Goal: Task Accomplishment & Management: Manage account settings

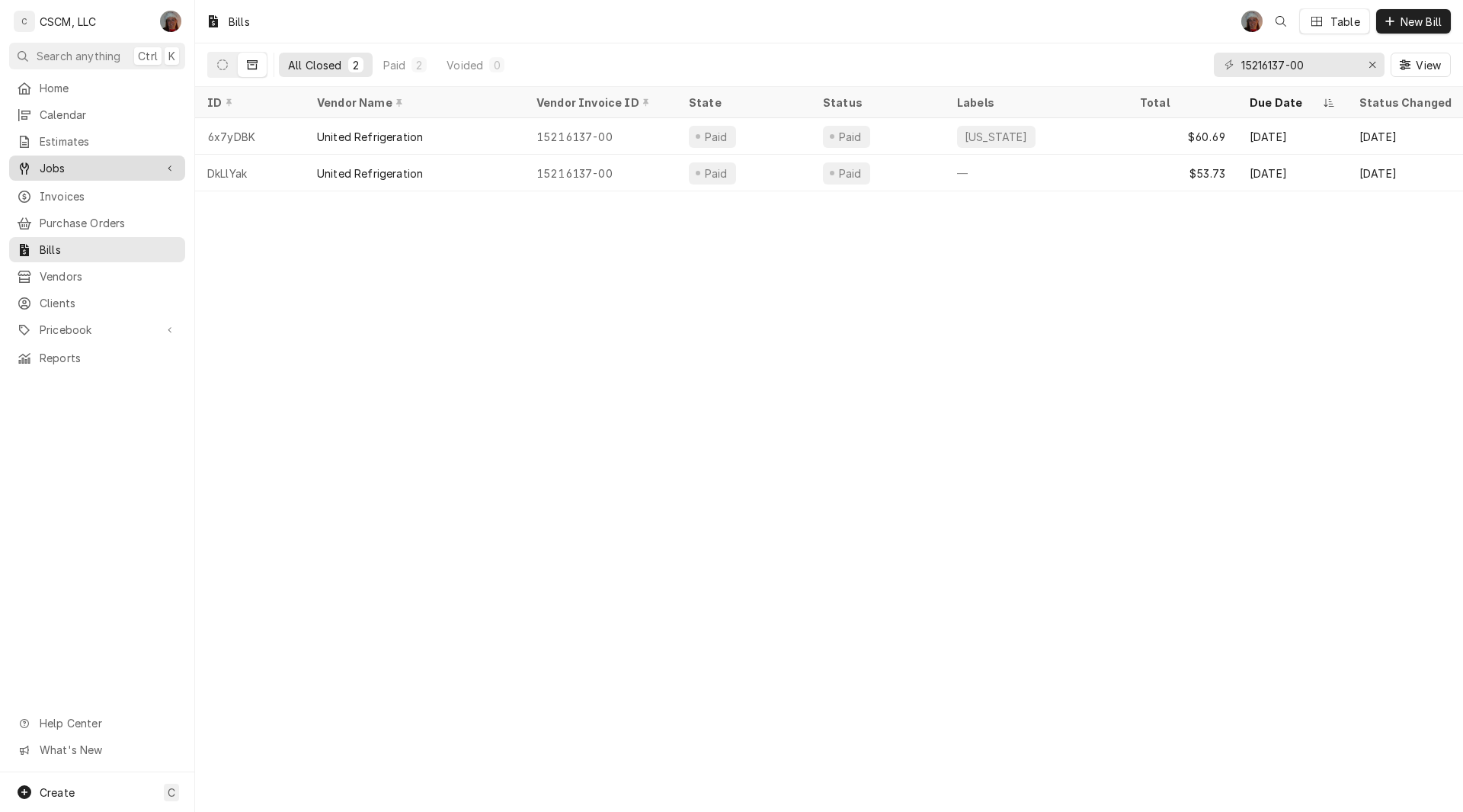
click at [97, 173] on link "Jobs" at bounding box center [97, 168] width 176 height 25
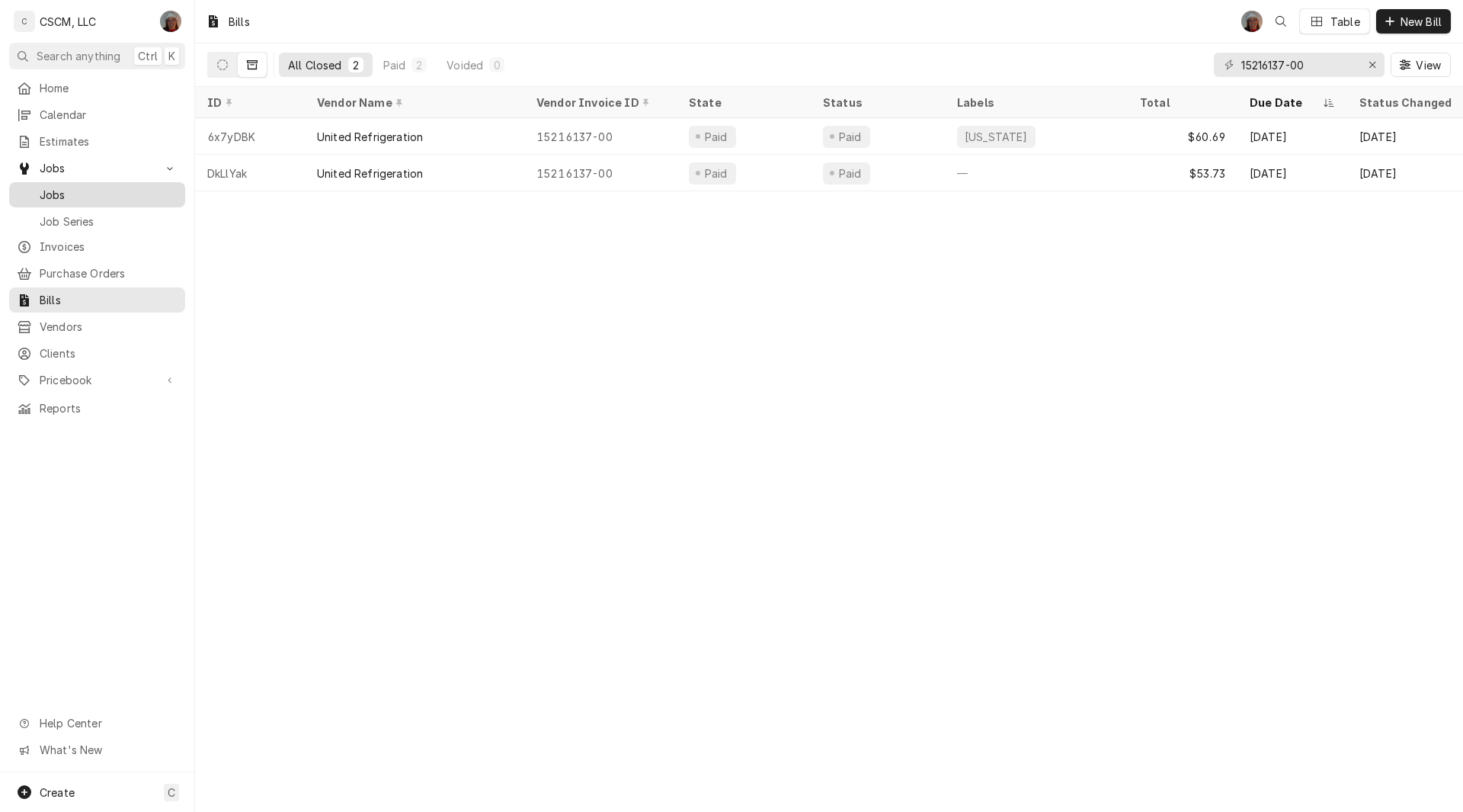
click at [94, 186] on span "Jobs" at bounding box center [108, 194] width 138 height 16
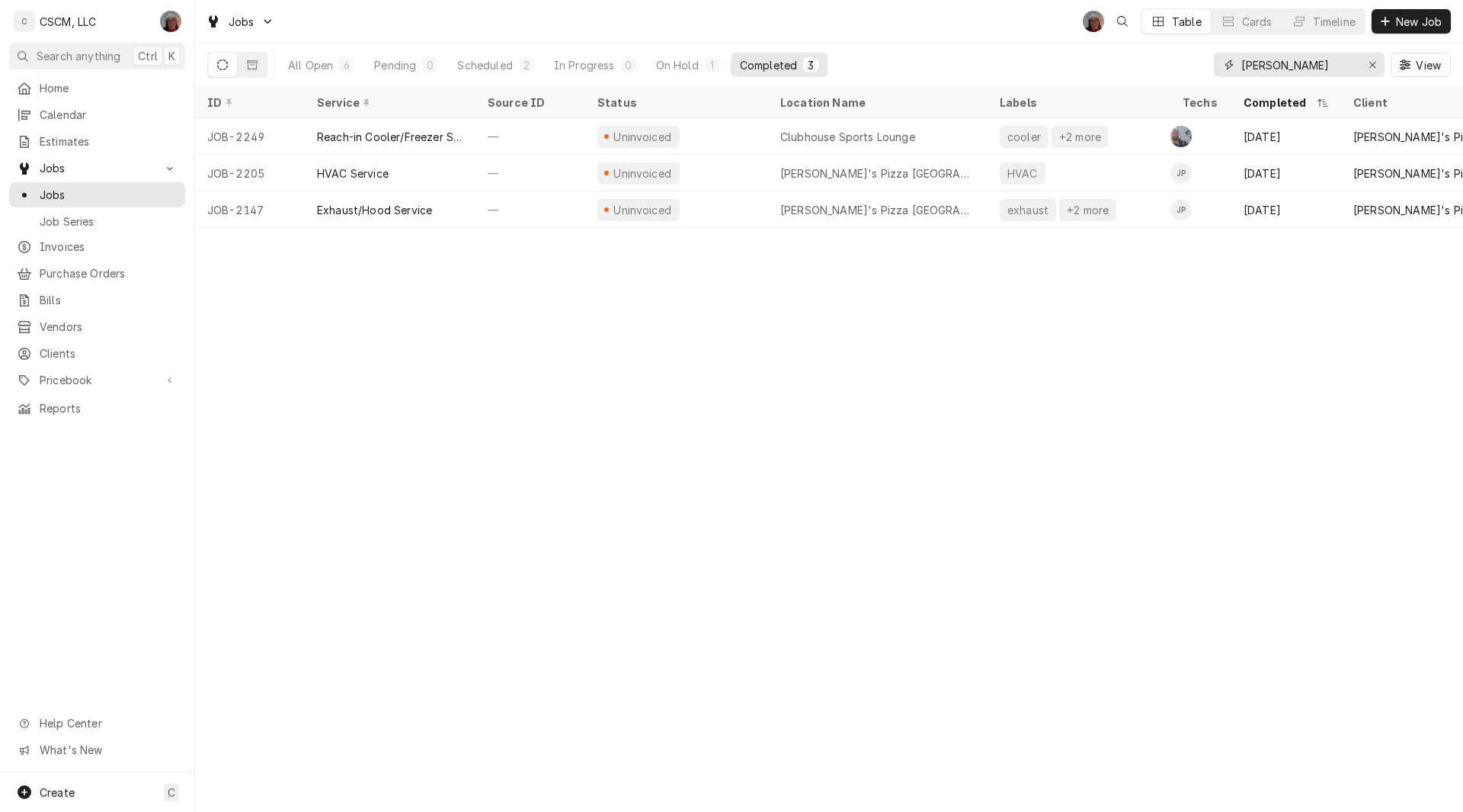
drag, startPoint x: 1280, startPoint y: 61, endPoint x: 1160, endPoint y: 58, distance: 120.0
click at [1160, 58] on div "All Open 6 Pending 0 Scheduled 2 In Progress 0 On Hold 1 Completed 3 Joe View" at bounding box center [829, 65] width 1244 height 43
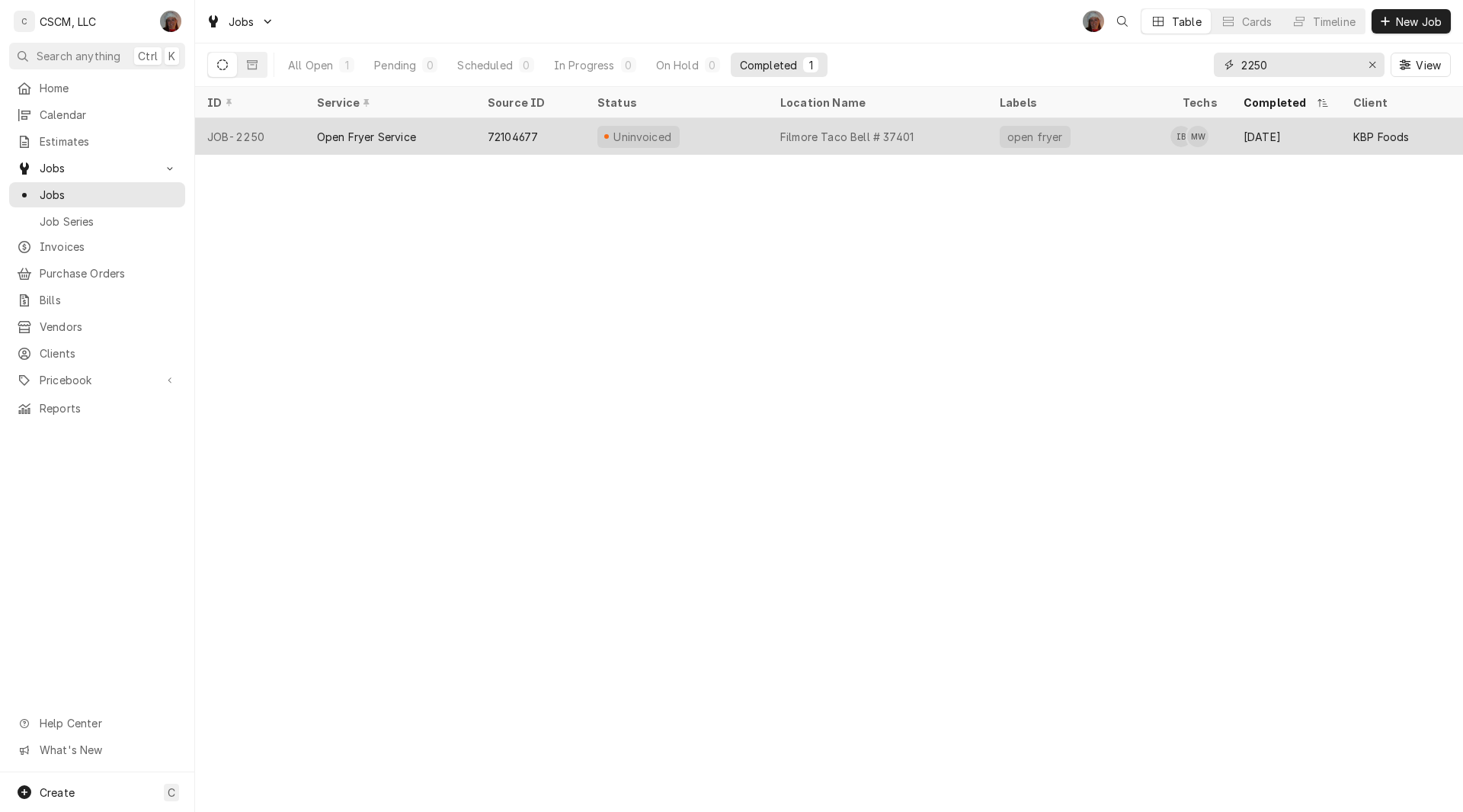
type input "2250"
click at [409, 136] on div "Open Fryer Service" at bounding box center [366, 137] width 99 height 16
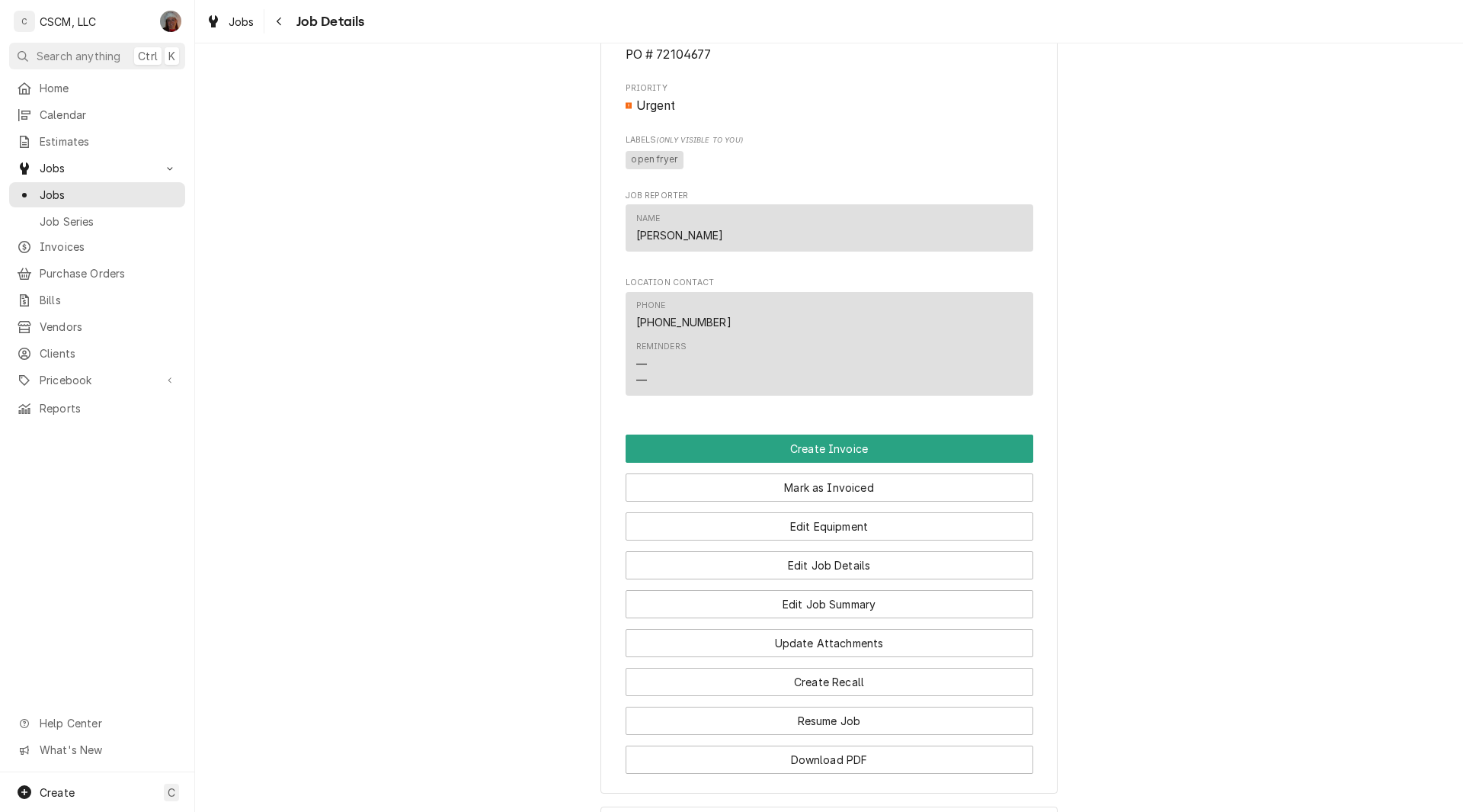
scroll to position [949, 0]
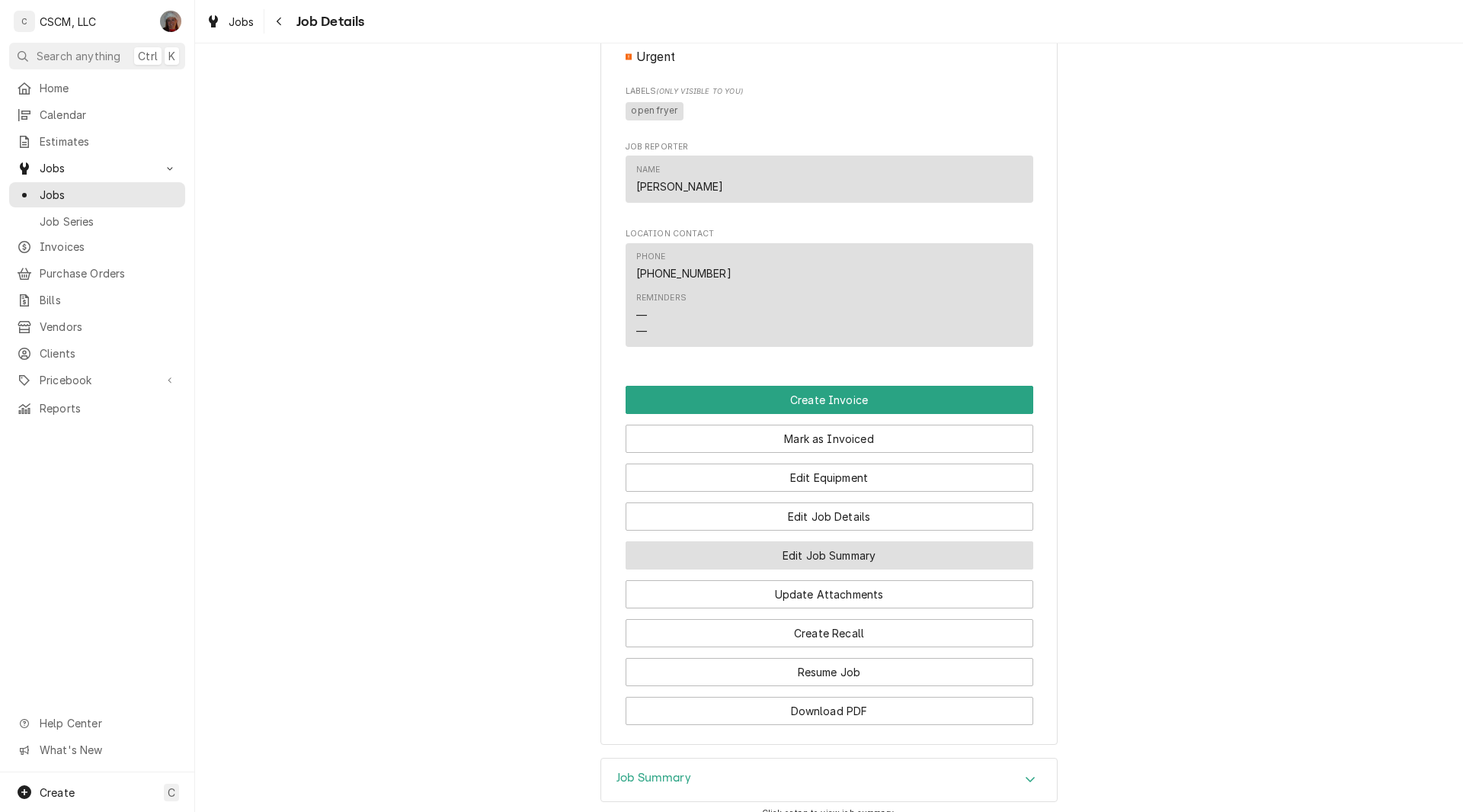
click at [833, 570] on button "Edit Job Summary" at bounding box center [829, 555] width 408 height 28
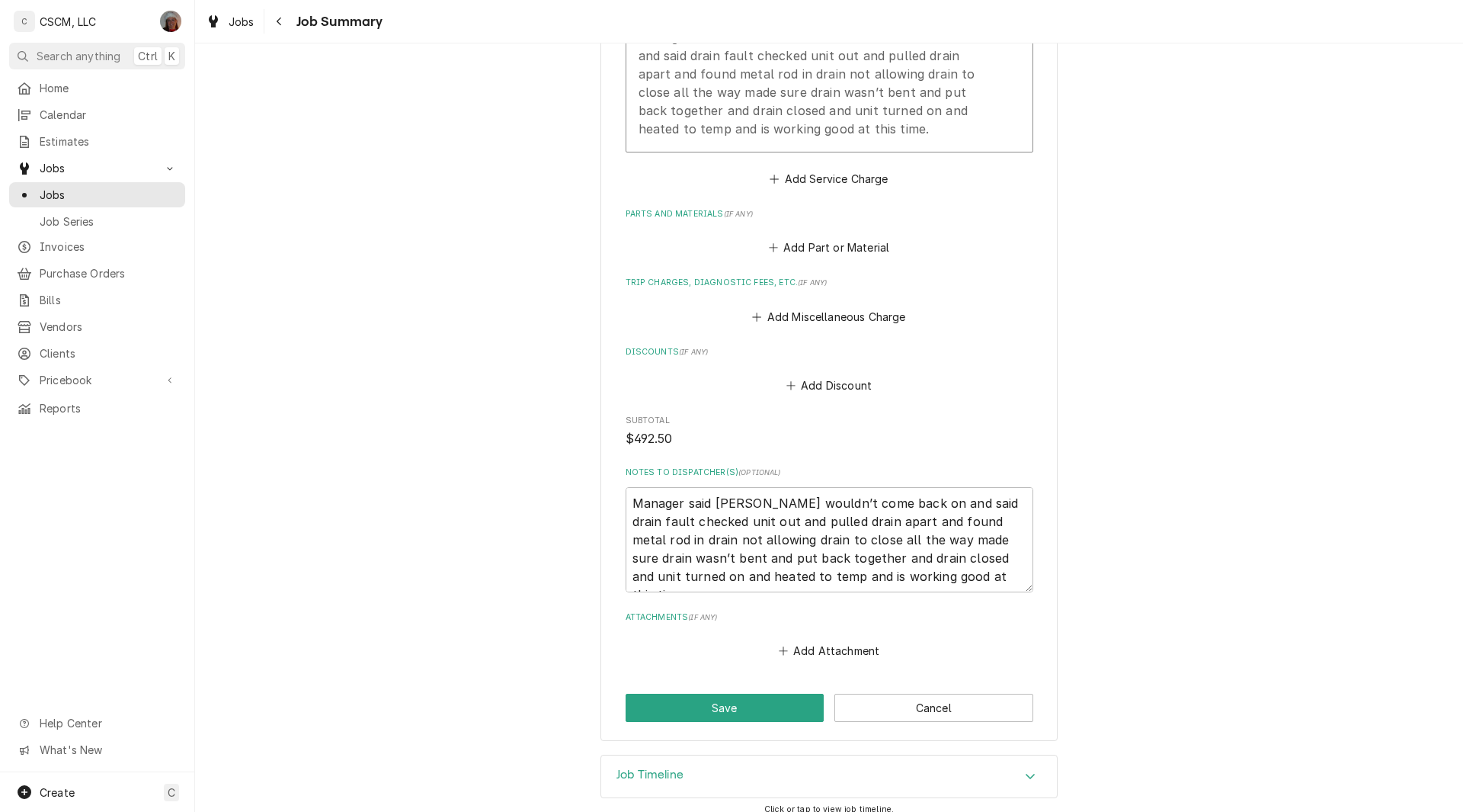
scroll to position [971, 0]
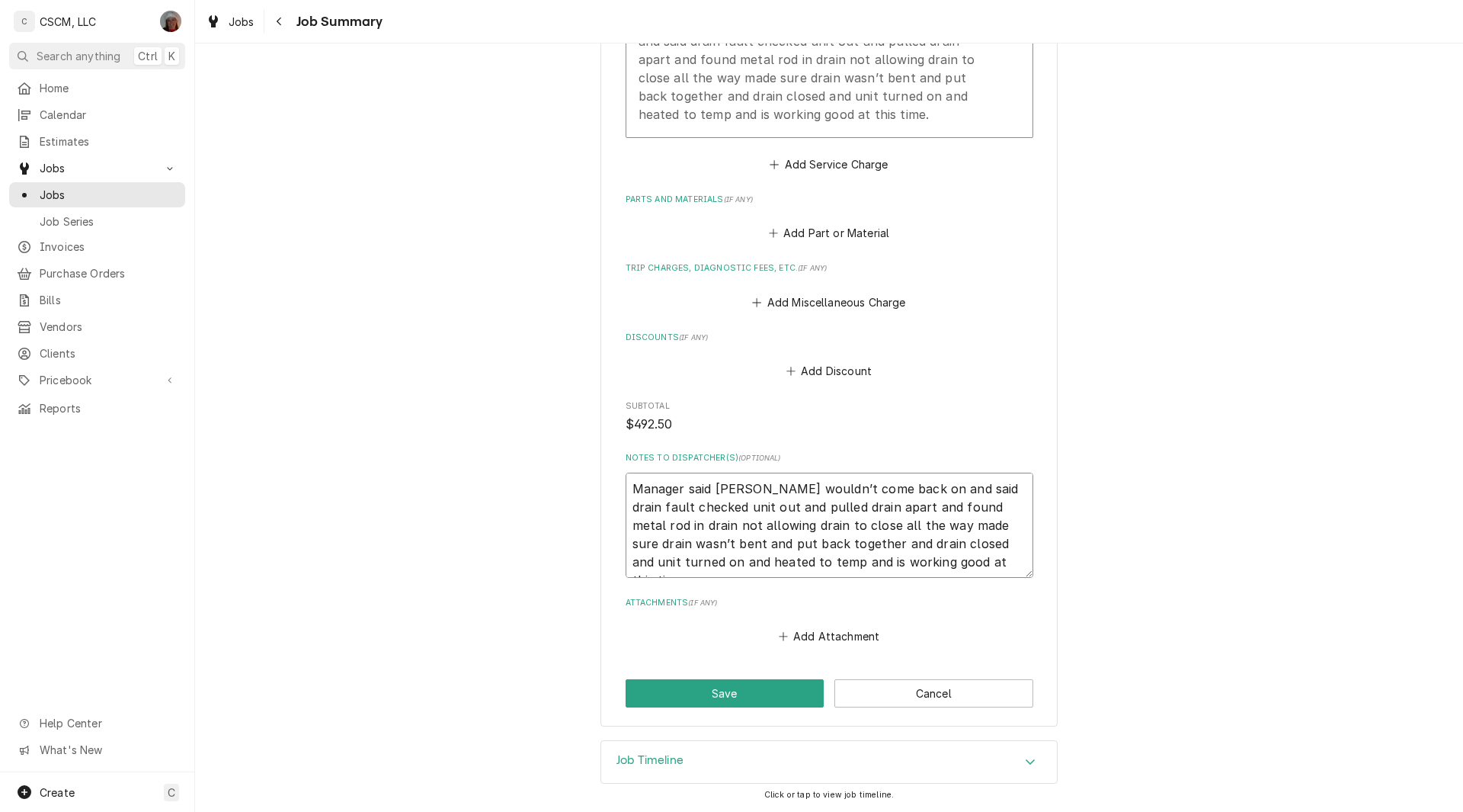
drag, startPoint x: 626, startPoint y: 487, endPoint x: 1021, endPoint y: 573, distance: 404.3
click at [1021, 573] on textarea "Manager said [PERSON_NAME] wouldn’t come back on and said drain fault checked u…" at bounding box center [829, 524] width 408 height 105
type textarea "x"
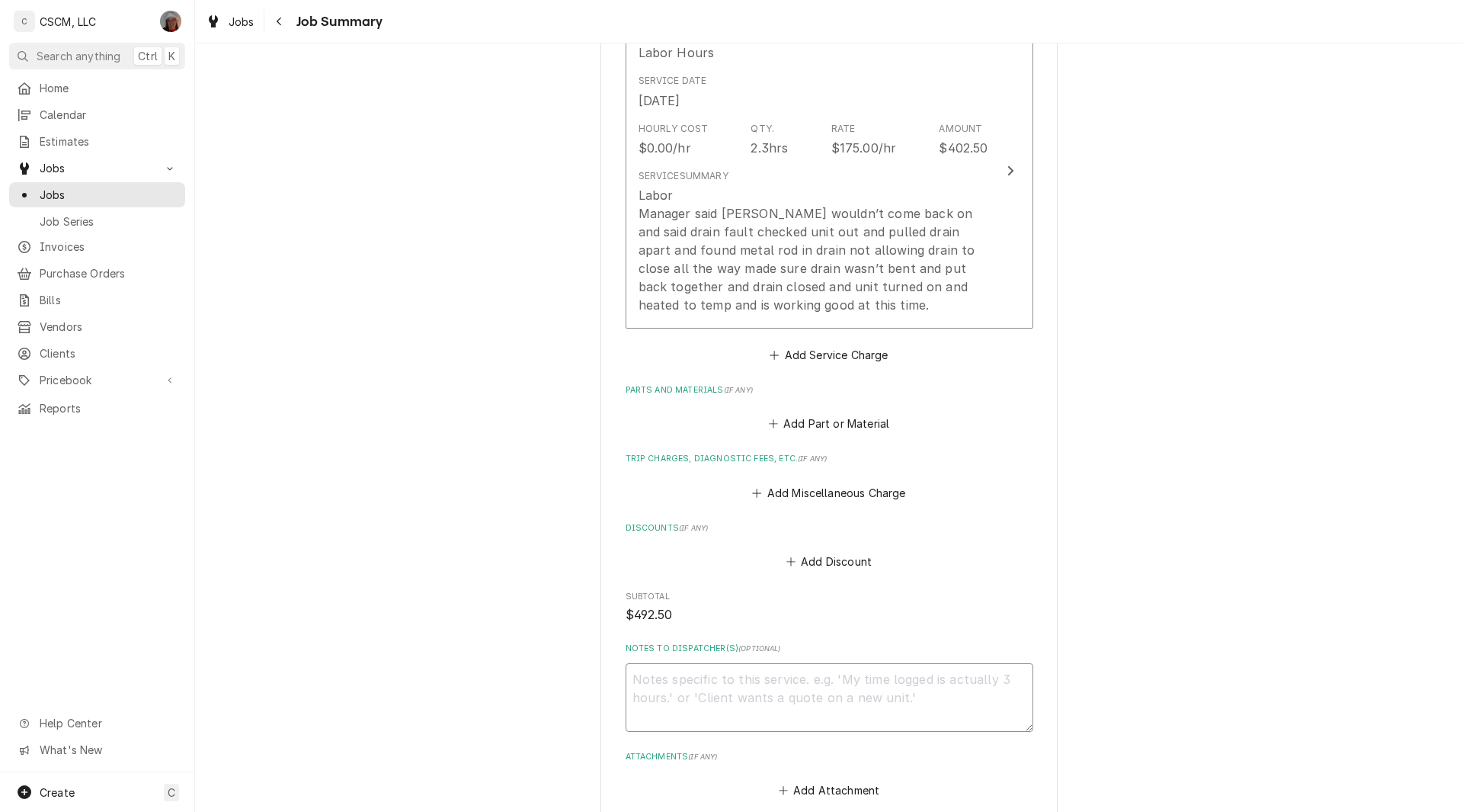
scroll to position [652, 0]
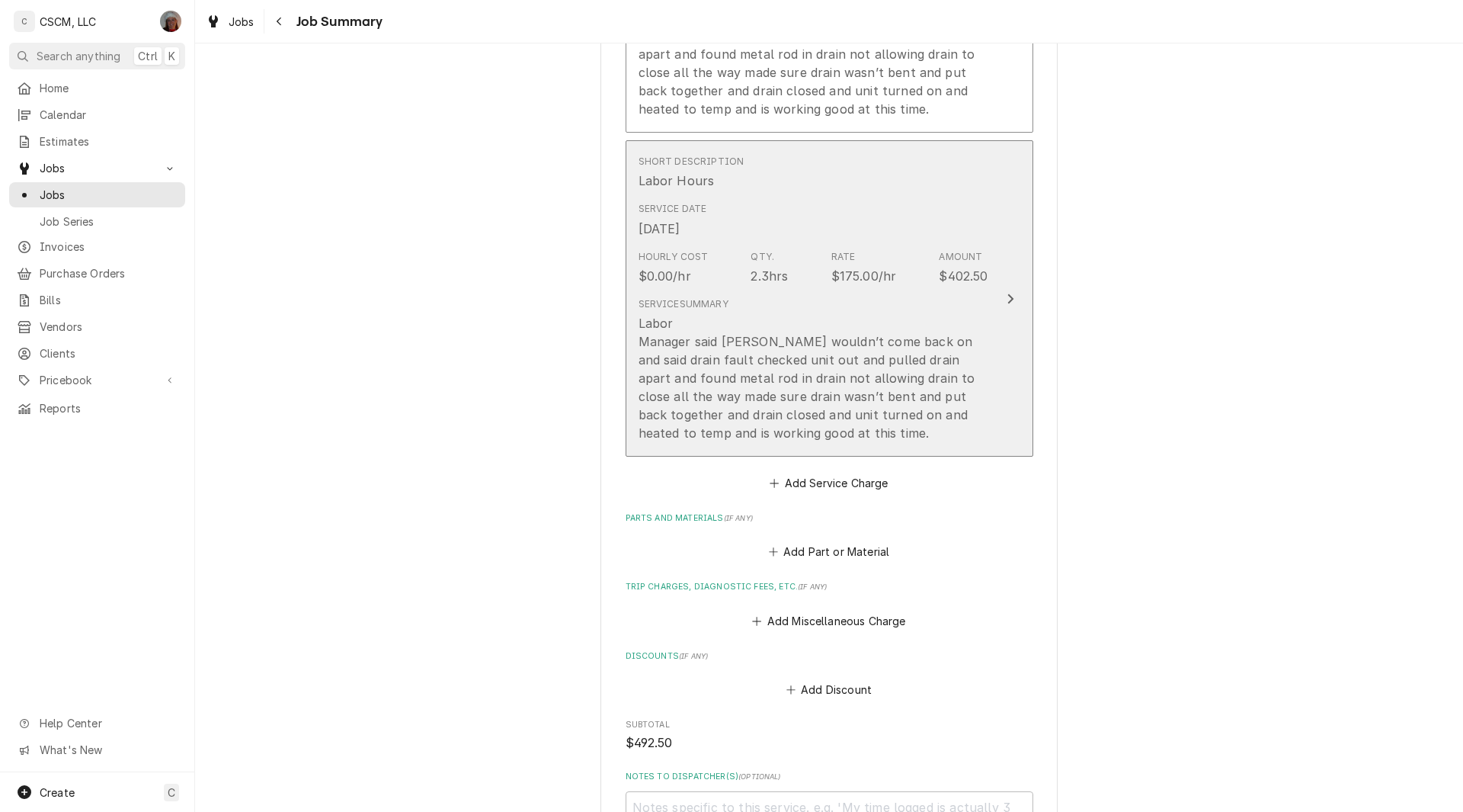
click at [1001, 303] on div "Update Line Item" at bounding box center [1010, 299] width 20 height 18
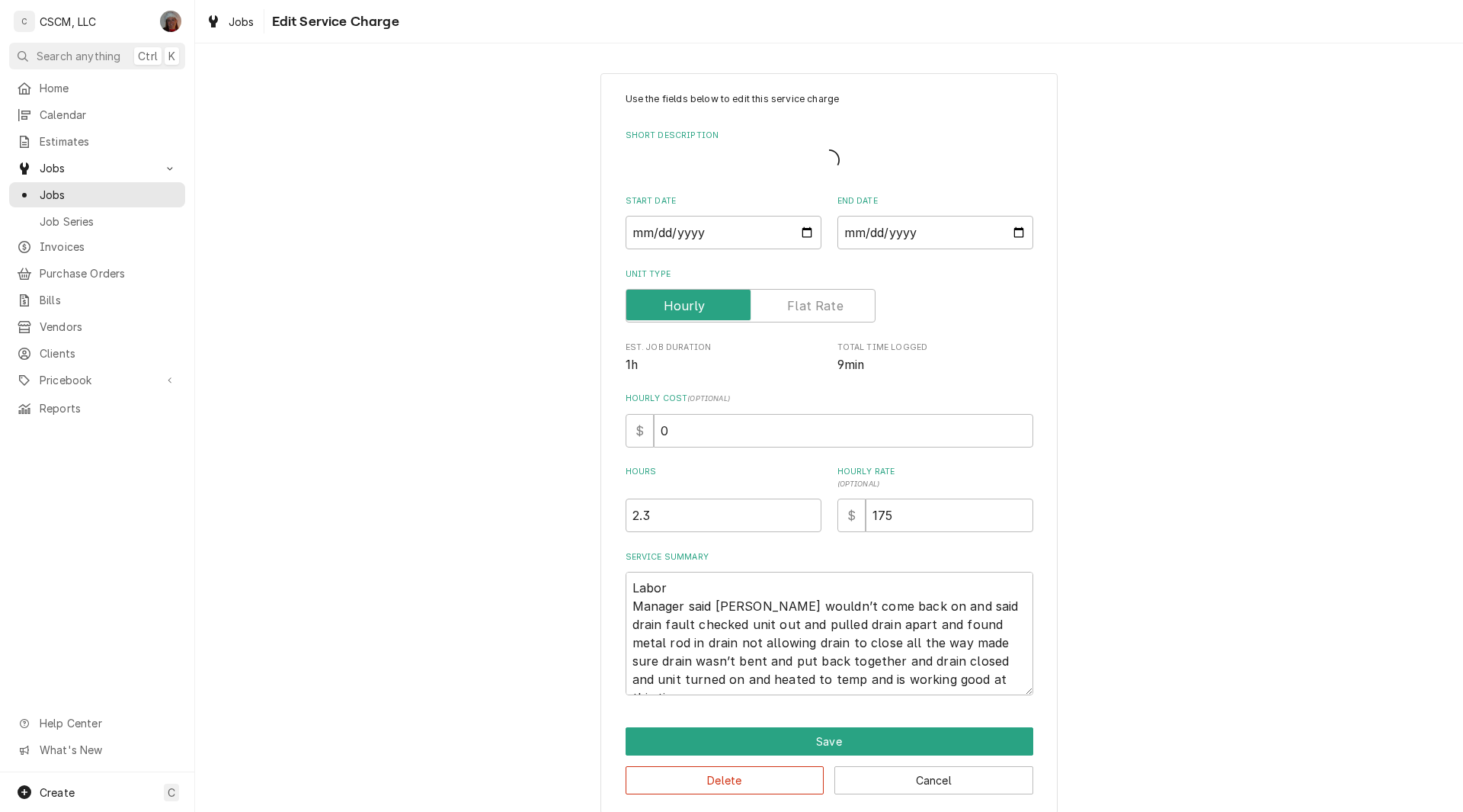
type textarea "x"
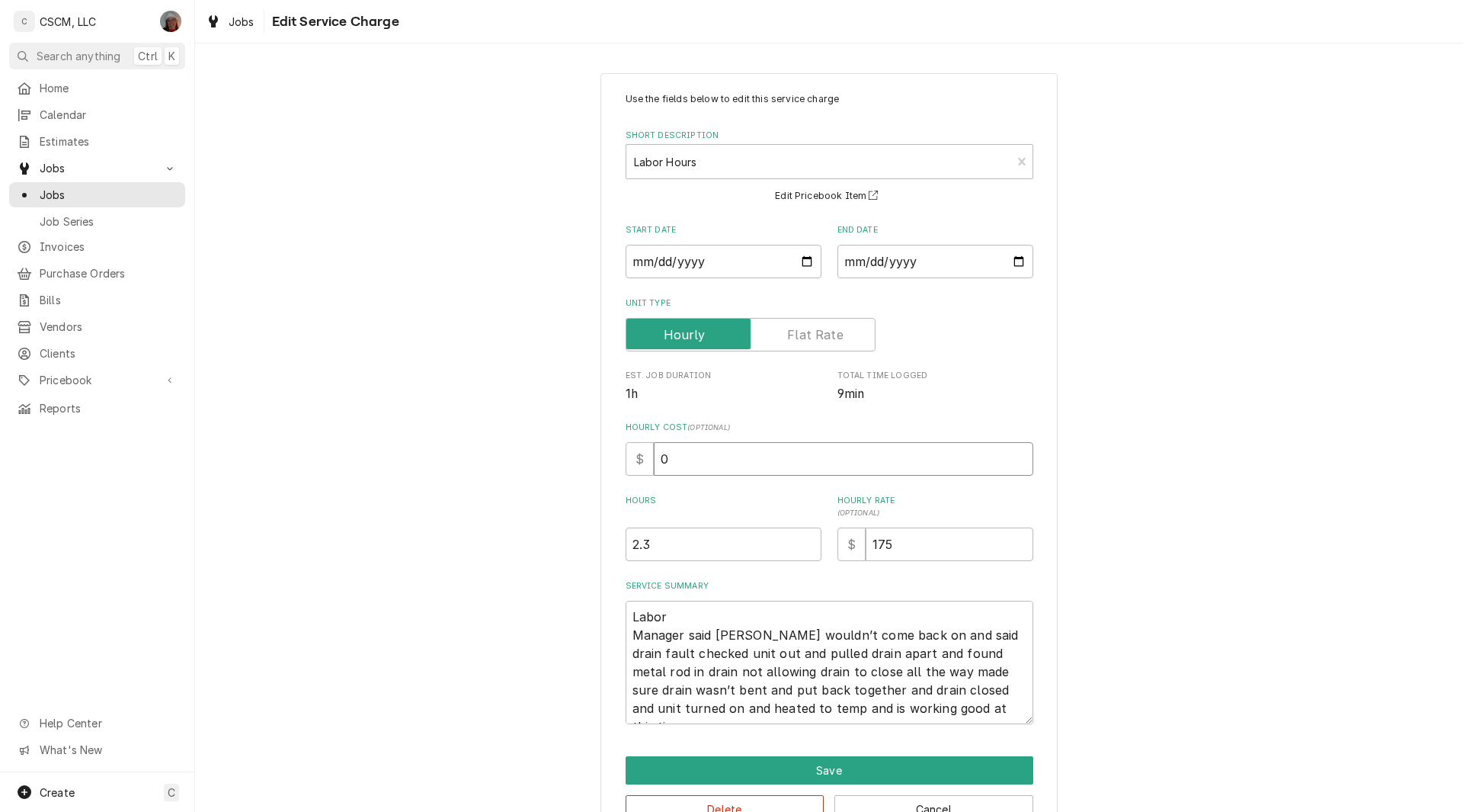
drag, startPoint x: 675, startPoint y: 465, endPoint x: 630, endPoint y: 464, distance: 45.0
click at [630, 464] on div "$ 0" at bounding box center [829, 459] width 408 height 33
type input "2"
type textarea "x"
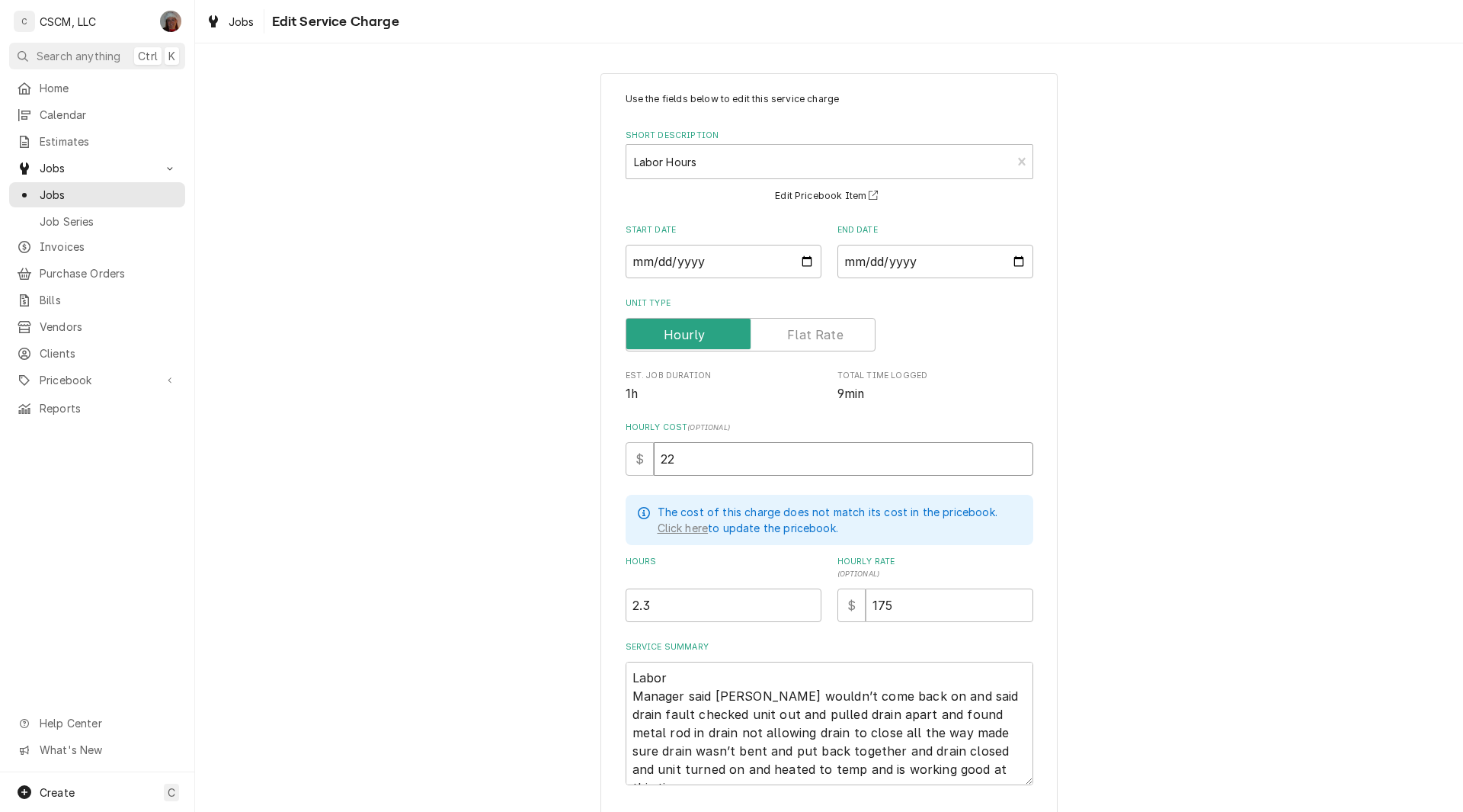
type input "22"
drag, startPoint x: 622, startPoint y: 694, endPoint x: 1011, endPoint y: 768, distance: 396.0
click at [1011, 768] on textarea "Labor Manager said fryer wouldn’t come back on and said drain fault checked uni…" at bounding box center [829, 723] width 408 height 123
type textarea "x"
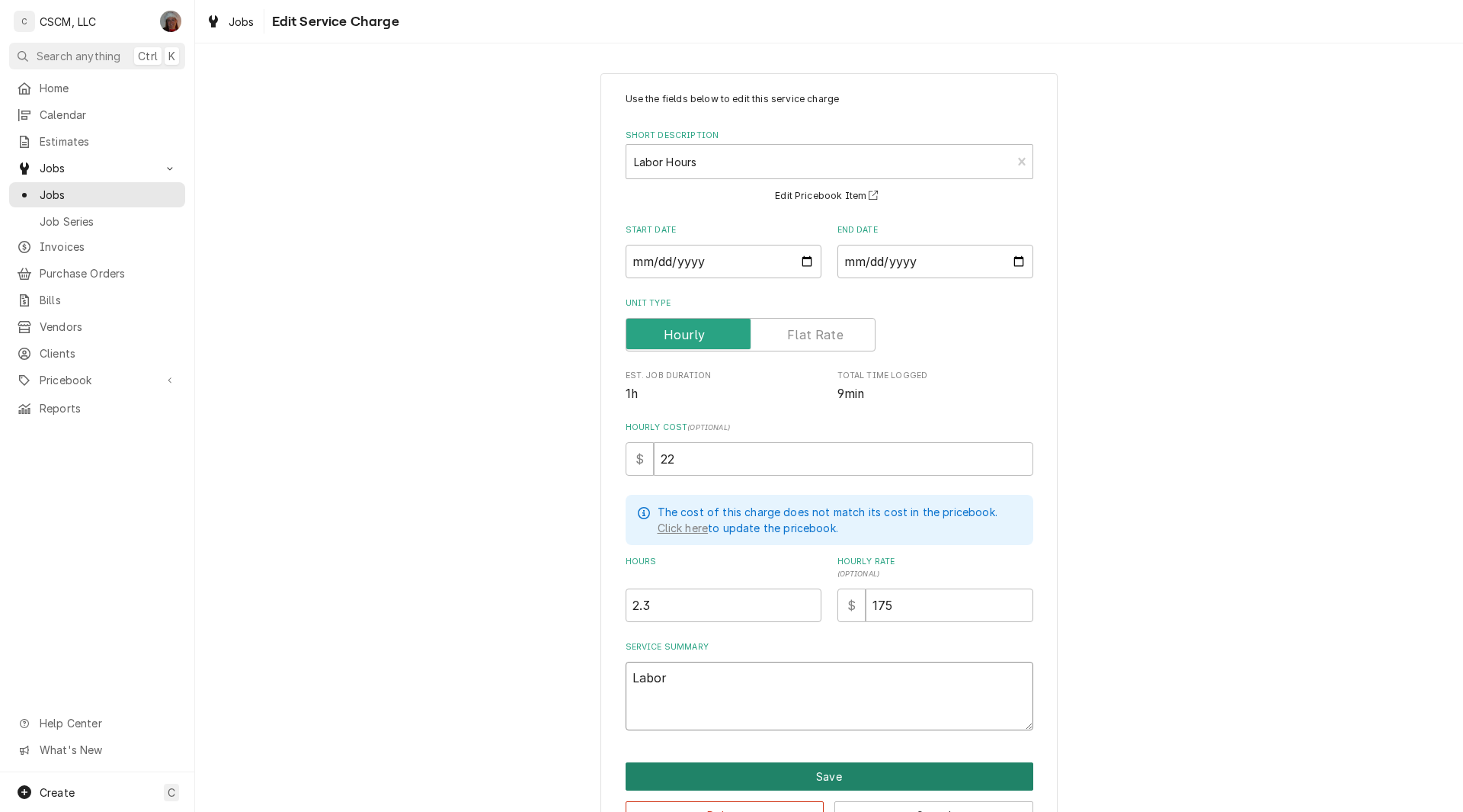
type textarea "Labor"
click at [827, 771] on button "Save" at bounding box center [829, 776] width 408 height 28
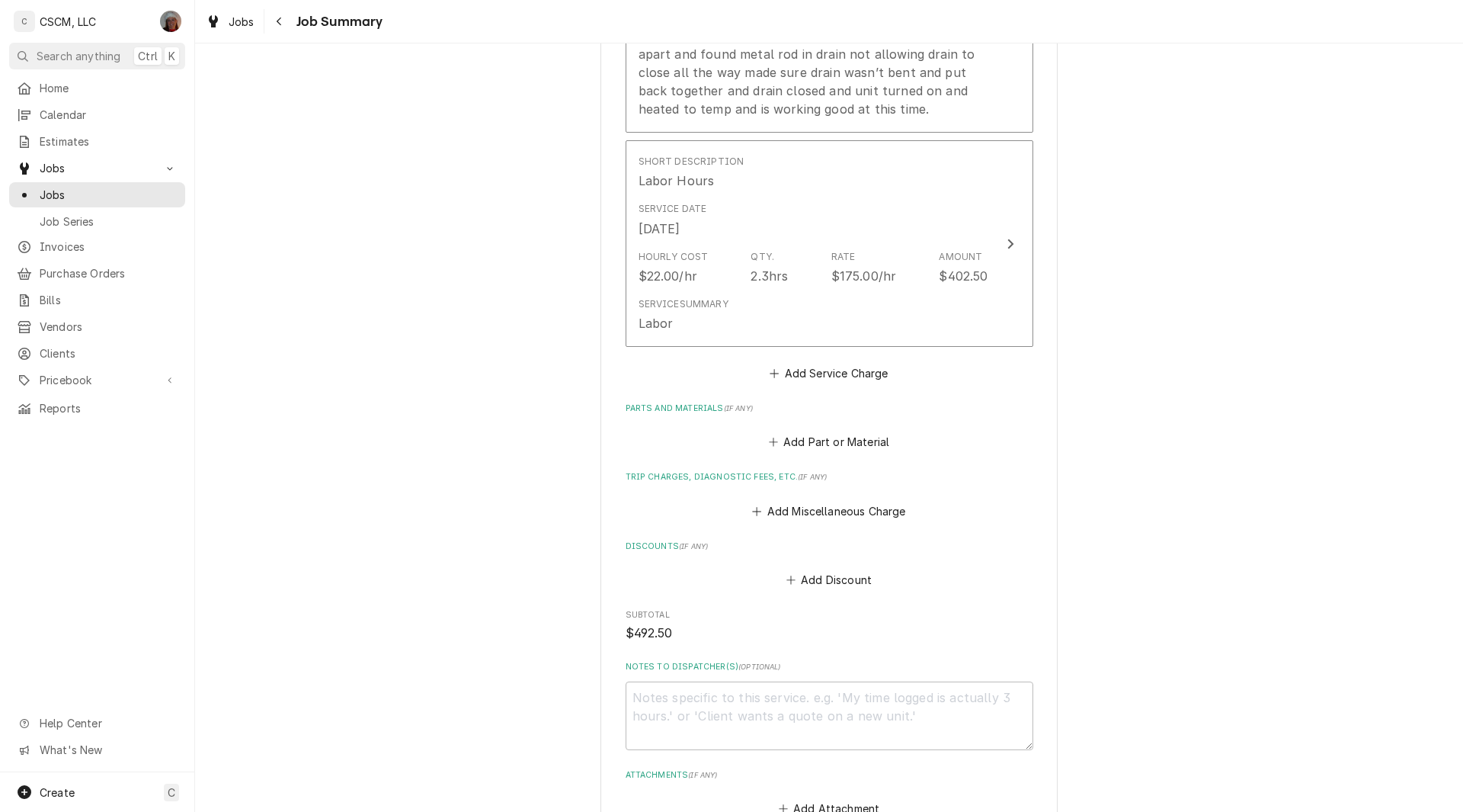
scroll to position [825, 0]
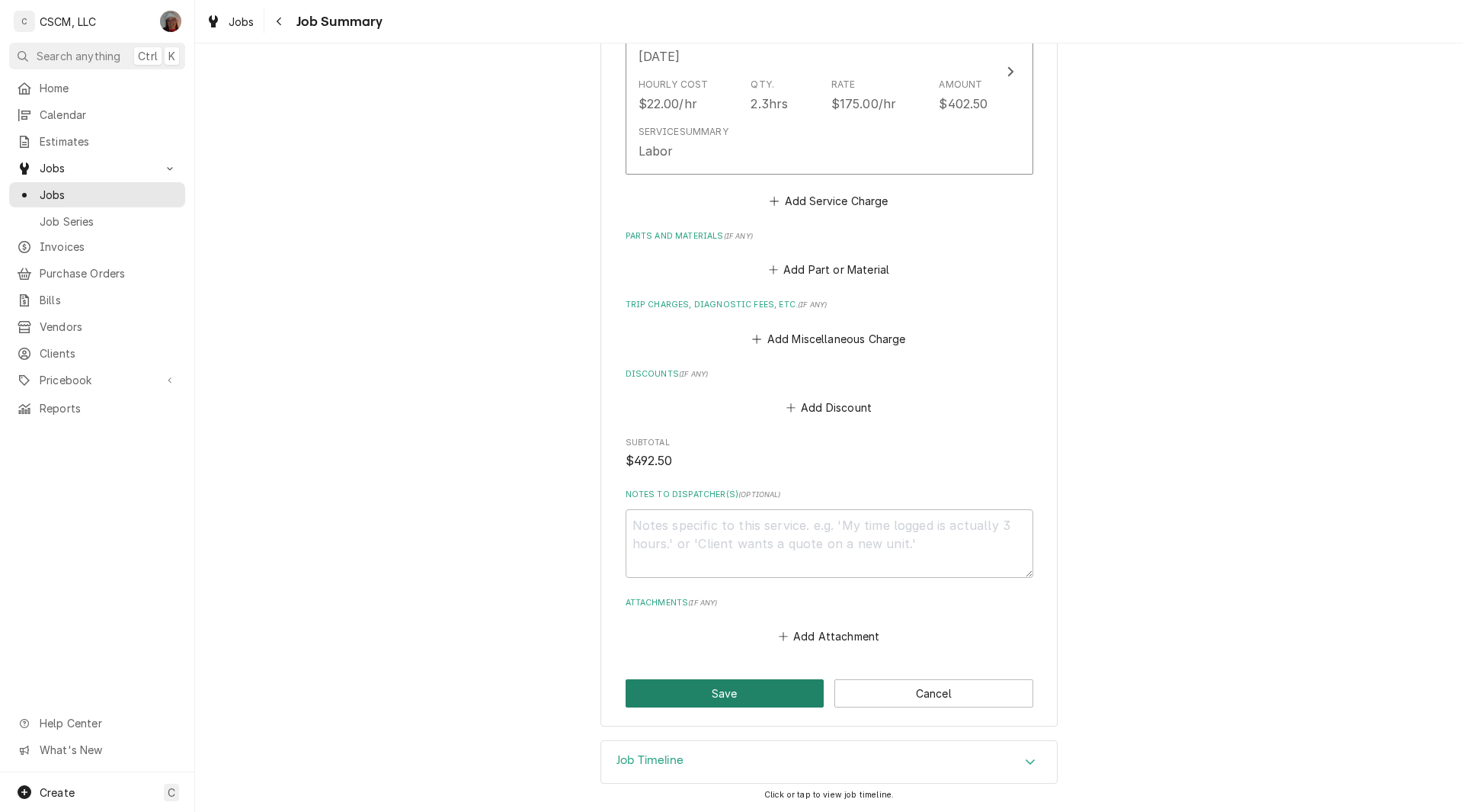
click at [706, 694] on button "Save" at bounding box center [725, 694] width 199 height 28
type textarea "x"
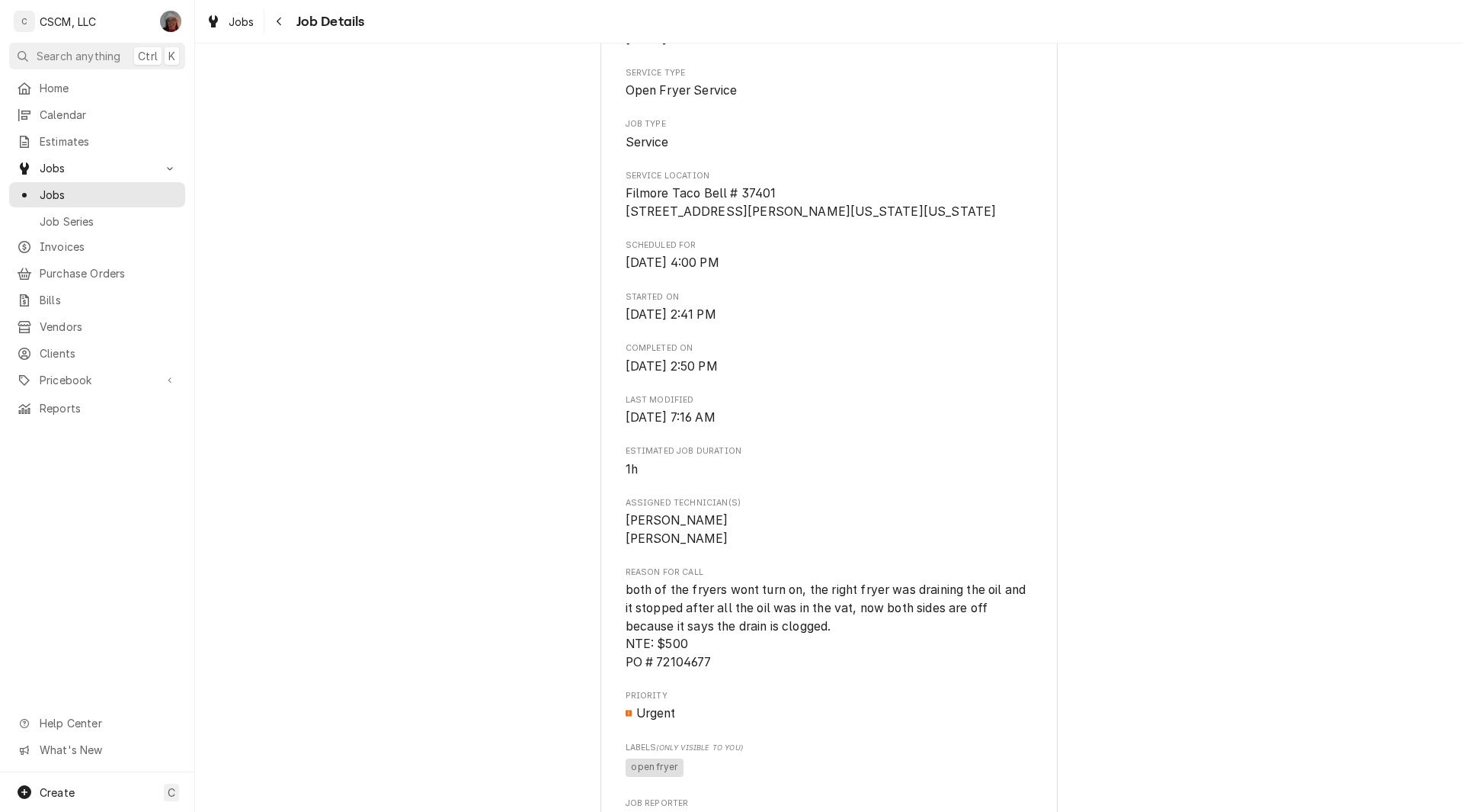
scroll to position [379, 0]
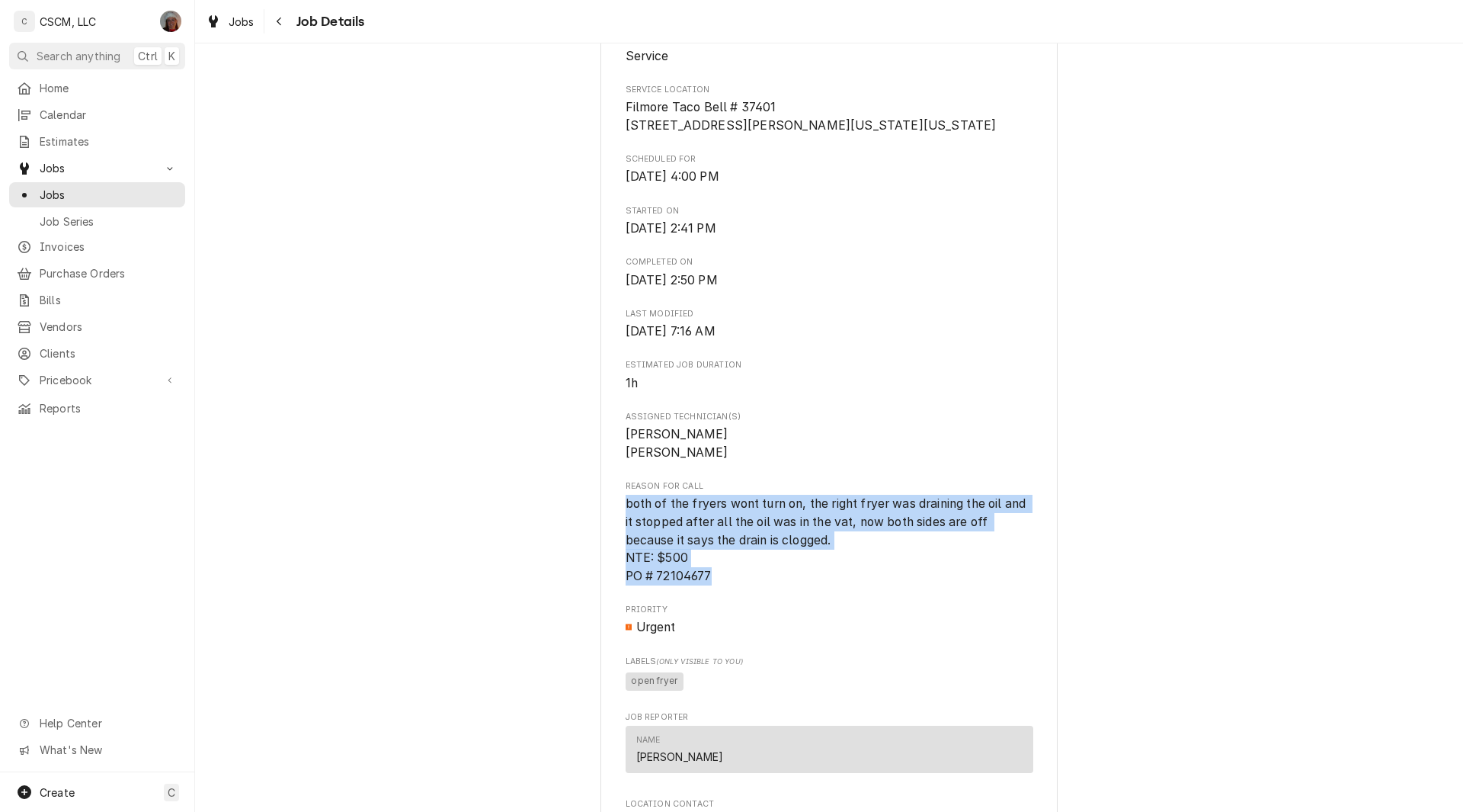
drag, startPoint x: 616, startPoint y: 516, endPoint x: 757, endPoint y: 594, distance: 161.1
click at [757, 594] on div "KBP Foods Filmore Taco Bell # 37401 / 325 E. Fillmore St, Colorado Springs, Col…" at bounding box center [829, 516] width 457 height 1595
copy span "both of the fryers wont turn on, the right fryer was draining the oil and it st…"
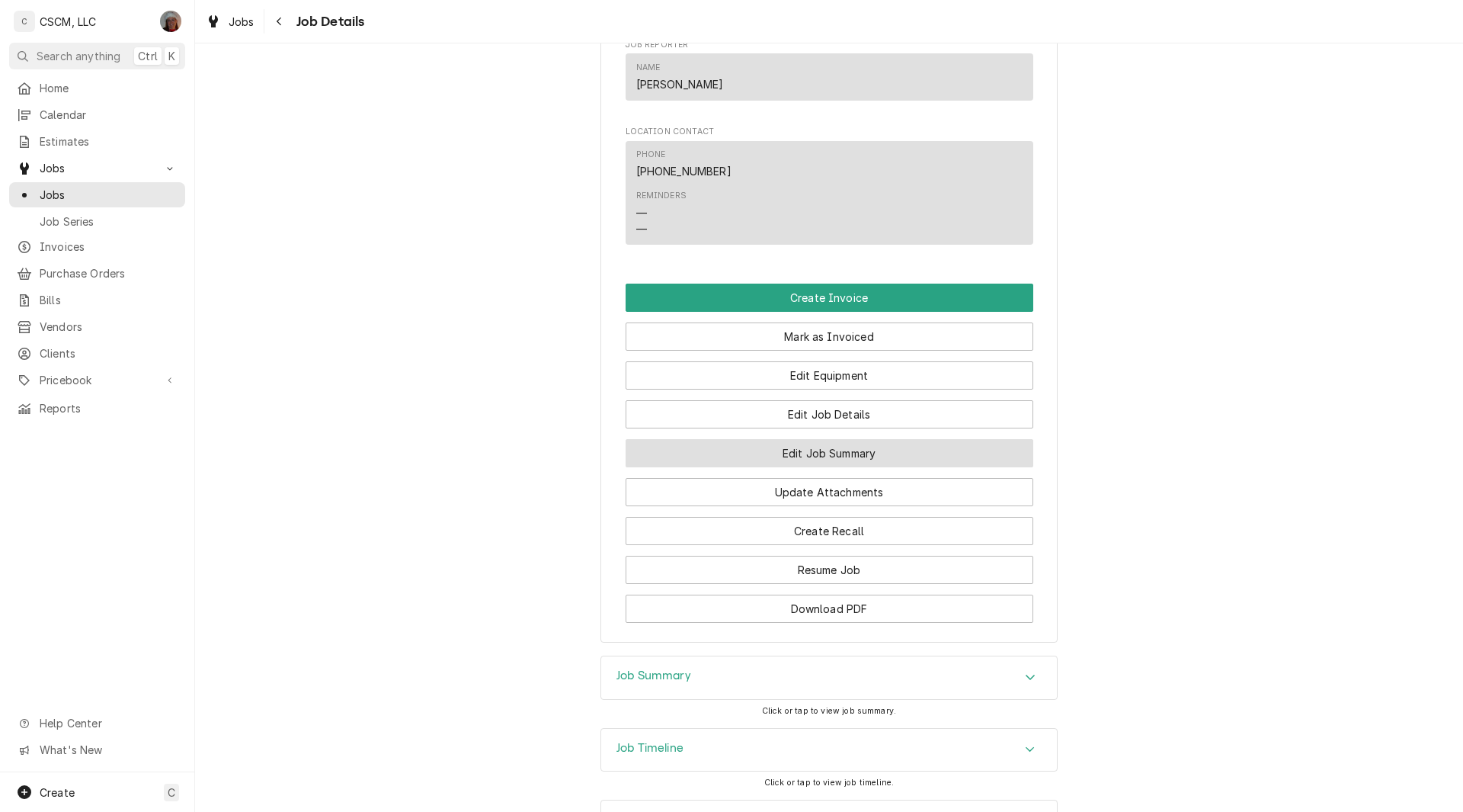
click at [887, 467] on button "Edit Job Summary" at bounding box center [829, 453] width 408 height 28
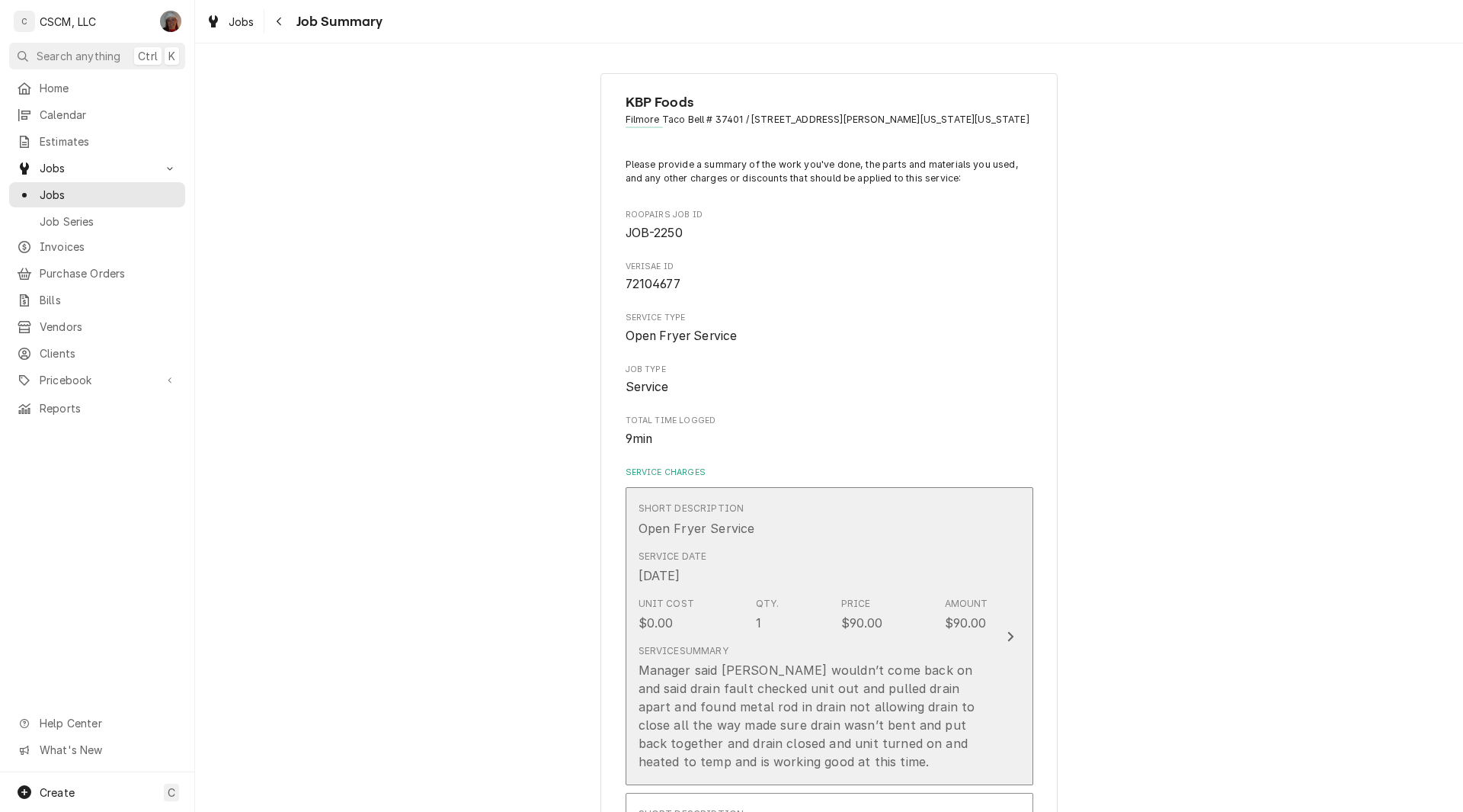
click at [992, 647] on button "Short Description Open Fryer Service Service Date [DATE] Unit Cost $0.00 Qty. 1…" at bounding box center [829, 636] width 408 height 298
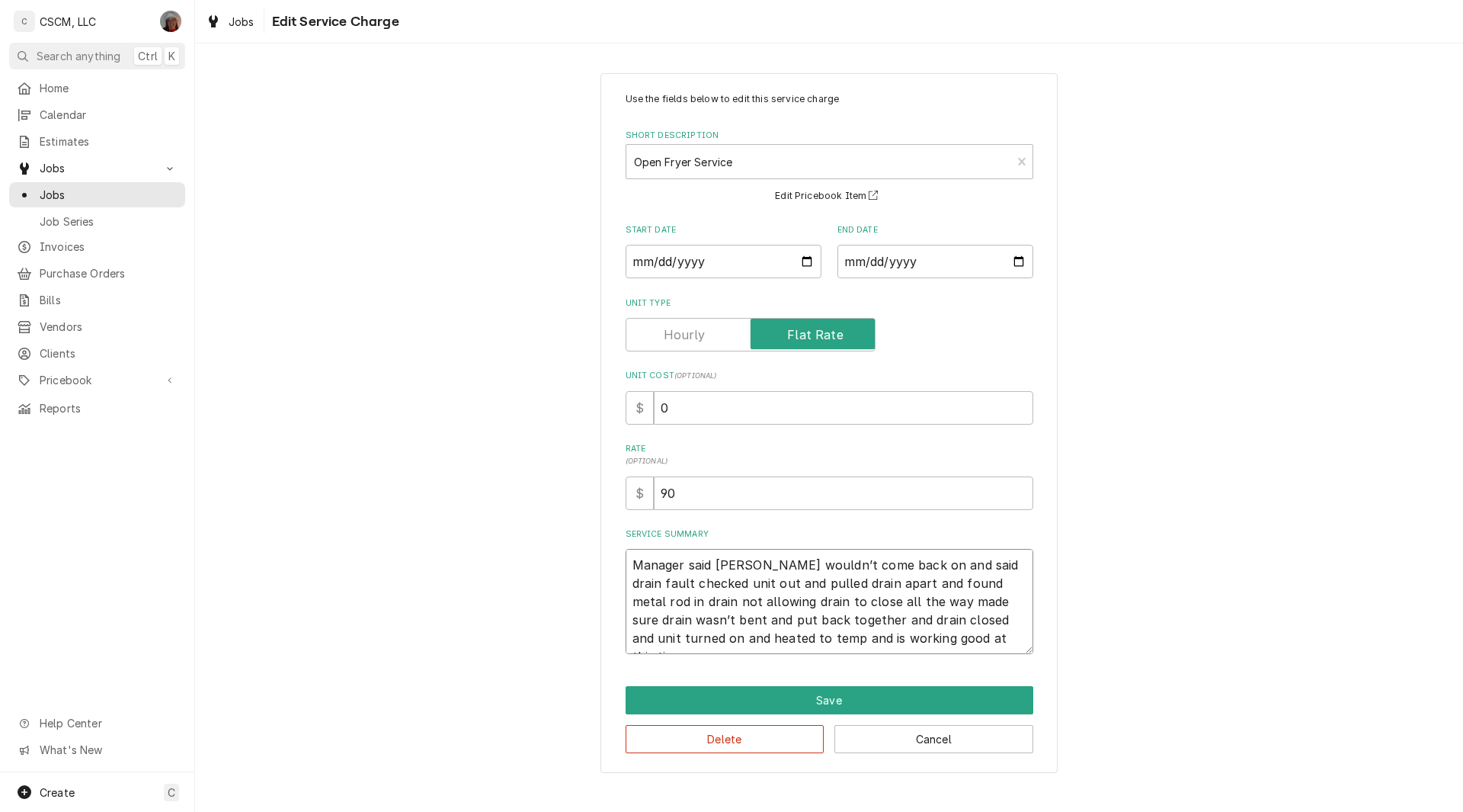
click at [631, 558] on textarea "Manager said [PERSON_NAME] wouldn’t come back on and said drain fault checked u…" at bounding box center [829, 601] width 408 height 105
type textarea "x"
type textarea "Manager said [PERSON_NAME] wouldn’t come back on and said drain fault checked u…"
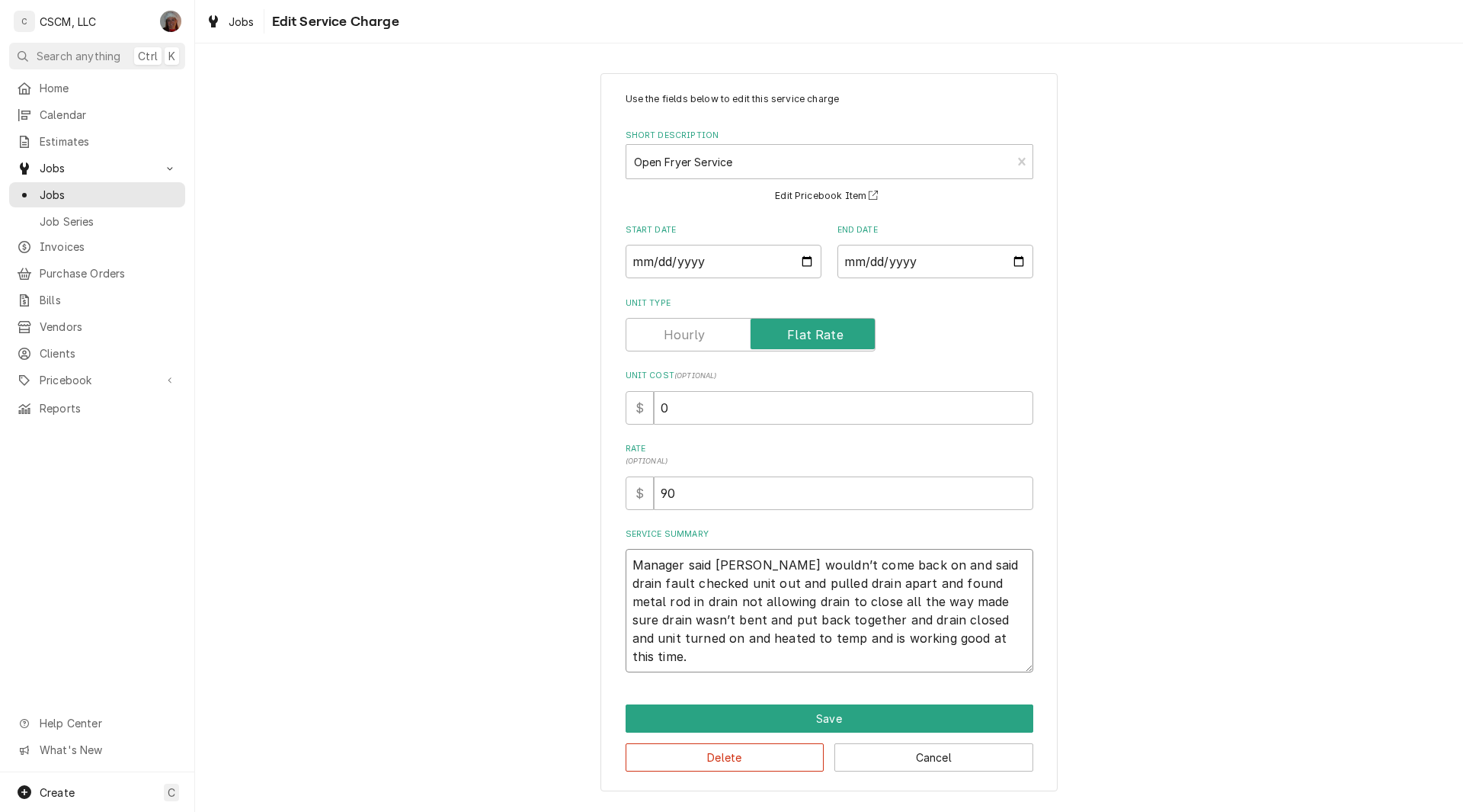
type textarea "x"
type textarea "Manager said [PERSON_NAME] wouldn’t come back on and said drain fault checked u…"
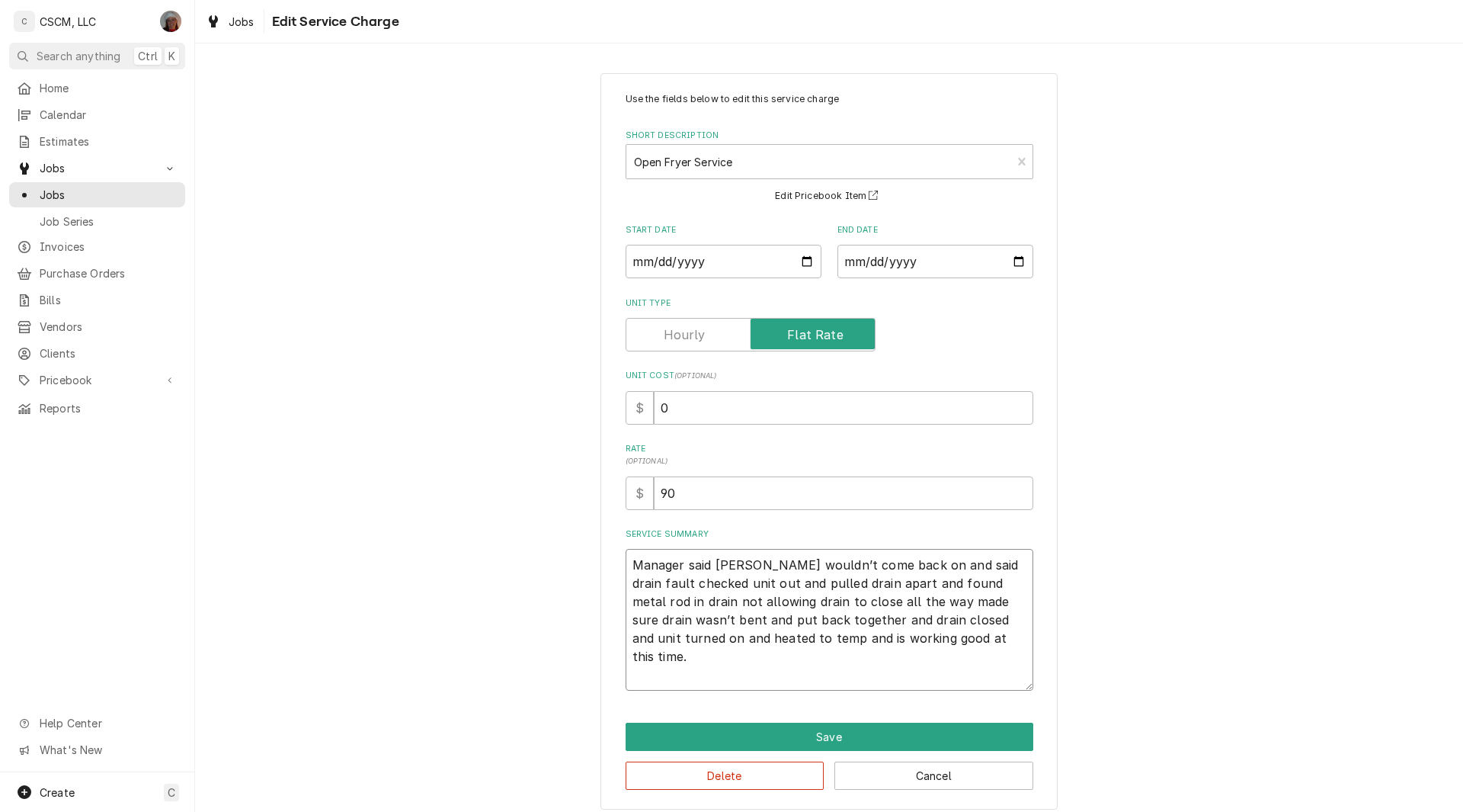
paste textarea "both of the fryers wont turn on, the right fryer was draining the oil and it st…"
type textarea "x"
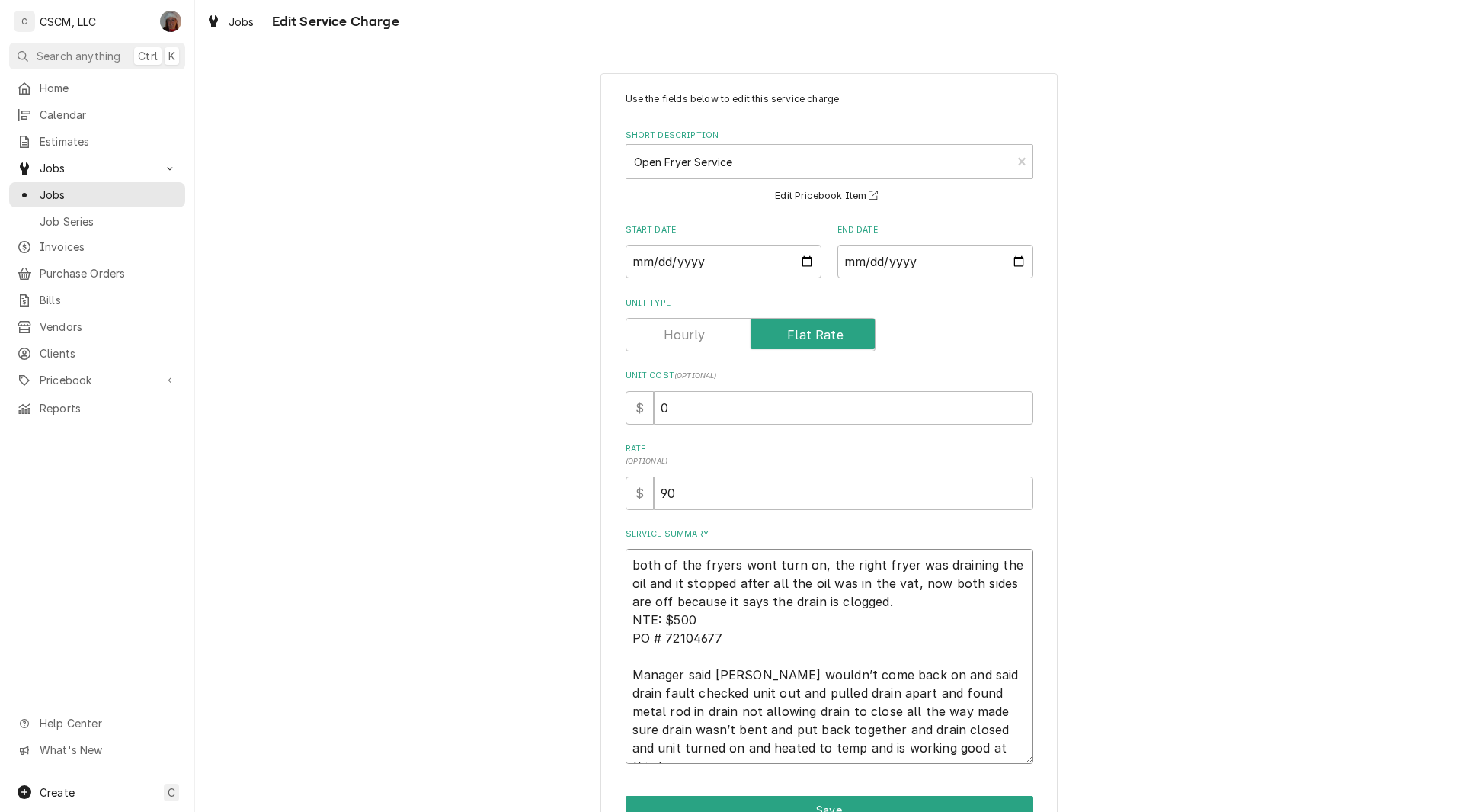
type textarea "both of the fryers wont turn on, the right fryer was draining the oil and it st…"
click at [654, 409] on input "0" at bounding box center [844, 408] width 379 height 33
type input "90"
type textarea "x"
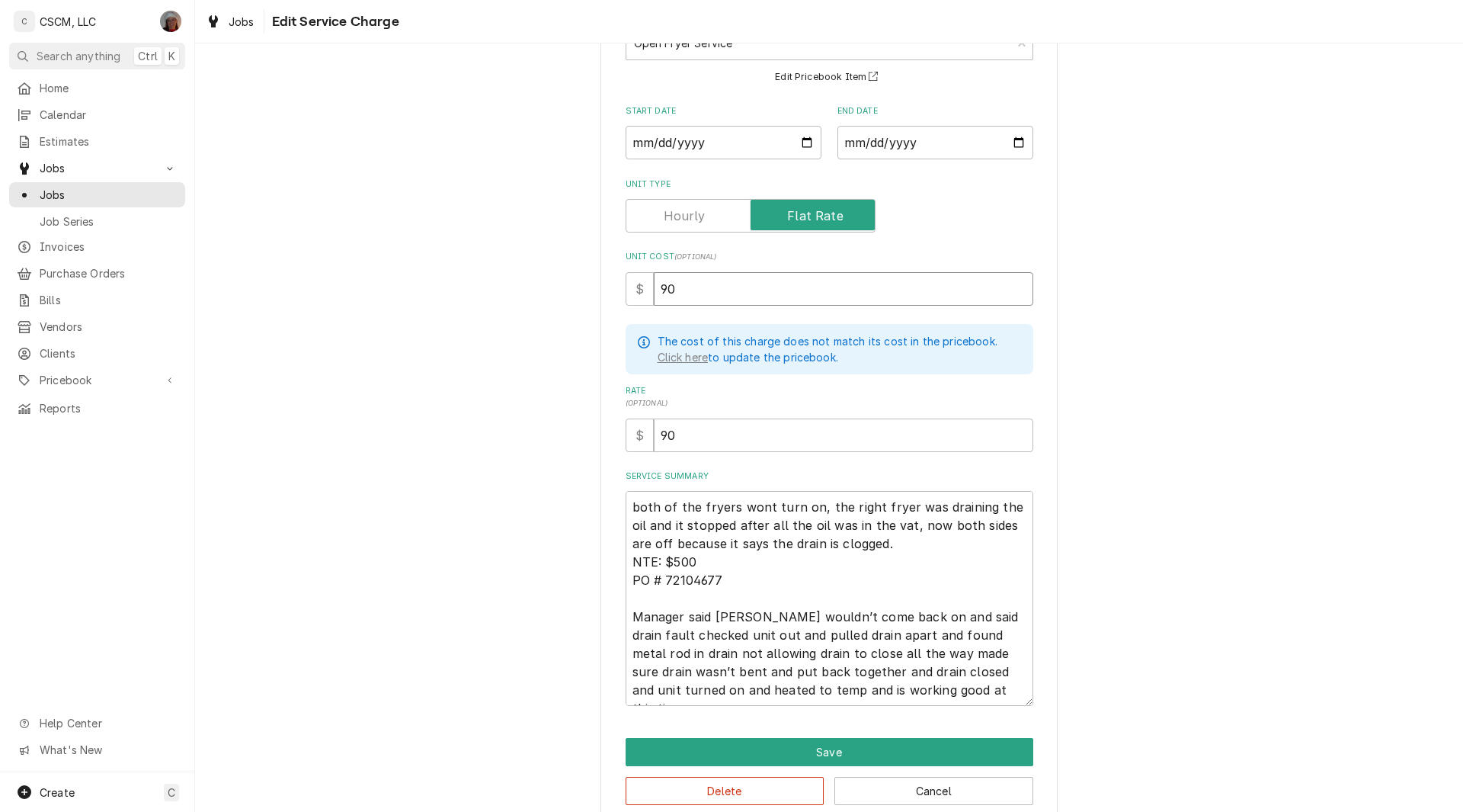
scroll to position [143, 0]
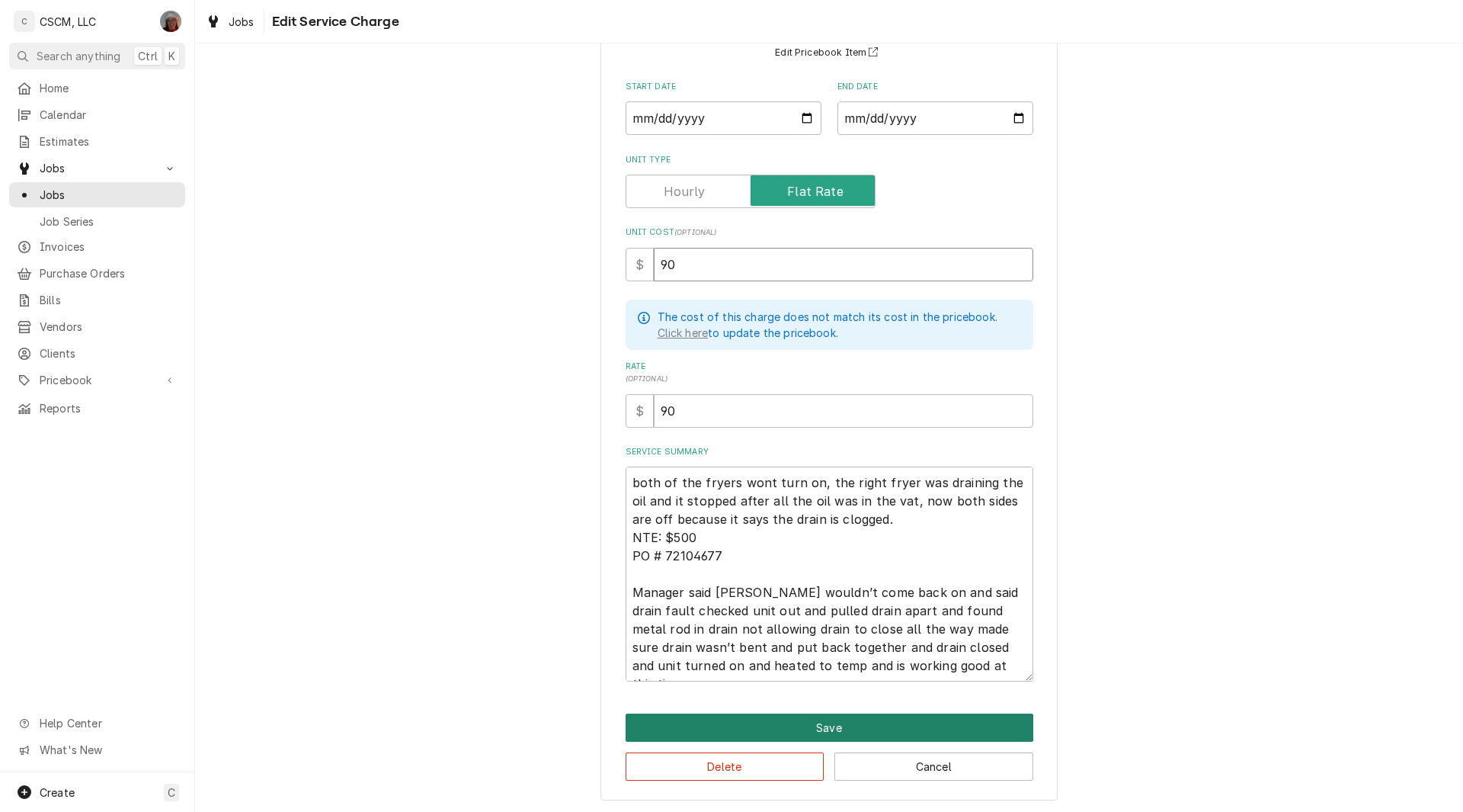
type input "90"
click at [852, 726] on button "Save" at bounding box center [829, 727] width 408 height 28
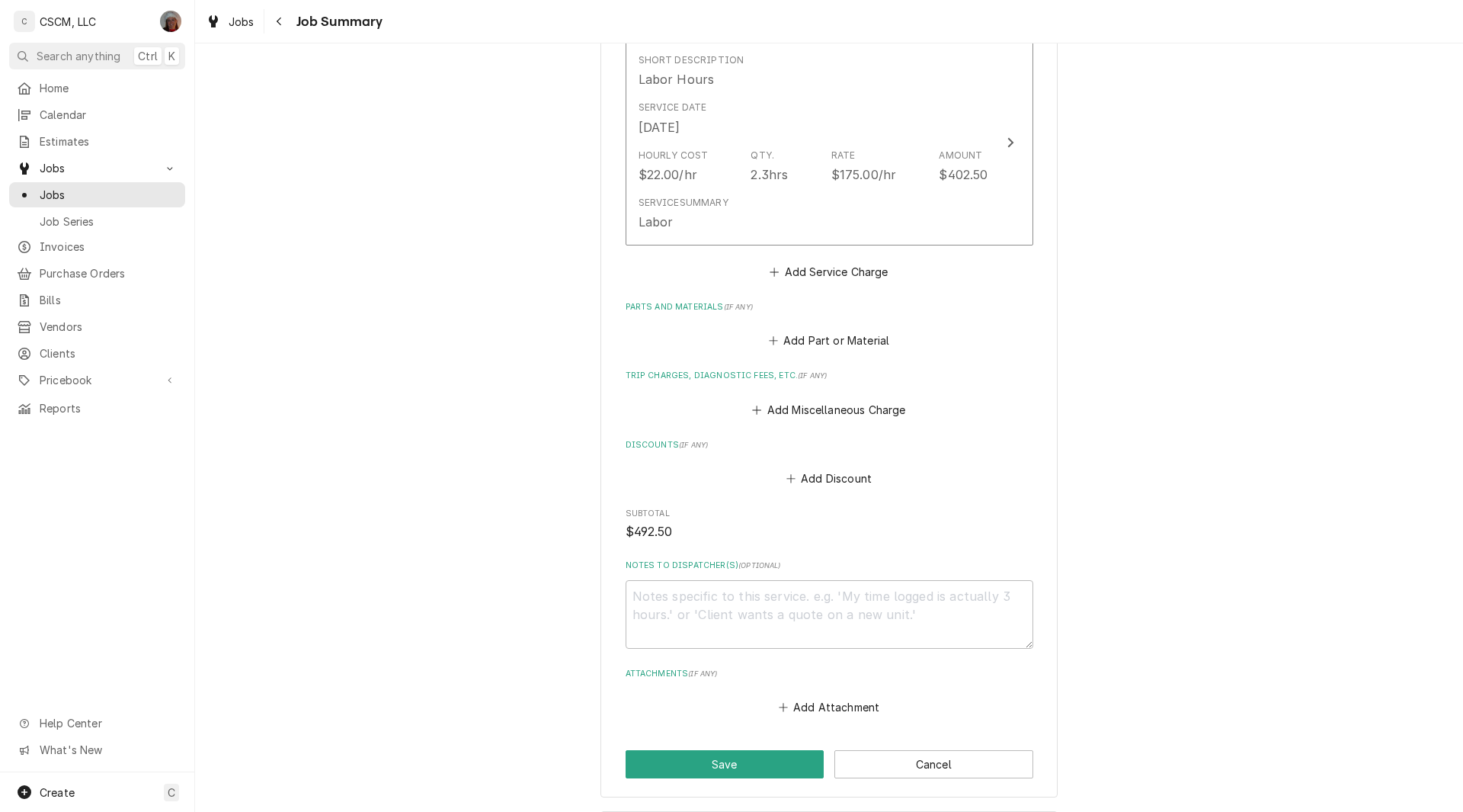
scroll to position [934, 0]
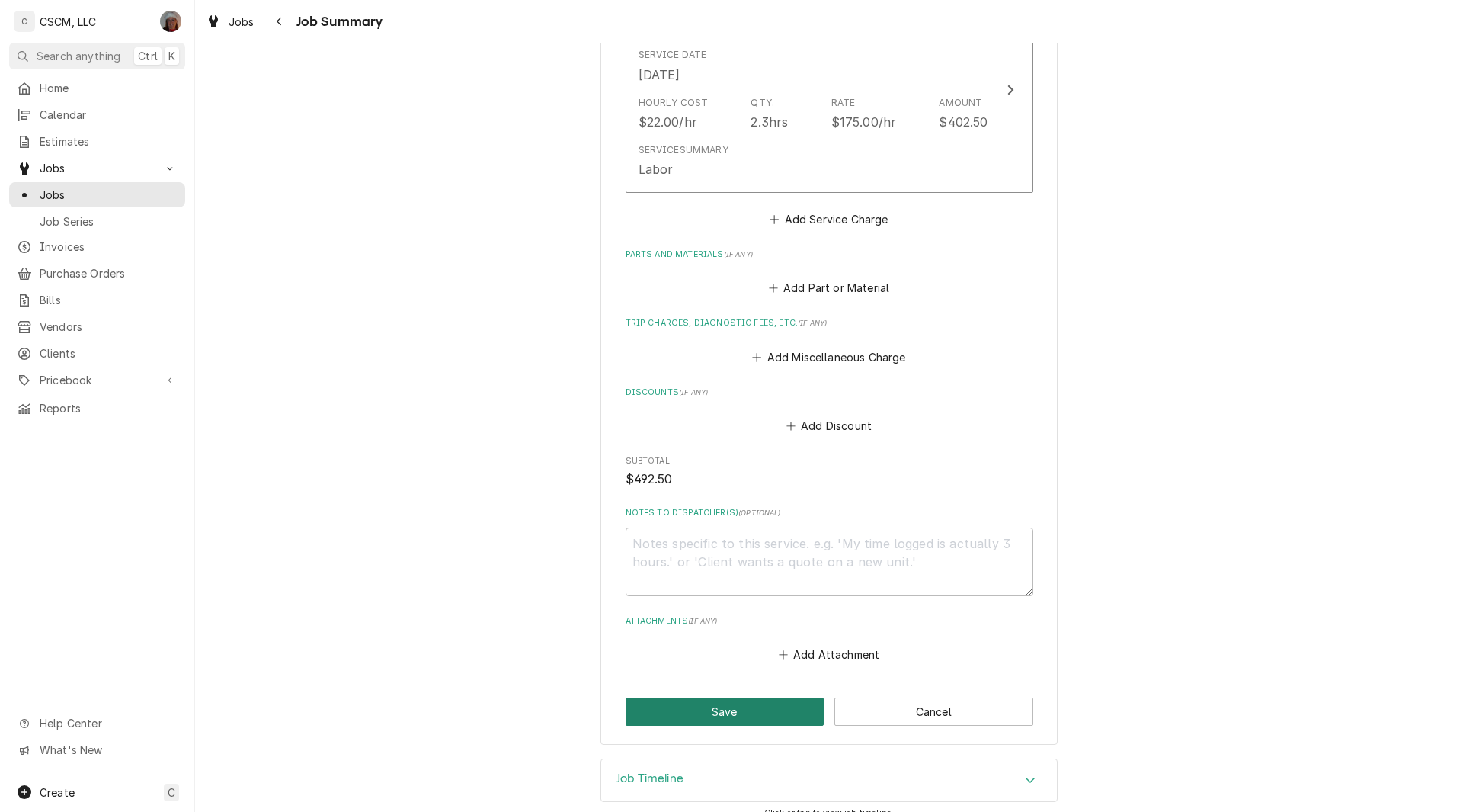
click at [735, 697] on button "Save" at bounding box center [725, 712] width 199 height 28
type textarea "x"
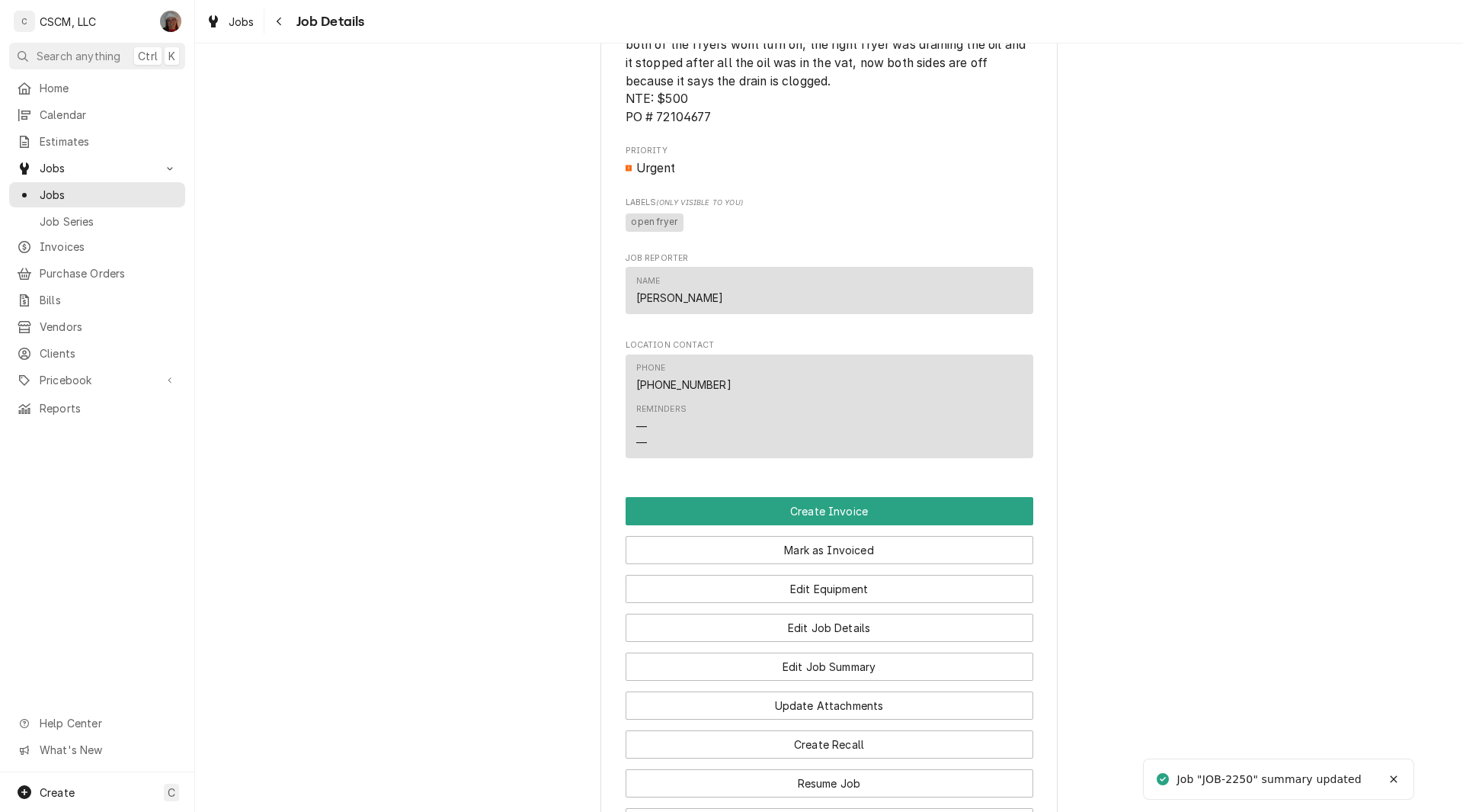
scroll to position [850, 0]
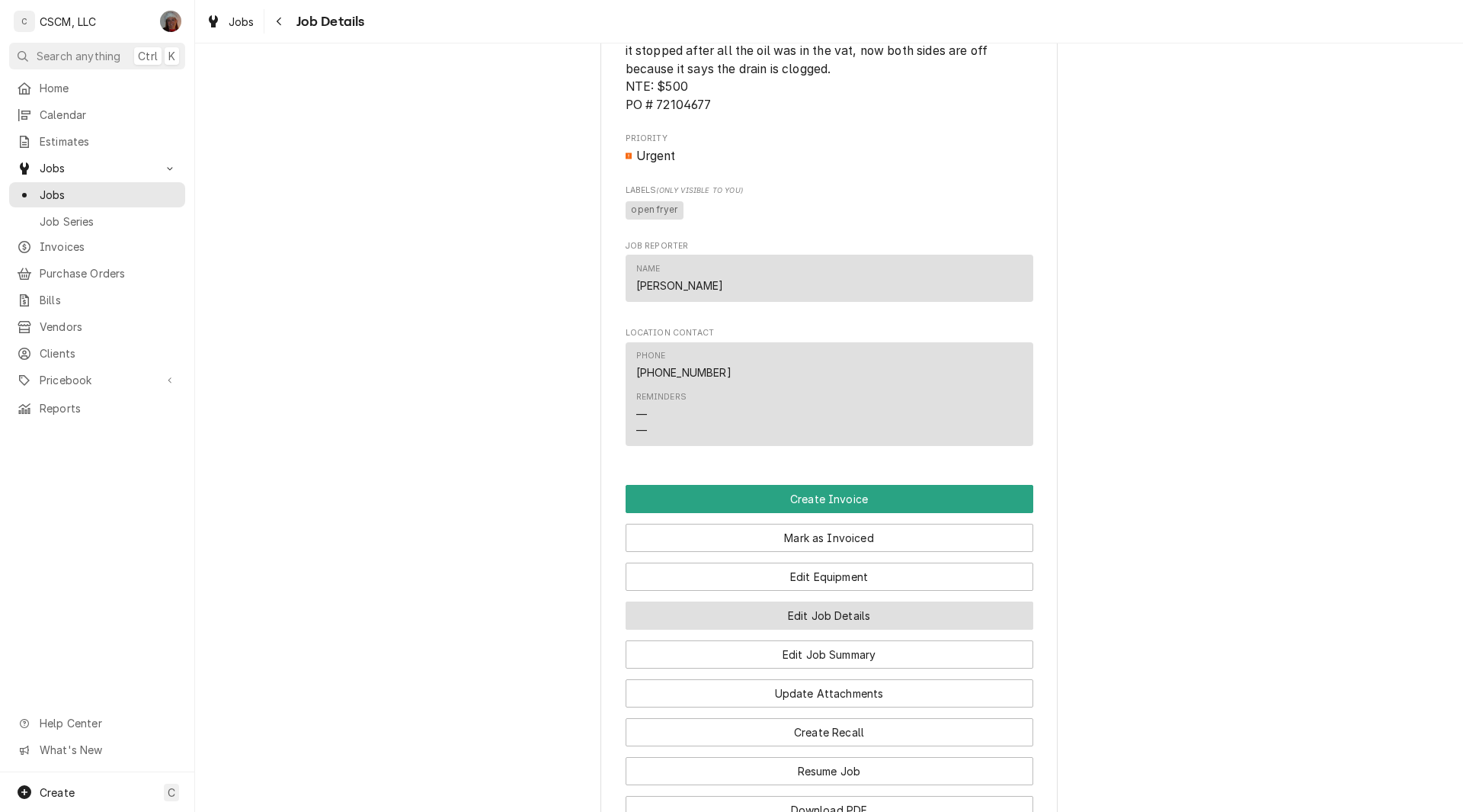
click at [826, 621] on button "Edit Job Details" at bounding box center [829, 615] width 408 height 28
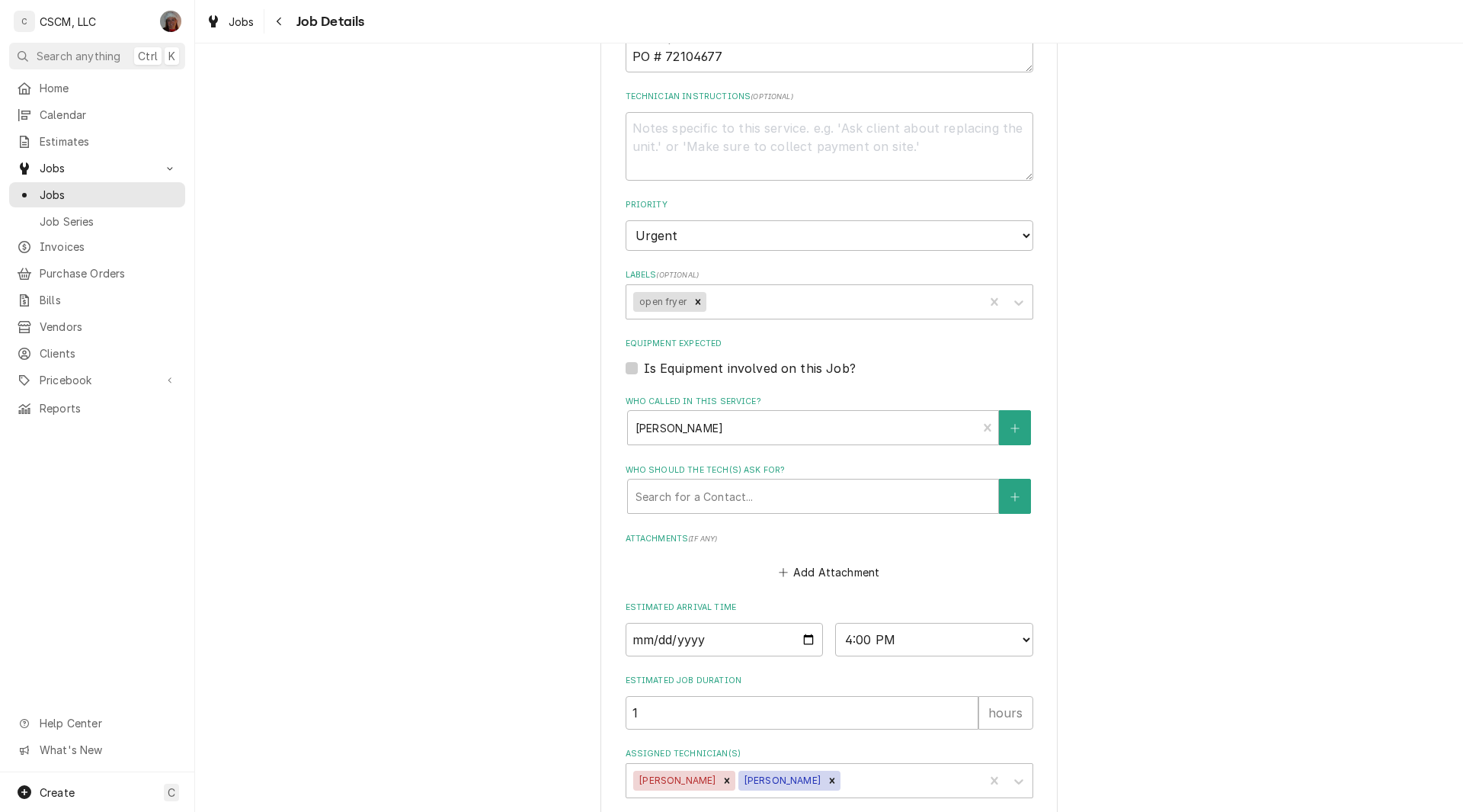
scroll to position [528, 0]
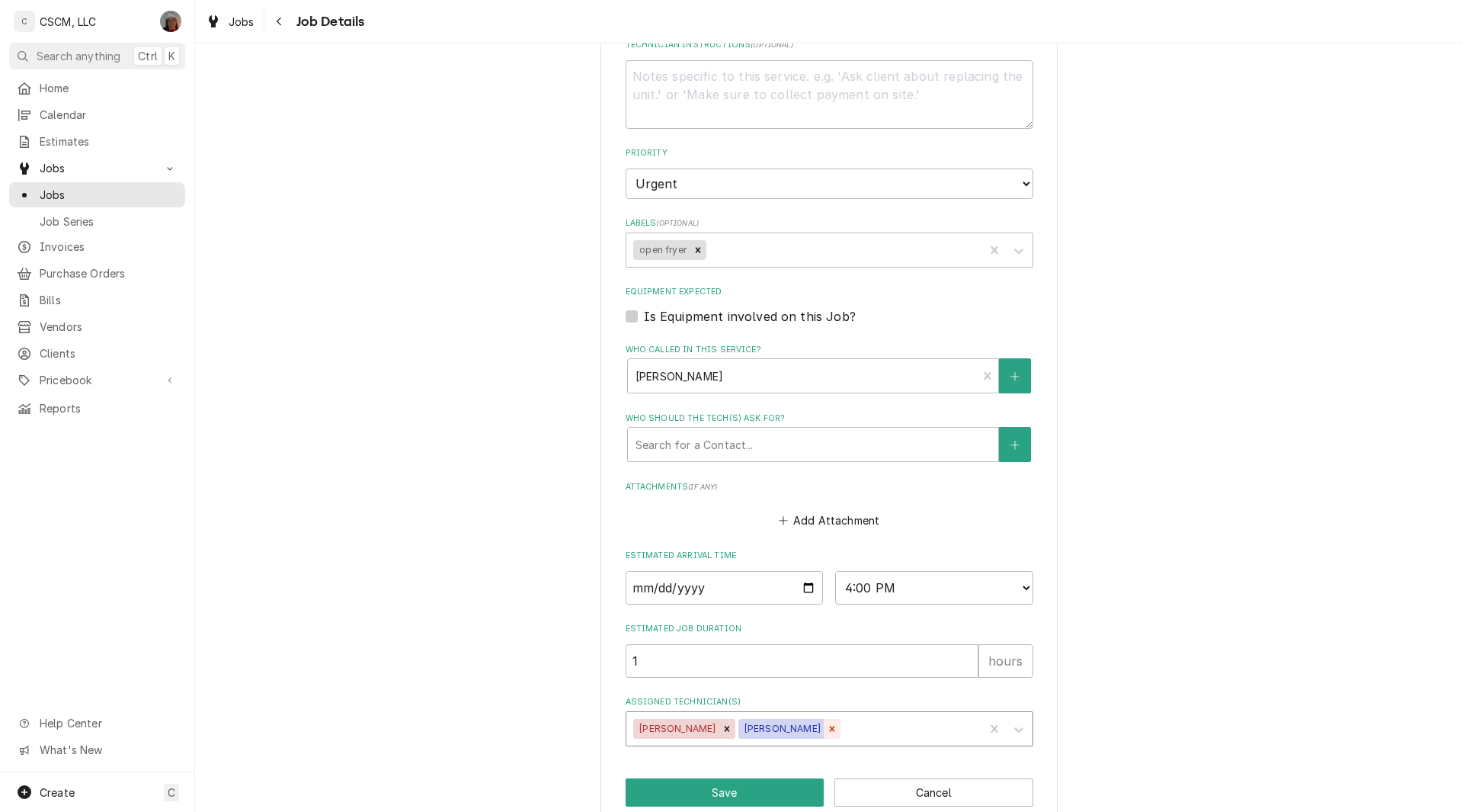
click at [827, 727] on icon "Remove Michal Wall" at bounding box center [833, 729] width 11 height 11
click at [739, 795] on button "Save" at bounding box center [725, 792] width 199 height 28
type textarea "x"
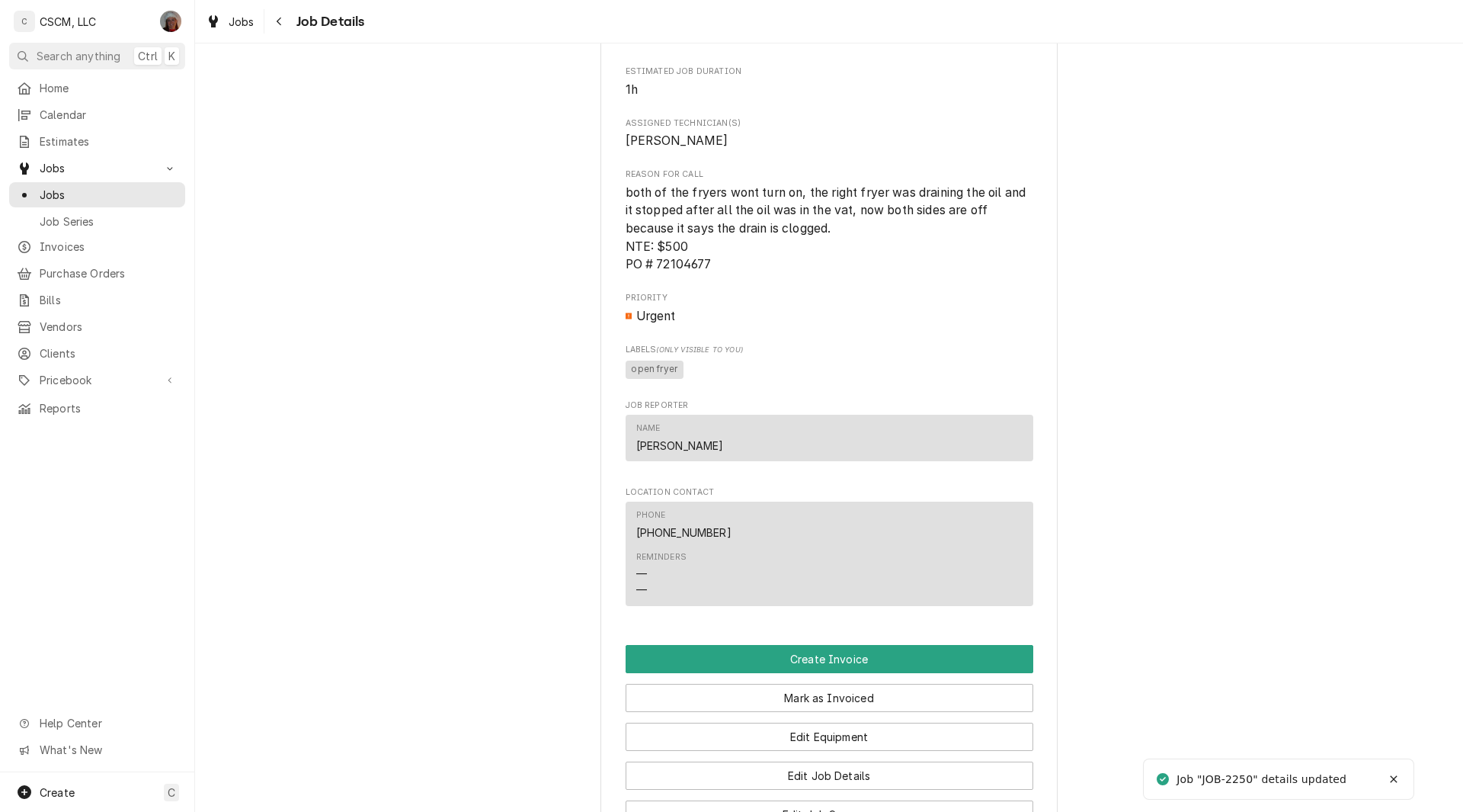
scroll to position [1111, 0]
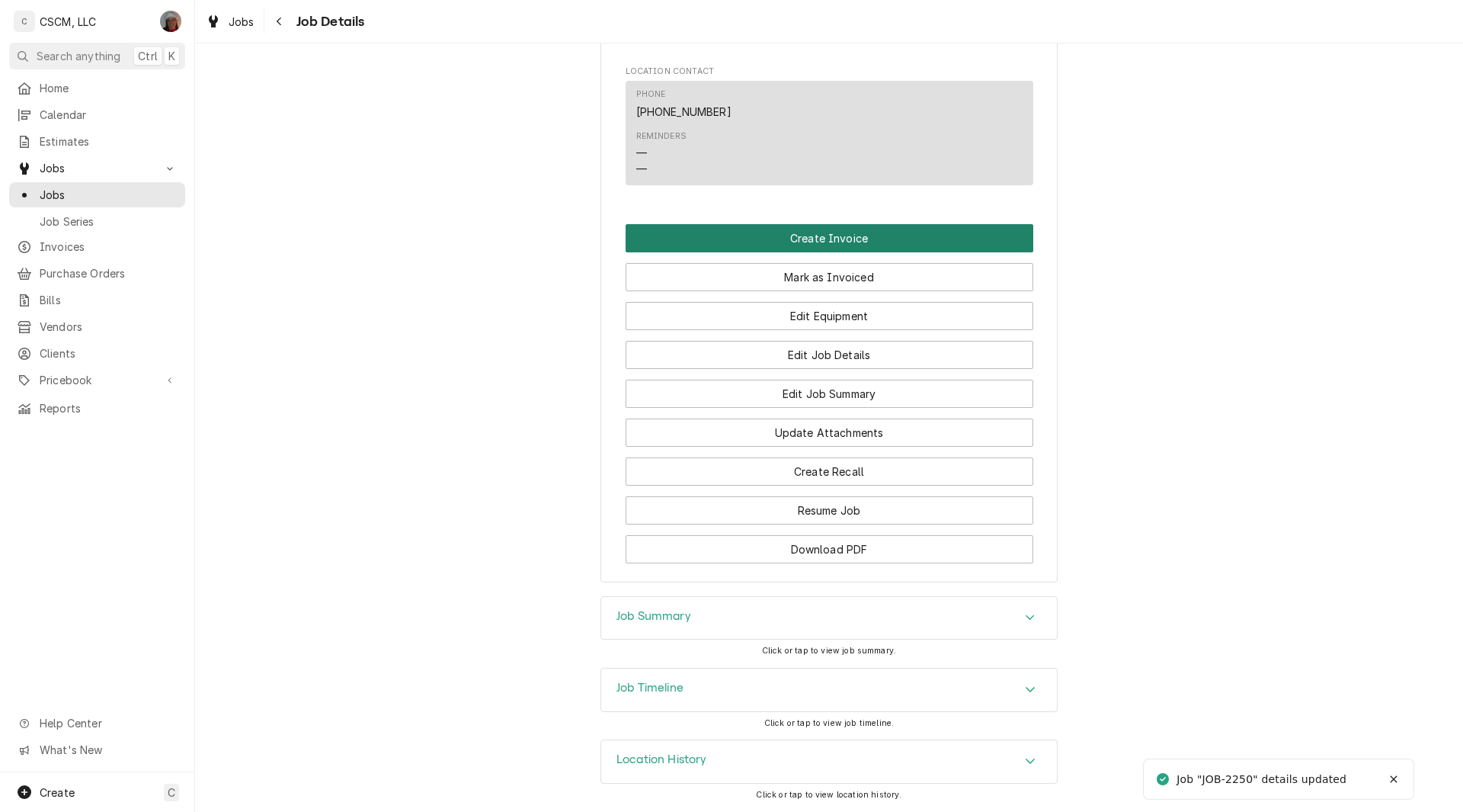
click at [820, 232] on button "Create Invoice" at bounding box center [829, 239] width 408 height 28
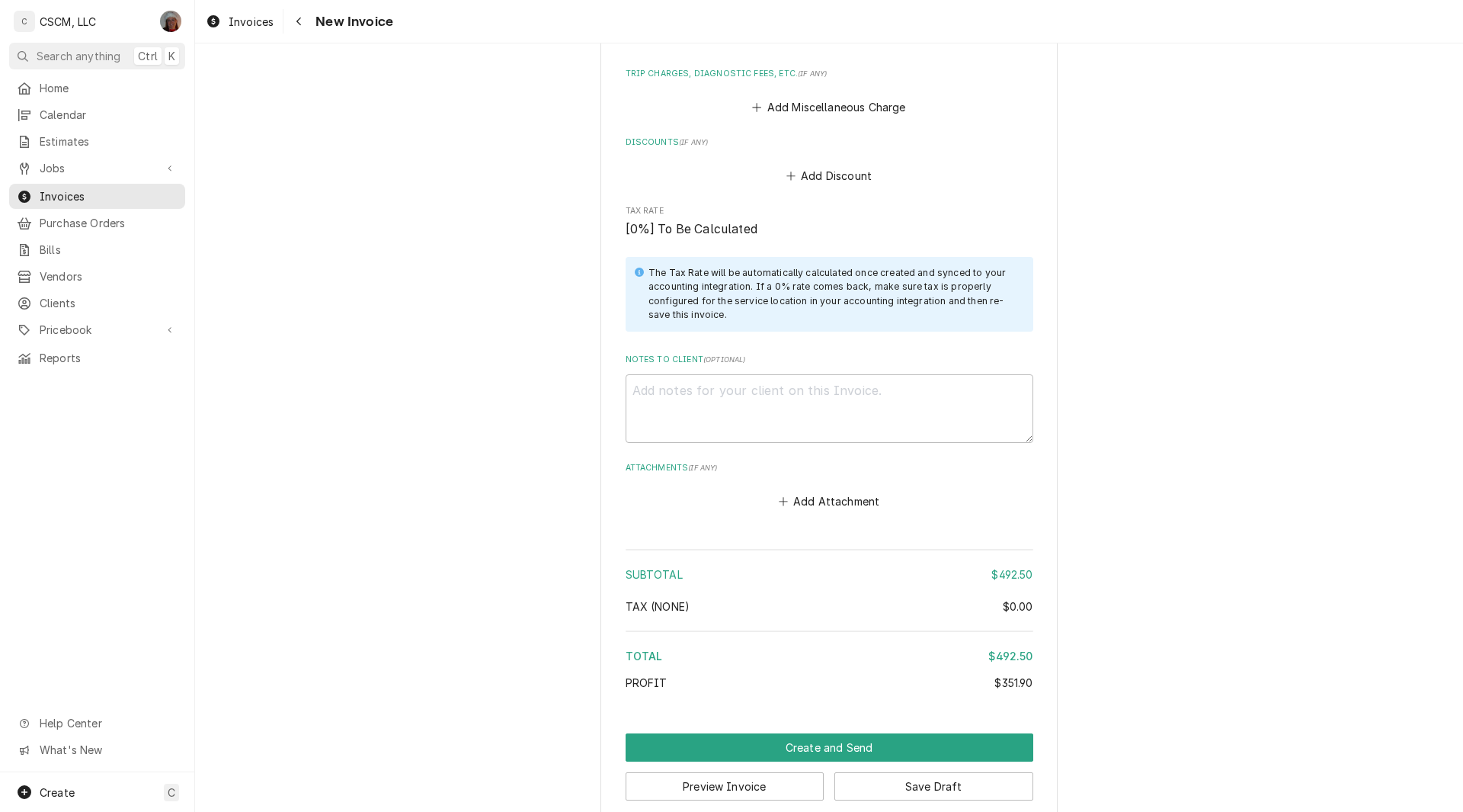
scroll to position [2151, 0]
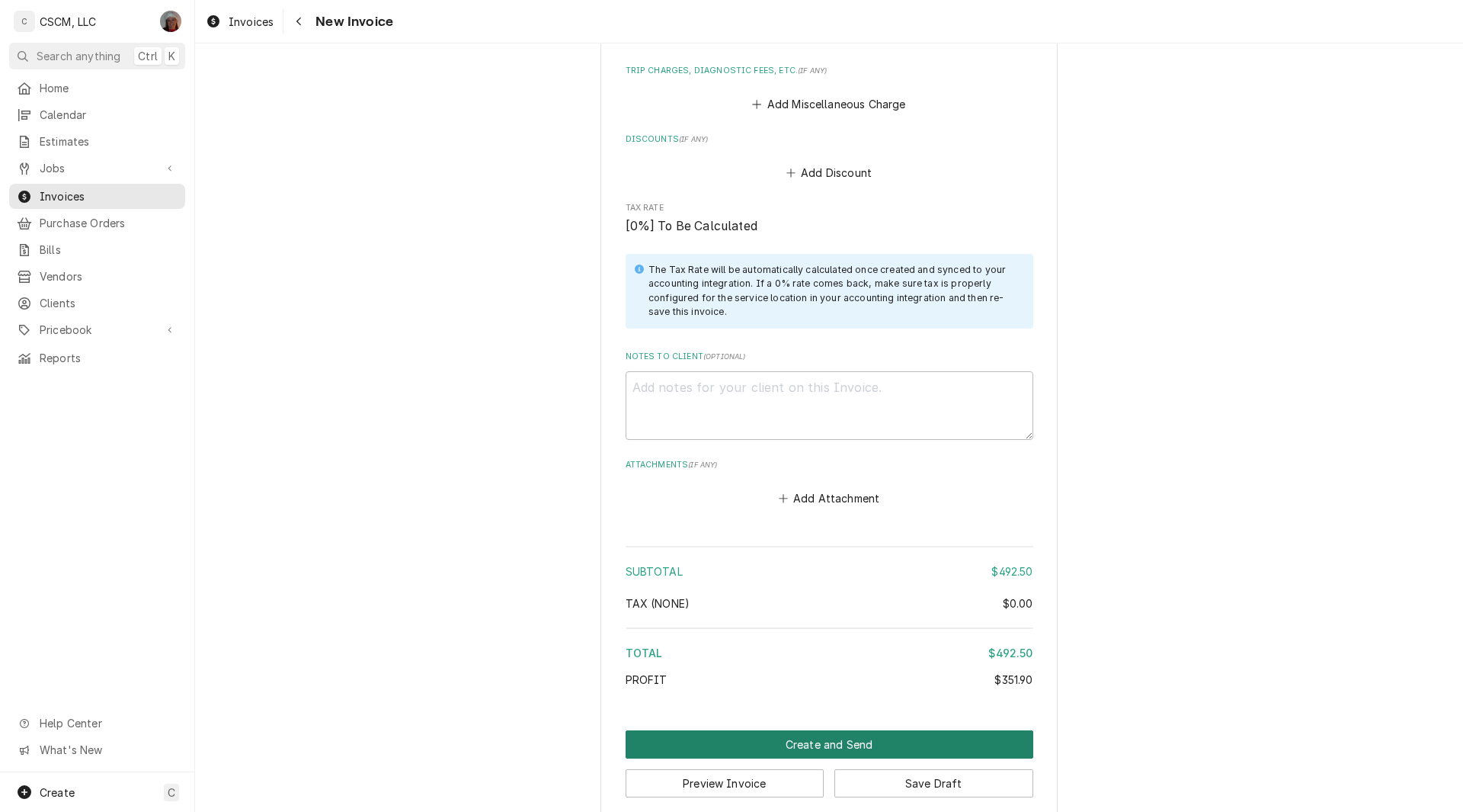
click at [818, 730] on button "Create and Send" at bounding box center [829, 744] width 408 height 28
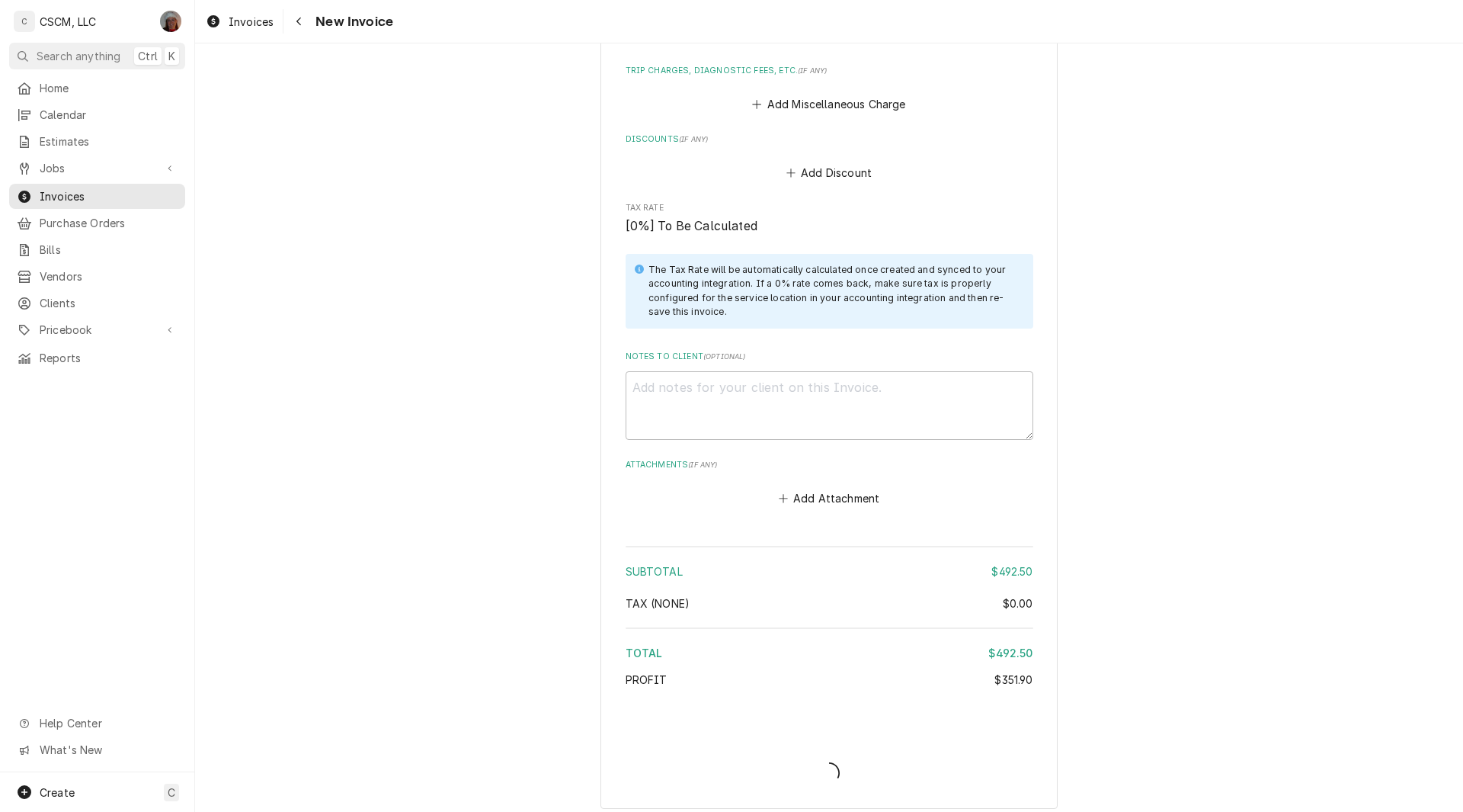
scroll to position [2142, 0]
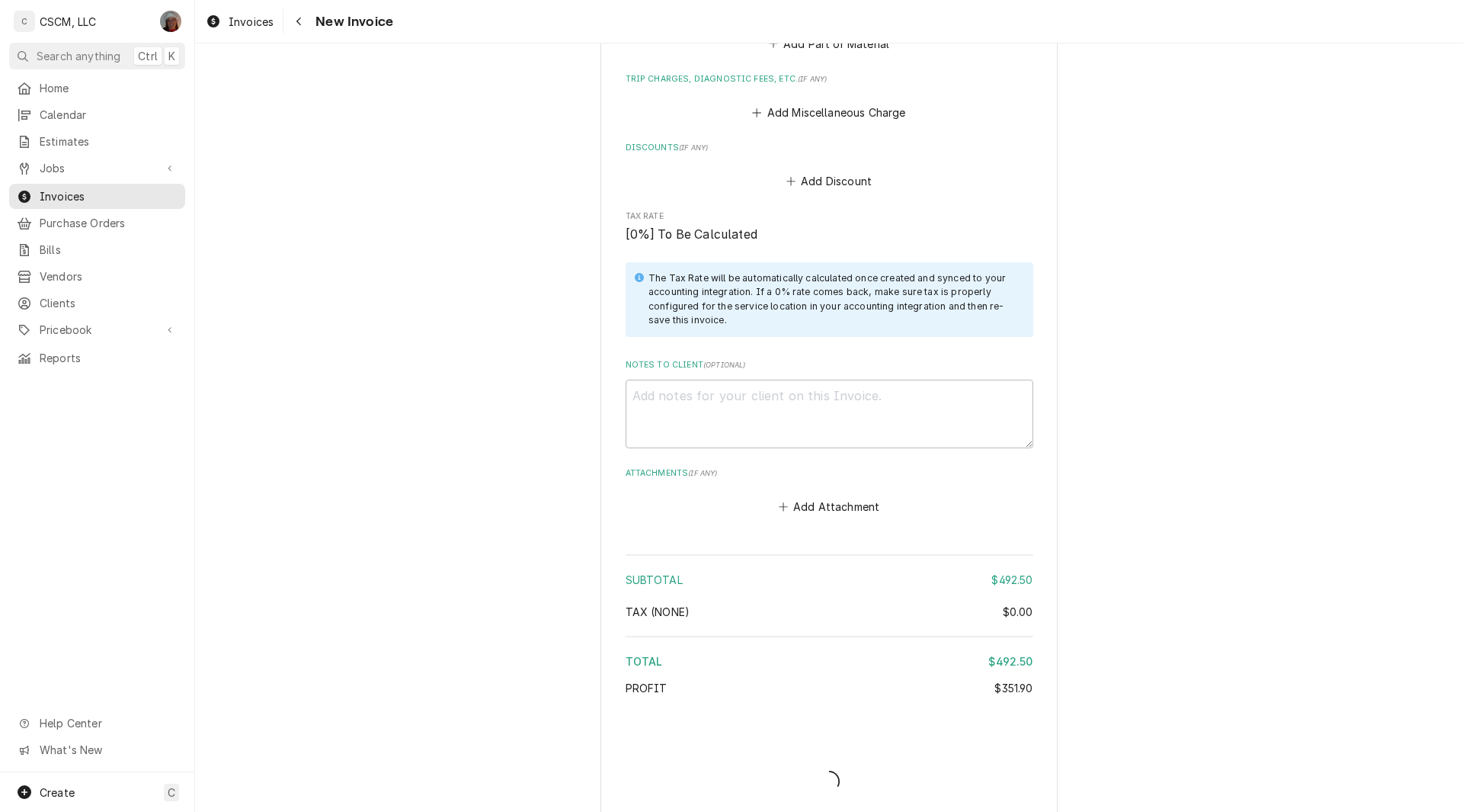
type textarea "x"
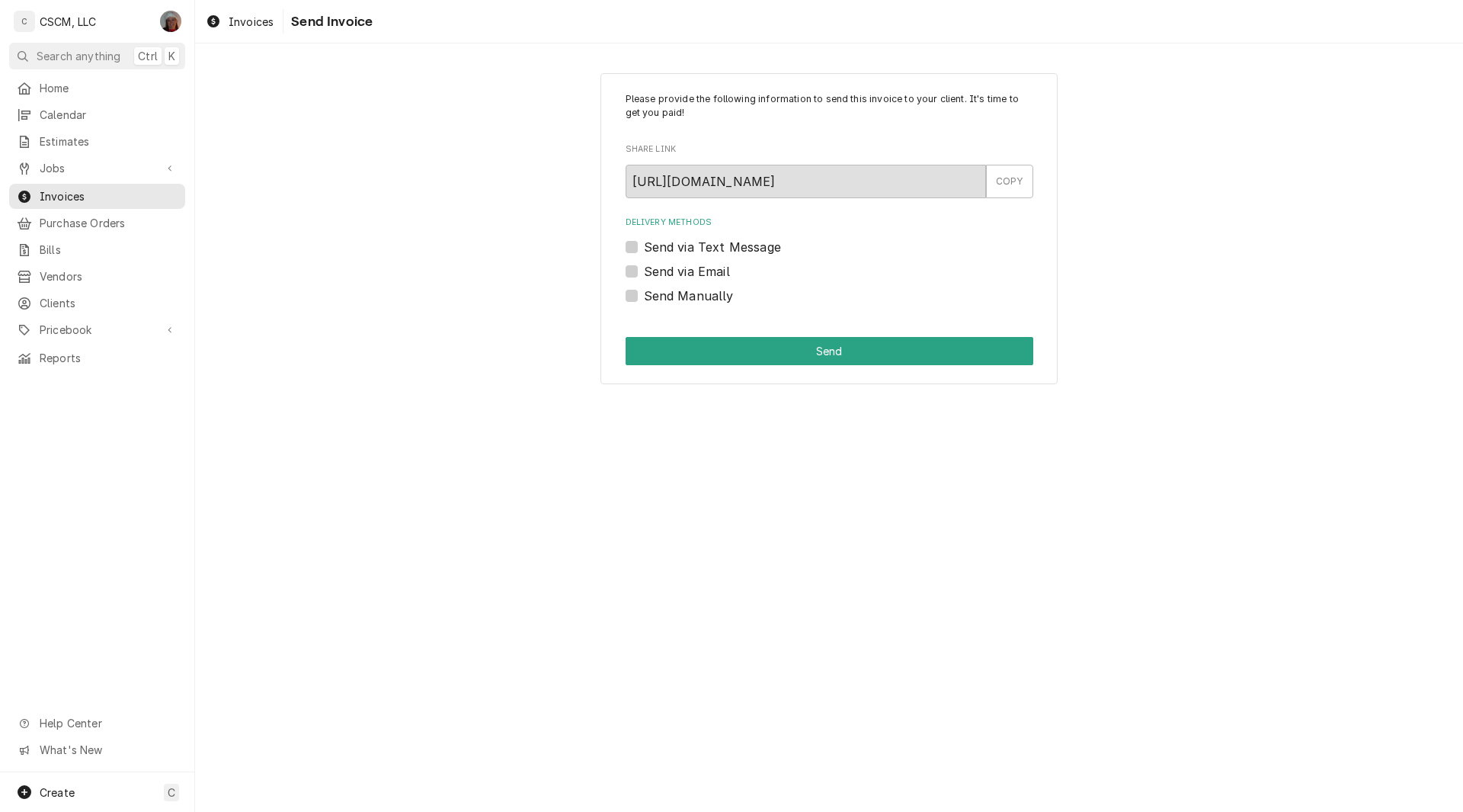
click at [644, 297] on label "Send Manually" at bounding box center [689, 295] width 90 height 18
click at [644, 297] on input "Send Manually" at bounding box center [848, 303] width 408 height 33
checkbox input "true"
click at [733, 348] on button "Send" at bounding box center [829, 351] width 408 height 28
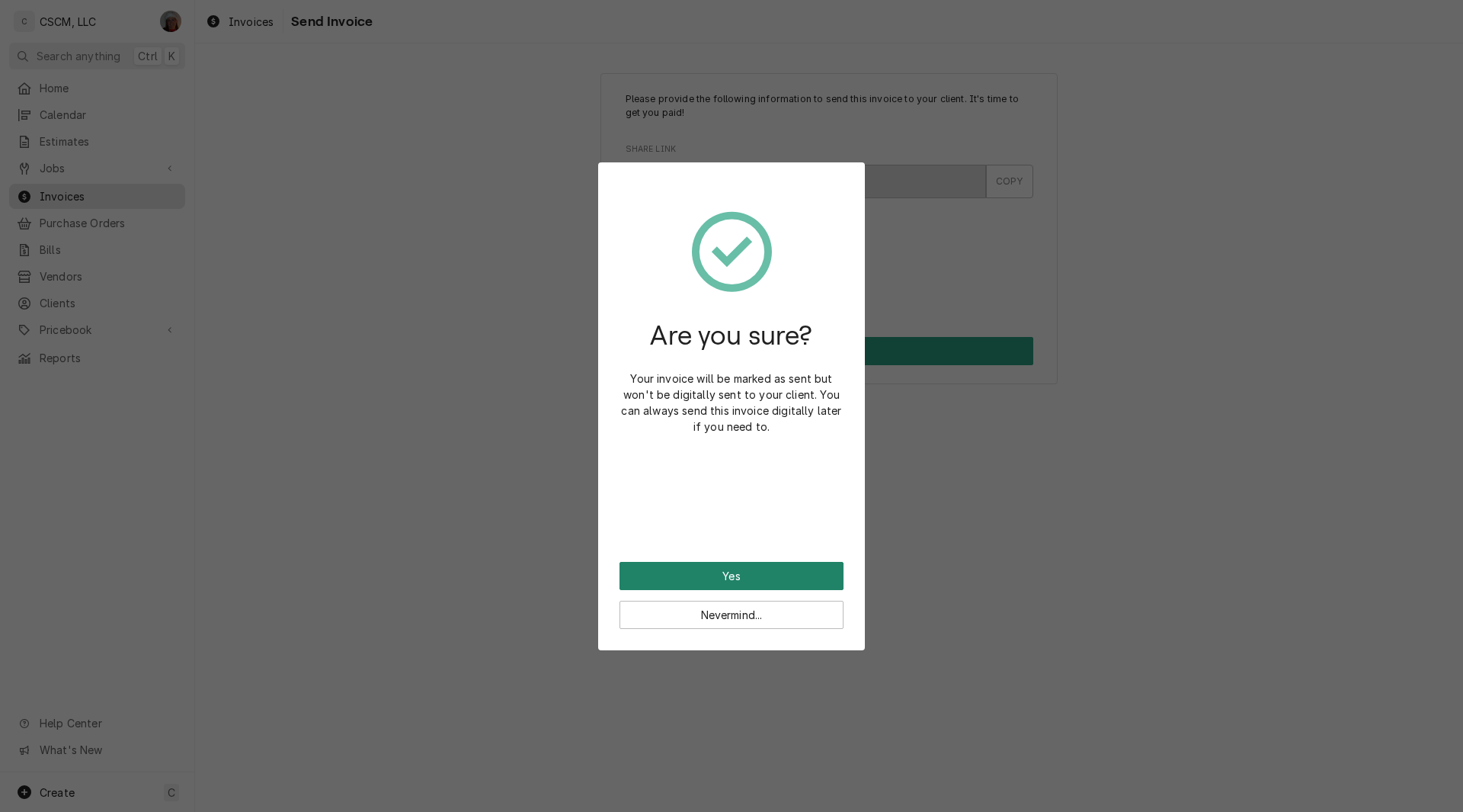
click at [671, 571] on button "Yes" at bounding box center [732, 576] width 224 height 28
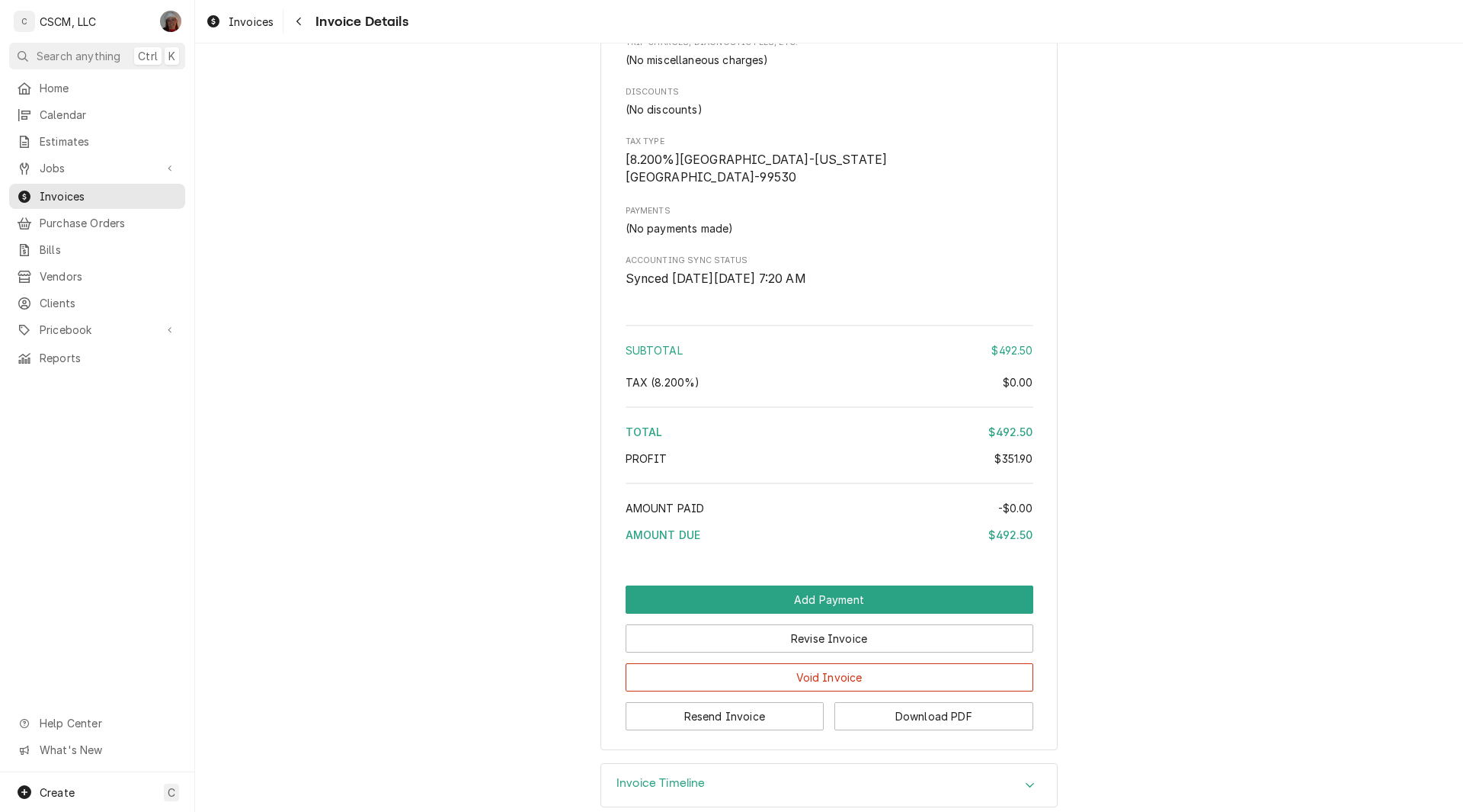
scroll to position [1592, 0]
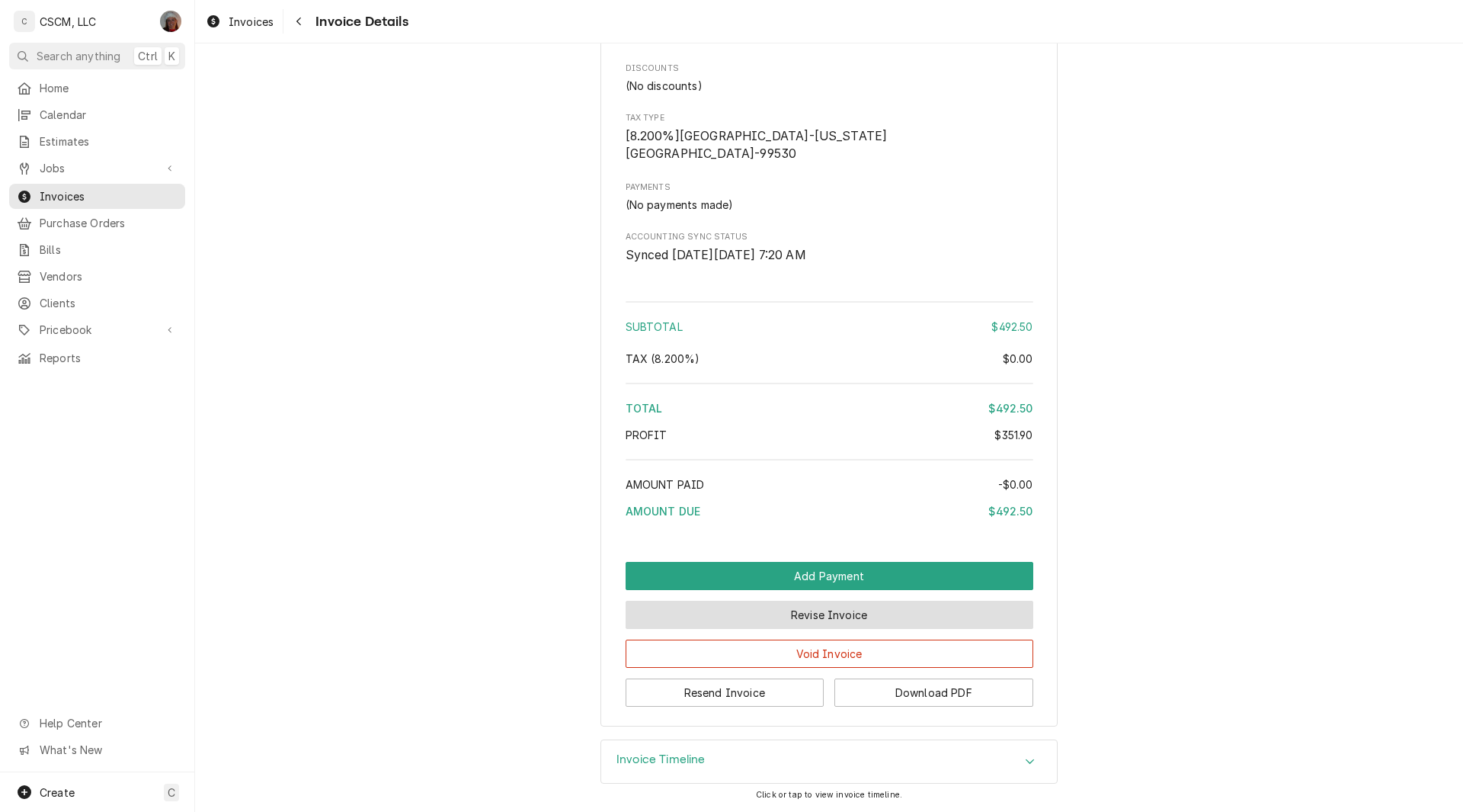
click at [823, 608] on button "Revise Invoice" at bounding box center [829, 615] width 408 height 28
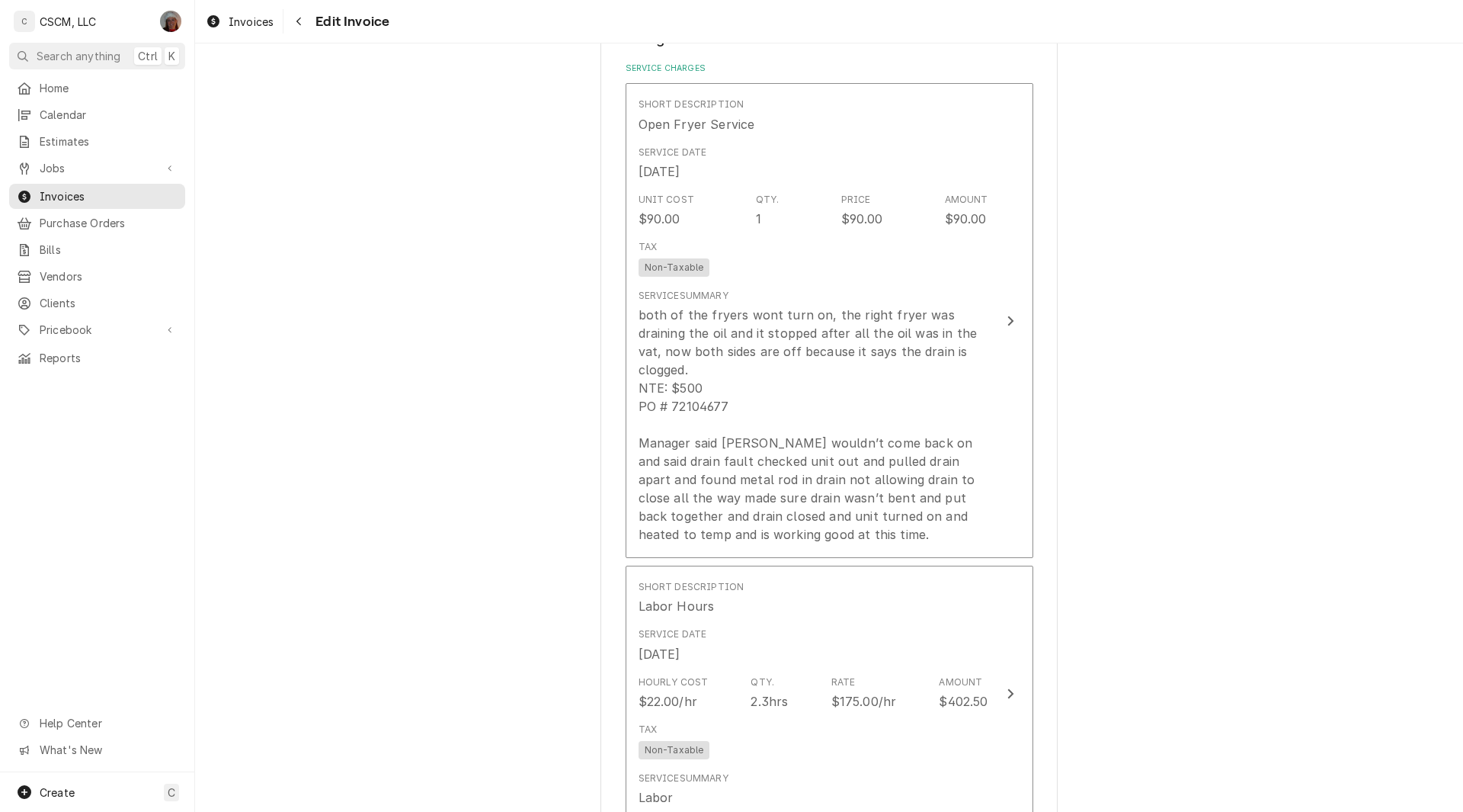
scroll to position [1376, 0]
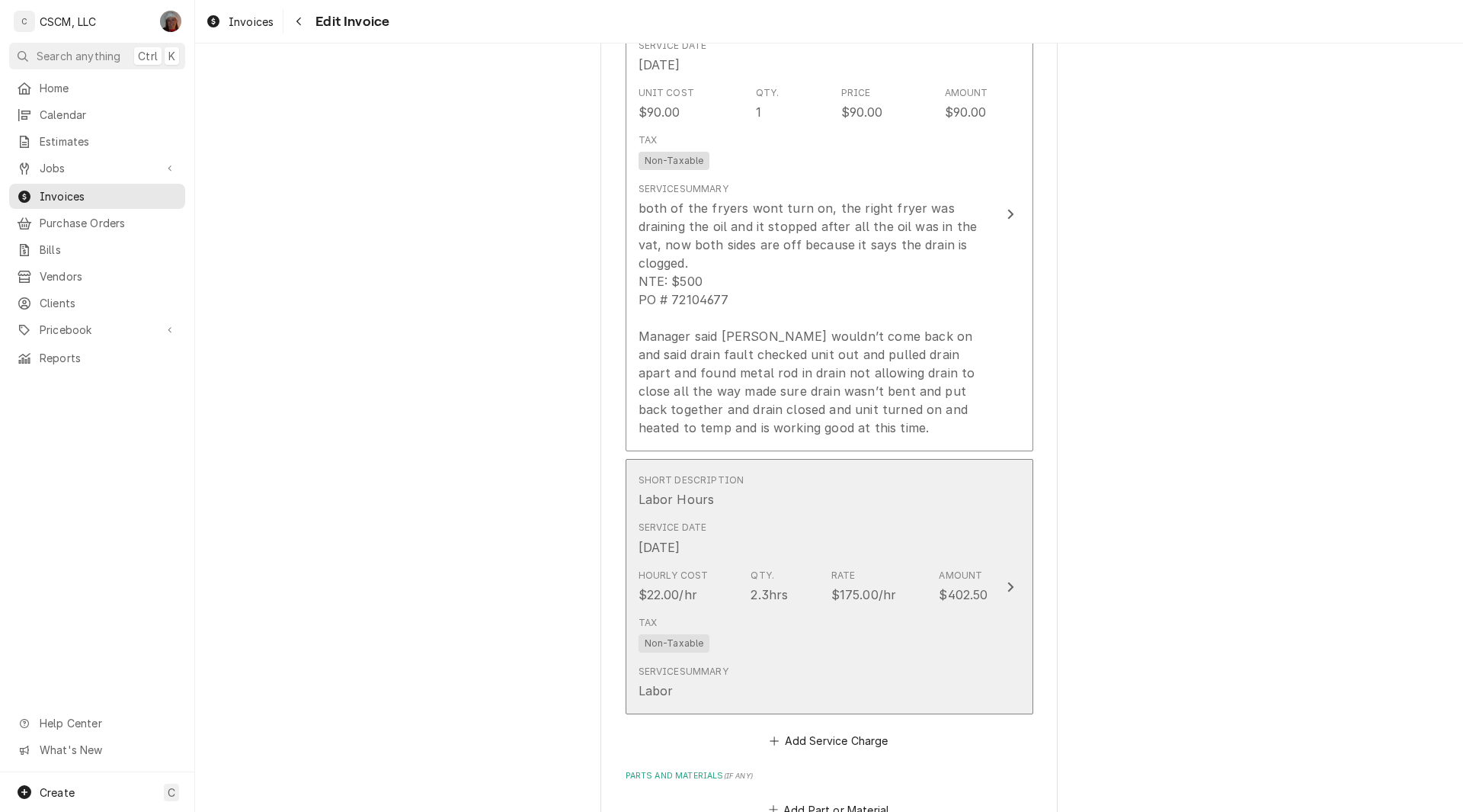
click at [998, 552] on button "Short Description Labor Hours Service Date Sep 17, 2025 Hourly Cost $22.00/hr Q…" at bounding box center [829, 586] width 408 height 255
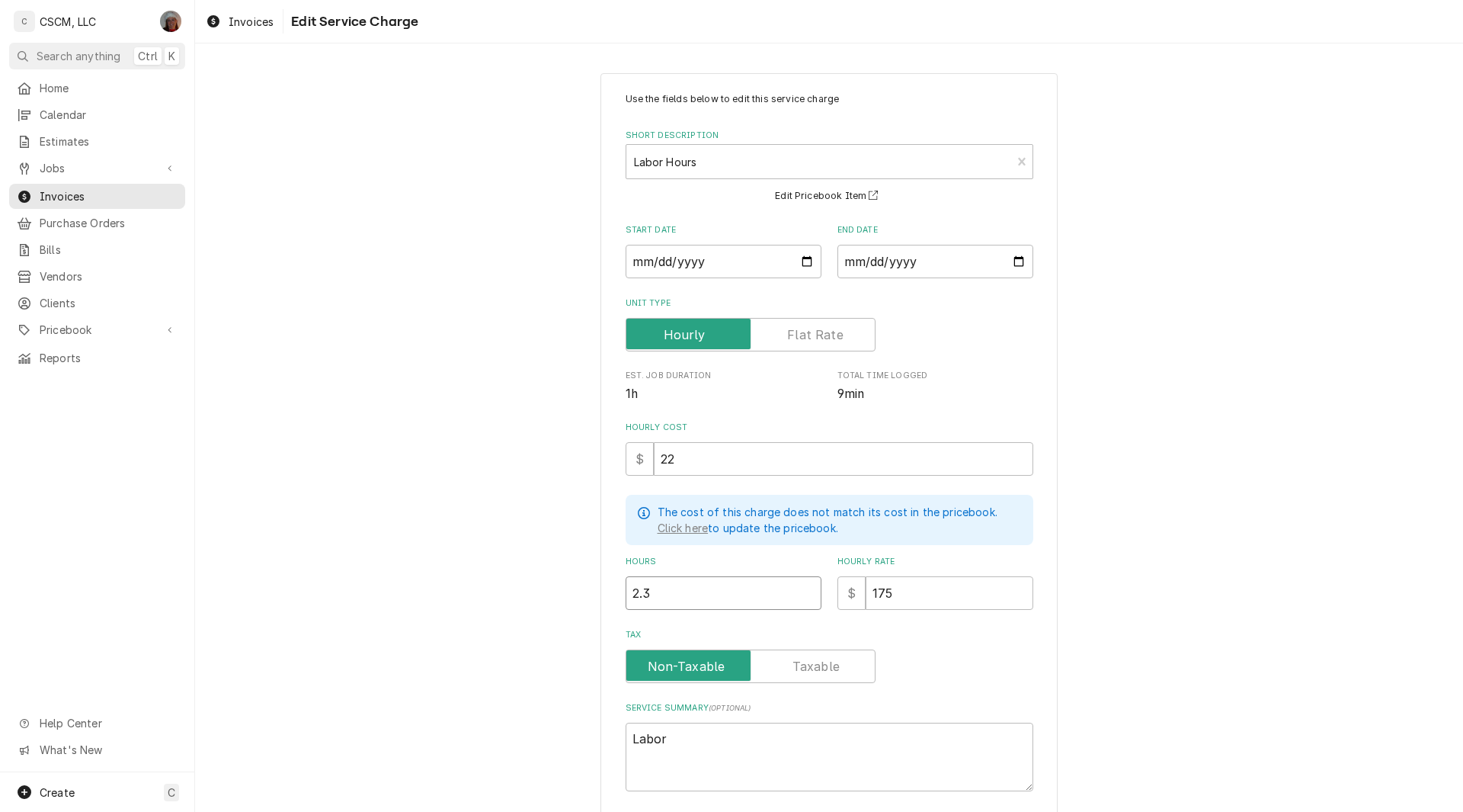
click at [656, 600] on input "2.3" at bounding box center [724, 592] width 196 height 33
type textarea "x"
type input "2"
type textarea "x"
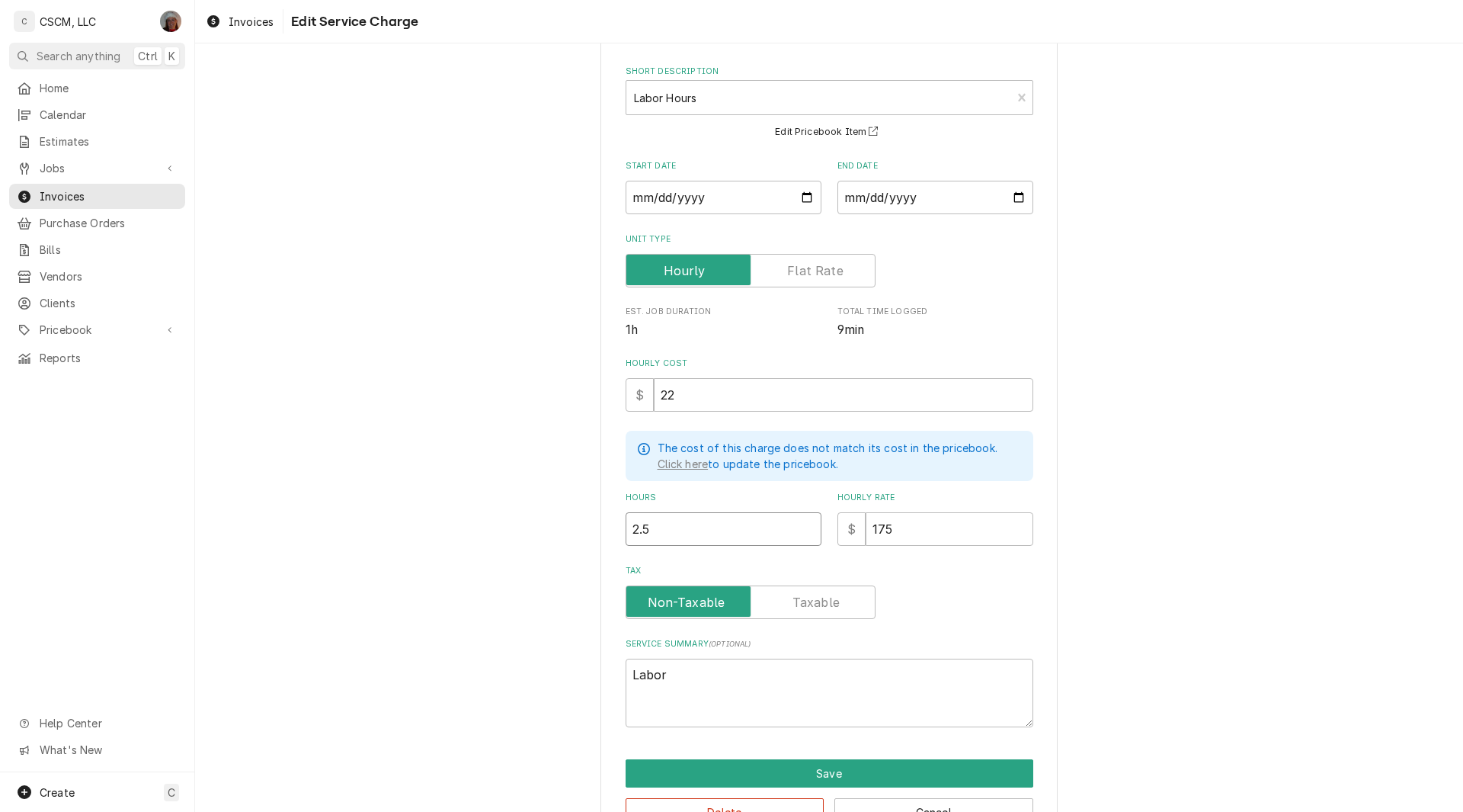
scroll to position [110, 0]
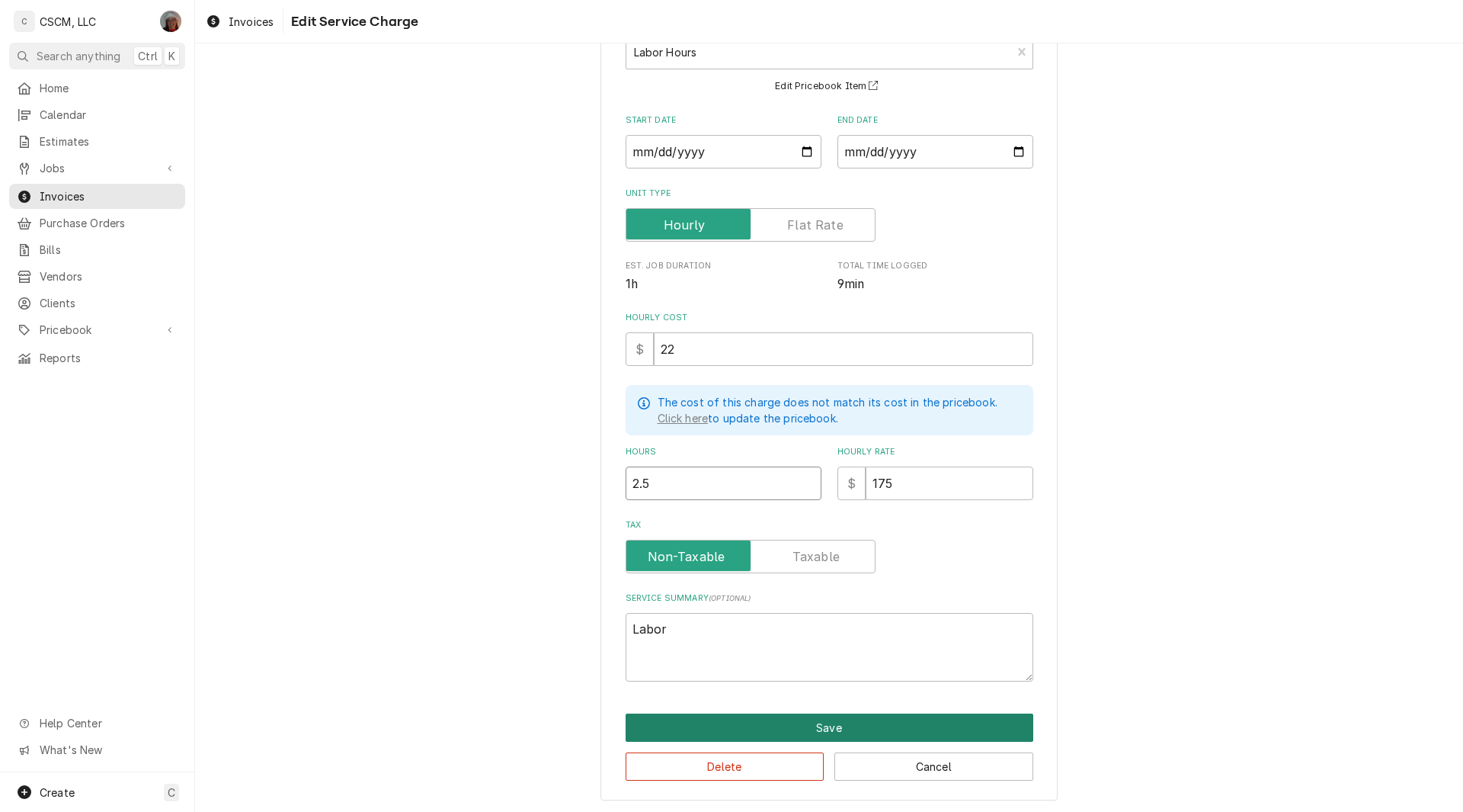
type input "2.5"
click at [854, 722] on button "Save" at bounding box center [829, 727] width 408 height 28
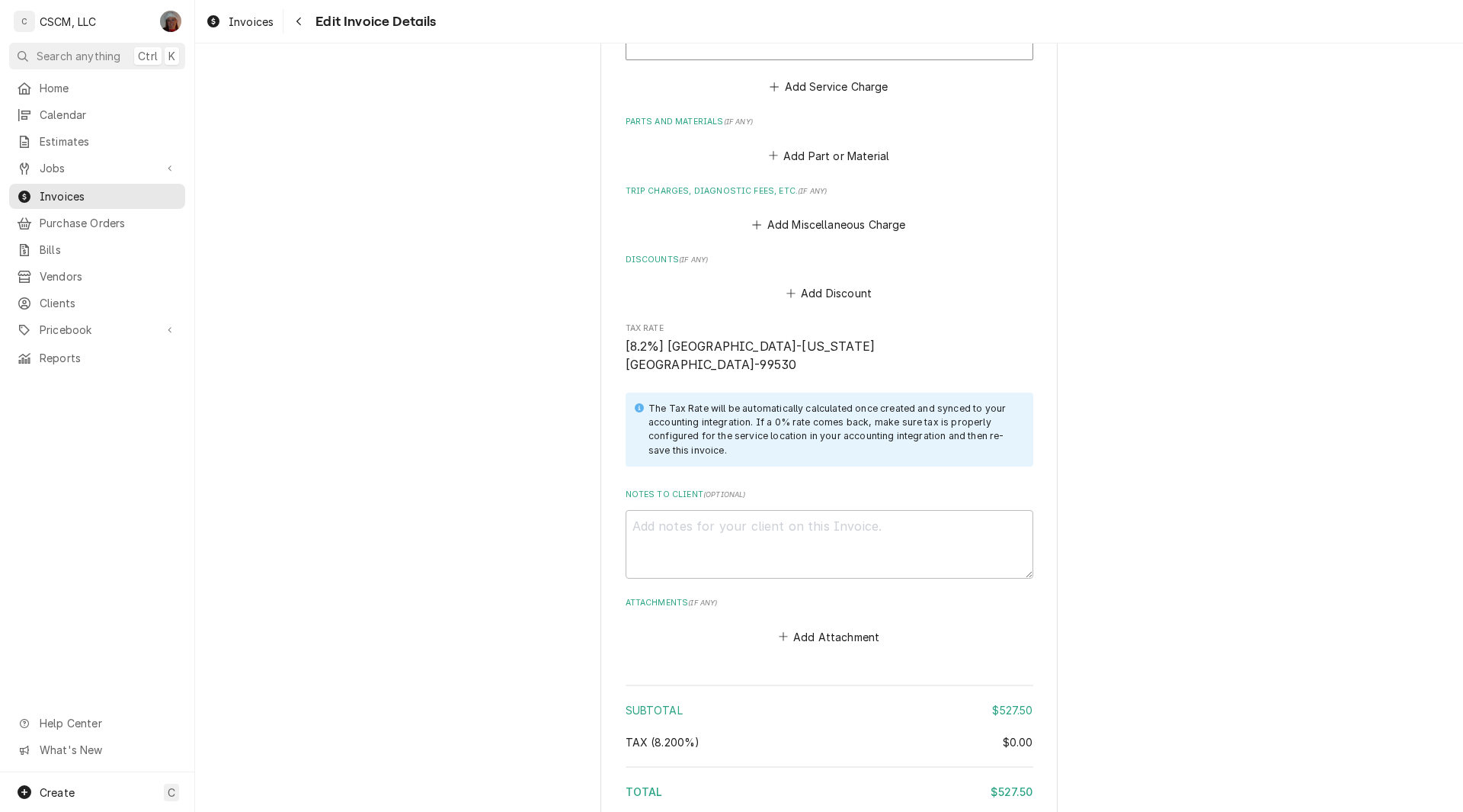
scroll to position [1645, 0]
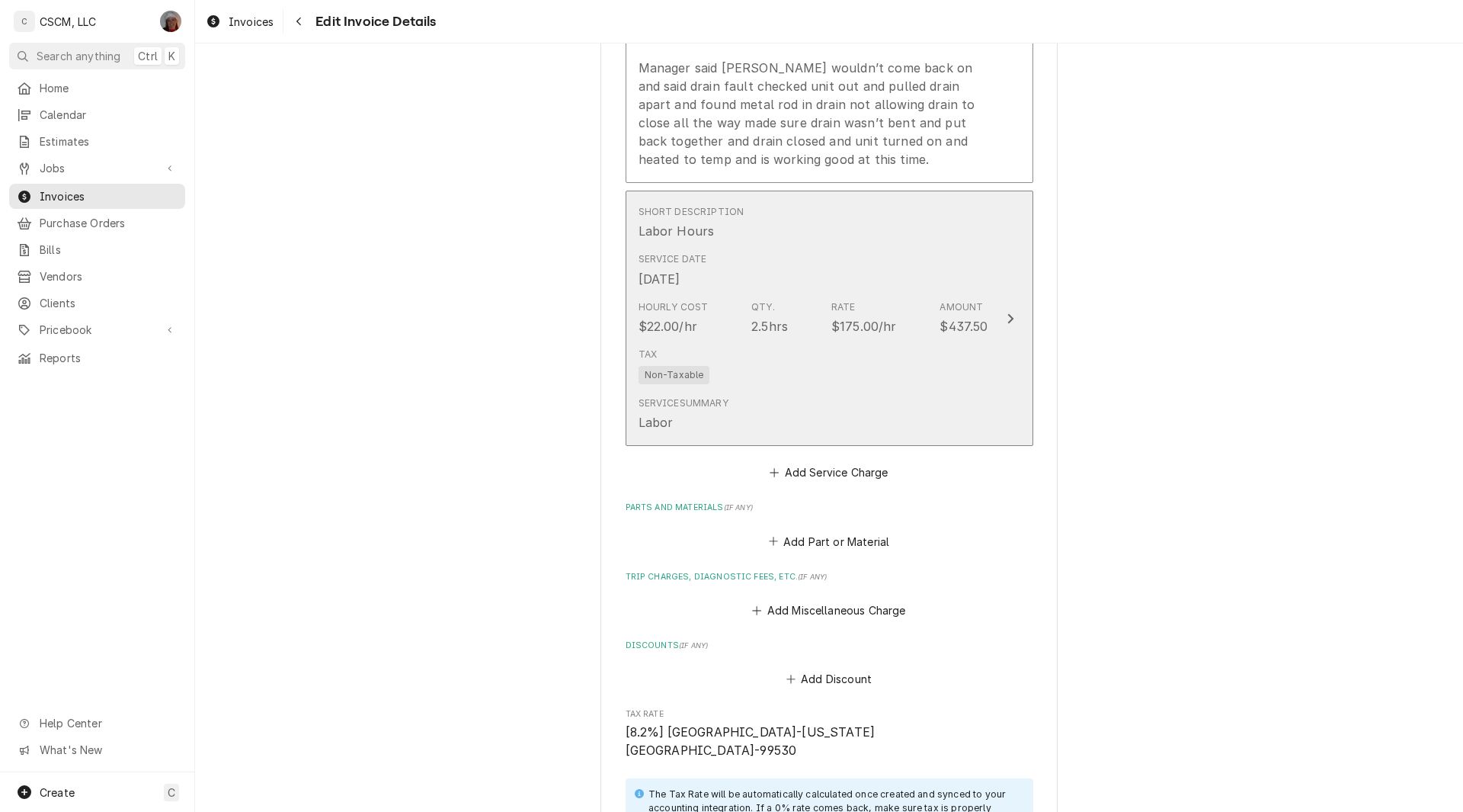
click at [1018, 373] on button "Short Description Labor Hours Service Date Sep 17, 2025 Hourly Cost $22.00/hr Q…" at bounding box center [829, 318] width 408 height 255
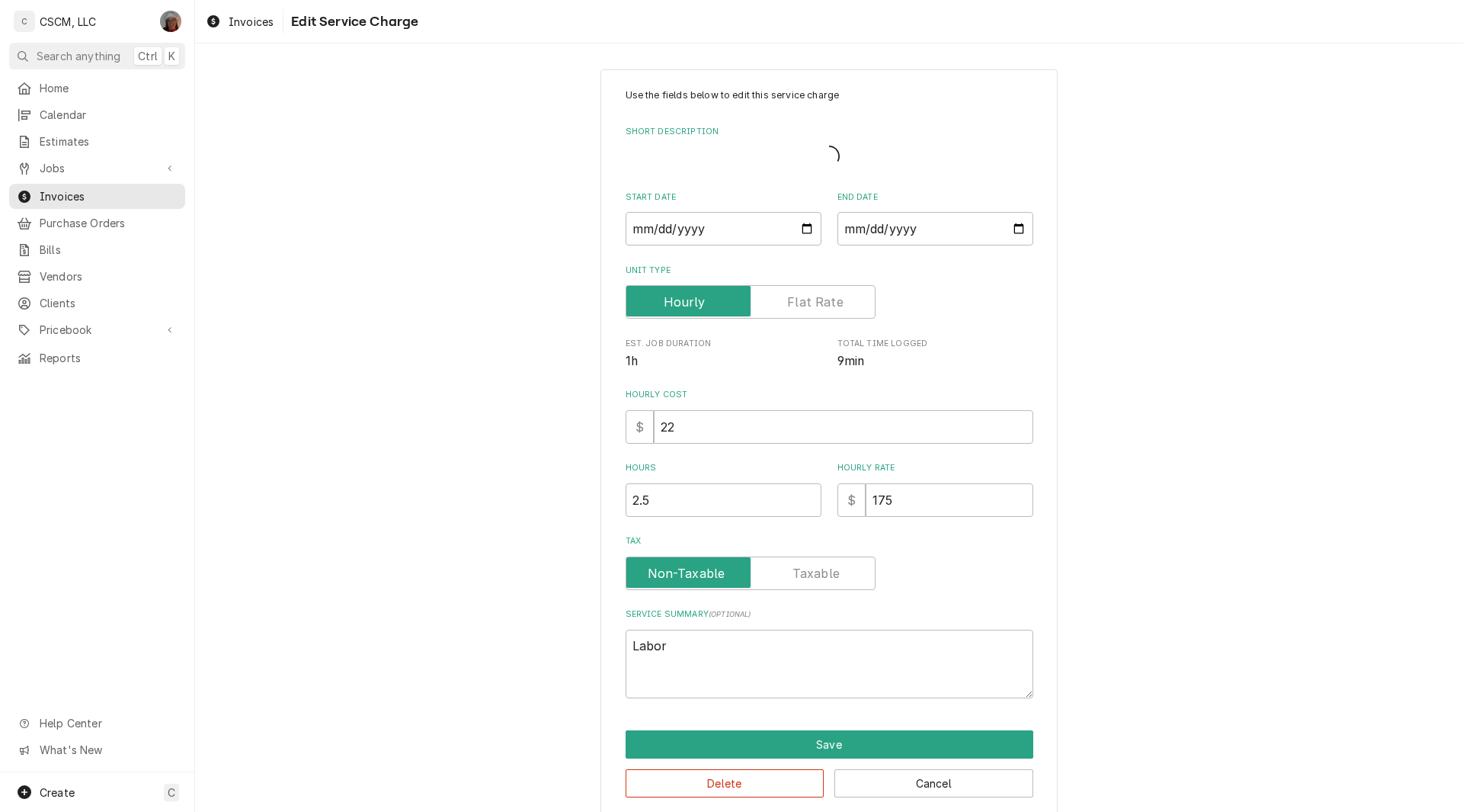
type textarea "x"
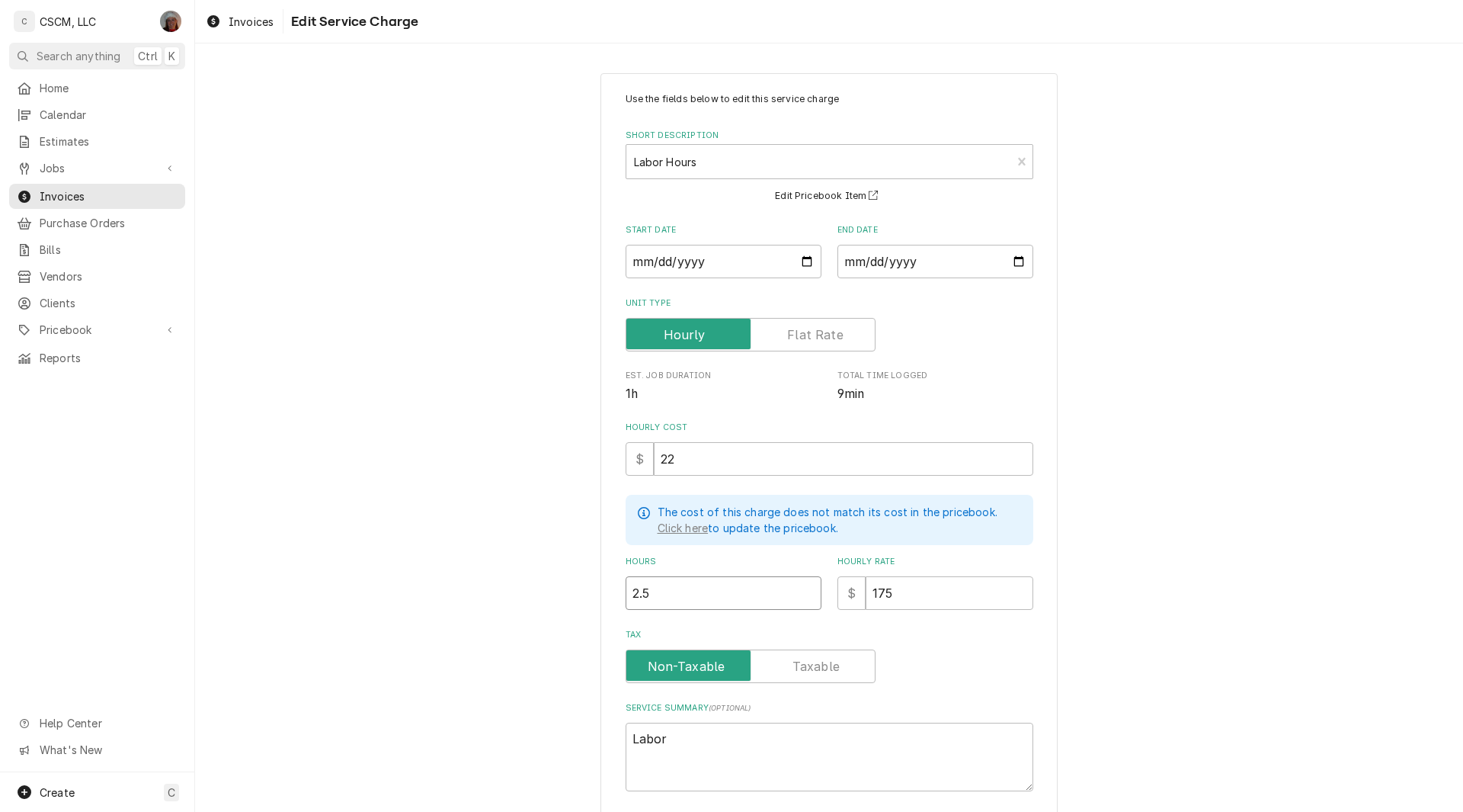
click at [639, 592] on input "2.5" at bounding box center [724, 592] width 196 height 33
type input "2.25"
type textarea "x"
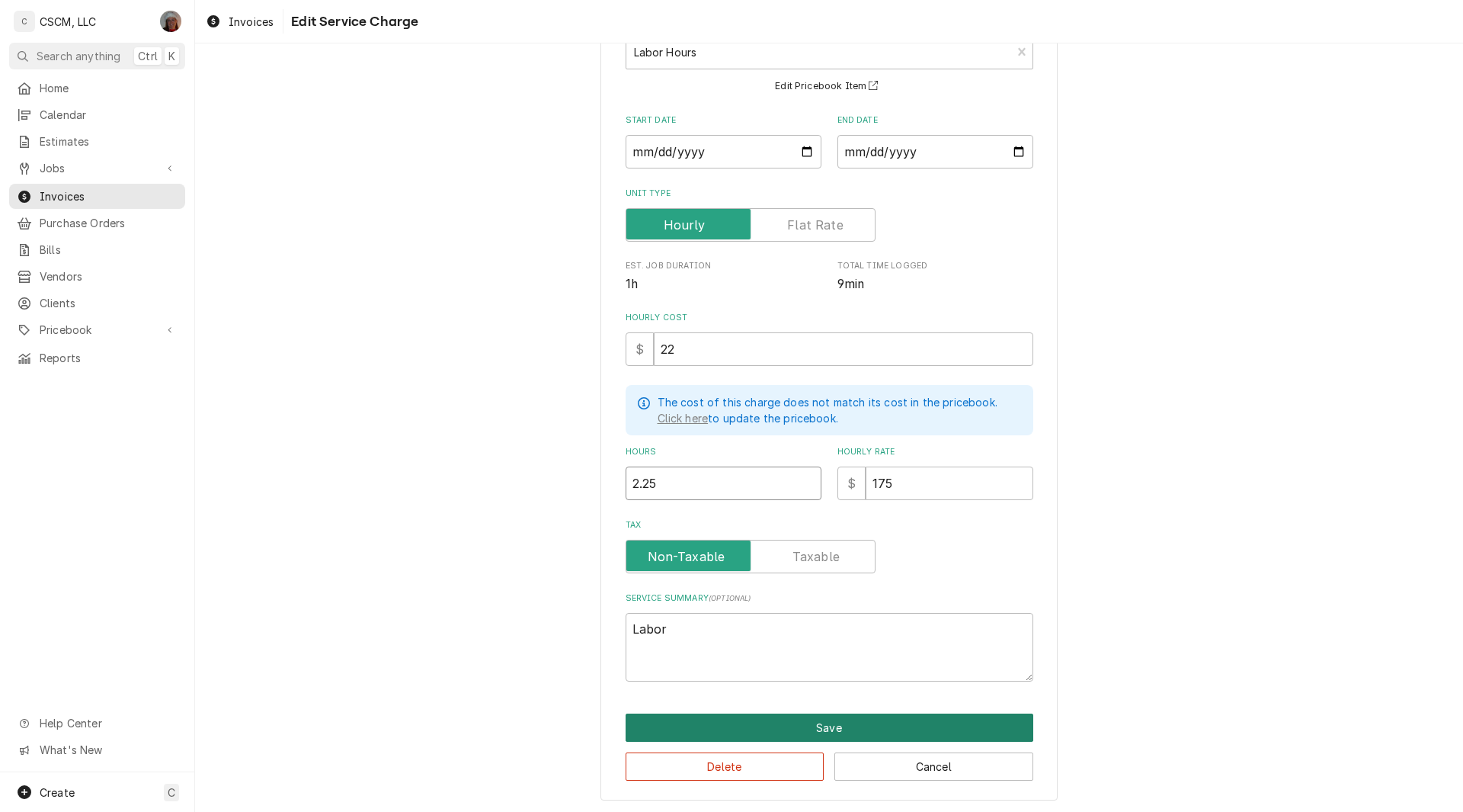
type input "2.25"
click at [870, 716] on button "Save" at bounding box center [829, 727] width 408 height 28
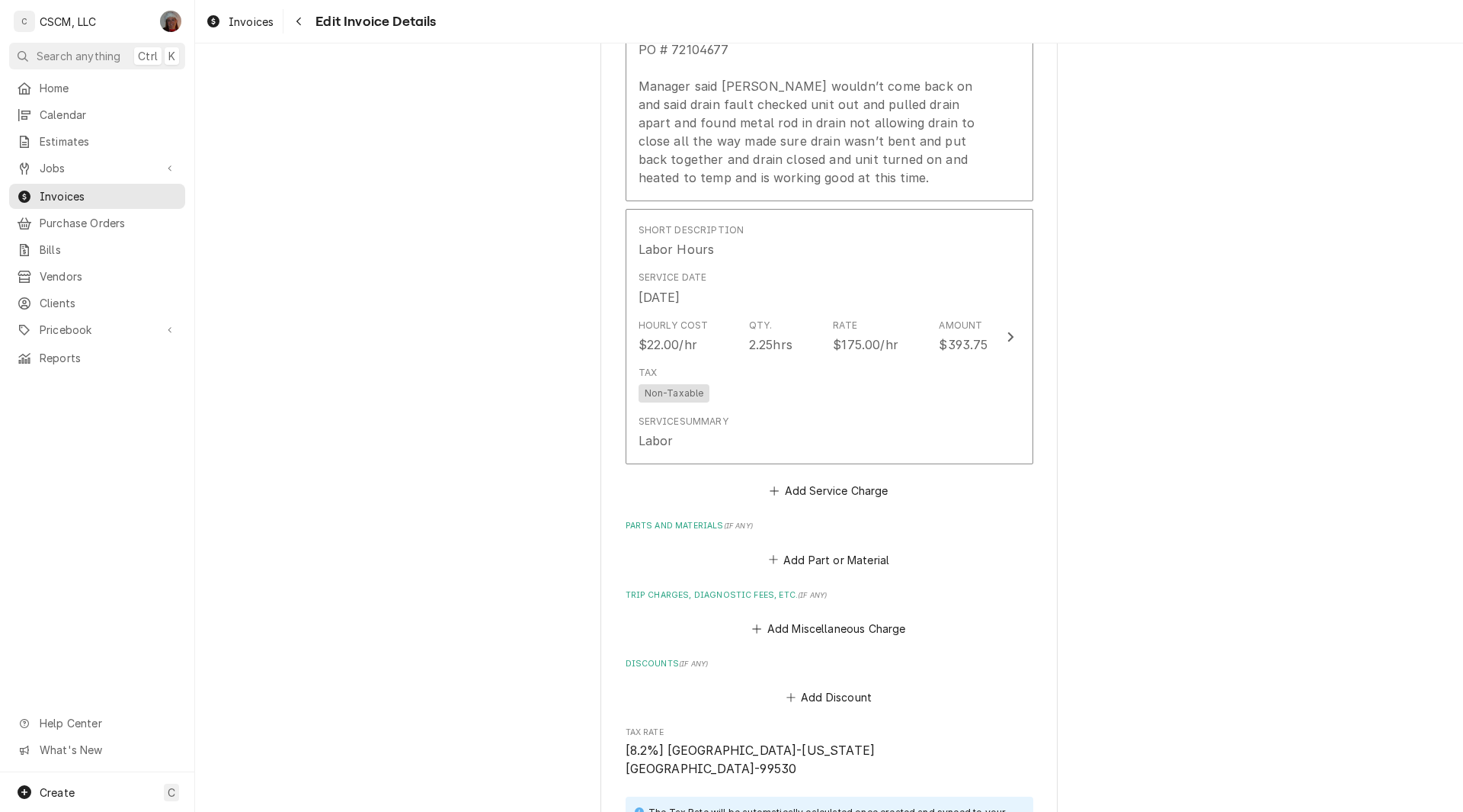
scroll to position [2184, 0]
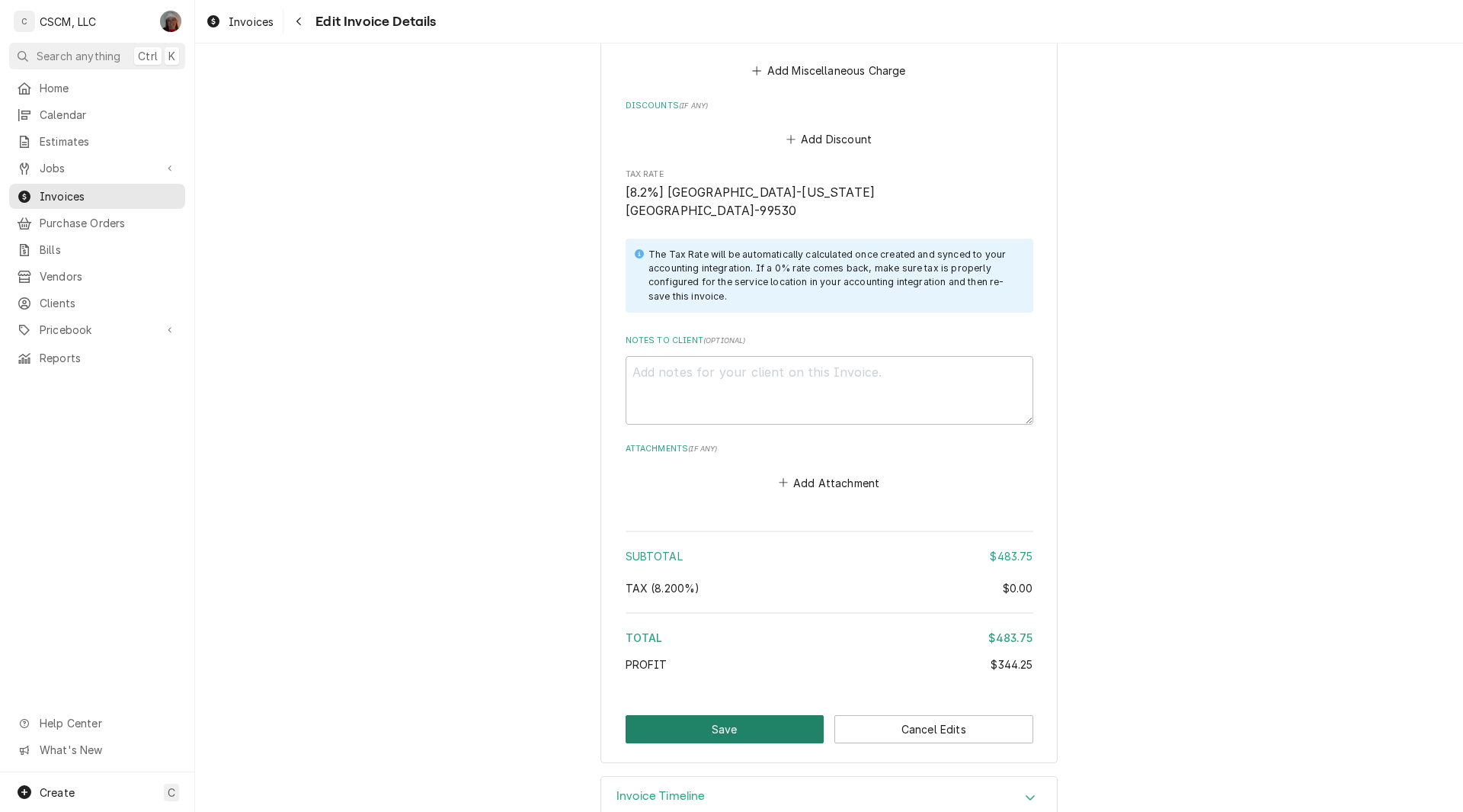
click at [725, 715] on button "Save" at bounding box center [725, 729] width 199 height 28
type textarea "x"
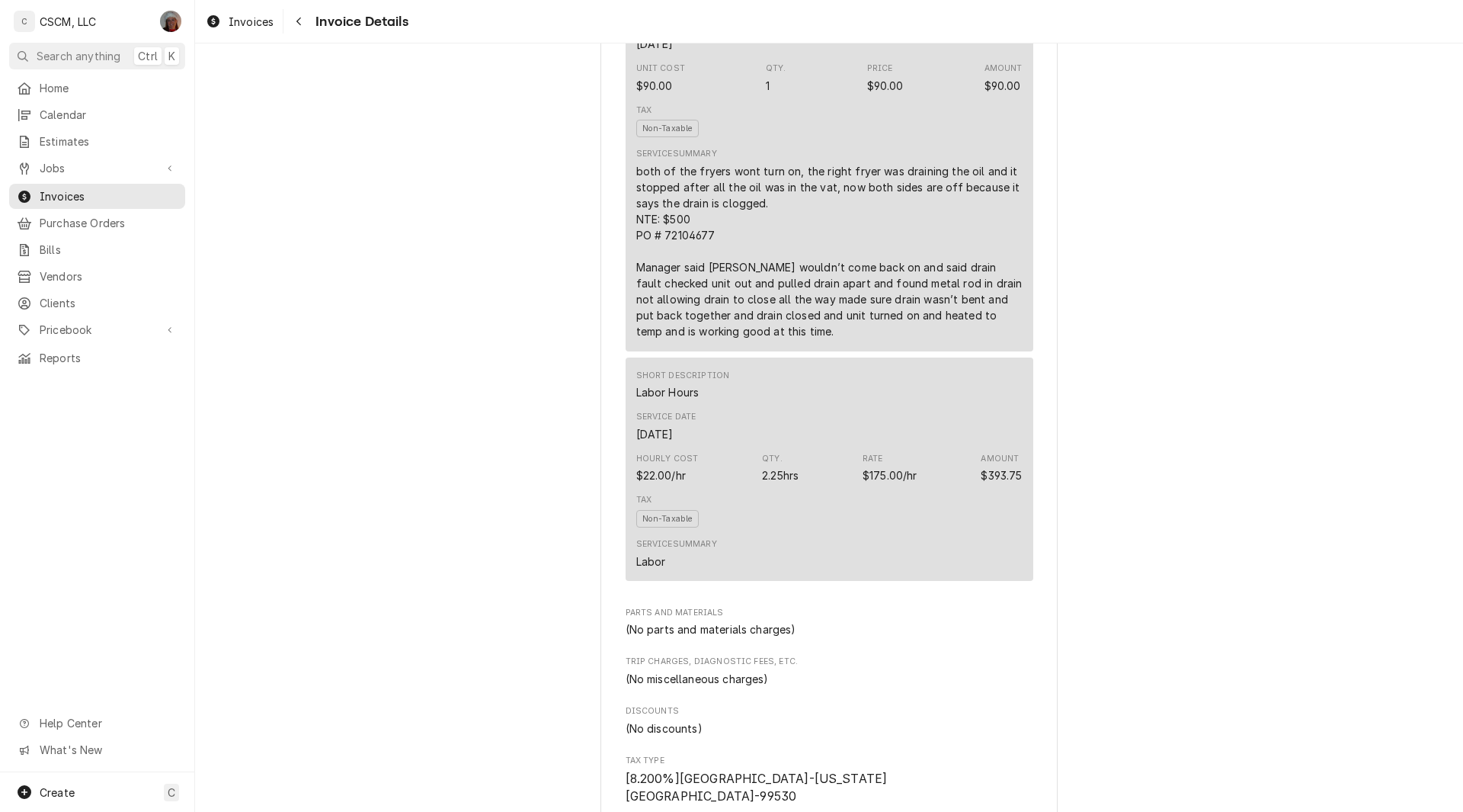
scroll to position [209, 0]
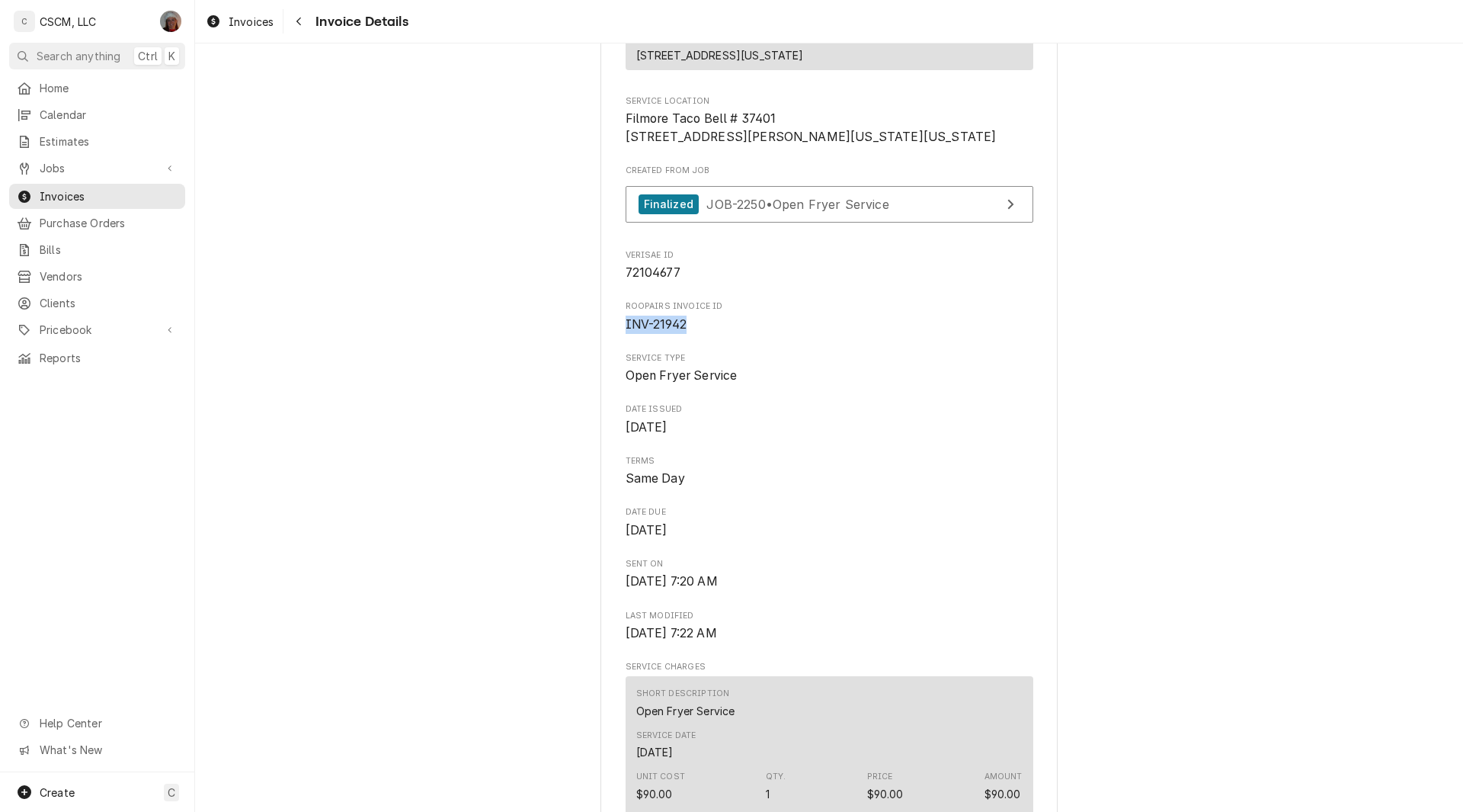
drag, startPoint x: 611, startPoint y: 373, endPoint x: 716, endPoint y: 383, distance: 105.5
click at [72, 115] on span "Calendar" at bounding box center [108, 115] width 138 height 16
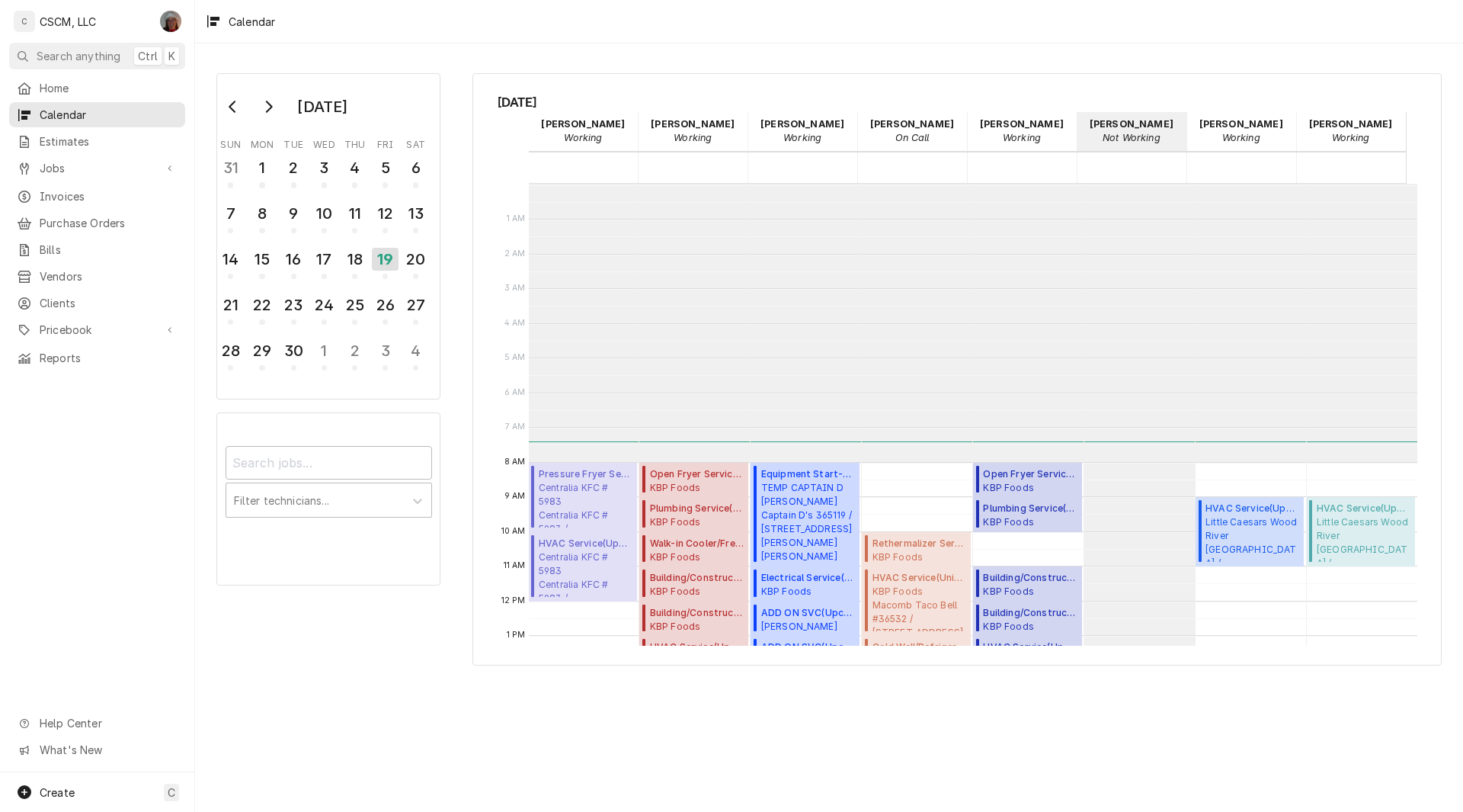
scroll to position [278, 0]
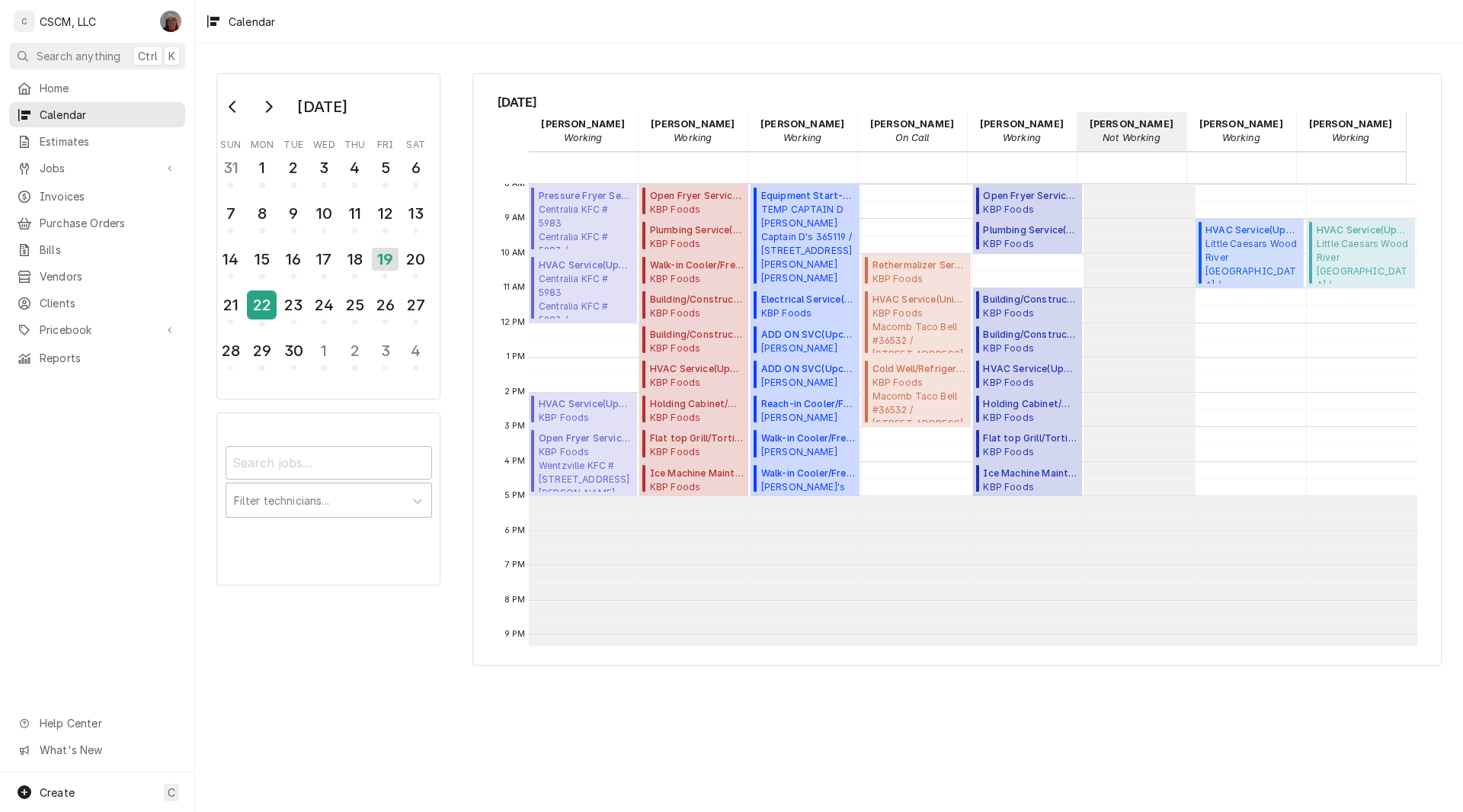
click at [264, 309] on div "22" at bounding box center [262, 305] width 27 height 26
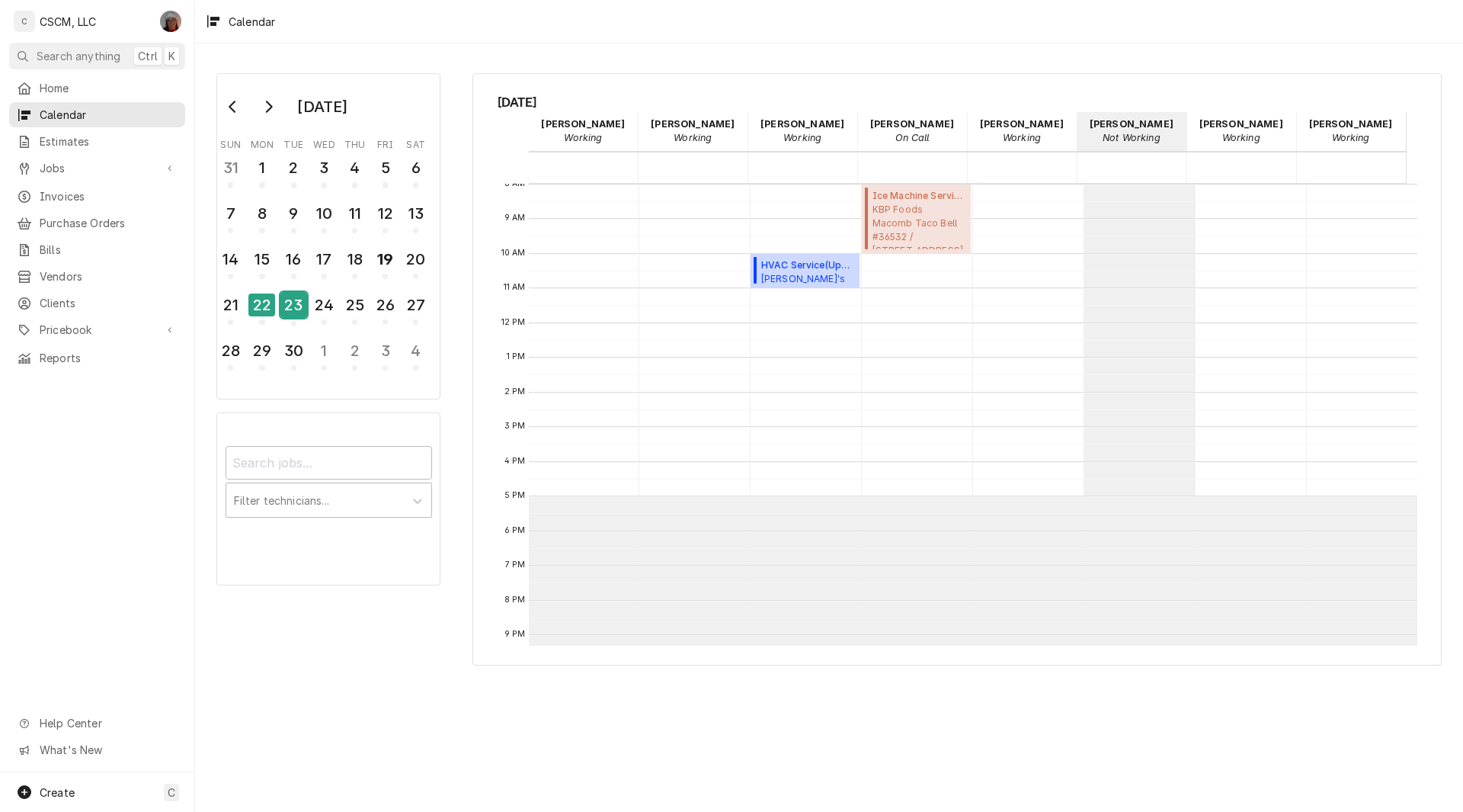
click at [296, 306] on div "23" at bounding box center [294, 305] width 27 height 26
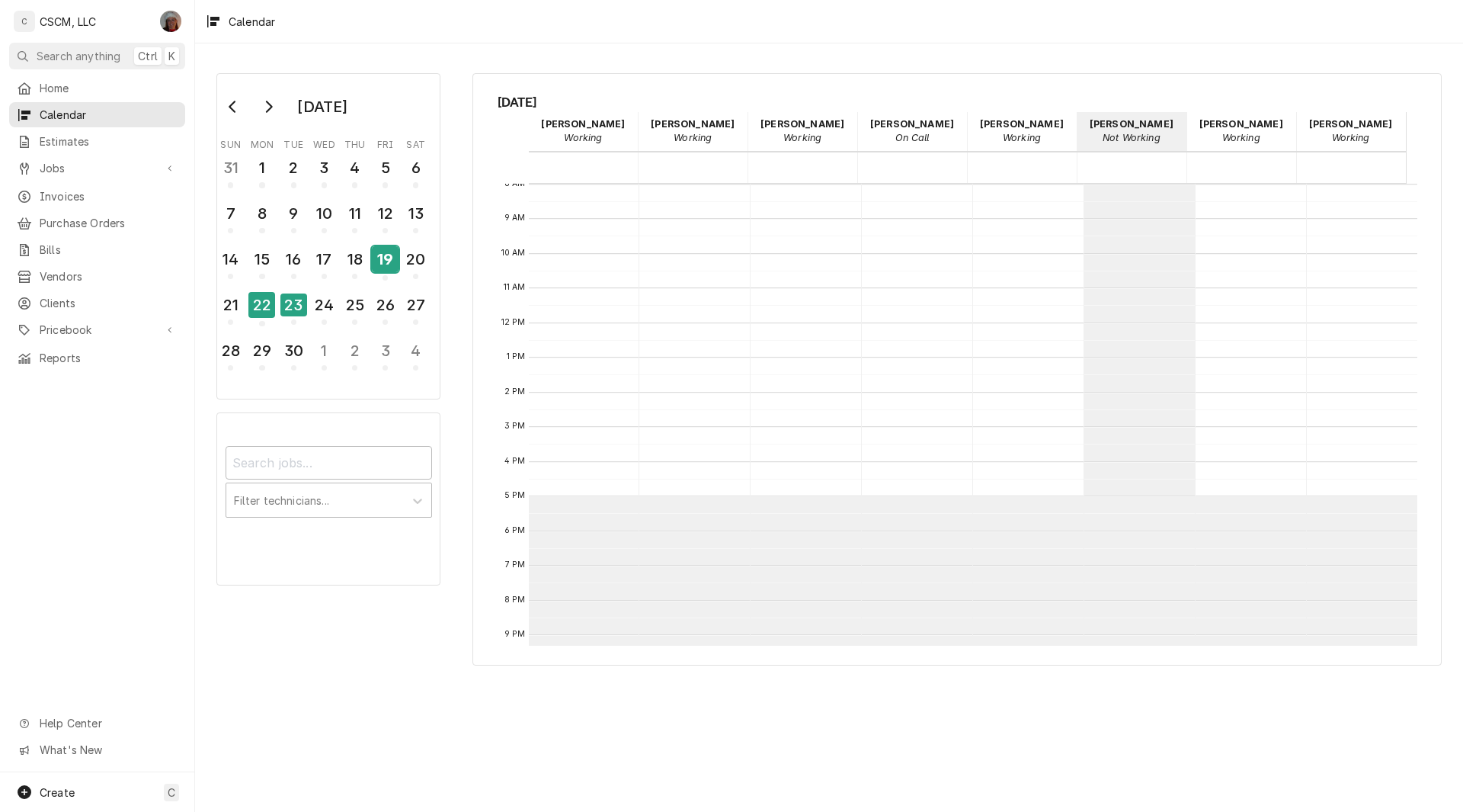
click at [389, 263] on div "19" at bounding box center [385, 259] width 27 height 26
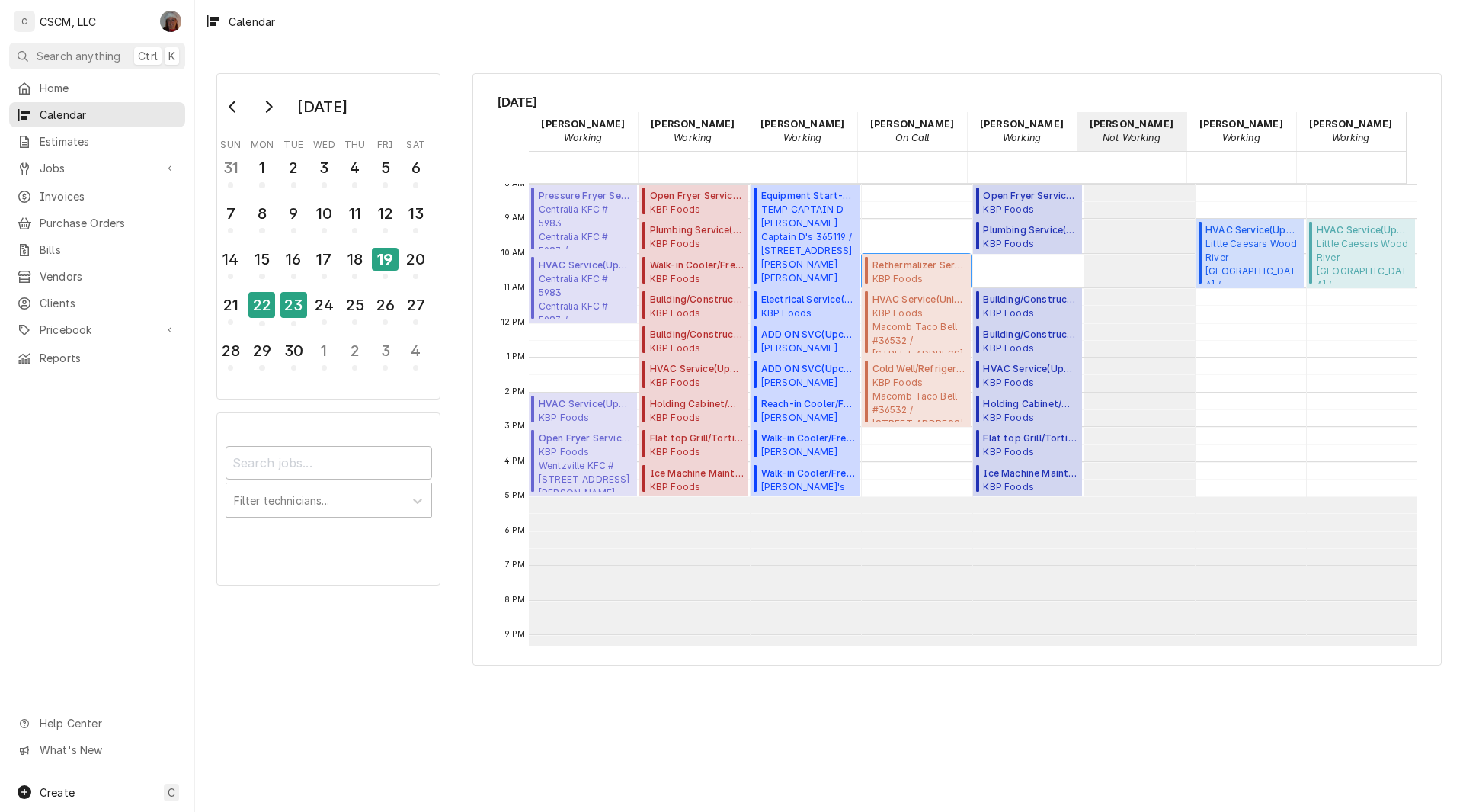
click at [903, 272] on span "KBP Foods Macomb Taco Bell #36532 / 420 W Jackson St, Macomb, Illinois 61445" at bounding box center [920, 277] width 94 height 12
click at [896, 313] on span "KBP Foods Macomb Taco Bell #36532 / 420 W Jackson St, Macomb, Illinois 61445" at bounding box center [920, 329] width 94 height 47
click at [912, 399] on span "KBP Foods Macomb Taco Bell #36532 / 420 W Jackson St, Macomb, Illinois 61445" at bounding box center [920, 399] width 94 height 47
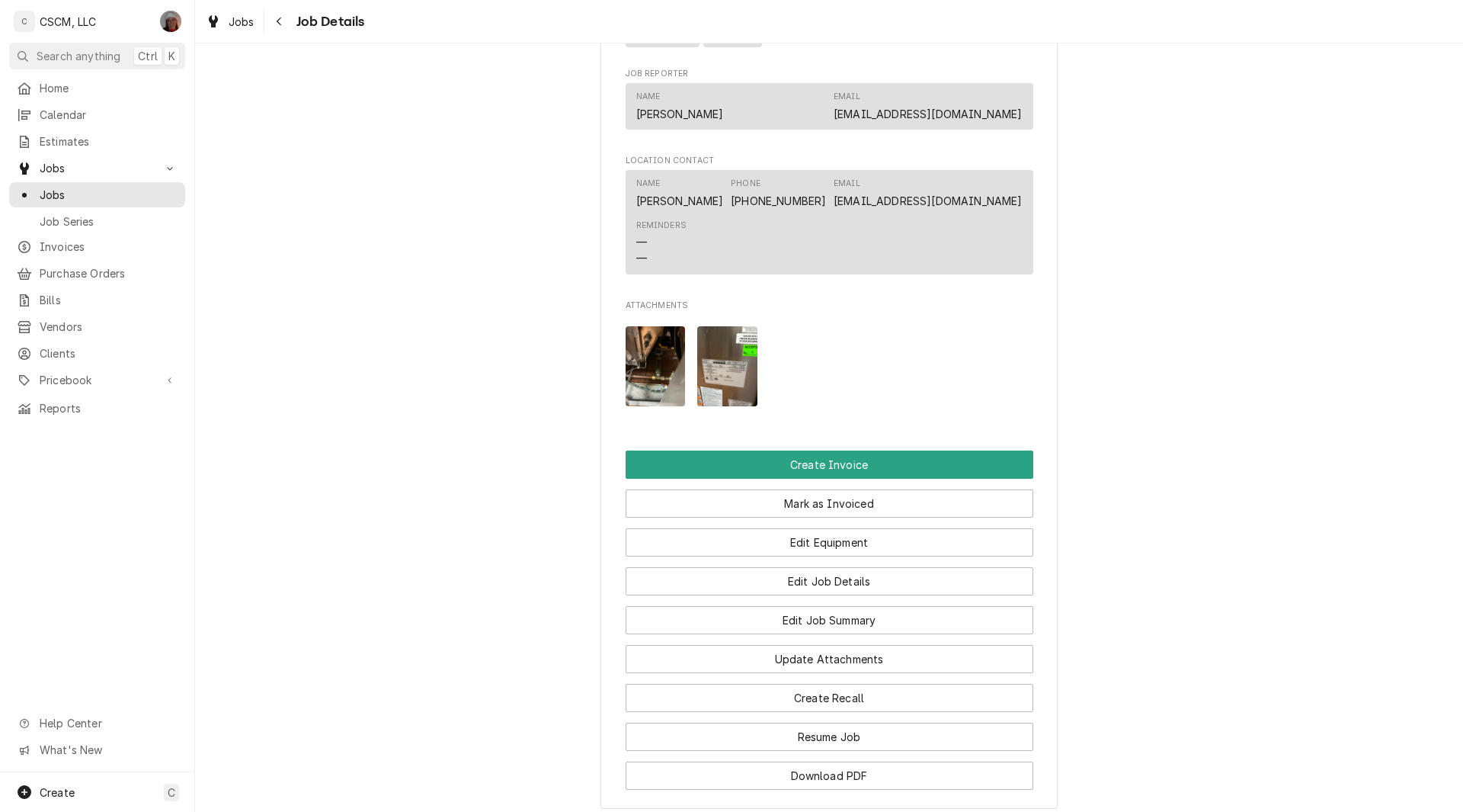
scroll to position [1070, 0]
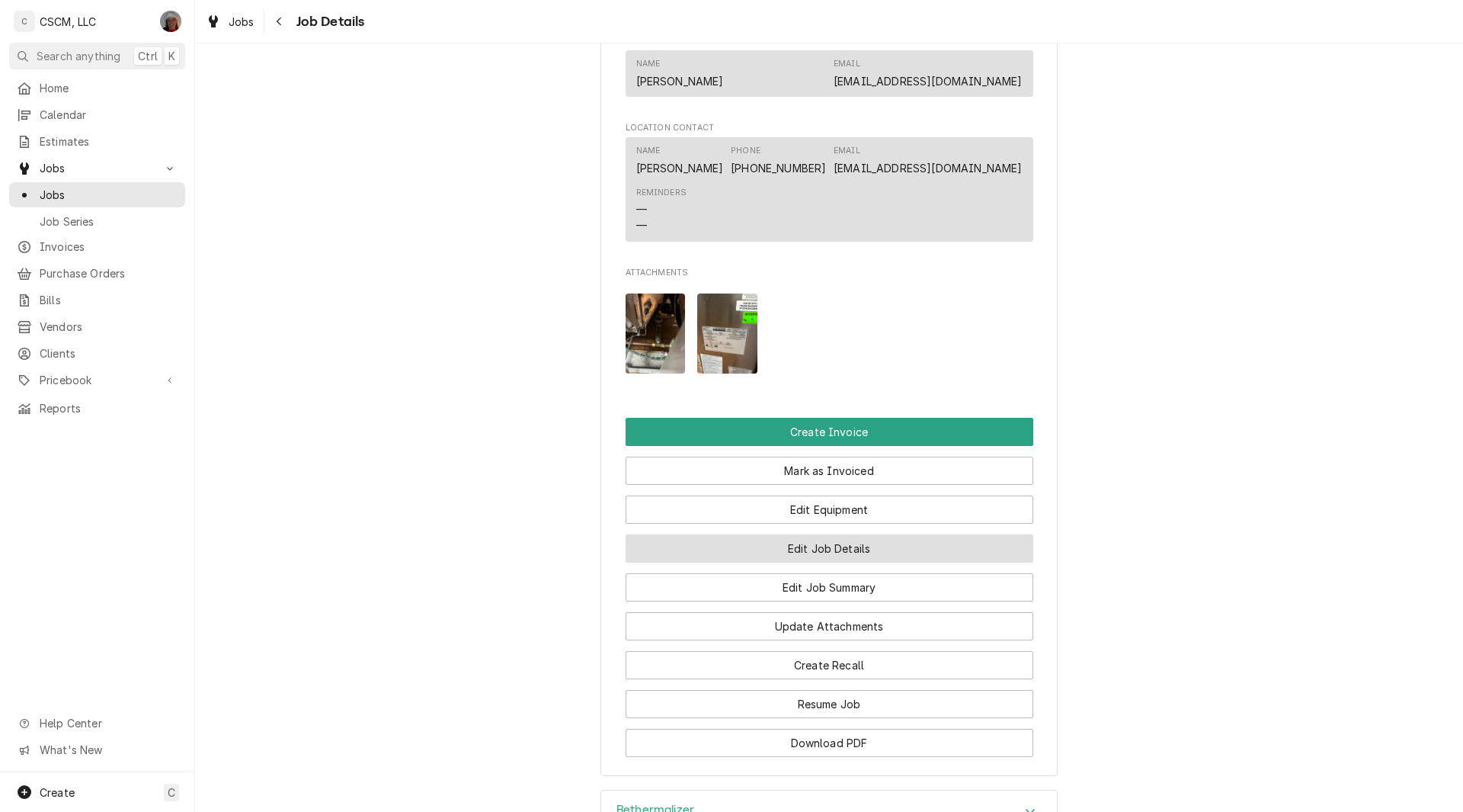
click at [842, 562] on button "Edit Job Details" at bounding box center [829, 548] width 408 height 28
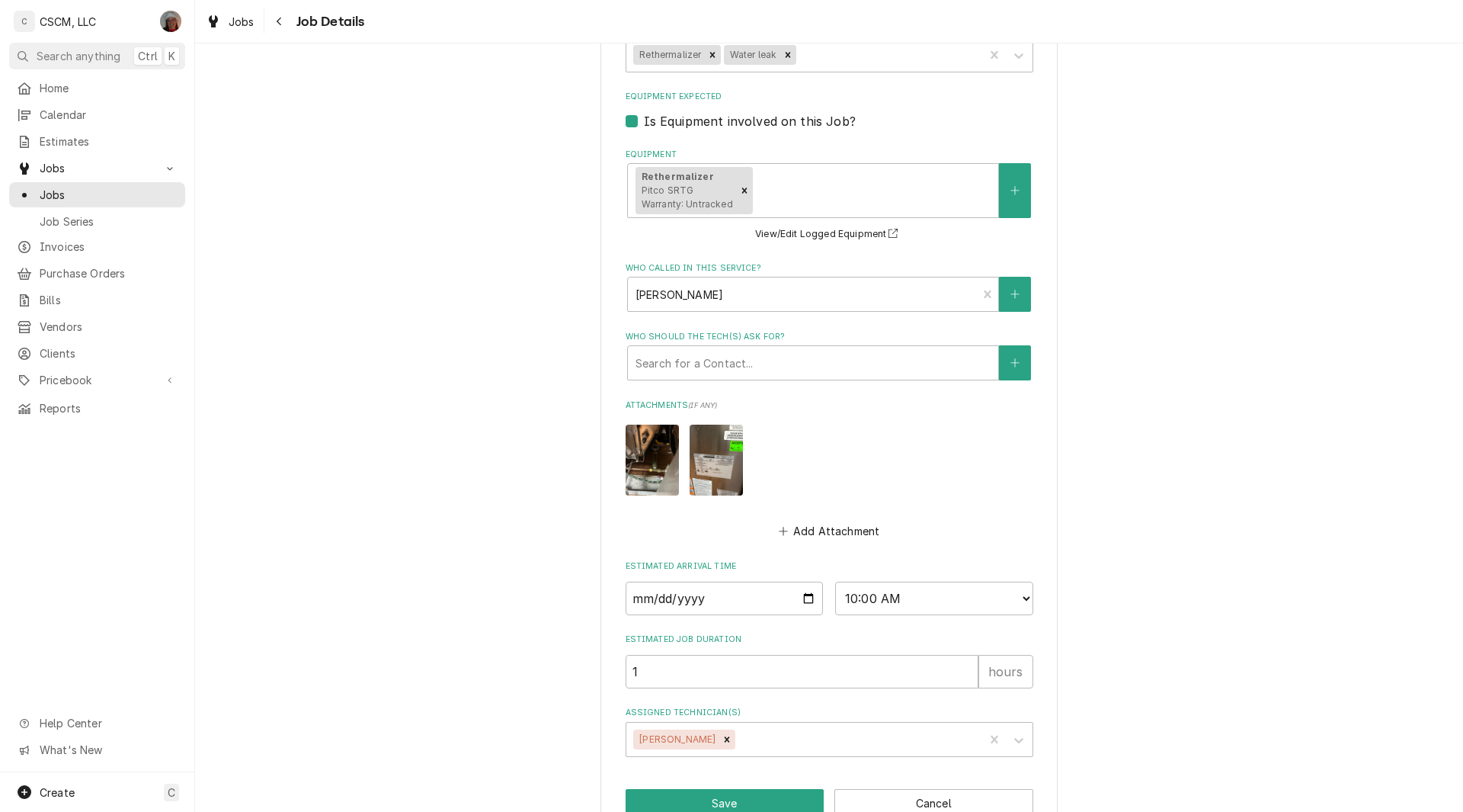
scroll to position [725, 0]
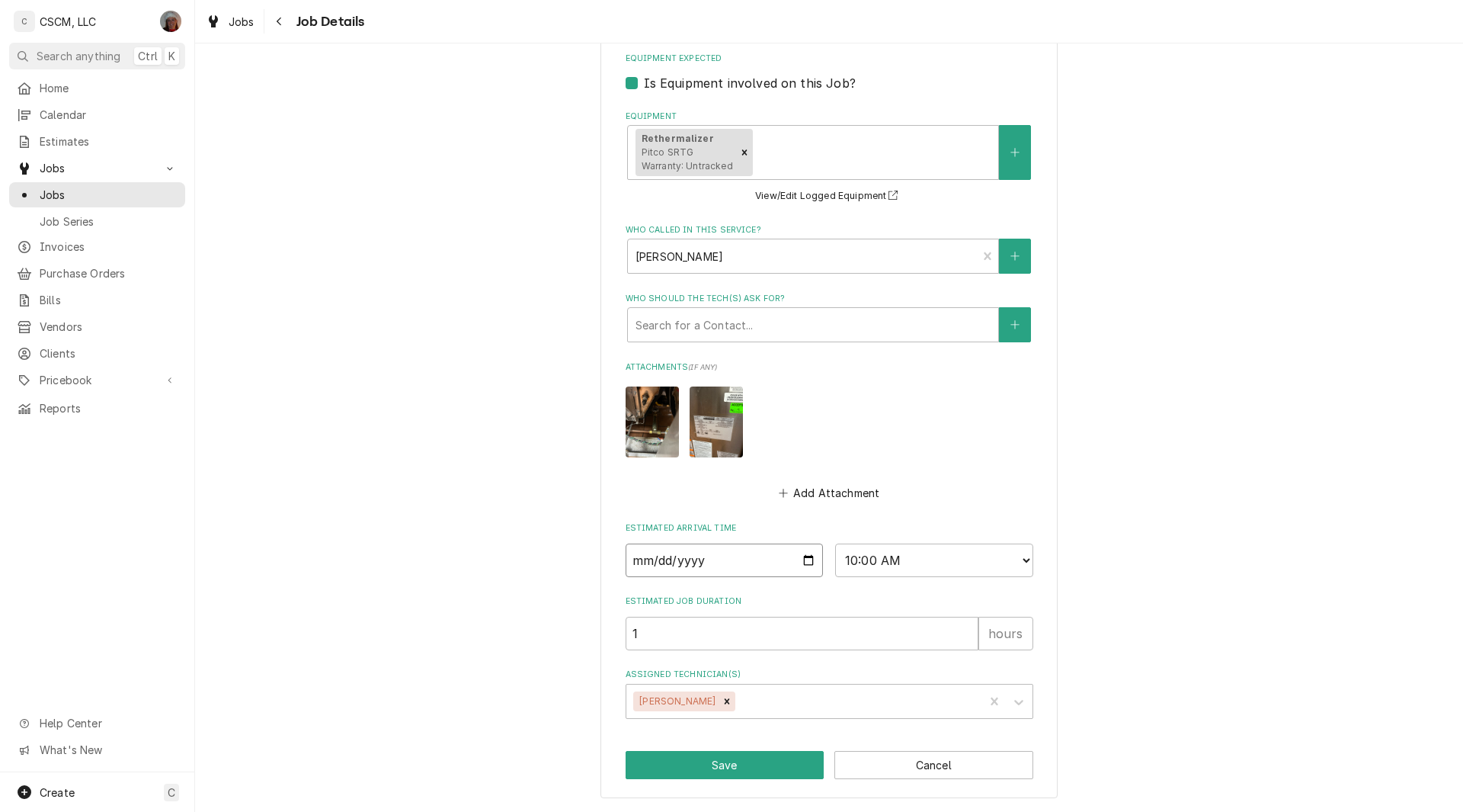
click at [799, 558] on input "[DATE]" at bounding box center [724, 560] width 198 height 33
type textarea "x"
type input "[DATE]"
click at [742, 763] on button "Save" at bounding box center [725, 765] width 199 height 28
type textarea "x"
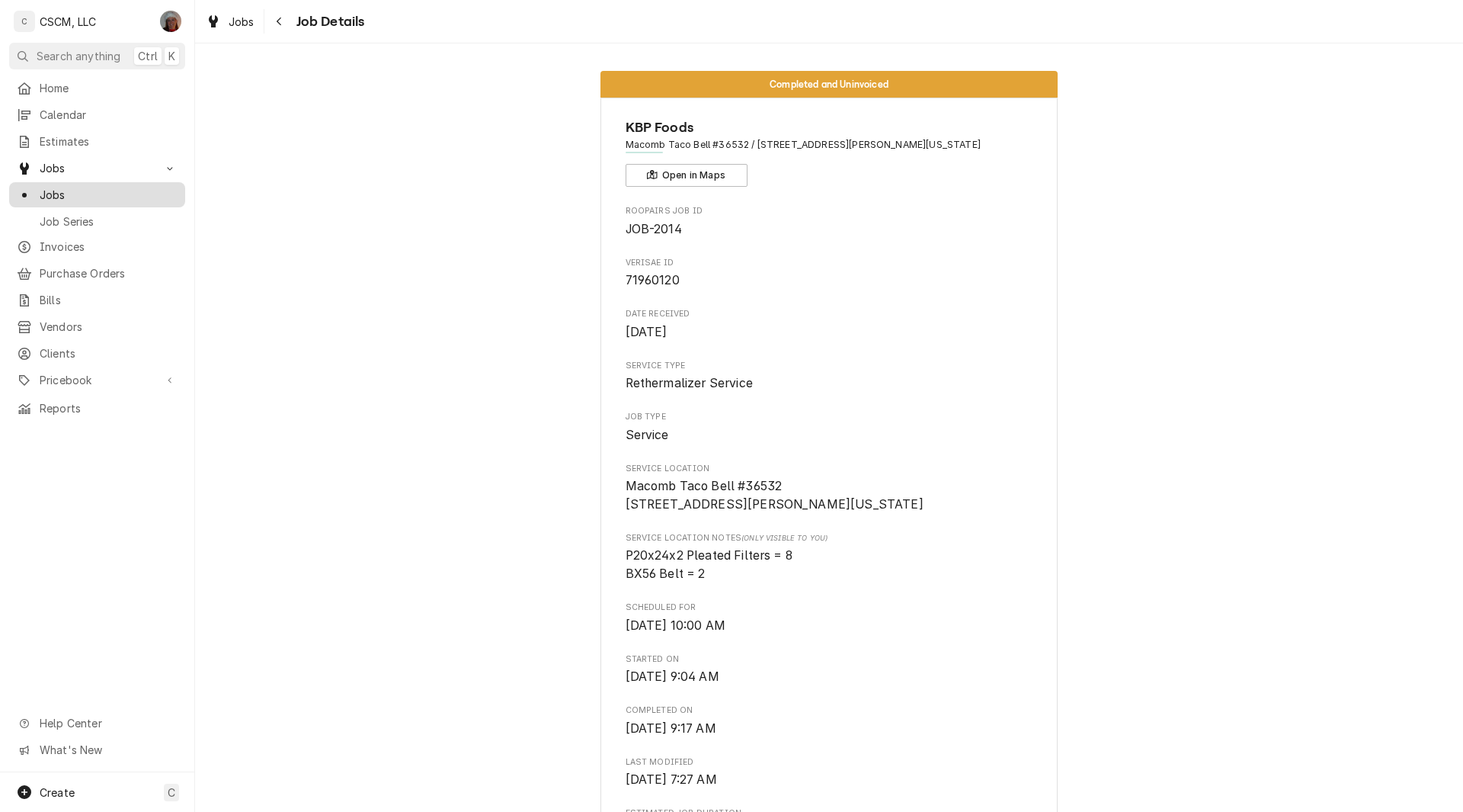
click at [57, 197] on div "Jobs" at bounding box center [96, 194] width 170 height 19
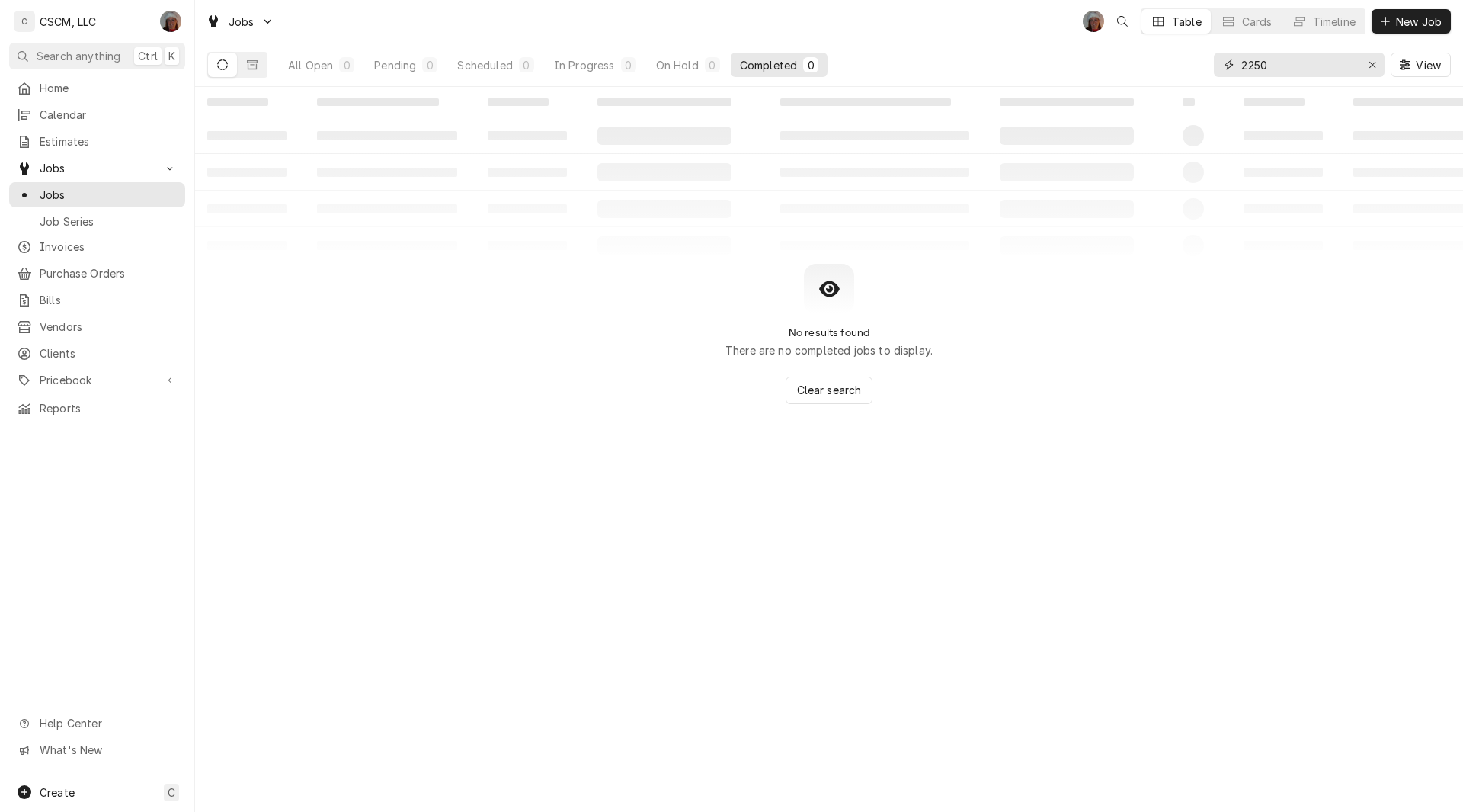
drag, startPoint x: 1271, startPoint y: 64, endPoint x: 1202, endPoint y: 73, distance: 69.6
click at [1202, 73] on div "All Open 0 Pending 0 Scheduled 0 In Progress 0 On Hold 0 Completed 0 2250 View" at bounding box center [829, 65] width 1244 height 43
type input "m"
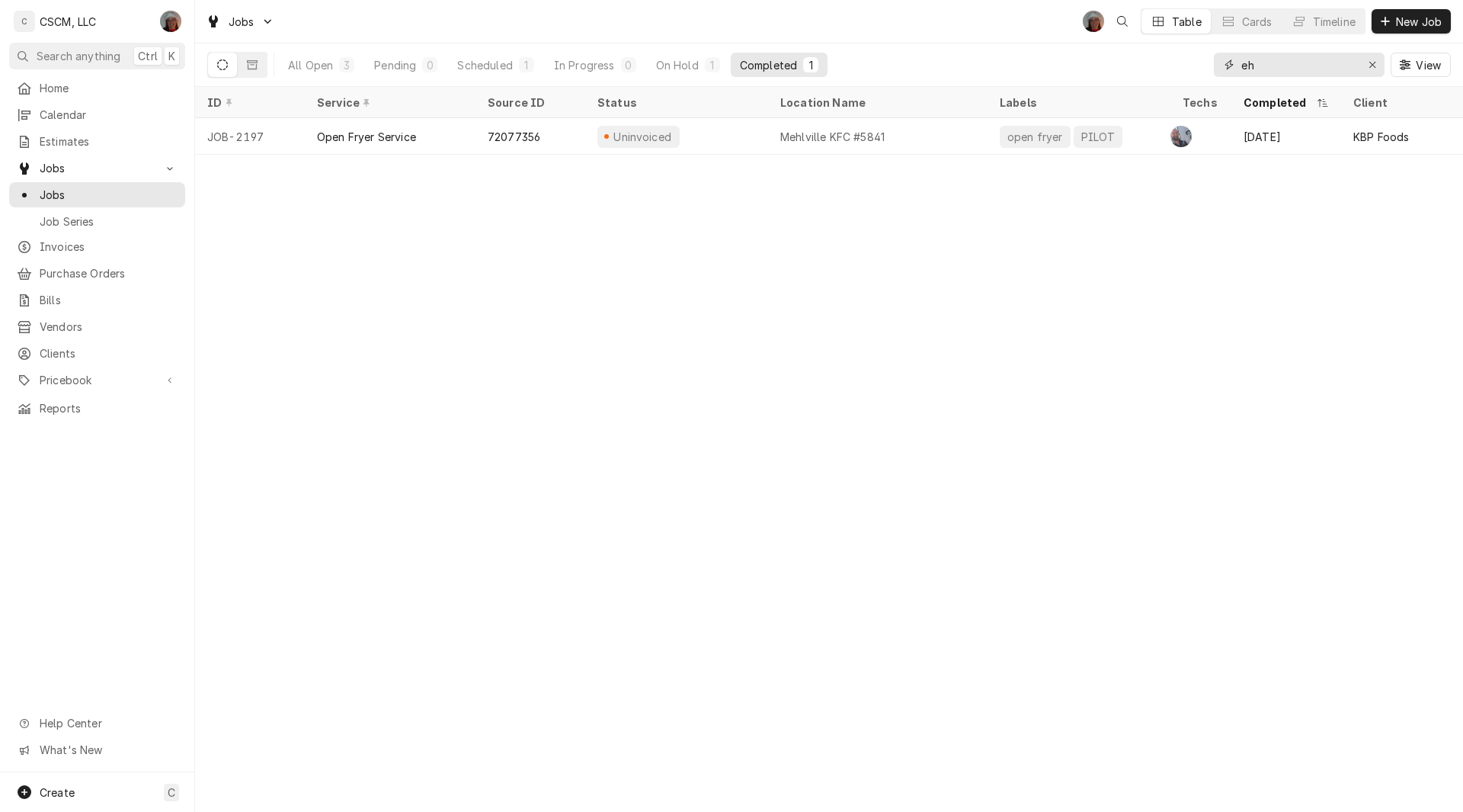
type input "e"
type input "meh"
click at [313, 61] on div "All Open" at bounding box center [310, 65] width 45 height 16
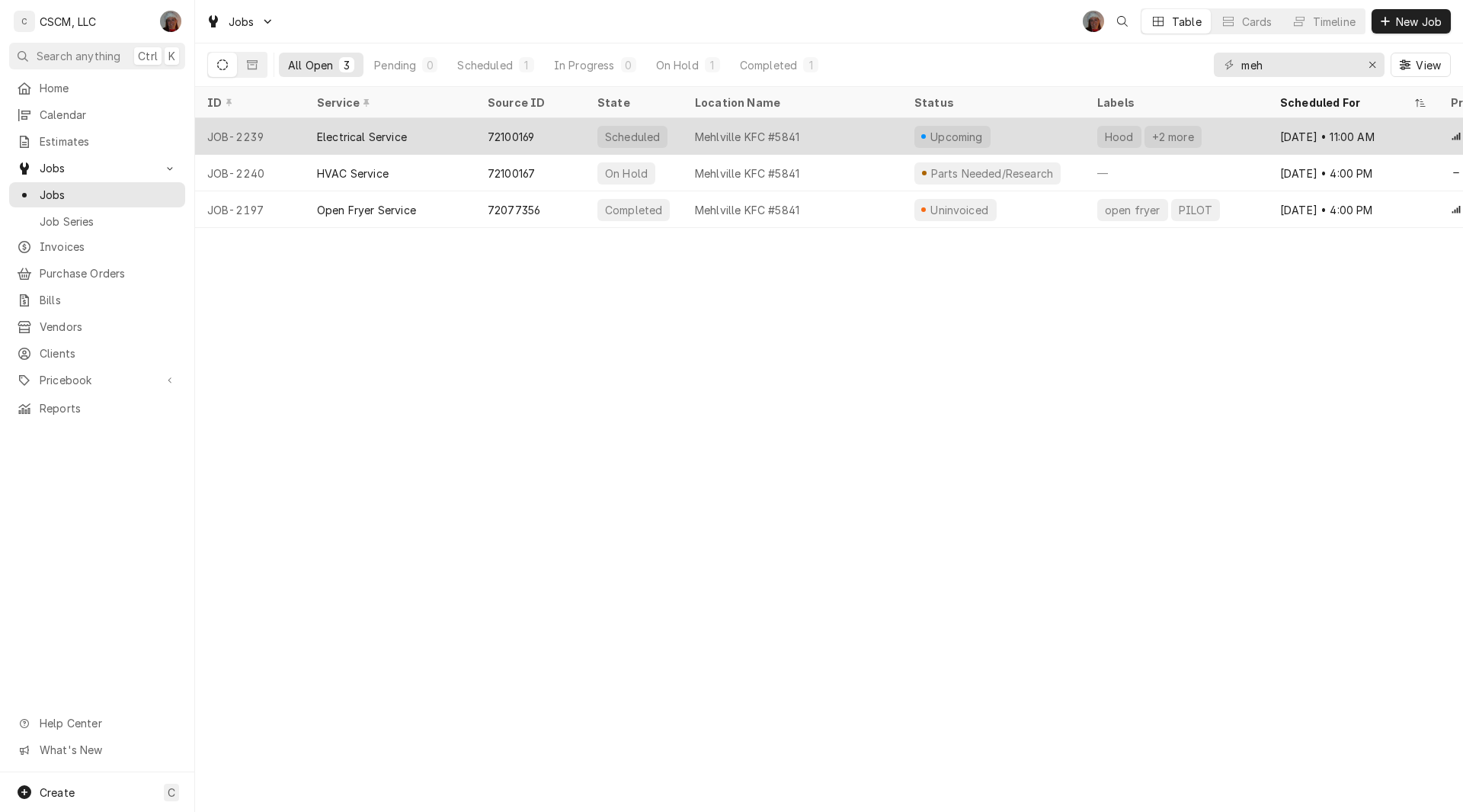
click at [322, 139] on div "Electrical Service" at bounding box center [362, 137] width 90 height 16
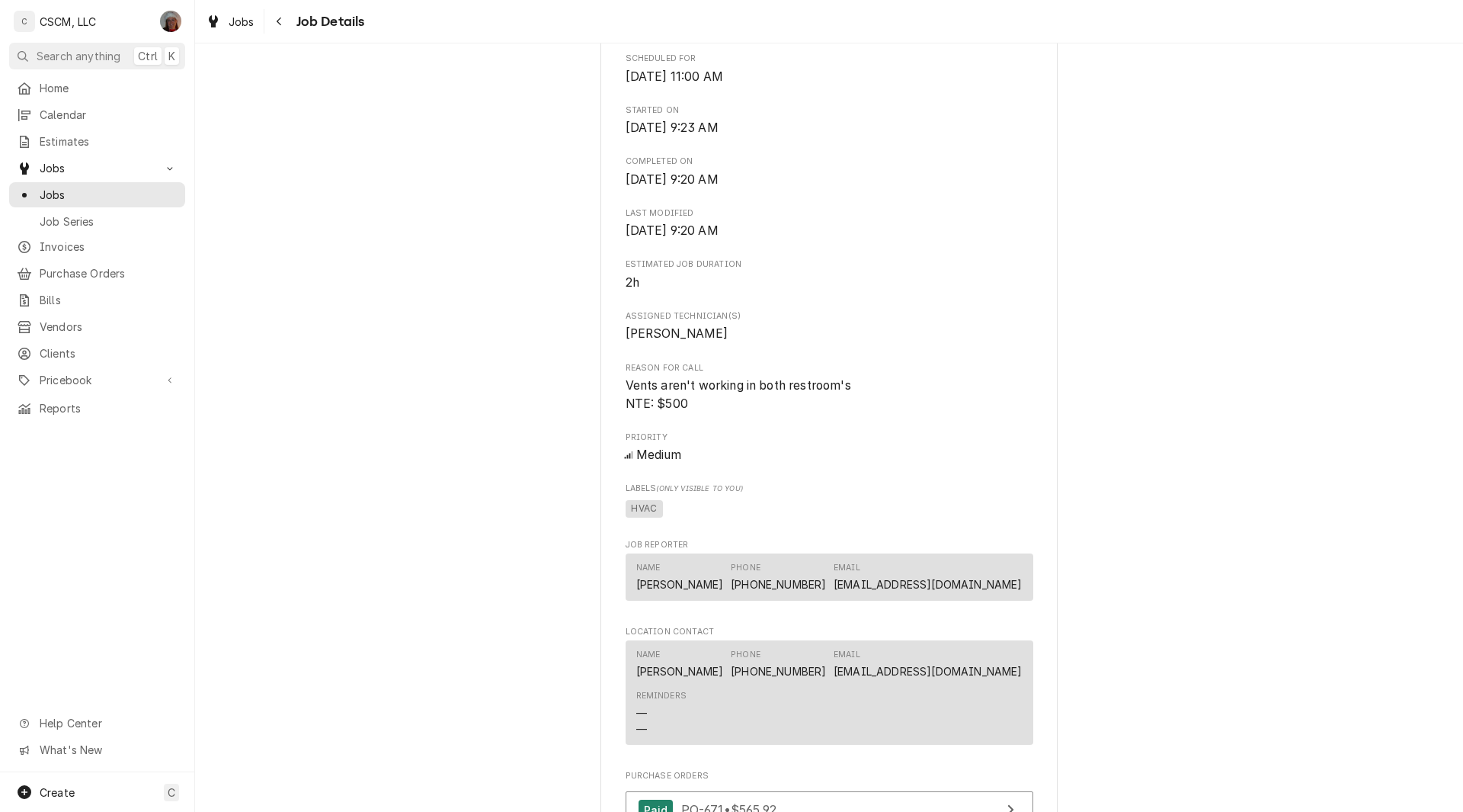
scroll to position [1032, 0]
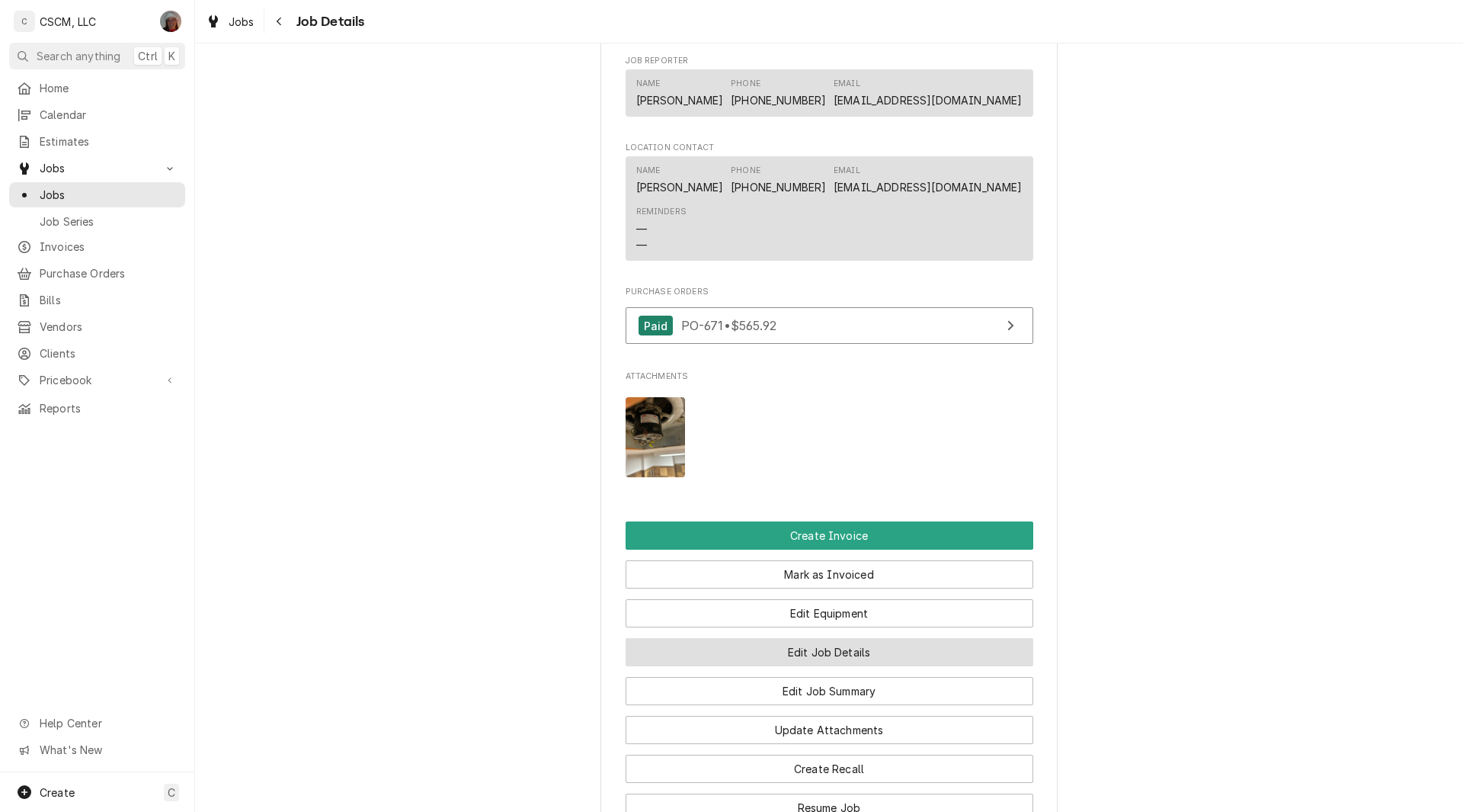
click at [786, 666] on button "Edit Job Details" at bounding box center [829, 652] width 408 height 28
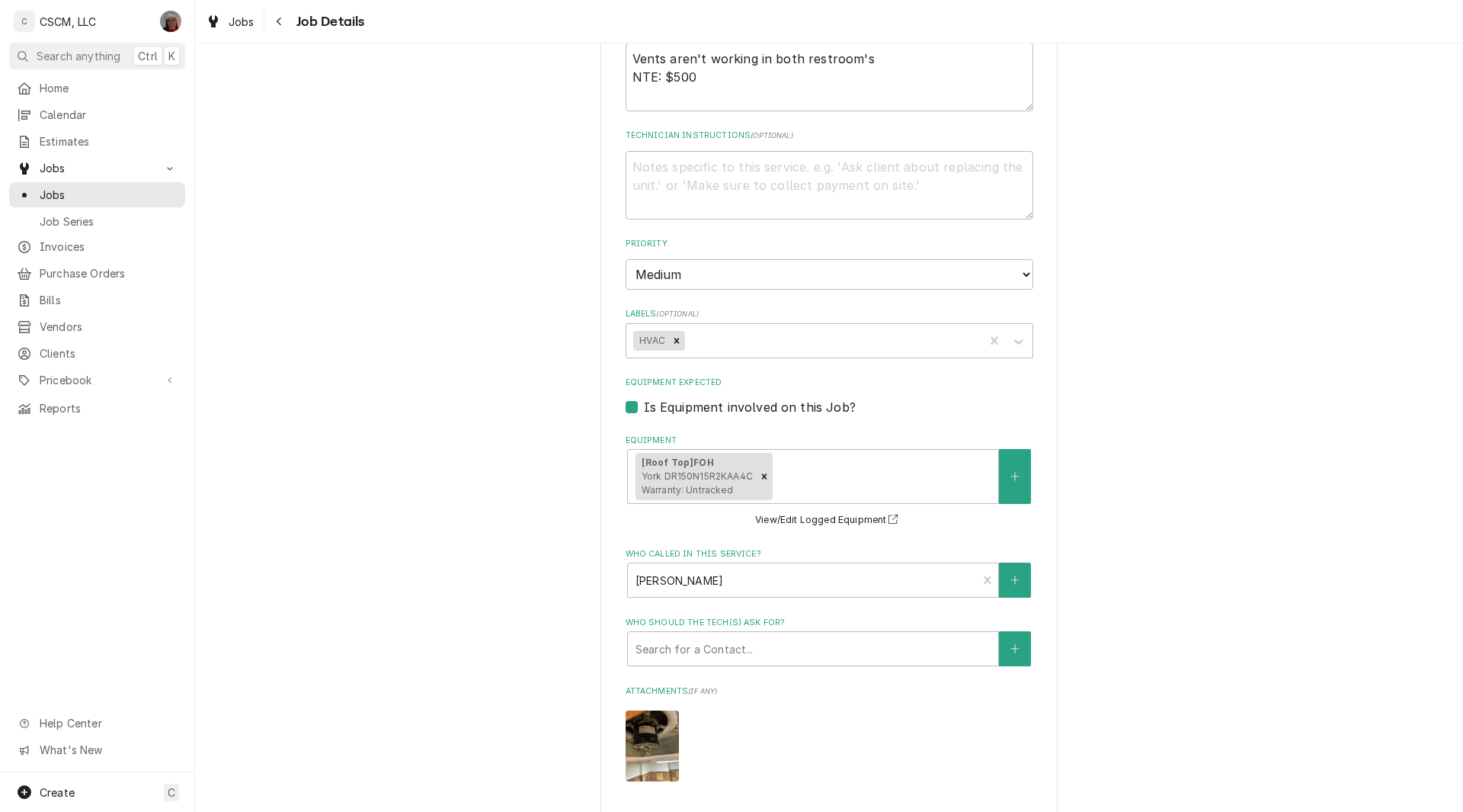
scroll to position [649, 0]
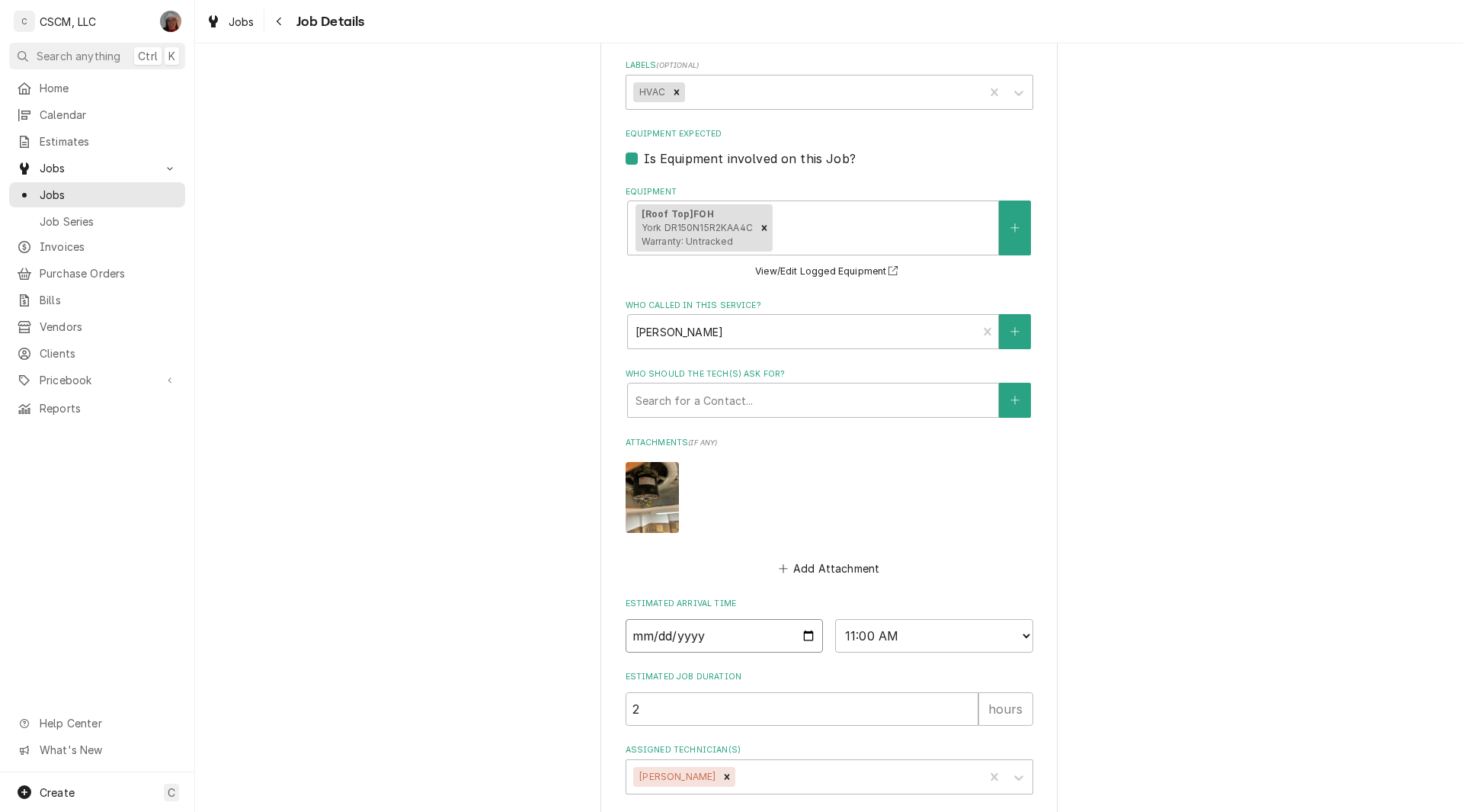
click at [803, 632] on input "[DATE]" at bounding box center [724, 635] width 198 height 33
type textarea "x"
type input "2025-09-22"
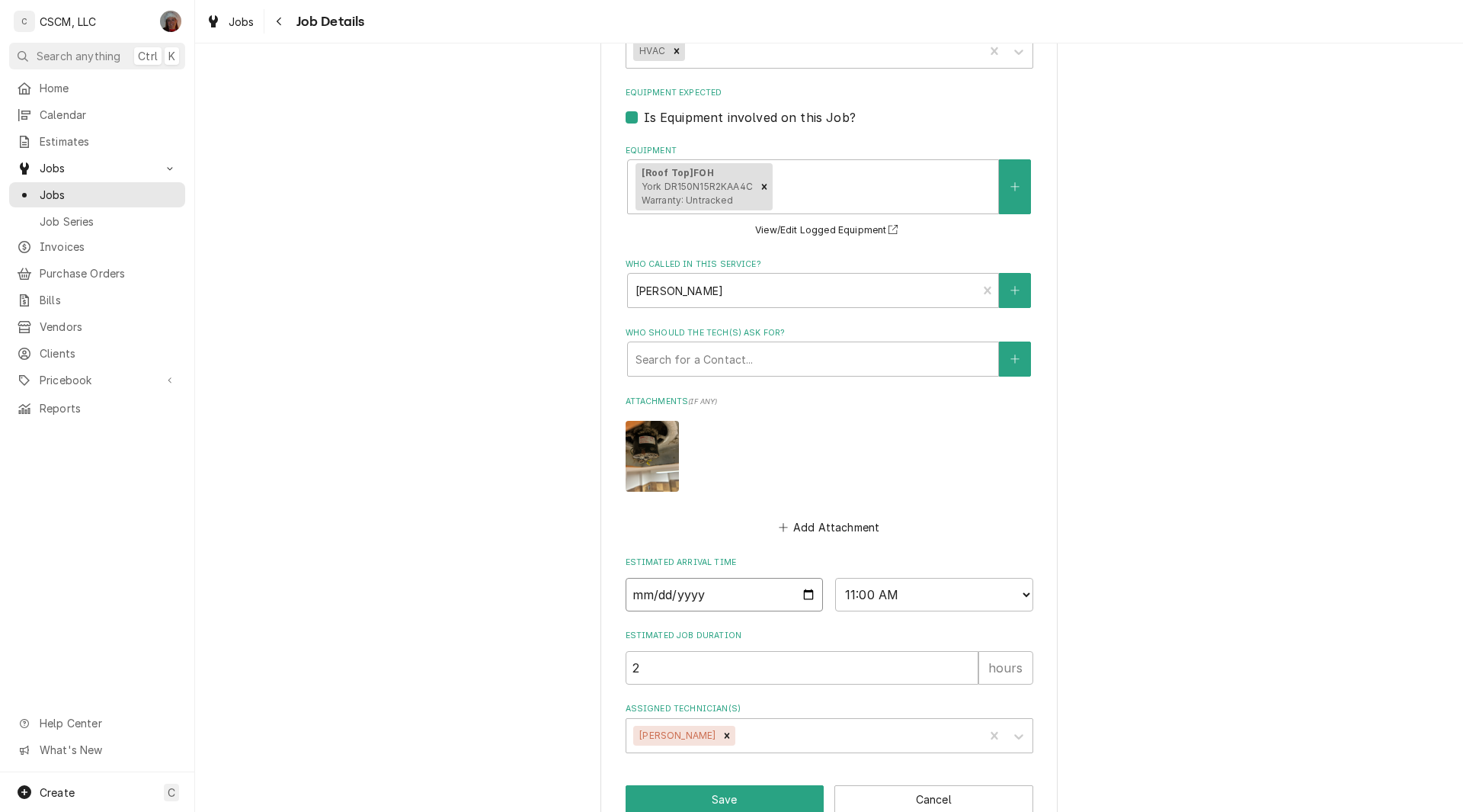
scroll to position [725, 0]
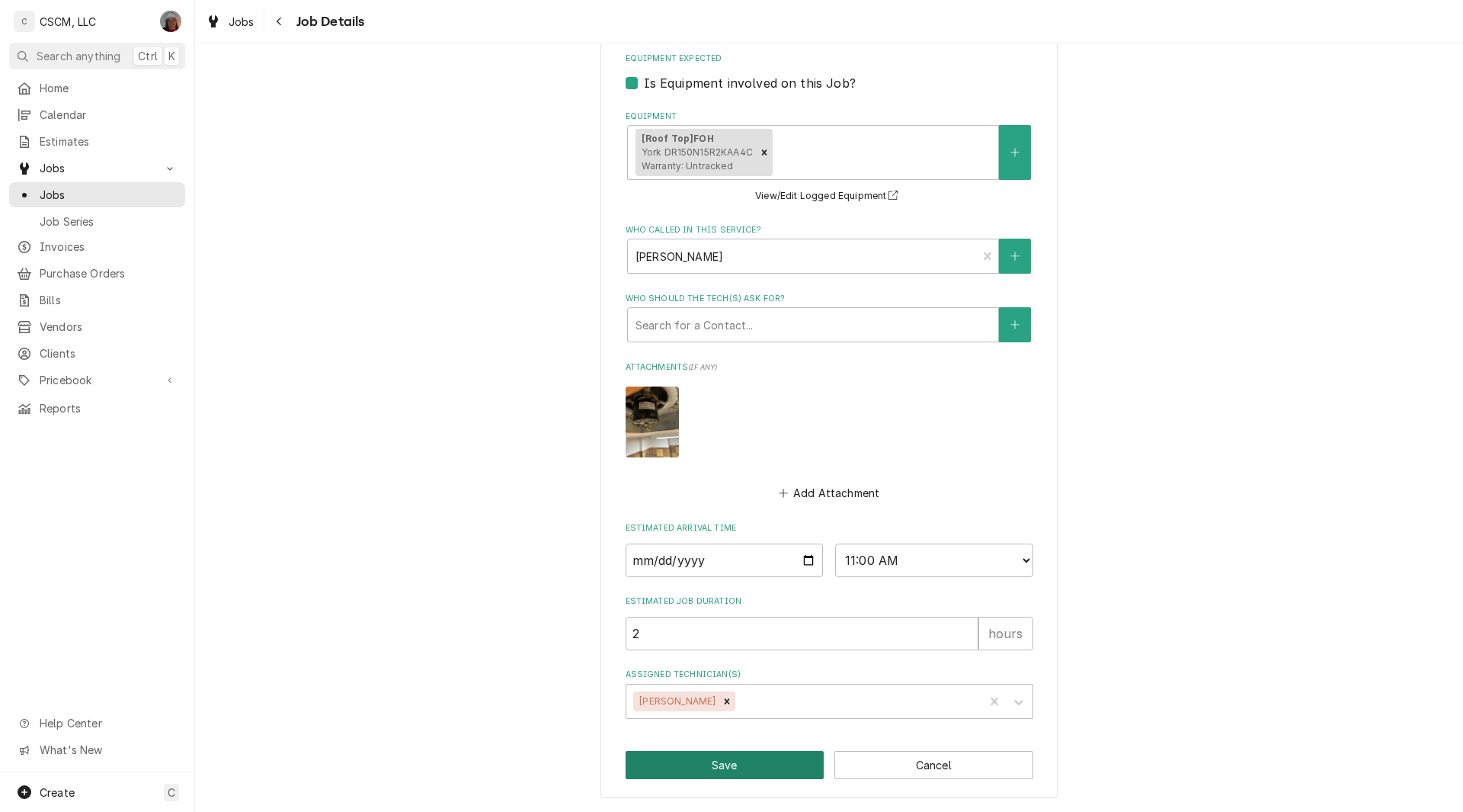
click at [689, 769] on button "Save" at bounding box center [725, 765] width 199 height 28
type textarea "x"
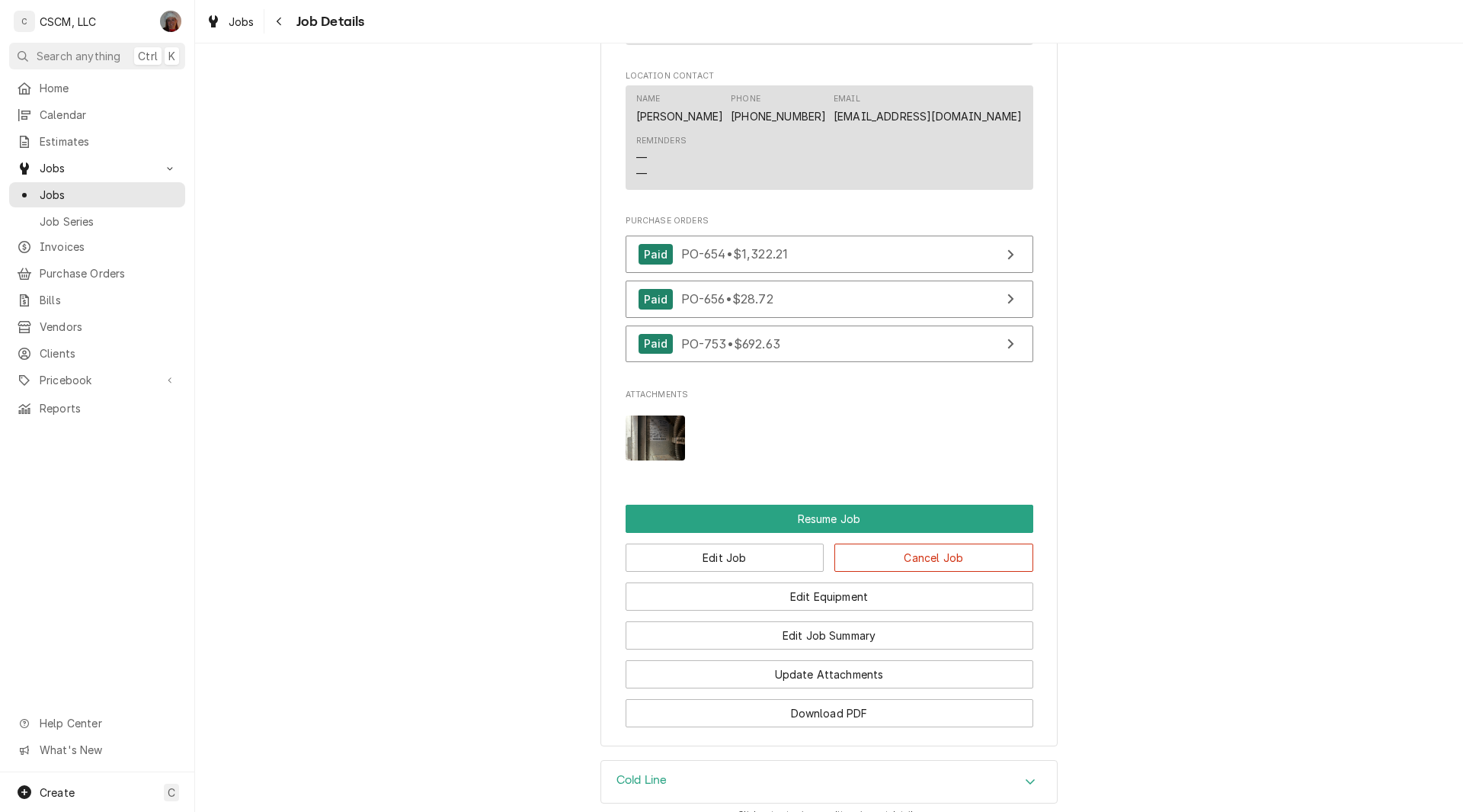
scroll to position [1471, 0]
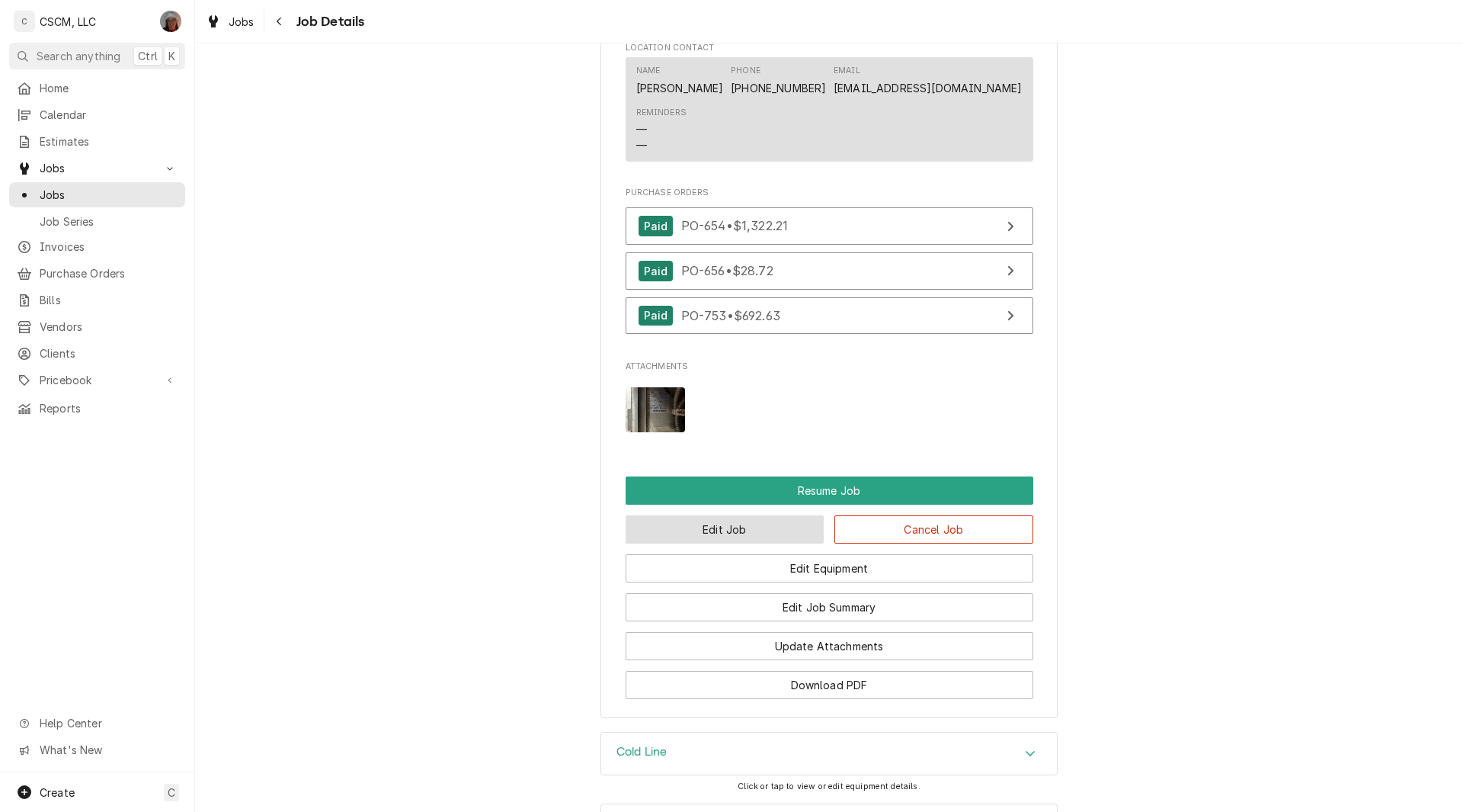
click at [723, 542] on button "Edit Job" at bounding box center [725, 529] width 199 height 28
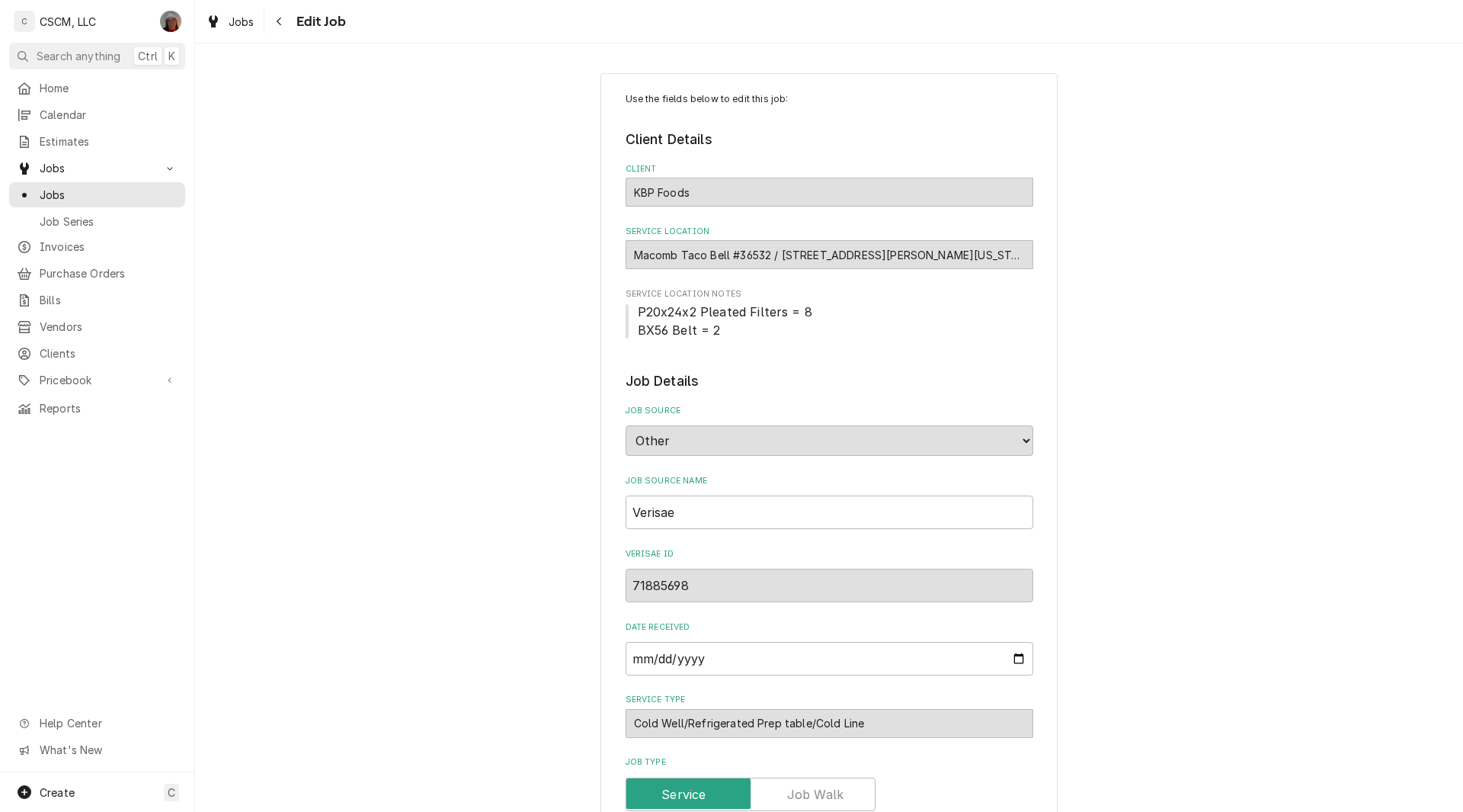
type textarea "x"
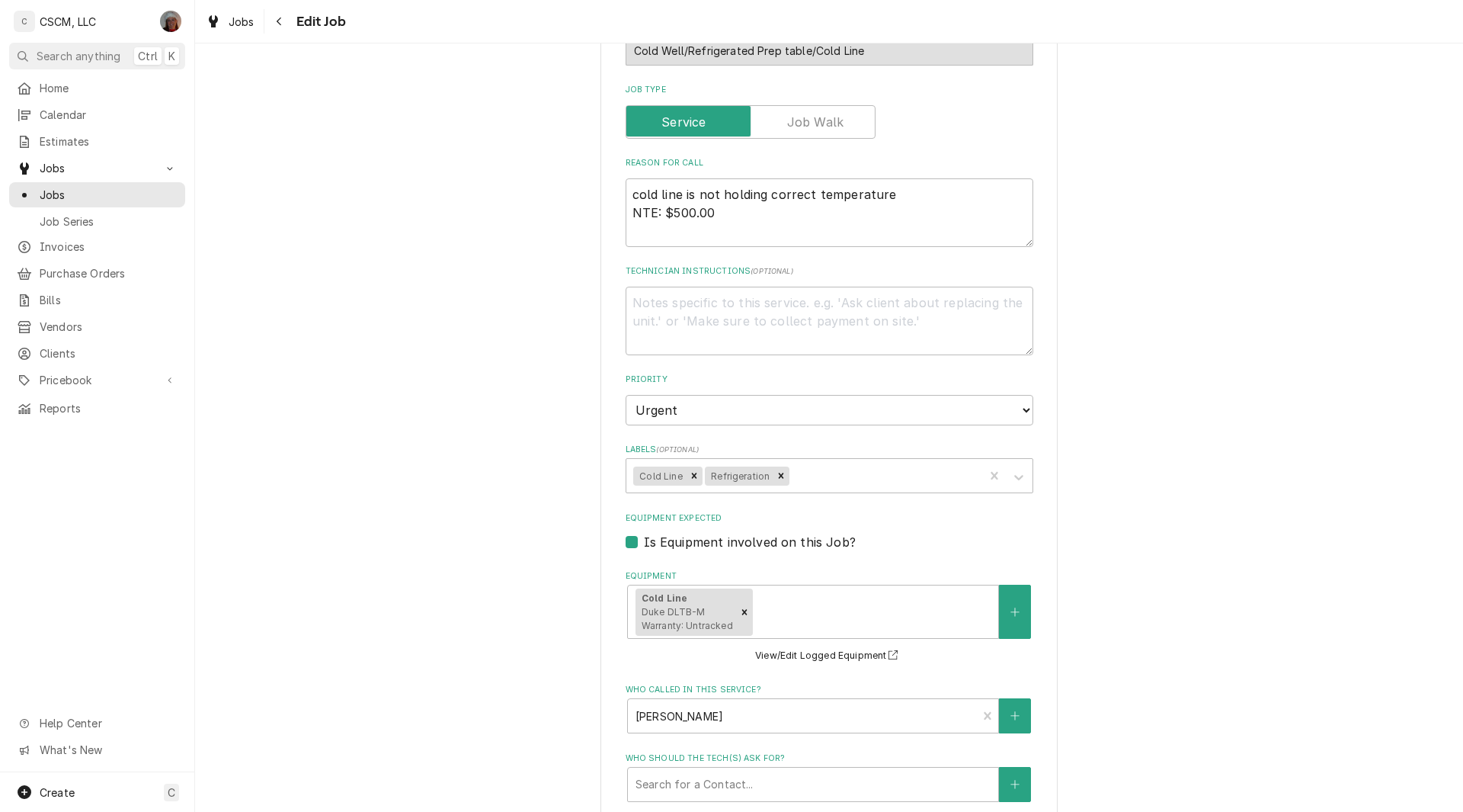
scroll to position [1146, 0]
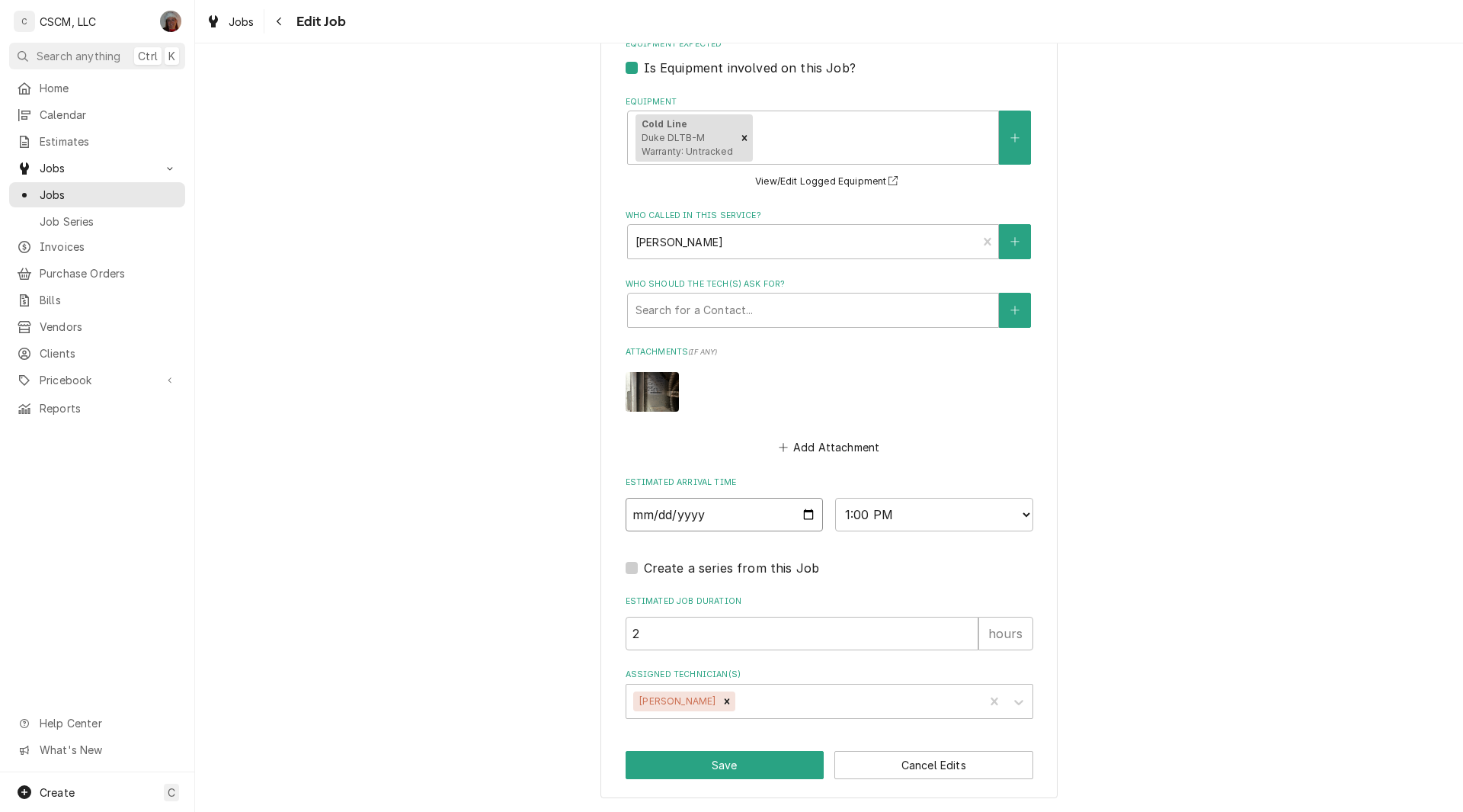
click at [803, 509] on input "2025-09-19" at bounding box center [724, 514] width 198 height 33
type input "2025-09-22"
click at [690, 759] on button "Save" at bounding box center [725, 765] width 199 height 28
type textarea "x"
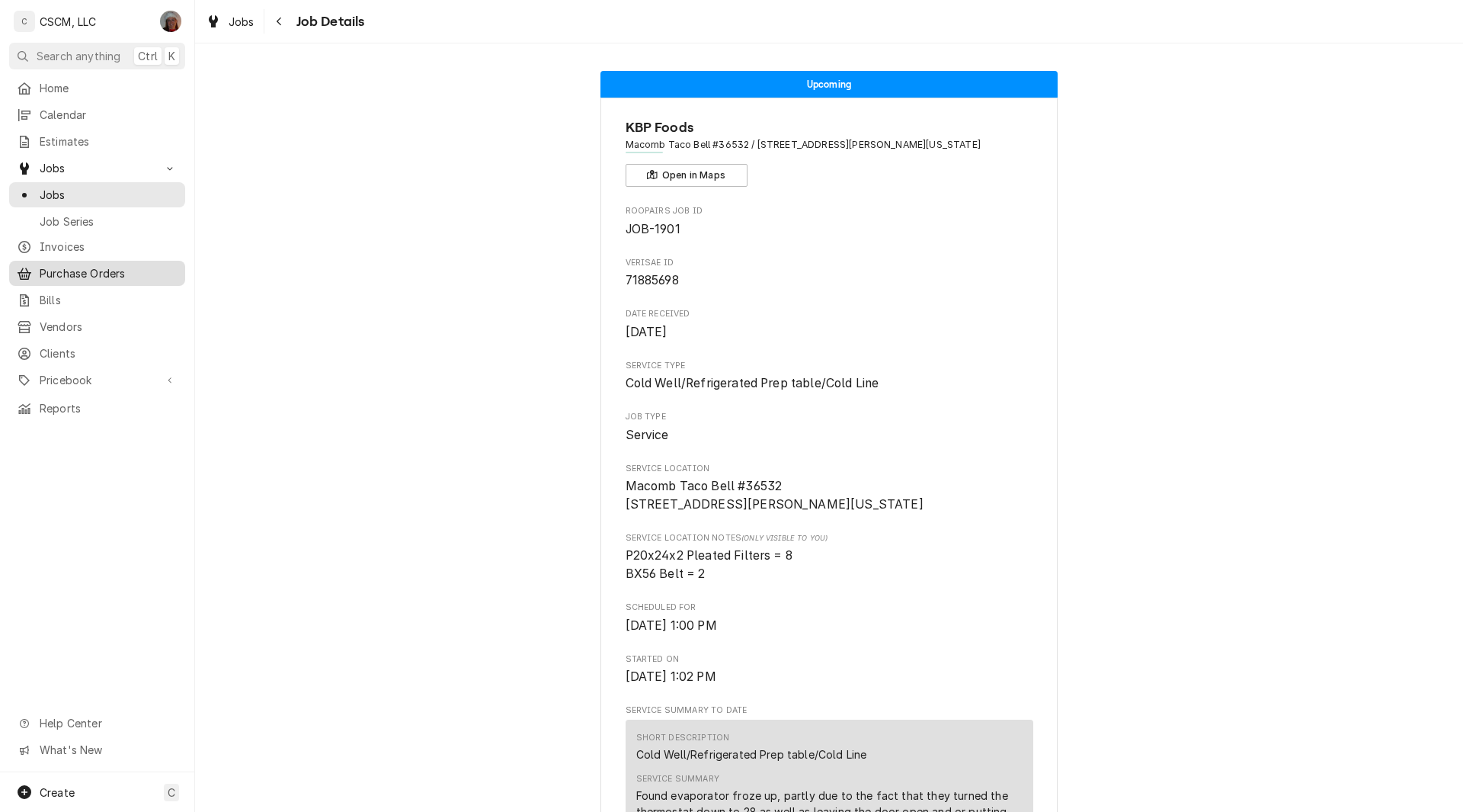
click at [88, 265] on span "Purchase Orders" at bounding box center [108, 273] width 138 height 16
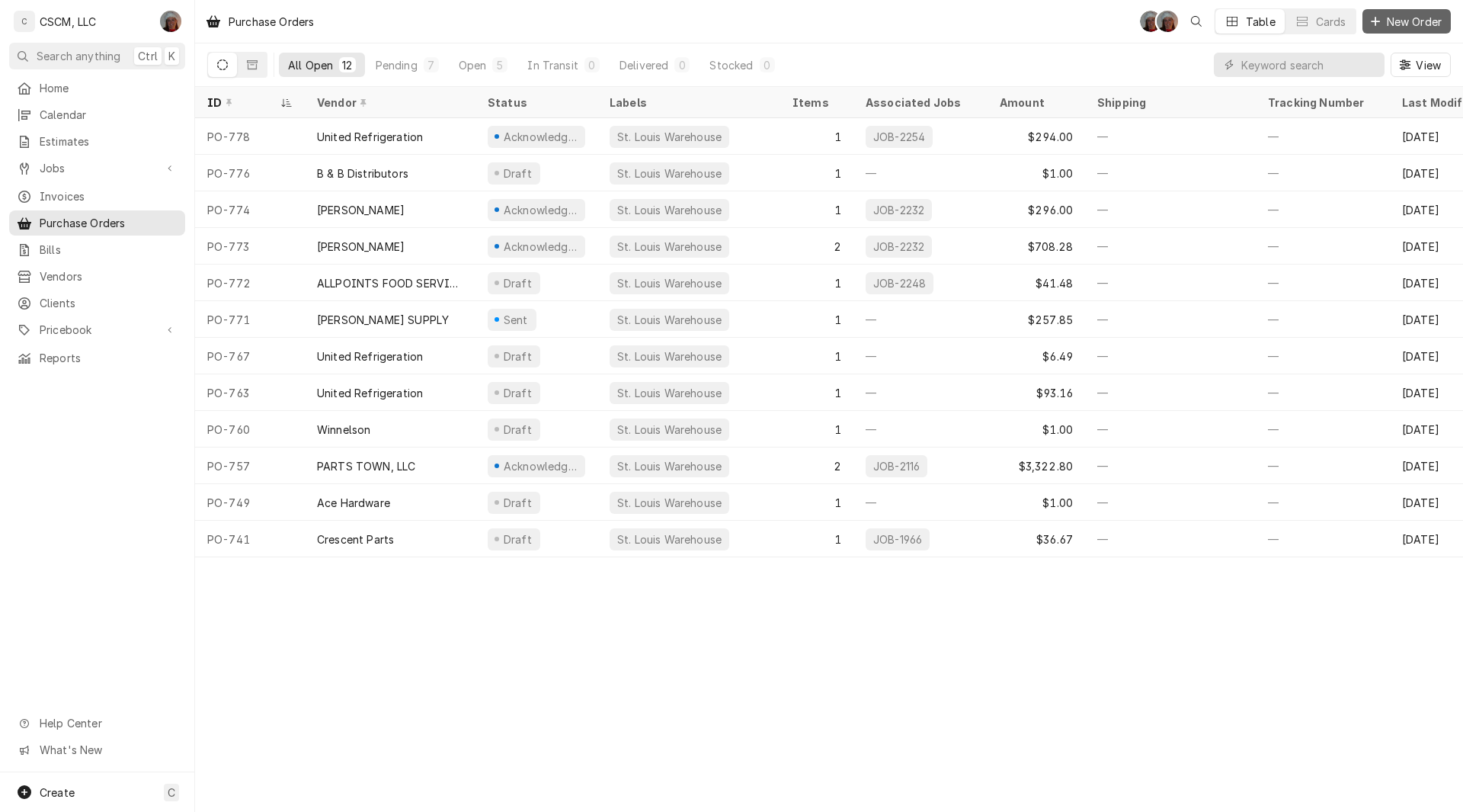
click at [1406, 28] on span "New Order" at bounding box center [1414, 21] width 61 height 16
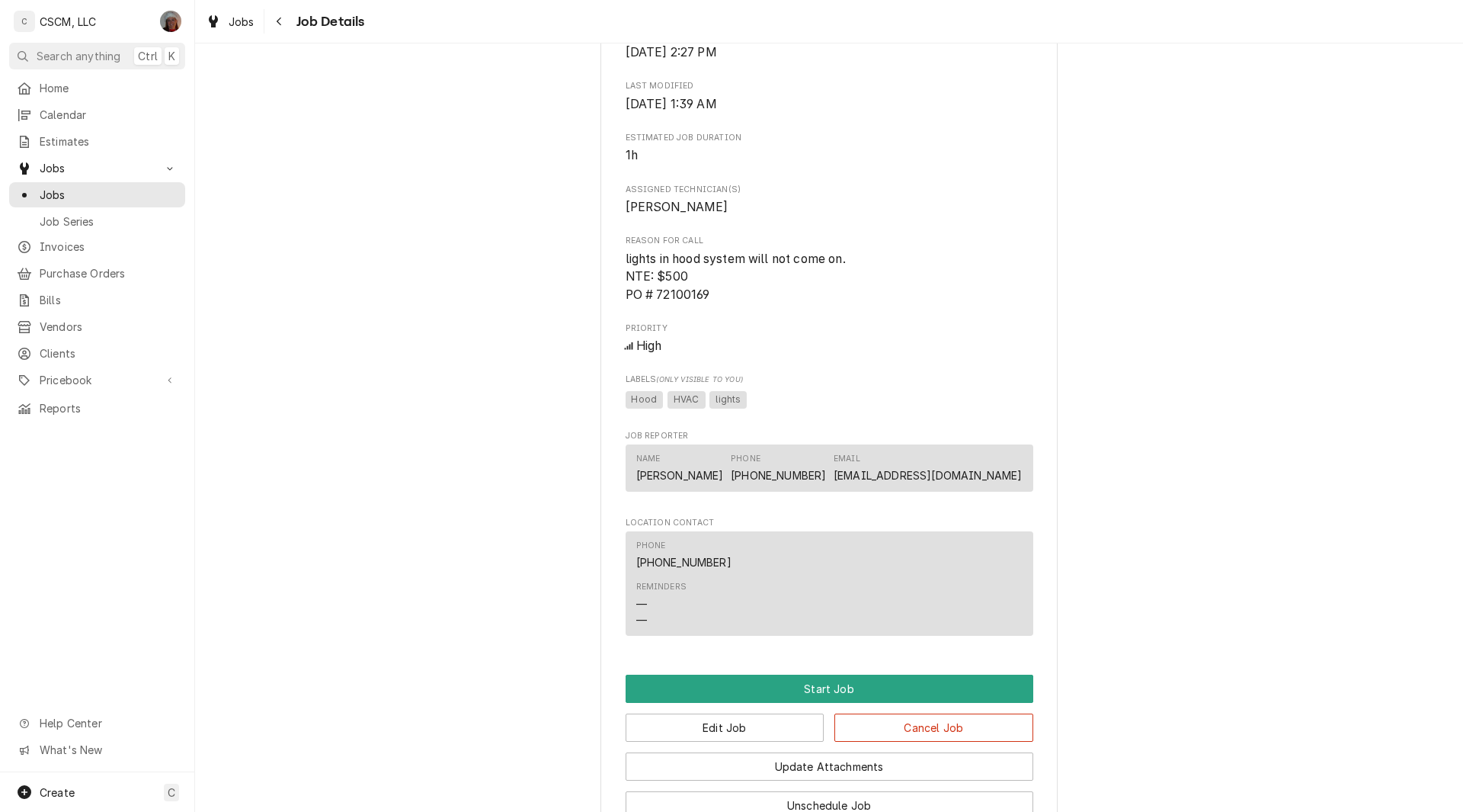
scroll to position [845, 0]
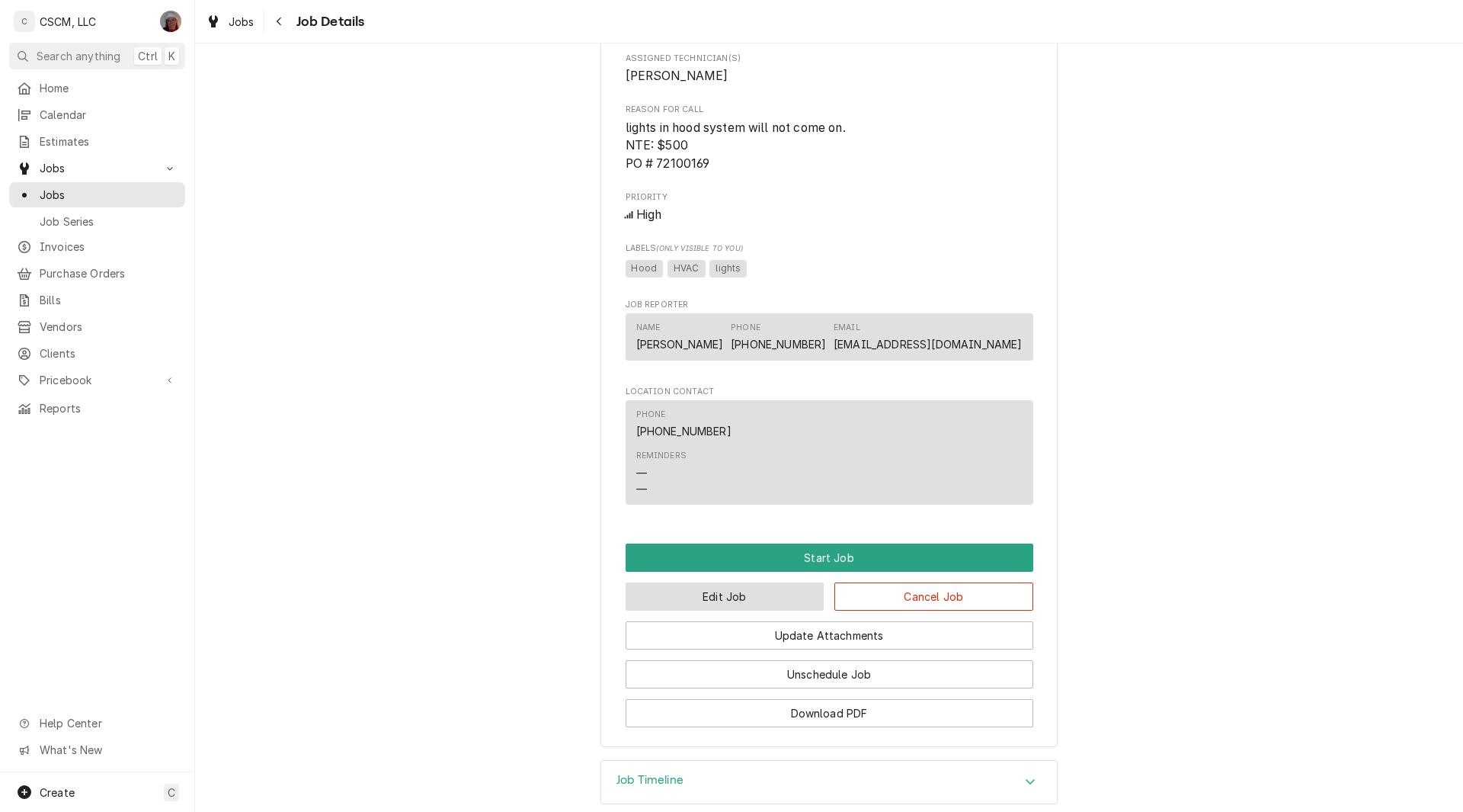
click at [735, 611] on button "Edit Job" at bounding box center [725, 596] width 199 height 28
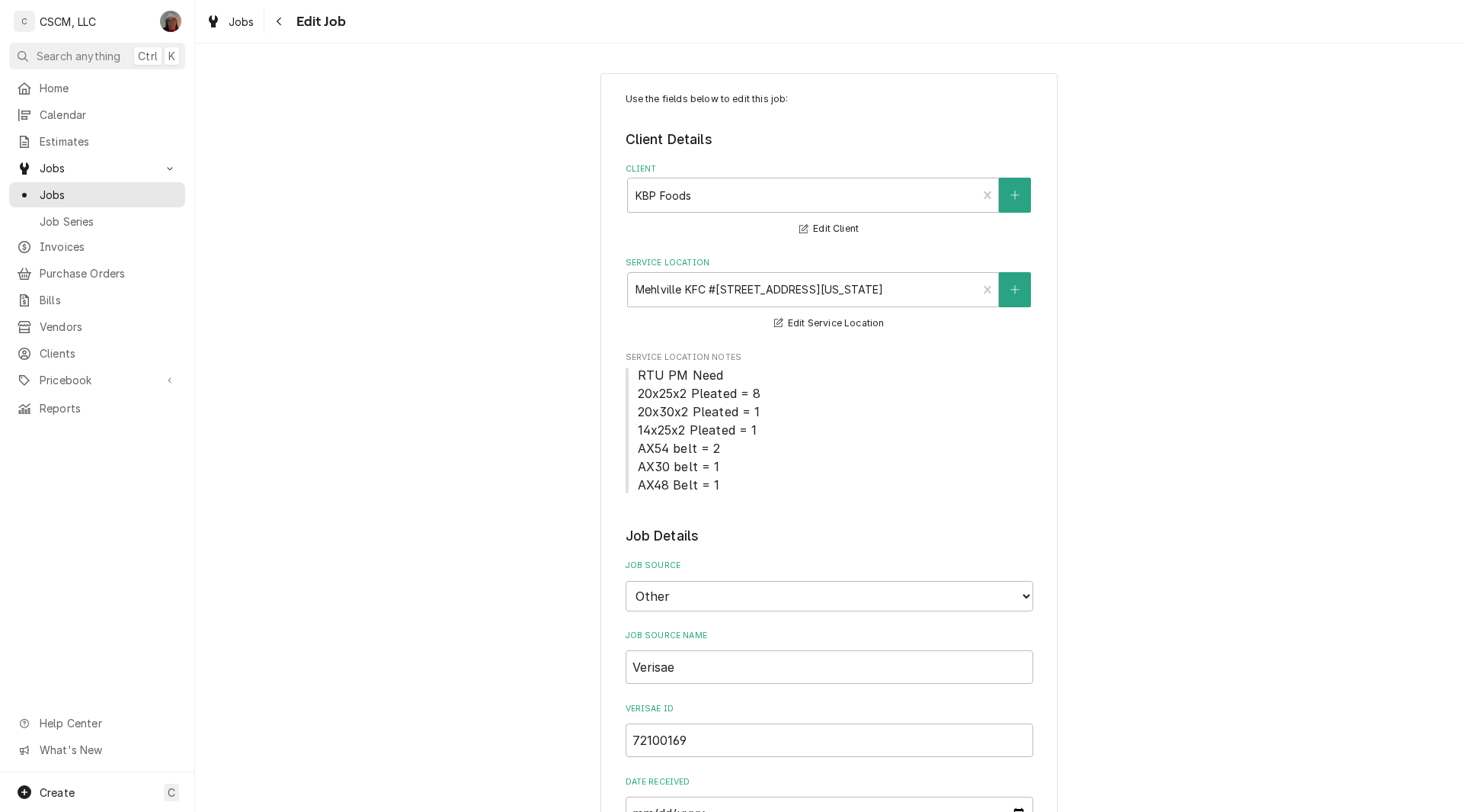
type textarea "x"
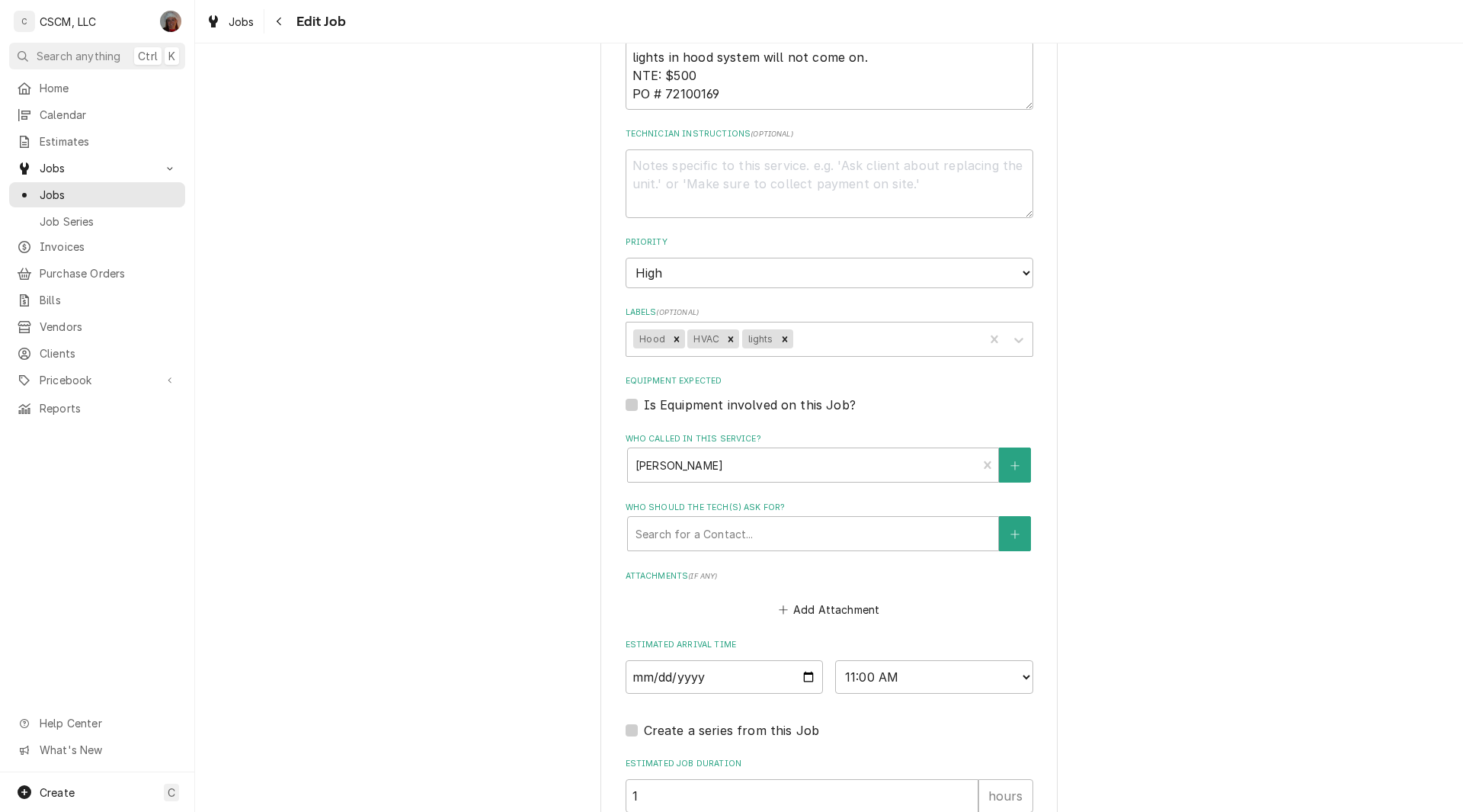
scroll to position [1051, 0]
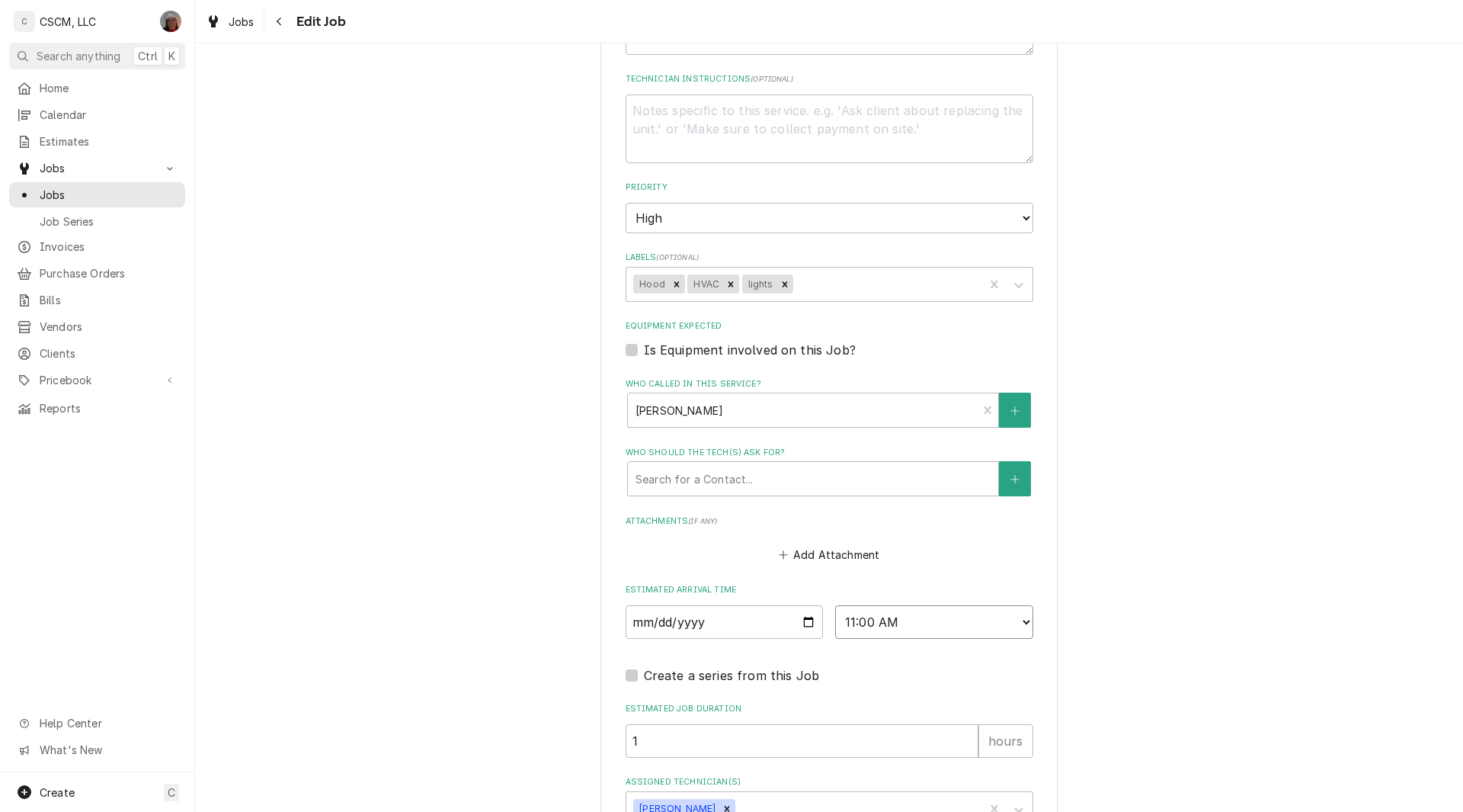
drag, startPoint x: 905, startPoint y: 619, endPoint x: 813, endPoint y: 622, distance: 92.0
click at [813, 622] on div "2025-09-19 AM / PM 6:00 AM 6:15 AM 6:30 AM 6:45 AM 7:00 AM 7:15 AM 7:30 AM 7:45…" at bounding box center [829, 622] width 408 height 33
select select "08:00:00"
click at [835, 605] on select "AM / PM 6:00 AM 6:15 AM 6:30 AM 6:45 AM 7:00 AM 7:15 AM 7:30 AM 7:45 AM 8:00 AM…" at bounding box center [934, 622] width 198 height 33
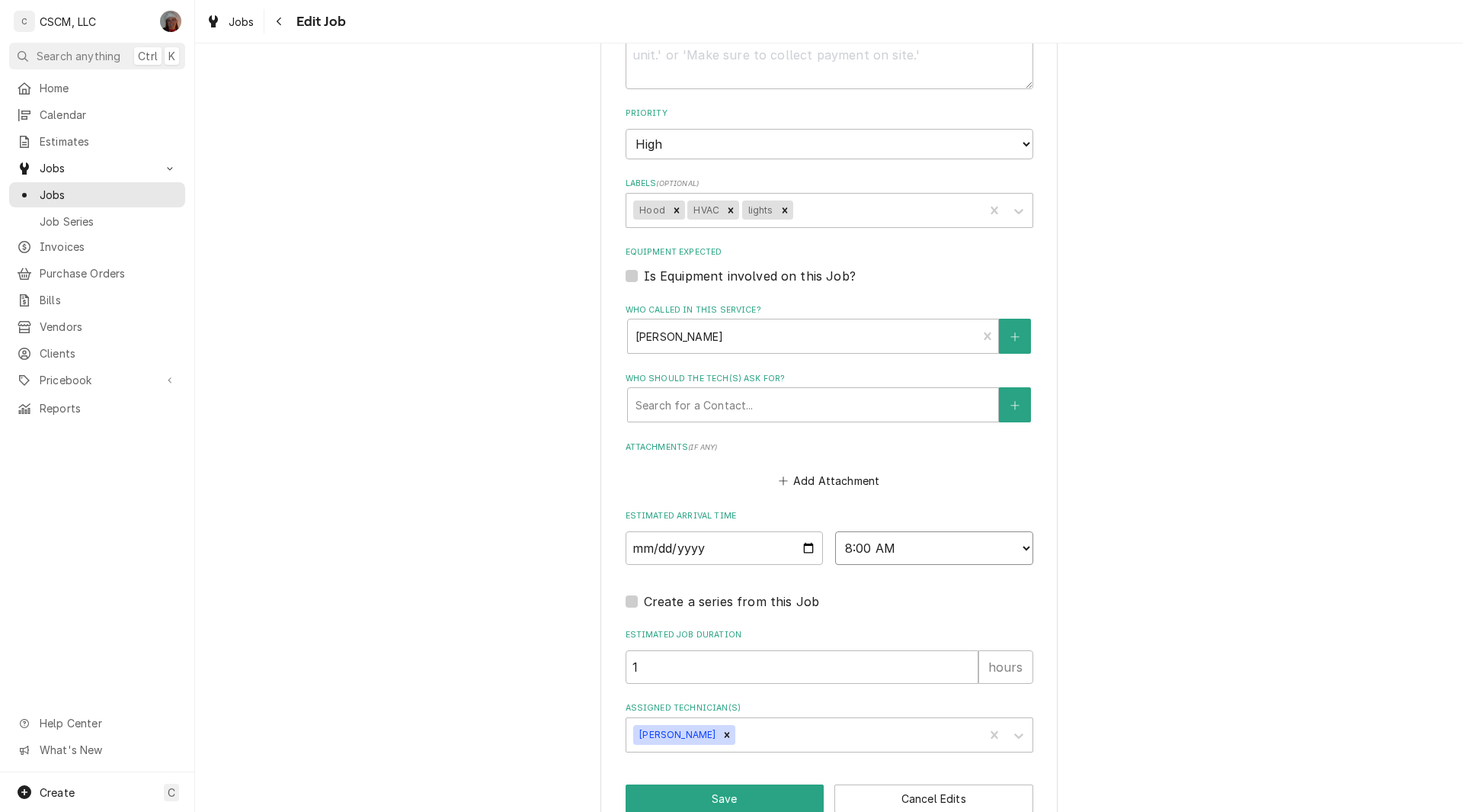
scroll to position [1159, 0]
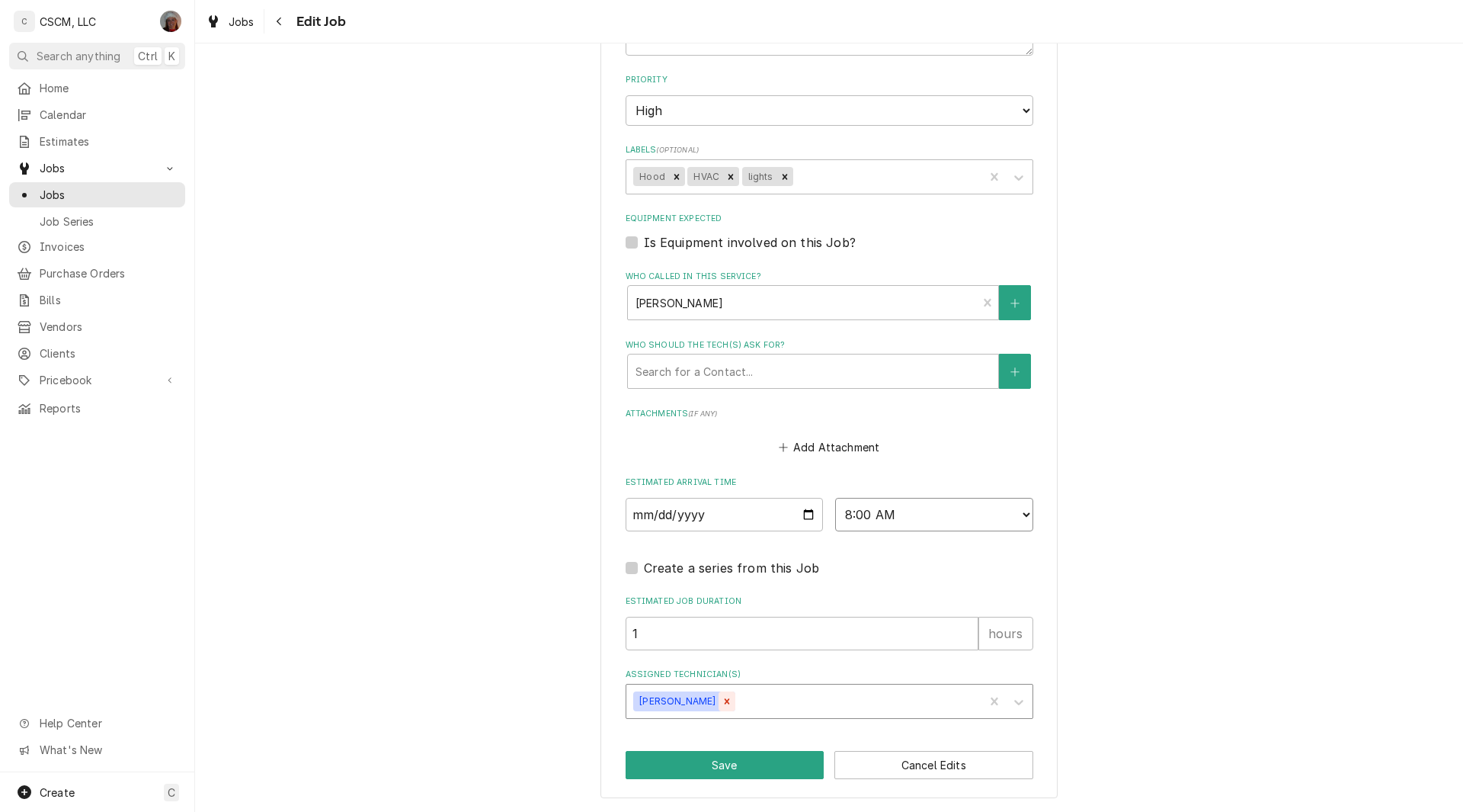
click at [722, 701] on icon "Remove James Bain" at bounding box center [728, 701] width 11 height 11
type textarea "x"
type input "jonn"
type textarea "x"
click at [677, 761] on button "Save" at bounding box center [725, 765] width 199 height 28
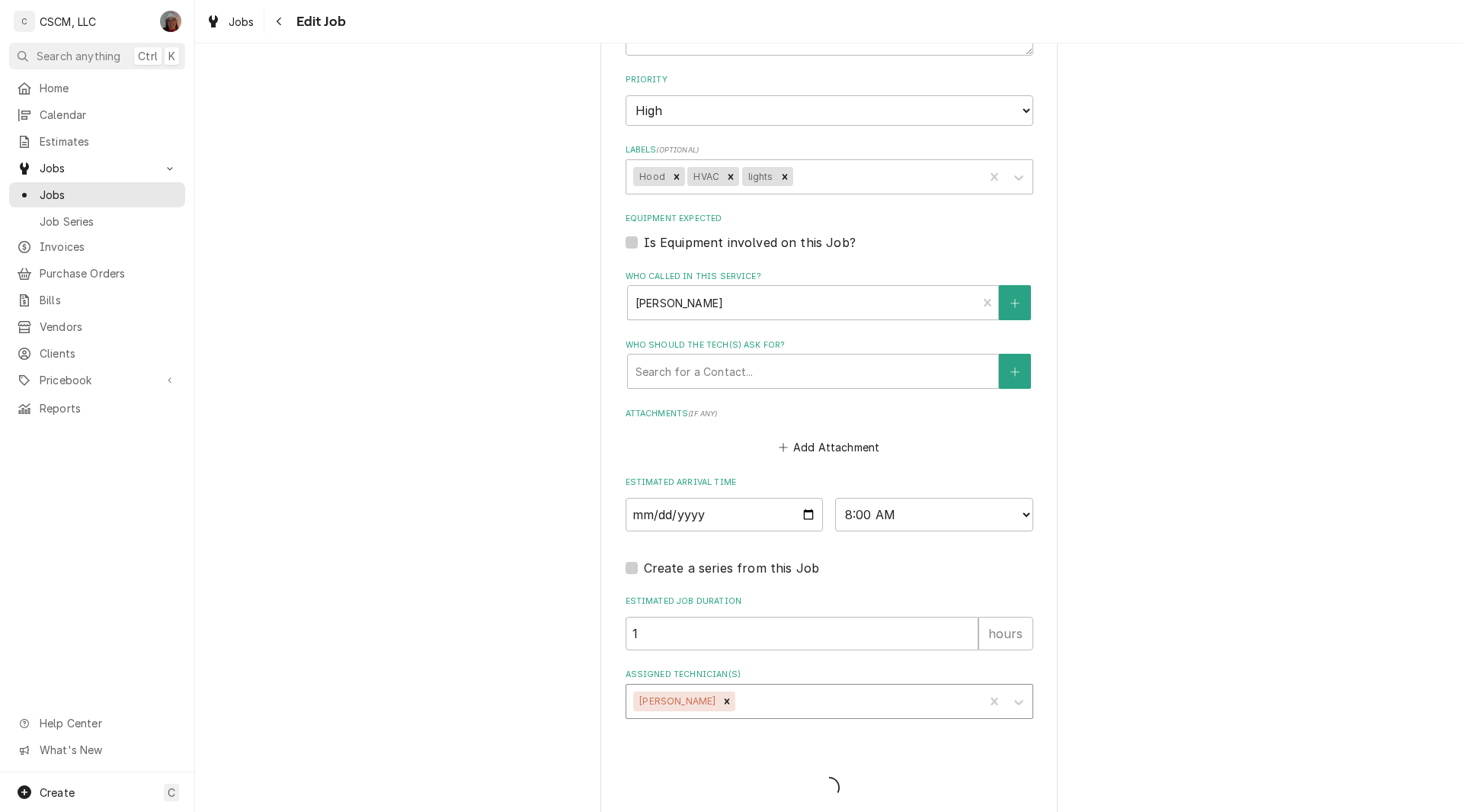
type textarea "x"
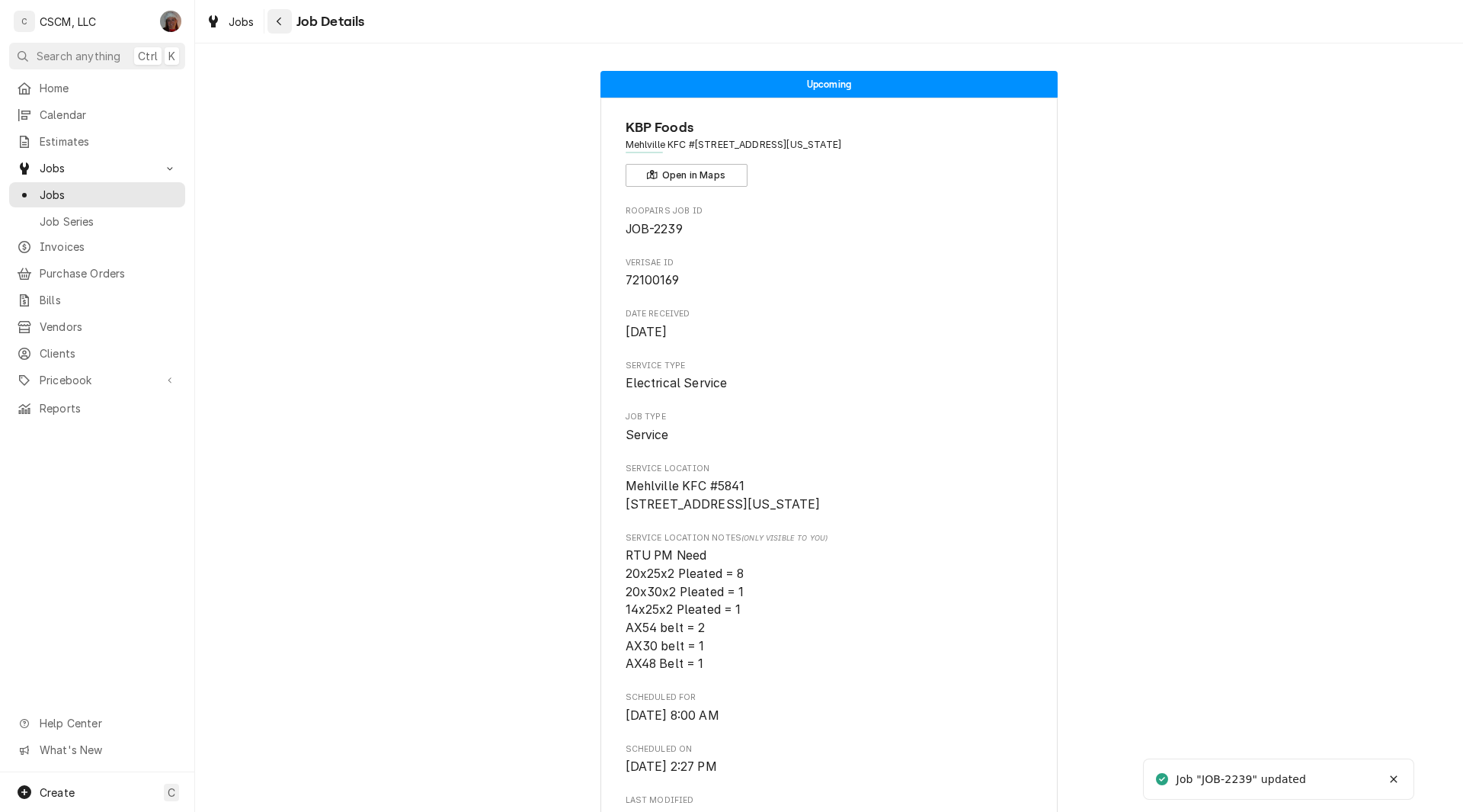
click at [280, 27] on div "Navigate back" at bounding box center [279, 21] width 15 height 15
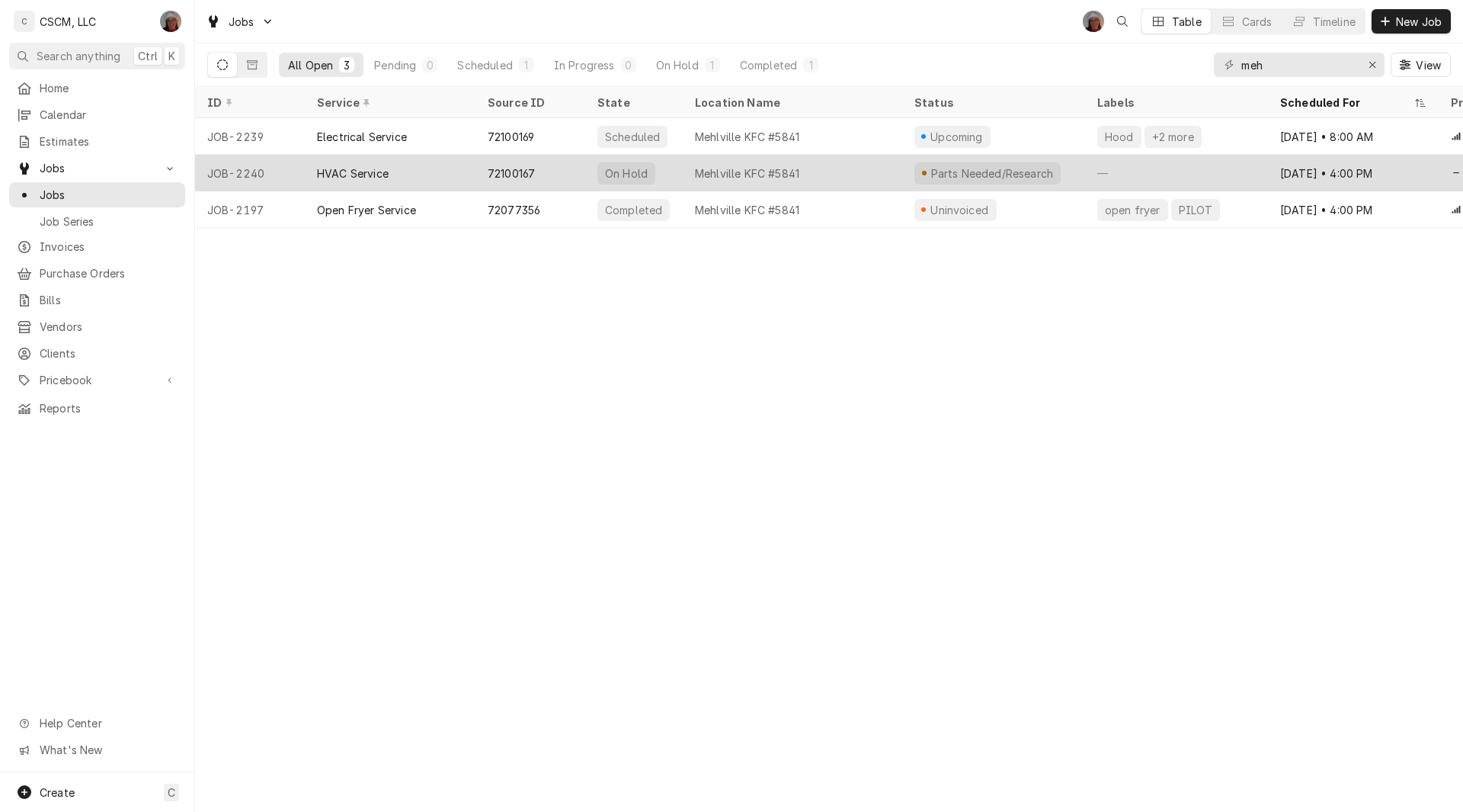
click at [348, 168] on div "HVAC Service" at bounding box center [352, 173] width 72 height 16
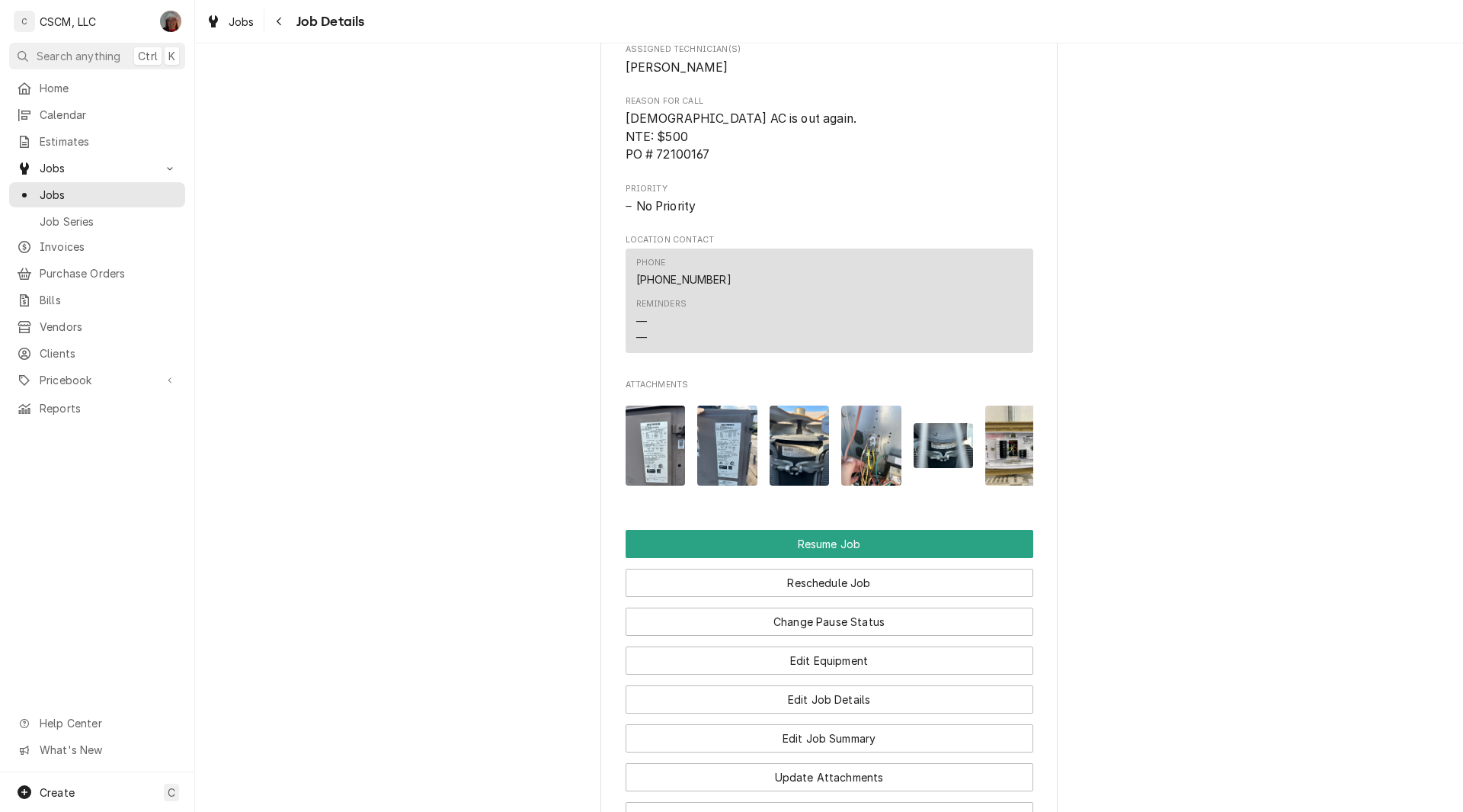
scroll to position [1645, 0]
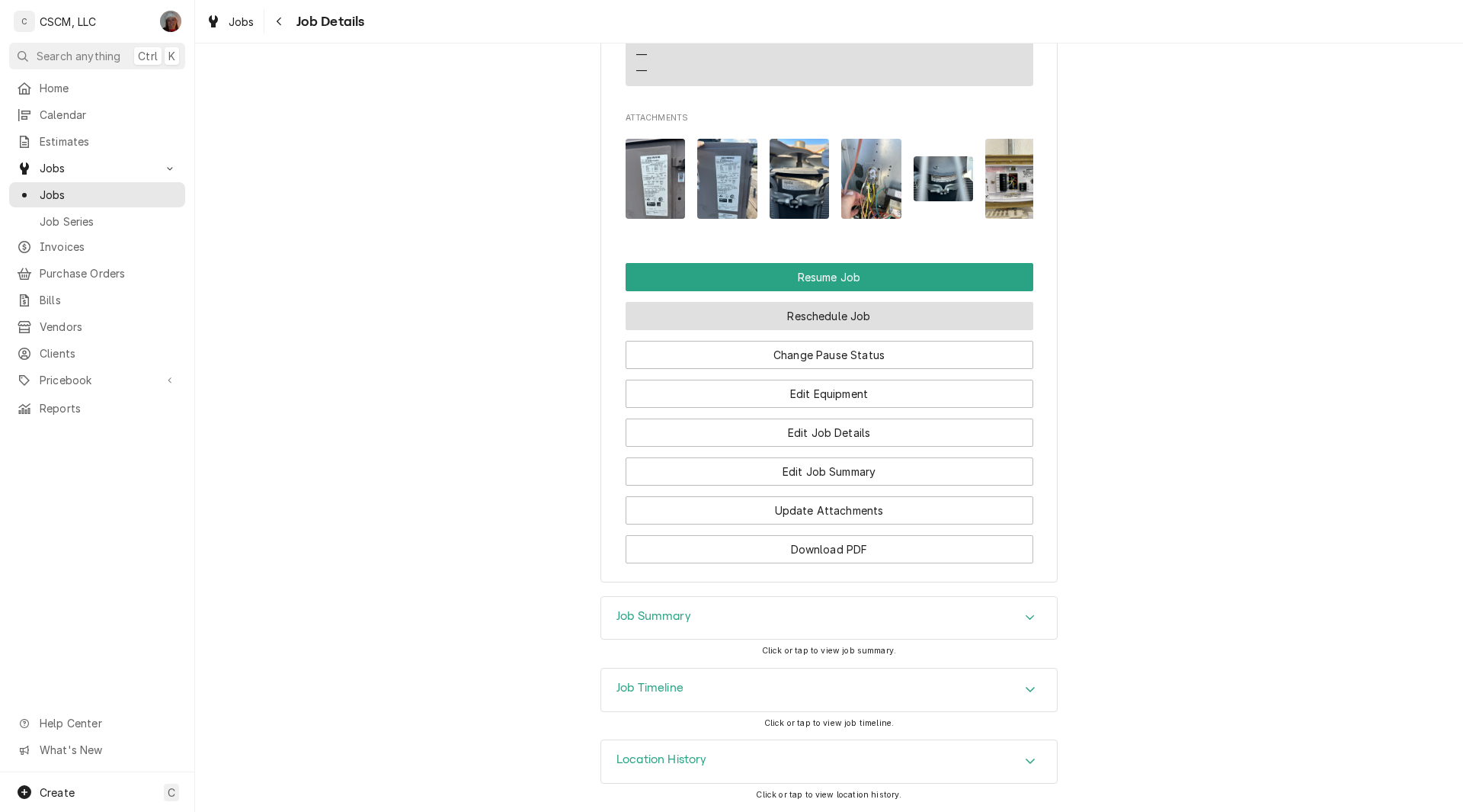
click at [839, 318] on button "Reschedule Job" at bounding box center [829, 316] width 408 height 28
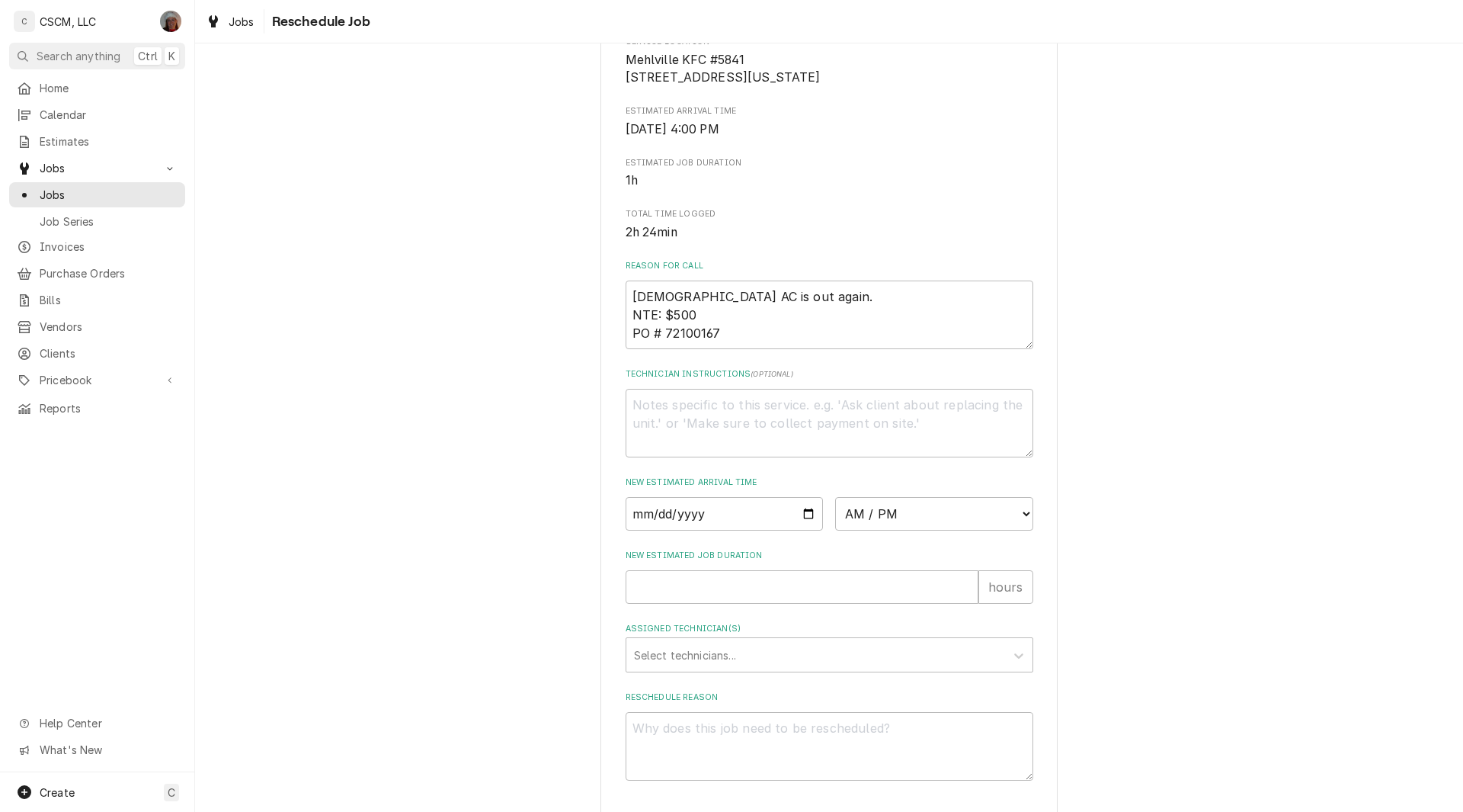
scroll to position [379, 0]
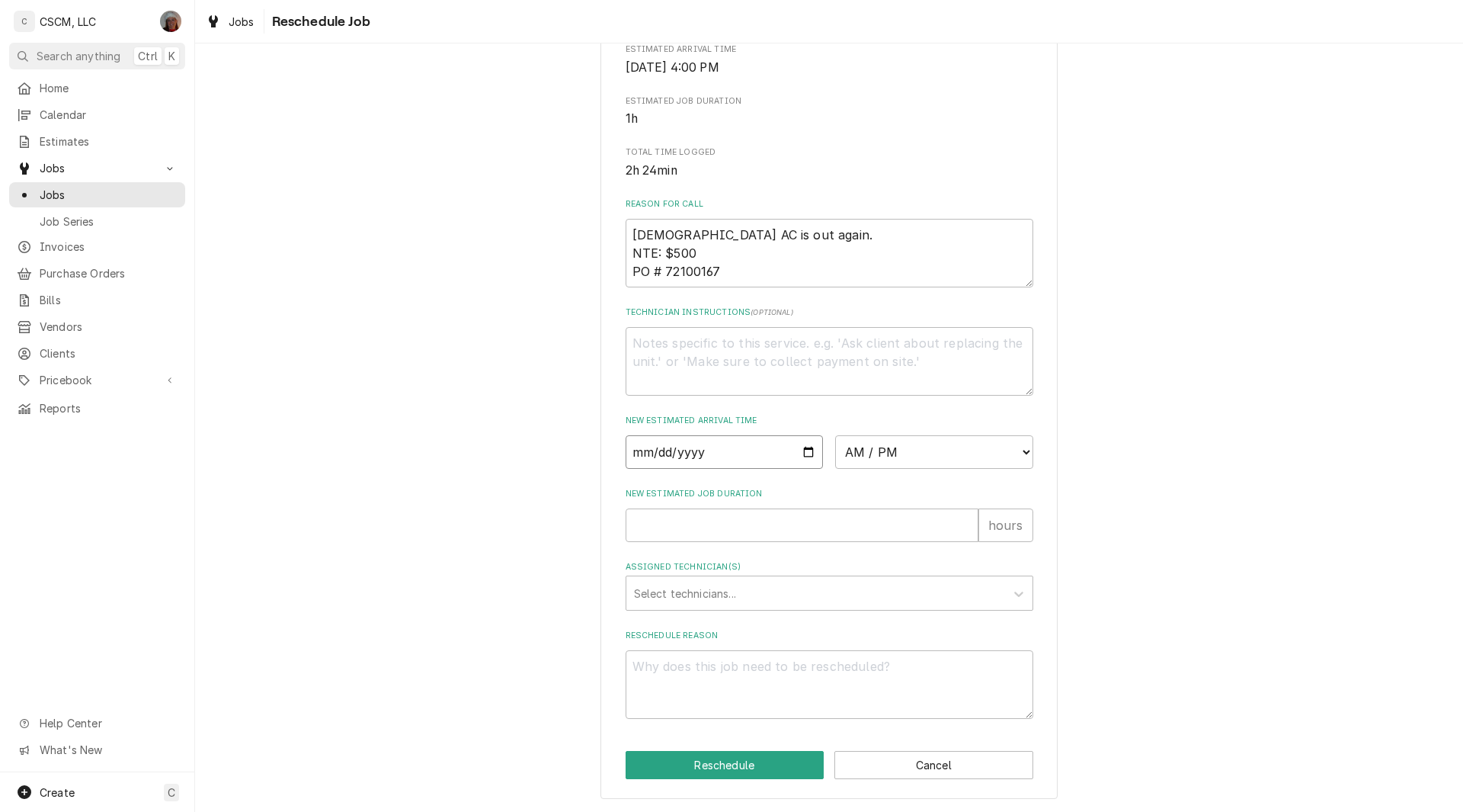
click at [807, 454] on input "Date" at bounding box center [724, 452] width 198 height 33
type textarea "x"
type input "2025-09-19"
click at [1022, 456] on select "AM / PM 6:00 AM 6:15 AM 6:30 AM 6:45 AM 7:00 AM 7:15 AM 7:30 AM 7:45 AM 8:00 AM…" at bounding box center [934, 452] width 198 height 33
select select "10:00:00"
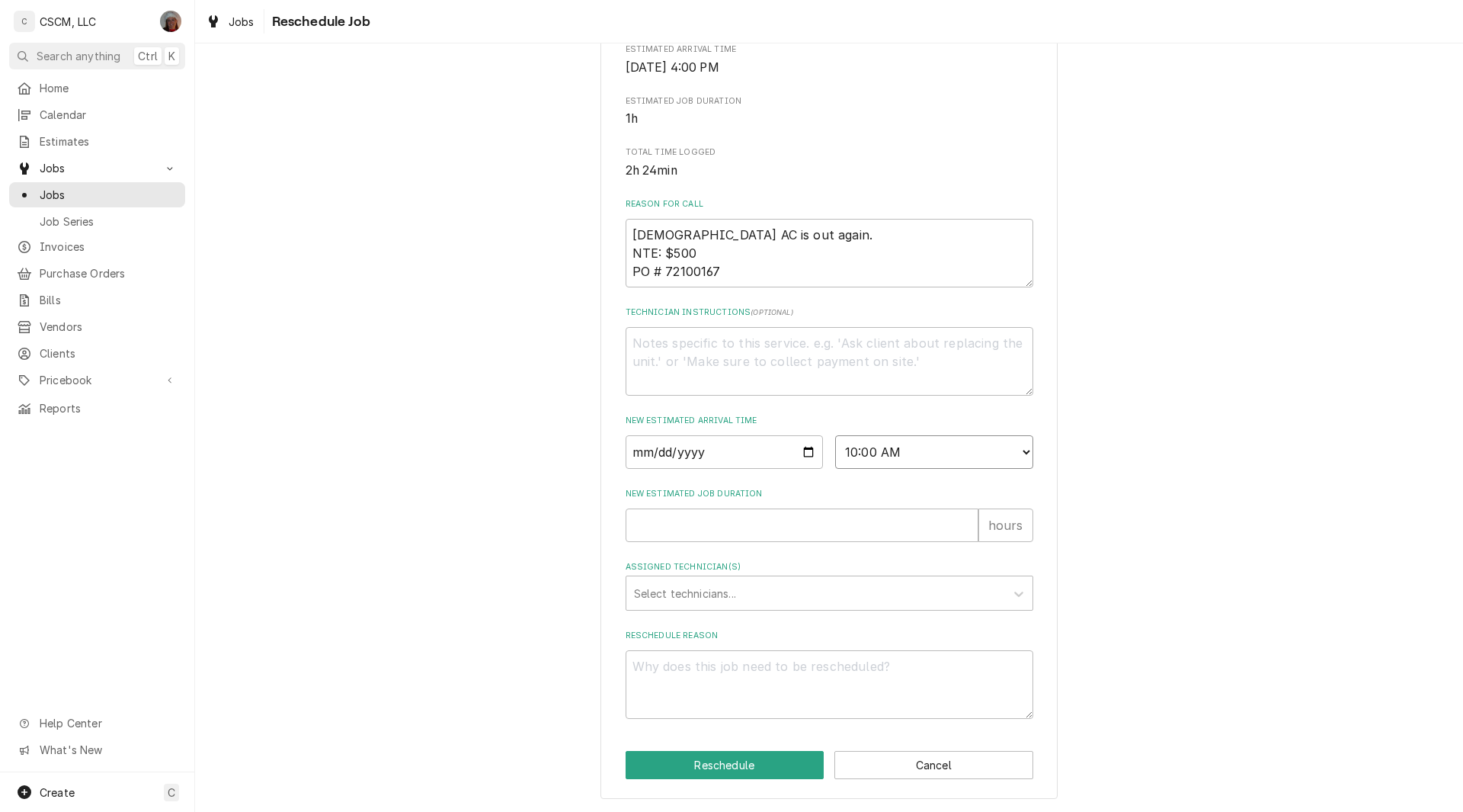
click at [835, 435] on select "AM / PM 6:00 AM 6:15 AM 6:30 AM 6:45 AM 7:00 AM 7:15 AM 7:30 AM 7:45 AM 8:00 AM…" at bounding box center [934, 452] width 198 height 33
type textarea "x"
type input "1"
click at [965, 522] on input "1" at bounding box center [802, 525] width 353 height 33
type textarea "x"
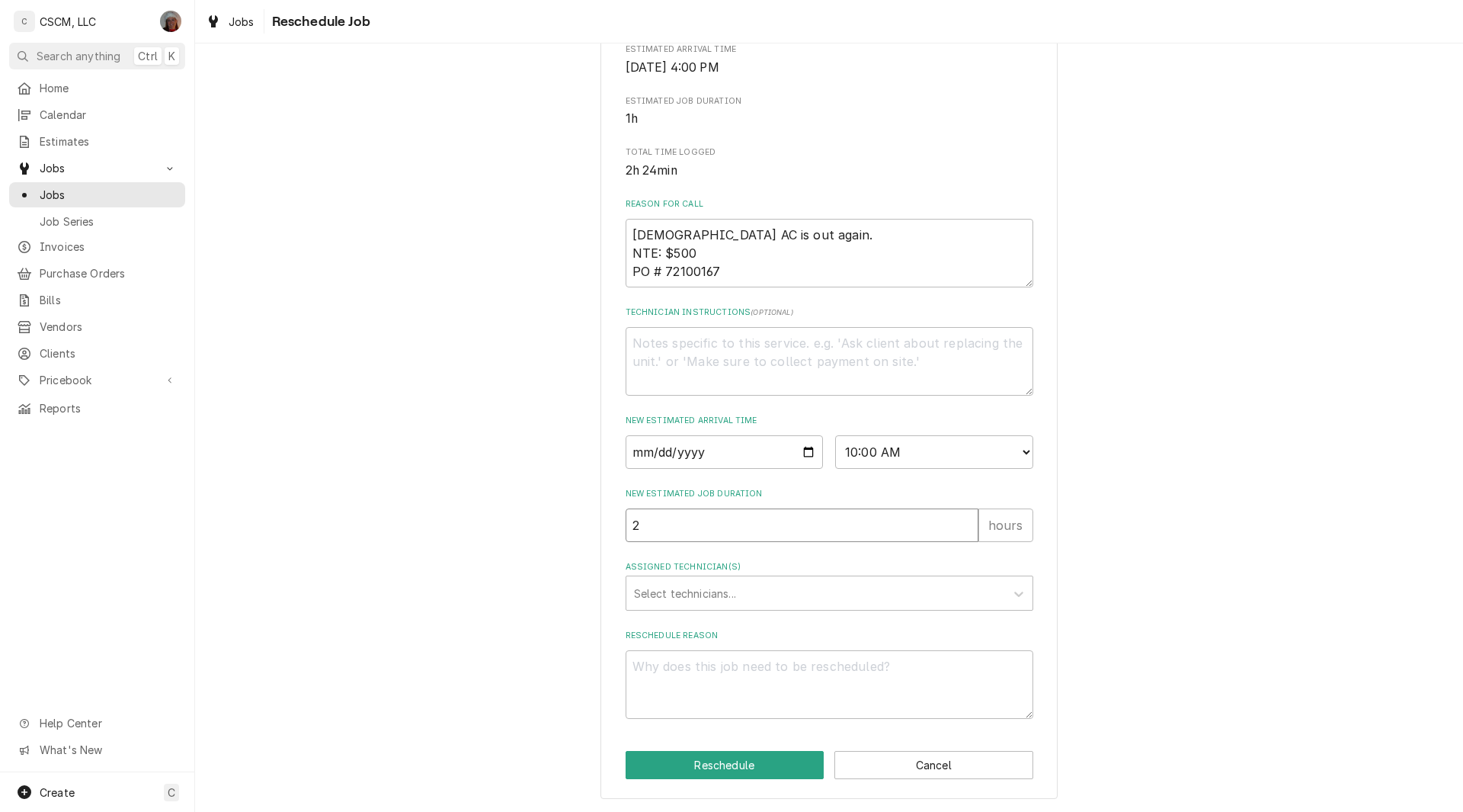
type input "2"
click at [965, 522] on input "2" at bounding box center [802, 525] width 353 height 33
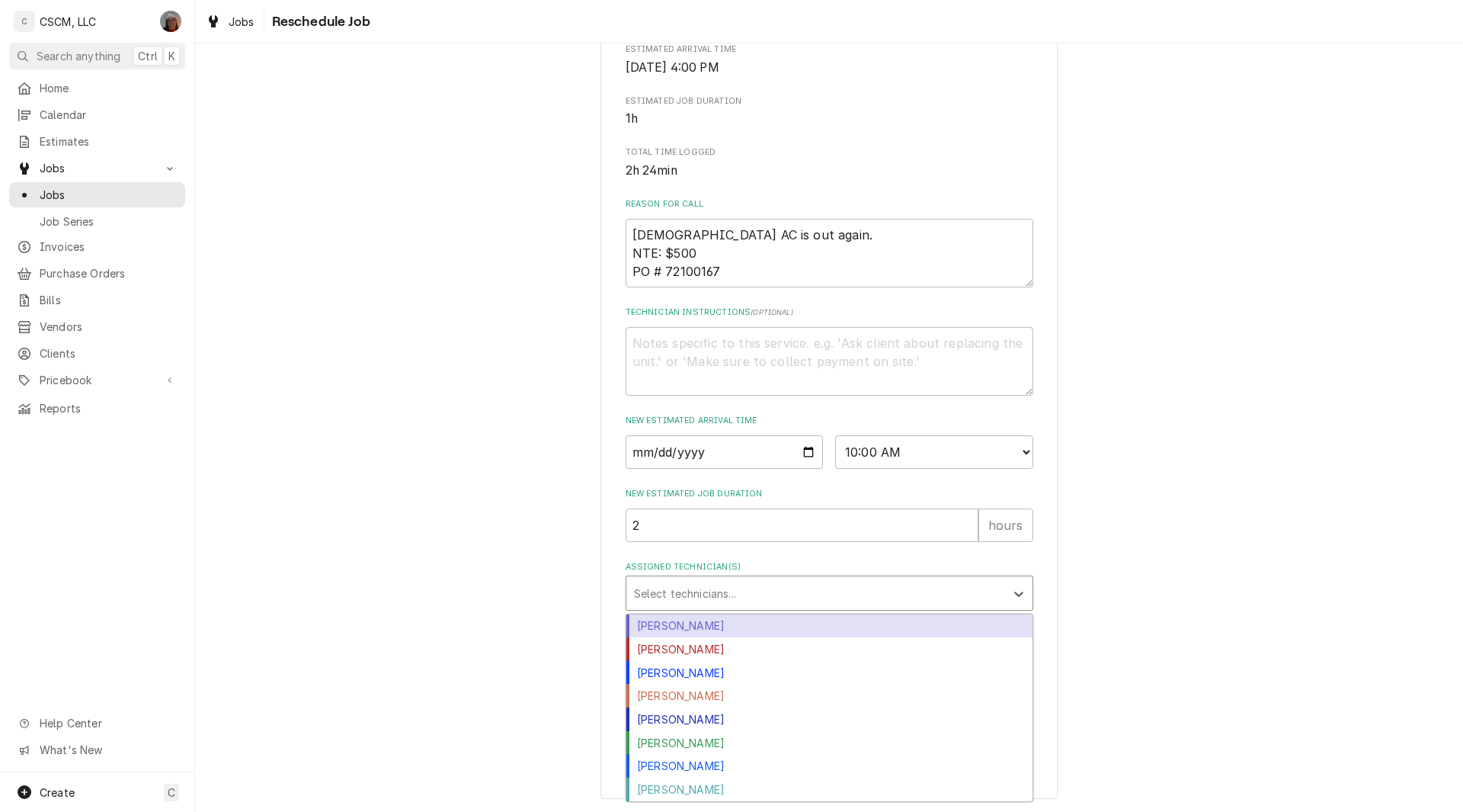
click at [719, 596] on div "Assigned Technician(s)" at bounding box center [816, 592] width 363 height 28
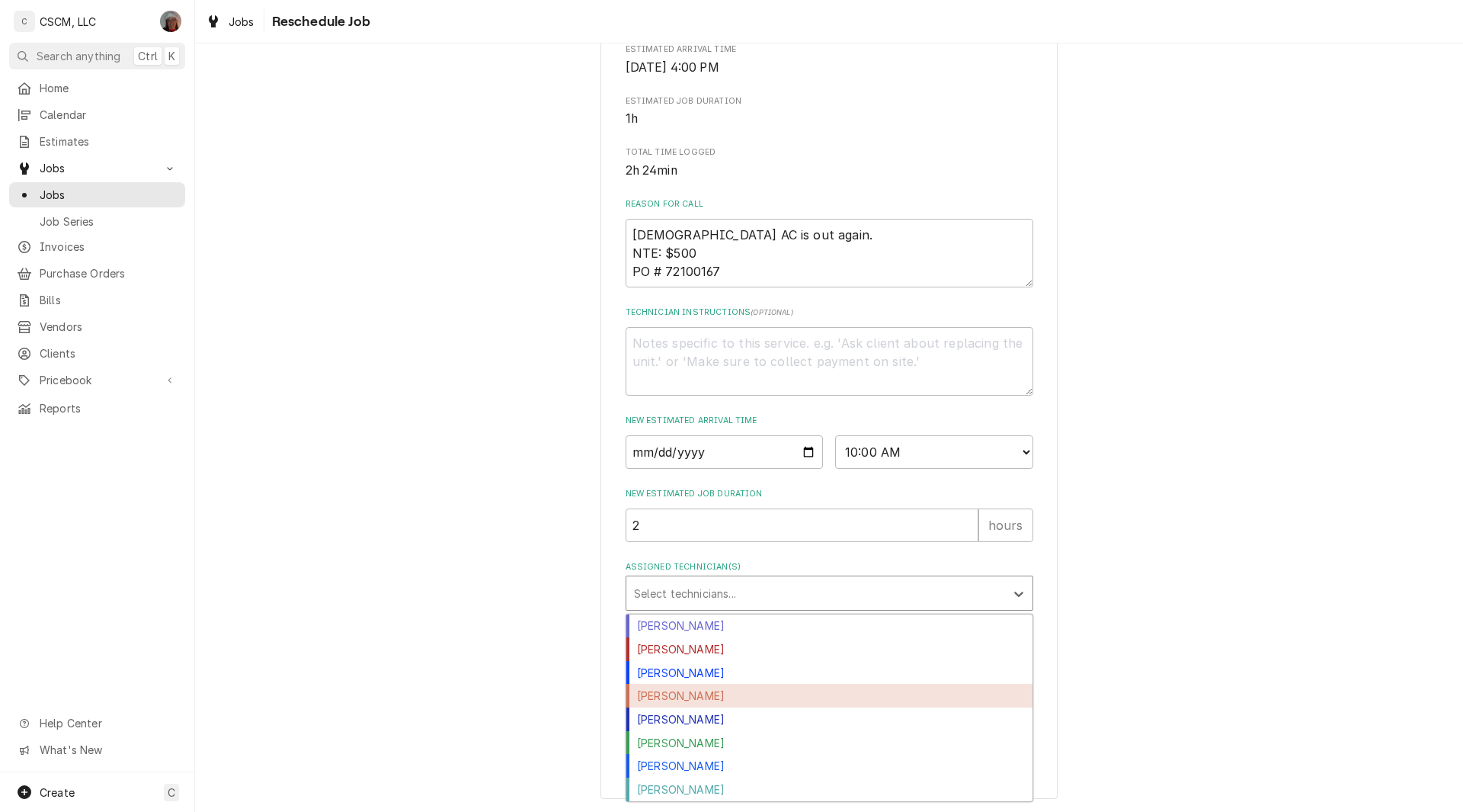
click at [698, 694] on div "Jonnie Pakovich" at bounding box center [829, 695] width 406 height 24
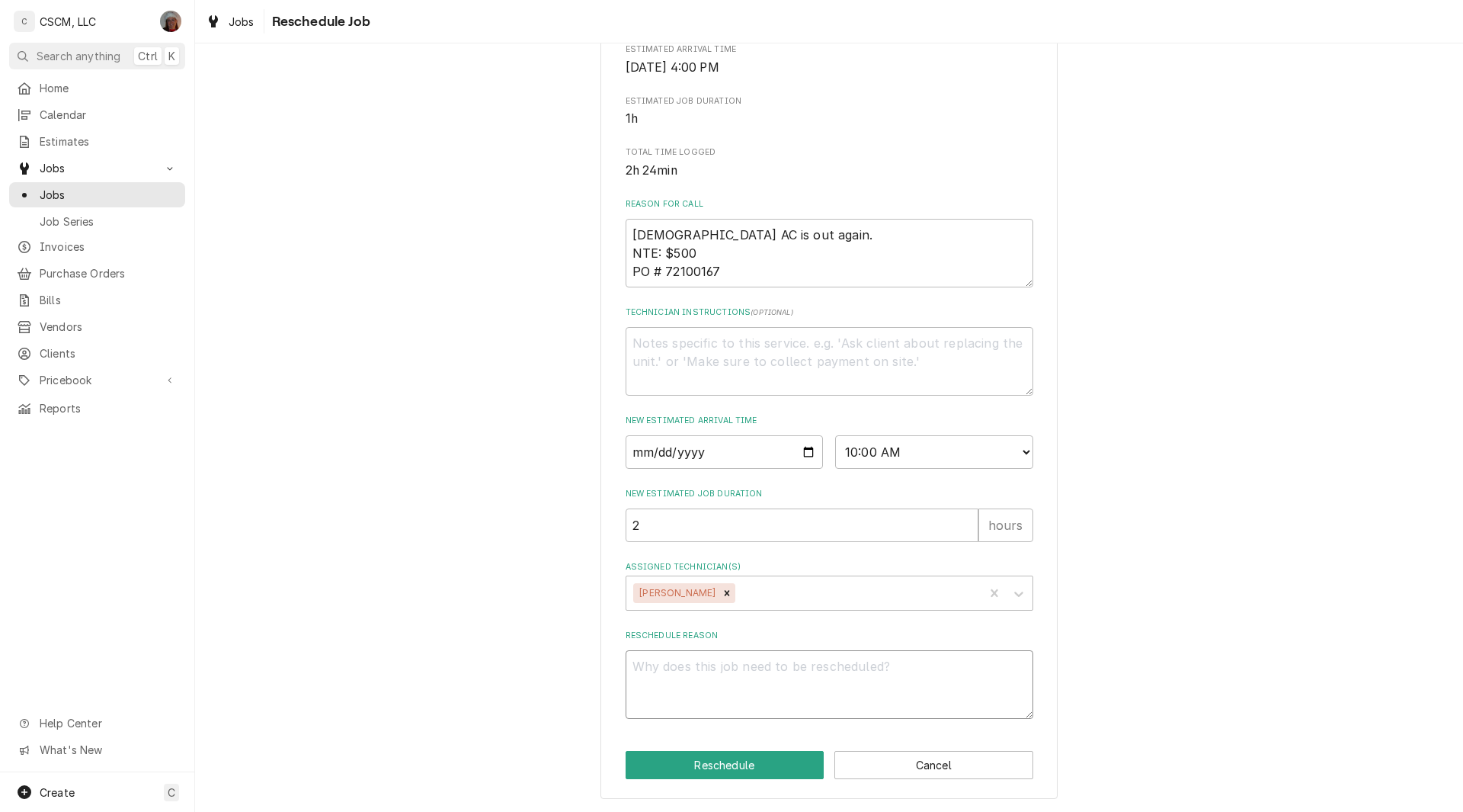
click at [698, 694] on textarea "Reschedule Reason" at bounding box center [829, 684] width 408 height 69
type textarea "x"
type textarea "."
click at [726, 763] on button "Reschedule" at bounding box center [725, 765] width 199 height 28
type textarea "x"
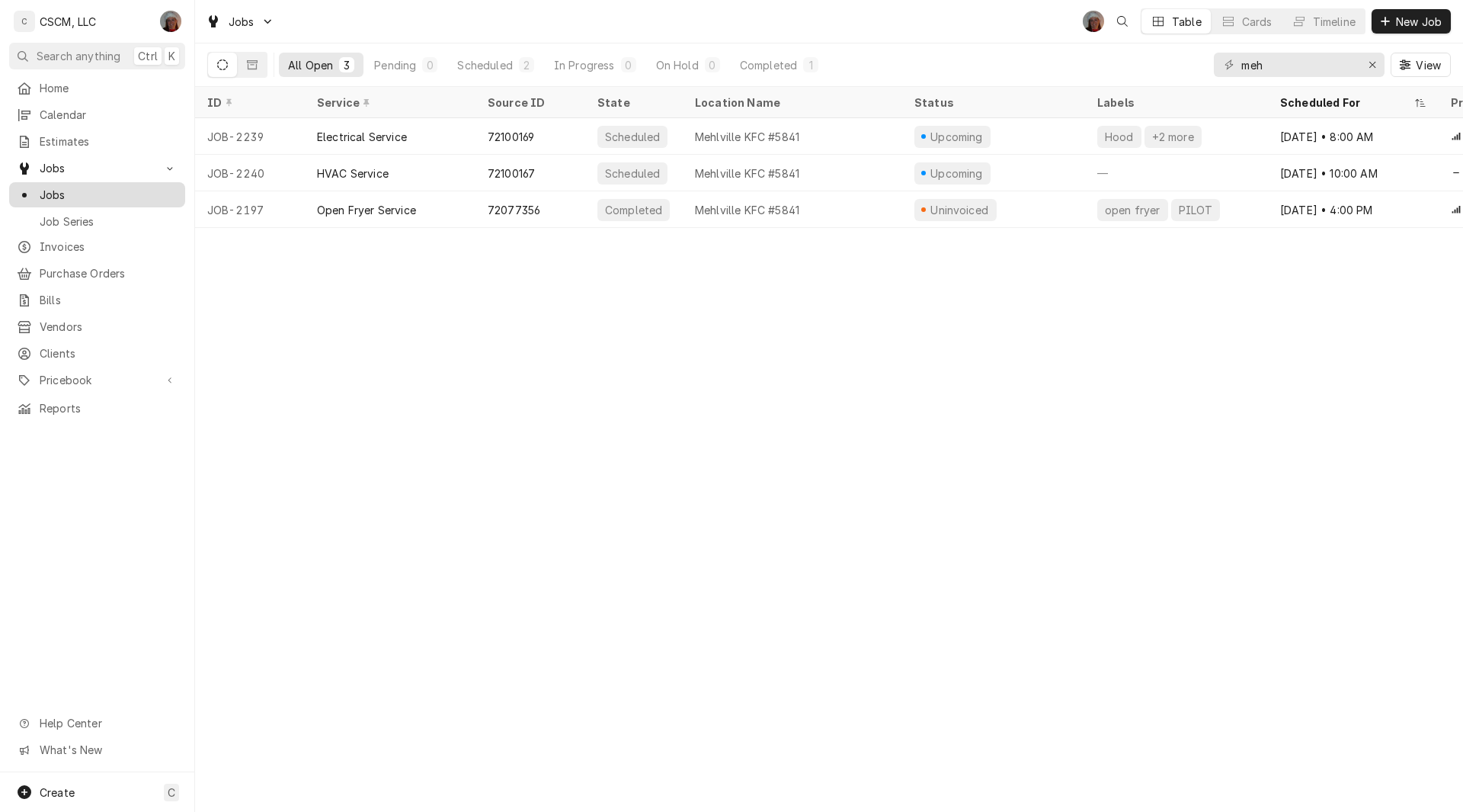
click at [74, 192] on span "Jobs" at bounding box center [108, 194] width 138 height 16
drag, startPoint x: 1278, startPoint y: 66, endPoint x: 1154, endPoint y: 66, distance: 124.0
click at [1154, 66] on div "All Open 3 Pending 0 Scheduled 2 In Progress 0 On Hold 0 Completed 1 meh View" at bounding box center [829, 65] width 1244 height 43
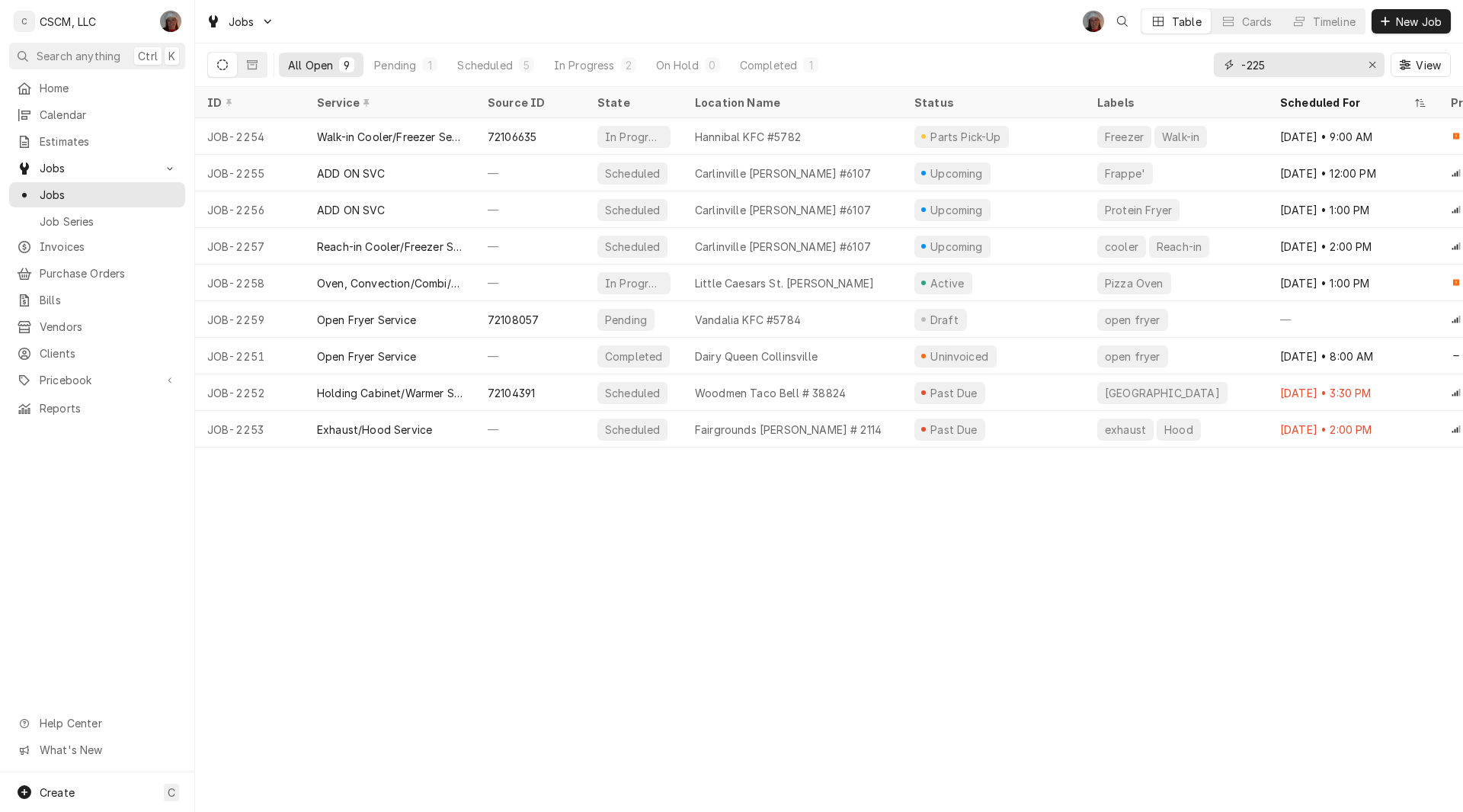
click at [1247, 66] on input "-225" at bounding box center [1299, 65] width 115 height 24
click at [1280, 66] on input "225" at bounding box center [1299, 65] width 115 height 24
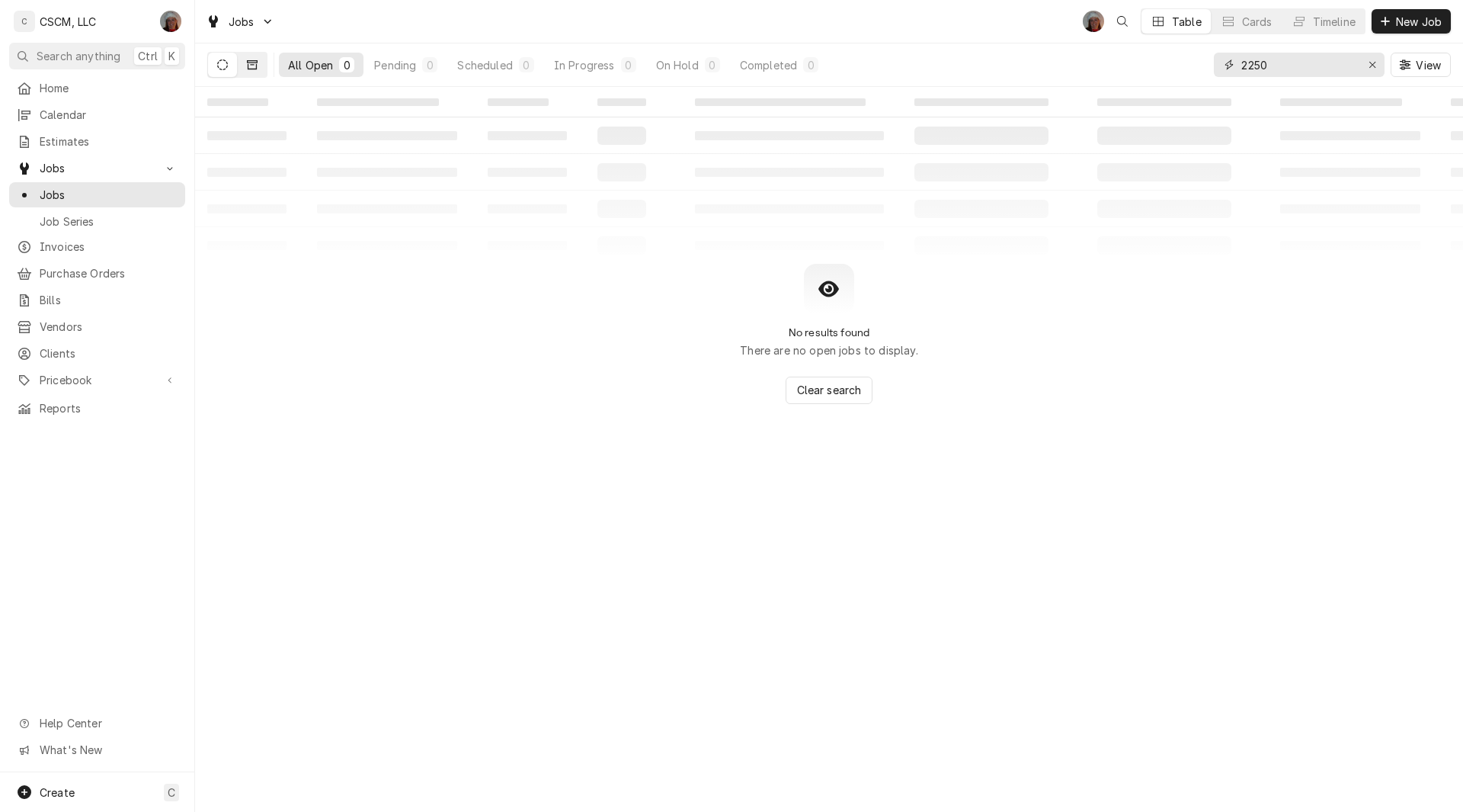
type input "2250"
click at [262, 62] on button "Dynamic Content Wrapper" at bounding box center [252, 65] width 29 height 24
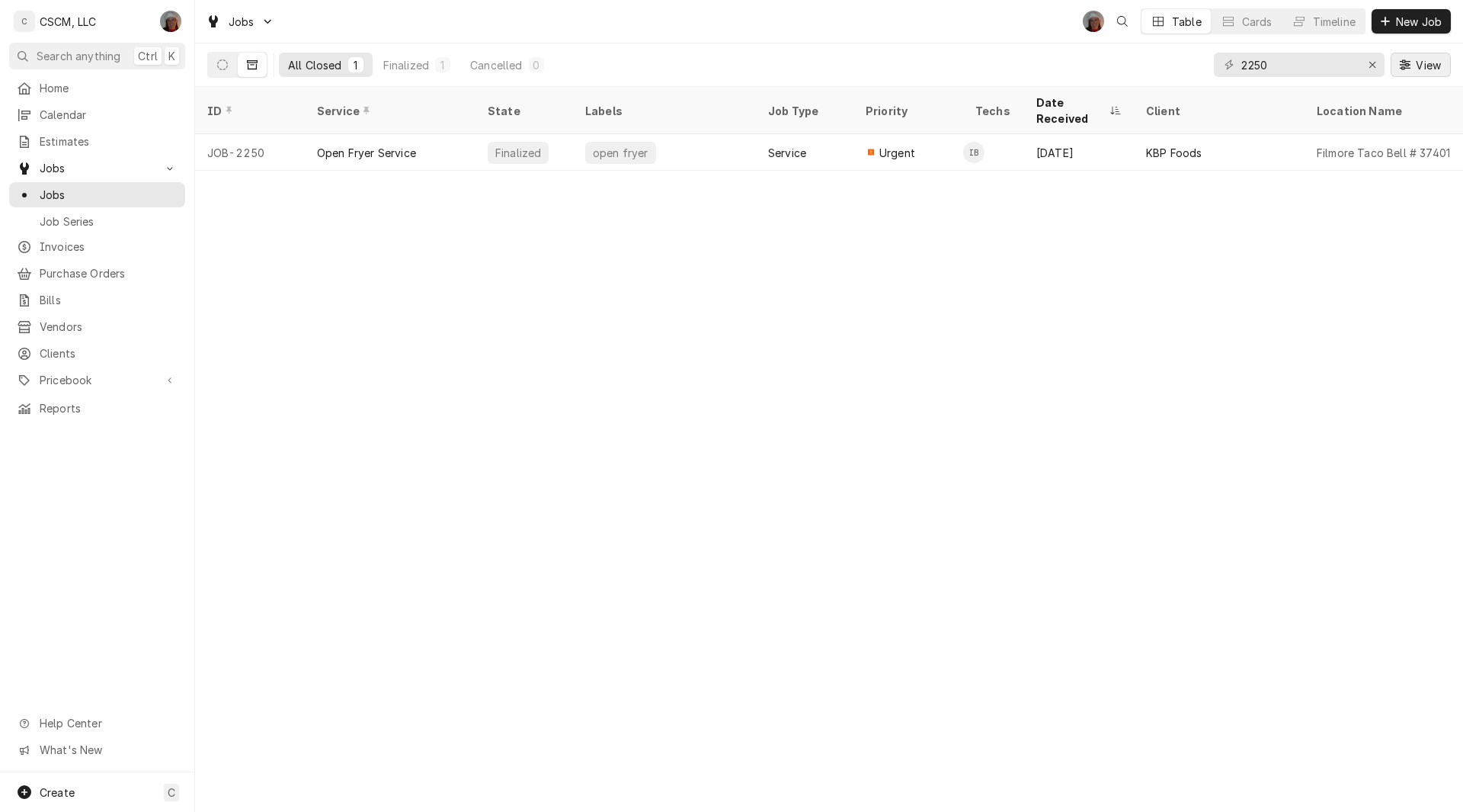
click at [1416, 66] on span "View" at bounding box center [1429, 65] width 32 height 16
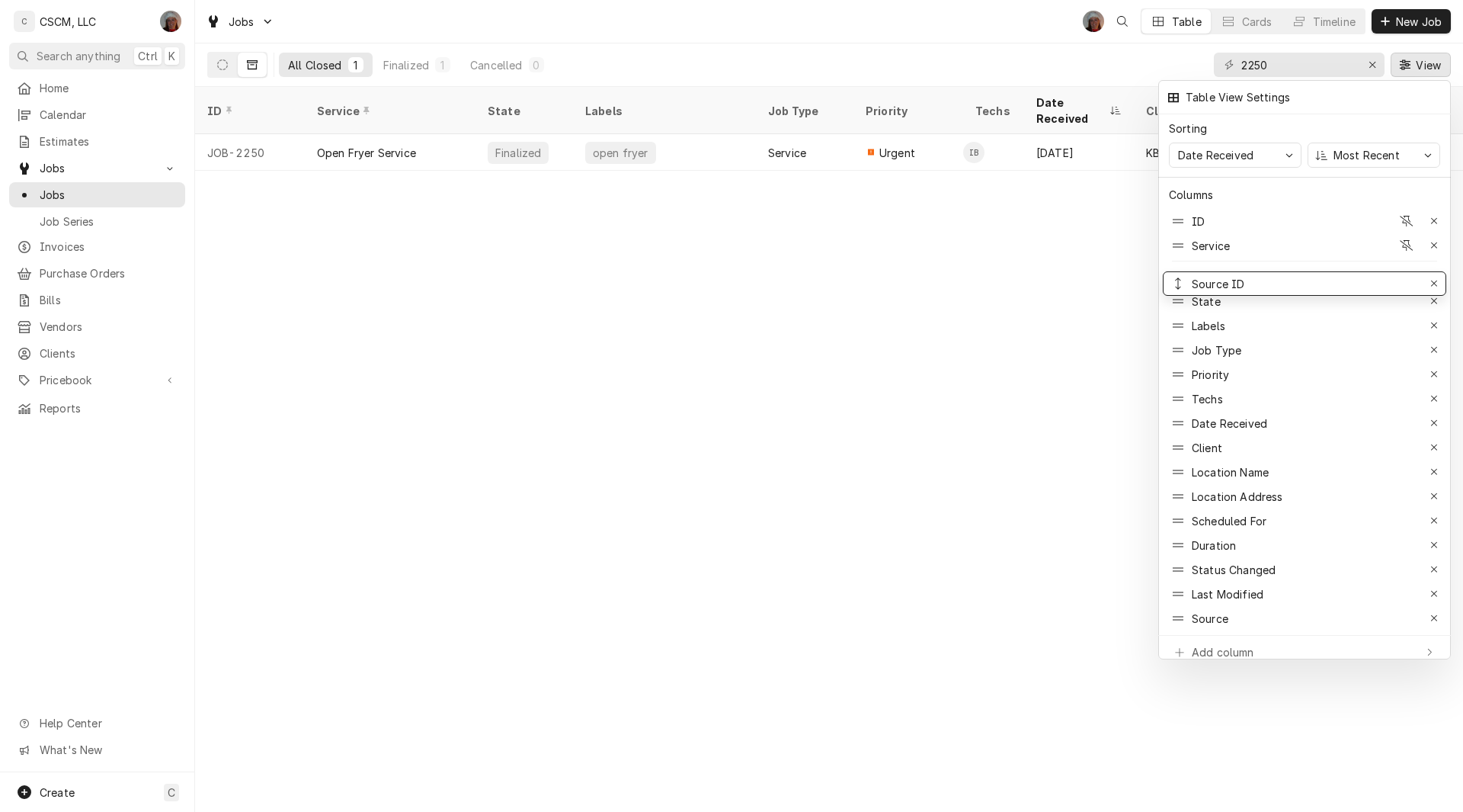
drag, startPoint x: 1222, startPoint y: 596, endPoint x: 1222, endPoint y: 258, distance: 338.0
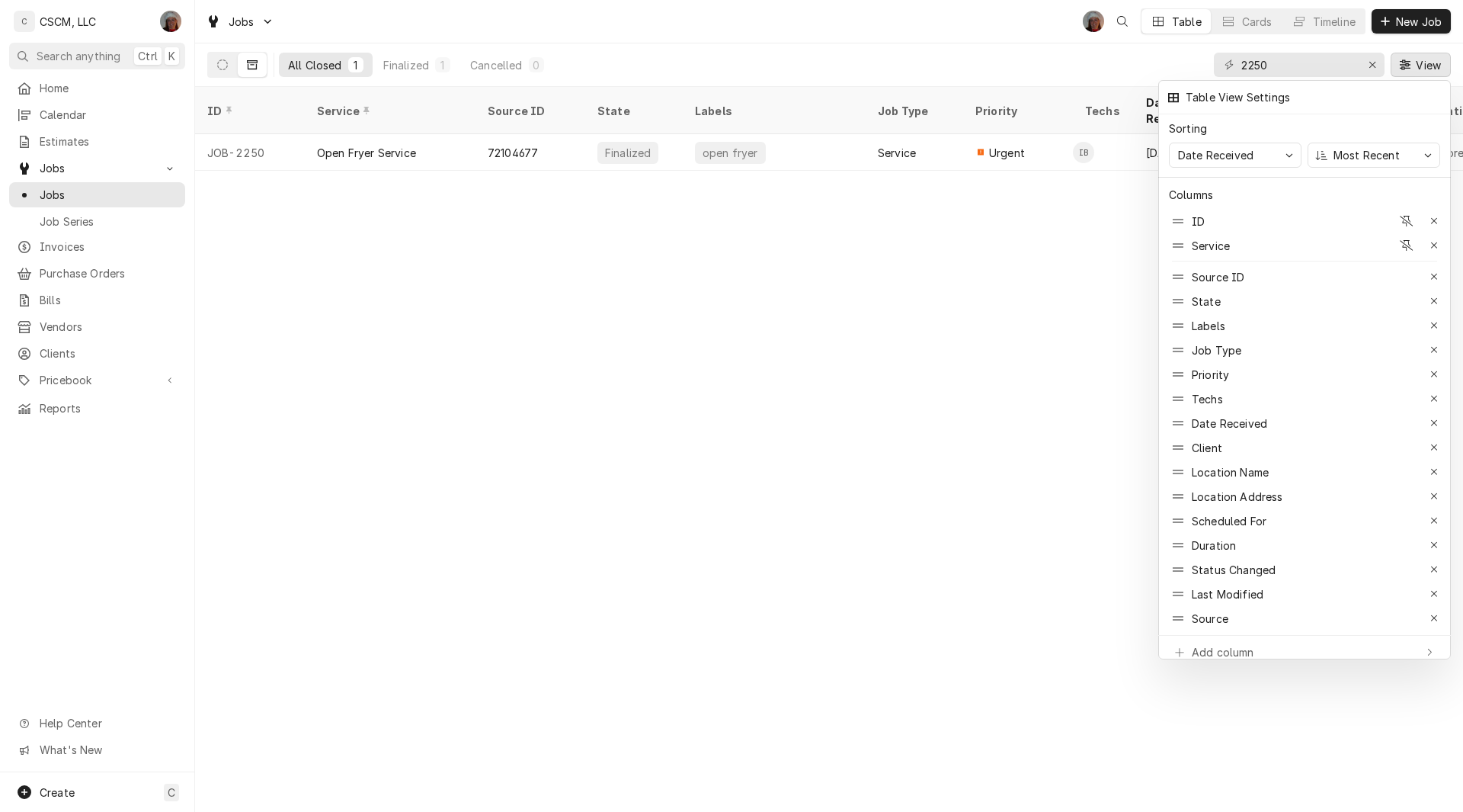
click at [221, 65] on div at bounding box center [732, 406] width 1463 height 812
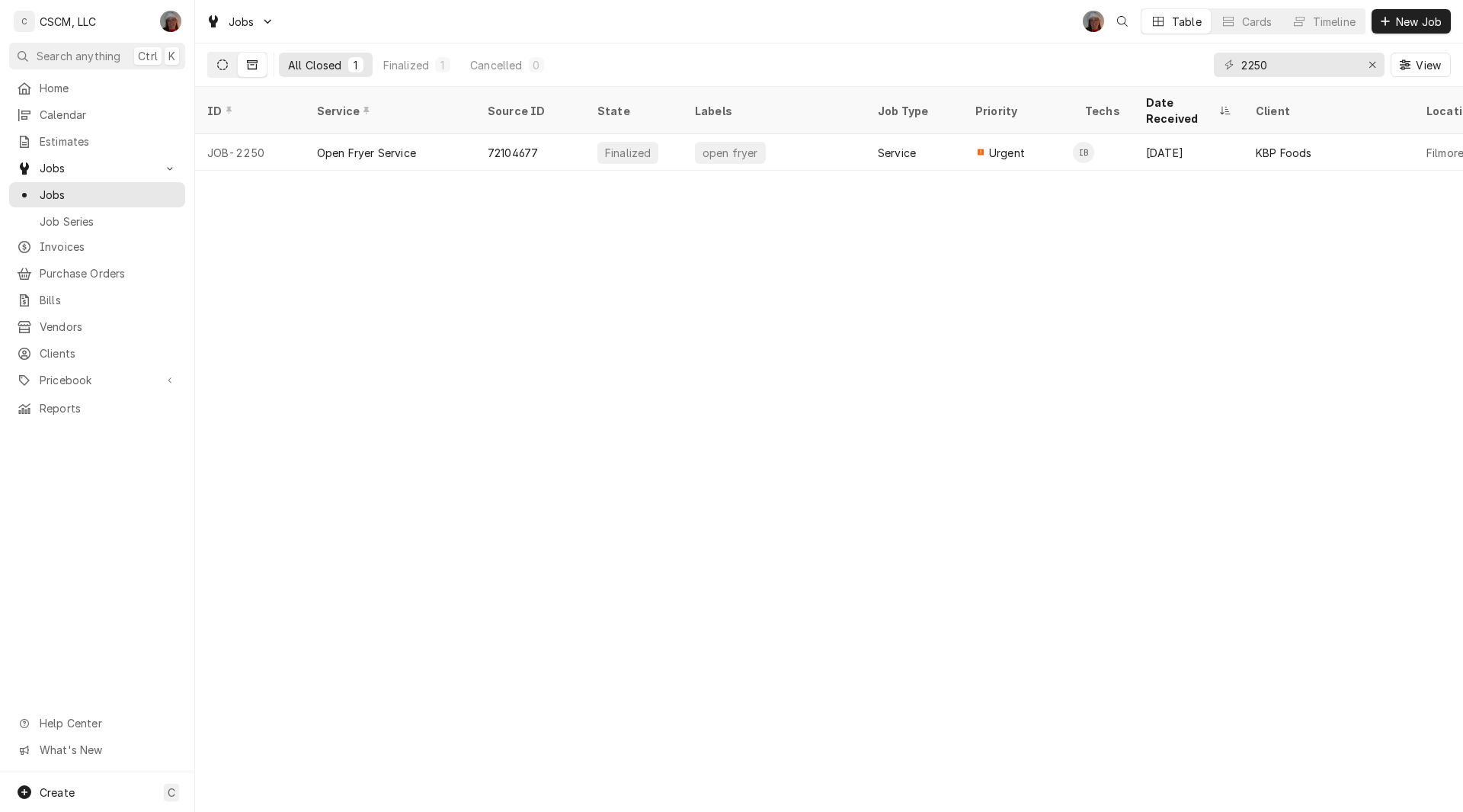
click at [224, 73] on button "Dynamic Content Wrapper" at bounding box center [222, 65] width 29 height 24
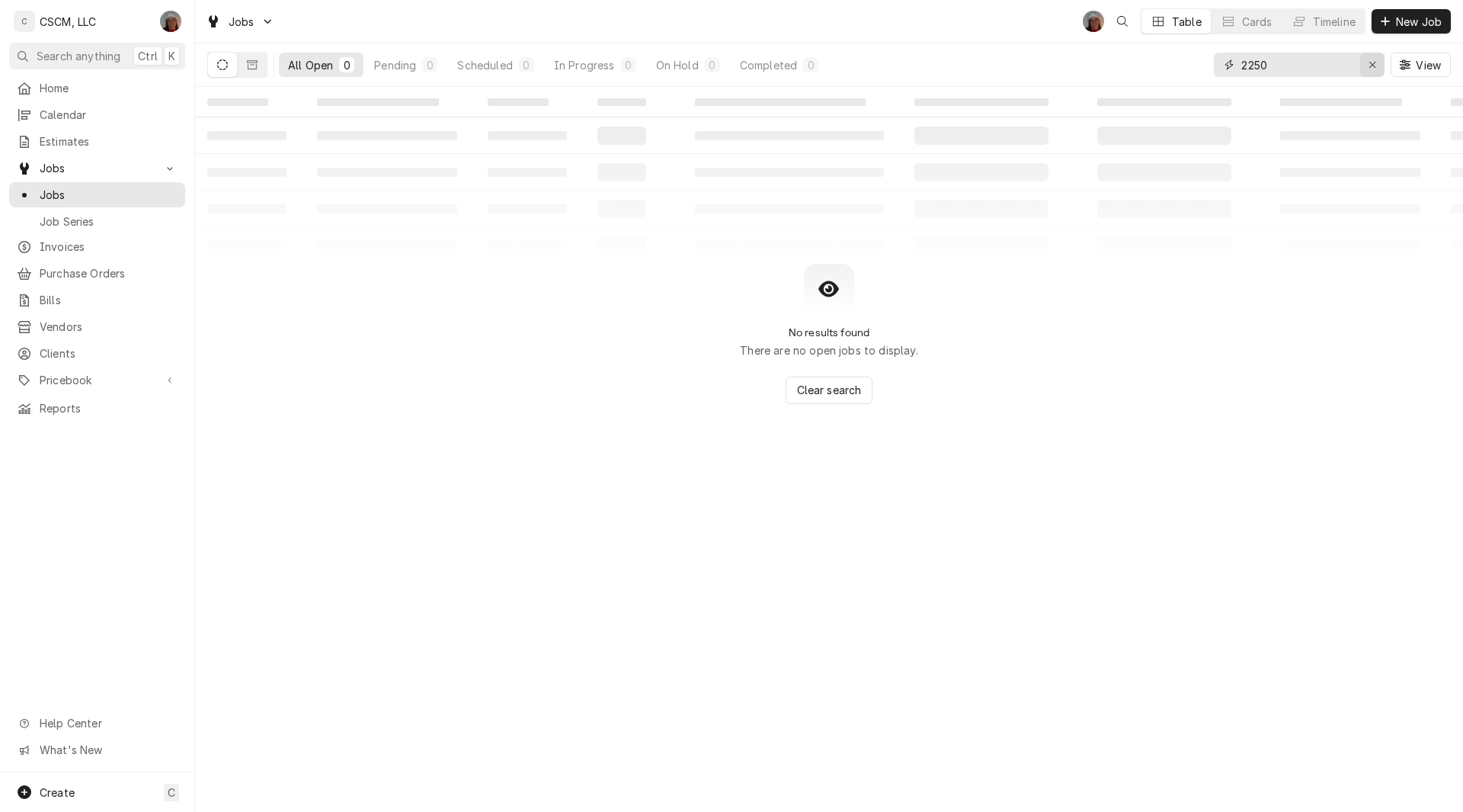
click at [1371, 70] on icon "Erase input" at bounding box center [1373, 65] width 9 height 11
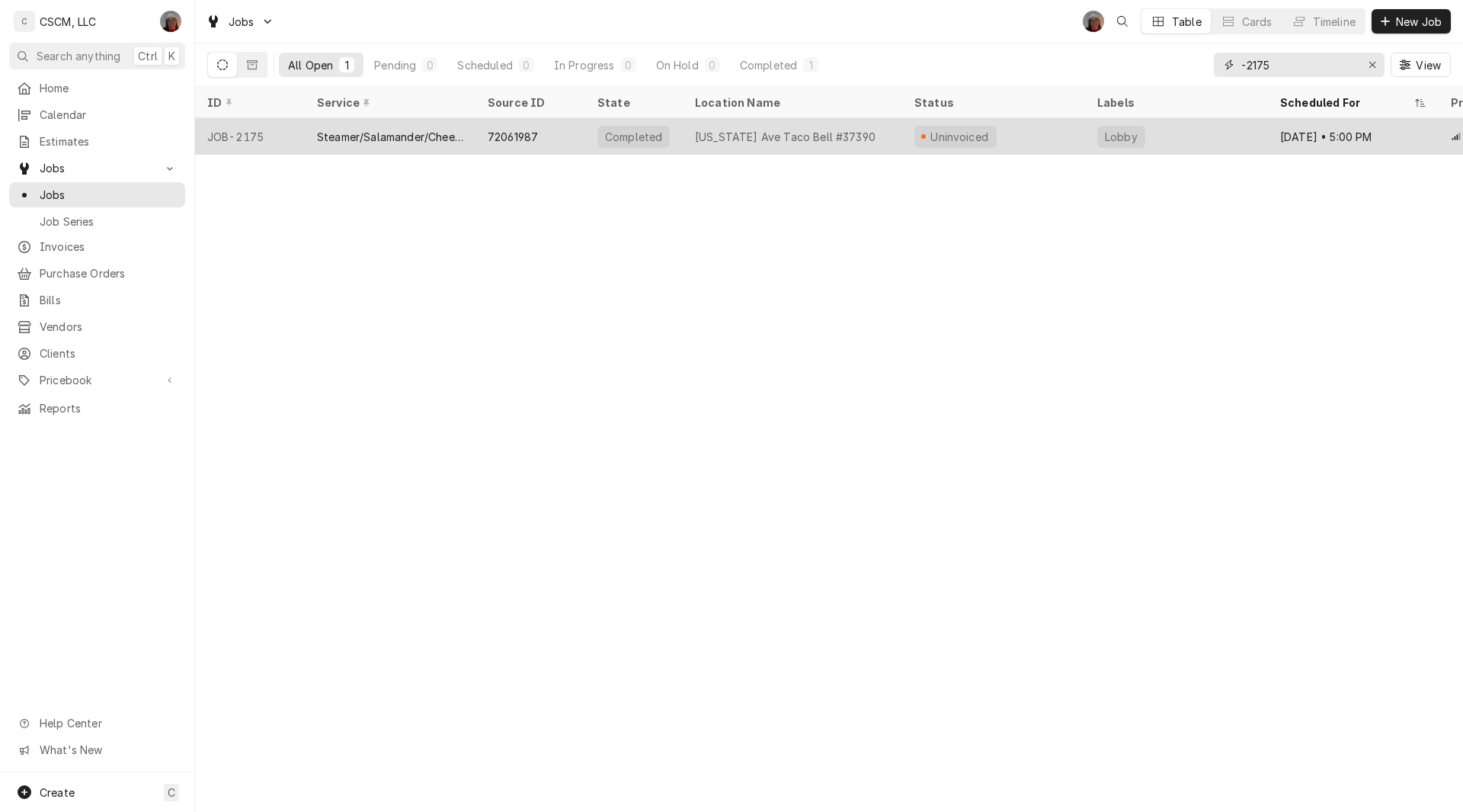
type input "-2175"
click at [494, 130] on div "72061987" at bounding box center [513, 137] width 51 height 16
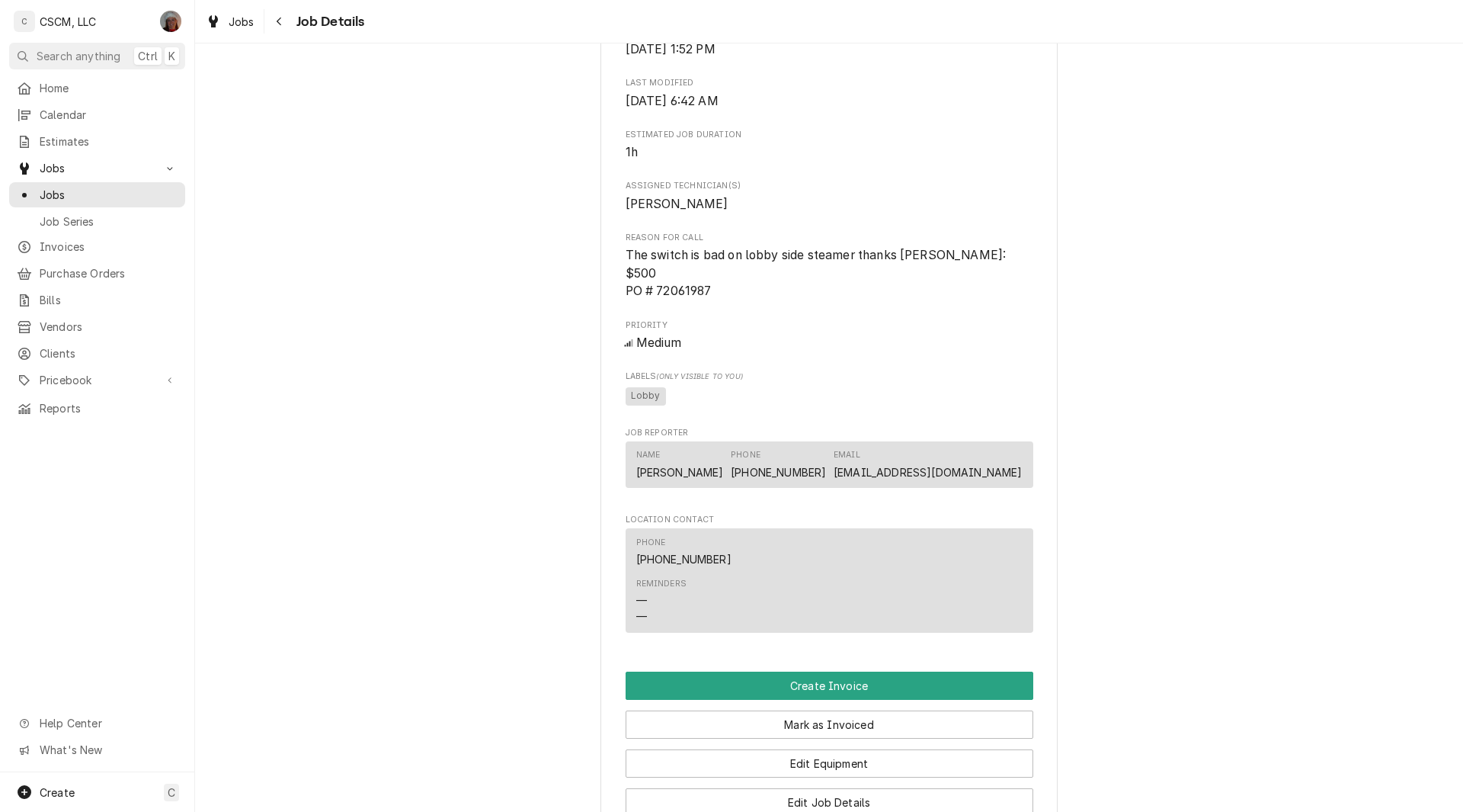
scroll to position [622, 0]
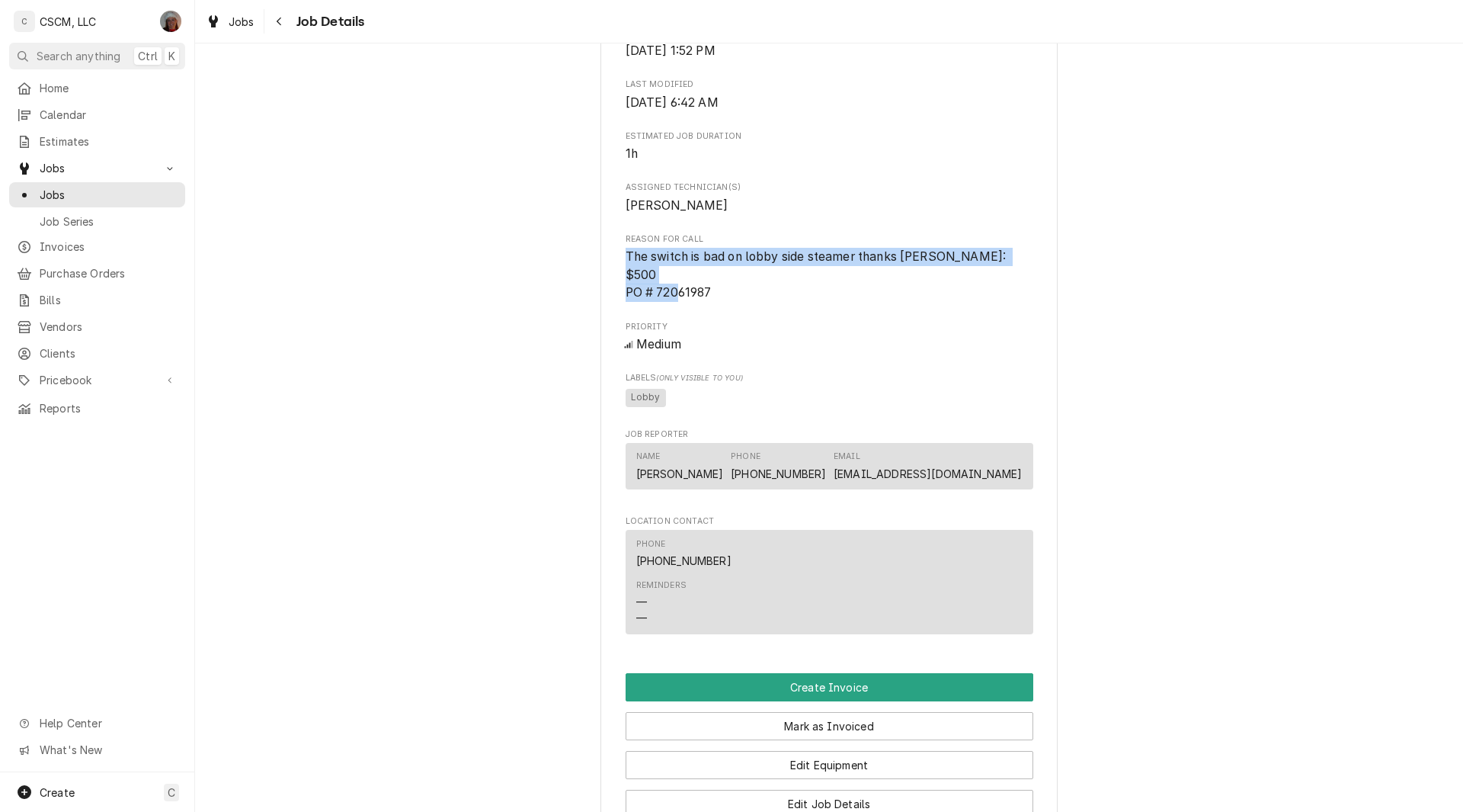
drag, startPoint x: 621, startPoint y: 258, endPoint x: 715, endPoint y: 298, distance: 102.2
click at [715, 298] on span "The switch is bad on lobby side steamer thanks [PERSON_NAME]: $500 PO # 72061987" at bounding box center [829, 275] width 408 height 55
copy span "The switch is bad on lobby side steamer thanks [PERSON_NAME]: $500 PO # 72061987"
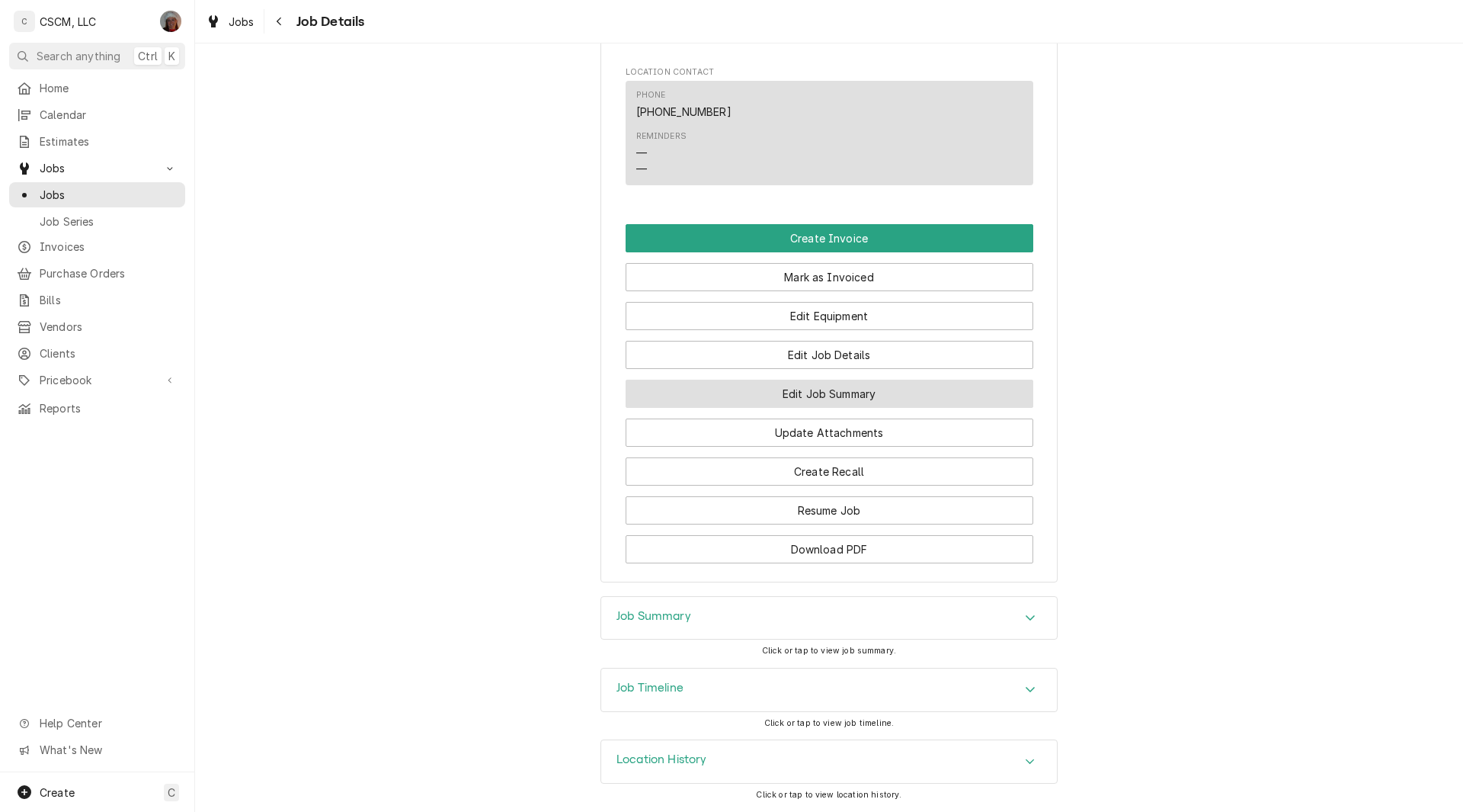
click at [834, 389] on button "Edit Job Summary" at bounding box center [829, 393] width 408 height 28
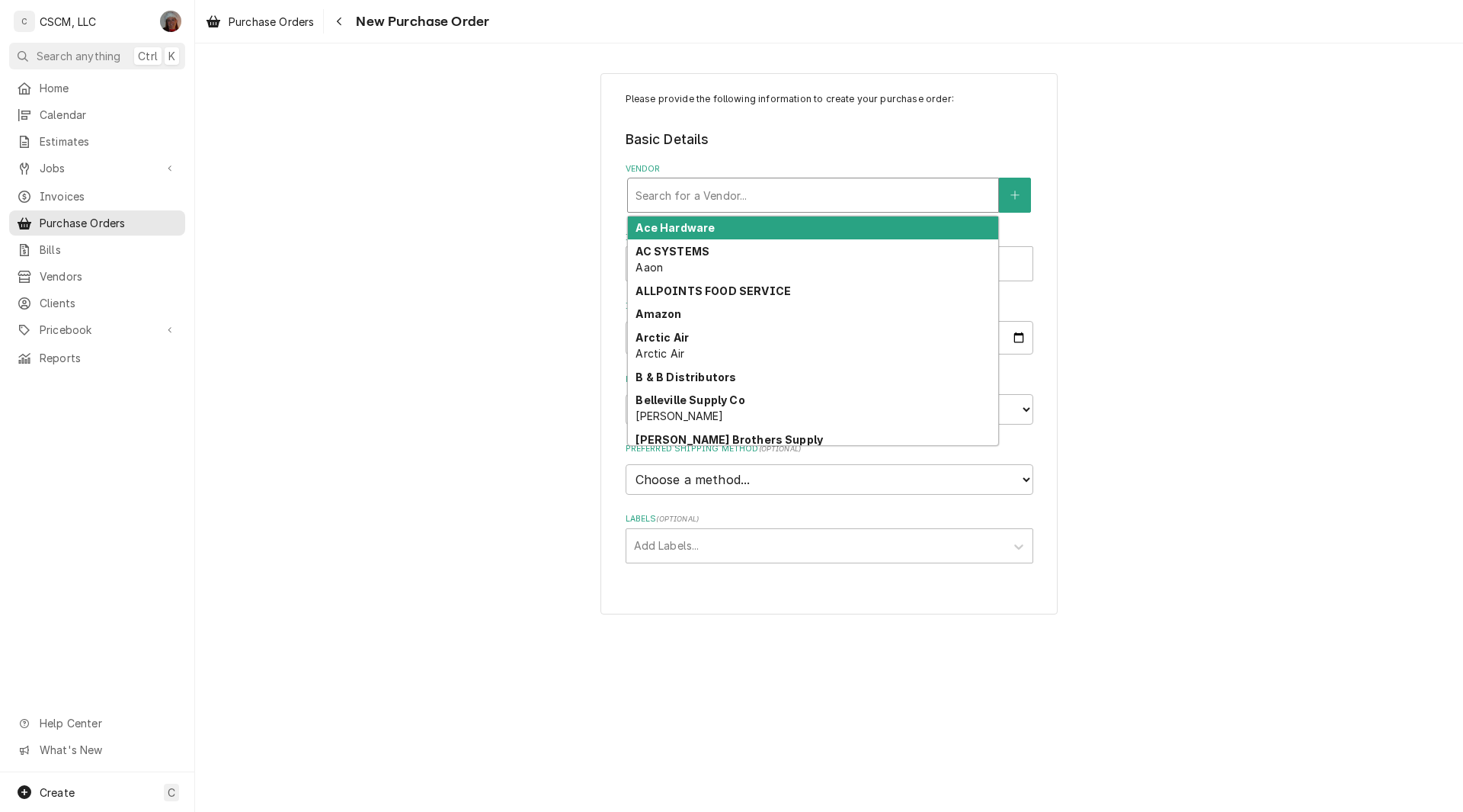
click at [725, 192] on div "Vendor" at bounding box center [814, 195] width 355 height 28
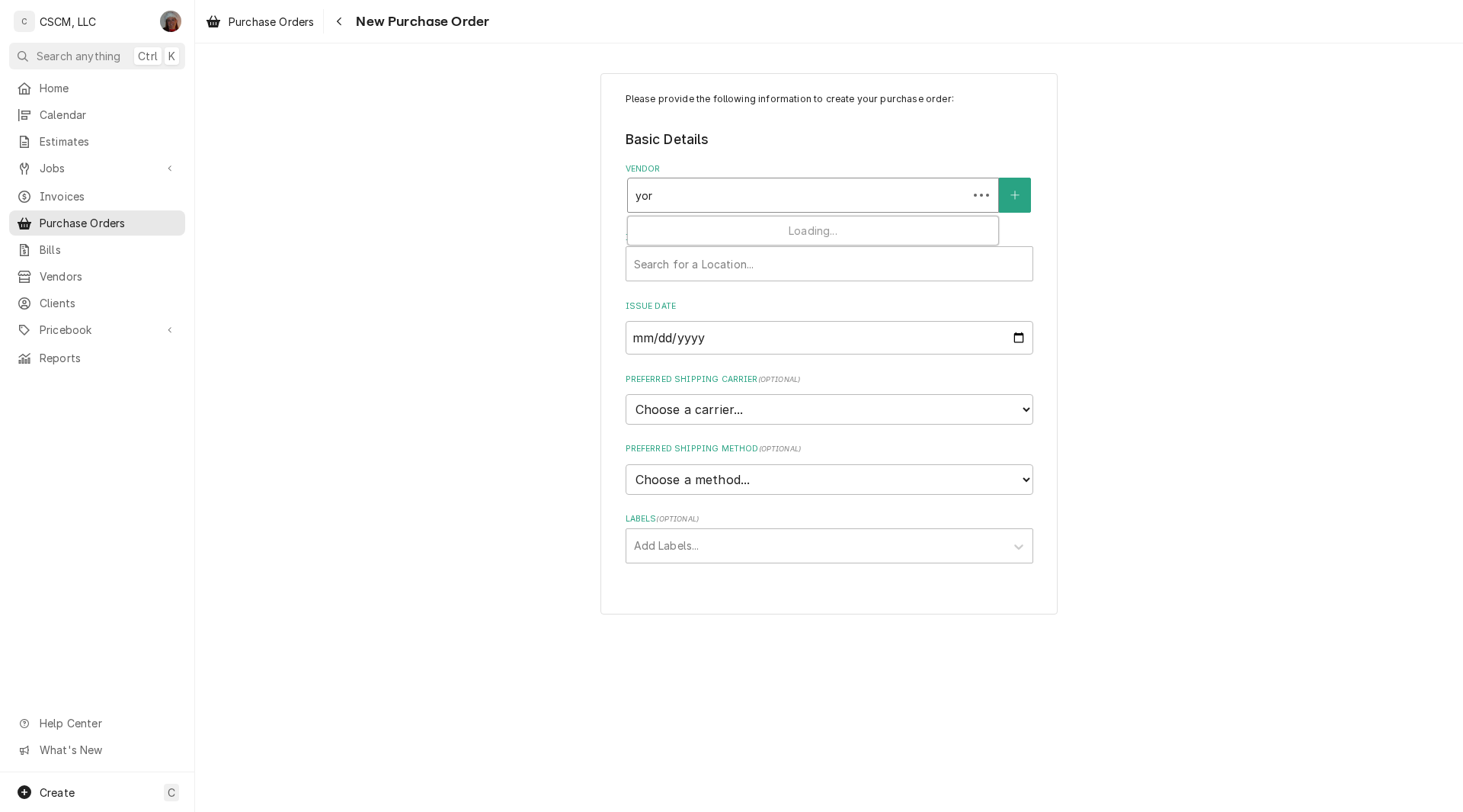
type input "york"
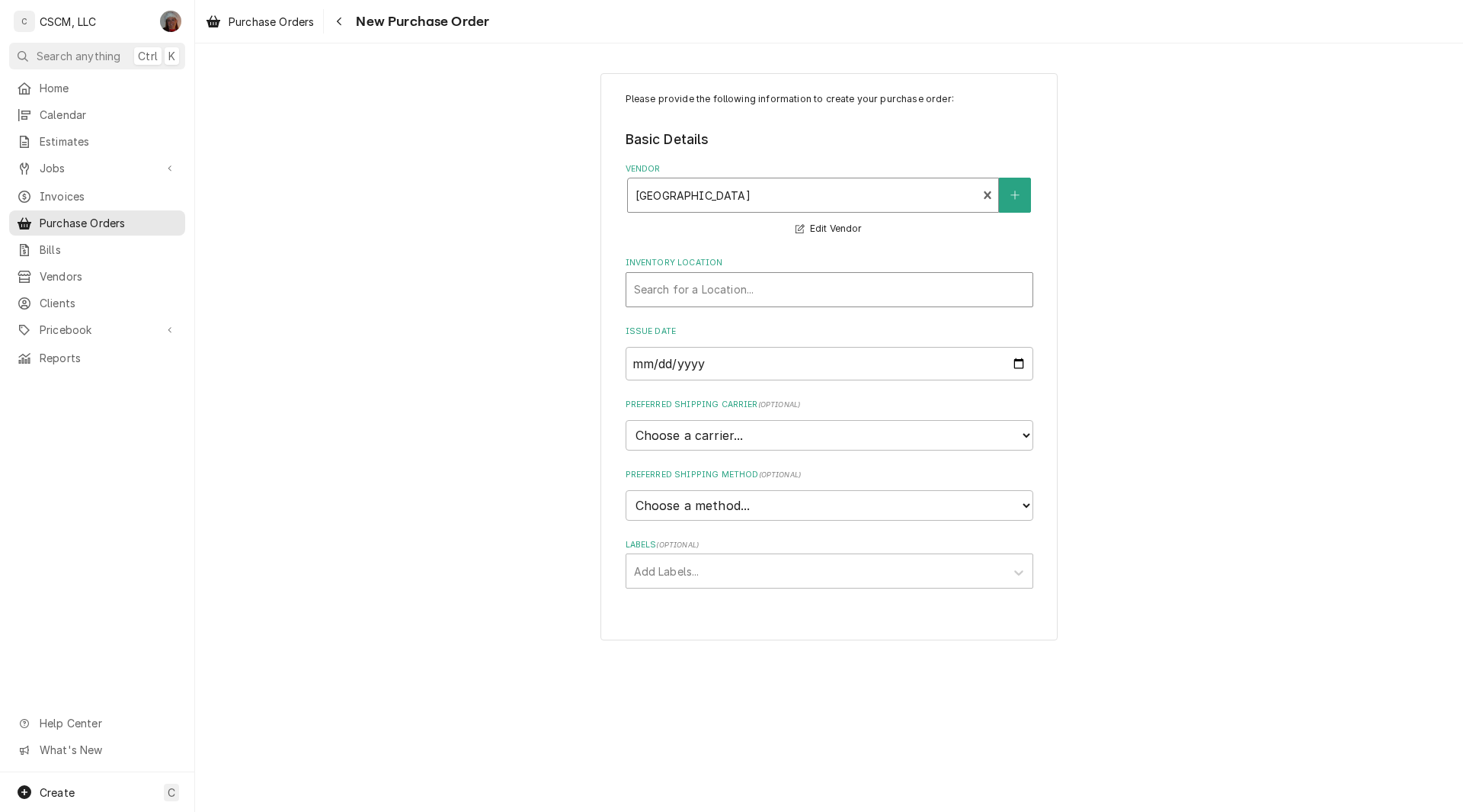
click at [677, 280] on div "Inventory Location" at bounding box center [829, 289] width 391 height 28
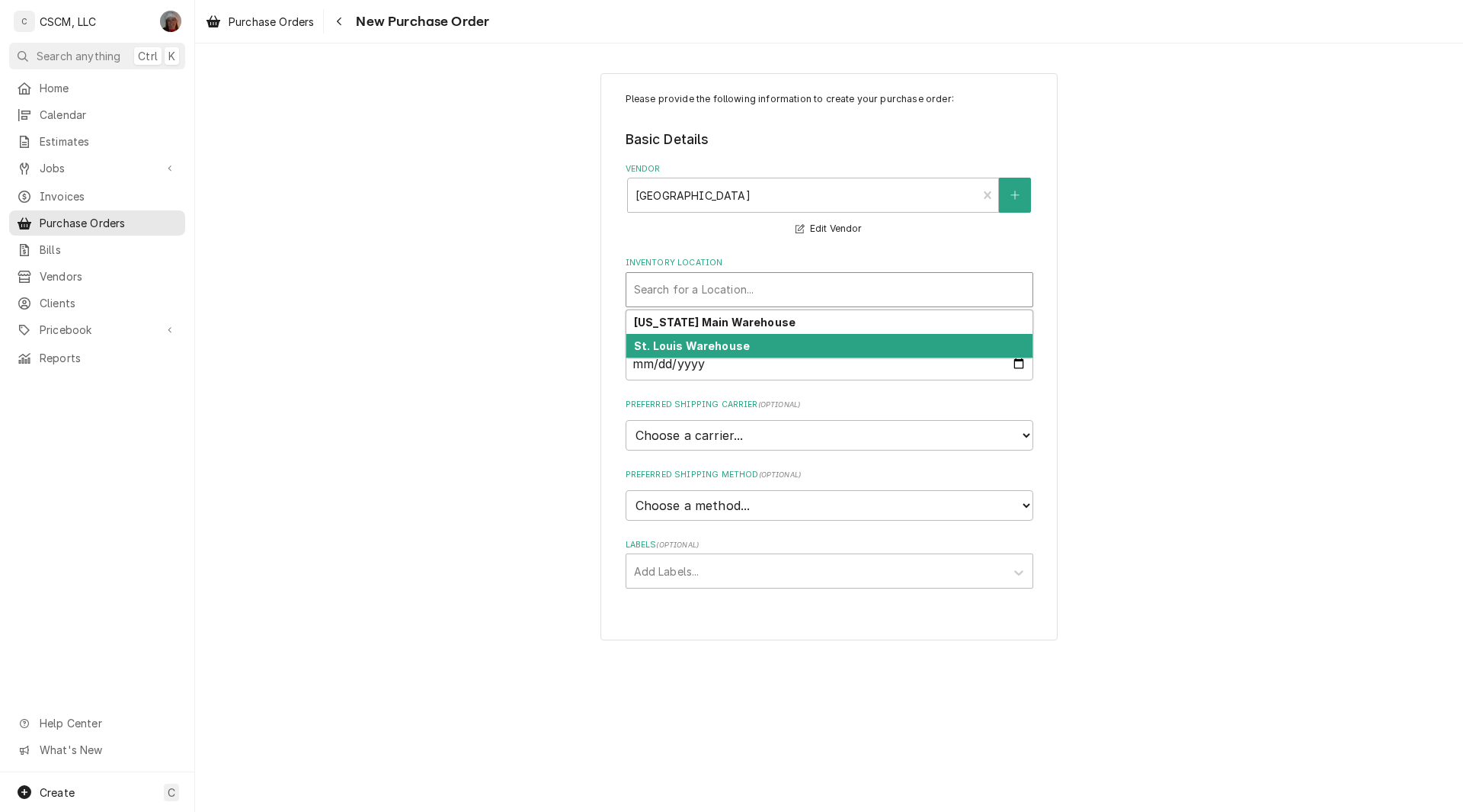
click at [679, 345] on strong "St. Louis Warehouse" at bounding box center [692, 345] width 116 height 13
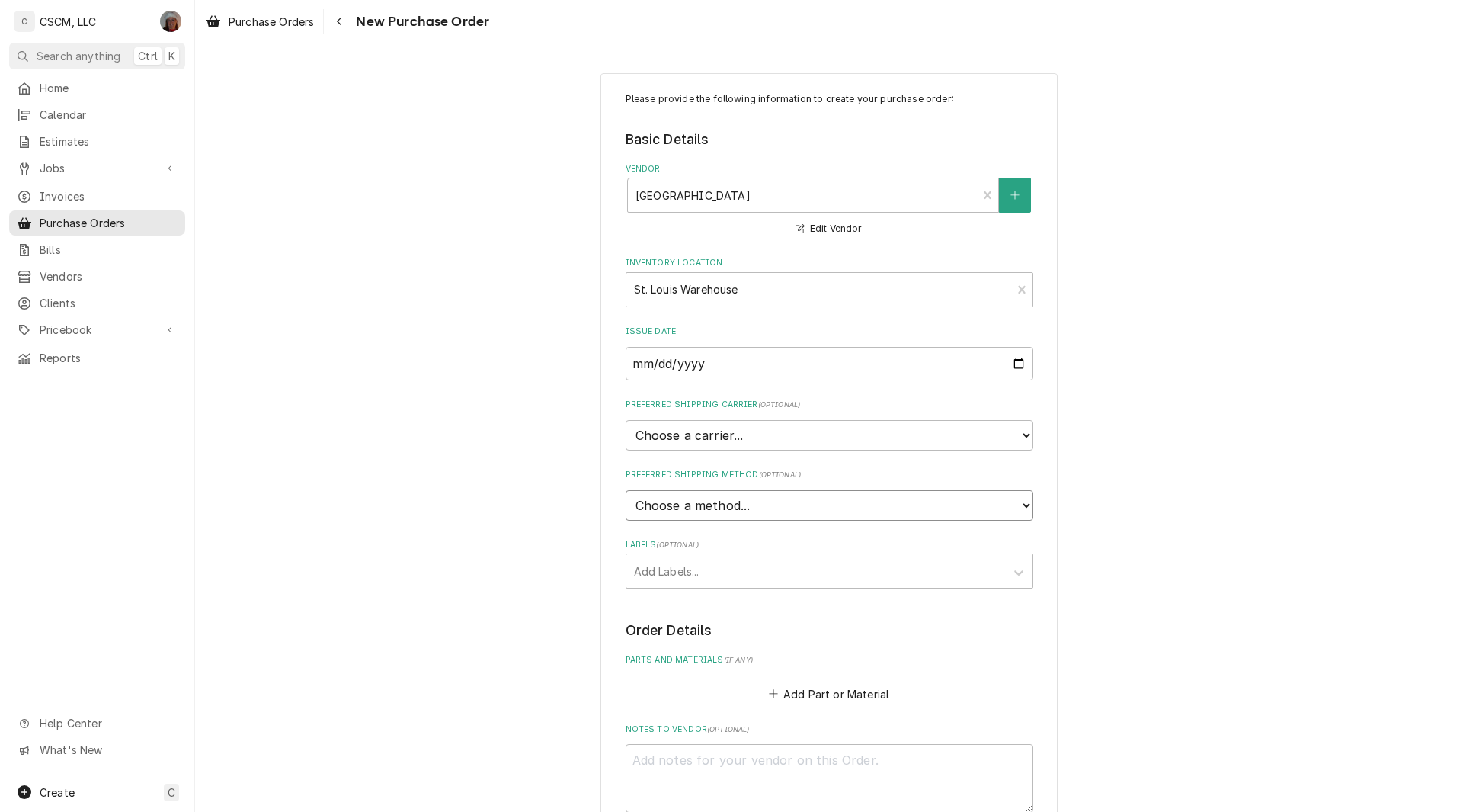
click at [692, 513] on select "Choose a method... Ground Next Day Early AM Next Day Air 2 Day Air Other" at bounding box center [829, 505] width 408 height 31
select select "0"
click at [668, 588] on input "Preferred Shipping Method Name" at bounding box center [829, 576] width 408 height 33
type textarea "x"
type input "W"
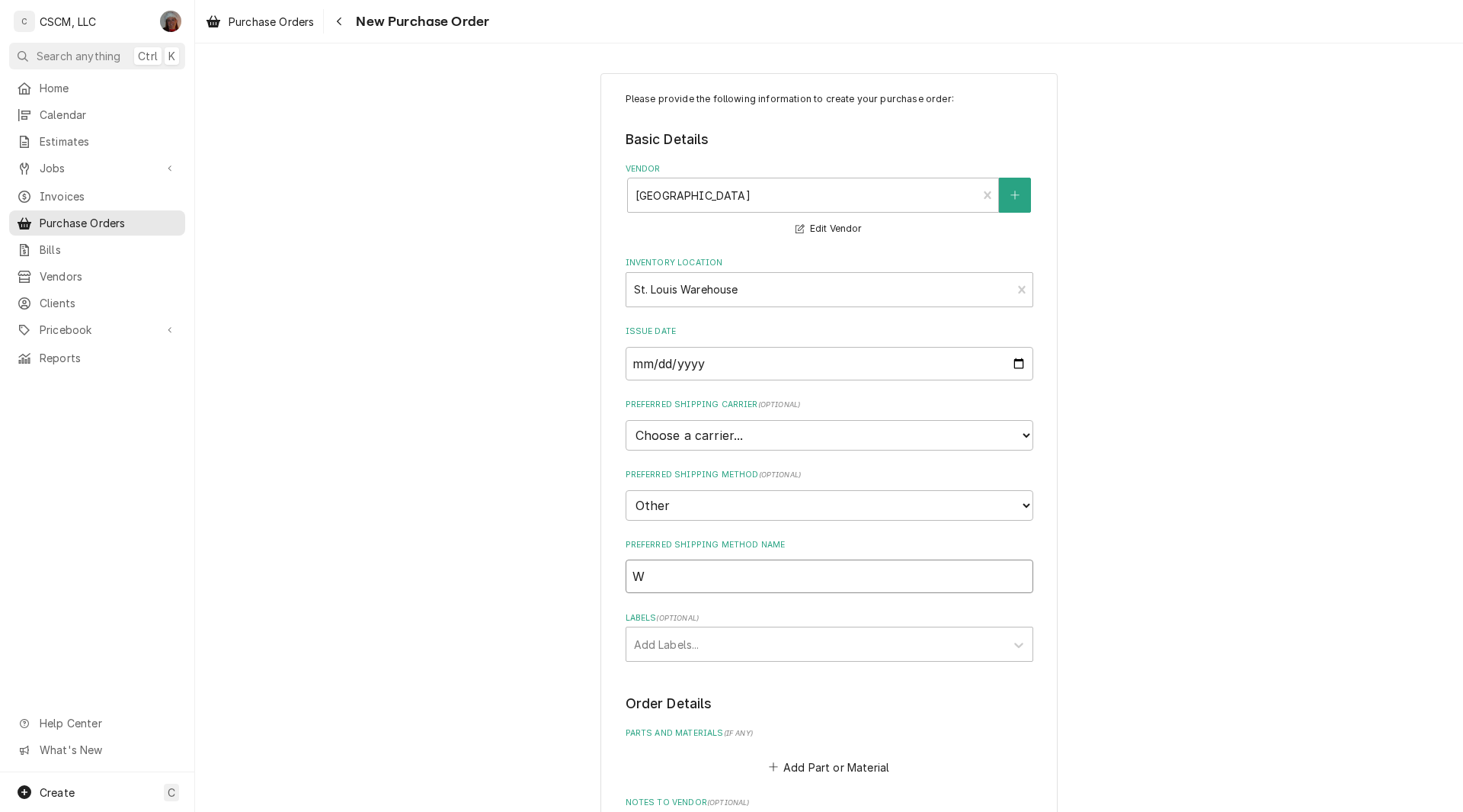
type textarea "x"
type input "Wi"
type textarea "x"
type input "Wil"
type textarea "x"
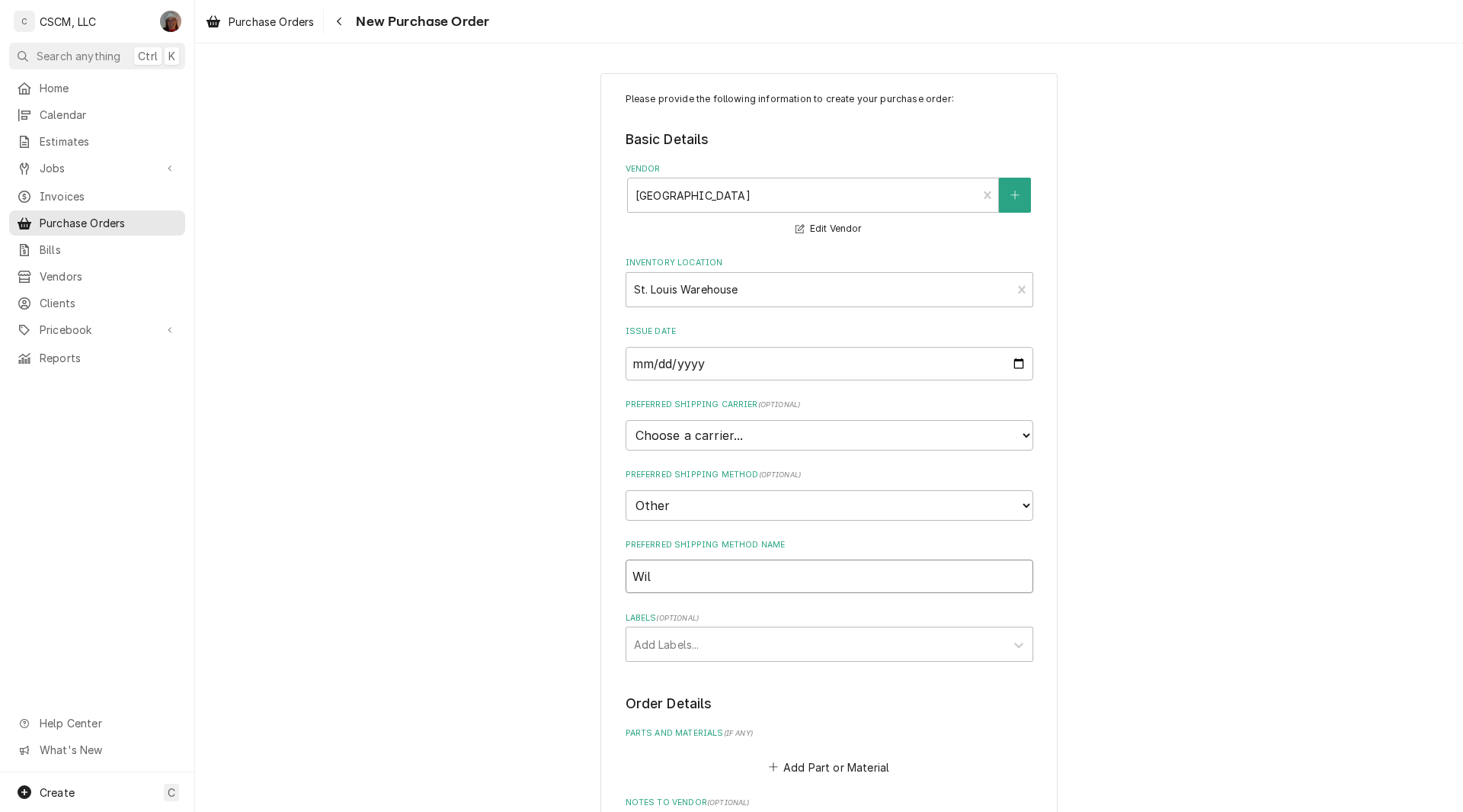
type input "Will"
type textarea "x"
type input "Will"
type textarea "x"
type input "Will C"
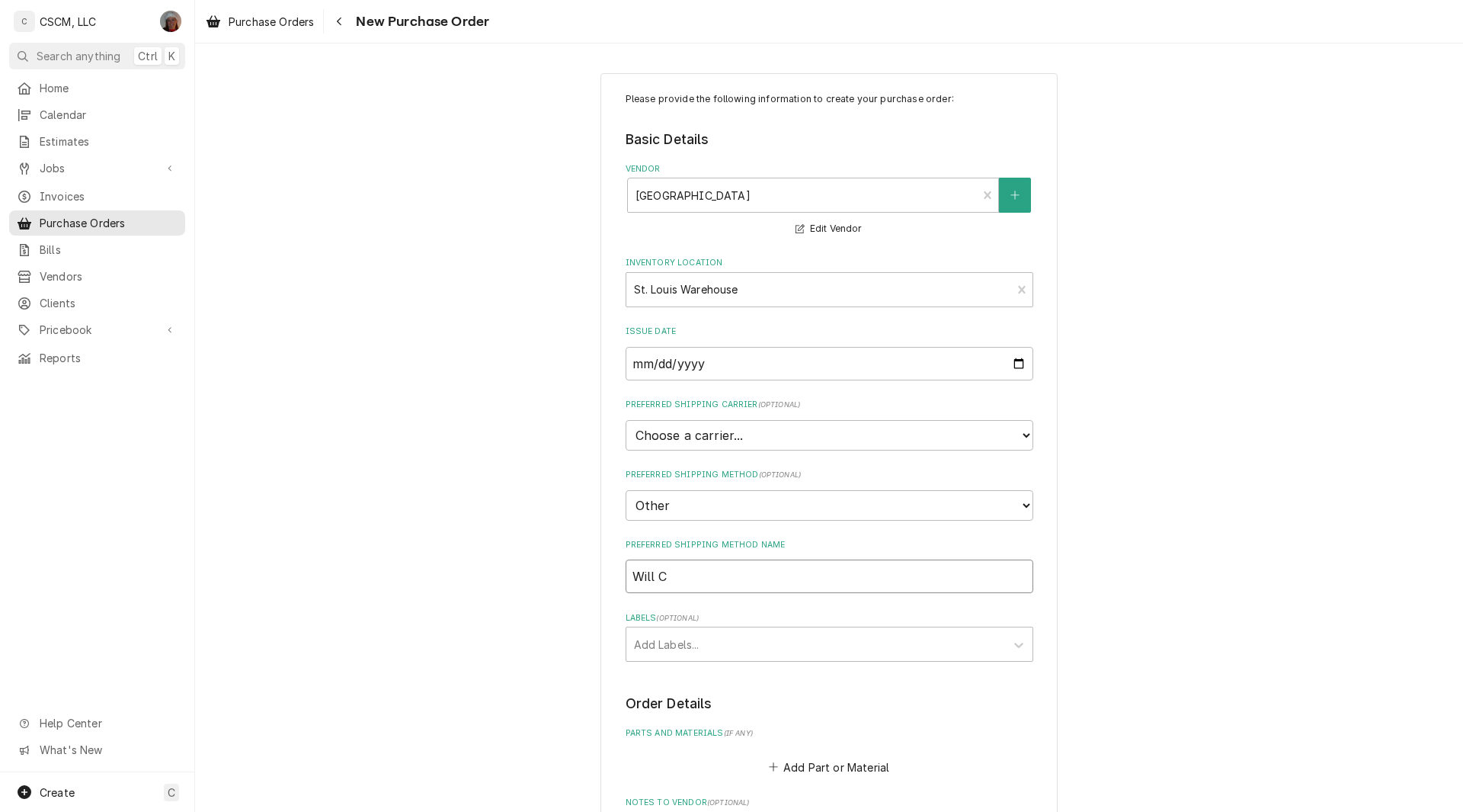
type textarea "x"
type input "Will Ca"
type textarea "x"
type input "Will Cal"
type textarea "x"
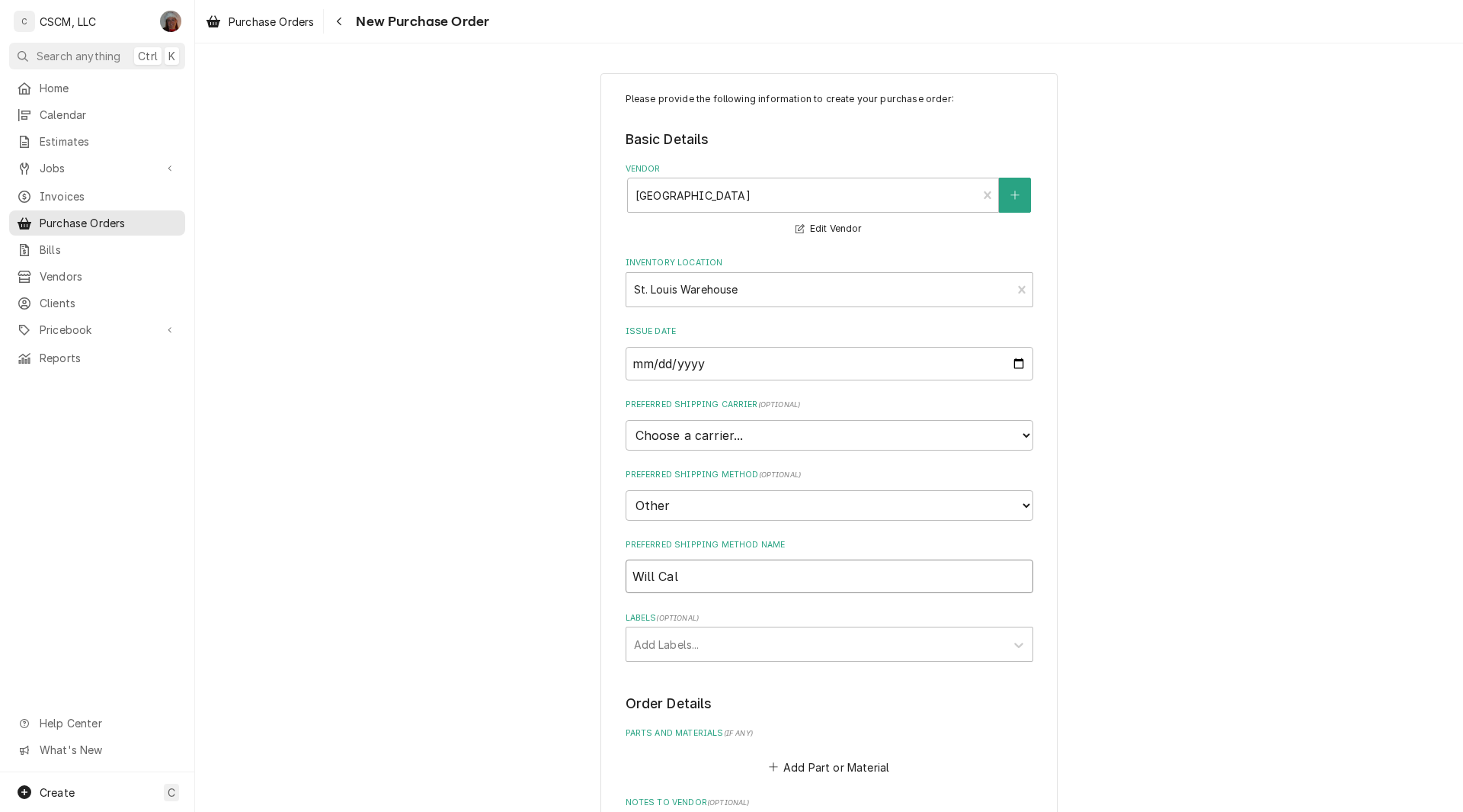
type input "Will Call"
type textarea "x"
type input "Will Call"
type textarea "x"
type input "Will Call F"
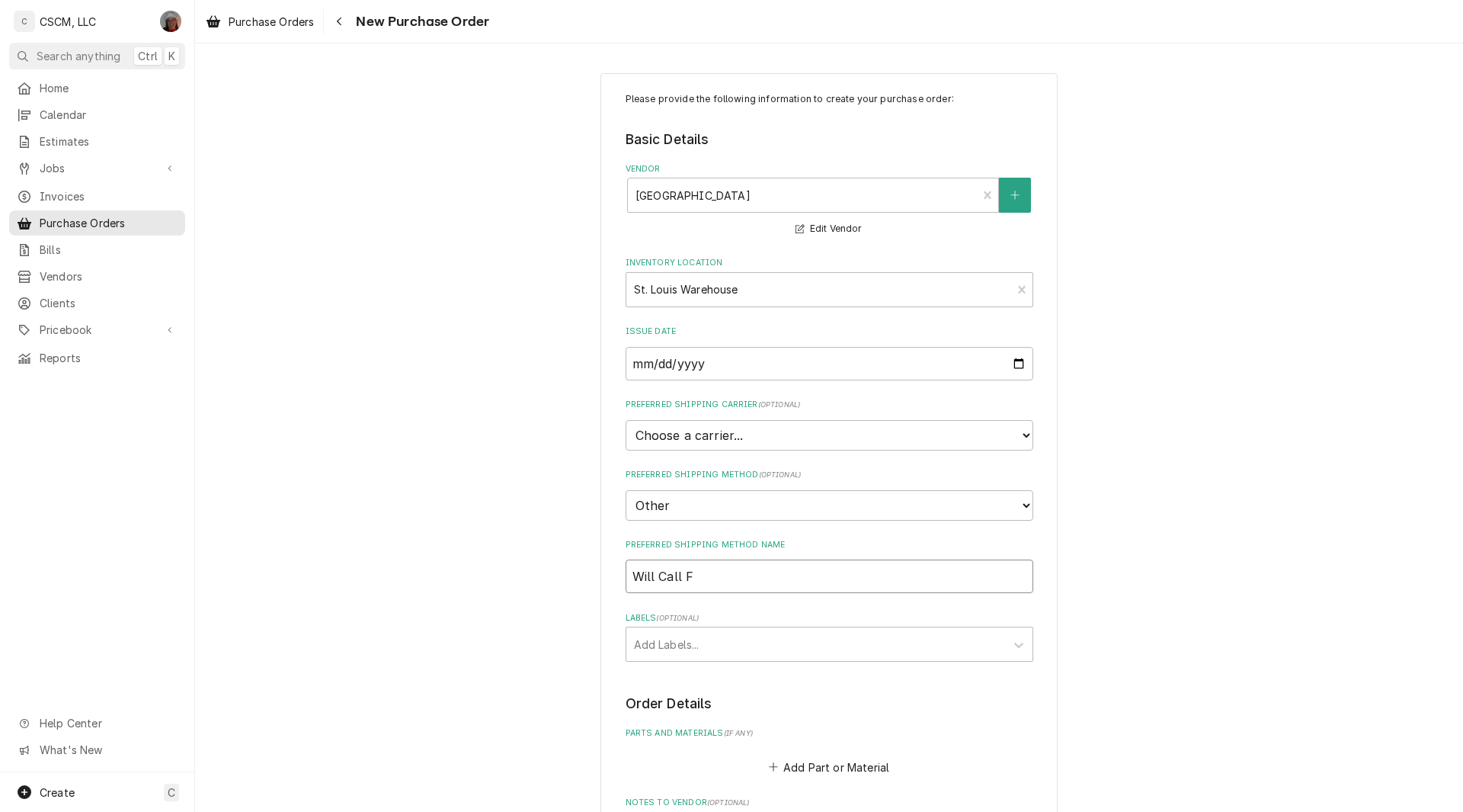
type textarea "x"
type input "Will Call Fe"
type textarea "x"
type input "Will Call Fen"
type textarea "x"
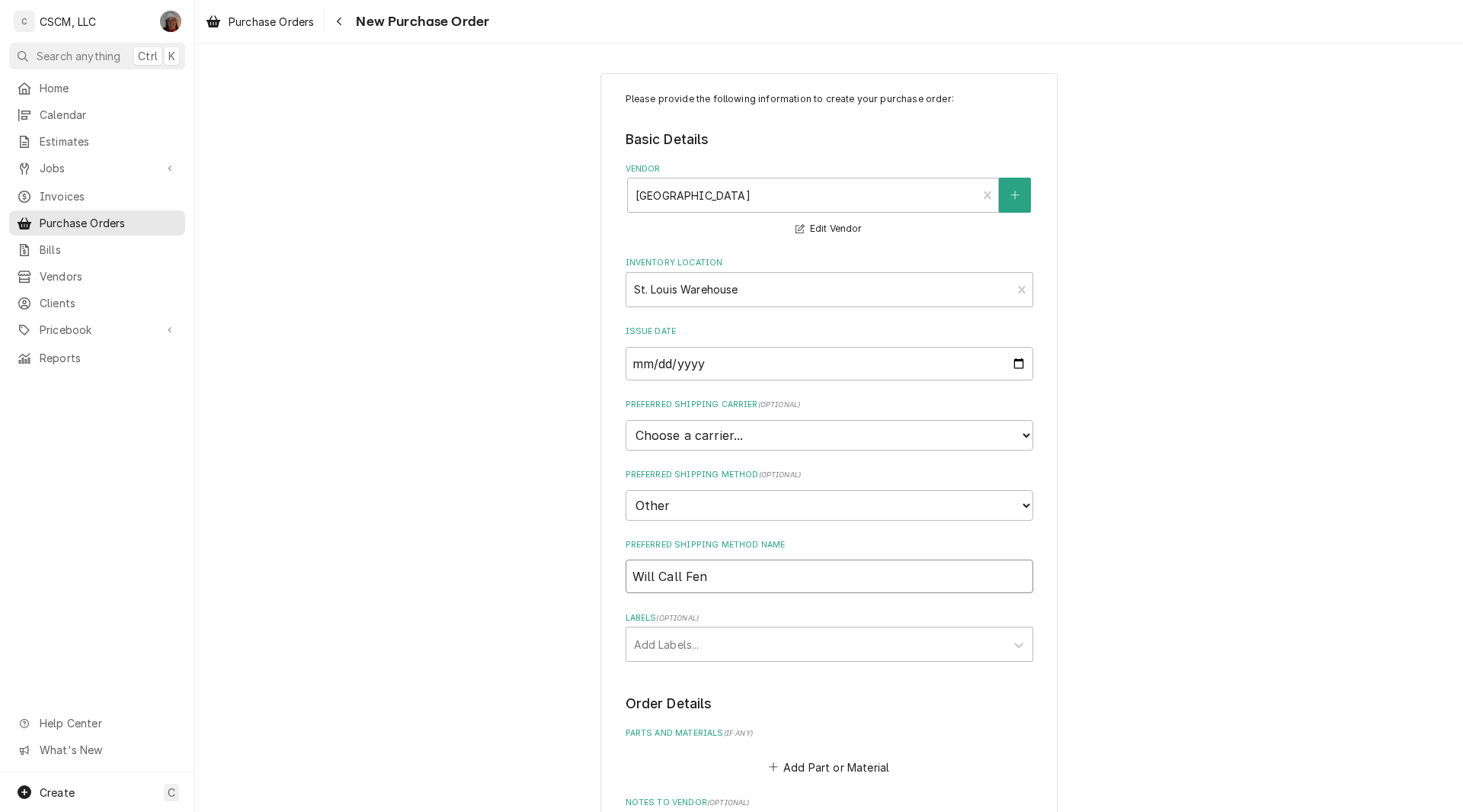
type input "Will Call Fent"
type textarea "x"
type input "Will Call Fento"
type textarea "x"
type input "Will Call Fenton"
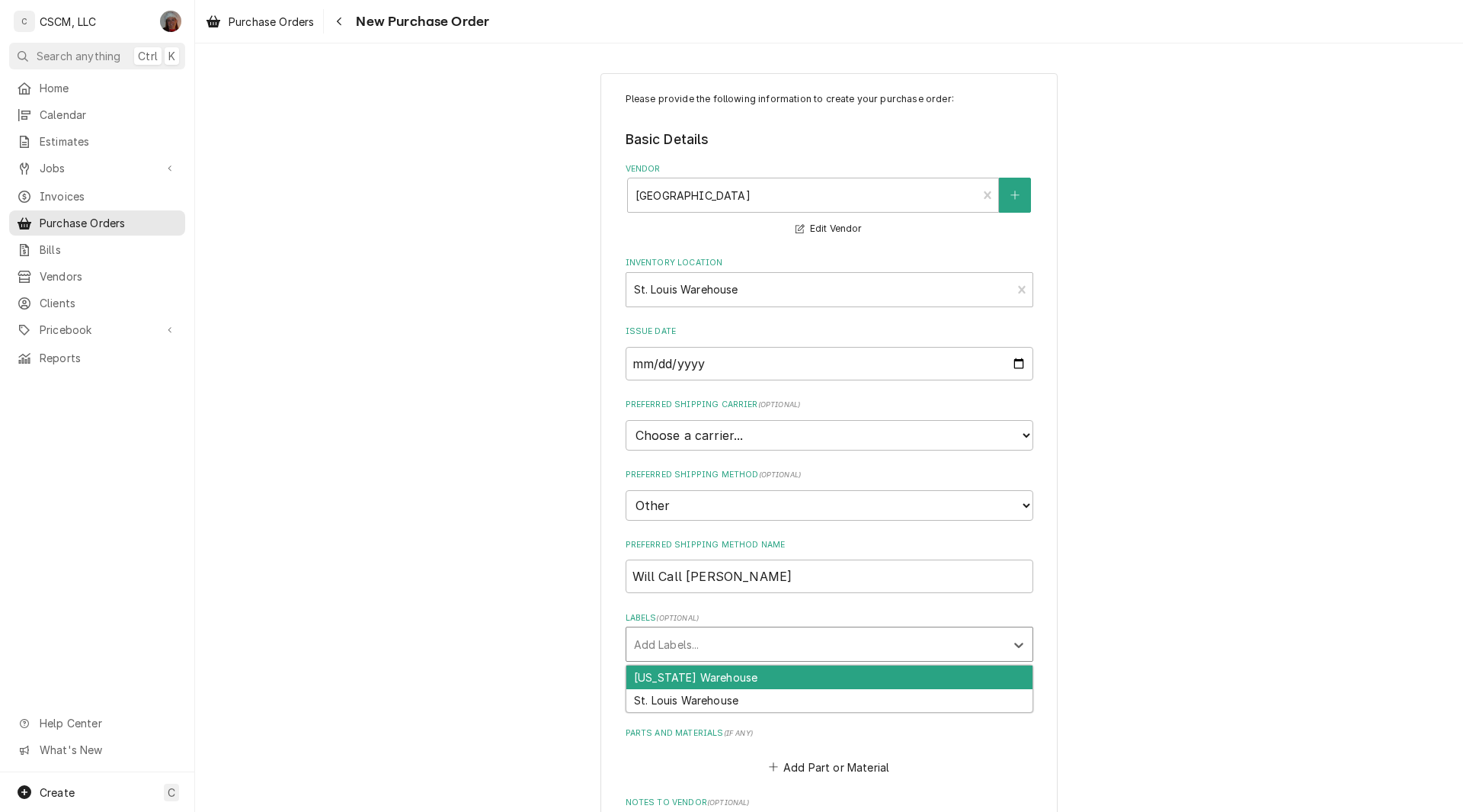
click at [655, 645] on div "Labels" at bounding box center [816, 644] width 363 height 28
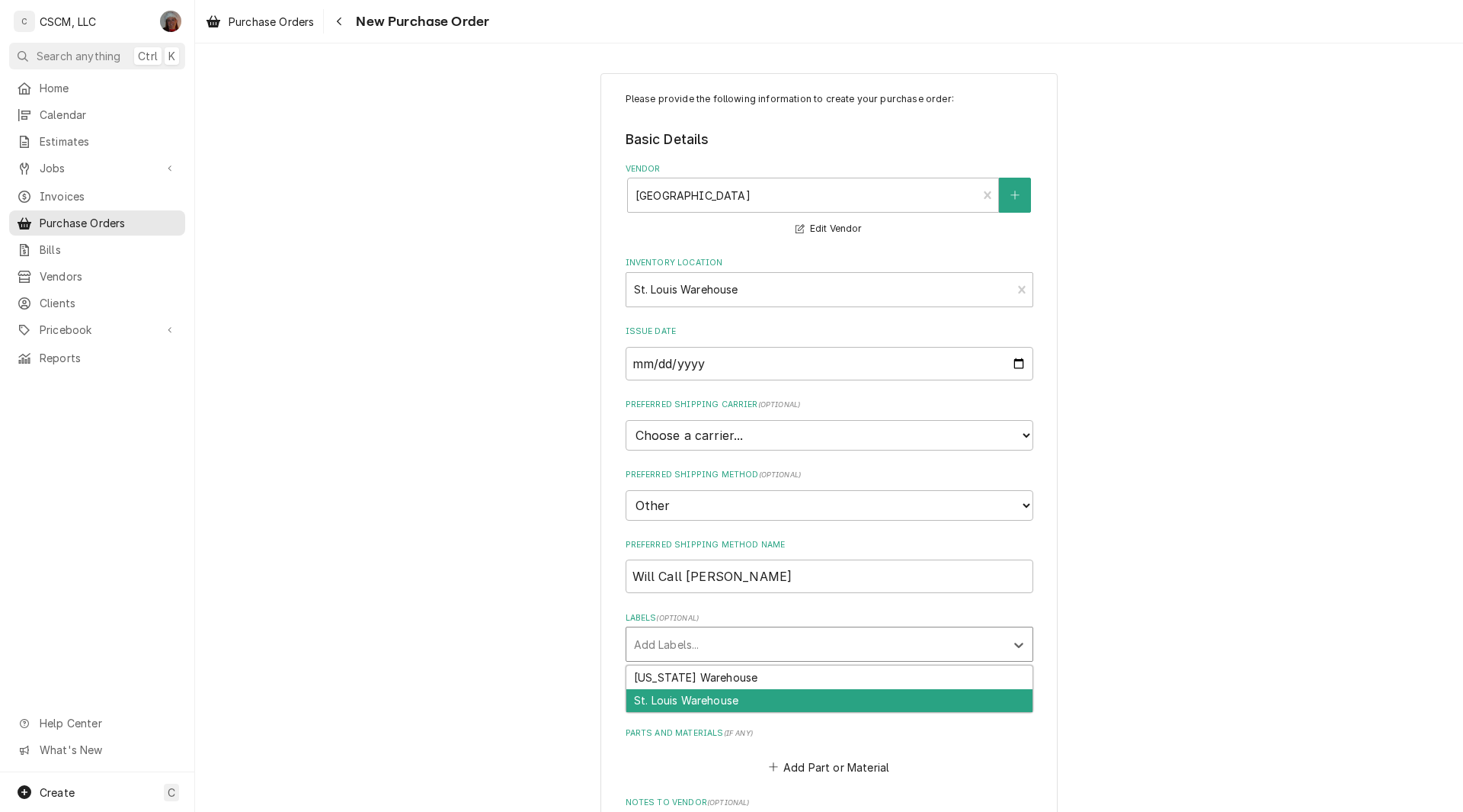
click at [668, 692] on div "St. Louis Warehouse" at bounding box center [829, 701] width 406 height 24
type textarea "x"
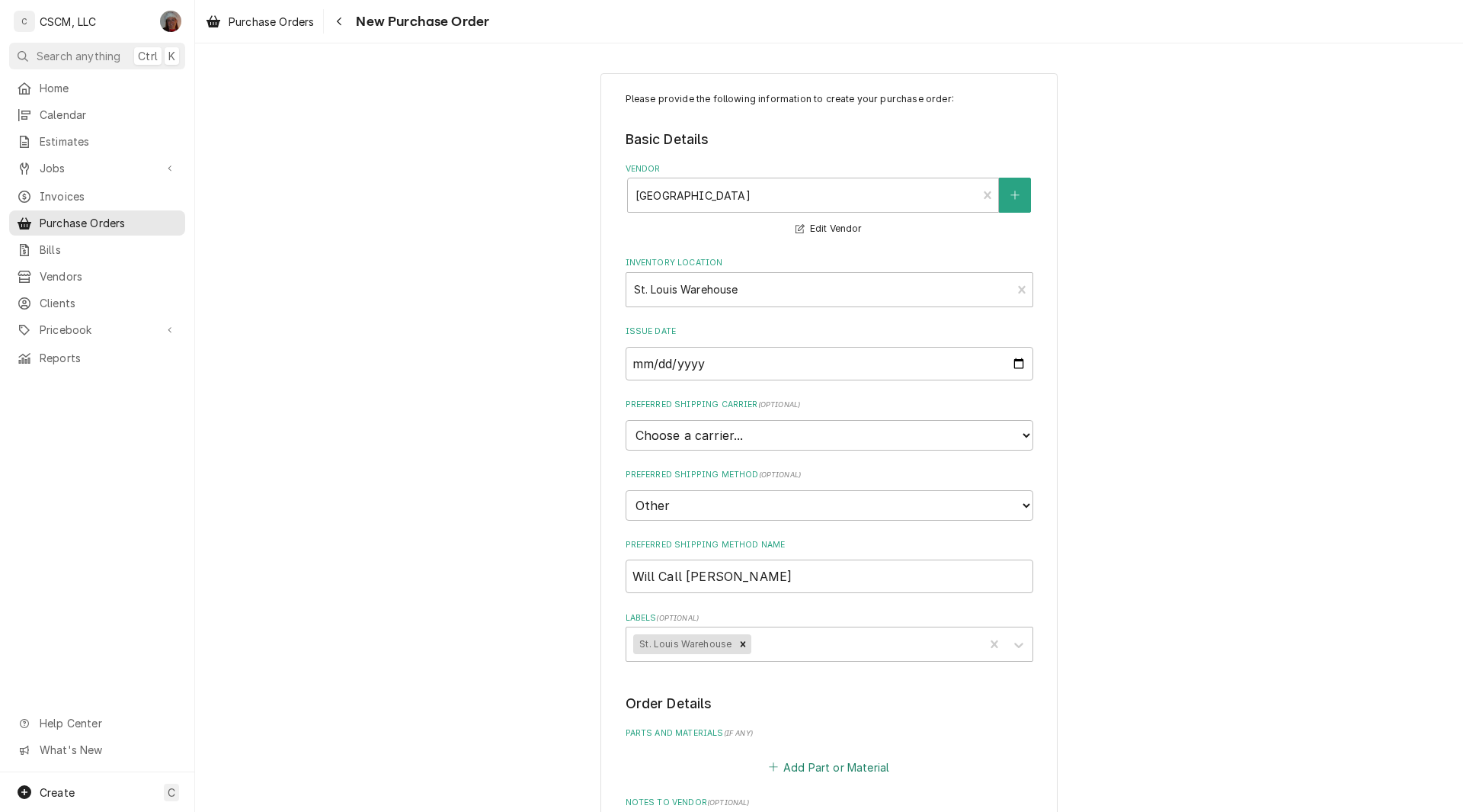
click at [791, 761] on button "Add Part or Material" at bounding box center [829, 766] width 126 height 21
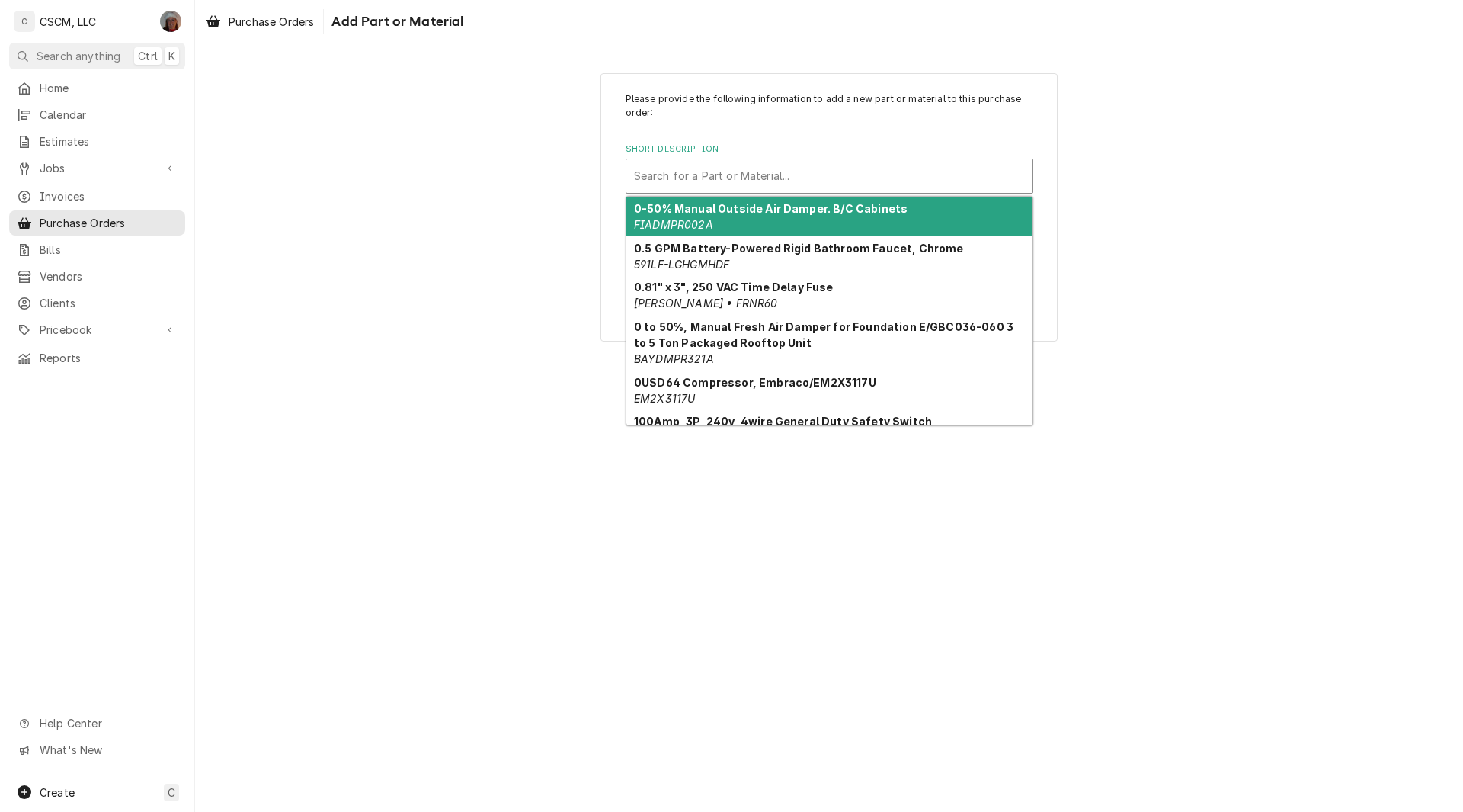
click at [743, 179] on div "Short Description" at bounding box center [829, 176] width 391 height 28
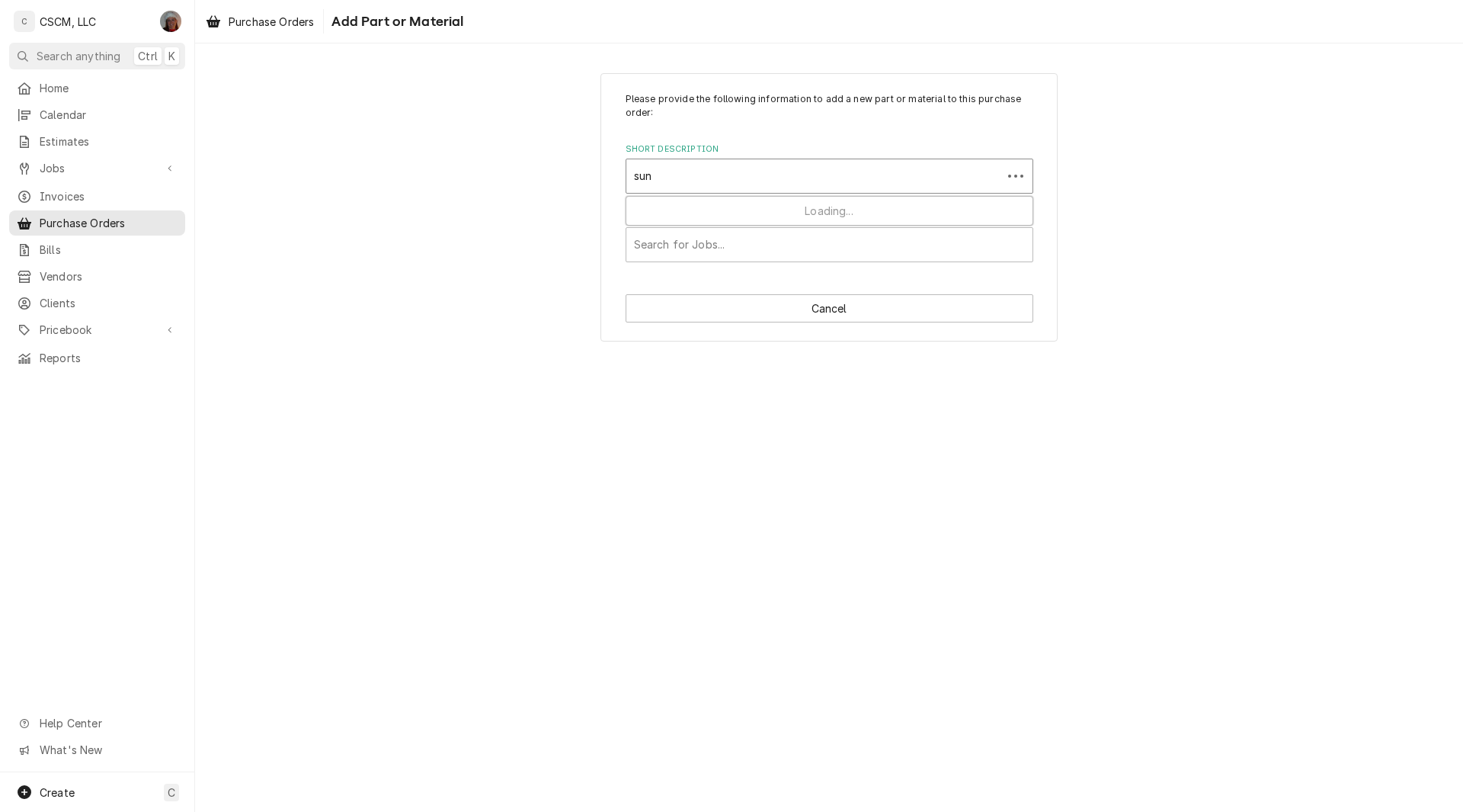
type input "sund"
type textarea "x"
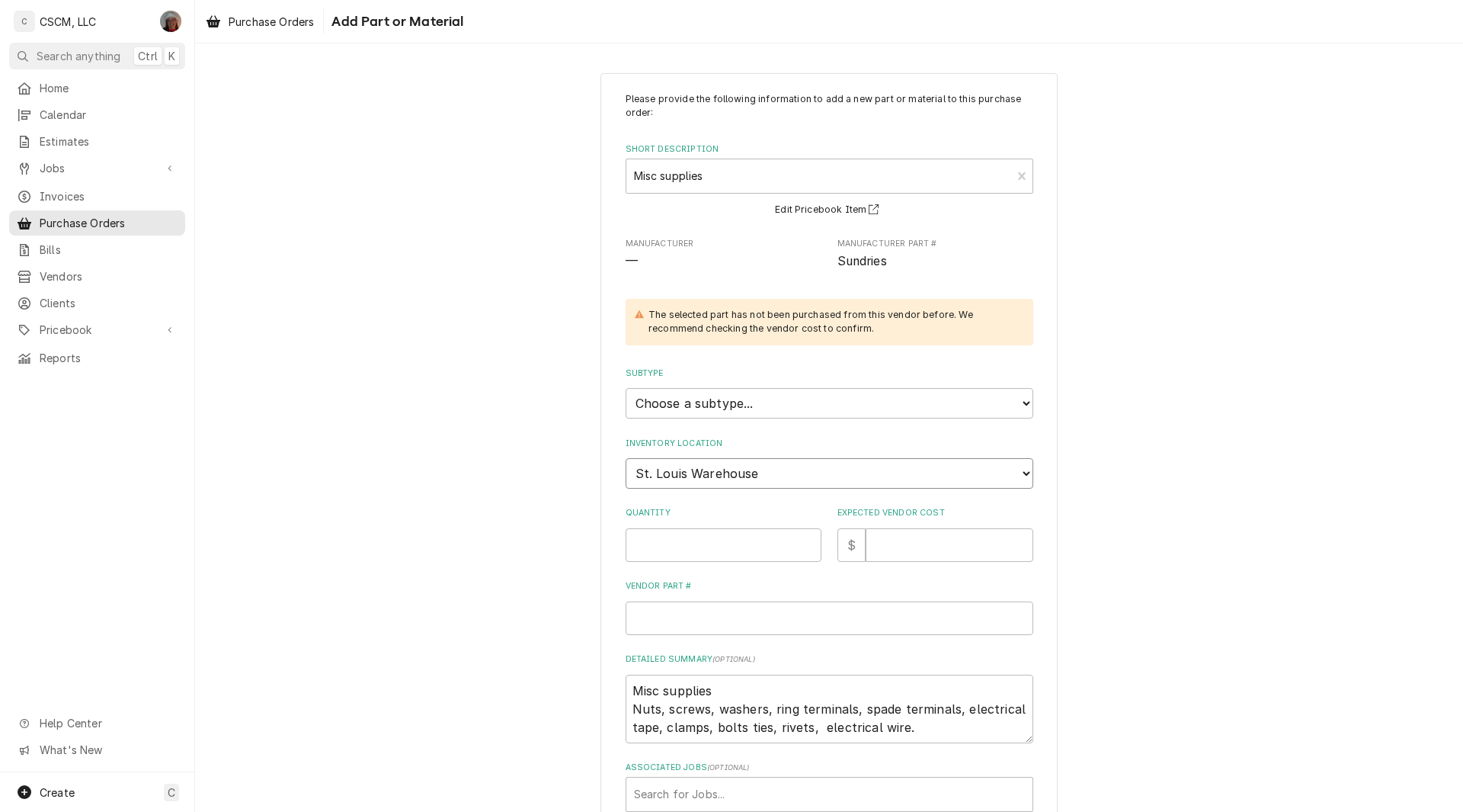
click at [747, 476] on select "Choose a location... Chris's Truck Colorado Main Warehouse Izaia's Truck Jimmy'…" at bounding box center [829, 473] width 408 height 31
select select "425"
click at [626, 458] on select "Choose a location... Chris's Truck Colorado Main Warehouse Izaia's Truck Jimmy'…" at bounding box center [829, 473] width 408 height 31
click at [651, 542] on input "Quantity" at bounding box center [724, 545] width 196 height 33
type textarea "x"
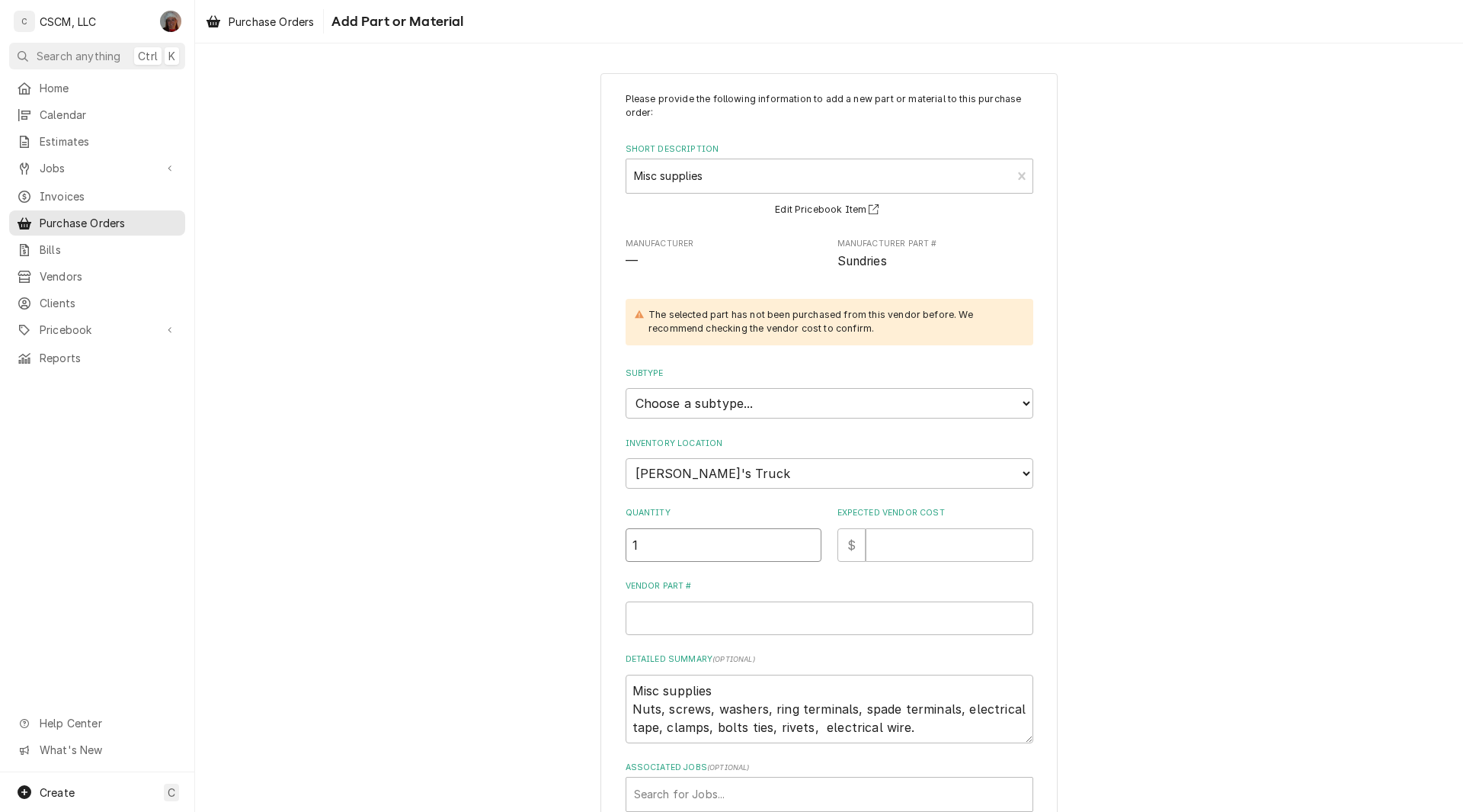
type input "1"
type textarea "x"
type input "1"
type textarea "x"
type input "S"
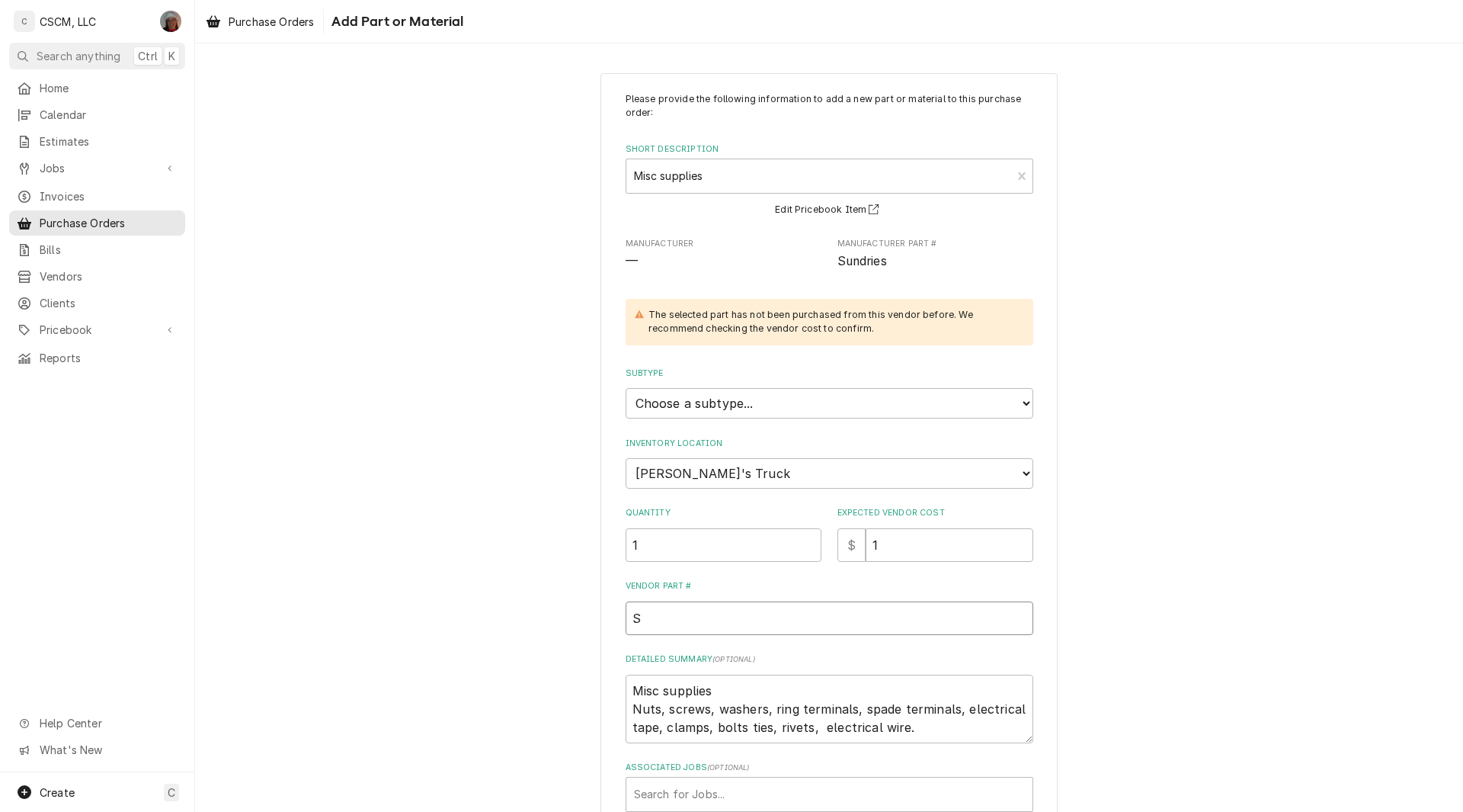
type textarea "x"
type input "Su"
type textarea "x"
type input "Sun"
type textarea "x"
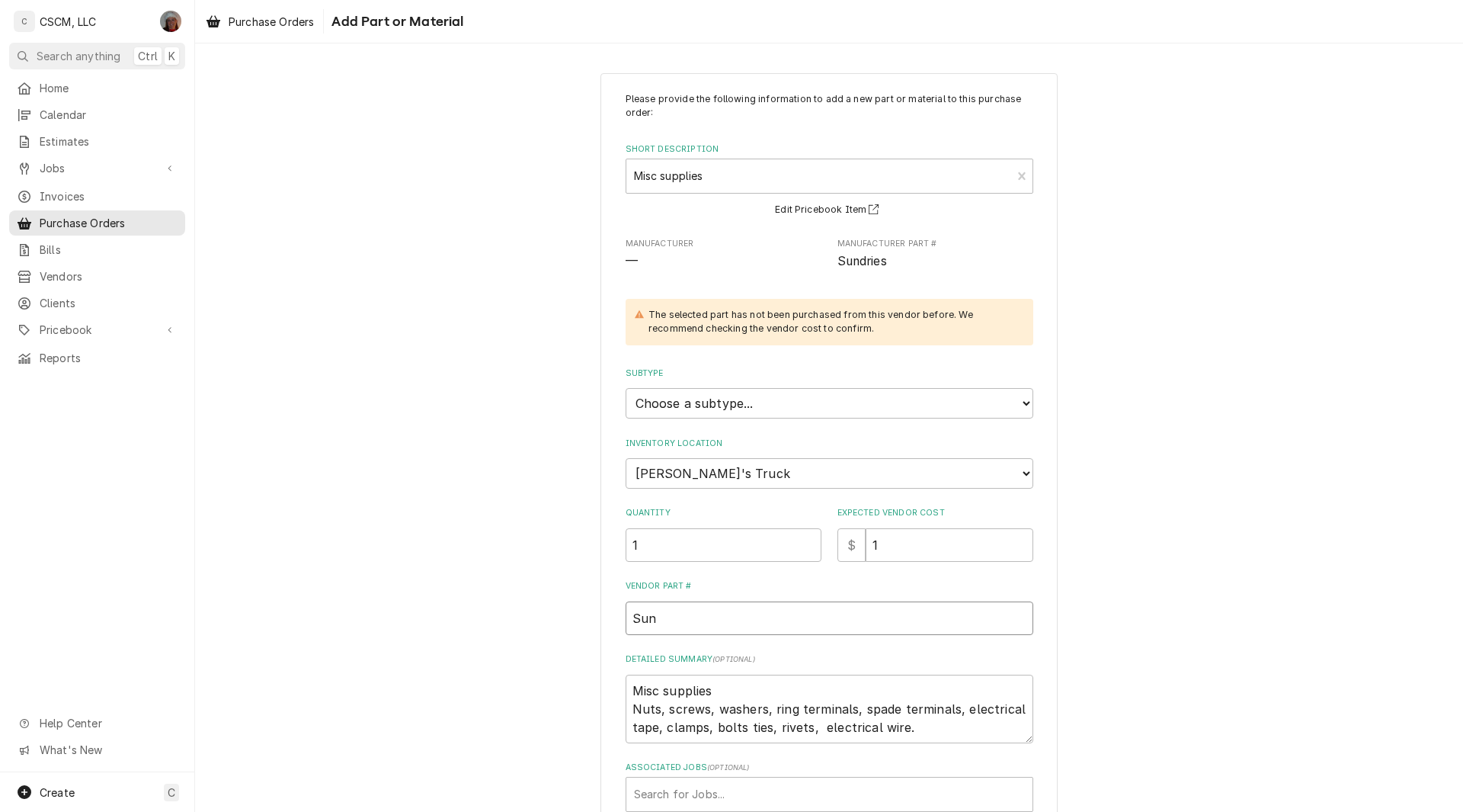
type input "Sund"
type textarea "x"
type input "Sundr"
type textarea "x"
type input "Sundri"
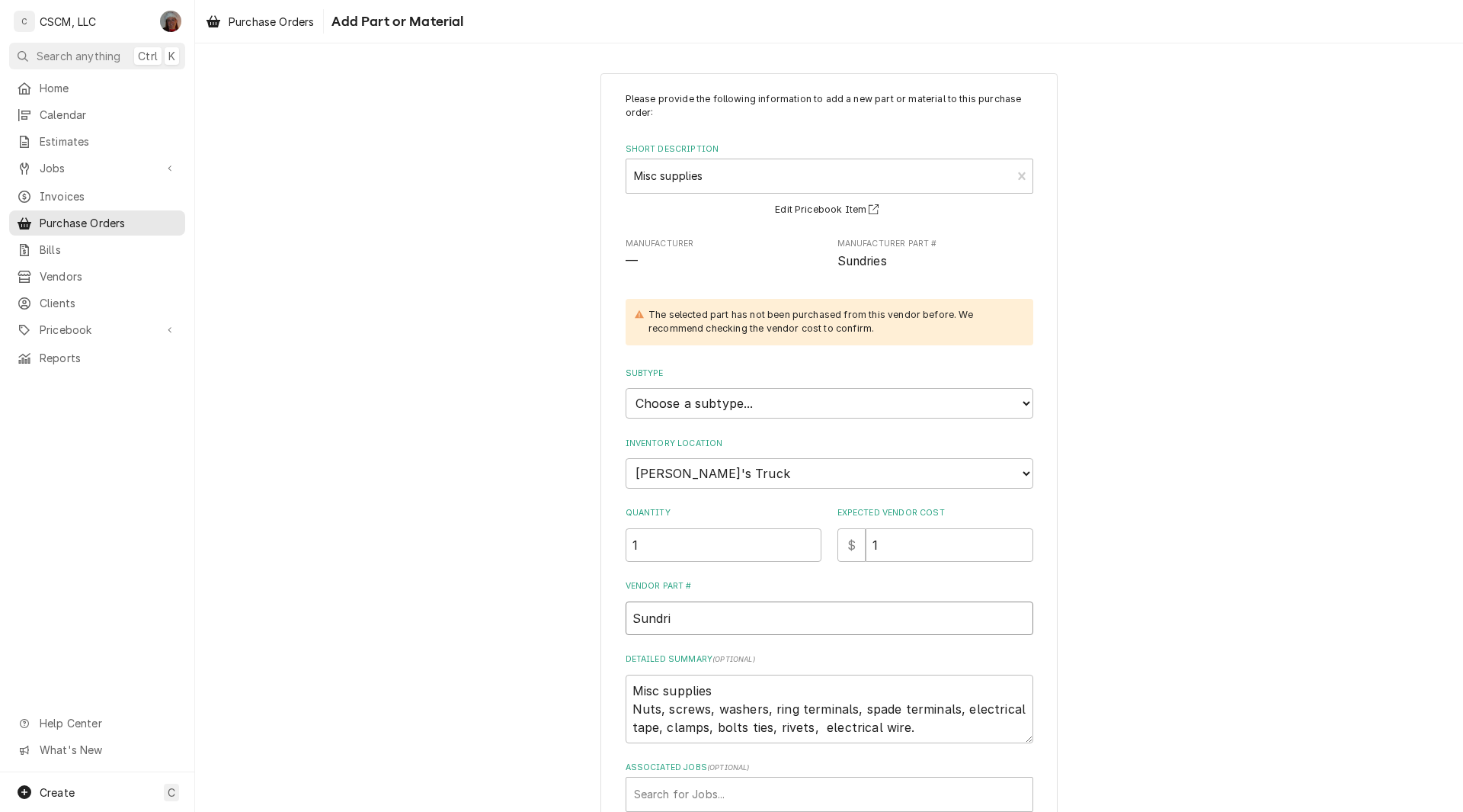
type textarea "x"
type input "Sundrie"
type textarea "x"
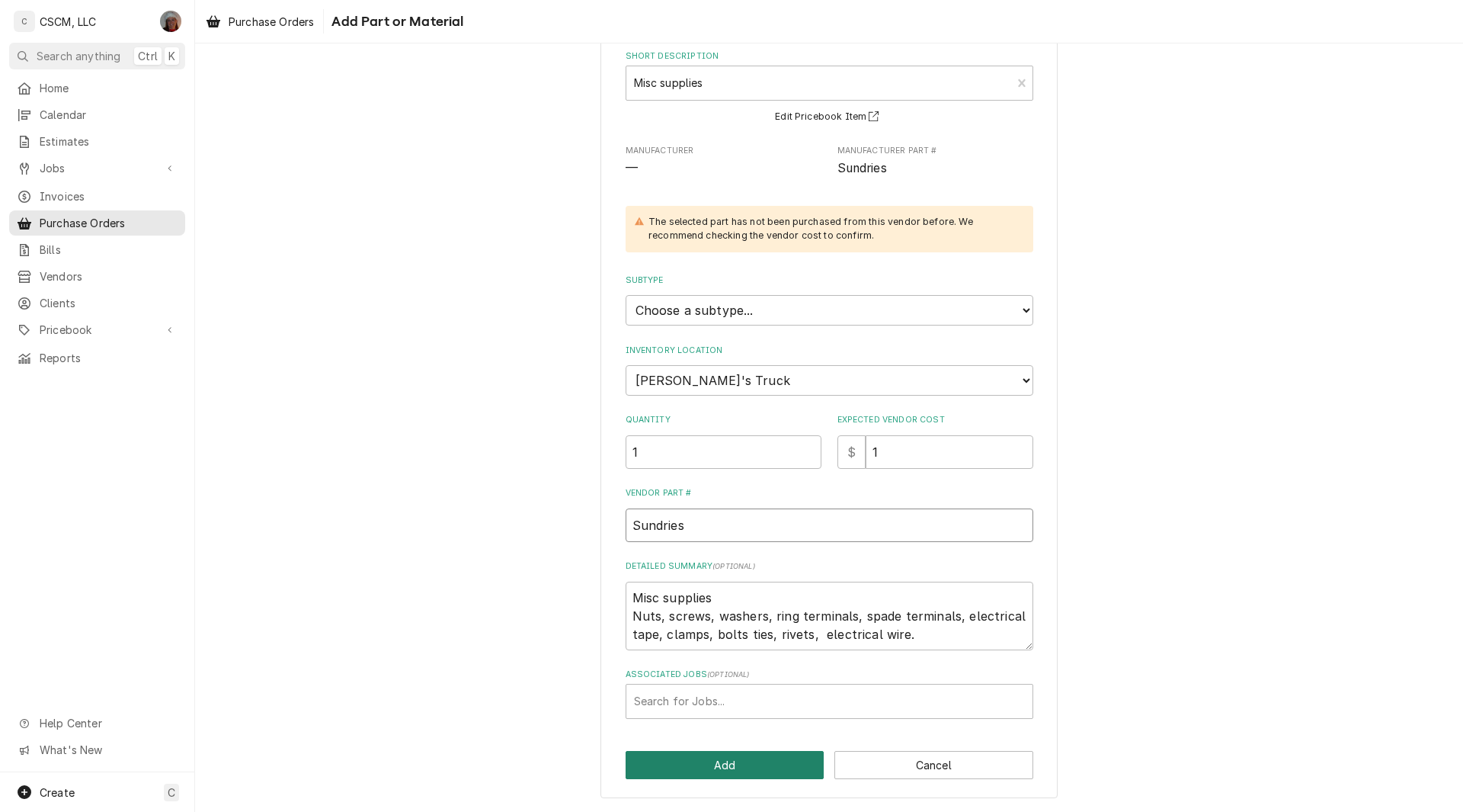
type input "Sundries"
click at [696, 754] on button "Add" at bounding box center [725, 765] width 199 height 28
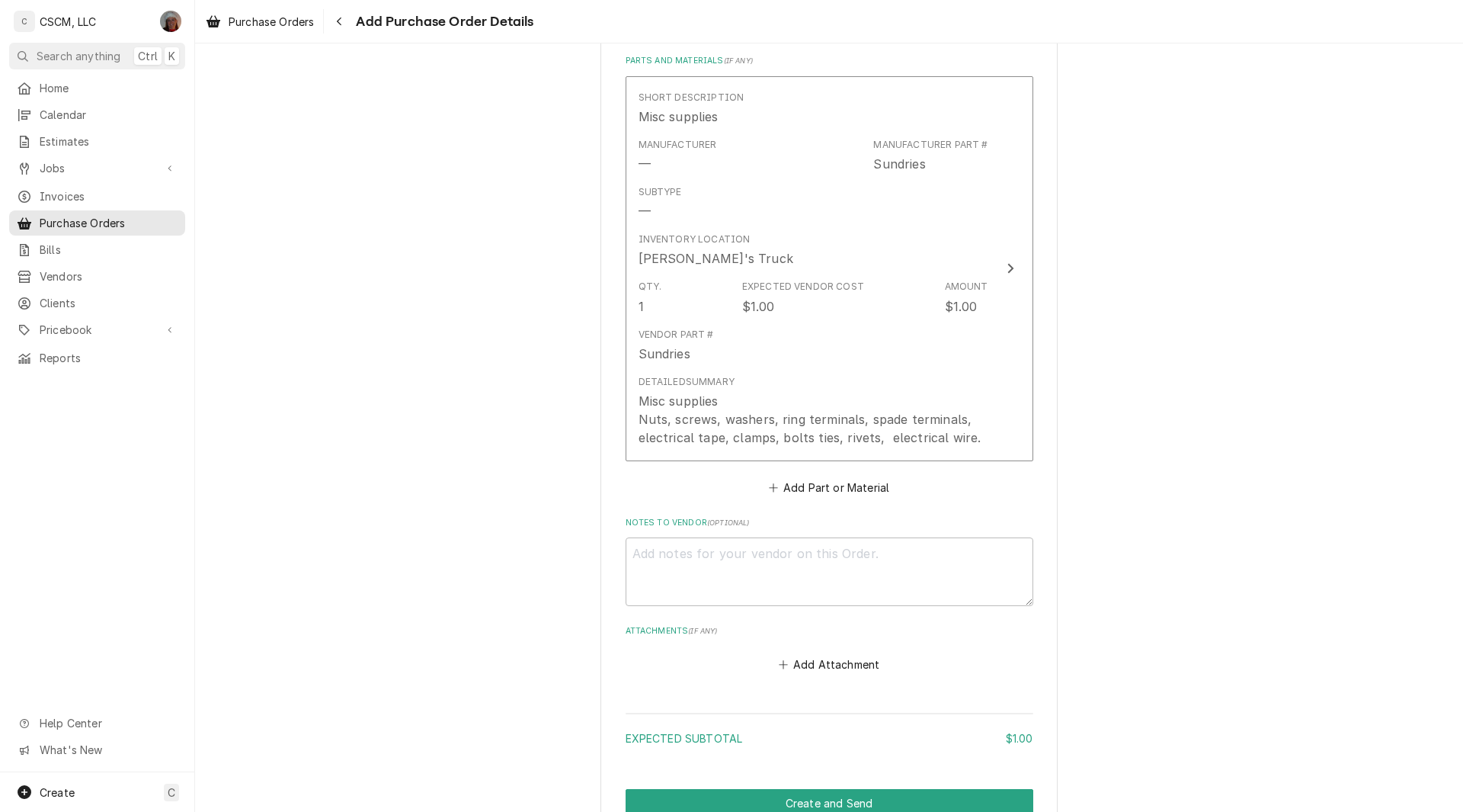
scroll to position [749, 0]
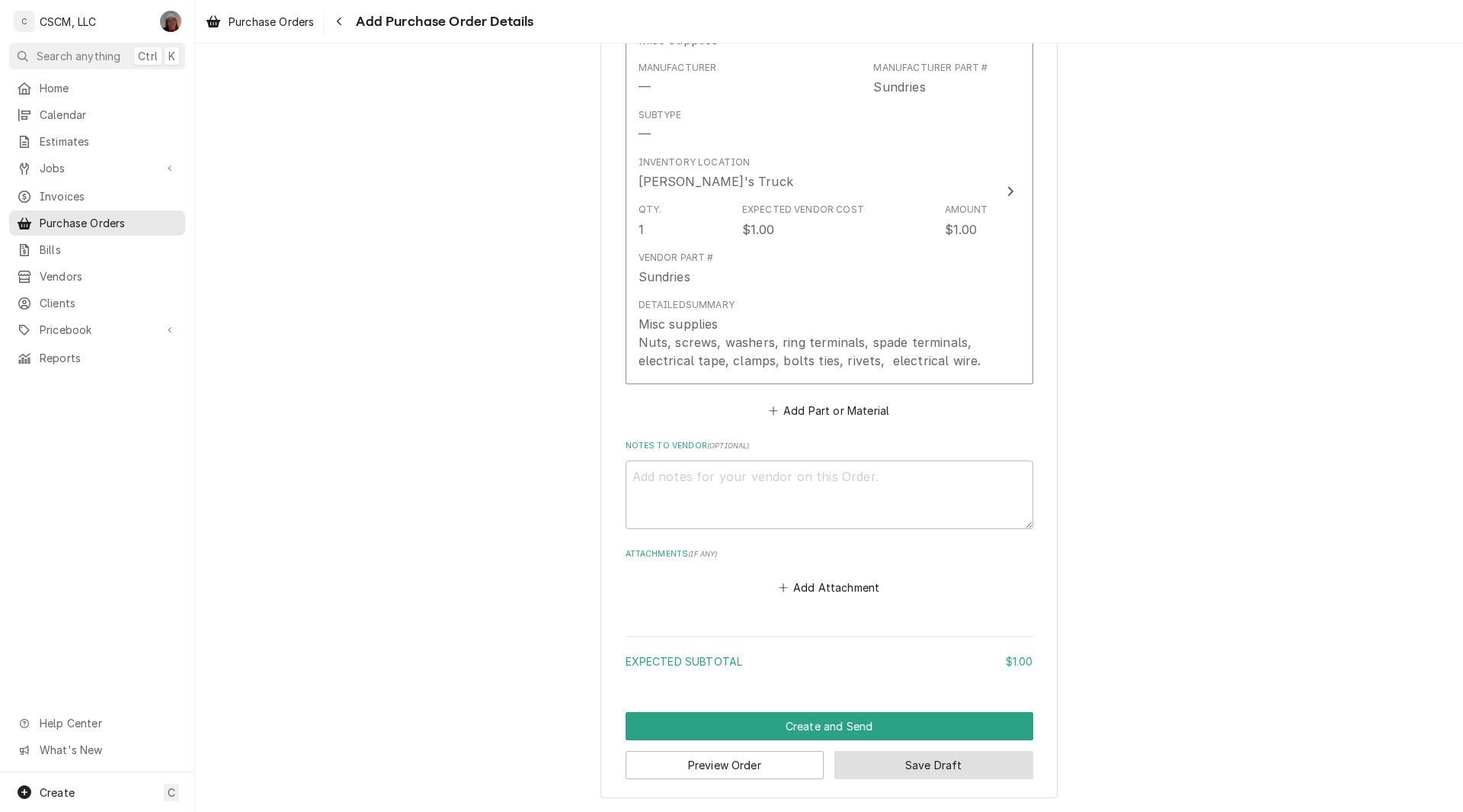
click at [863, 762] on button "Save Draft" at bounding box center [934, 765] width 199 height 28
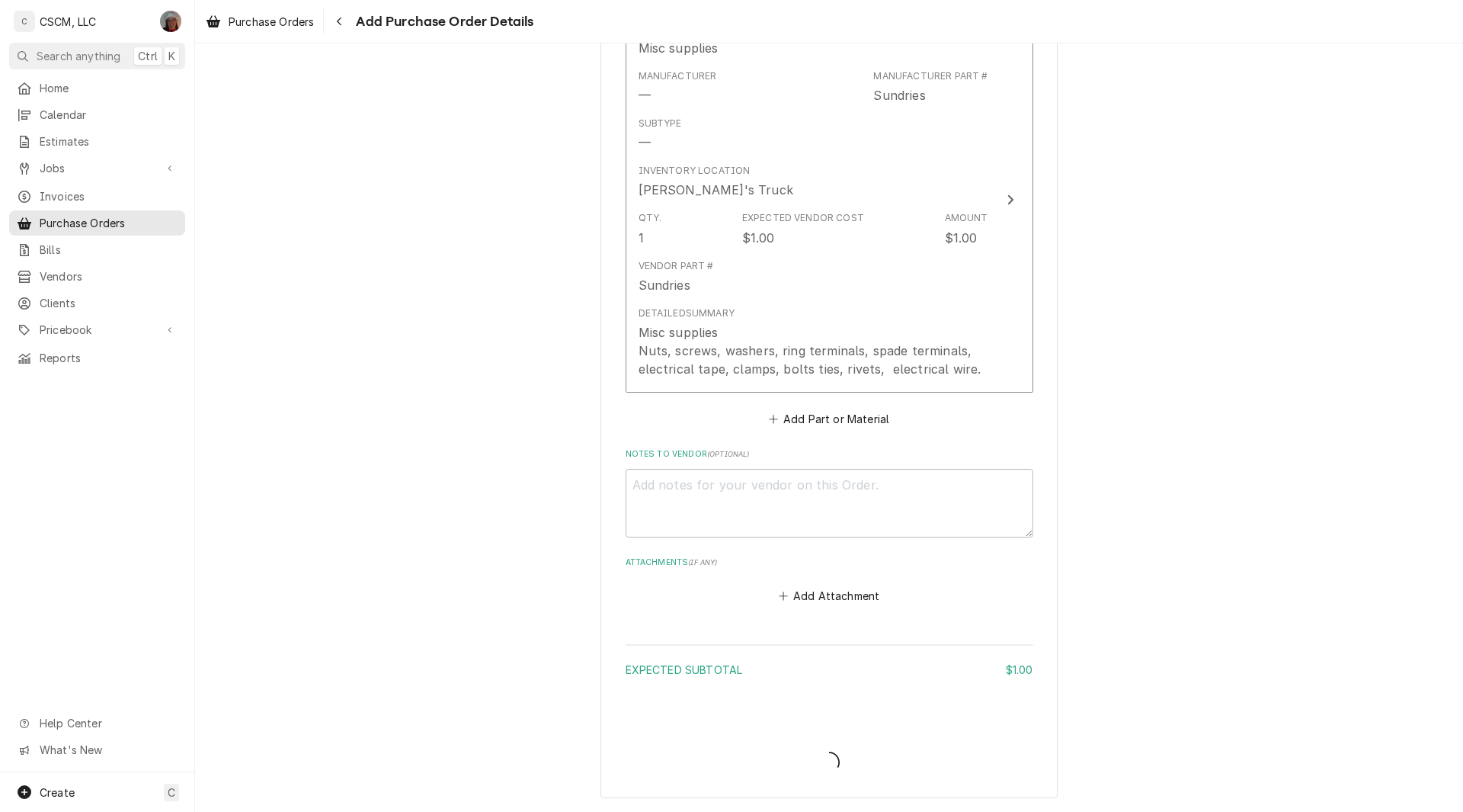
scroll to position [741, 0]
type textarea "x"
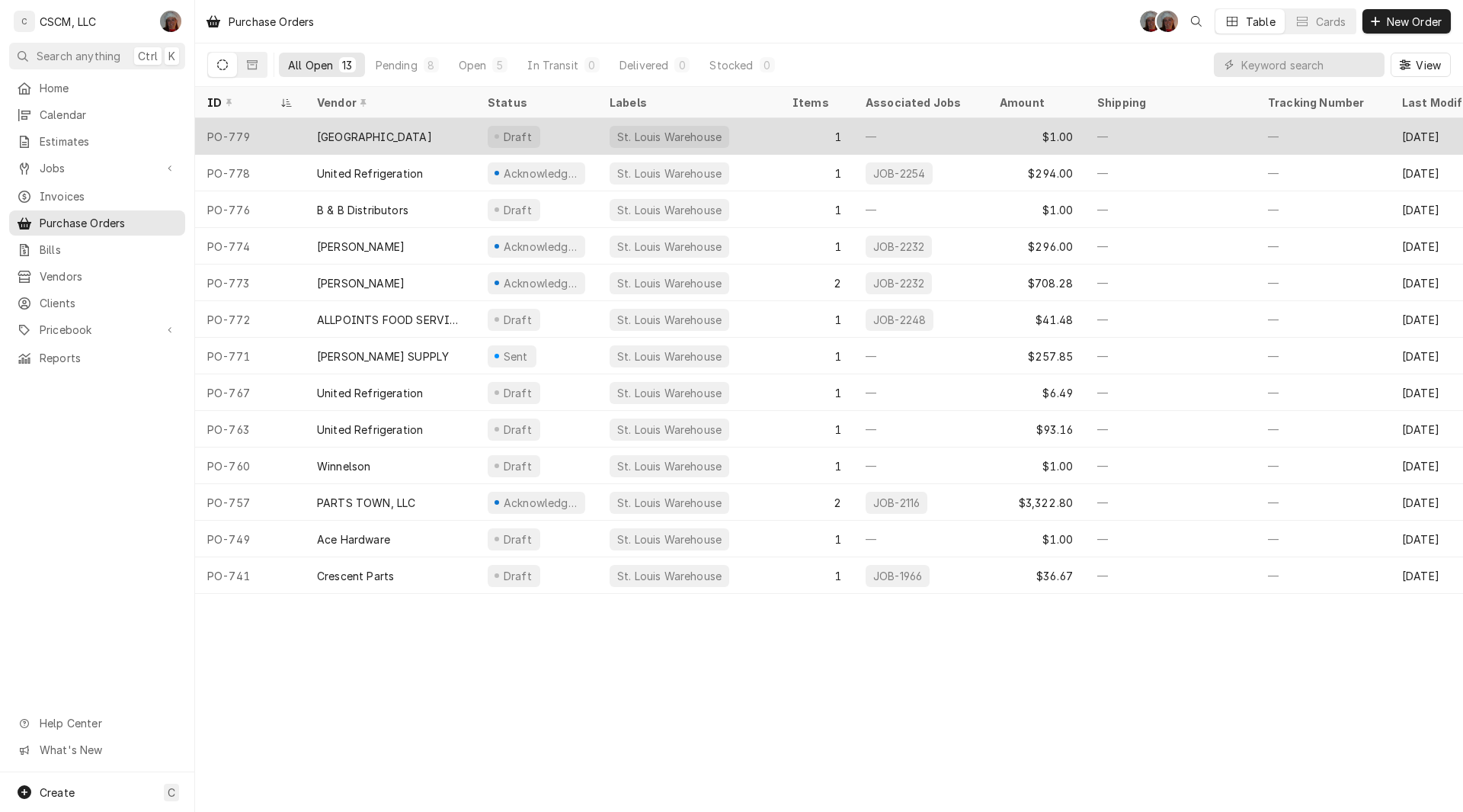
click at [359, 132] on div "[GEOGRAPHIC_DATA]" at bounding box center [390, 137] width 171 height 36
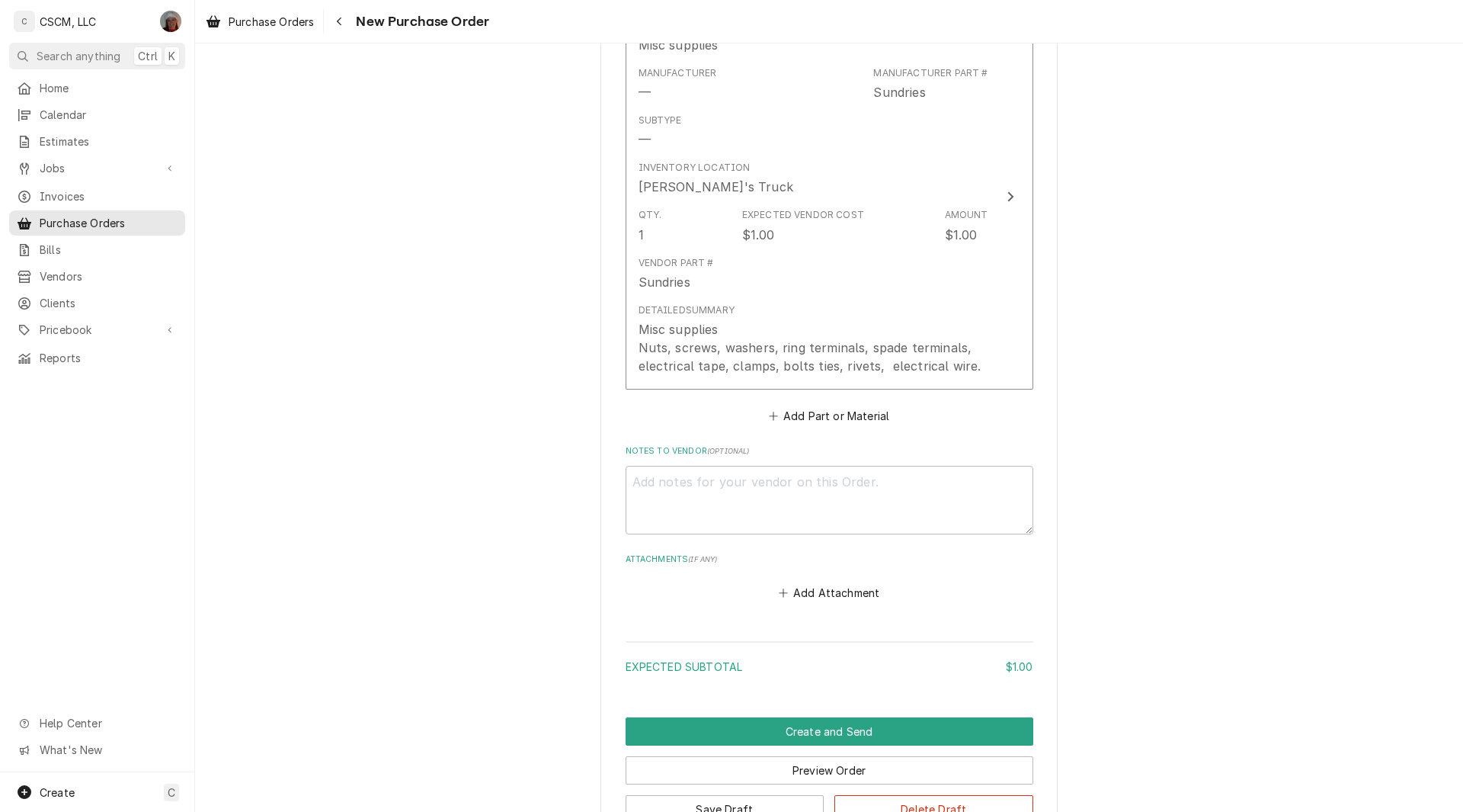
scroll to position [766, 0]
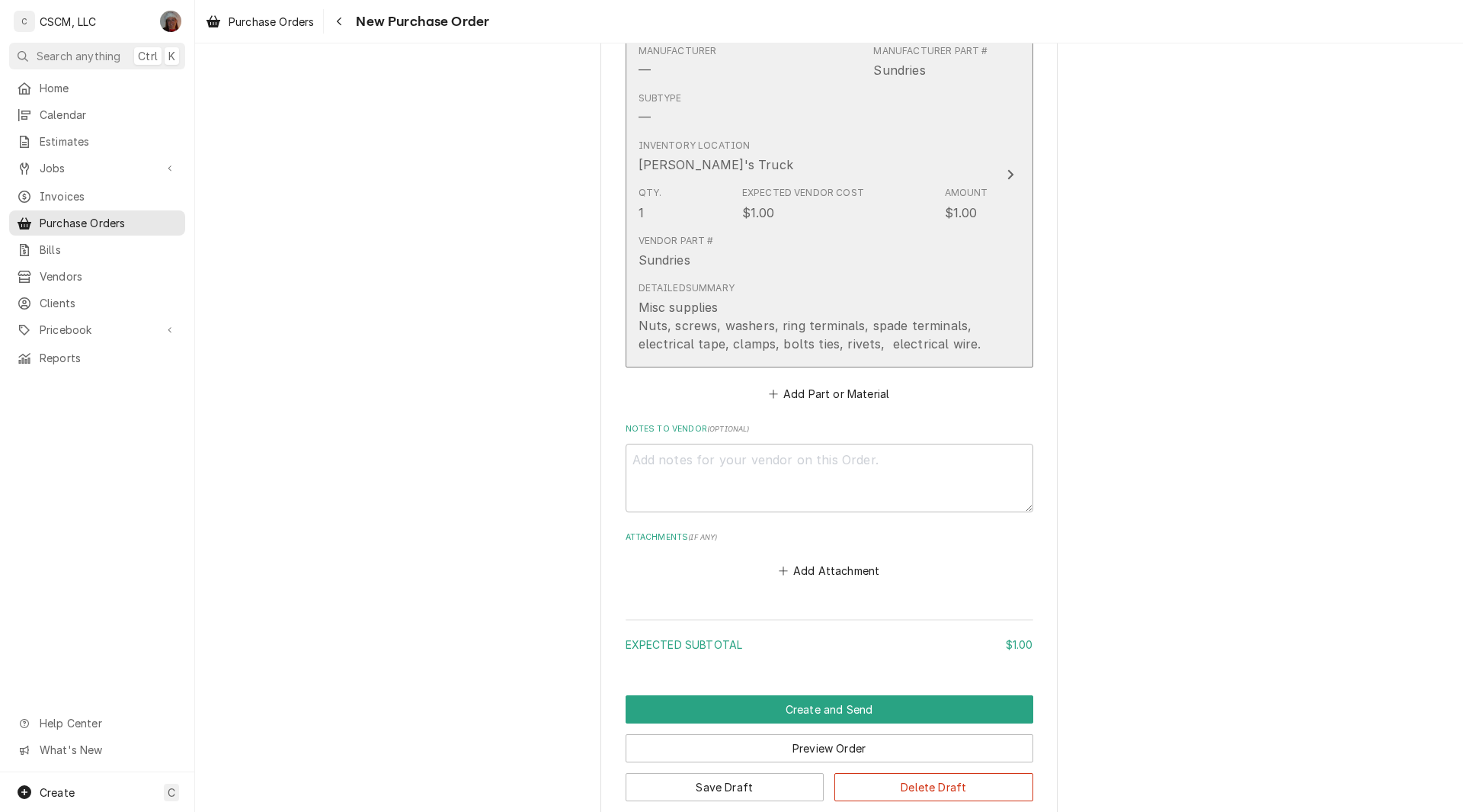
click at [986, 214] on button "Short Description Misc supplies Manufacturer — Manufacturer Part # Sundries Sub…" at bounding box center [829, 175] width 408 height 385
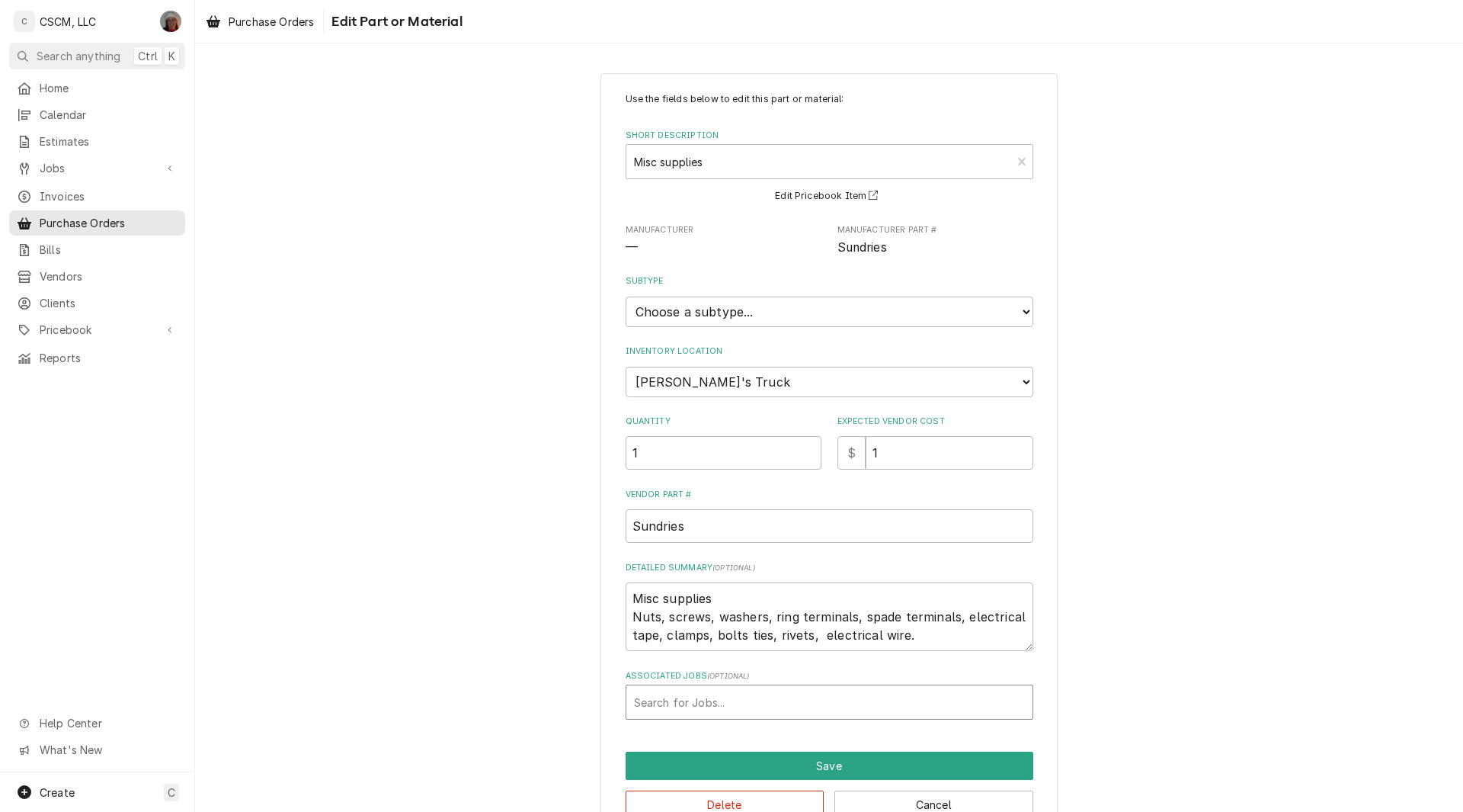
type textarea "x"
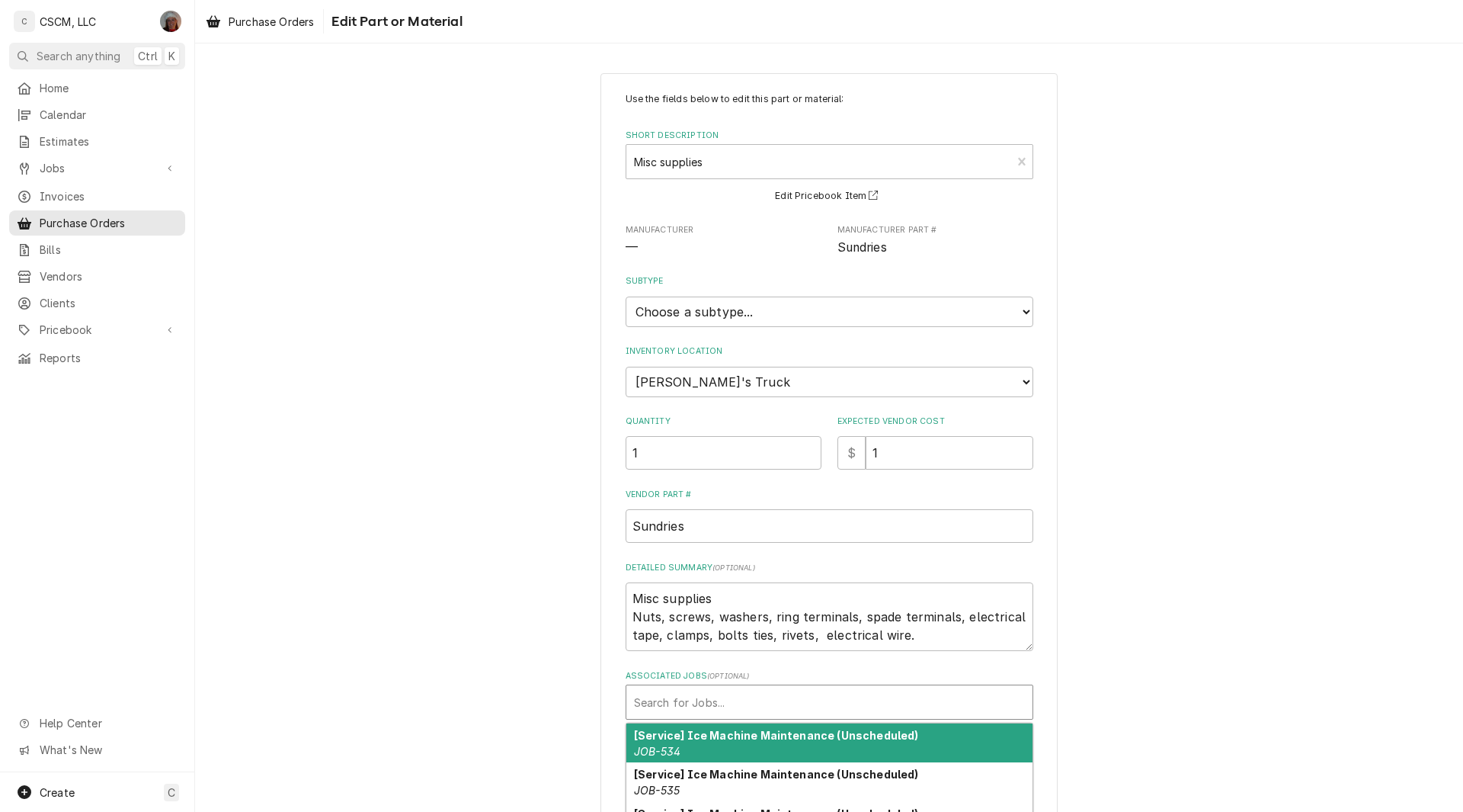
click at [656, 702] on div "Associated Jobs" at bounding box center [829, 701] width 391 height 28
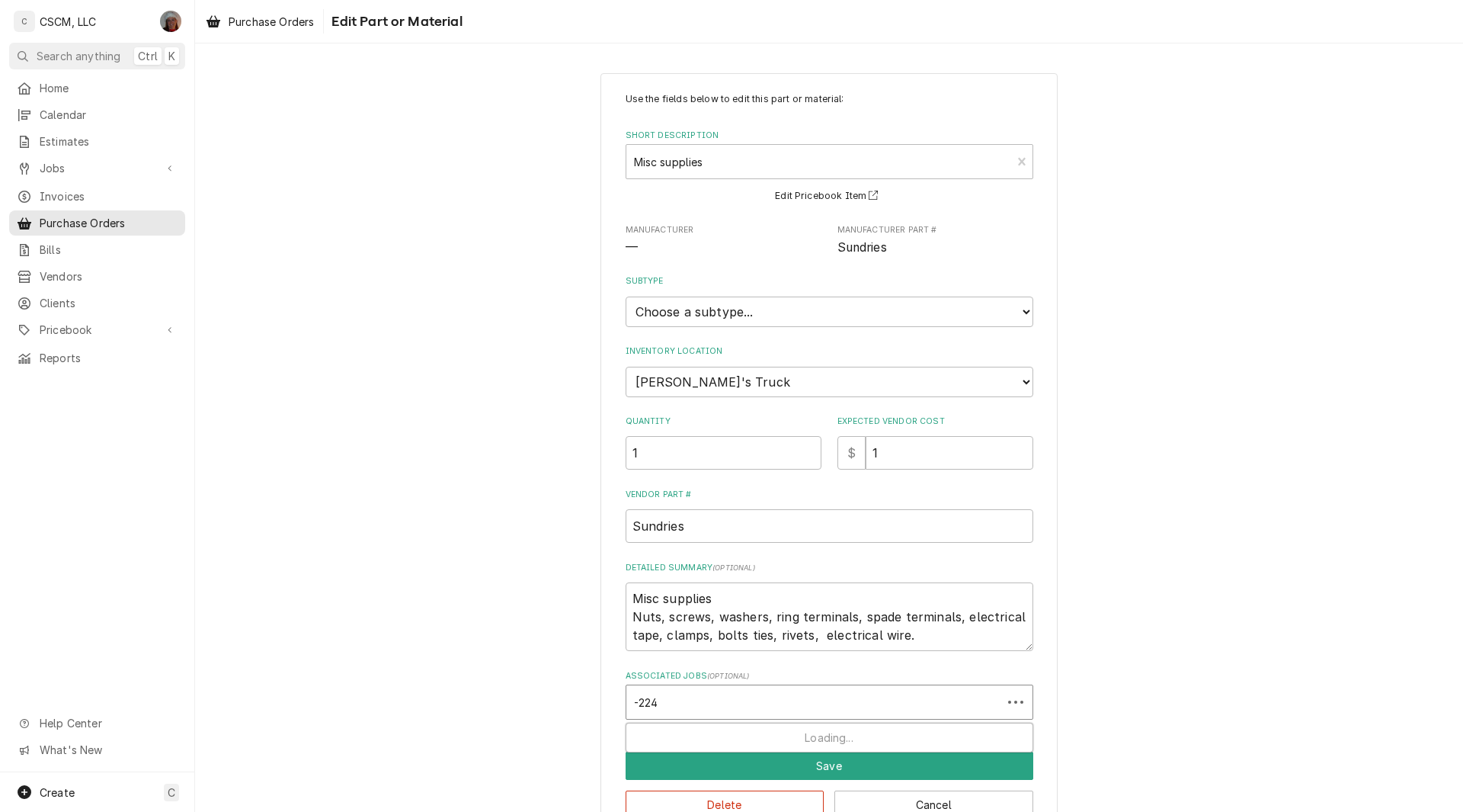
type input "-2240"
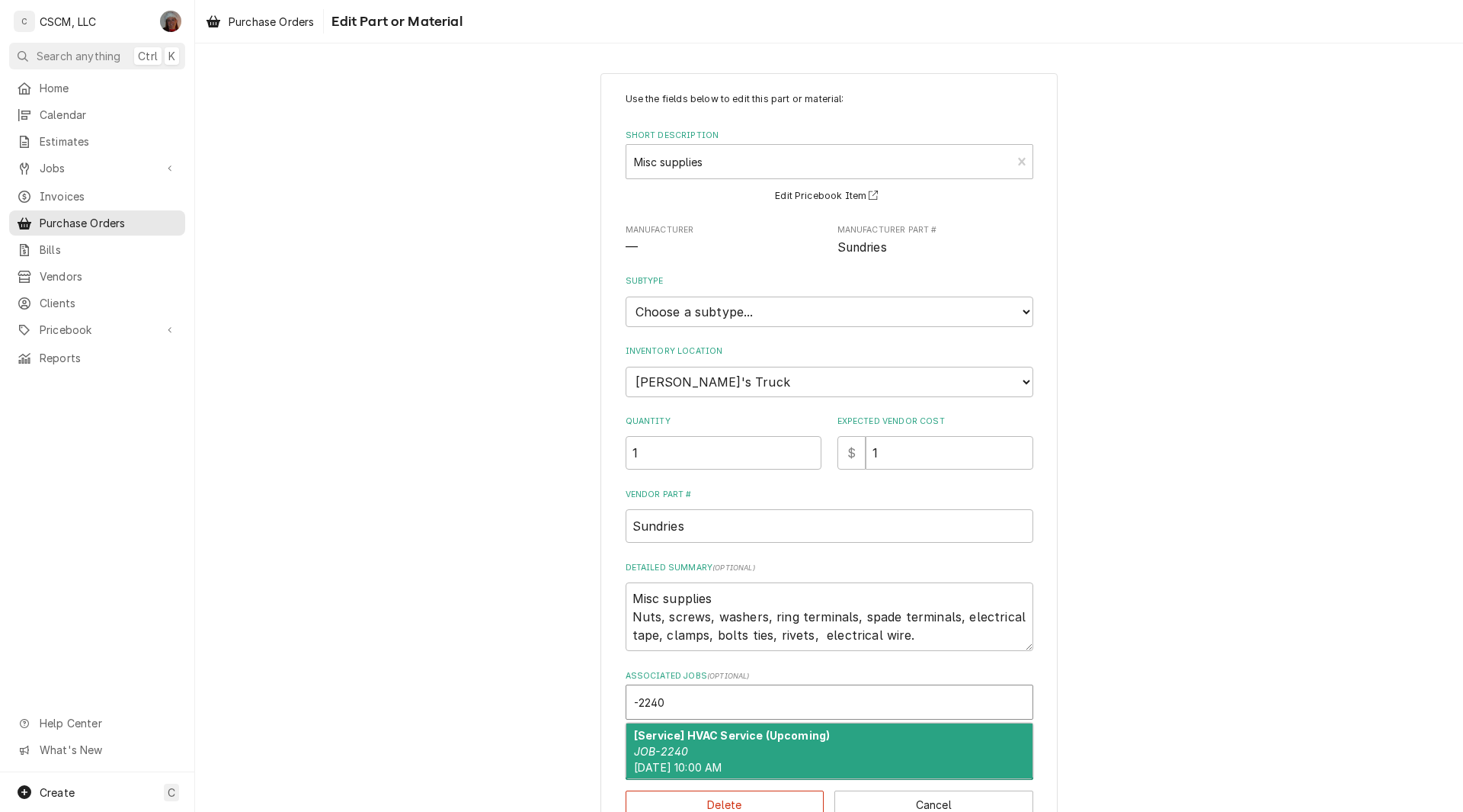
type textarea "x"
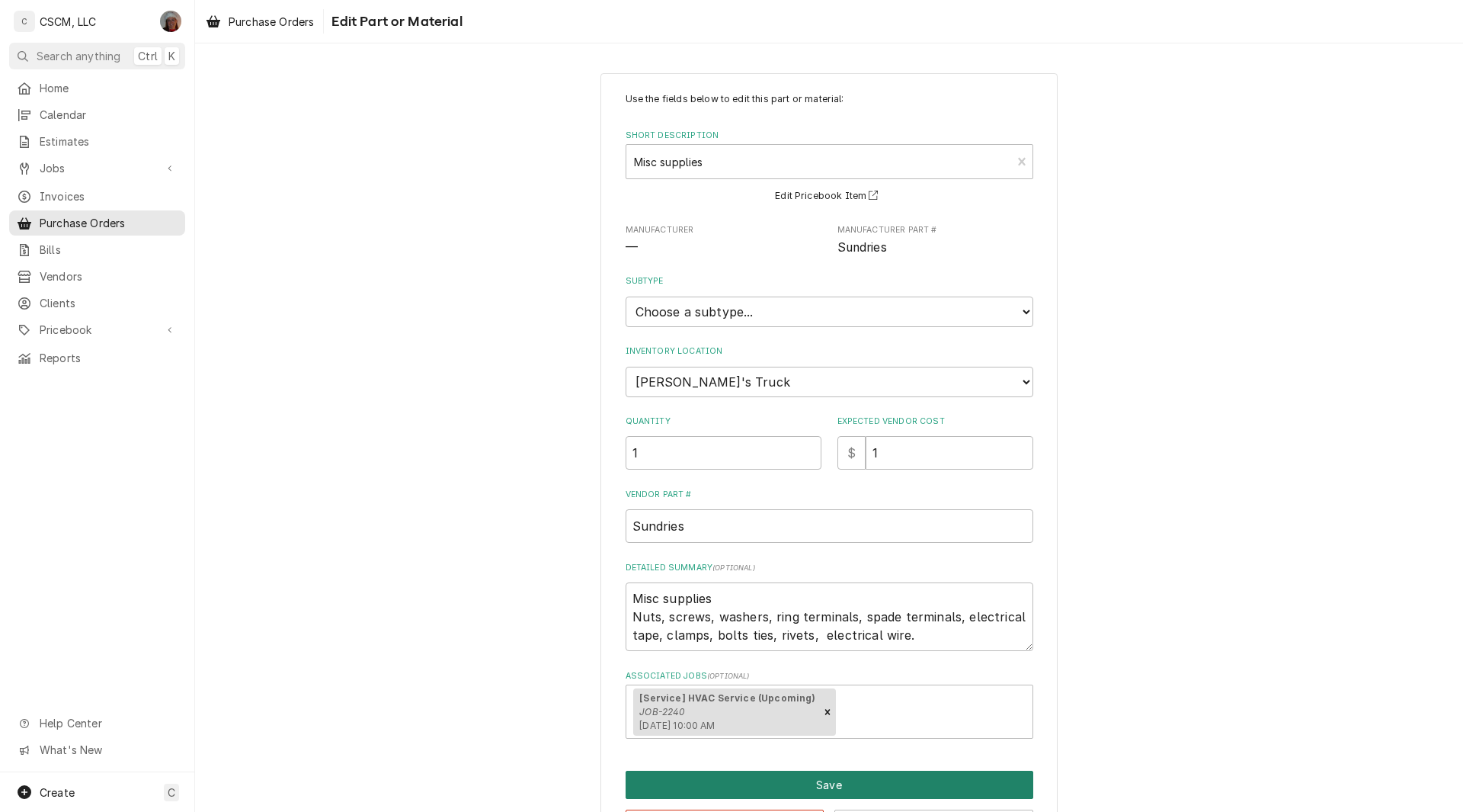
click at [854, 792] on button "Save" at bounding box center [829, 784] width 408 height 28
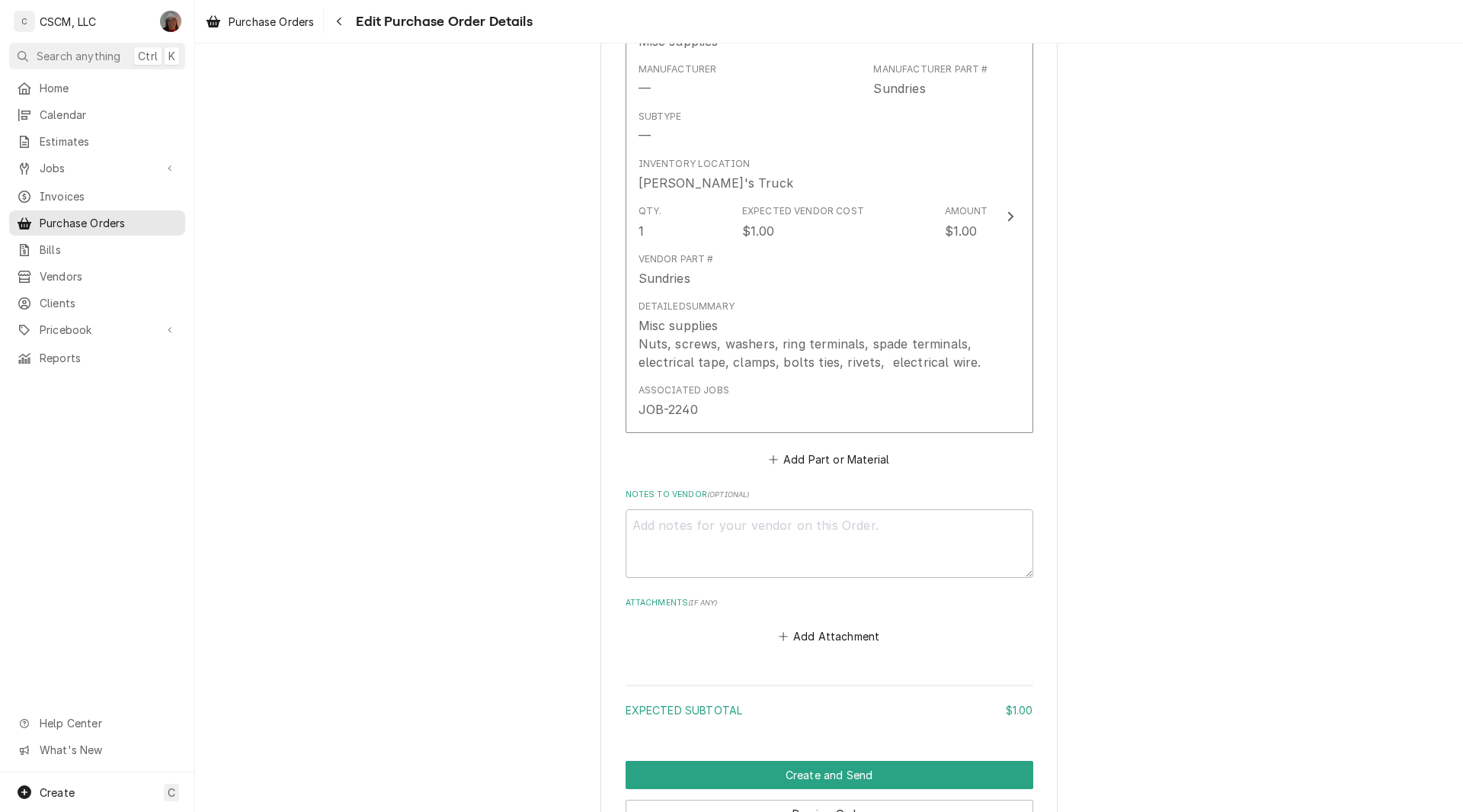
scroll to position [907, 0]
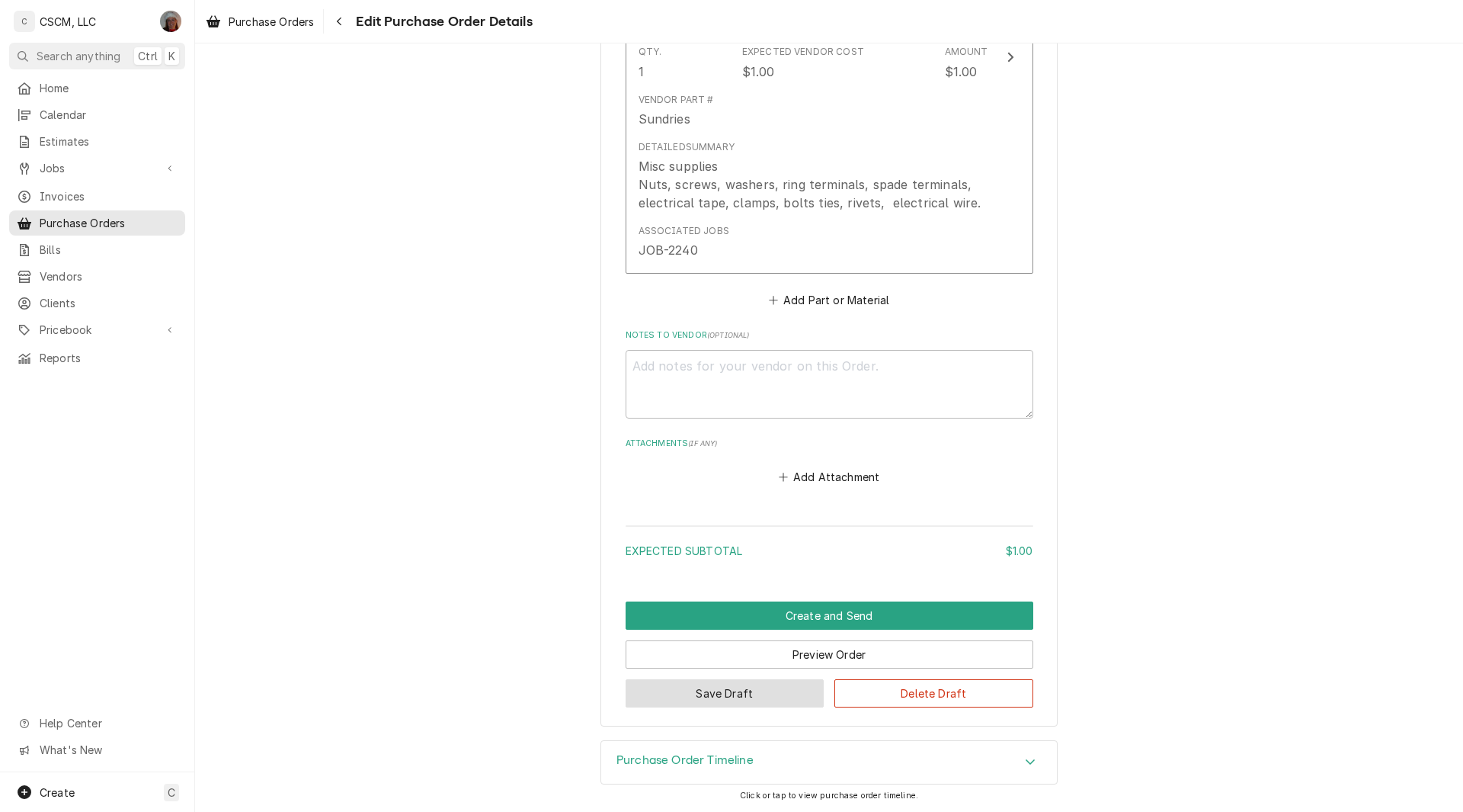
click at [714, 696] on button "Save Draft" at bounding box center [725, 694] width 199 height 28
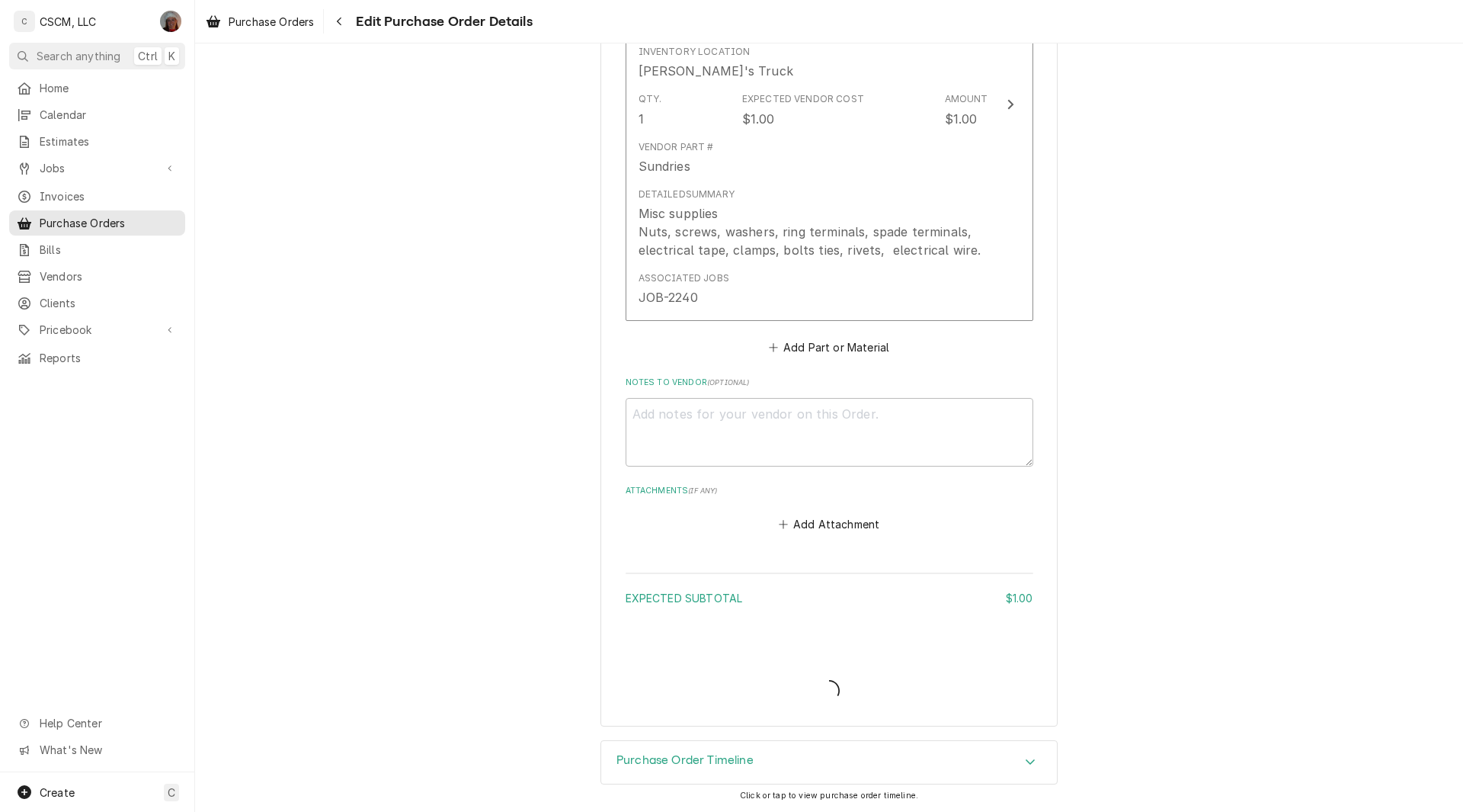
type textarea "x"
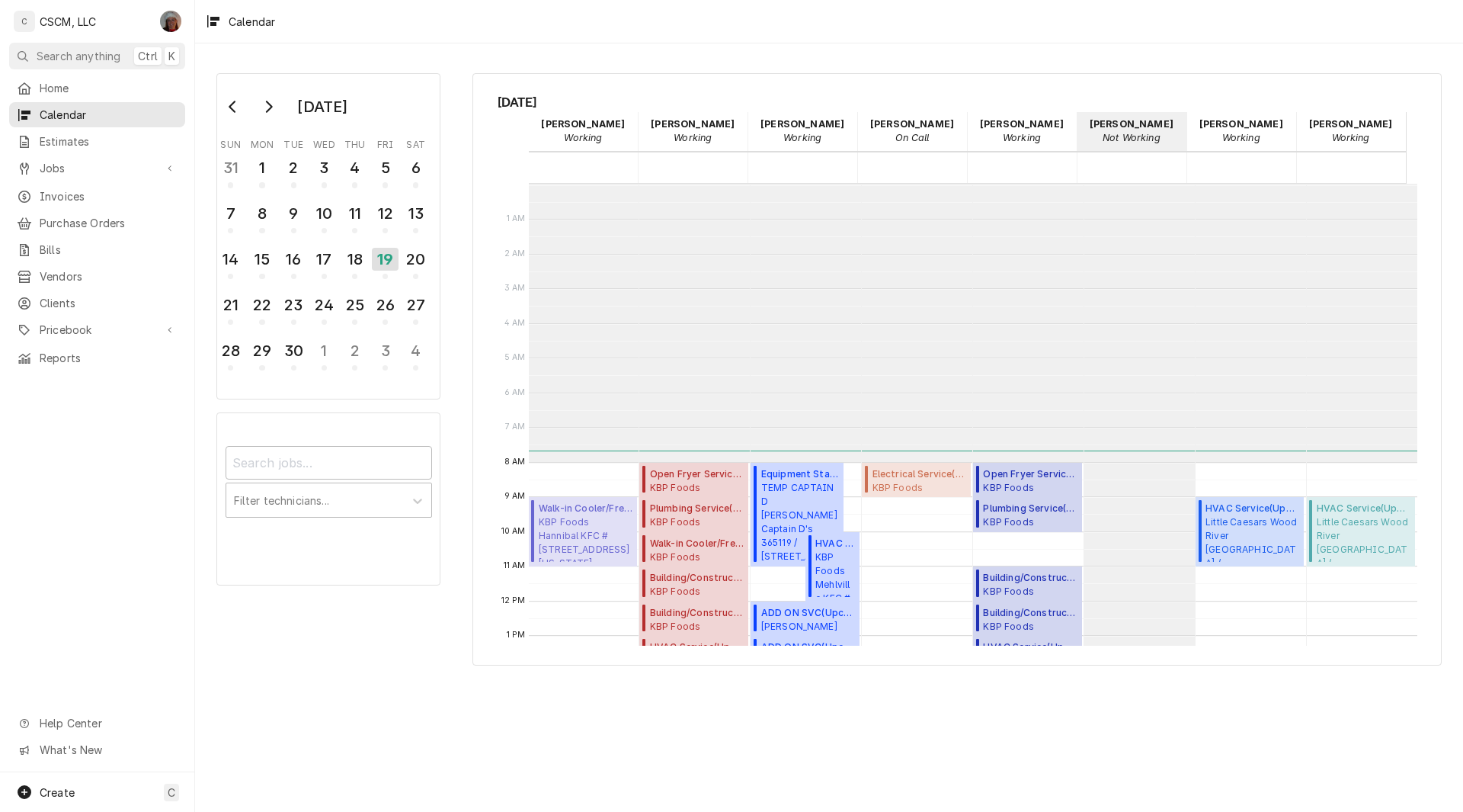
scroll to position [278, 0]
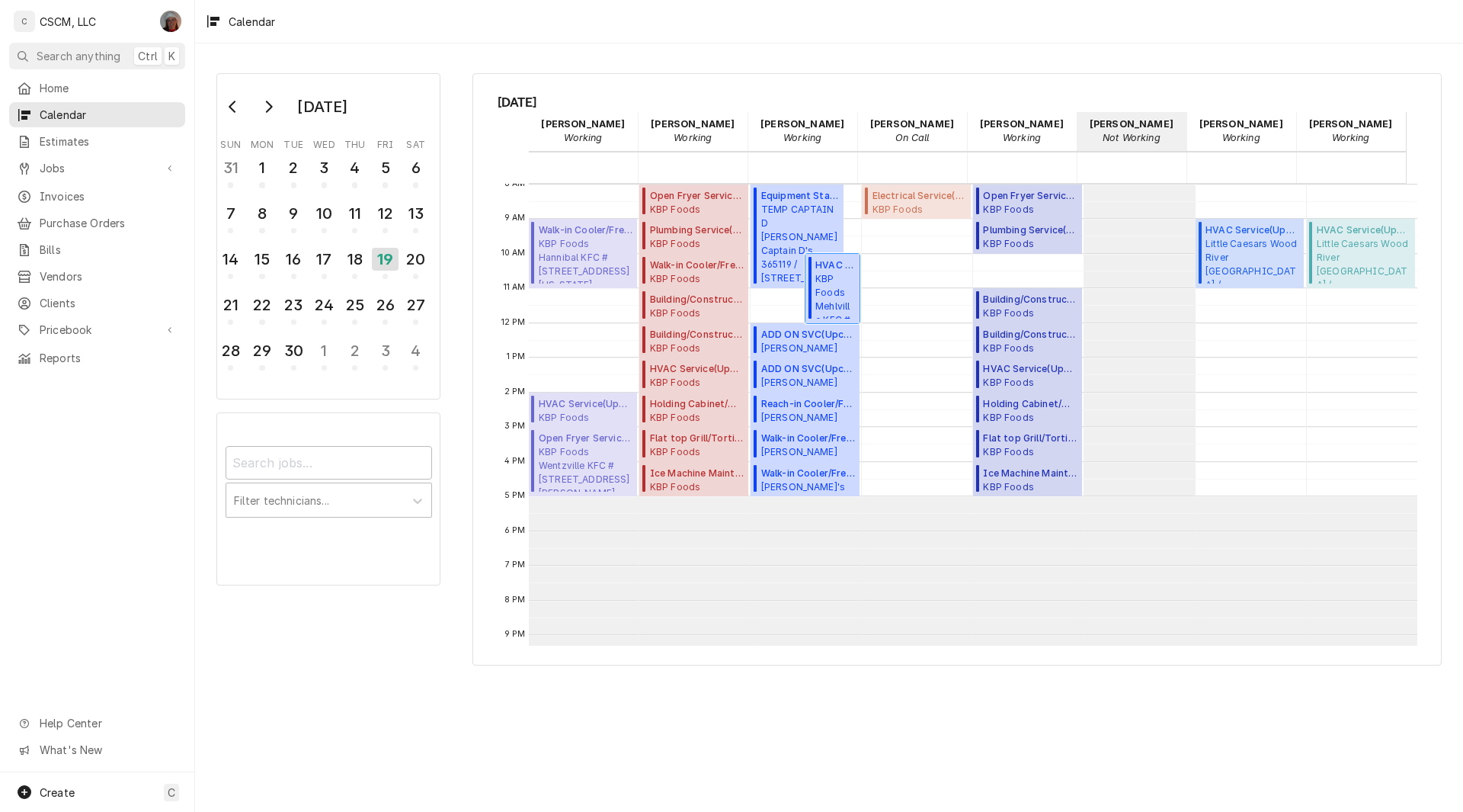
click at [833, 278] on span "KBP Foods Mehlville KFC #5841 / 4071 Union Rd, Mehlville, Missouri 63129" at bounding box center [835, 295] width 39 height 47
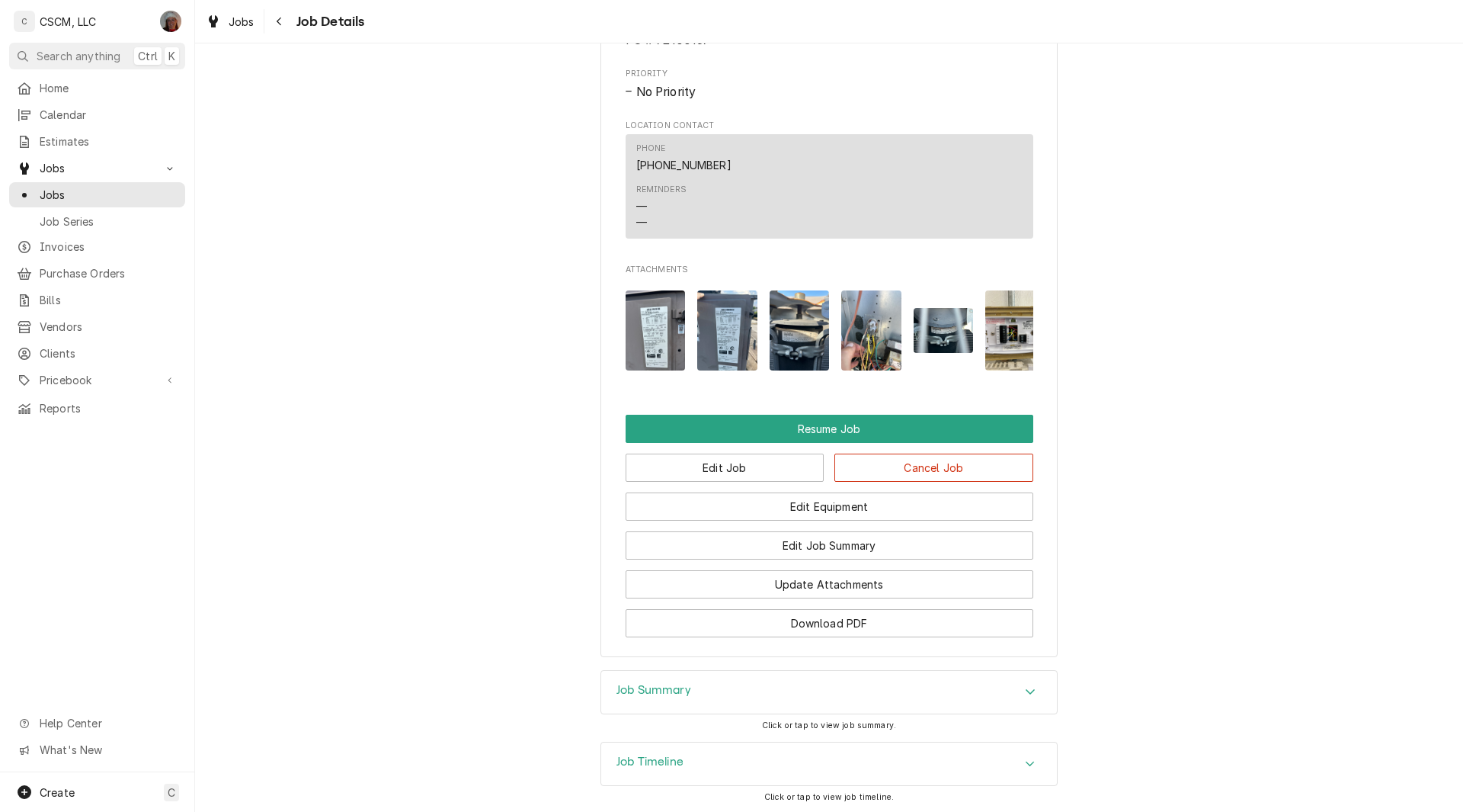
scroll to position [1463, 0]
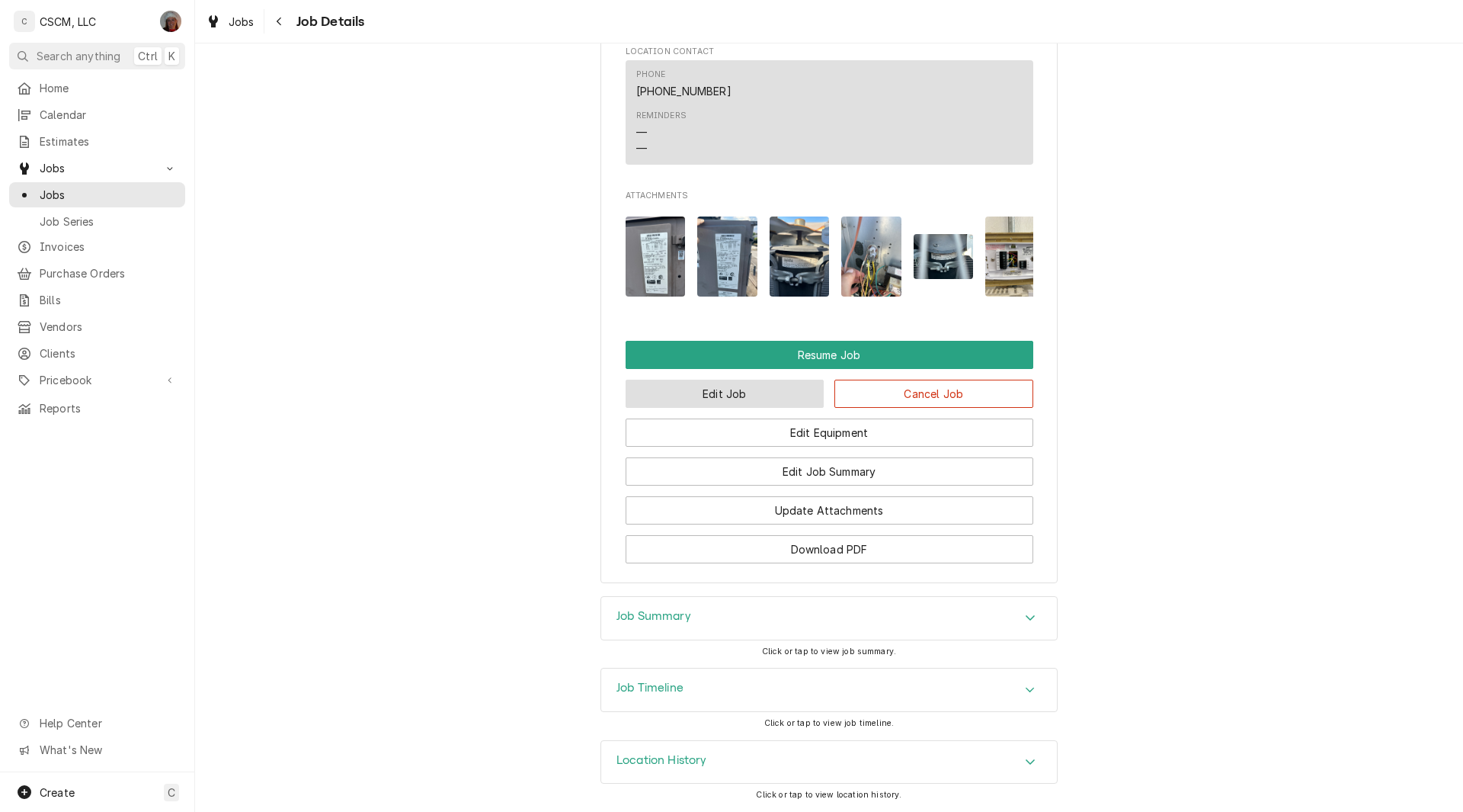
click at [713, 391] on button "Edit Job" at bounding box center [725, 393] width 199 height 28
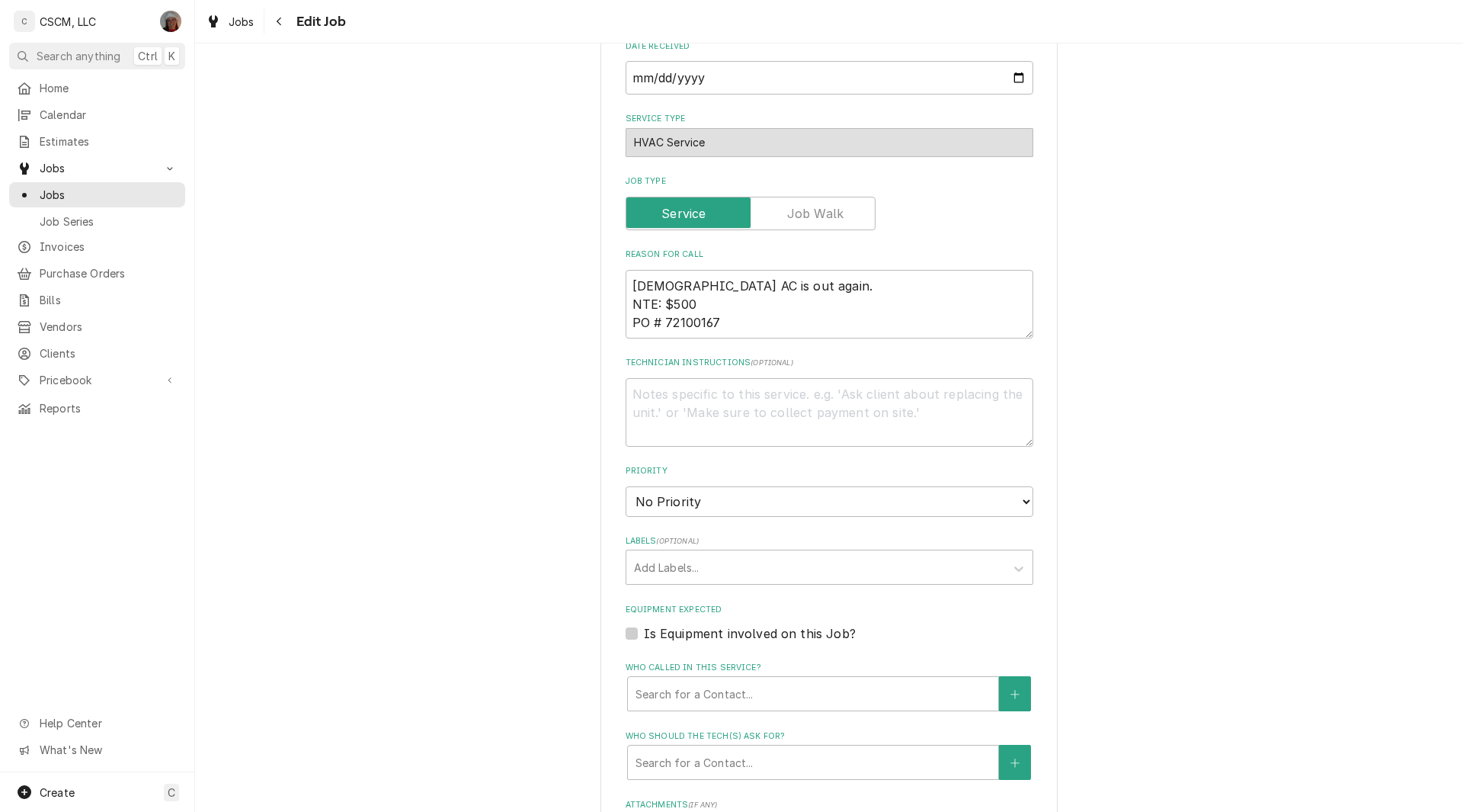
scroll to position [1156, 0]
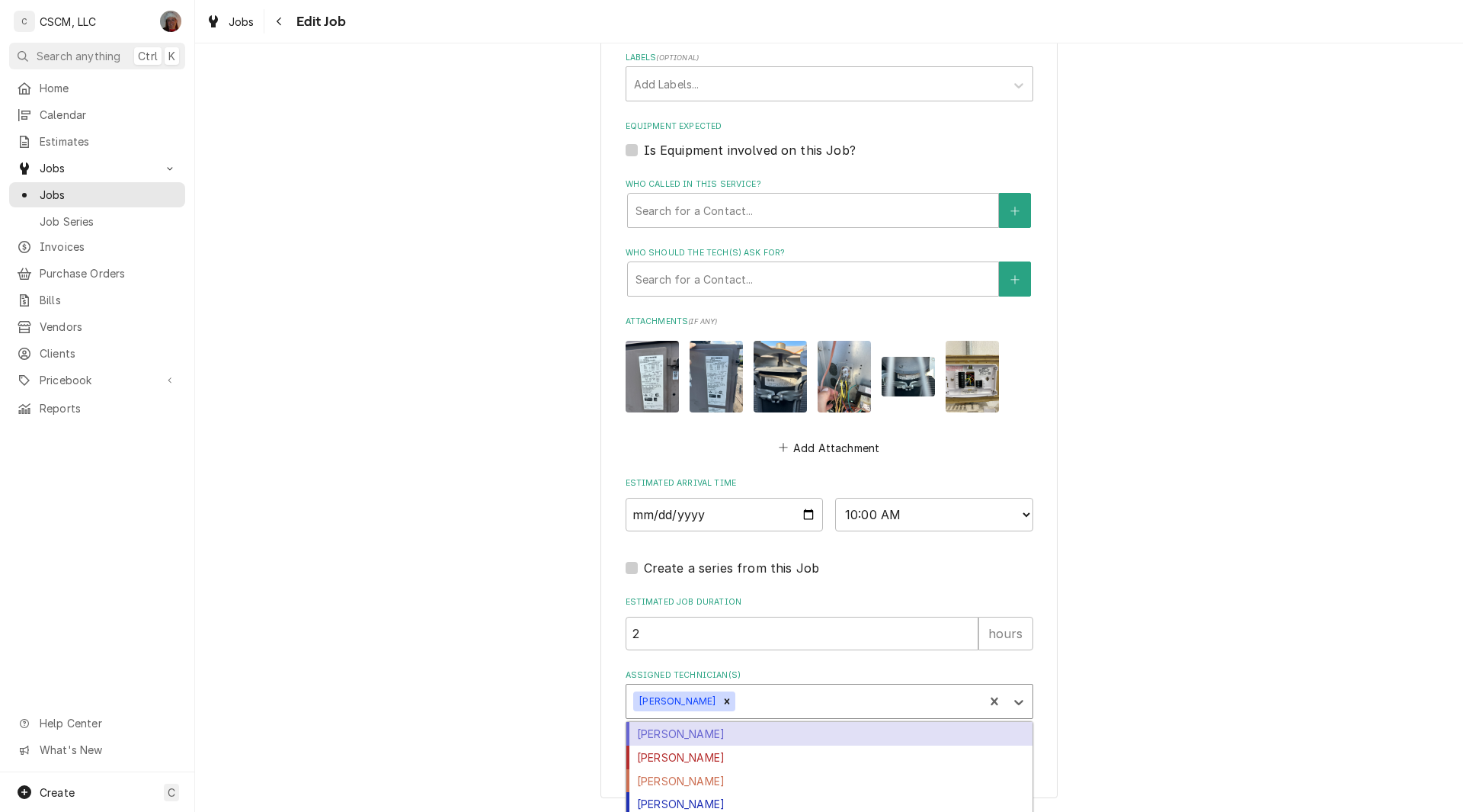
click at [739, 697] on div "Assigned Technician(s)" at bounding box center [857, 701] width 238 height 28
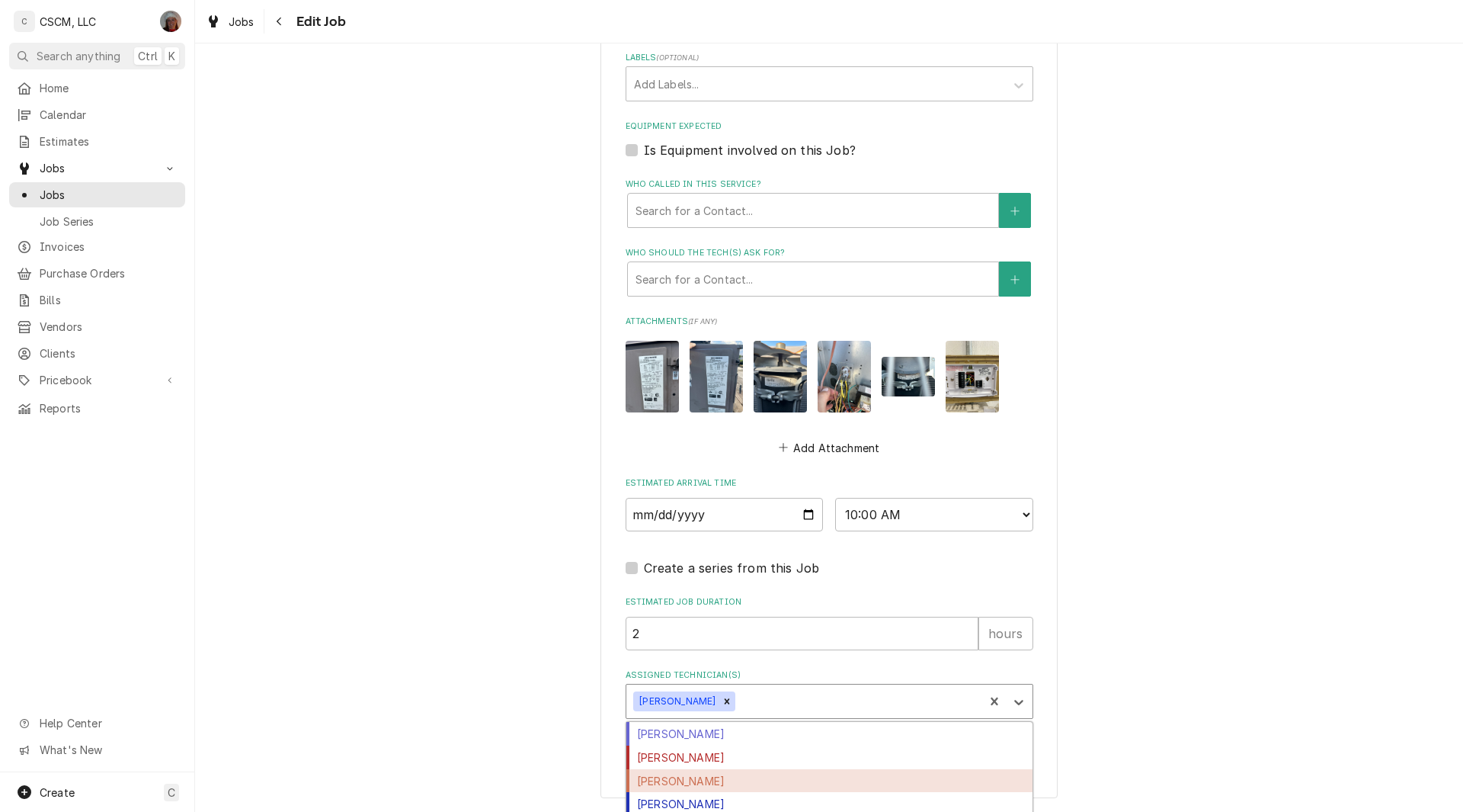
click at [690, 781] on div "[PERSON_NAME]" at bounding box center [829, 781] width 406 height 24
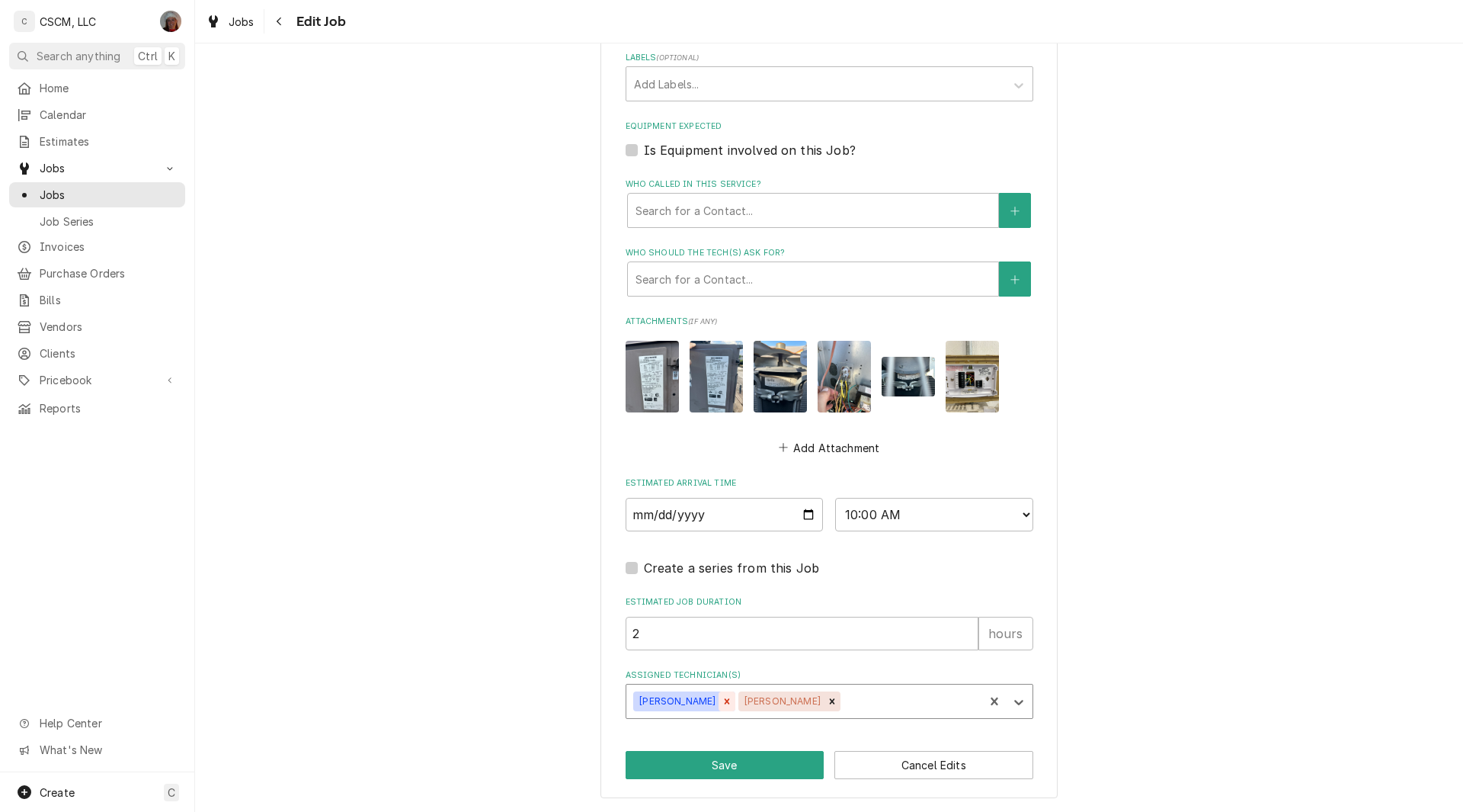
click at [722, 705] on icon "Remove James Bain" at bounding box center [728, 701] width 11 height 11
click at [688, 765] on button "Save" at bounding box center [725, 765] width 199 height 28
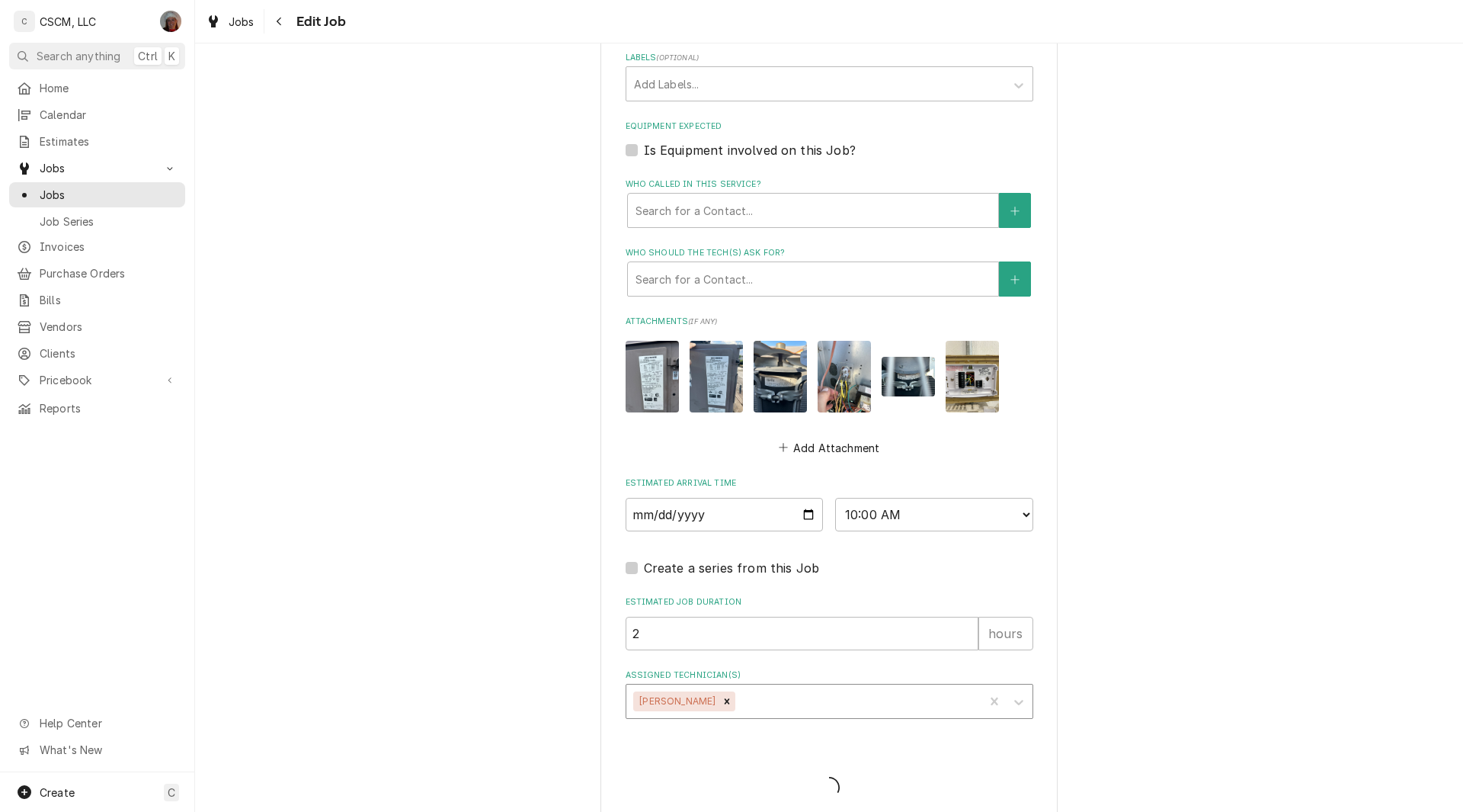
type textarea "x"
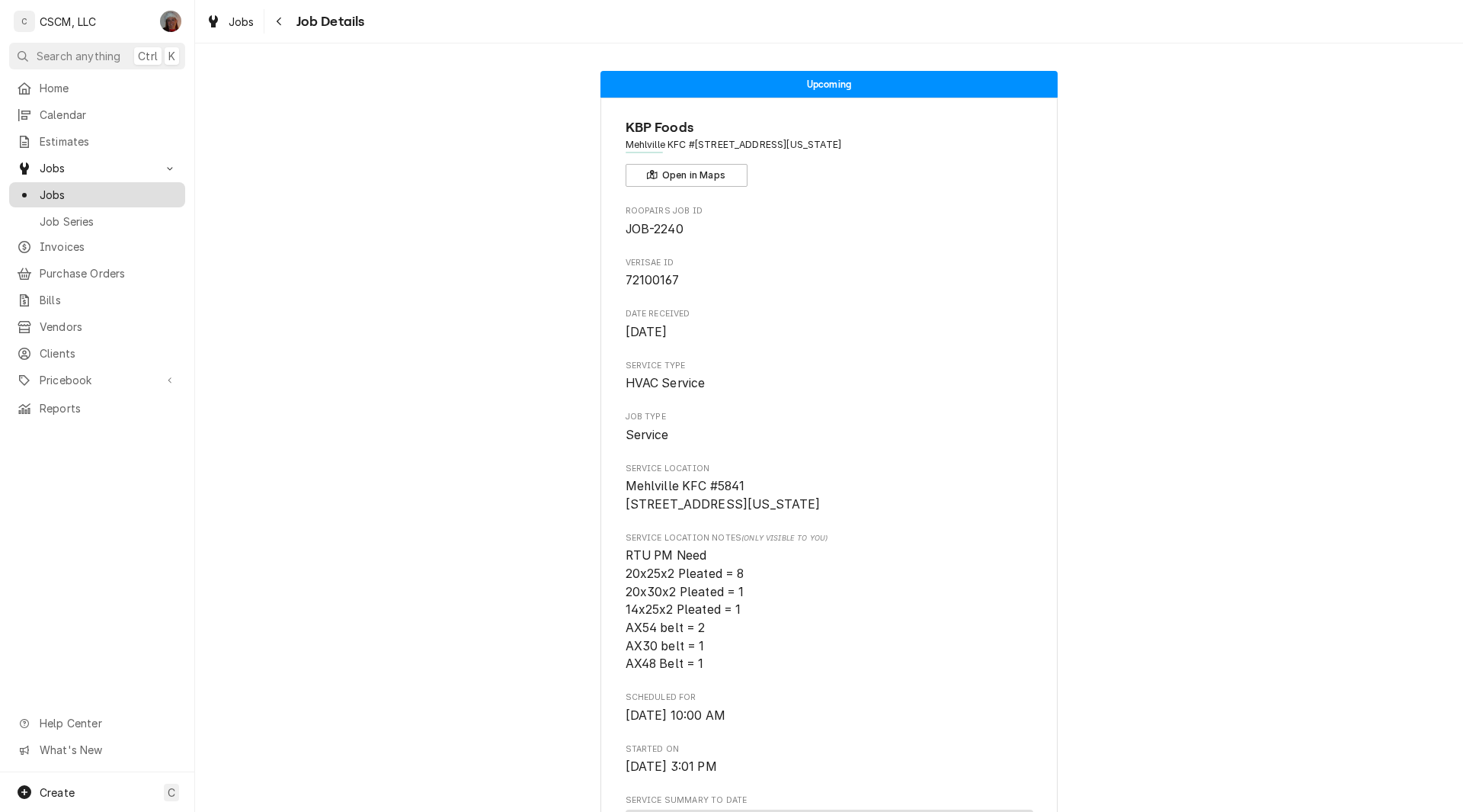
click at [55, 194] on span "Jobs" at bounding box center [108, 194] width 138 height 16
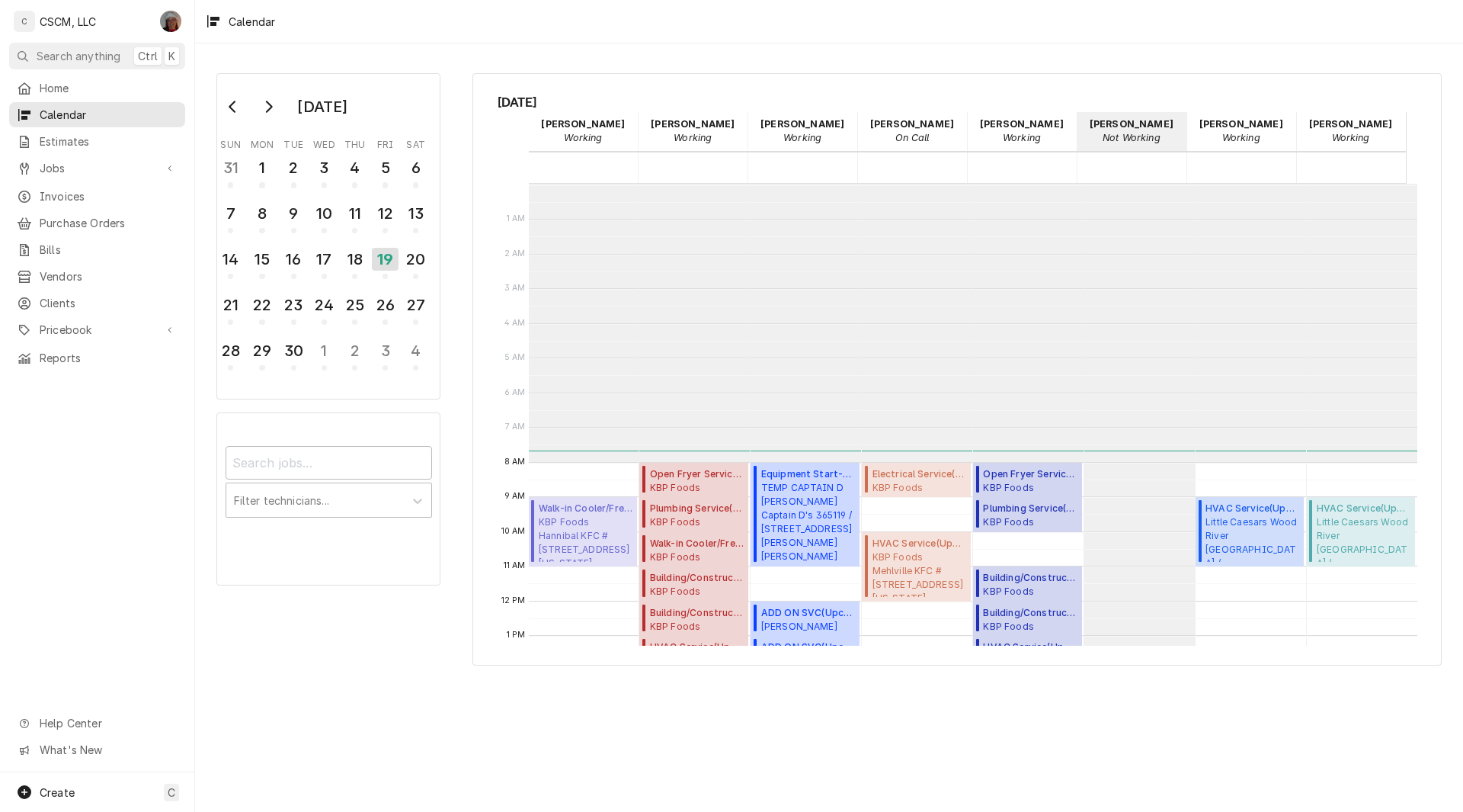
scroll to position [278, 0]
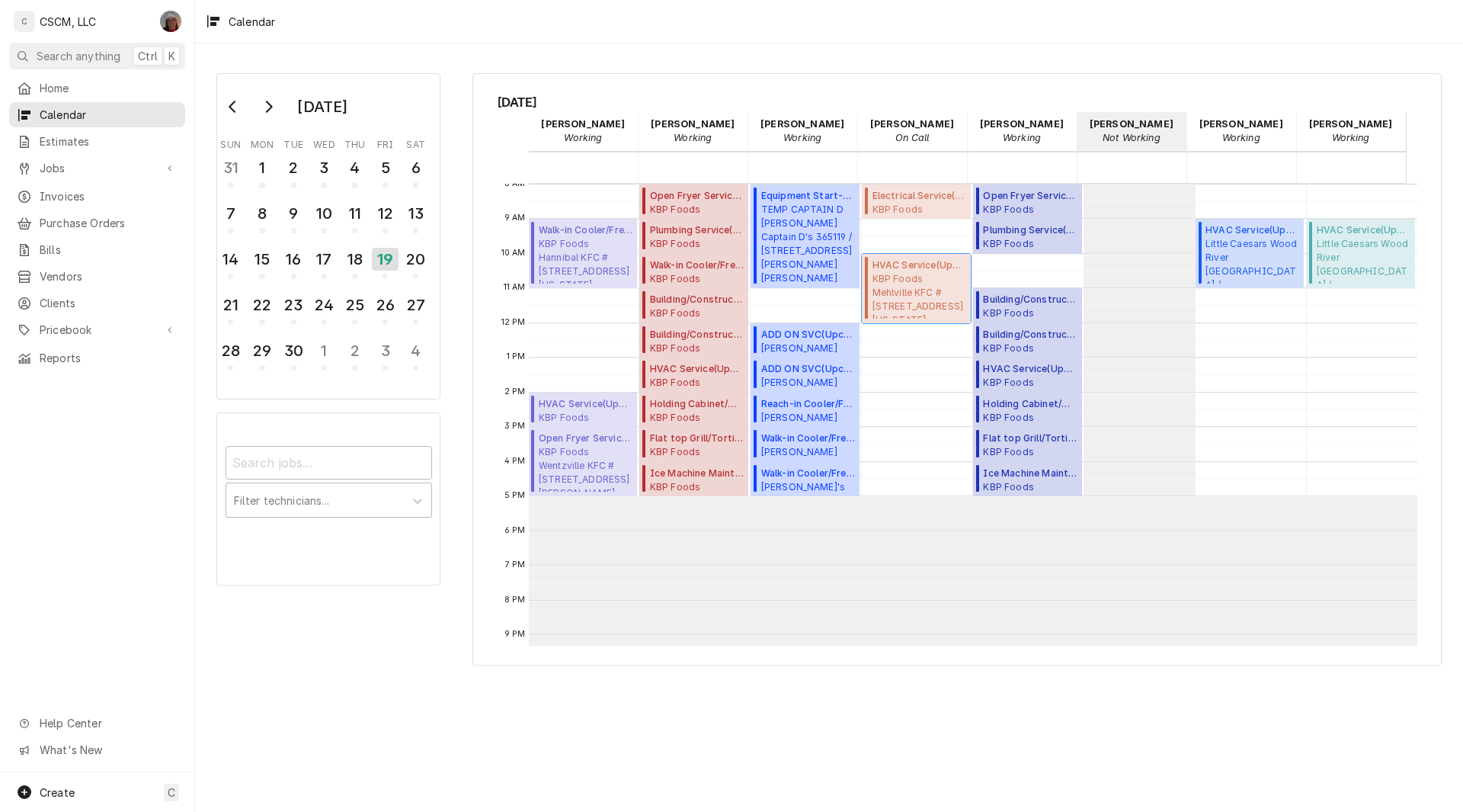
click at [921, 292] on span "KBP Foods Mehlville KFC #5841 / 4071 Union Rd, Mehlville, Missouri 63129" at bounding box center [920, 295] width 94 height 47
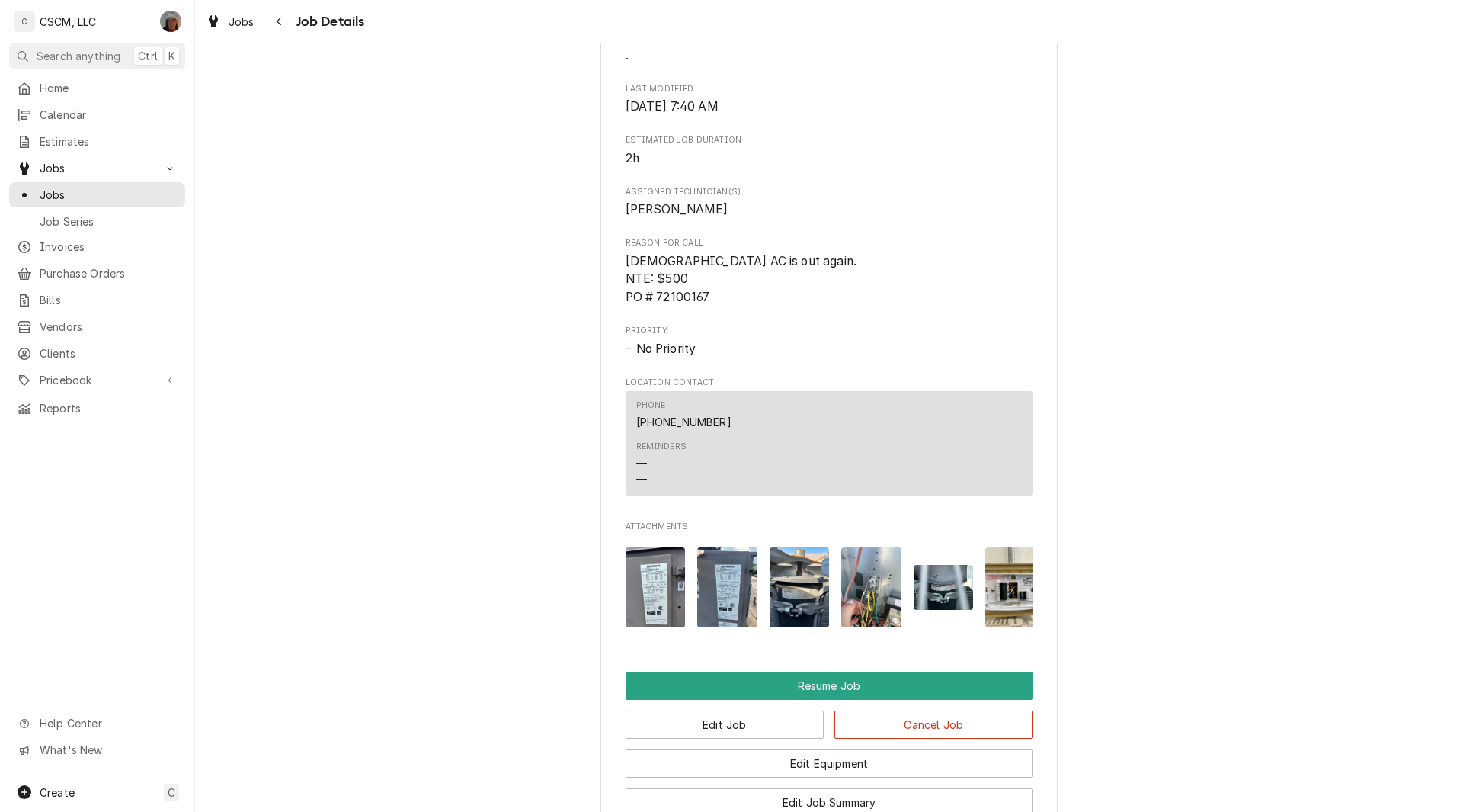
scroll to position [1157, 0]
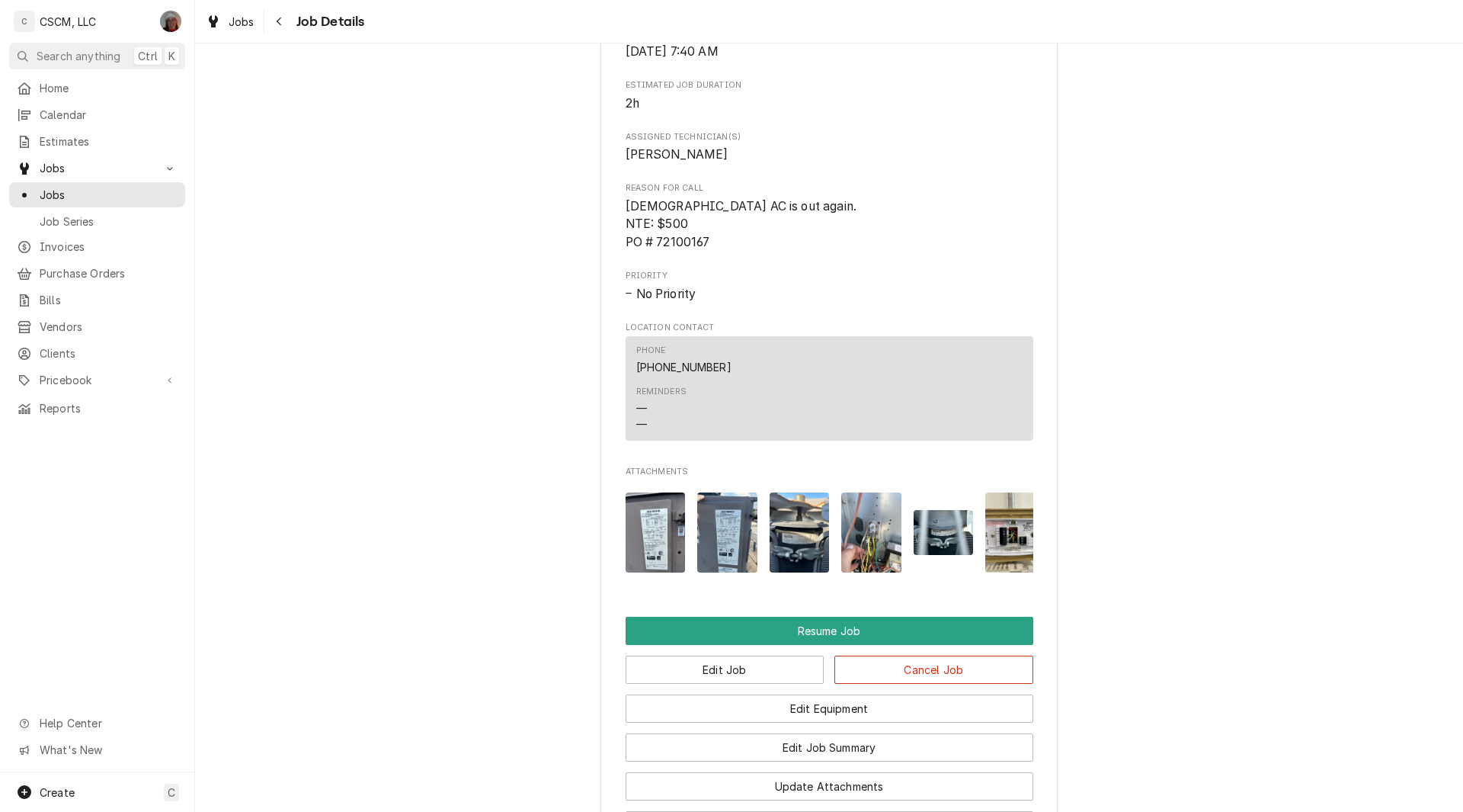
click at [724, 559] on img "Attachments" at bounding box center [728, 532] width 60 height 80
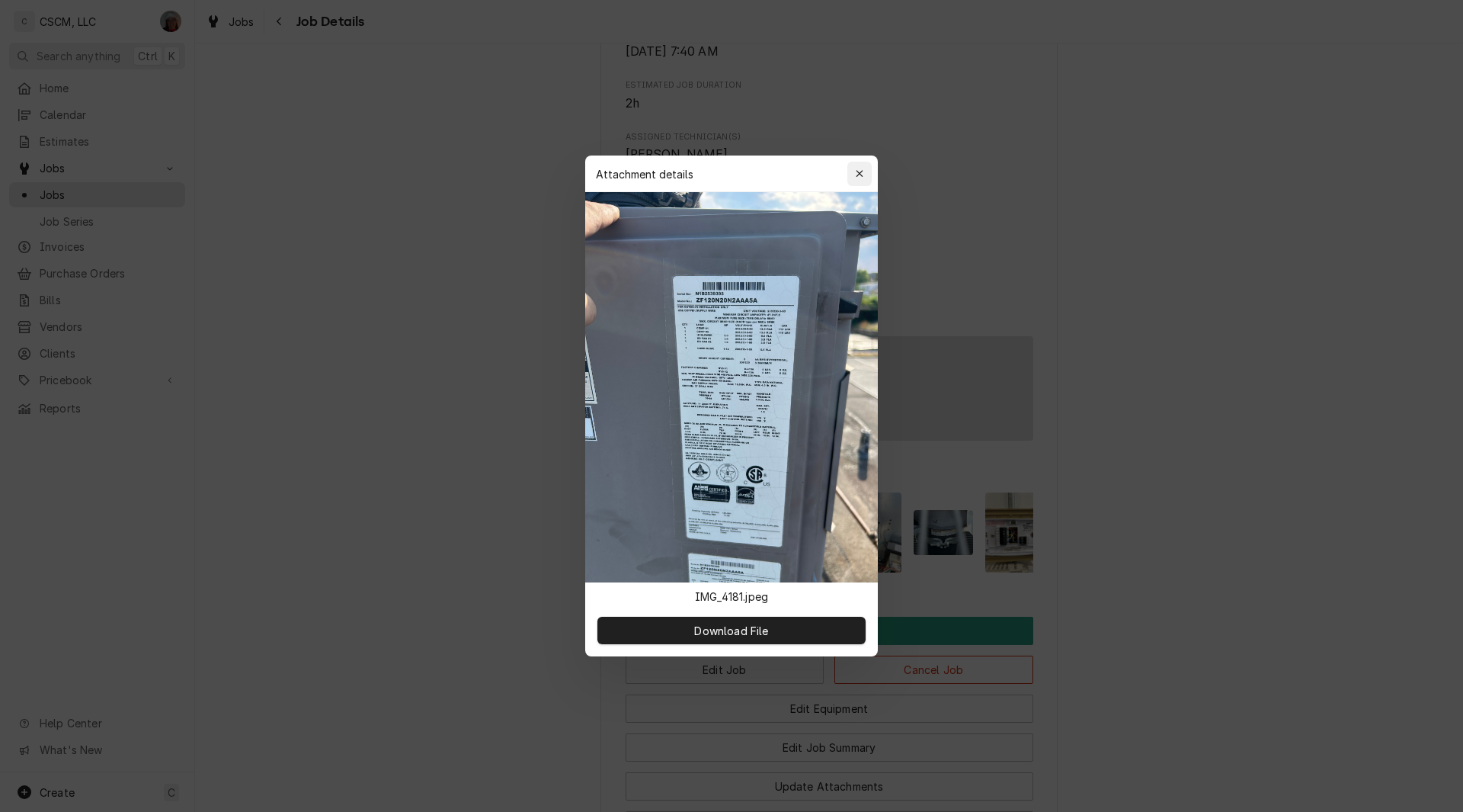
click at [867, 169] on div "button" at bounding box center [859, 173] width 15 height 15
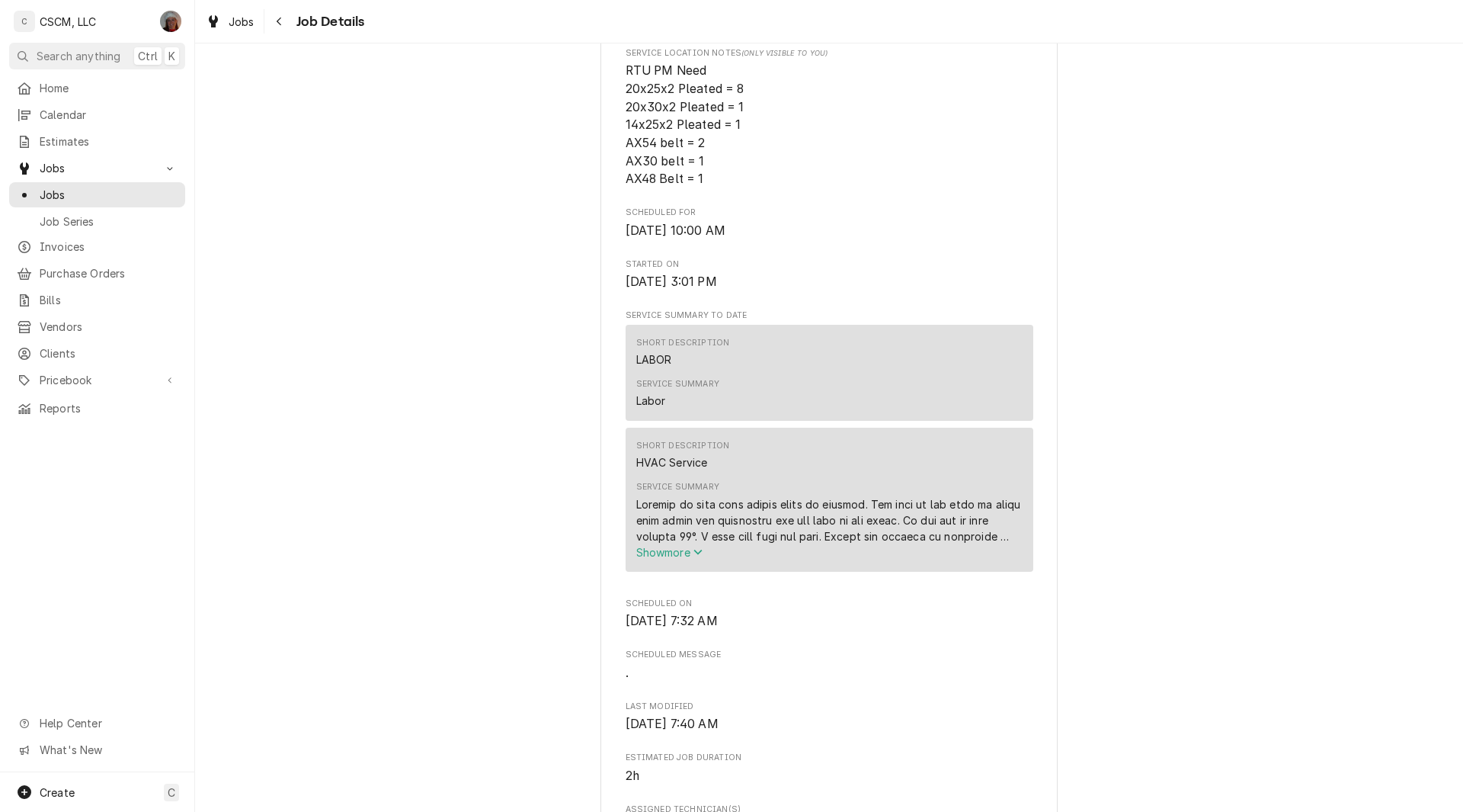
scroll to position [0, 0]
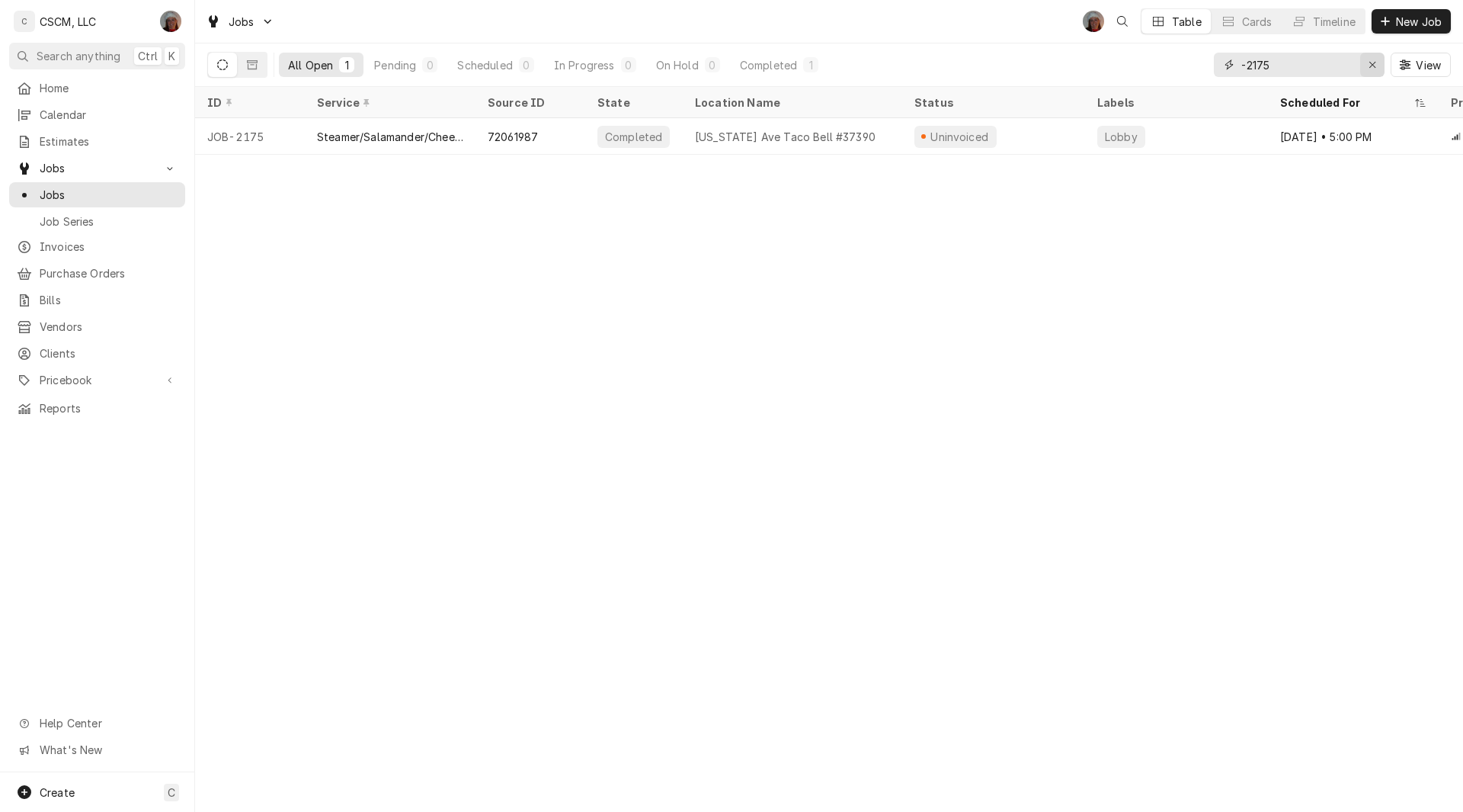
click at [1369, 66] on icon "Erase input" at bounding box center [1373, 65] width 9 height 11
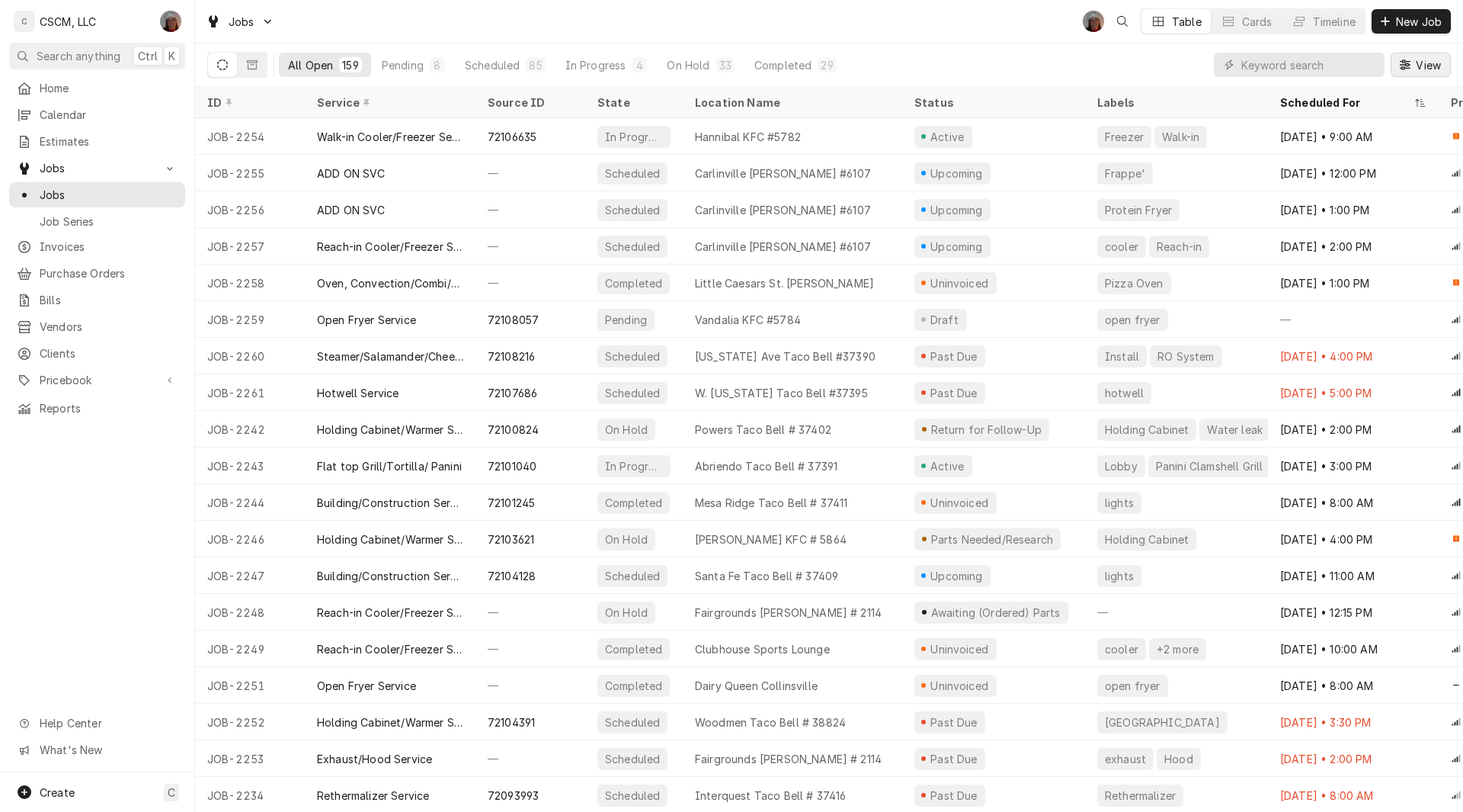
click at [1406, 72] on div "Dynamic Content Wrapper" at bounding box center [1405, 64] width 15 height 15
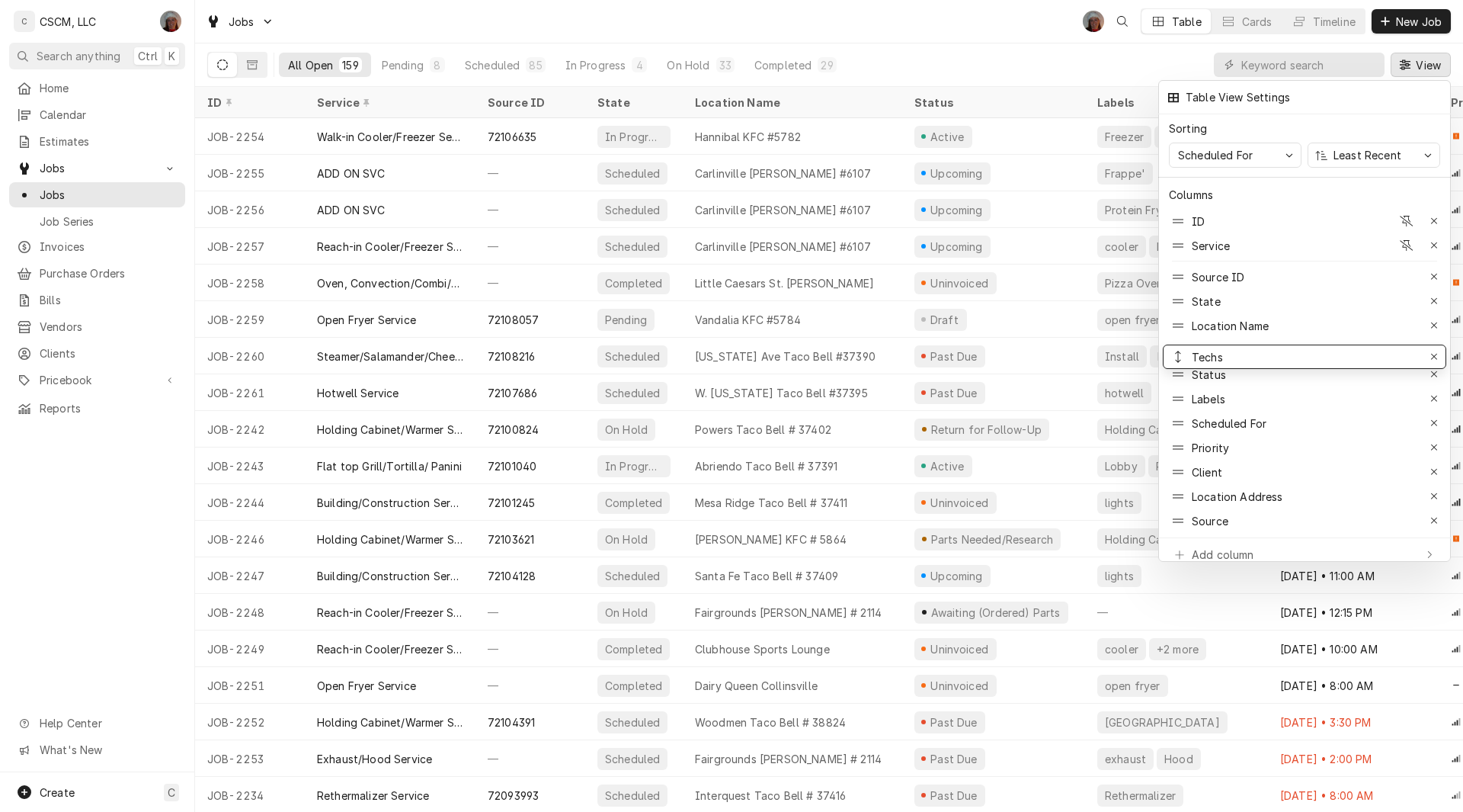
drag, startPoint x: 1179, startPoint y: 431, endPoint x: 1181, endPoint y: 340, distance: 91.0
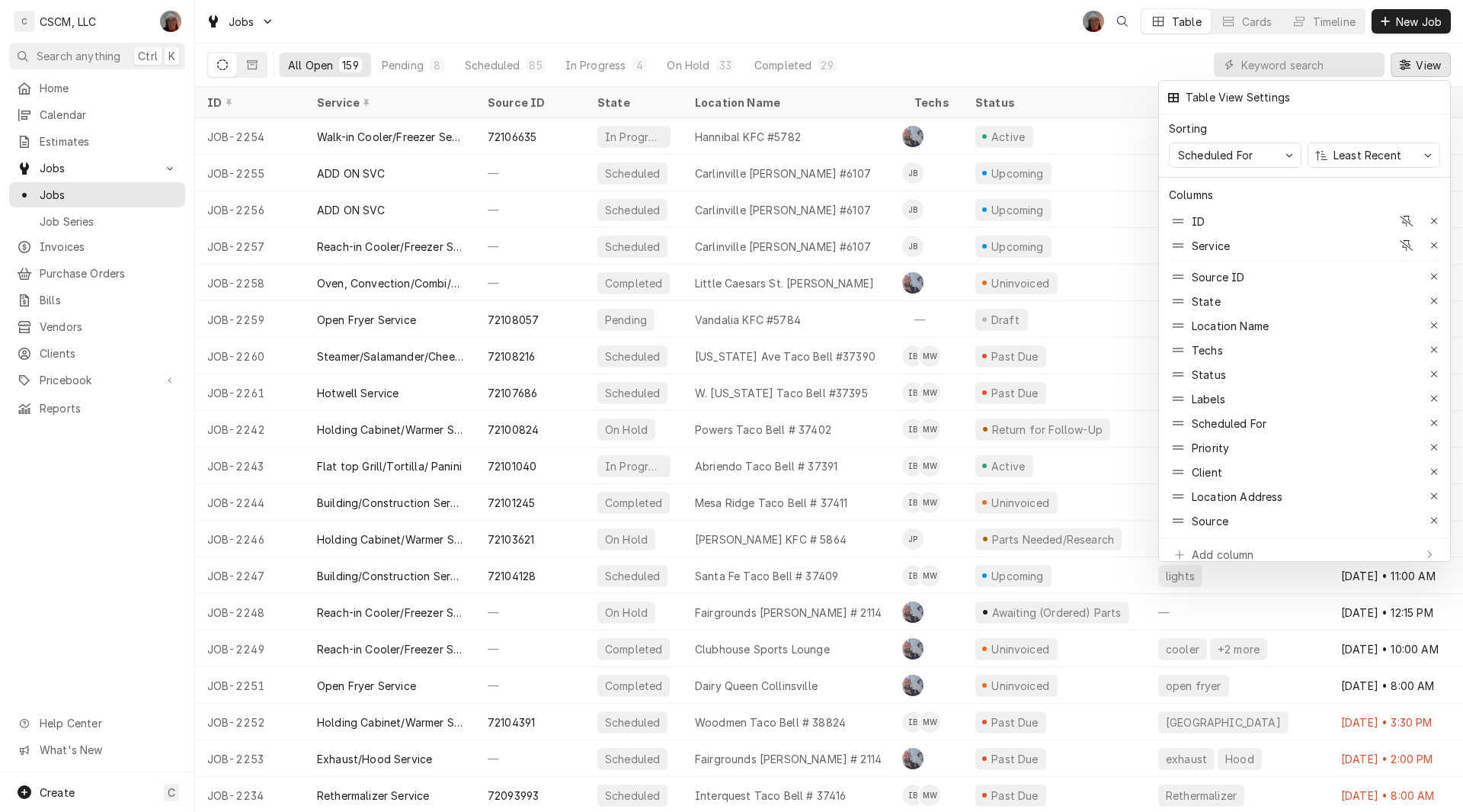
click at [965, 4] on div at bounding box center [732, 406] width 1463 height 812
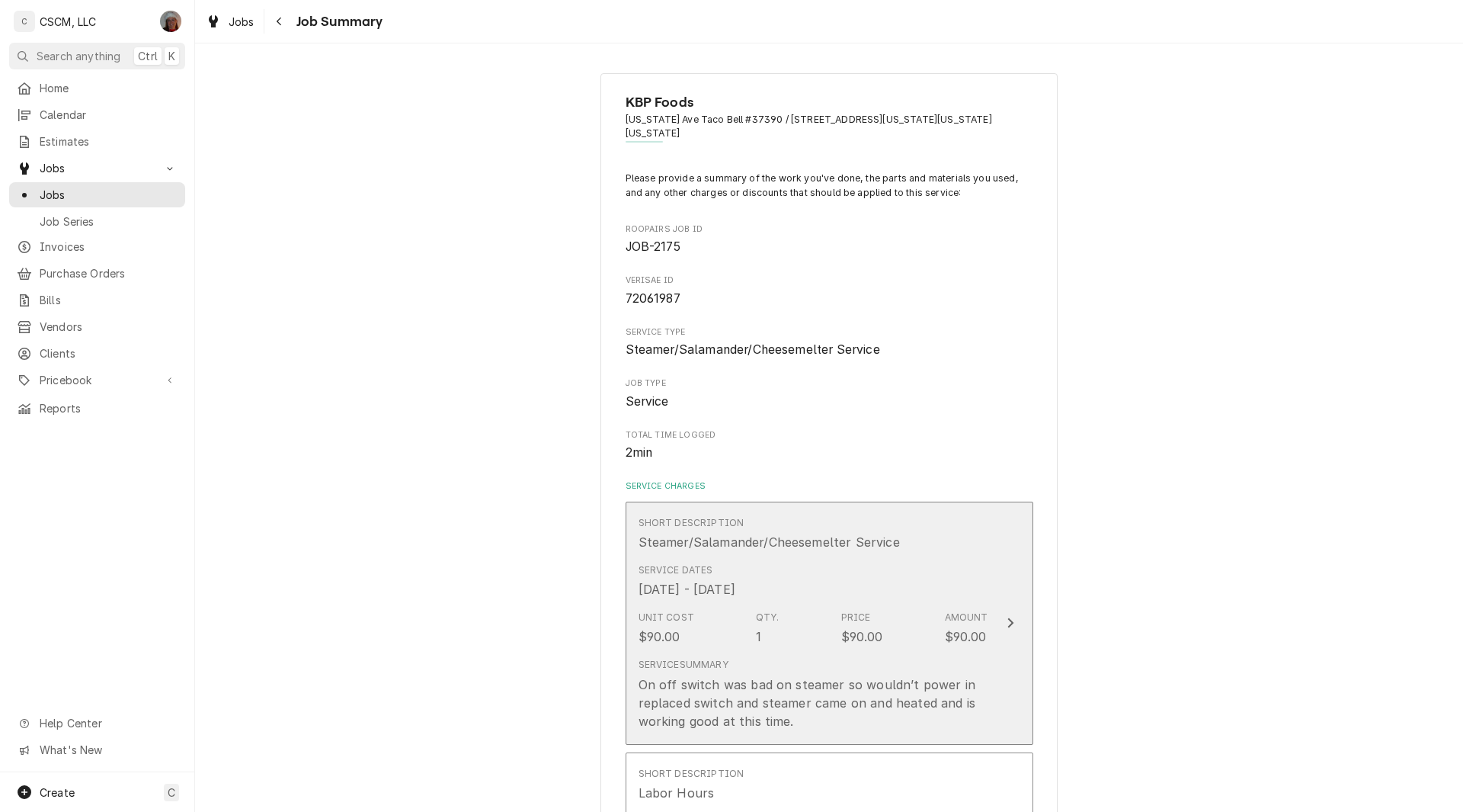
click at [1003, 618] on button "Short Description Steamer/Salamander/Cheesemelter Service Service Dates [DATE] …" at bounding box center [829, 623] width 408 height 243
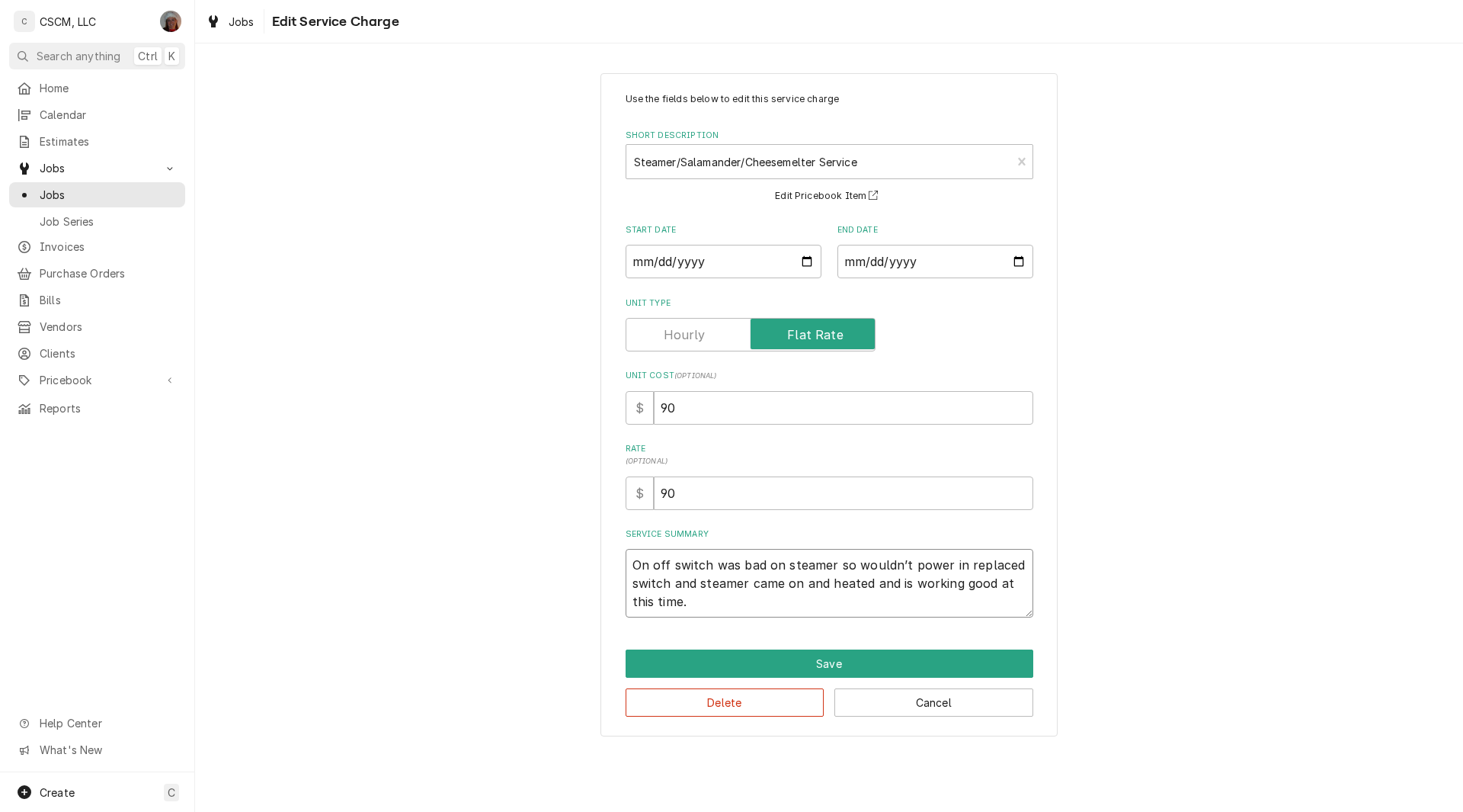
click at [628, 566] on textarea "On off switch was bad on steamer so wouldn’t power in replaced switch and steam…" at bounding box center [829, 583] width 408 height 69
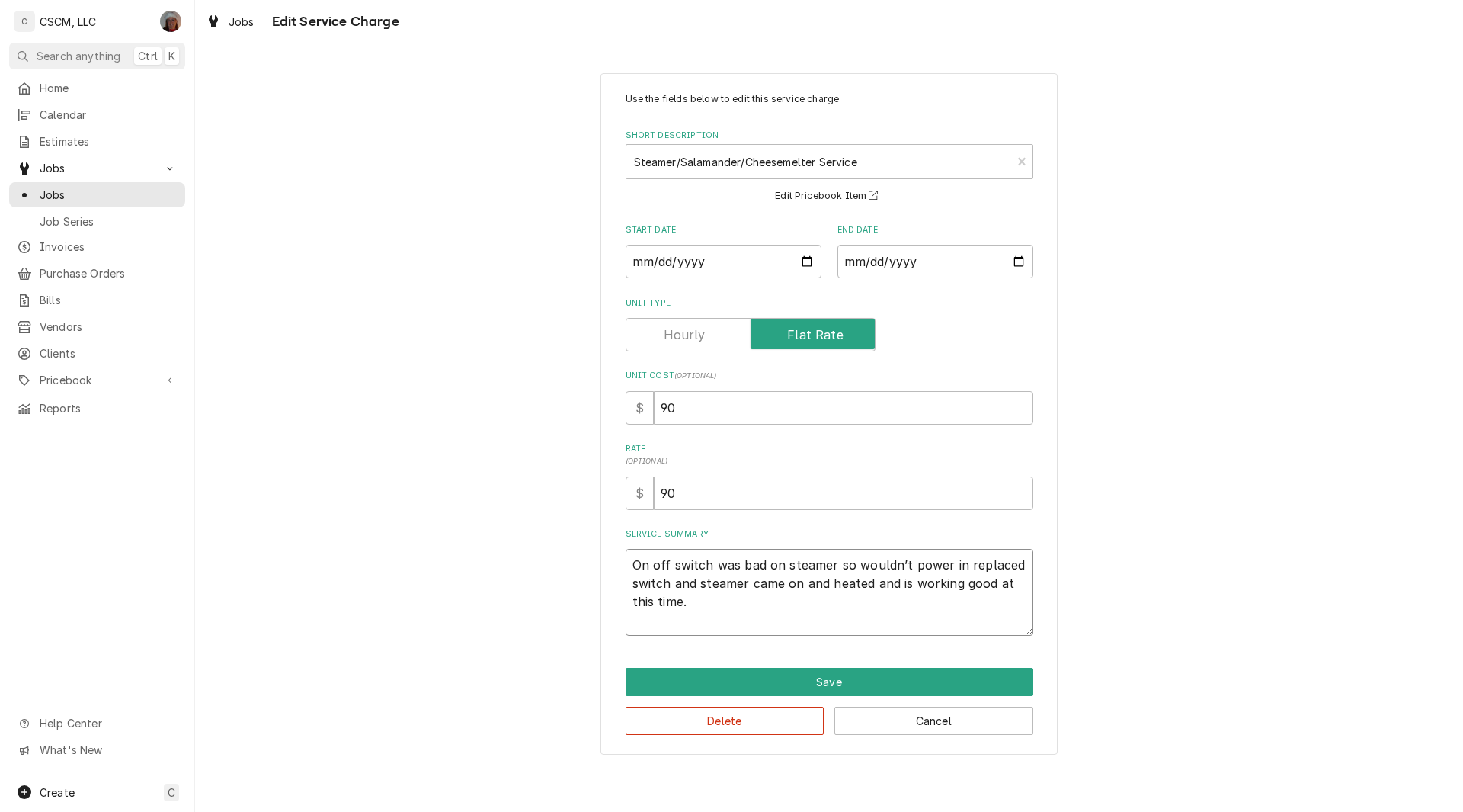
type textarea "x"
type textarea "On off switch was bad on steamer so wouldn’t power in replaced switch and steam…"
type textarea "x"
type textarea "On off switch was bad on steamer so wouldn’t power in replaced switch and steam…"
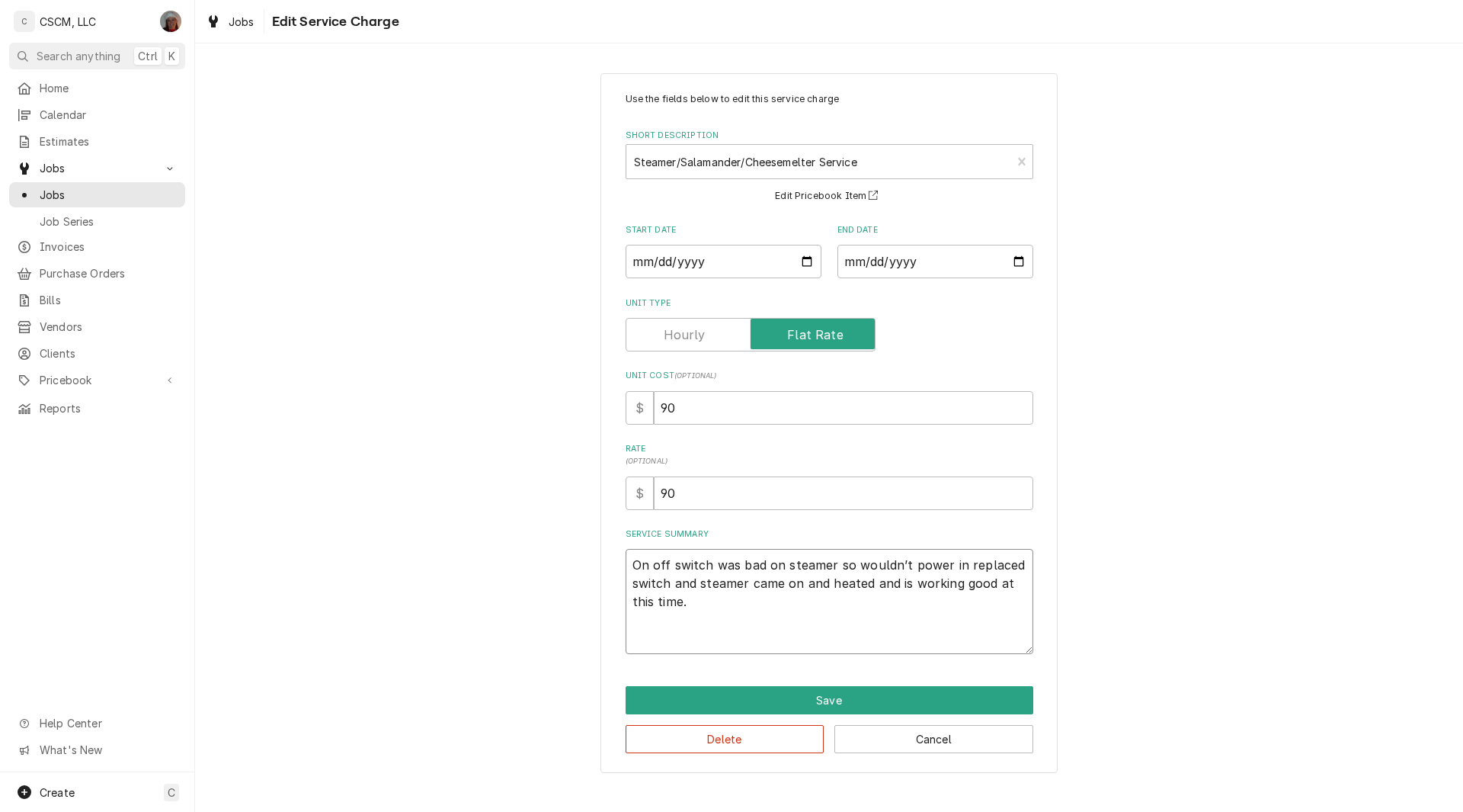
paste textarea "The switch is bad on lobby side steamer thanks joe NTE: $500 PO # 72061987"
type textarea "x"
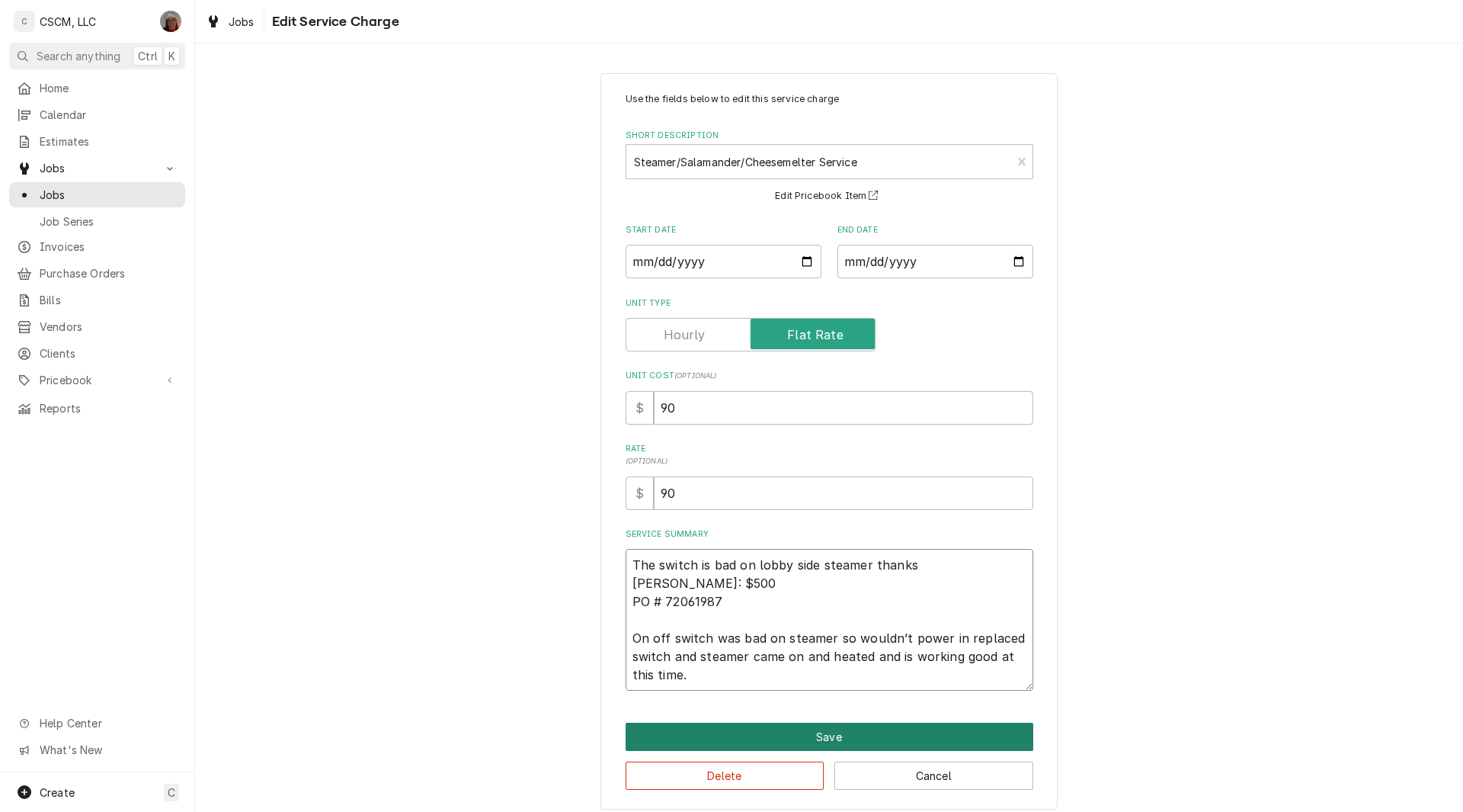
type textarea "The switch is bad on lobby side steamer thanks joe NTE: $500 PO # 72061987 On o…"
click at [810, 749] on button "Save" at bounding box center [829, 737] width 408 height 28
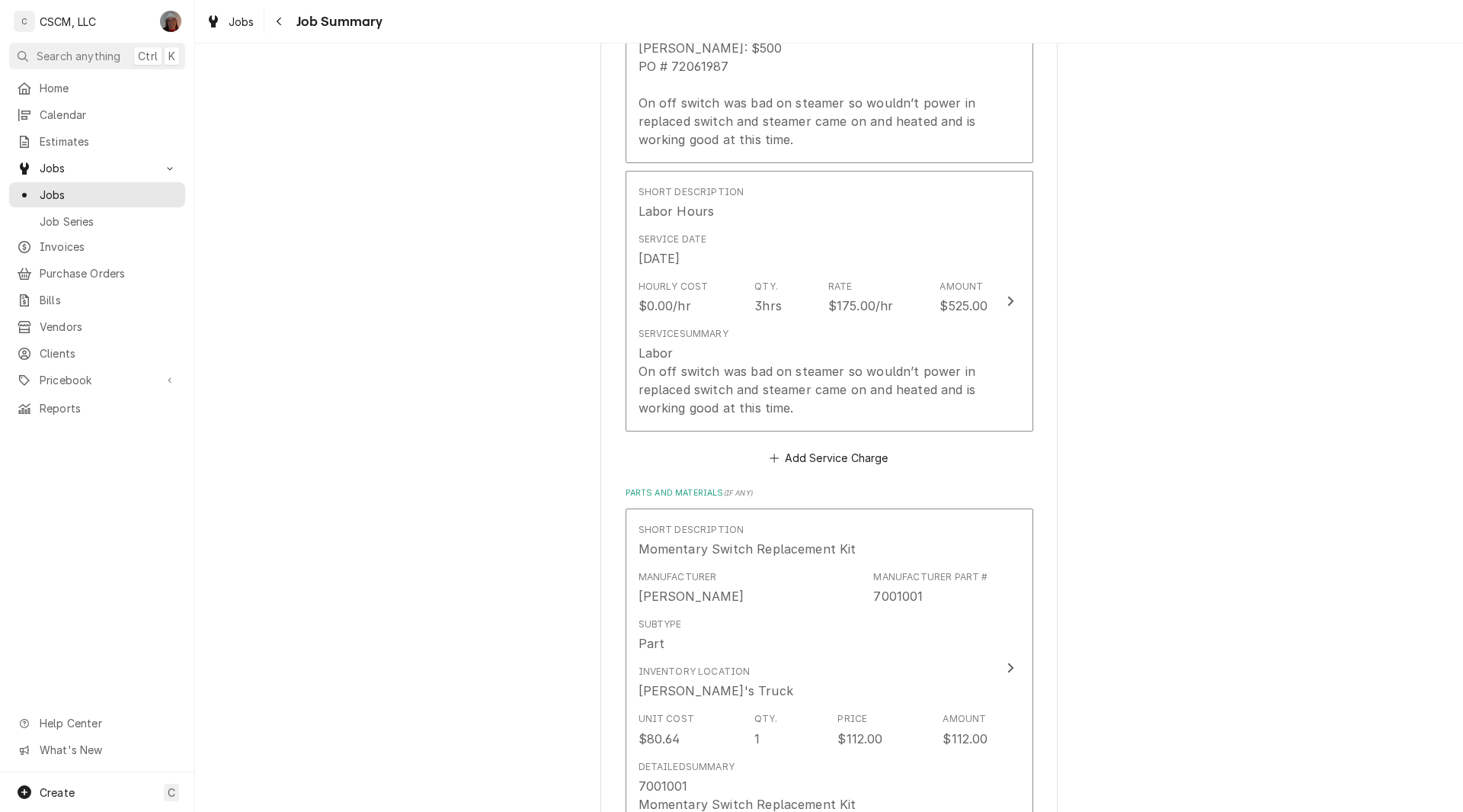
scroll to position [677, 0]
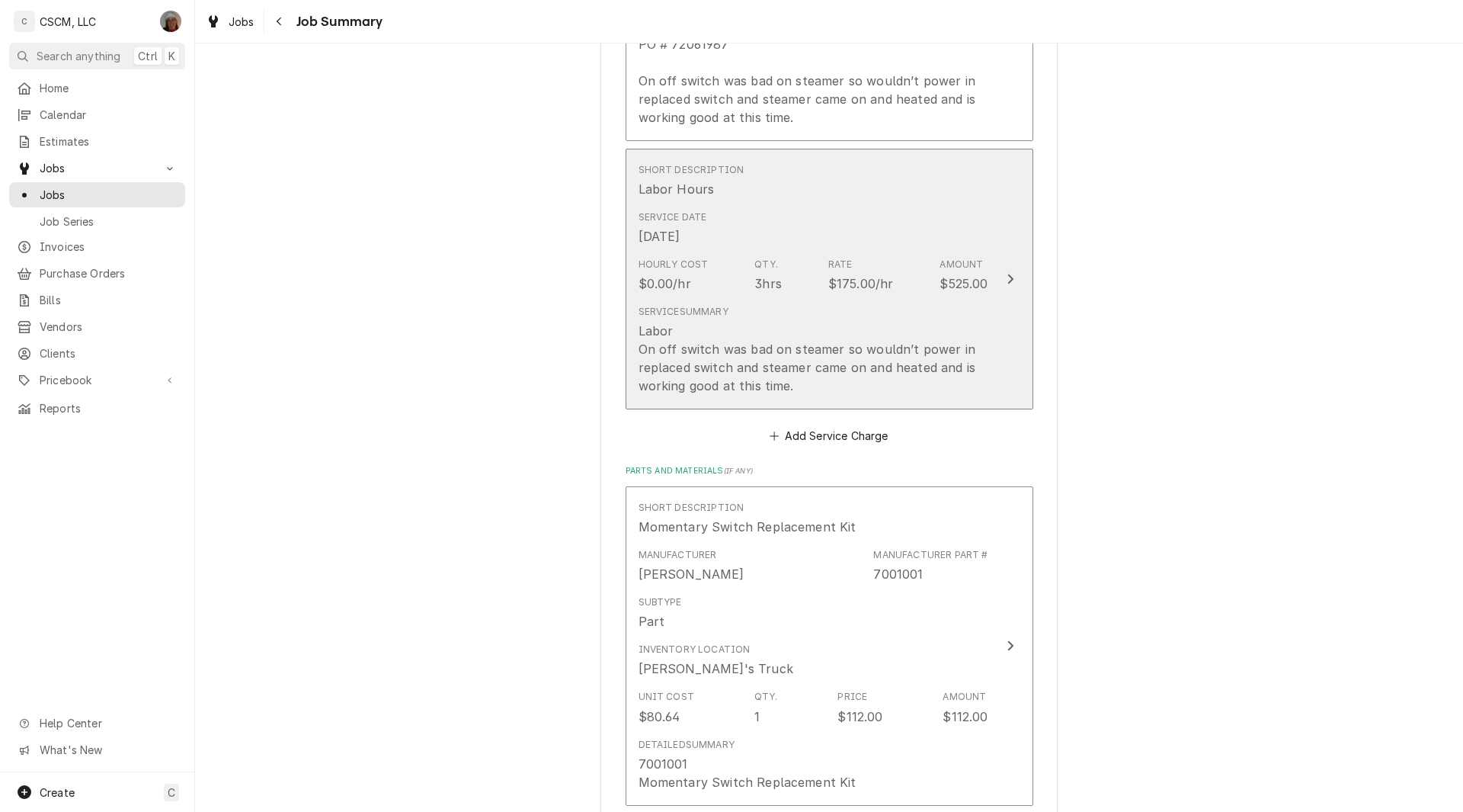
click at [1011, 270] on div "Update Line Item" at bounding box center [1010, 279] width 20 height 18
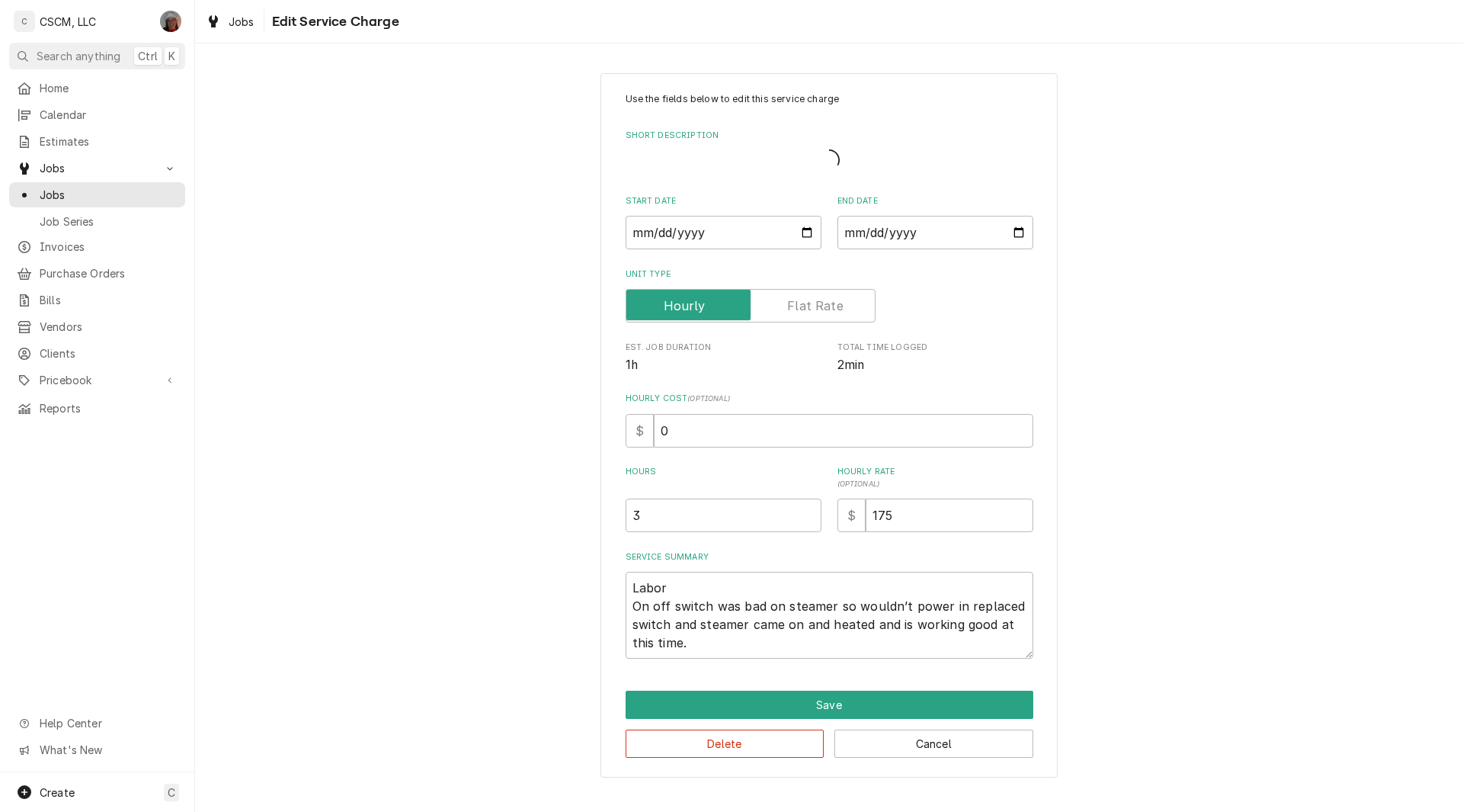
type textarea "x"
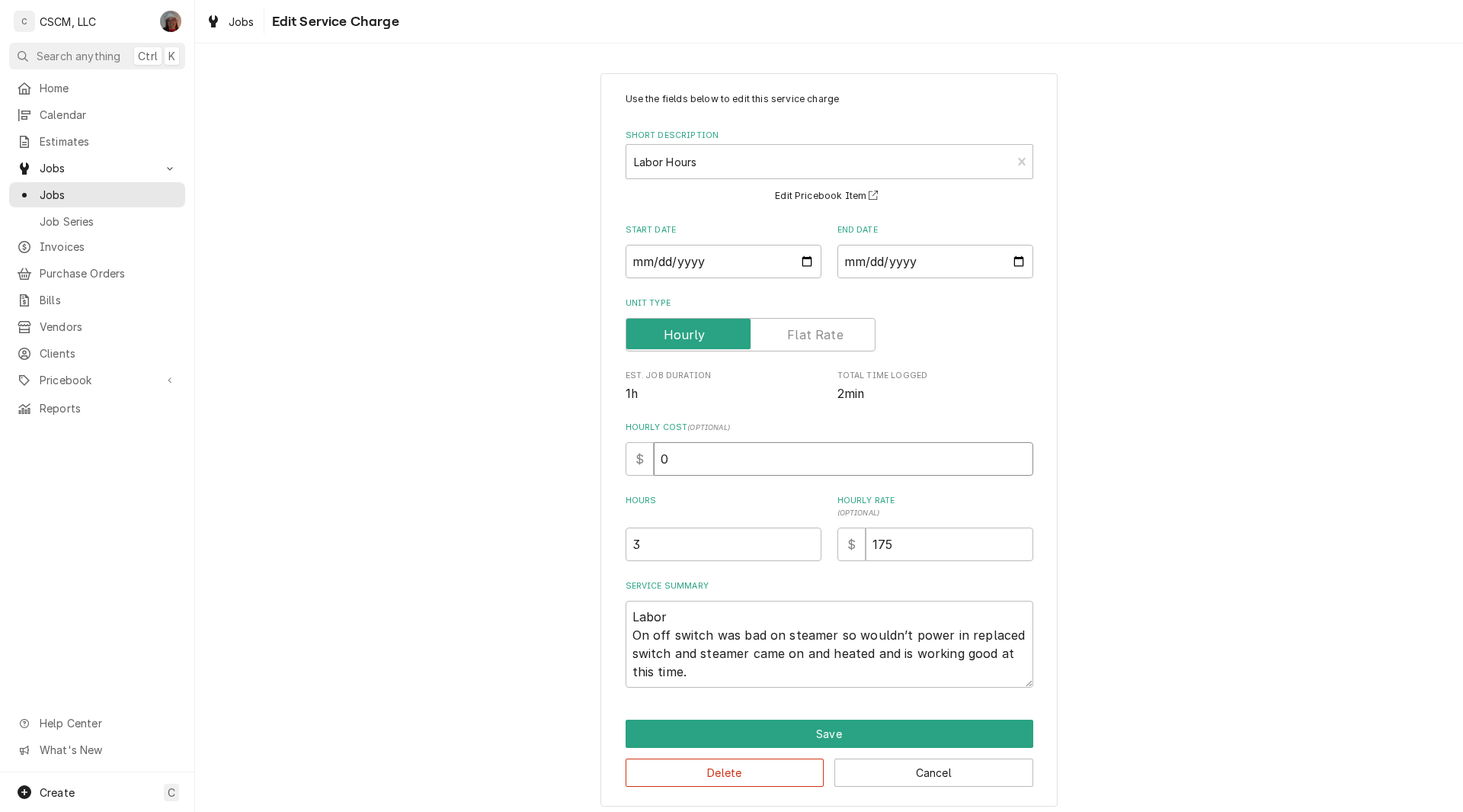
click at [672, 474] on div "Use the fields below to edit this service charge Short Description Labor Hours …" at bounding box center [829, 390] width 408 height 596
drag, startPoint x: 672, startPoint y: 472, endPoint x: 639, endPoint y: 462, distance: 34.5
click at [639, 462] on div "$ 0" at bounding box center [829, 459] width 408 height 33
type input "2"
type textarea "x"
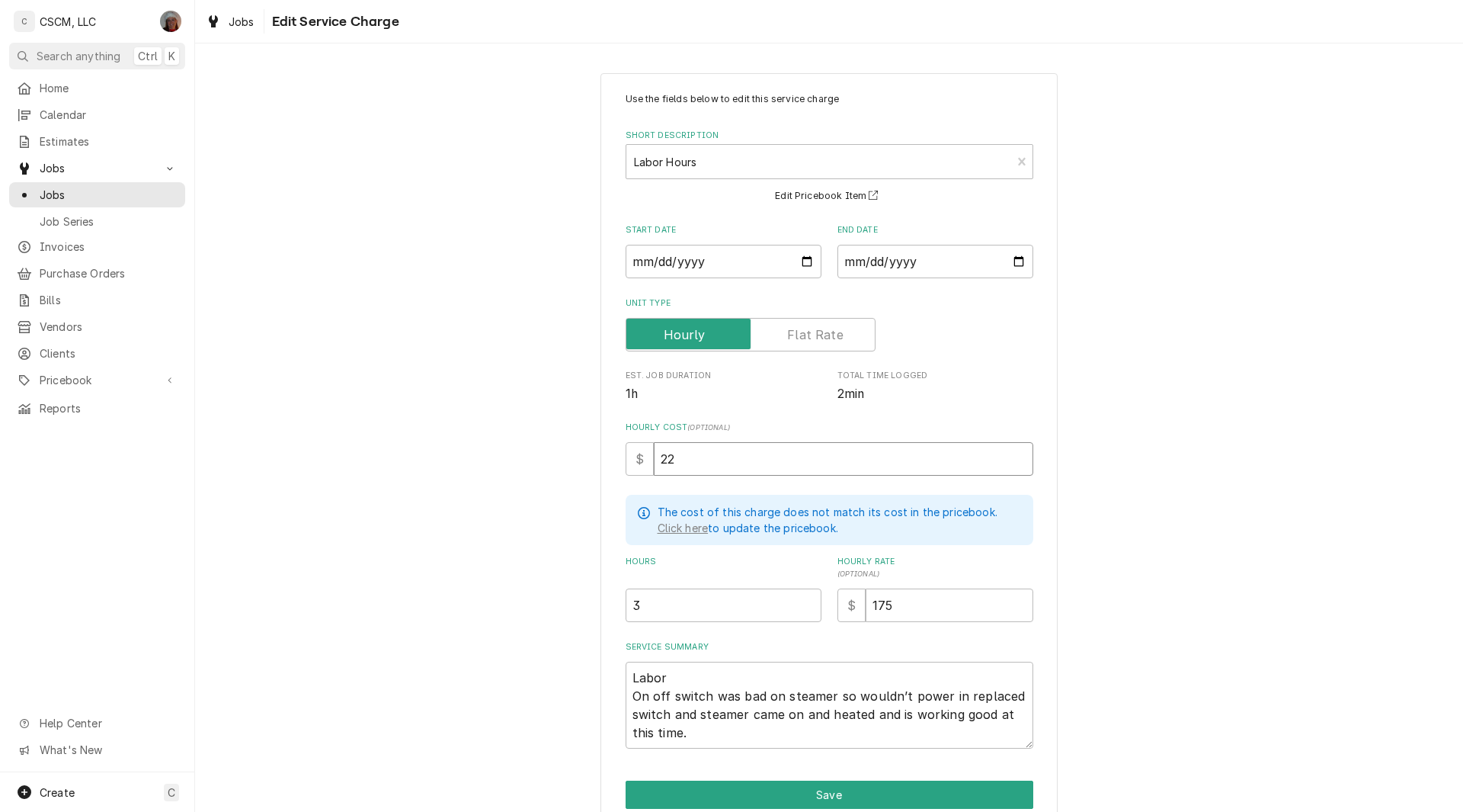
type input "22"
drag, startPoint x: 631, startPoint y: 701, endPoint x: 725, endPoint y: 737, distance: 100.7
click at [725, 737] on textarea "Labor On off switch was bad on steamer so wouldn’t power in replaced switch and…" at bounding box center [829, 705] width 408 height 87
type textarea "x"
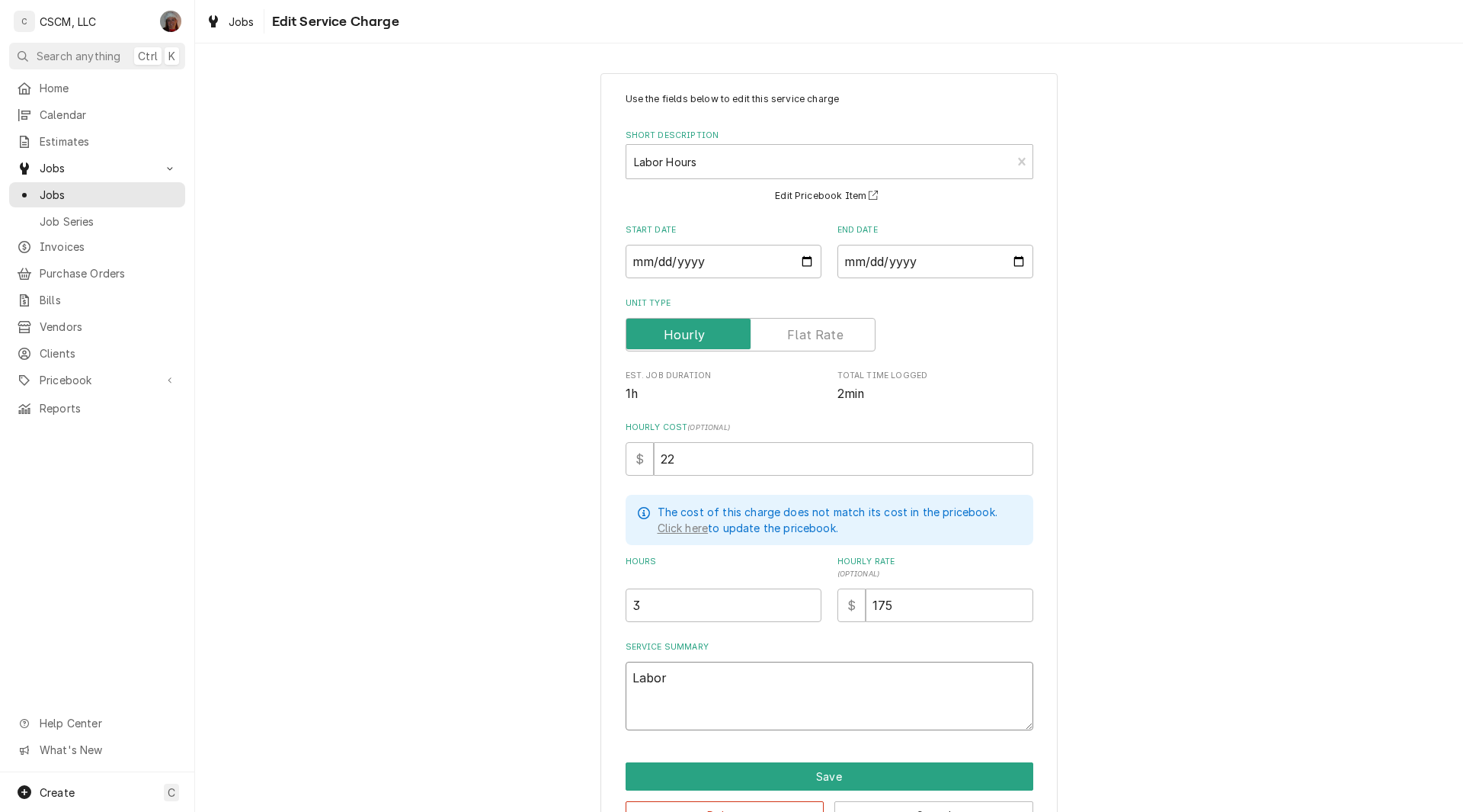
type textarea "Labor"
type textarea "x"
type input "2.5"
click at [804, 608] on input "2.5" at bounding box center [724, 605] width 196 height 33
type textarea "x"
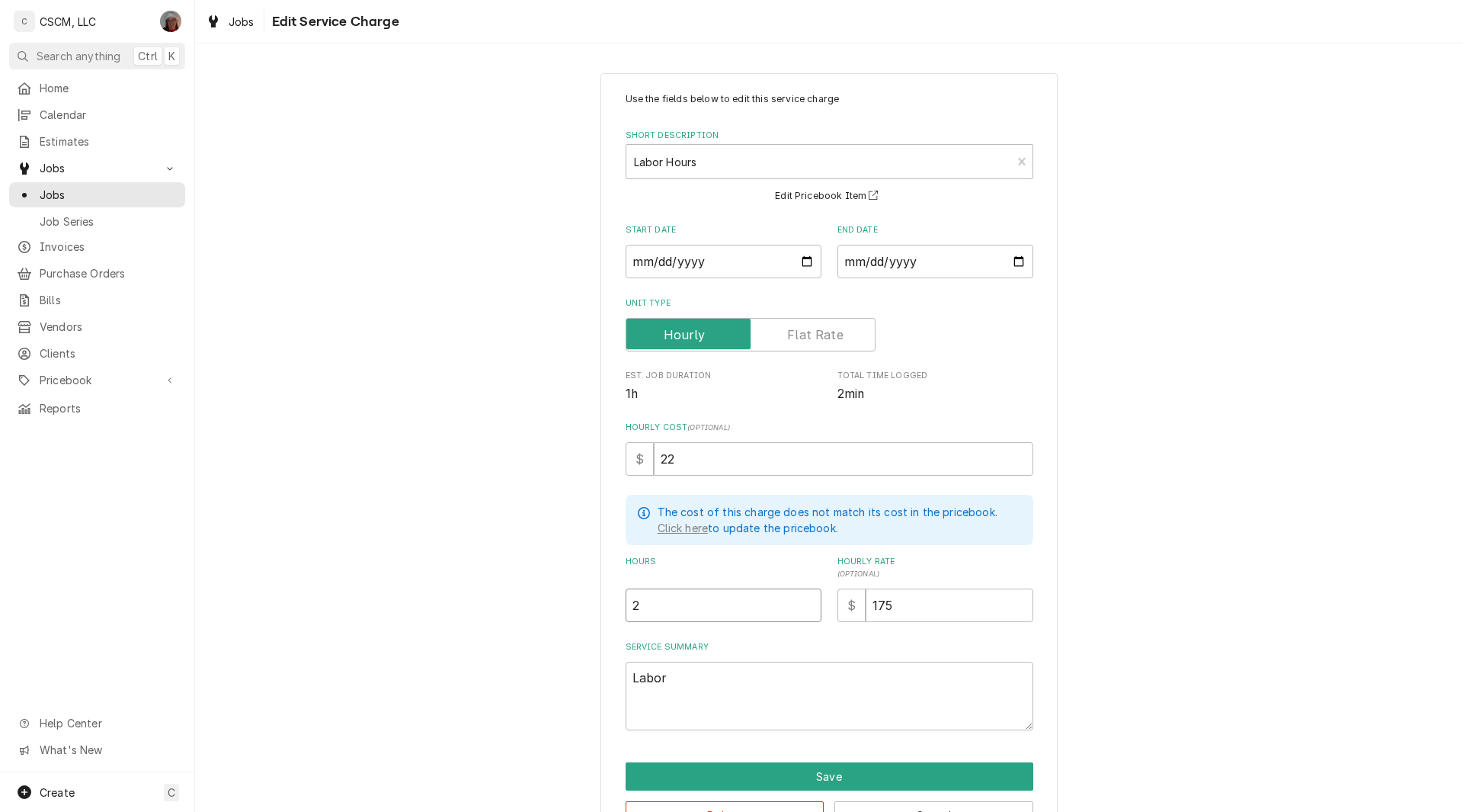
type input "2"
click at [804, 608] on input "2" at bounding box center [724, 605] width 196 height 33
type textarea "x"
type input "1.5"
click at [804, 608] on input "1.5" at bounding box center [724, 605] width 196 height 33
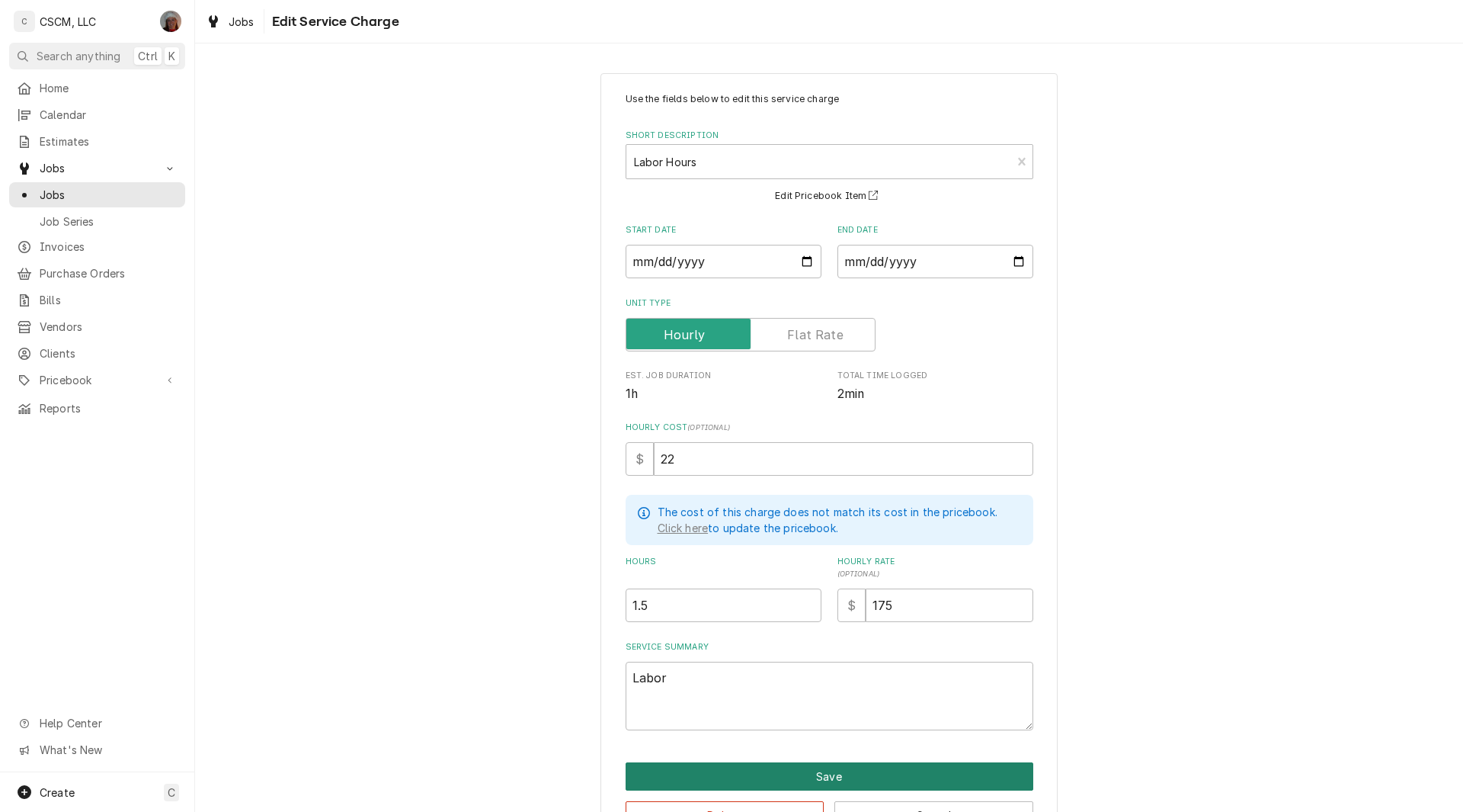
click at [834, 783] on button "Save" at bounding box center [829, 776] width 408 height 28
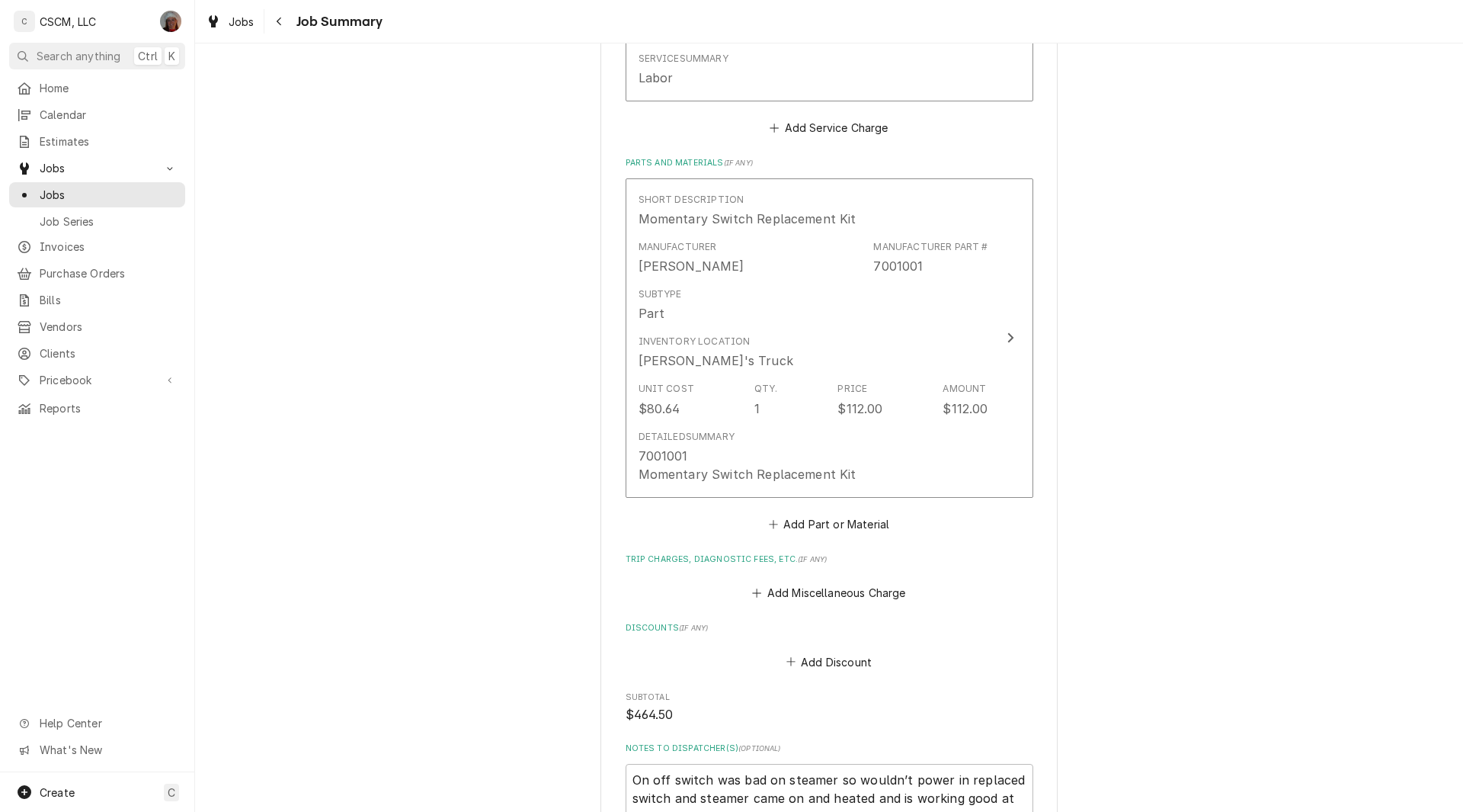
scroll to position [1097, 0]
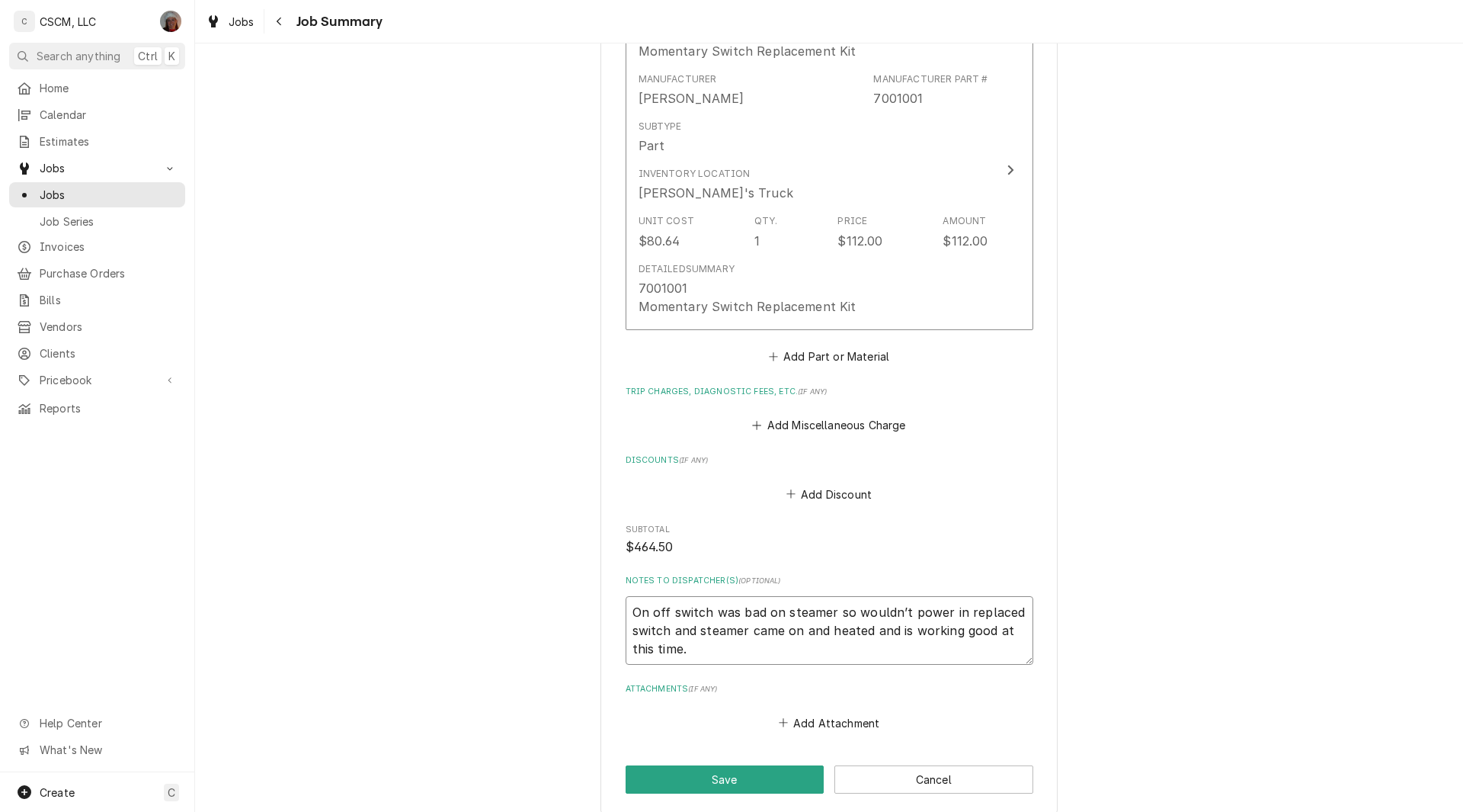
drag, startPoint x: 621, startPoint y: 585, endPoint x: 750, endPoint y: 675, distance: 157.3
type textarea "x"
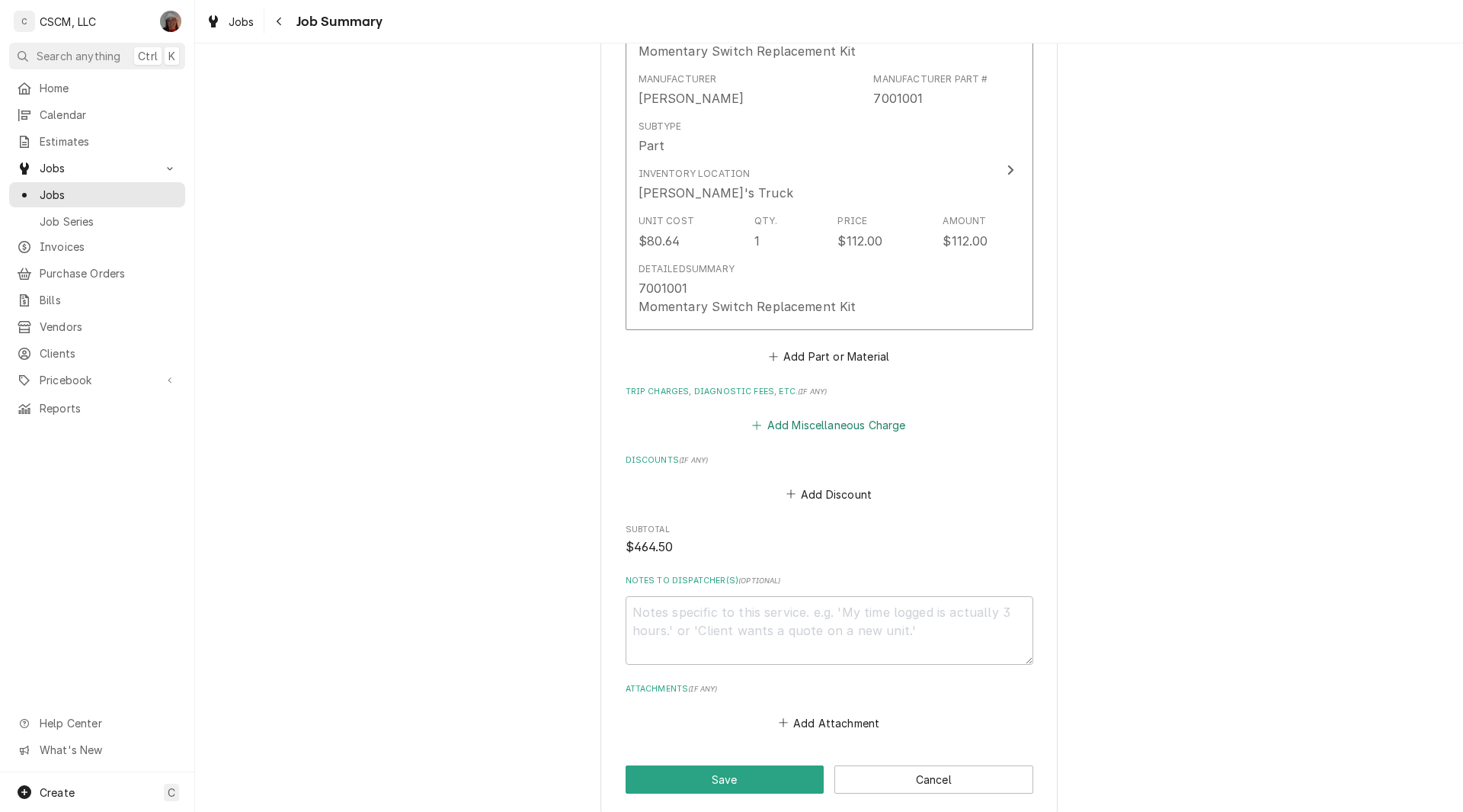
click at [788, 415] on button "Add Miscellaneous Charge" at bounding box center [829, 425] width 159 height 21
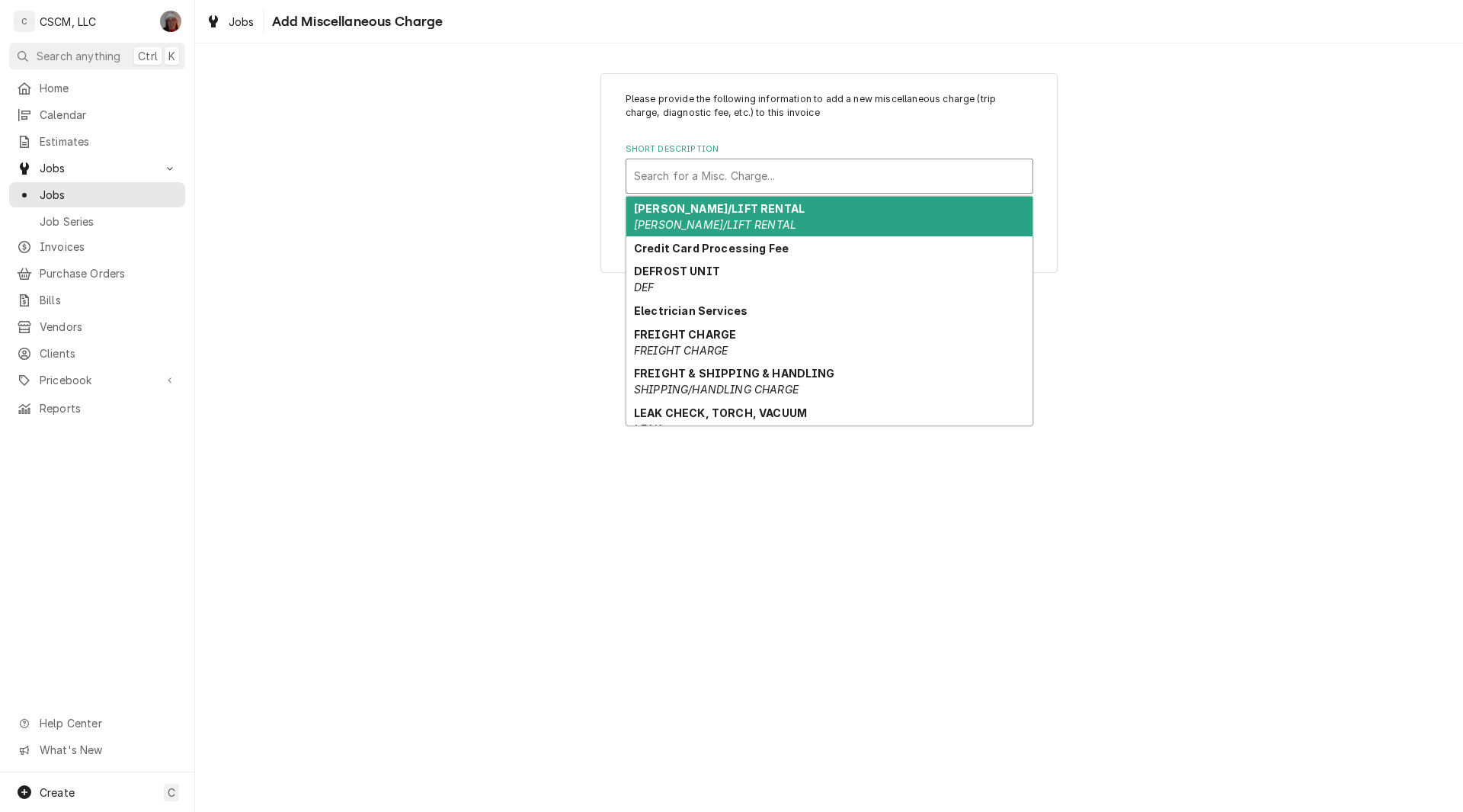
click at [689, 188] on div "Short Description" at bounding box center [829, 176] width 391 height 28
type input "f"
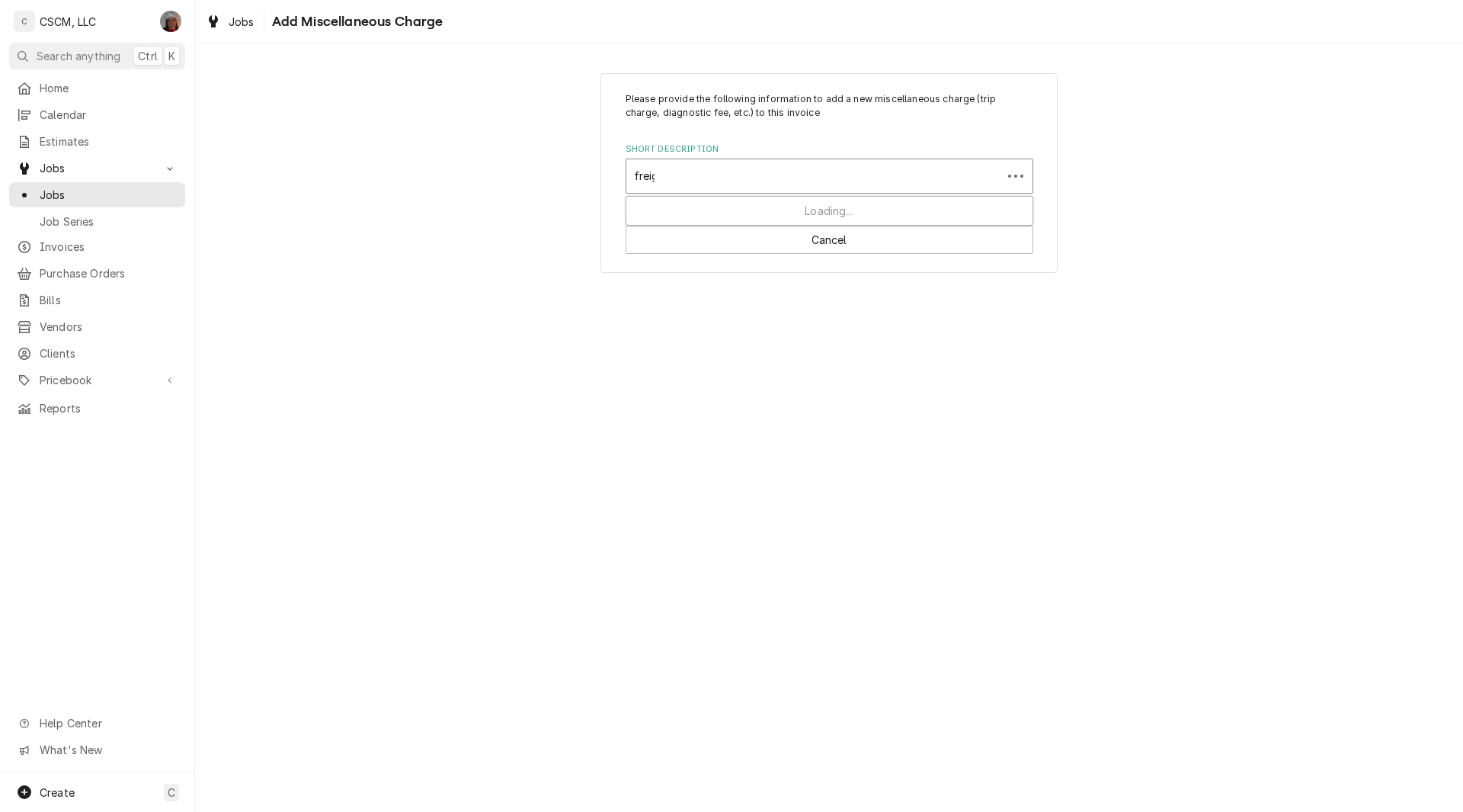
type input "freight"
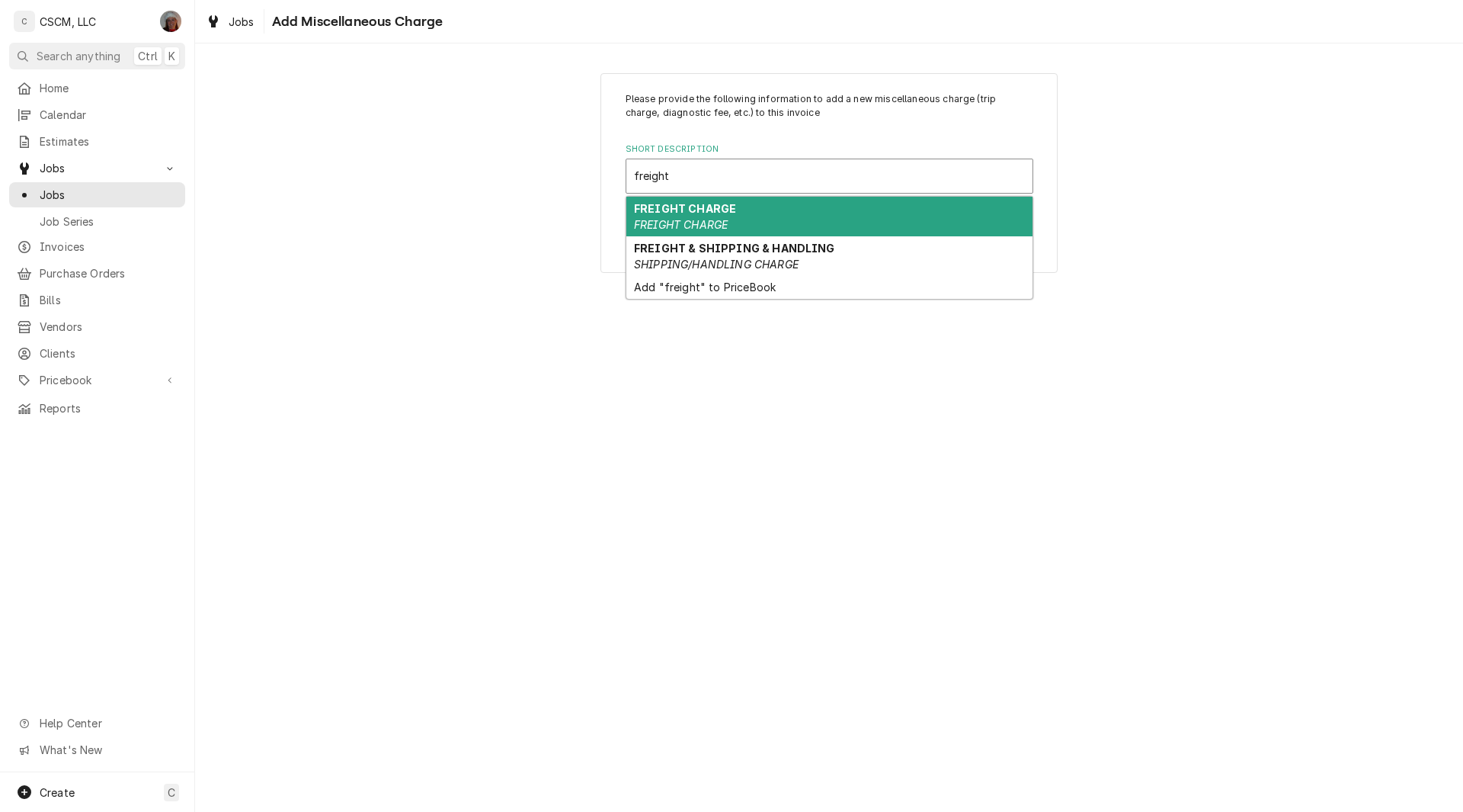
click at [691, 221] on em "FREIGHT CHARGE" at bounding box center [681, 224] width 94 height 13
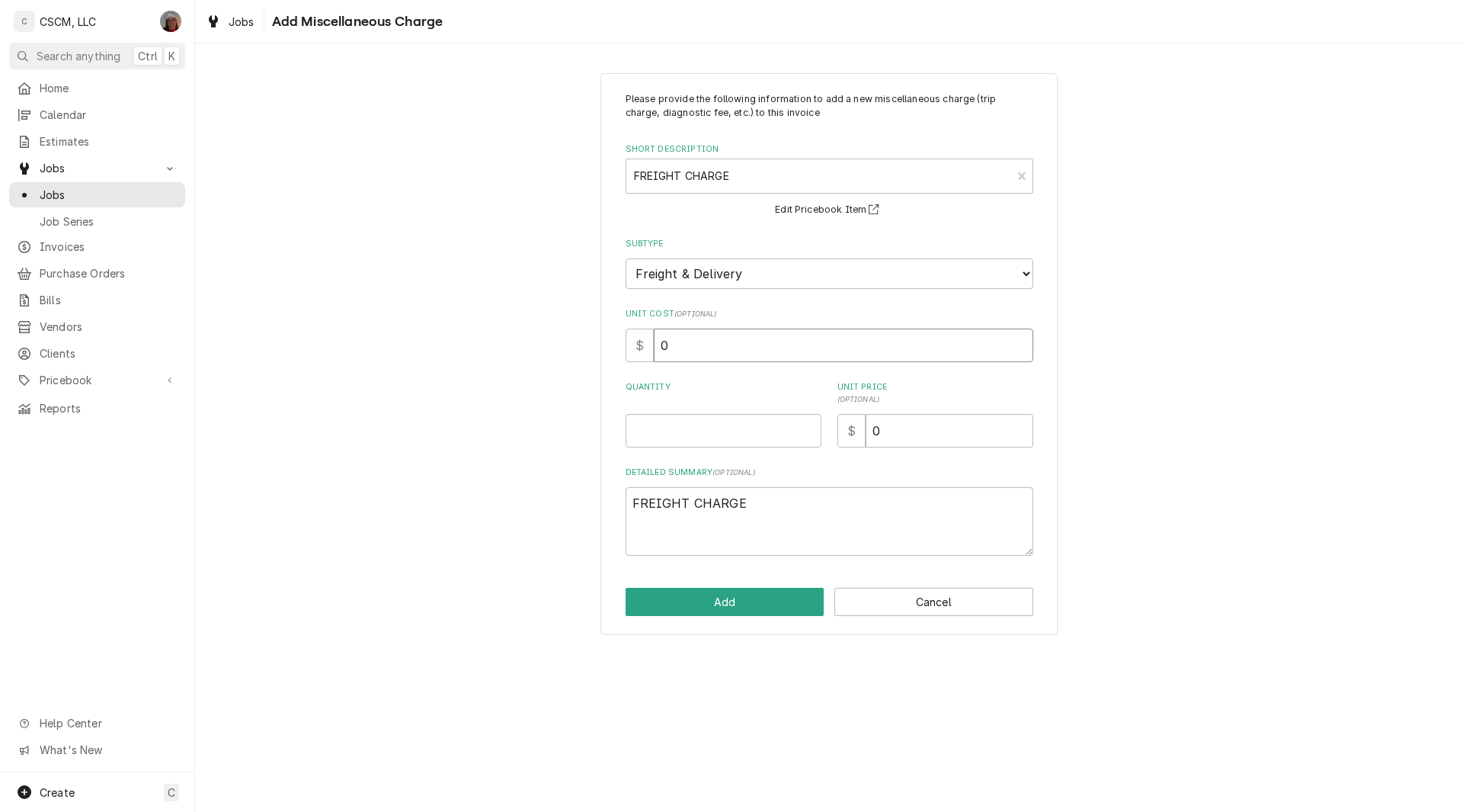
click at [698, 343] on input "0" at bounding box center [844, 345] width 379 height 33
type textarea "x"
type input "2"
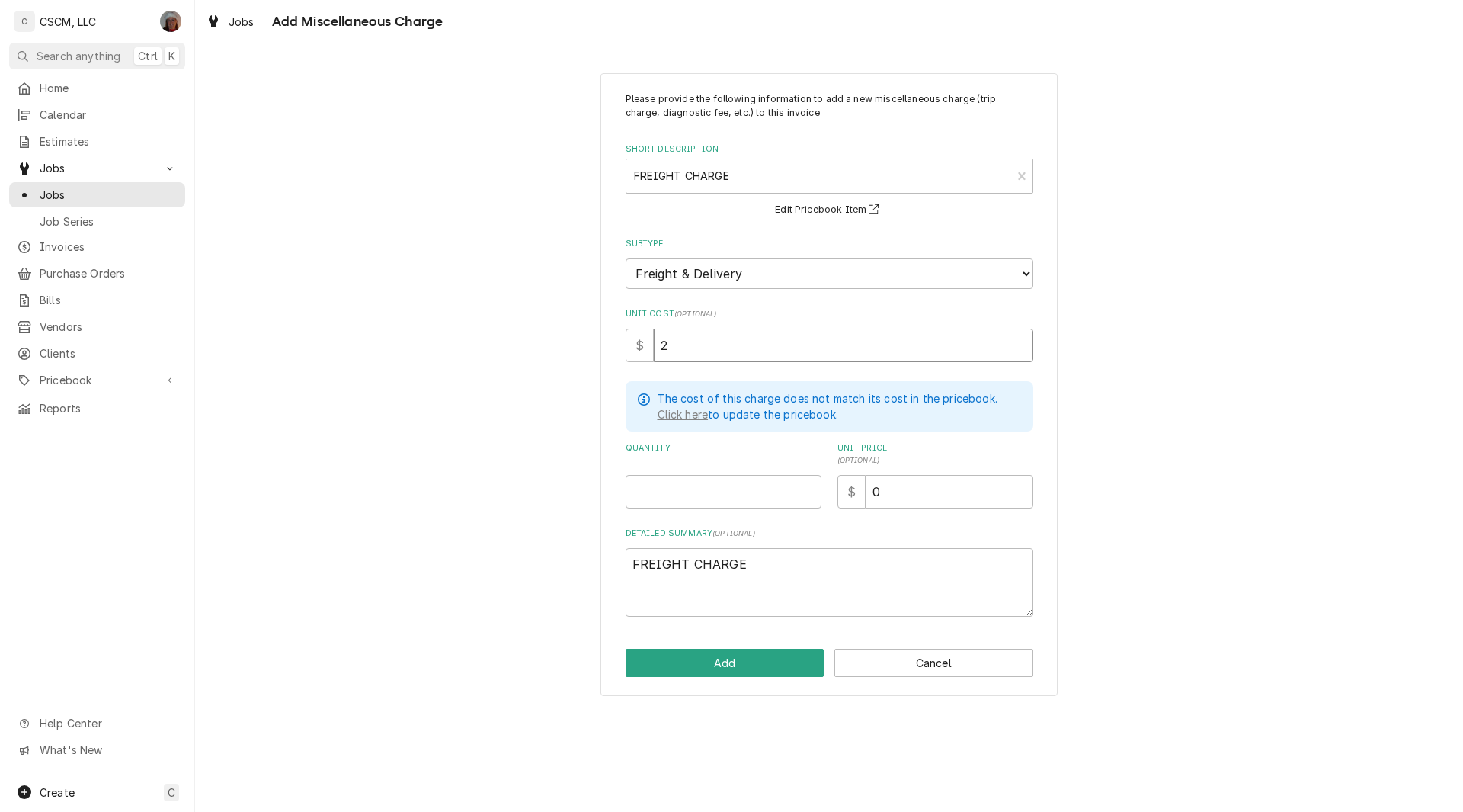
type textarea "x"
type input "25"
type textarea "x"
type input "1"
type textarea "x"
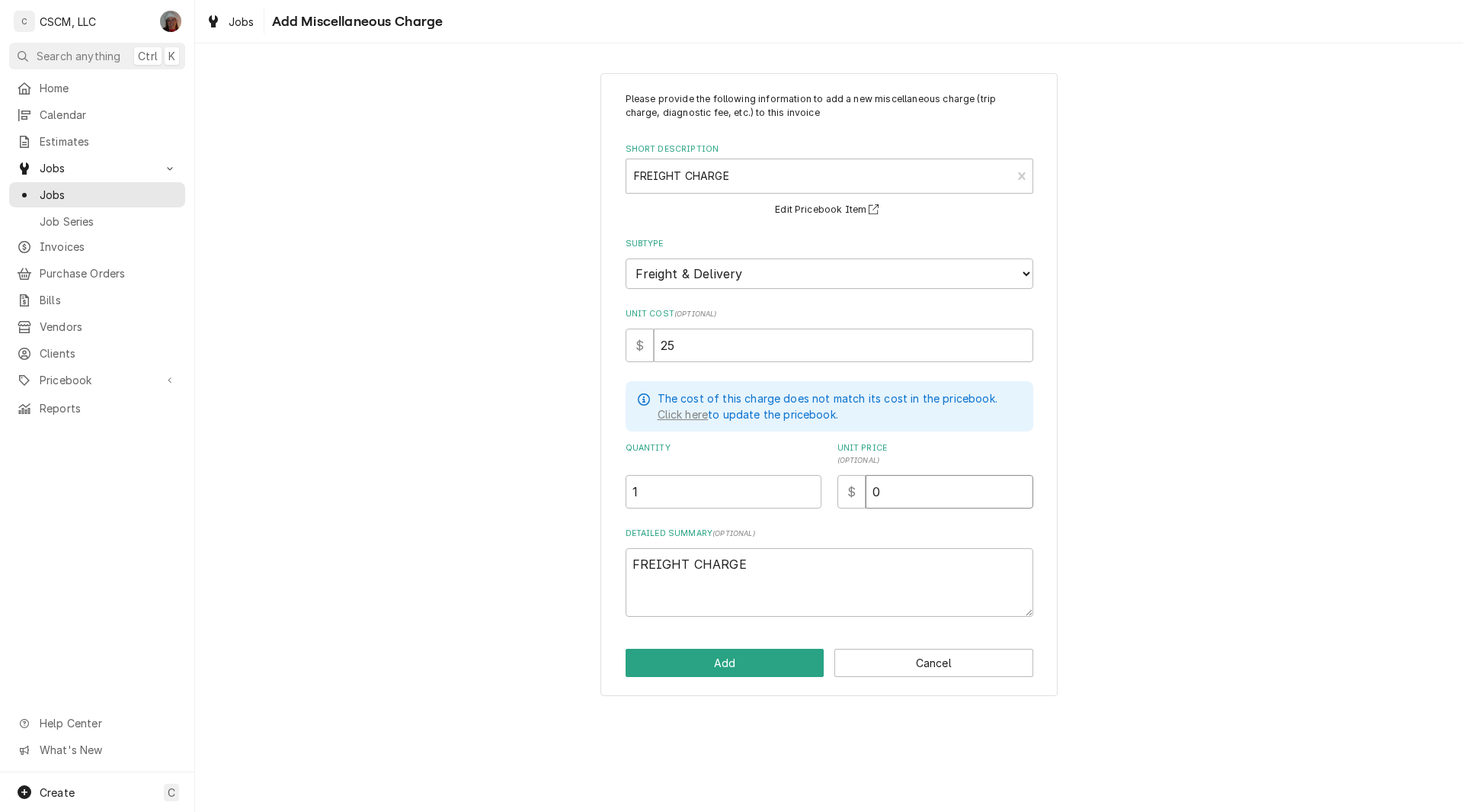
type input "2"
type textarea "x"
type input "25"
click at [726, 661] on button "Add" at bounding box center [725, 663] width 199 height 28
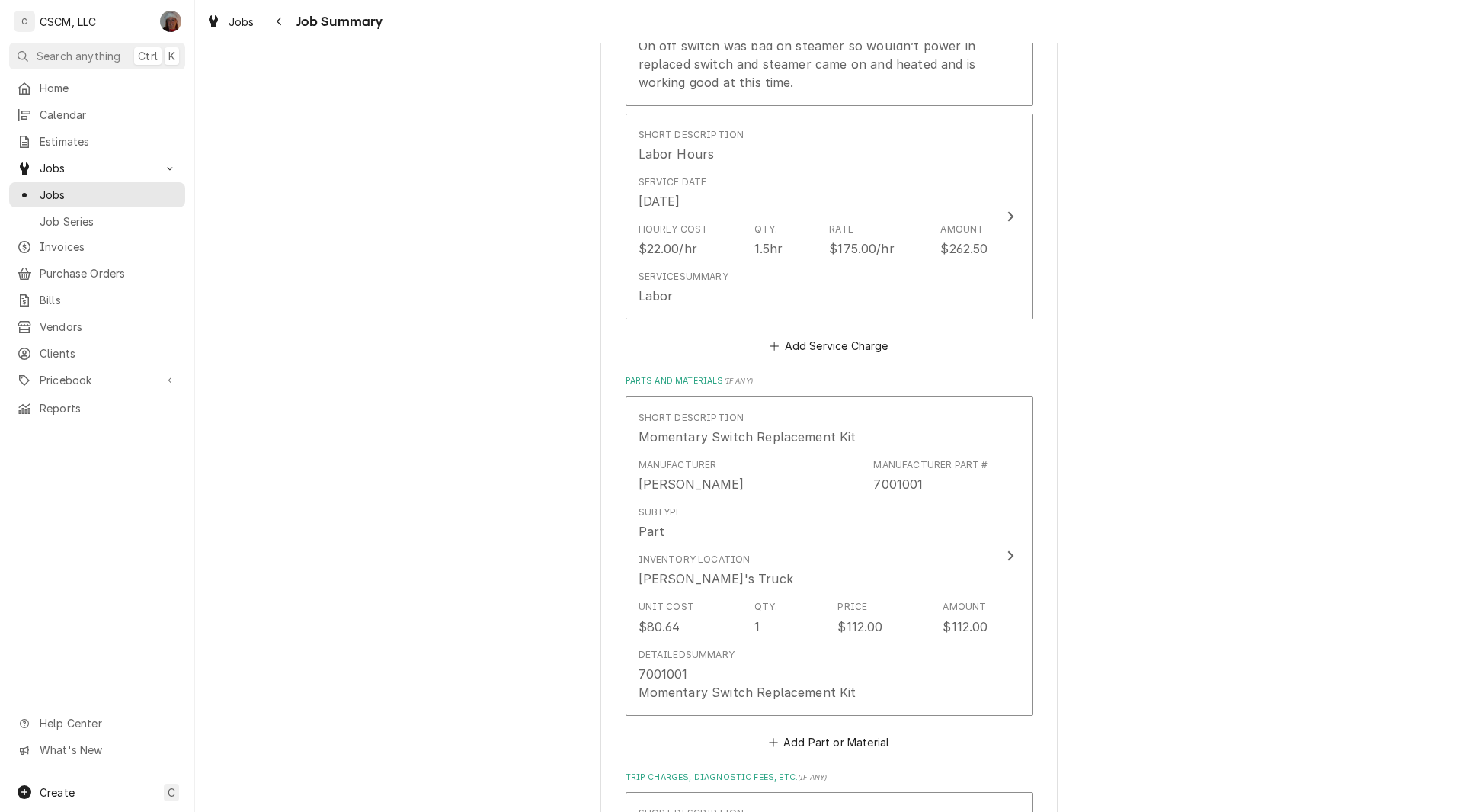
scroll to position [607, 0]
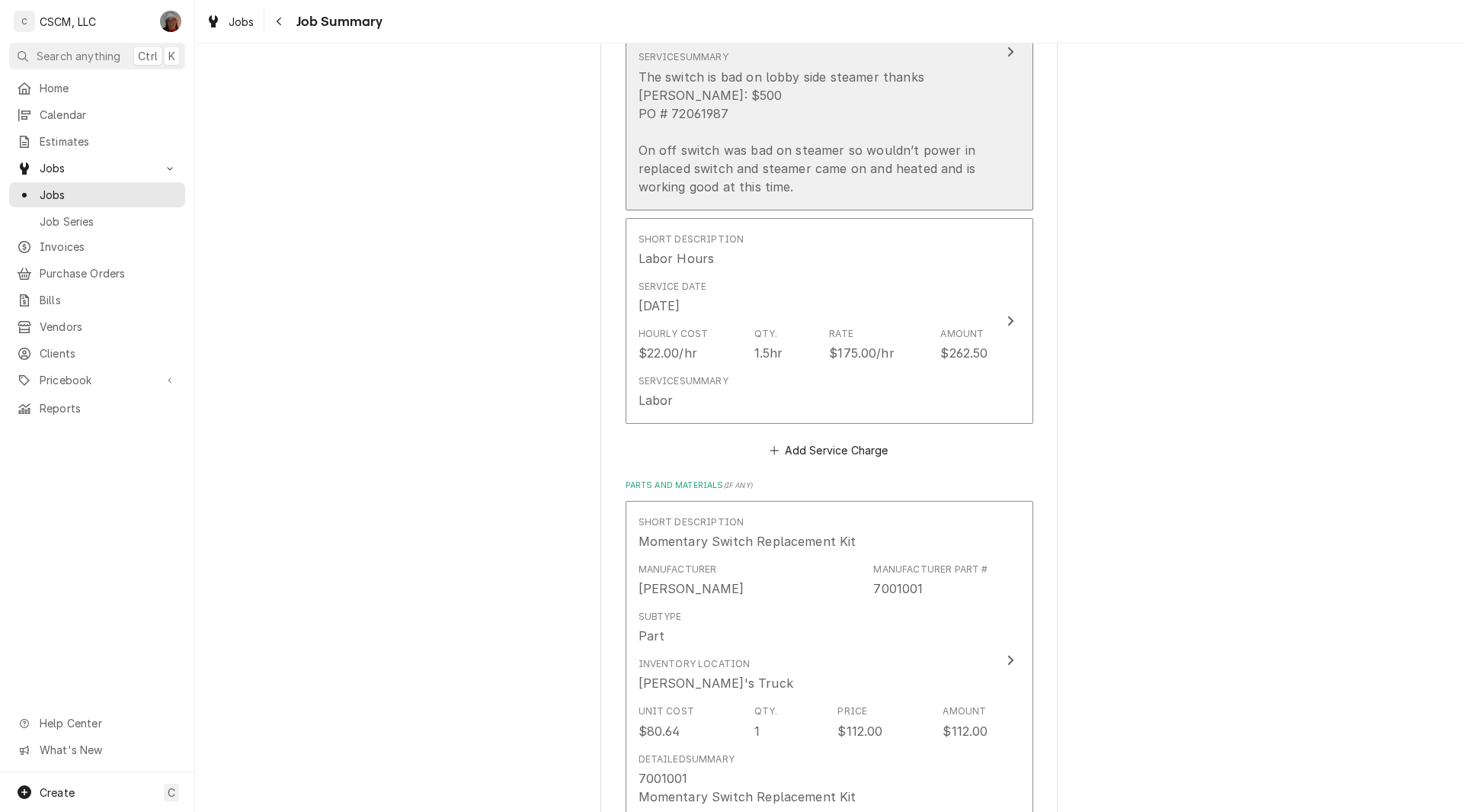
click at [1002, 94] on button "Short Description Steamer/Salamander/Cheesemelter Service Service Dates Sep 5, …" at bounding box center [829, 52] width 408 height 316
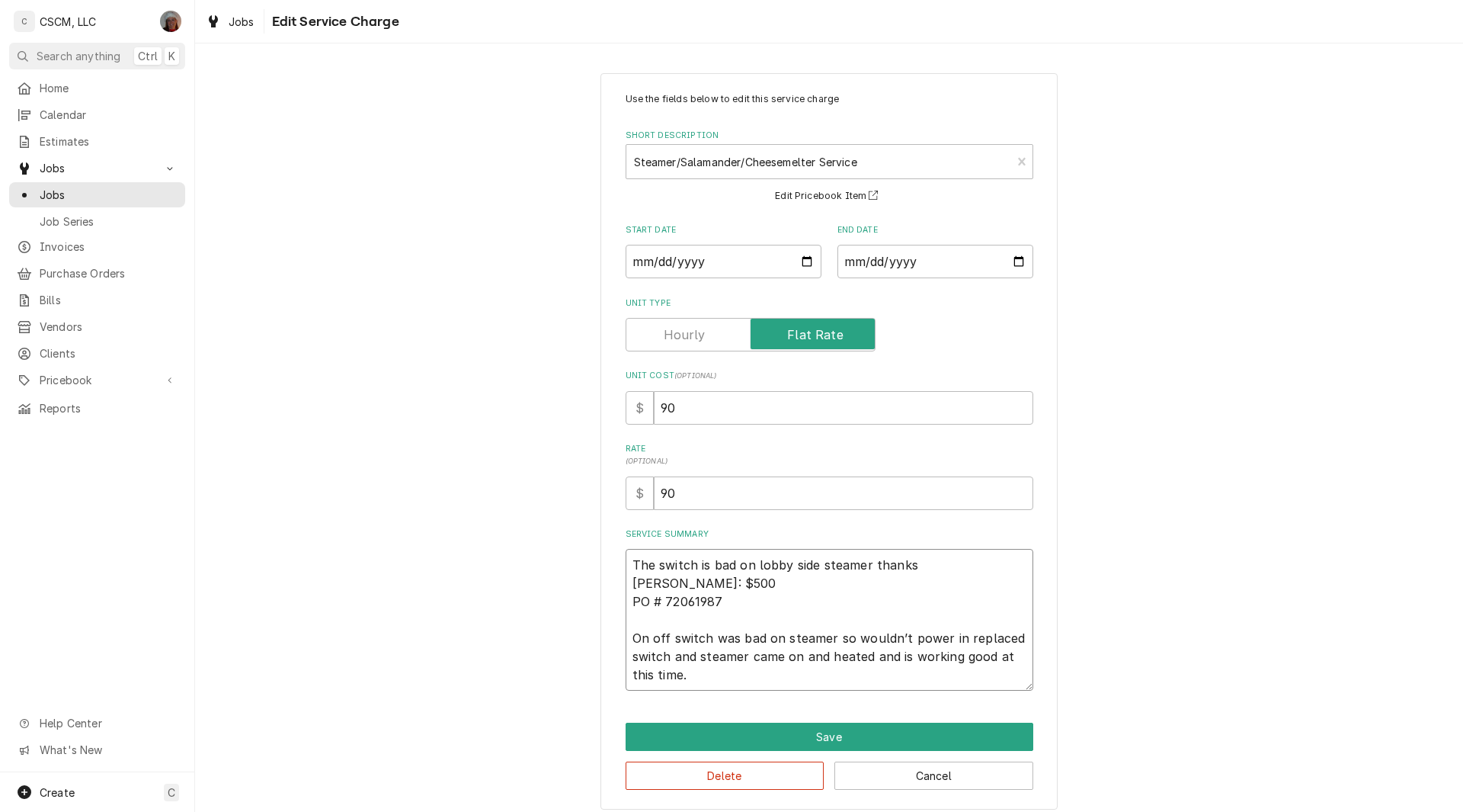
click at [949, 640] on textarea "The switch is bad on lobby side steamer thanks joe NTE: $500 PO # 72061987 On o…" at bounding box center [829, 619] width 408 height 141
type textarea "x"
type textarea "The switch is bad on lobby side steamer thanks joe NTE: $500 PO # 72061987 On o…"
type textarea "x"
type textarea "The switch is bad on lobby side steamer thanks joe NTE: $500 PO # 72061987 On o…"
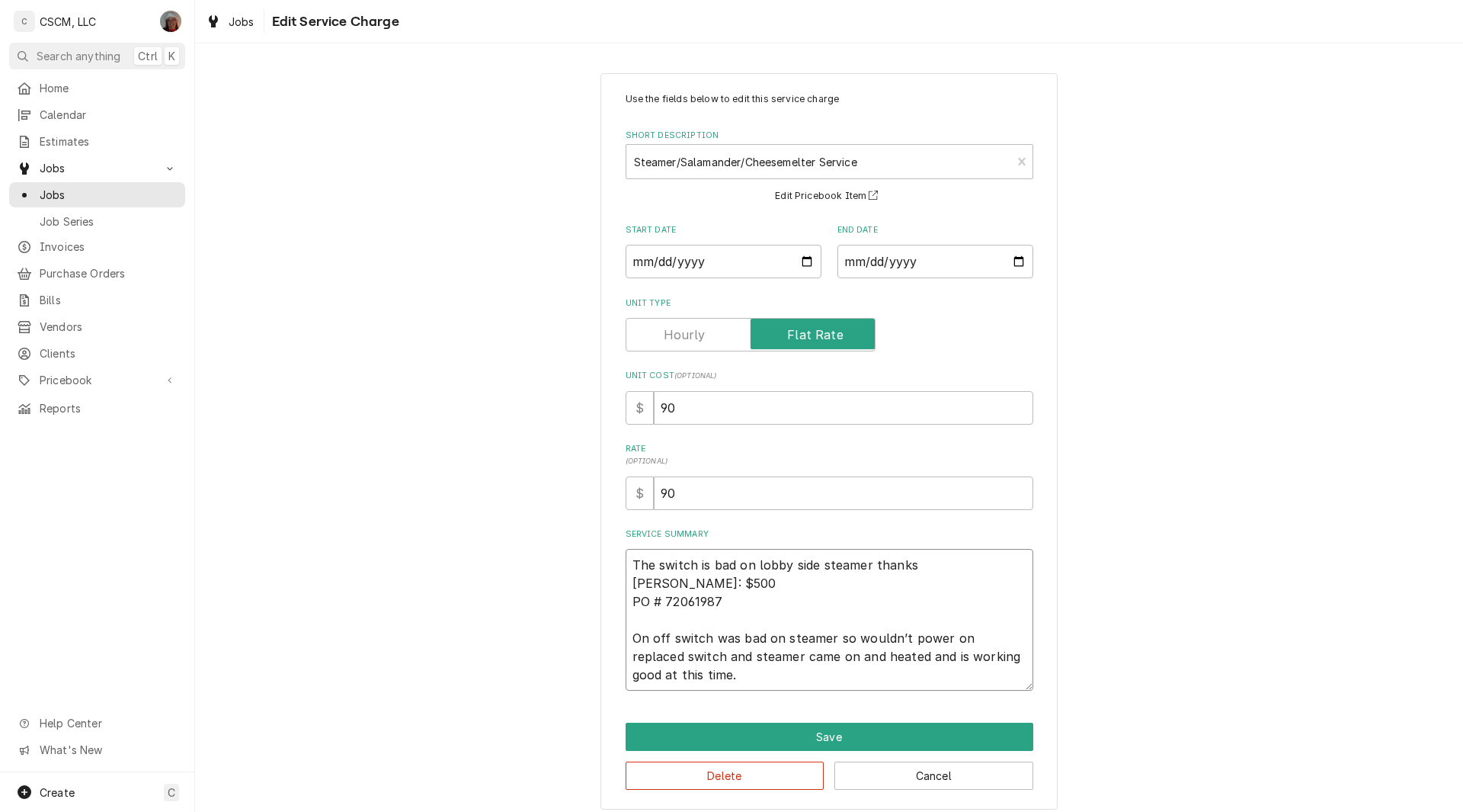
click at [959, 639] on textarea "The switch is bad on lobby side steamer thanks joe NTE: $500 PO # 72061987 On o…" at bounding box center [829, 619] width 408 height 141
type textarea "x"
type textarea "The switch is bad on lobby side steamer thanks joe NTE: $500 PO # 72061987 On o…"
type textarea "x"
type textarea "The switch is bad on lobby side steamer thanks joe NTE: $500 PO # 72061987 On o…"
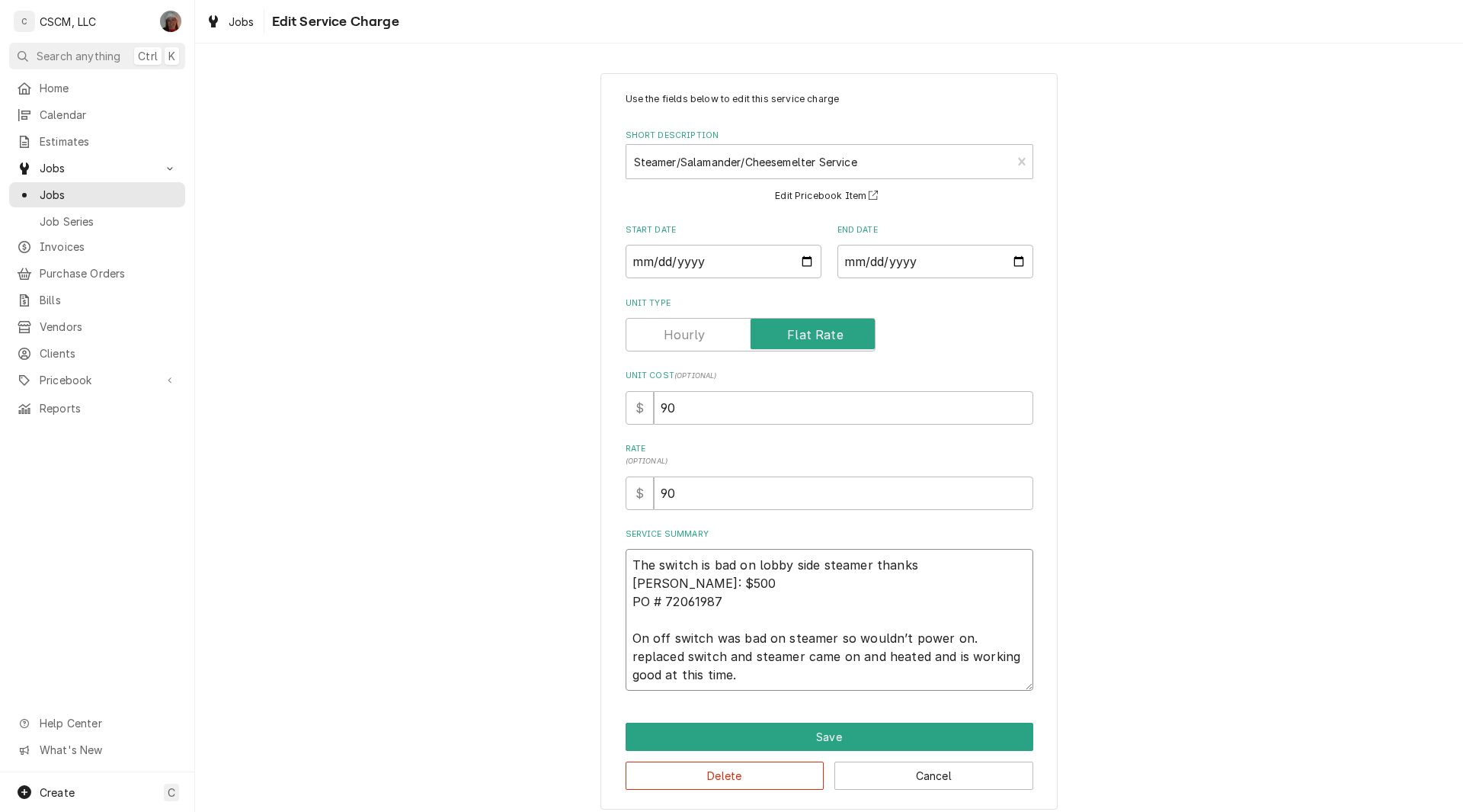
type textarea "x"
type textarea "The switch is bad on lobby side steamer thanks joe NTE: $500 PO # 72061987 On o…"
type textarea "x"
type textarea "The switch is bad on lobby side steamer thanks joe NTE: $500 PO # 72061987 On o…"
click at [750, 660] on textarea "The switch is bad on lobby side steamer thanks joe NTE: $500 PO # 72061987 On o…" at bounding box center [829, 619] width 408 height 141
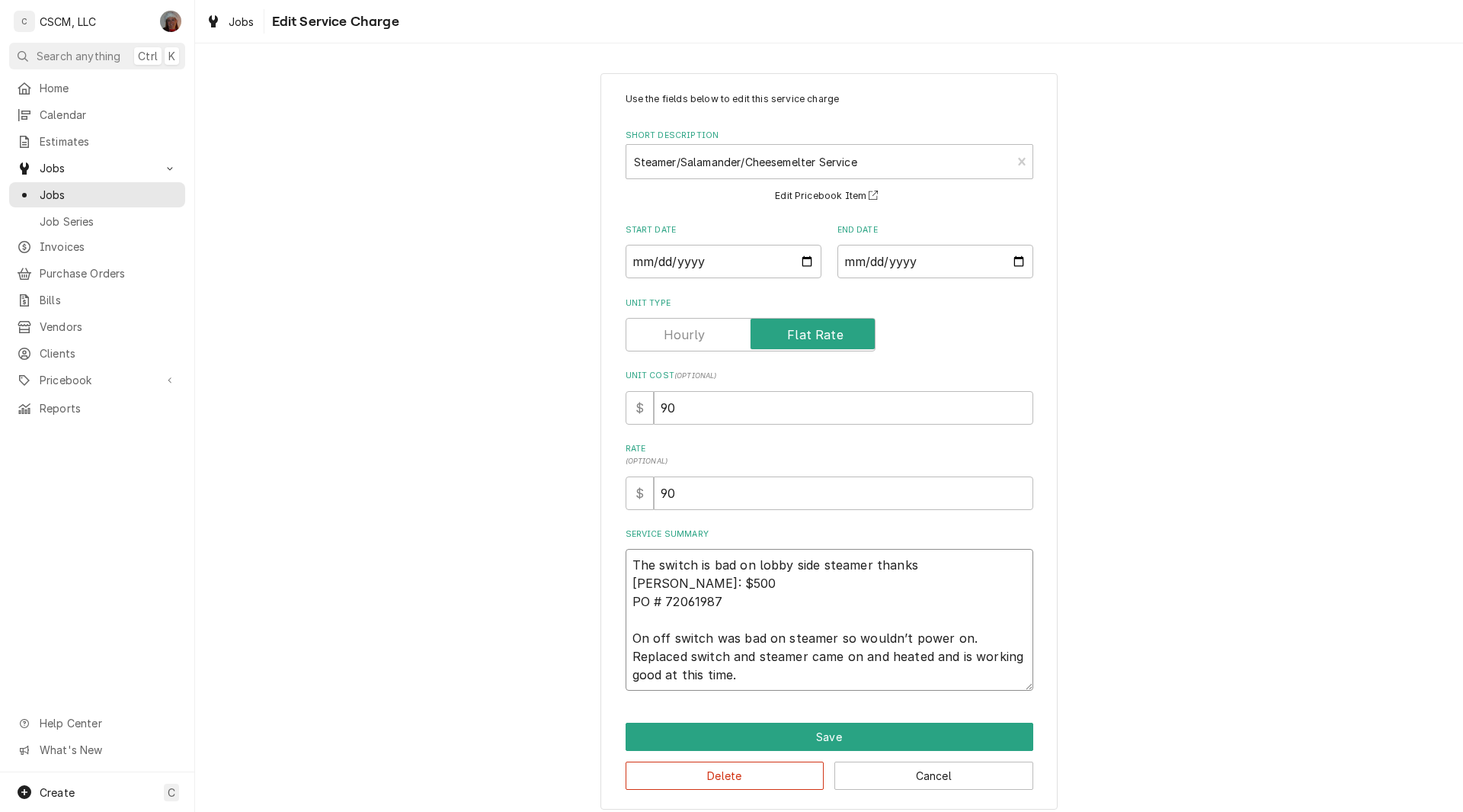
type textarea "x"
type textarea "The switch is bad on lobby side steamer thanks joe NTE: $500 PO # 72061987 On o…"
type textarea "x"
type textarea "The switch is bad on lobby side steamer thanks joe NTE: $500 PO # 72061987 On o…"
type textarea "x"
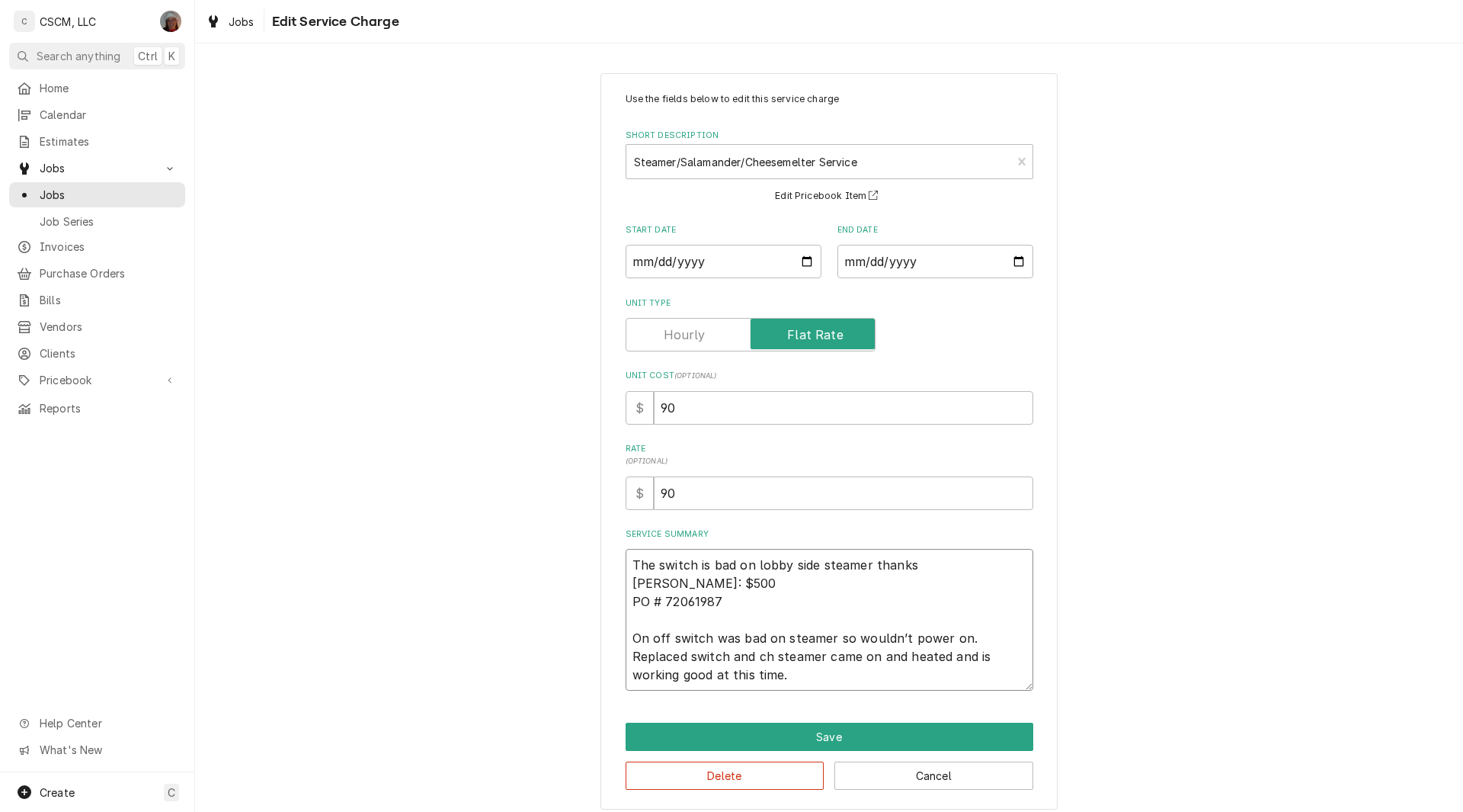
type textarea "The switch is bad on lobby side steamer thanks joe NTE: $500 PO # 72061987 On o…"
type textarea "x"
type textarea "The switch is bad on lobby side steamer thanks joe NTE: $500 PO # 72061987 On o…"
type textarea "x"
type textarea "The switch is bad on lobby side steamer thanks joe NTE: $500 PO # 72061987 On o…"
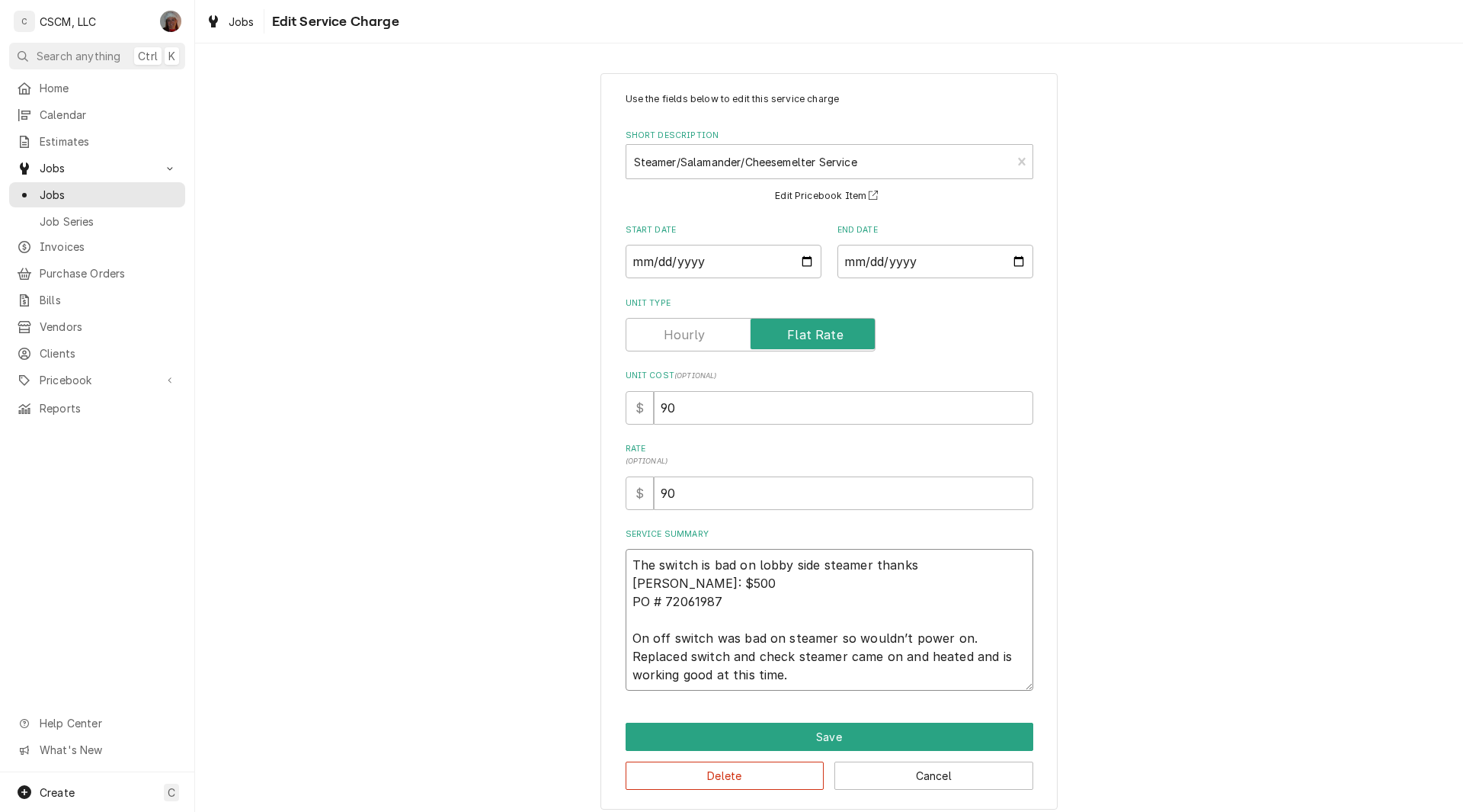
type textarea "x"
type textarea "The switch is bad on lobby side steamer thanks joe NTE: $500 PO # 72061987 On o…"
type textarea "x"
type textarea "The switch is bad on lobby side steamer thanks joe NTE: $500 PO # 72061987 On o…"
type textarea "x"
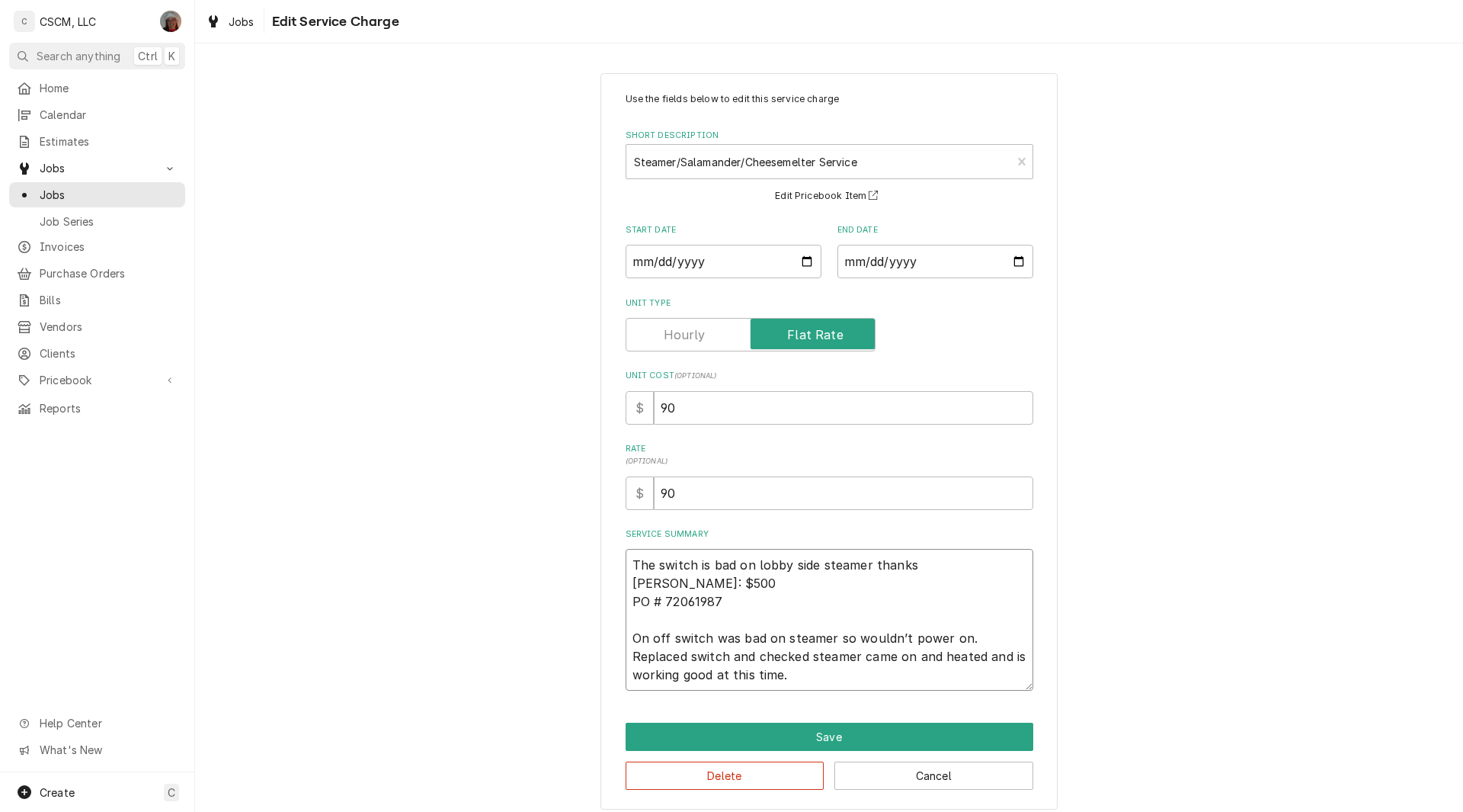
type textarea "The switch is bad on lobby side steamer thanks joe NTE: $500 PO # 72061987 On o…"
type textarea "x"
type textarea "The switch is bad on lobby side steamer thanks joe NTE: $500 PO # 72061987 On o…"
type textarea "x"
type textarea "The switch is bad on lobby side steamer thanks joe NTE: $500 PO # 72061987 On o…"
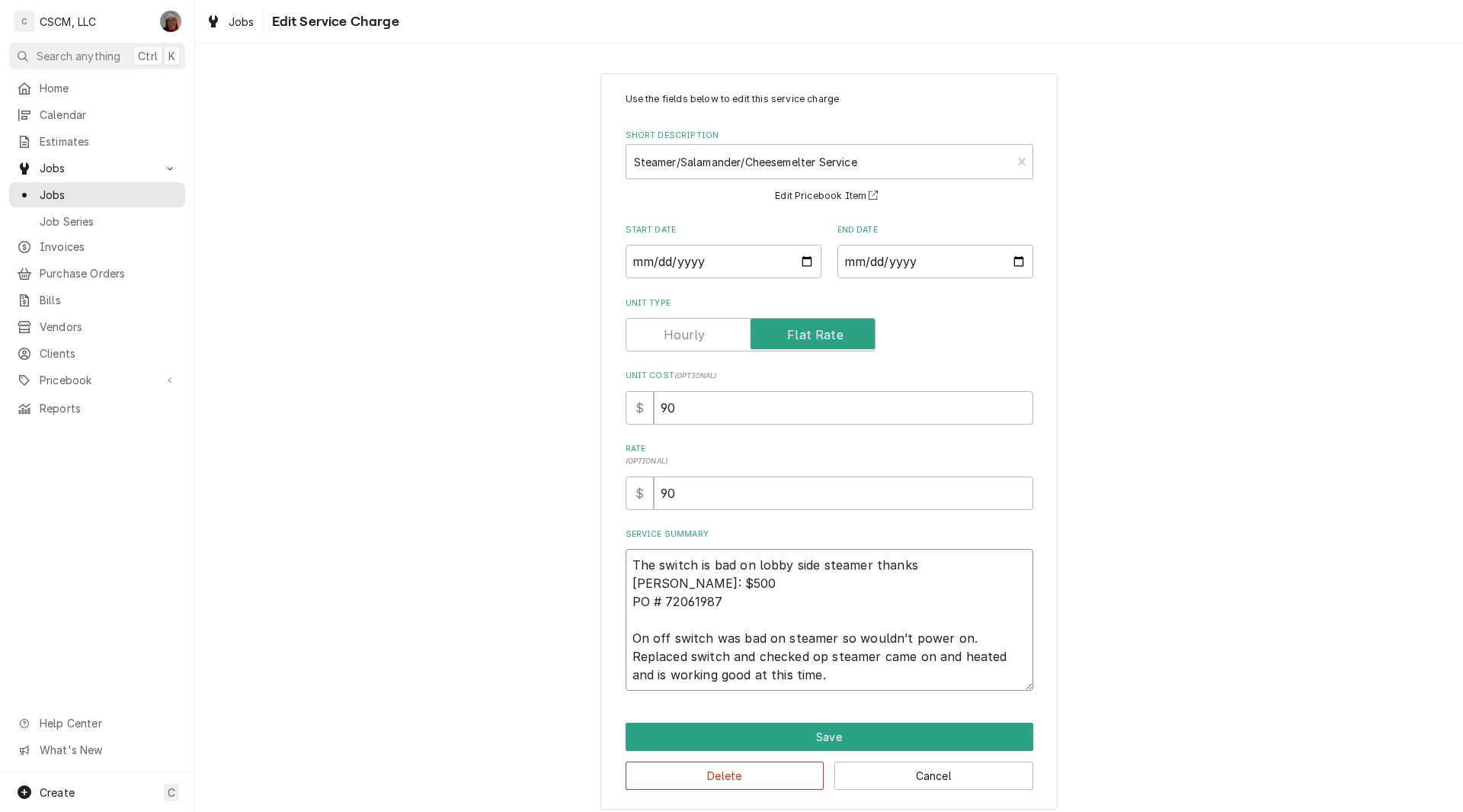
type textarea "x"
type textarea "The switch is bad on lobby side steamer thanks joe NTE: $500 PO # 72061987 On o…"
type textarea "x"
type textarea "The switch is bad on lobby side steamer thanks joe NTE: $500 PO # 72061987 On o…"
type textarea "x"
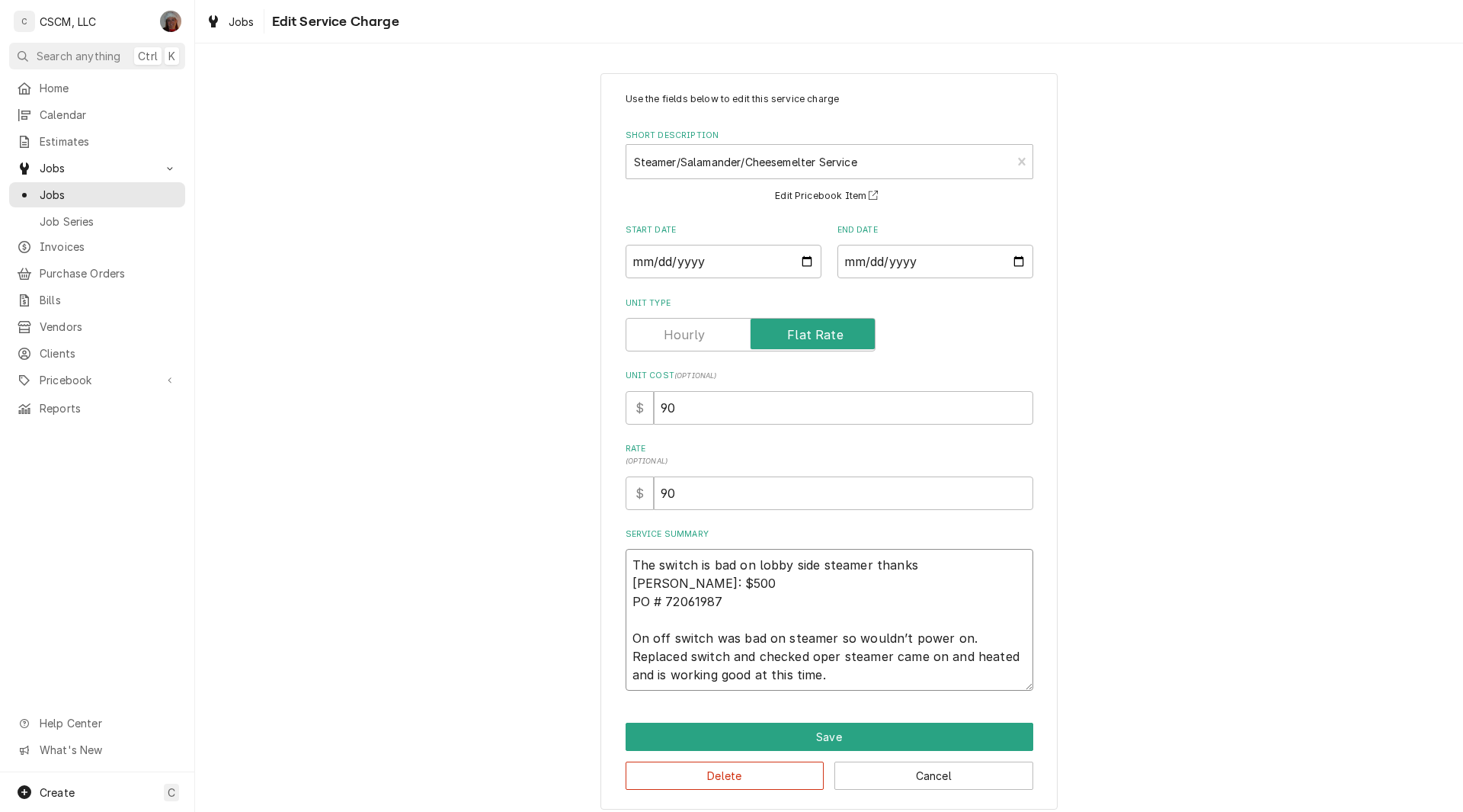
type textarea "The switch is bad on lobby side steamer thanks joe NTE: $500 PO # 72061987 On o…"
type textarea "x"
type textarea "The switch is bad on lobby side steamer thanks joe NTE: $500 PO # 72061987 On o…"
type textarea "x"
type textarea "The switch is bad on lobby side steamer thanks joe NTE: $500 PO # 72061987 On o…"
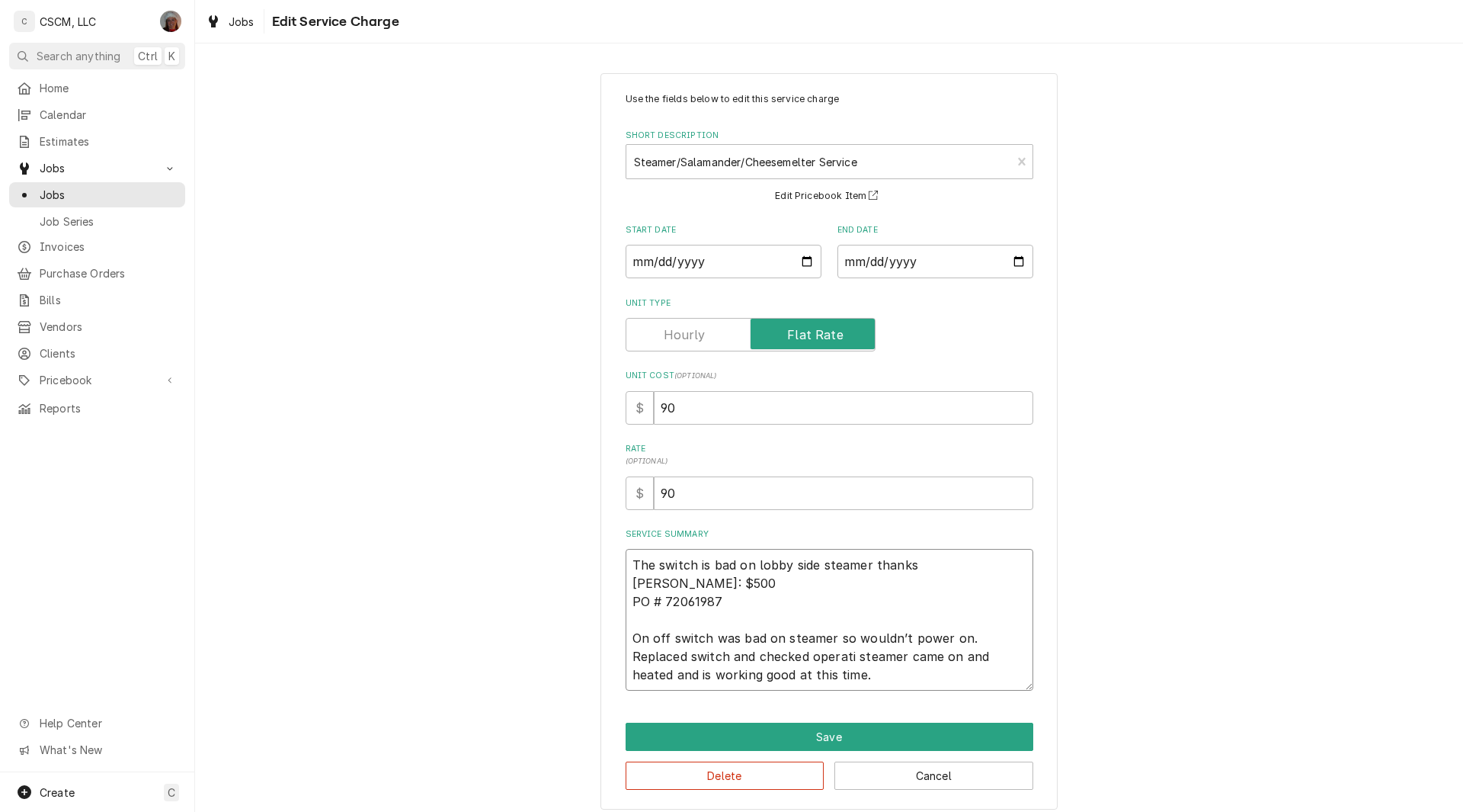
type textarea "x"
type textarea "The switch is bad on lobby side steamer thanks [PERSON_NAME]: $500 PO # 7206198…"
type textarea "x"
type textarea "The switch is bad on lobby side steamer thanks [PERSON_NAME]: $500 PO # 7206198…"
click at [818, 739] on button "Save" at bounding box center [829, 737] width 408 height 28
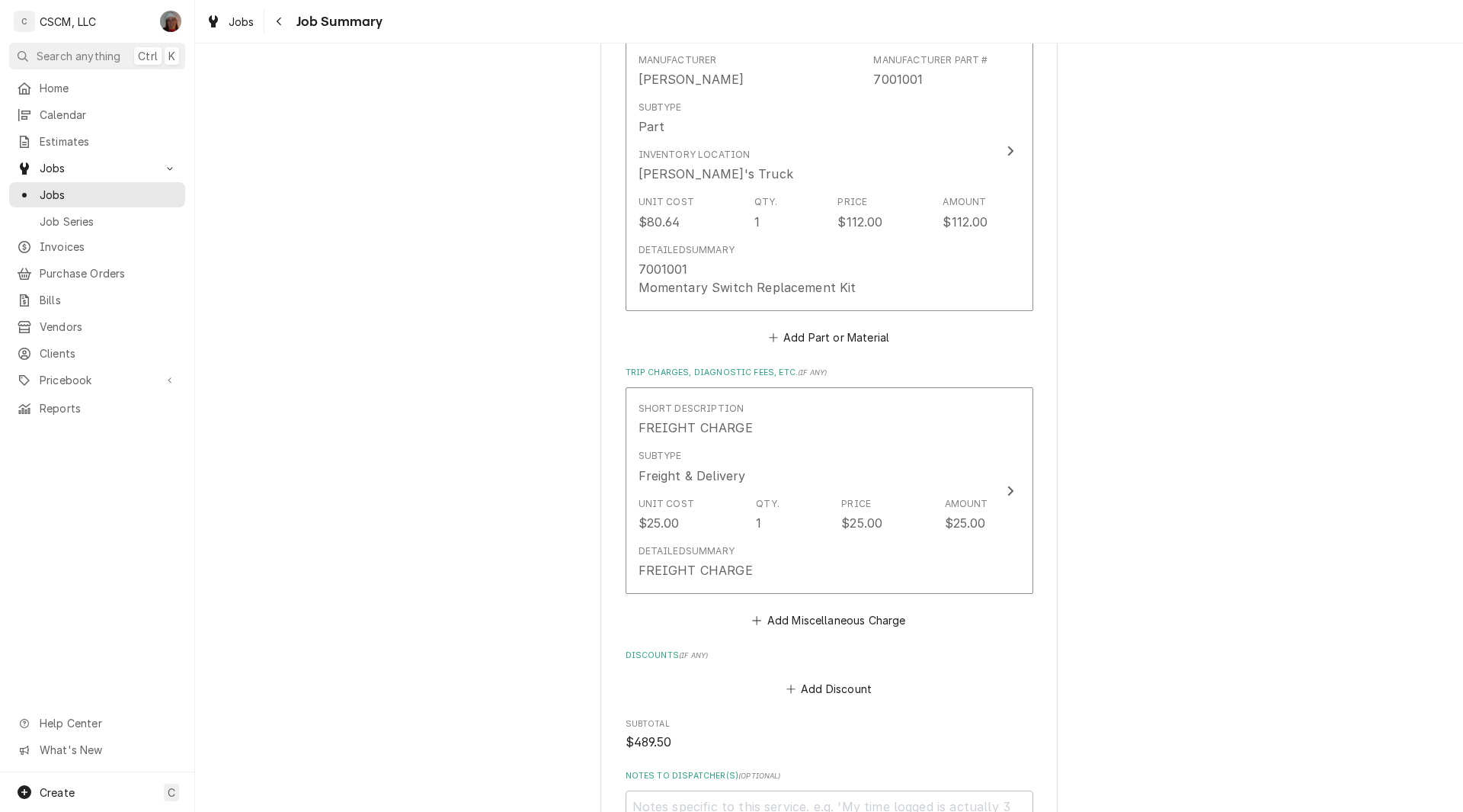
scroll to position [1384, 0]
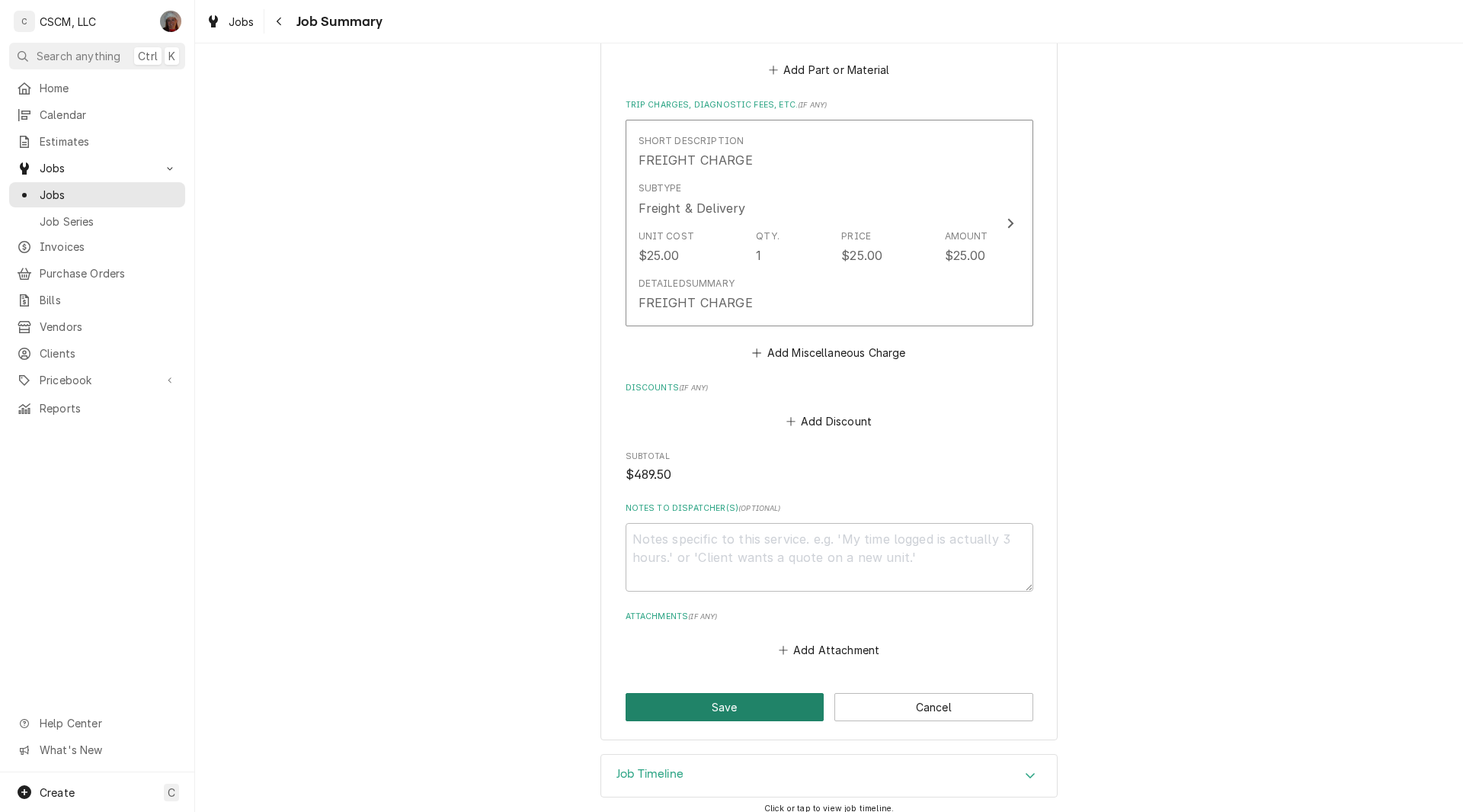
click at [735, 697] on button "Save" at bounding box center [725, 707] width 199 height 28
type textarea "x"
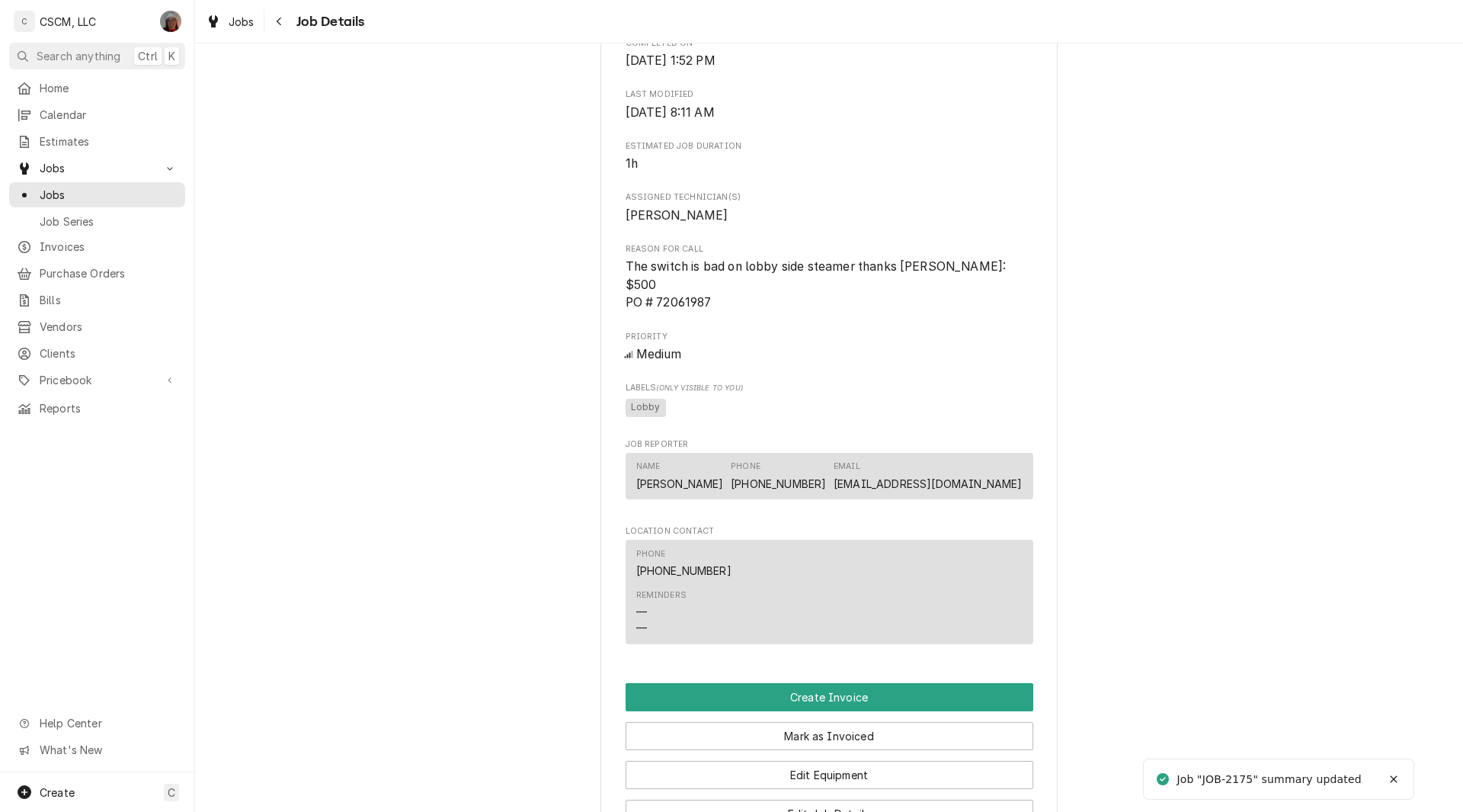
scroll to position [876, 0]
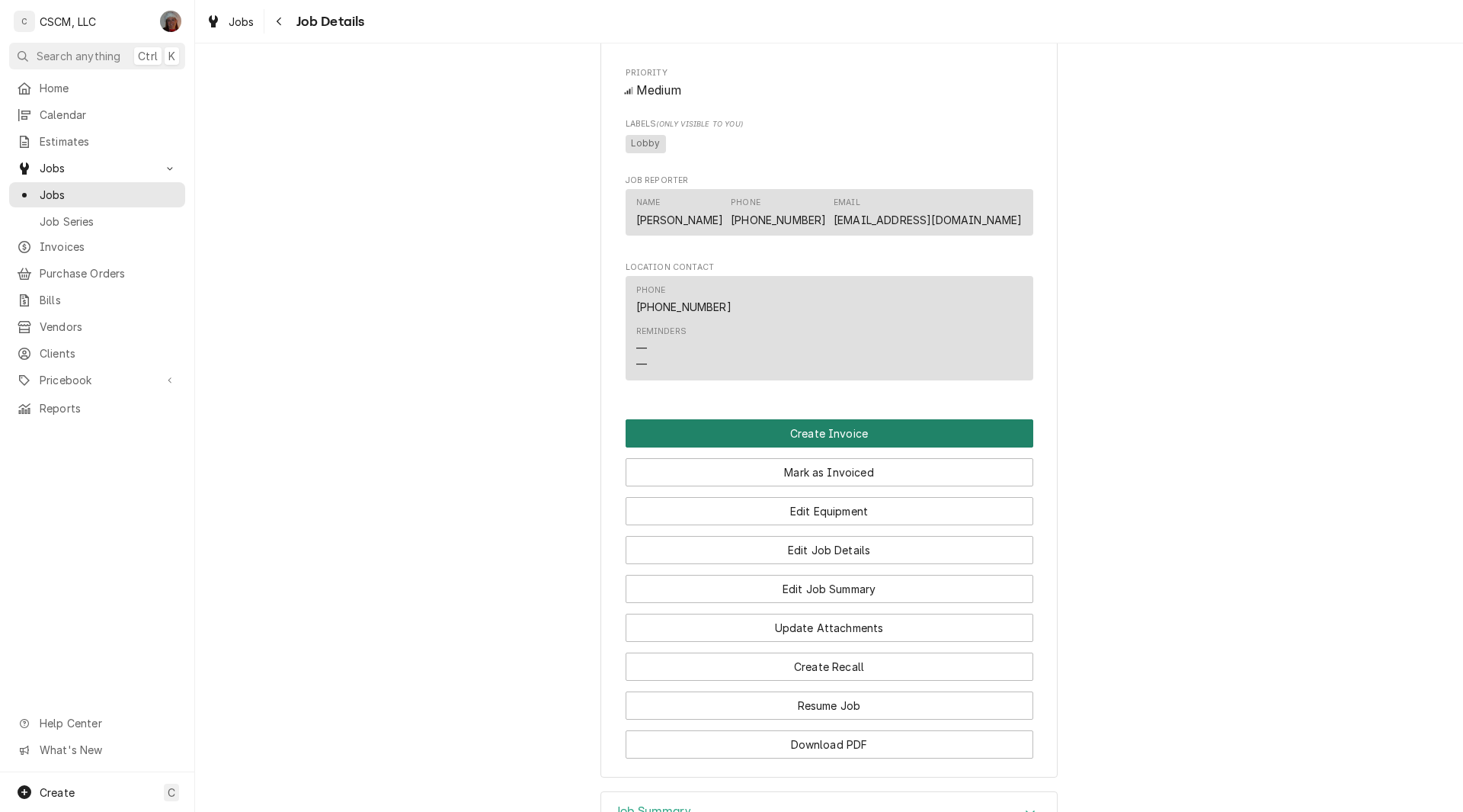
click at [853, 445] on button "Create Invoice" at bounding box center [829, 434] width 408 height 28
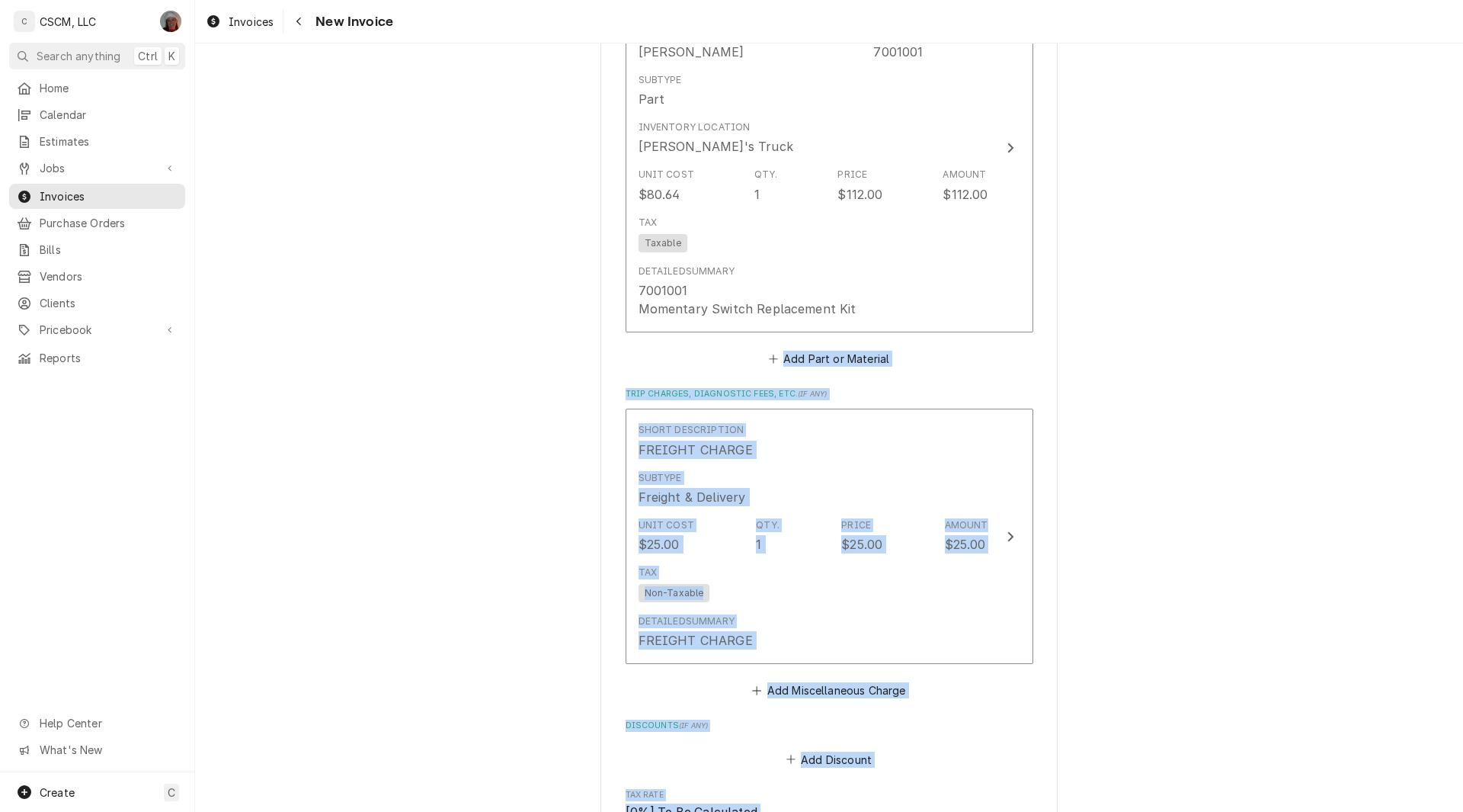
scroll to position [2166, 0]
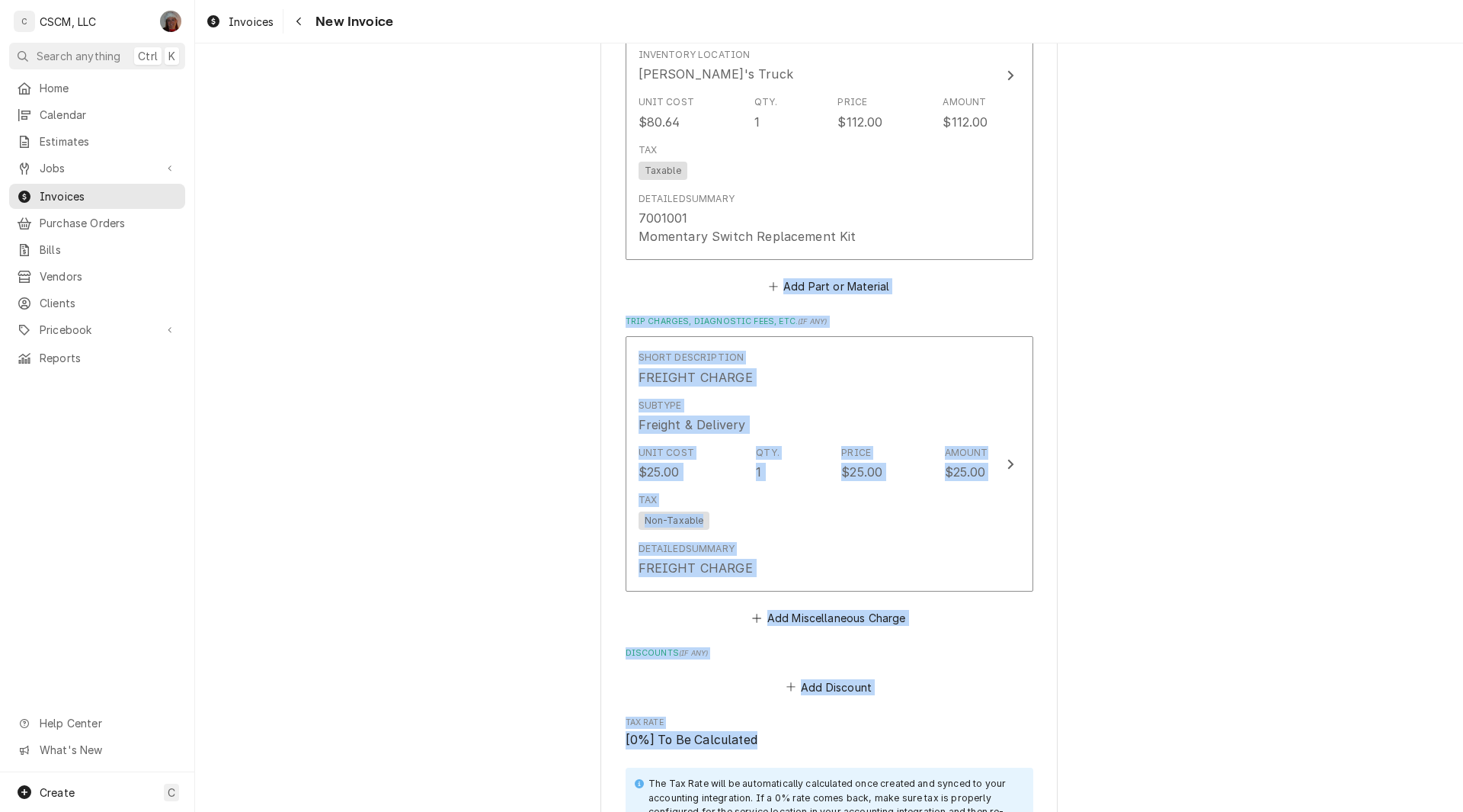
drag, startPoint x: 1421, startPoint y: 562, endPoint x: 1463, endPoint y: 731, distance: 174.1
click at [1463, 731] on div "Please provide the following information to create your invoice: Client Details…" at bounding box center [829, 427] width 1268 height 769
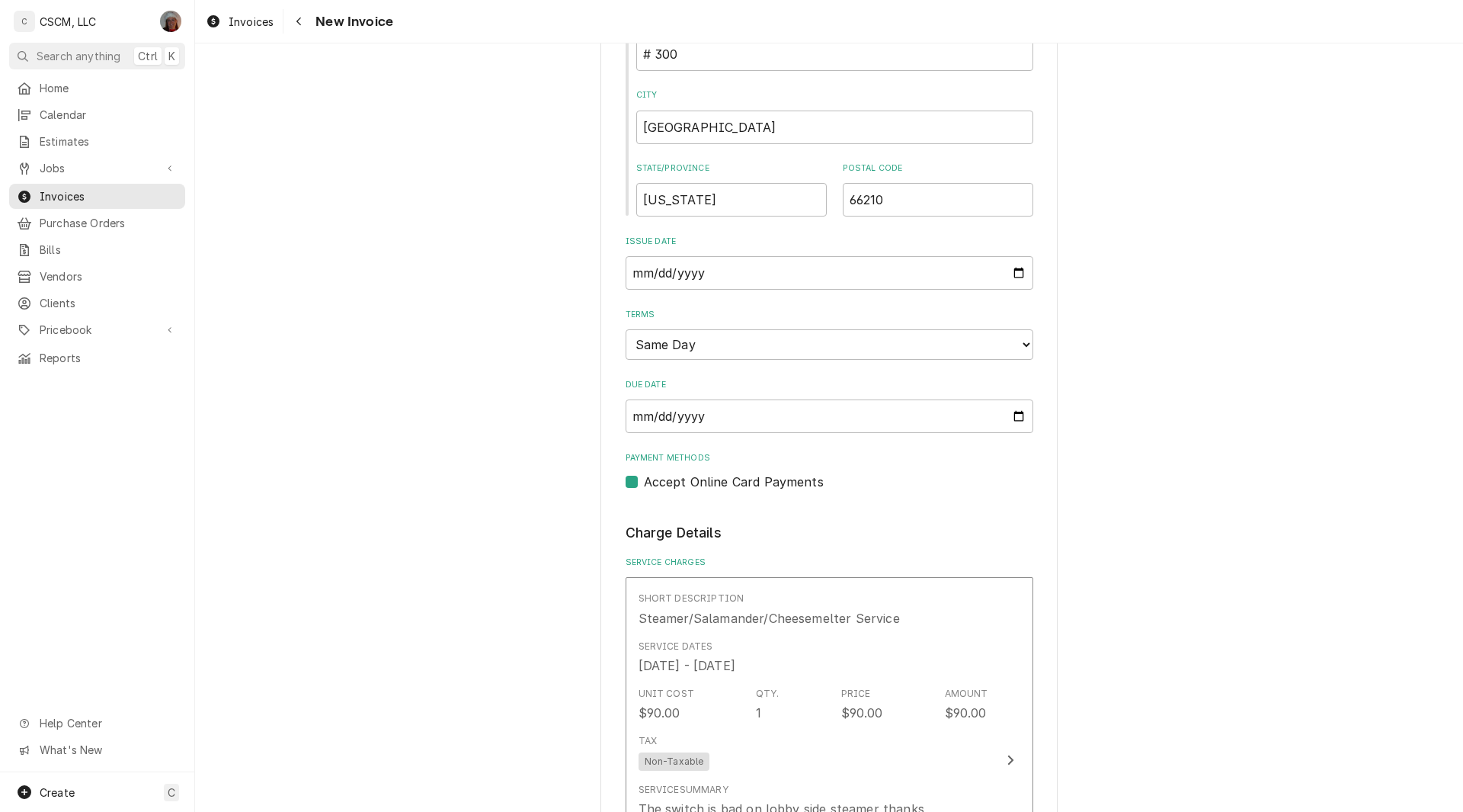
scroll to position [594, 0]
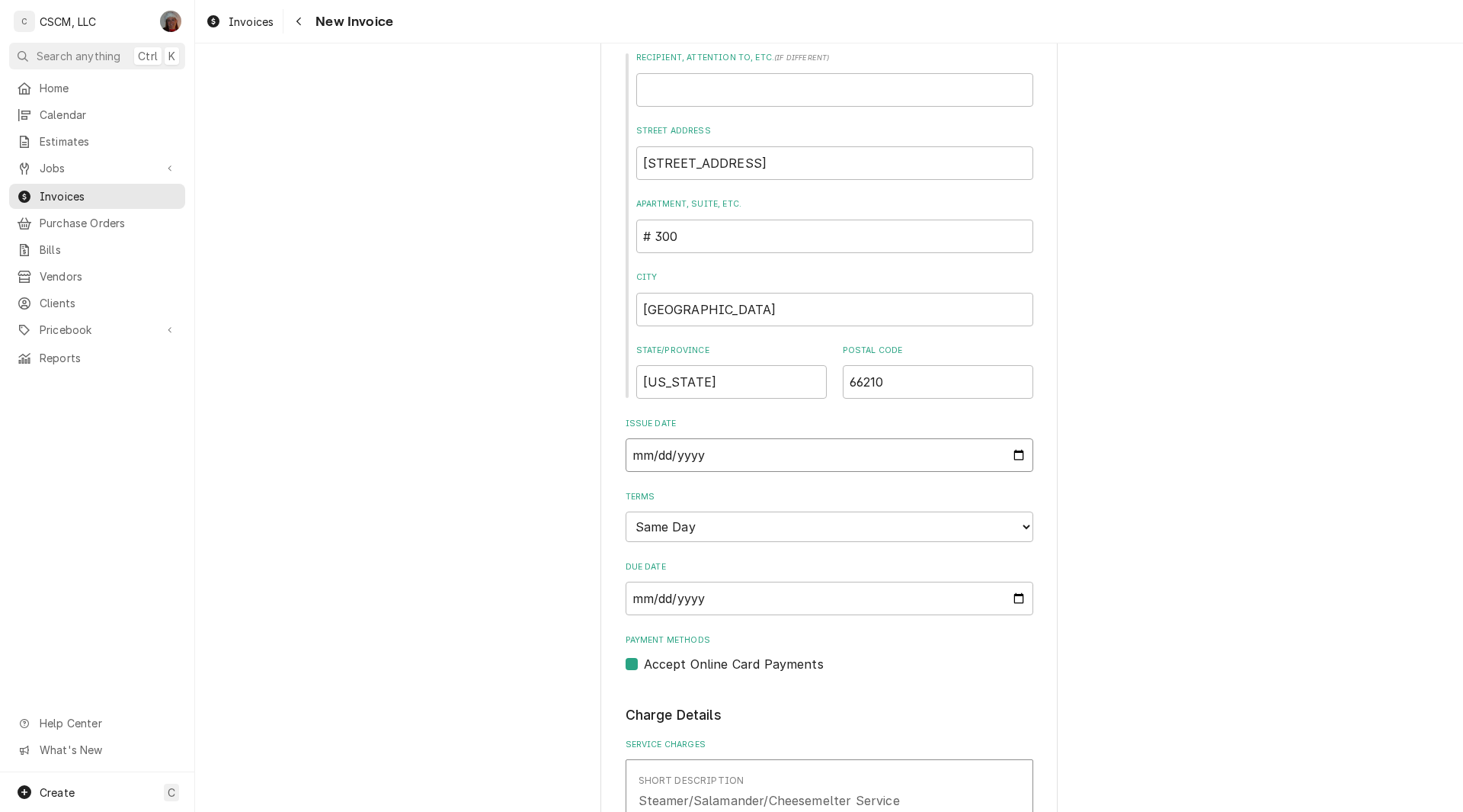
click at [1014, 453] on input "2025-09-19" at bounding box center [829, 455] width 408 height 33
type textarea "x"
type input "2025-09-17"
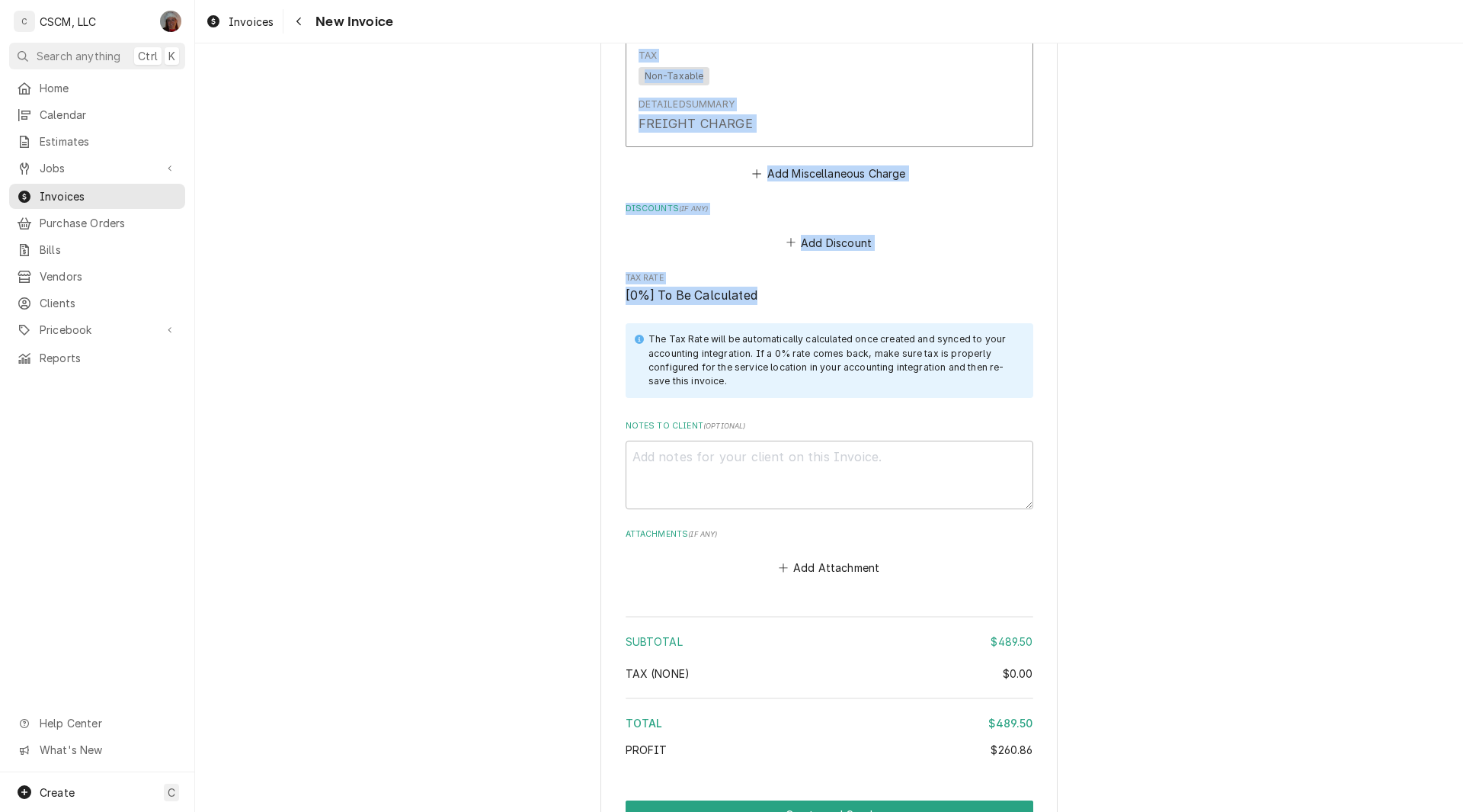
scroll to position [2698, 0]
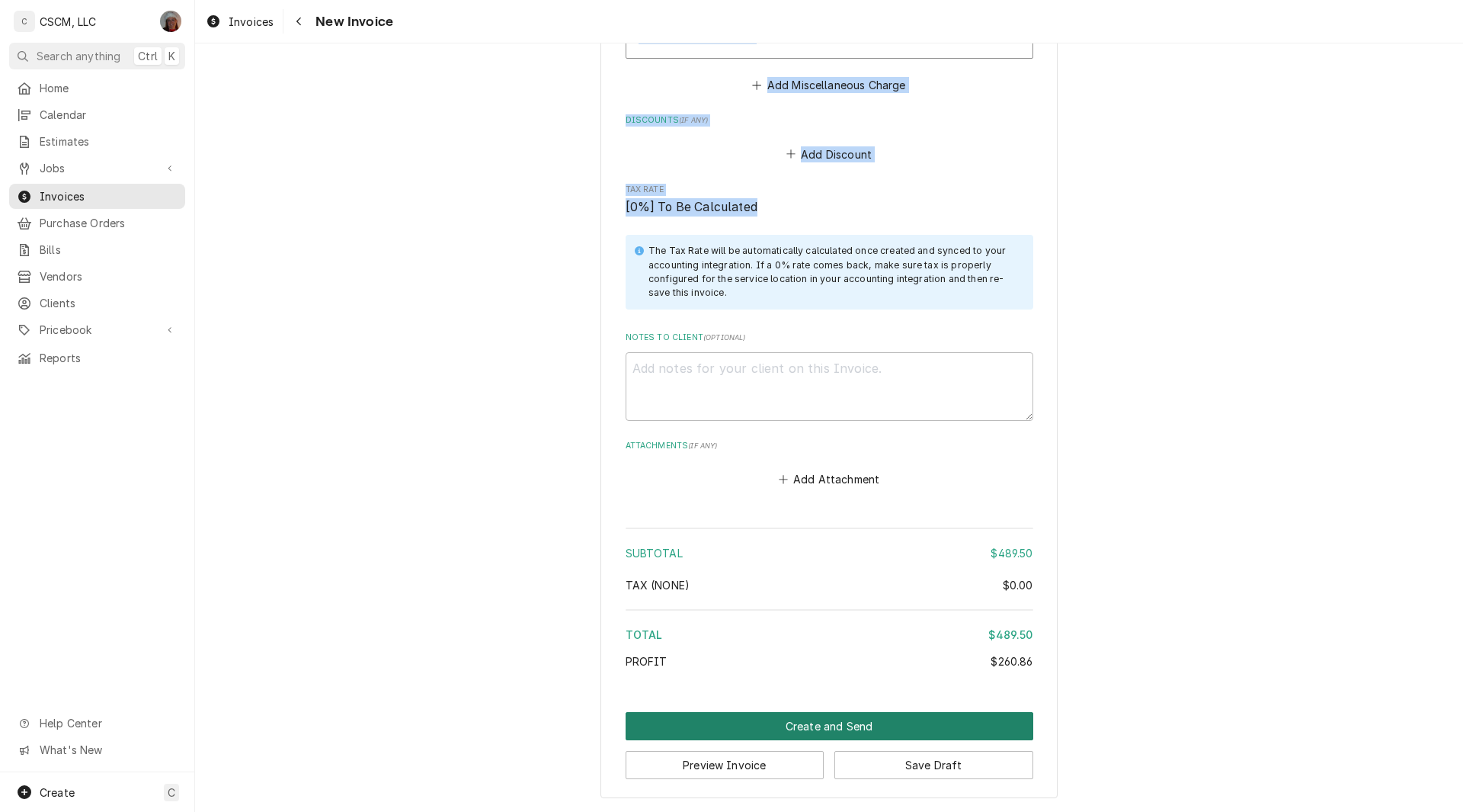
click at [807, 721] on button "Create and Send" at bounding box center [829, 726] width 408 height 28
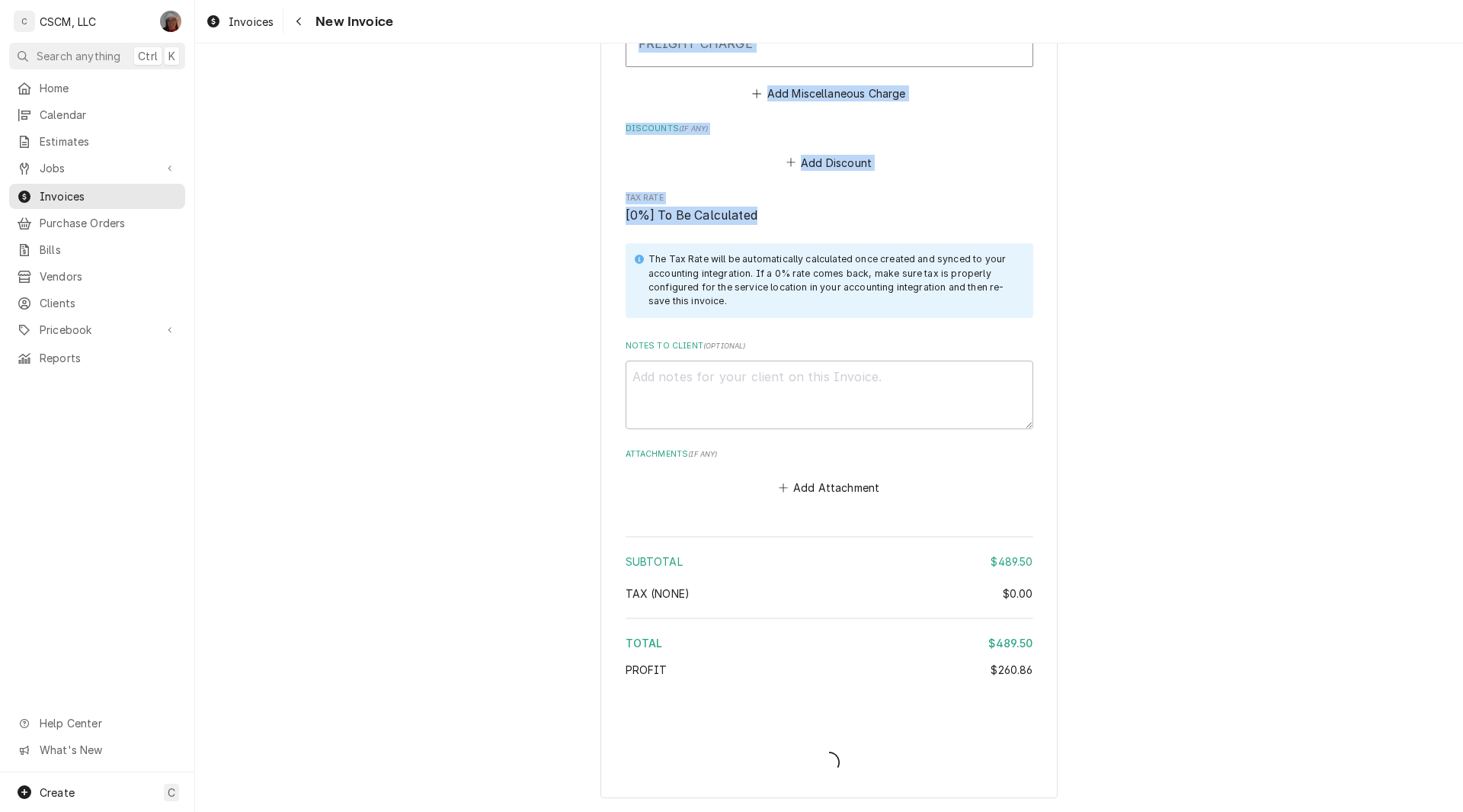
scroll to position [2690, 0]
type textarea "x"
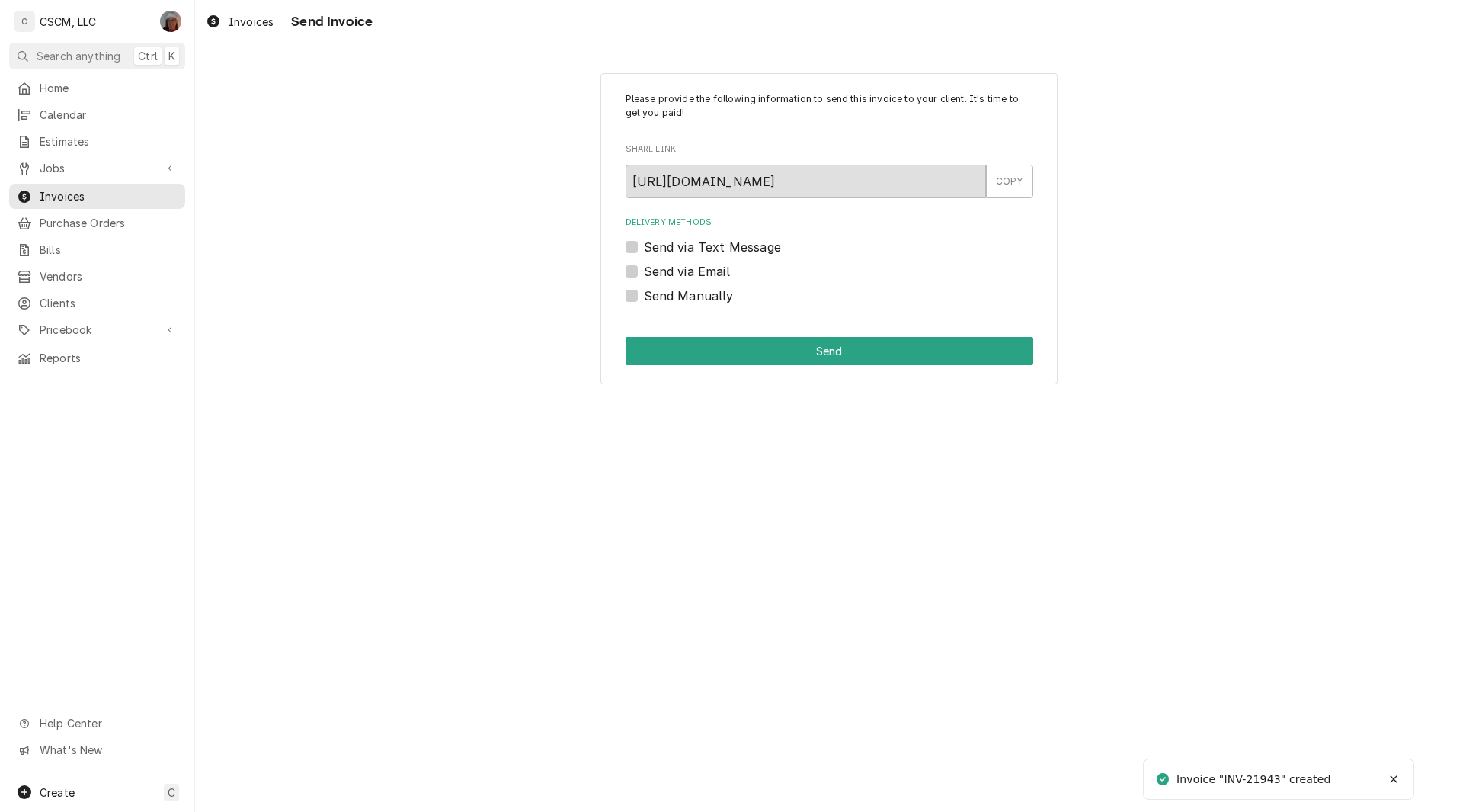
click at [644, 292] on label "Send Manually" at bounding box center [689, 295] width 90 height 18
click at [644, 292] on input "Send Manually" at bounding box center [848, 303] width 408 height 33
checkbox input "true"
click at [769, 348] on button "Send" at bounding box center [829, 351] width 408 height 28
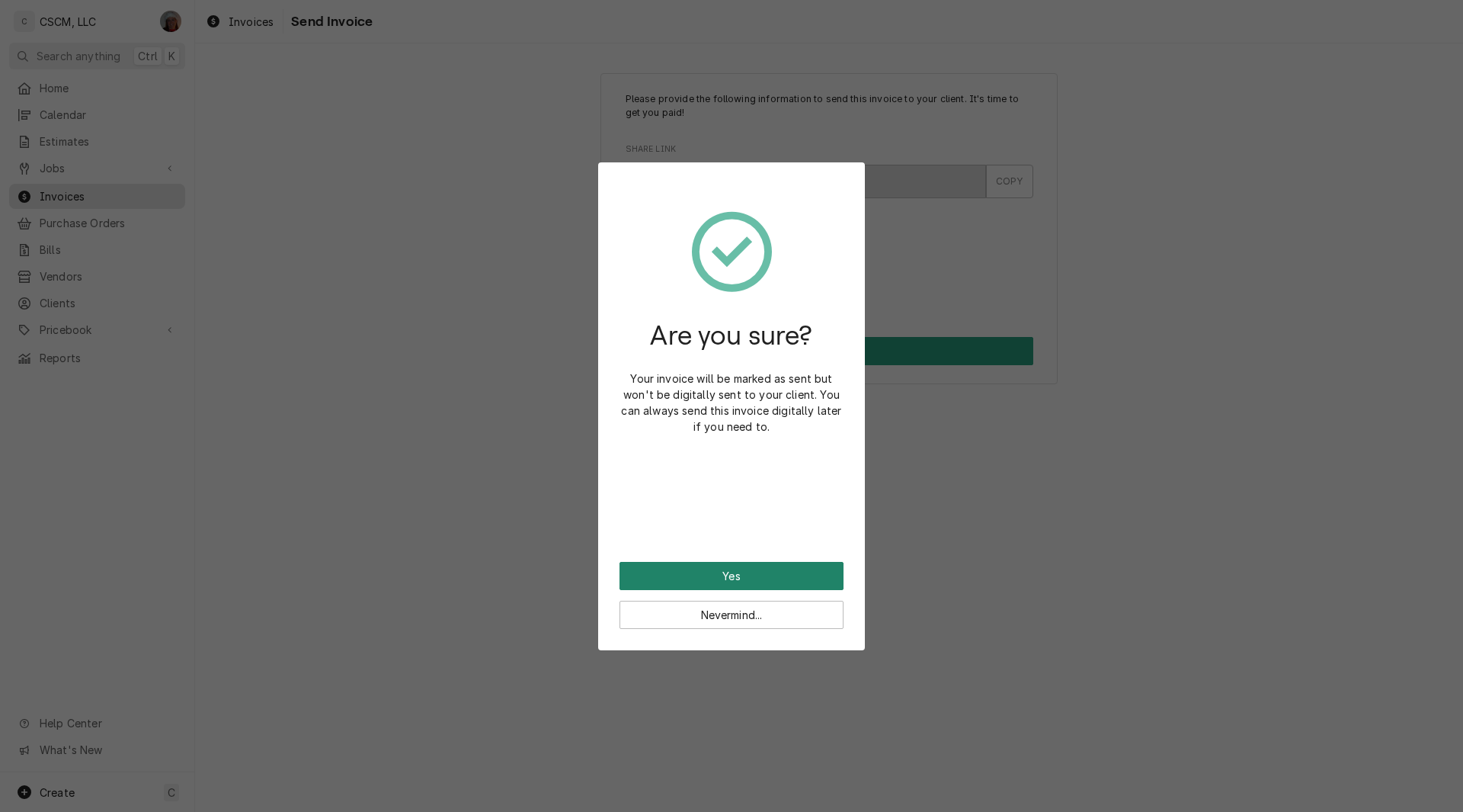
click at [708, 569] on button "Yes" at bounding box center [732, 576] width 224 height 28
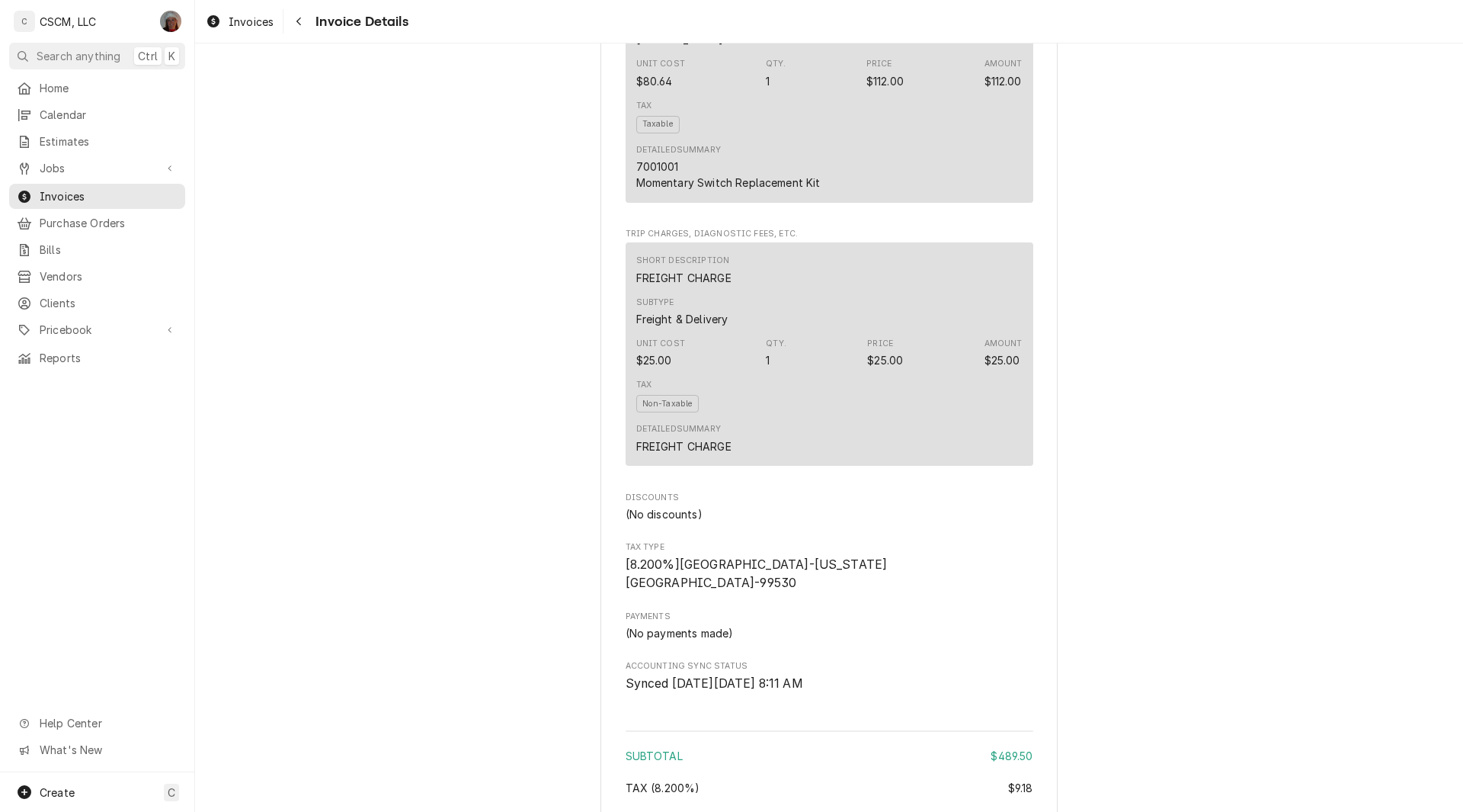
scroll to position [1322, 0]
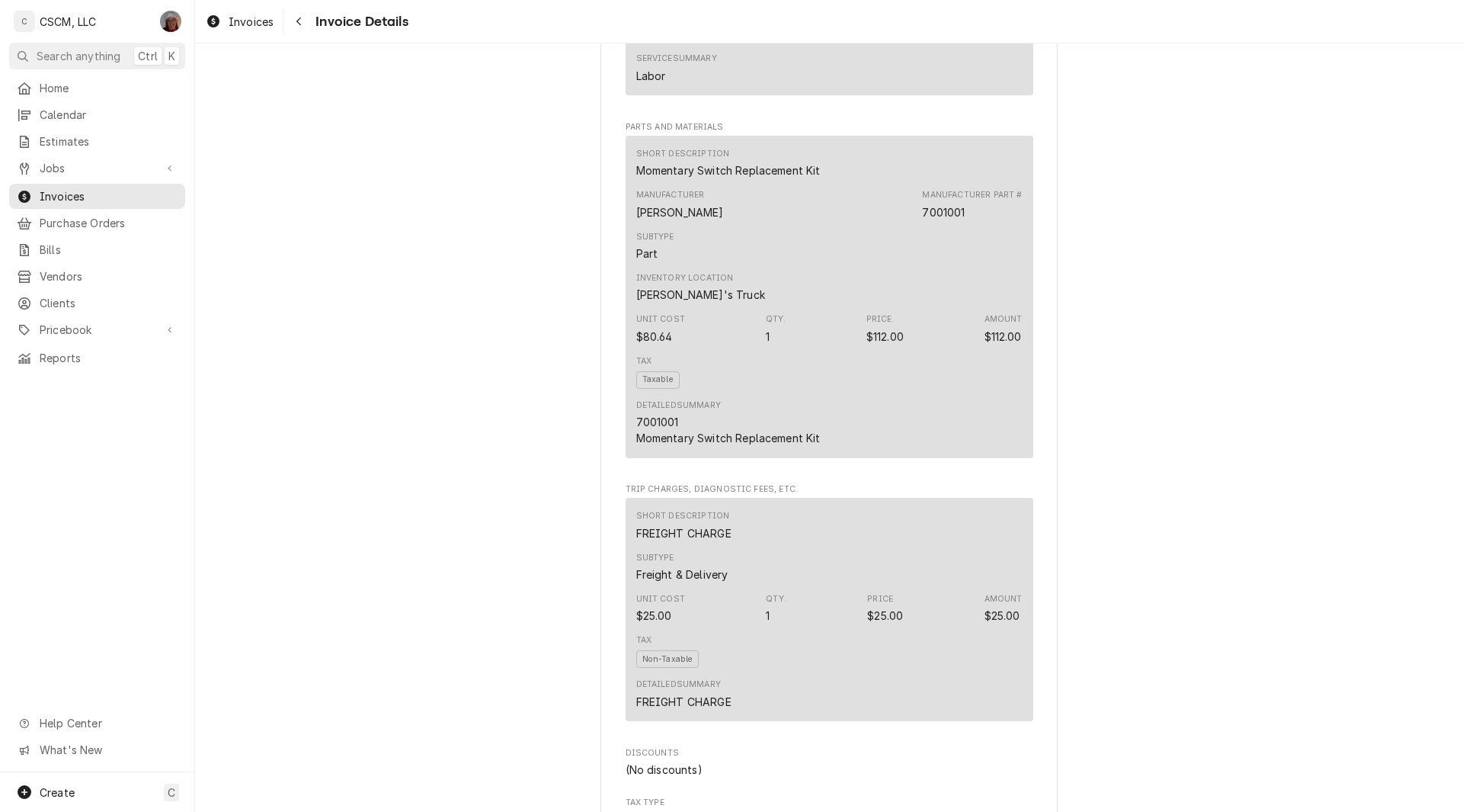
drag, startPoint x: 1446, startPoint y: 425, endPoint x: 1463, endPoint y: 215, distance: 210.7
drag, startPoint x: 1463, startPoint y: 215, endPoint x: 1239, endPoint y: 107, distance: 248.7
click at [1239, 107] on div "Overdue Sender CSCM, LLC [STREET_ADDRESS] (618) 781-4941 [EMAIL_ADDRESS][DOMAIN…" at bounding box center [829, 72] width 1268 height 2702
drag, startPoint x: 1460, startPoint y: 426, endPoint x: 1386, endPoint y: 224, distance: 215.1
click at [1386, 224] on div "Overdue Sender CSCM, LLC [STREET_ADDRESS] (618) 781-4941 [EMAIL_ADDRESS][DOMAIN…" at bounding box center [829, 72] width 1268 height 2702
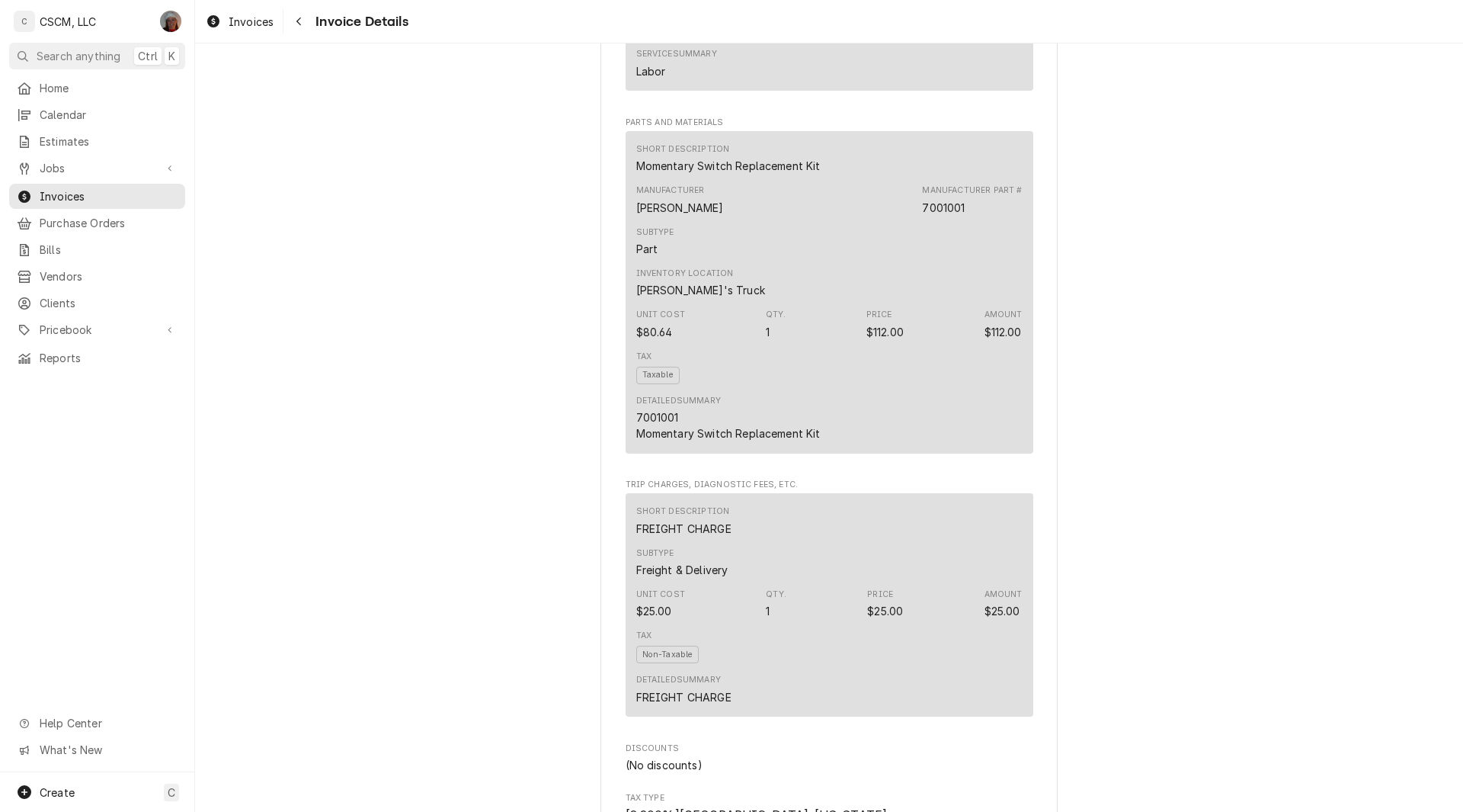
scroll to position [1594, 0]
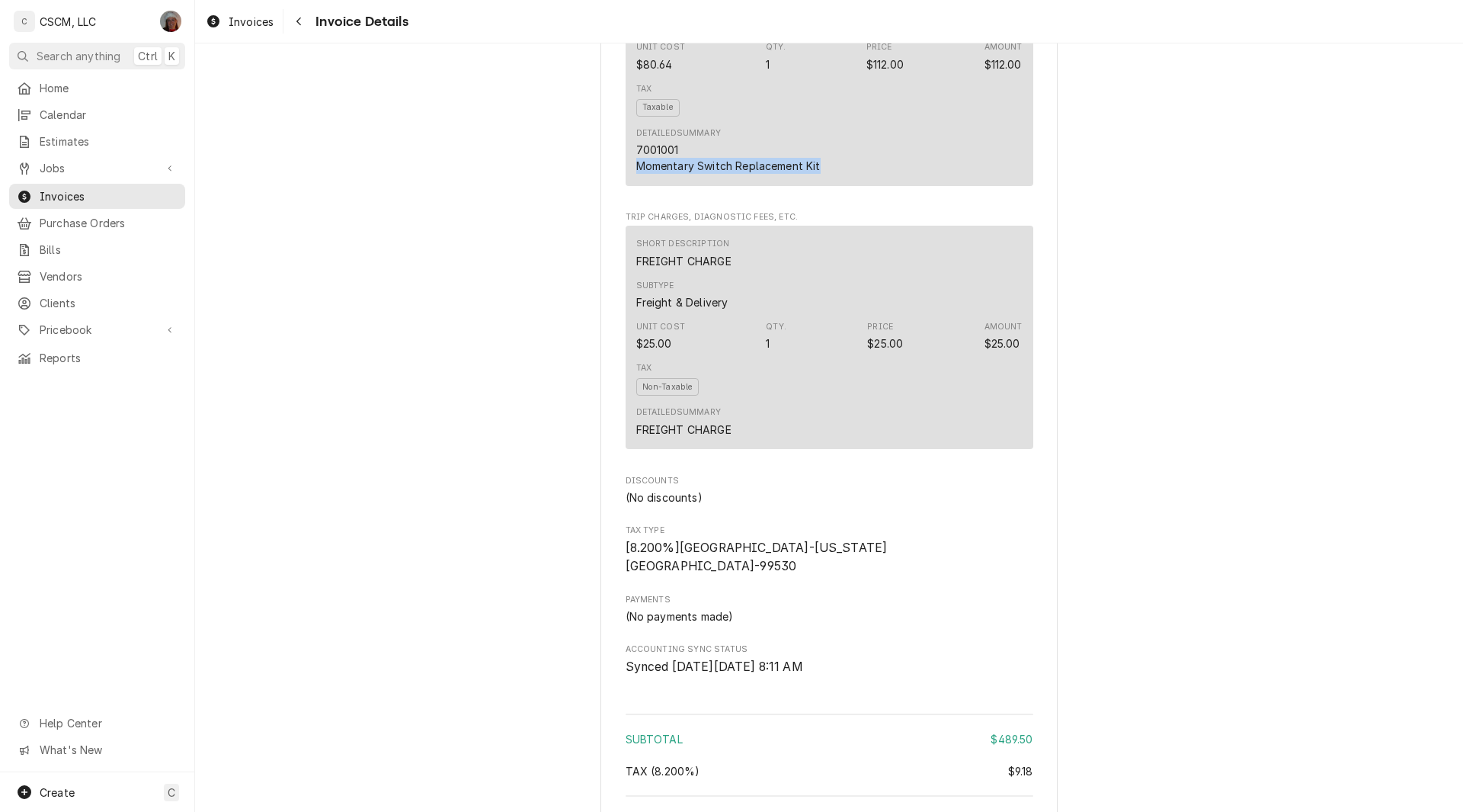
drag, startPoint x: 633, startPoint y: 227, endPoint x: 820, endPoint y: 242, distance: 187.6
click at [820, 179] on div "Detailed Summary 7001001 Momentary Switch Replacement Kit" at bounding box center [829, 150] width 386 height 57
copy div "Momentary Switch Replacement Kit"
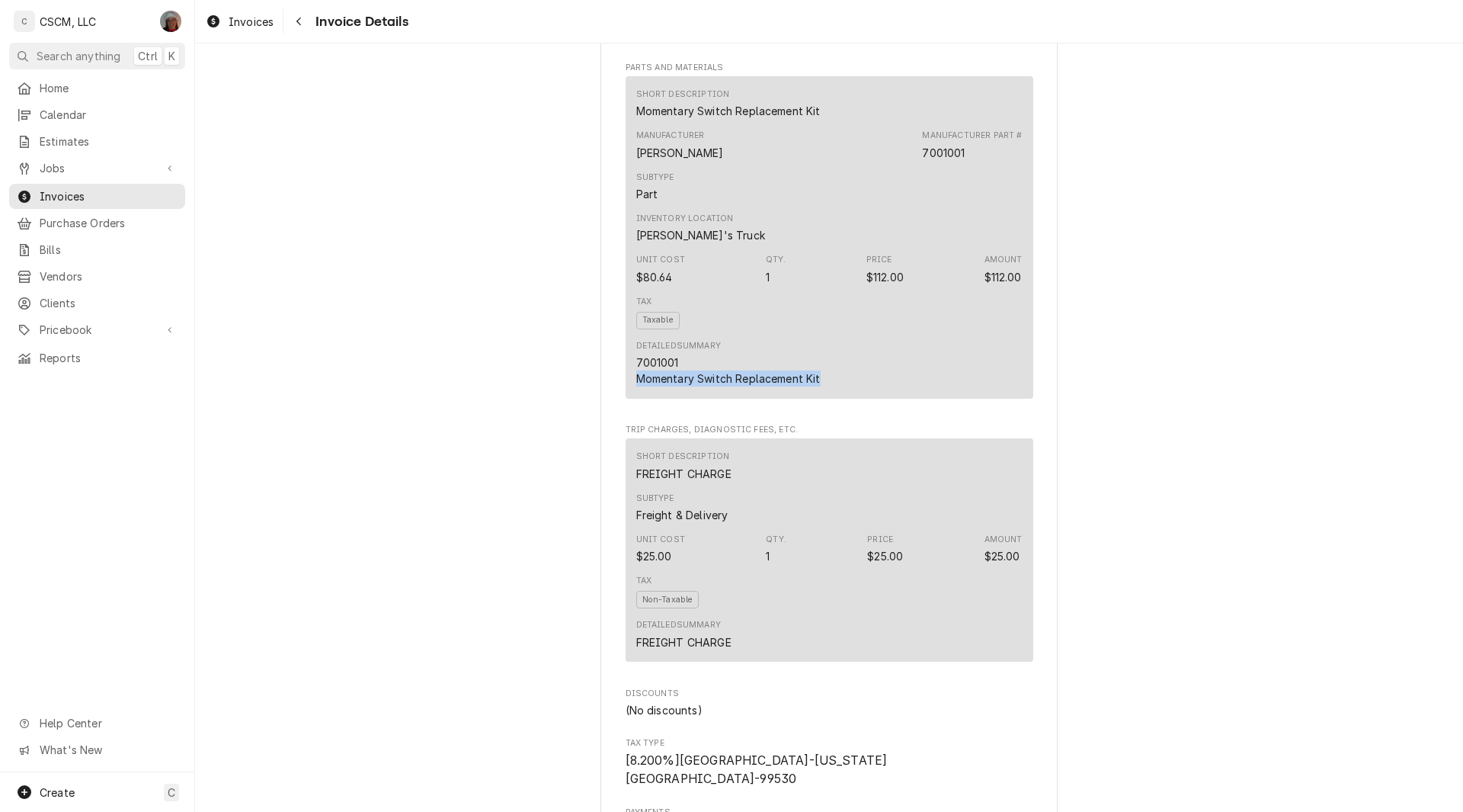
scroll to position [709, 0]
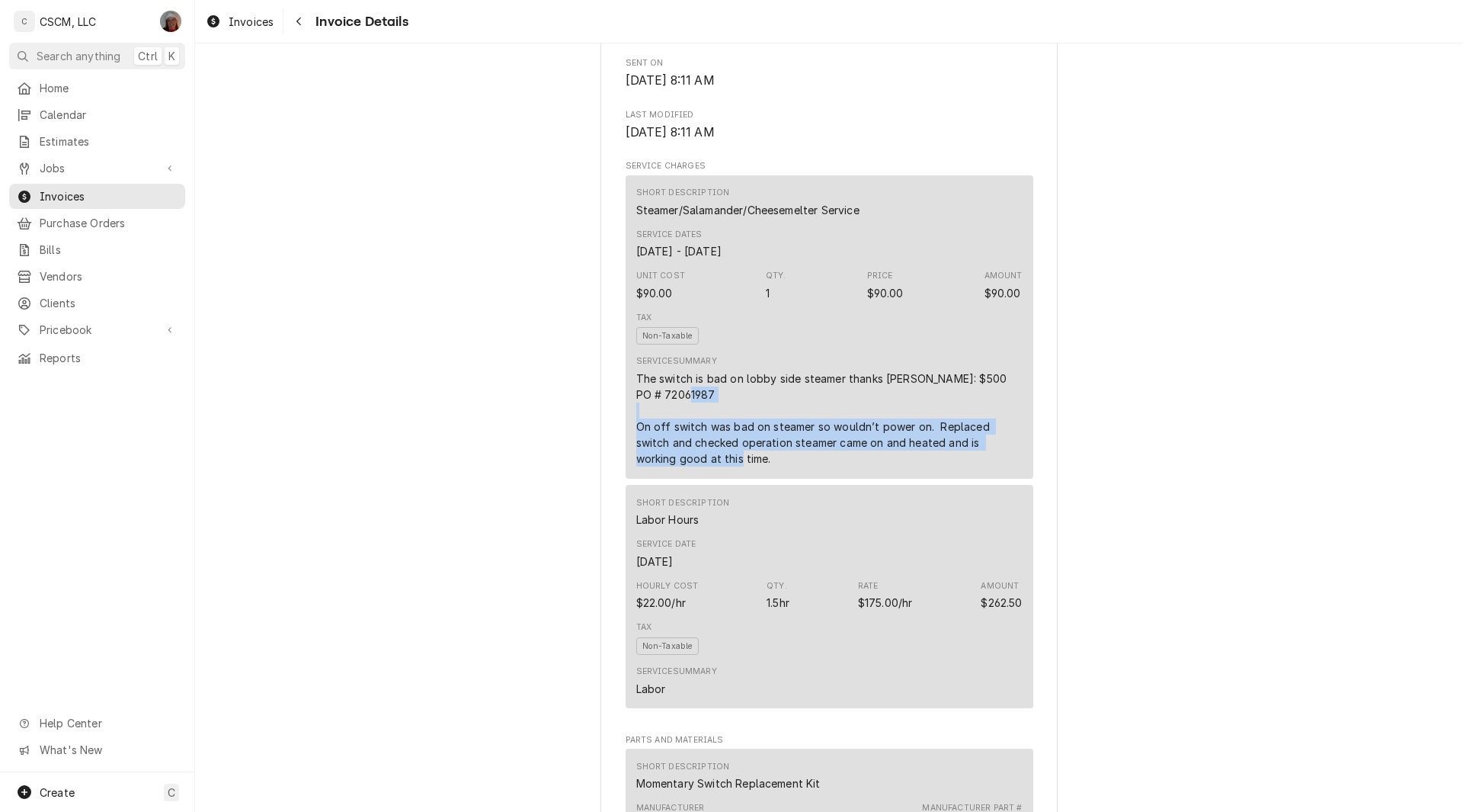
drag, startPoint x: 626, startPoint y: 492, endPoint x: 704, endPoint y: 531, distance: 87.2
click at [704, 479] on div "Short Description Steamer/Salamander/Cheesemelter Service Service Dates [DATE] …" at bounding box center [829, 327] width 408 height 303
copy div "On off switch was bad on steamer so wouldn’t power on. Replaced switch and chec…"
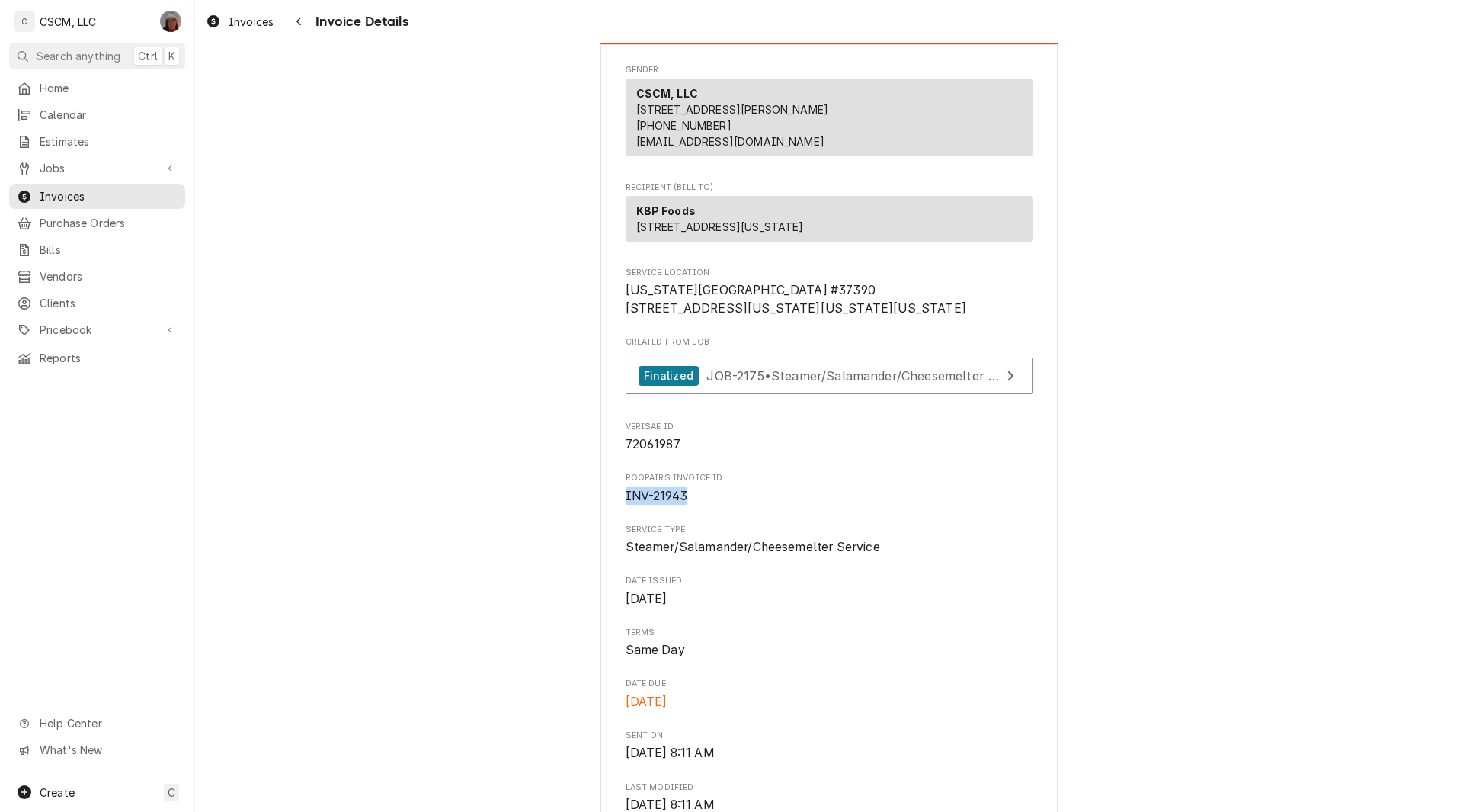
drag, startPoint x: 615, startPoint y: 551, endPoint x: 693, endPoint y: 552, distance: 78.0
copy span "INV-21943"
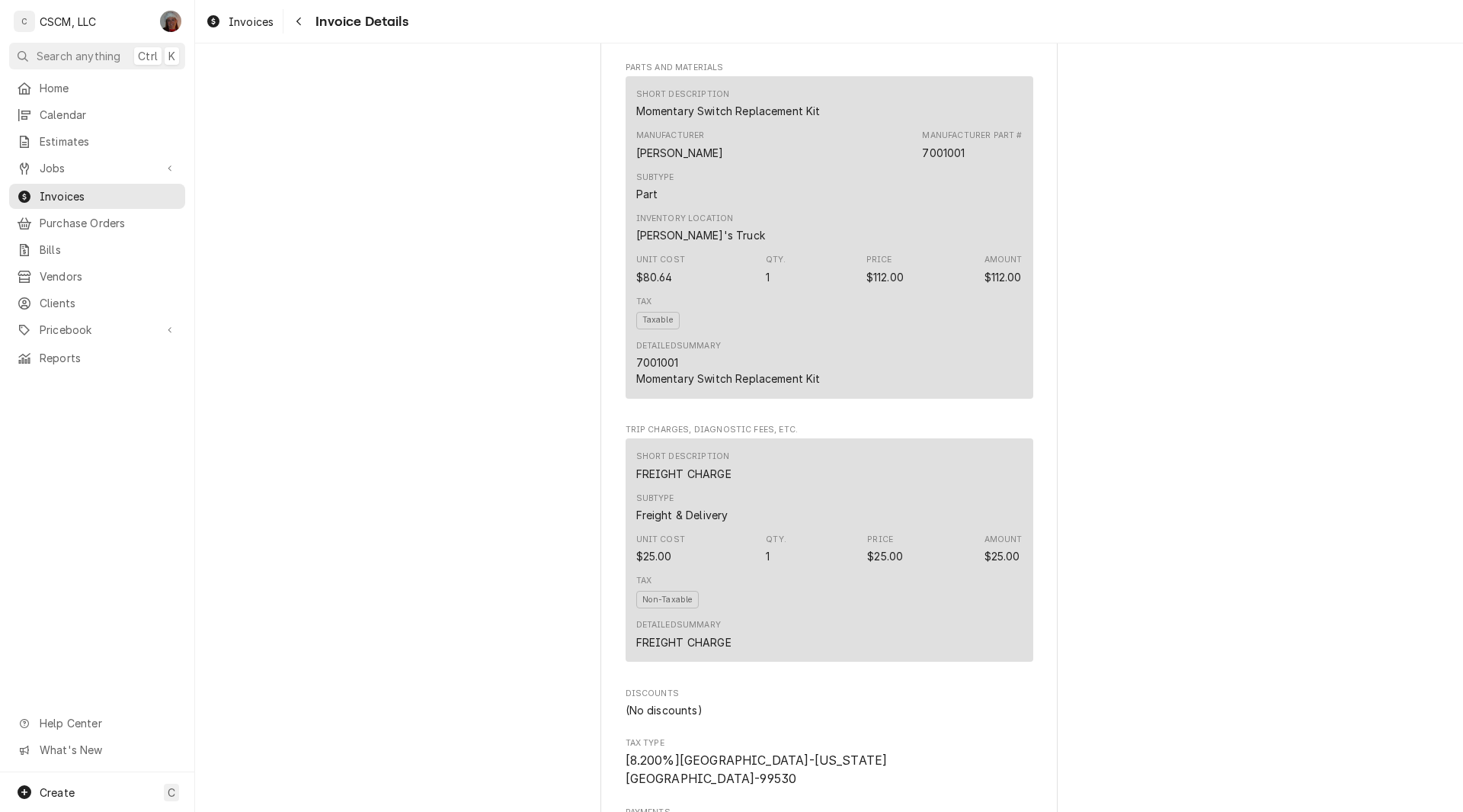
scroll to position [2054, 0]
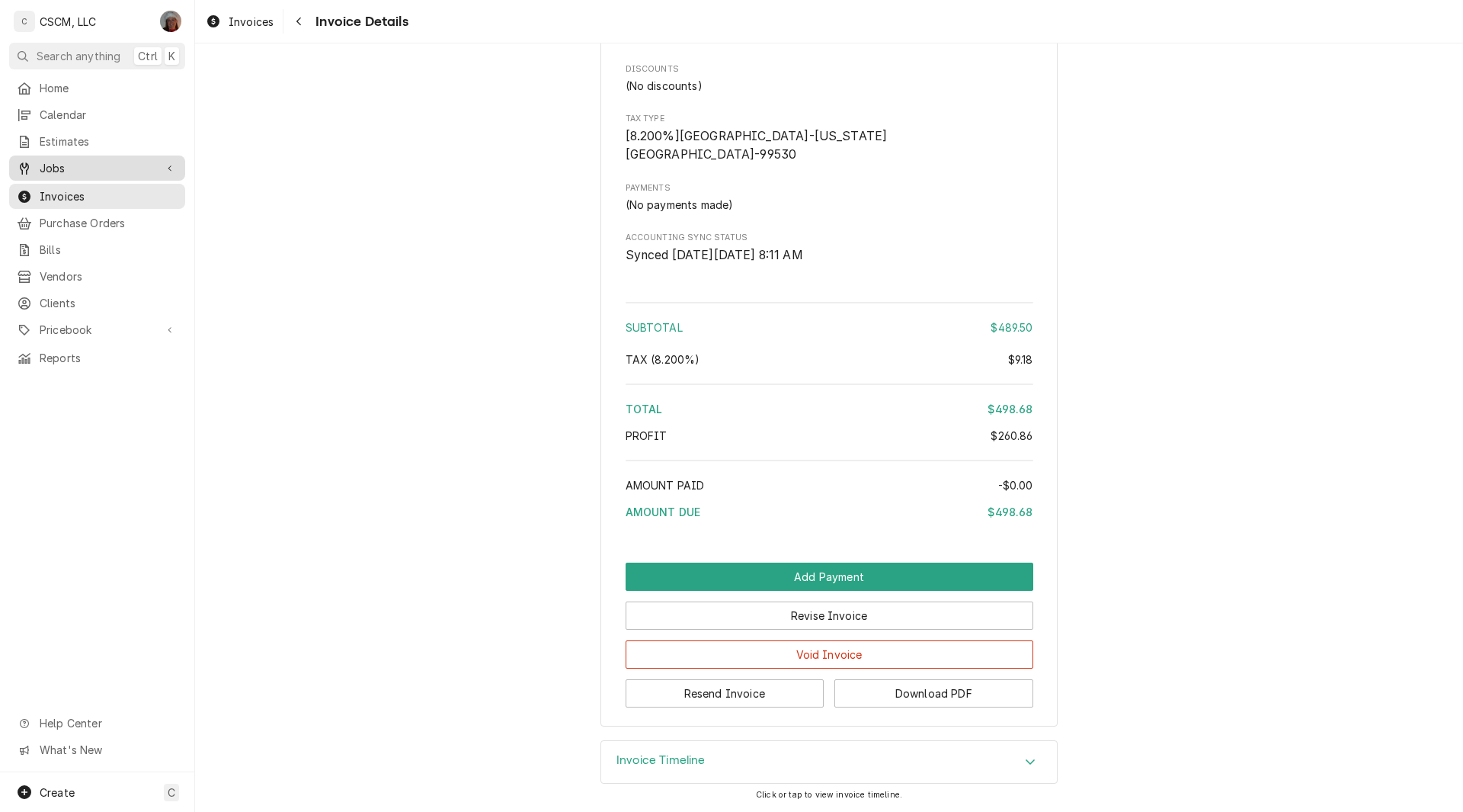
click at [51, 156] on link "Jobs" at bounding box center [97, 168] width 176 height 25
click at [66, 186] on span "Jobs" at bounding box center [108, 194] width 138 height 16
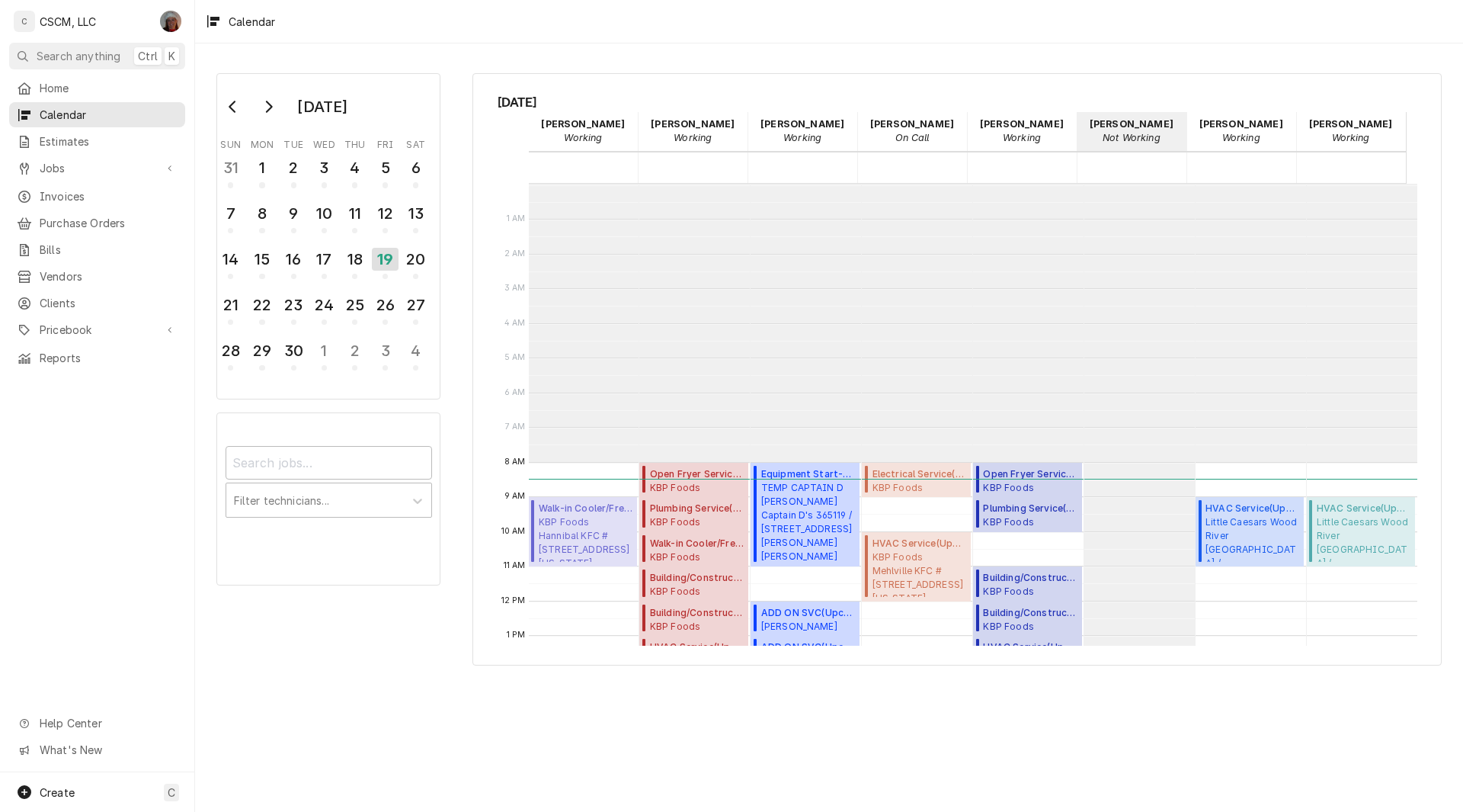
scroll to position [278, 0]
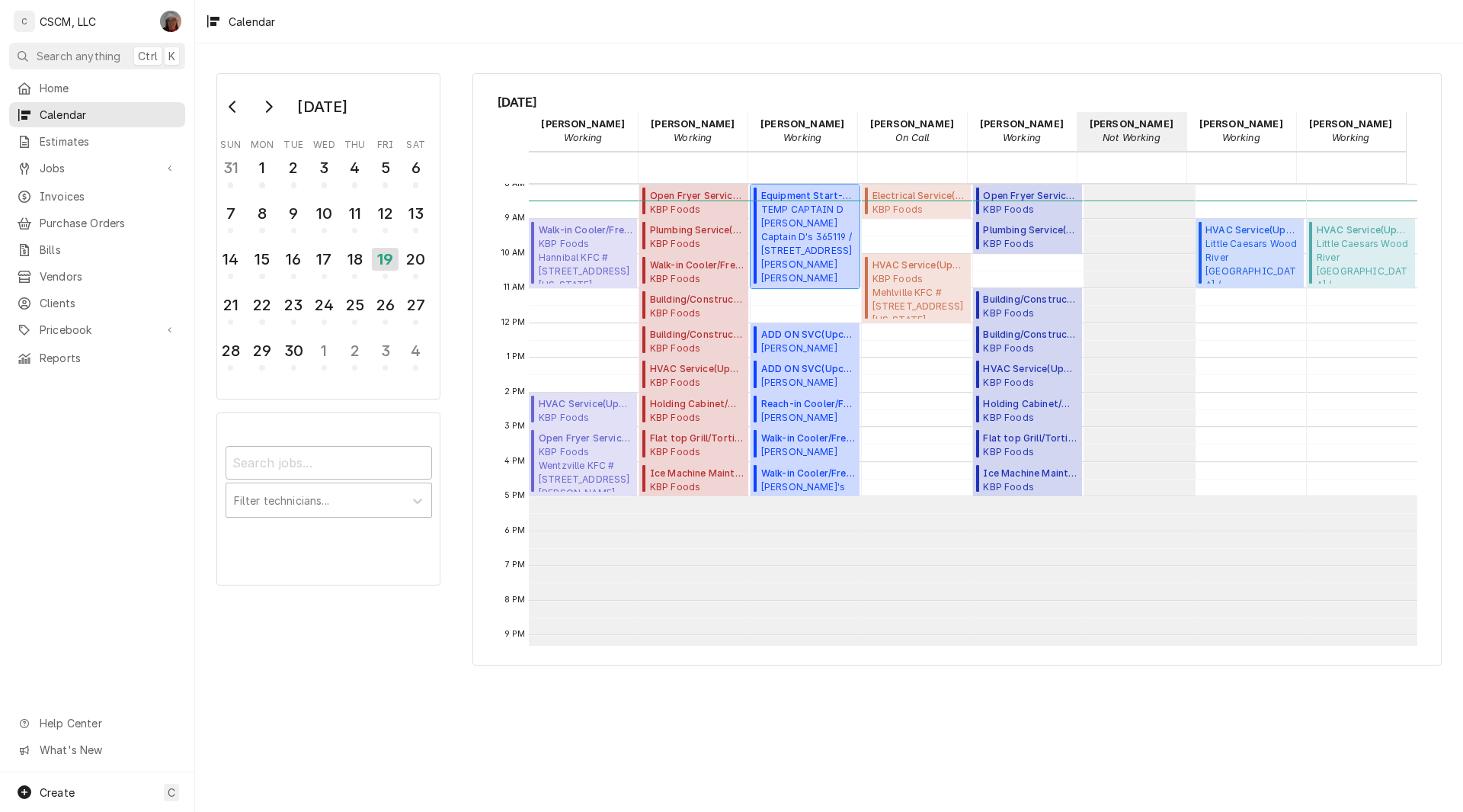
click at [796, 260] on span "TEMP CAPTAIN D Arnold Captain D's 365119 / 830 Jeffco Blvd, Arnold, MO 63010" at bounding box center [808, 243] width 94 height 81
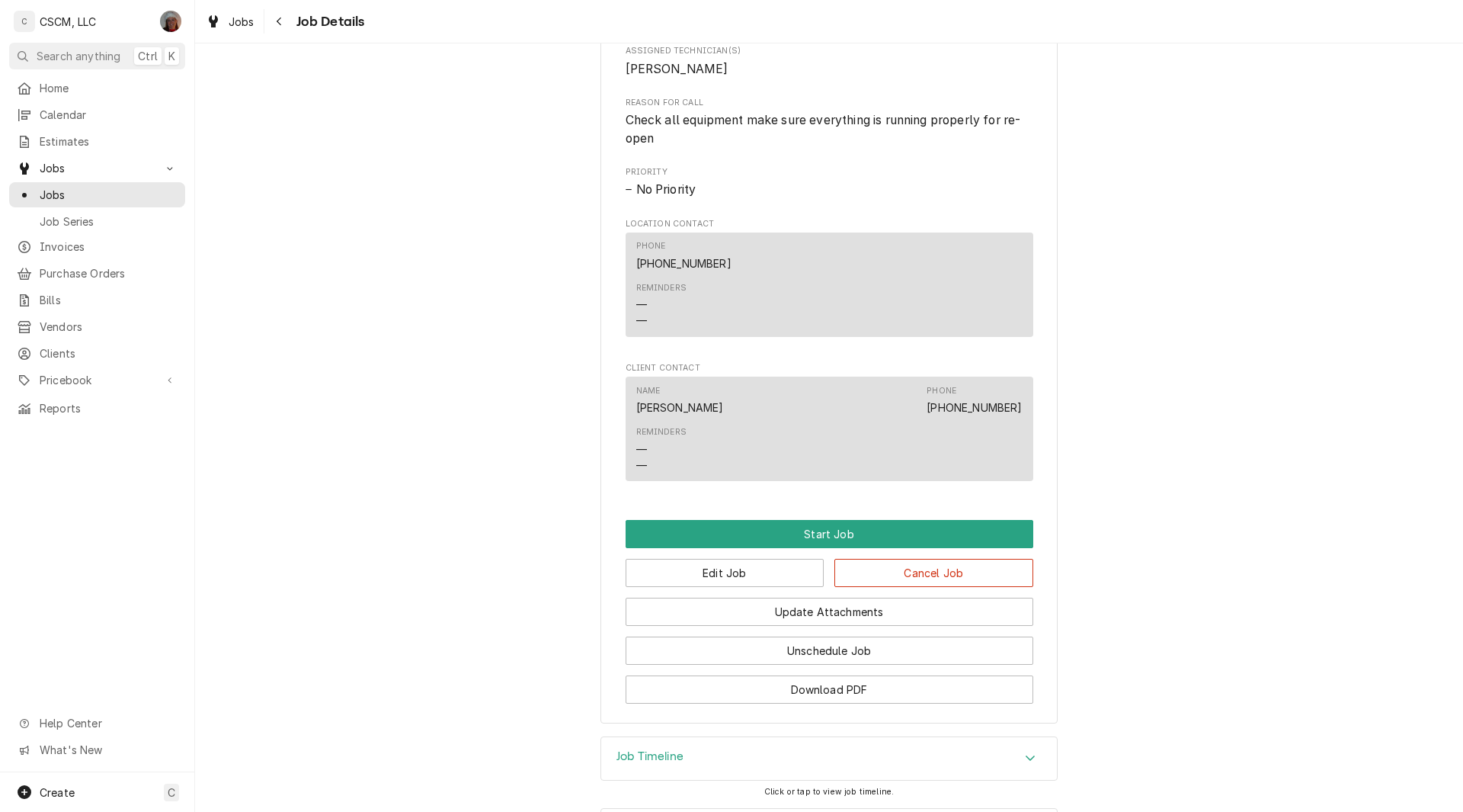
scroll to position [797, 0]
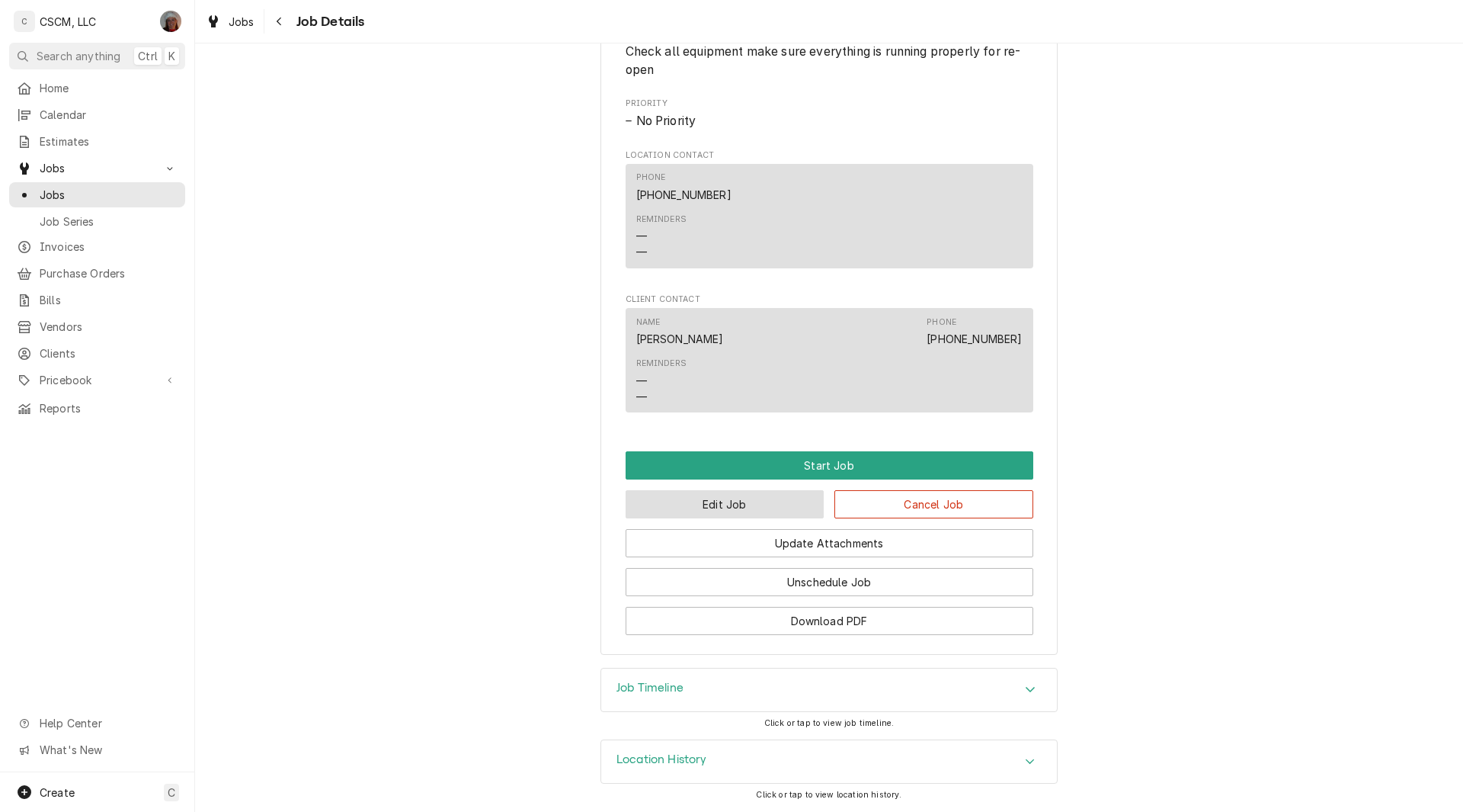
click at [728, 506] on button "Edit Job" at bounding box center [725, 504] width 199 height 28
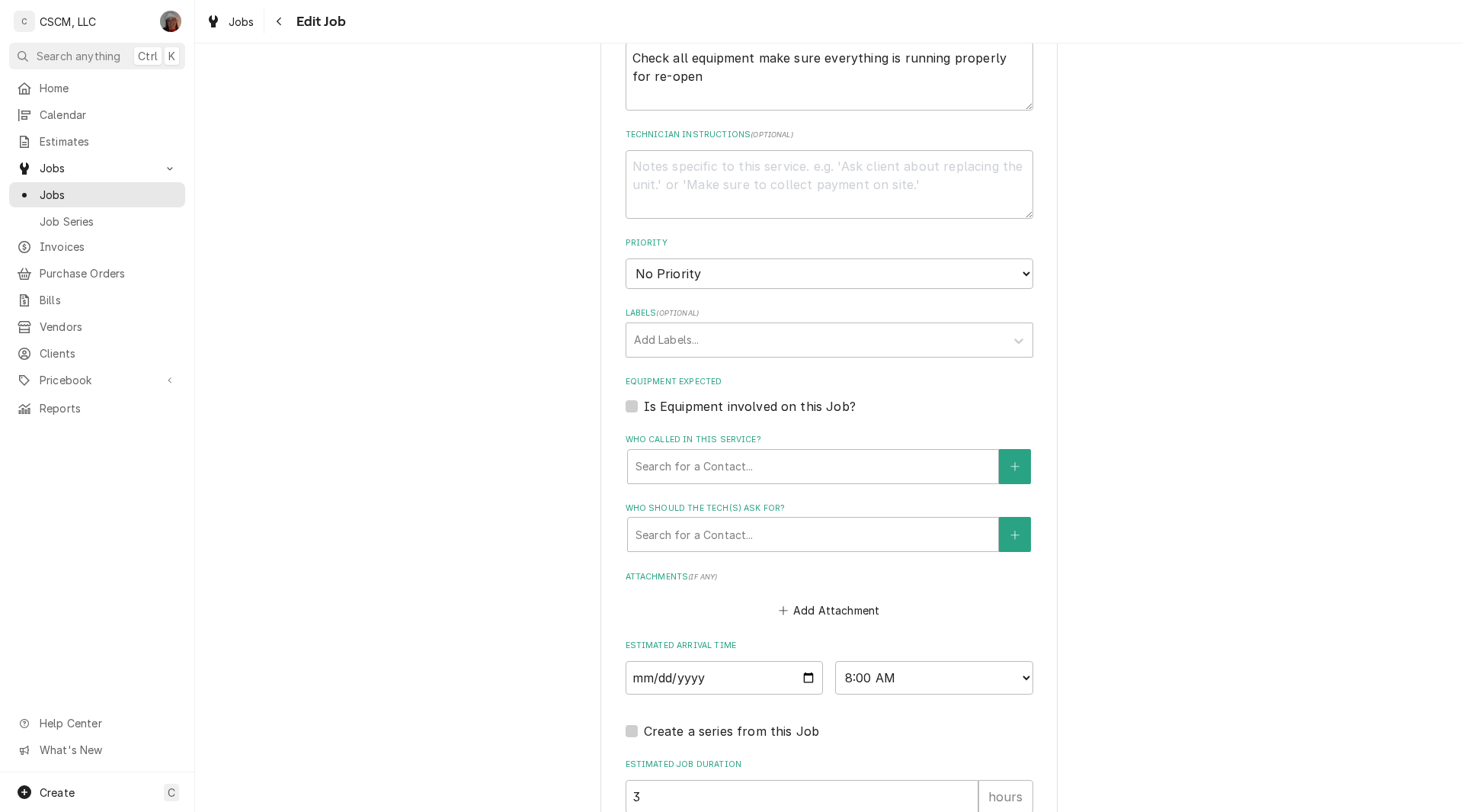
scroll to position [921, 0]
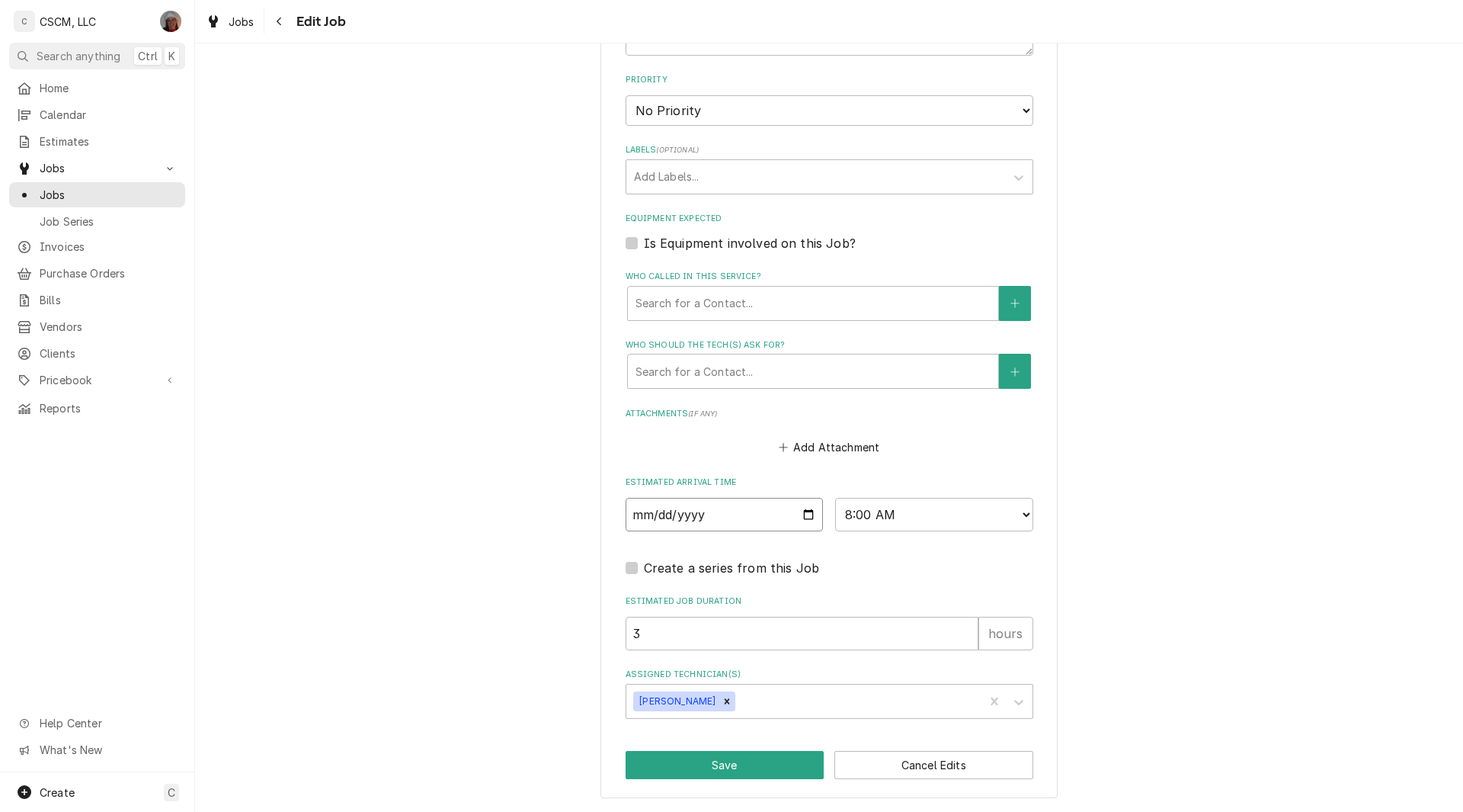
click at [802, 513] on input "[DATE]" at bounding box center [724, 514] width 198 height 33
type textarea "x"
type input "[DATE]"
type textarea "x"
type input "[DATE]"
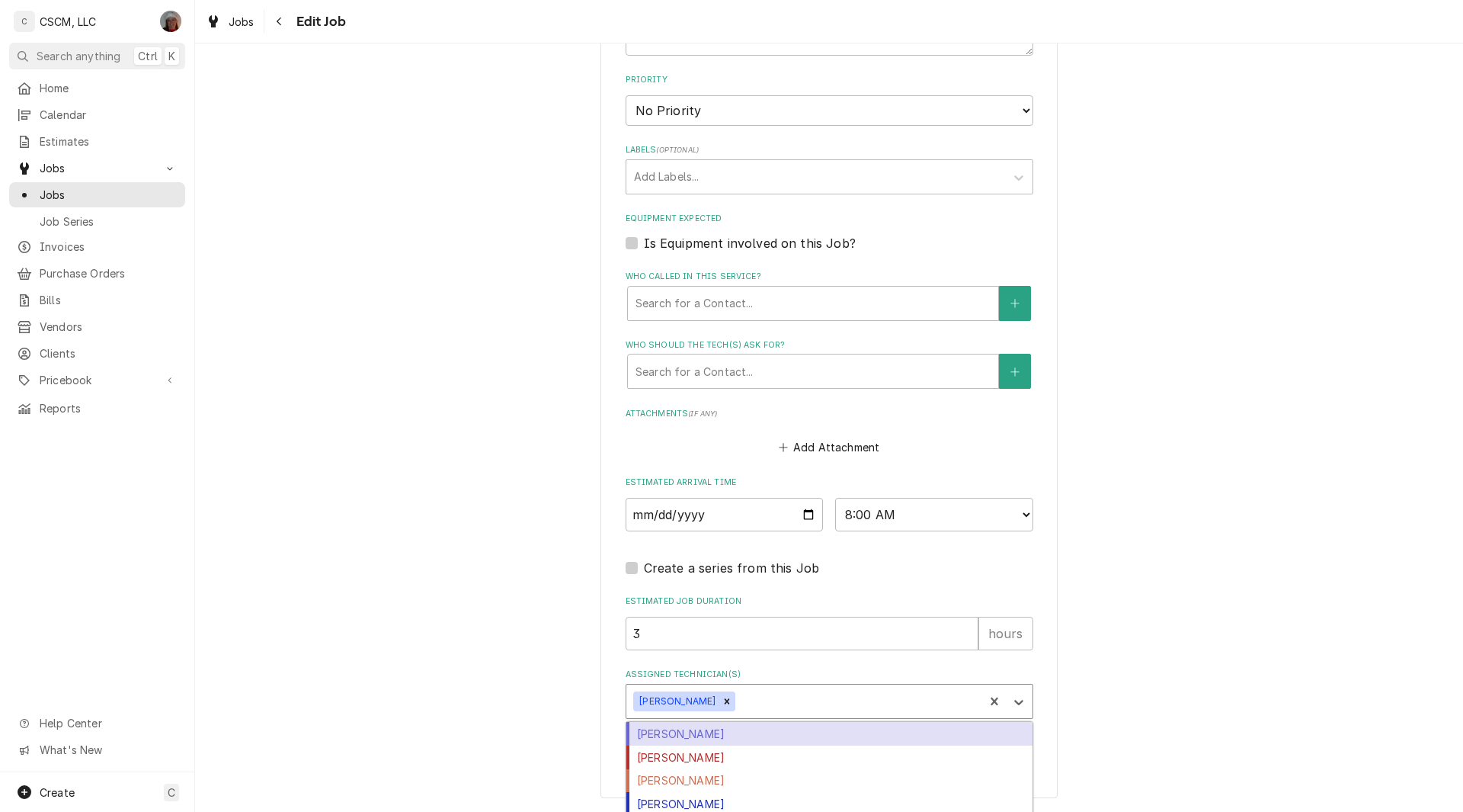
click at [742, 703] on div "Assigned Technician(s)" at bounding box center [857, 701] width 238 height 28
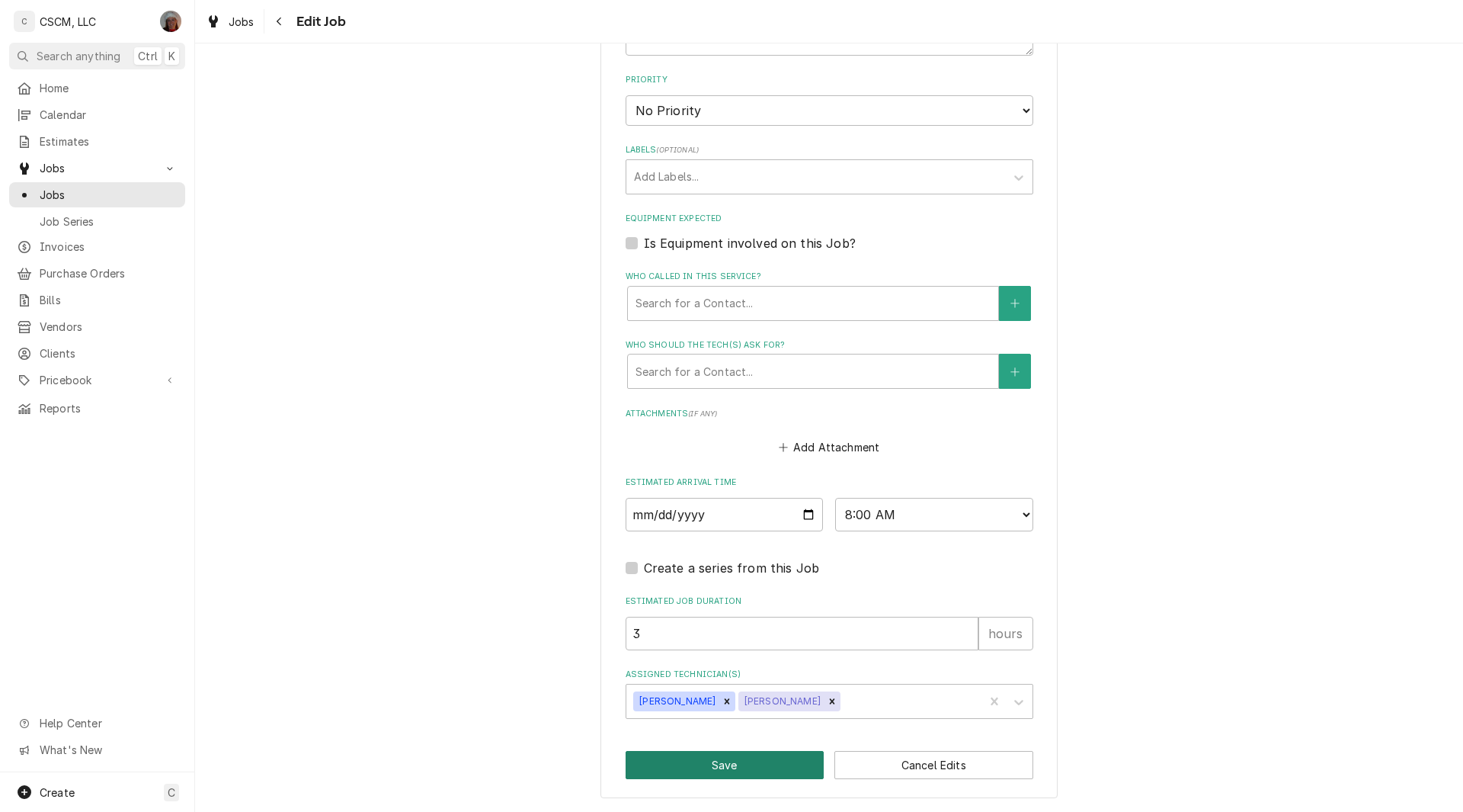
click at [709, 769] on button "Save" at bounding box center [725, 765] width 199 height 28
type textarea "x"
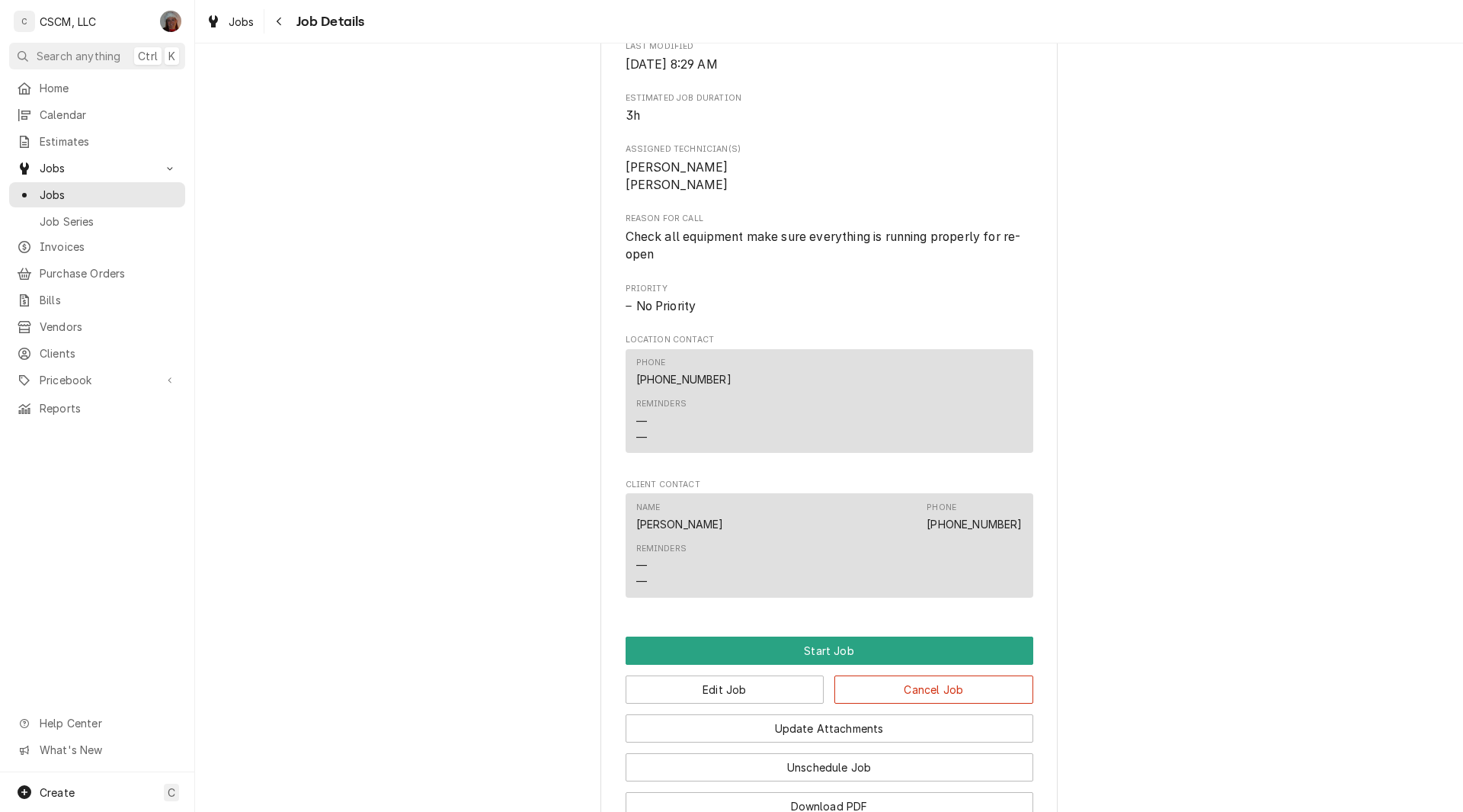
scroll to position [723, 0]
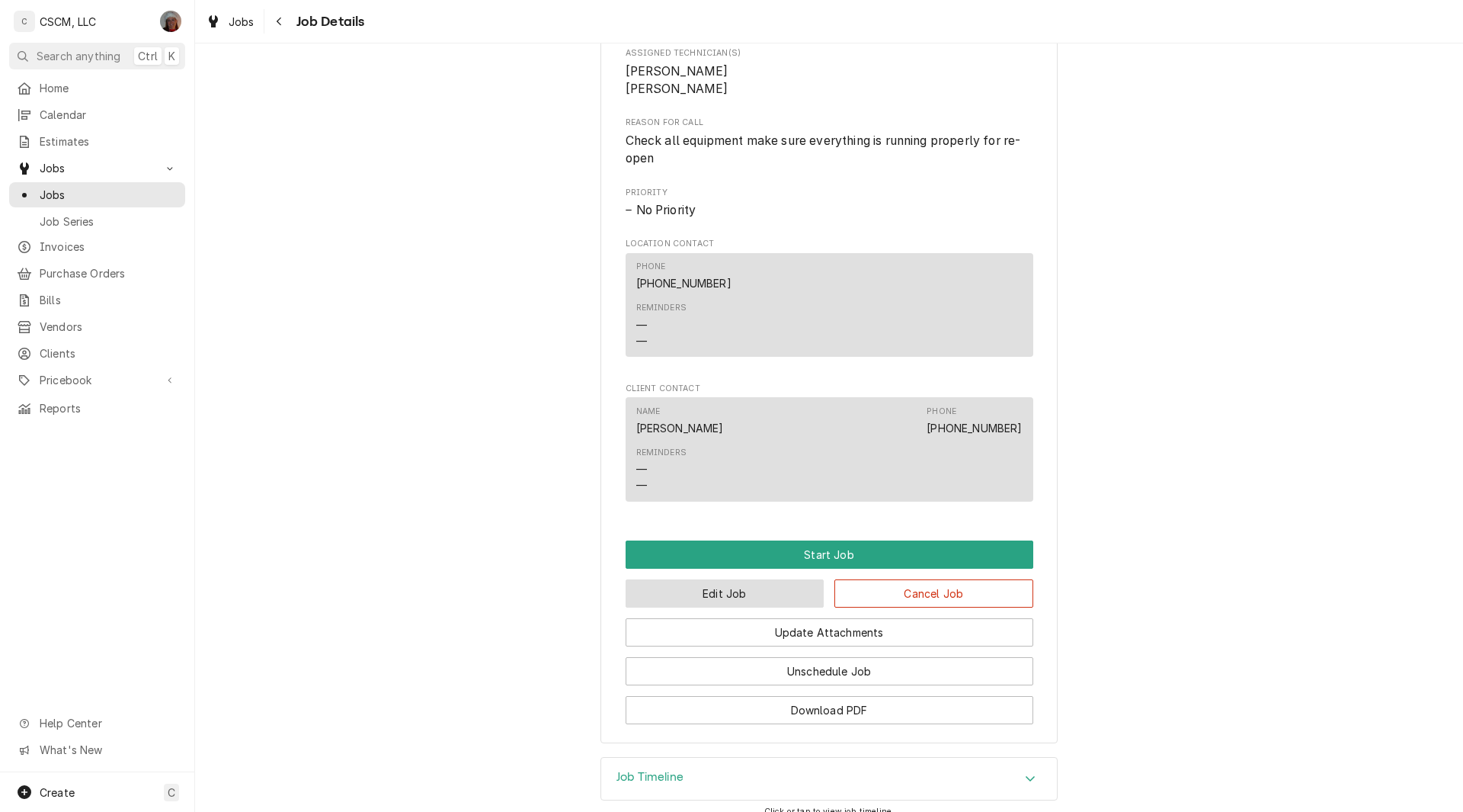
click at [718, 605] on button "Edit Job" at bounding box center [725, 593] width 199 height 28
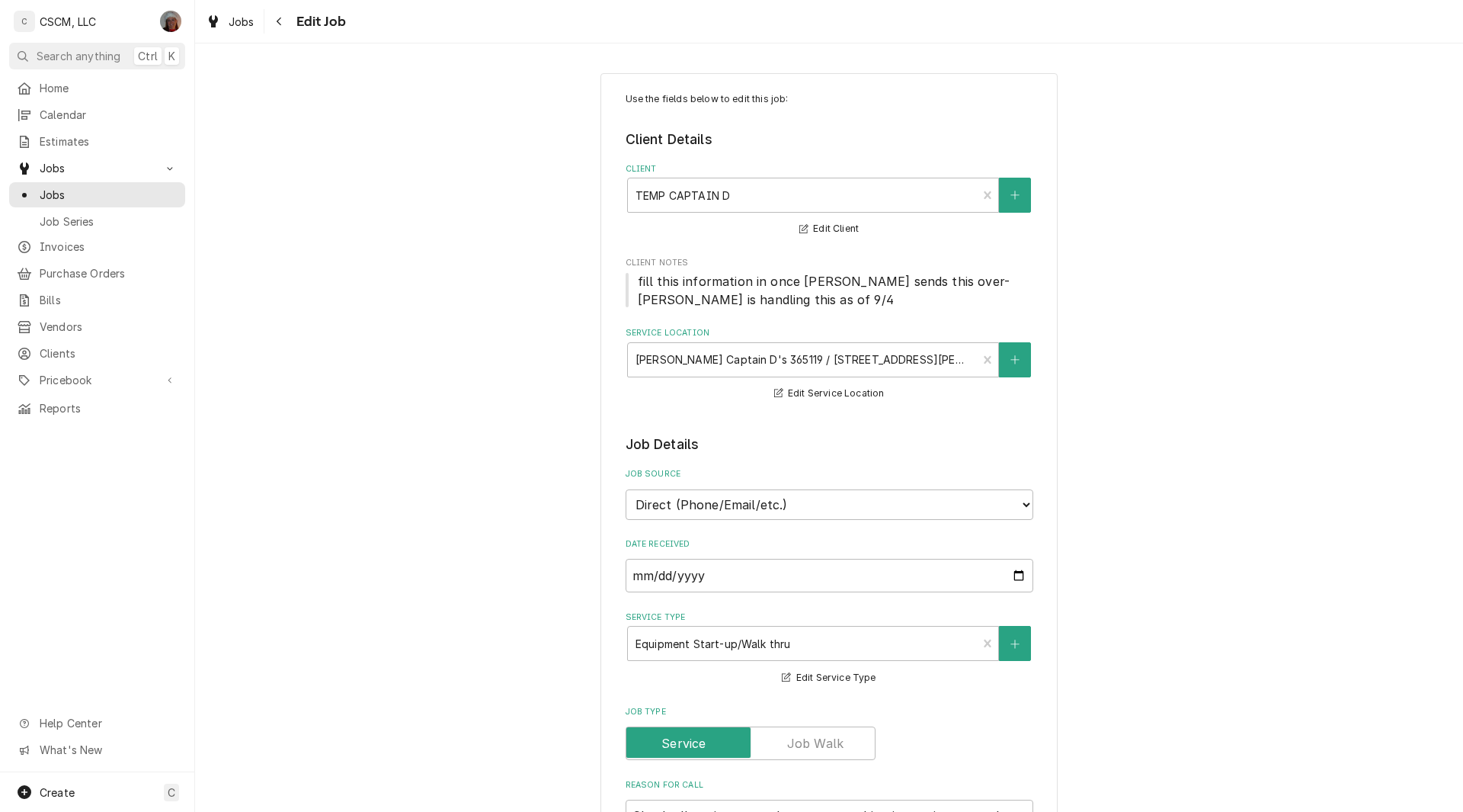
type textarea "x"
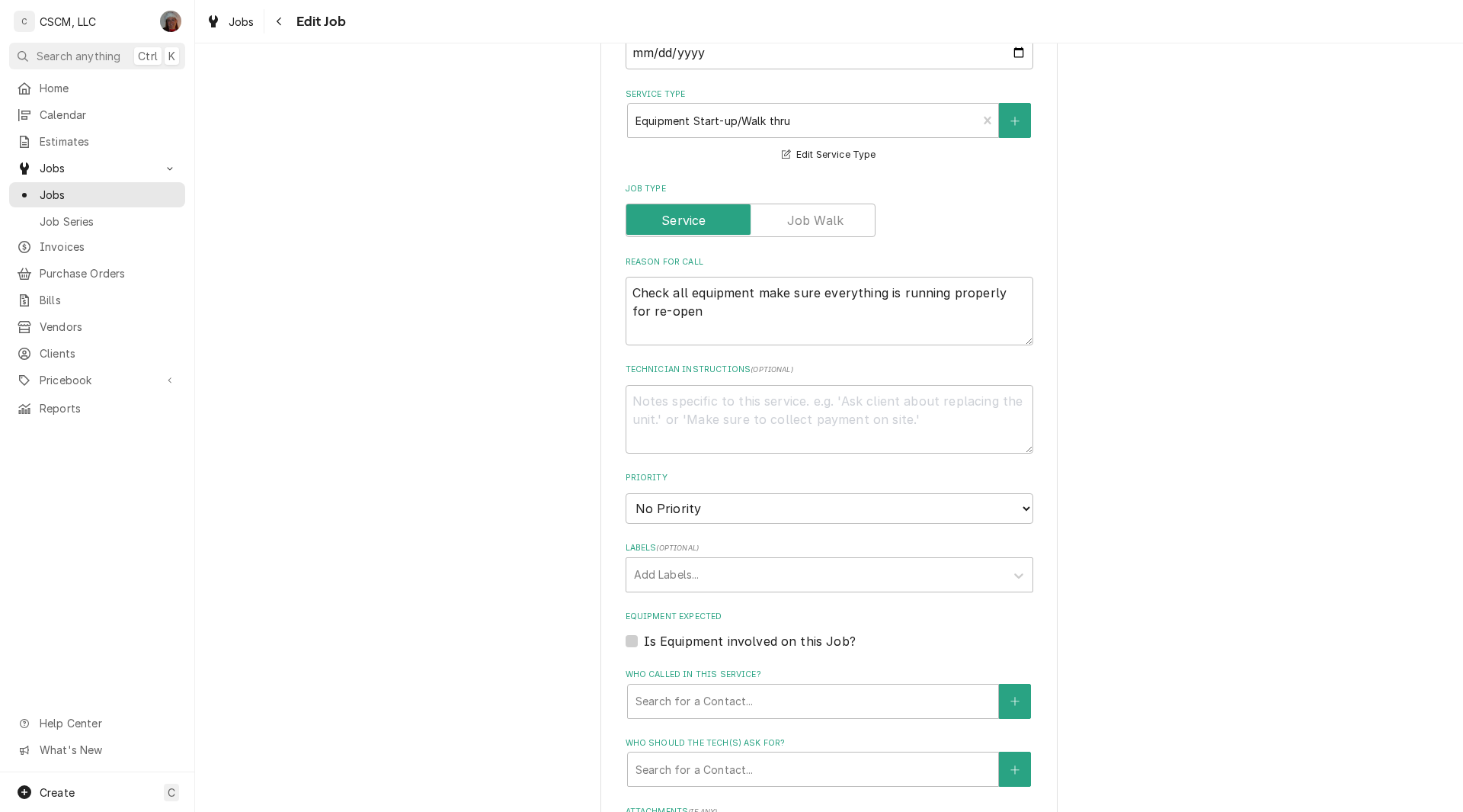
scroll to position [542, 0]
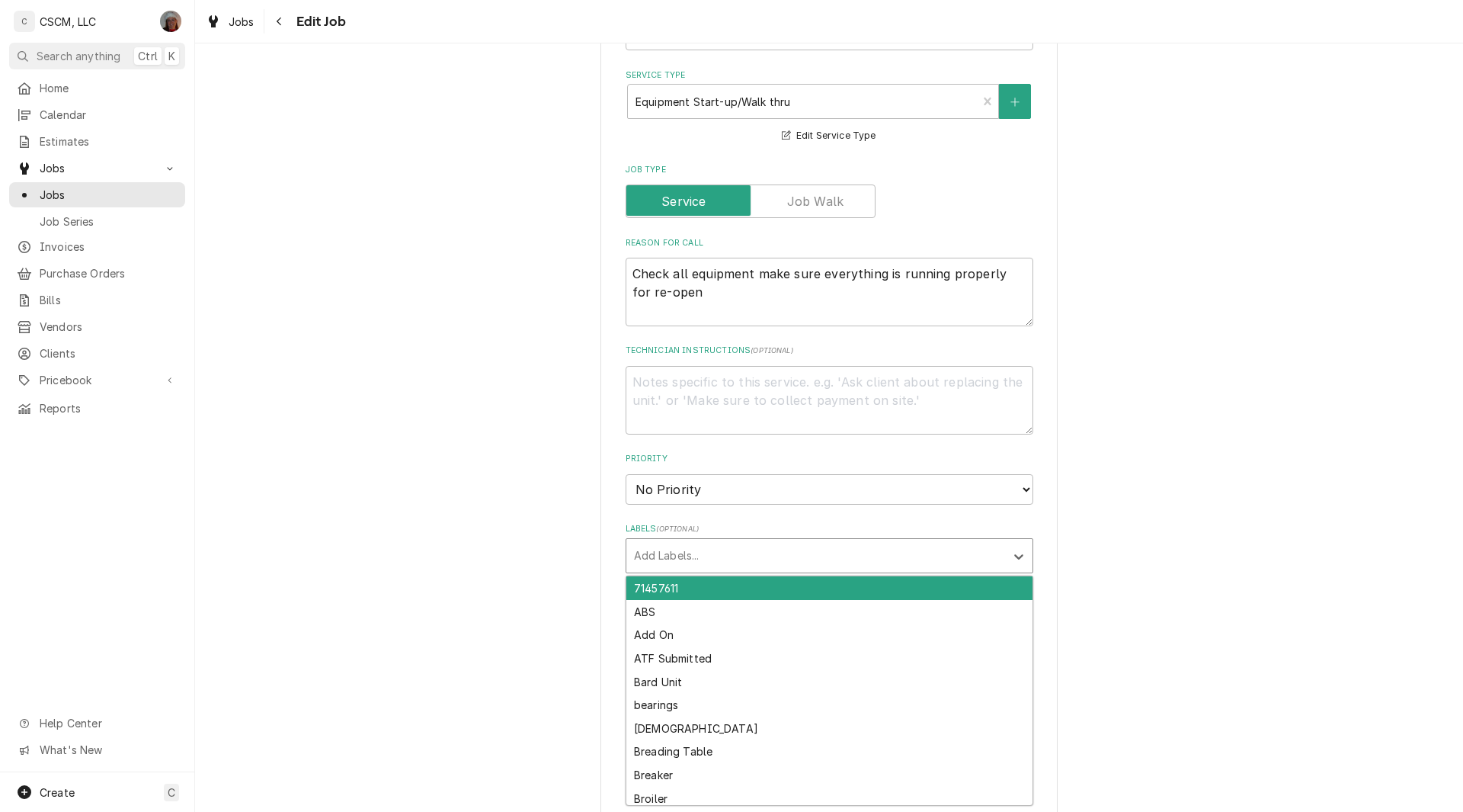
click at [656, 562] on div "Labels" at bounding box center [816, 555] width 363 height 28
type input "con"
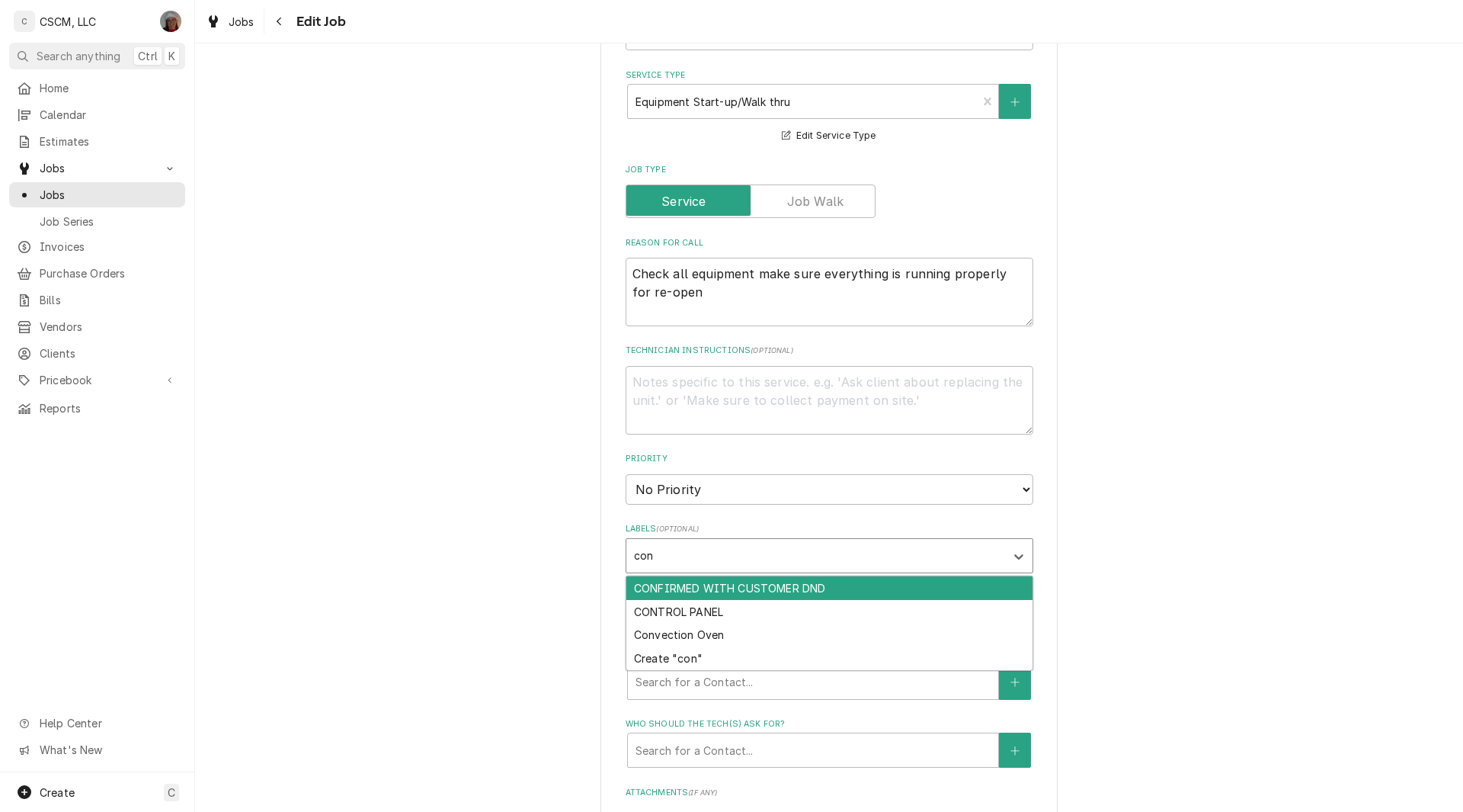
type textarea "x"
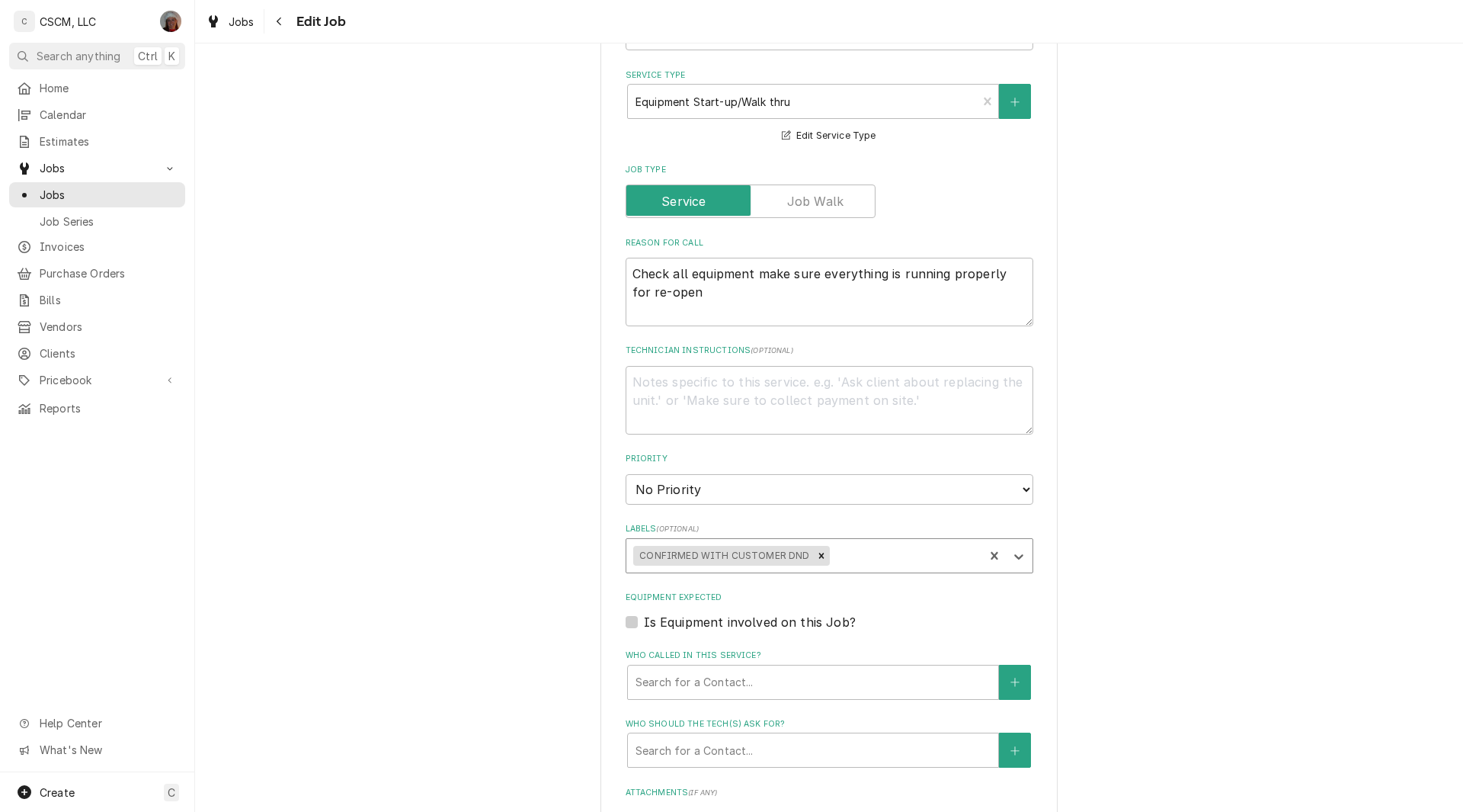
scroll to position [921, 0]
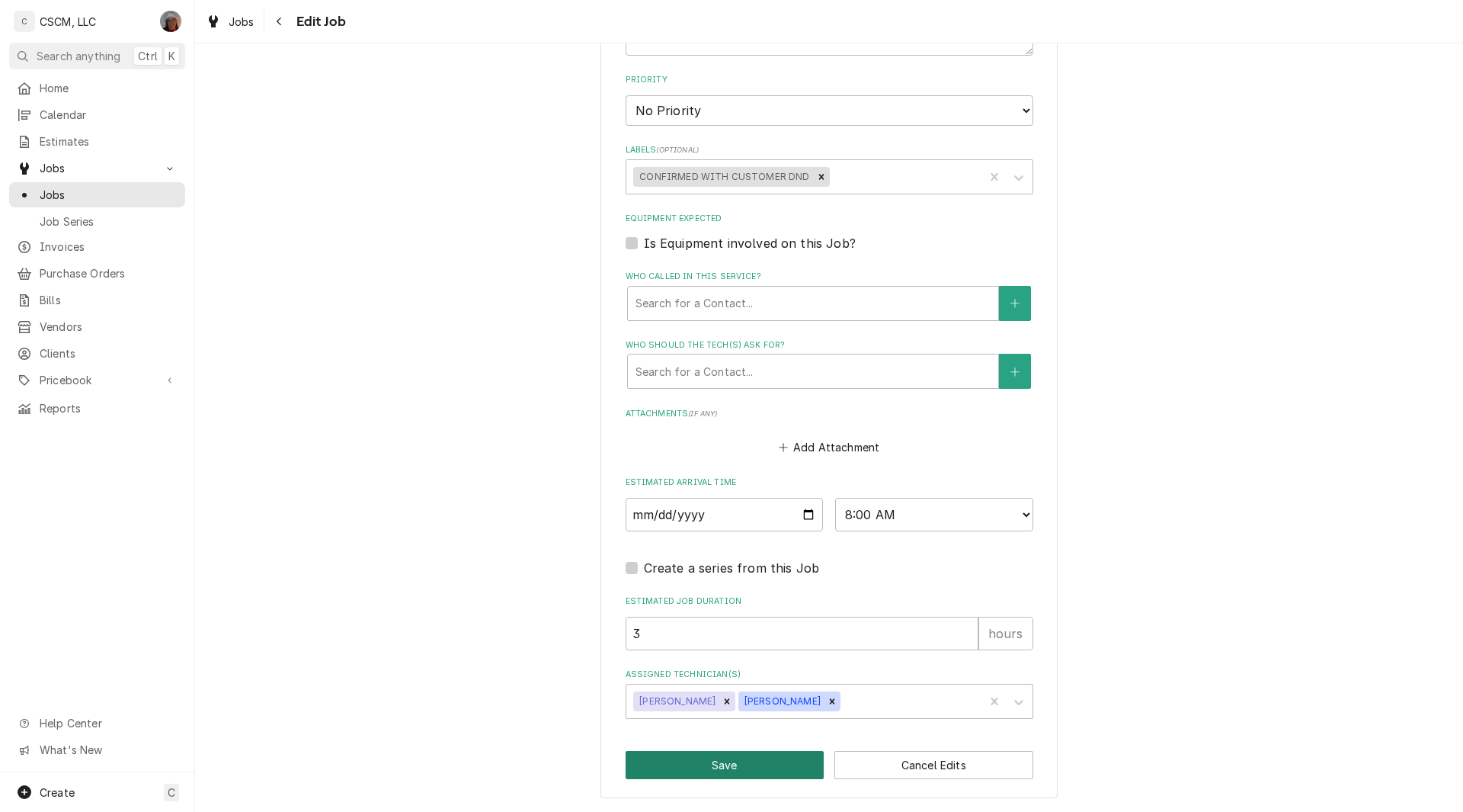
click at [686, 760] on button "Save" at bounding box center [725, 765] width 199 height 28
type textarea "x"
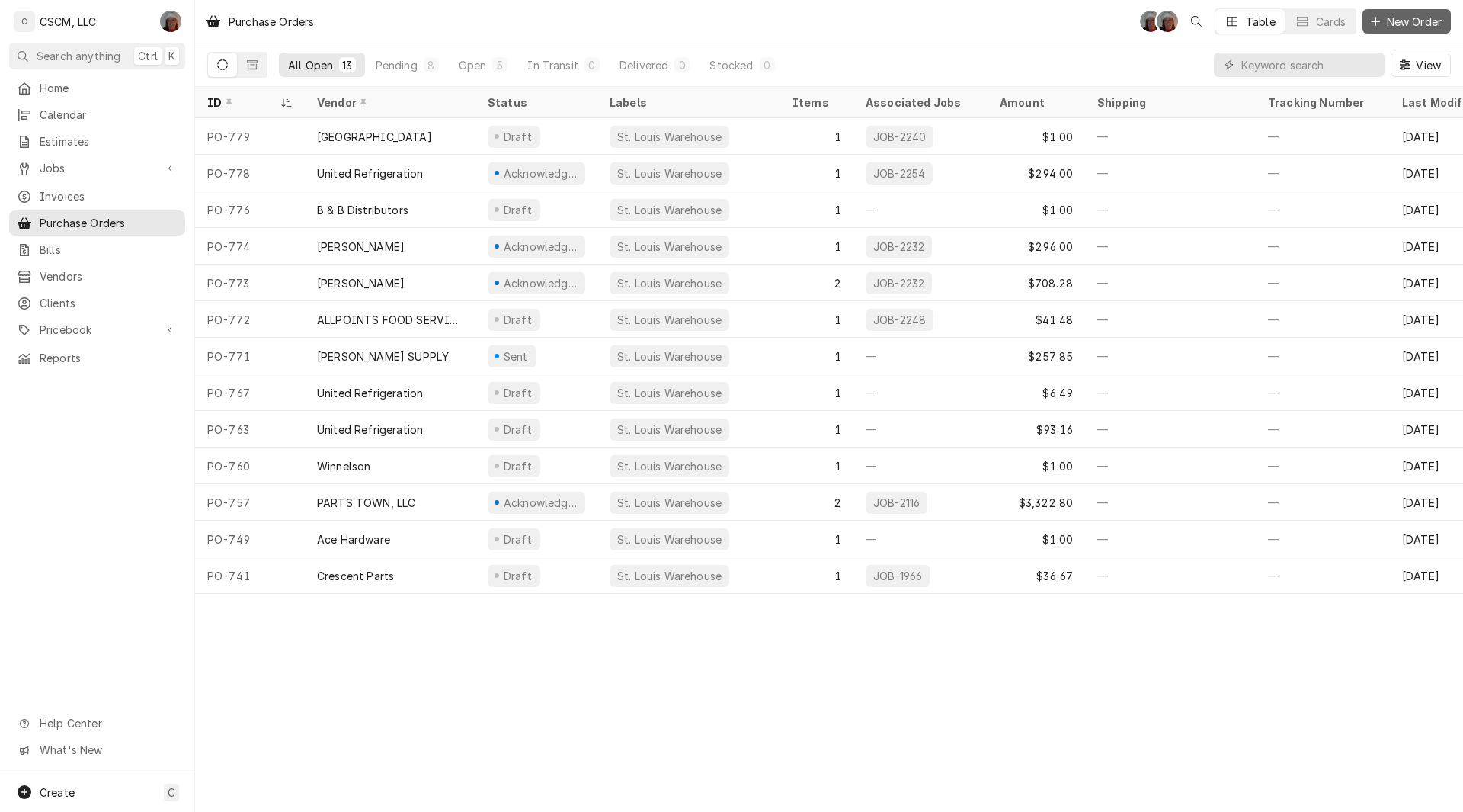
click at [1403, 21] on span "New Order" at bounding box center [1414, 21] width 61 height 16
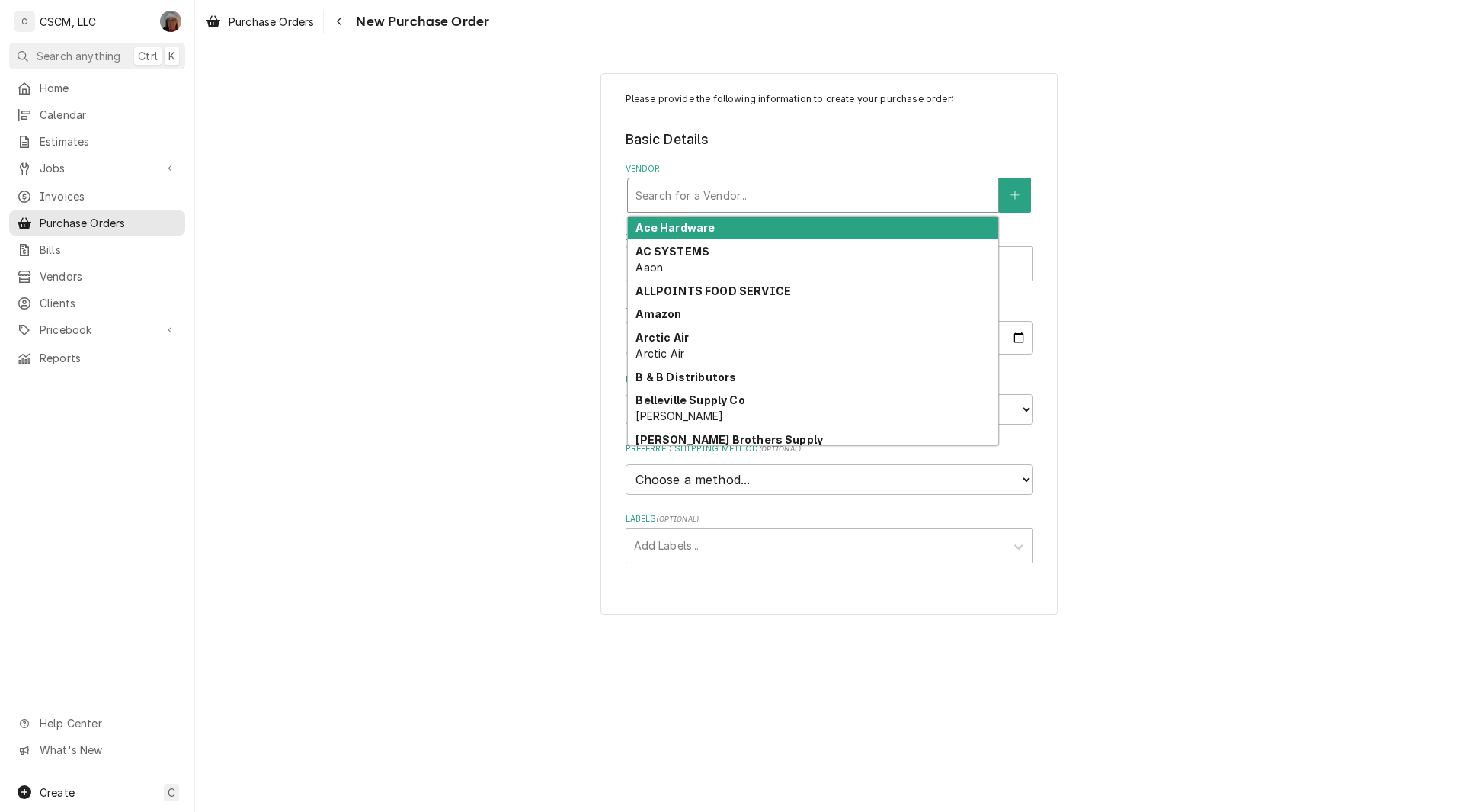
click at [756, 194] on div "Vendor" at bounding box center [814, 195] width 355 height 28
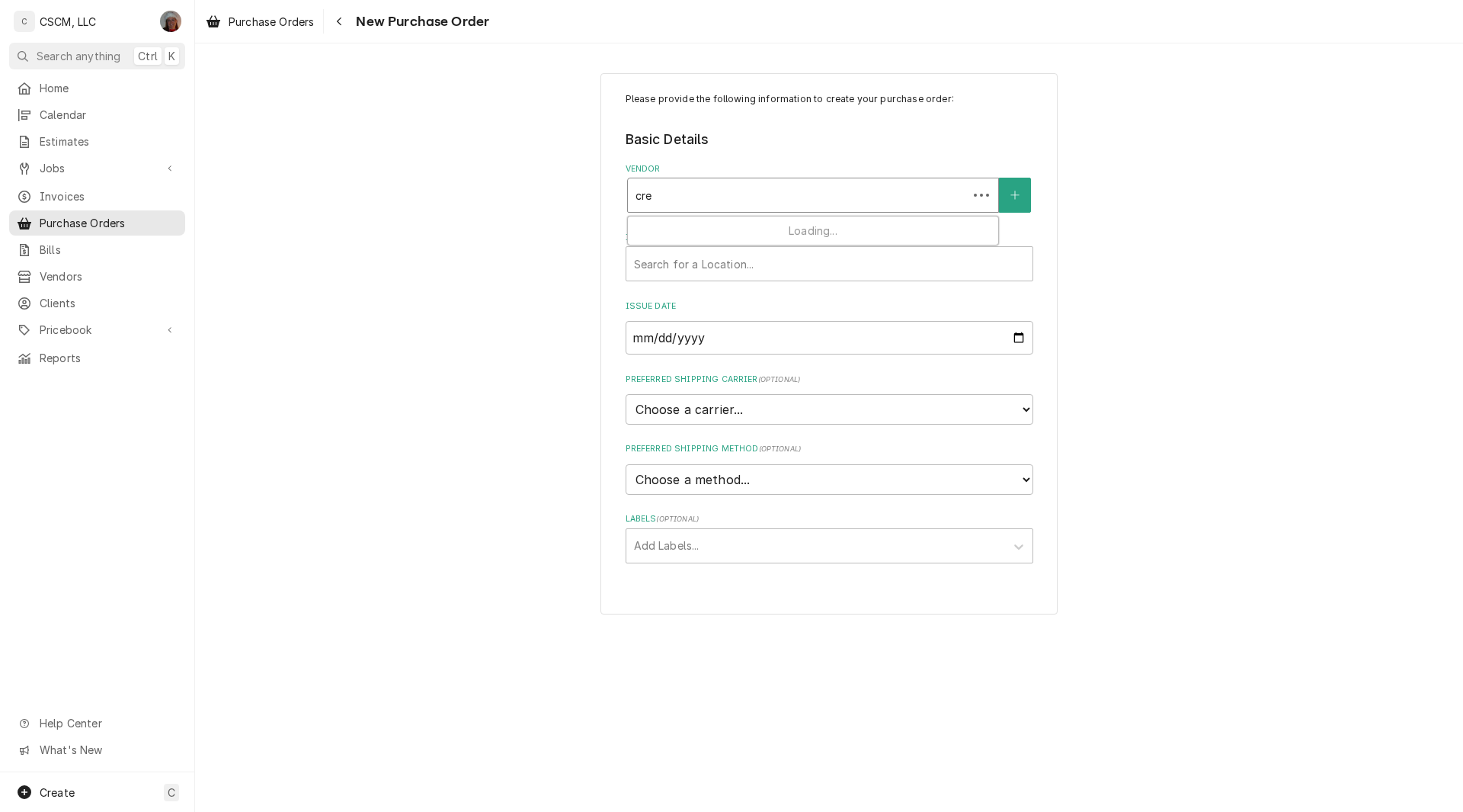
type input "cres"
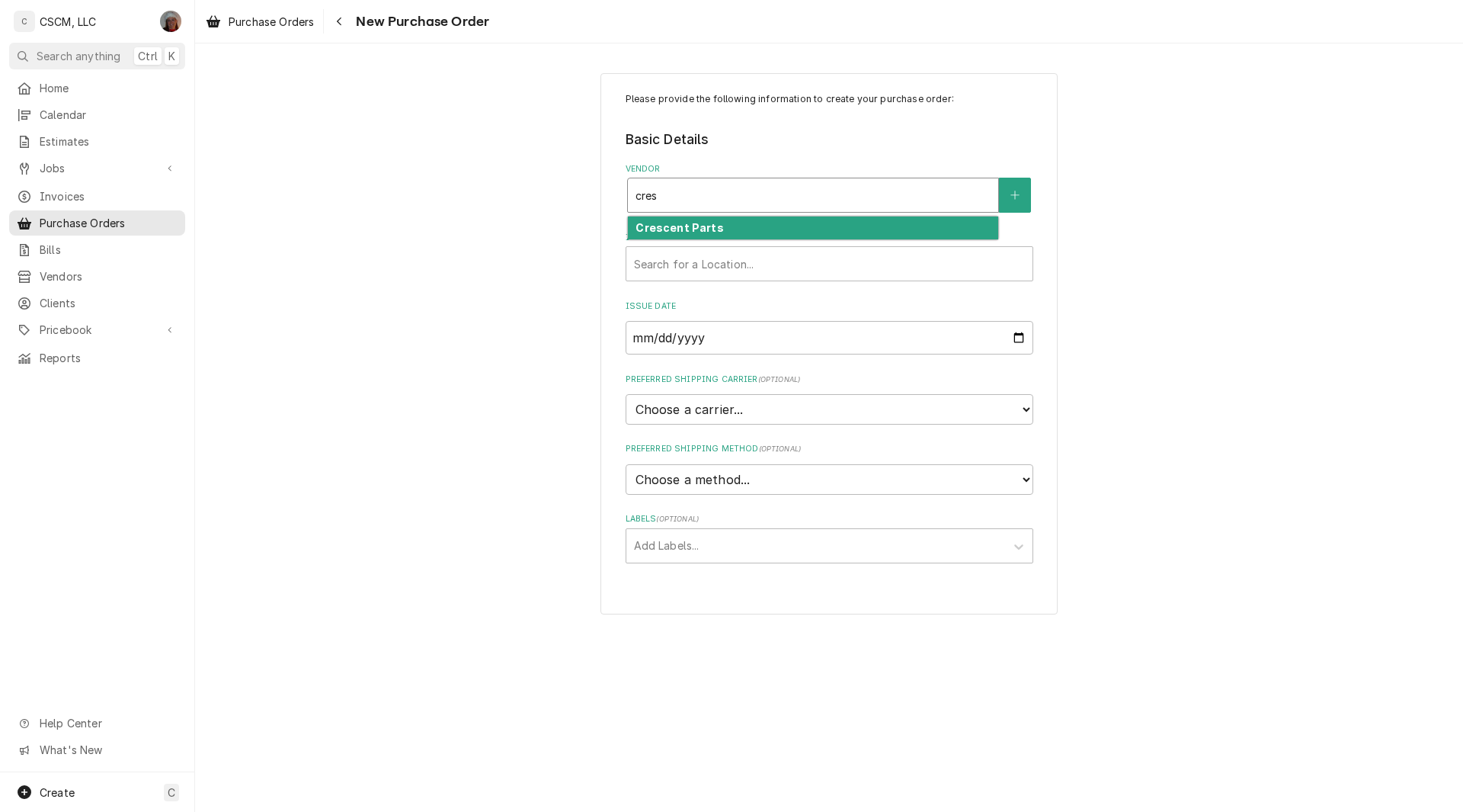
click at [735, 230] on div "Crescent Parts" at bounding box center [813, 228] width 370 height 24
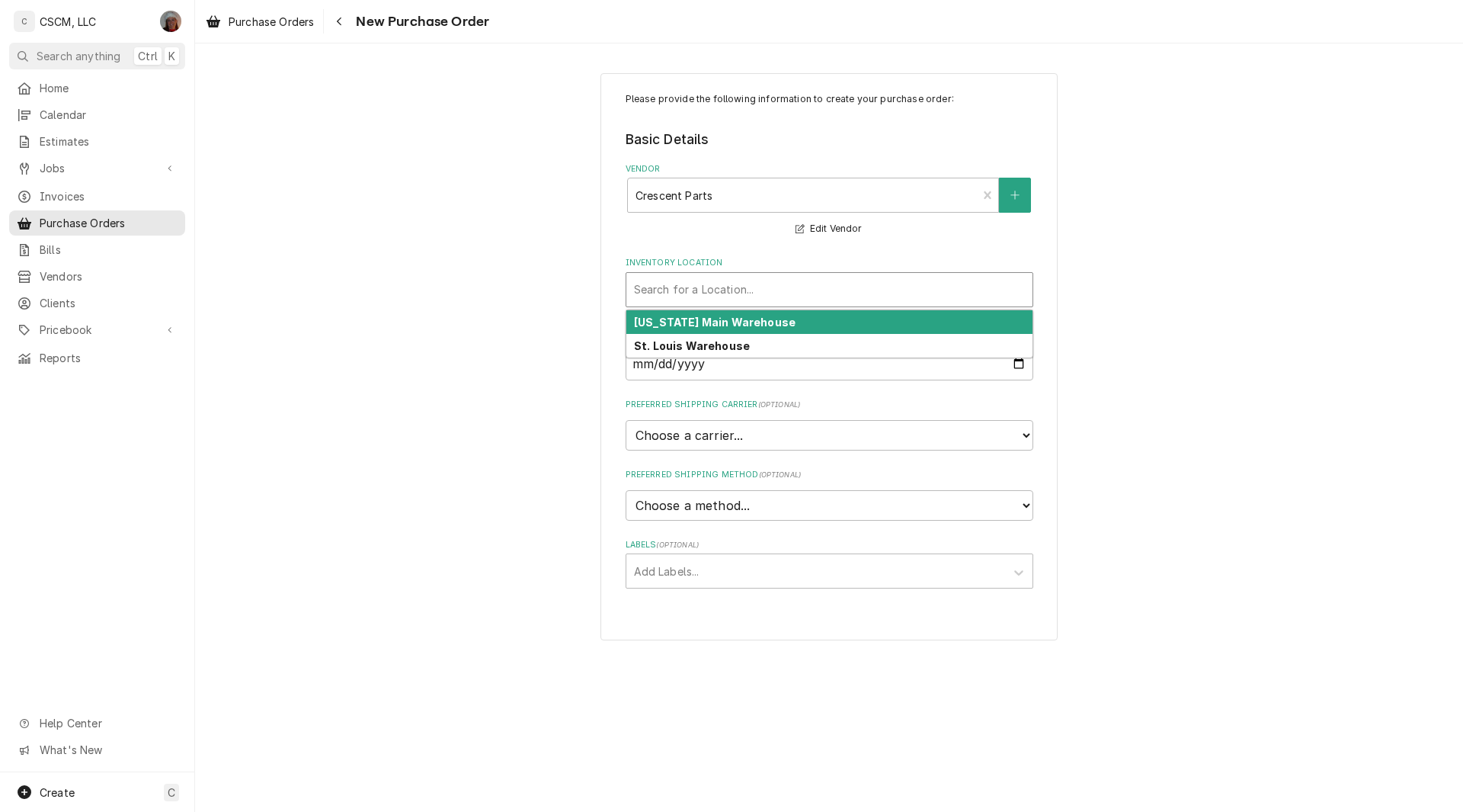
click at [710, 280] on div "Inventory Location" at bounding box center [829, 289] width 391 height 28
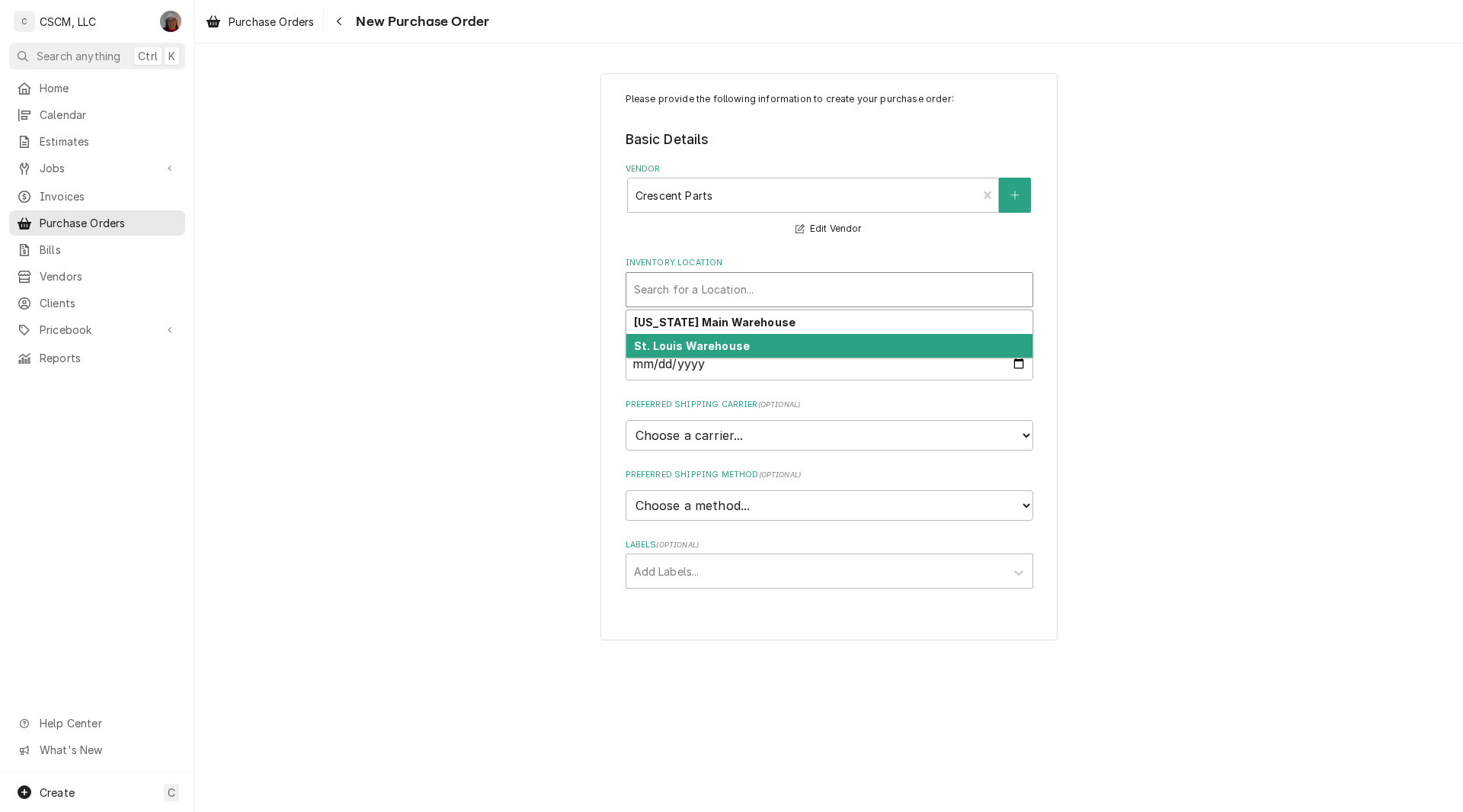
click at [688, 340] on strong "St. Louis Warehouse" at bounding box center [692, 345] width 116 height 13
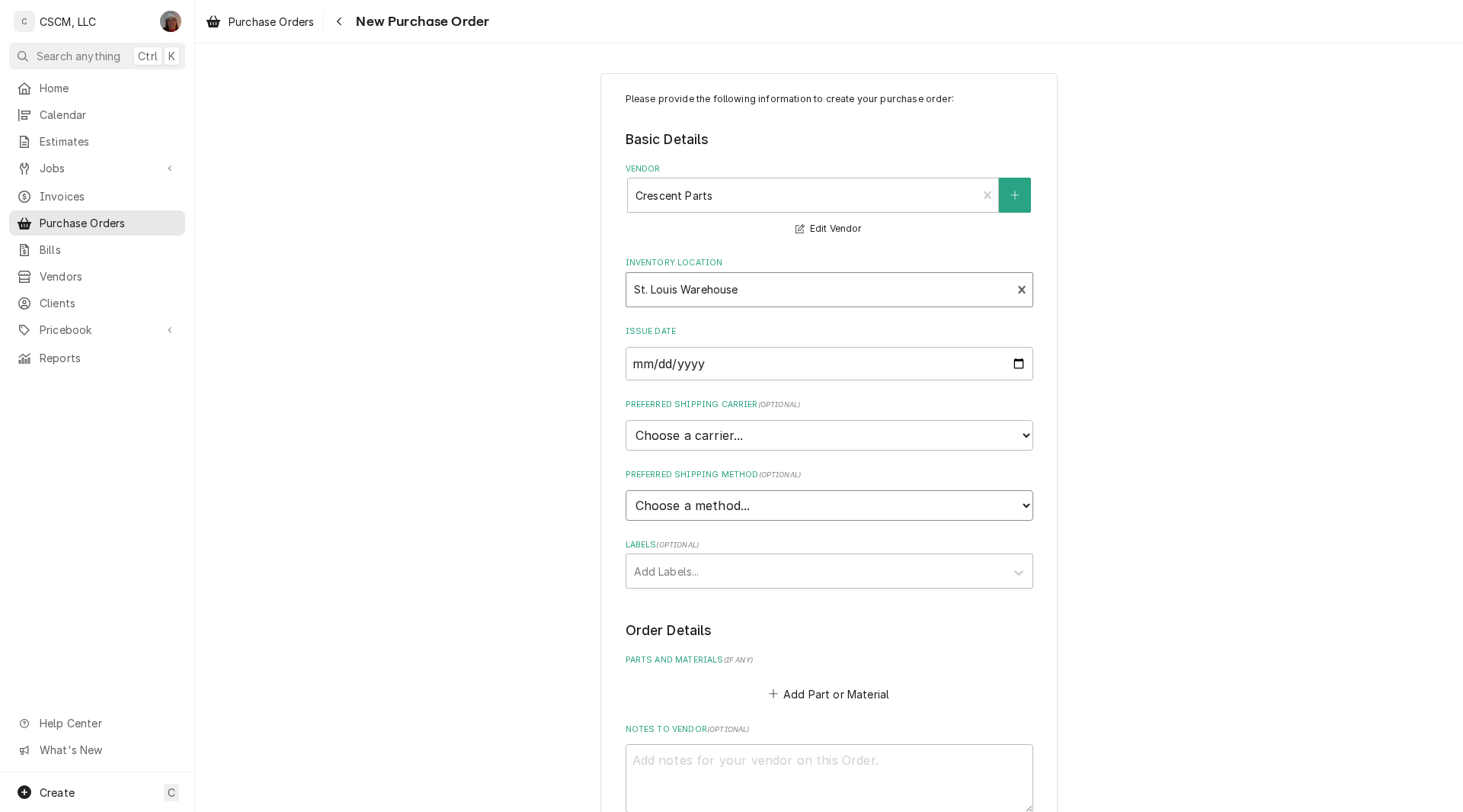
click at [664, 504] on select "Choose a method... Ground Next Day Early AM Next Day Air 2 Day Air Other" at bounding box center [829, 505] width 408 height 31
select select "0"
click at [661, 574] on input "Preferred Shipping Method Name" at bounding box center [829, 576] width 408 height 33
type textarea "x"
type input "W"
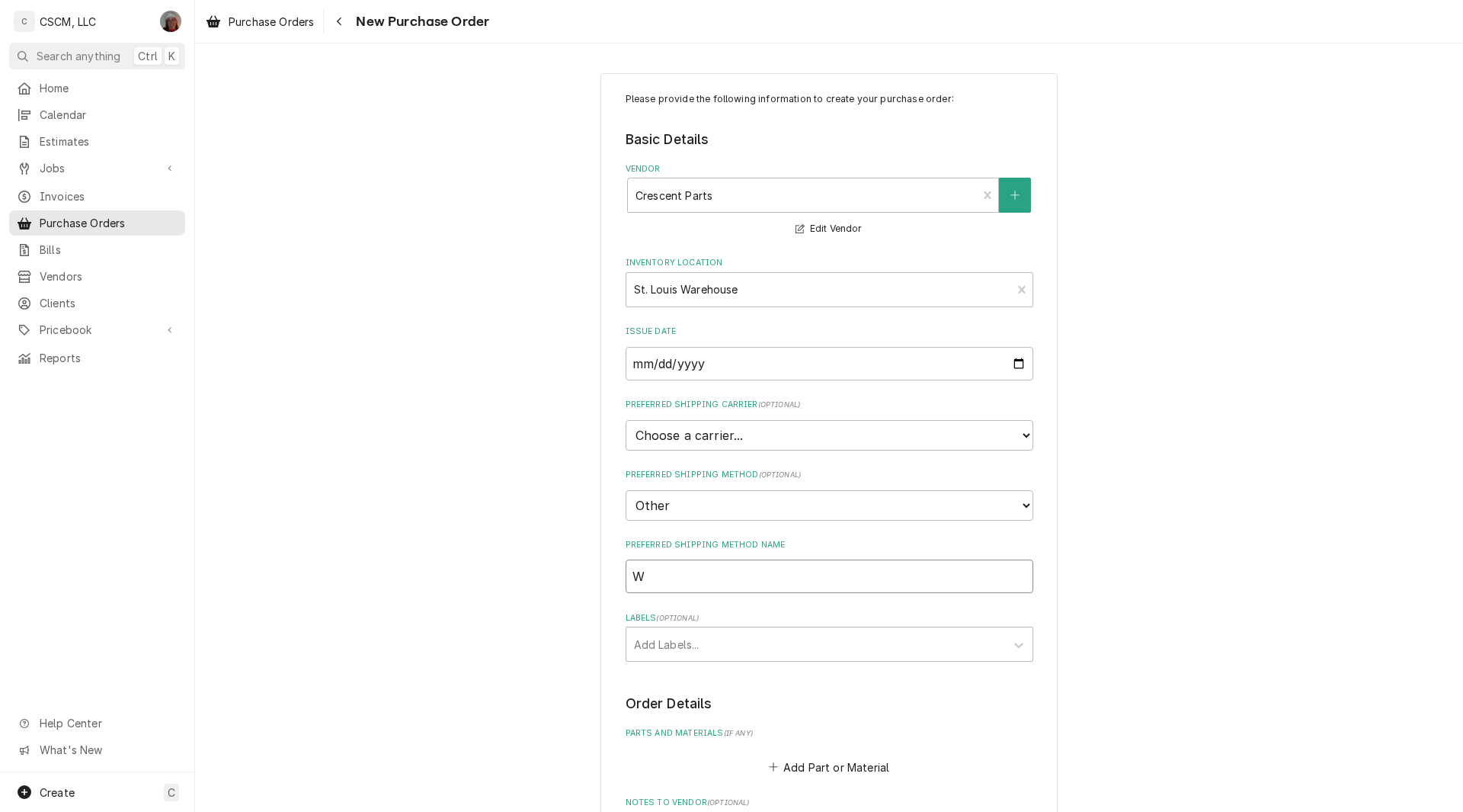
type textarea "x"
type input "Wi"
type textarea "x"
type input "Wil"
type textarea "x"
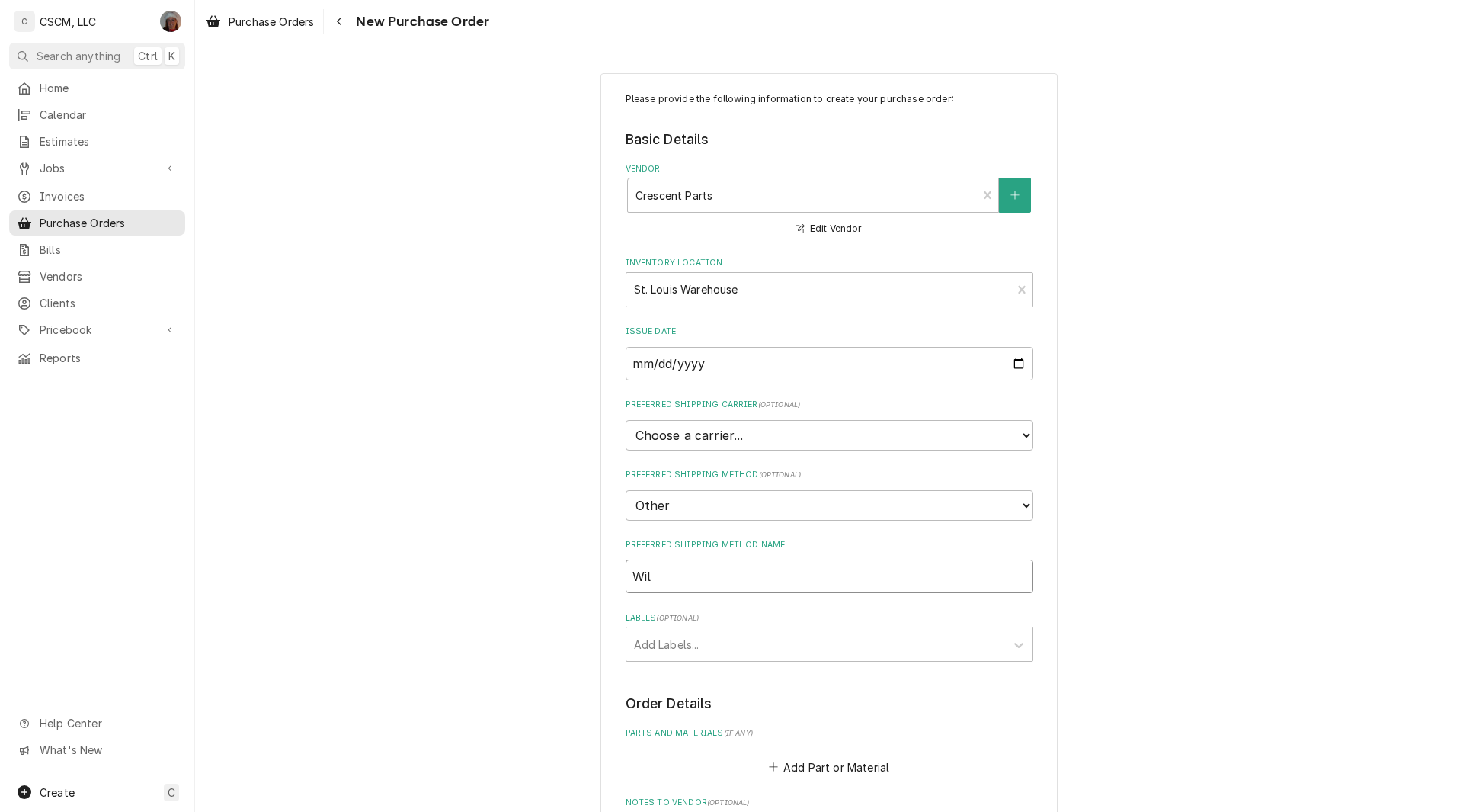
type input "Will"
type textarea "x"
type input "Will"
type textarea "x"
type input "Will C"
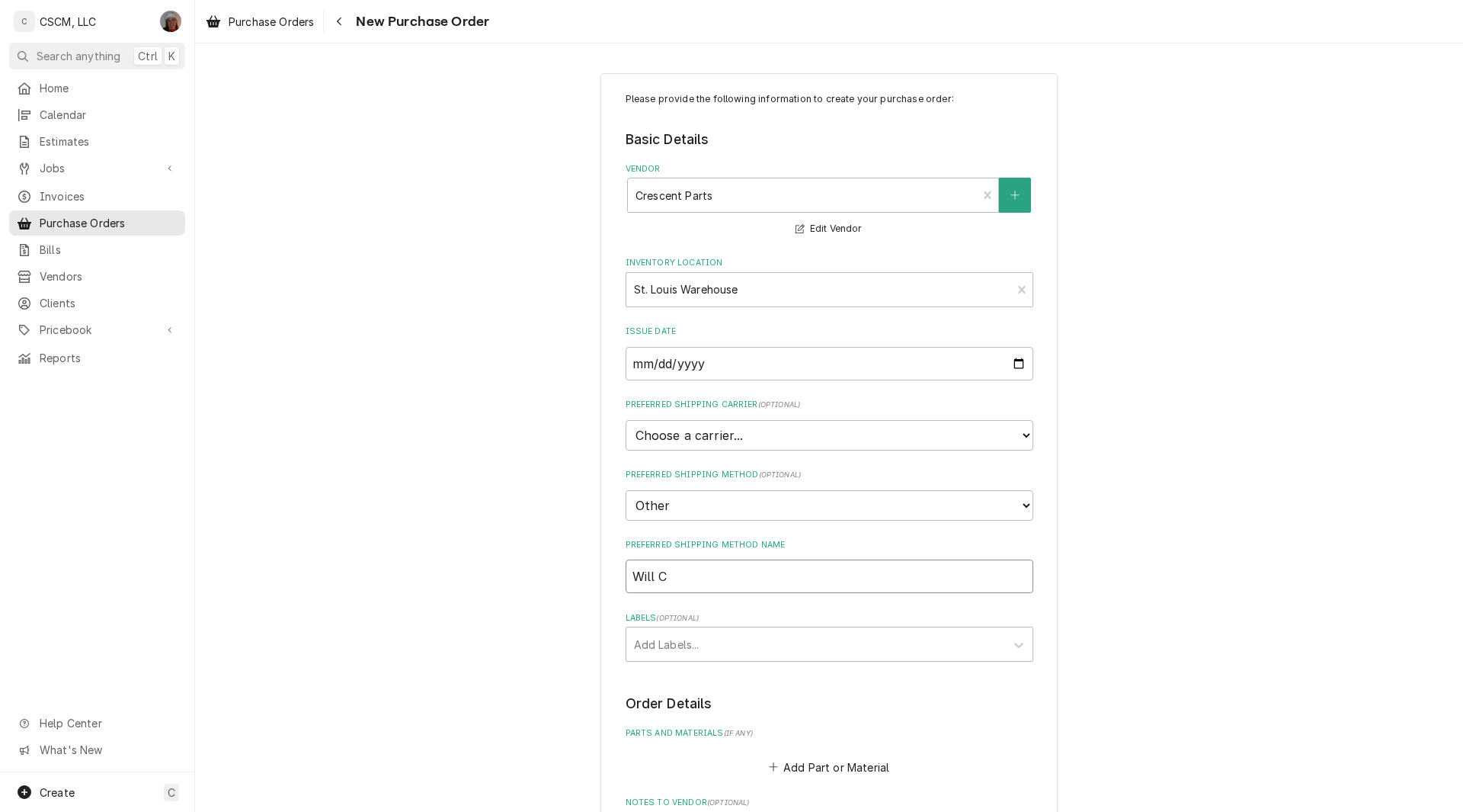
type textarea "x"
type input "Will Cal"
type textarea "x"
type input "Will Call"
type textarea "x"
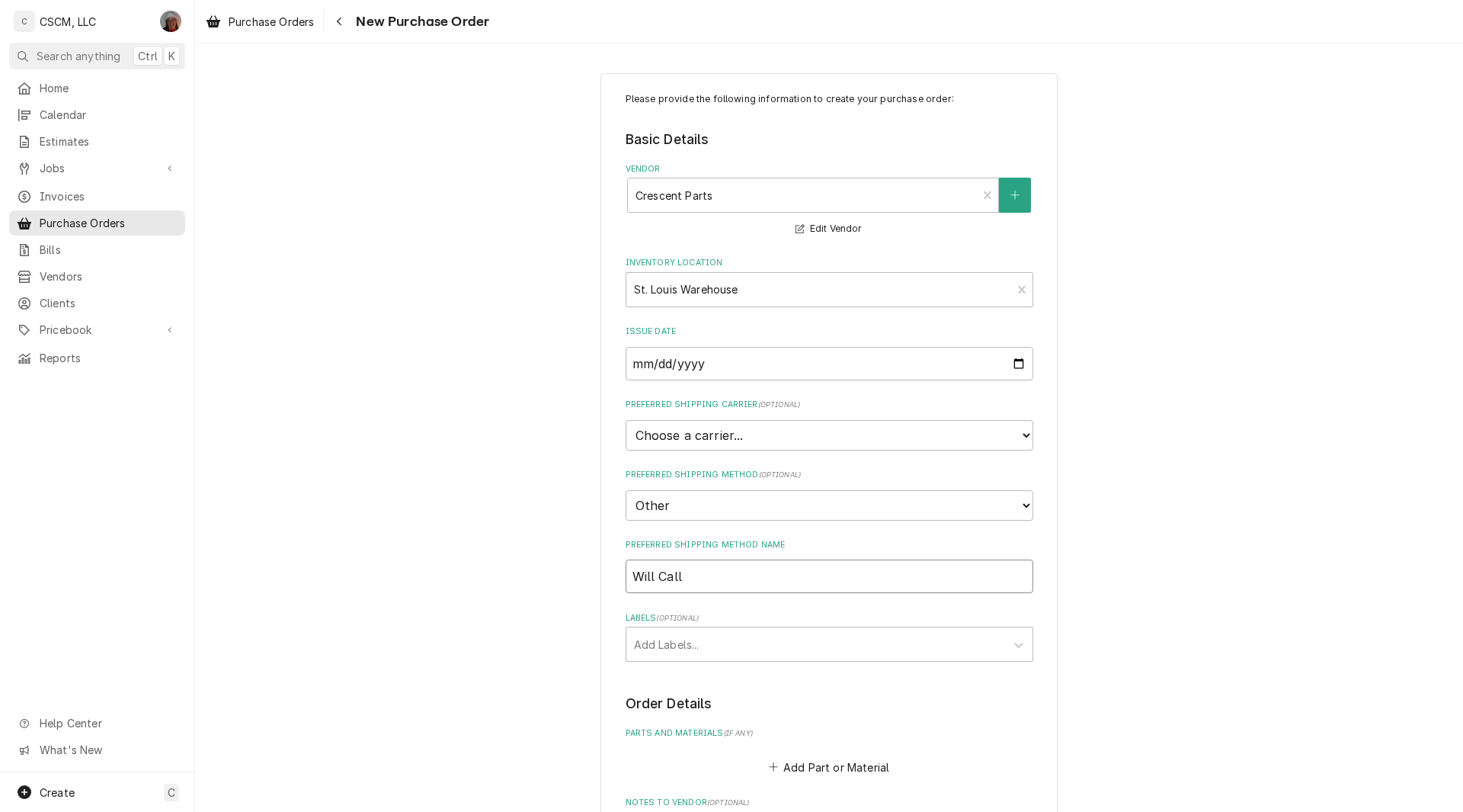
type input "Will Call"
type textarea "x"
type input "Will Call 5"
type textarea "x"
type input "Will Call 59"
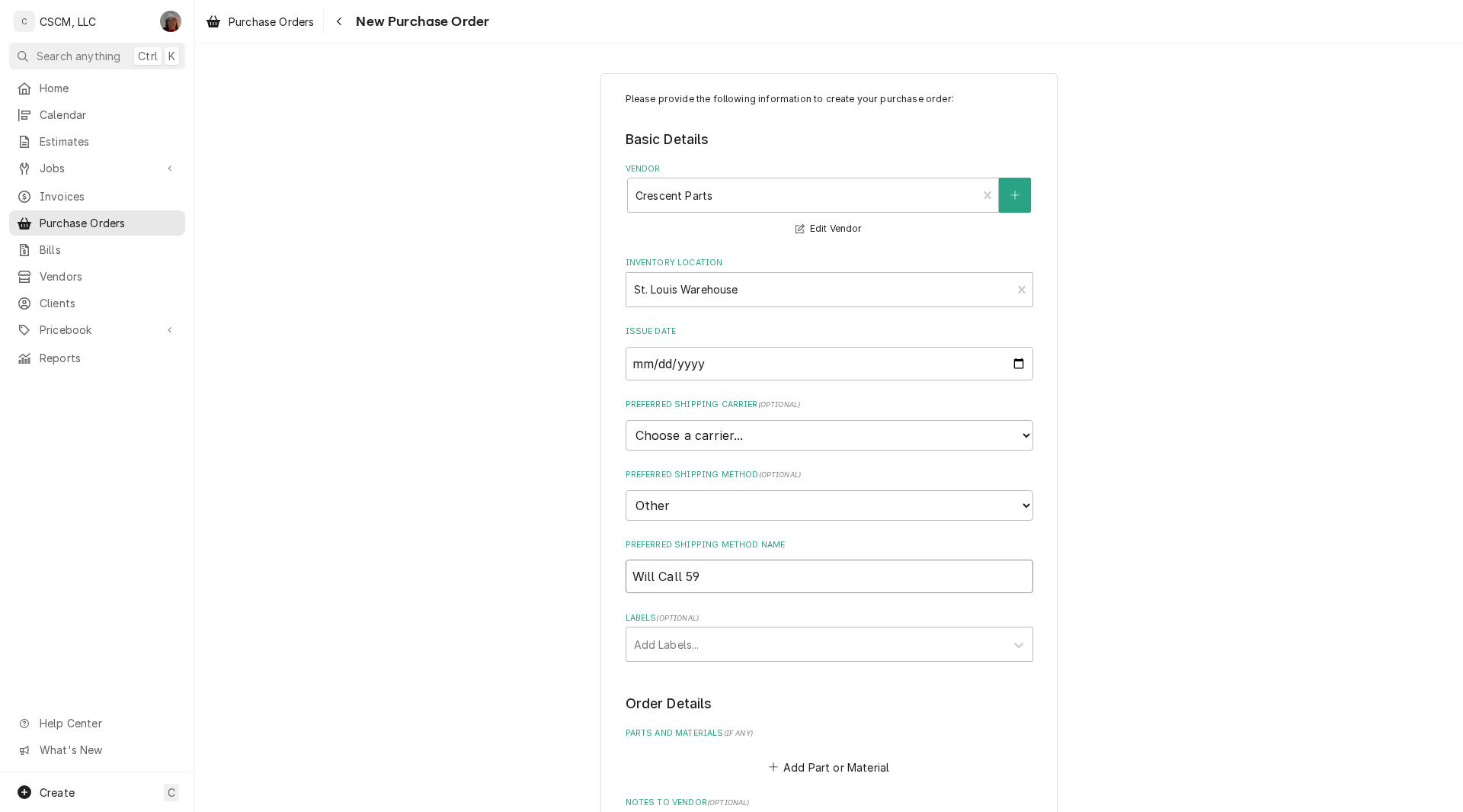
type textarea "x"
type input "Will Call 59t"
type textarea "x"
type input "Will Call 59th"
type textarea "x"
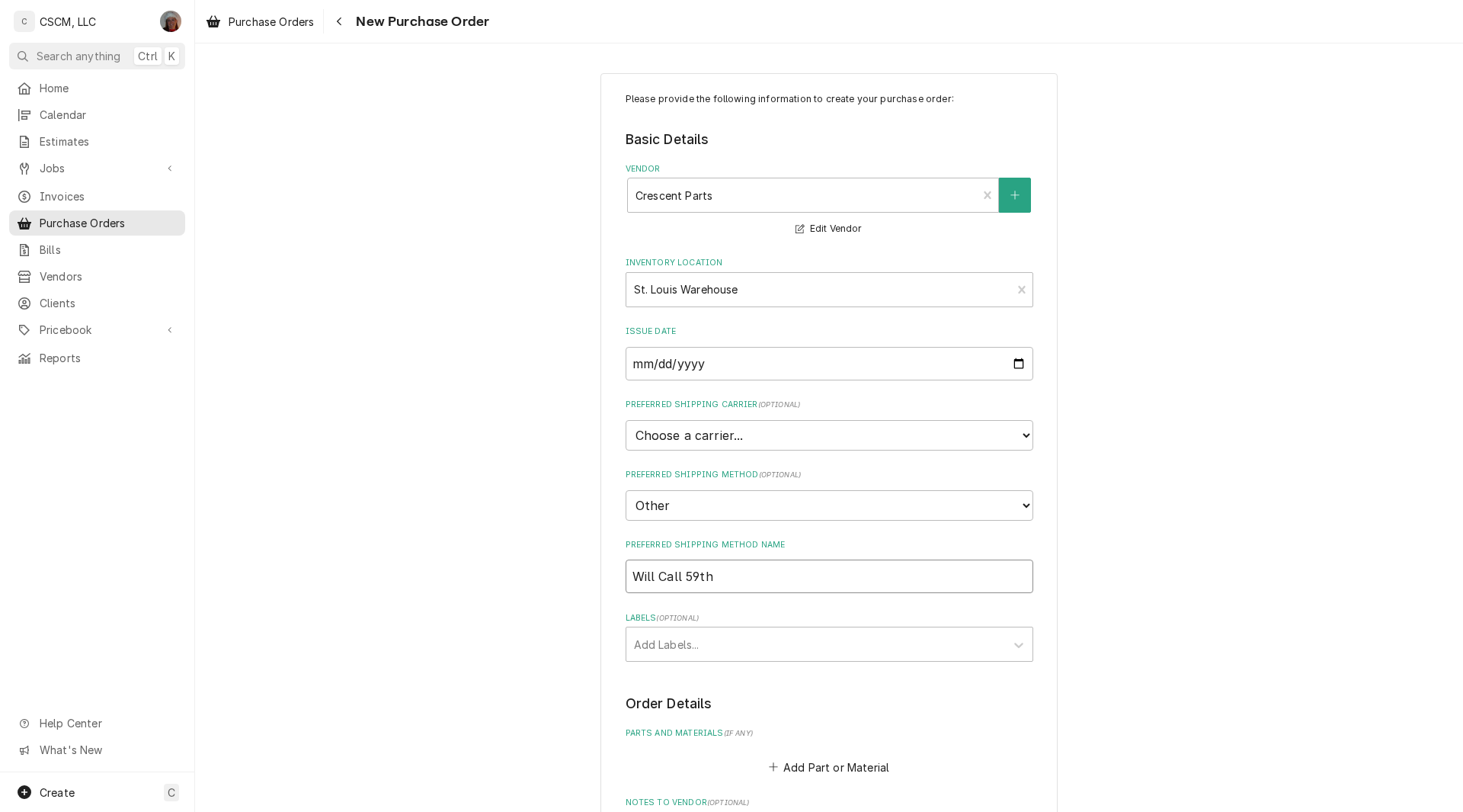
type input "Will Call 59th"
type textarea "x"
type input "Will Call 59th Z"
type textarea "x"
type input "Will Call 59th"
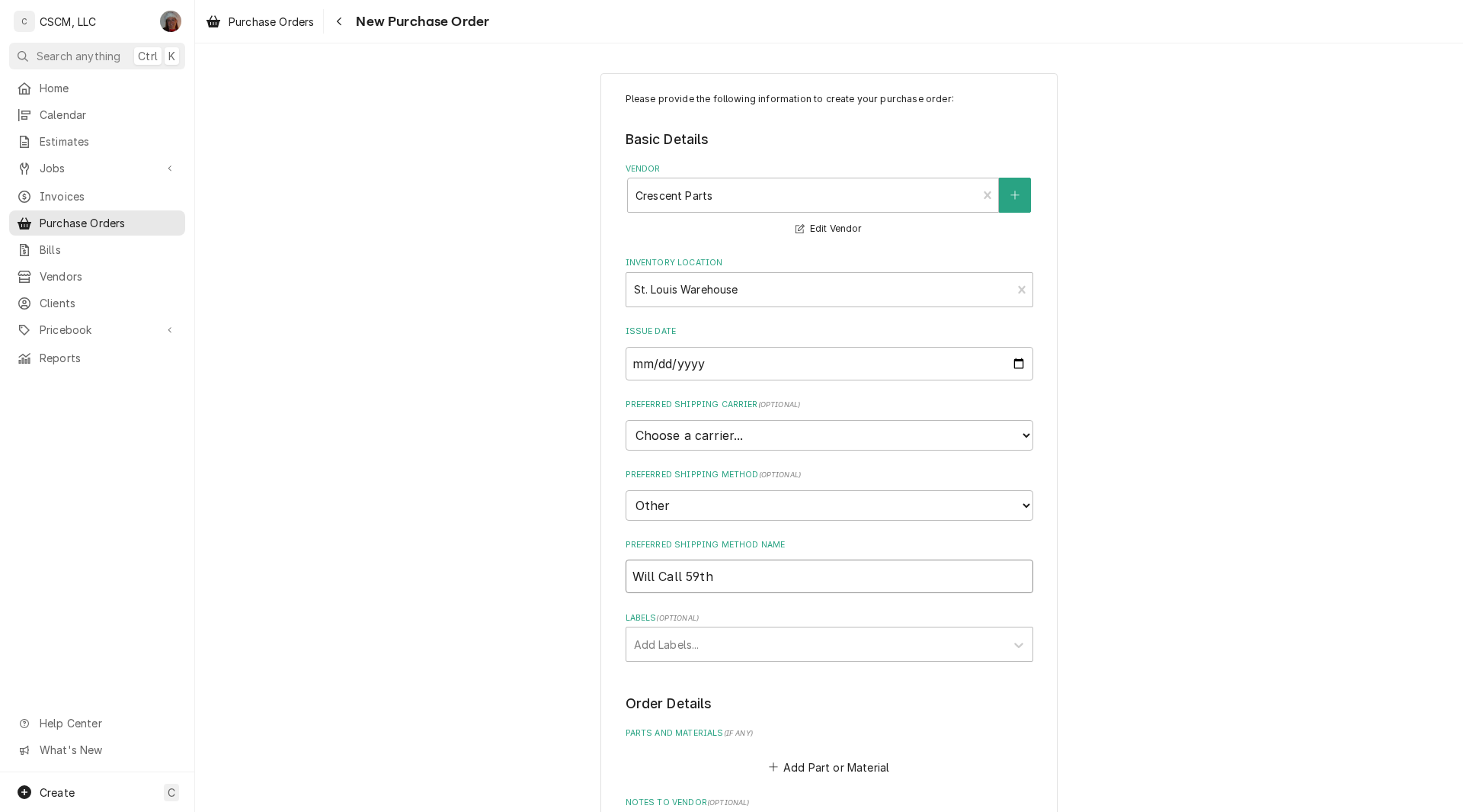
type textarea "x"
type input "Will Call 59th s"
type textarea "x"
type input "Will Call 59th st"
click at [657, 648] on div "Labels" at bounding box center [816, 644] width 363 height 28
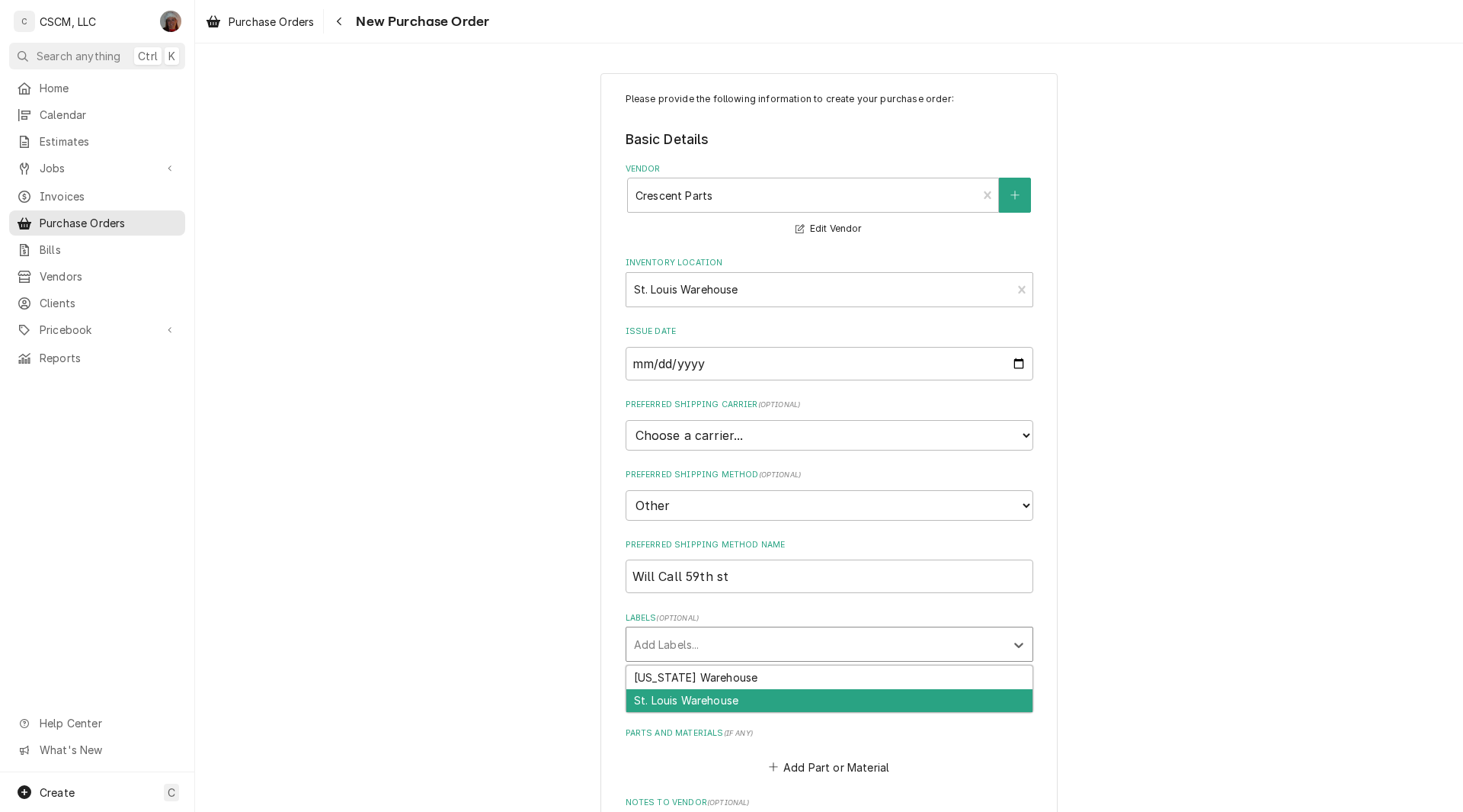
click at [660, 695] on div "St. Louis Warehouse" at bounding box center [829, 701] width 406 height 24
type textarea "x"
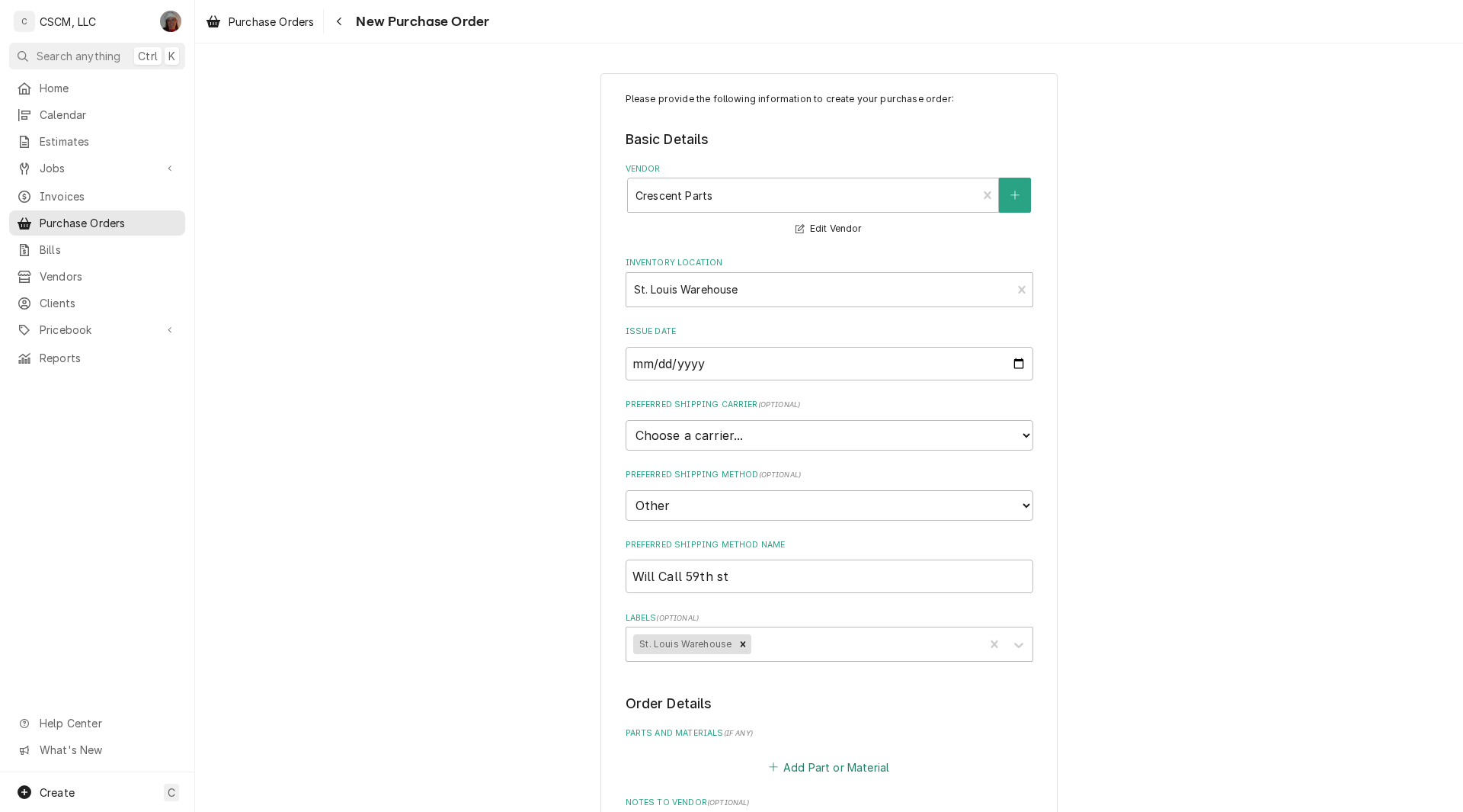
click at [811, 768] on button "Add Part or Material" at bounding box center [829, 766] width 126 height 21
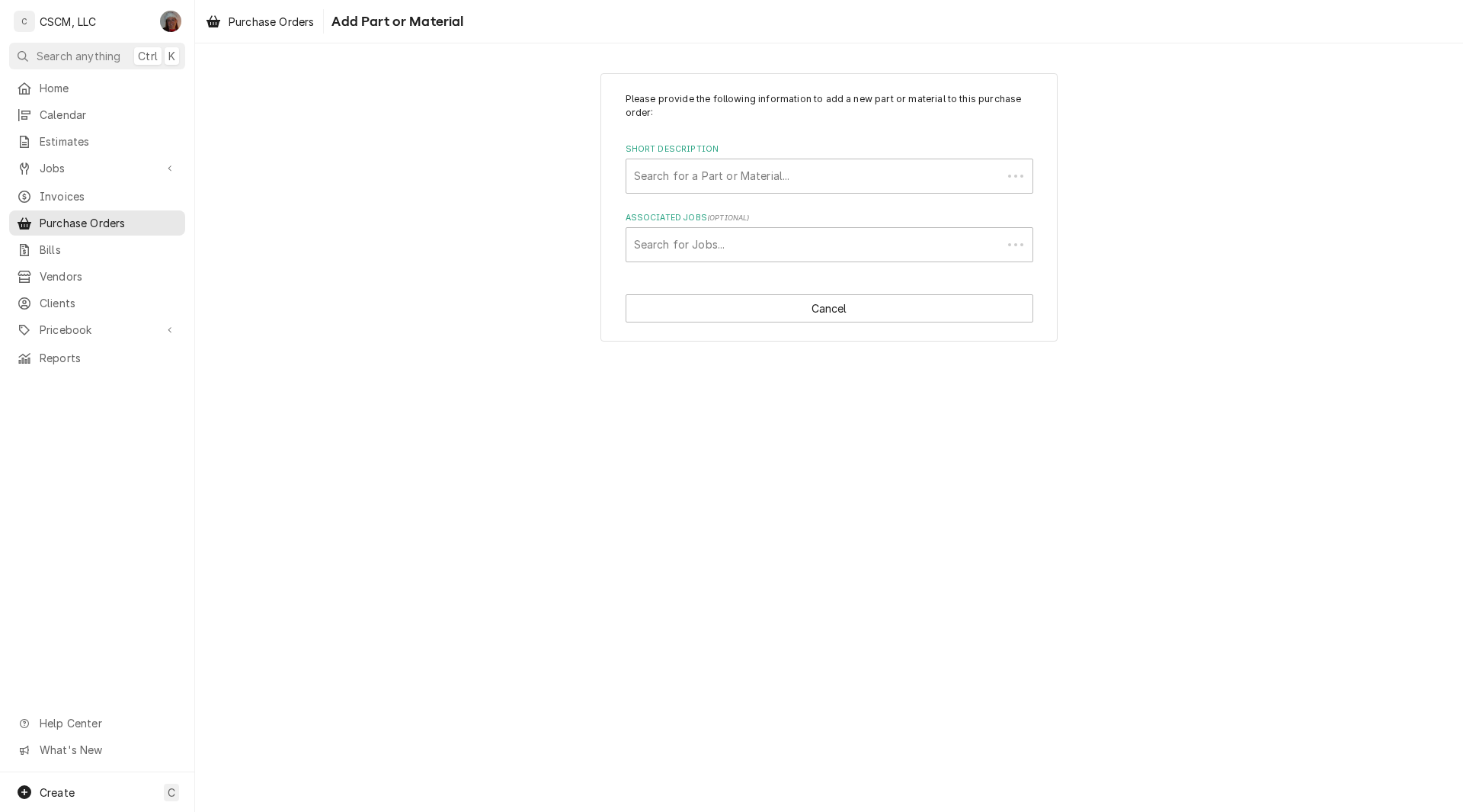
click at [811, 768] on div "Please provide the following information to add a new part or material to this …" at bounding box center [829, 427] width 1268 height 769
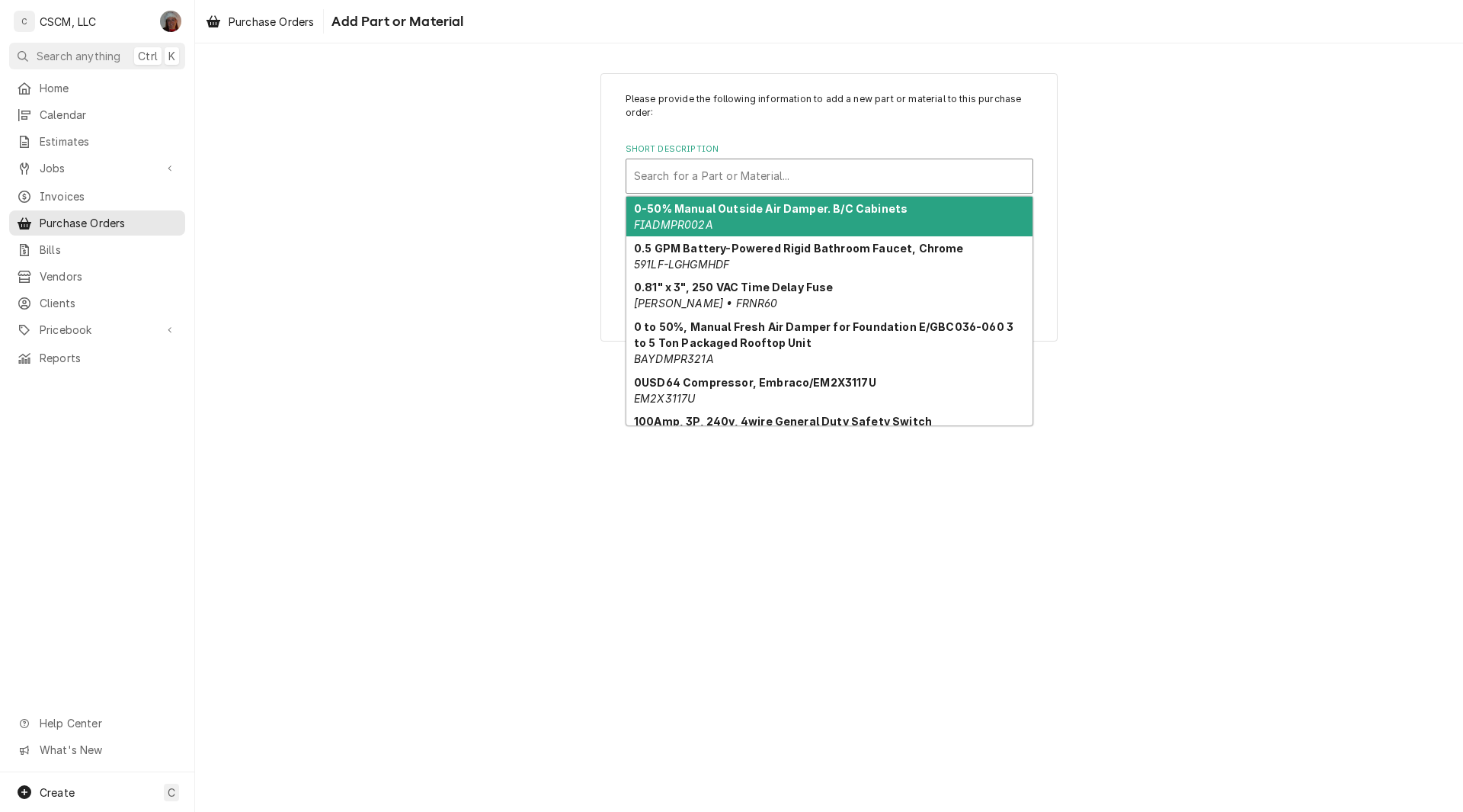
click at [703, 164] on div "Short Description" at bounding box center [829, 176] width 391 height 28
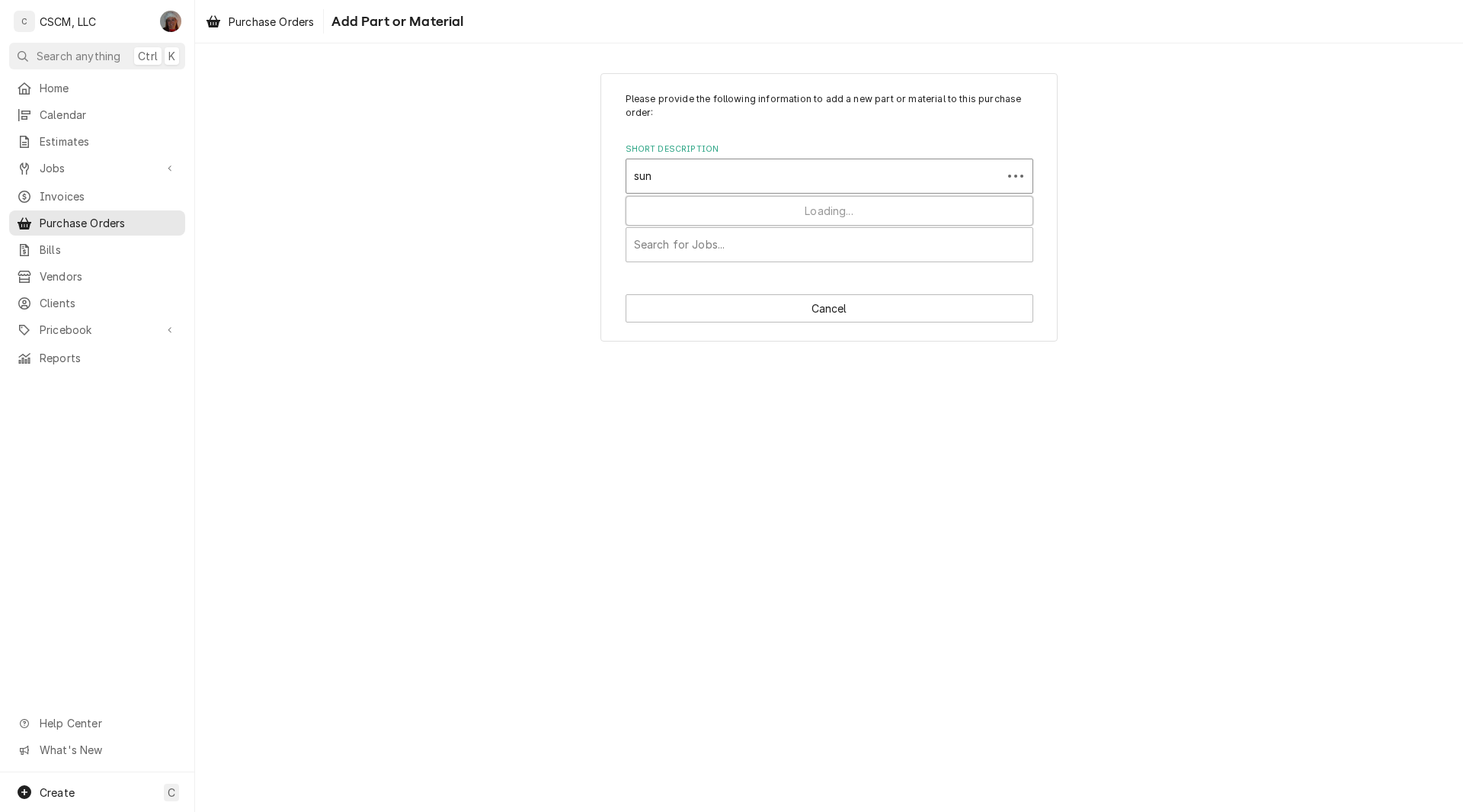
type input "[PERSON_NAME]"
type textarea "x"
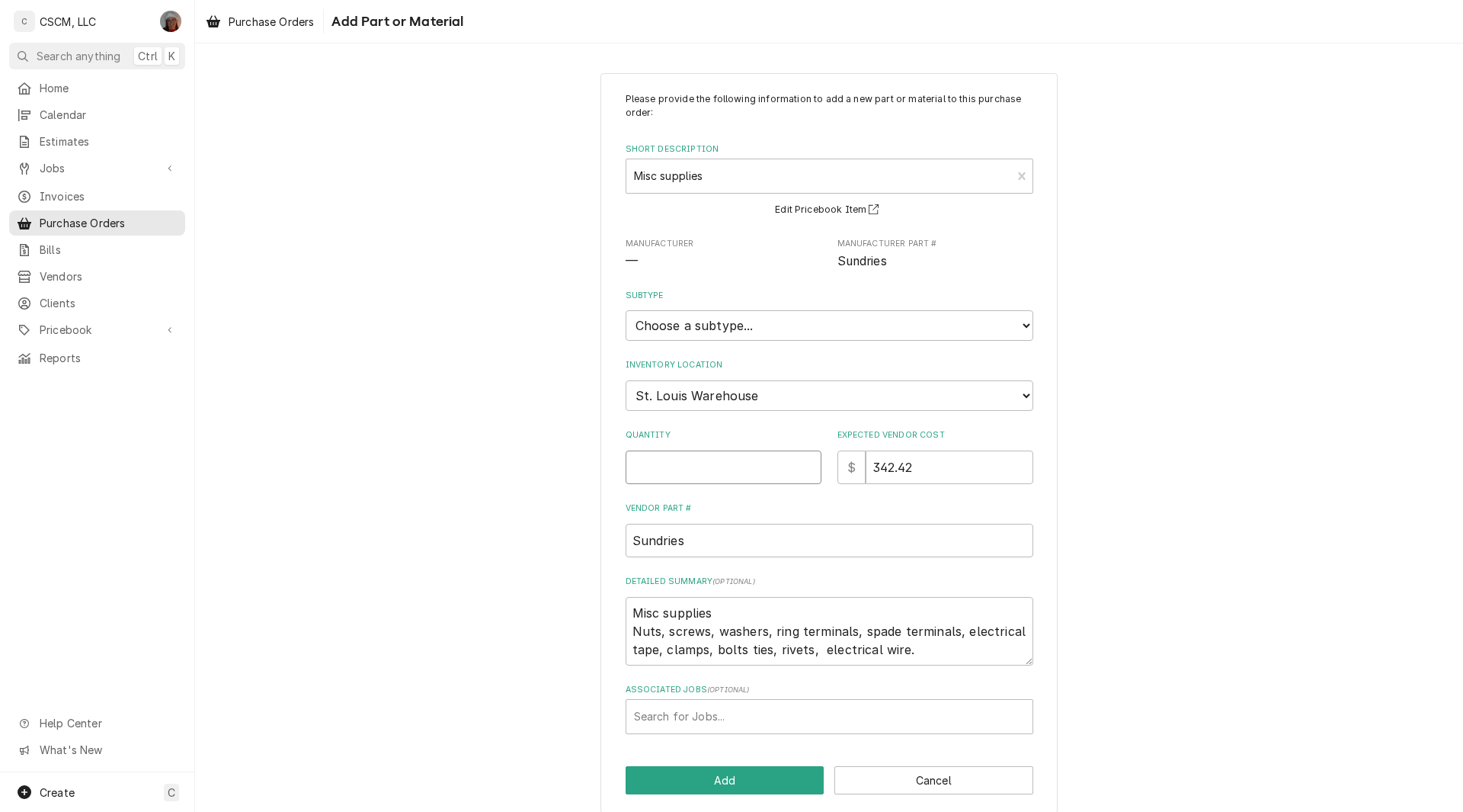
click at [705, 457] on input "Quantity" at bounding box center [724, 467] width 196 height 33
click at [796, 390] on select "Choose a location... Chris's Truck Colorado Main Warehouse Izaia's Truck Jimmy'…" at bounding box center [829, 395] width 408 height 31
select select "424"
click at [626, 380] on select "Choose a location... Chris's Truck Colorado Main Warehouse Izaia's Truck Jimmy'…" at bounding box center [829, 395] width 408 height 31
type textarea "x"
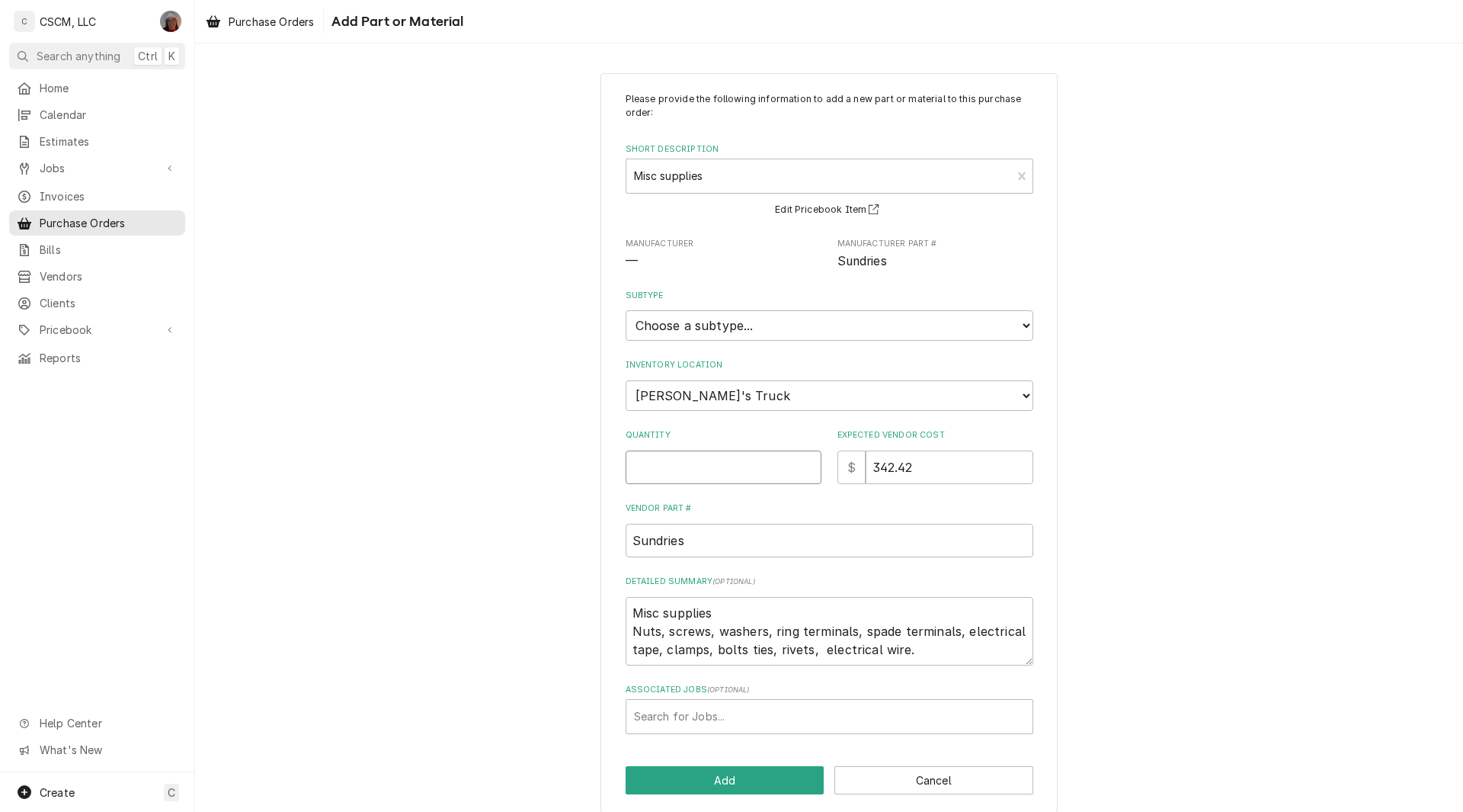
click at [716, 465] on input "Quantity" at bounding box center [724, 467] width 196 height 33
type input "1"
type textarea "x"
type input "1"
type textarea "x"
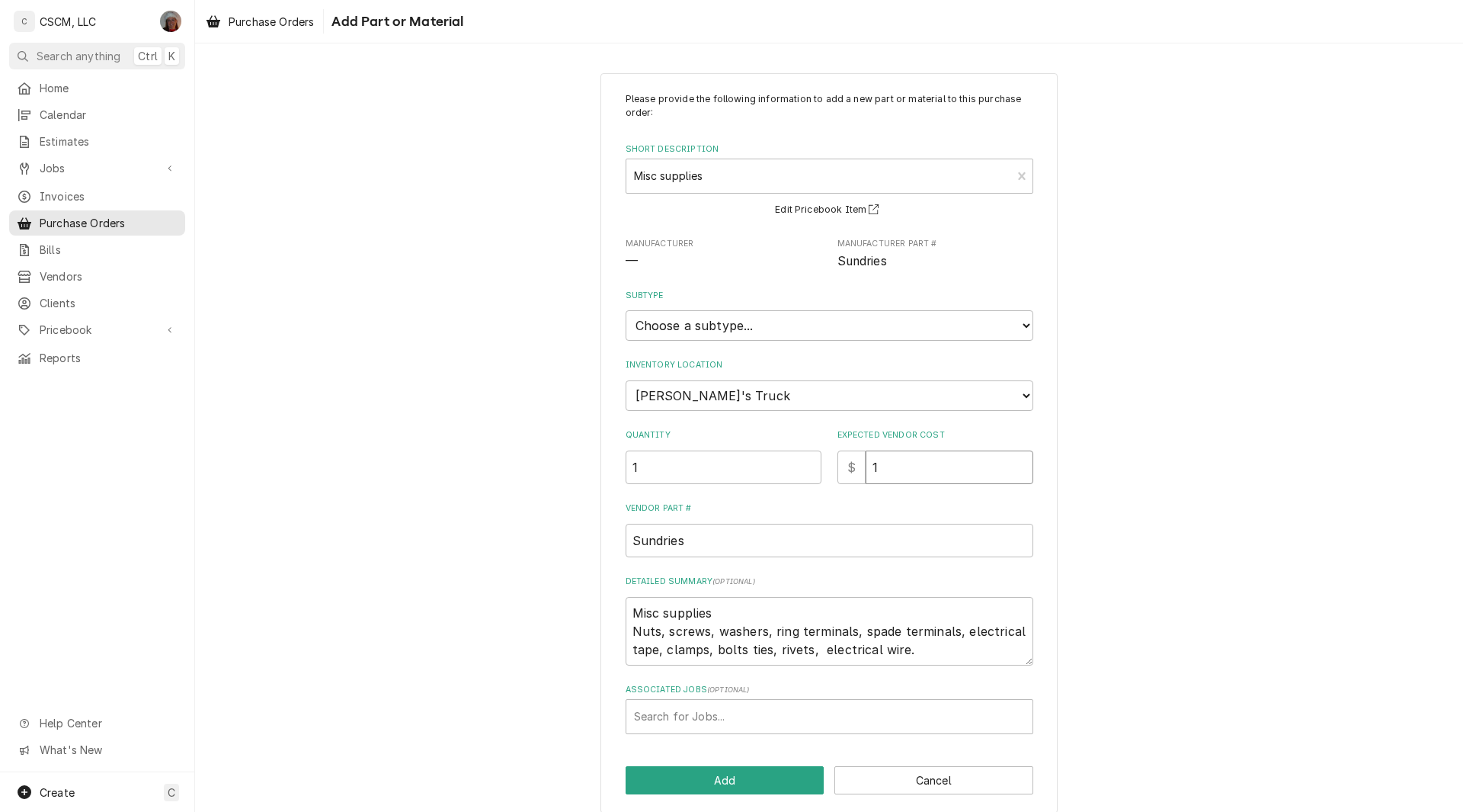
type input "1"
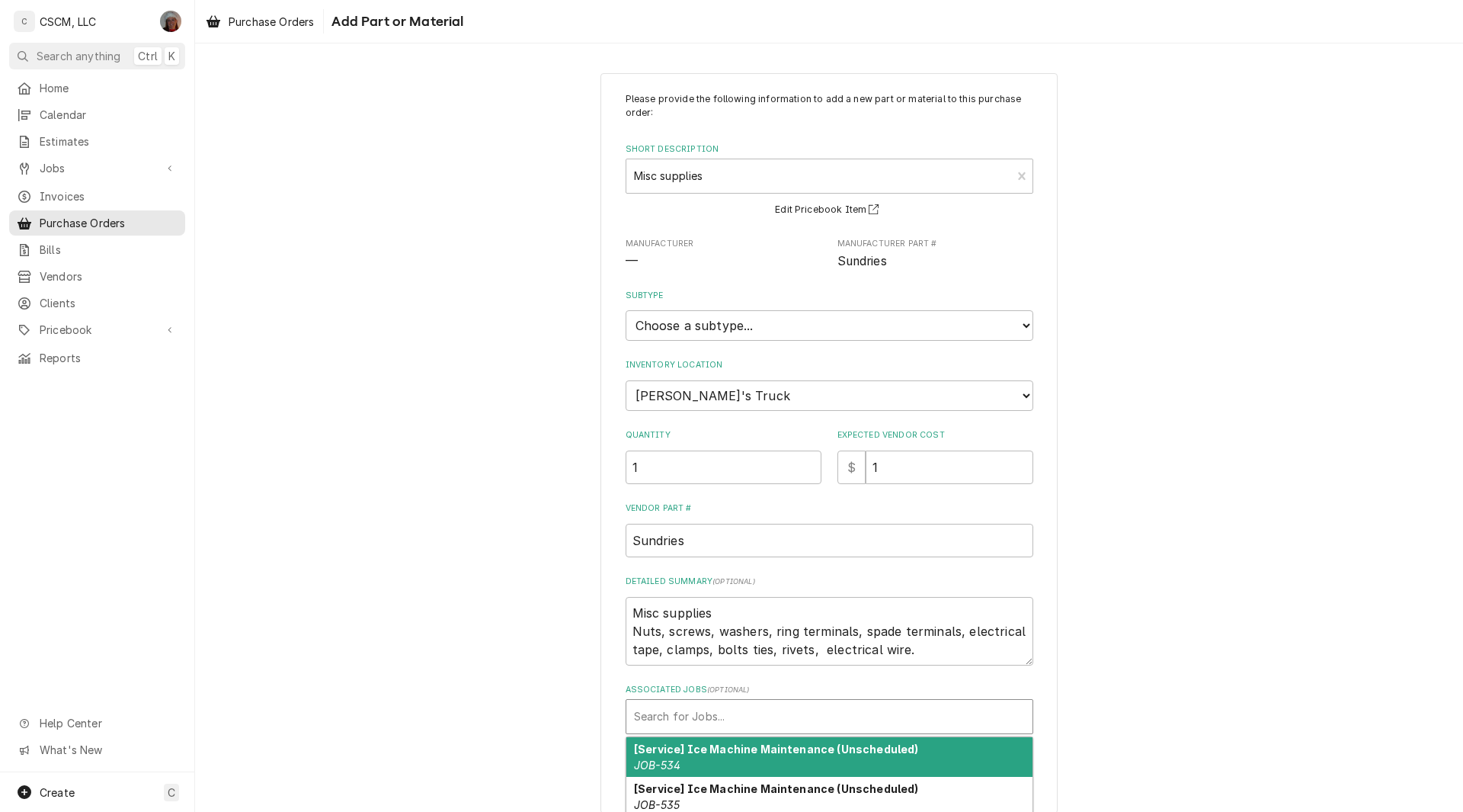
click at [746, 712] on div "Associated Jobs" at bounding box center [829, 716] width 391 height 28
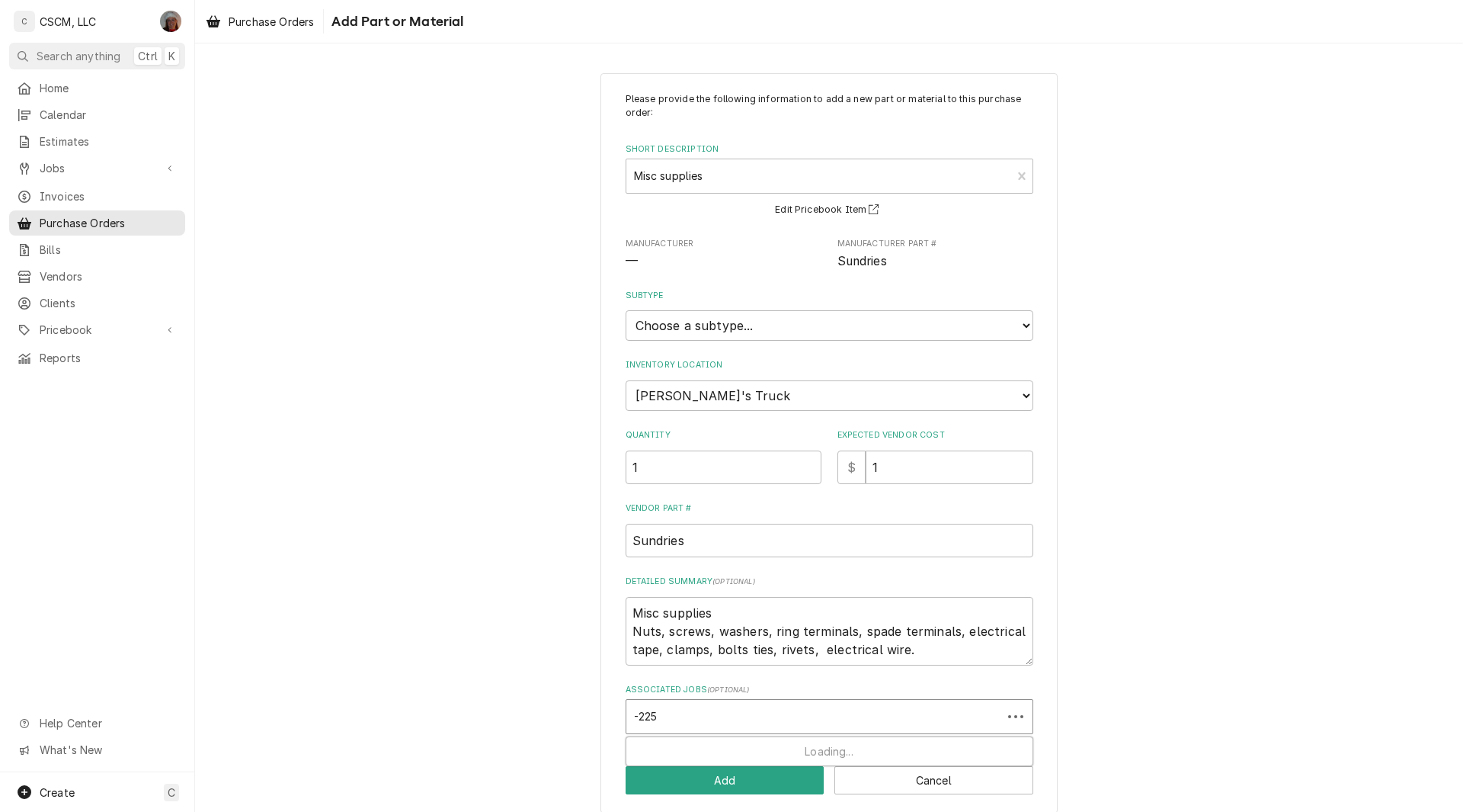
type input "-2254"
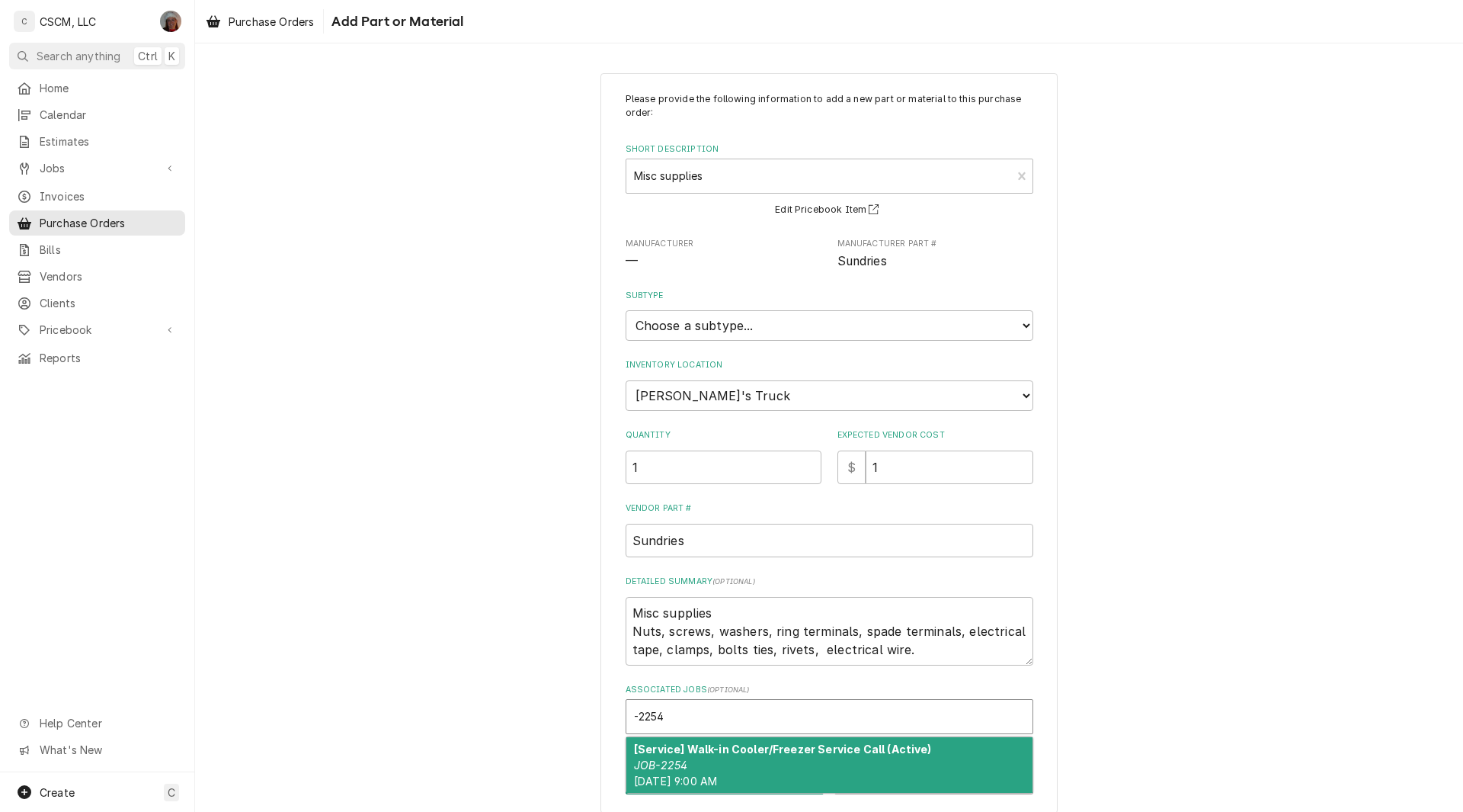
type textarea "x"
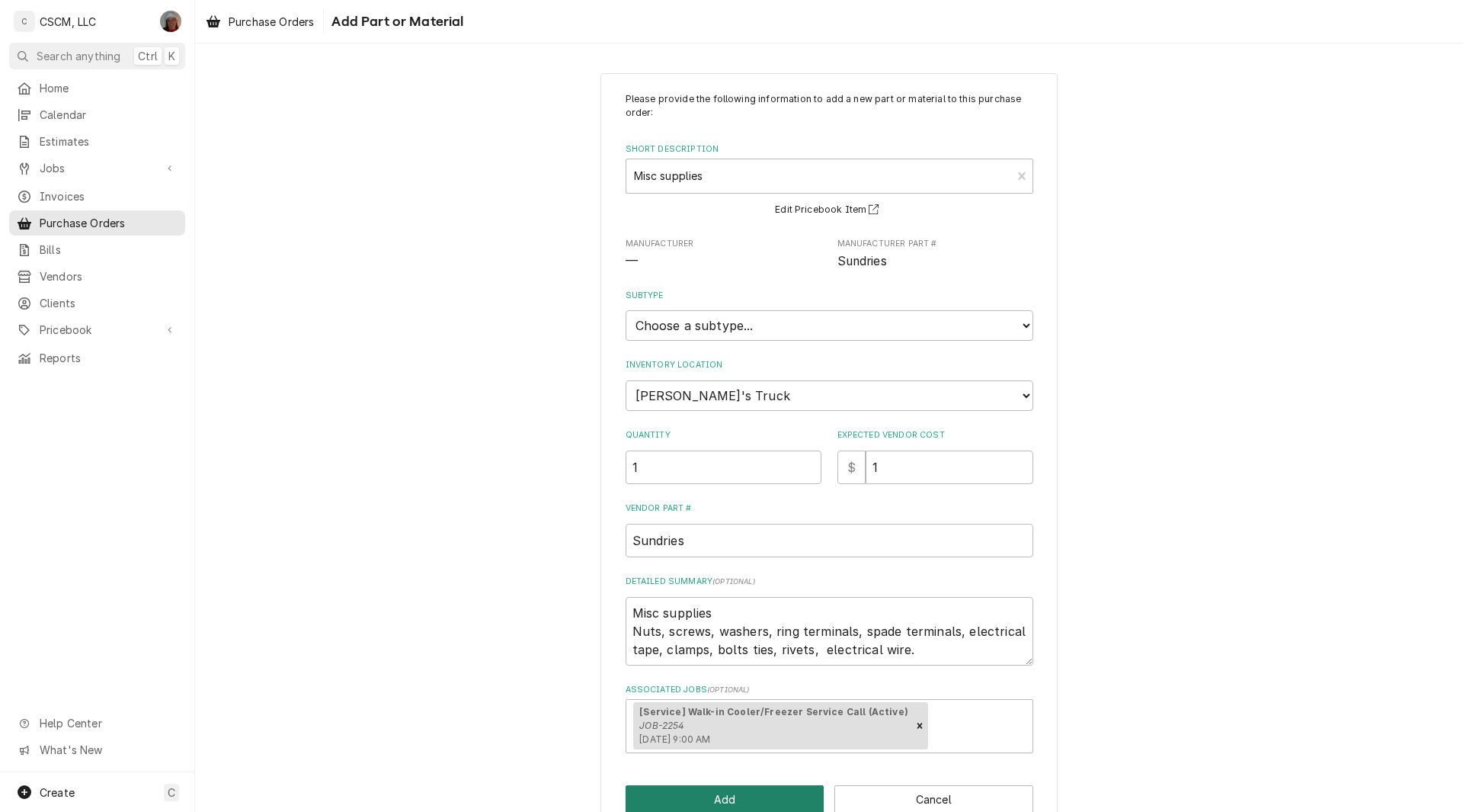
click at [745, 792] on button "Add" at bounding box center [725, 799] width 199 height 28
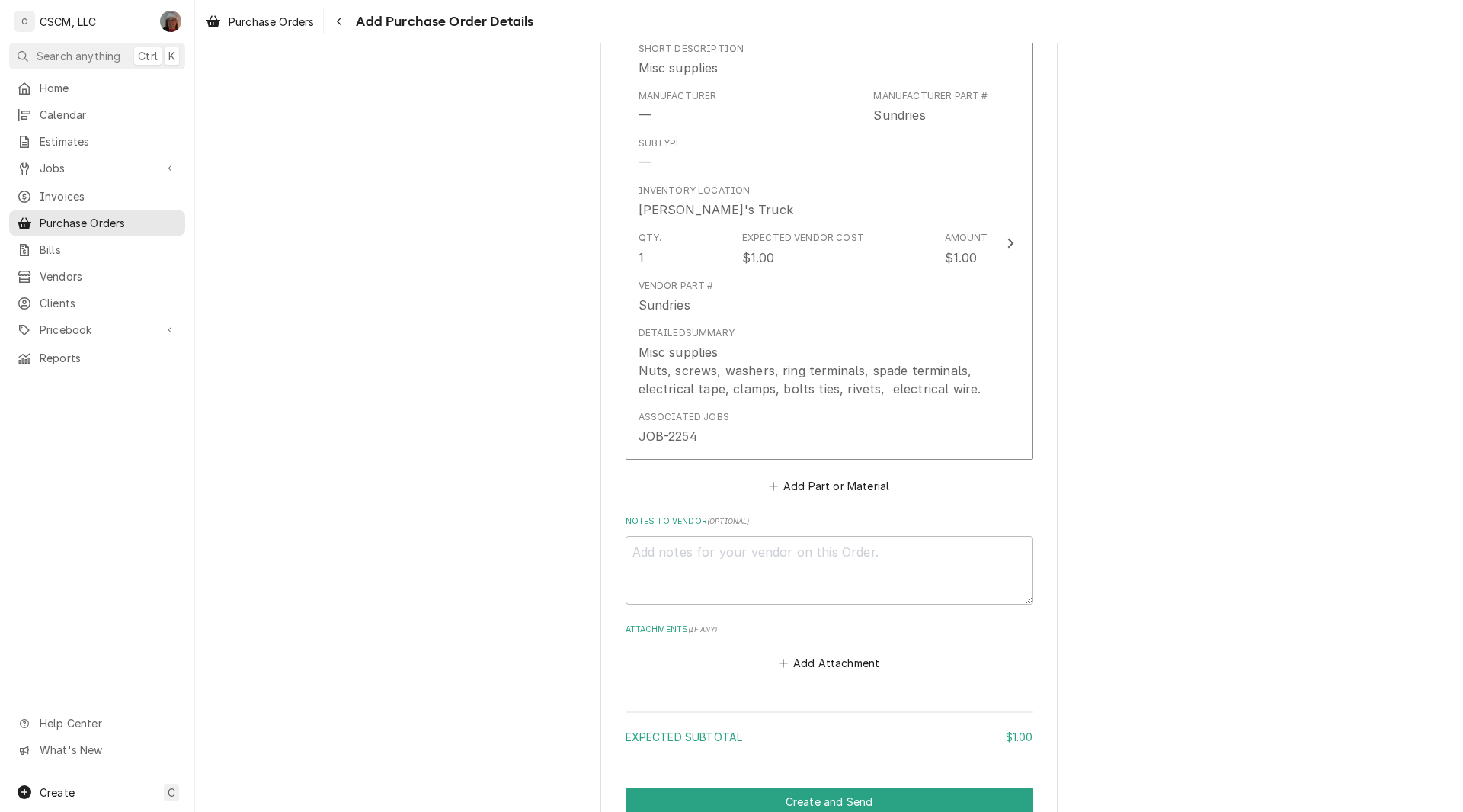
scroll to position [796, 0]
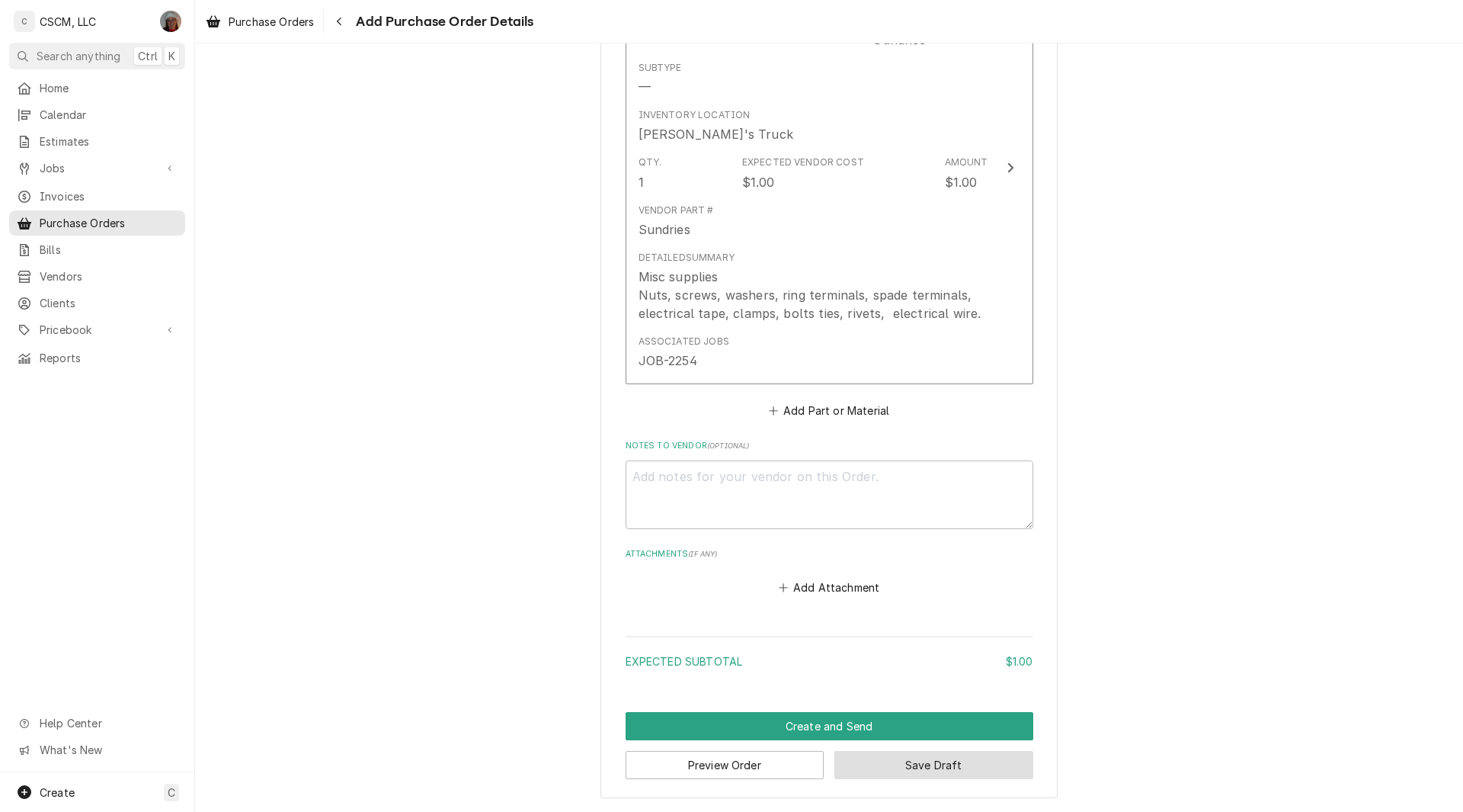
click at [913, 763] on button "Save Draft" at bounding box center [934, 765] width 199 height 28
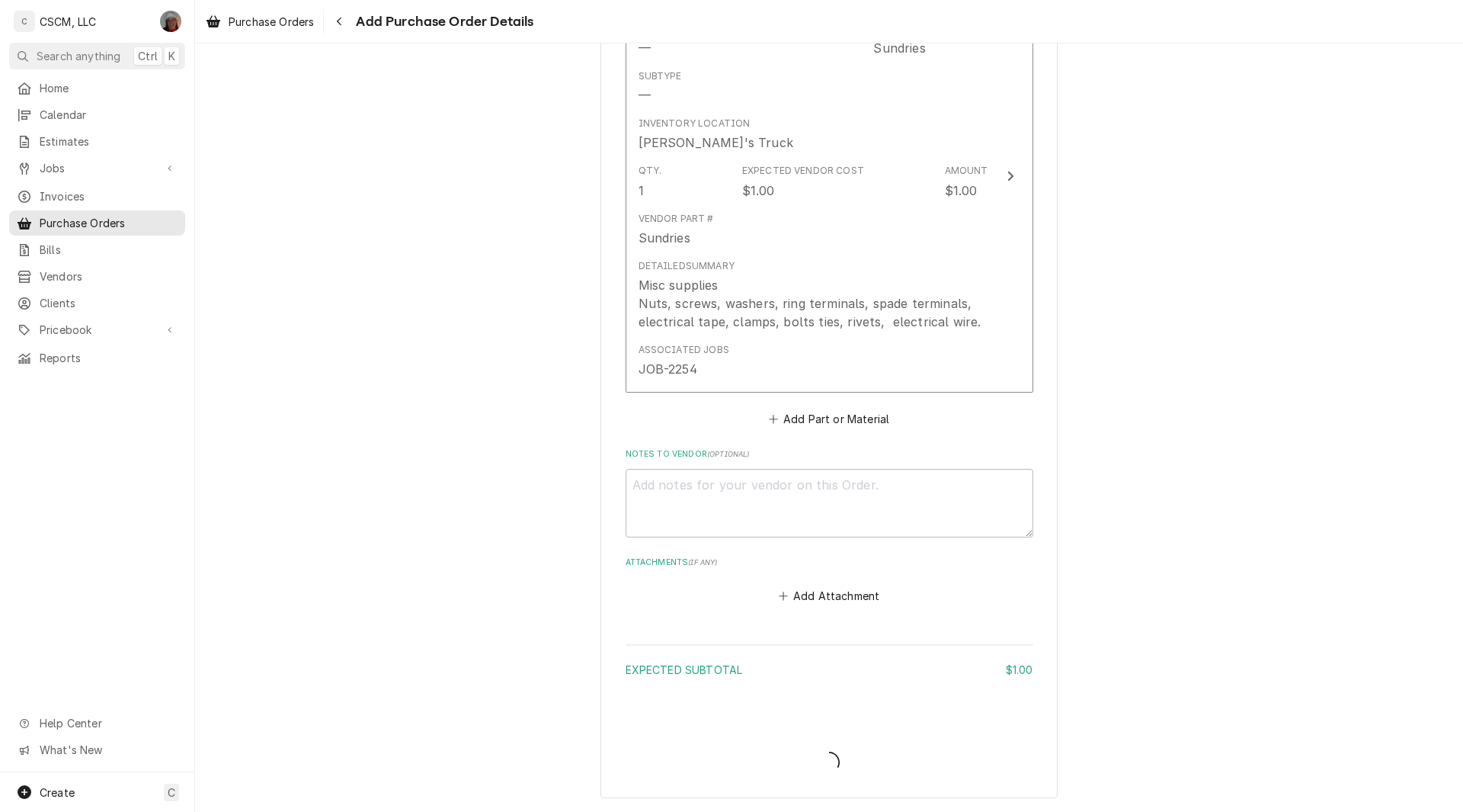
type textarea "x"
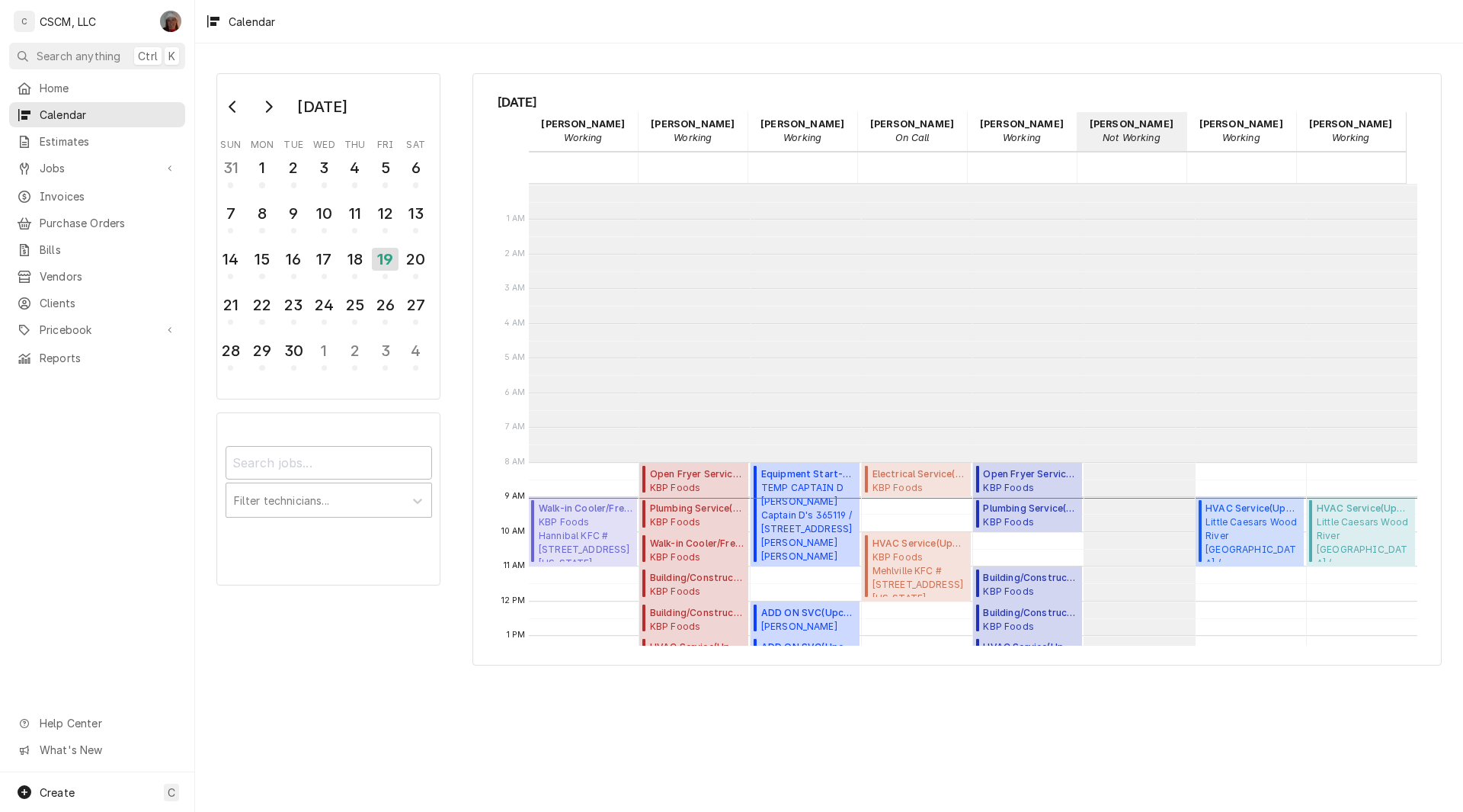
scroll to position [278, 0]
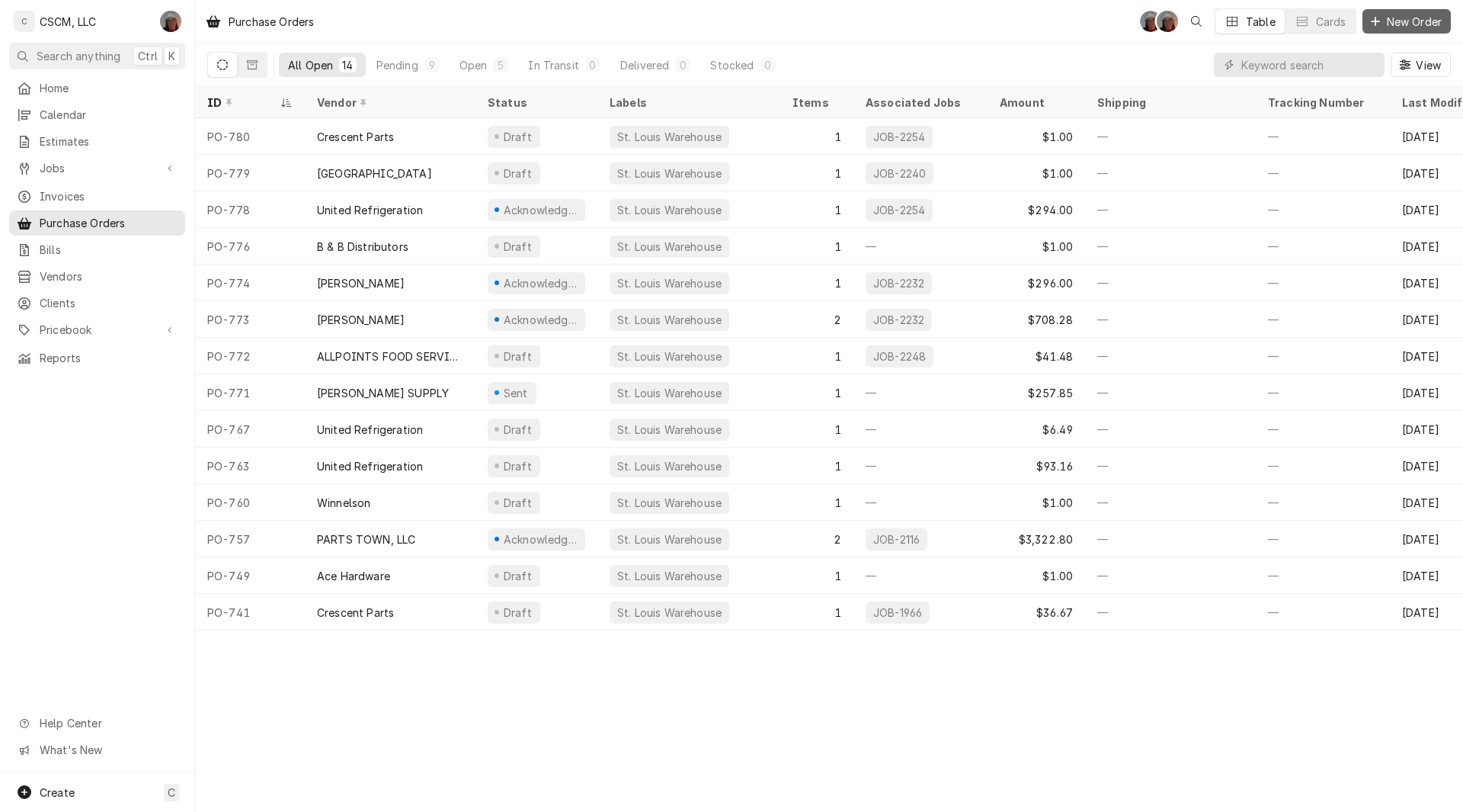
click at [1378, 19] on icon "Dynamic Content Wrapper" at bounding box center [1376, 21] width 9 height 11
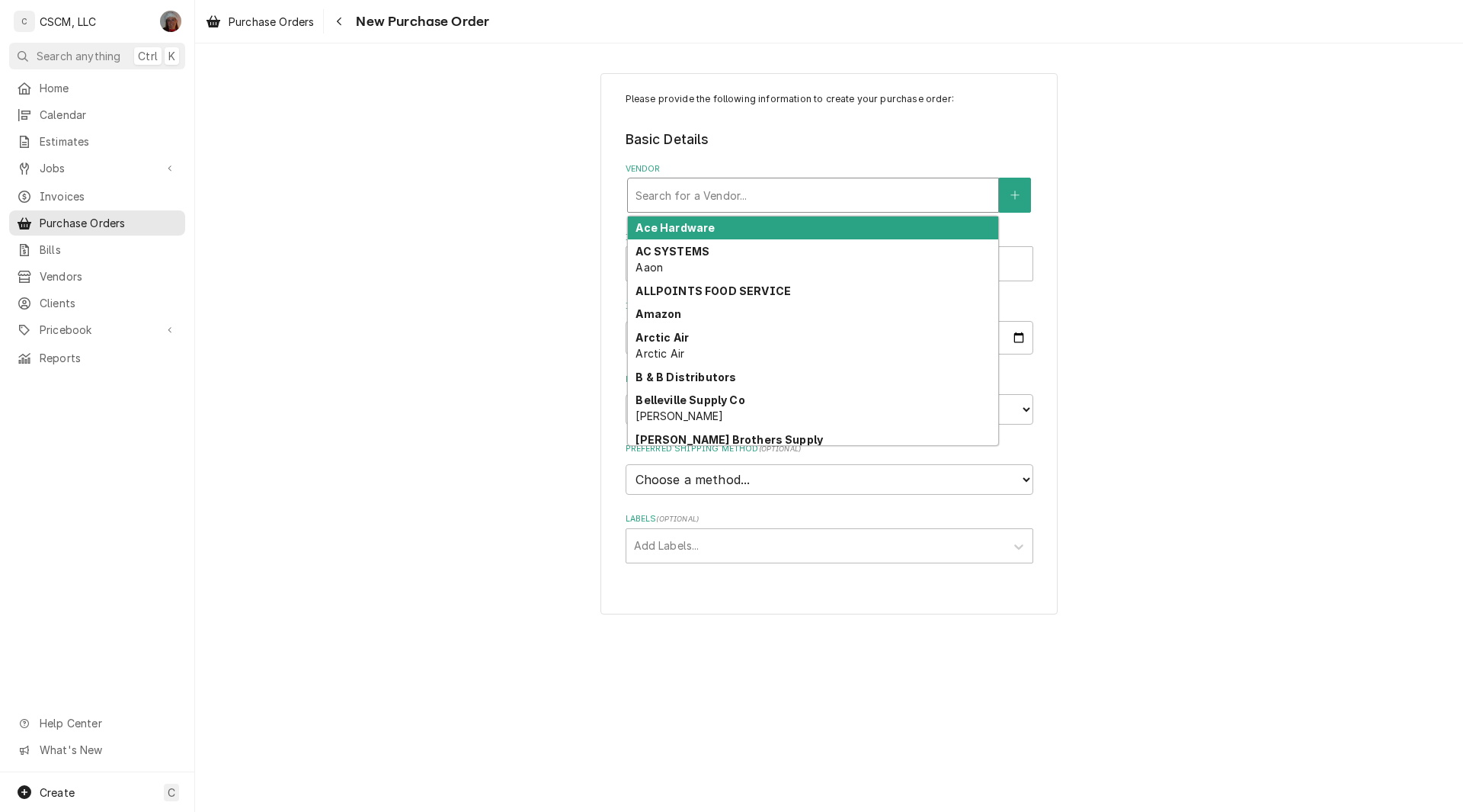
click at [713, 201] on div "Vendor" at bounding box center [814, 195] width 355 height 28
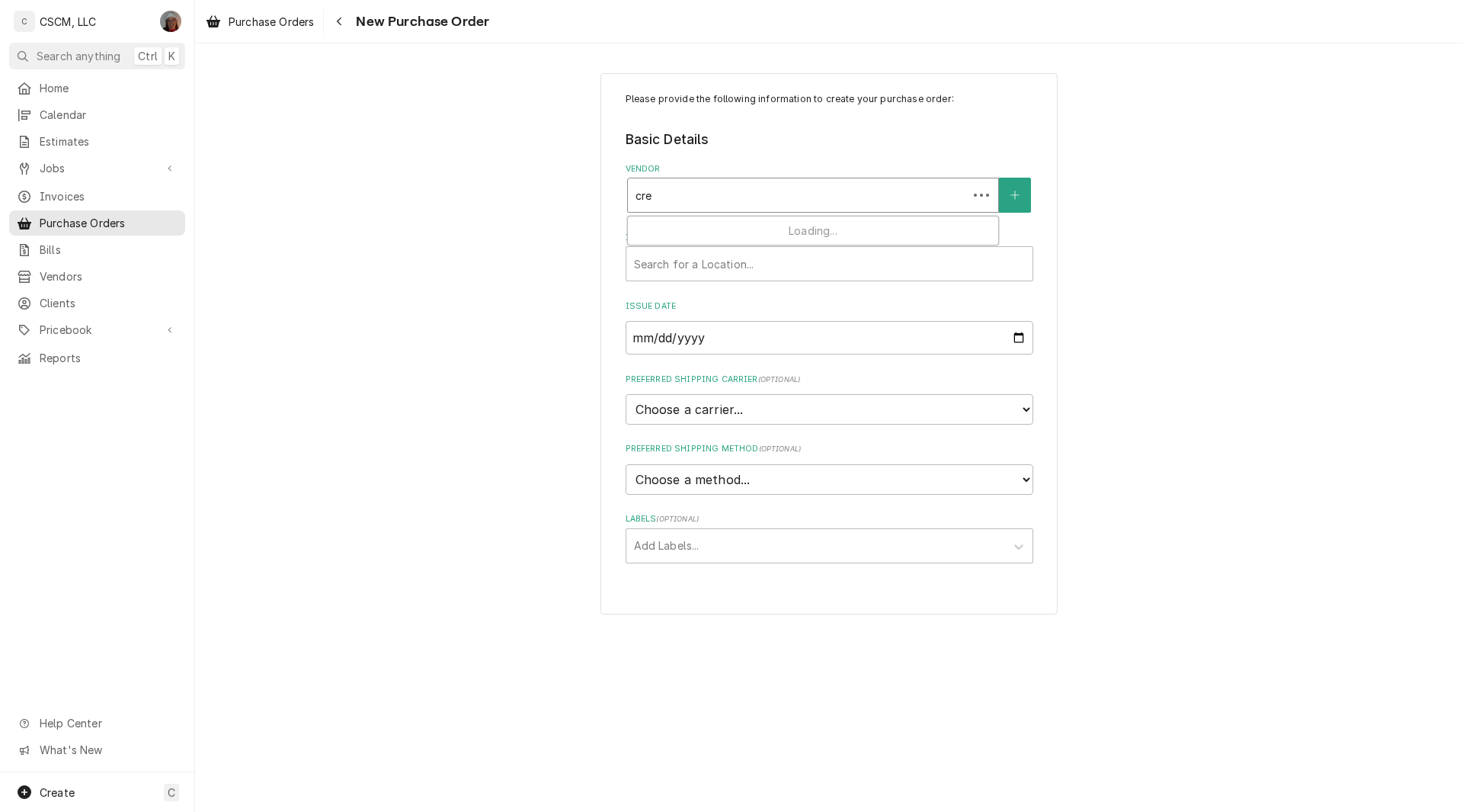
type input "cres"
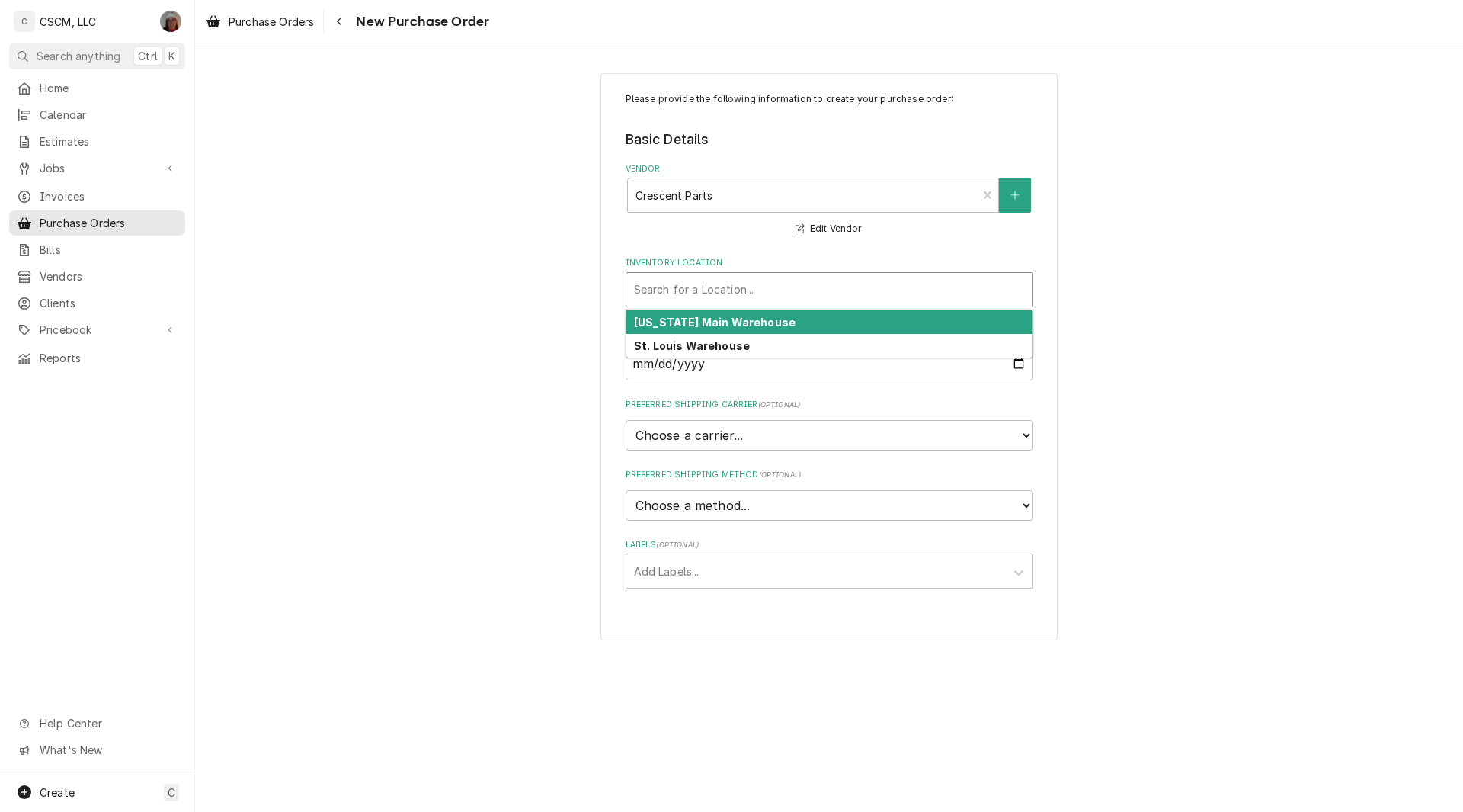
click at [788, 276] on div "Inventory Location" at bounding box center [829, 289] width 391 height 28
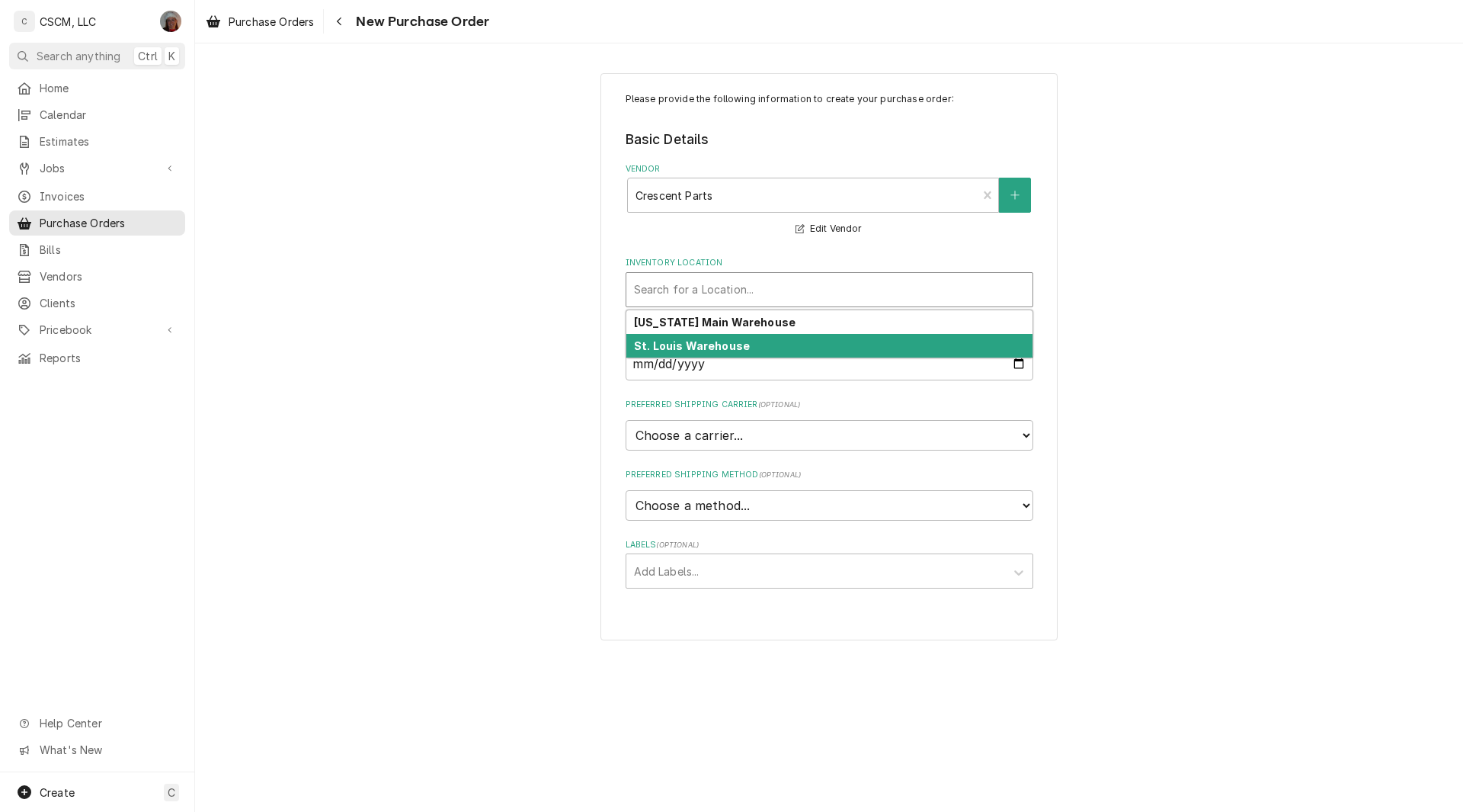
click at [728, 342] on strong "St. Louis Warehouse" at bounding box center [692, 345] width 116 height 13
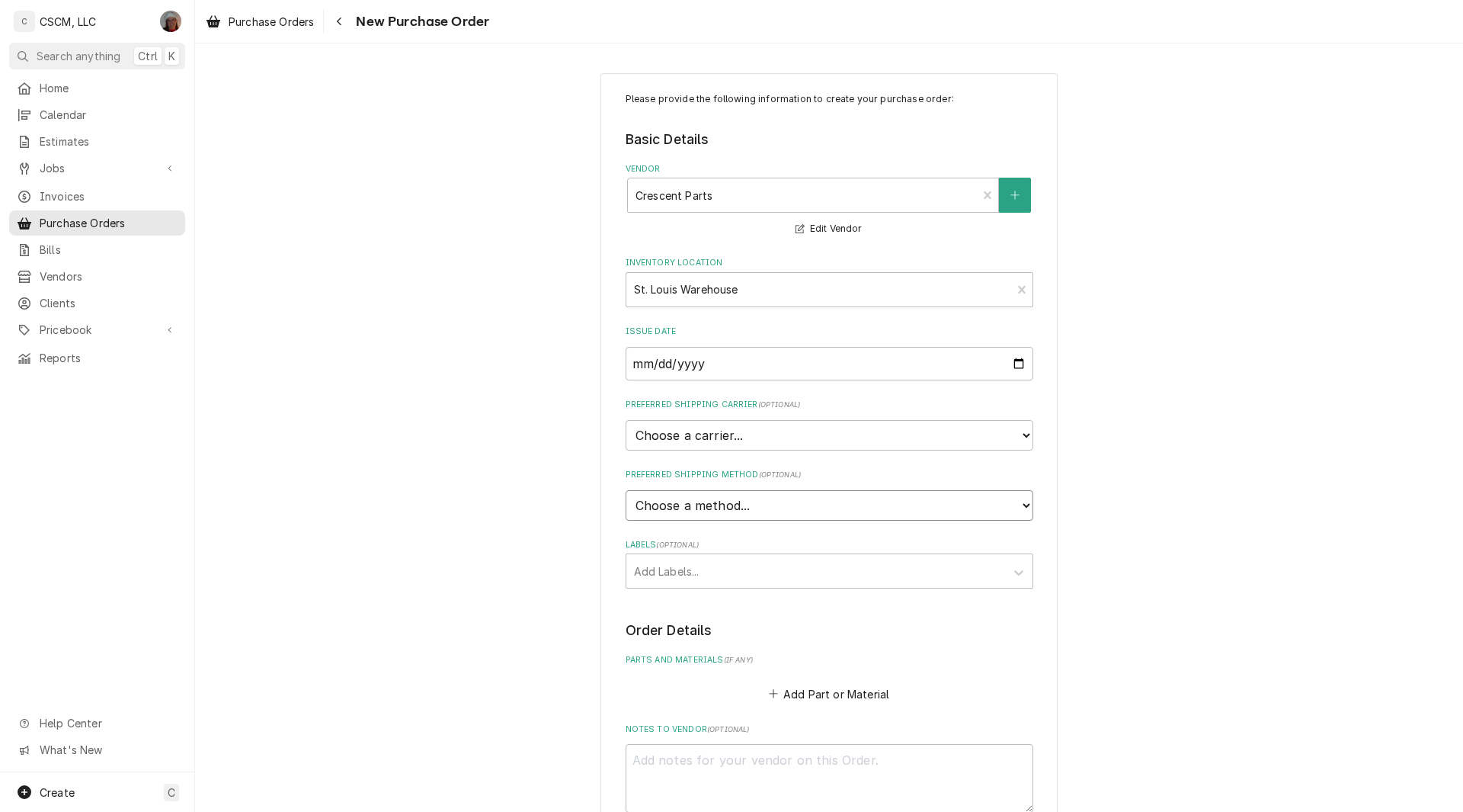
click at [740, 513] on select "Choose a method... Ground Next Day Early AM Next Day Air 2 Day Air Other" at bounding box center [829, 505] width 408 height 31
select select "0"
click at [647, 577] on input "Preferred Shipping Method Name" at bounding box center [829, 576] width 408 height 33
type textarea "x"
type input "W"
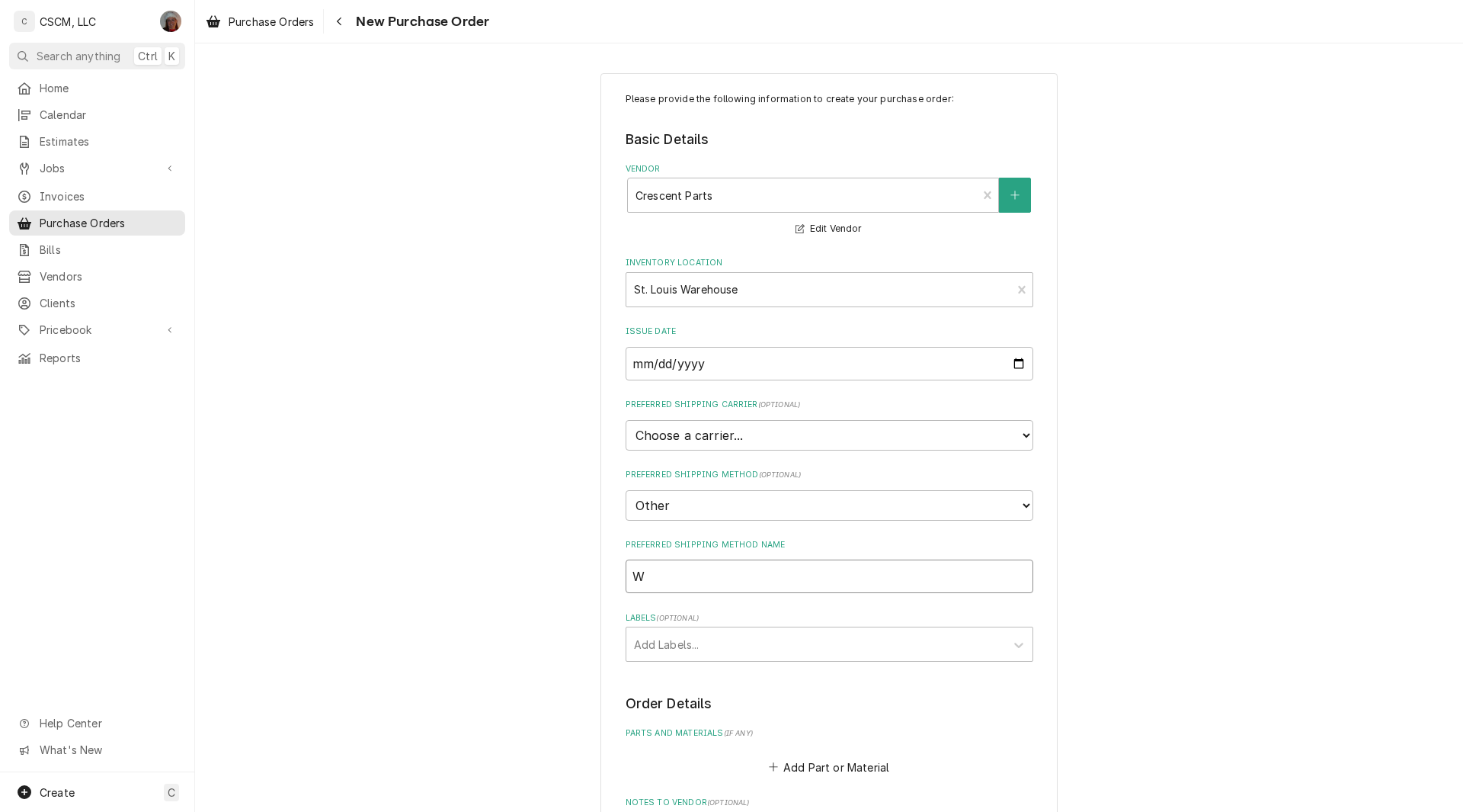
type textarea "x"
type input "Wi"
type textarea "x"
type input "Wil"
type textarea "x"
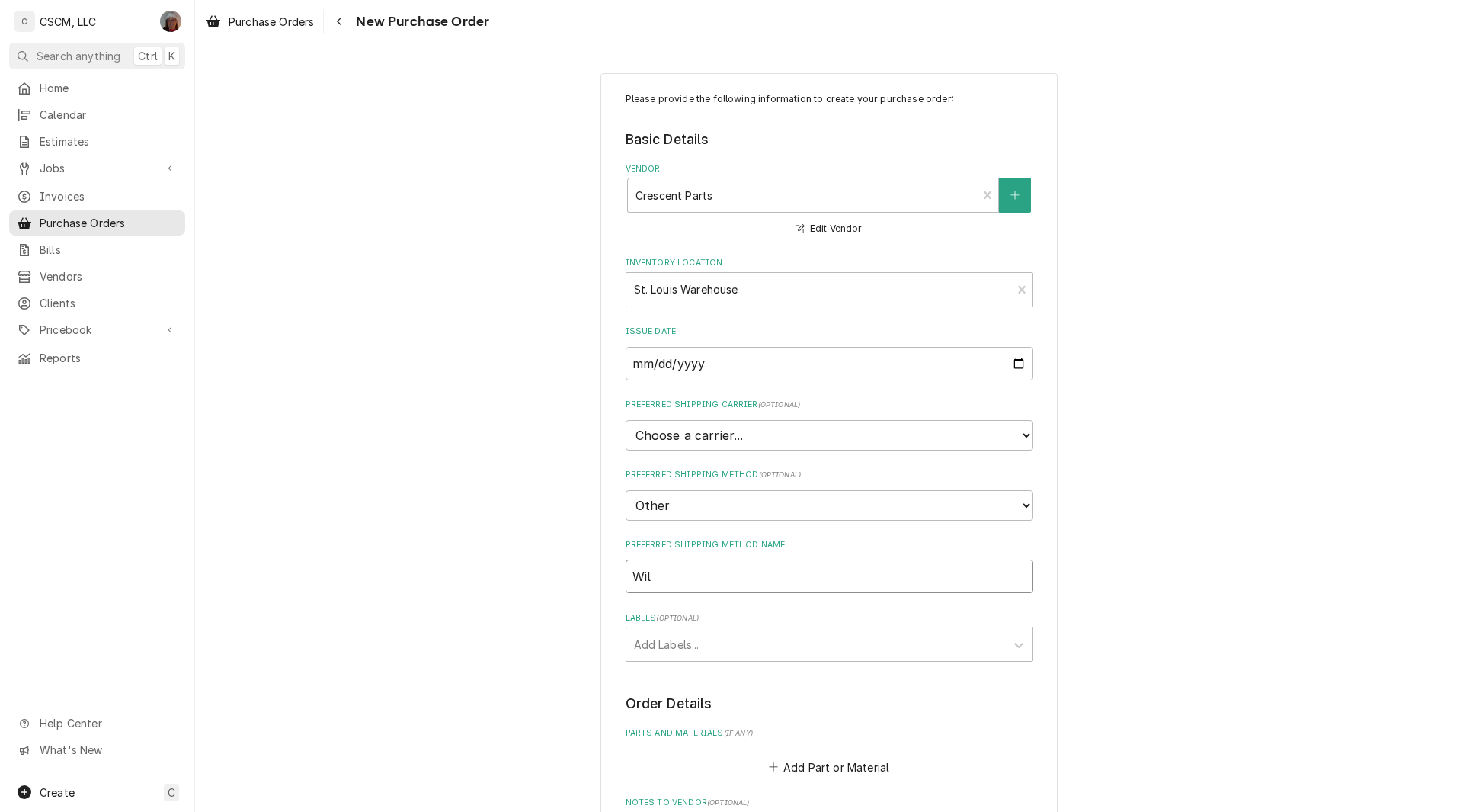
type input "Will"
type textarea "x"
type input "Will"
type textarea "x"
type input "Will C"
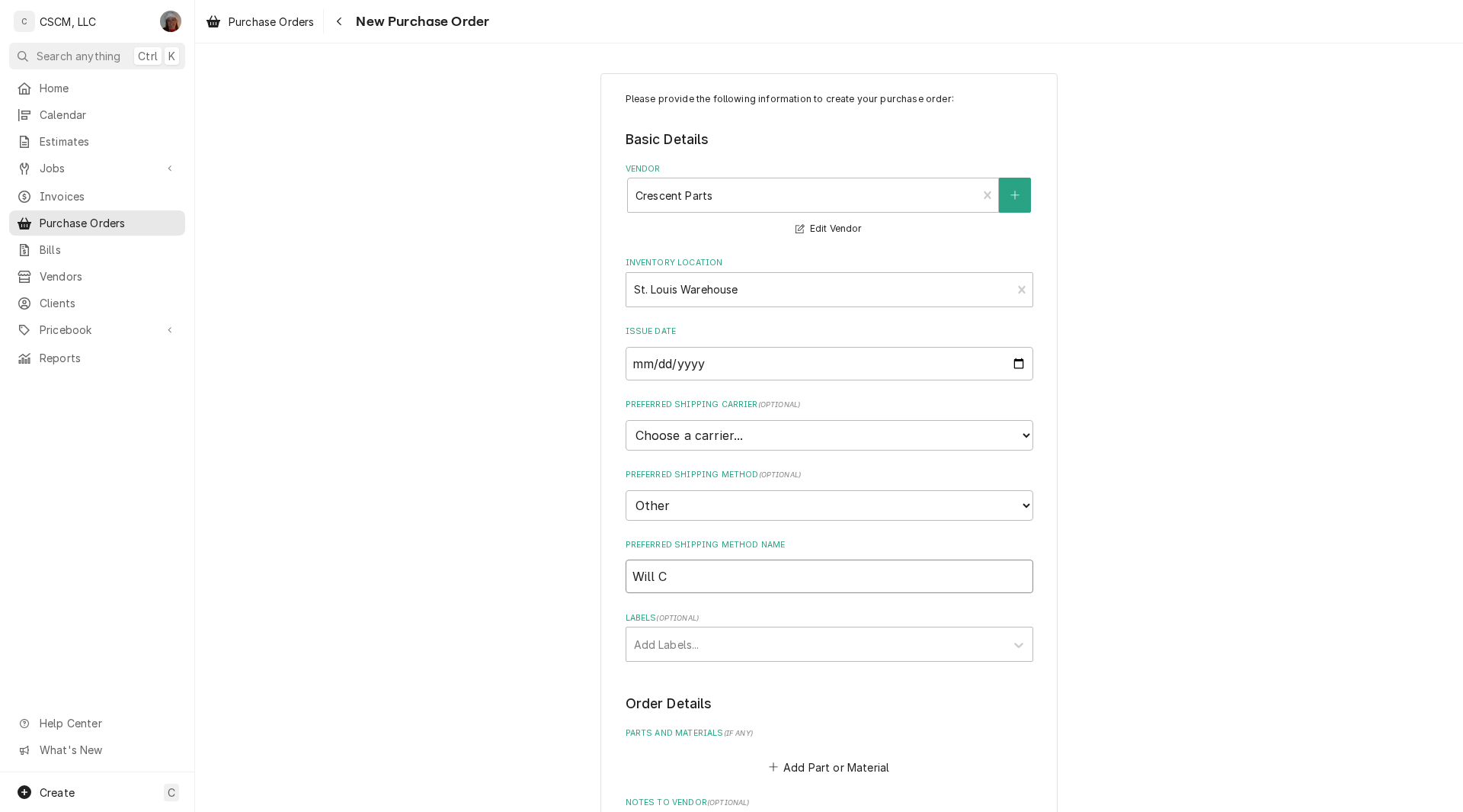
type textarea "x"
type input "Will Cal"
type textarea "x"
type input "Will Call"
type textarea "x"
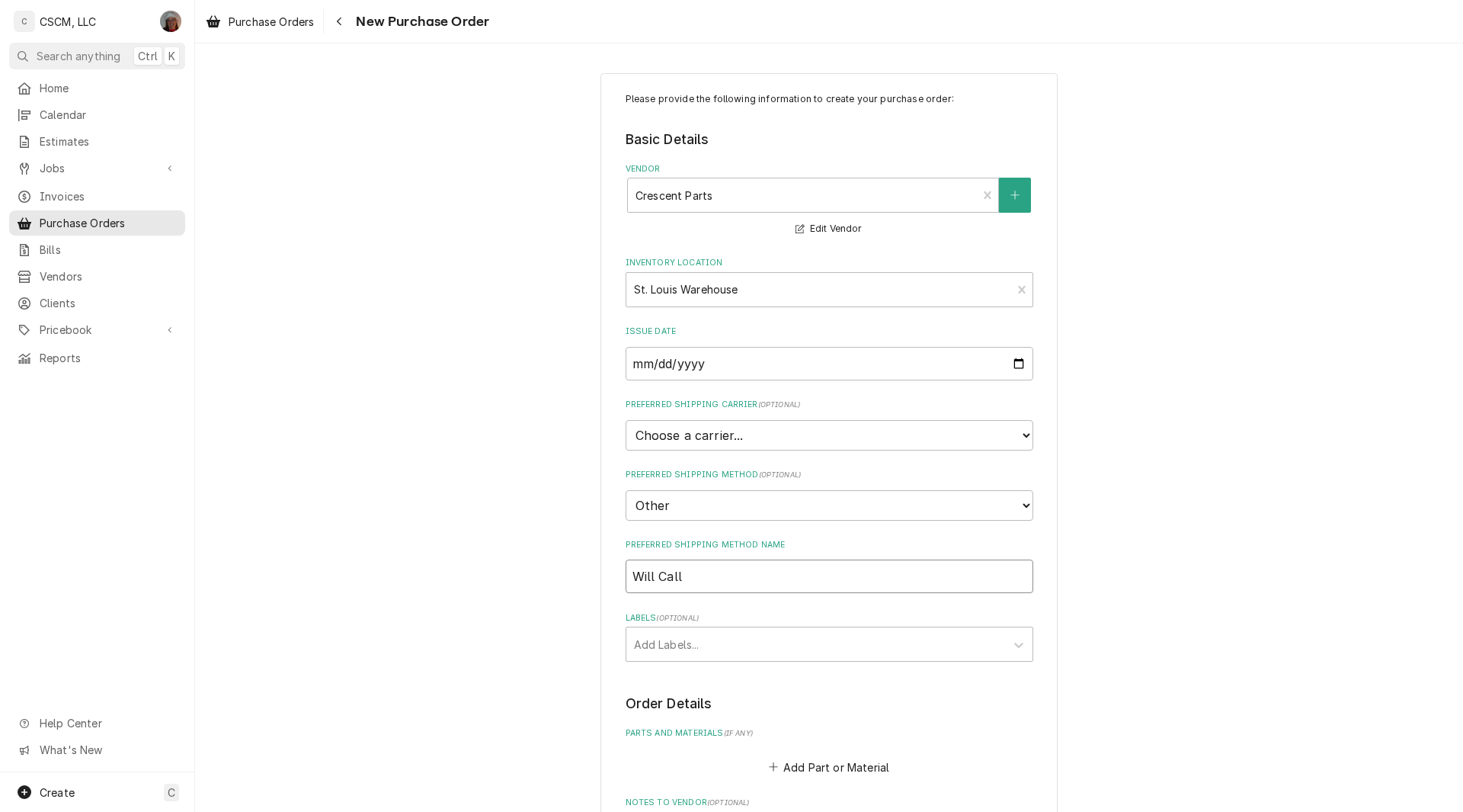
type input "Will Call"
type textarea "x"
type input "Will Call S"
type textarea "x"
type input "Will Call St"
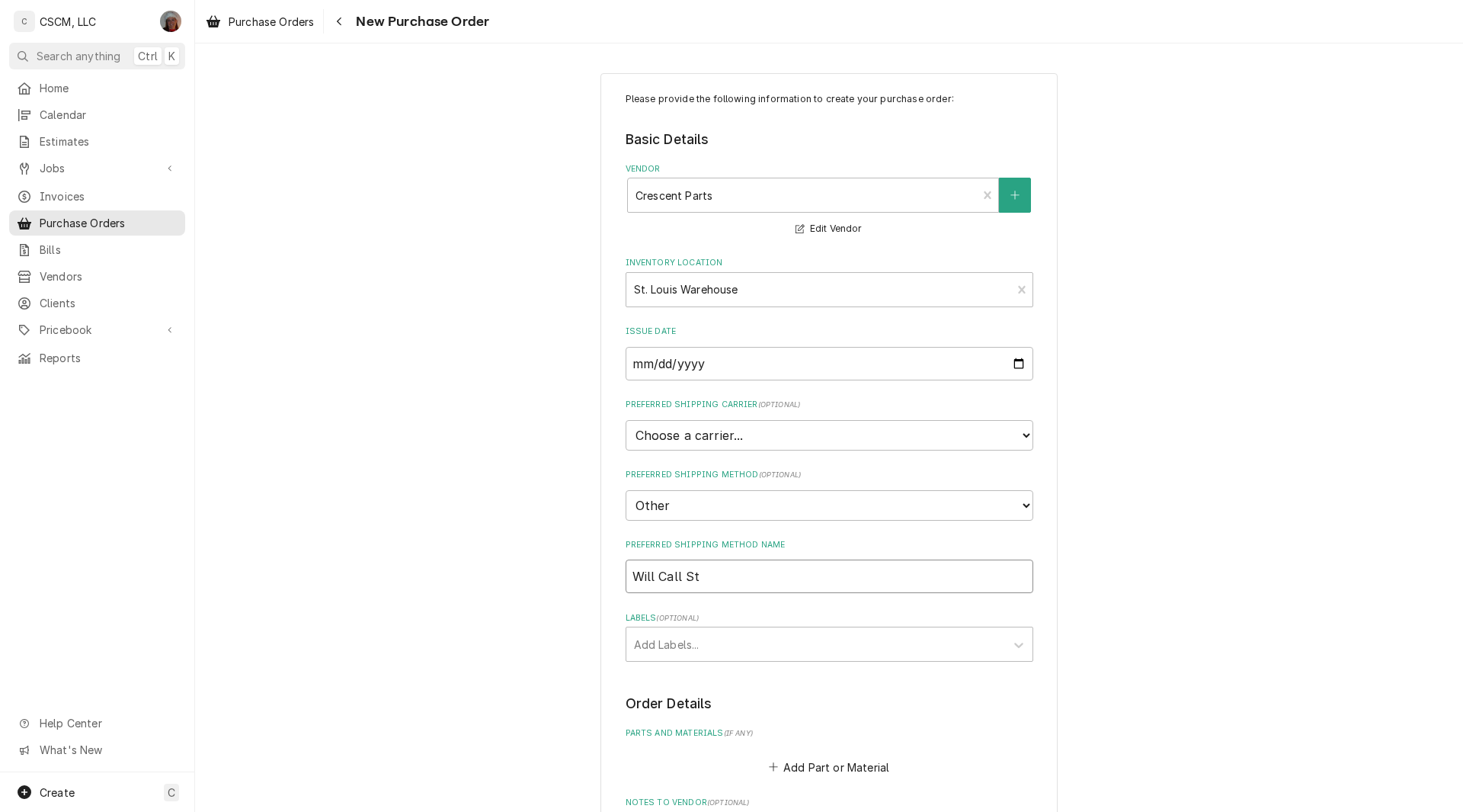
type textarea "x"
type input "Will Call St."
type textarea "x"
type input "Will Call St."
type textarea "x"
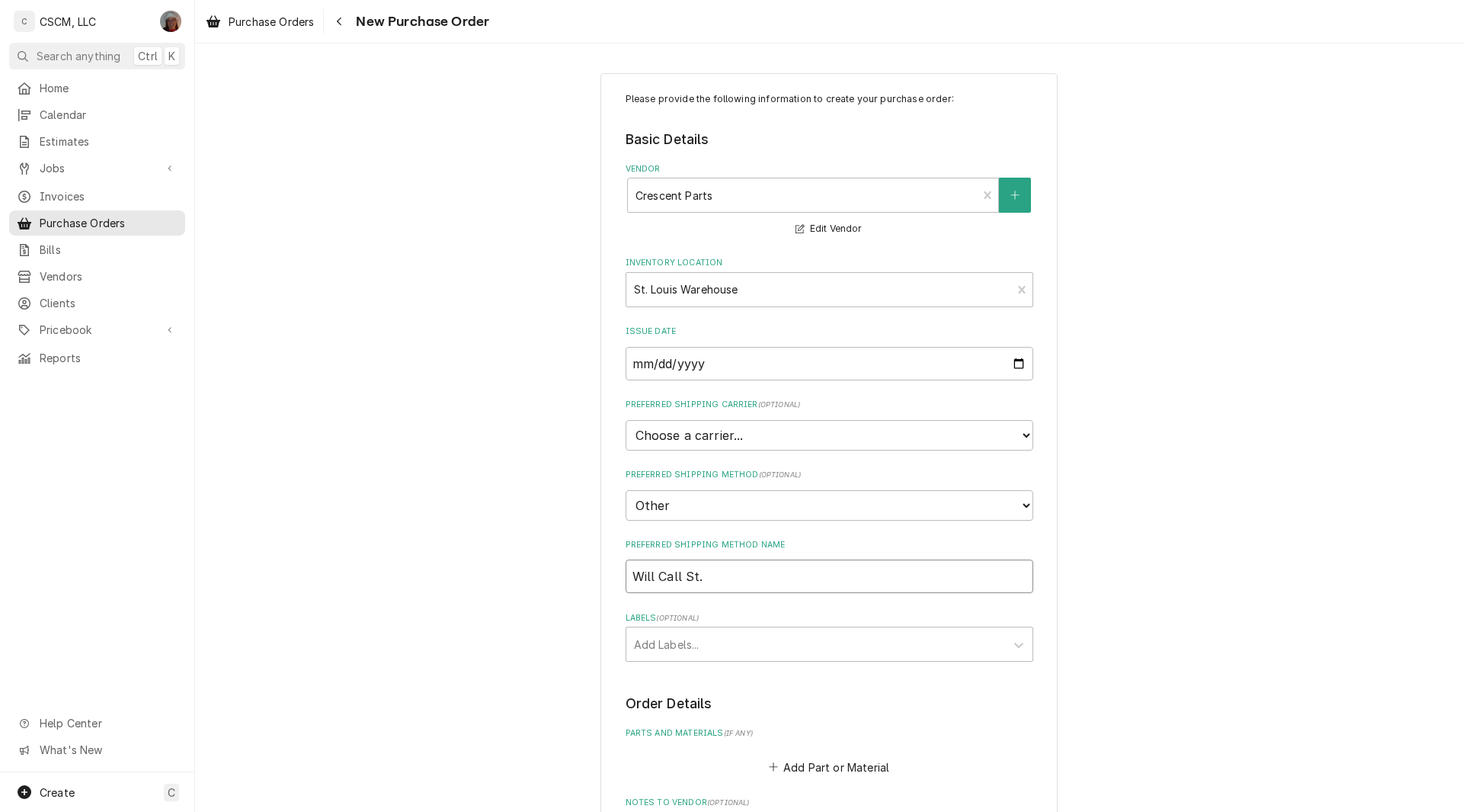
type input "Will Call St. P"
type textarea "x"
type input "Will Call St. Pe"
type textarea "x"
type input "Will Call St. Pet"
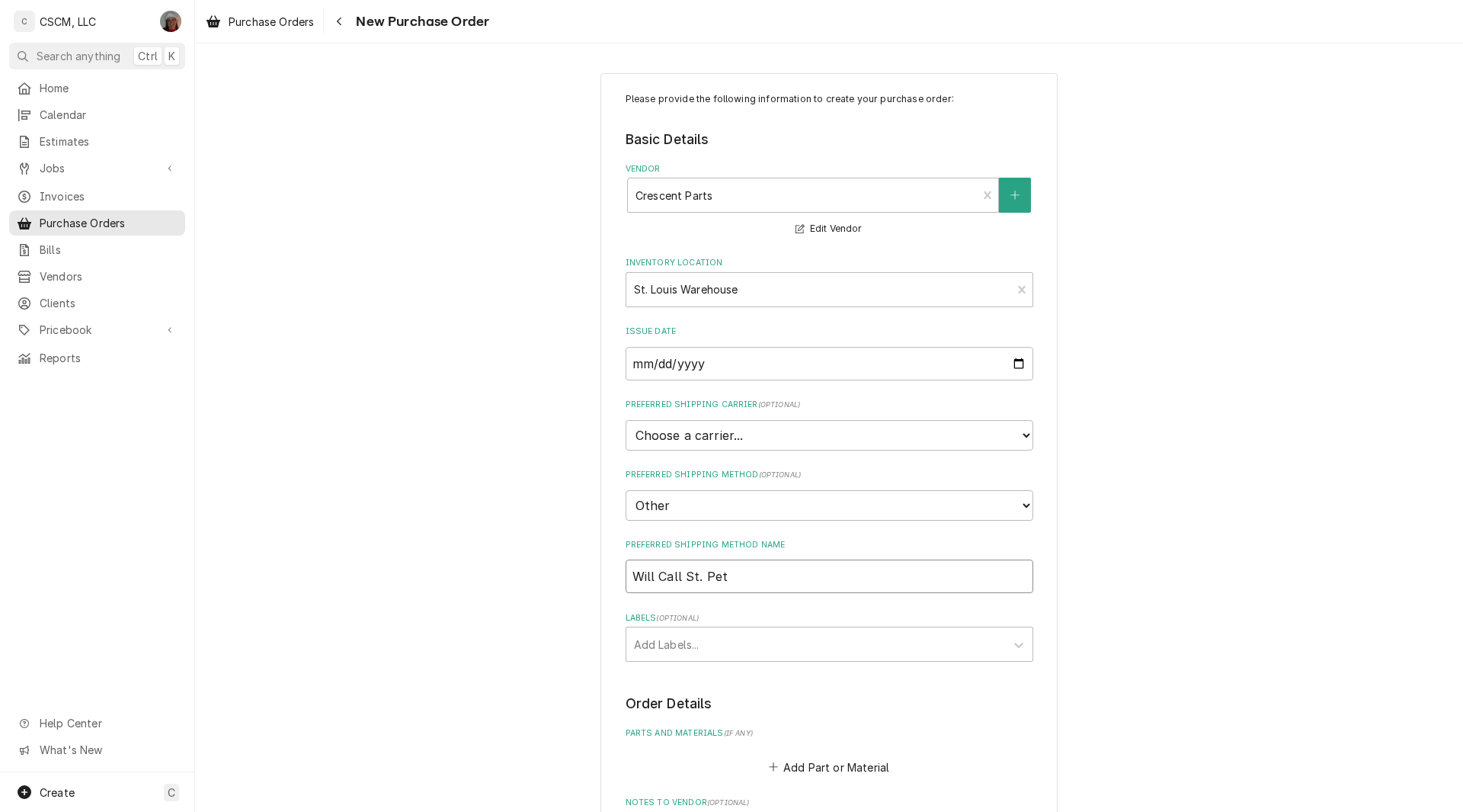
type textarea "x"
type input "Will Call St. Pete"
type textarea "x"
type input "Will Call St. Peter"
type textarea "x"
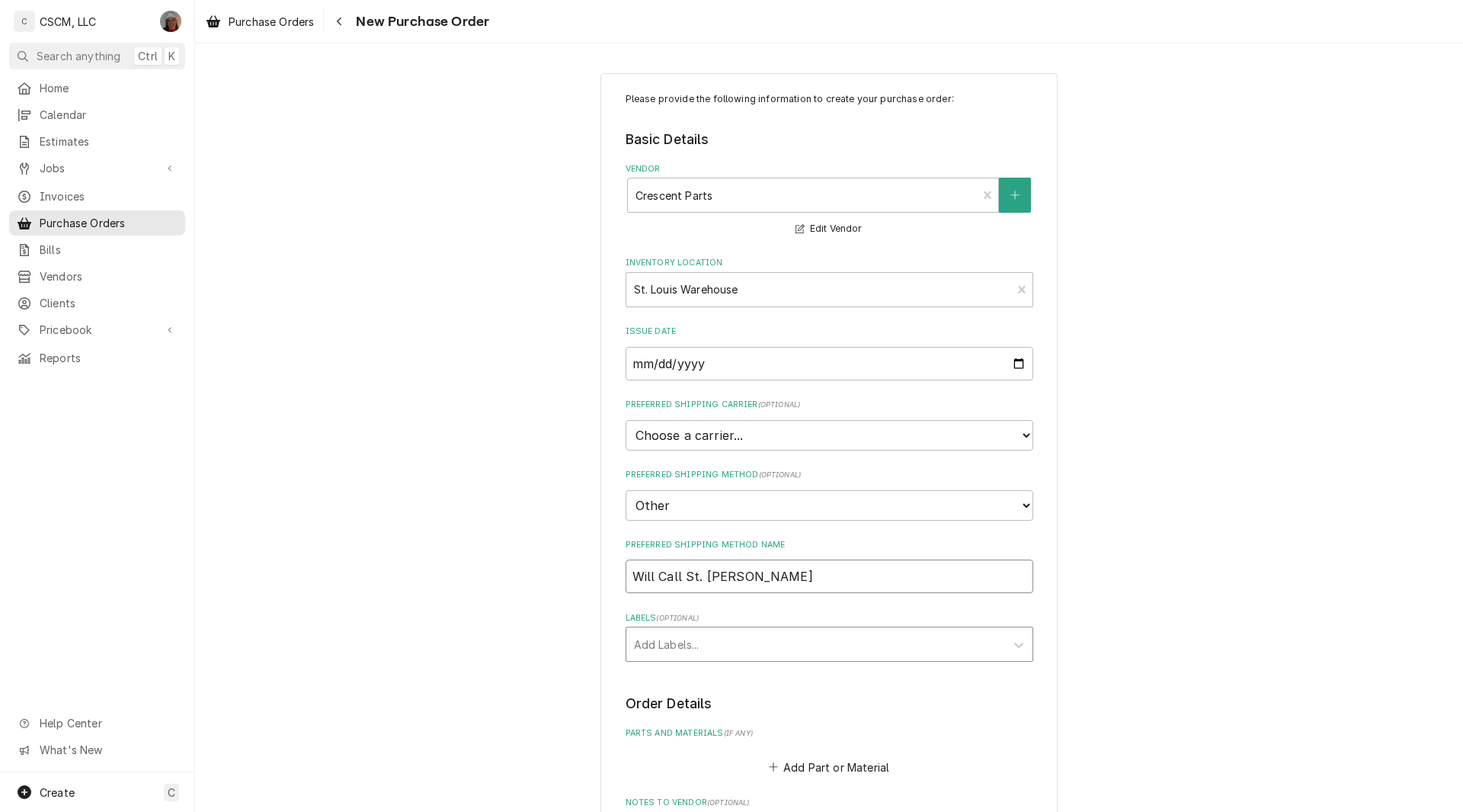
type input "Will Call St. Peters"
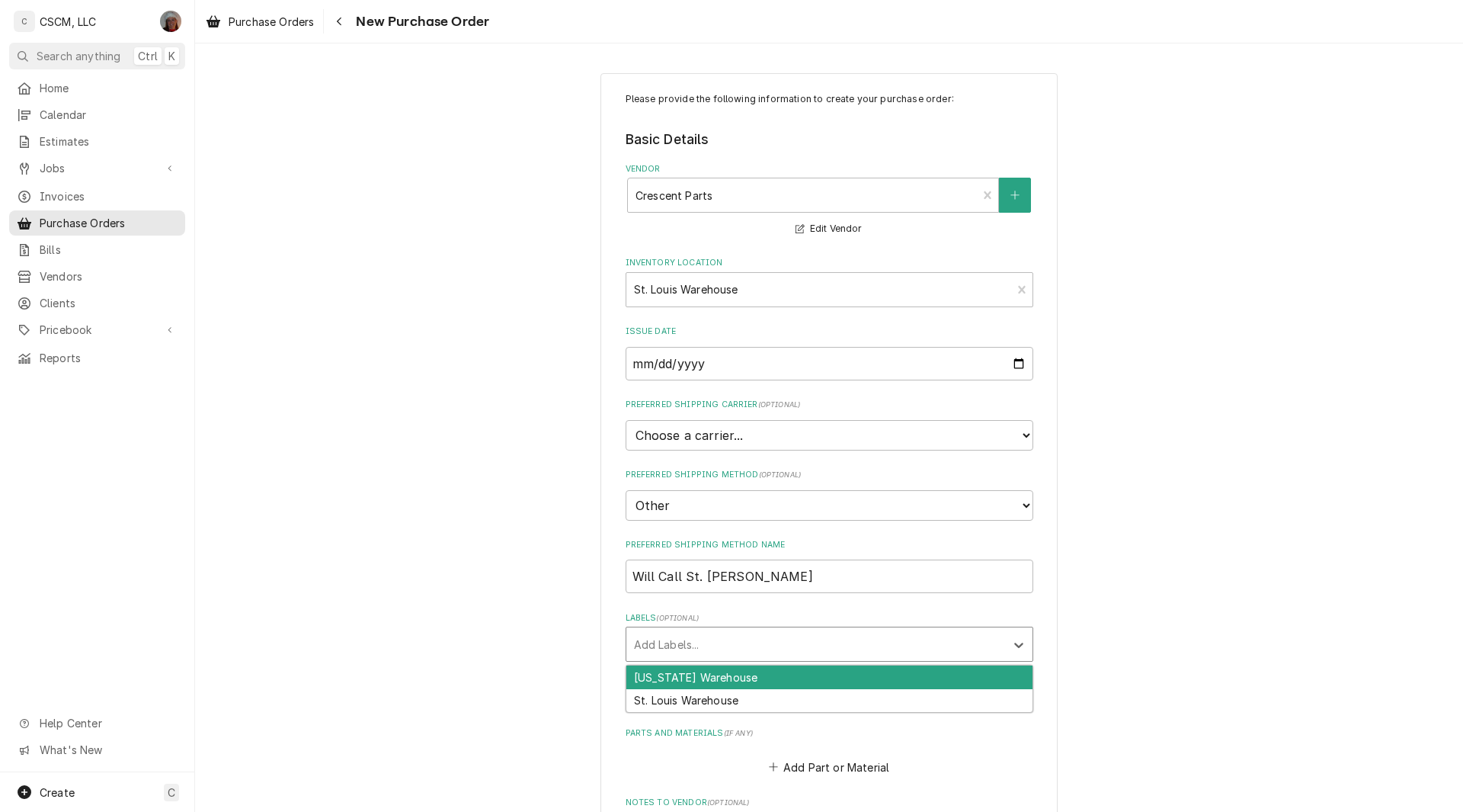
click at [710, 648] on div "Labels" at bounding box center [816, 644] width 363 height 28
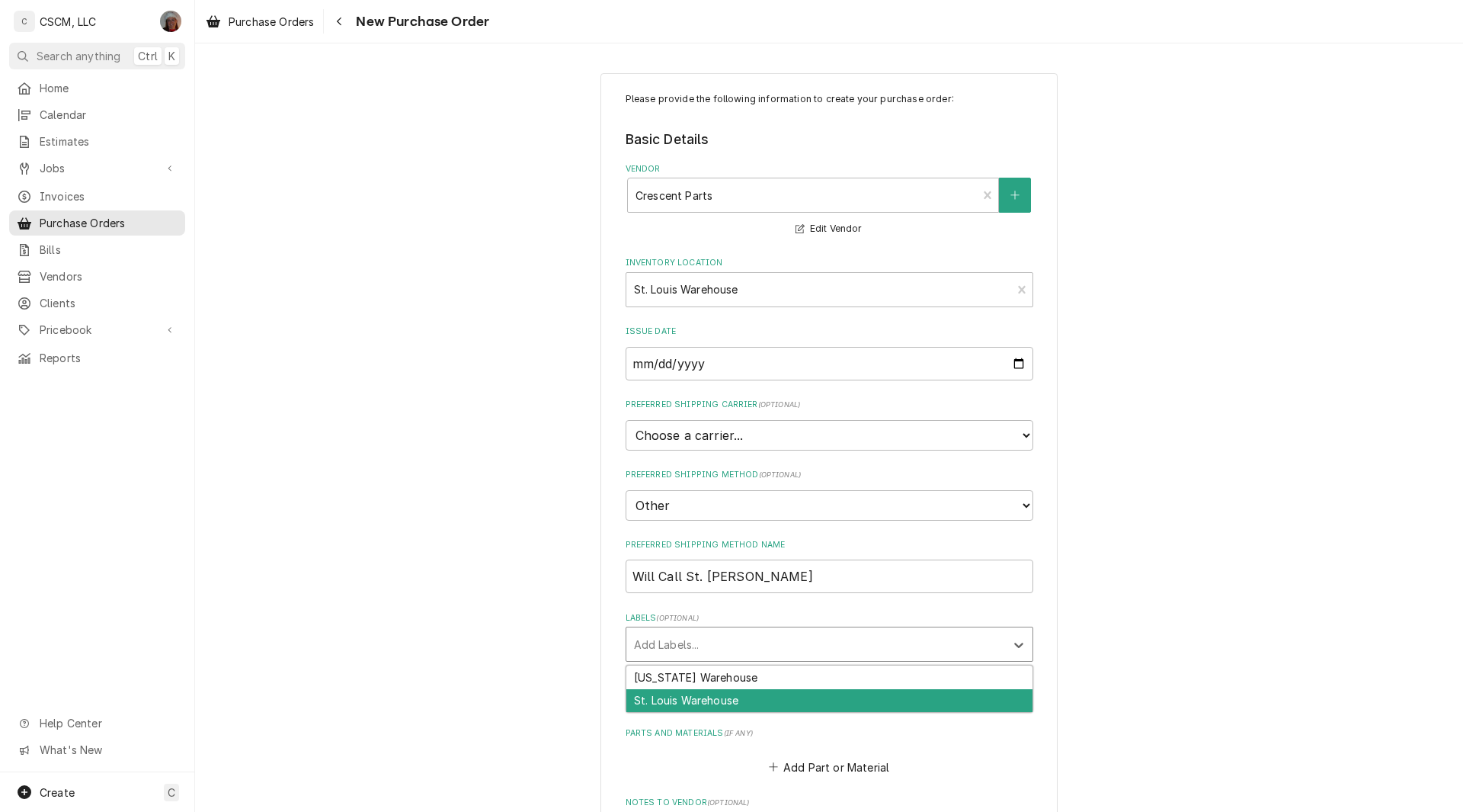
click at [715, 698] on div "St. Louis Warehouse" at bounding box center [829, 701] width 406 height 24
type textarea "x"
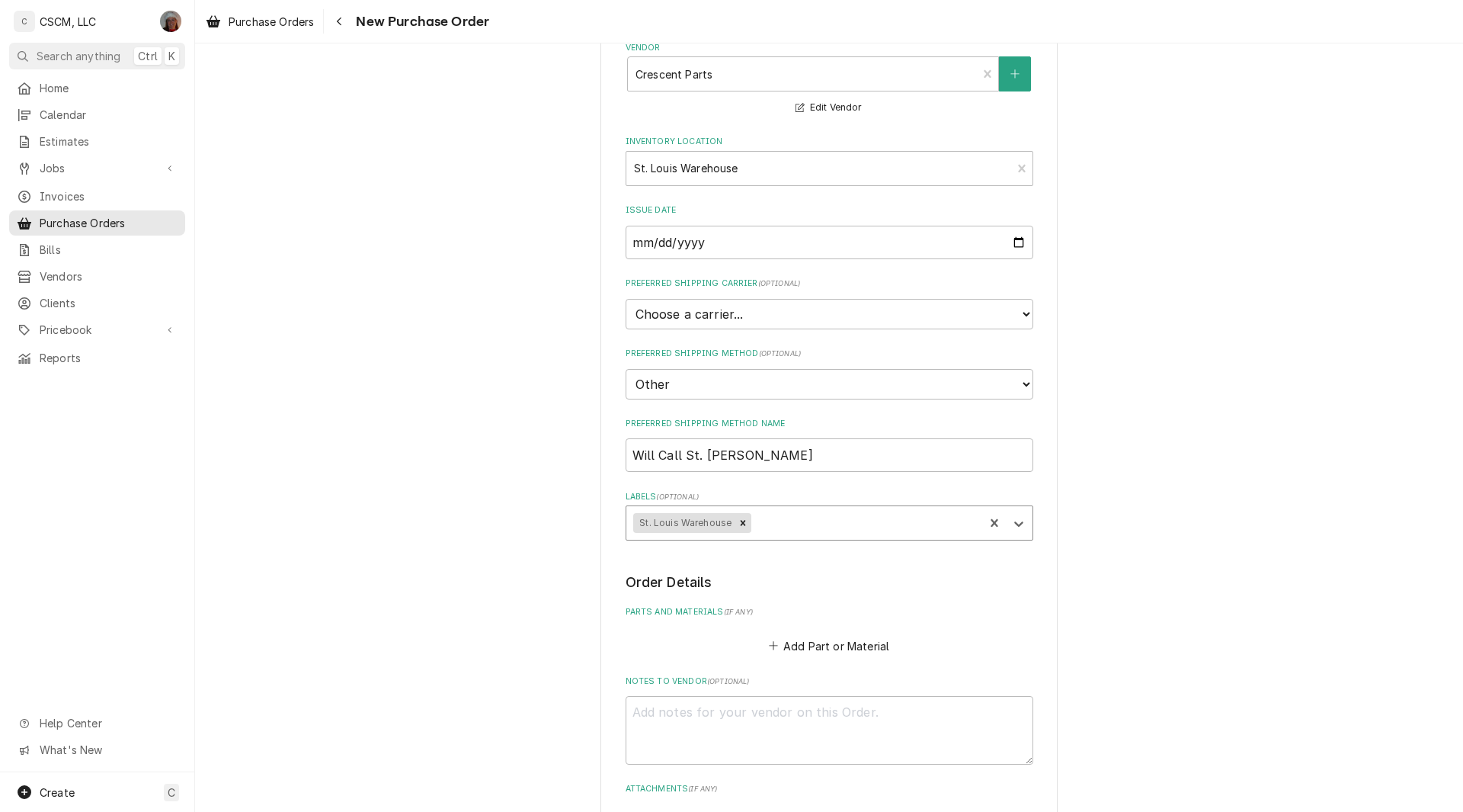
scroll to position [166, 0]
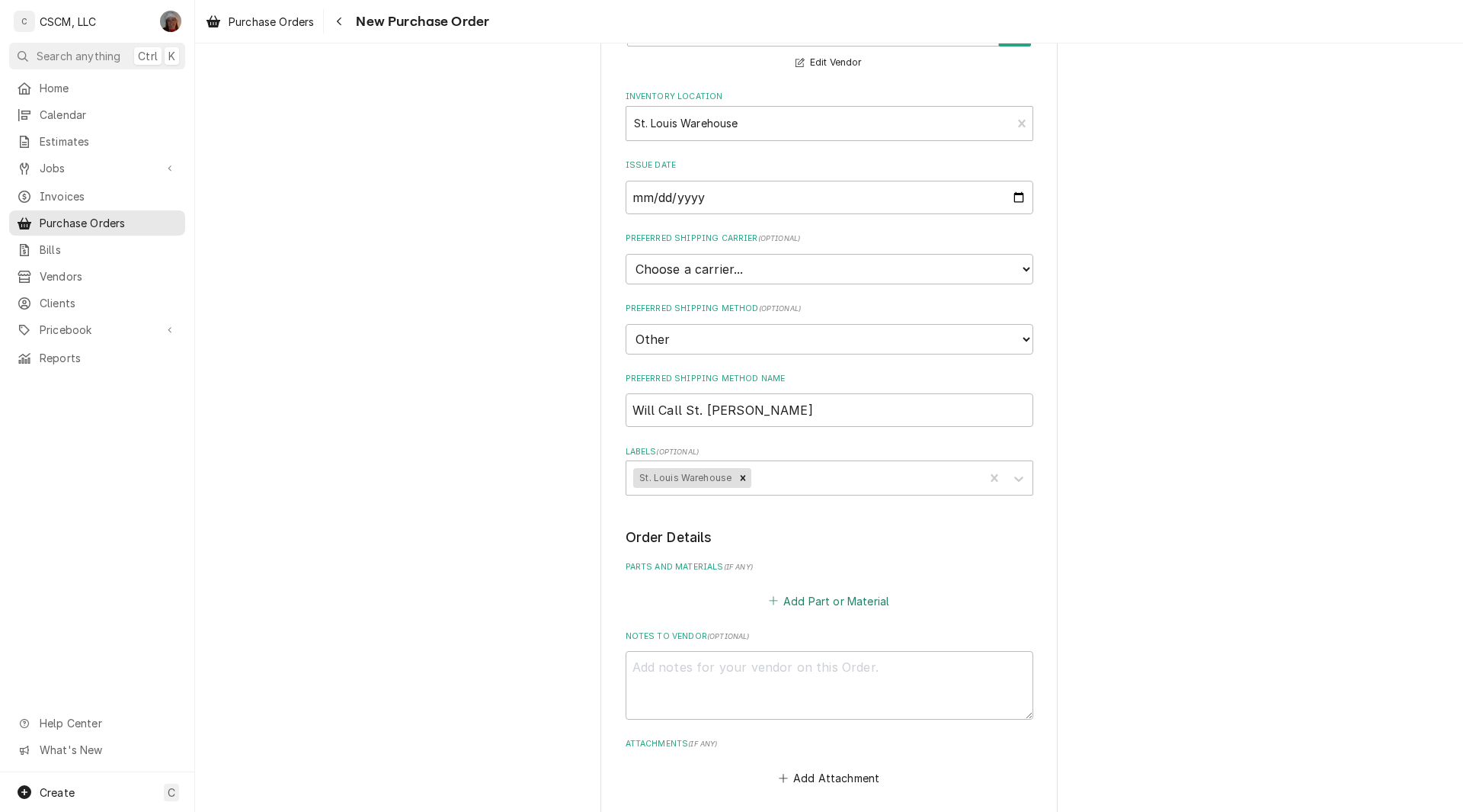
click at [818, 601] on button "Add Part or Material" at bounding box center [829, 600] width 126 height 21
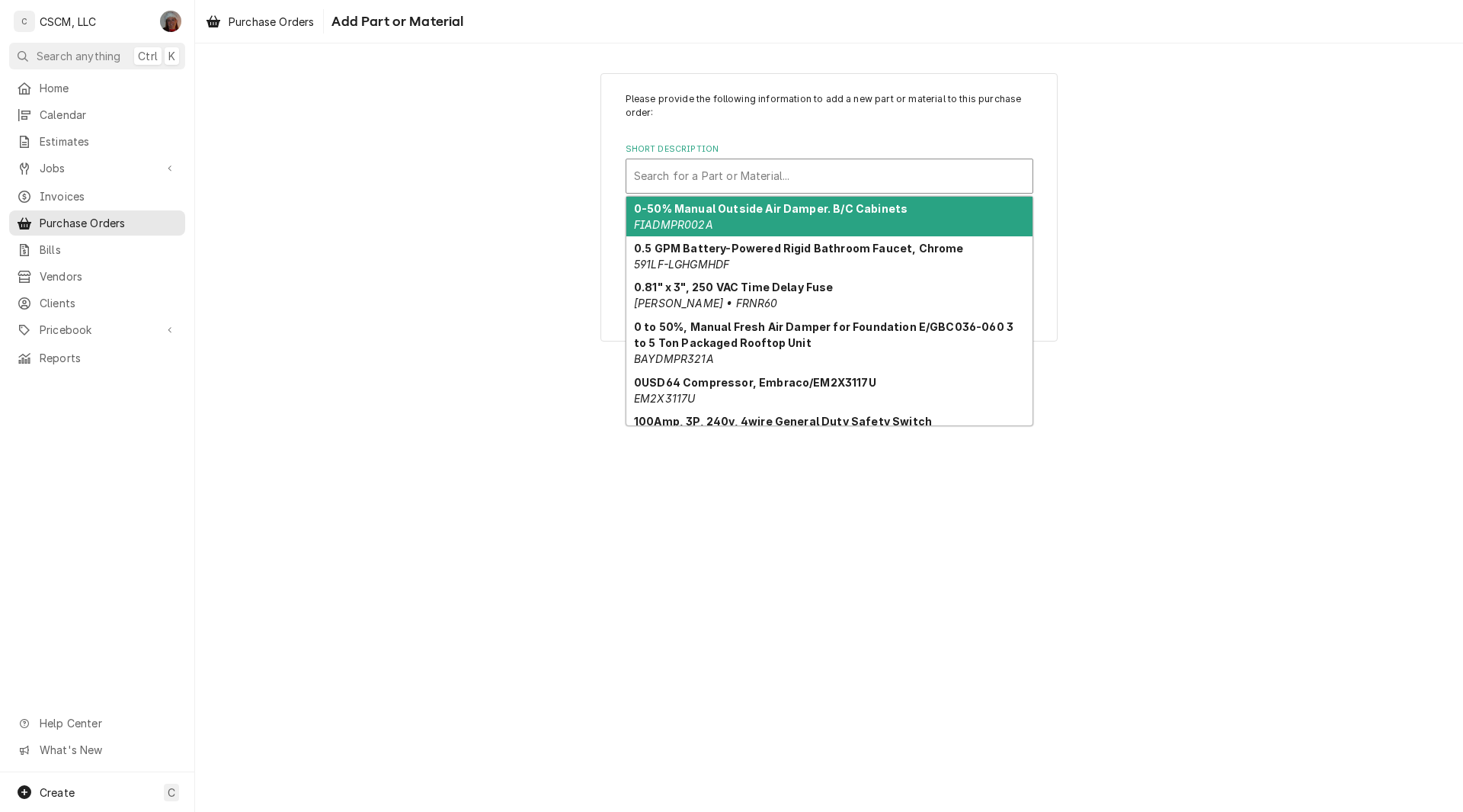
click at [743, 167] on div "Short Description" at bounding box center [829, 176] width 391 height 28
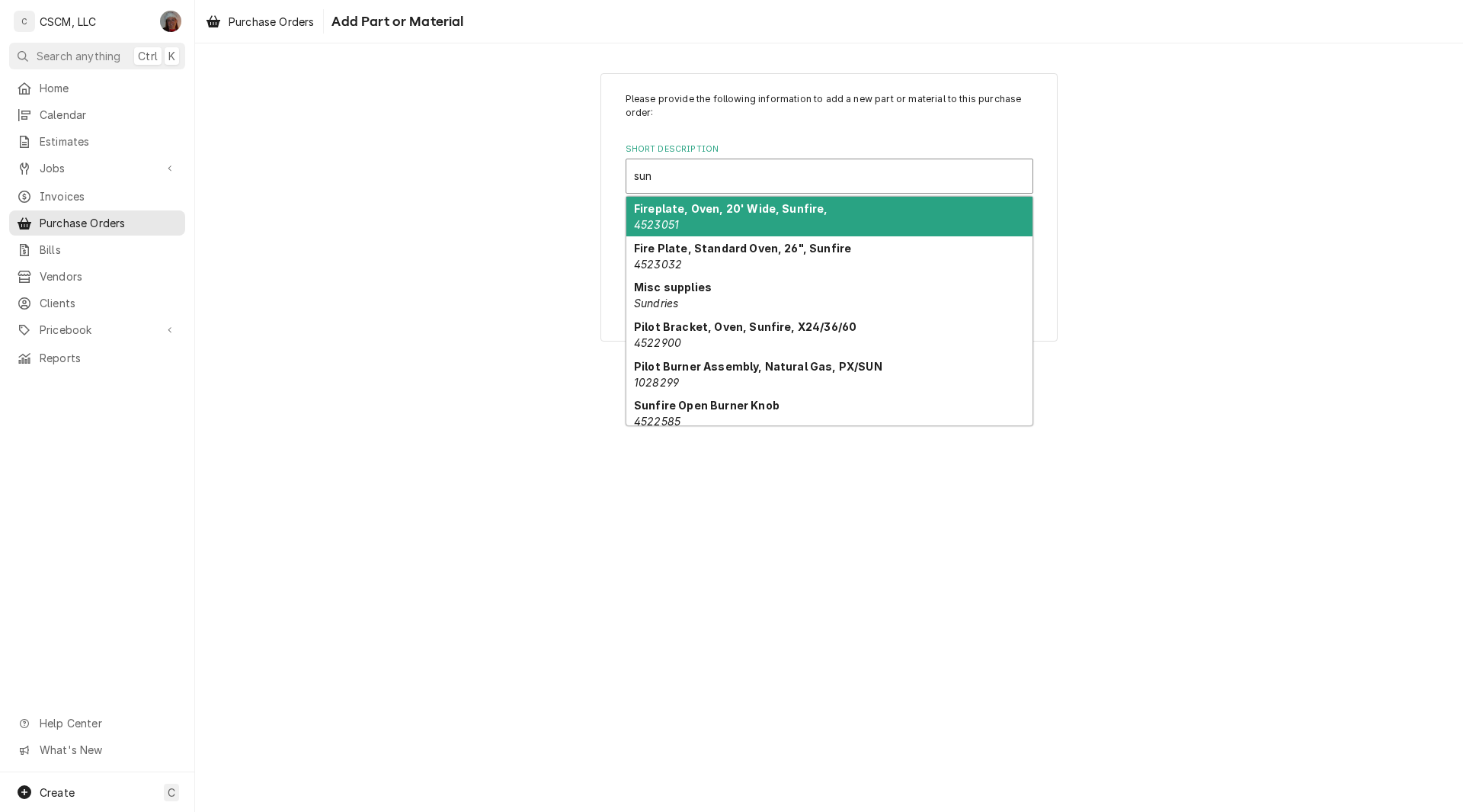
type input "sund"
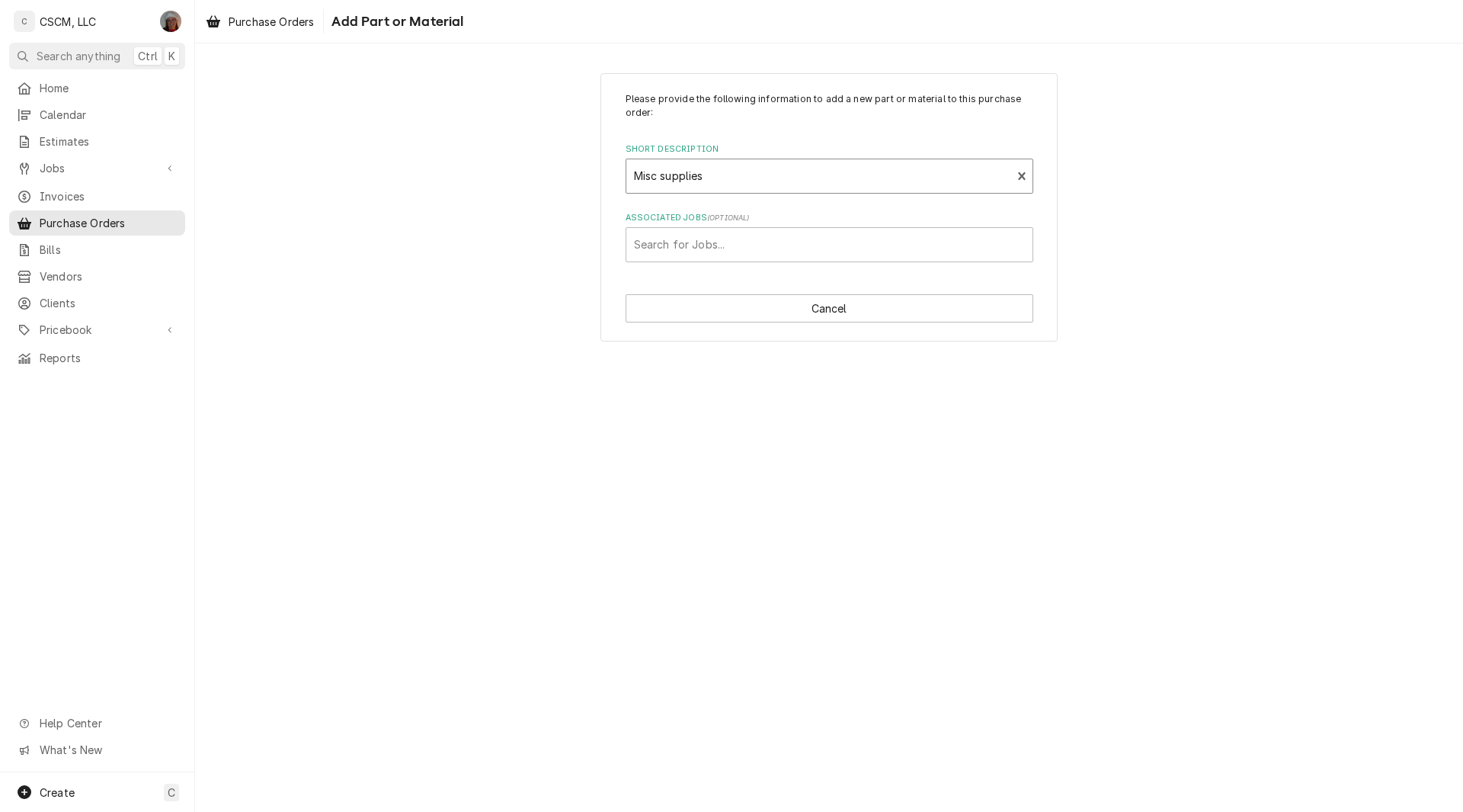
type textarea "x"
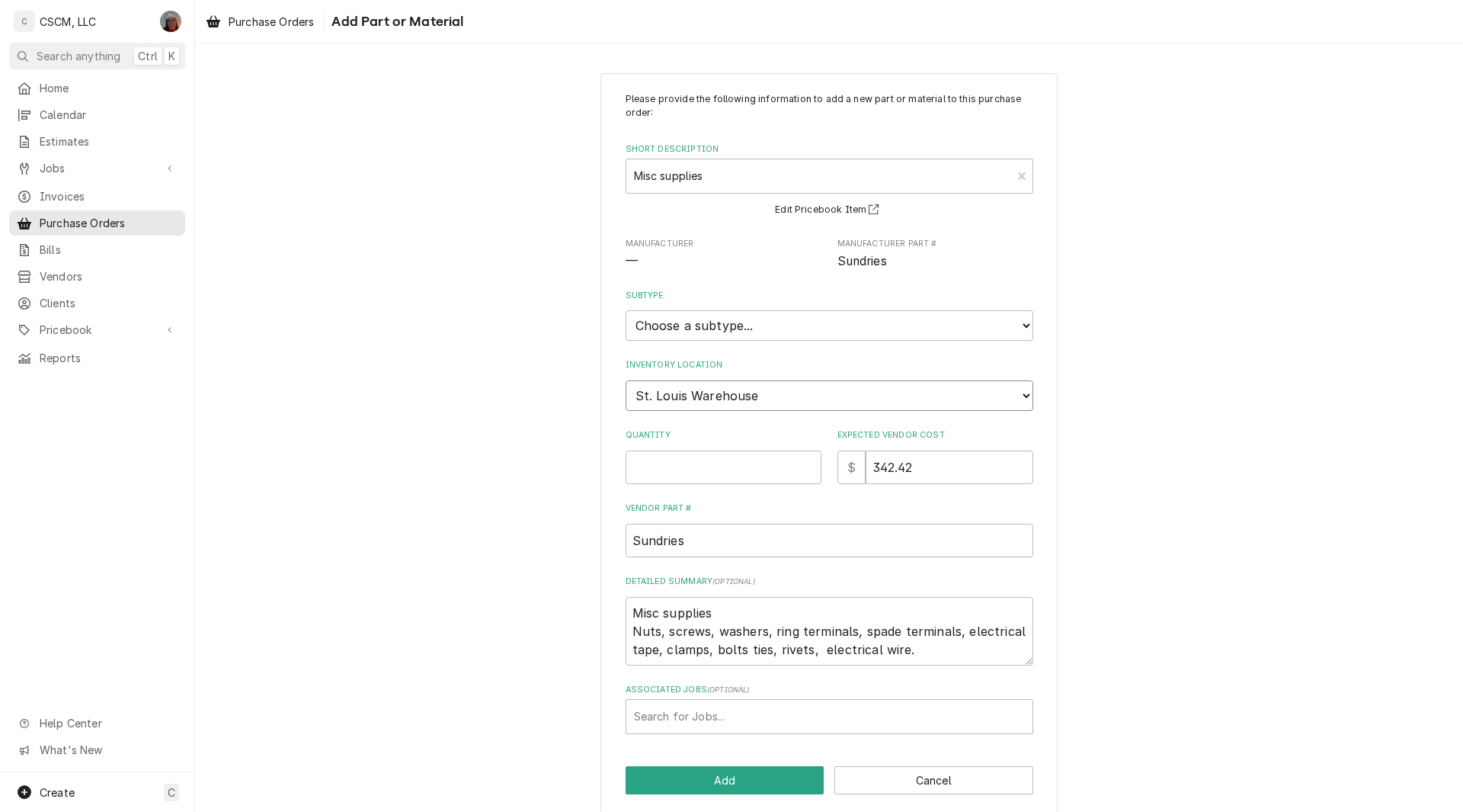
click at [741, 396] on select "Choose a location... Chris's Truck Colorado Main Warehouse Izaia's Truck Jimmy'…" at bounding box center [829, 395] width 408 height 31
select select "424"
click at [626, 380] on select "Choose a location... Chris's Truck Colorado Main Warehouse Izaia's Truck Jimmy'…" at bounding box center [829, 395] width 408 height 31
click at [650, 467] on input "Quantity" at bounding box center [724, 467] width 196 height 33
type textarea "x"
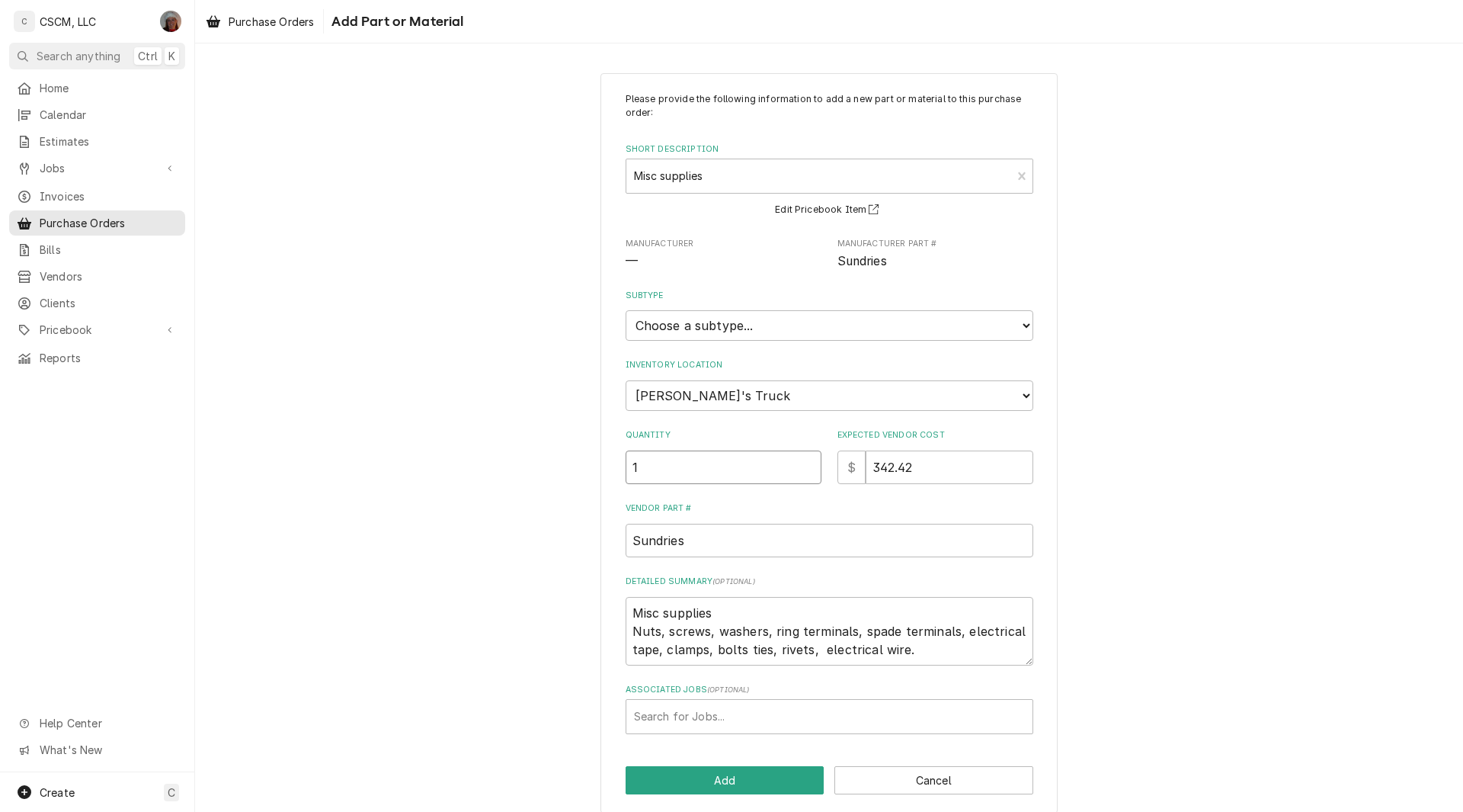
type input "1"
type textarea "x"
type input "10"
type textarea "x"
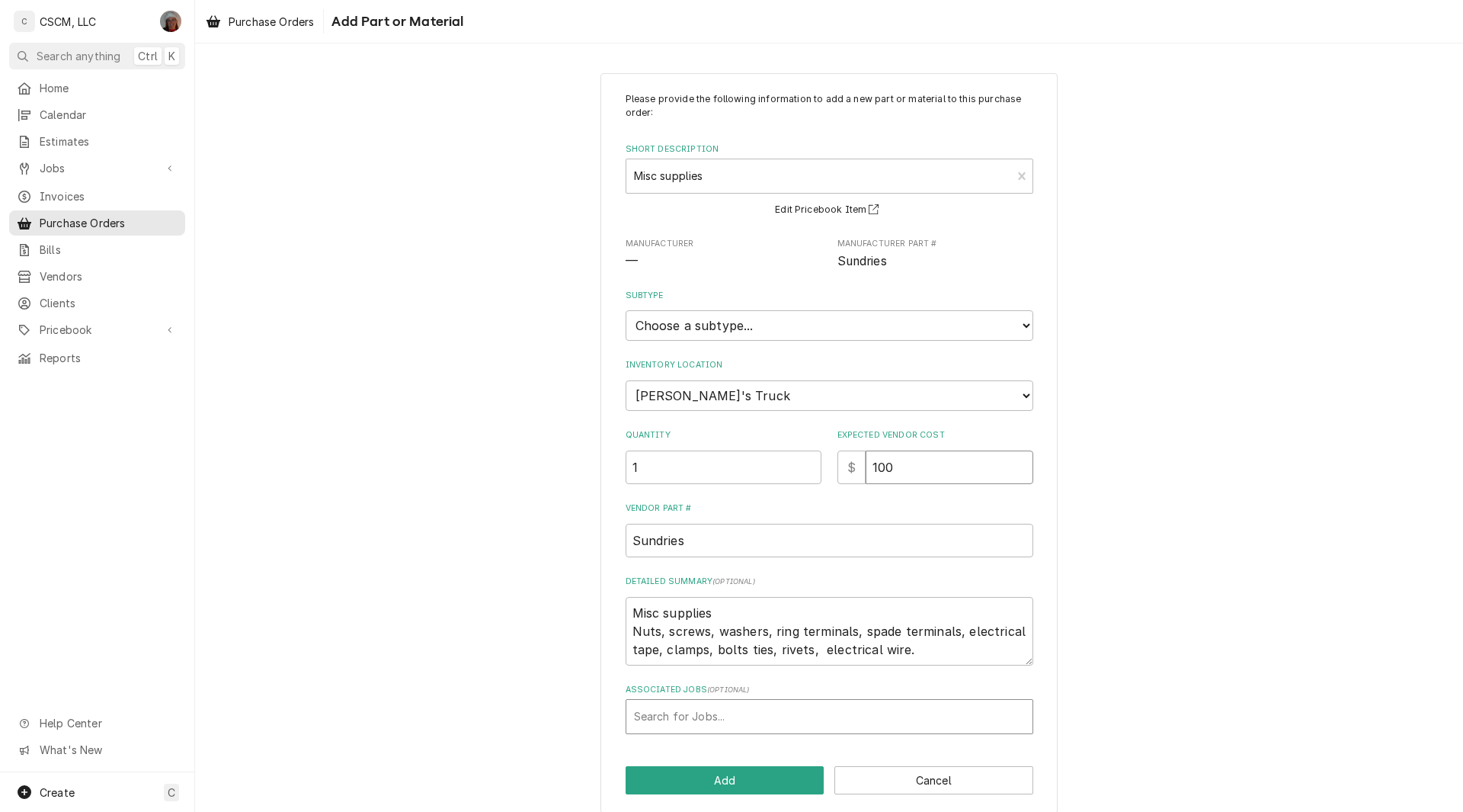
type input "100"
click at [710, 716] on div "Associated Jobs" at bounding box center [829, 716] width 391 height 28
type input "-2254"
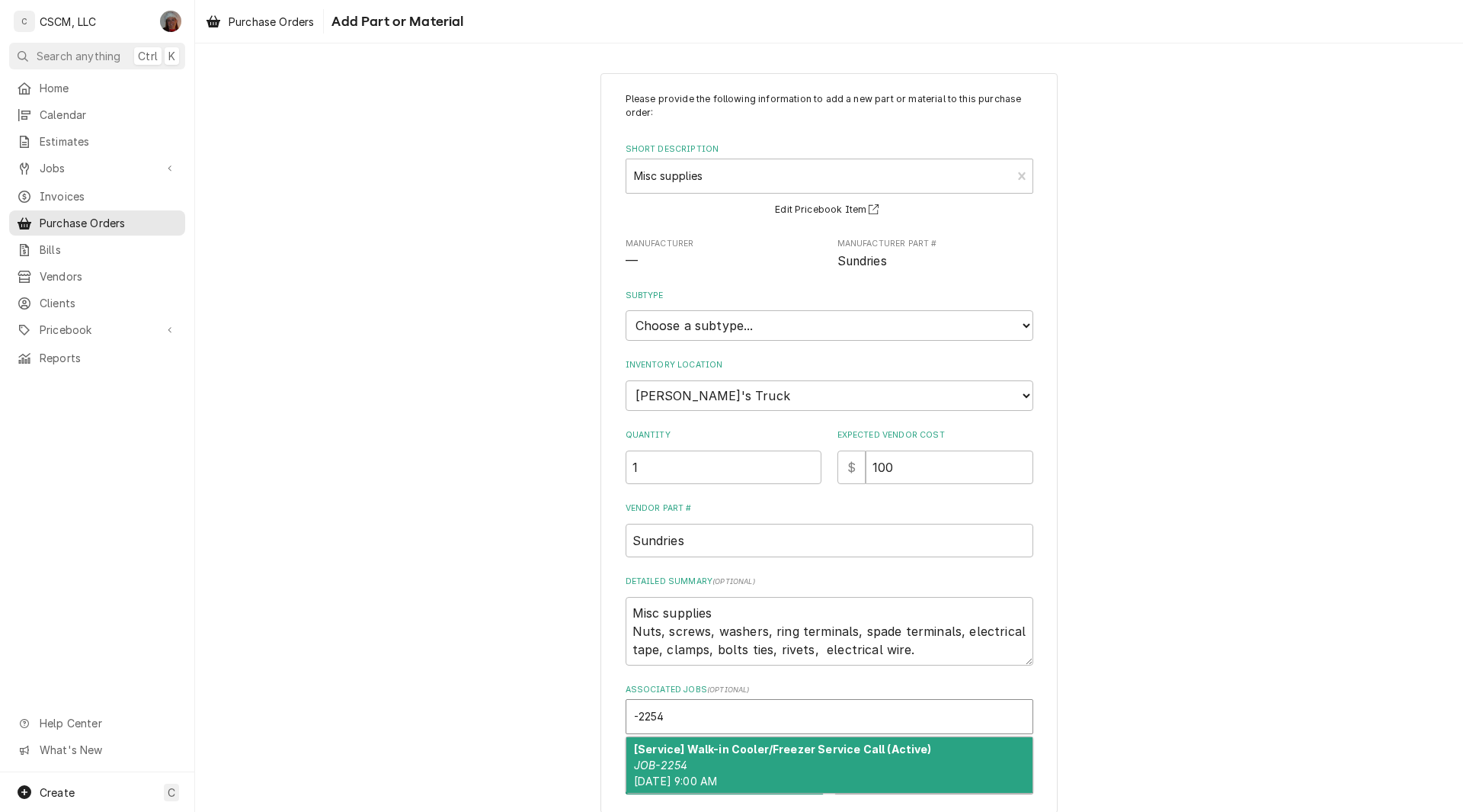
type textarea "x"
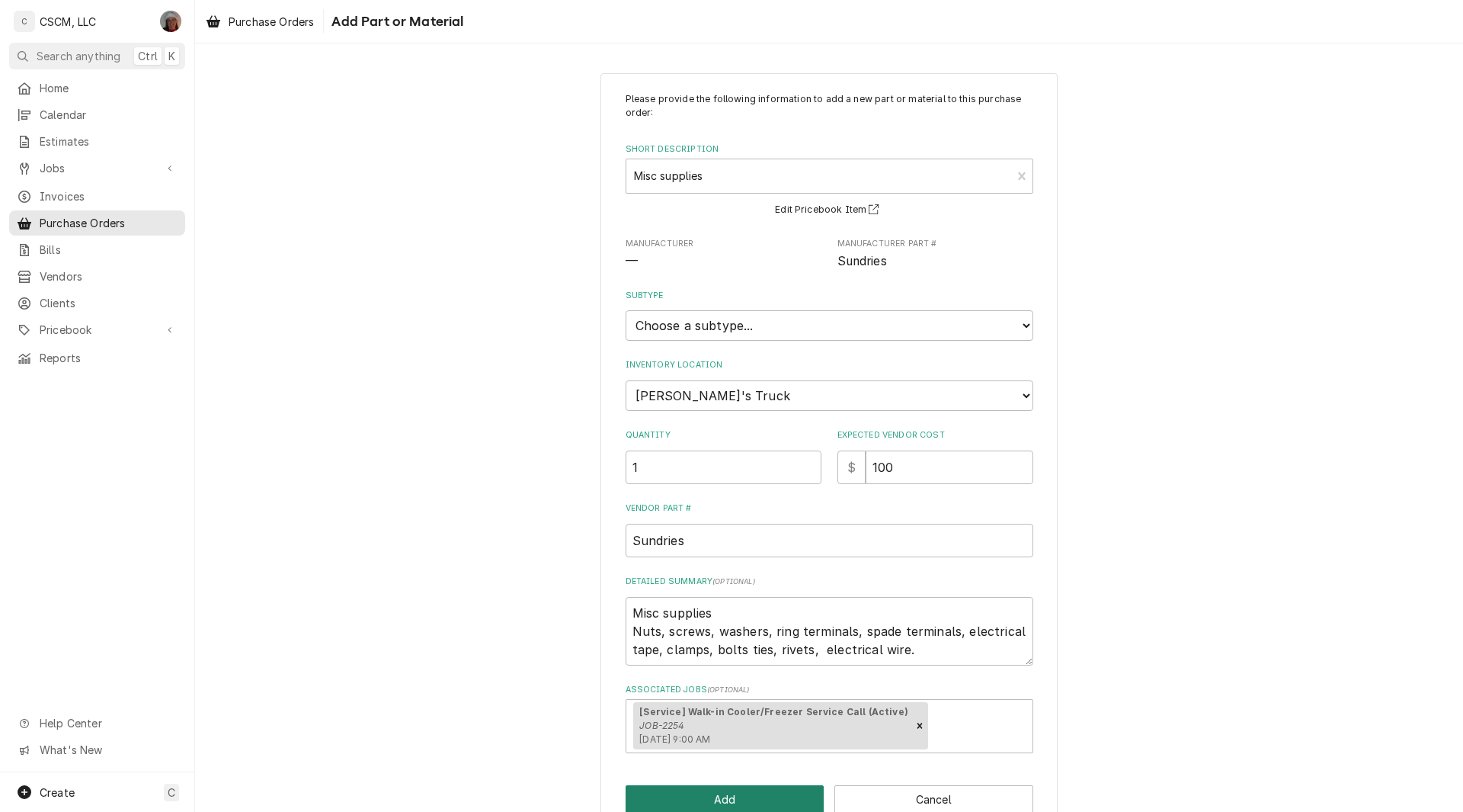
click at [720, 795] on button "Add" at bounding box center [725, 799] width 199 height 28
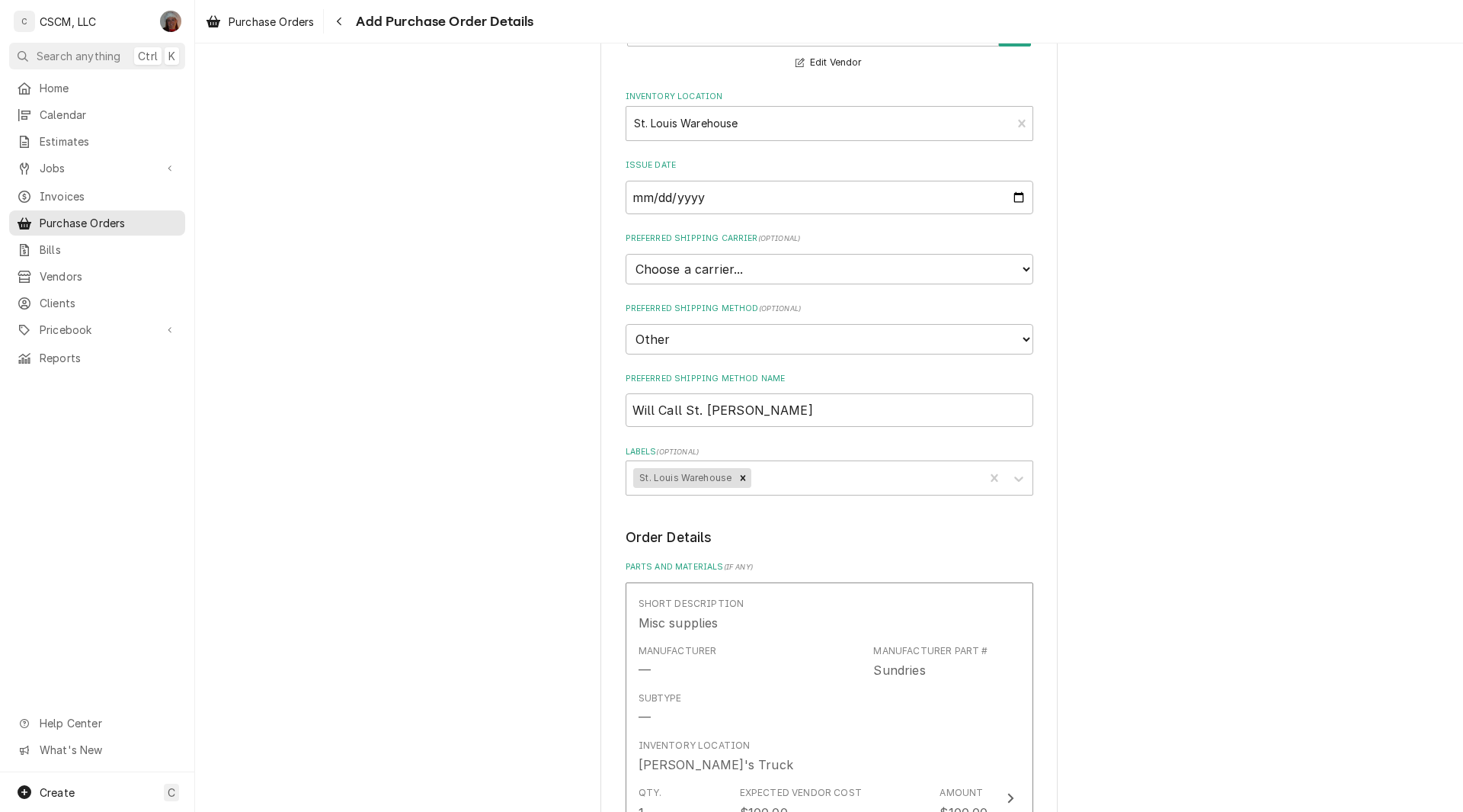
scroll to position [796, 0]
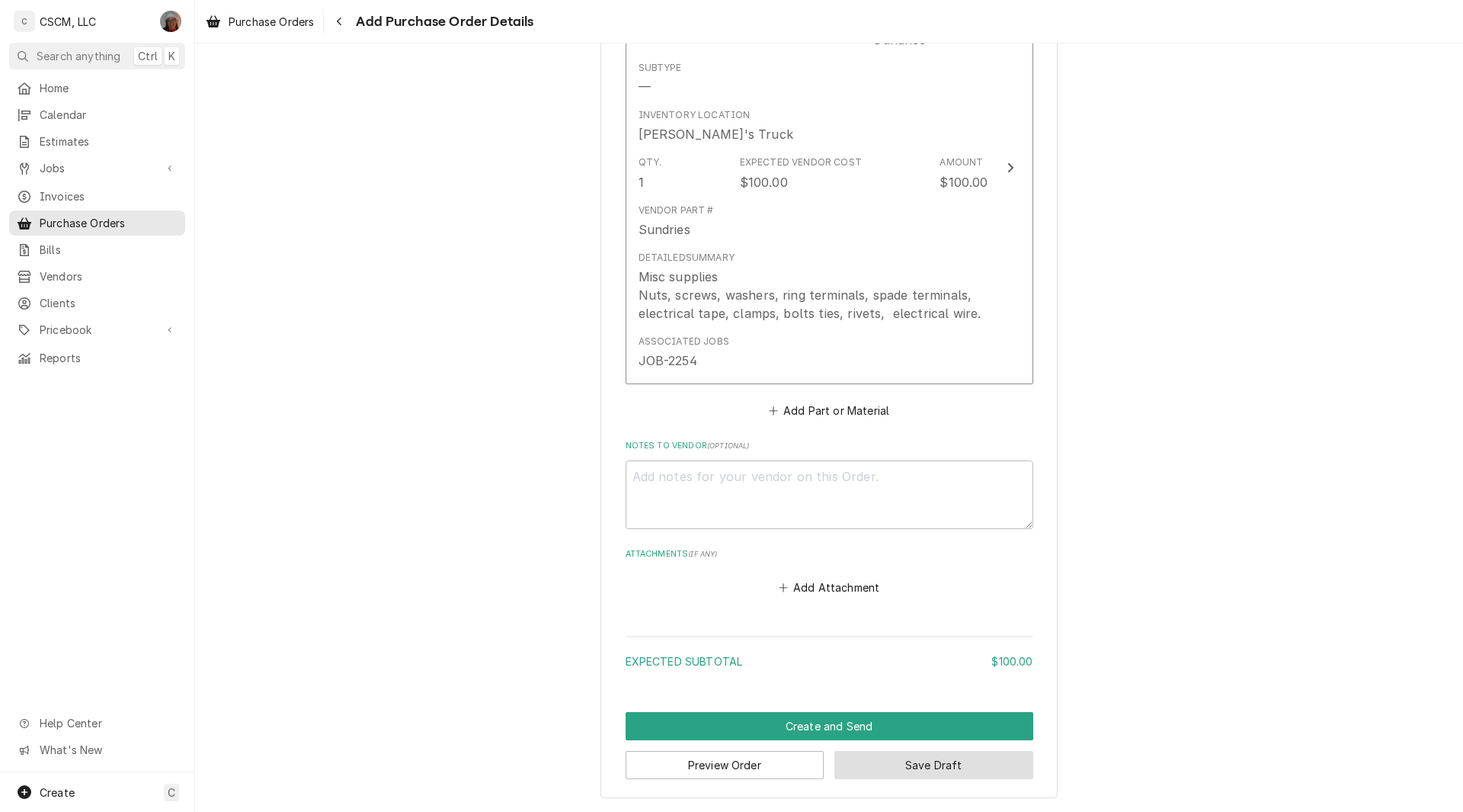
click at [888, 760] on button "Save Draft" at bounding box center [934, 765] width 199 height 28
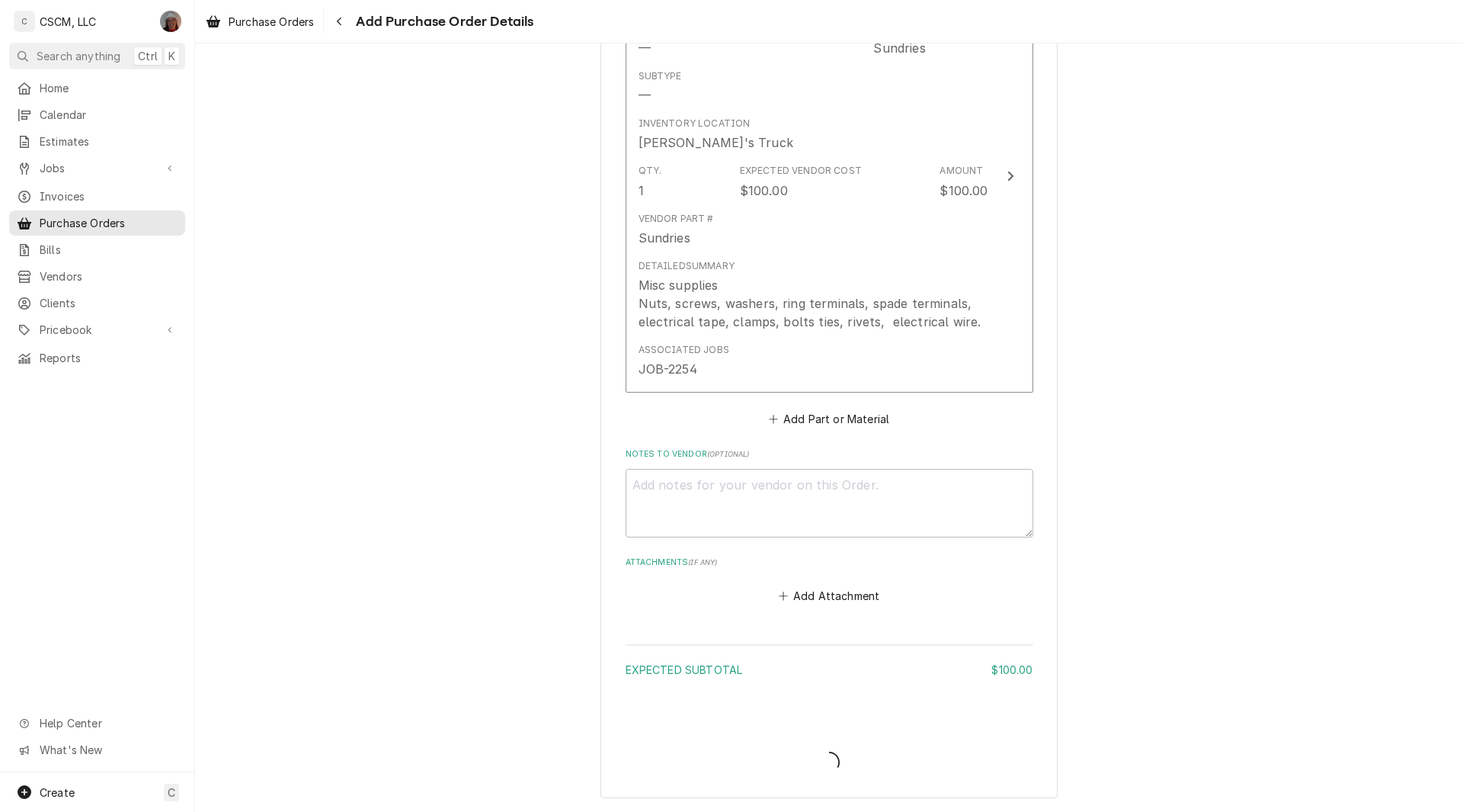
type textarea "x"
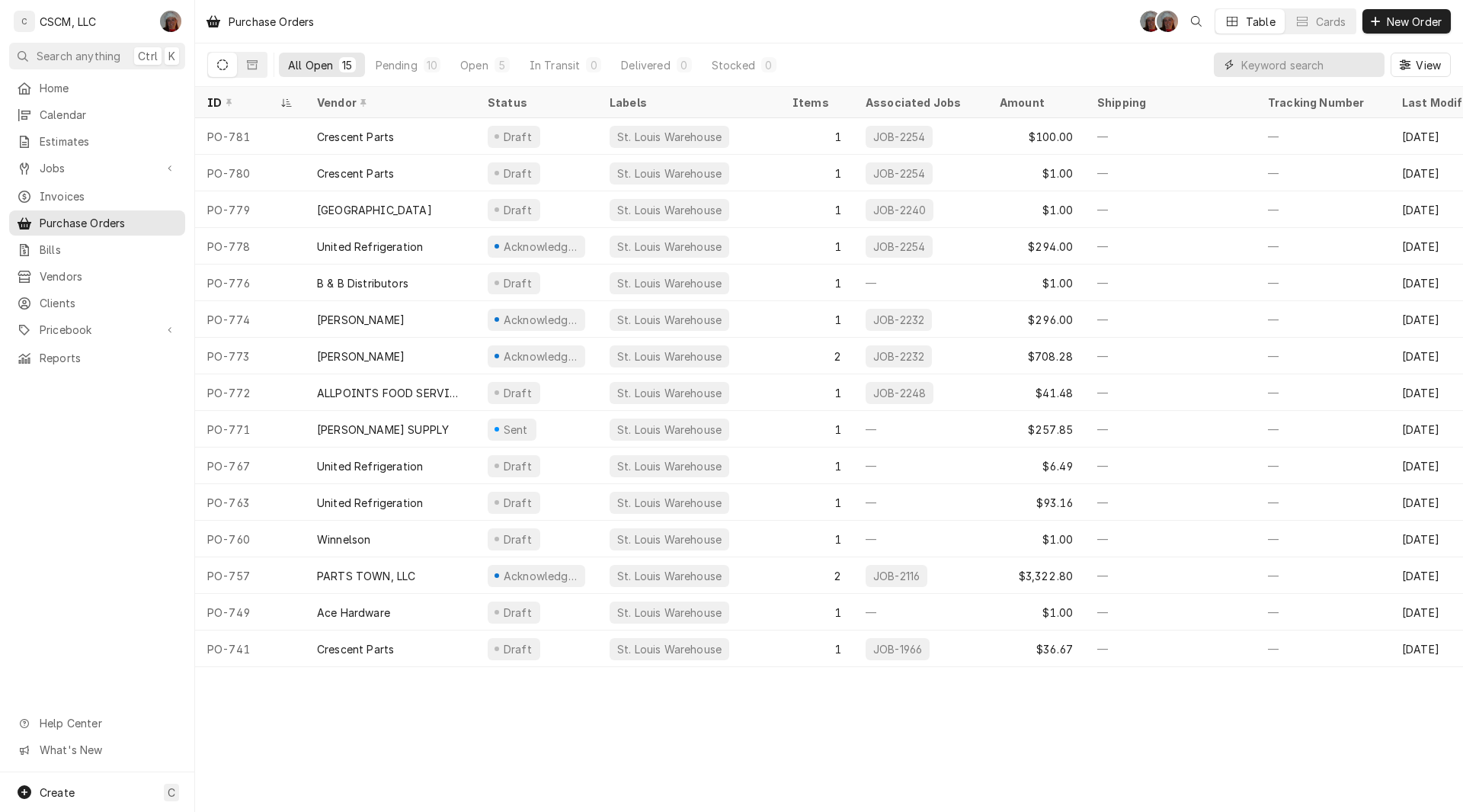
click at [1263, 64] on input "Dynamic Content Wrapper" at bounding box center [1310, 65] width 136 height 24
click at [98, 321] on span "Pricebook" at bounding box center [97, 329] width 115 height 16
click at [89, 374] on div "Parts & Materials" at bounding box center [96, 383] width 170 height 19
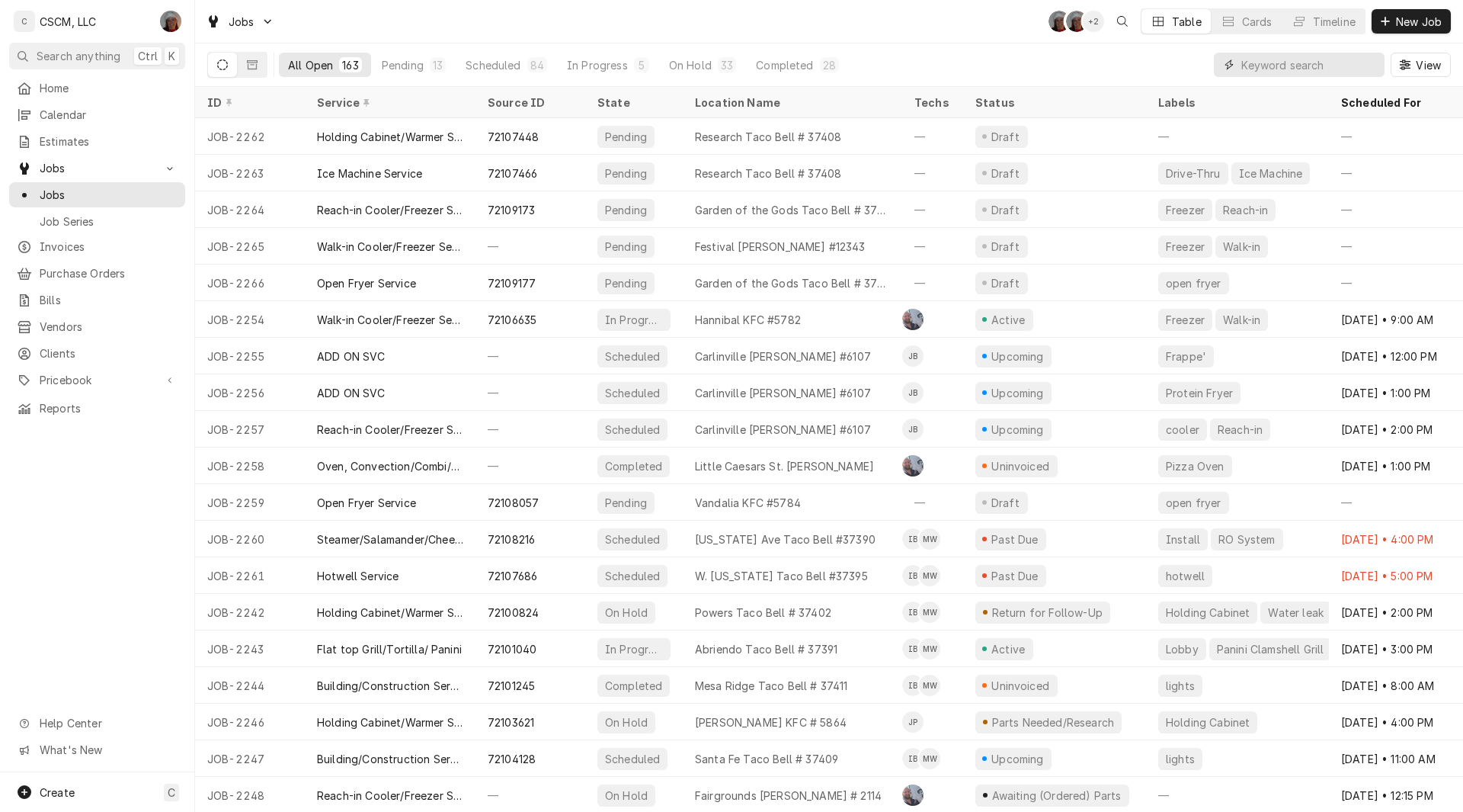
click at [1263, 71] on input "Dynamic Content Wrapper" at bounding box center [1310, 65] width 136 height 24
paste input "72061987"
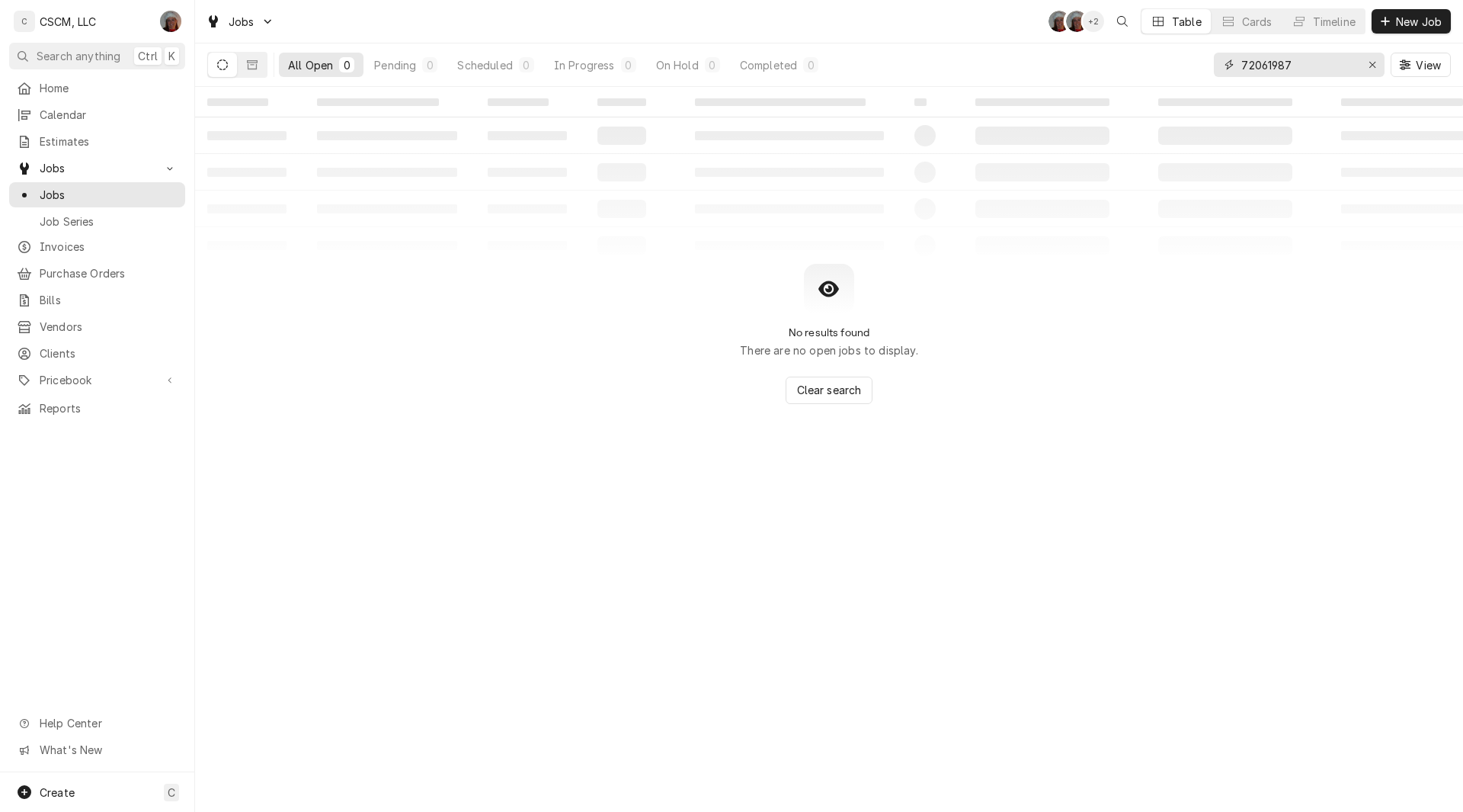
drag, startPoint x: 1314, startPoint y: 65, endPoint x: 1079, endPoint y: 75, distance: 235.2
click at [1079, 75] on div "All Open 0 Pending 0 Scheduled 0 In Progress 0 On Hold 0 Completed 0 72061987 V…" at bounding box center [829, 65] width 1244 height 43
type input "37390"
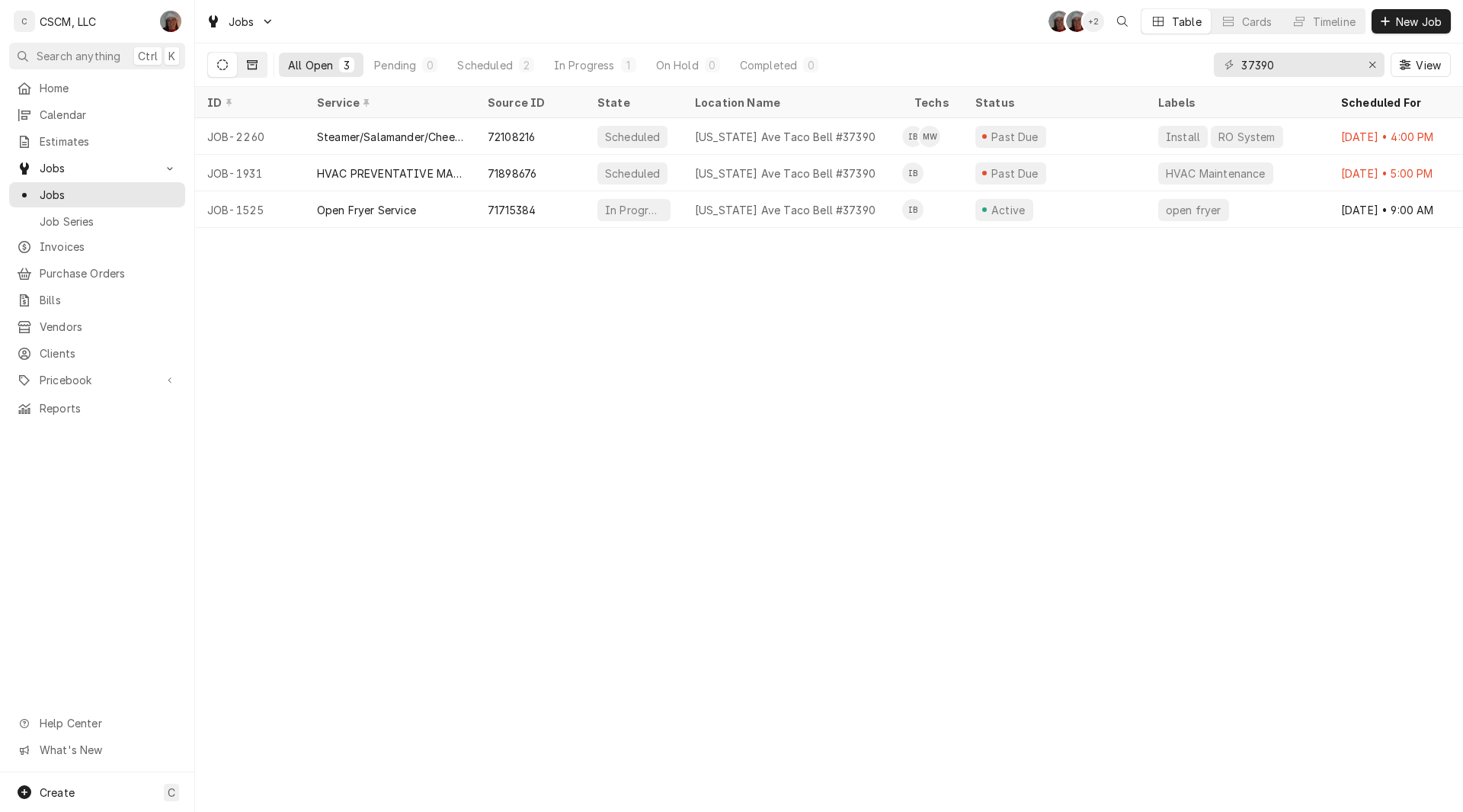
click at [252, 66] on icon "Dynamic Content Wrapper" at bounding box center [253, 65] width 11 height 11
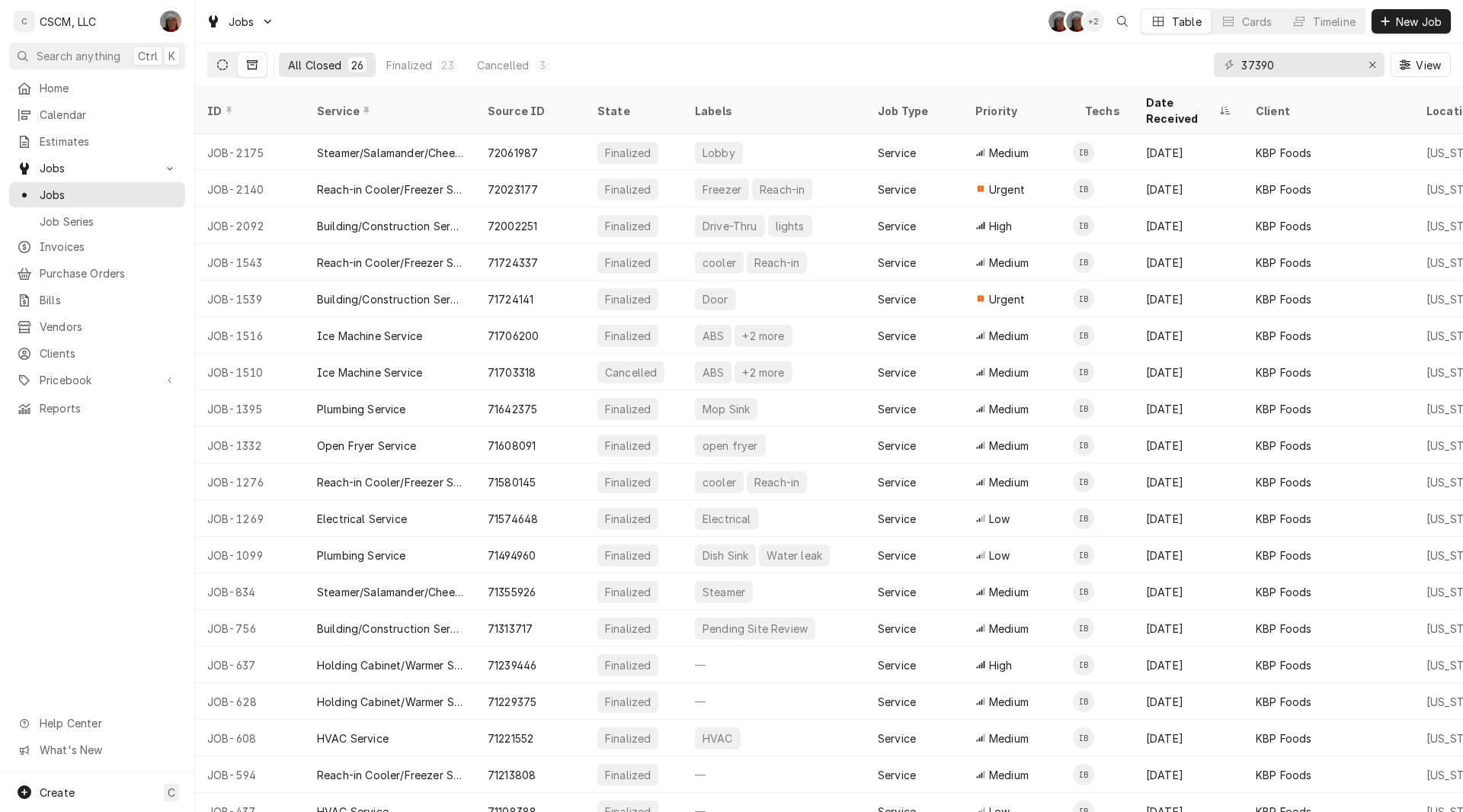
click at [213, 70] on button "Dynamic Content Wrapper" at bounding box center [222, 65] width 29 height 24
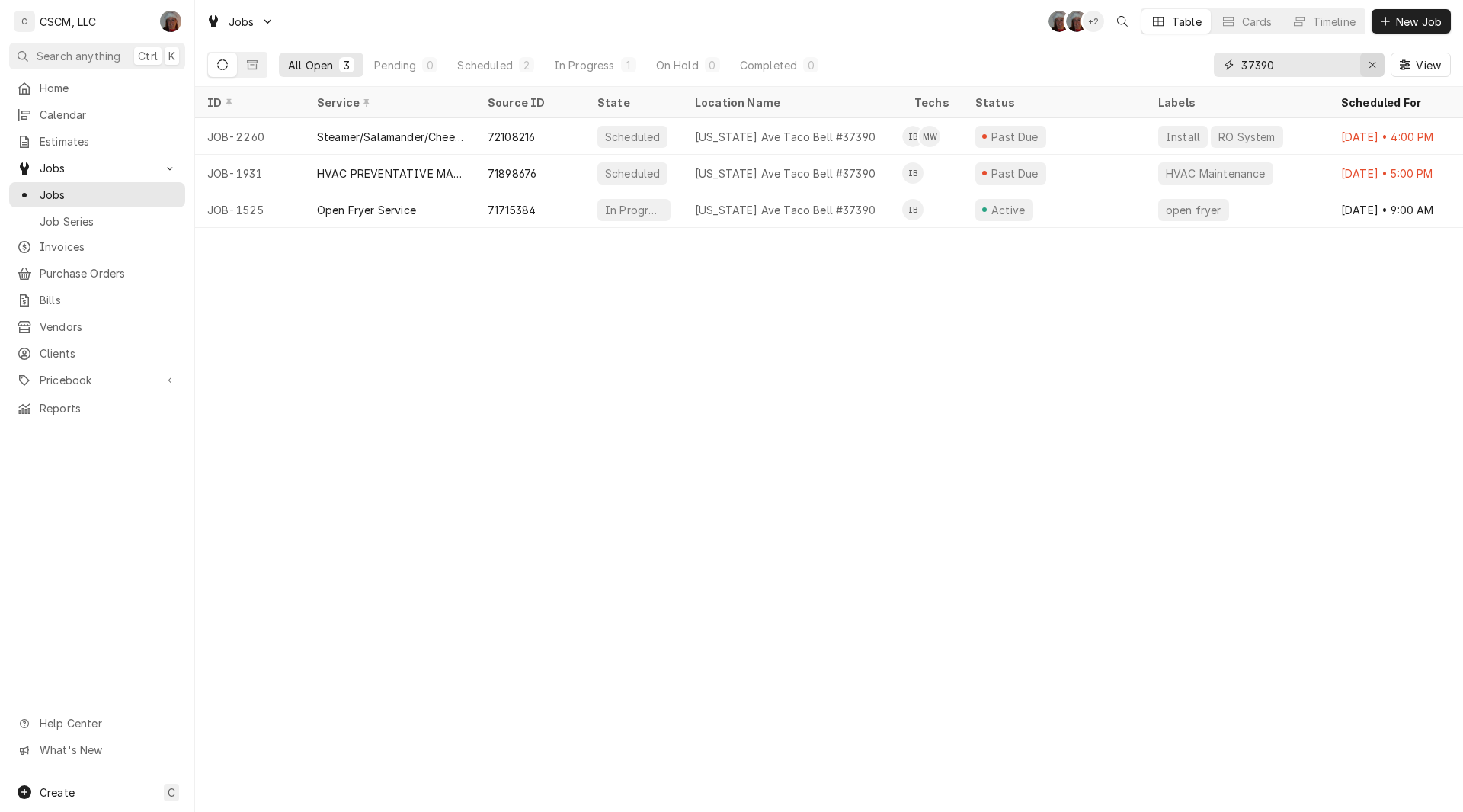
click at [1375, 71] on div "Erase input" at bounding box center [1372, 64] width 15 height 15
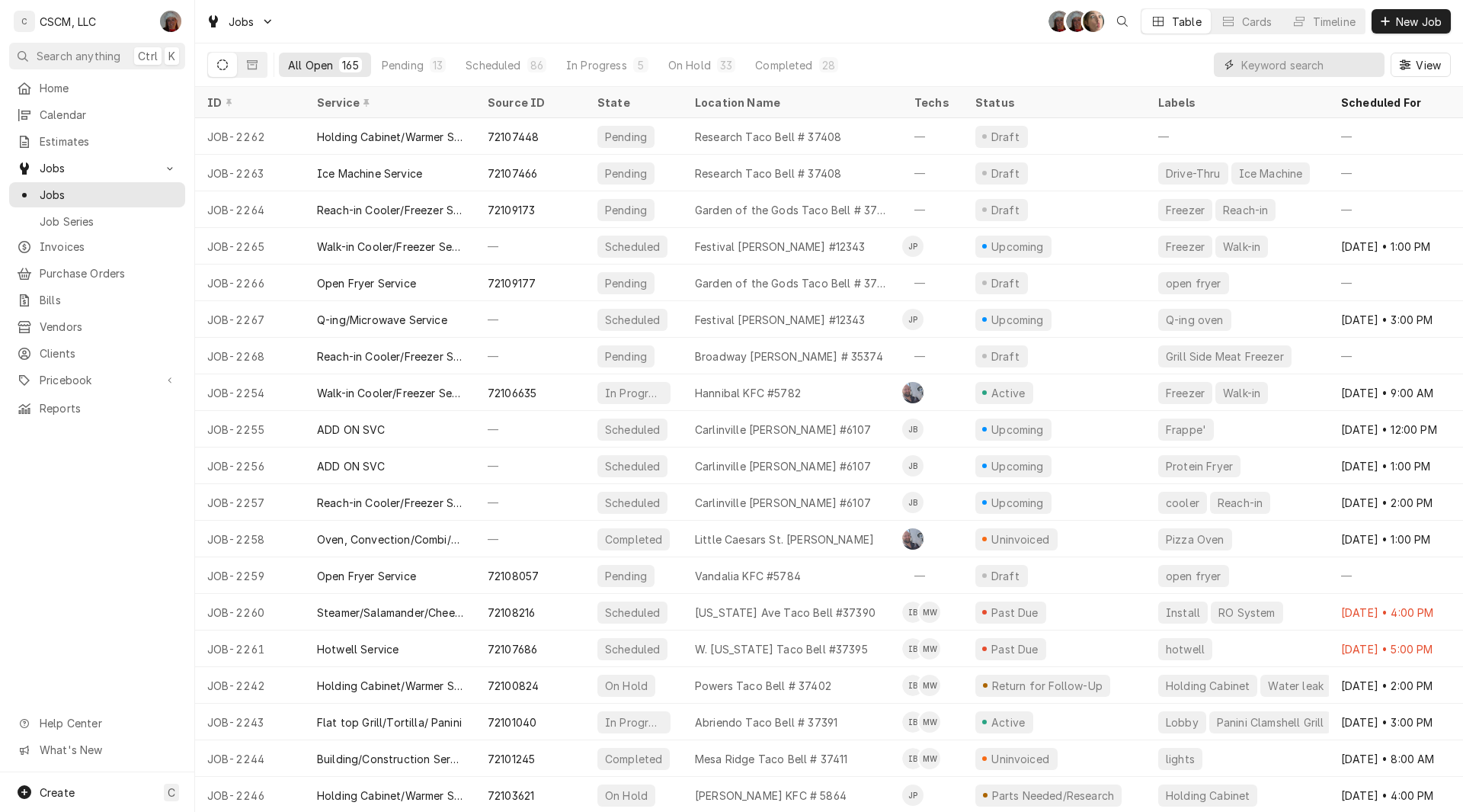
click at [1272, 72] on input "Dynamic Content Wrapper" at bounding box center [1310, 65] width 136 height 24
paste input "72104677"
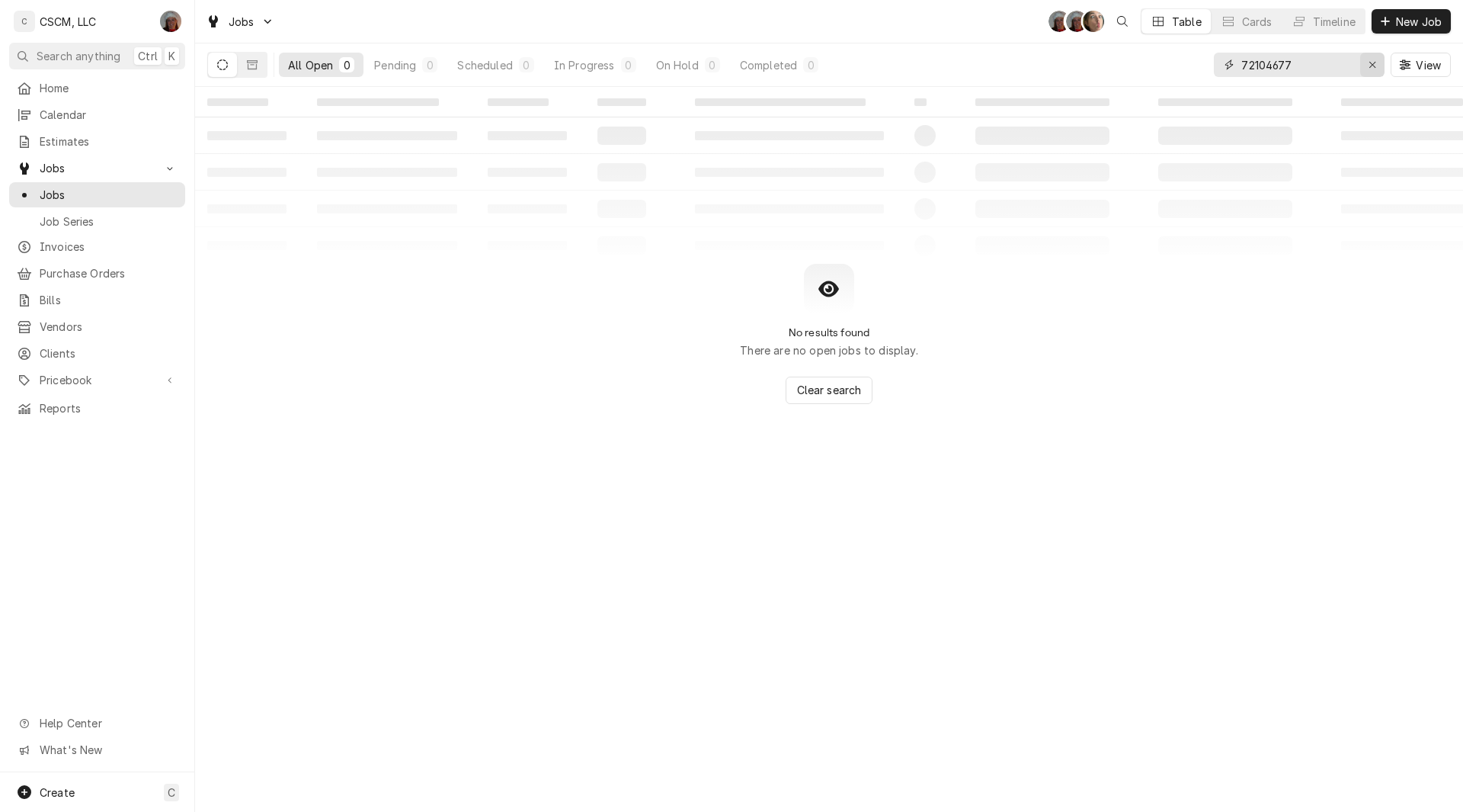
type input "72104677"
click at [1377, 66] on div "Erase input" at bounding box center [1372, 64] width 15 height 15
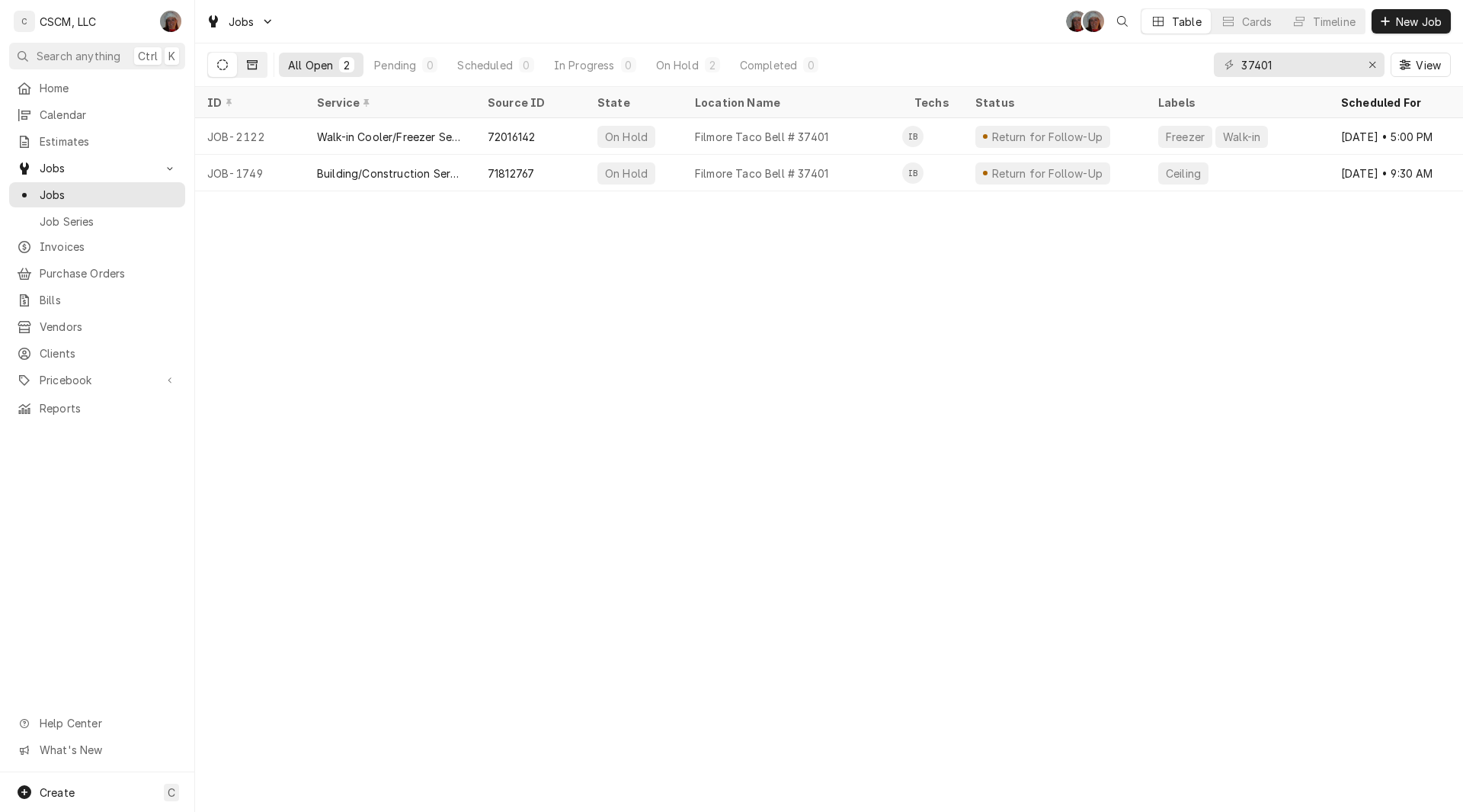
click at [256, 65] on icon "Dynamic Content Wrapper" at bounding box center [253, 65] width 11 height 9
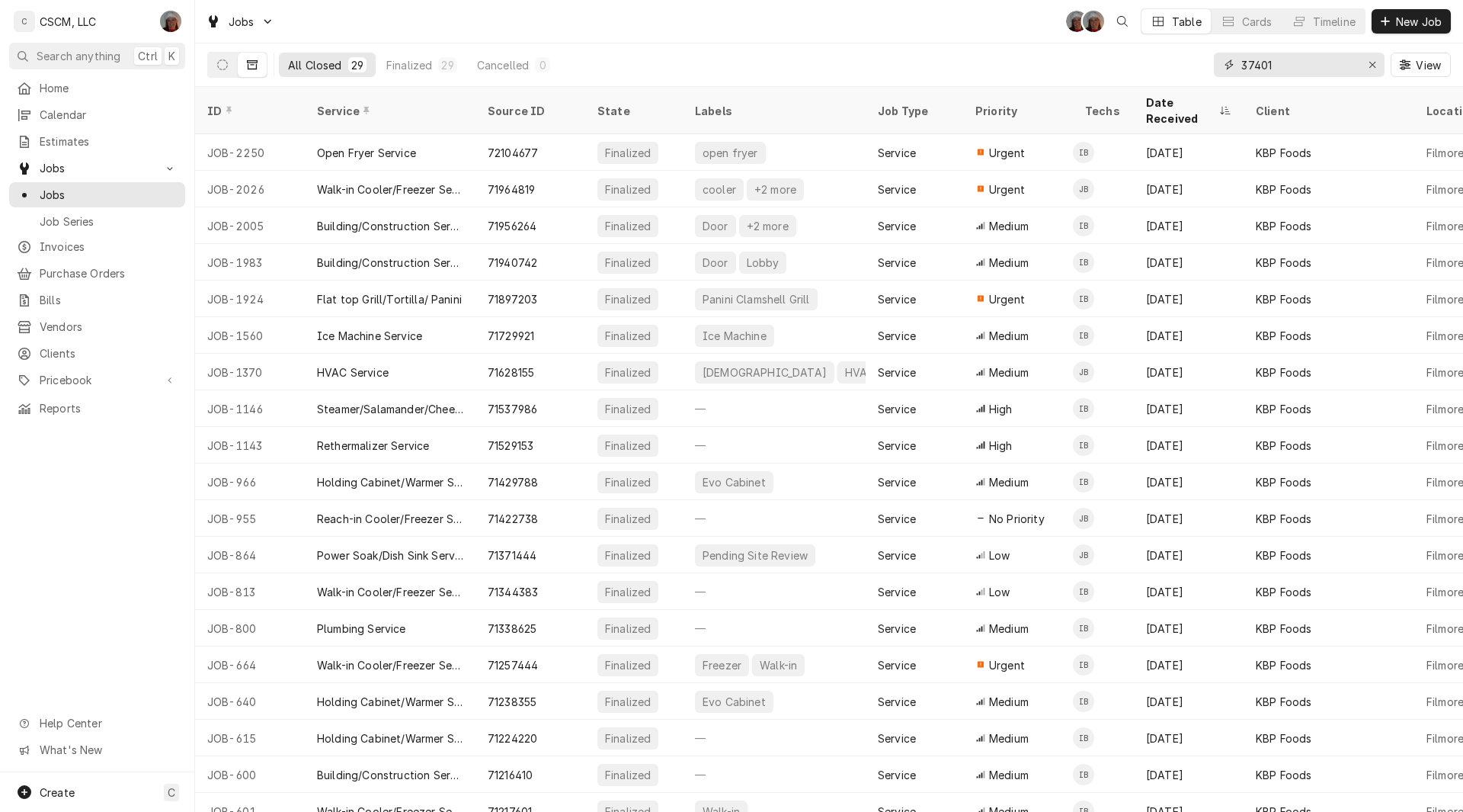
drag, startPoint x: 1289, startPoint y: 68, endPoint x: 1142, endPoint y: 76, distance: 147.2
click at [1142, 76] on div "All Closed 29 Finalized 29 Cancelled 0 37401 View" at bounding box center [829, 65] width 1244 height 43
paste input "72104677"
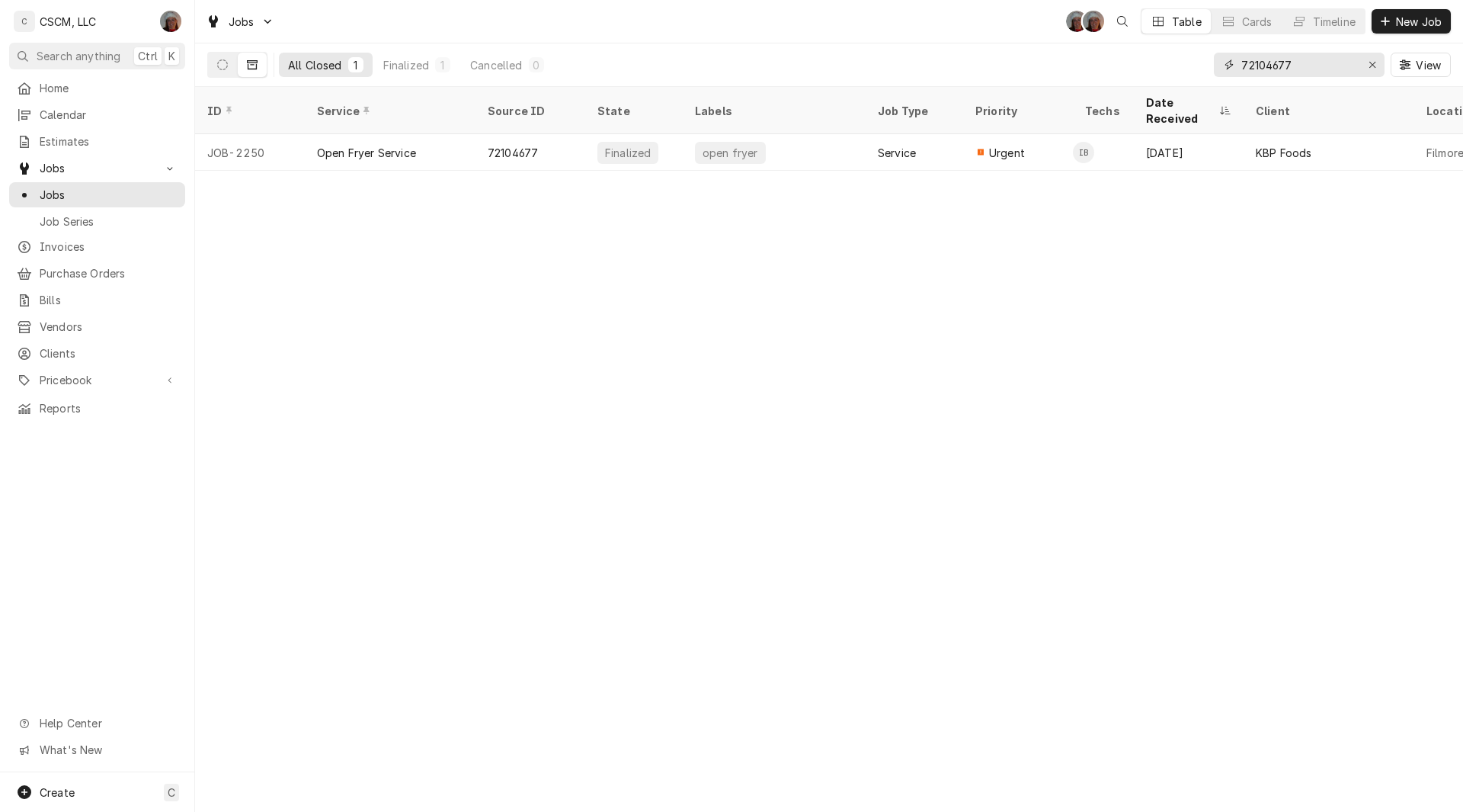
type input "72104677"
click at [1373, 70] on icon "Erase input" at bounding box center [1373, 65] width 9 height 11
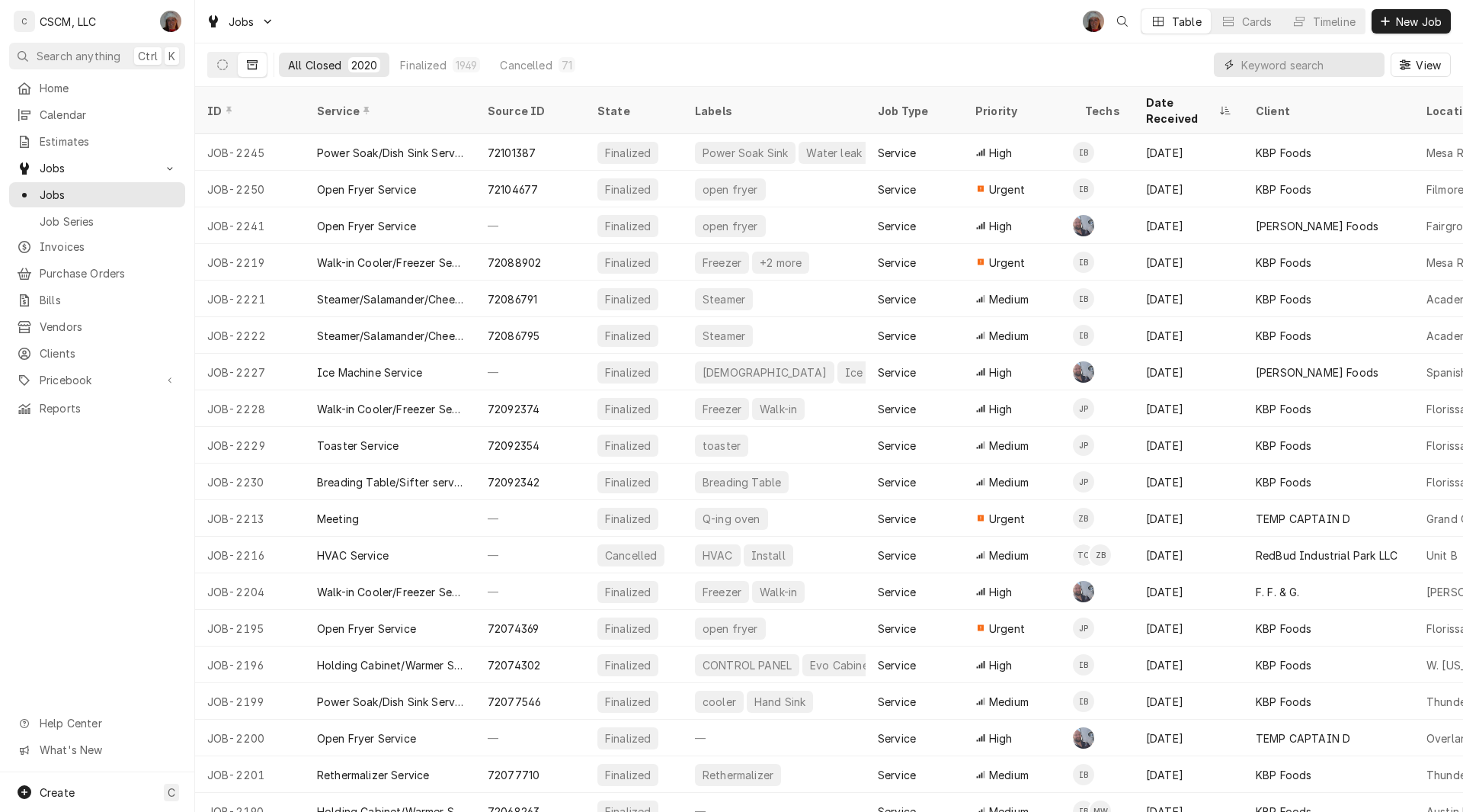
paste input "72060564"
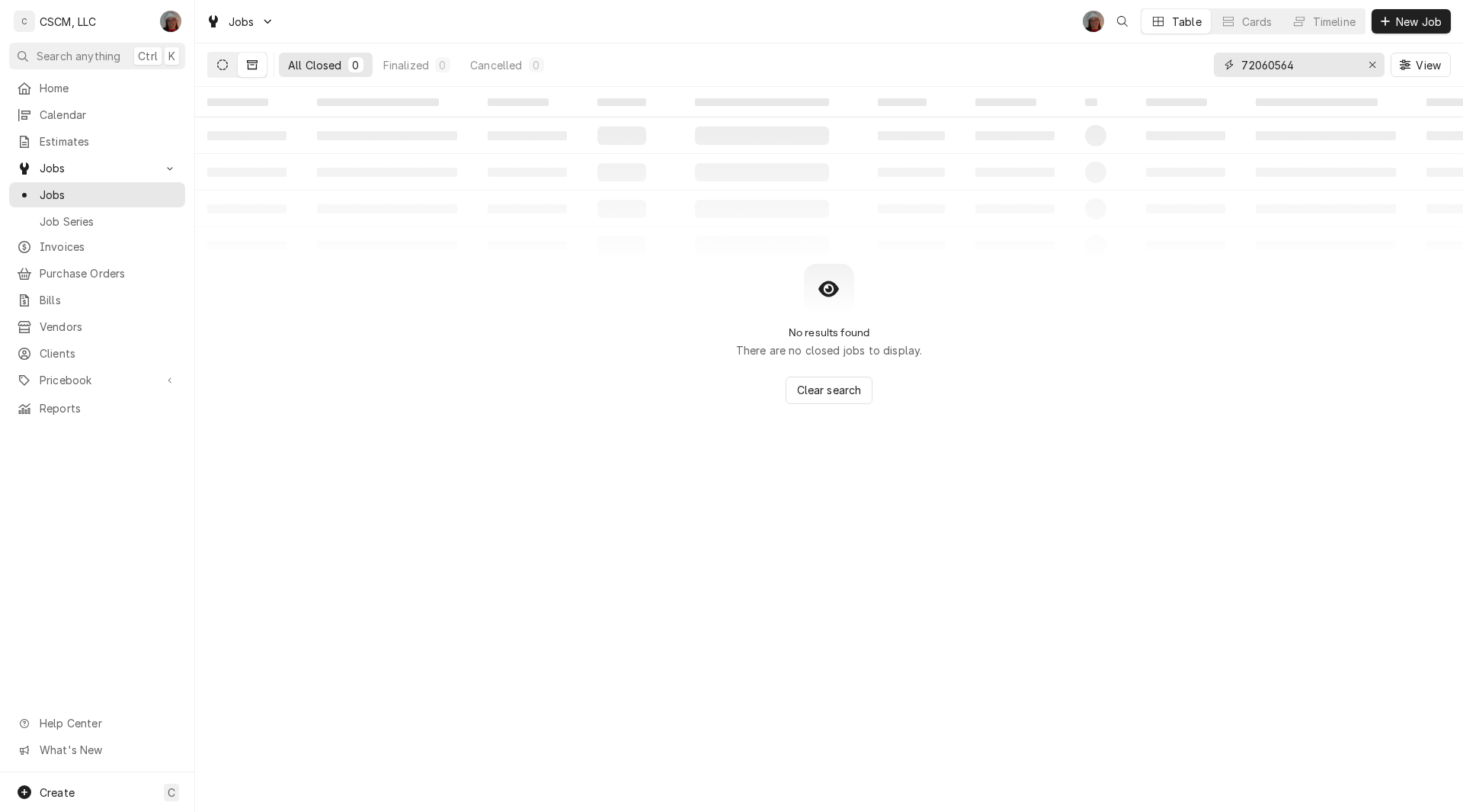
type input "72060564"
click at [225, 62] on icon "Dynamic Content Wrapper" at bounding box center [223, 65] width 11 height 11
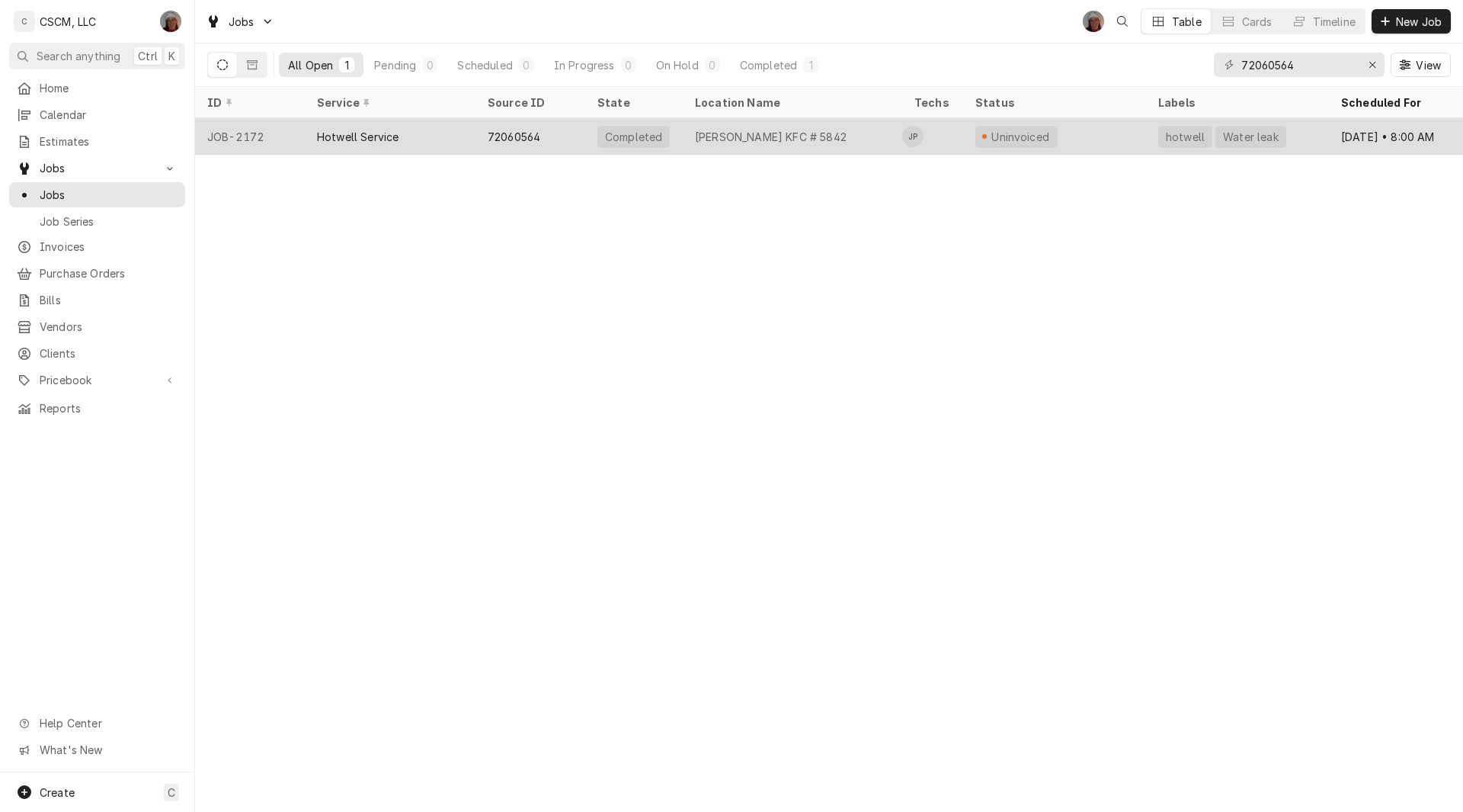
click at [471, 132] on div "Hotwell Service" at bounding box center [390, 137] width 171 height 36
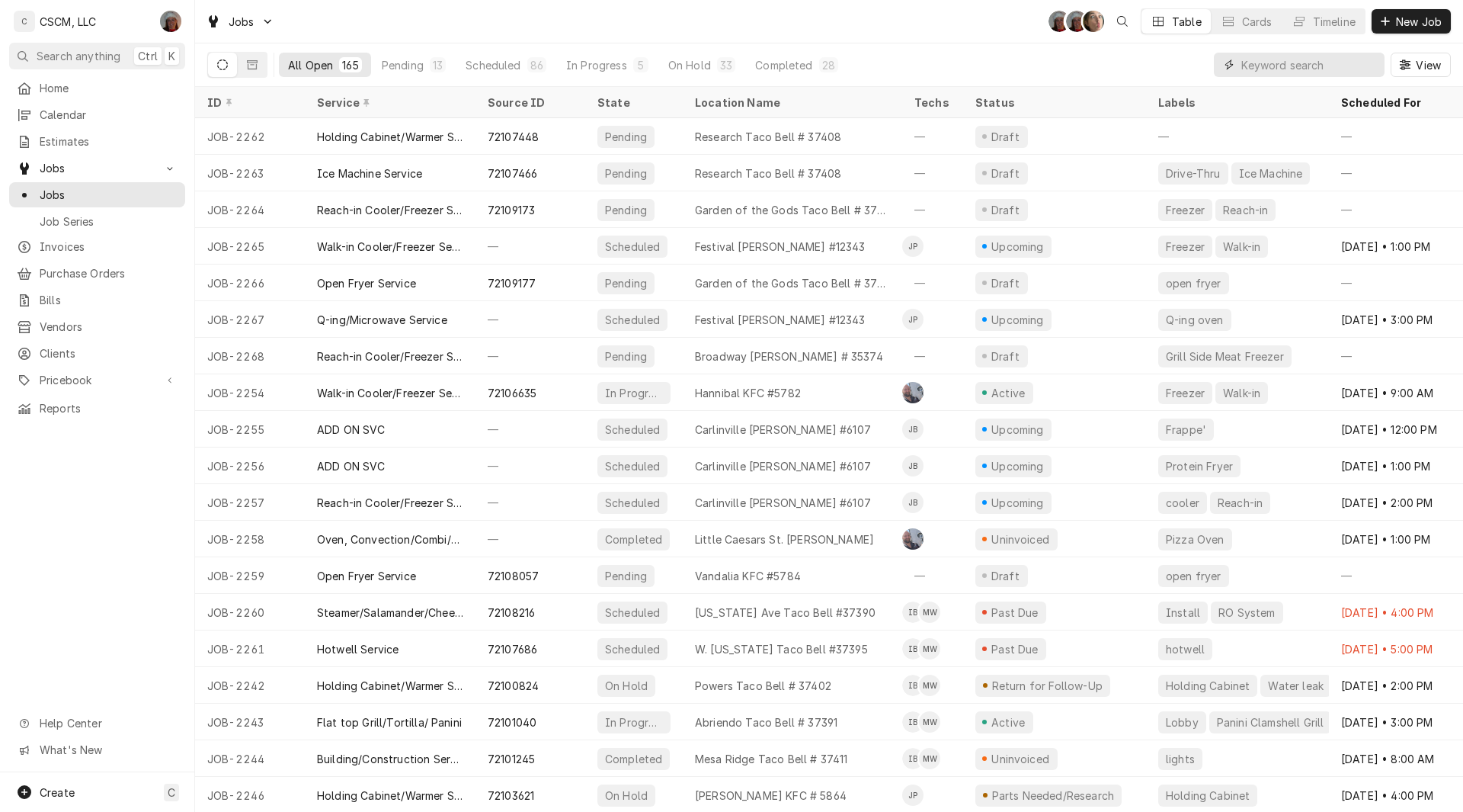
click at [1254, 67] on input "Dynamic Content Wrapper" at bounding box center [1310, 65] width 136 height 24
paste input "72104677"
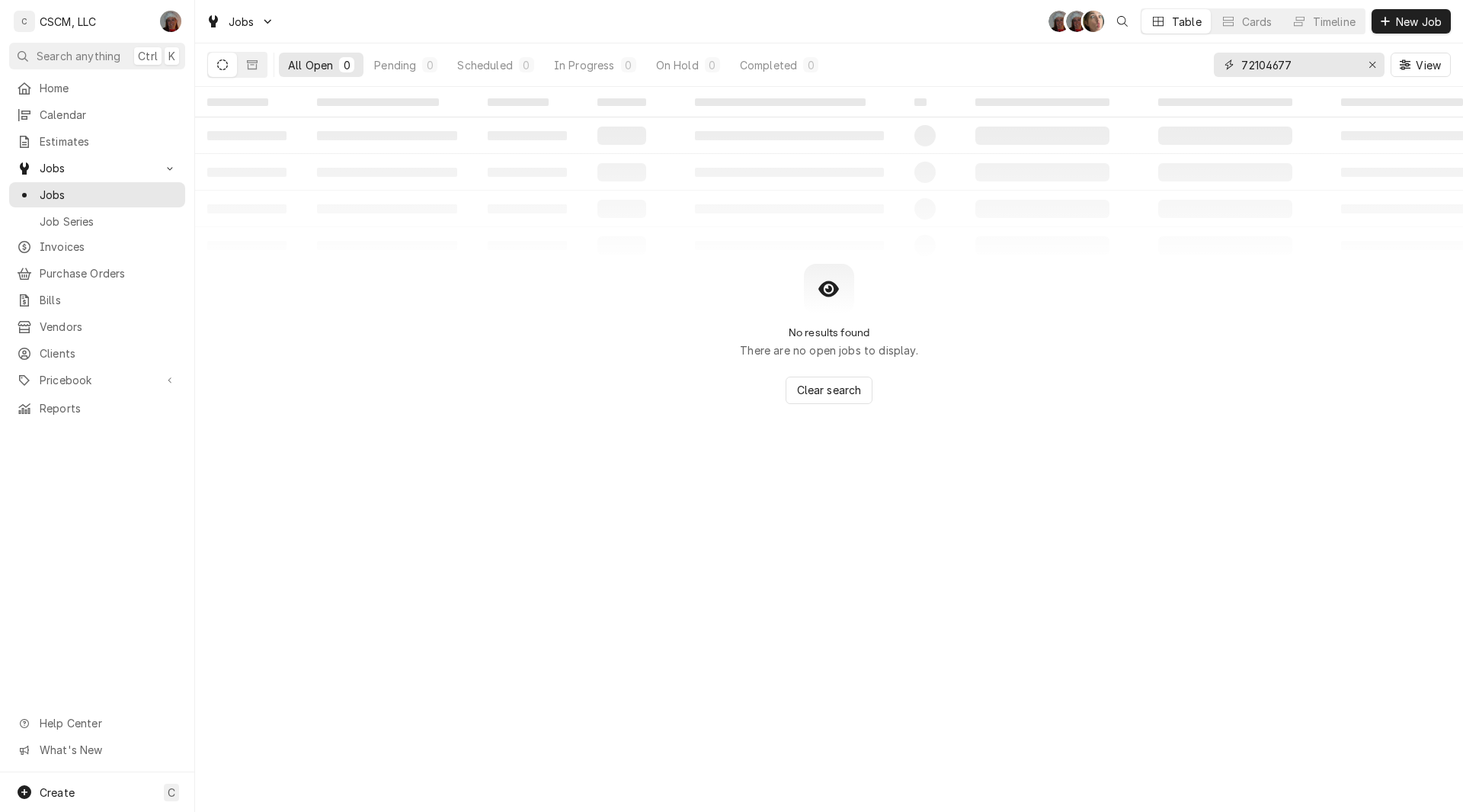
type input "72104677"
click at [72, 265] on span "Purchase Orders" at bounding box center [108, 273] width 138 height 16
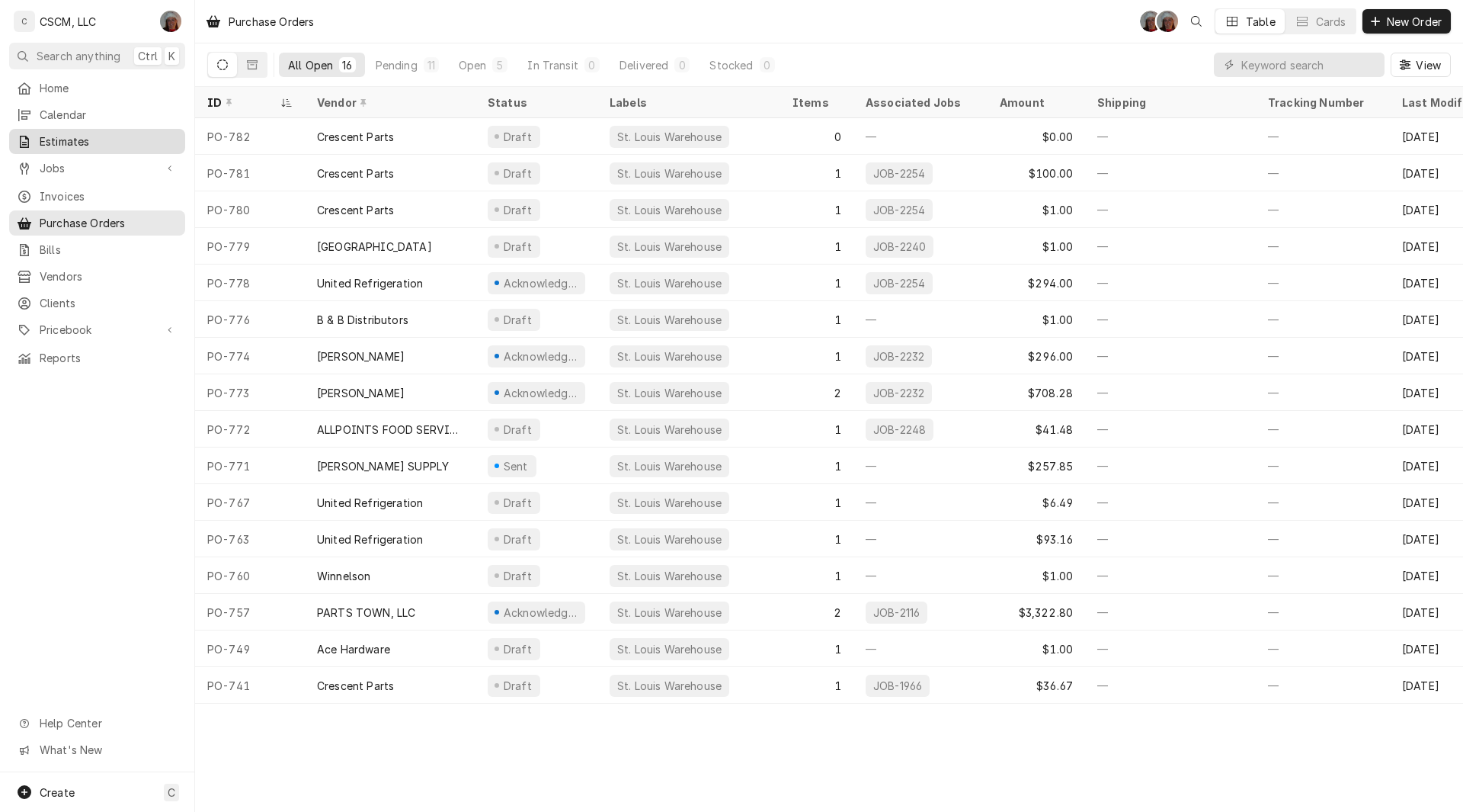
click at [107, 133] on span "Estimates" at bounding box center [108, 141] width 138 height 16
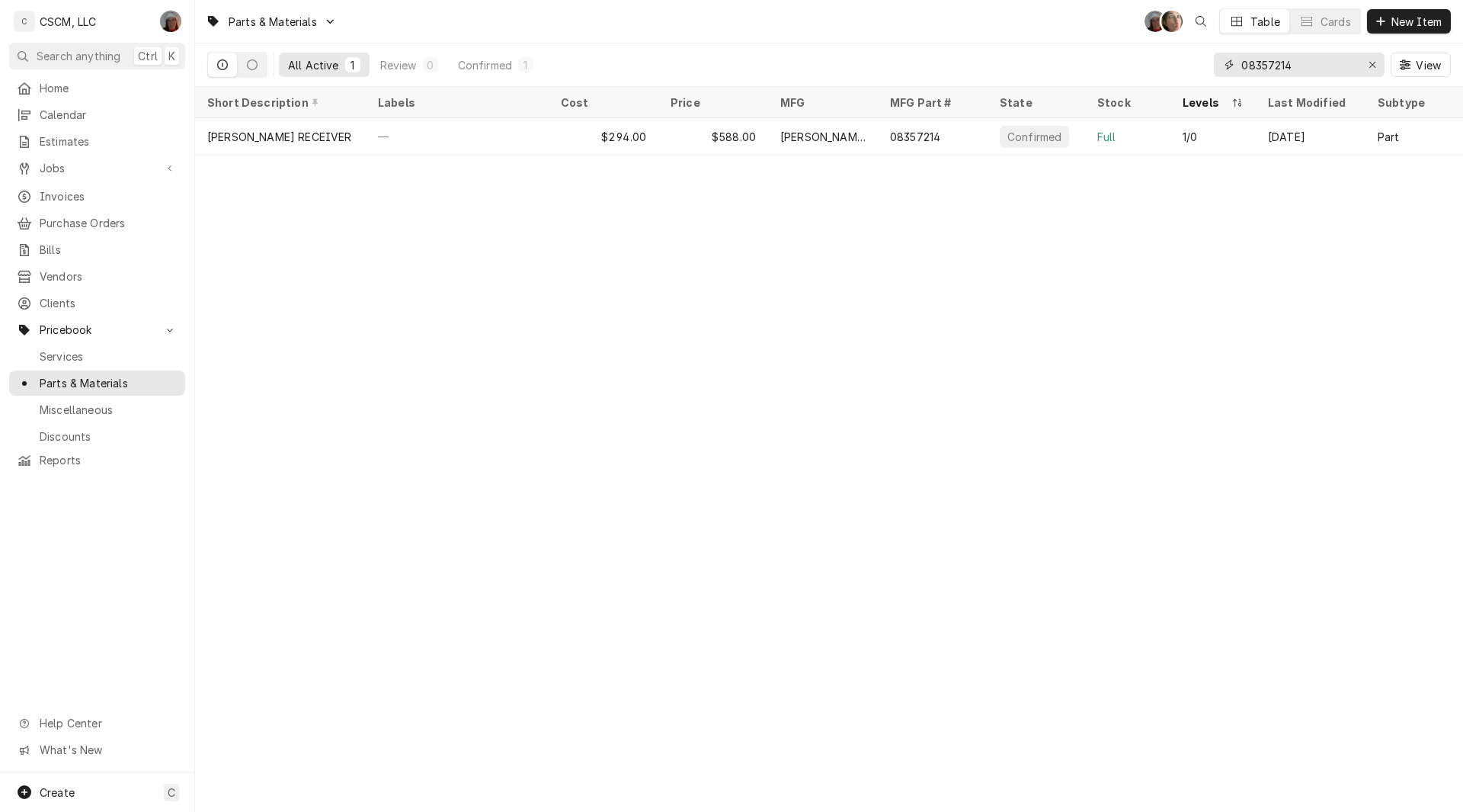
drag, startPoint x: 1322, startPoint y: 66, endPoint x: 1148, endPoint y: 73, distance: 174.1
click at [1148, 73] on div "All Active 1 Review 0 Confirmed 1 08357214 View" at bounding box center [829, 65] width 1244 height 43
paste input "00008660"
type input "000008660"
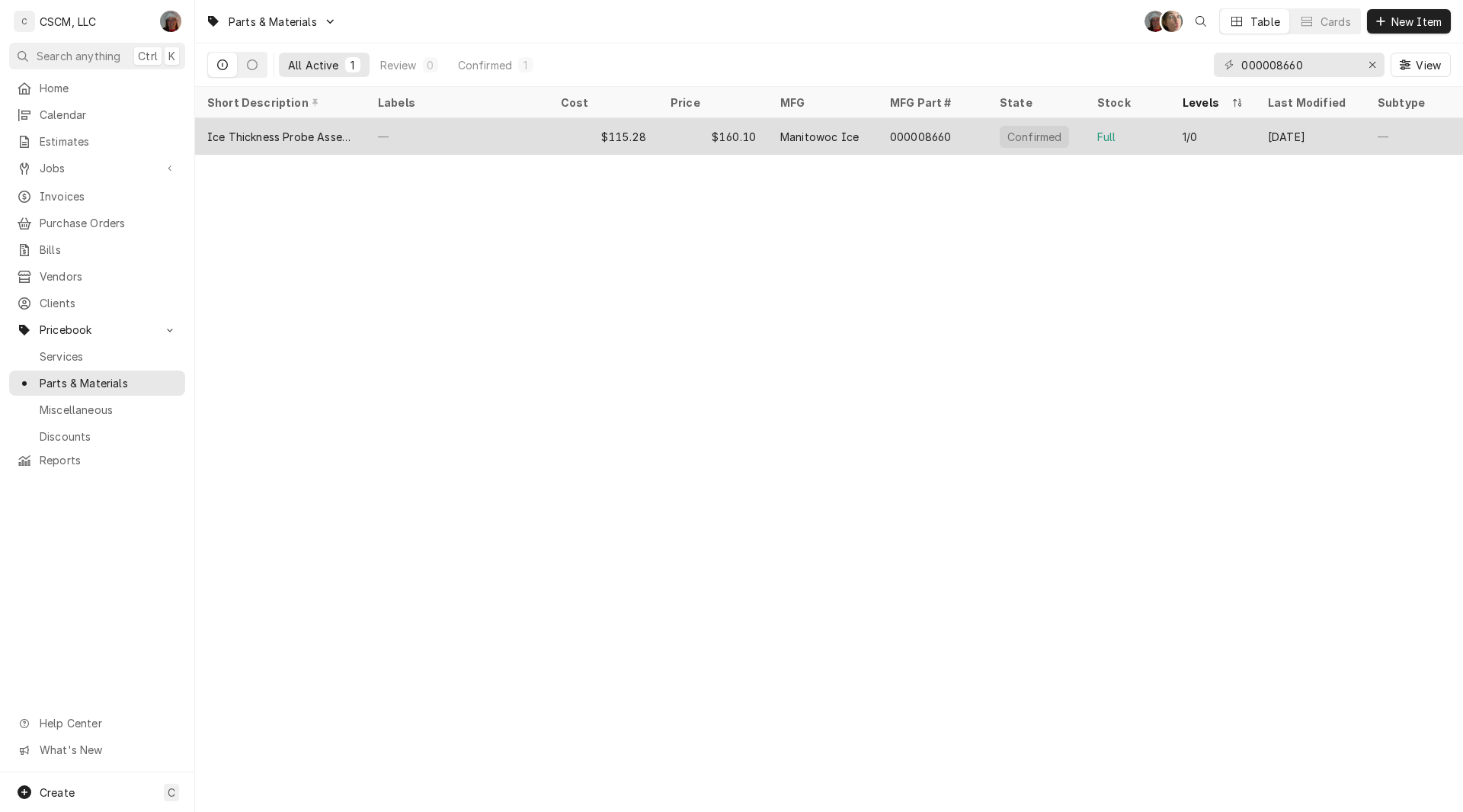
click at [499, 136] on div "—" at bounding box center [457, 137] width 183 height 36
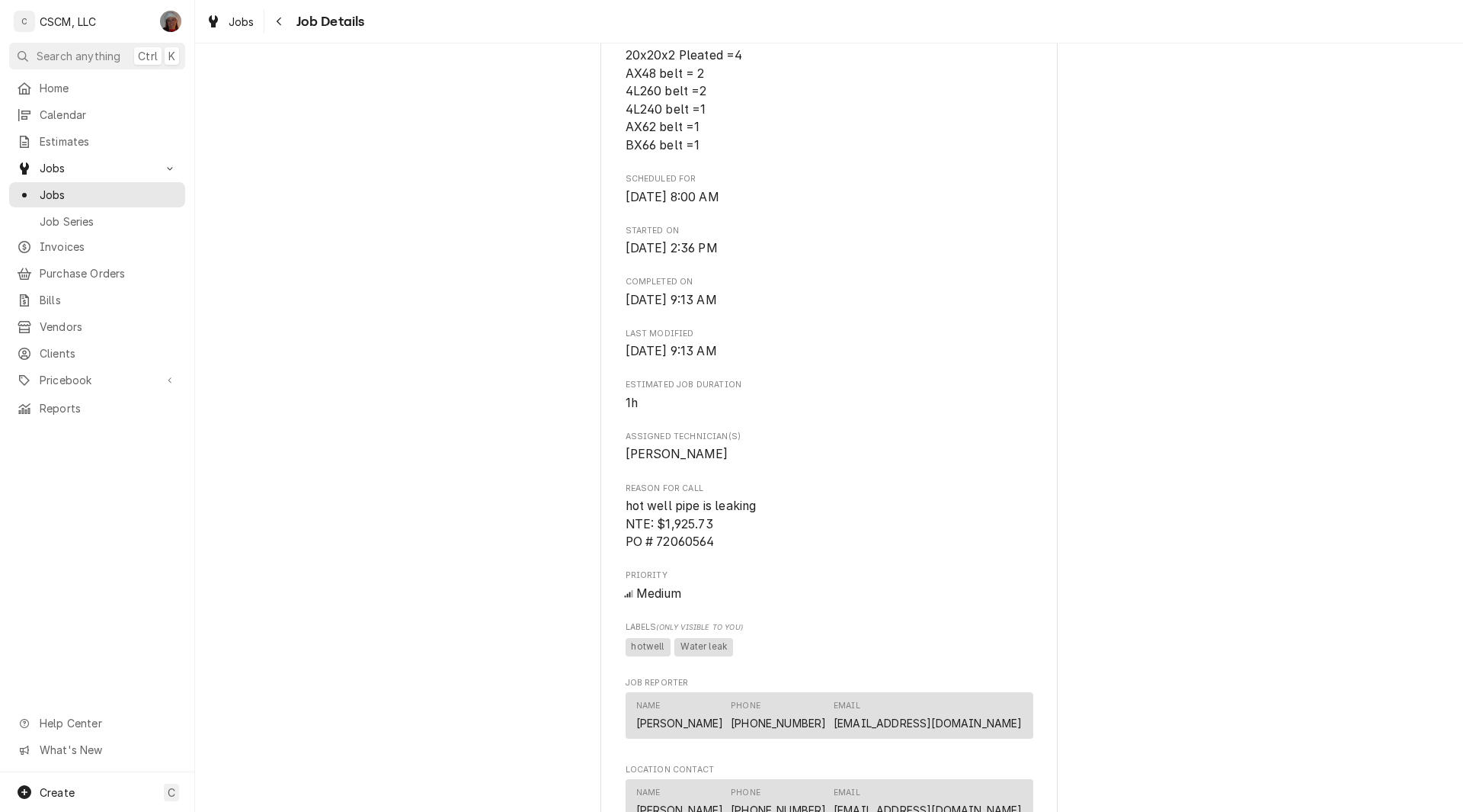
scroll to position [591, 0]
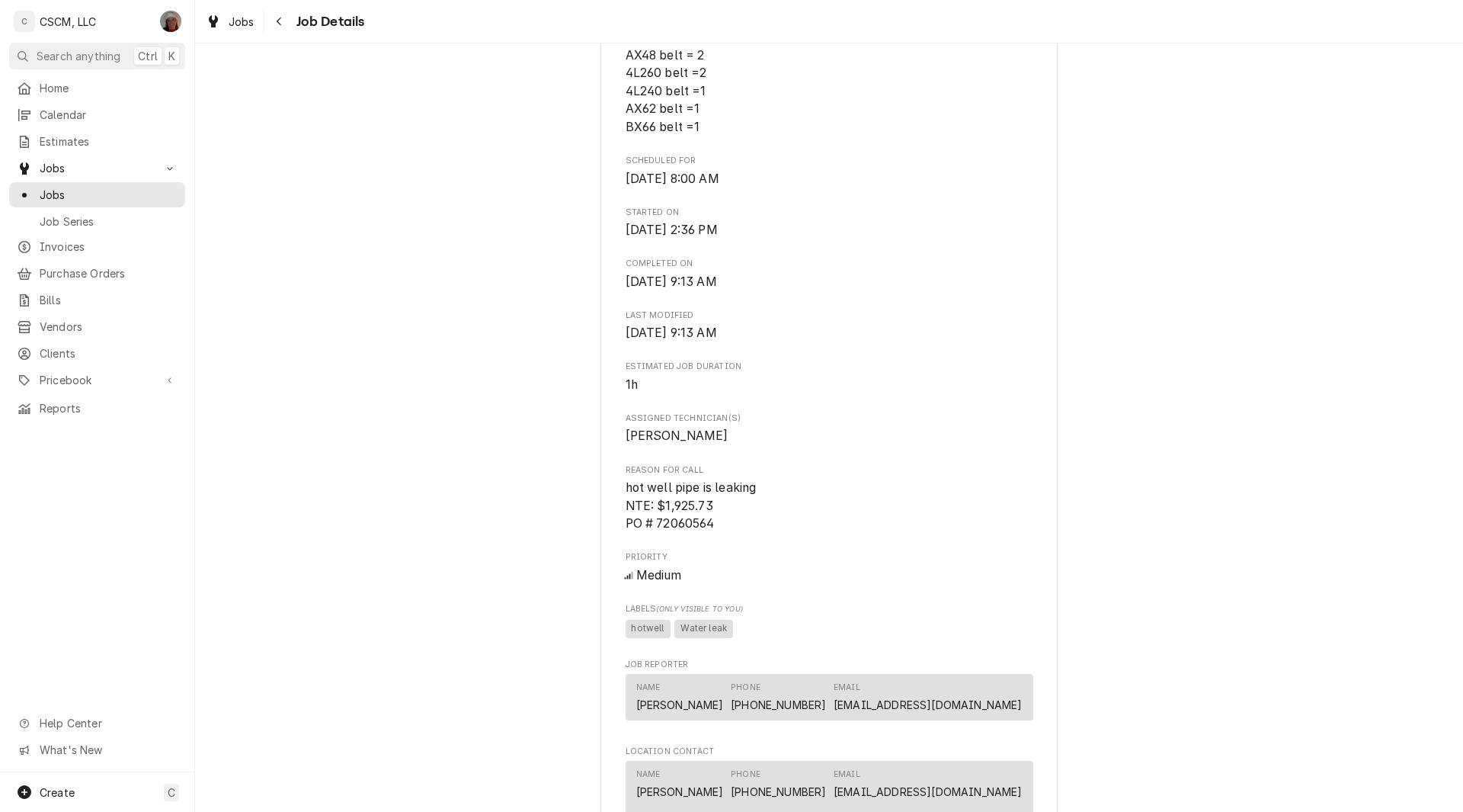
drag, startPoint x: 1431, startPoint y: 367, endPoint x: 1437, endPoint y: 420, distance: 53.3
click at [1437, 420] on div "Completed and Uninvoiced KBP Foods [PERSON_NAME] KFC # [STREET_ADDRESS][PERSON_…" at bounding box center [829, 465] width 1268 height 1993
click at [1337, 408] on div "Completed and Uninvoiced KBP Foods Homer Adams KFC # 5842 / 2994 Homer M Adams …" at bounding box center [829, 465] width 1268 height 1993
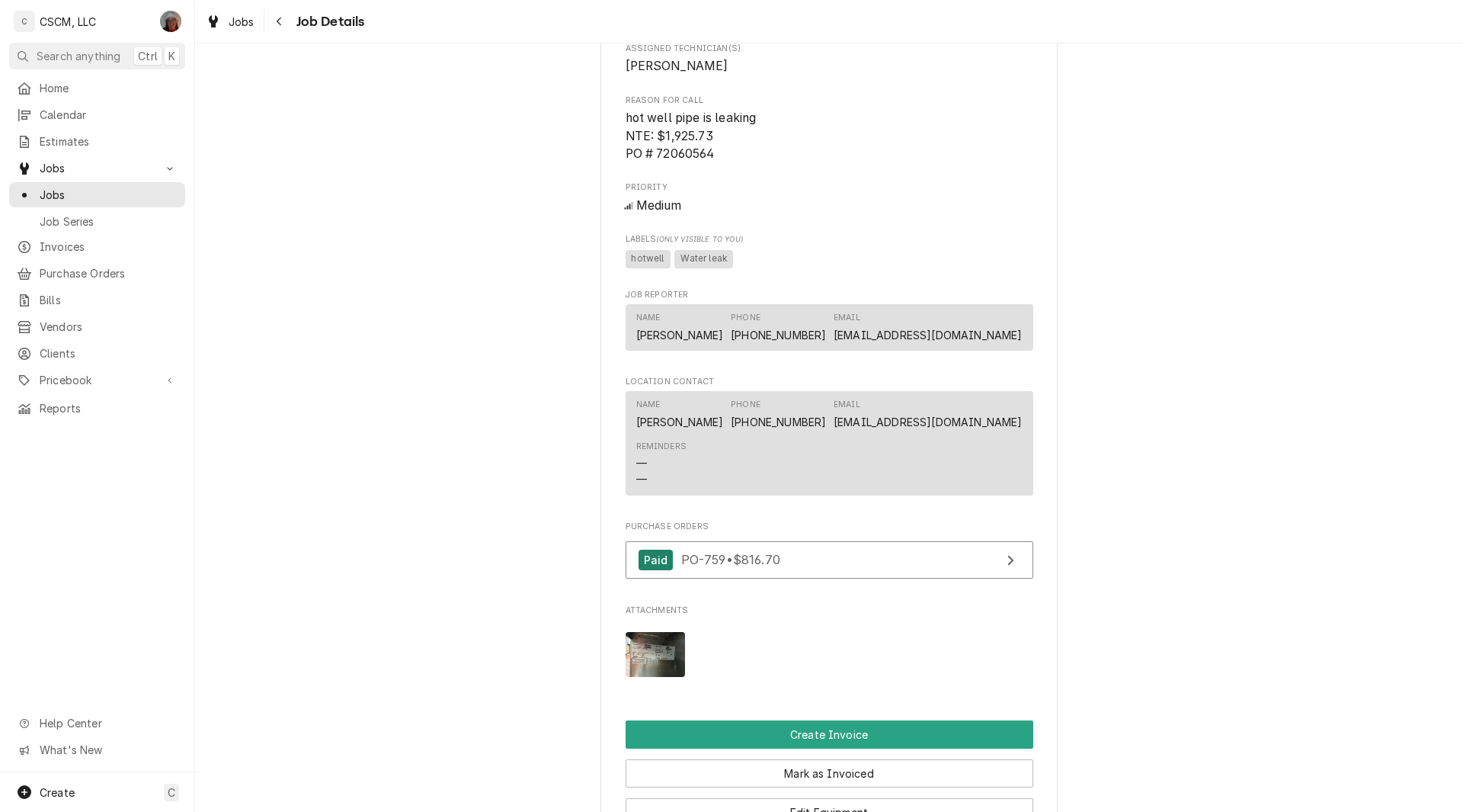
scroll to position [964, 0]
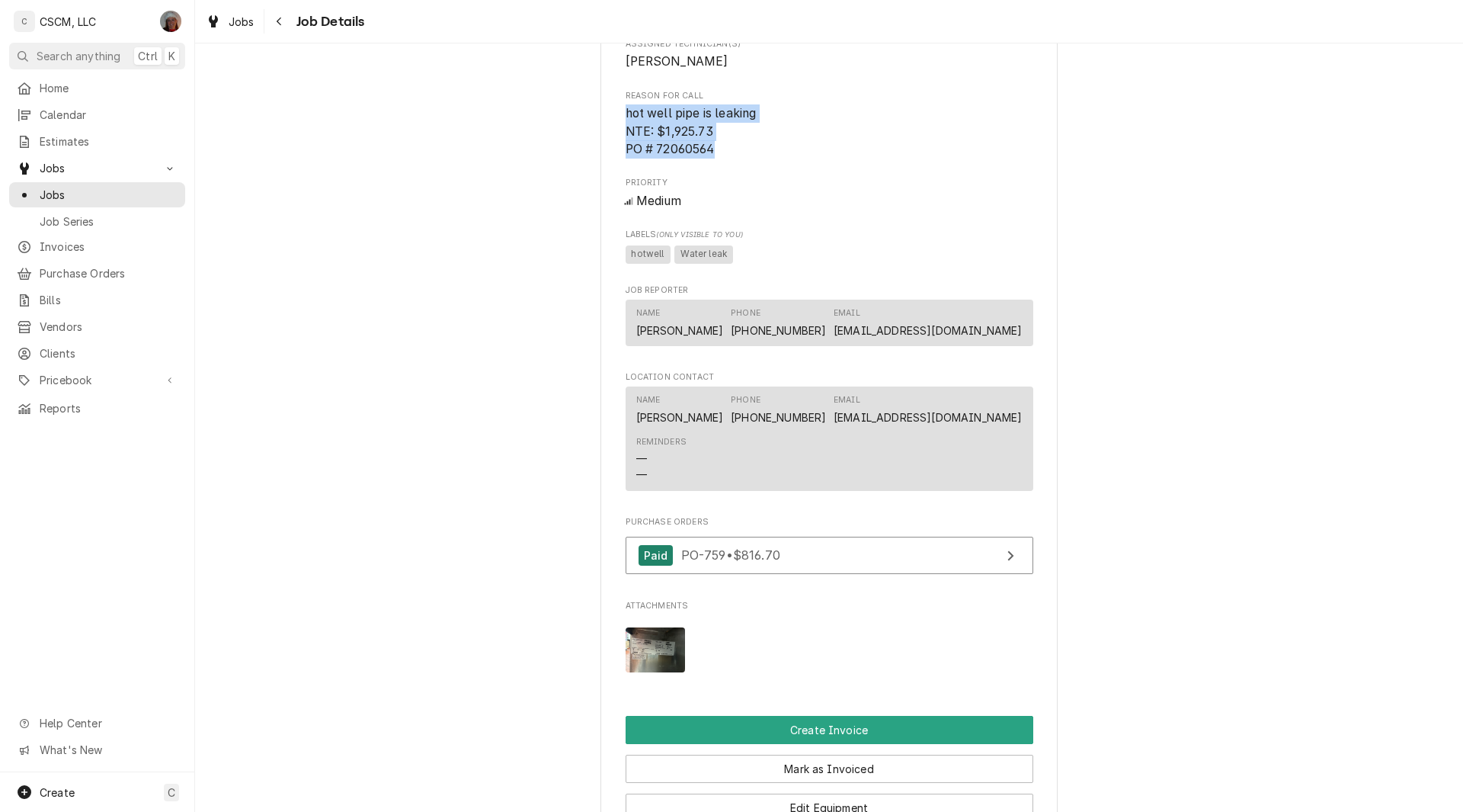
drag, startPoint x: 618, startPoint y: 131, endPoint x: 743, endPoint y: 164, distance: 129.3
click at [743, 164] on div "KBP Foods Homer Adams KFC # 5842 / 2994 Homer M Adams Pkwy, Alton, Illinois 620…" at bounding box center [829, 103] width 457 height 1942
copy span "hot well pipe is leaking NTE: $1,925.73 PO # 72060564"
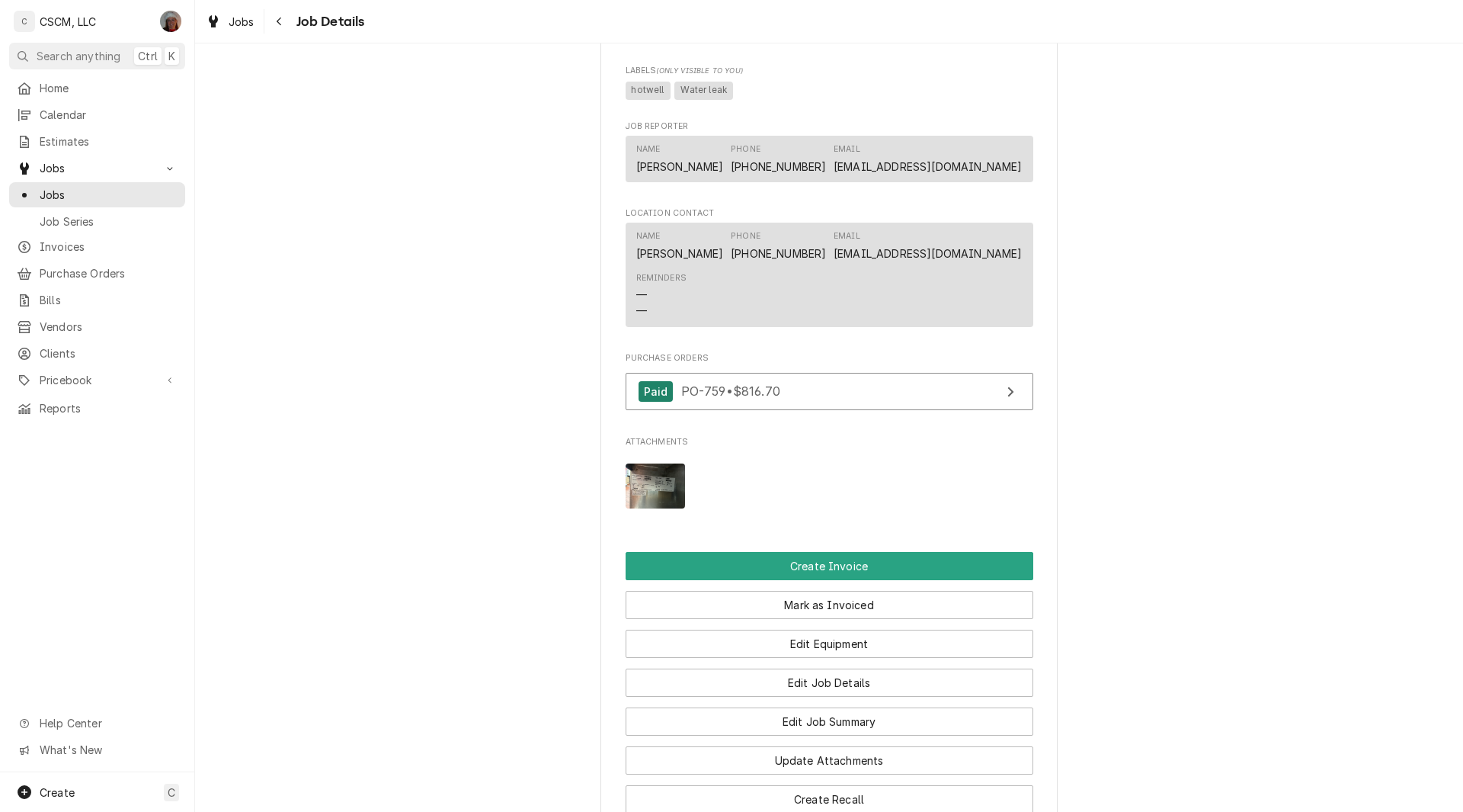
scroll to position [1320, 0]
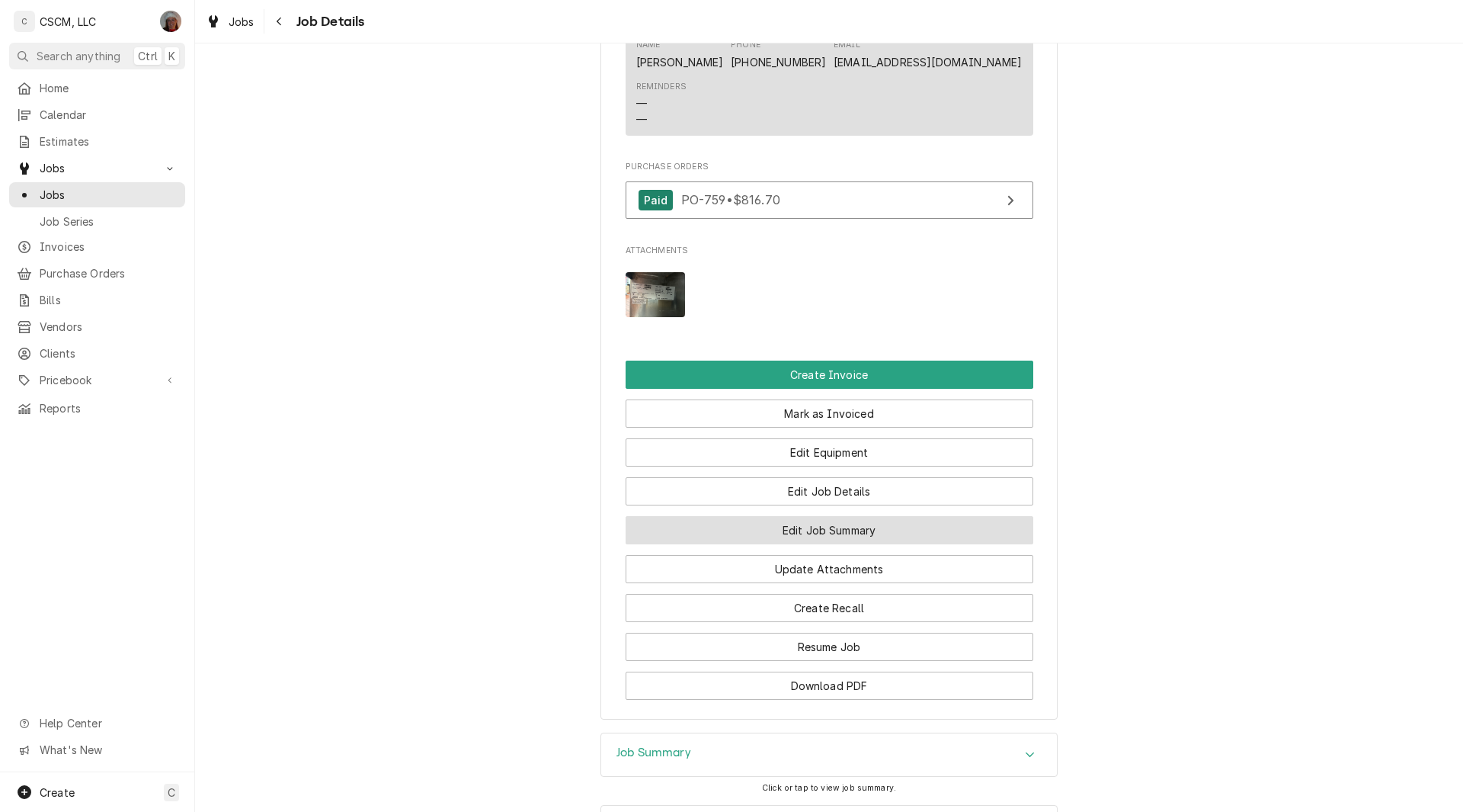
click at [807, 544] on button "Edit Job Summary" at bounding box center [829, 530] width 408 height 28
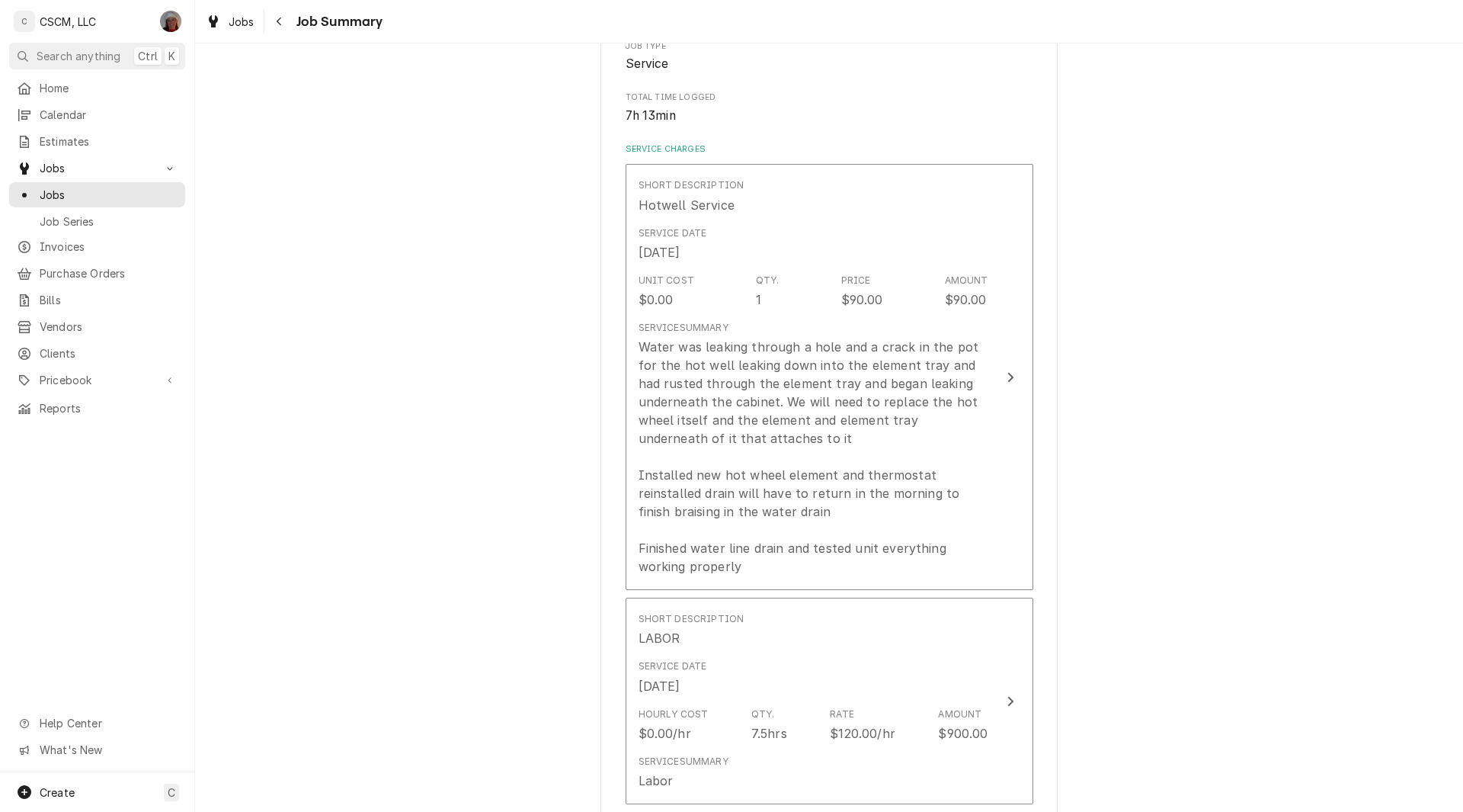
scroll to position [465, 0]
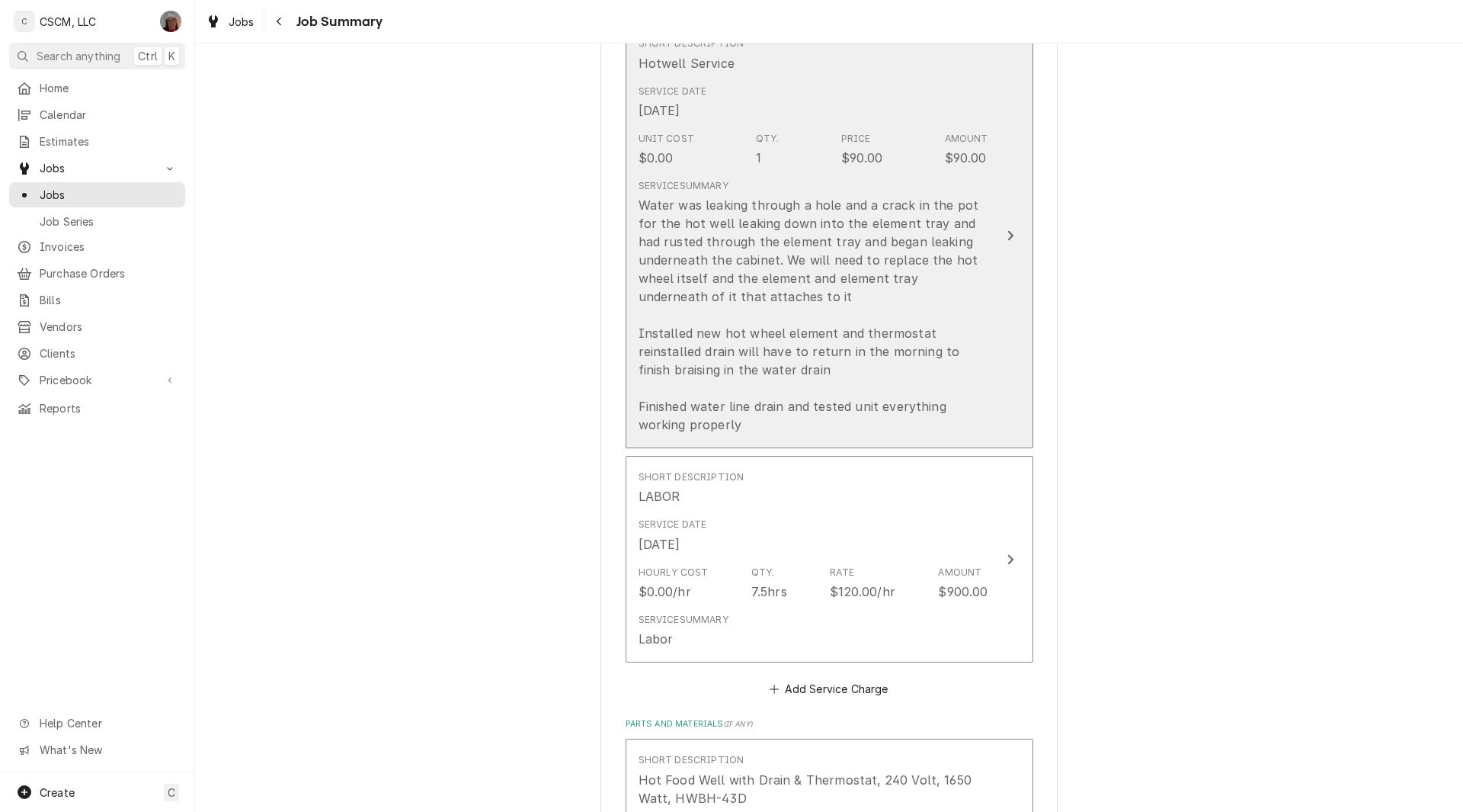
click at [1010, 227] on div "Update Line Item" at bounding box center [1010, 235] width 20 height 18
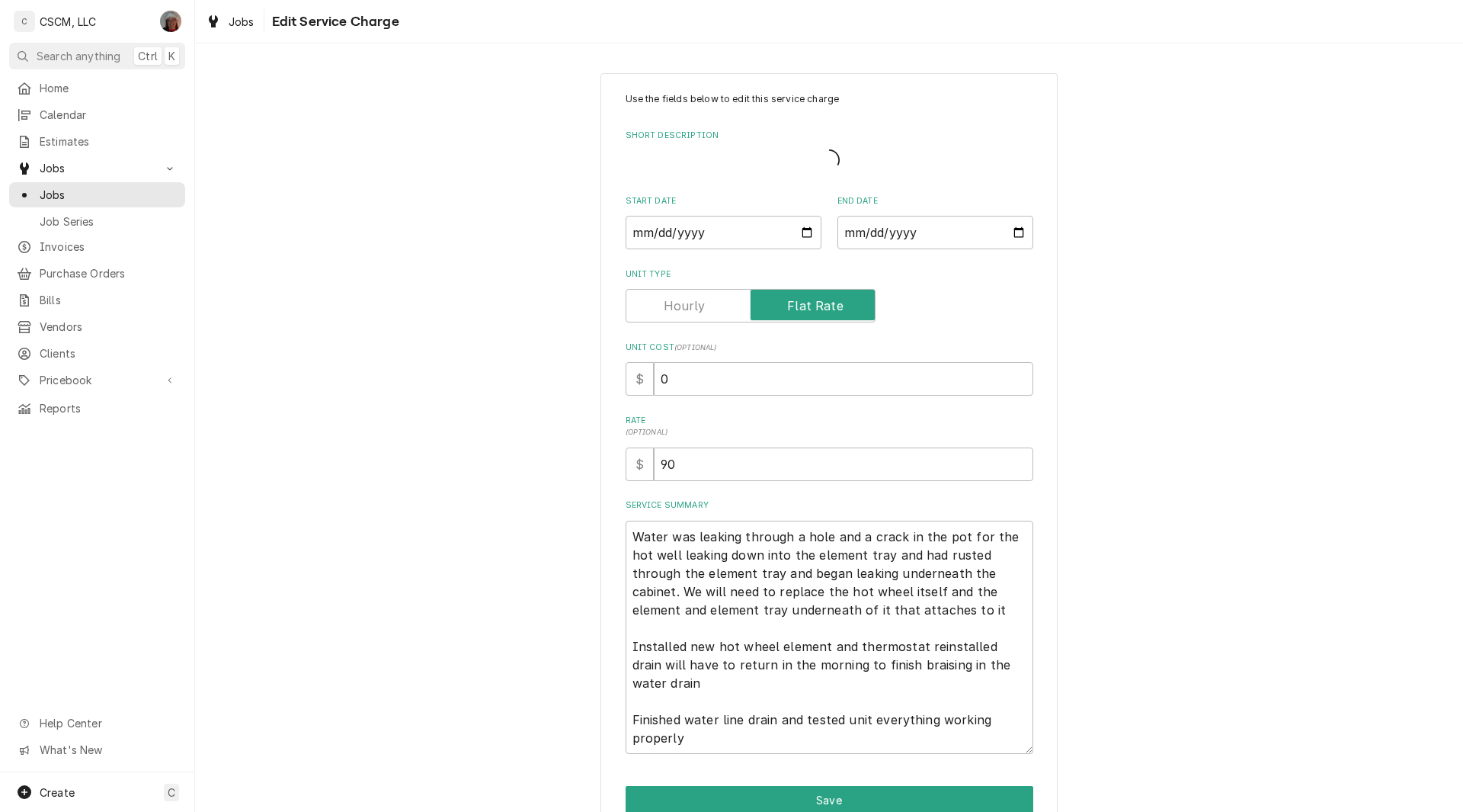
type textarea "x"
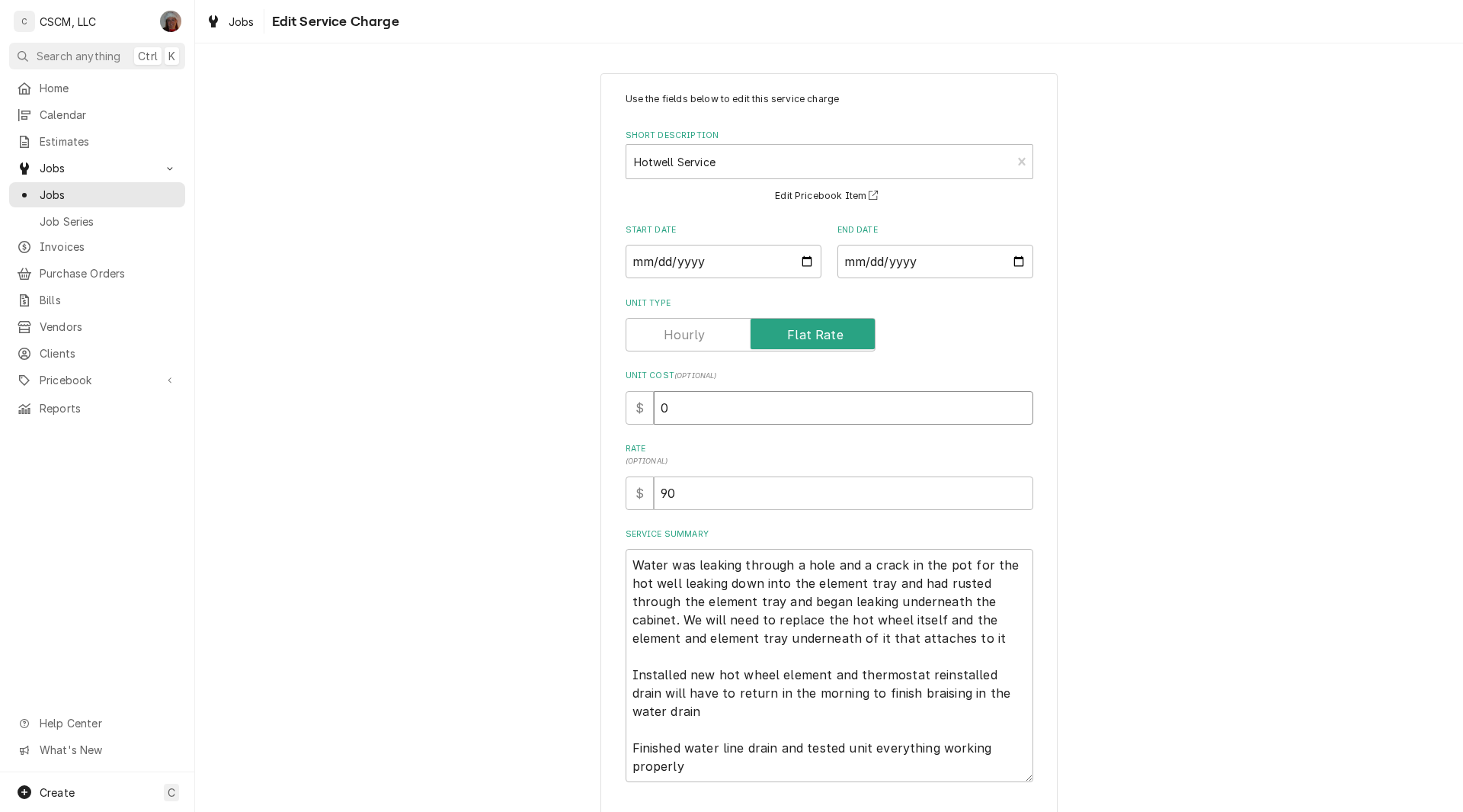
click at [654, 408] on input "0" at bounding box center [844, 408] width 379 height 33
type input "90"
type textarea "x"
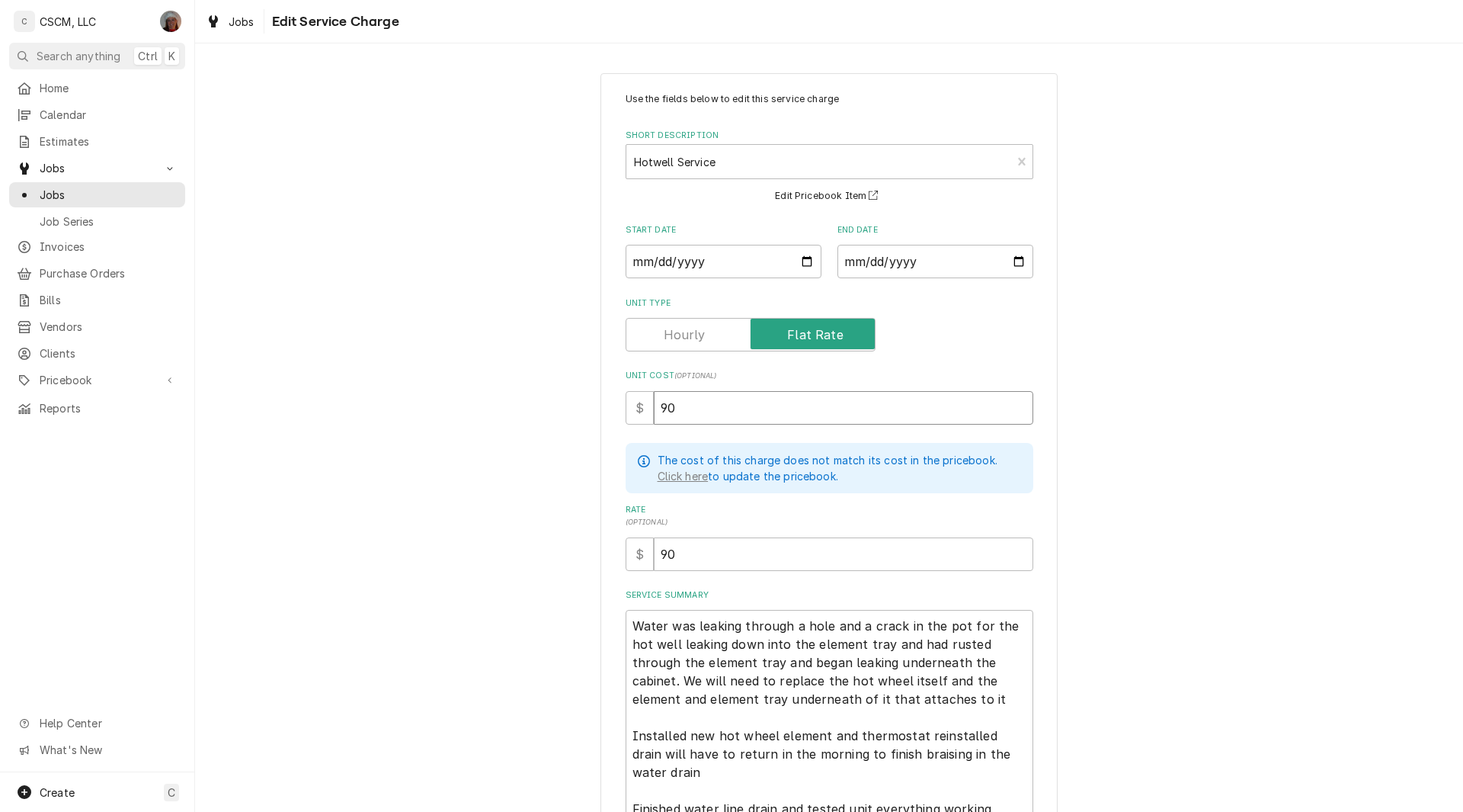
type input "90"
click at [626, 624] on textarea "Water was leaking through a hole and a crack in the pot for the hot well leakin…" at bounding box center [829, 726] width 408 height 233
type textarea "x"
type textarea "Water was leaking through a hole and a crack in the pot for the hot well leakin…"
type textarea "x"
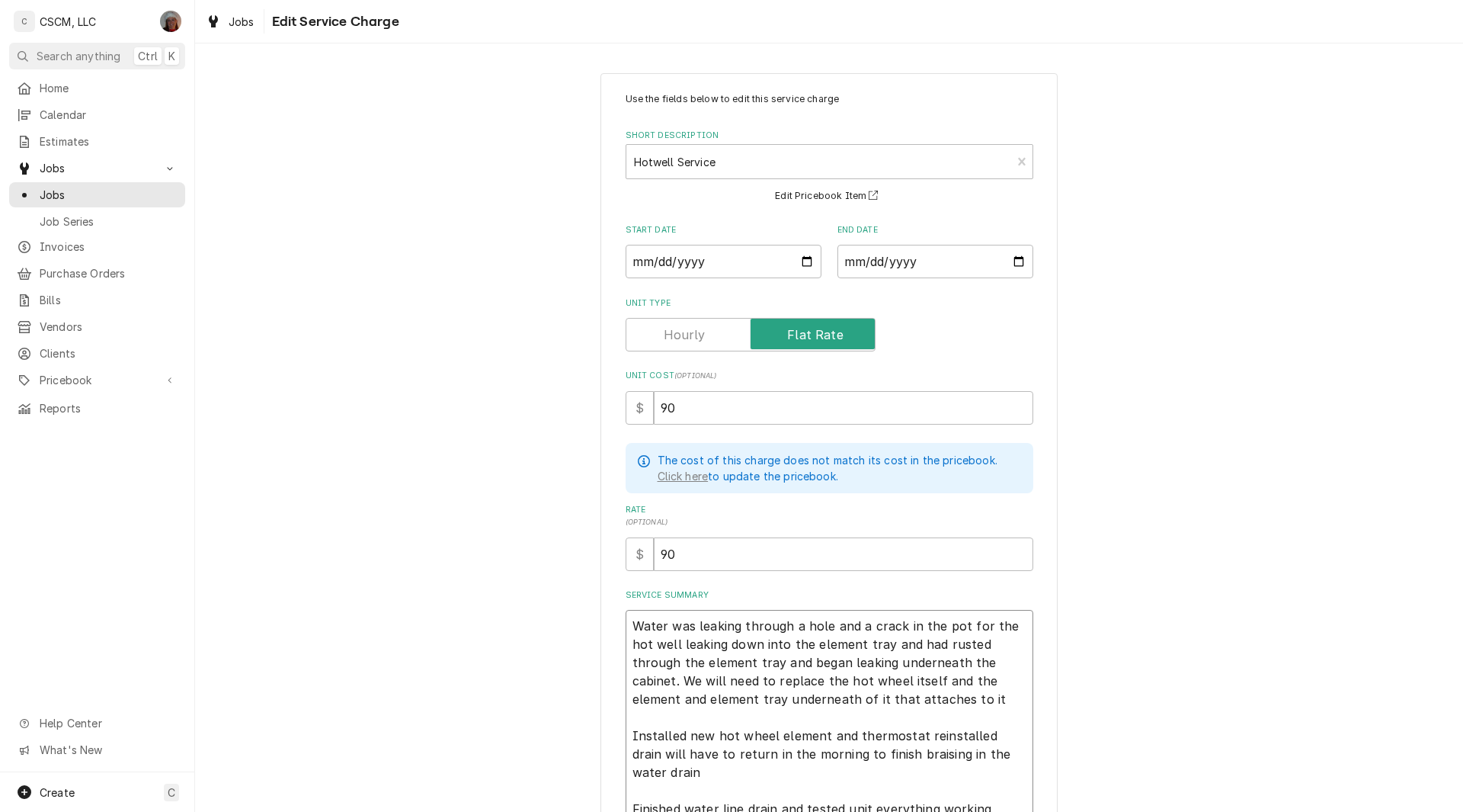
type textarea "Water was leaking through a hole and a crack in the pot for the hot well leakin…"
paste textarea "hot well pipe is leaking NTE: $1,925.73 PO # 72060564"
type textarea "x"
type textarea "hot well pipe is leaking NTE: $1,925.73 PO # 72060564 Water was leaking through…"
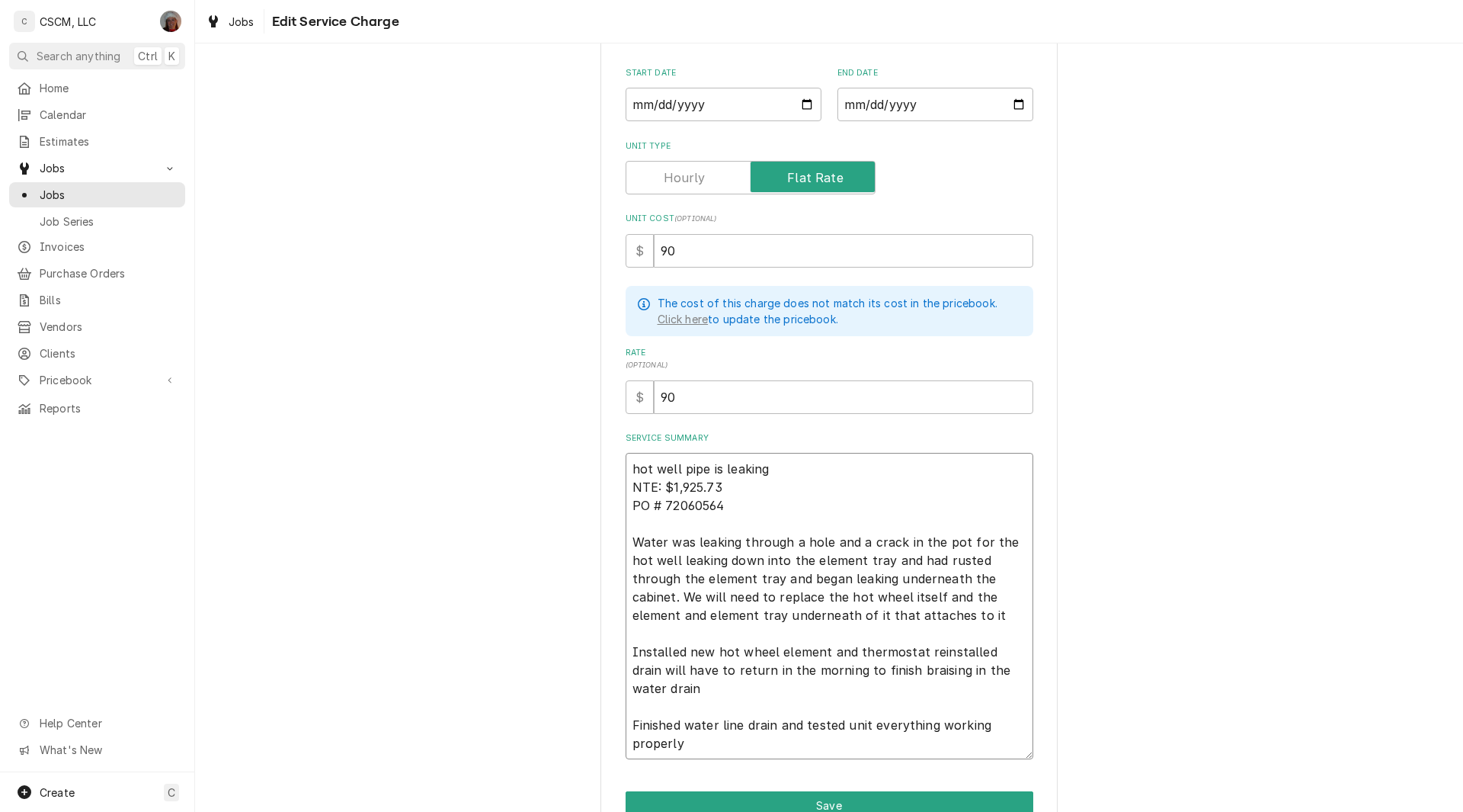
scroll to position [207, 0]
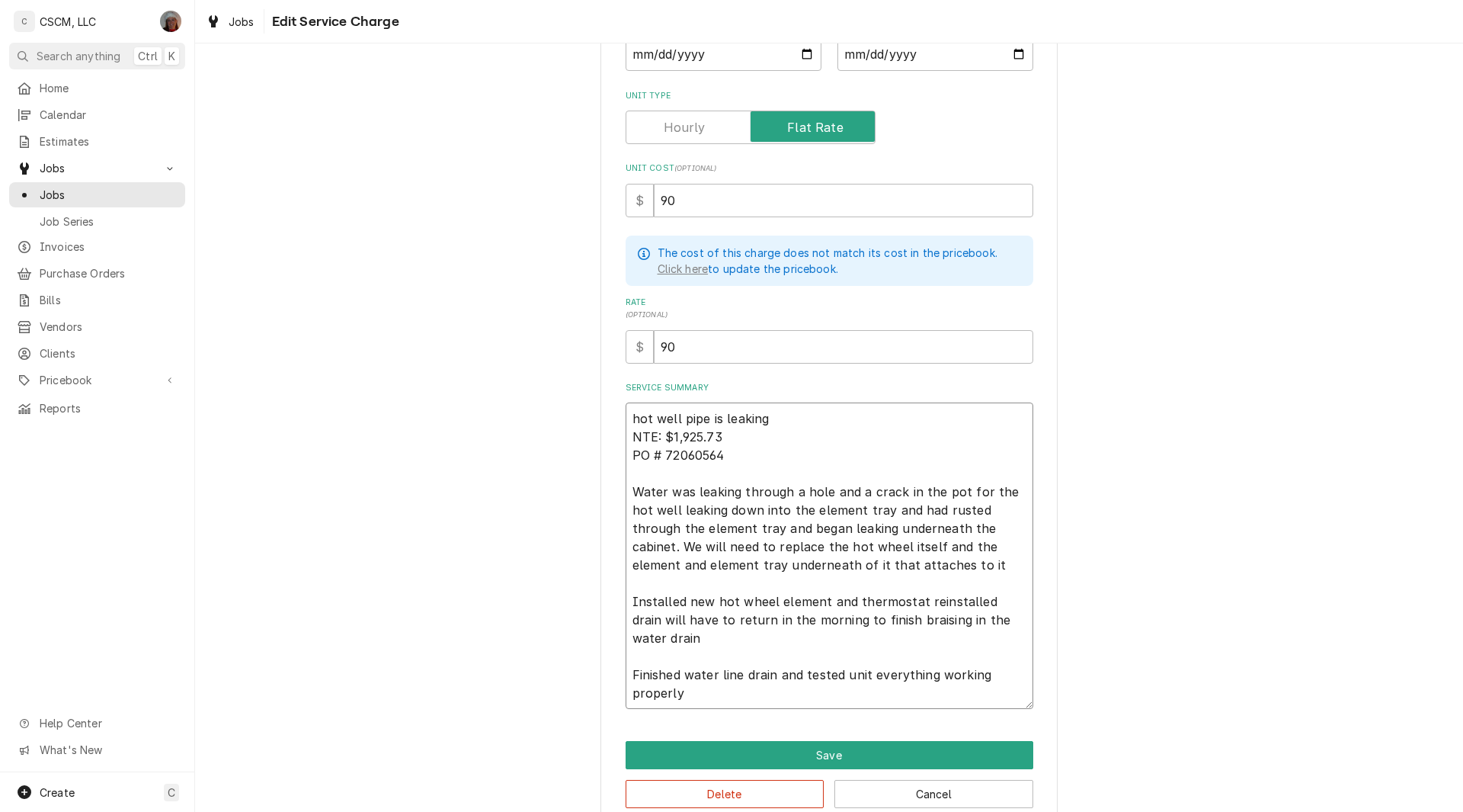
click at [761, 604] on textarea "hot well pipe is leaking NTE: $1,925.73 PO # 72060564 Water was leaking through…" at bounding box center [829, 555] width 408 height 306
click at [750, 600] on textarea "hot well pipe is leaking NTE: $1,925.73 PO # 72060564 Water was leaking through…" at bounding box center [829, 555] width 408 height 306
type textarea "x"
type textarea "hot well pipe is leaking NTE: $1,925.73 PO # 72060564 Water was leaking through…"
type textarea "x"
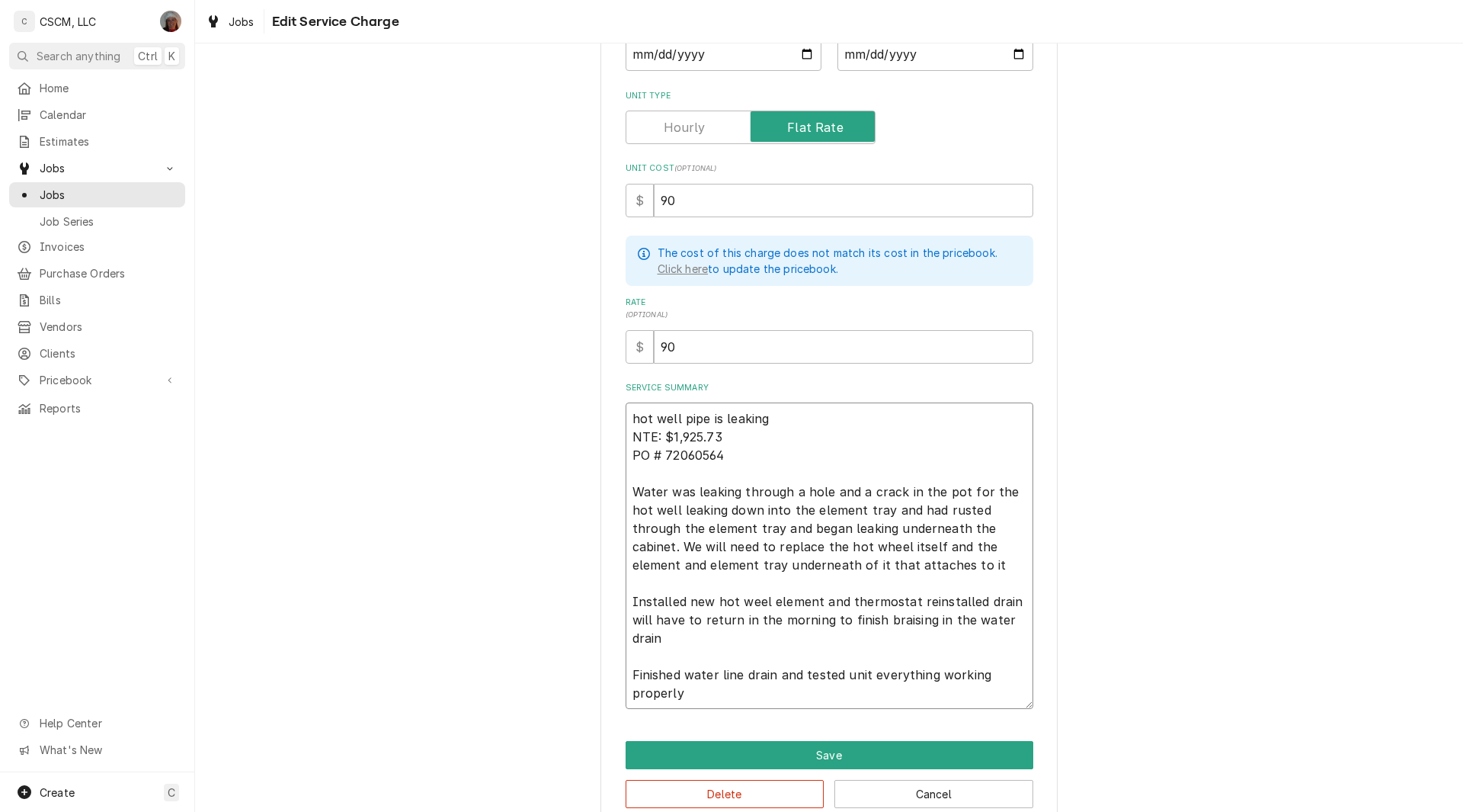
type textarea "hot well pipe is leaking NTE: $1,925.73 PO # 72060564 Water was leaking through…"
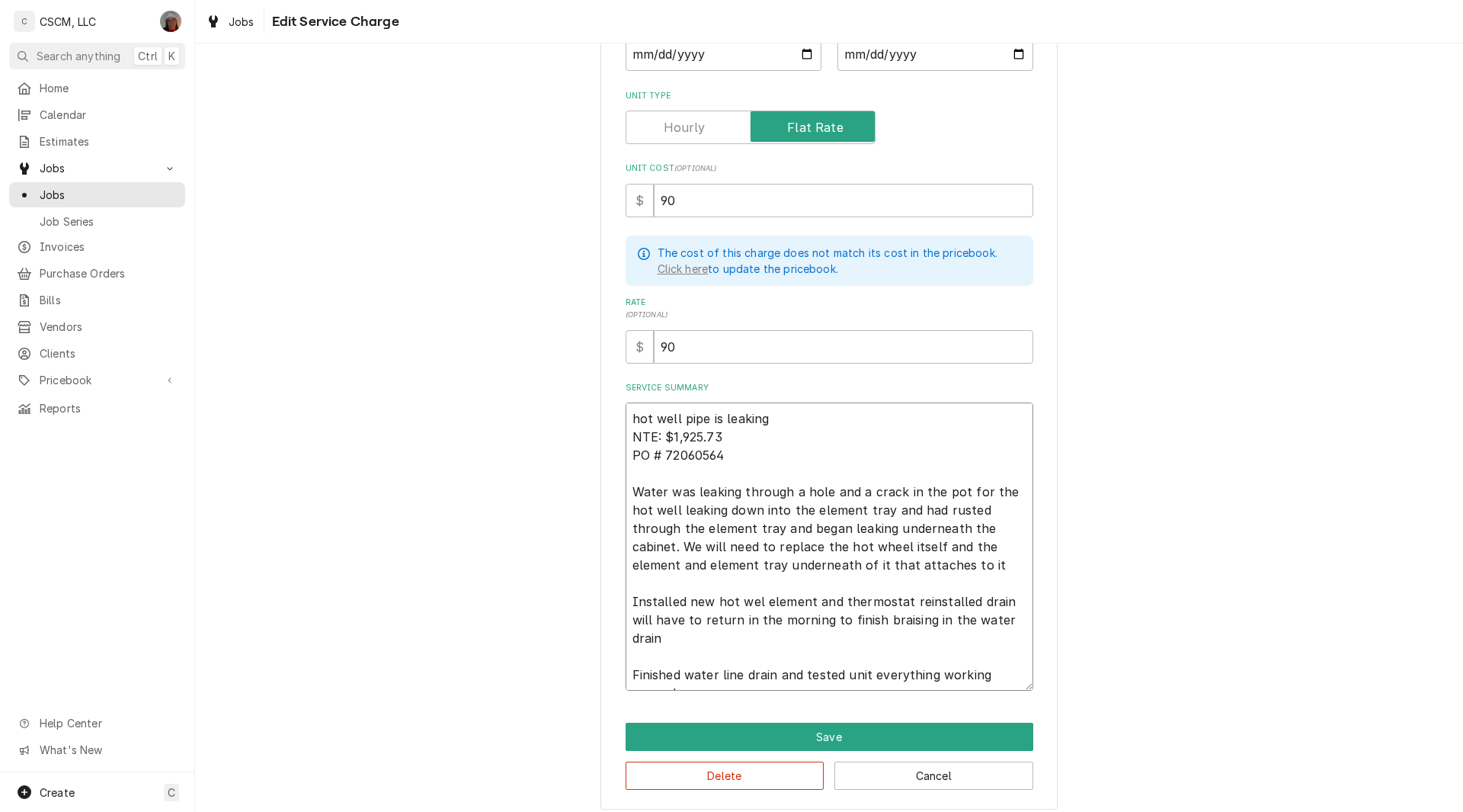
type textarea "x"
type textarea "hot well pipe is leaking NTE: $1,925.73 PO # 72060564 Water was leaking through…"
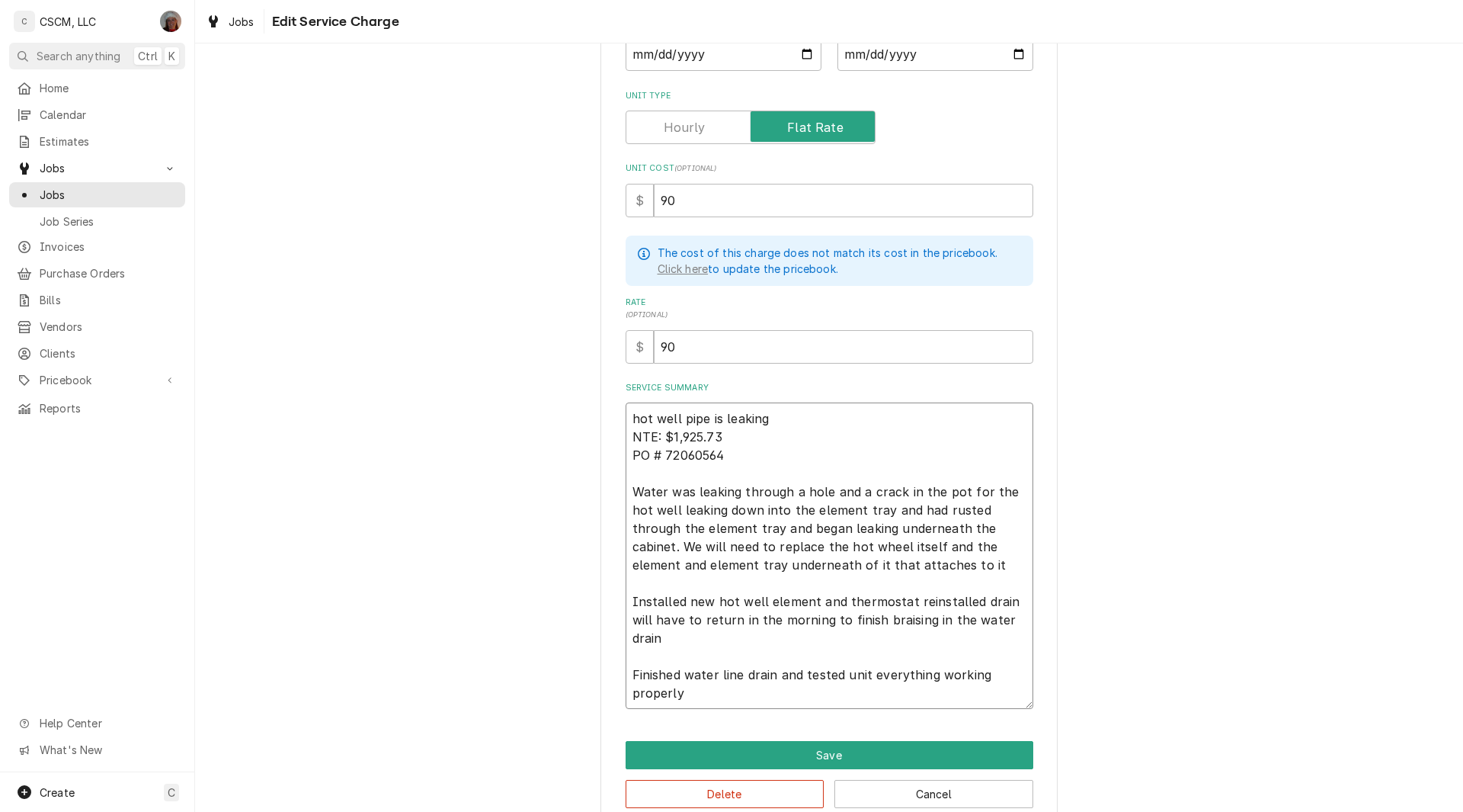
type textarea "x"
type textarea "hot well pipe is leaking NTE: $1,925.73 PO # 72060564 Water was leaking through…"
type textarea "x"
type textarea "hot well pipe is leaking NTE: $1,925.73 PO # 72060564 Water was leaking through…"
type textarea "x"
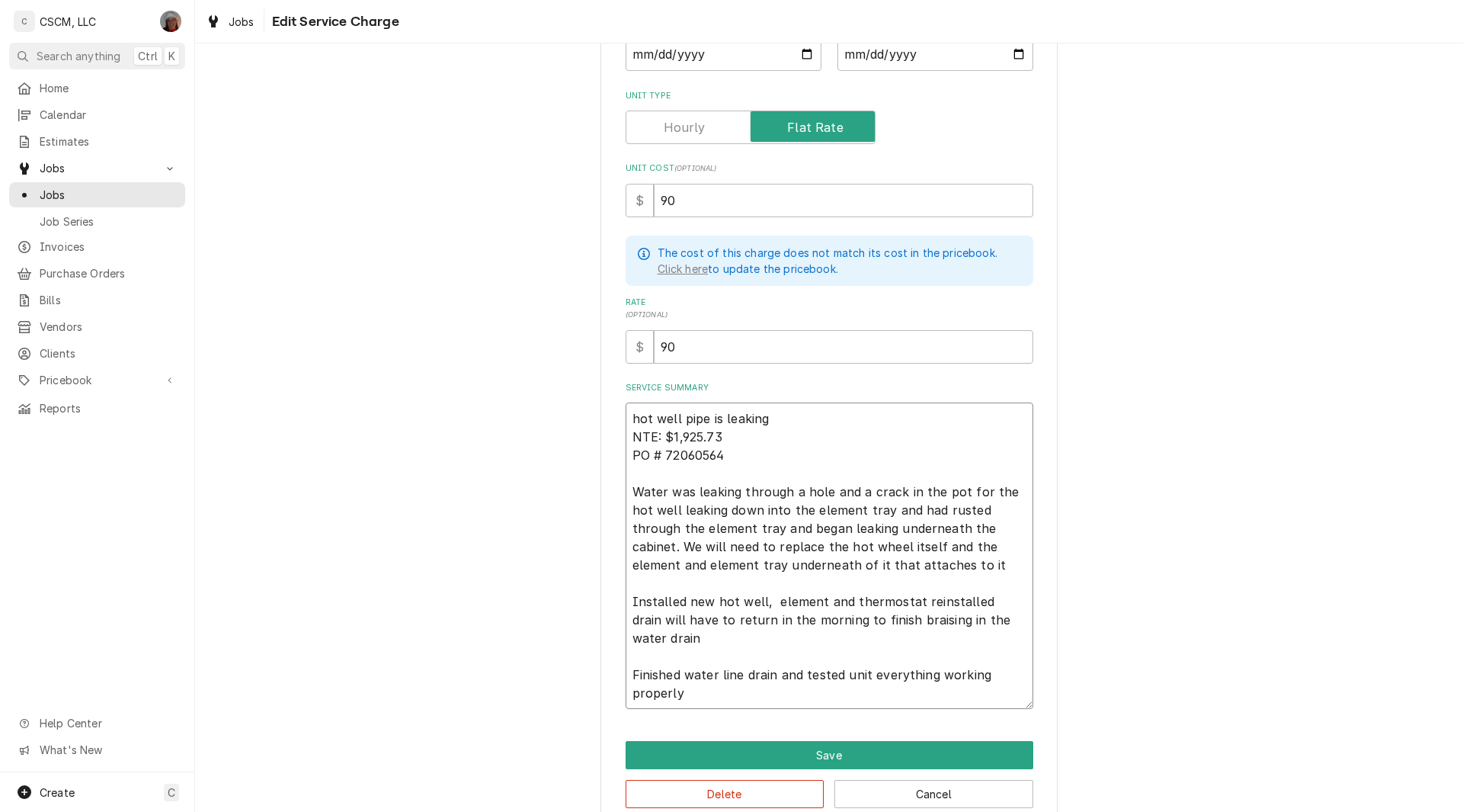
type textarea "hot well pipe is leaking NTE: $1,925.73 PO # 72060564 Water was leaking through…"
type textarea "x"
type textarea "hot well pipe is leaking NTE: $1,925.73 PO # 72060564 Water was leaking through…"
type textarea "x"
type textarea "hot well pipe is leaking NTE: $1,925.73 PO # 72060564 Water was leaking through…"
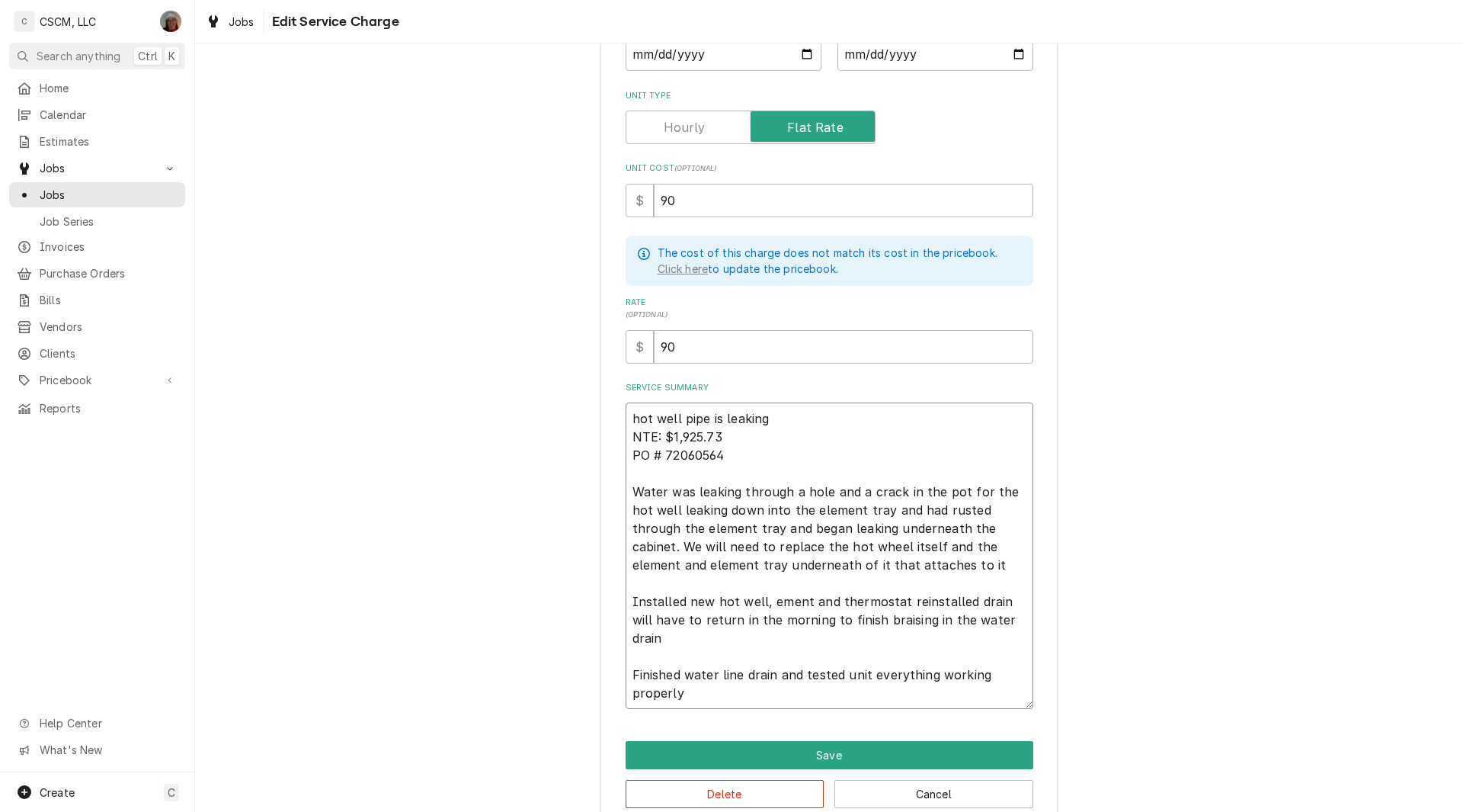
type textarea "x"
type textarea "hot well pipe is leaking NTE: $1,925.73 PO # 72060564 Water was leaking through…"
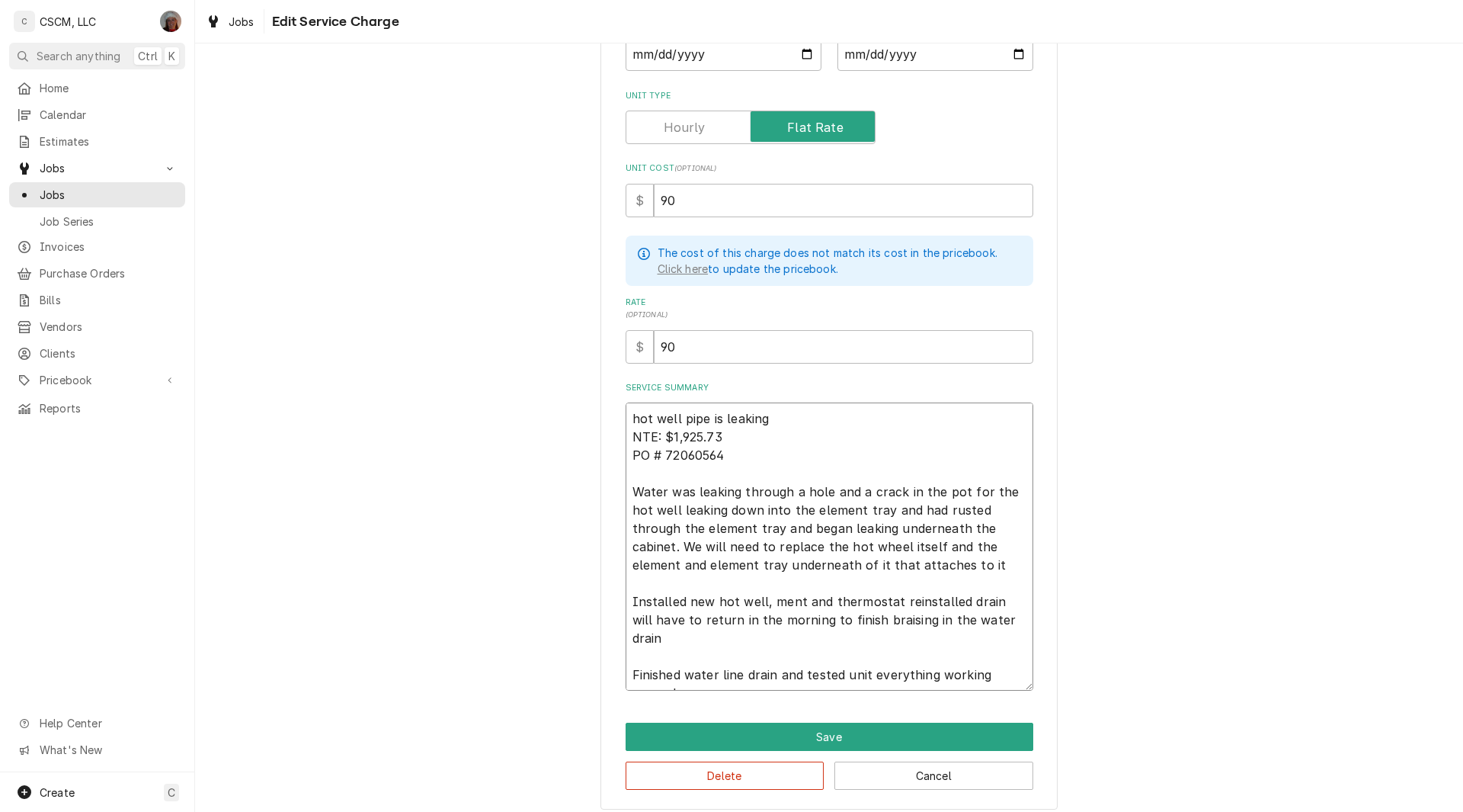
type textarea "x"
type textarea "hot well pipe is leaking NTE: $1,925.73 PO # 72060564 Water was leaking through…"
type textarea "x"
type textarea "hot well pipe is leaking NTE: $1,925.73 PO # 72060564 Water was leaking through…"
type textarea "x"
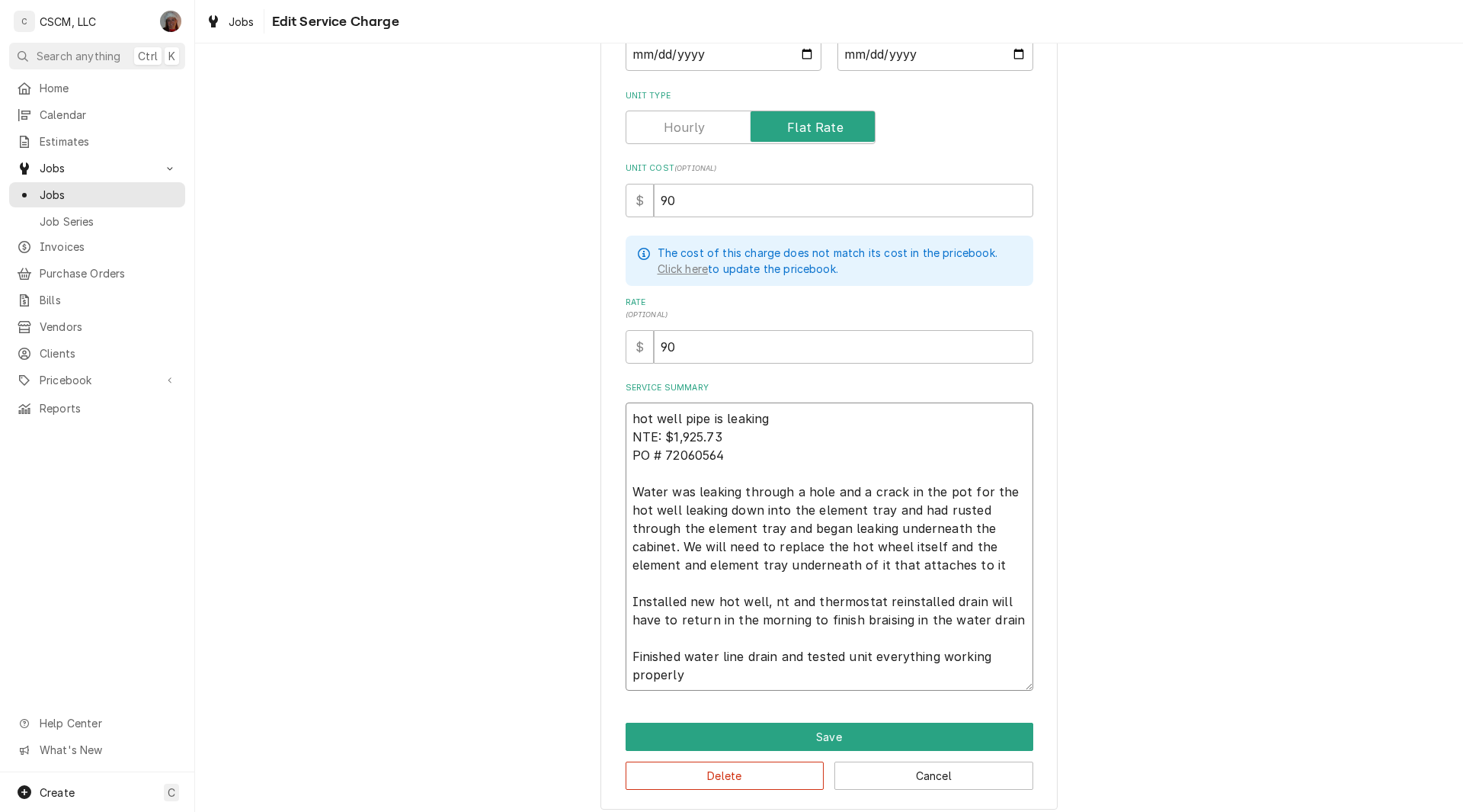
type textarea "hot well pipe is leaking NTE: $1,925.73 PO # 72060564 Water was leaking through…"
type textarea "x"
type textarea "hot well pipe is leaking NTE: $1,925.73 PO # 72060564 Water was leaking through…"
type textarea "x"
type textarea "hot well pipe is leaking NTE: $1,925.73 PO # 72060564 Water was leaking through…"
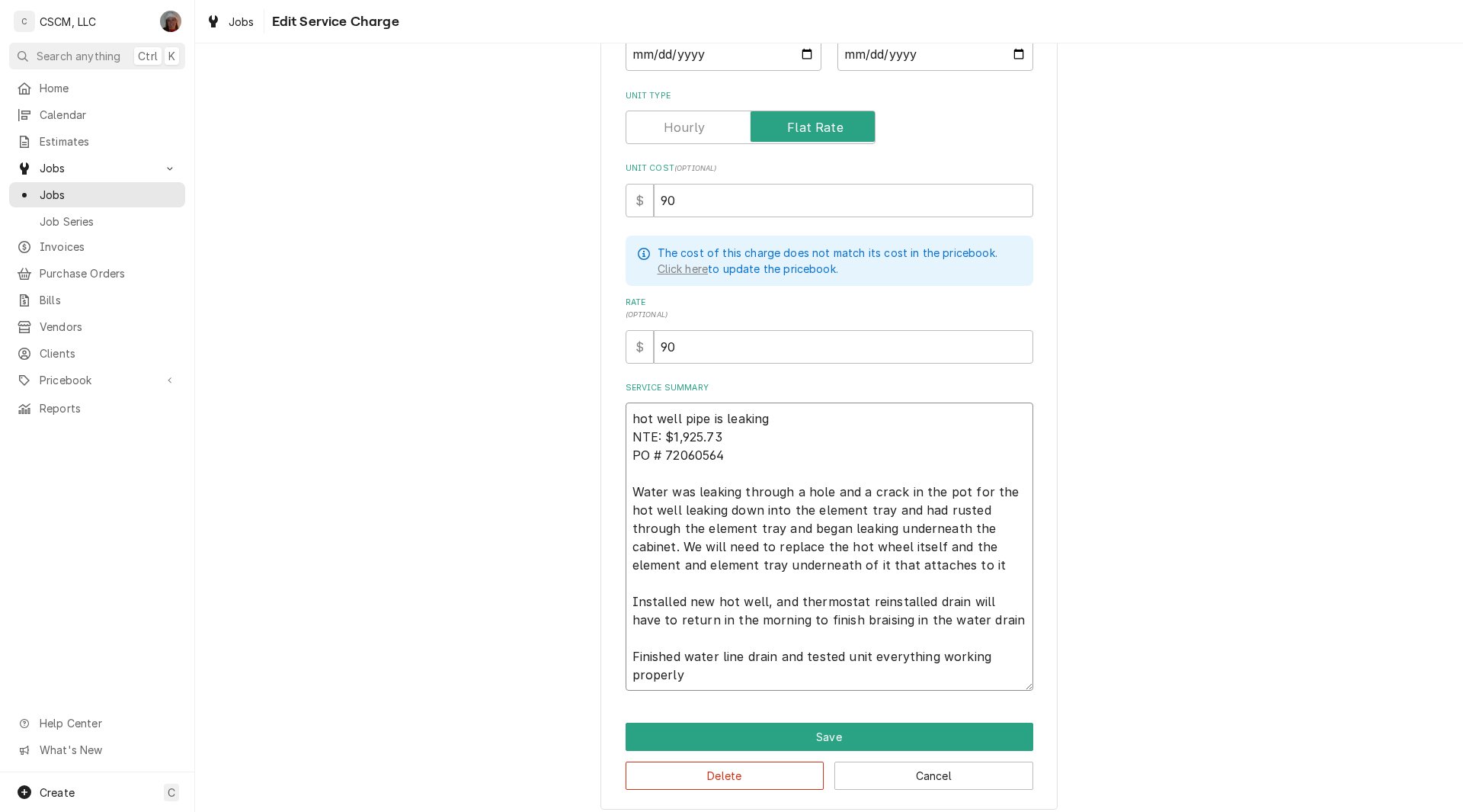
type textarea "x"
type textarea "hot well pipe is leaking NTE: $1,925.73 PO # 72060564 Water was leaking through…"
type textarea "x"
type textarea "hot well pipe is leaking NTE: $1,925.73 PO # 72060564 Water was leaking through…"
type textarea "x"
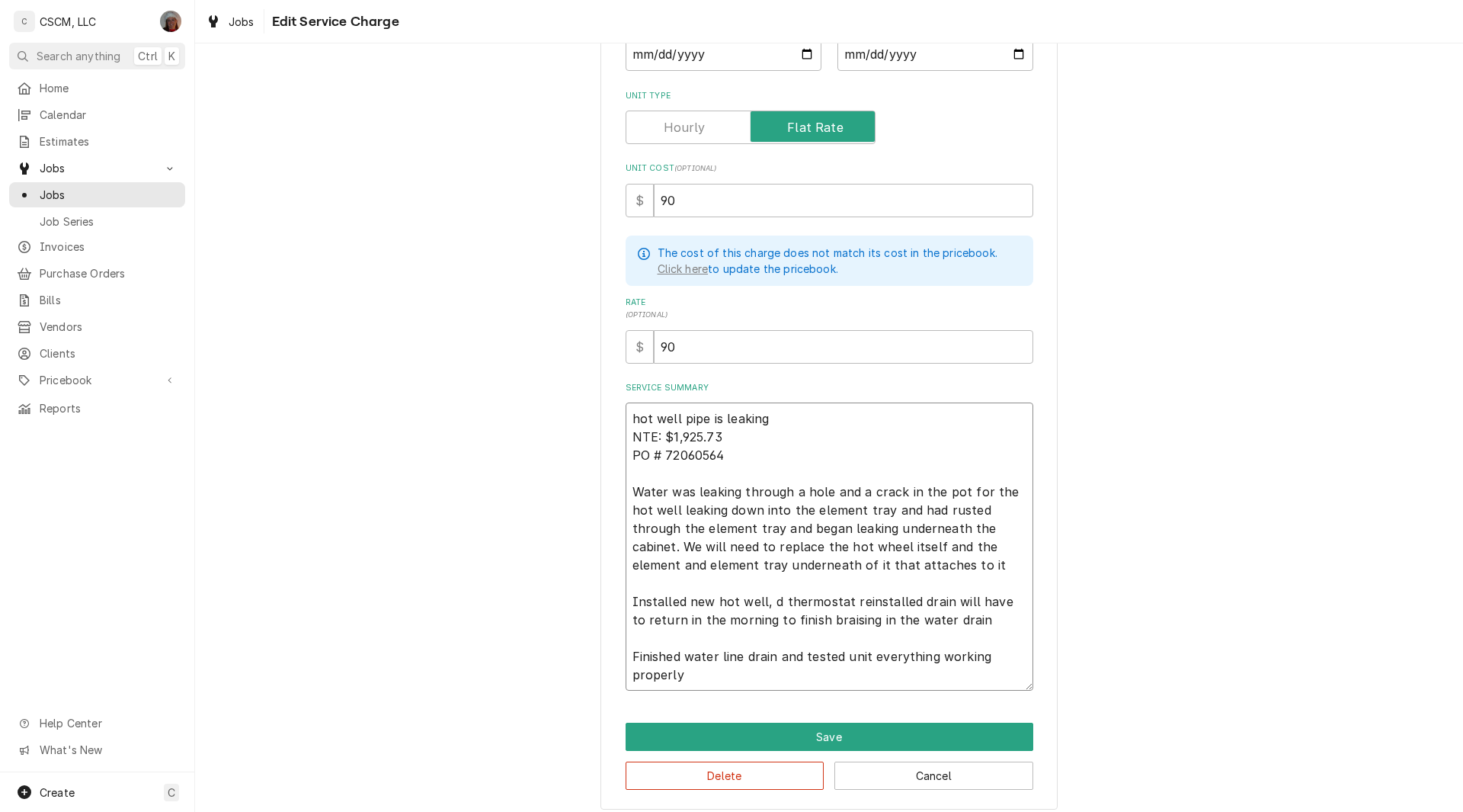
type textarea "hot well pipe is leaking NTE: $1,925.73 PO # 72060564 Water was leaking through…"
type textarea "x"
type textarea "hot well pipe is leaking NTE: $1,925.73 PO # 72060564 Water was leaking through…"
type textarea "x"
type textarea "hot well pipe is leaking NTE: $1,925.73 PO # 72060564 Water was leaking through…"
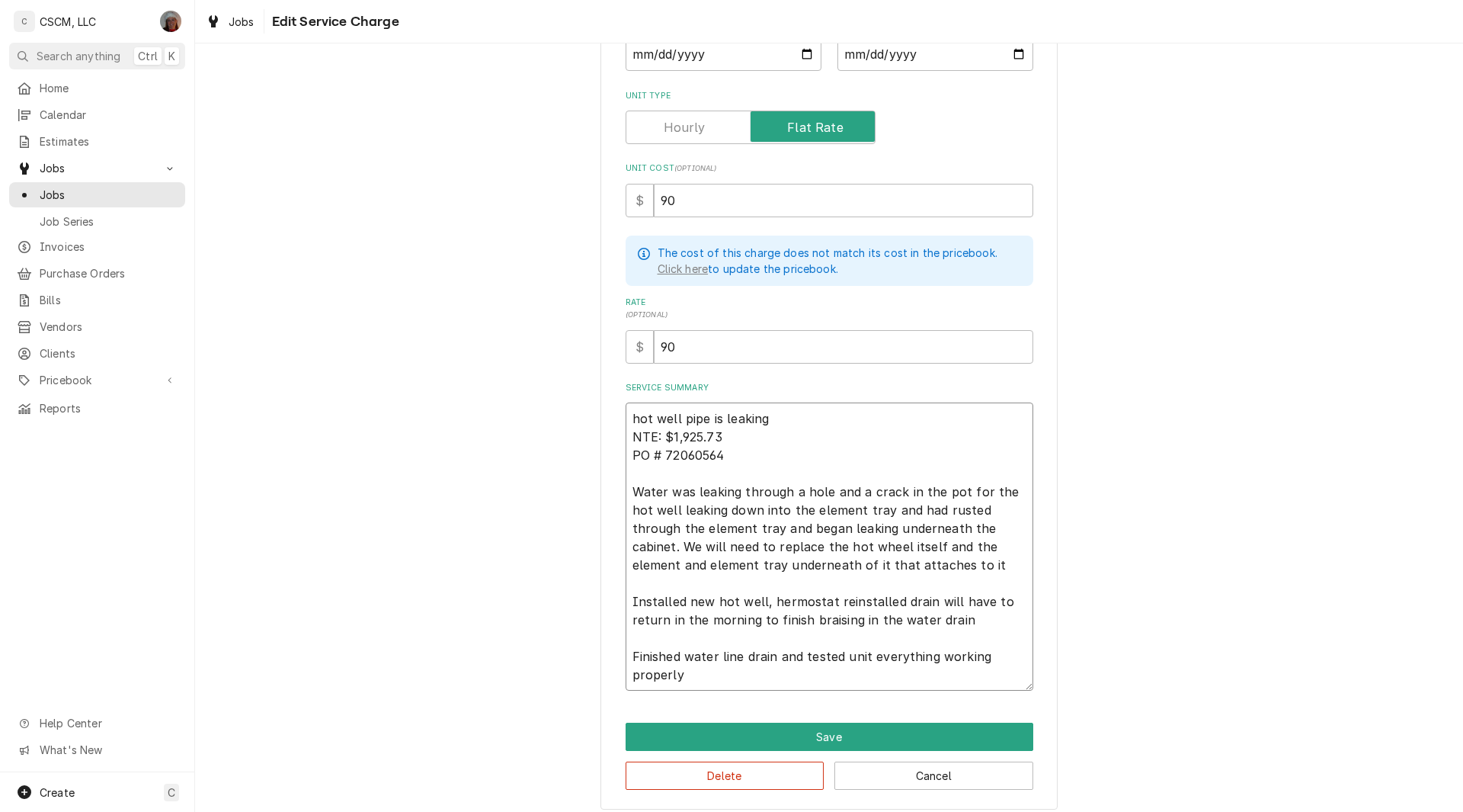
type textarea "x"
type textarea "hot well pipe is leaking NTE: $1,925.73 PO # 72060564 Water was leaking through…"
type textarea "x"
type textarea "hot well pipe is leaking NTE: $1,925.73 PO # 72060564 Water was leaking through…"
type textarea "x"
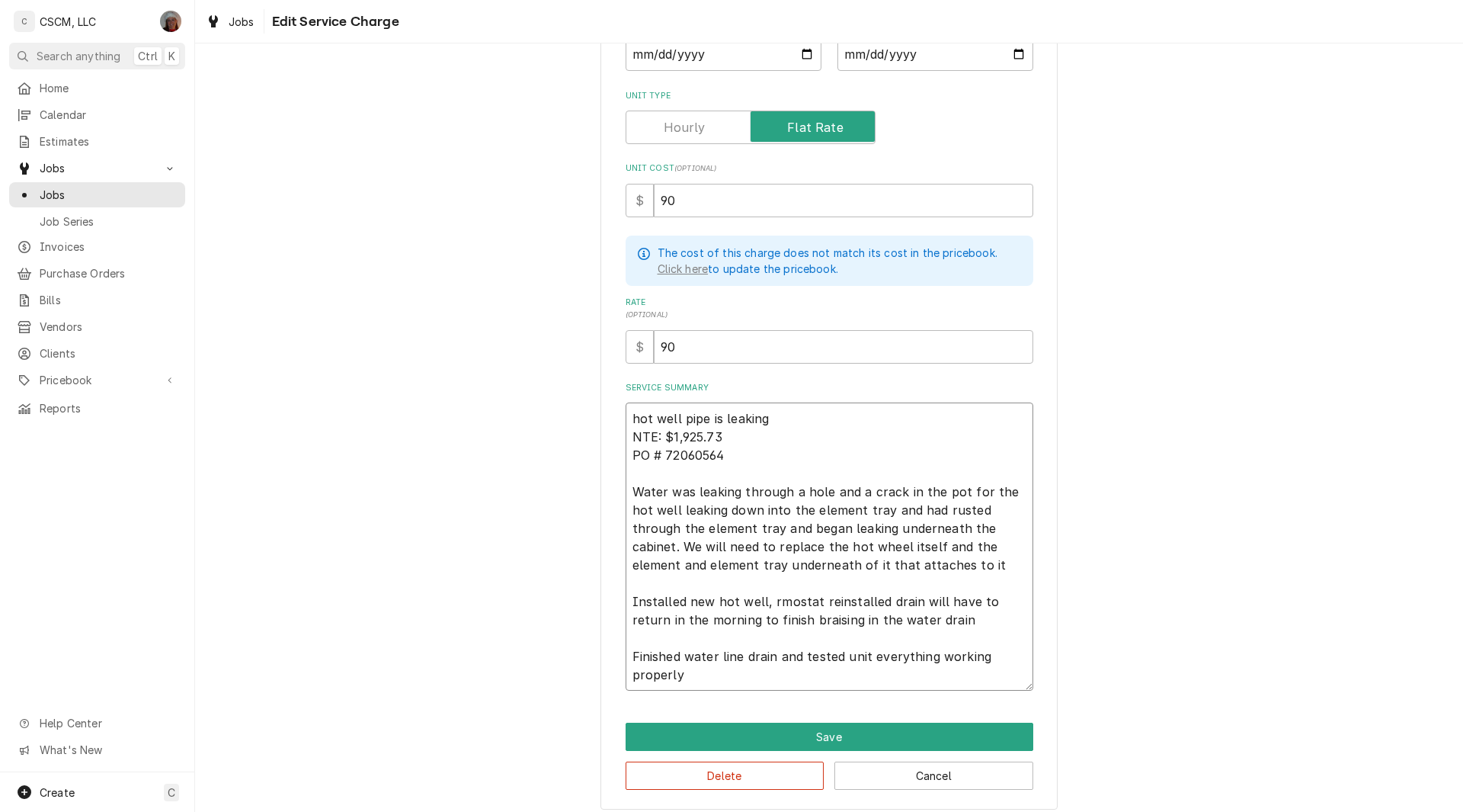
type textarea "hot well pipe is leaking NTE: $1,925.73 PO # 72060564 Water was leaking through…"
type textarea "x"
type textarea "hot well pipe is leaking NTE: $1,925.73 PO # 72060564 Water was leaking through…"
type textarea "x"
type textarea "hot well pipe is leaking NTE: $1,925.73 PO # 72060564 Water was leaking through…"
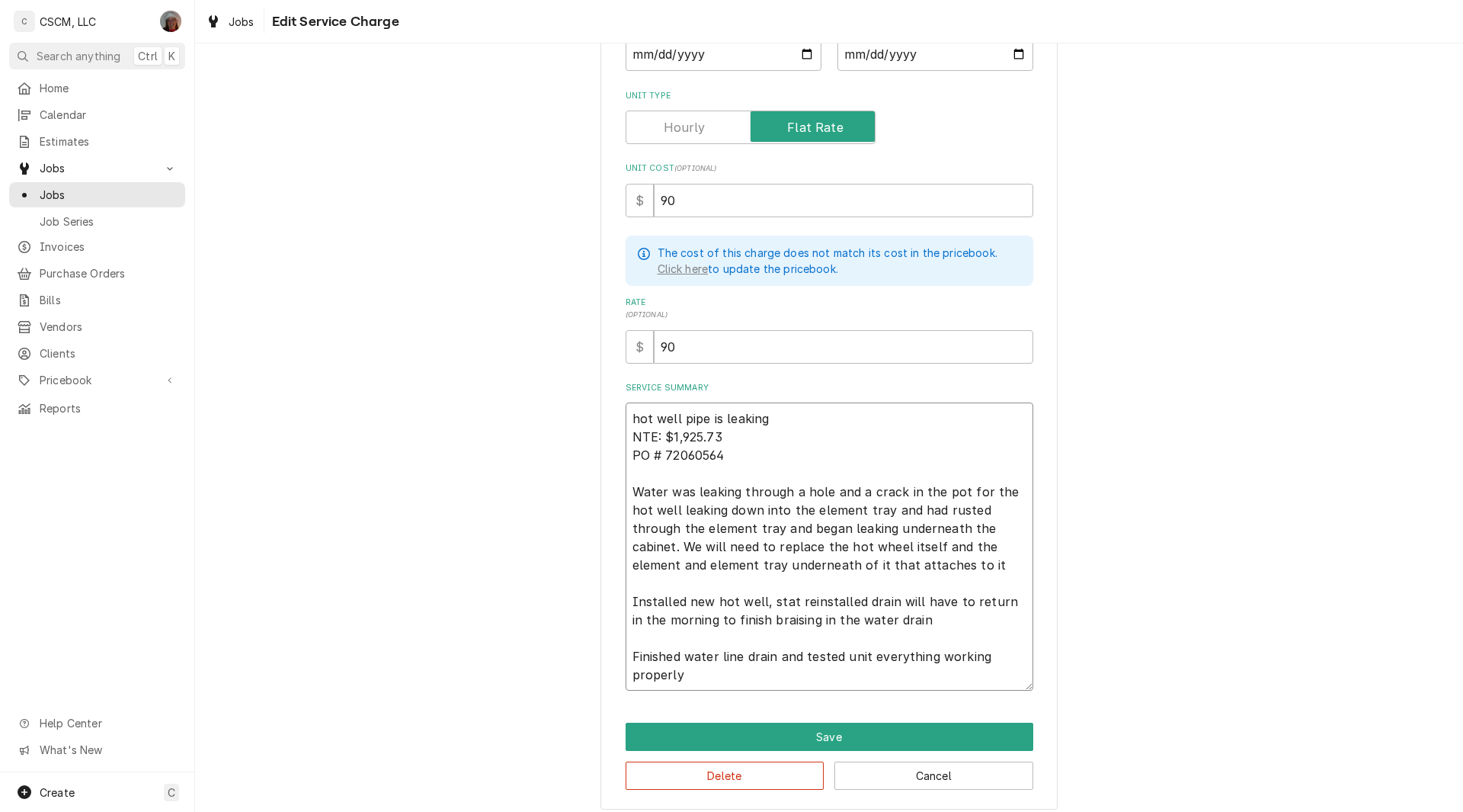
type textarea "x"
type textarea "hot well pipe is leaking NTE: $1,925.73 PO # 72060564 Water was leaking through…"
type textarea "x"
type textarea "hot well pipe is leaking NTE: $1,925.73 PO # 72060564 Water was leaking through…"
type textarea "x"
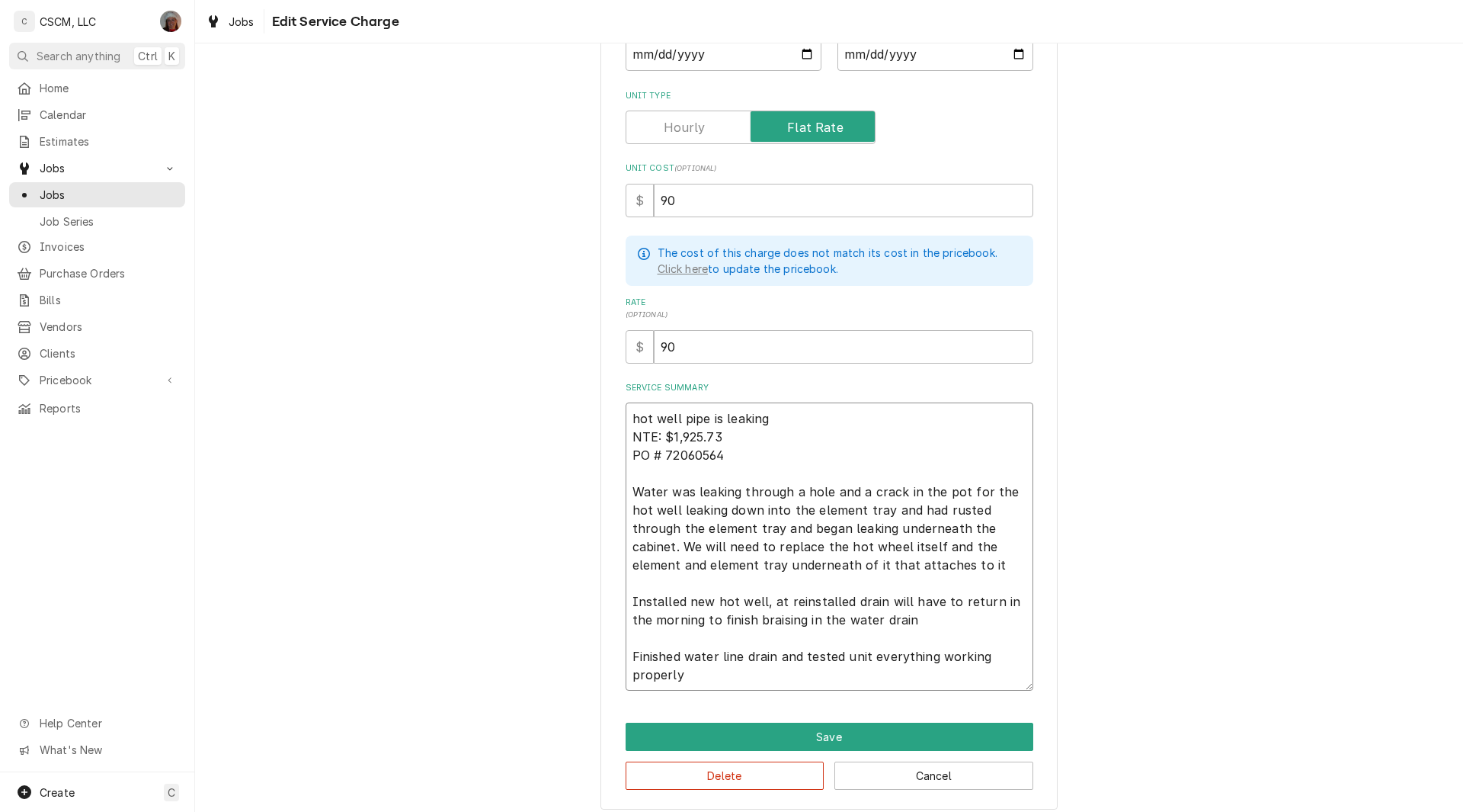
type textarea "hot well pipe is leaking NTE: $1,925.73 PO # 72060564 Water was leaking through…"
type textarea "x"
type textarea "hot well pipe is leaking NTE: $1,925.73 PO # 72060564 Water was leaking through…"
click at [819, 736] on button "Save" at bounding box center [829, 737] width 408 height 28
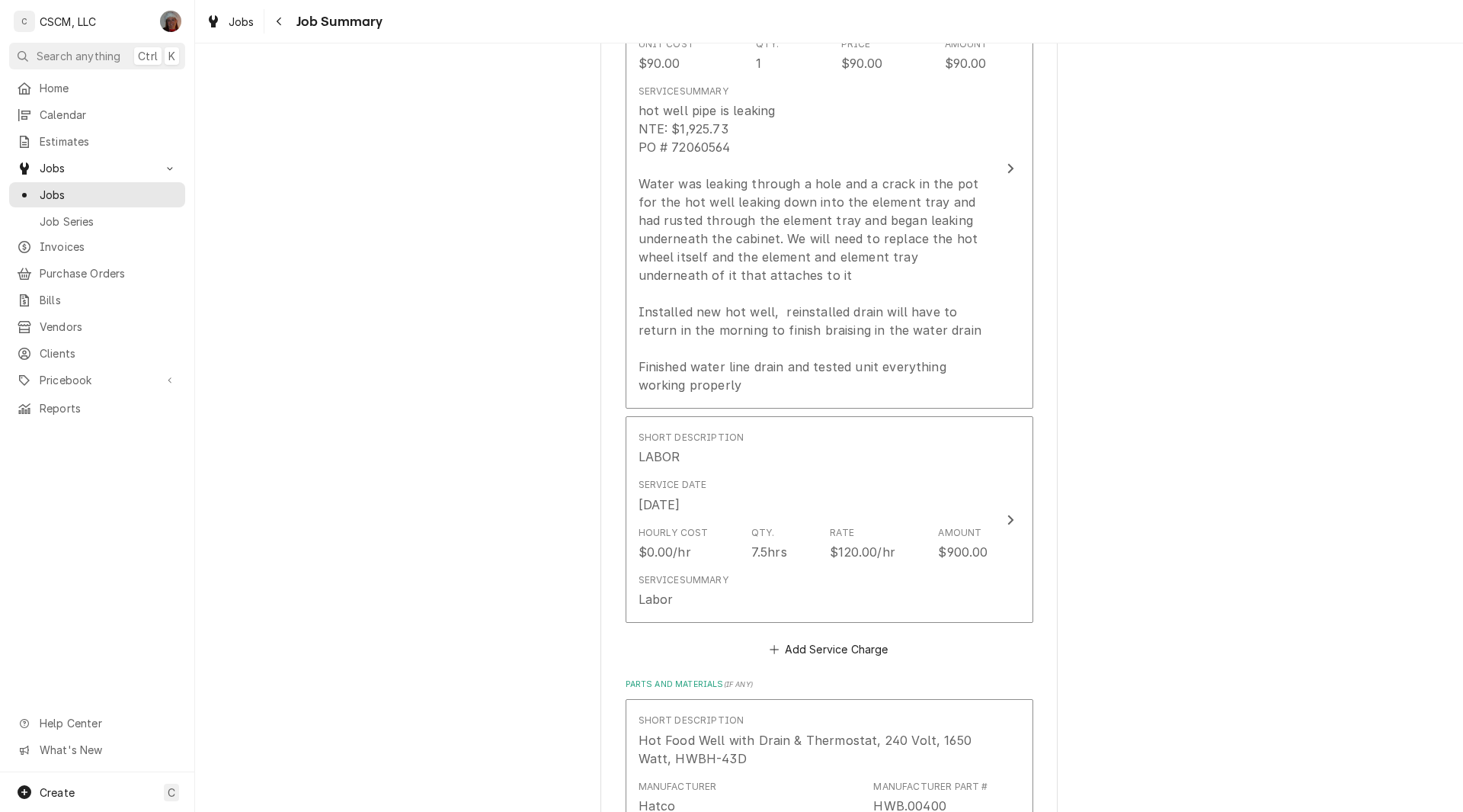
scroll to position [645, 0]
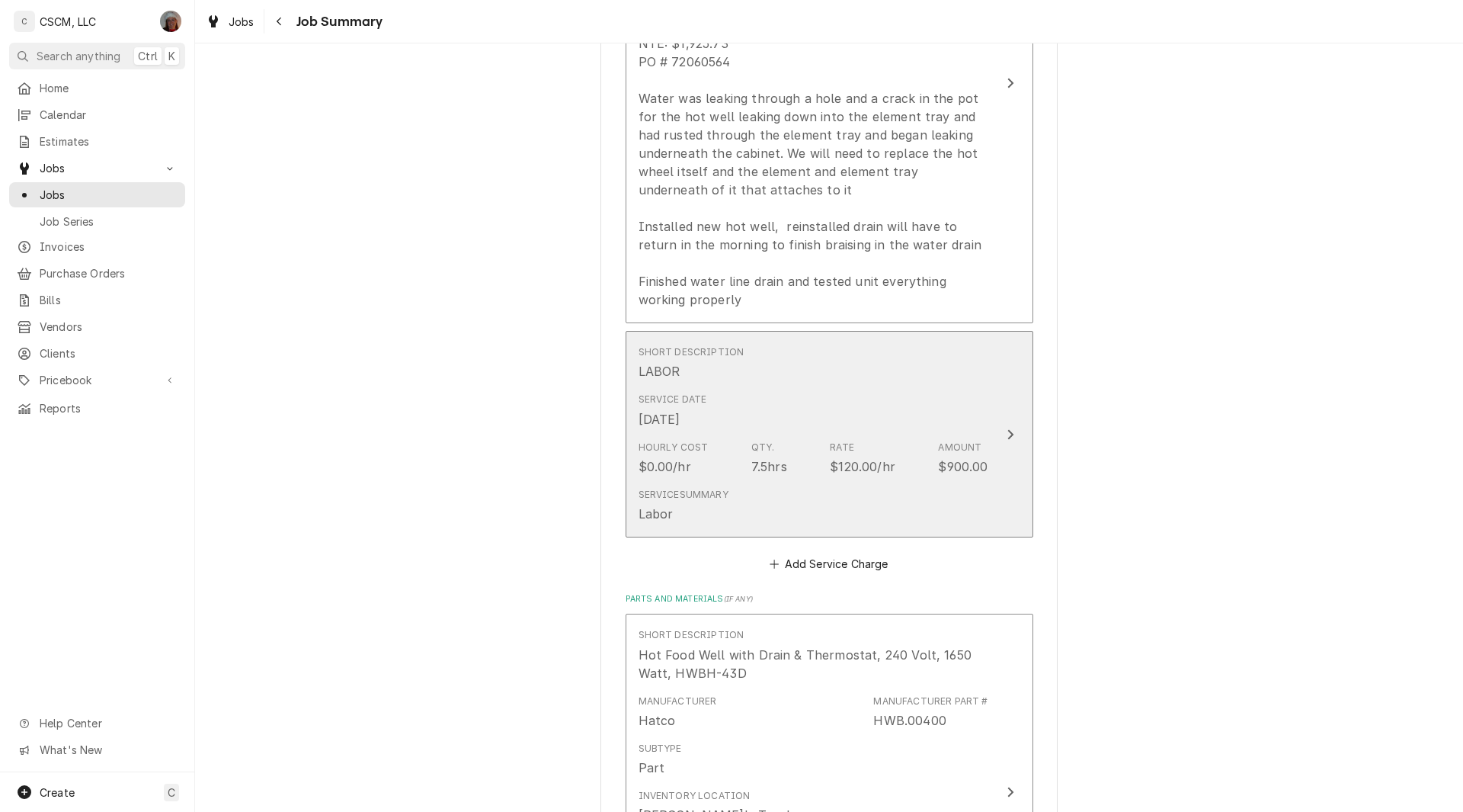
click at [1000, 453] on button "Short Description LABOR Service Date Sep 5, 2025 Hourly Cost $0.00/hr Qty. 7.5h…" at bounding box center [829, 434] width 408 height 206
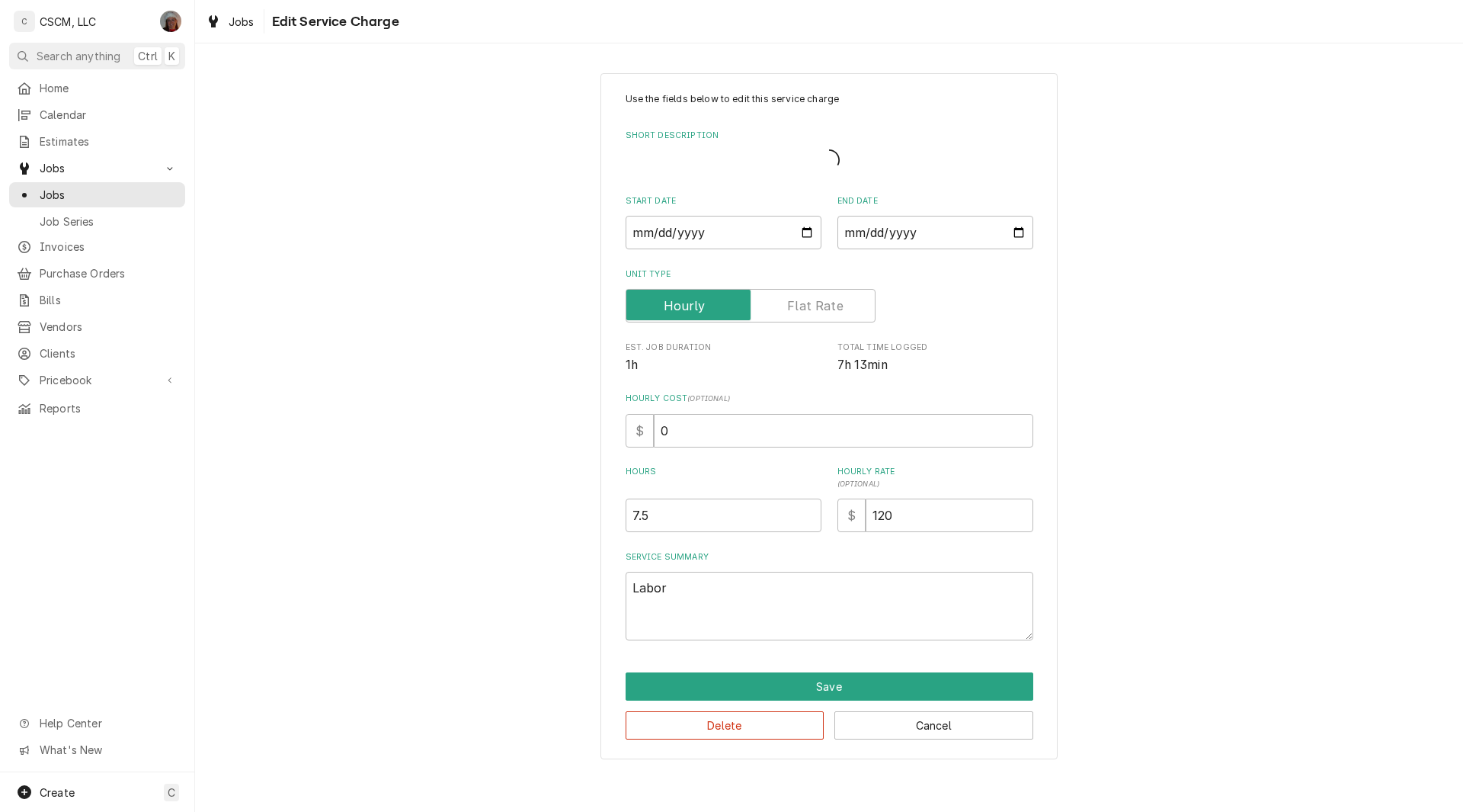
type textarea "x"
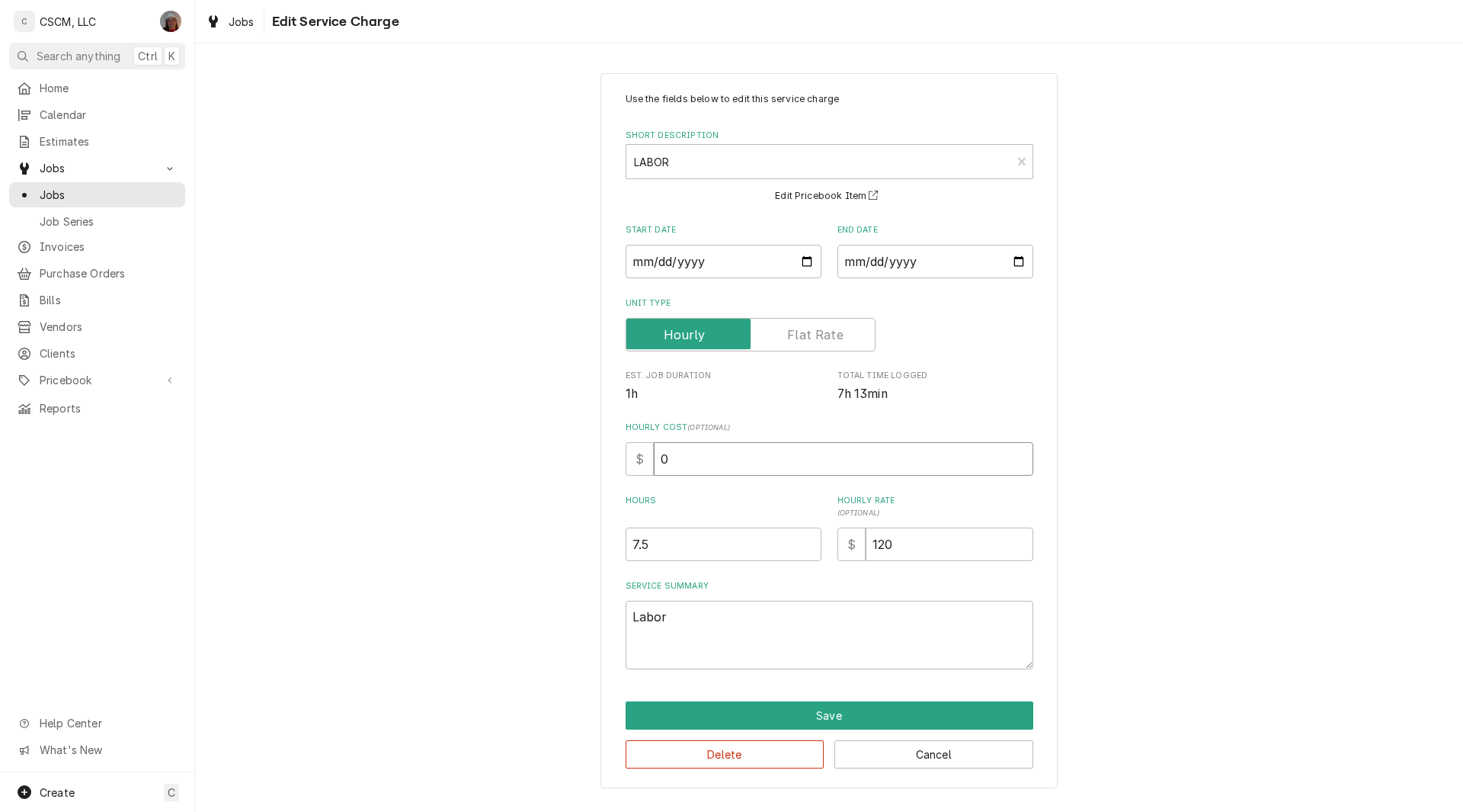
drag, startPoint x: 682, startPoint y: 462, endPoint x: 611, endPoint y: 462, distance: 71.0
click at [611, 462] on div "Use the fields below to edit this service charge Short Description LABOR LAB Ed…" at bounding box center [829, 430] width 457 height 715
type input "2"
type textarea "x"
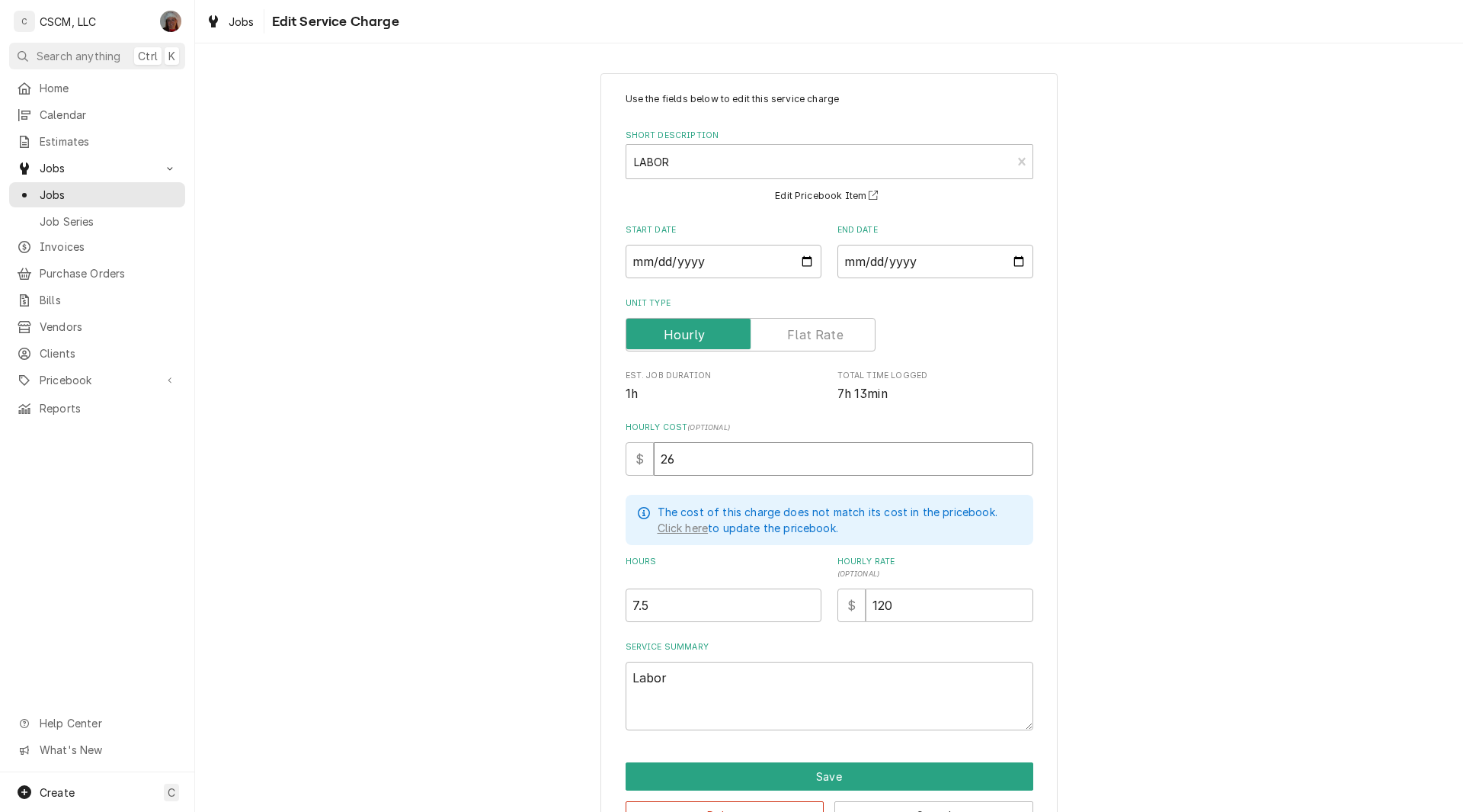
type input "26"
drag, startPoint x: 656, startPoint y: 603, endPoint x: 546, endPoint y: 603, distance: 110.0
click at [546, 603] on div "Use the fields below to edit this service charge Short Description LABOR LAB Ed…" at bounding box center [829, 461] width 1268 height 803
type textarea "x"
type input "4"
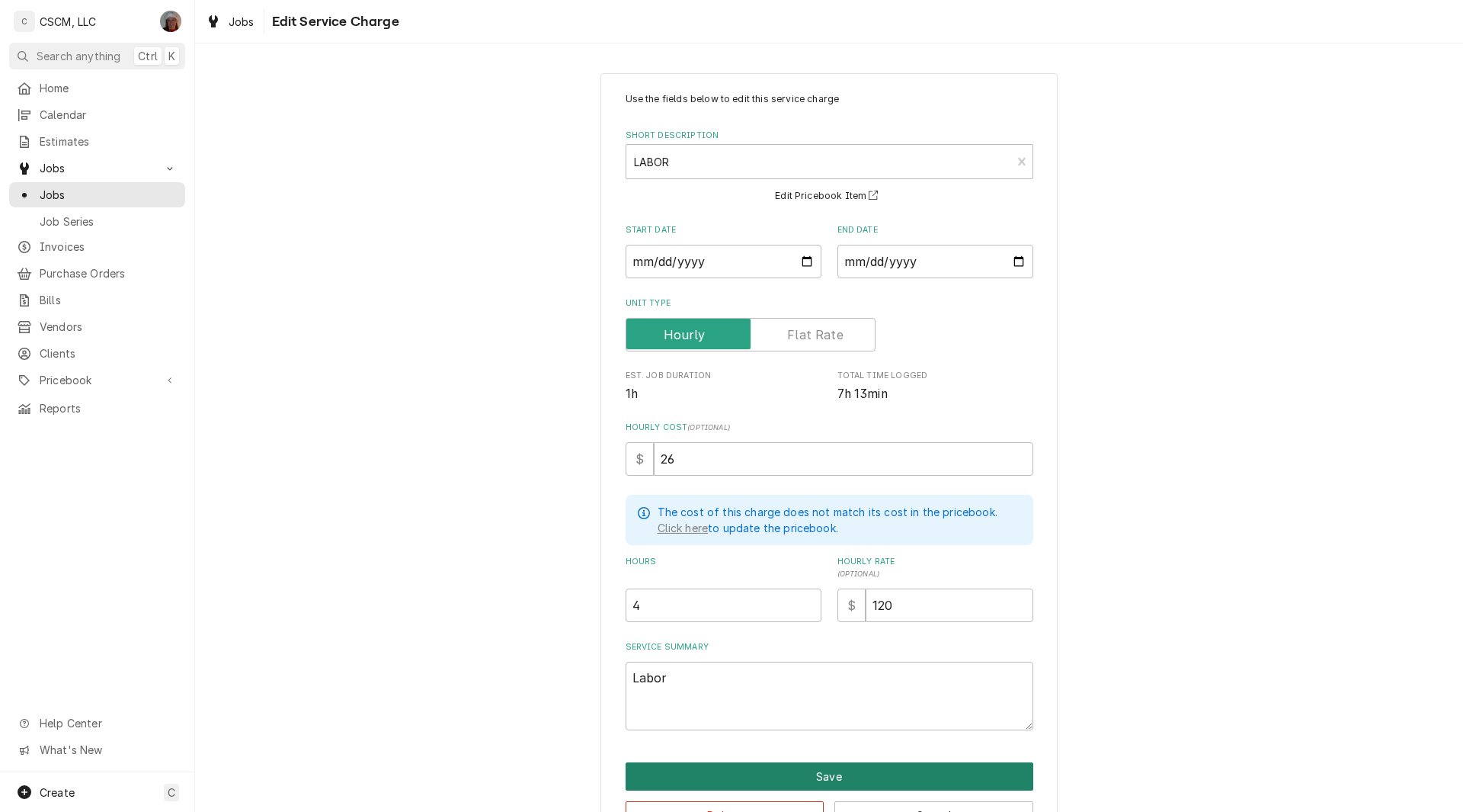
click at [829, 769] on button "Save" at bounding box center [829, 776] width 408 height 28
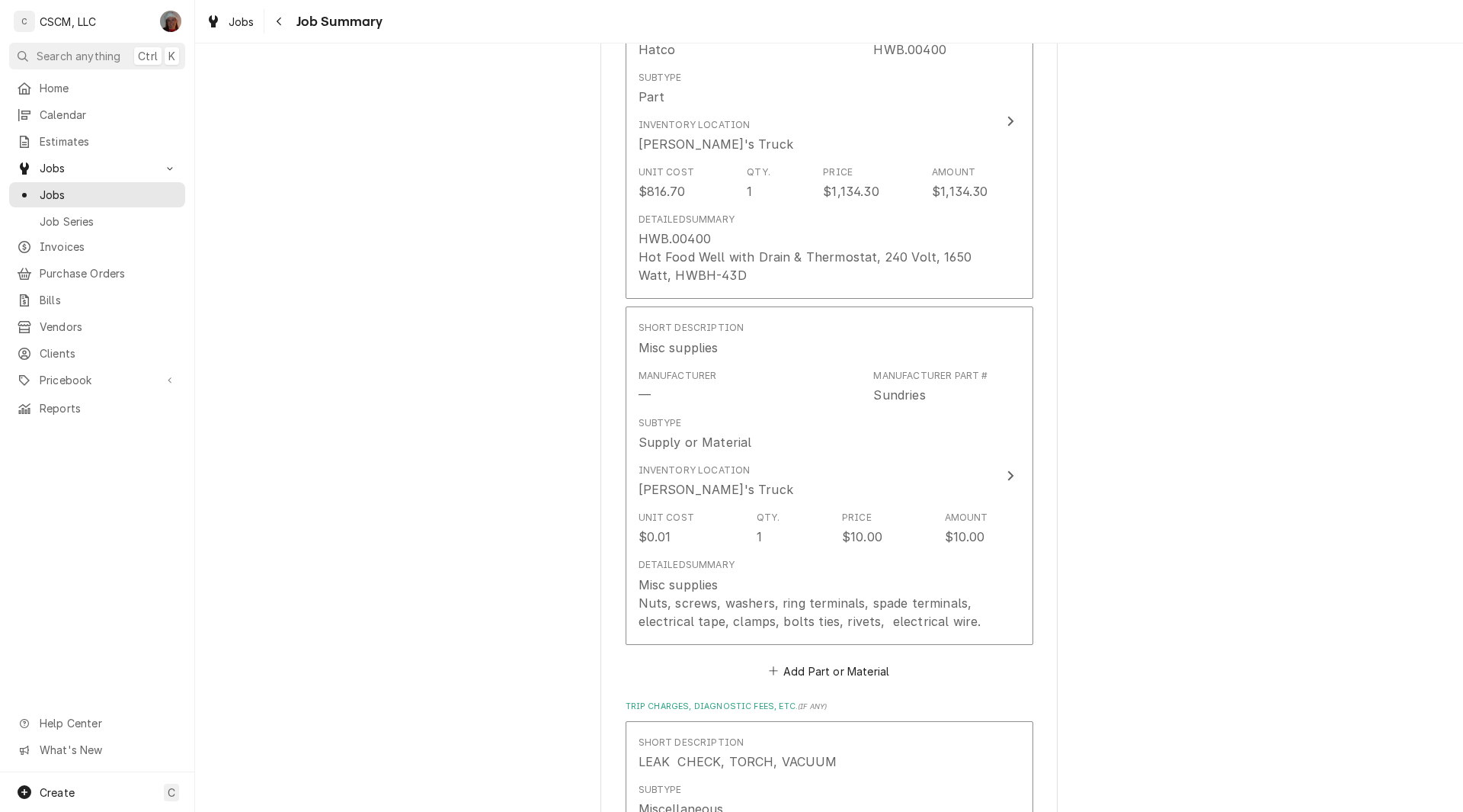
scroll to position [1438, 0]
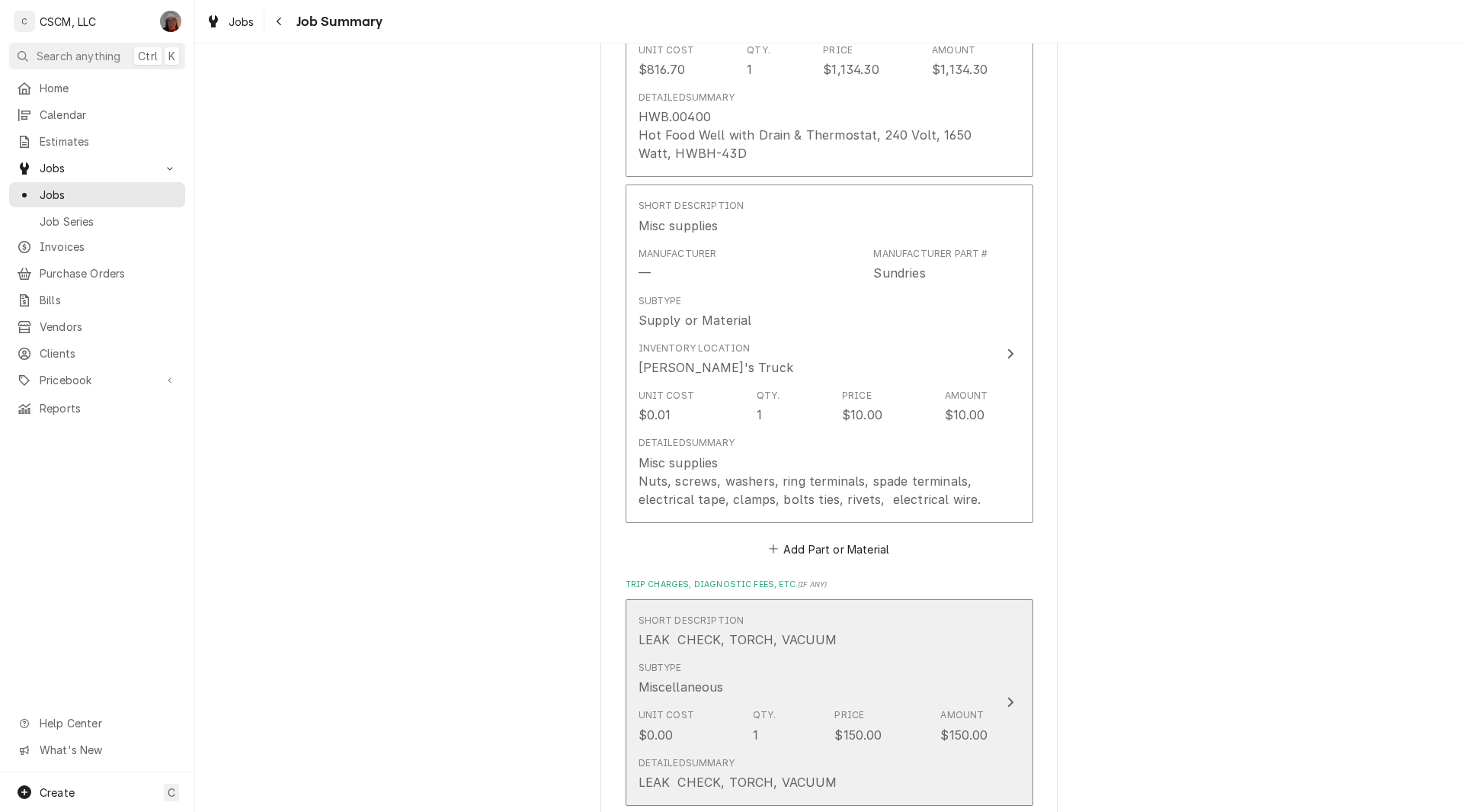
click at [962, 685] on div "Subtype Miscellaneous" at bounding box center [814, 679] width 350 height 47
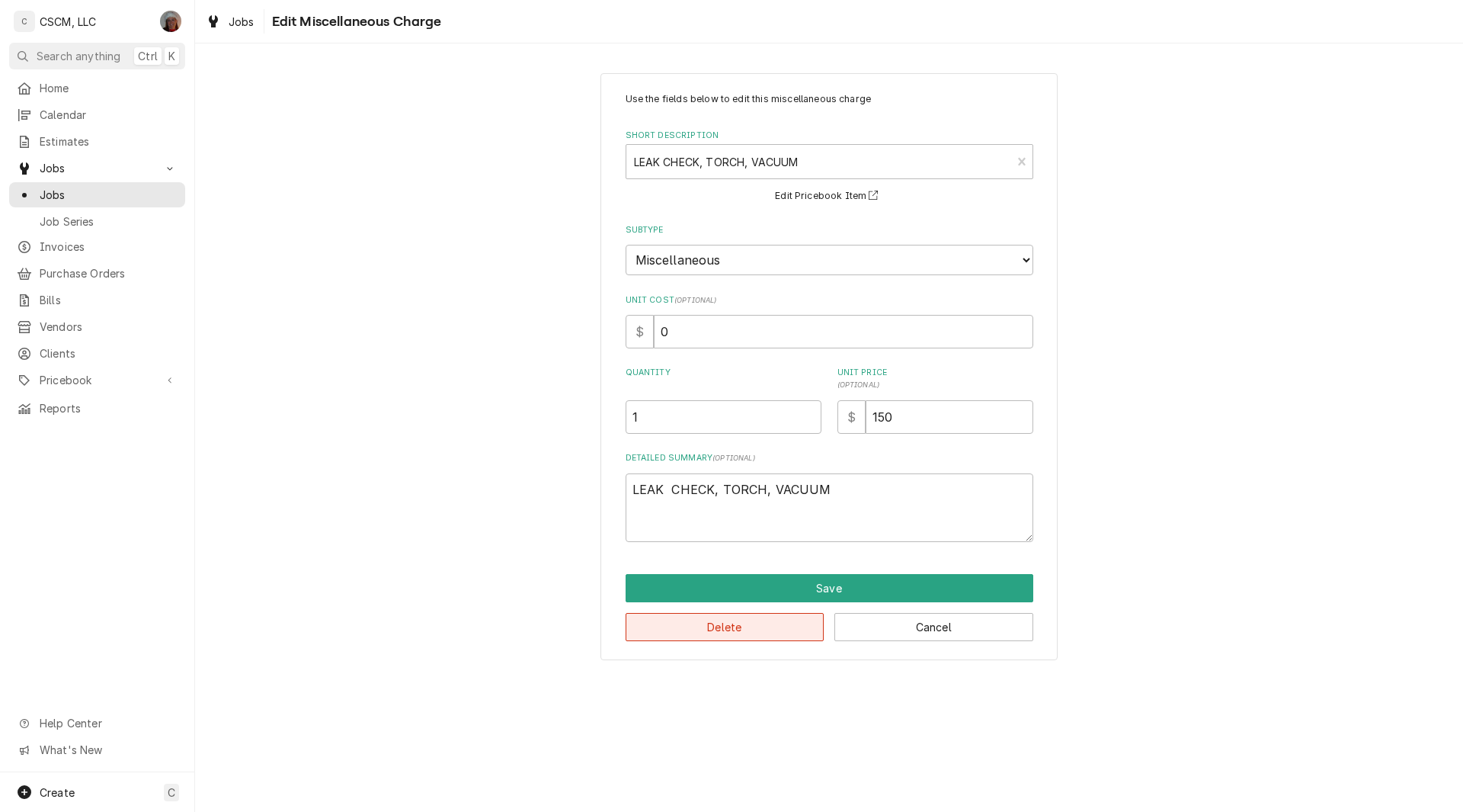
click at [745, 622] on button "Delete" at bounding box center [725, 627] width 199 height 28
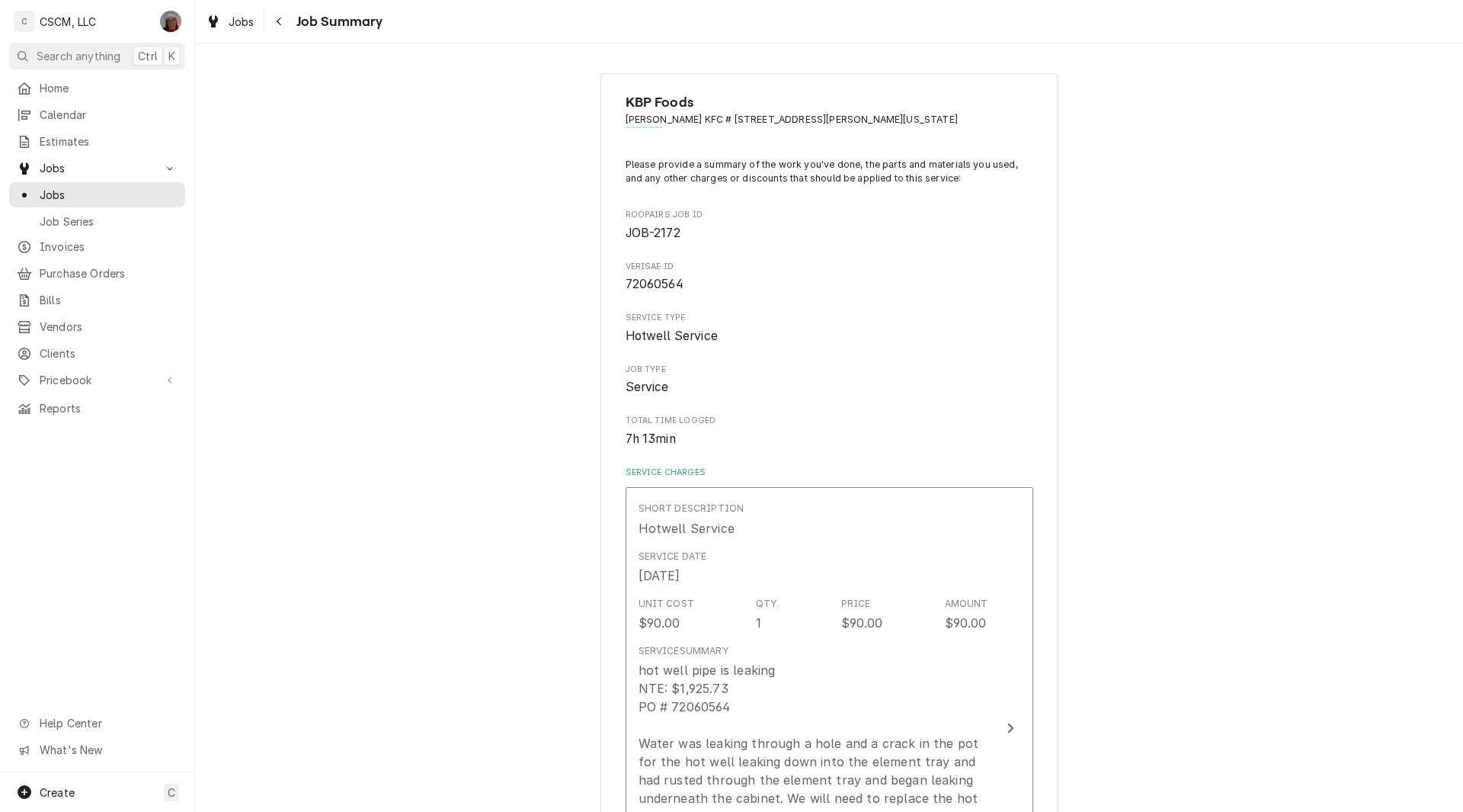
scroll to position [1484, 0]
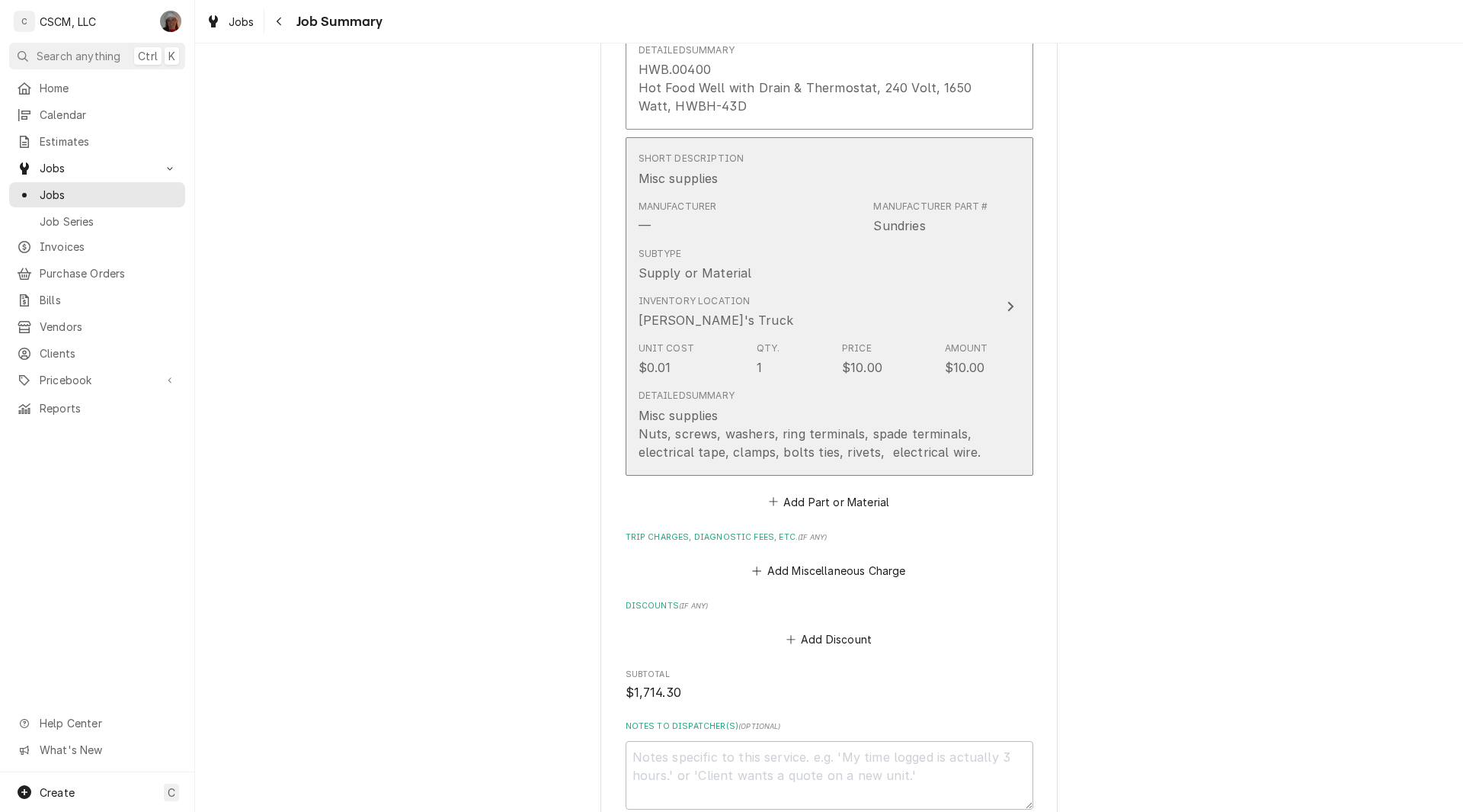
click at [1011, 301] on div "Update Line Item" at bounding box center [1010, 306] width 20 height 18
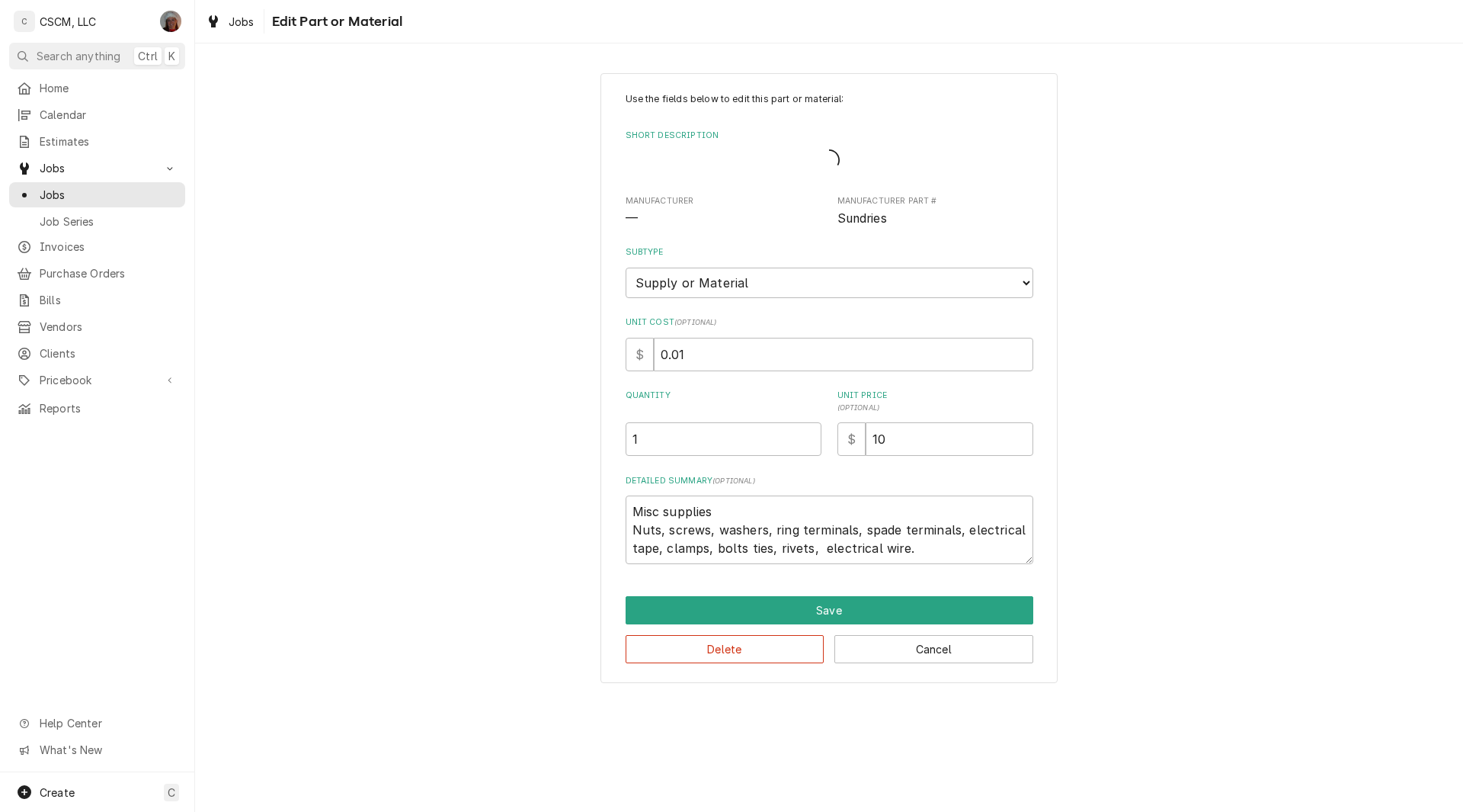
type textarea "x"
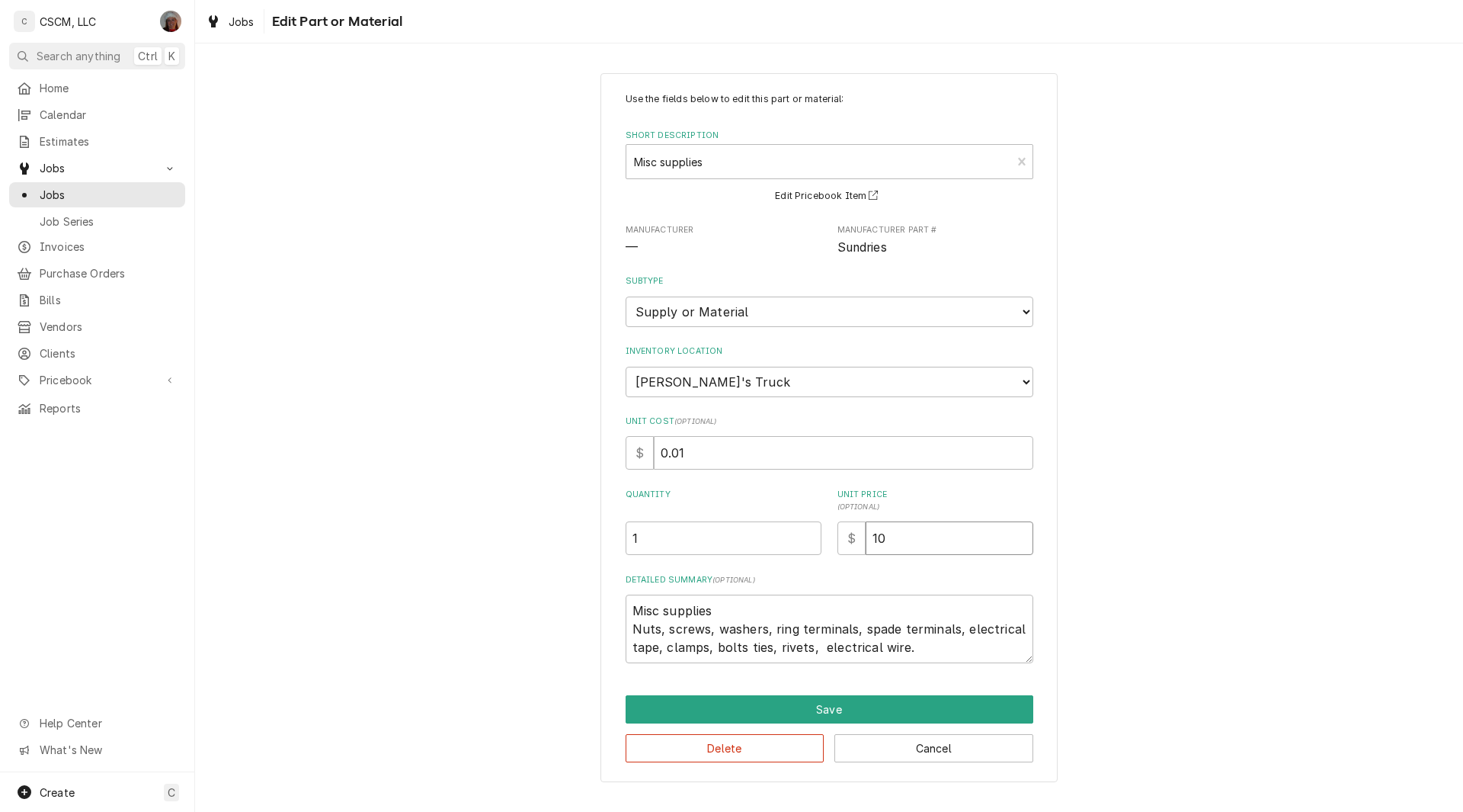
drag, startPoint x: 898, startPoint y: 539, endPoint x: 830, endPoint y: 543, distance: 68.1
click at [830, 543] on div "Quantity 1 Unit Price ( optional ) $ 10" at bounding box center [829, 521] width 408 height 66
type input "3"
type textarea "x"
type input "30"
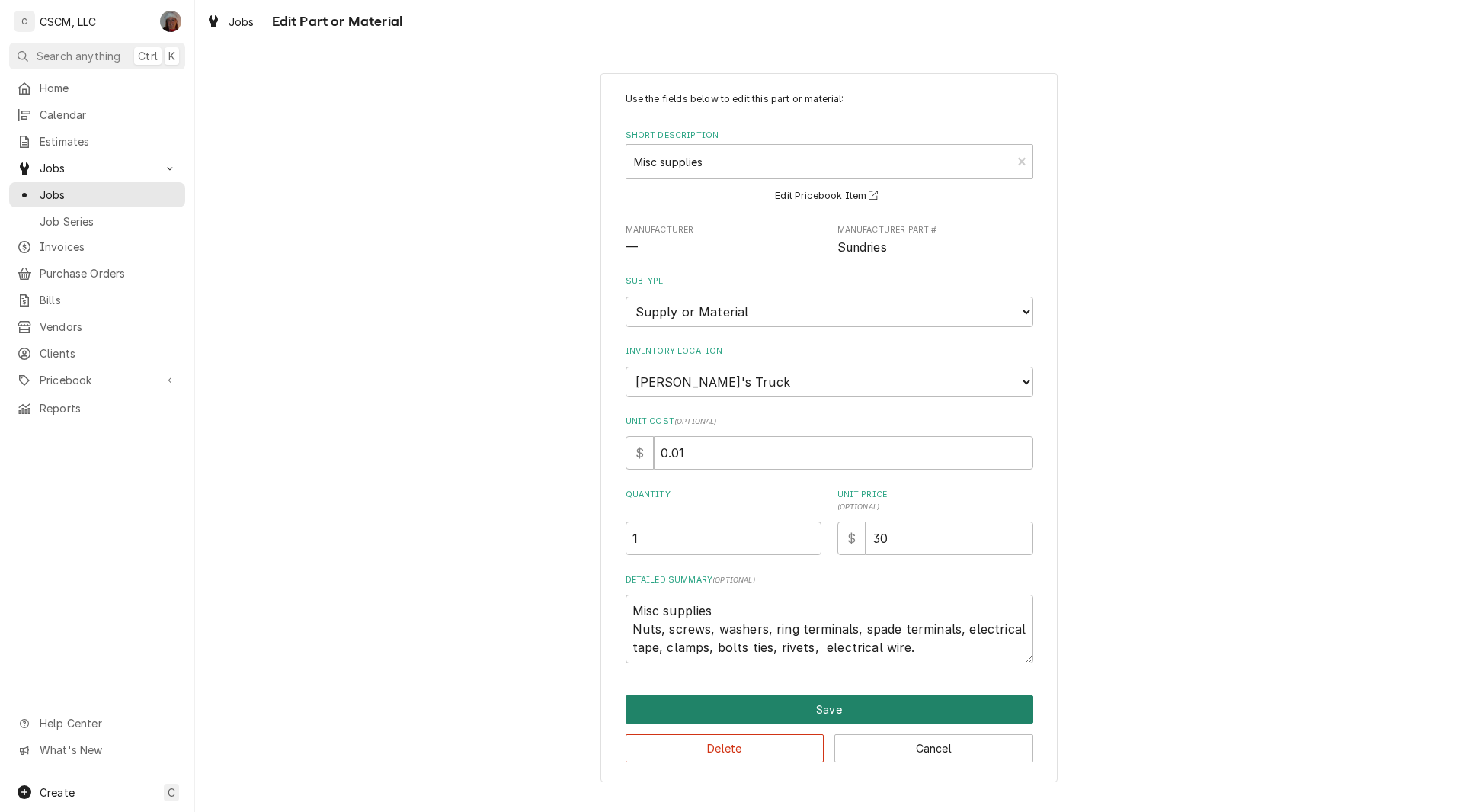
click at [819, 700] on button "Save" at bounding box center [829, 709] width 408 height 28
type textarea "x"
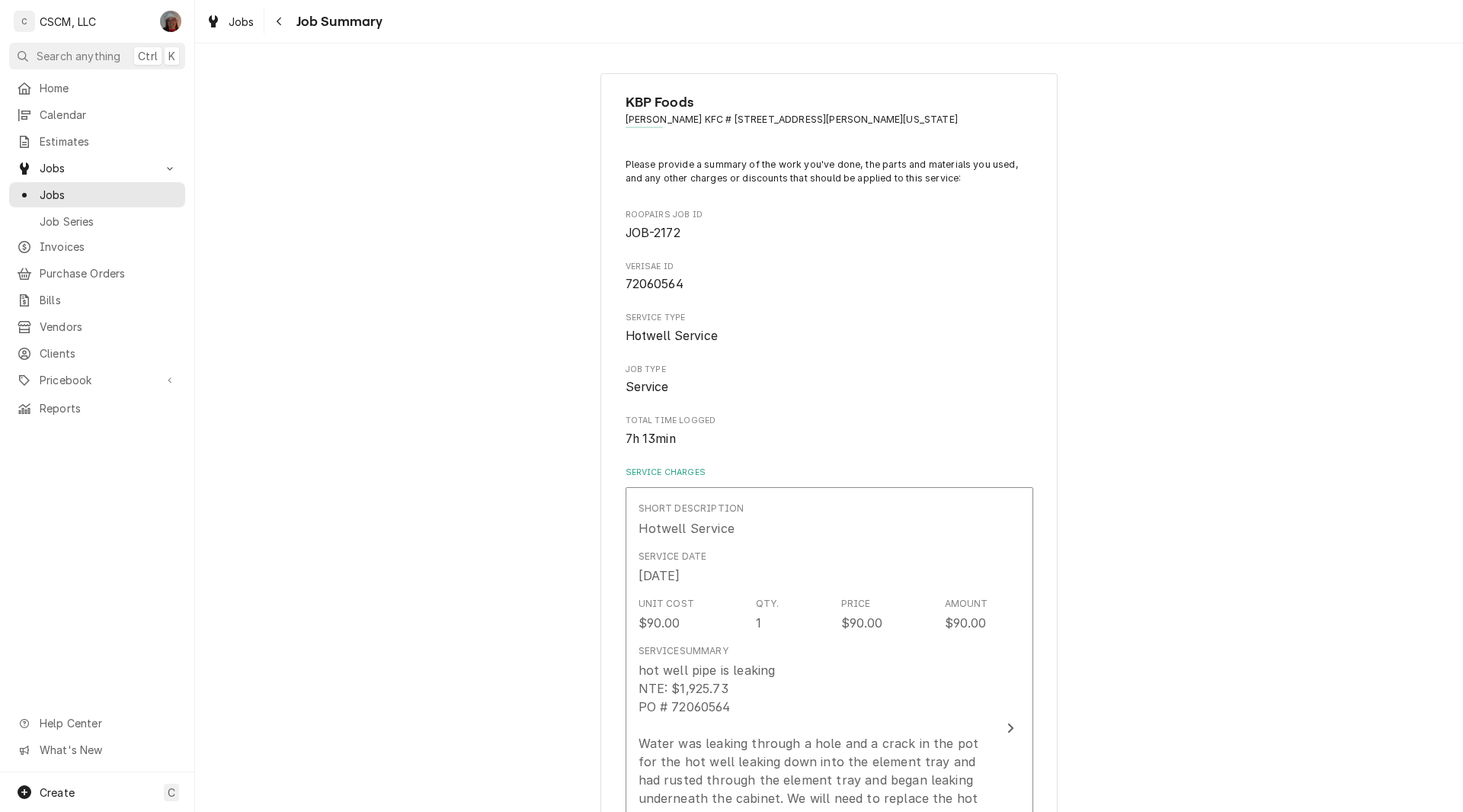
scroll to position [1532, 0]
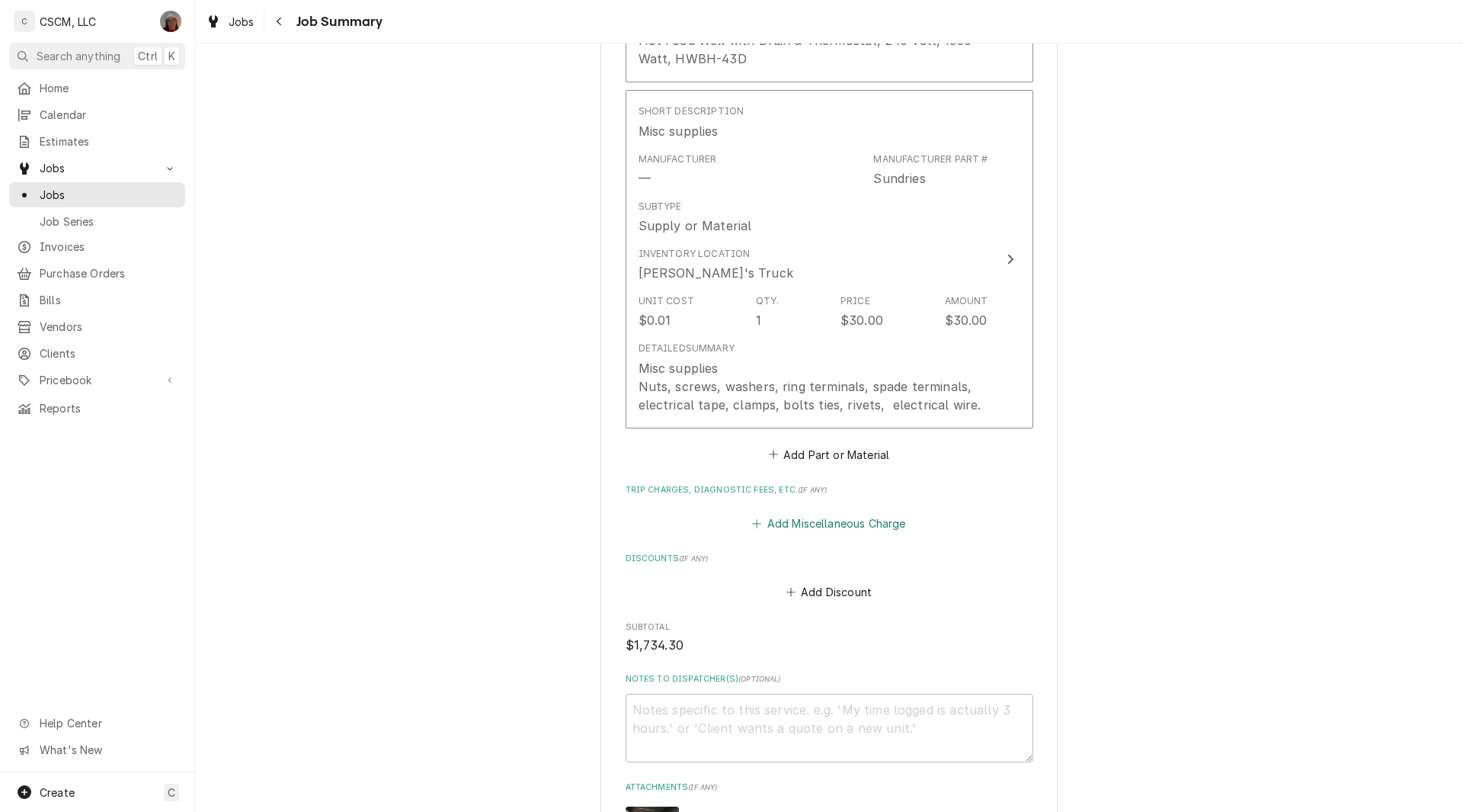
click at [781, 521] on button "Add Miscellaneous Charge" at bounding box center [829, 523] width 159 height 21
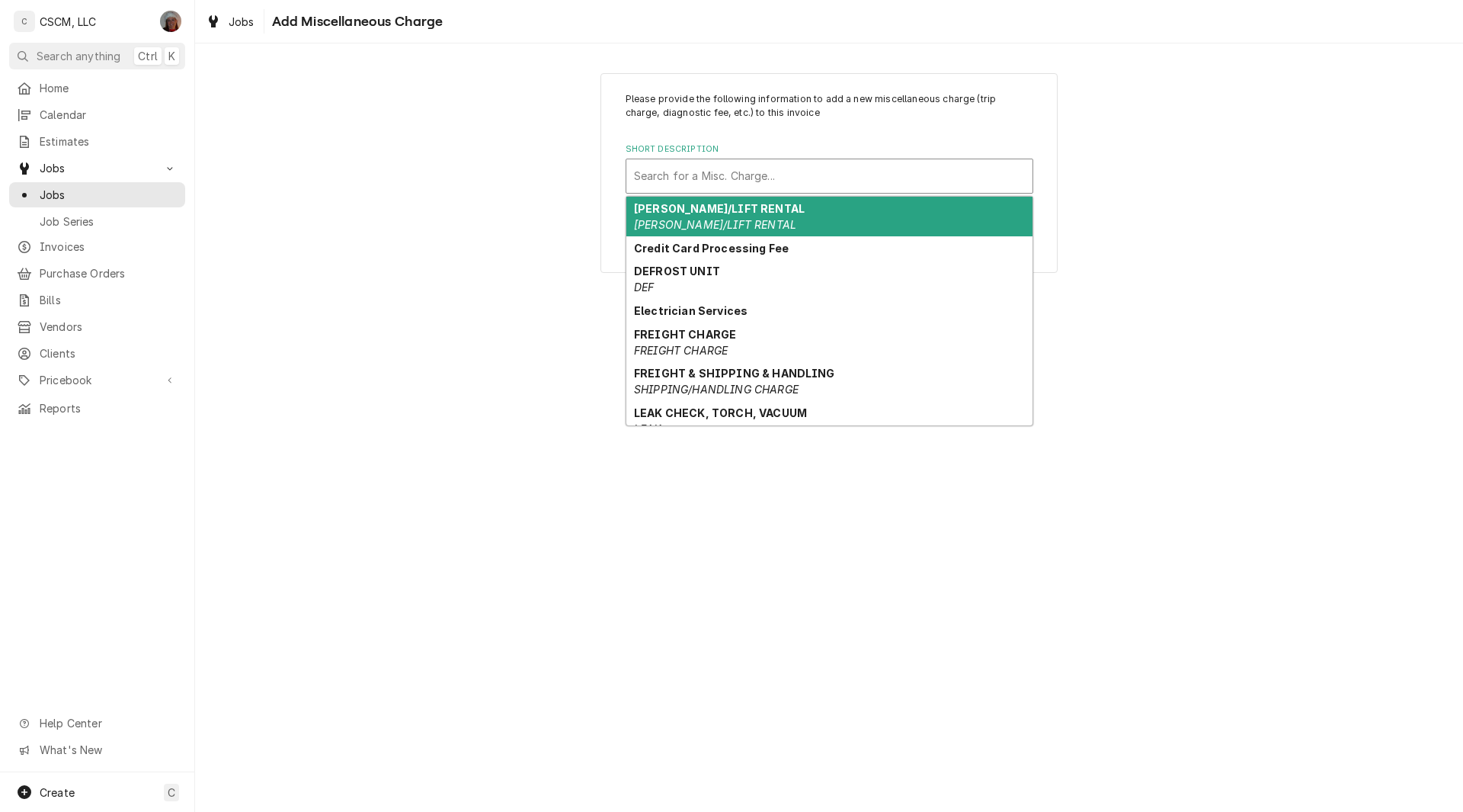
click at [666, 172] on div "Short Description" at bounding box center [829, 176] width 391 height 28
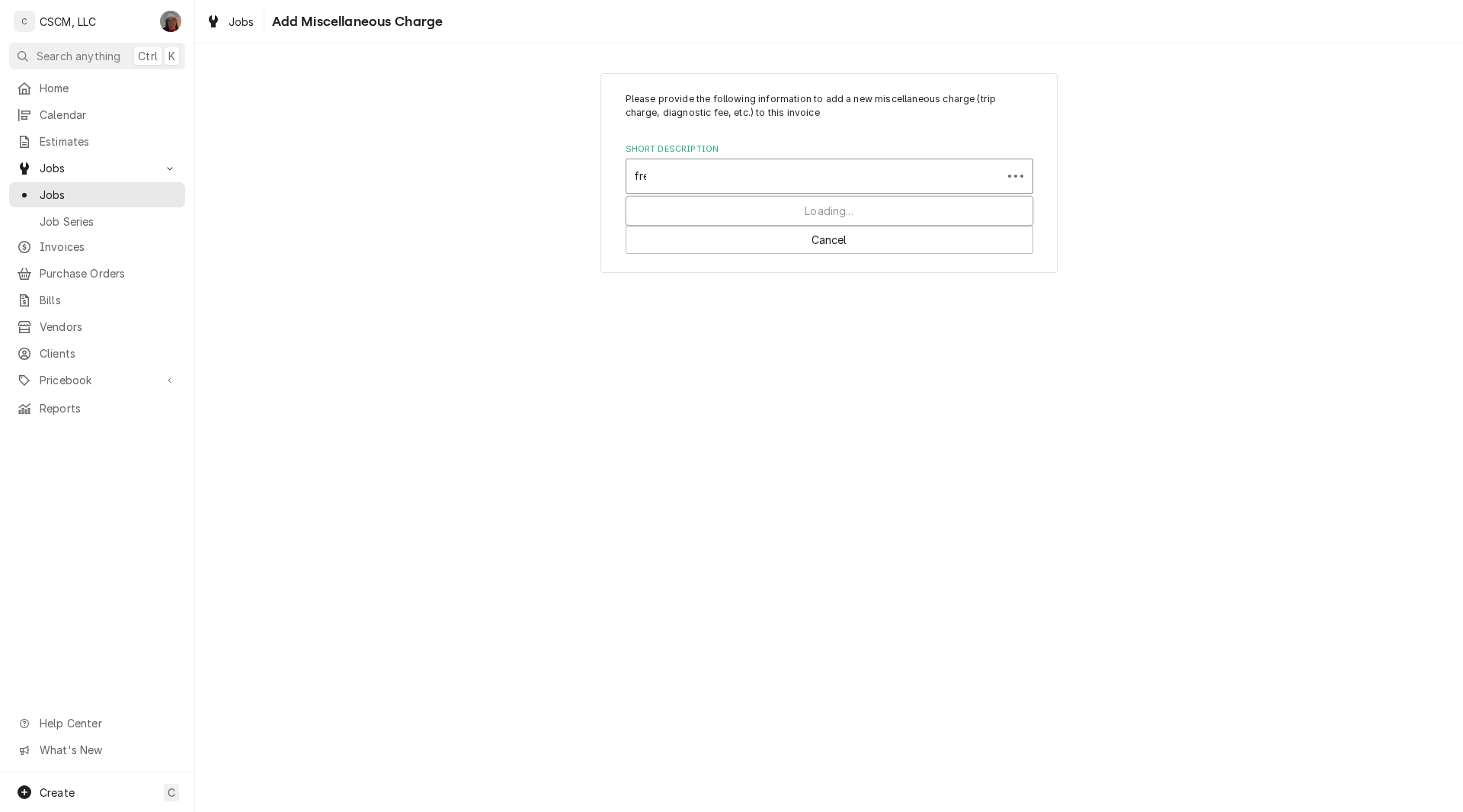
type input "frei"
click at [666, 172] on div "Short Description" at bounding box center [829, 176] width 391 height 28
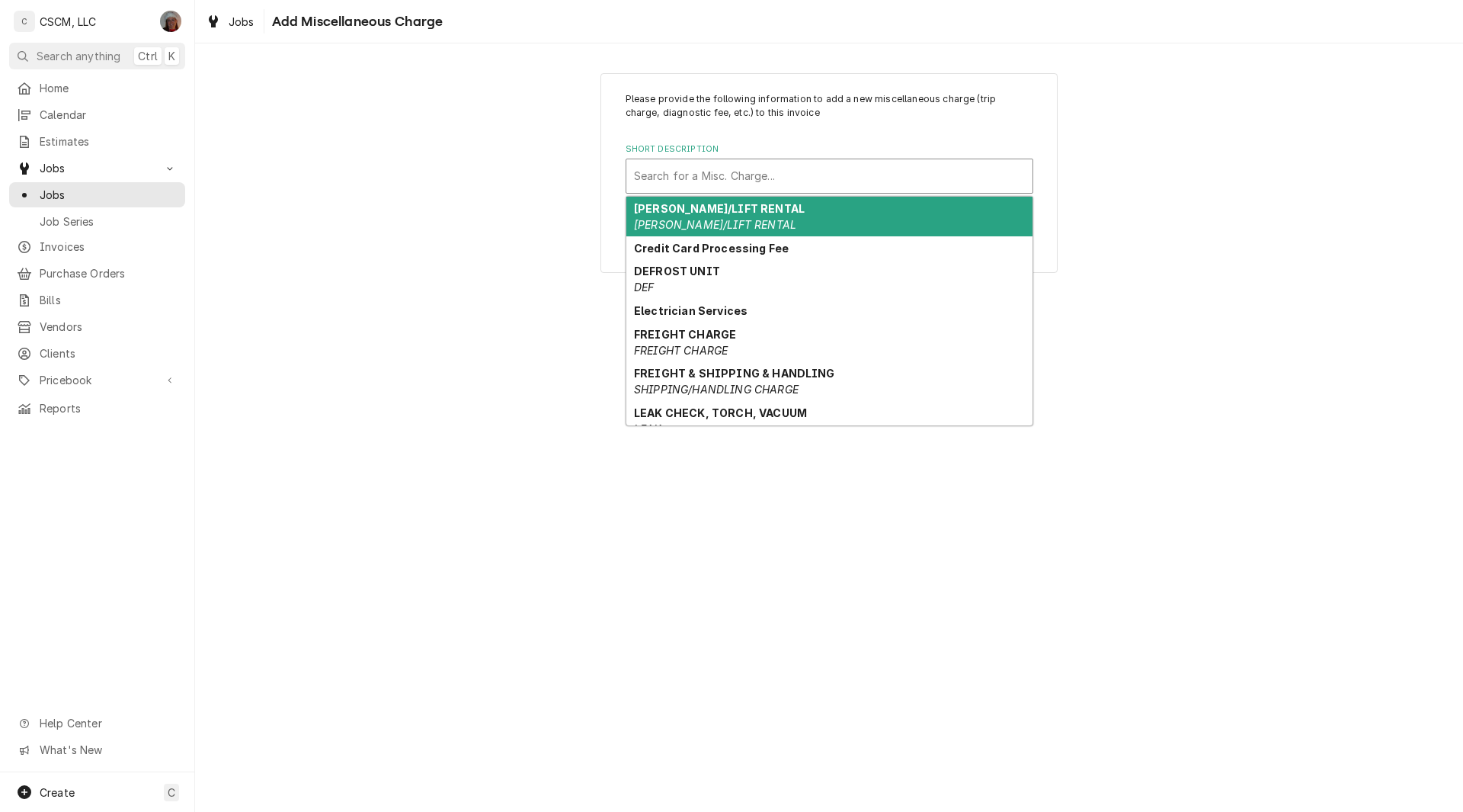
click at [666, 172] on div "Short Description" at bounding box center [829, 176] width 391 height 28
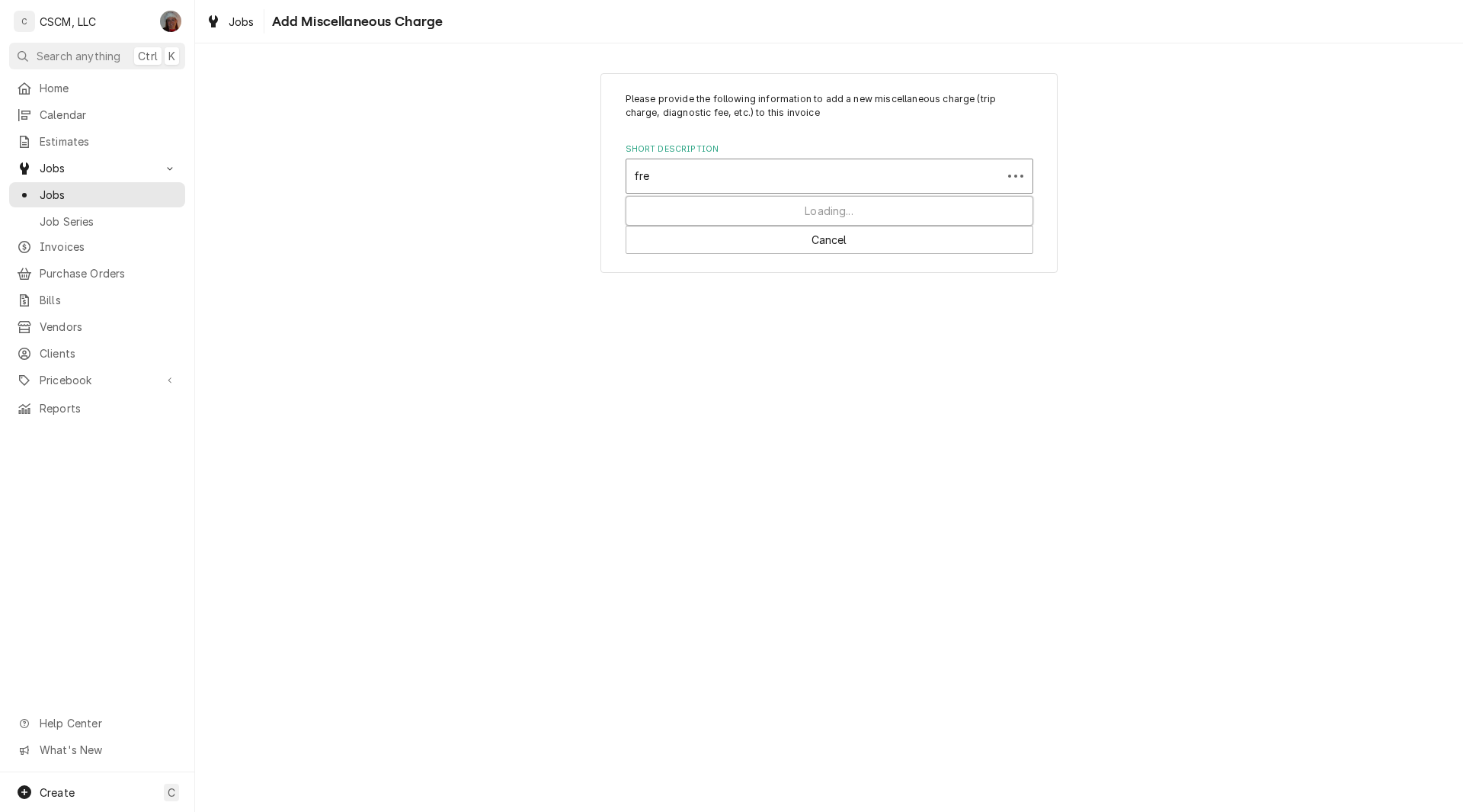
type input "frei"
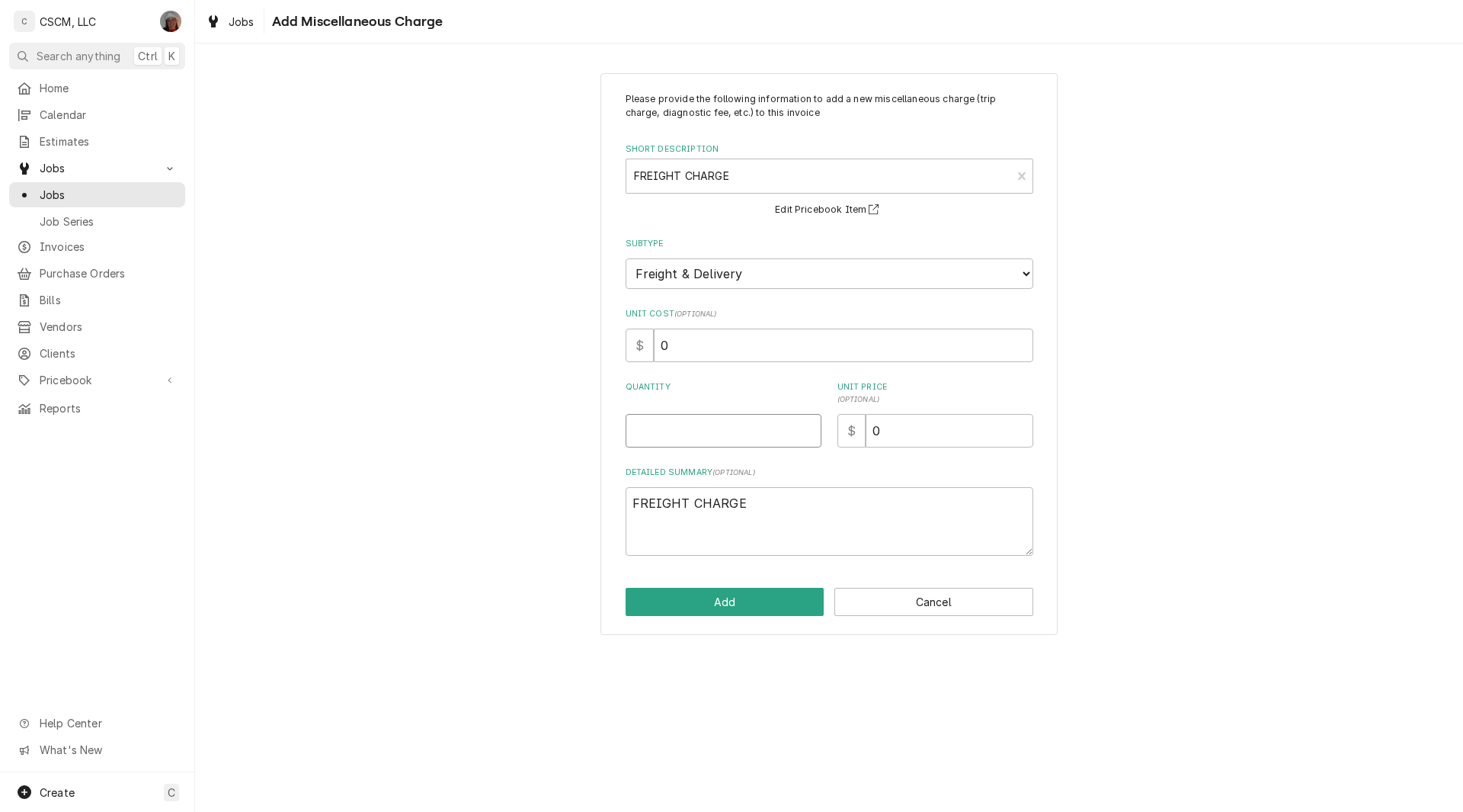
click at [664, 425] on input "Quantity" at bounding box center [724, 430] width 196 height 33
type textarea "x"
type input "1"
type input "7"
type textarea "x"
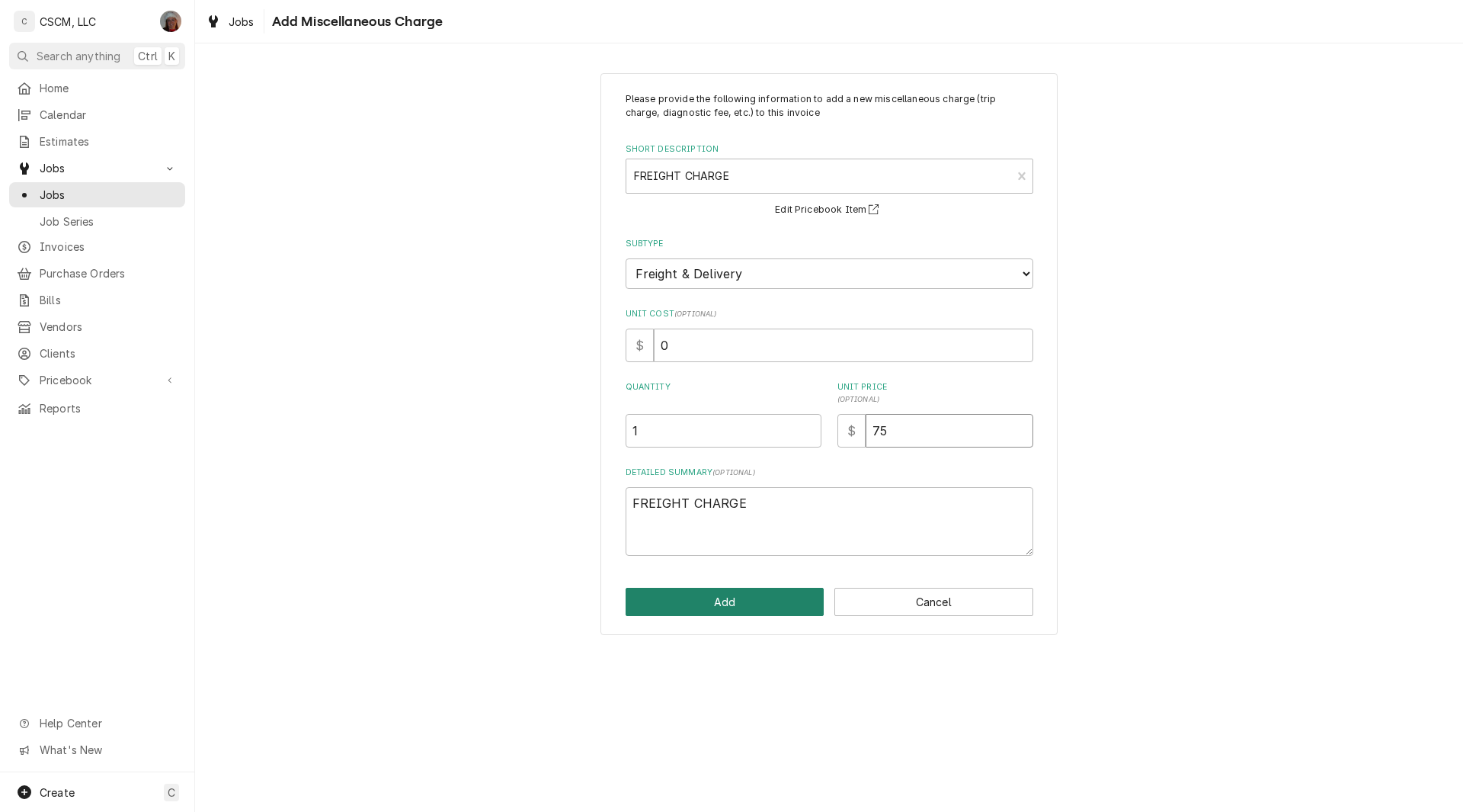
type input "75"
click at [702, 601] on button "Add" at bounding box center [725, 602] width 199 height 28
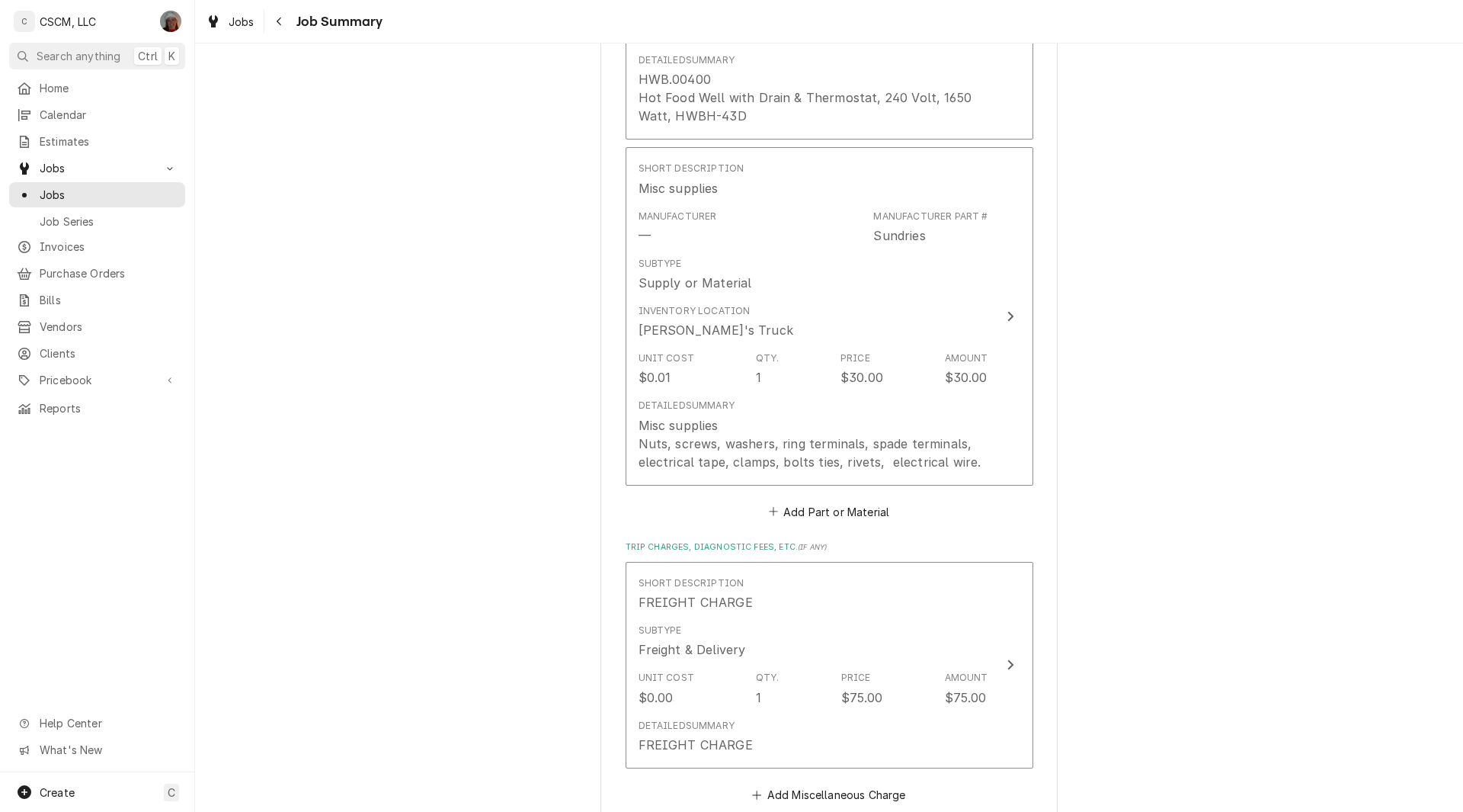
scroll to position [1690, 0]
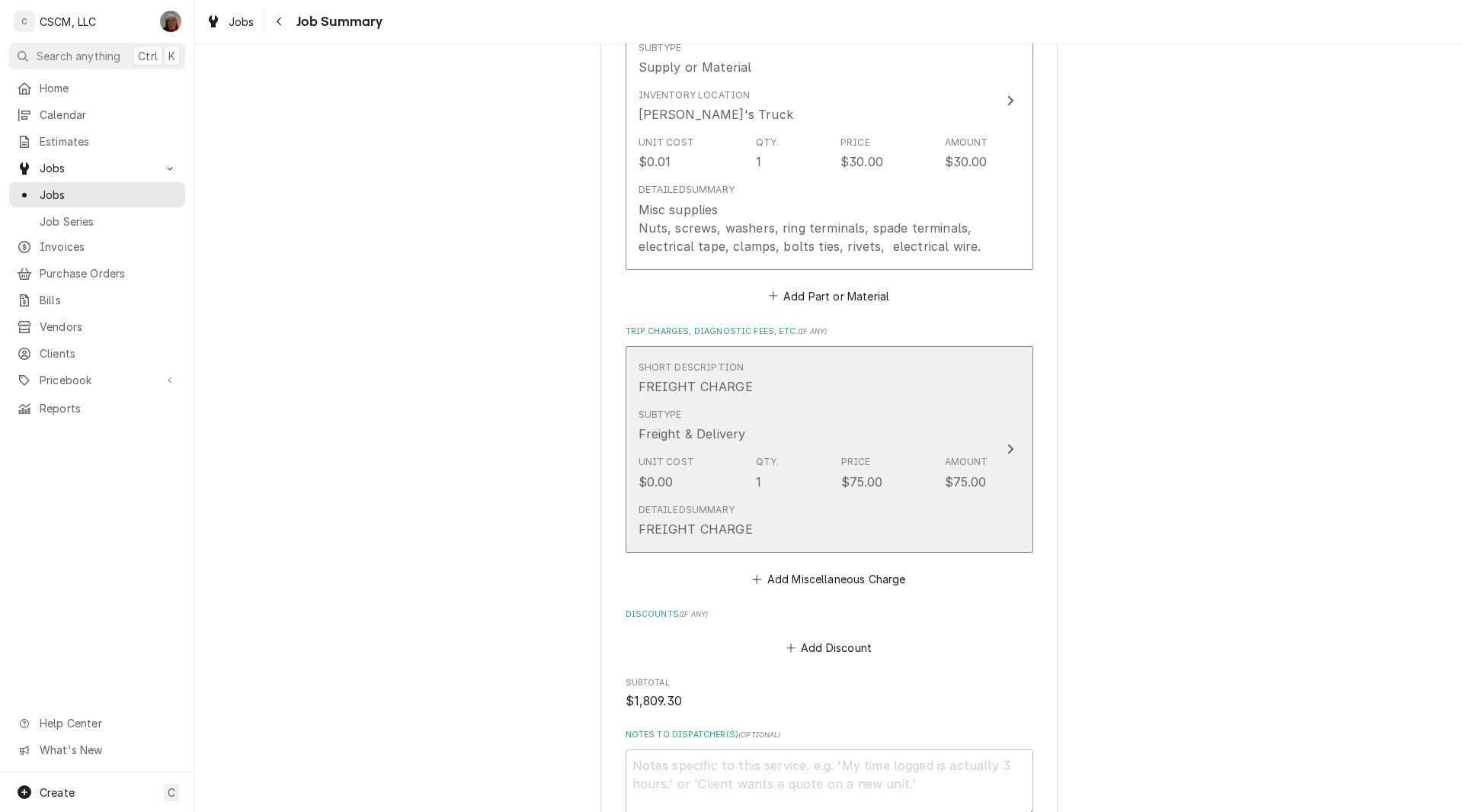
click at [970, 405] on div "Subtype Freight & Delivery" at bounding box center [814, 425] width 350 height 47
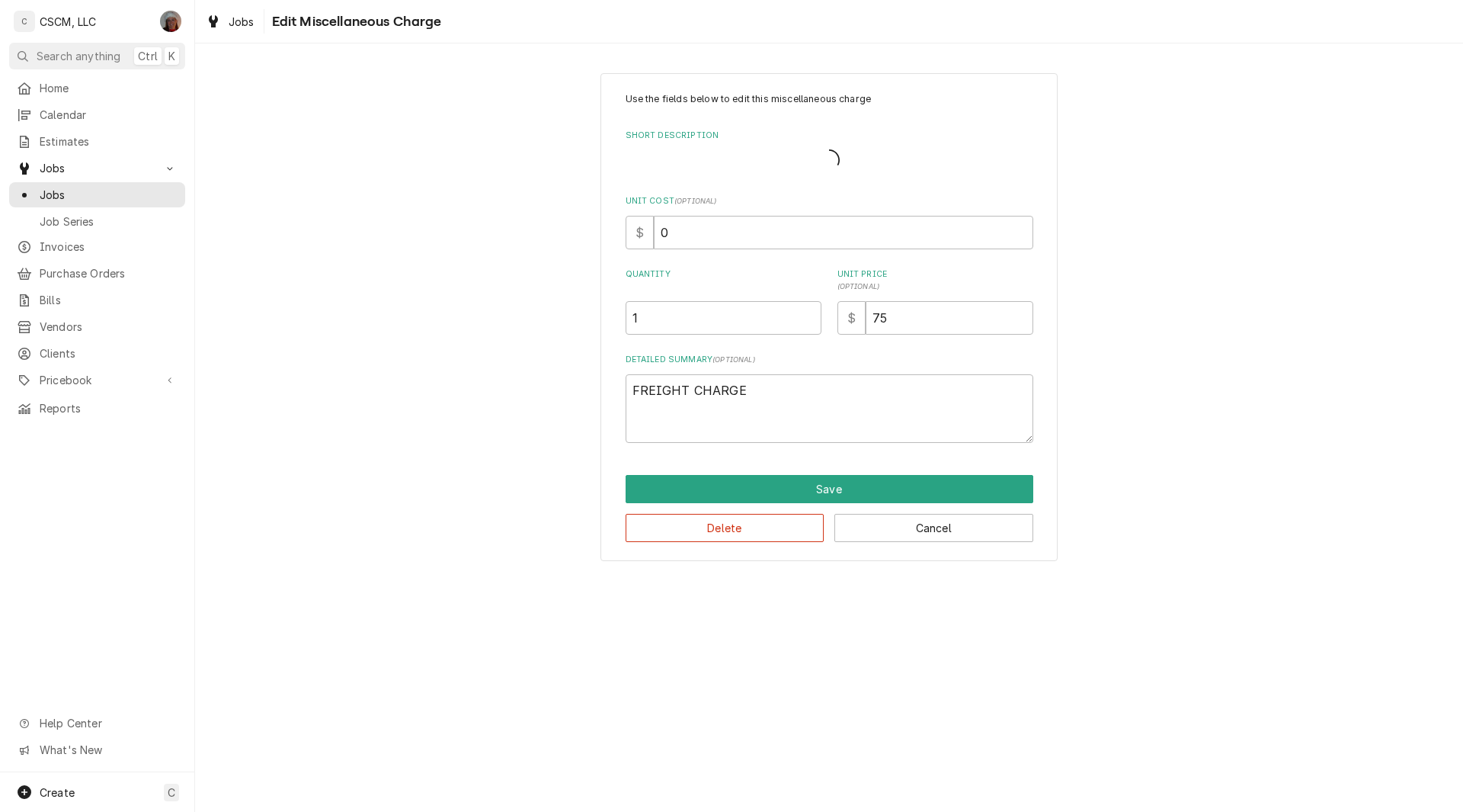
type textarea "x"
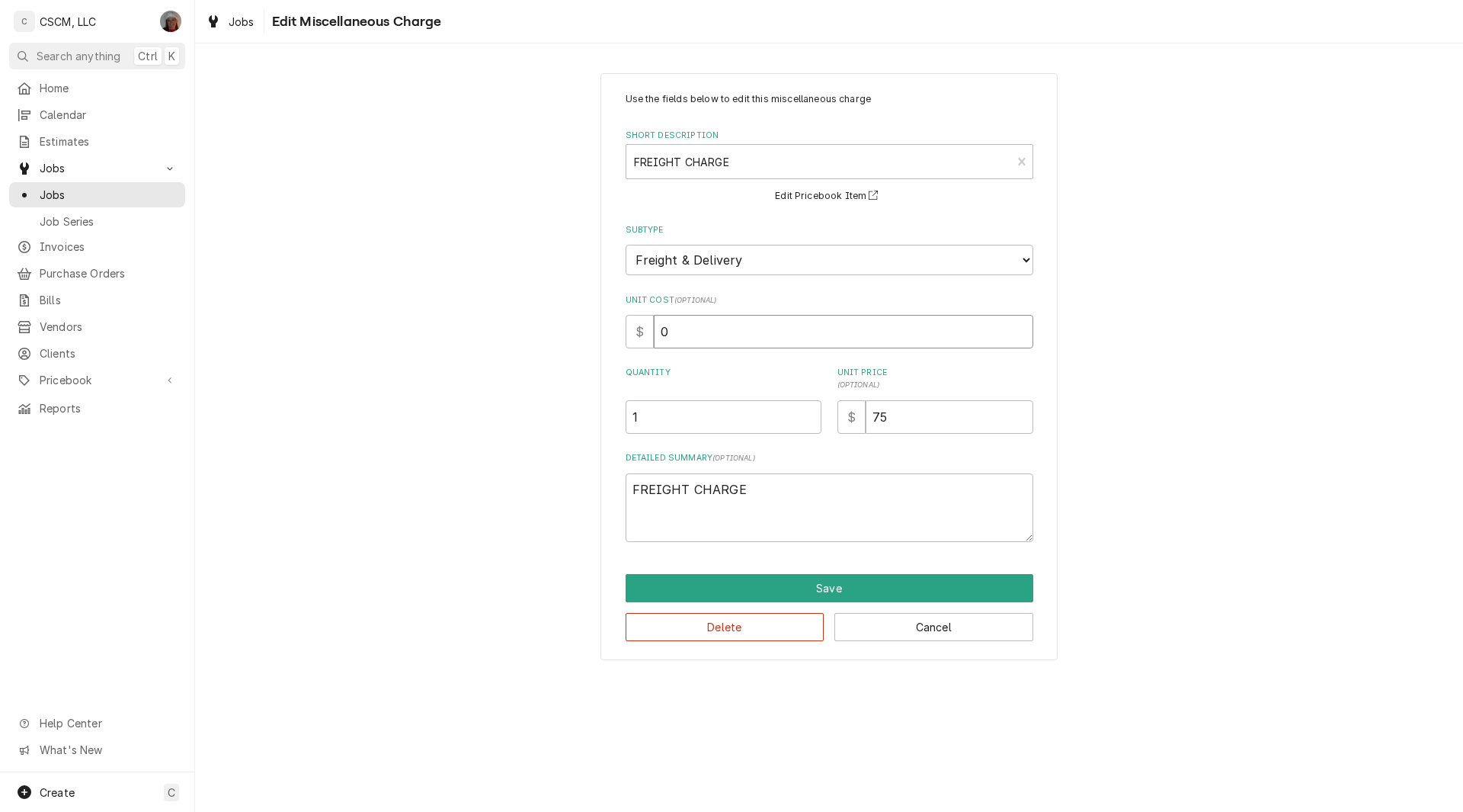
drag, startPoint x: 672, startPoint y: 333, endPoint x: 611, endPoint y: 336, distance: 61.1
click at [611, 336] on div "Use the fields below to edit this miscellaneous charge Short Description FREIGH…" at bounding box center [829, 367] width 457 height 588
type input "1"
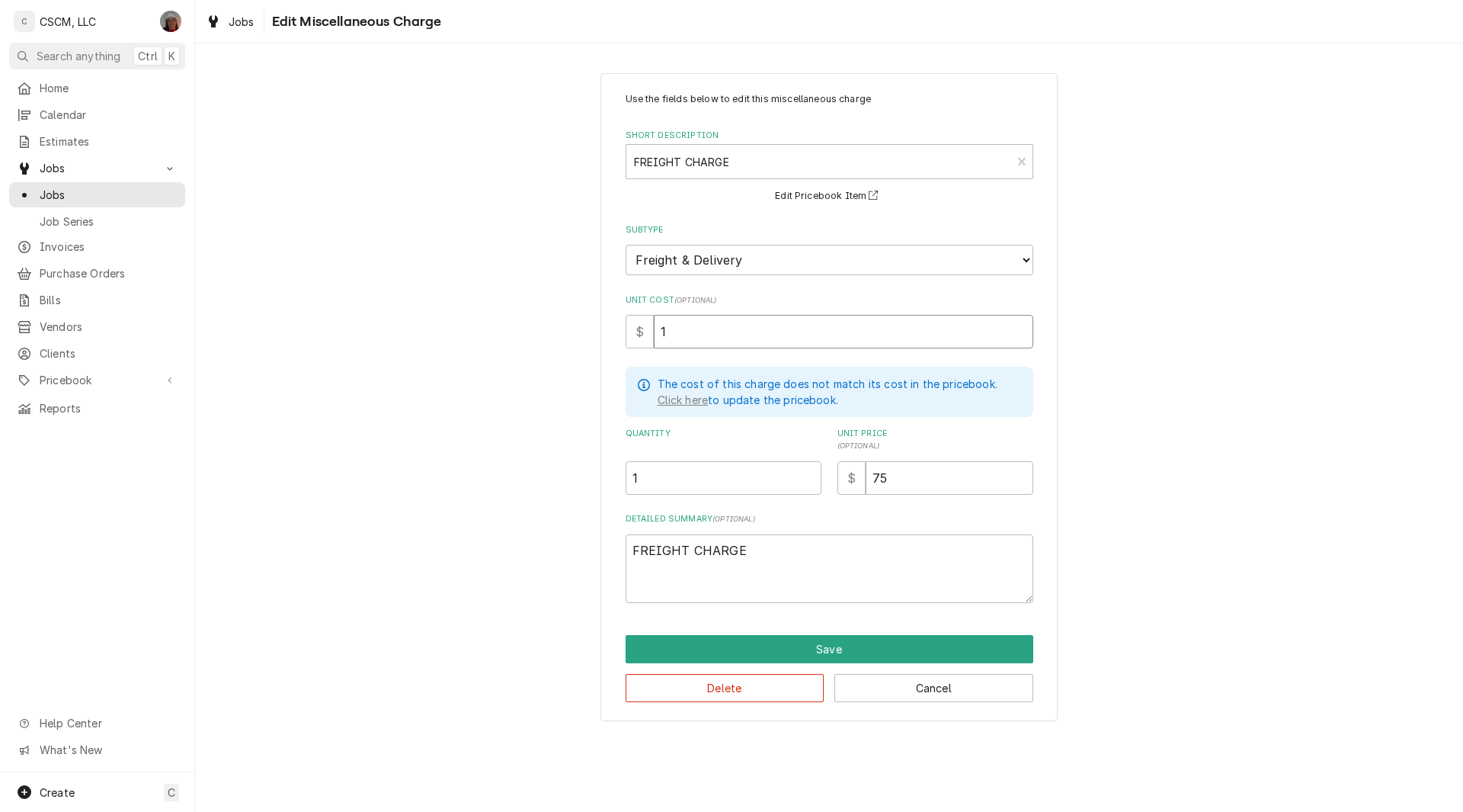
type textarea "x"
type input "11"
type textarea "x"
type input "115"
type textarea "x"
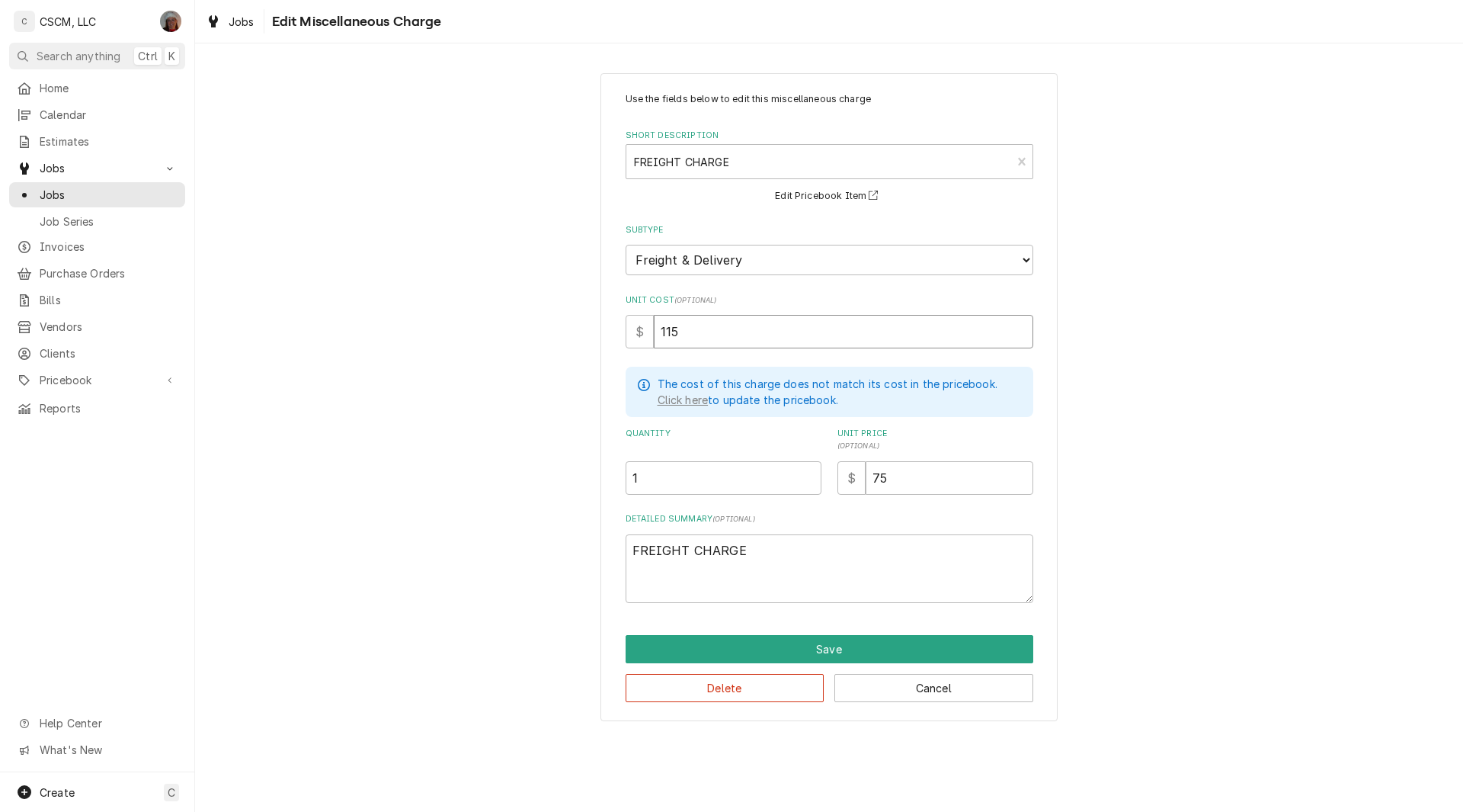
type input "115.3"
type textarea "x"
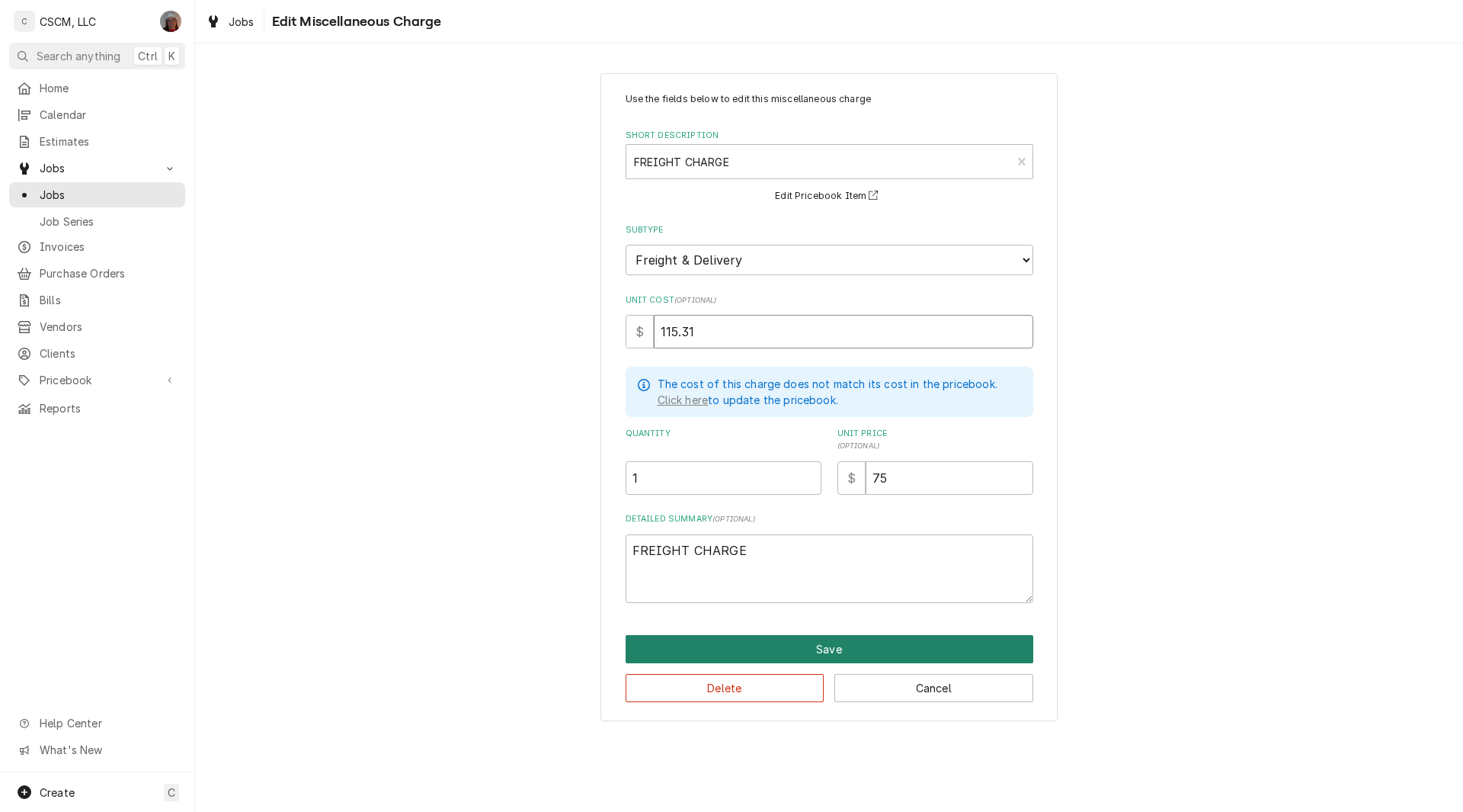
type input "115.31"
click at [851, 641] on button "Save" at bounding box center [829, 649] width 408 height 28
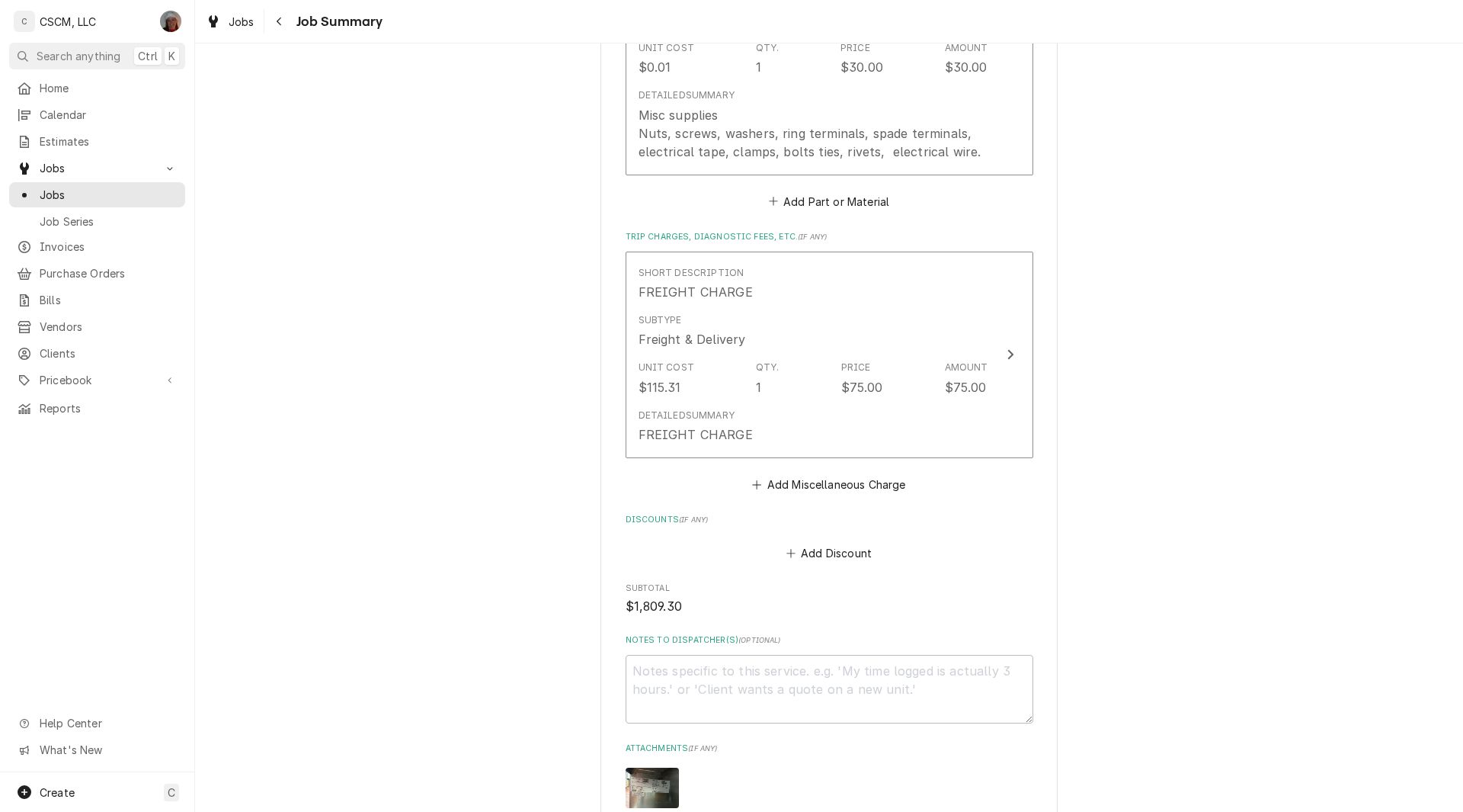
scroll to position [1991, 0]
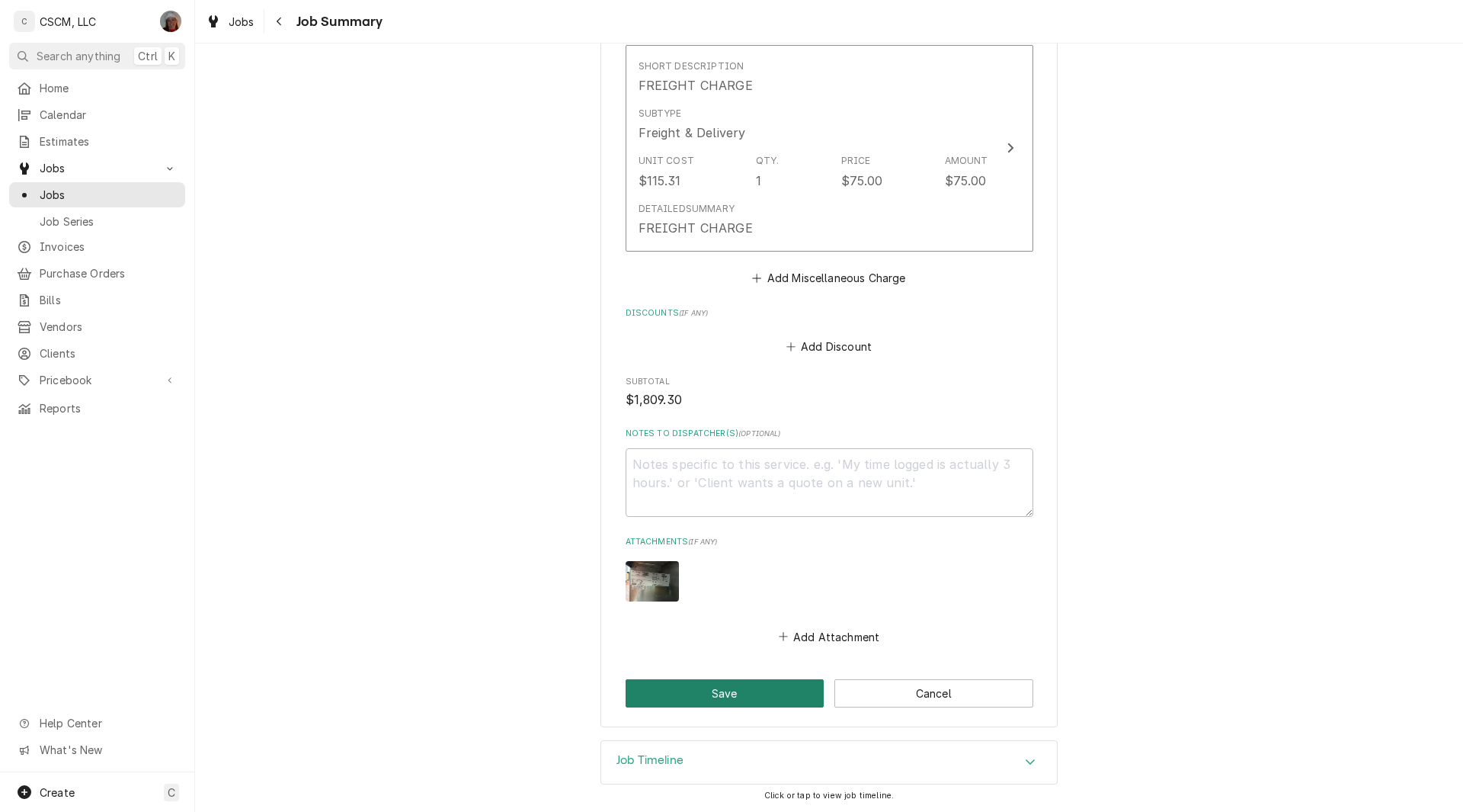
click at [713, 691] on button "Save" at bounding box center [725, 694] width 199 height 28
type textarea "x"
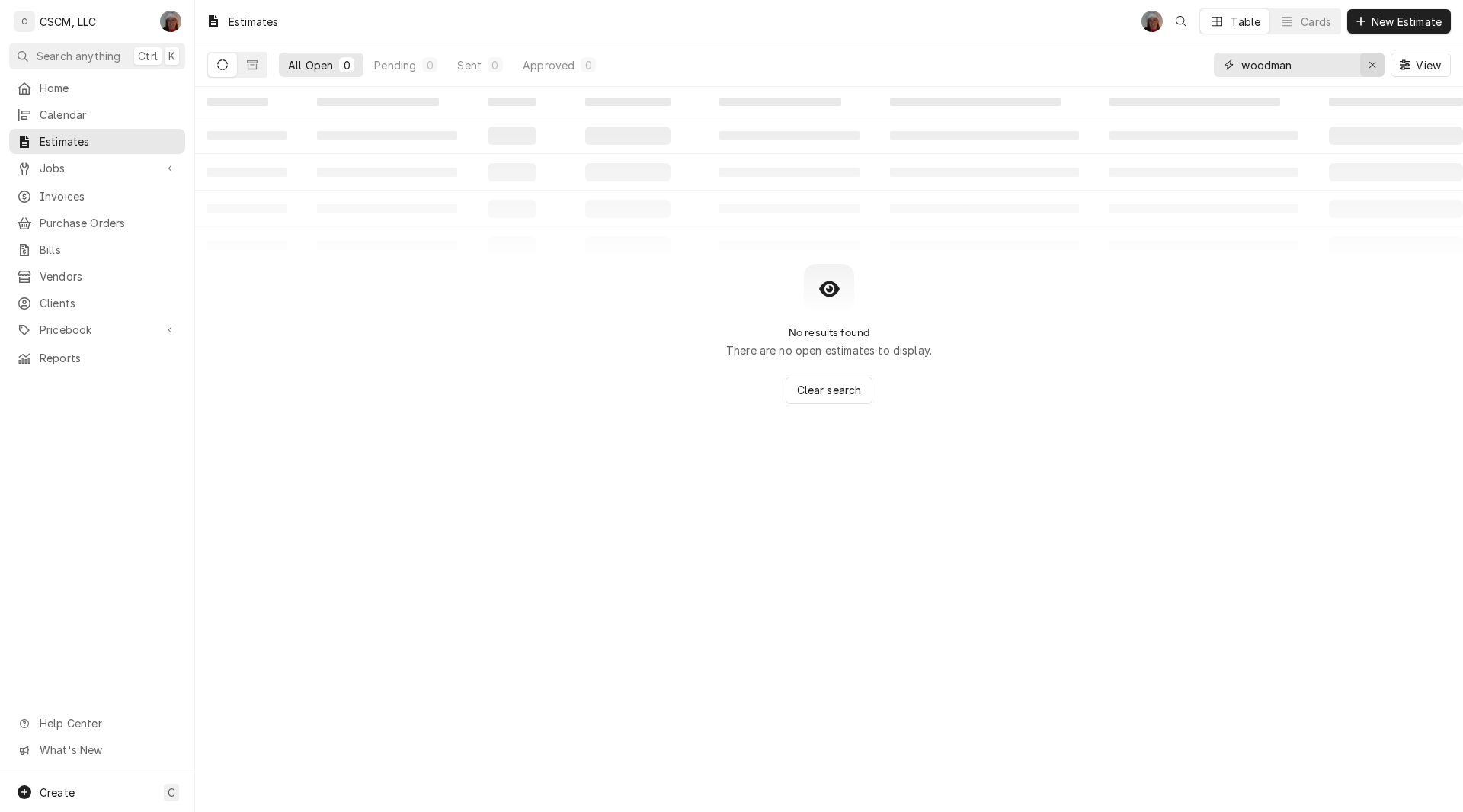
click at [1377, 62] on div "Erase input" at bounding box center [1372, 64] width 15 height 15
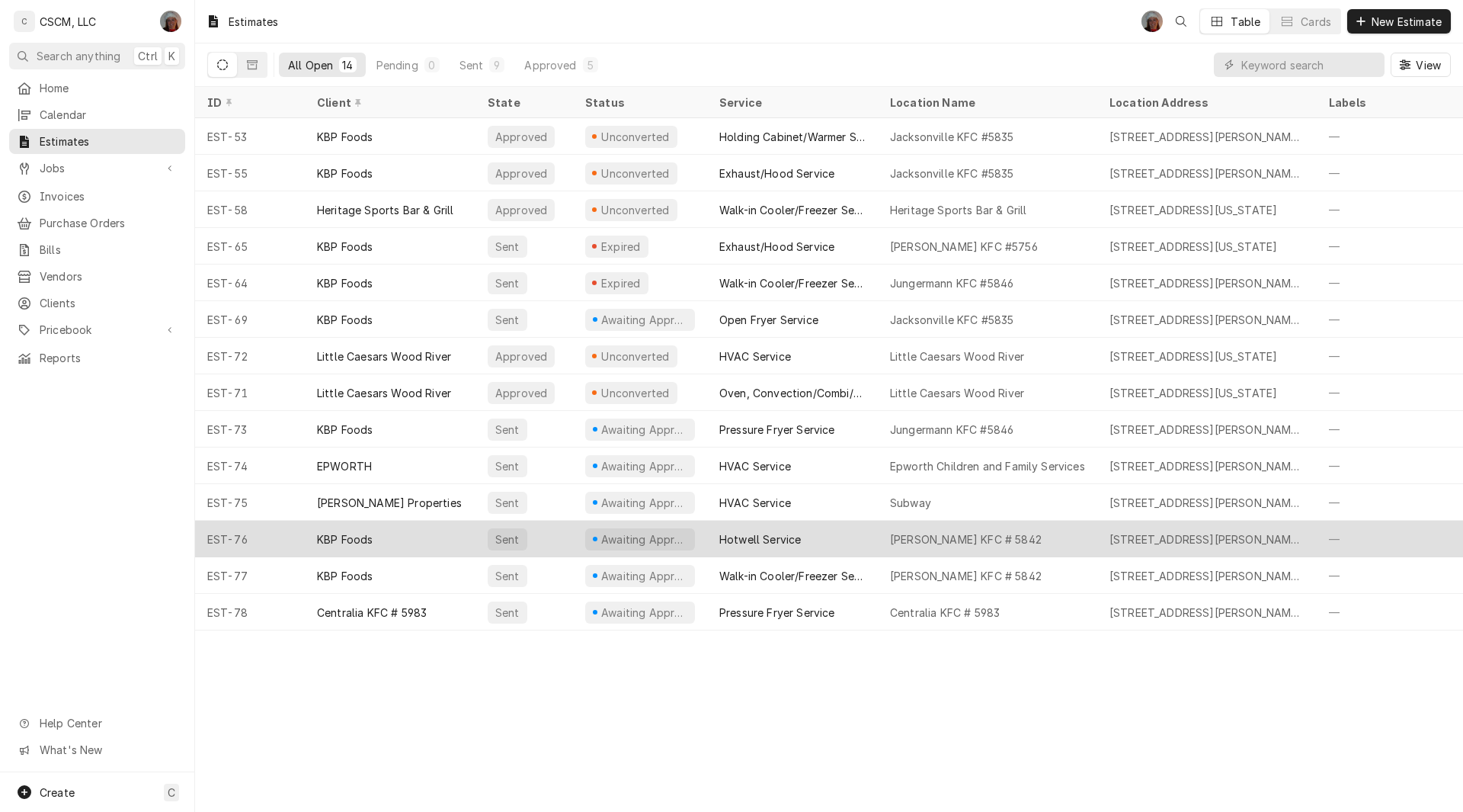
click at [460, 531] on div "KBP Foods" at bounding box center [390, 539] width 171 height 36
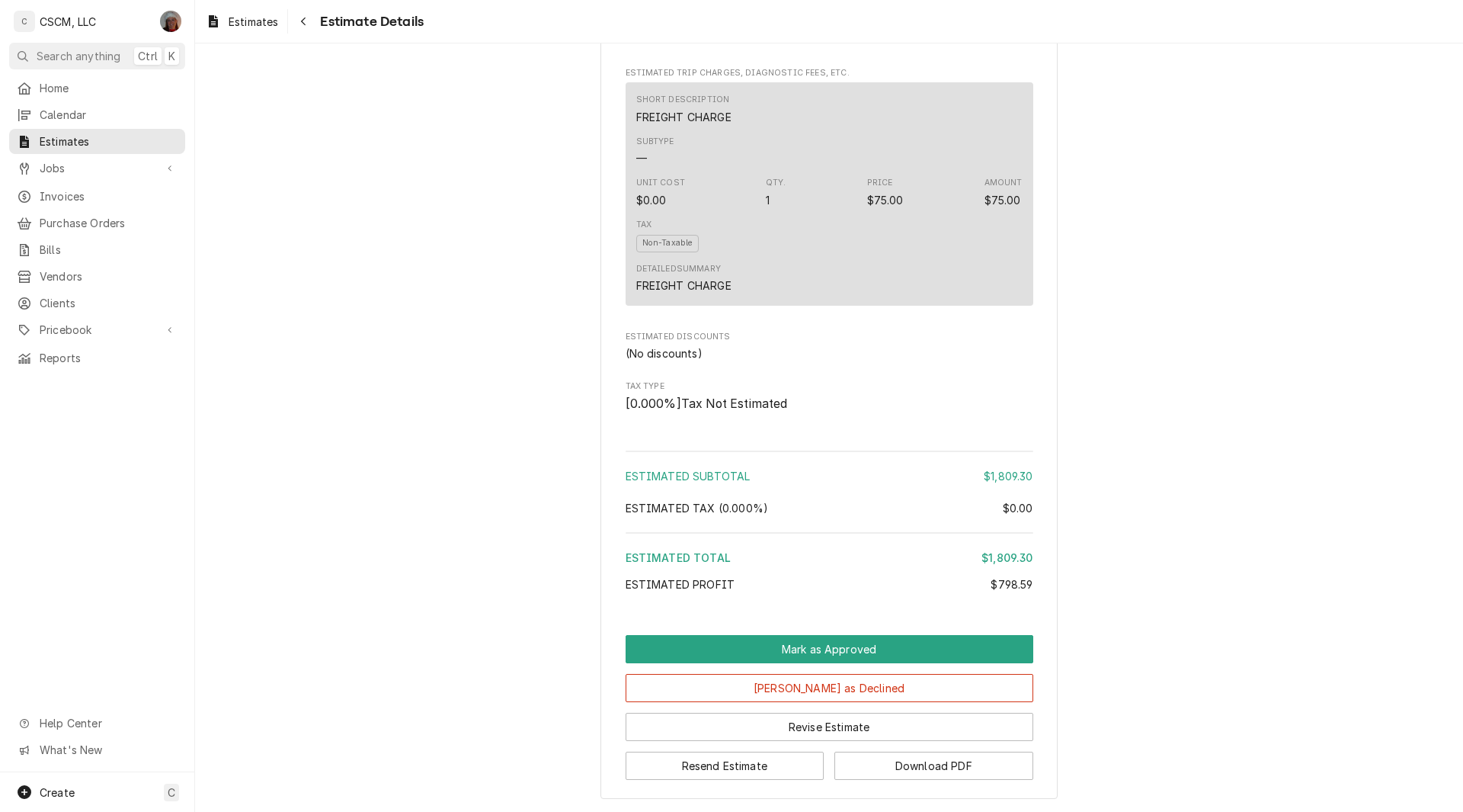
scroll to position [2009, 0]
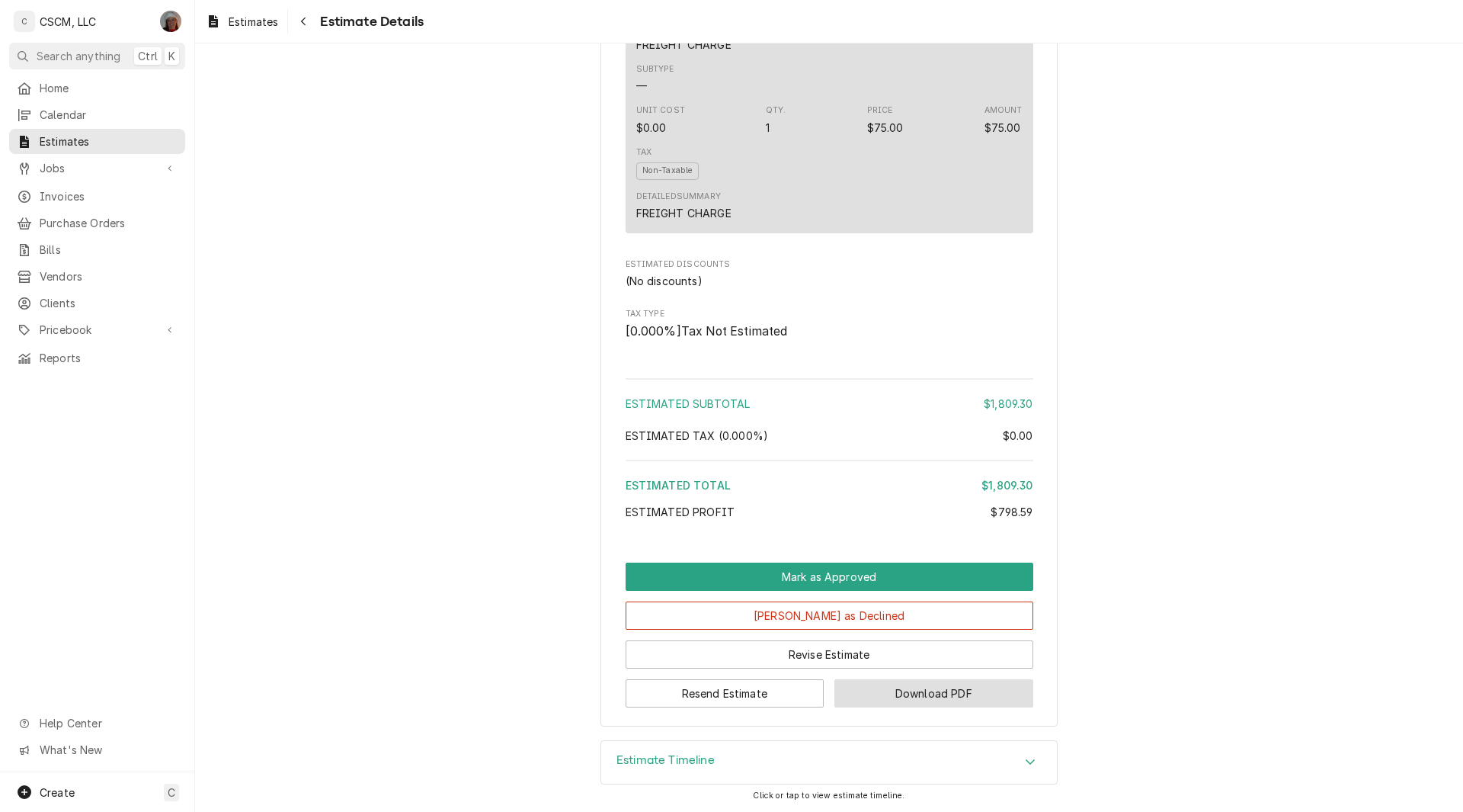
click at [921, 699] on button "Download PDF" at bounding box center [934, 694] width 199 height 28
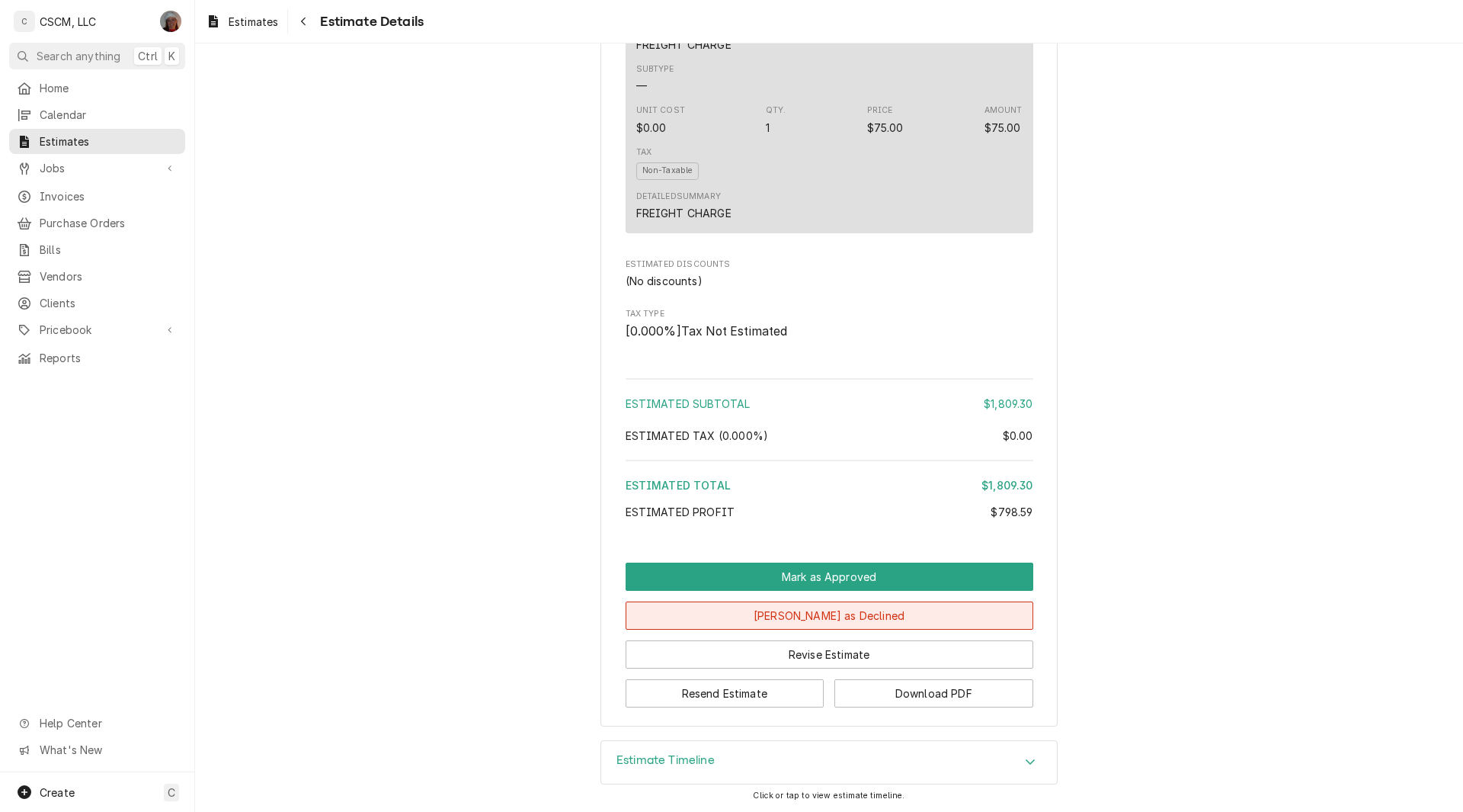
click at [879, 617] on button "Mark as Declined" at bounding box center [829, 615] width 408 height 28
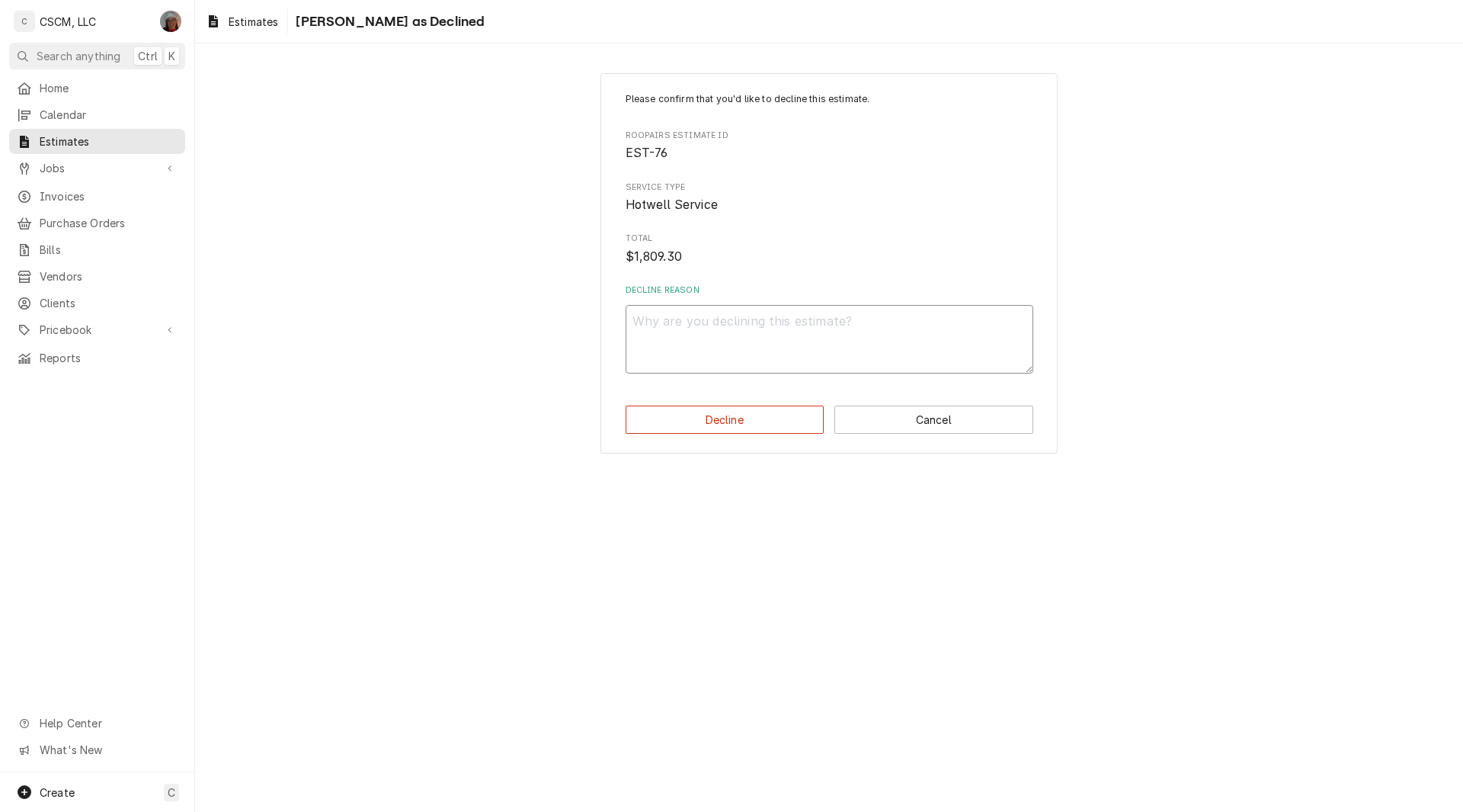
click at [690, 348] on textarea "Decline Reason" at bounding box center [829, 339] width 408 height 69
type textarea "x"
type textarea "a"
type textarea "x"
type textarea "ap"
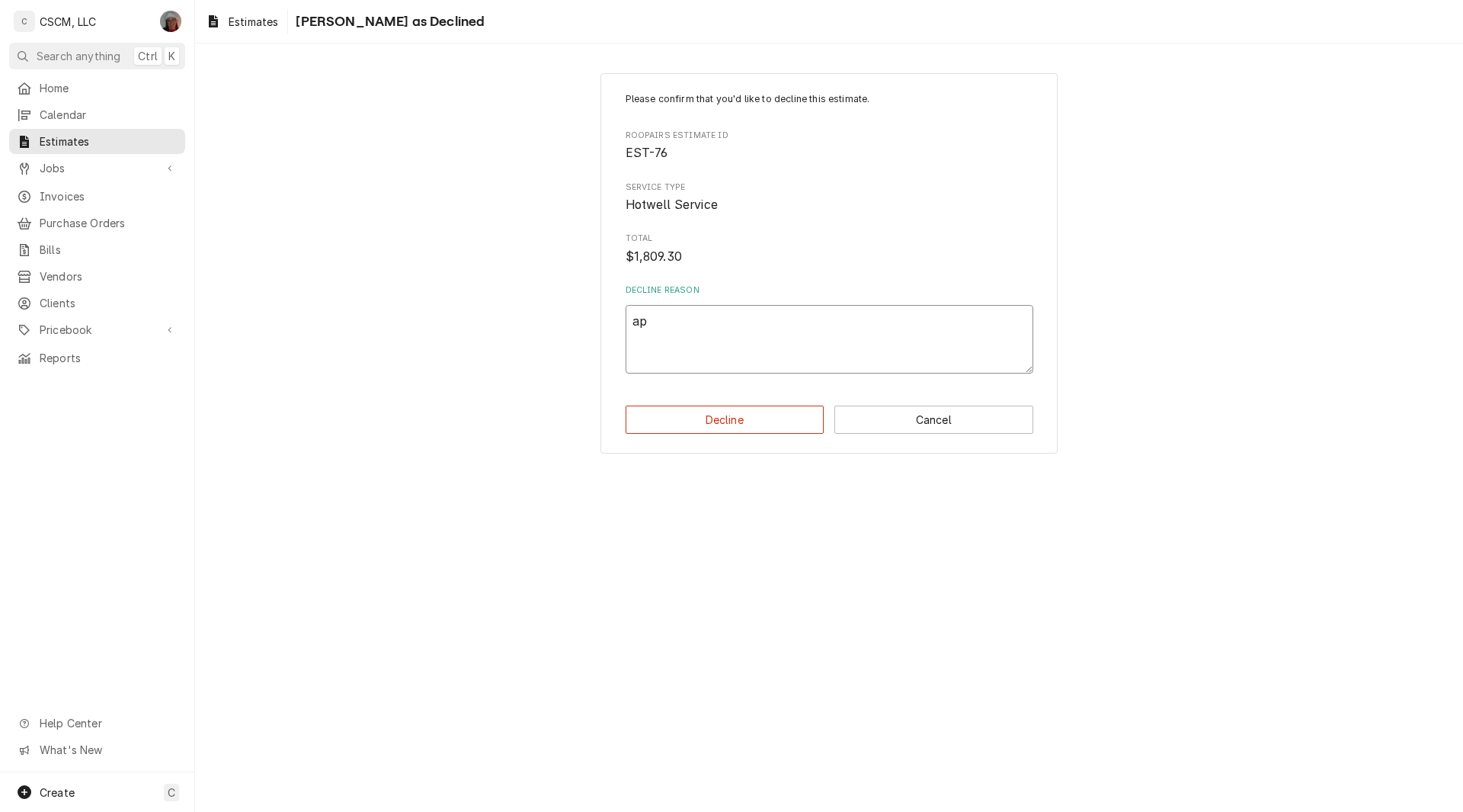
type textarea "x"
type textarea "app"
type textarea "x"
type textarea "appr"
type textarea "x"
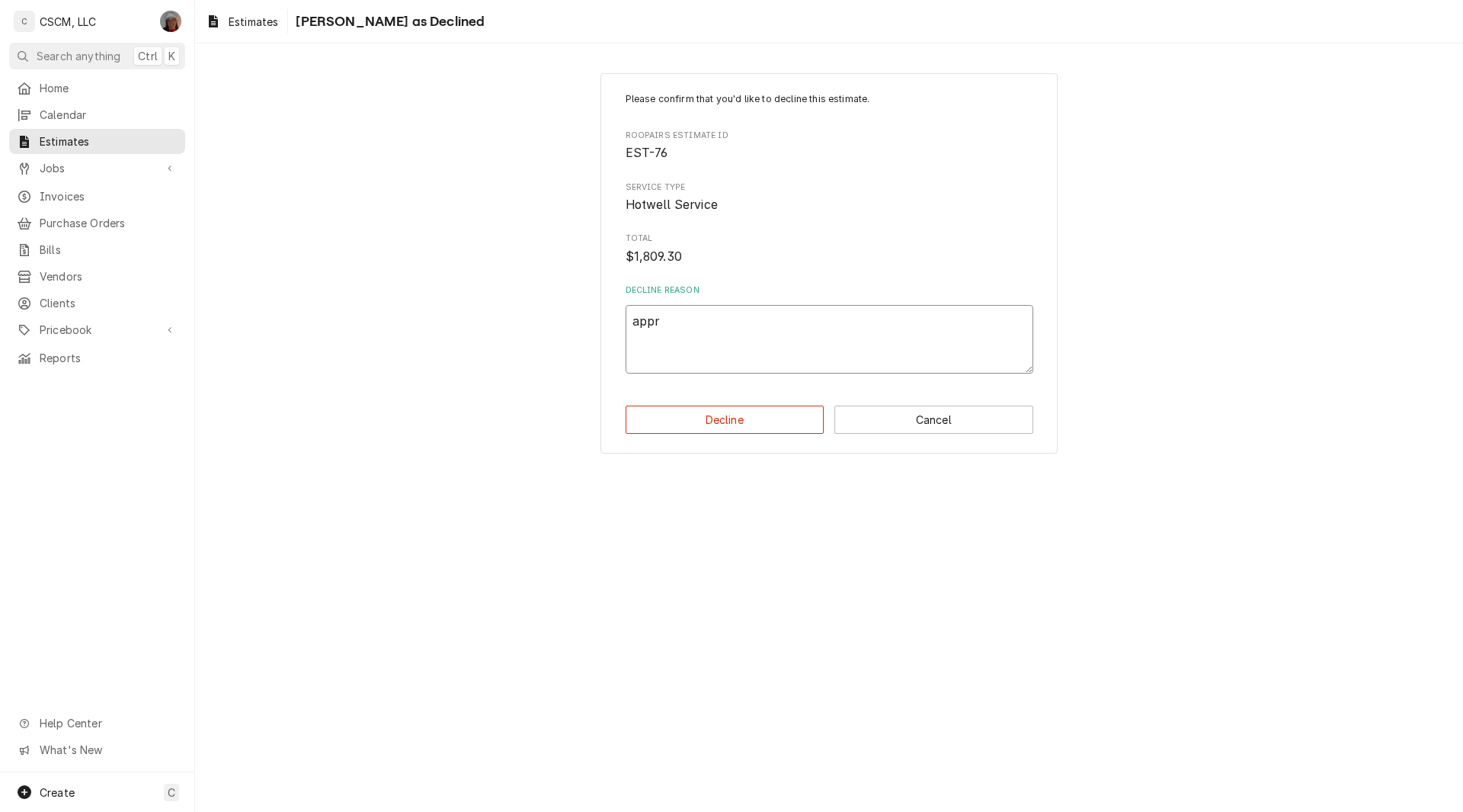
type textarea "appro"
type textarea "x"
type textarea "approv"
type textarea "x"
type textarea "approve"
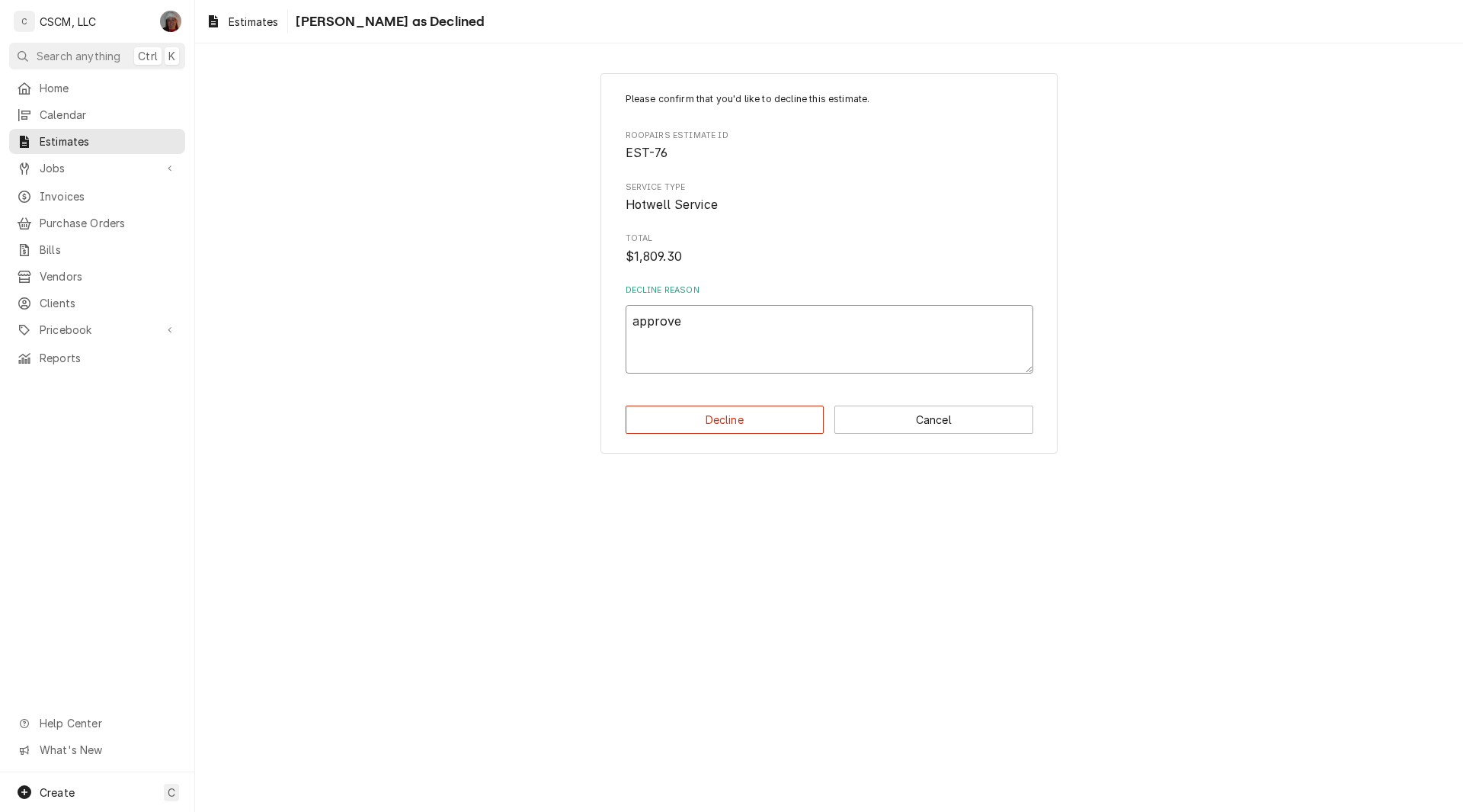
type textarea "x"
type textarea "approved"
type textarea "x"
type textarea "approved"
type textarea "x"
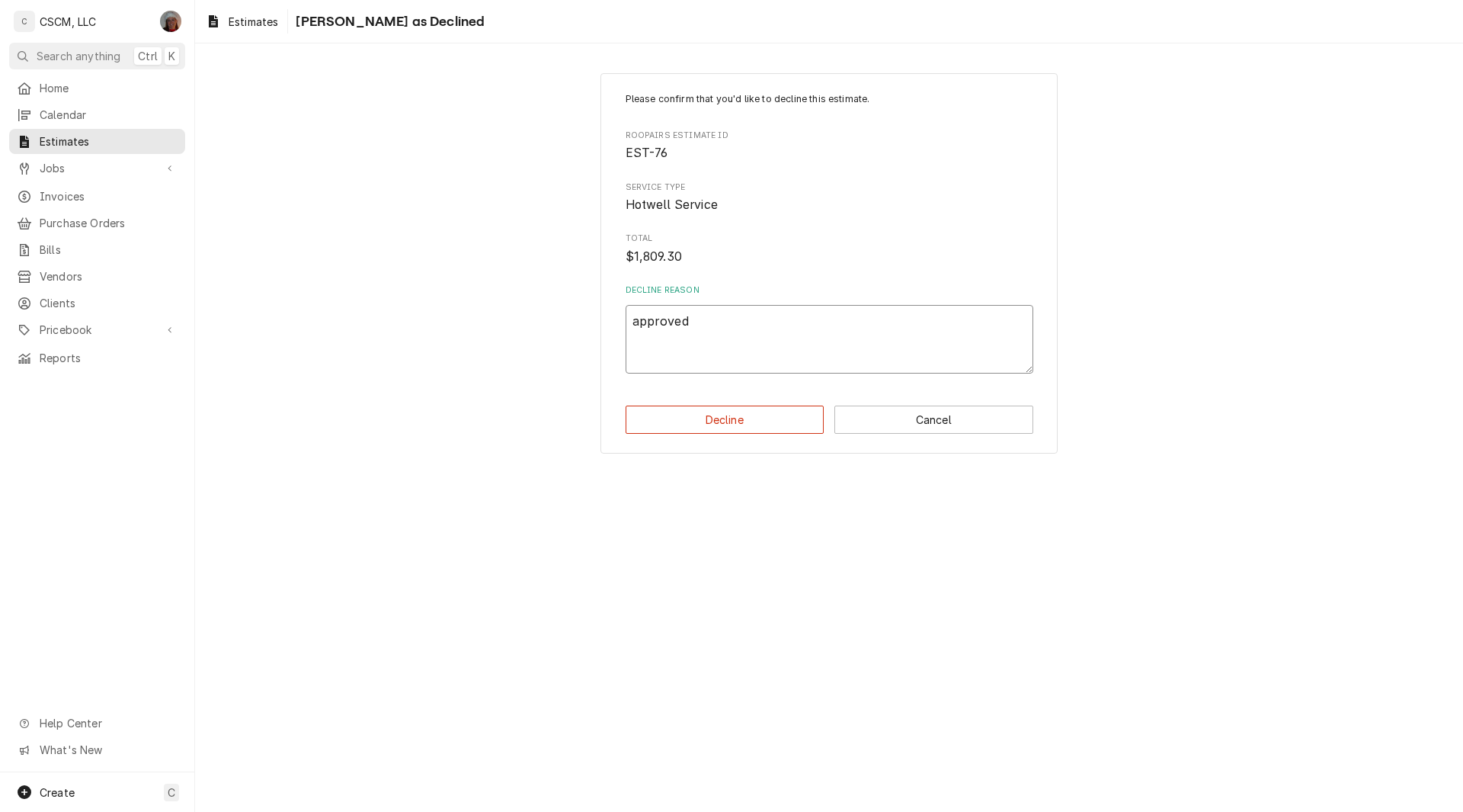
type textarea "approved a"
type textarea "x"
type textarea "approved an"
type textarea "x"
type textarea "approved and"
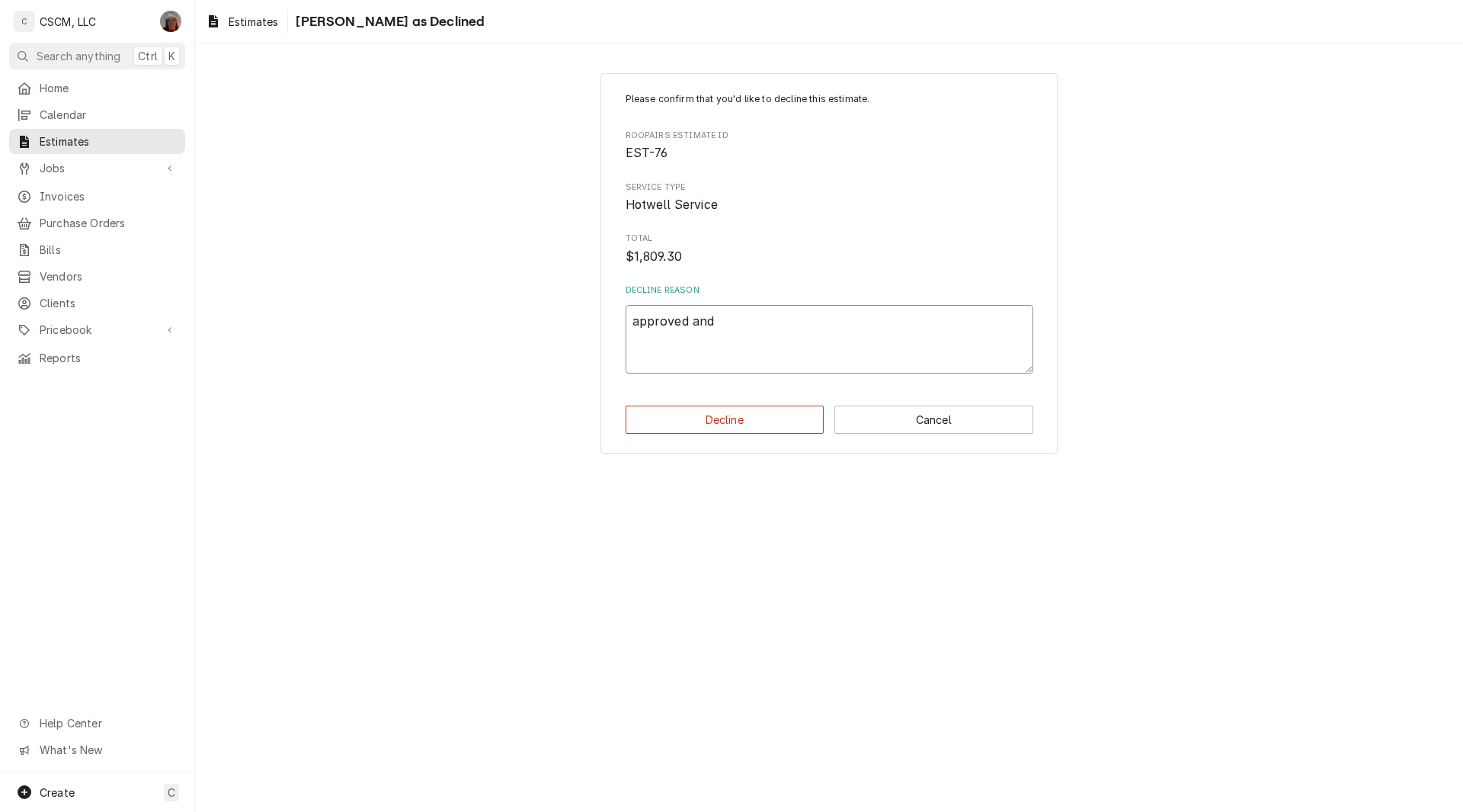
type textarea "x"
type textarea "approved and"
type textarea "x"
type textarea "approved and c"
type textarea "x"
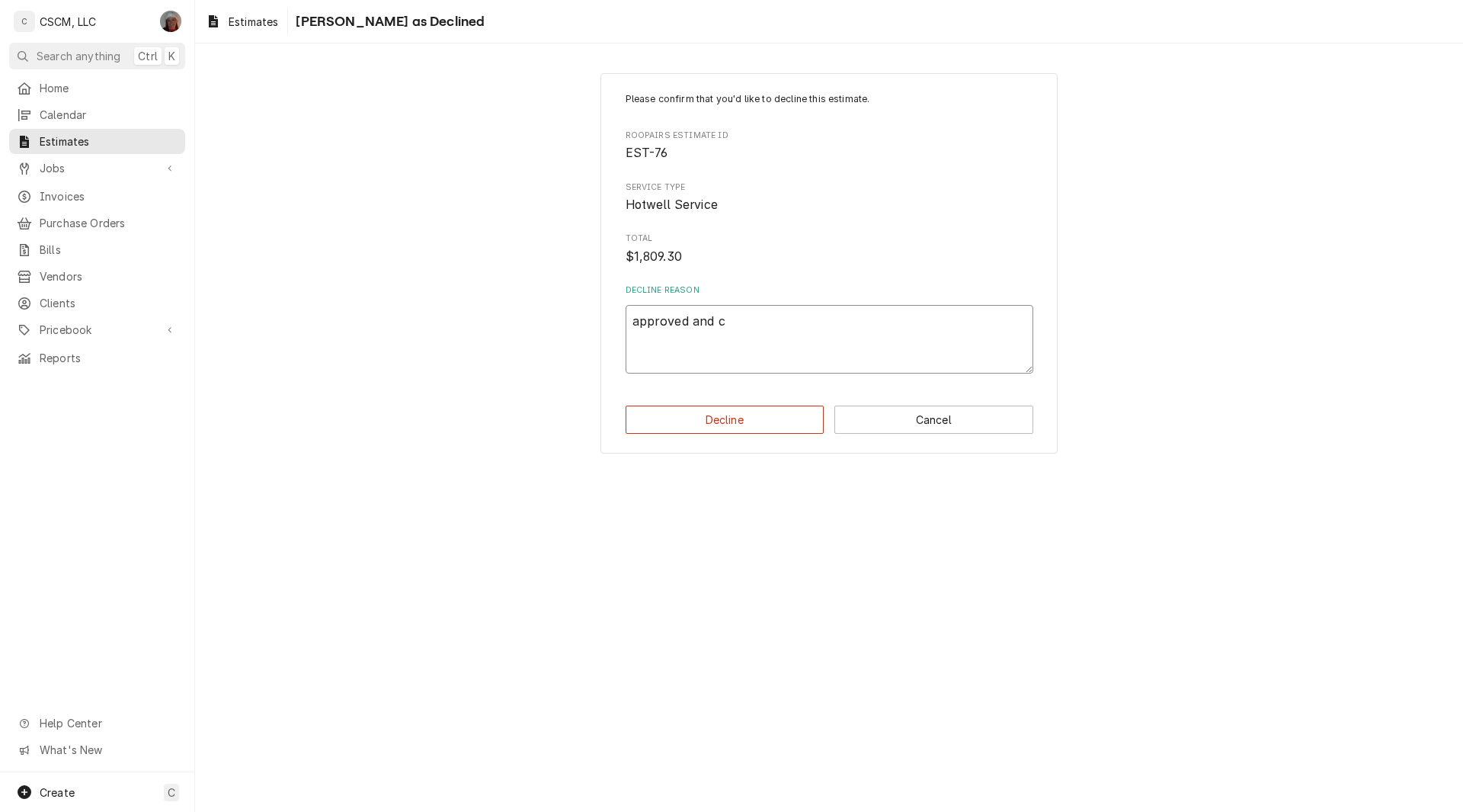
type textarea "approved and co"
type textarea "x"
type textarea "approved and comp"
type textarea "x"
type textarea "approved and compl"
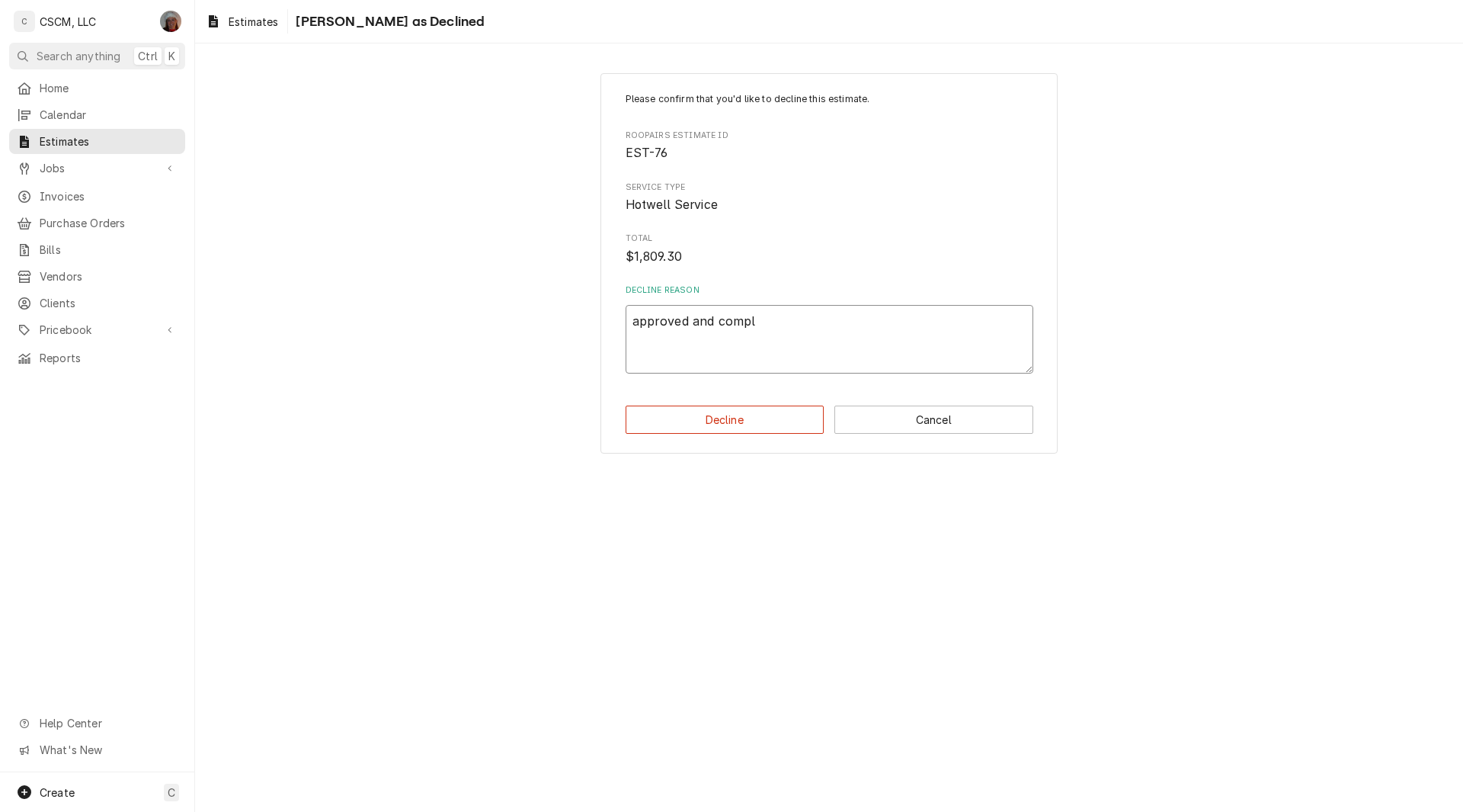
type textarea "x"
type textarea "approved and comple"
type textarea "x"
type textarea "approved and complet"
type textarea "x"
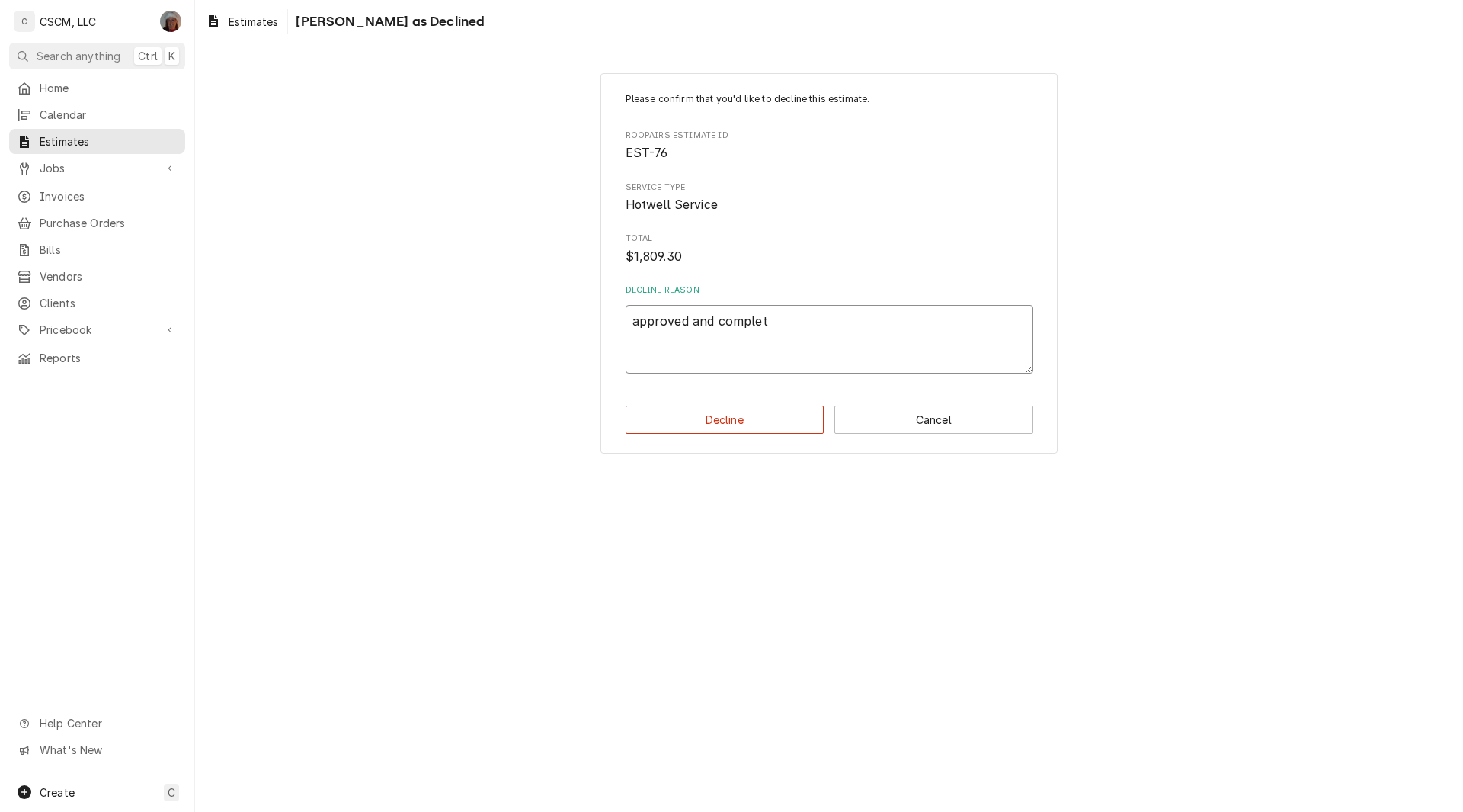
type textarea "approved and complete"
type textarea "x"
type textarea "approved and completed"
type textarea "x"
type textarea "approved and completed"
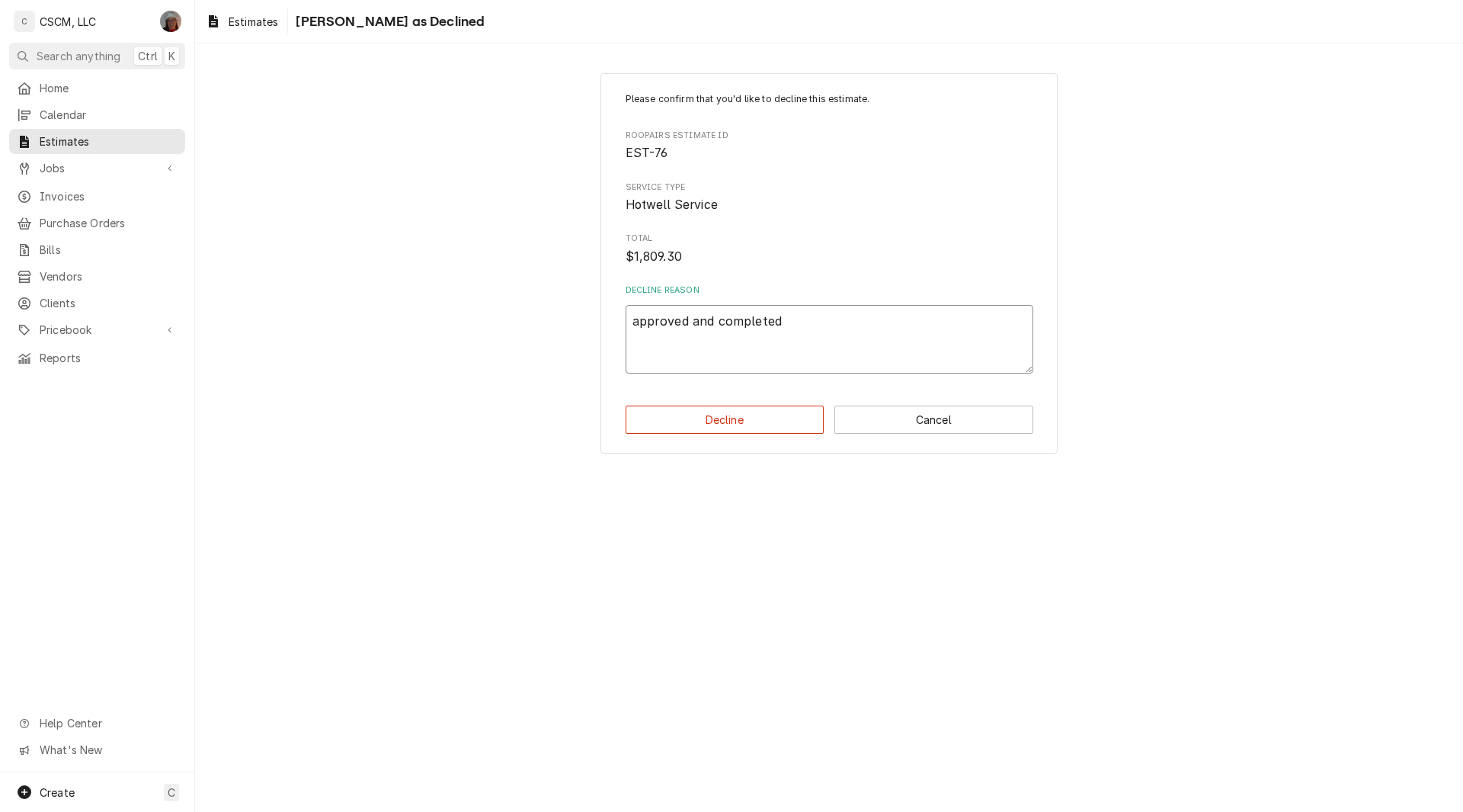
type textarea "x"
type textarea "approved and completed o"
type textarea "x"
type textarea "approved and completed on"
type textarea "x"
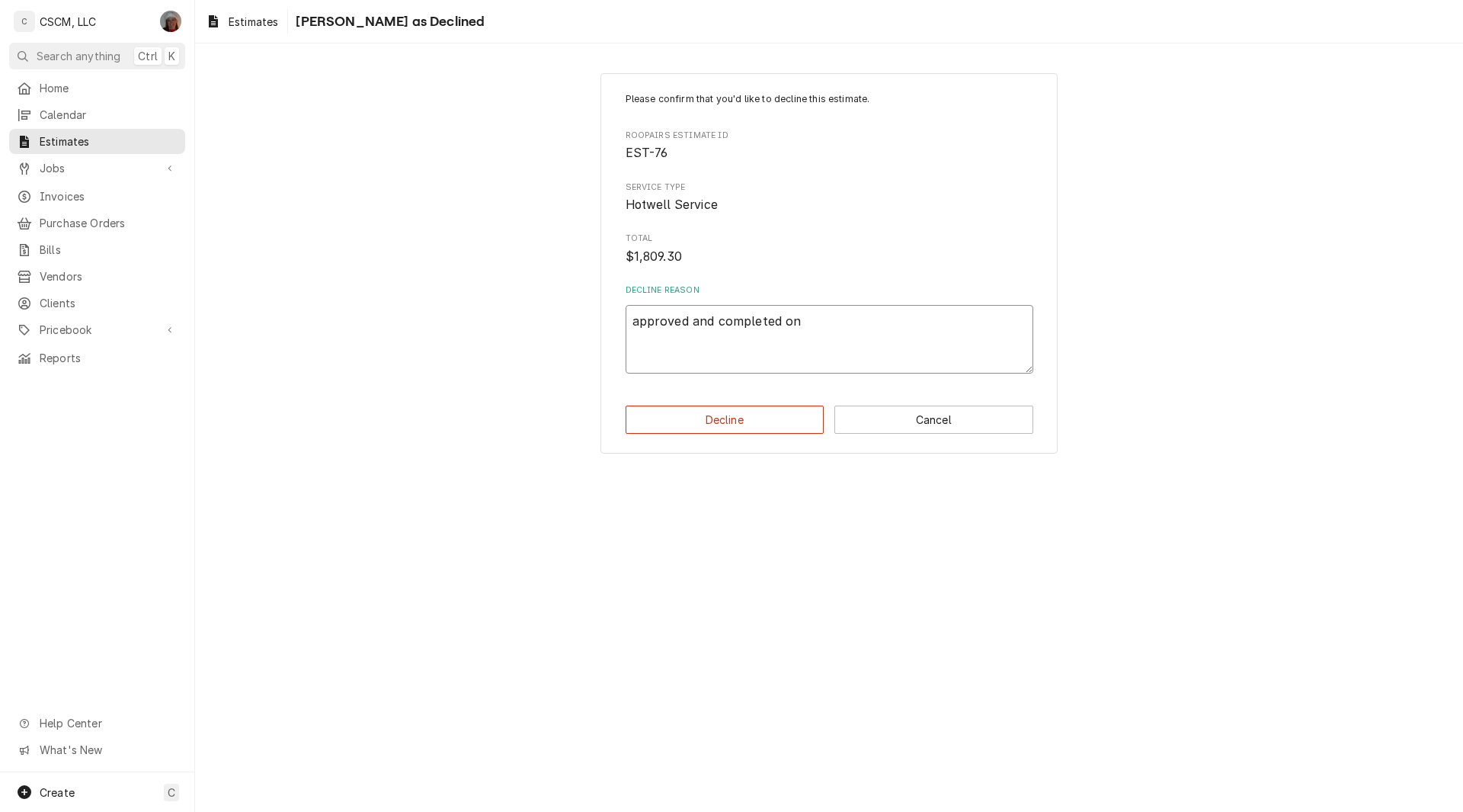
type textarea "approved and completed on"
type textarea "x"
type textarea "approved and completed on J"
type textarea "x"
type textarea "approved and completed on JO"
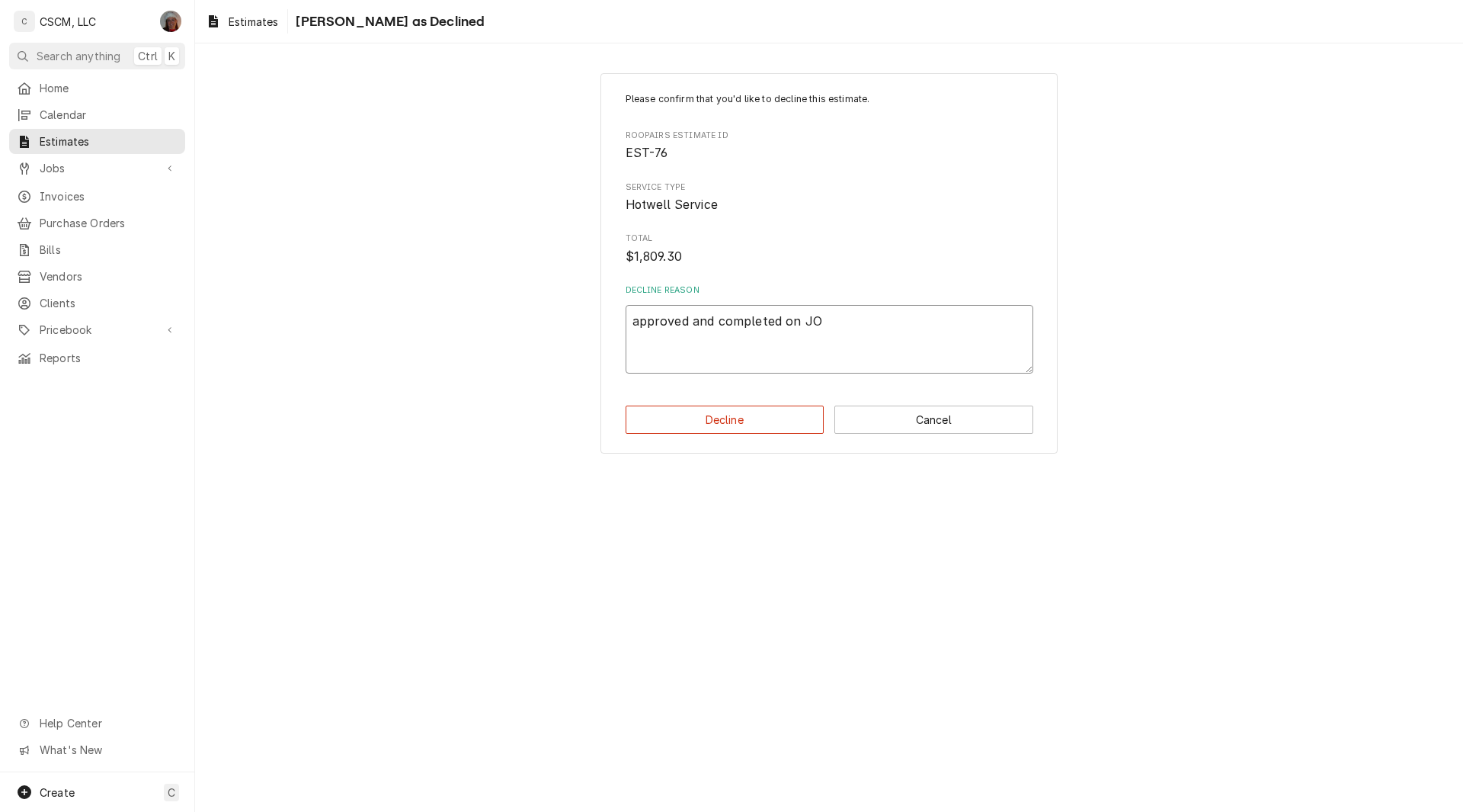
type textarea "x"
type textarea "approved and completed on JOB"
type textarea "x"
type textarea "approved and completed on JOB-"
type textarea "x"
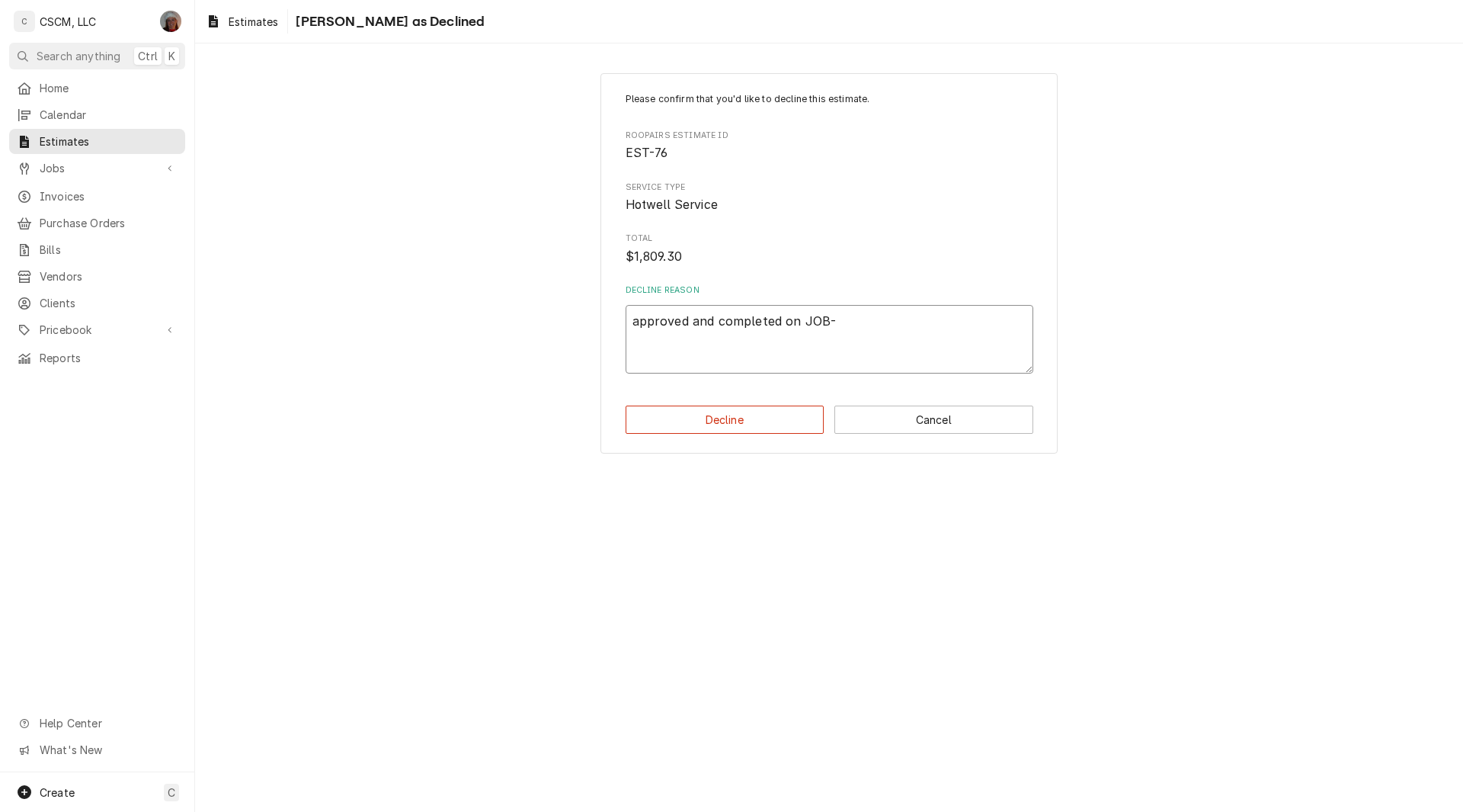
type textarea "approved and completed on JOB-2"
type textarea "x"
type textarea "approved and completed on JOB-21"
type textarea "x"
type textarea "approved and completed on JOB-217"
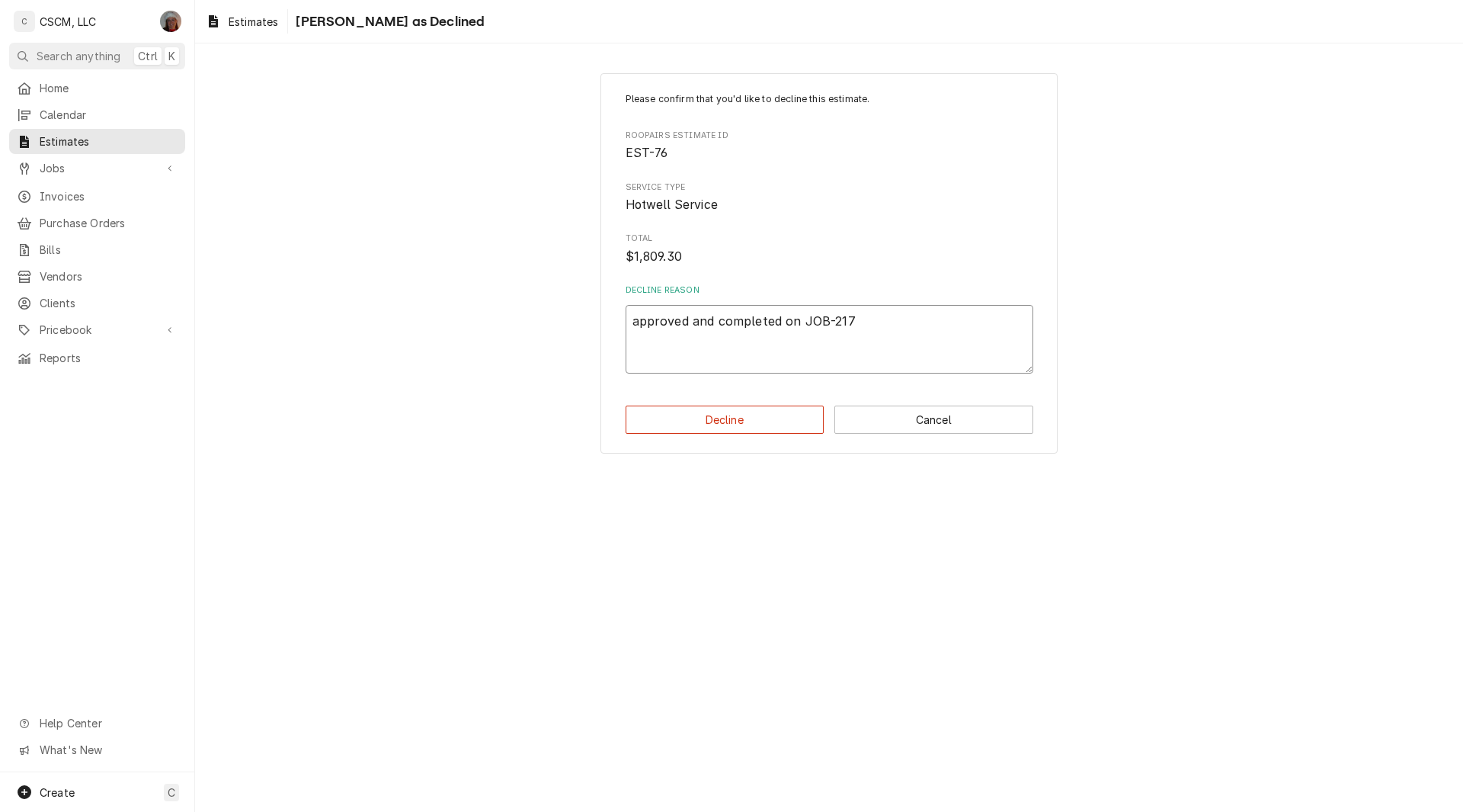
type textarea "x"
type textarea "approved and completed on JOB-2172"
click at [728, 427] on button "Decline" at bounding box center [725, 419] width 199 height 28
type textarea "x"
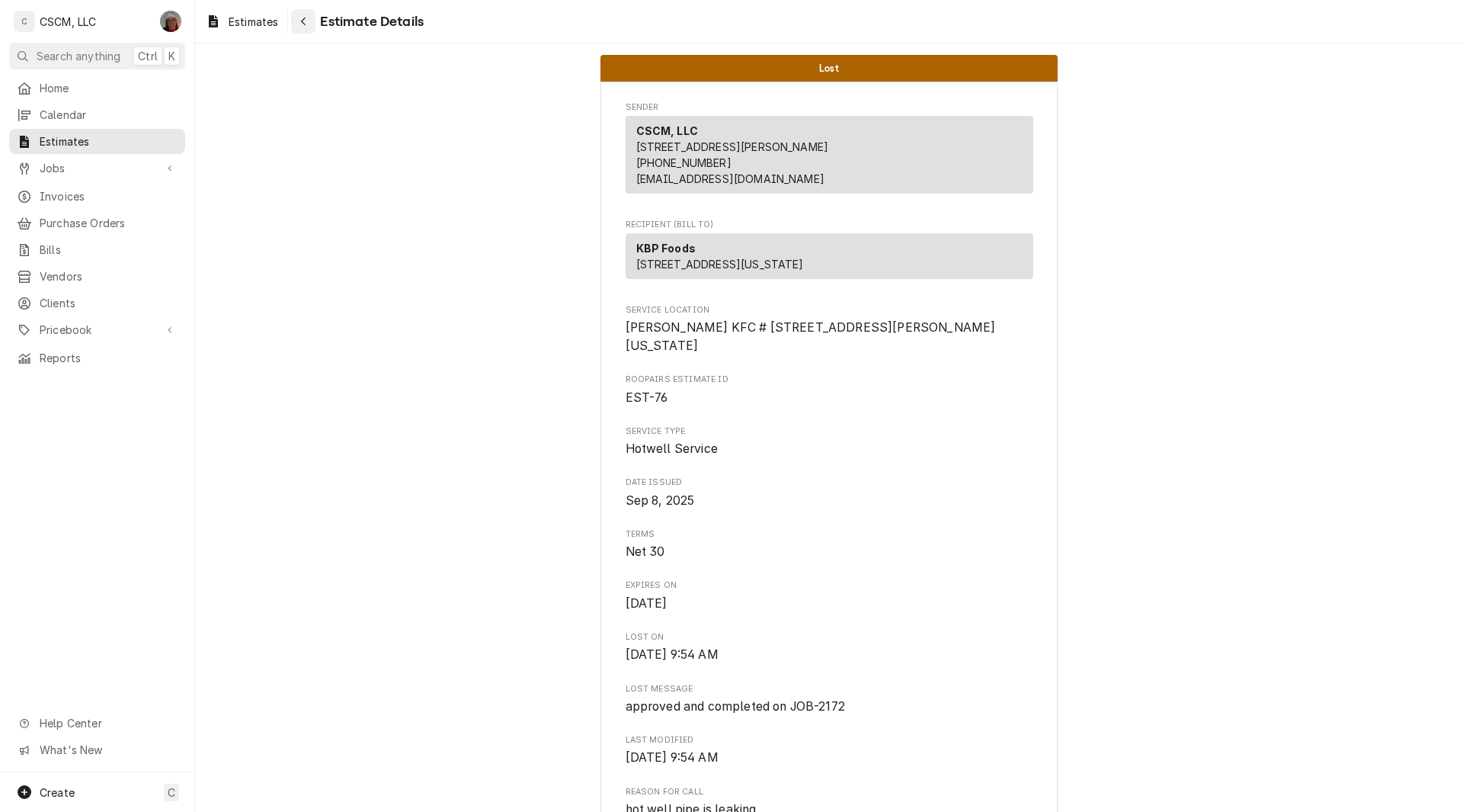
click at [299, 23] on div "Navigate back" at bounding box center [303, 21] width 15 height 15
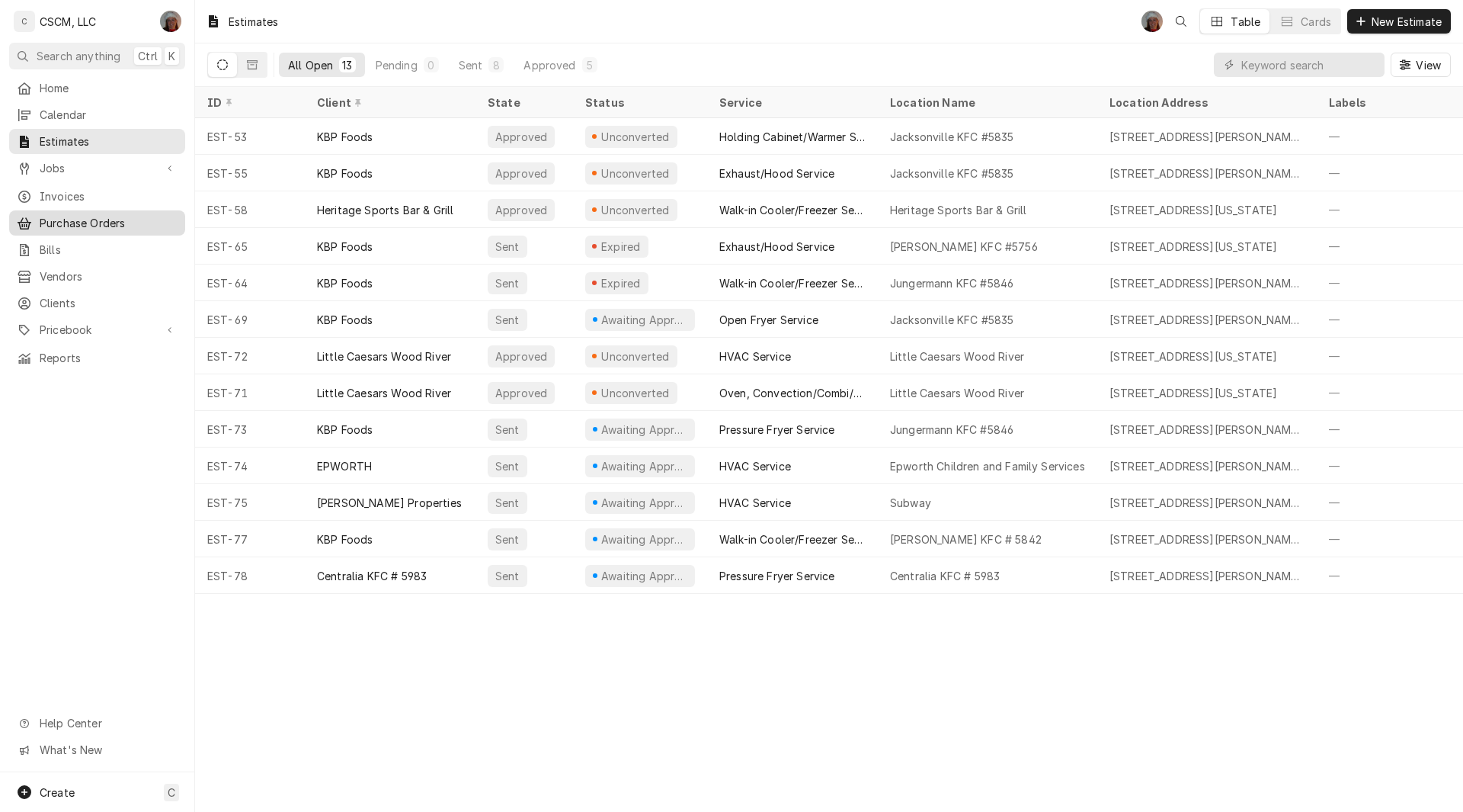
click at [126, 215] on span "Purchase Orders" at bounding box center [108, 223] width 138 height 16
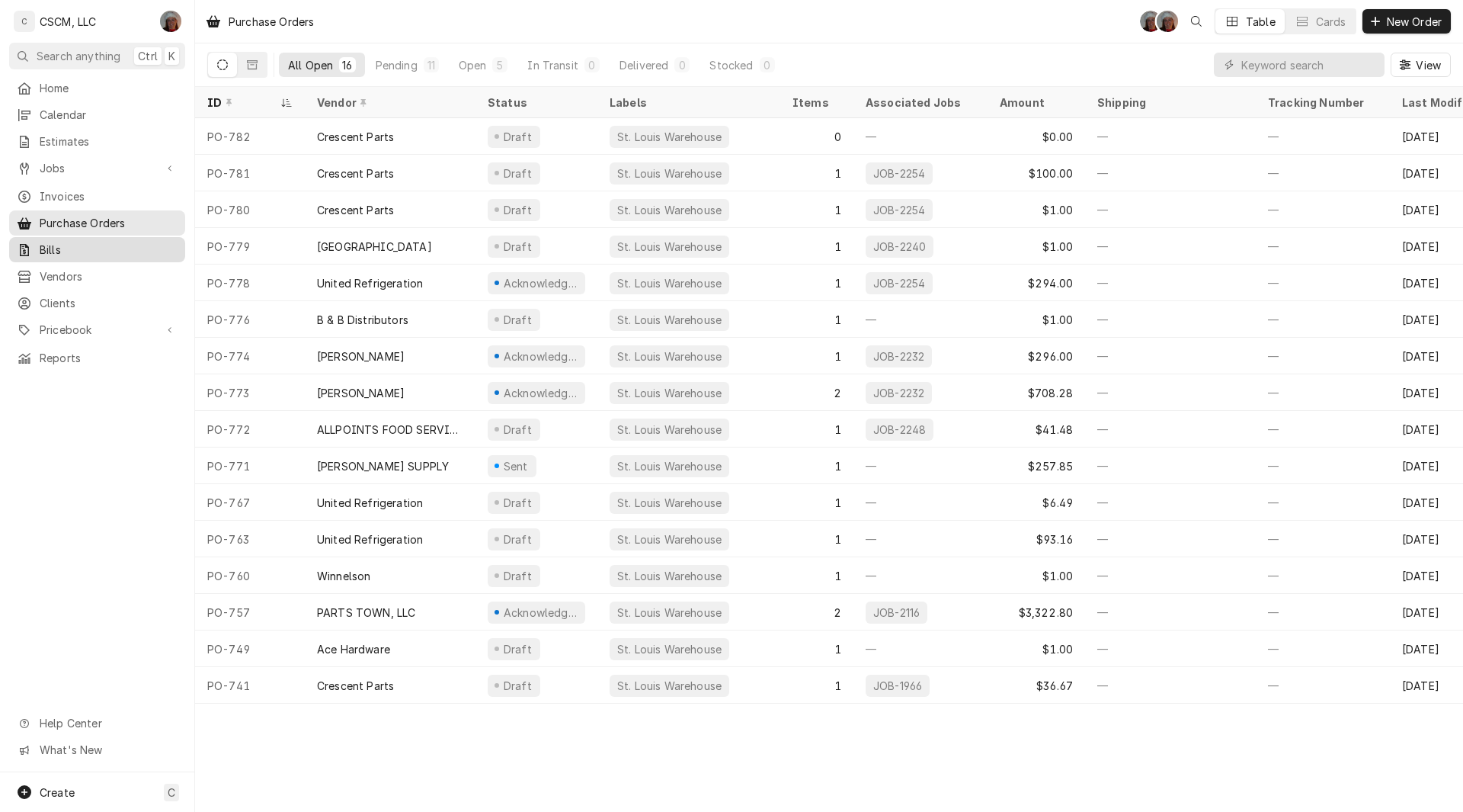
click at [66, 242] on span "Bills" at bounding box center [108, 250] width 138 height 16
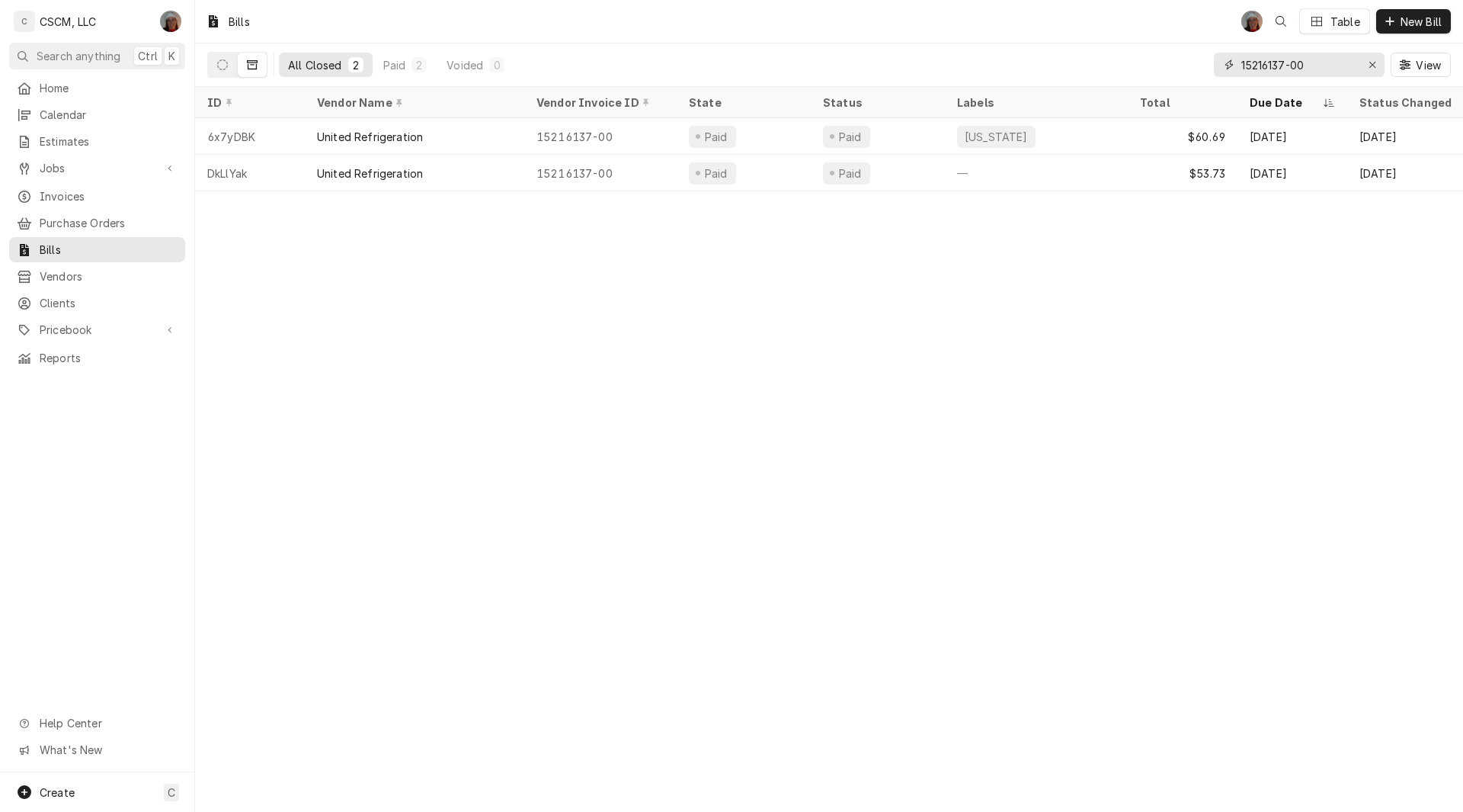
drag, startPoint x: 1330, startPoint y: 66, endPoint x: 1145, endPoint y: 83, distance: 185.8
click at [1145, 83] on div "All Closed 2 Paid 2 Voided 0 15216137-00 View" at bounding box center [829, 65] width 1244 height 43
paste input "2106916294"
type input "2106916294"
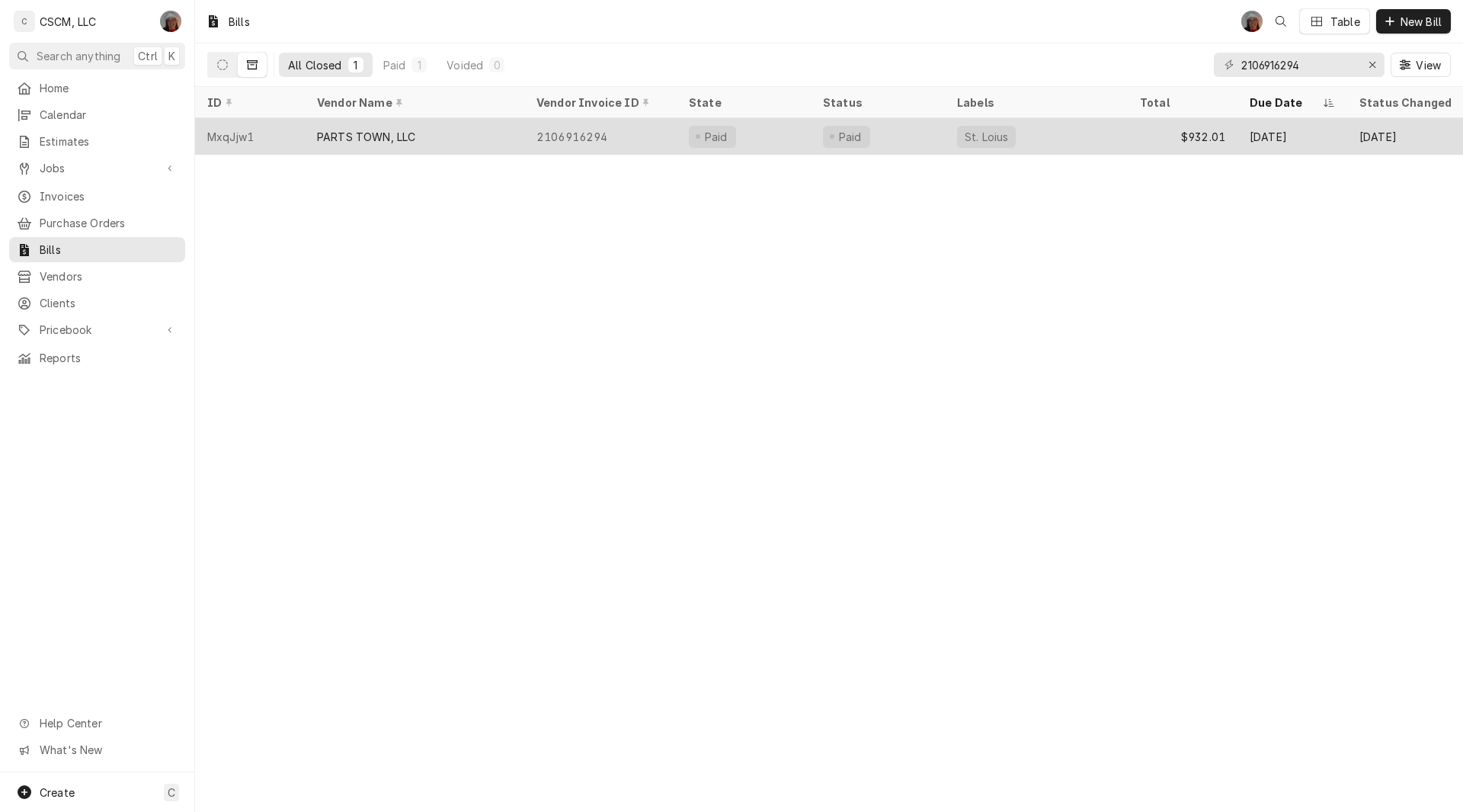
click at [423, 133] on div "PARTS TOWN, LLC" at bounding box center [415, 137] width 220 height 36
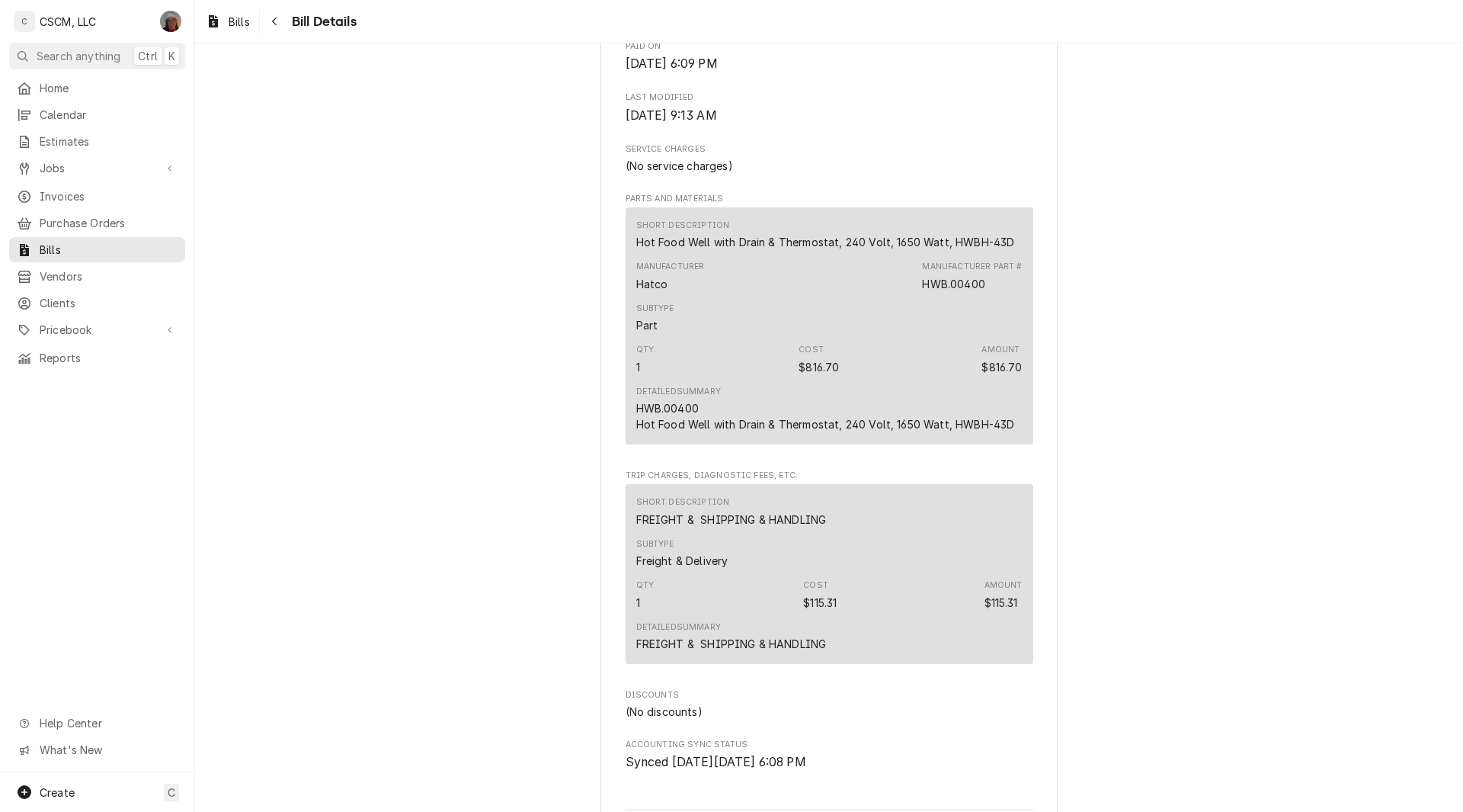
scroll to position [671, 0]
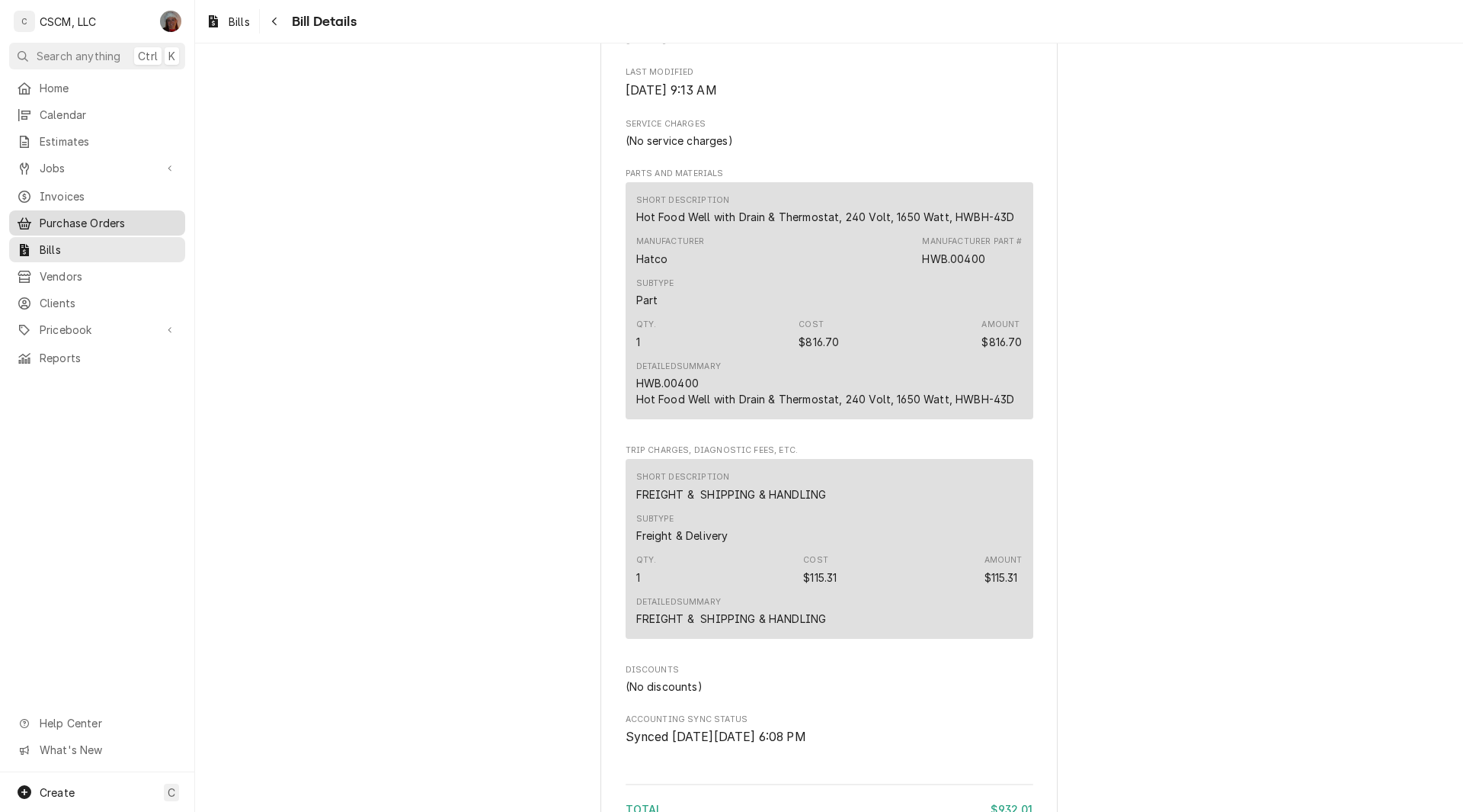
click at [83, 213] on div "Purchase Orders" at bounding box center [96, 223] width 170 height 19
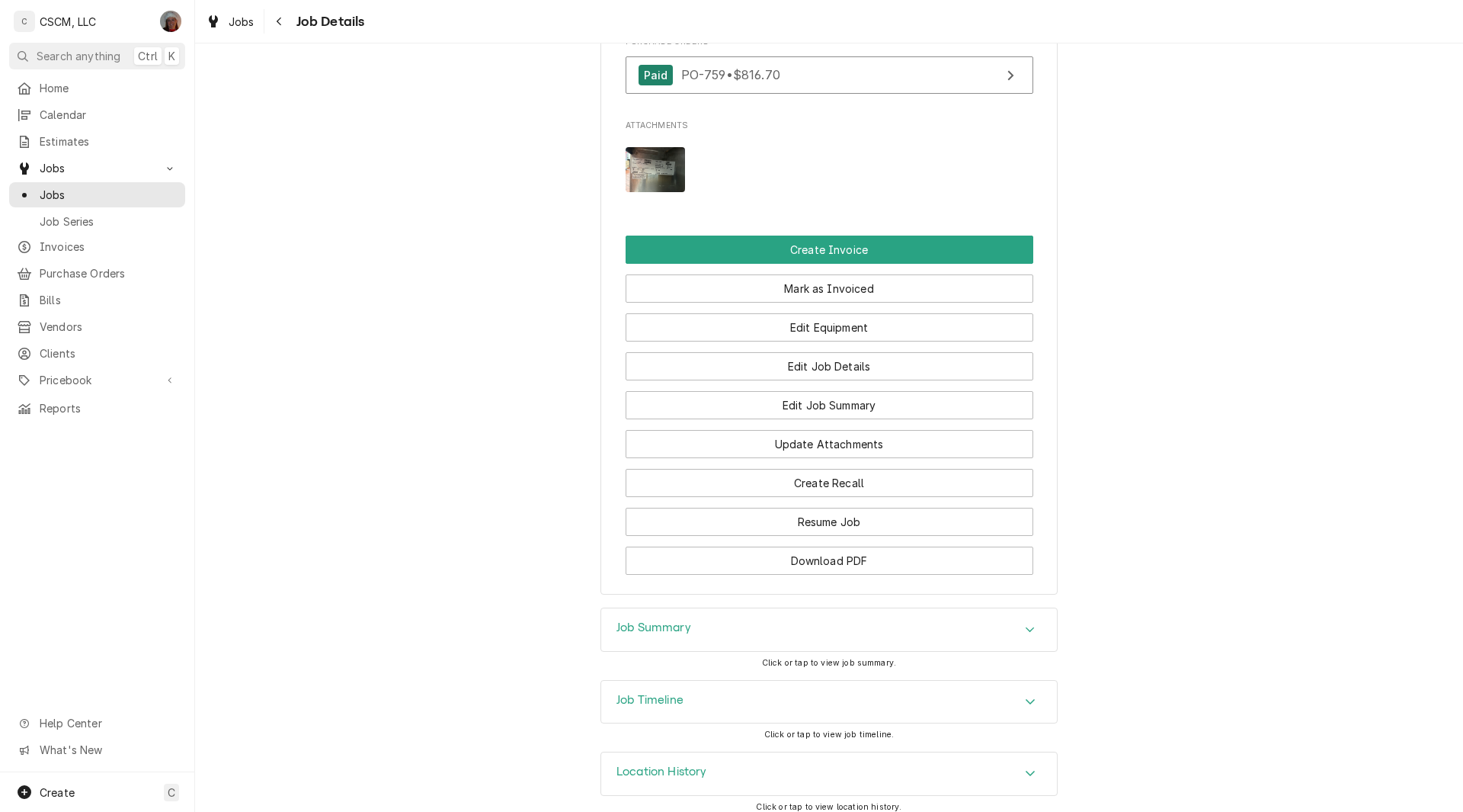
scroll to position [1475, 0]
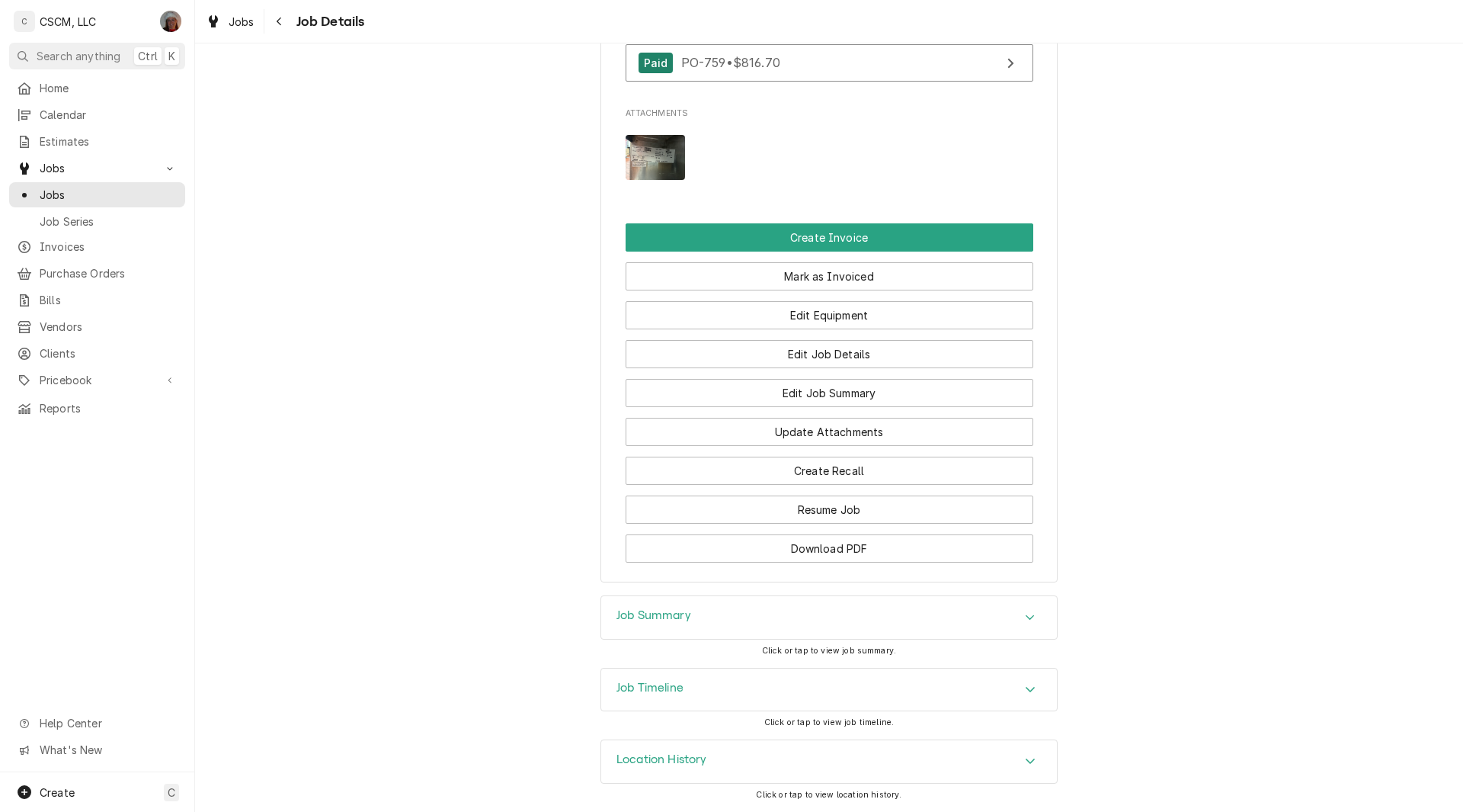
click at [1025, 618] on icon "Accordion Header" at bounding box center [1031, 617] width 11 height 12
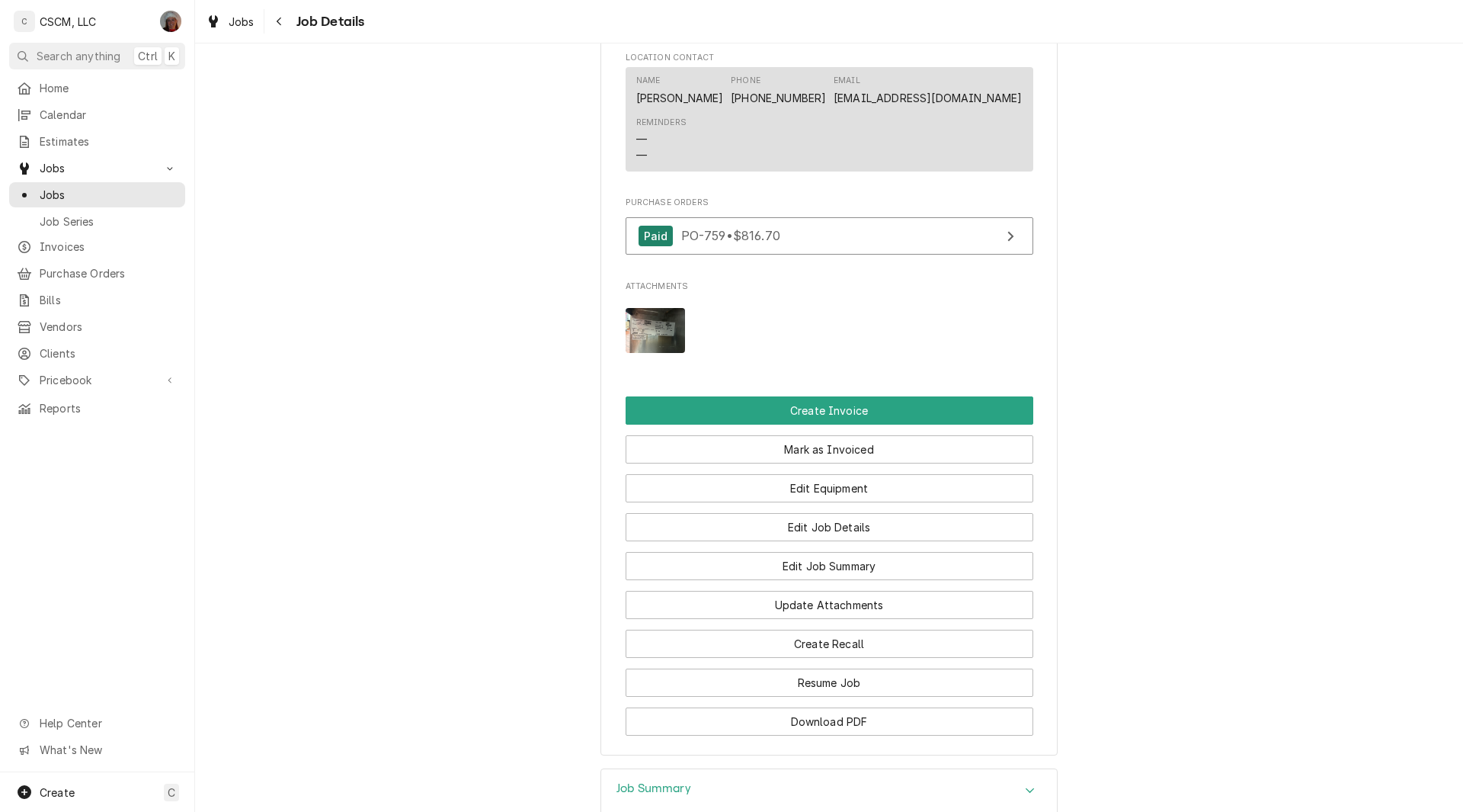
scroll to position [1310, 0]
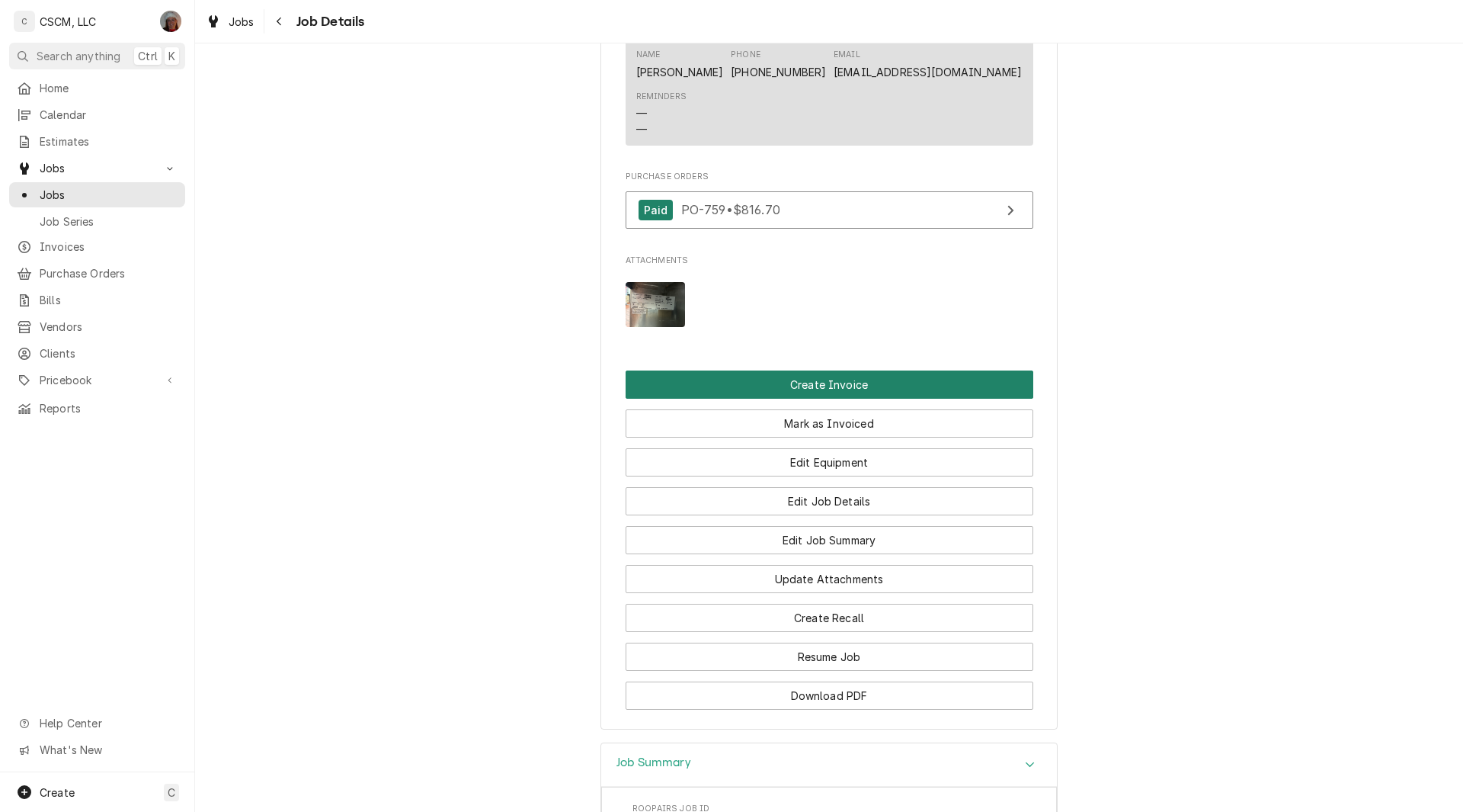
click at [836, 399] on button "Create Invoice" at bounding box center [829, 385] width 408 height 28
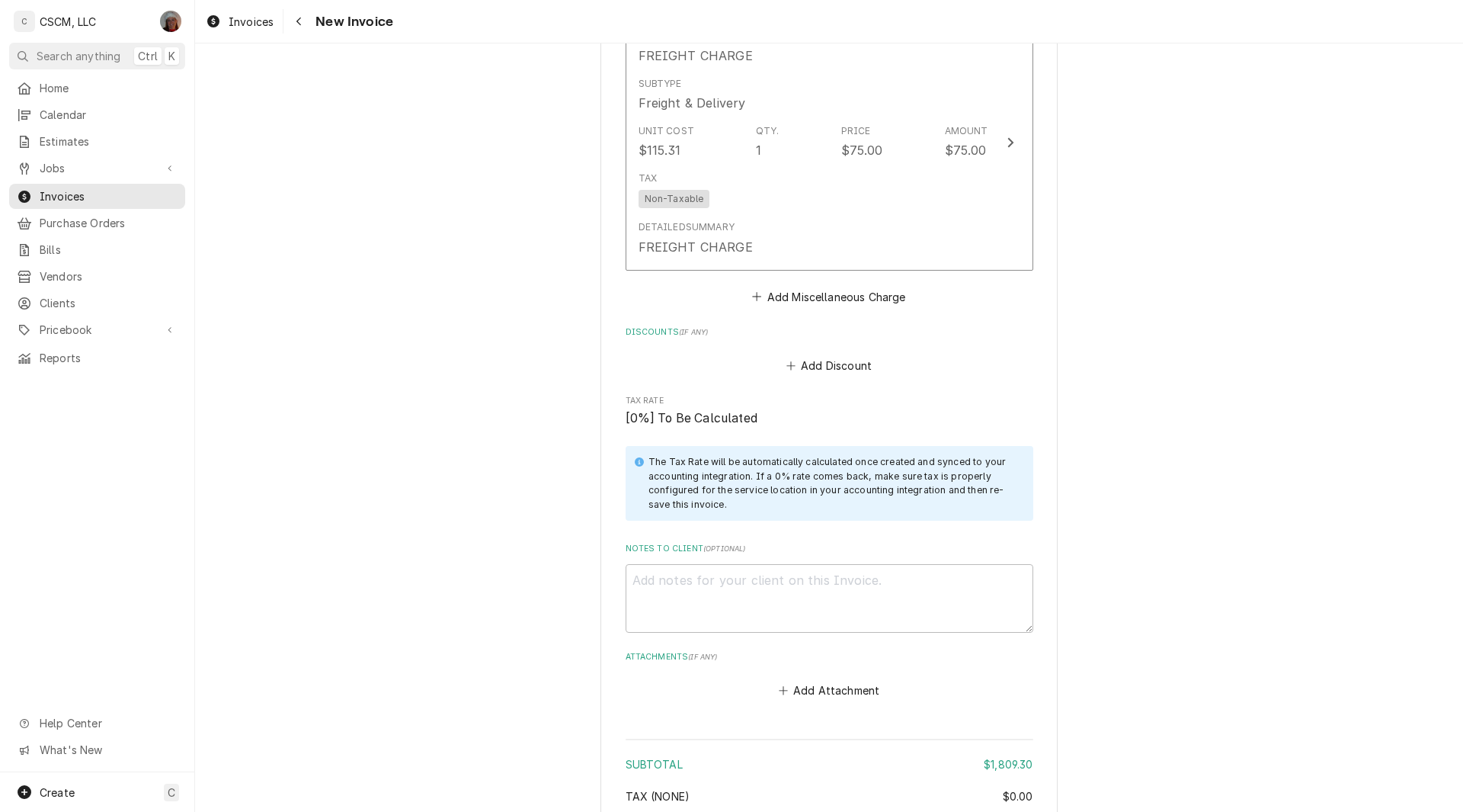
scroll to position [3510, 0]
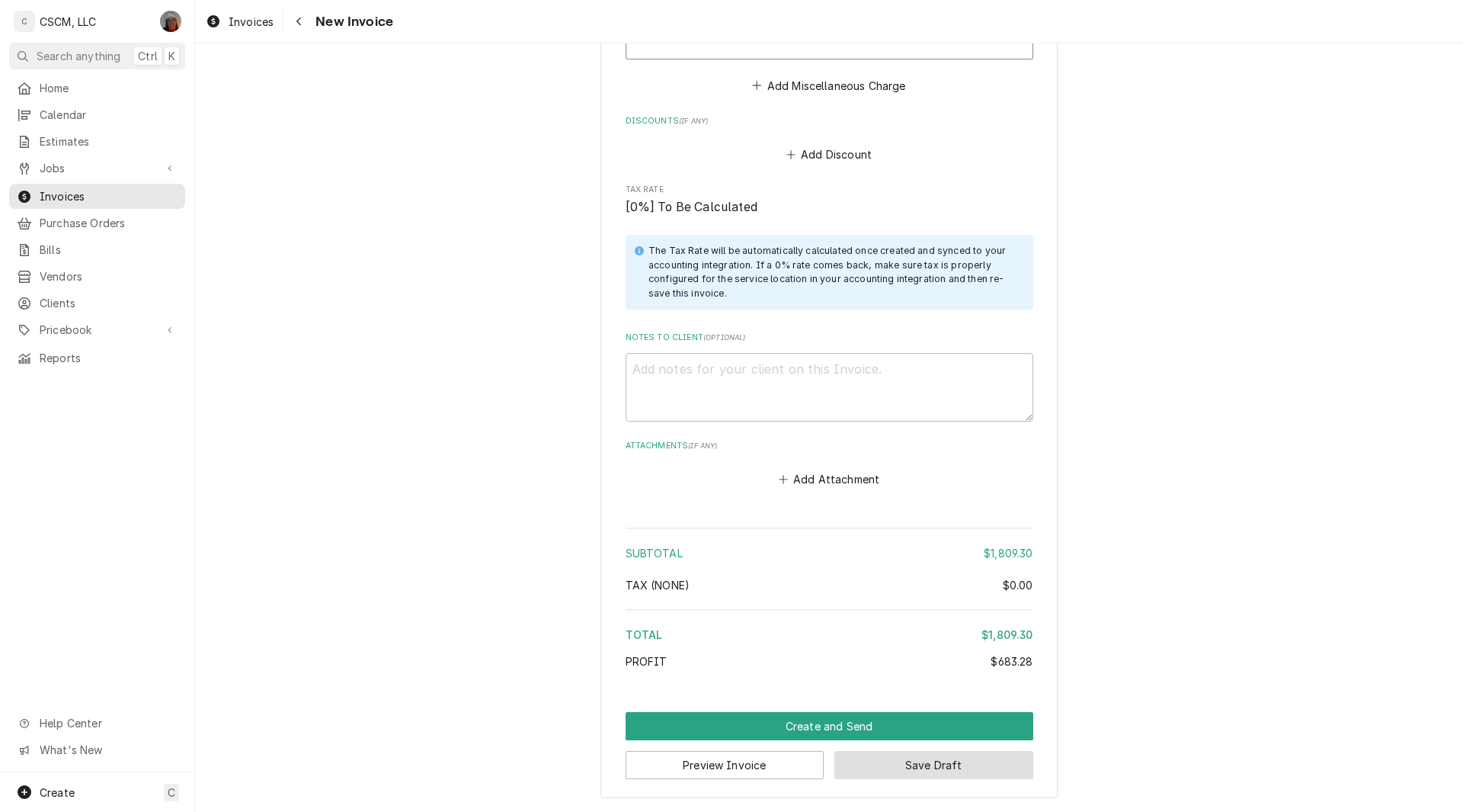
click at [913, 759] on button "Save Draft" at bounding box center [934, 765] width 199 height 28
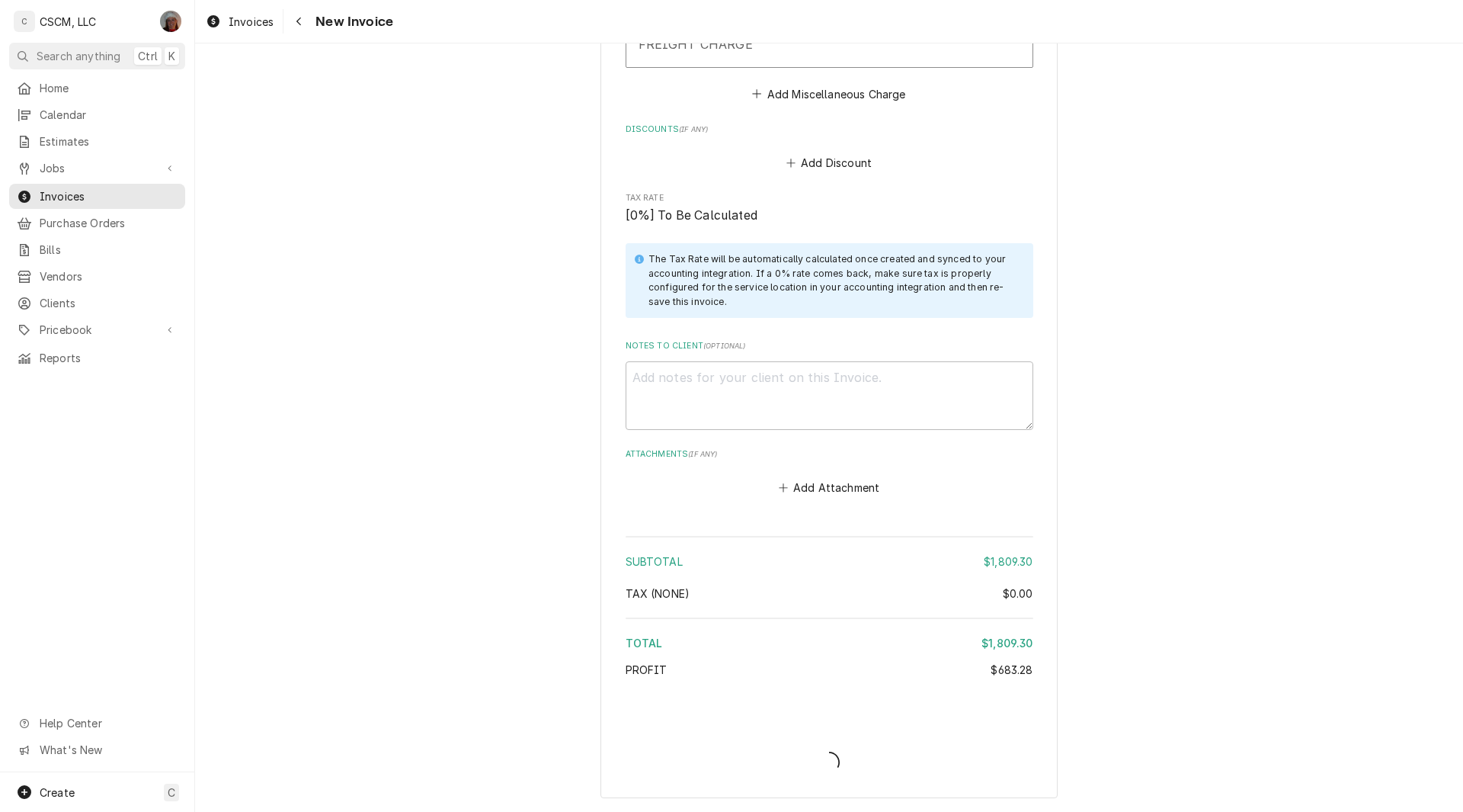
type textarea "x"
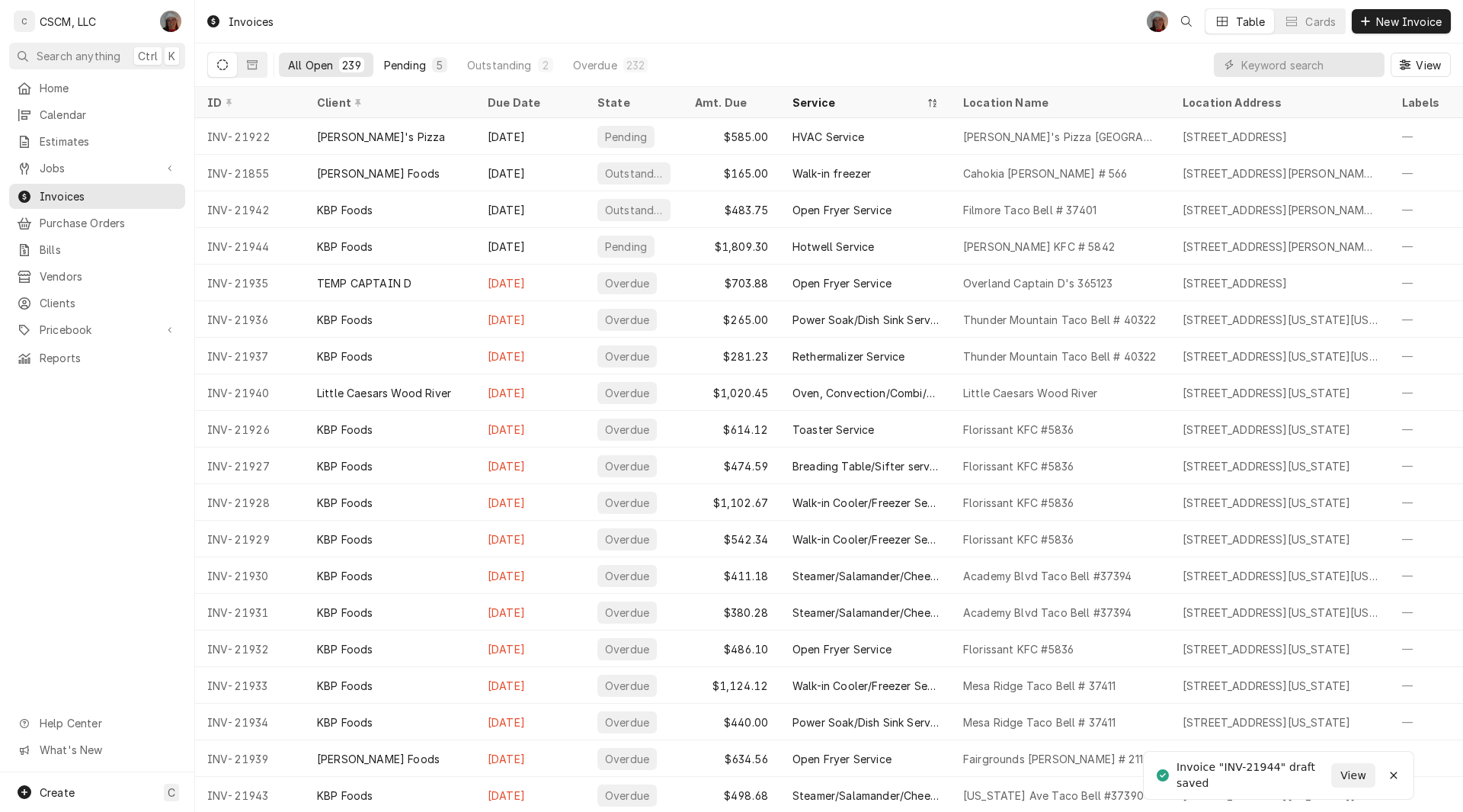
click at [384, 68] on div "Pending" at bounding box center [404, 65] width 42 height 16
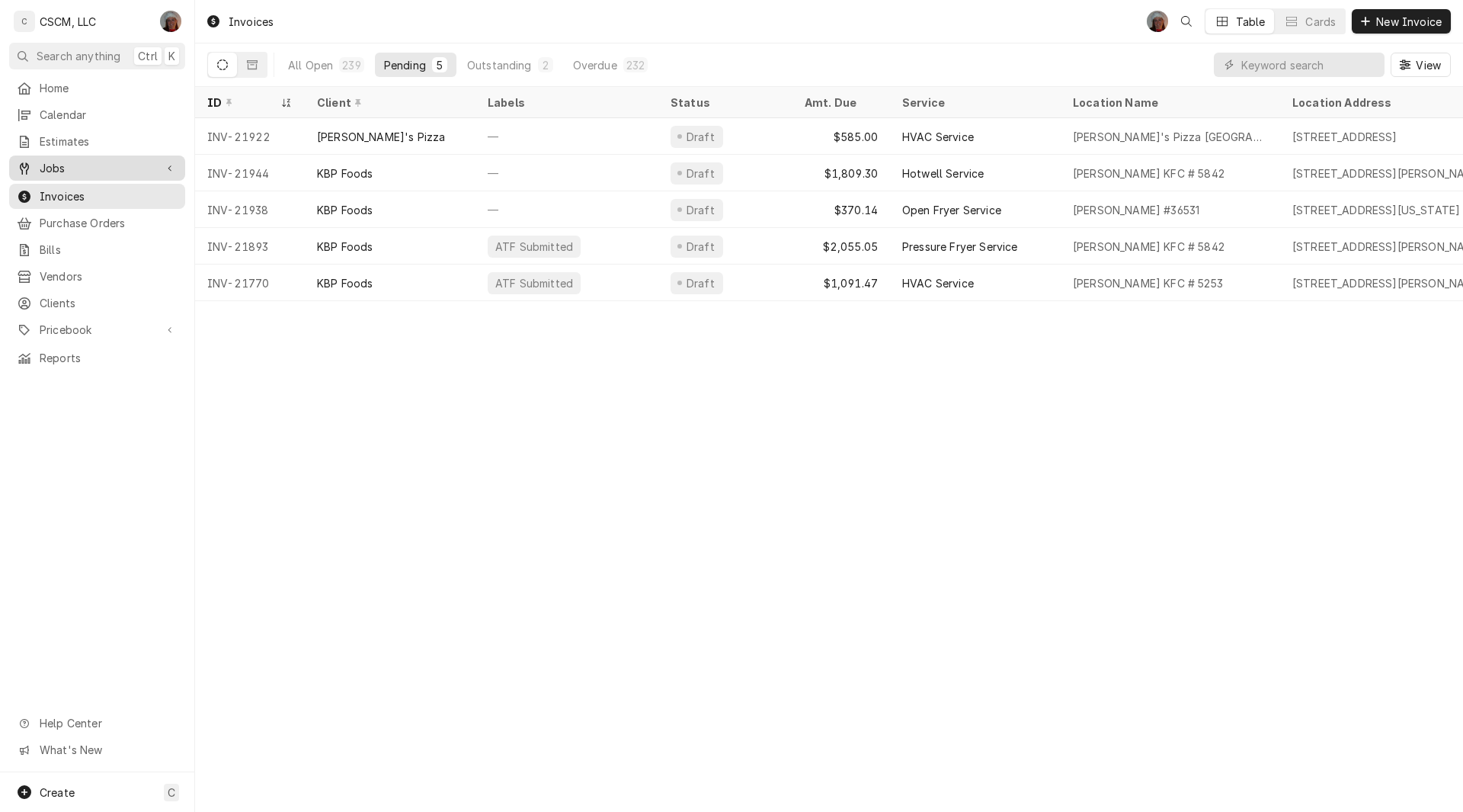
click at [118, 160] on span "Jobs" at bounding box center [97, 168] width 115 height 16
click at [85, 190] on span "Jobs" at bounding box center [108, 194] width 138 height 16
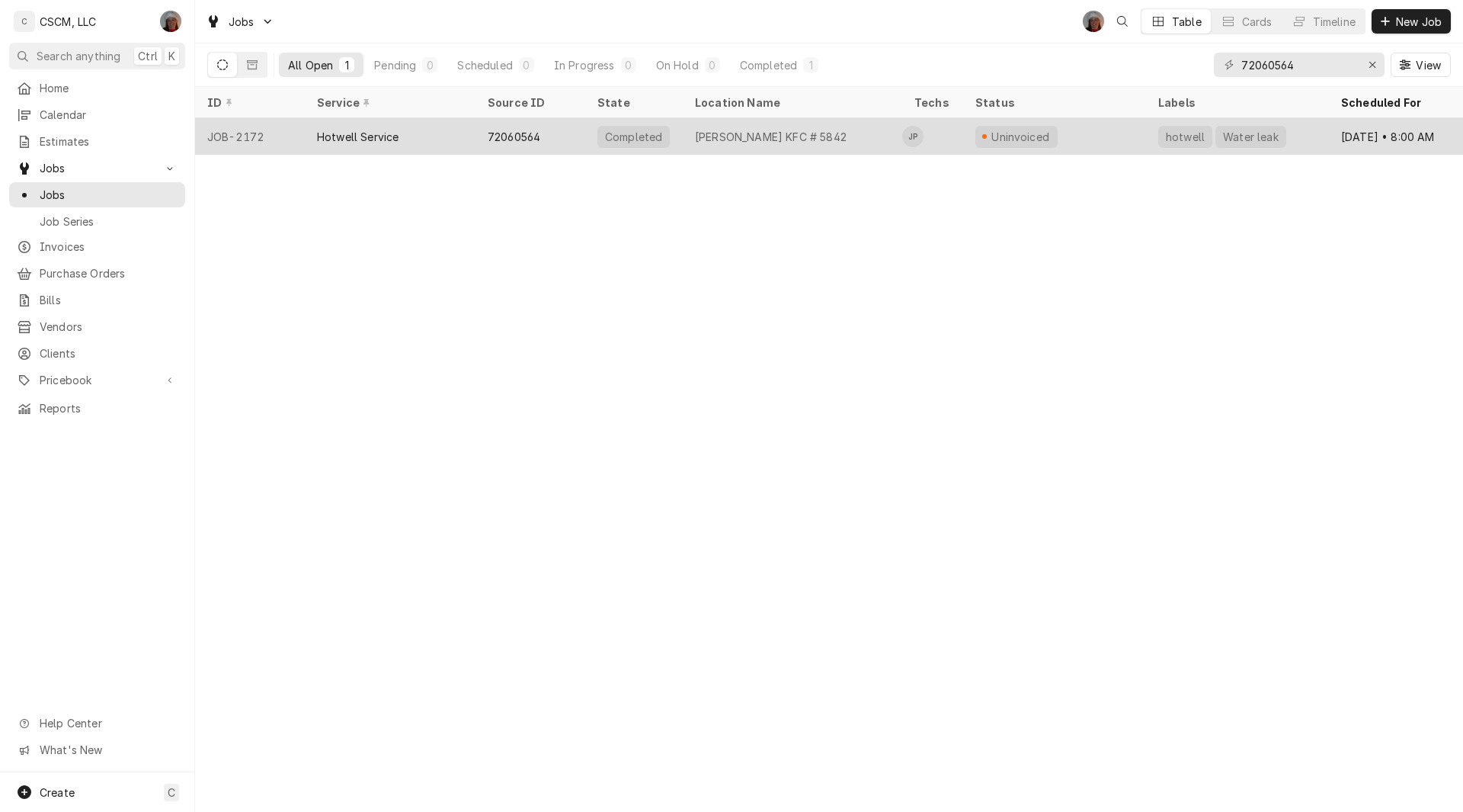
click at [388, 133] on div "Hotwell Service" at bounding box center [357, 137] width 81 height 16
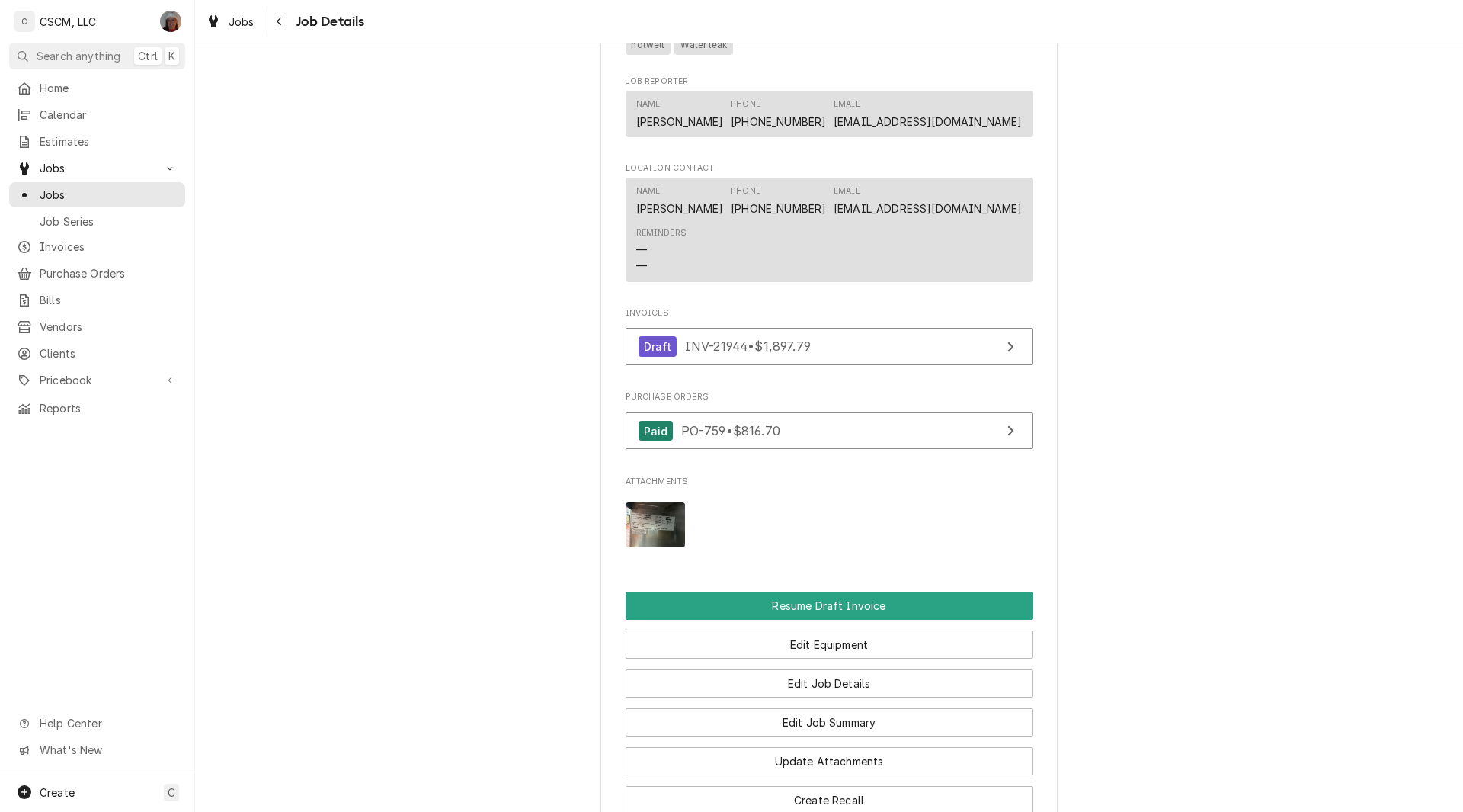
scroll to position [1319, 0]
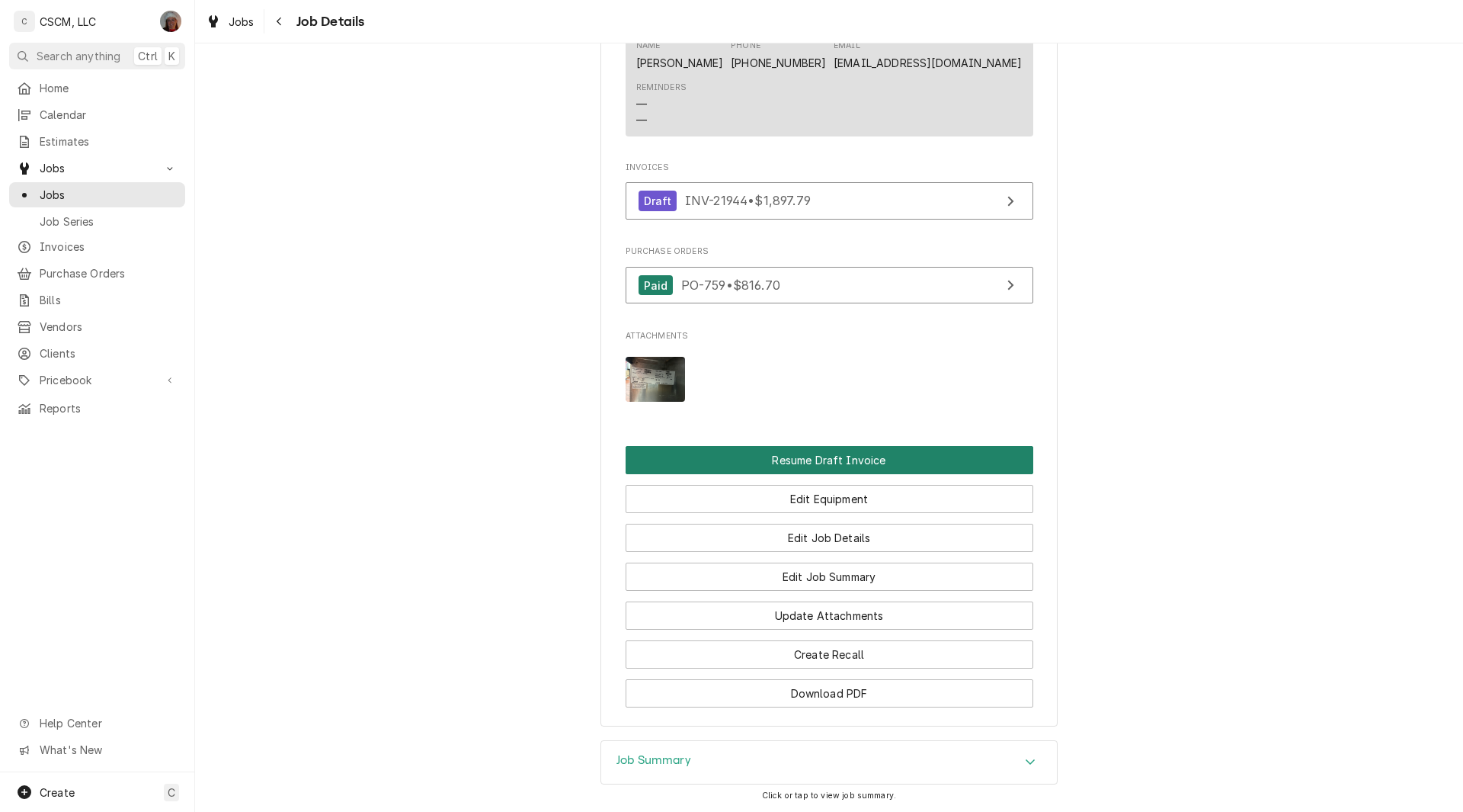
click at [900, 474] on button "Resume Draft Invoice" at bounding box center [829, 460] width 408 height 28
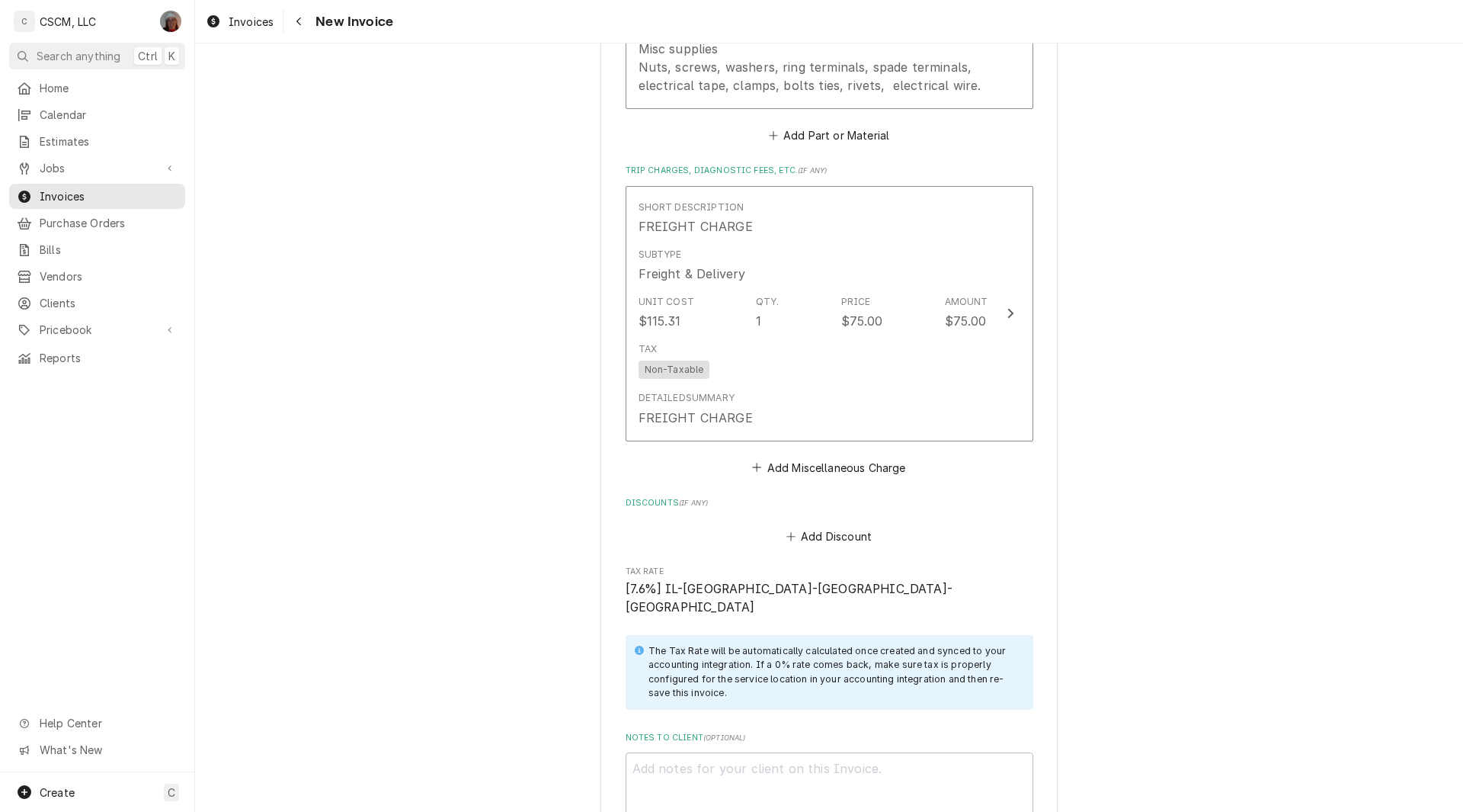
scroll to position [3074, 0]
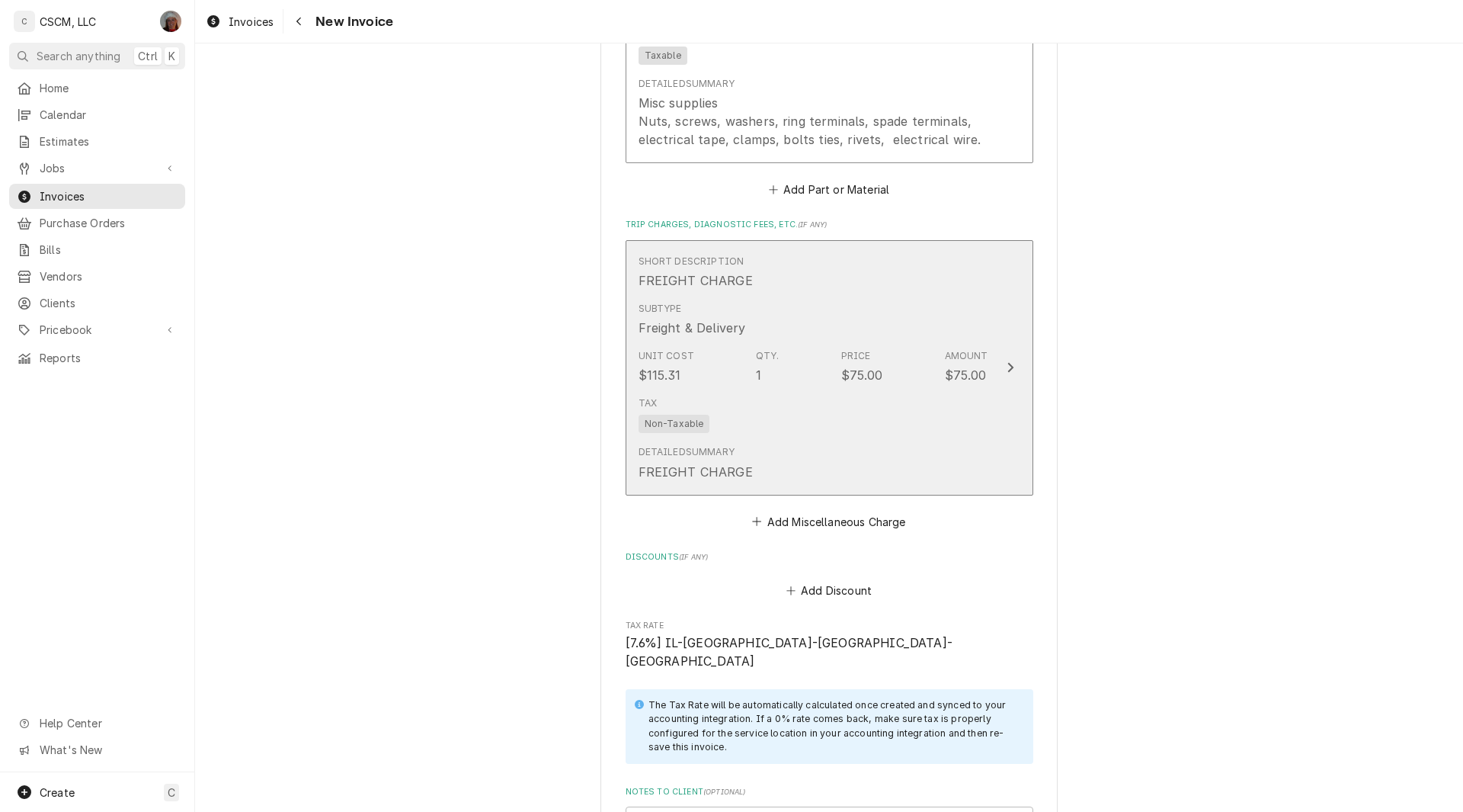
click at [999, 382] on button "Short Description FREIGHT CHARGE Subtype Freight & Delivery Unit Cost $115.31 Q…" at bounding box center [829, 367] width 408 height 255
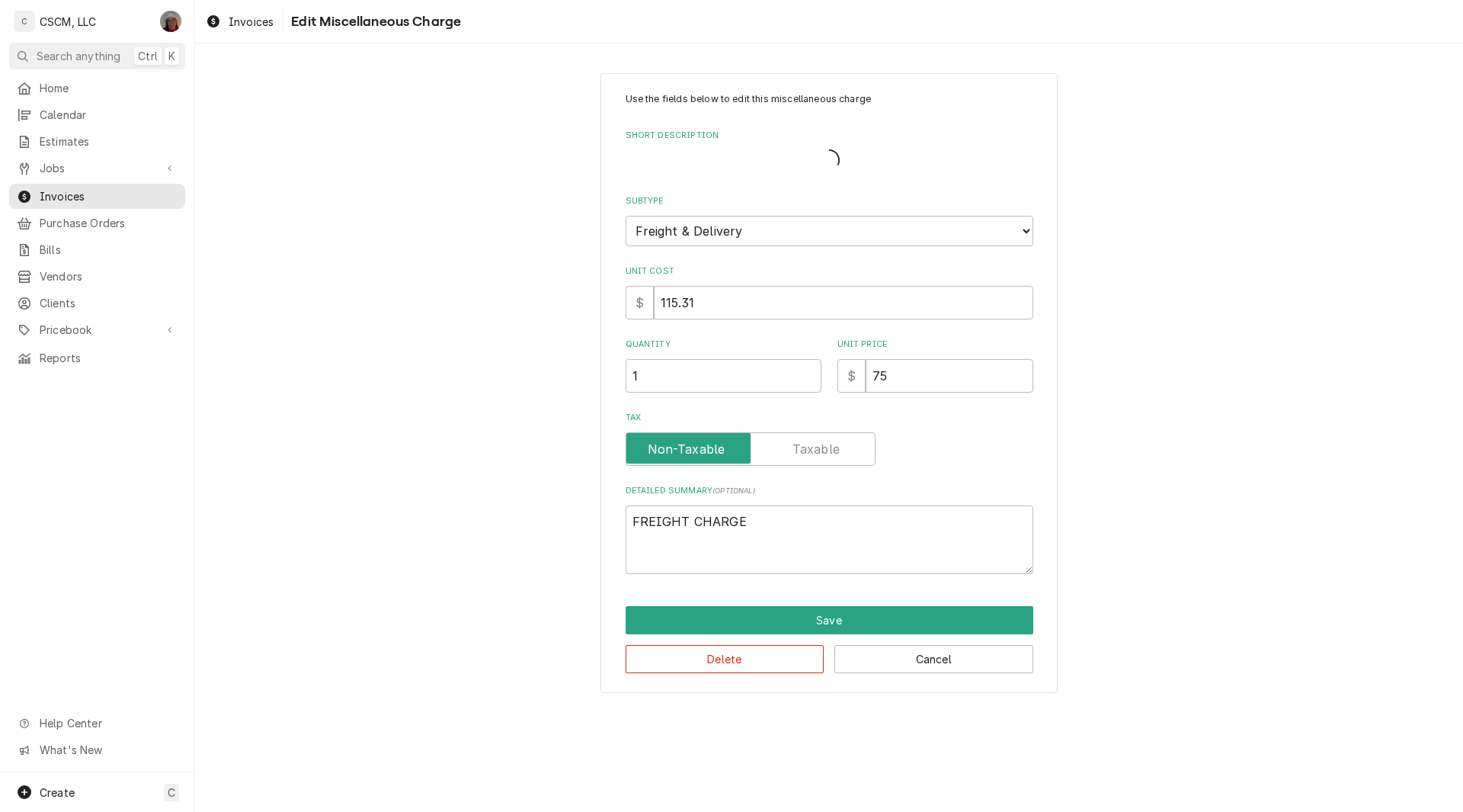
type textarea "x"
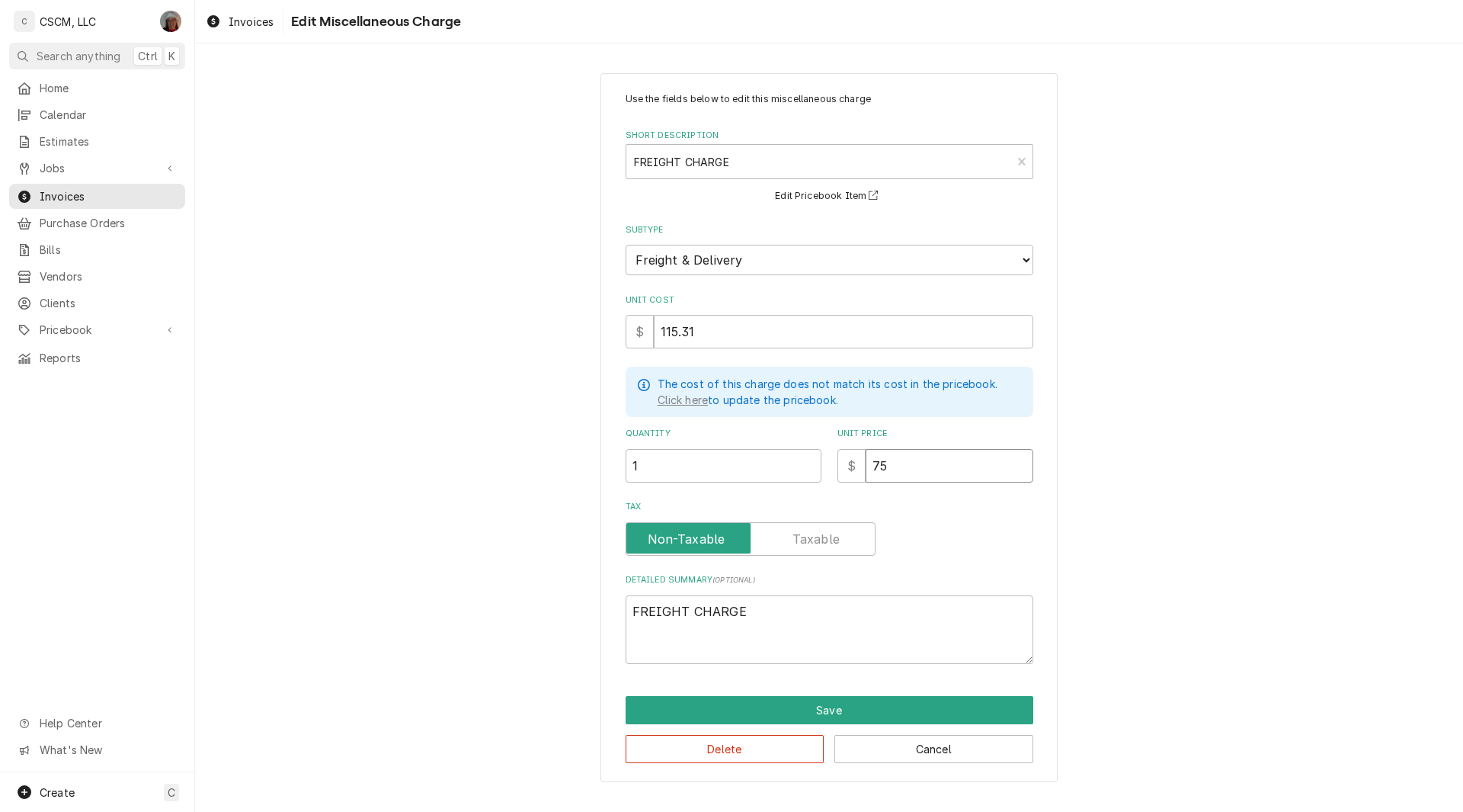
drag, startPoint x: 893, startPoint y: 454, endPoint x: 816, endPoint y: 465, distance: 77.8
click at [816, 465] on div "Quantity 1 Unit Price $ 75" at bounding box center [829, 454] width 408 height 55
type input "1"
type textarea "x"
type input "10"
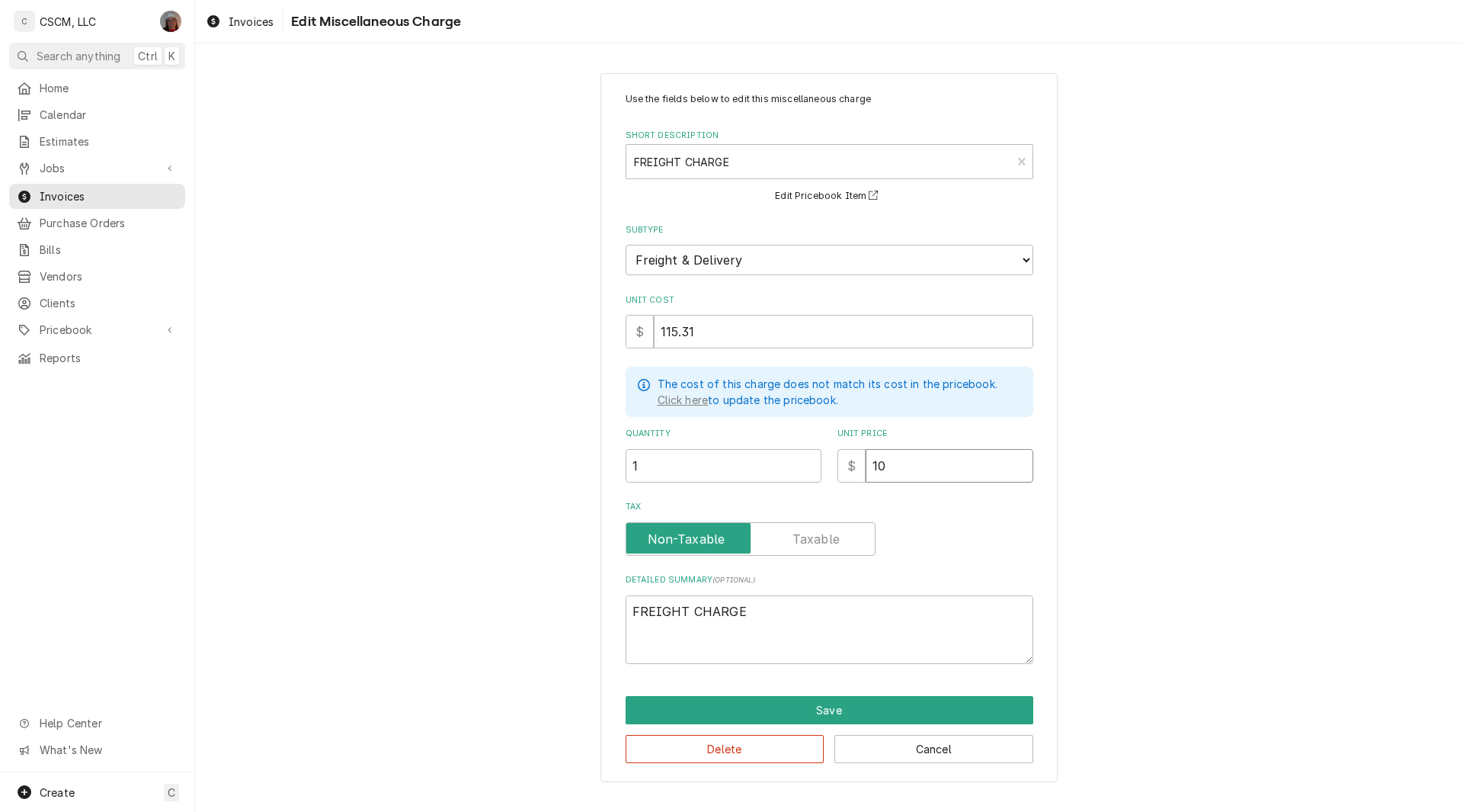
type textarea "x"
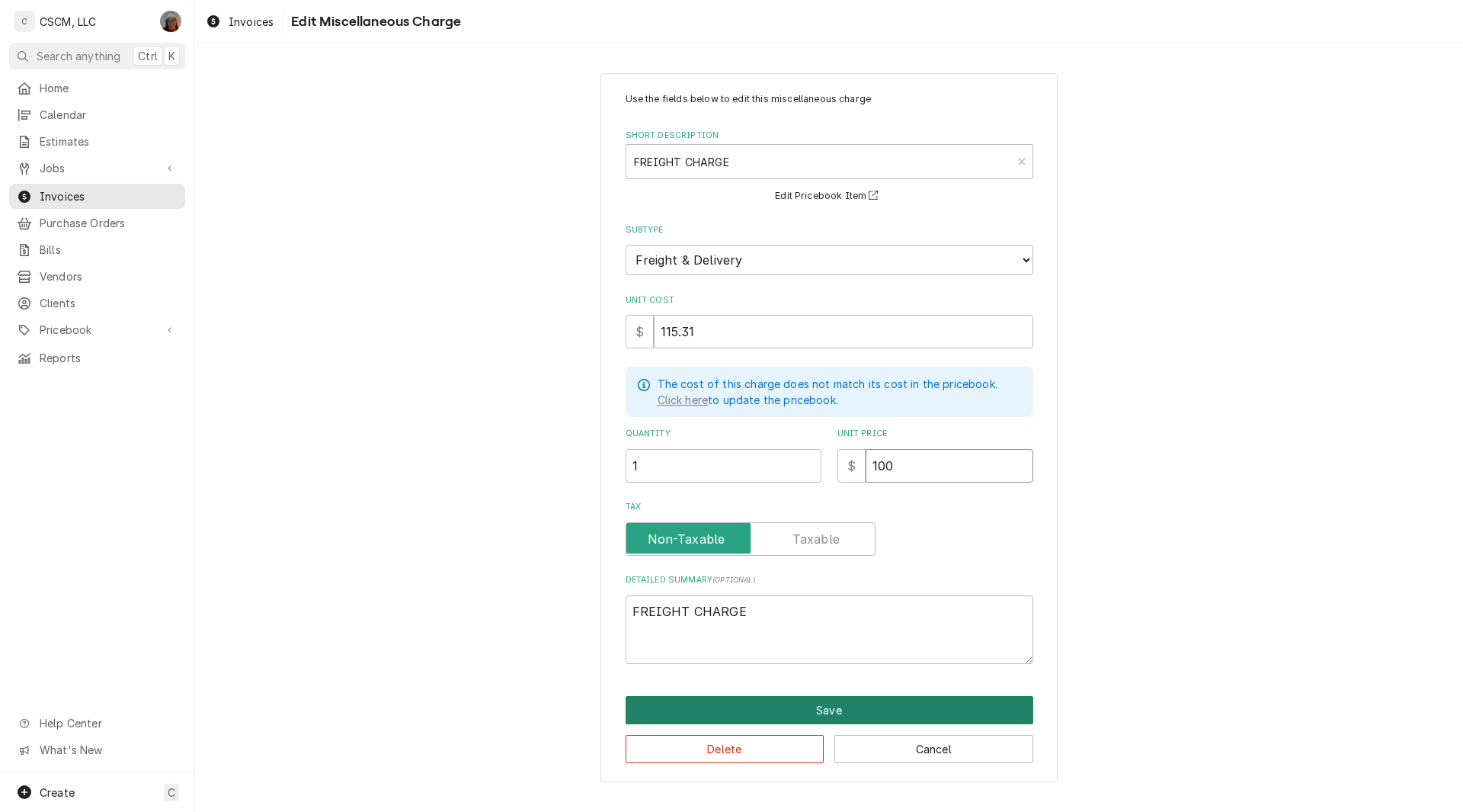
type input "100"
click at [828, 697] on button "Save" at bounding box center [829, 710] width 408 height 28
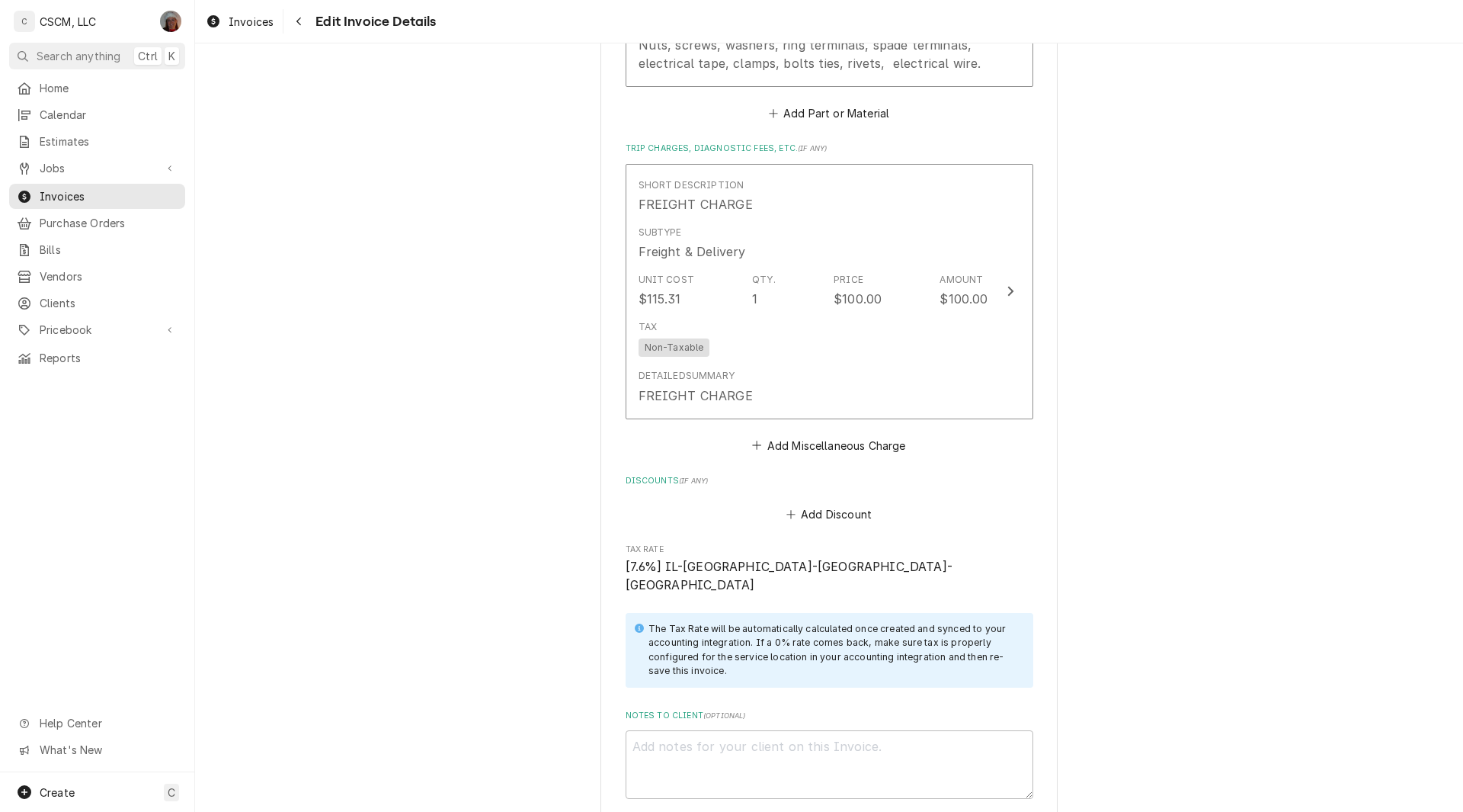
scroll to position [3621, 0]
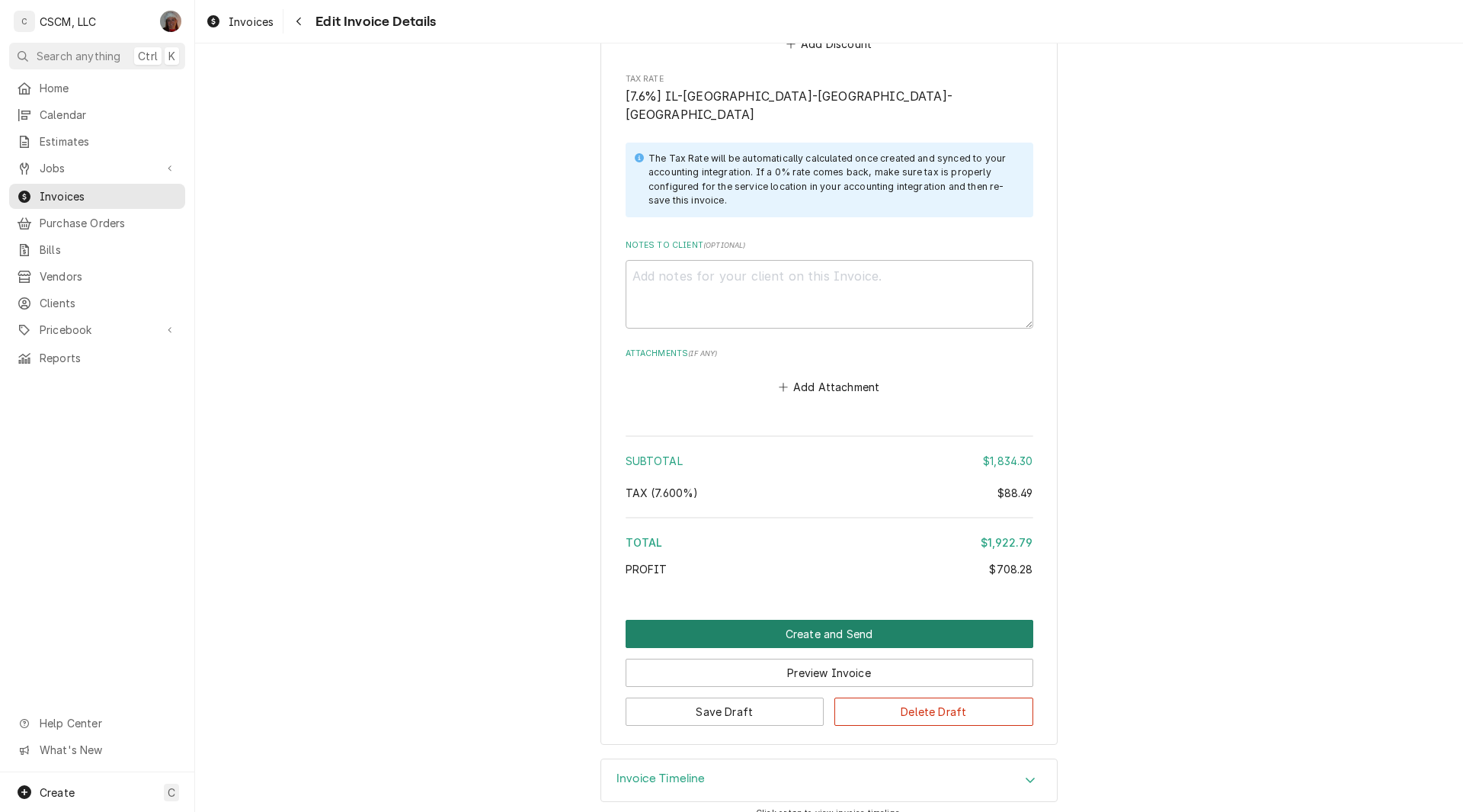
click at [802, 619] on button "Create and Send" at bounding box center [829, 633] width 408 height 28
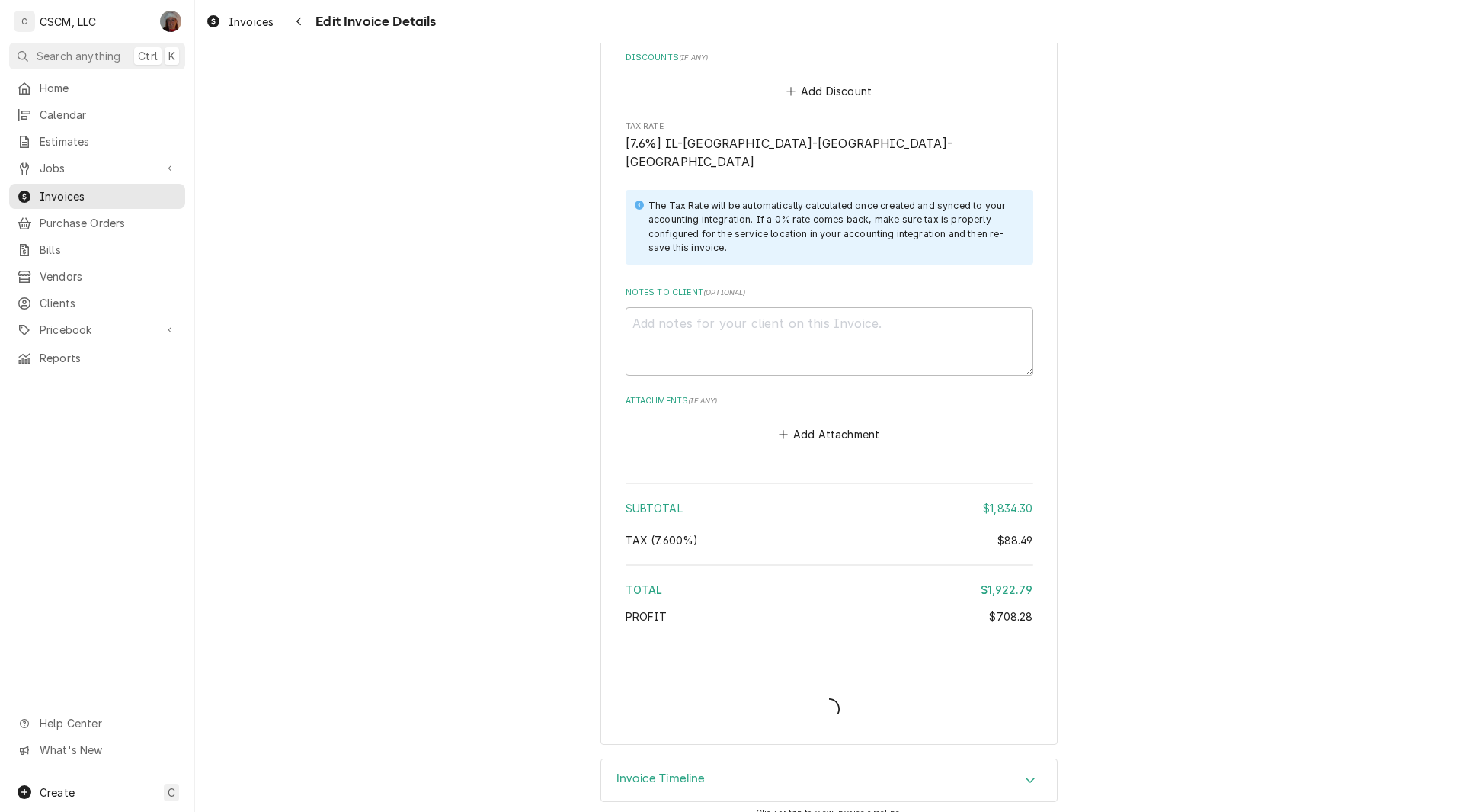
type textarea "x"
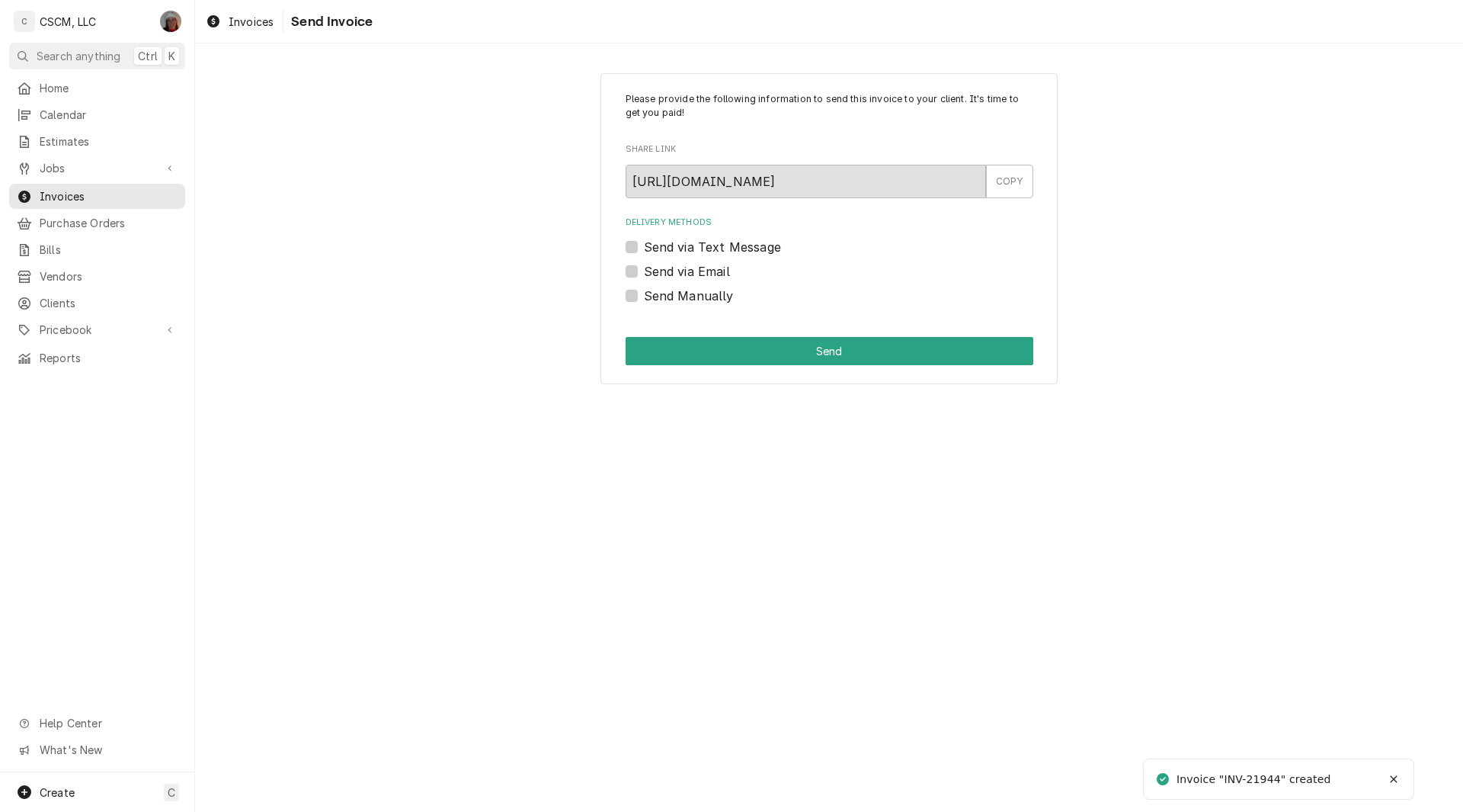
click at [644, 296] on label "Send Manually" at bounding box center [689, 295] width 90 height 18
click at [644, 296] on input "Send Manually" at bounding box center [848, 303] width 408 height 33
checkbox input "true"
click at [743, 359] on button "Send" at bounding box center [829, 351] width 408 height 28
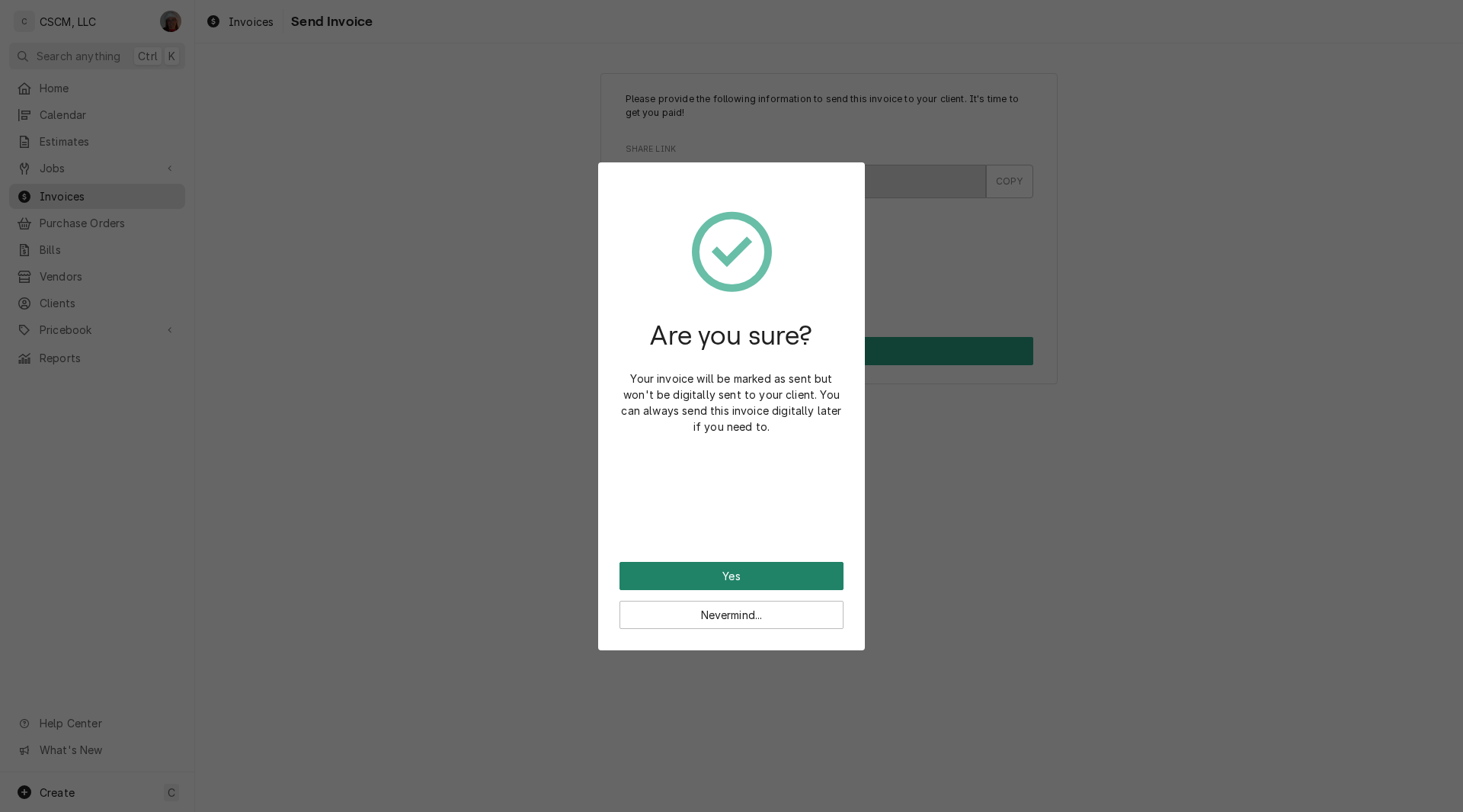
click at [747, 573] on button "Yes" at bounding box center [732, 576] width 224 height 28
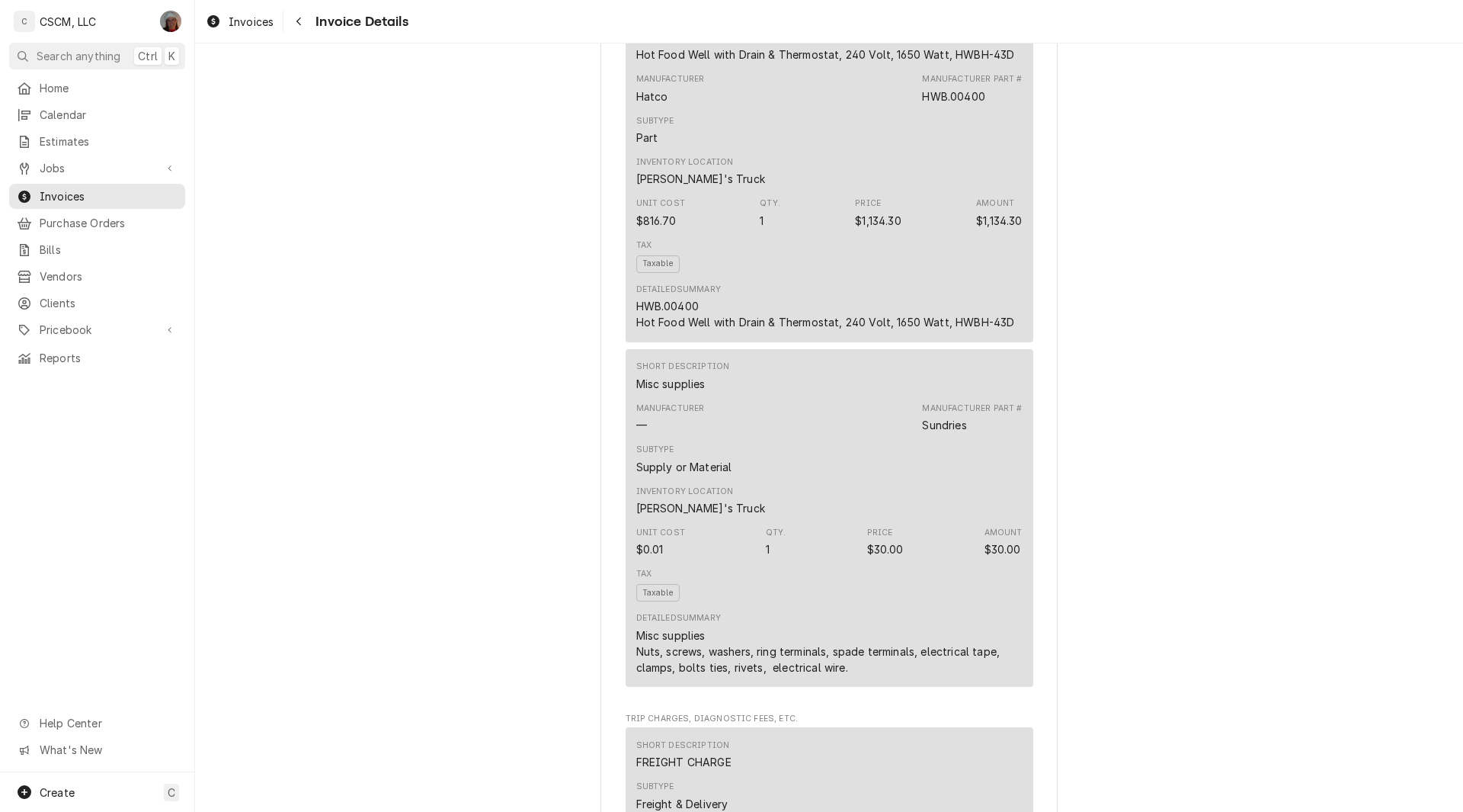
scroll to position [1587, 0]
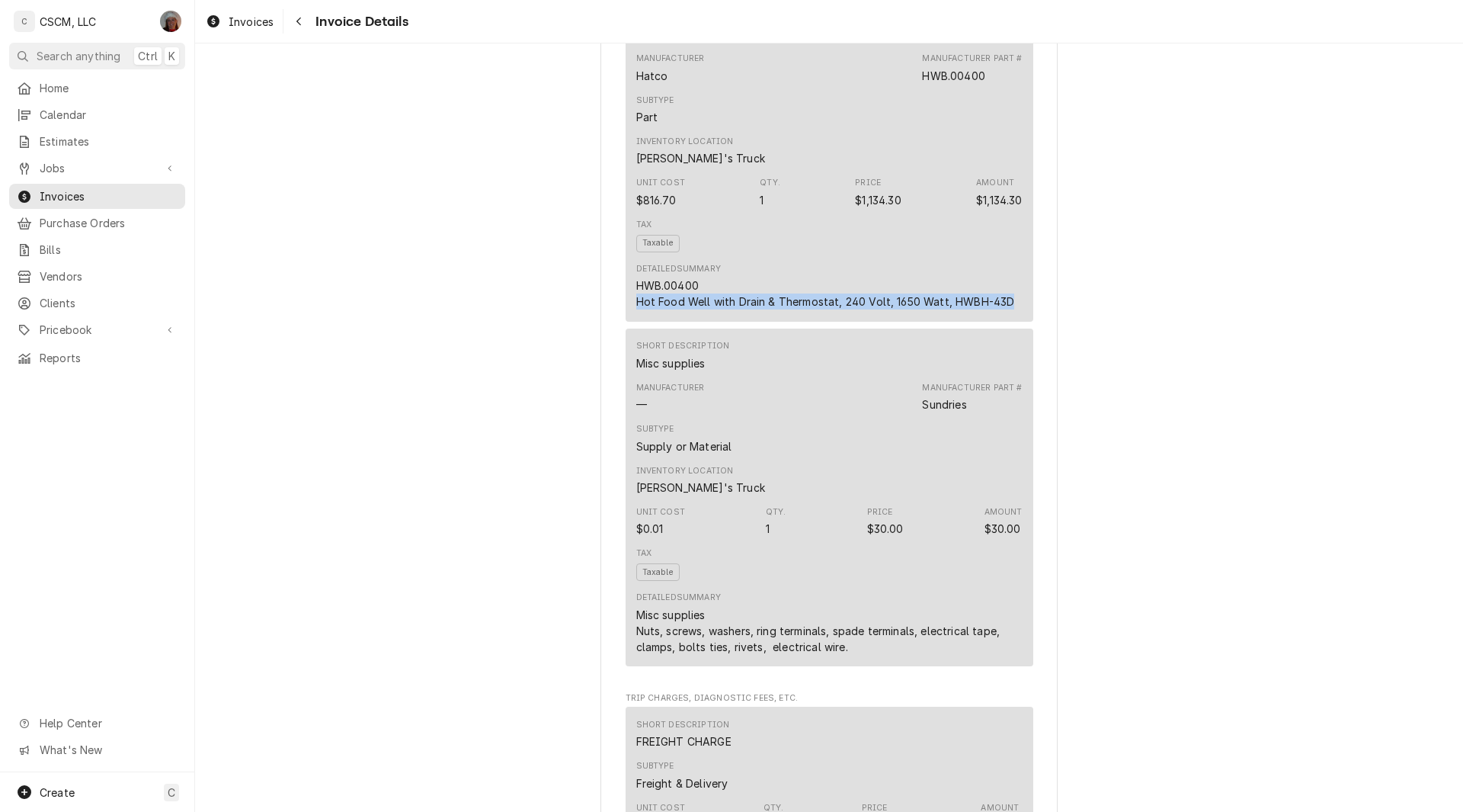
drag, startPoint x: 628, startPoint y: 354, endPoint x: 1007, endPoint y: 358, distance: 379.0
click at [1007, 321] on div "Short Description Hot Food Well with Drain & Thermostat, 240 Volt, 1650 Watt, H…" at bounding box center [829, 160] width 408 height 322
copy div "Hot Food Well with Drain & Thermostat, 240 Volt, 1650 Watt, HWBH-43D"
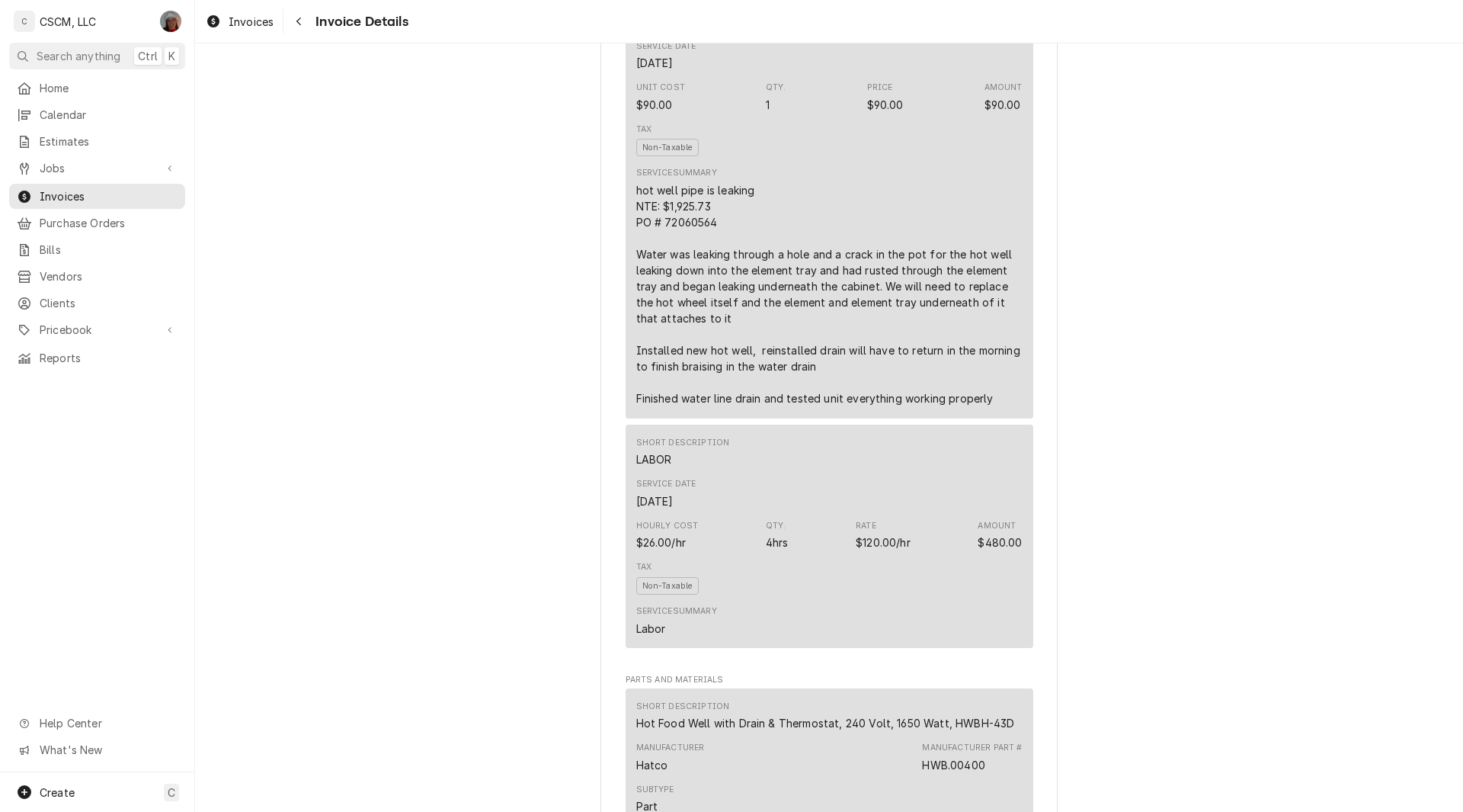
scroll to position [864, 0]
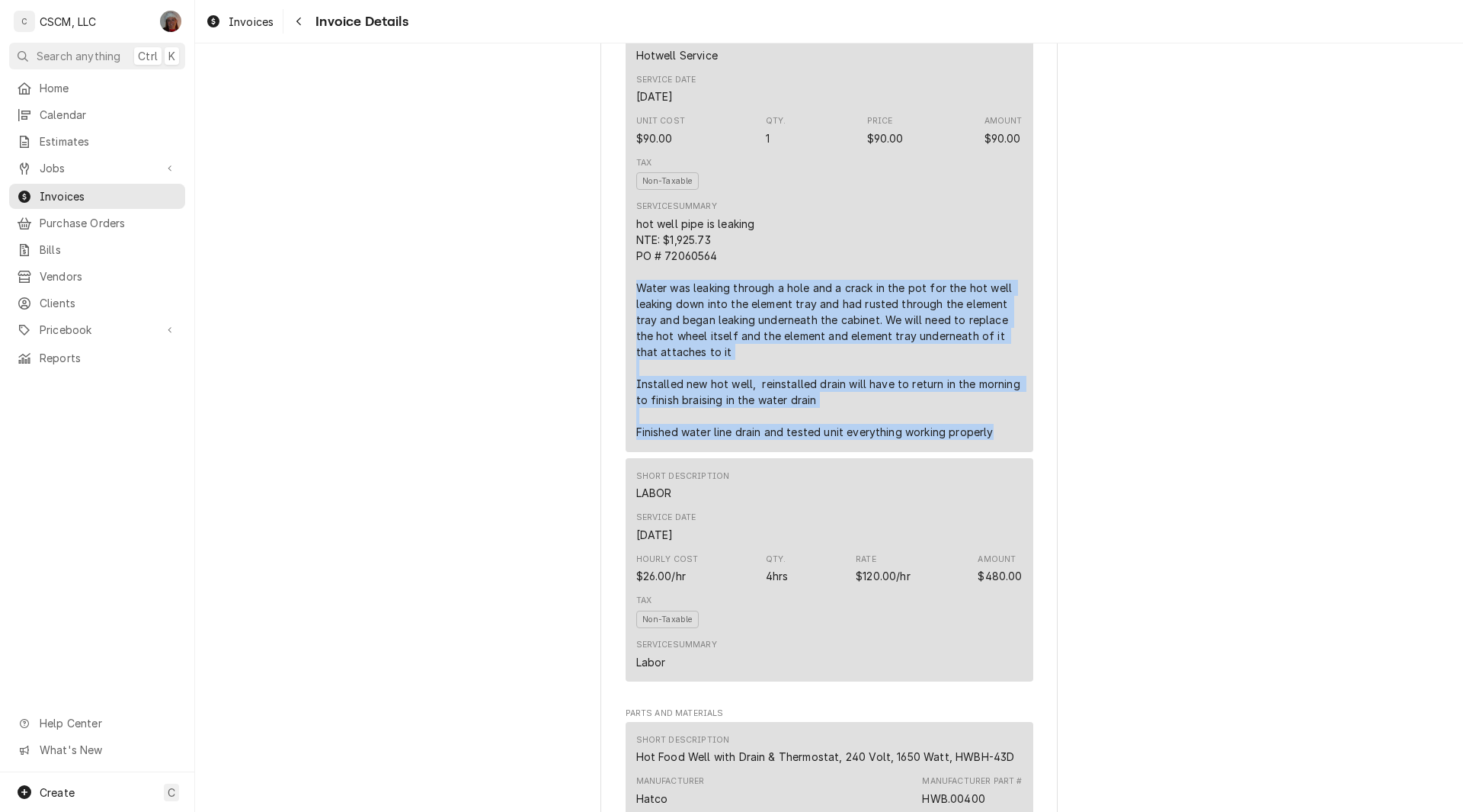
drag, startPoint x: 629, startPoint y: 332, endPoint x: 995, endPoint y: 486, distance: 397.1
click at [995, 452] on div "Short Description Hotwell Service Service Date [DATE] Unit Cost $90.00 Qty. 1 P…" at bounding box center [829, 236] width 408 height 431
copy div "Water was leaking through a hole and a crack in the pot for the hot well leakin…"
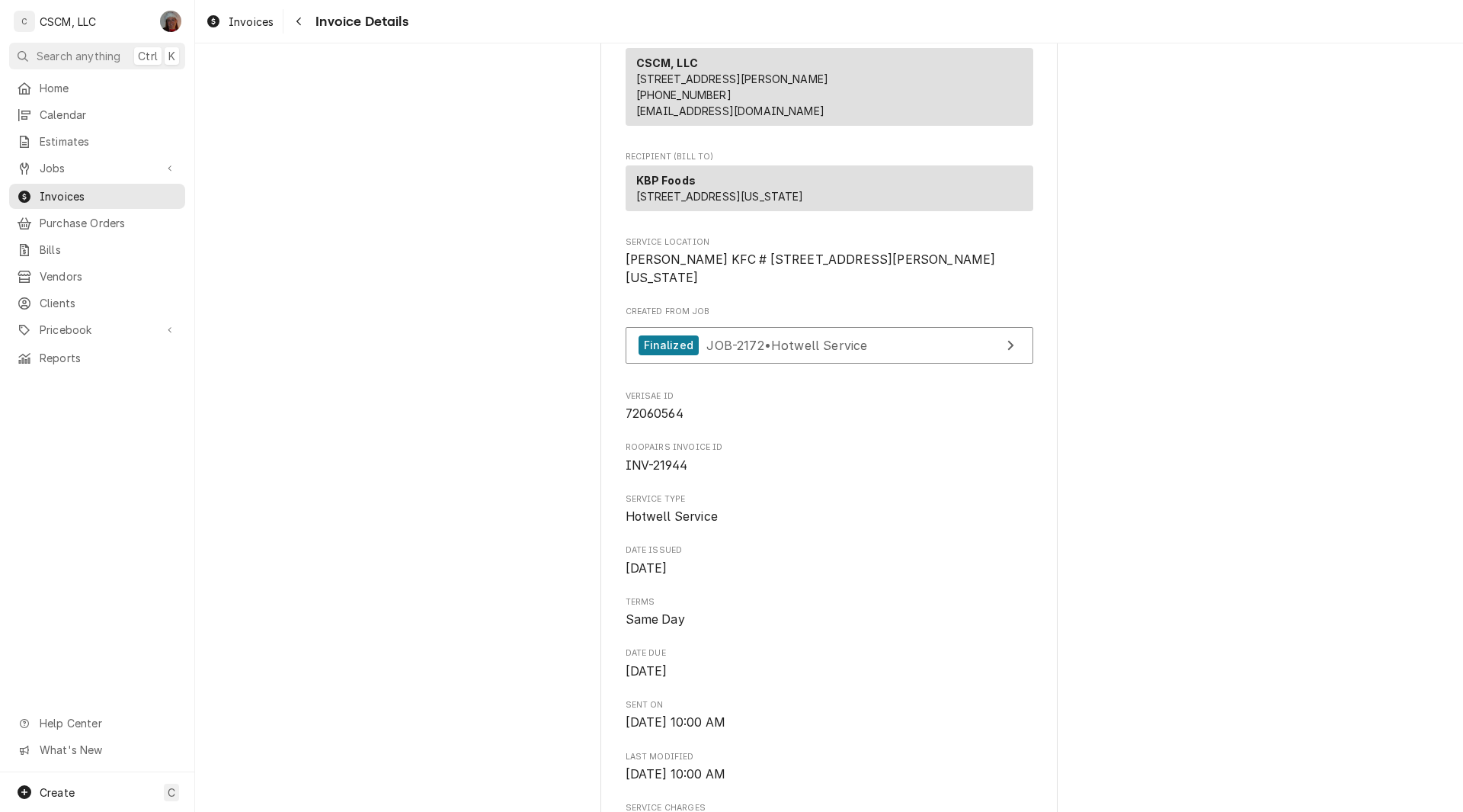
scroll to position [0, 0]
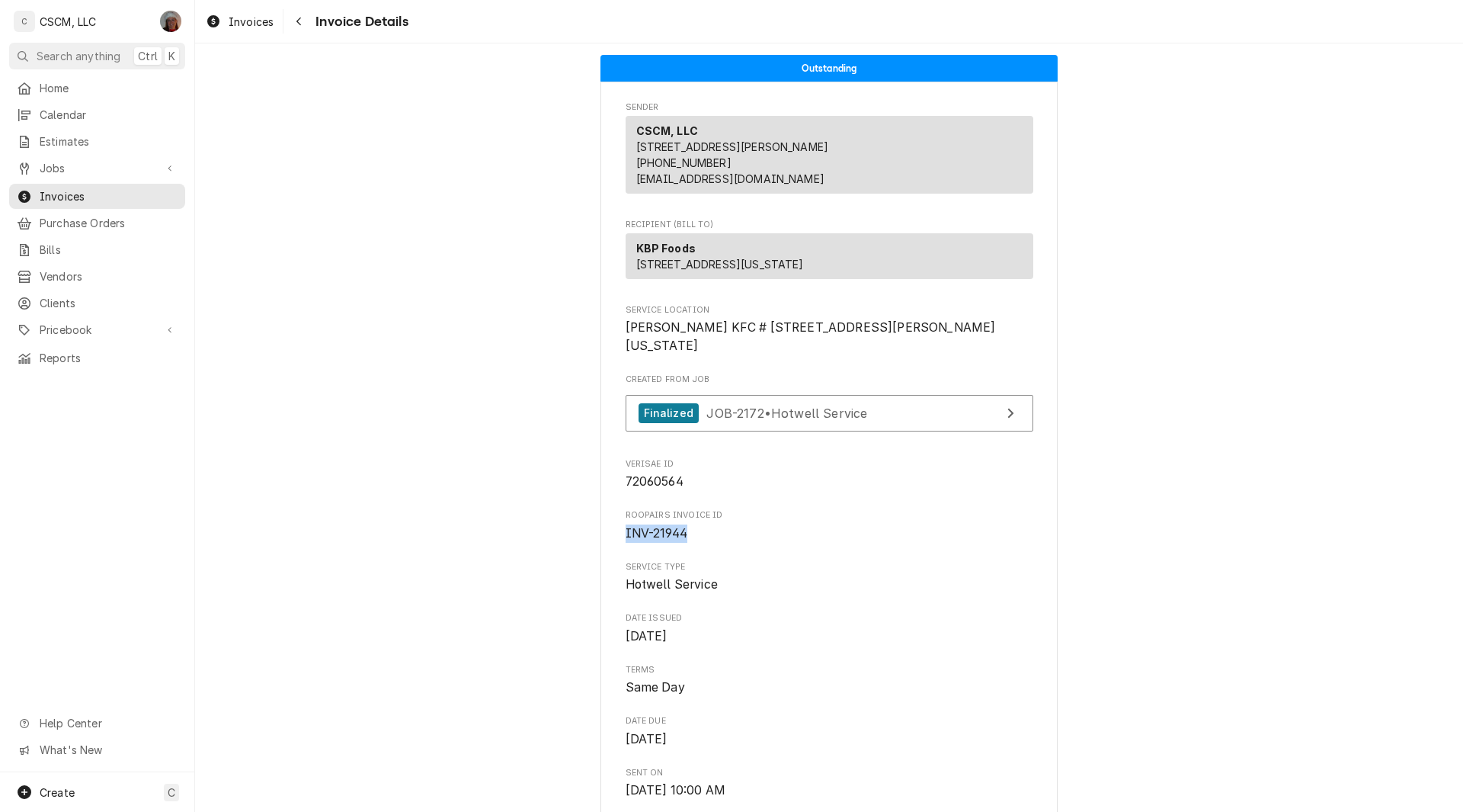
drag, startPoint x: 611, startPoint y: 578, endPoint x: 696, endPoint y: 588, distance: 85.6
copy span "INV-21944"
click at [66, 165] on span "Jobs" at bounding box center [97, 168] width 115 height 16
click at [65, 187] on span "Jobs" at bounding box center [108, 194] width 138 height 16
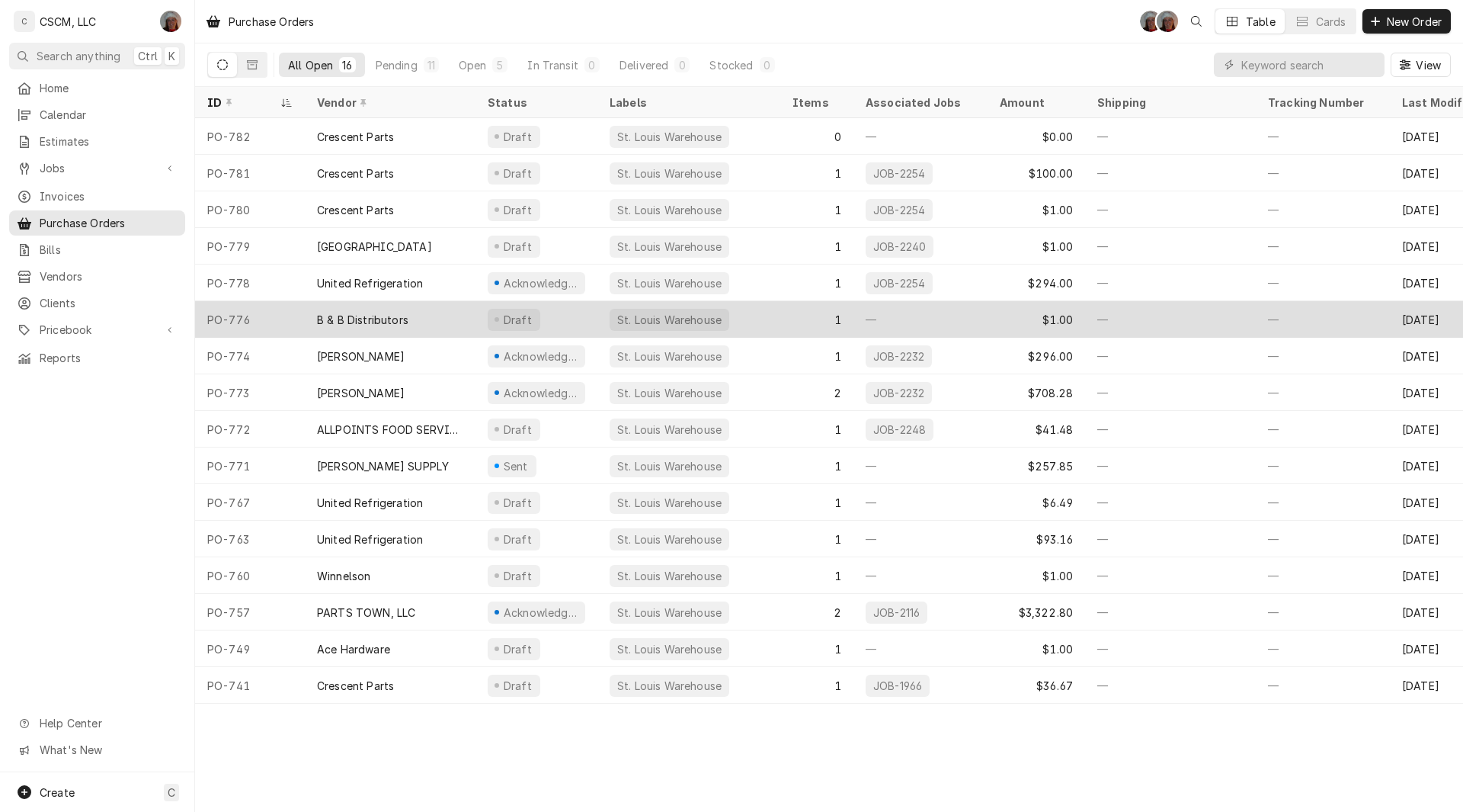
click at [254, 314] on div "PO-776" at bounding box center [250, 319] width 110 height 36
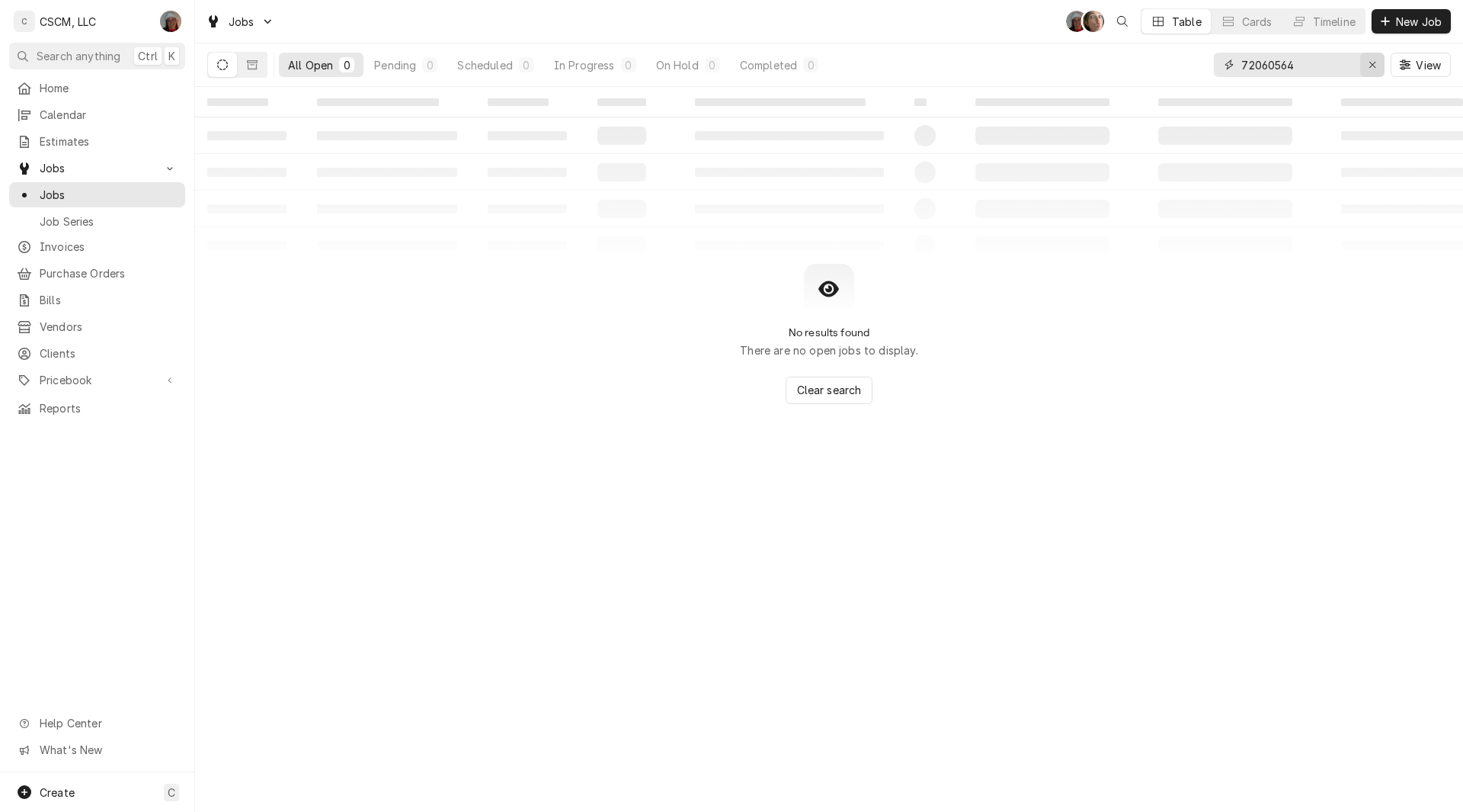
click at [1373, 63] on icon "Erase input" at bounding box center [1373, 65] width 9 height 11
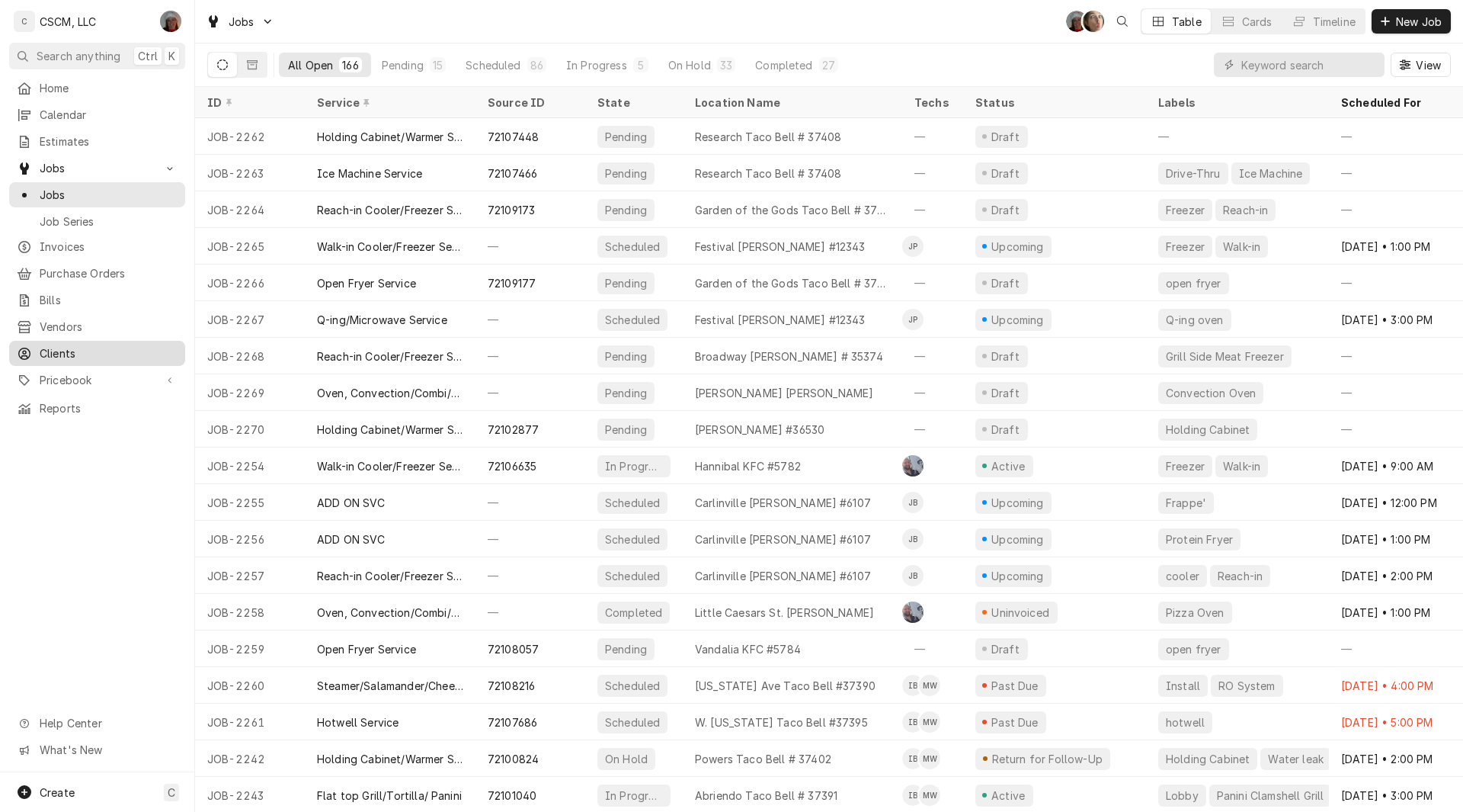
click at [71, 345] on span "Clients" at bounding box center [108, 353] width 138 height 16
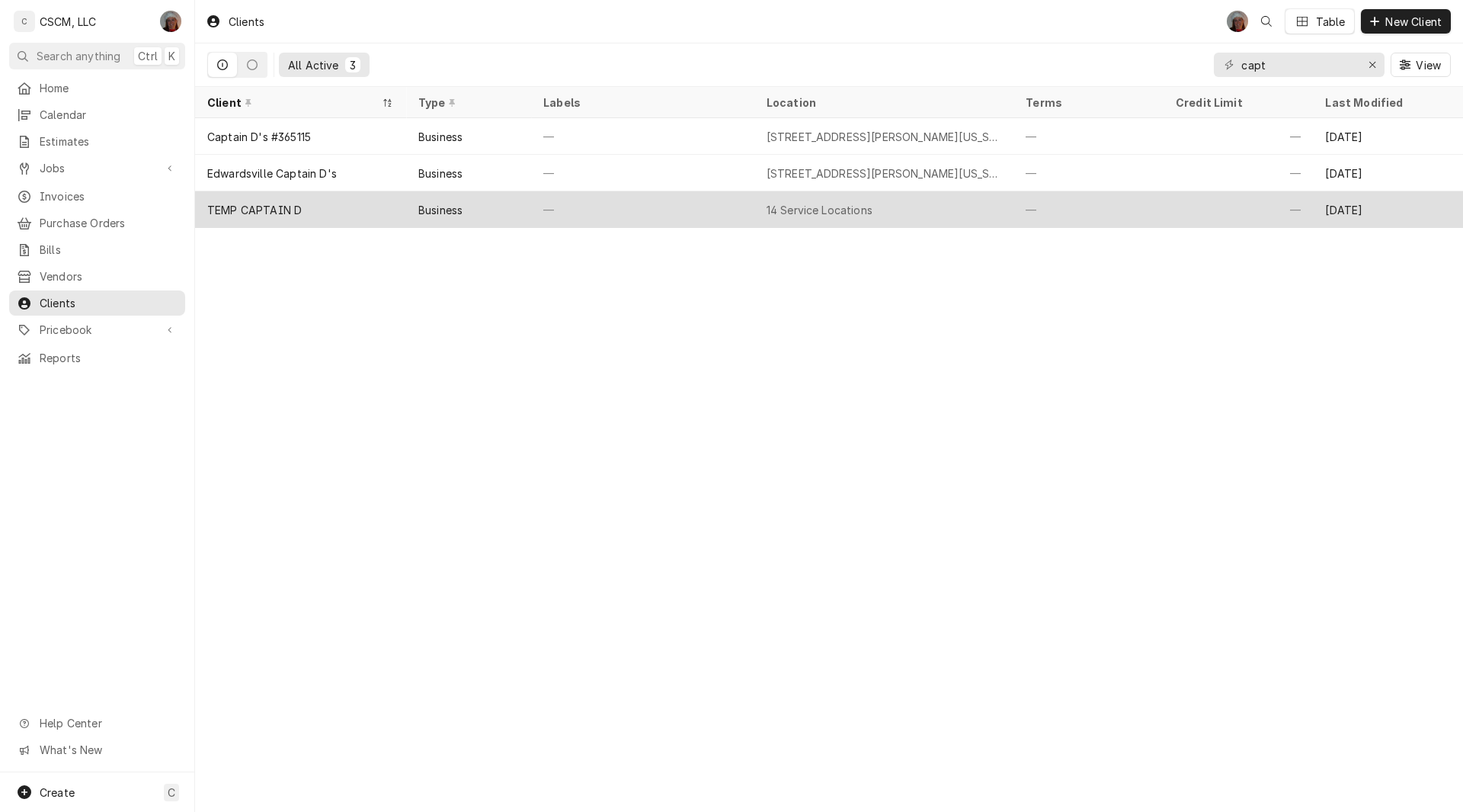
click at [547, 212] on div "—" at bounding box center [642, 209] width 224 height 36
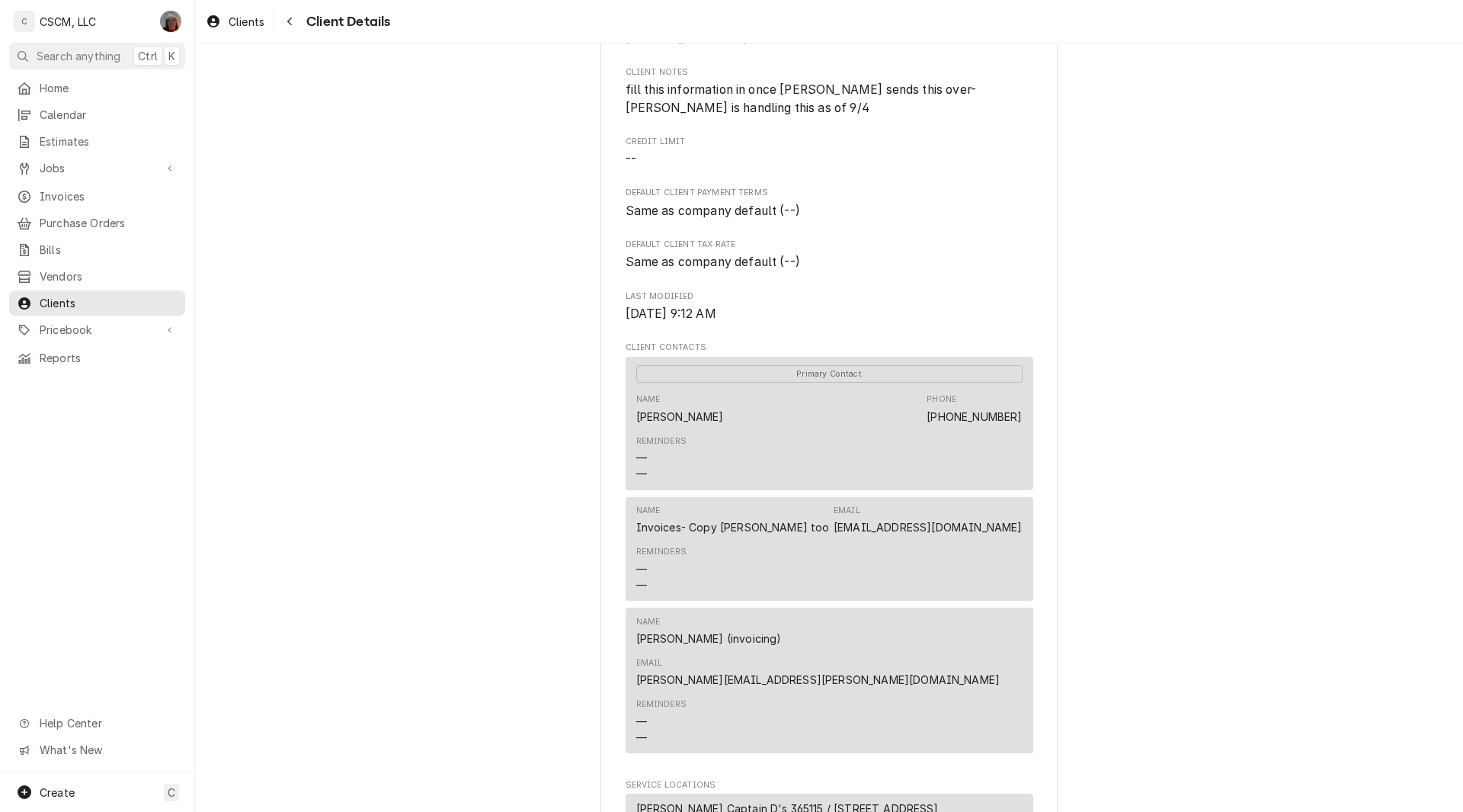
scroll to position [250, 0]
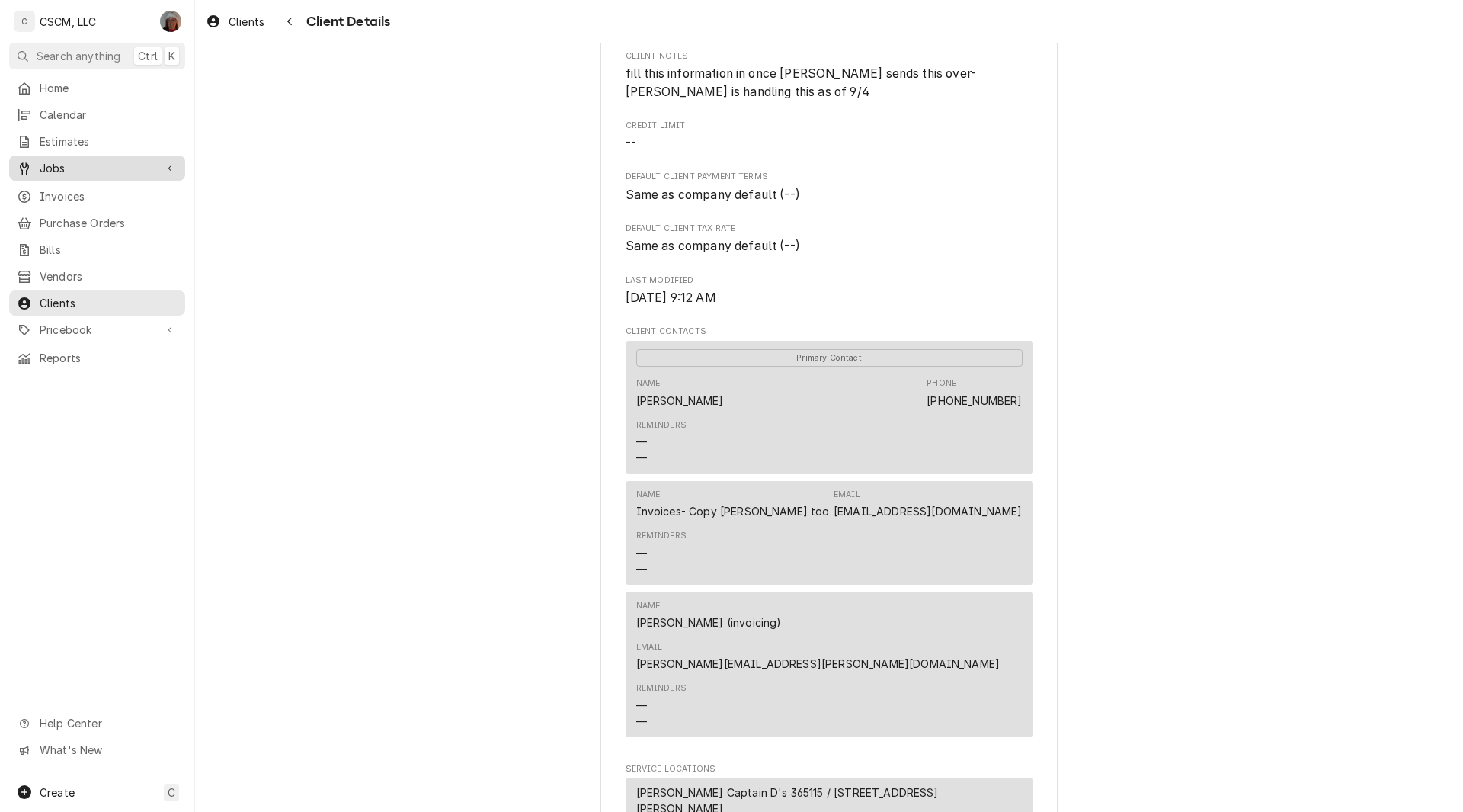
click at [86, 160] on span "Jobs" at bounding box center [97, 168] width 115 height 16
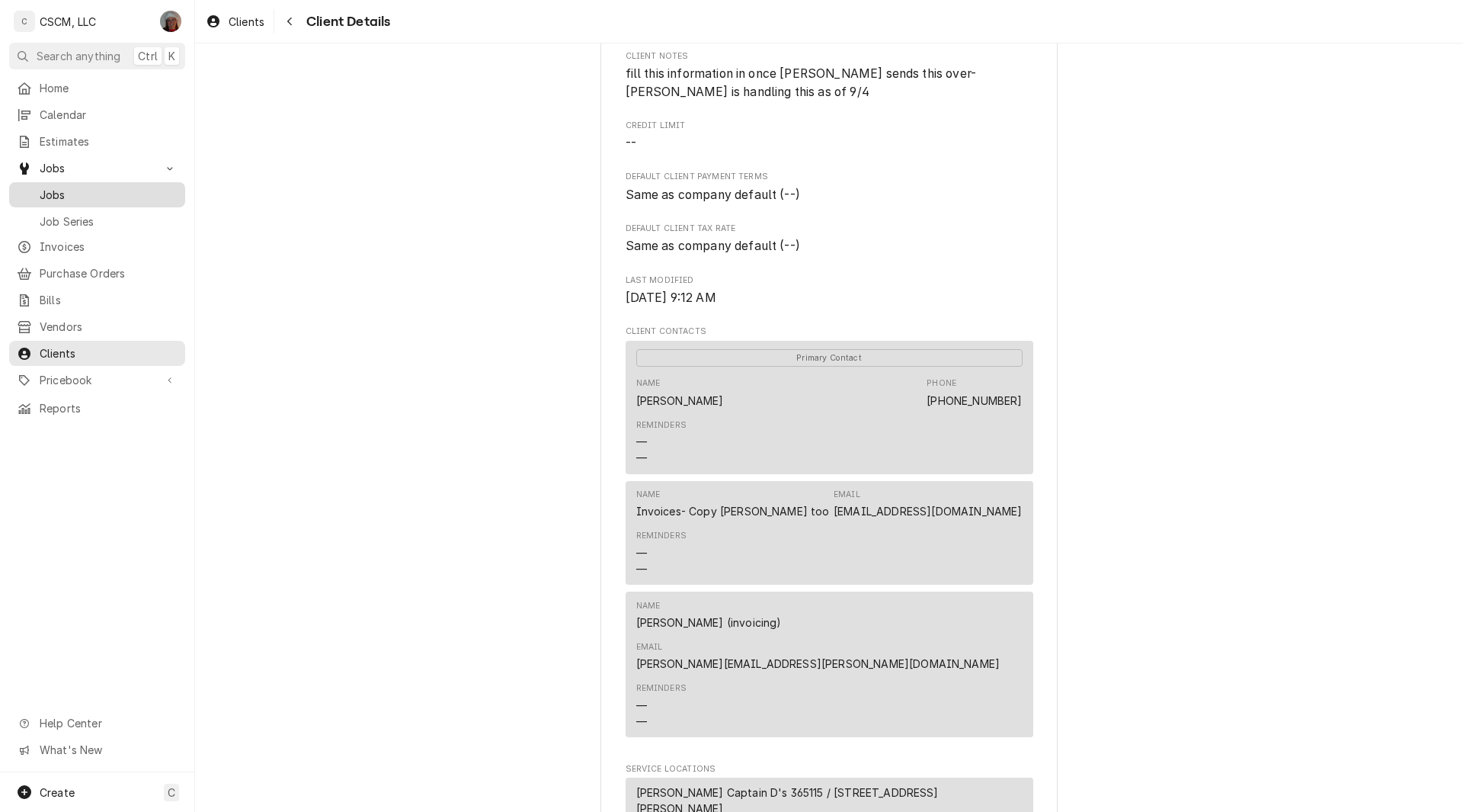
click at [58, 201] on link "Jobs" at bounding box center [97, 195] width 176 height 25
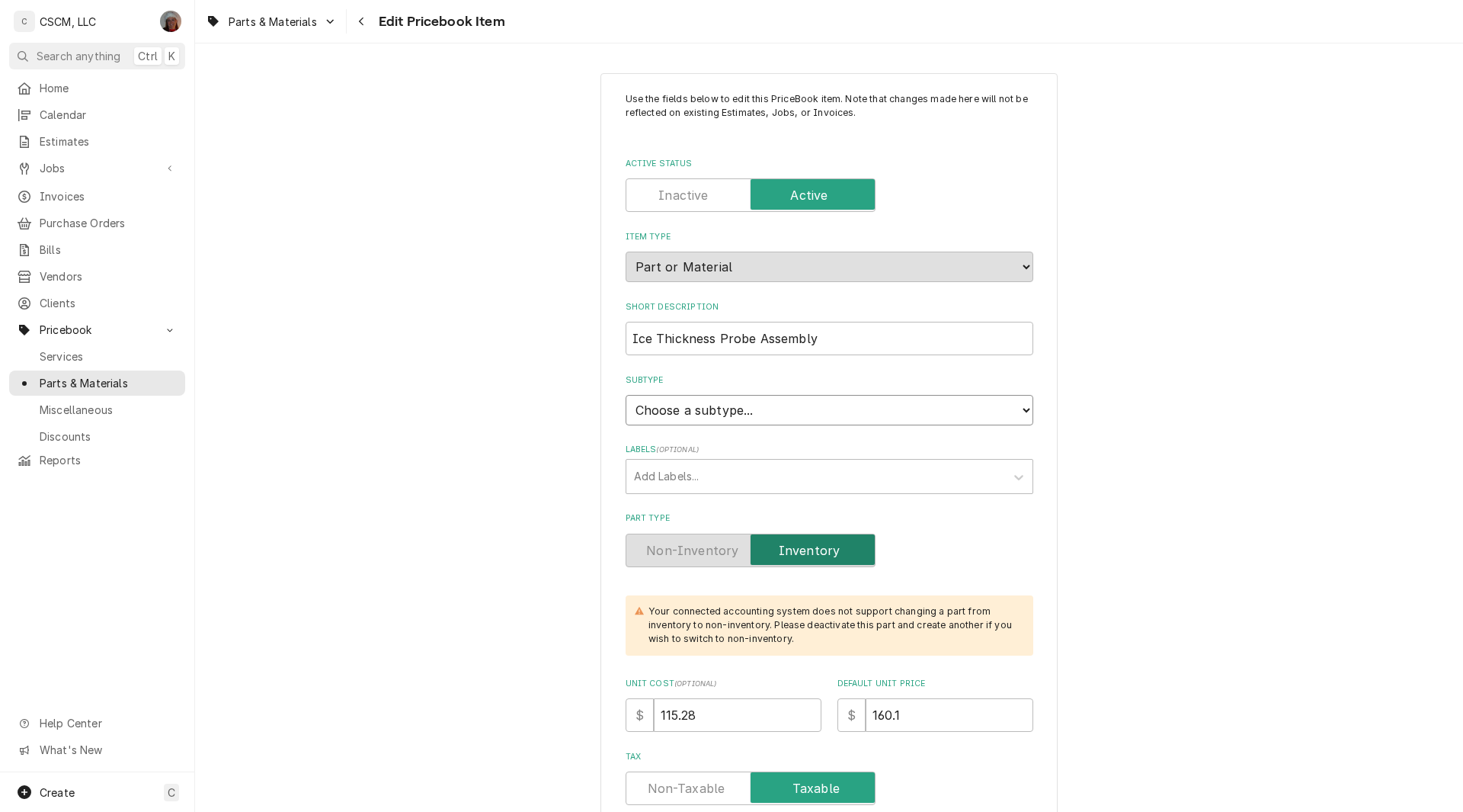
click at [1003, 408] on select "Choose a subtype... Equipment Part Refrigerant Supply or Material Tool" at bounding box center [829, 410] width 408 height 31
select select "148"
click at [626, 395] on select "Choose a subtype... Equipment Part Refrigerant Supply or Material Tool" at bounding box center [829, 410] width 408 height 31
type textarea "x"
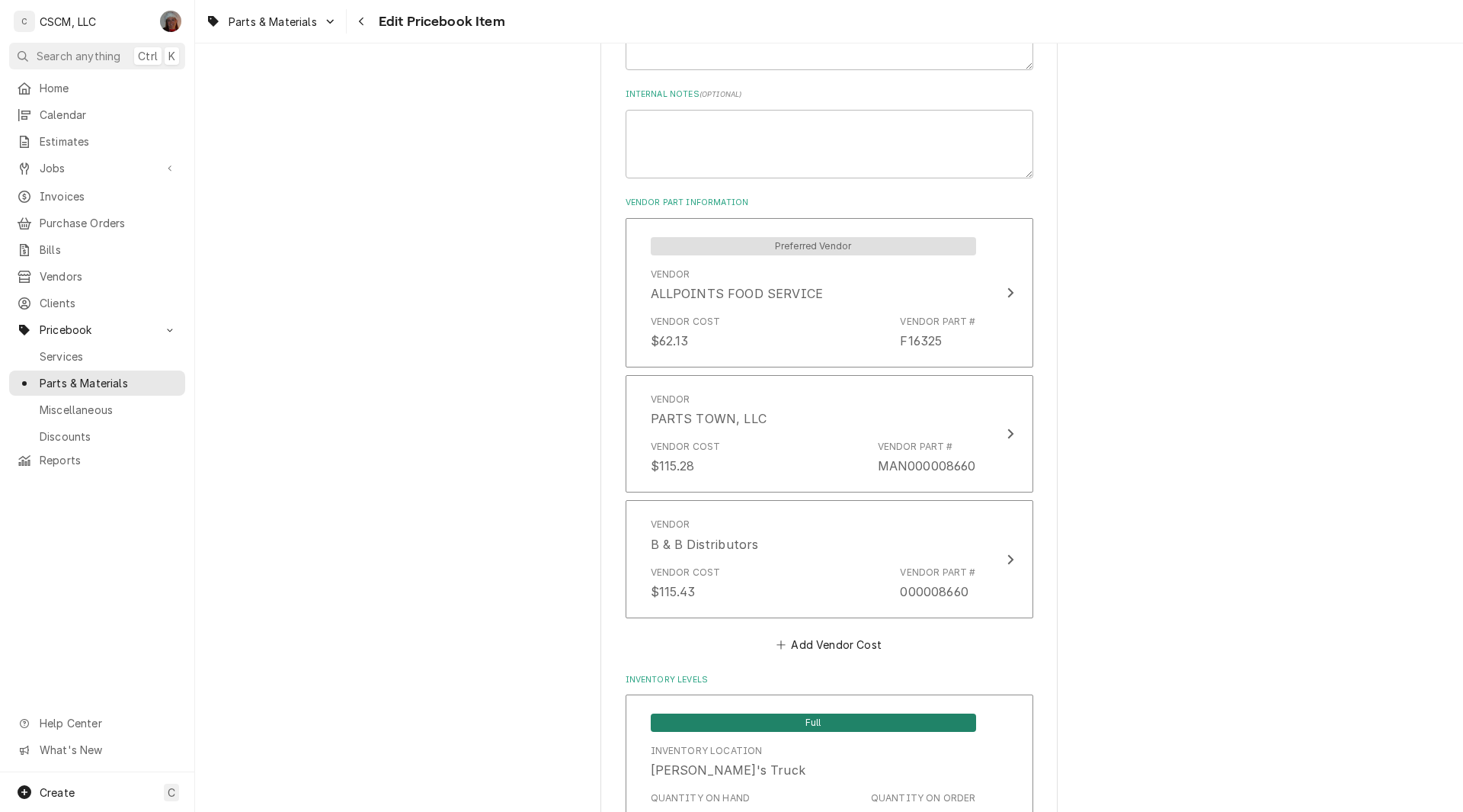
scroll to position [998, 0]
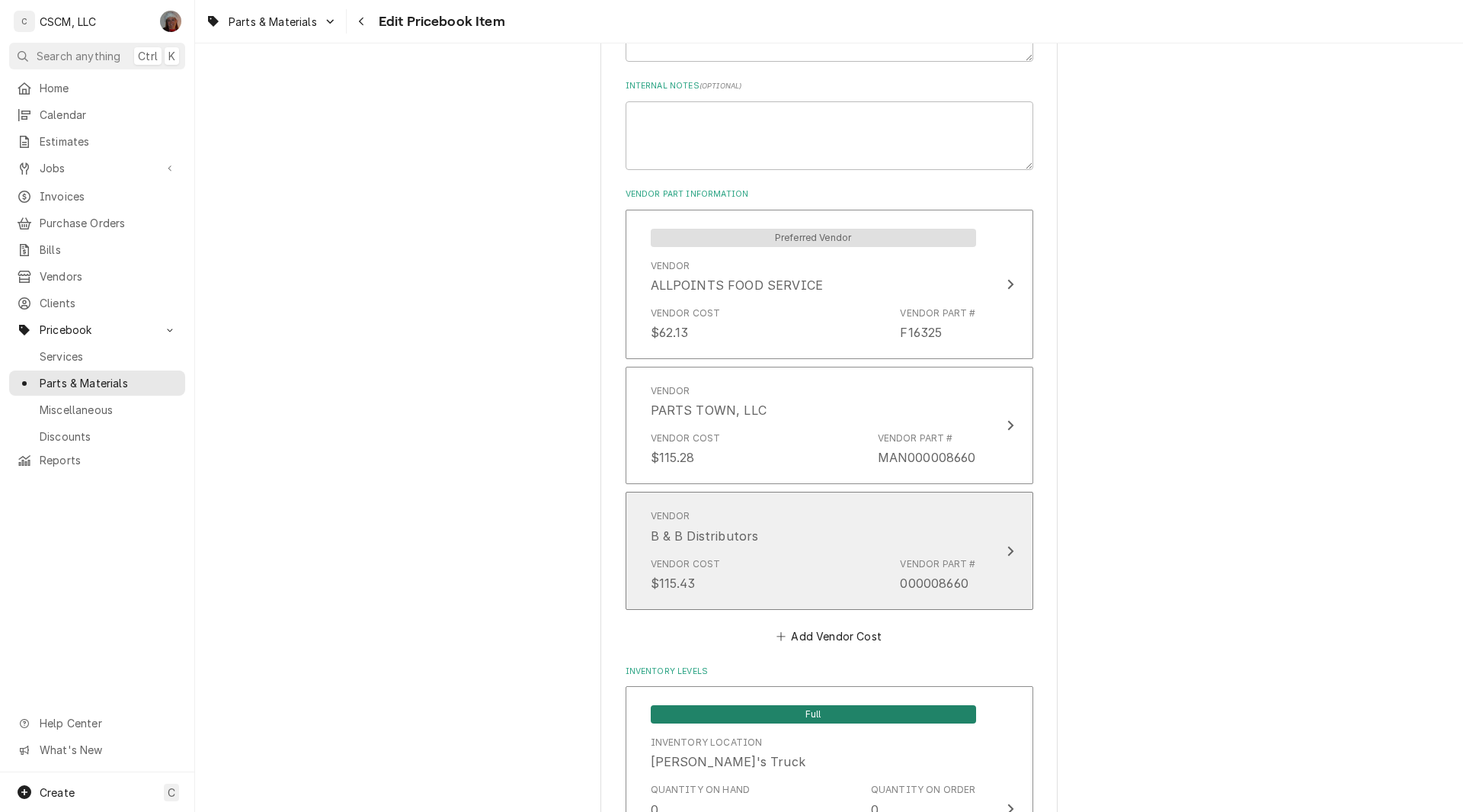
click at [995, 565] on button "Vendor B & B Distributors Vendor Cost $115.43 Vendor Part # 000008660" at bounding box center [829, 550] width 408 height 118
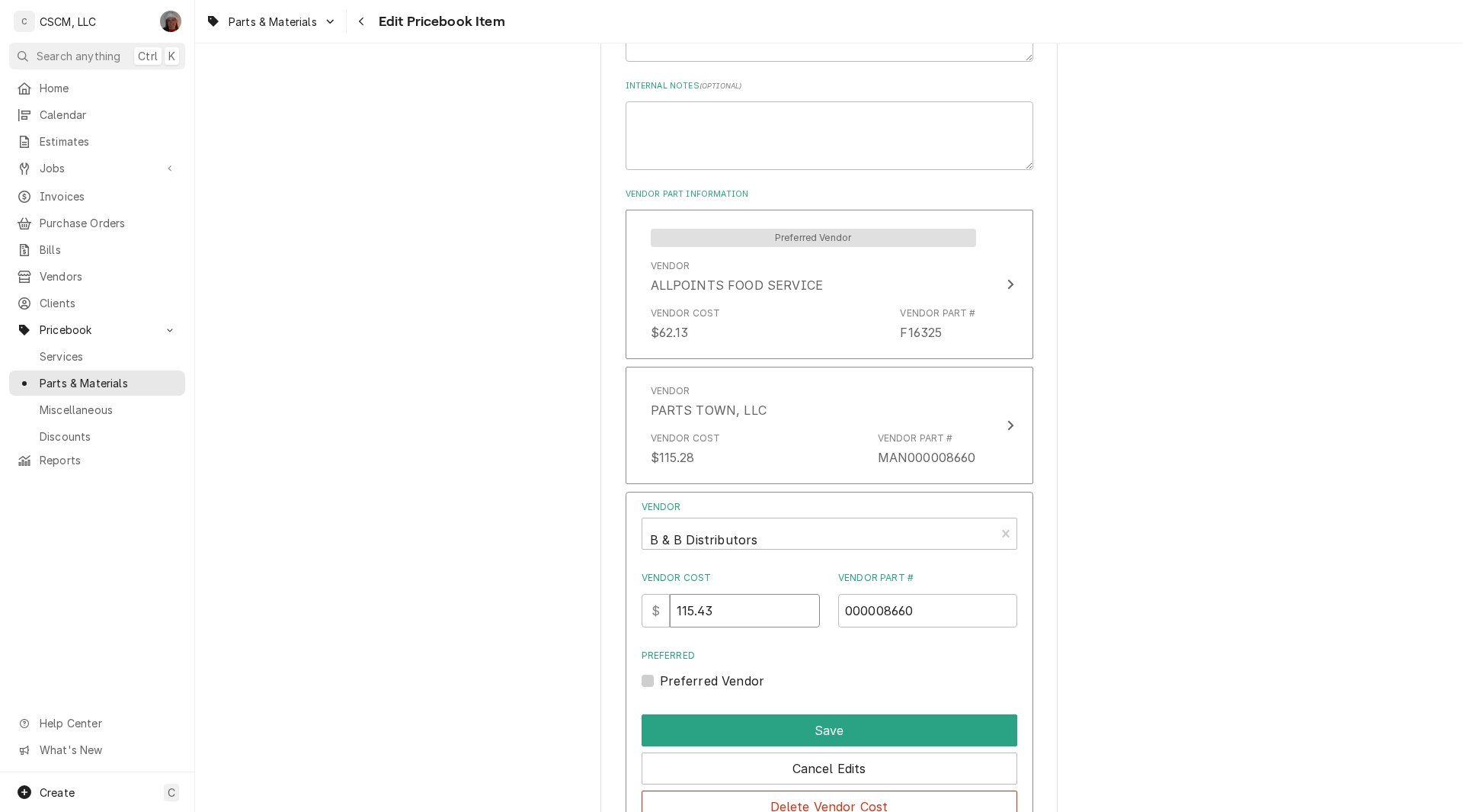
drag, startPoint x: 740, startPoint y: 610, endPoint x: 589, endPoint y: 613, distance: 151.0
type input "120.08"
click at [837, 730] on button "Save" at bounding box center [829, 730] width 376 height 32
type textarea "x"
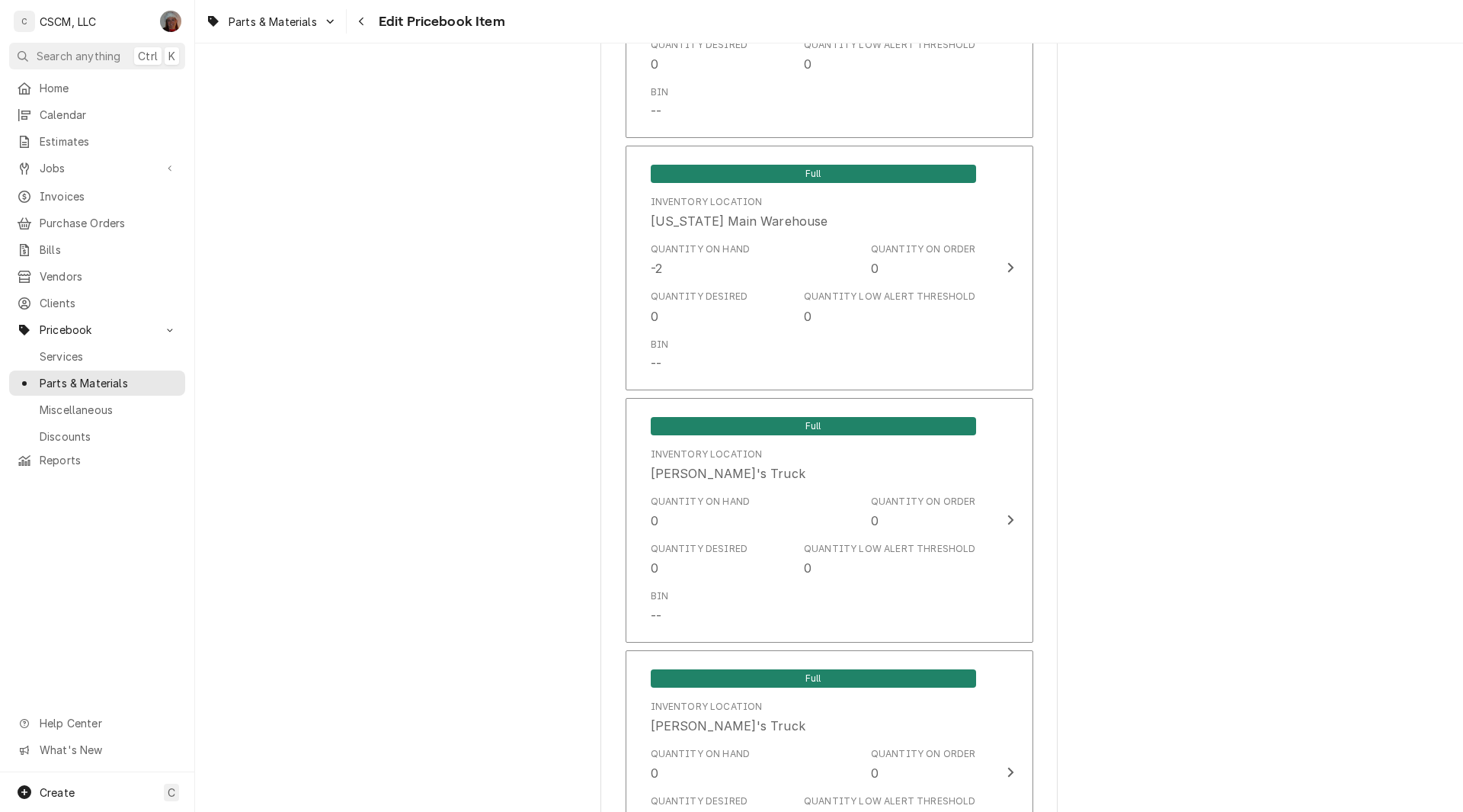
scroll to position [1795, 0]
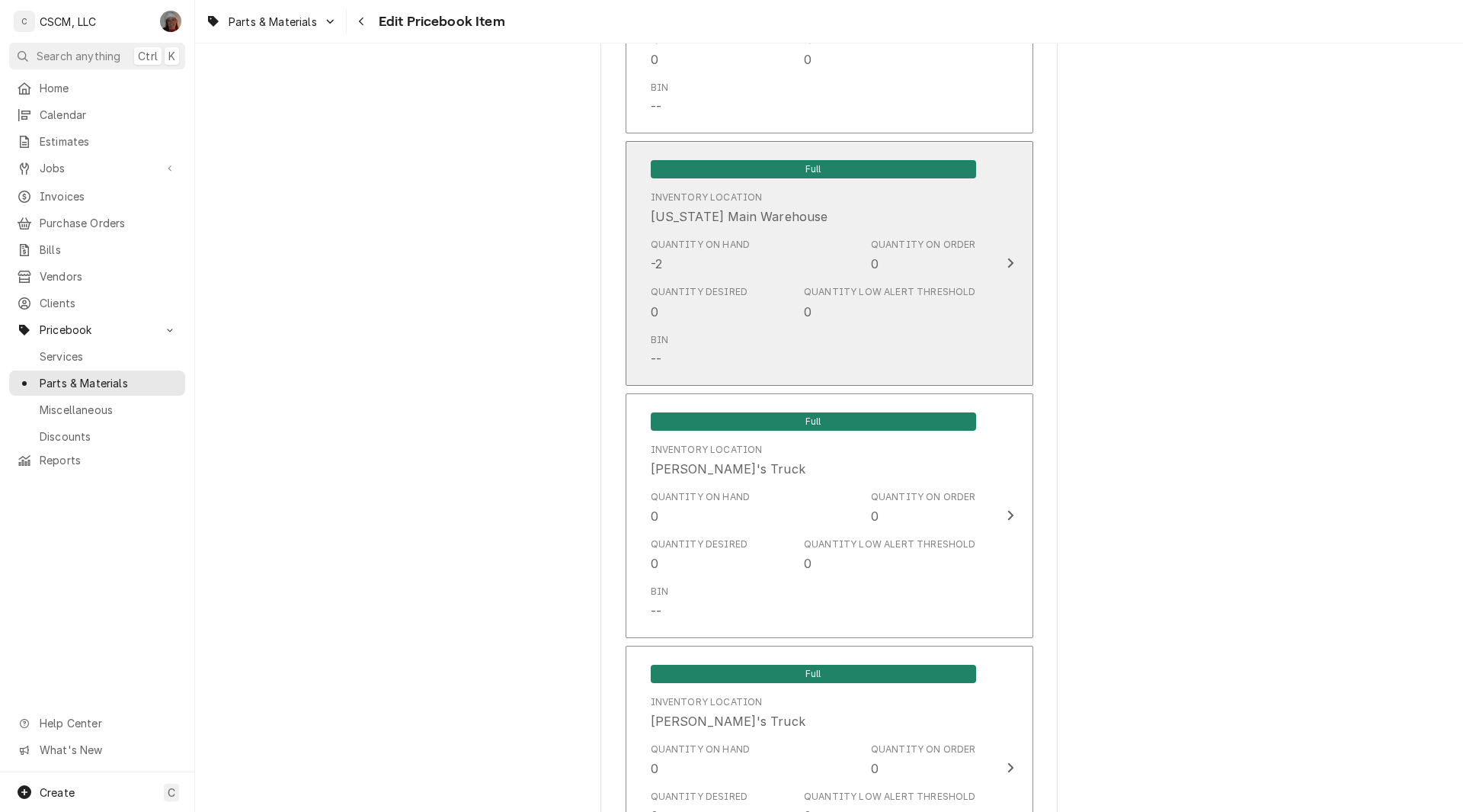
click at [965, 276] on div "Quantity on Hand -2 Quantity on Order 0" at bounding box center [814, 255] width 325 height 47
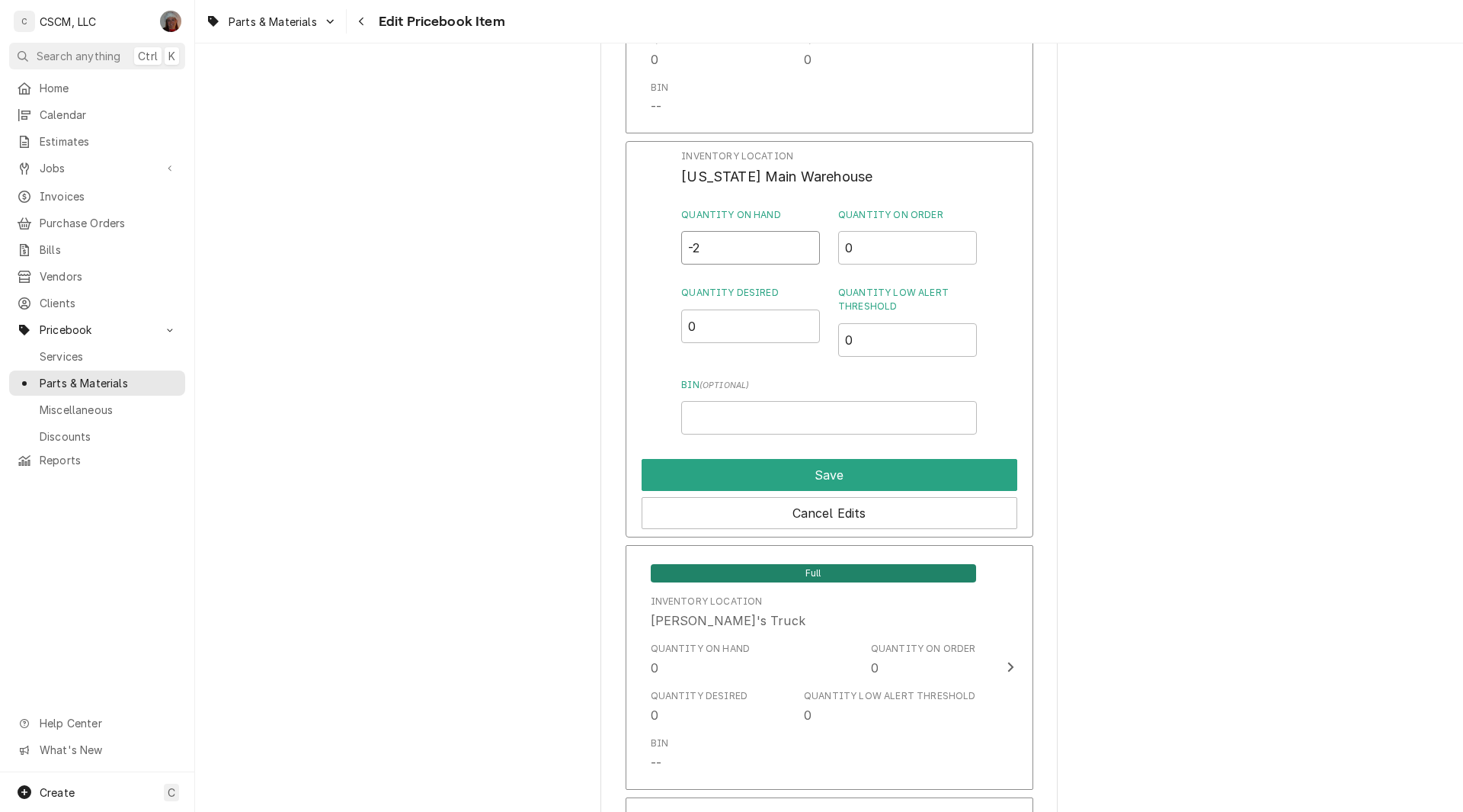
drag, startPoint x: 699, startPoint y: 242, endPoint x: 668, endPoint y: 246, distance: 31.3
click at [668, 246] on div "Inventory Location Colorado Main Warehouse Quantity on Hand -2 Quantity on Orde…" at bounding box center [829, 339] width 408 height 397
type input "0"
click at [807, 473] on button "Save" at bounding box center [829, 475] width 376 height 32
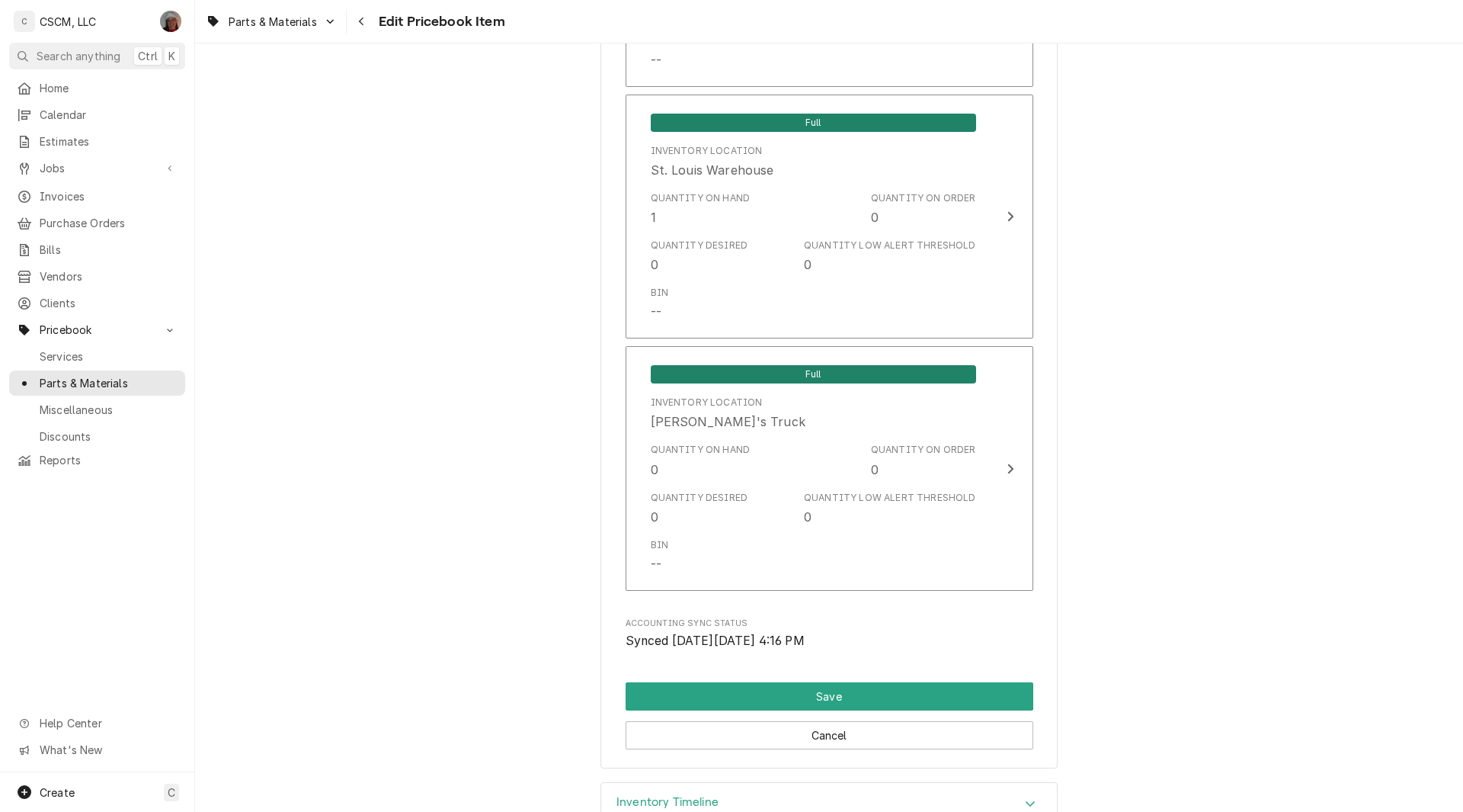
scroll to position [3437, 0]
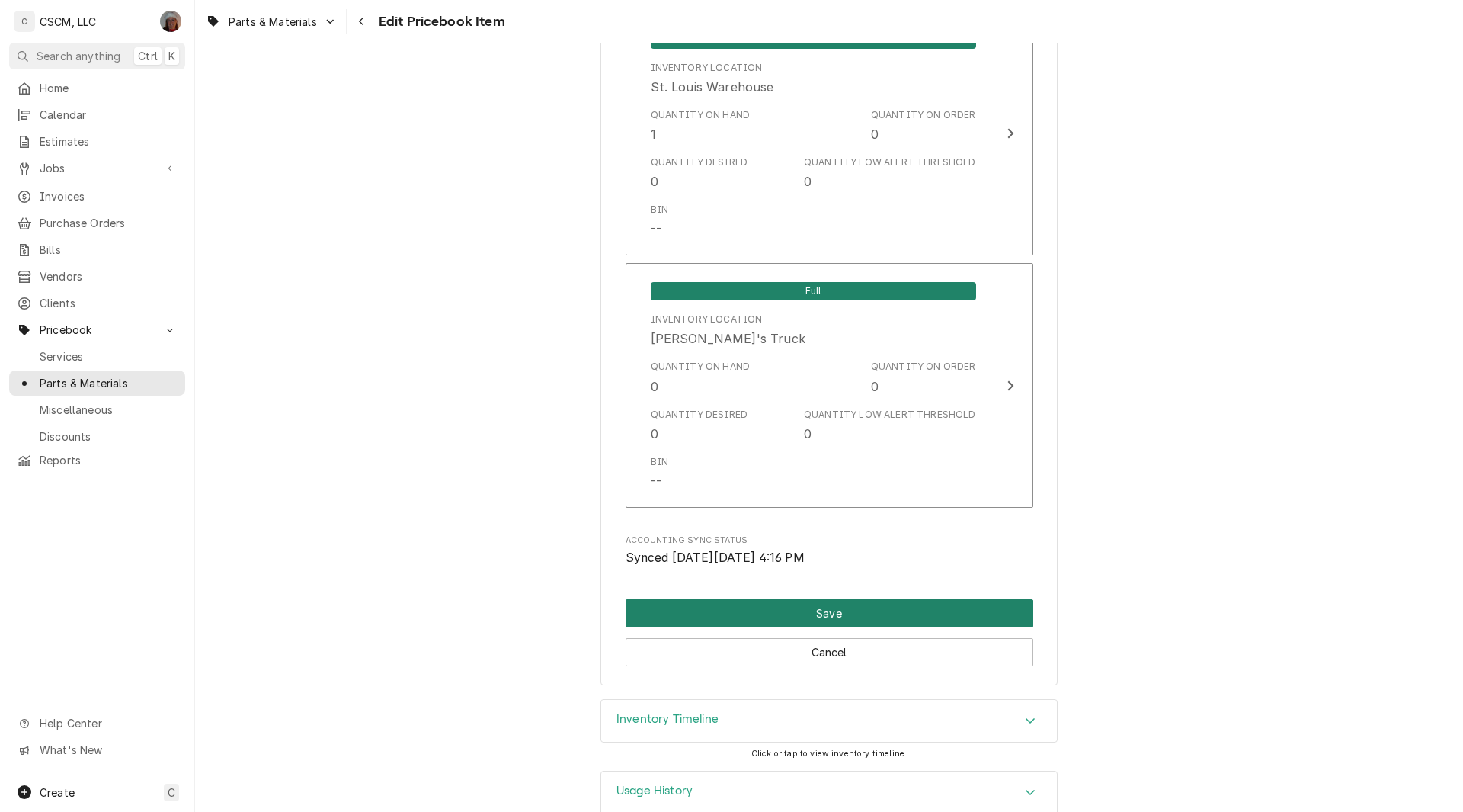
click at [815, 619] on button "Save" at bounding box center [829, 613] width 408 height 28
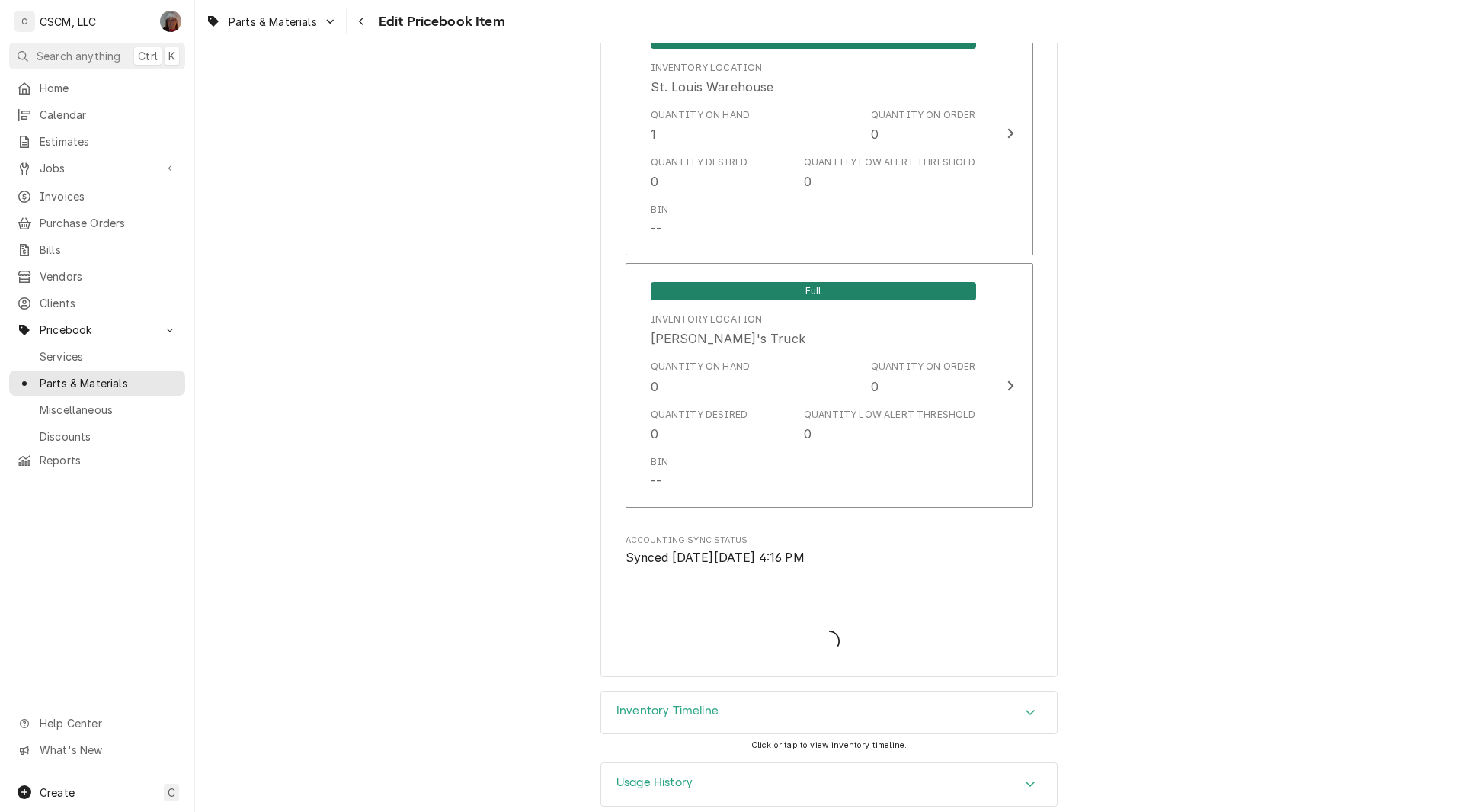
type textarea "x"
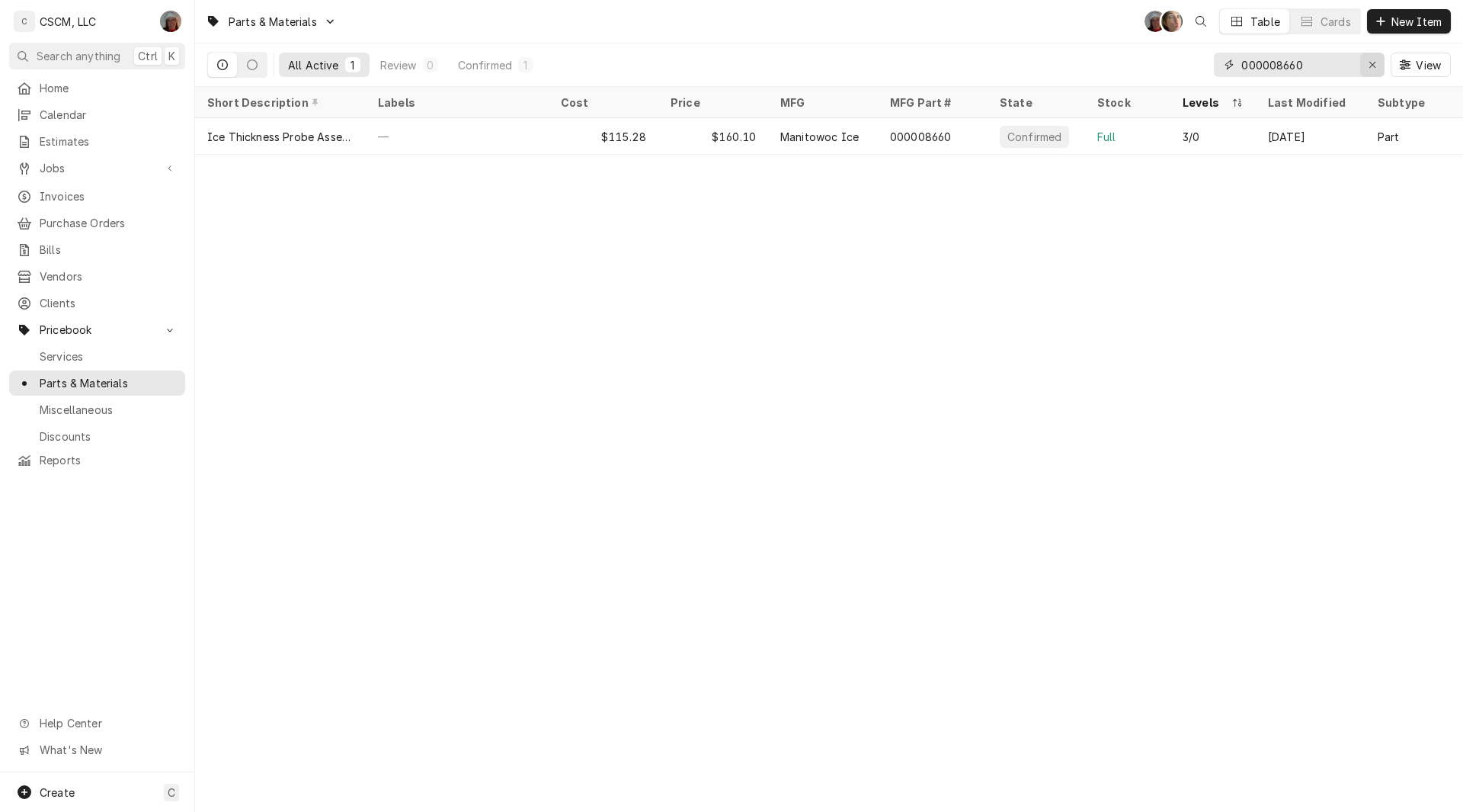
click at [1373, 63] on icon "Erase input" at bounding box center [1373, 65] width 9 height 11
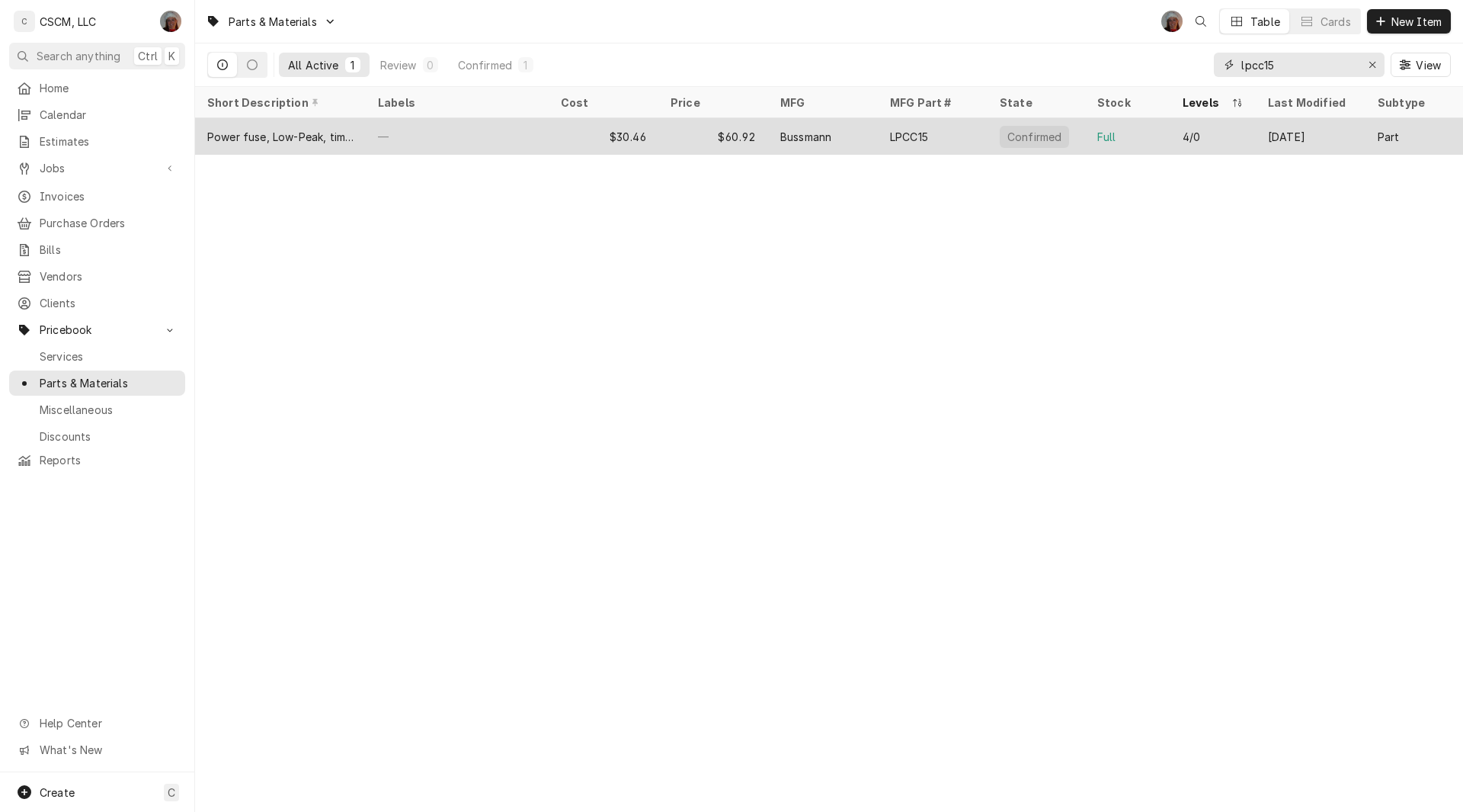
type input "lpcc15"
click at [562, 130] on div "$30.46" at bounding box center [604, 137] width 110 height 36
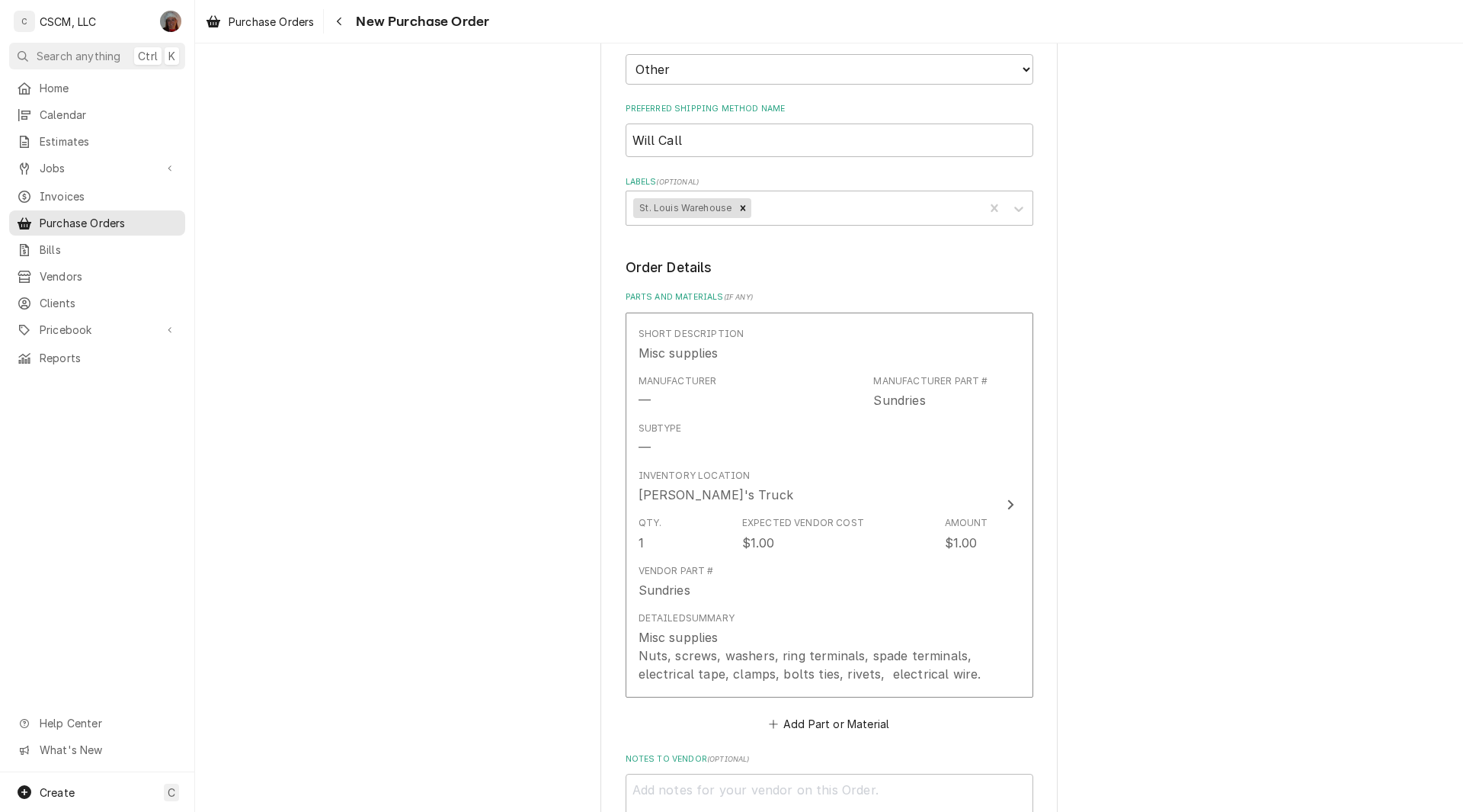
scroll to position [499, 0]
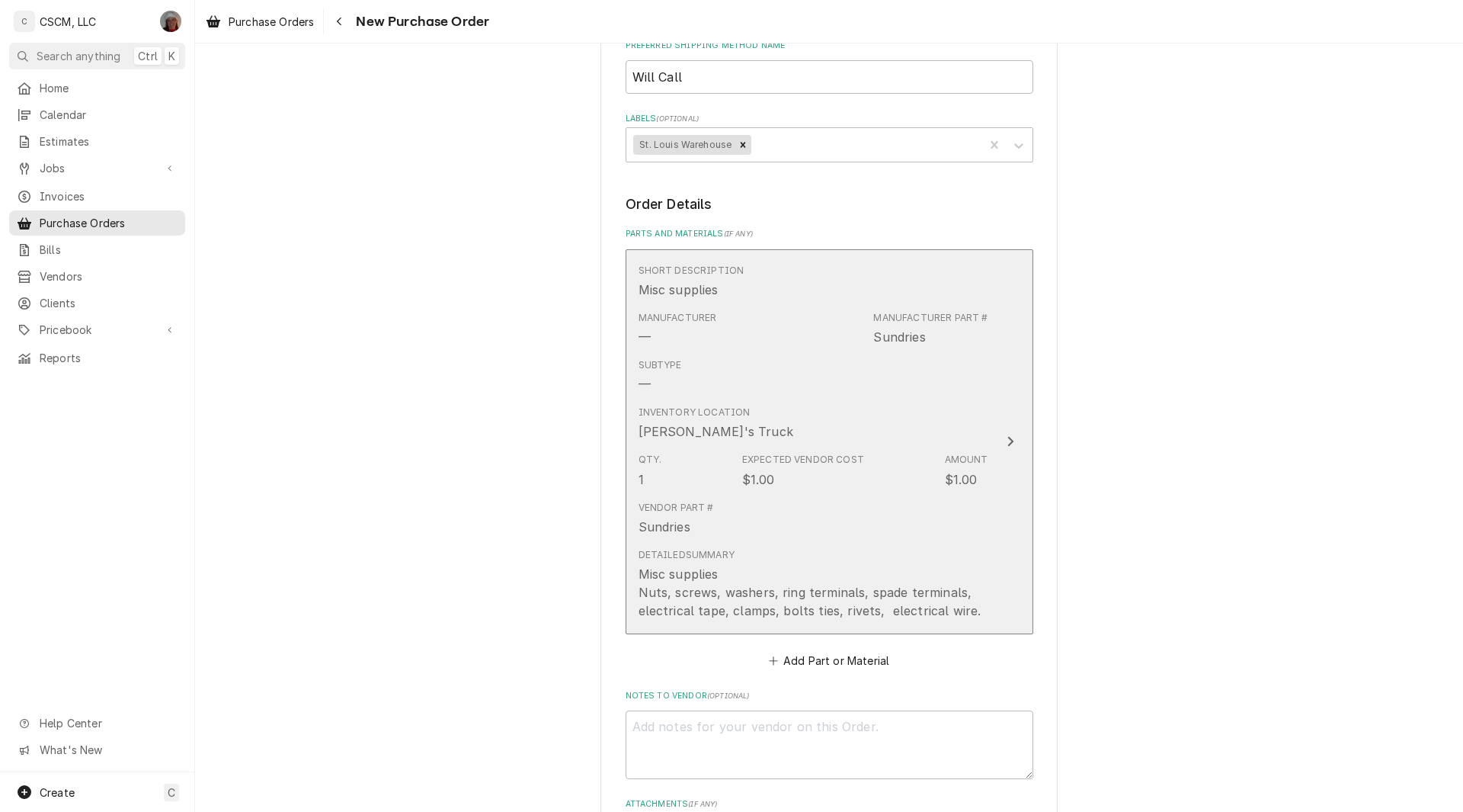
click at [986, 430] on button "Short Description Misc supplies Manufacturer — Manufacturer Part # Sundries Sub…" at bounding box center [829, 441] width 408 height 385
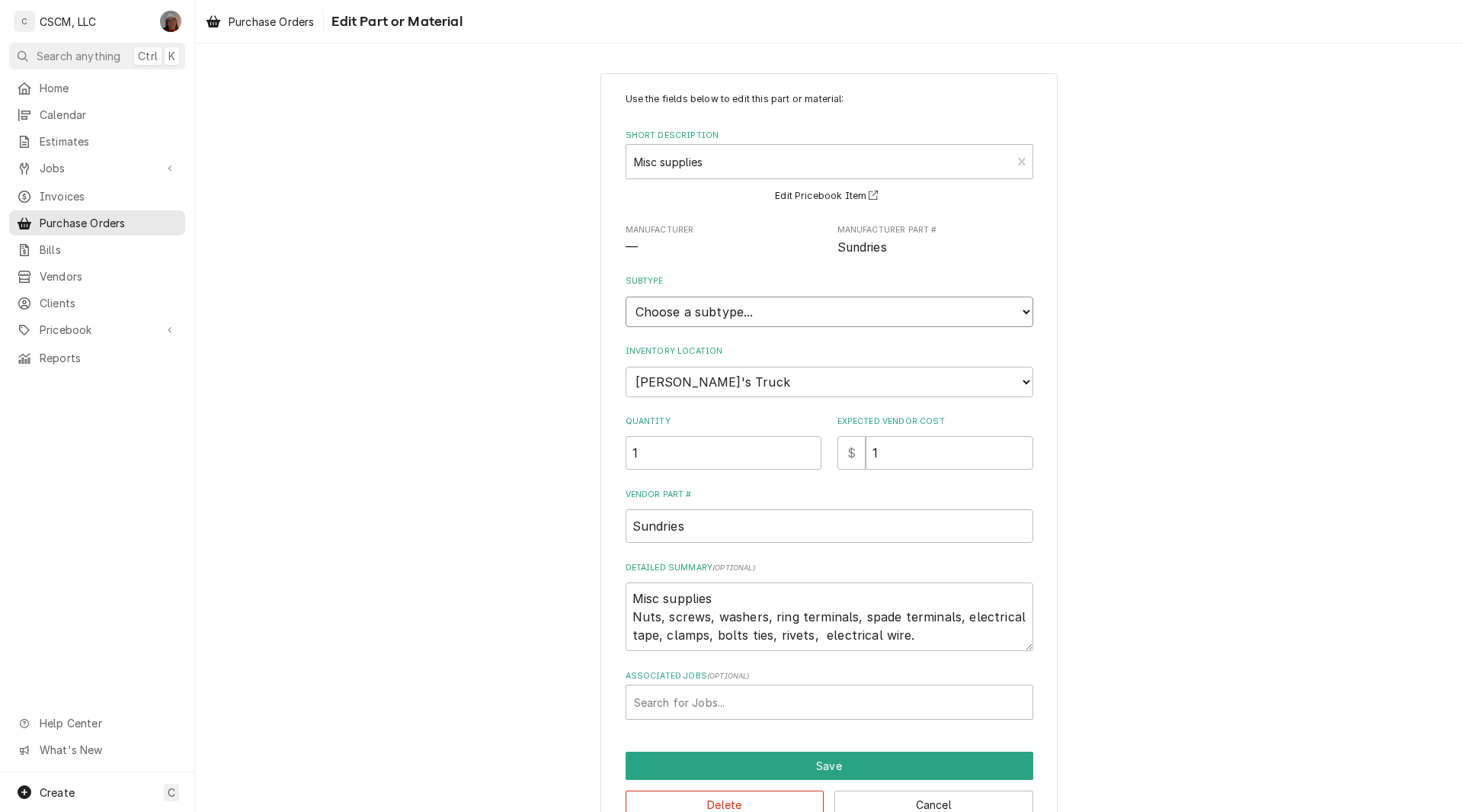
click at [749, 319] on select "Choose a subtype... Equipment Part Refrigerant Supply or Material Tool" at bounding box center [829, 311] width 408 height 31
click at [399, 434] on div "Use the fields below to edit this part or material: Short Description Misc supp…" at bounding box center [829, 455] width 1268 height 791
type textarea "x"
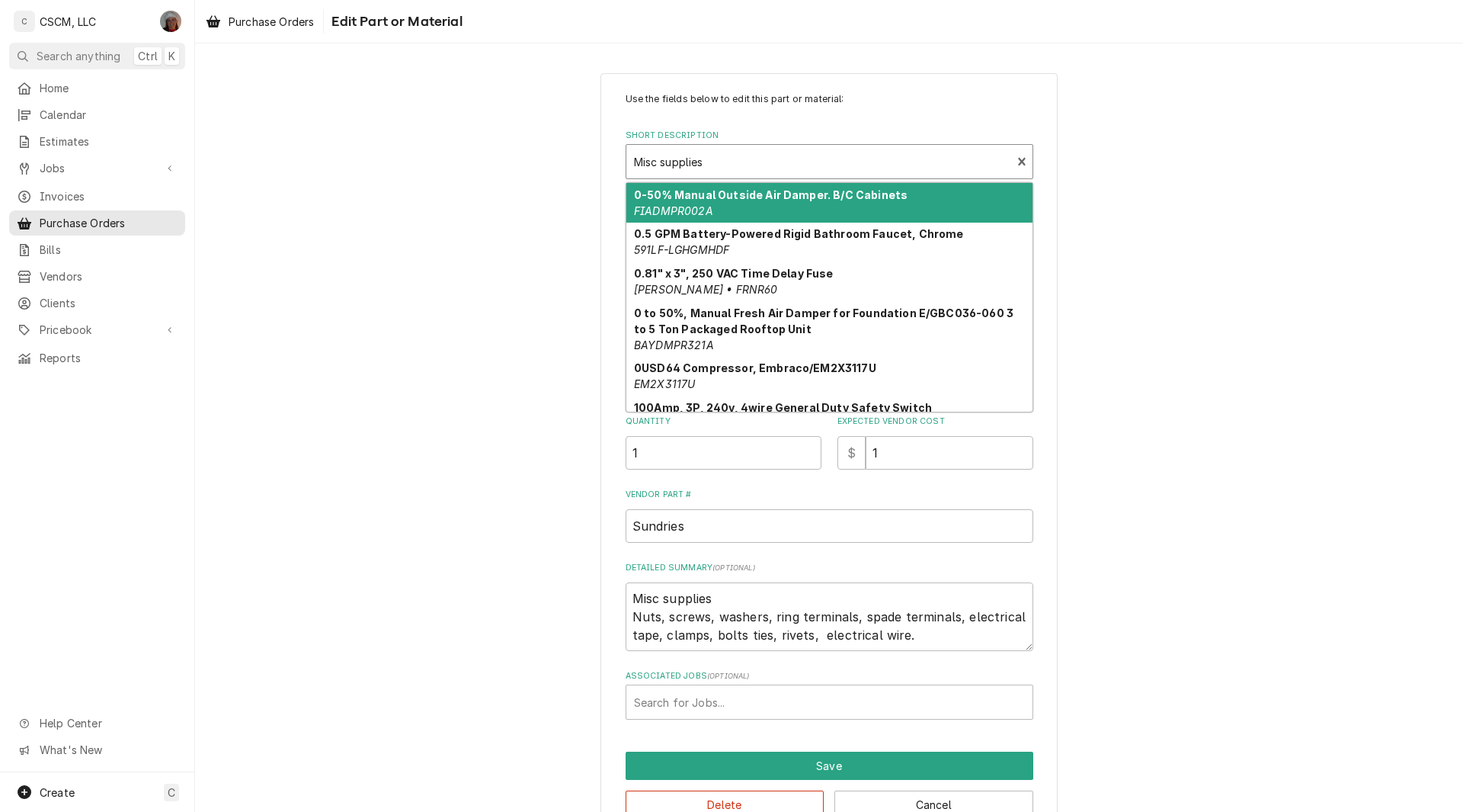
click at [713, 165] on div "Short Description" at bounding box center [819, 161] width 370 height 28
paste input "000008660"
type input "000008660"
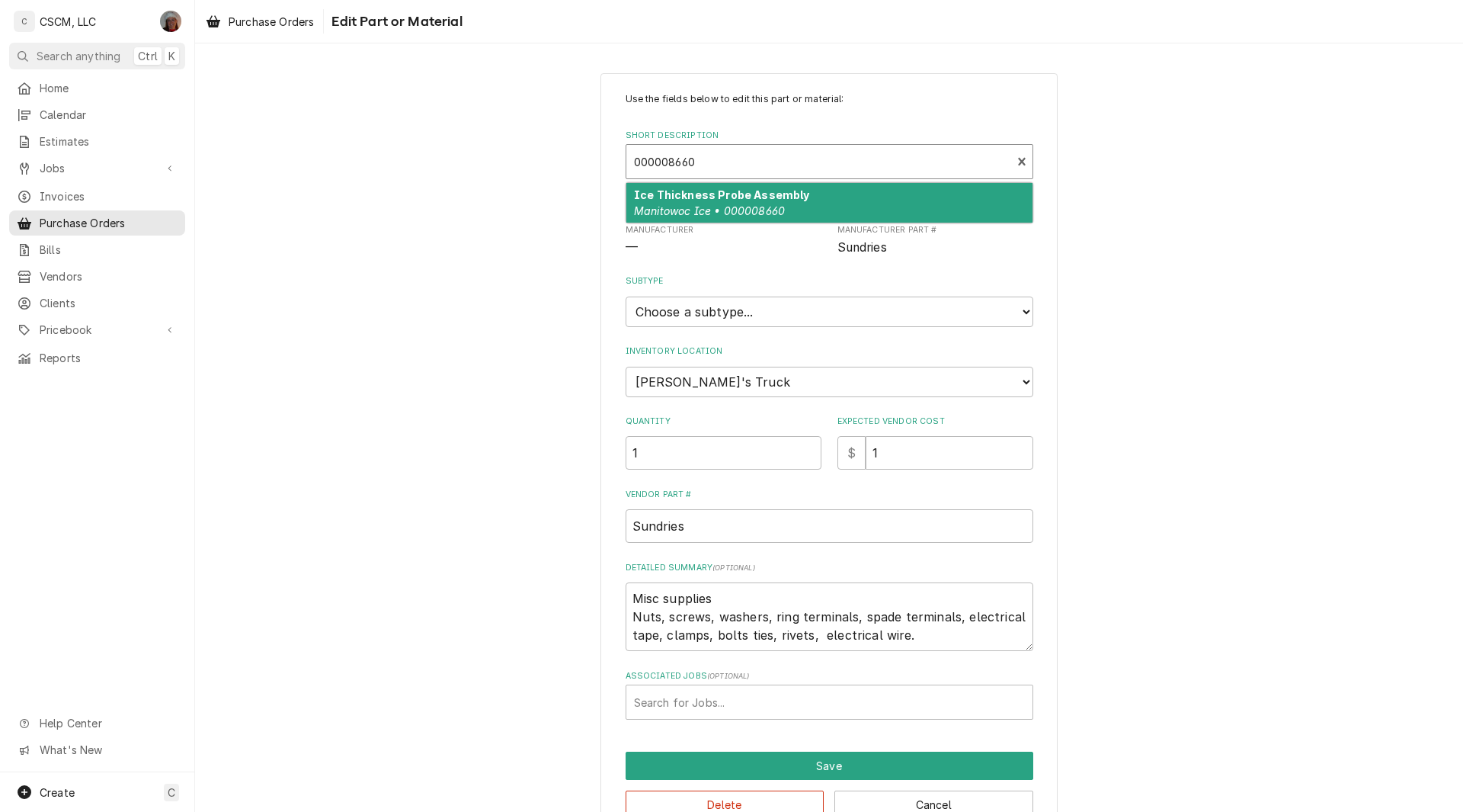
click at [683, 200] on strong "Ice Thickness Probe Assembly" at bounding box center [722, 194] width 175 height 13
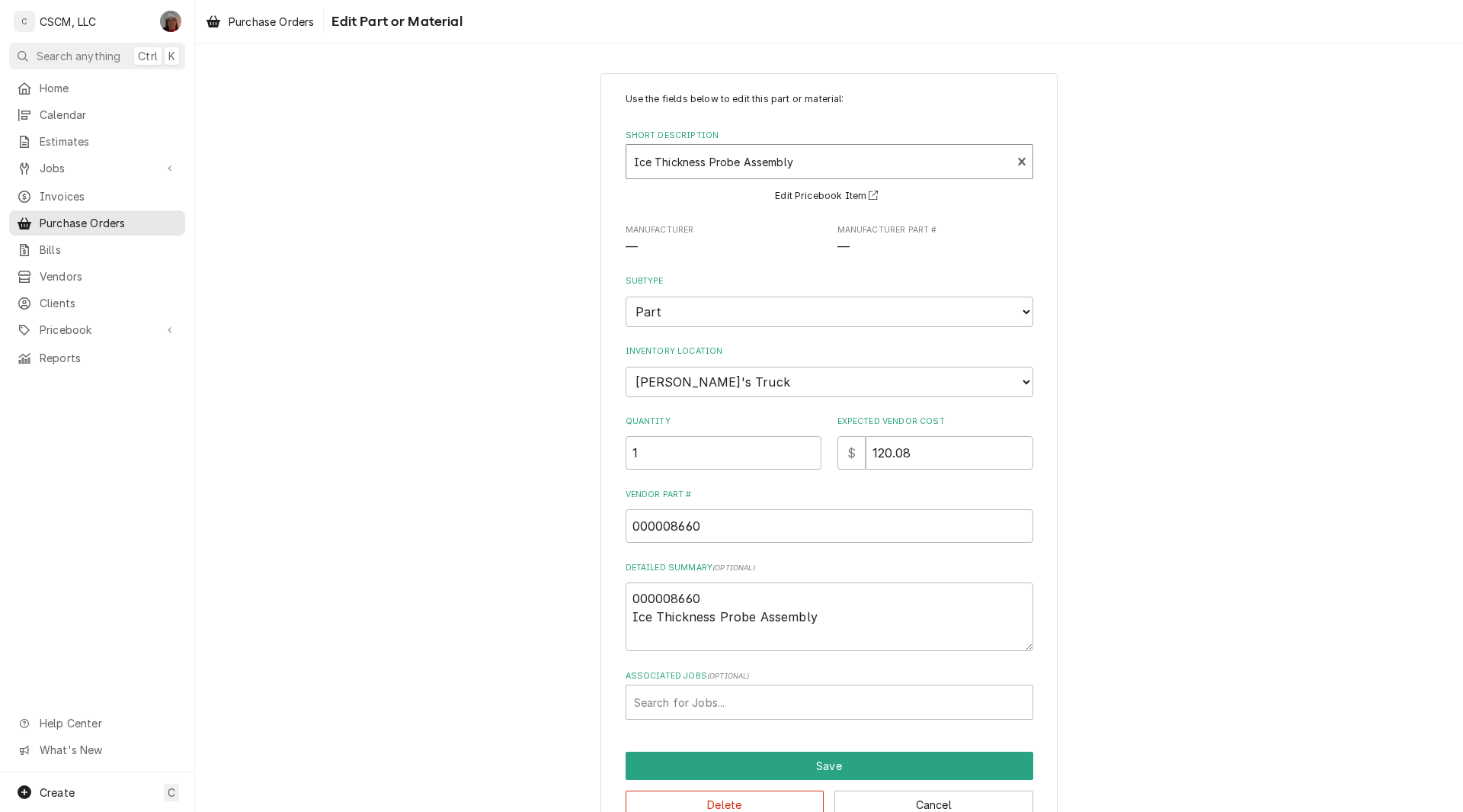
type textarea "x"
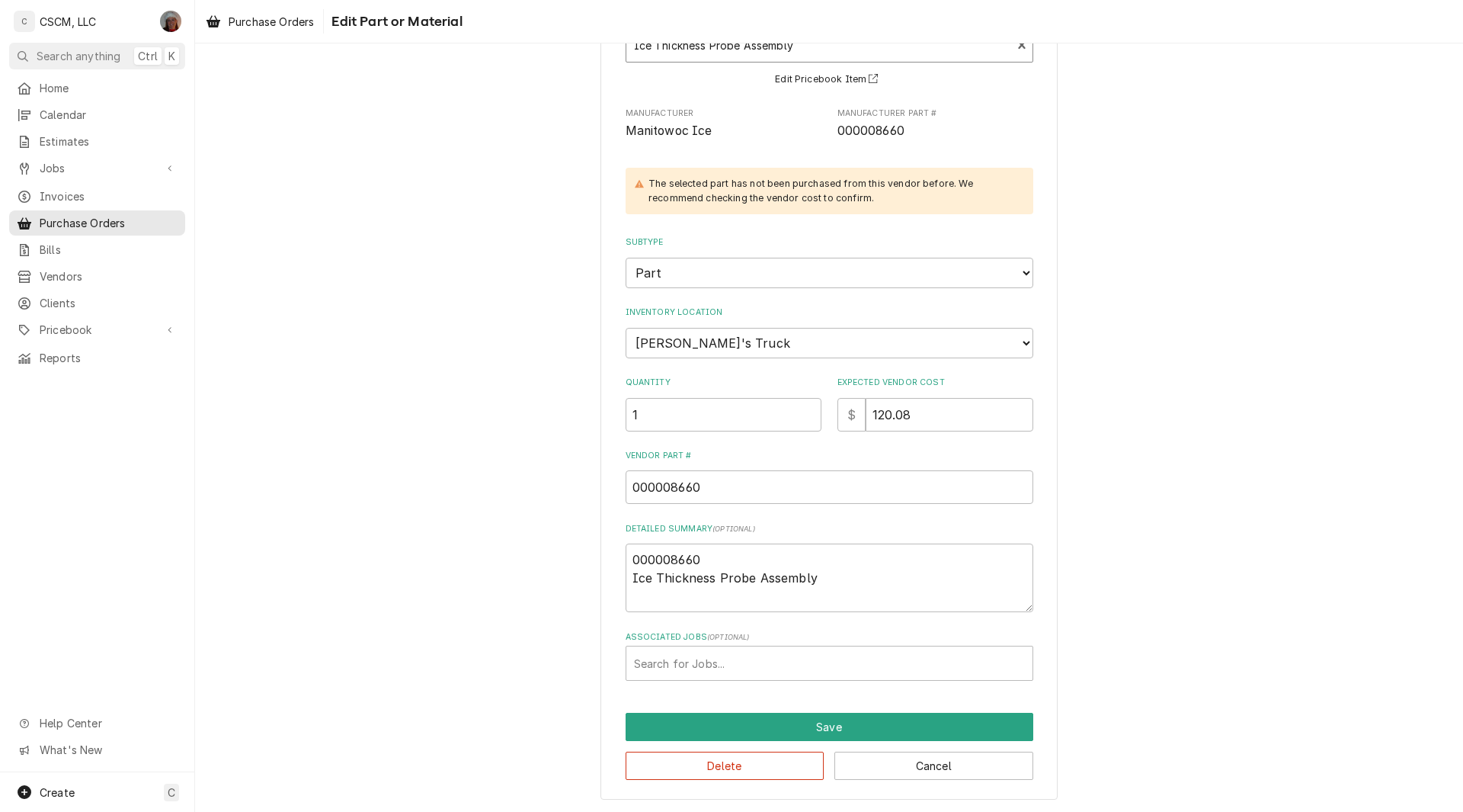
scroll to position [118, 0]
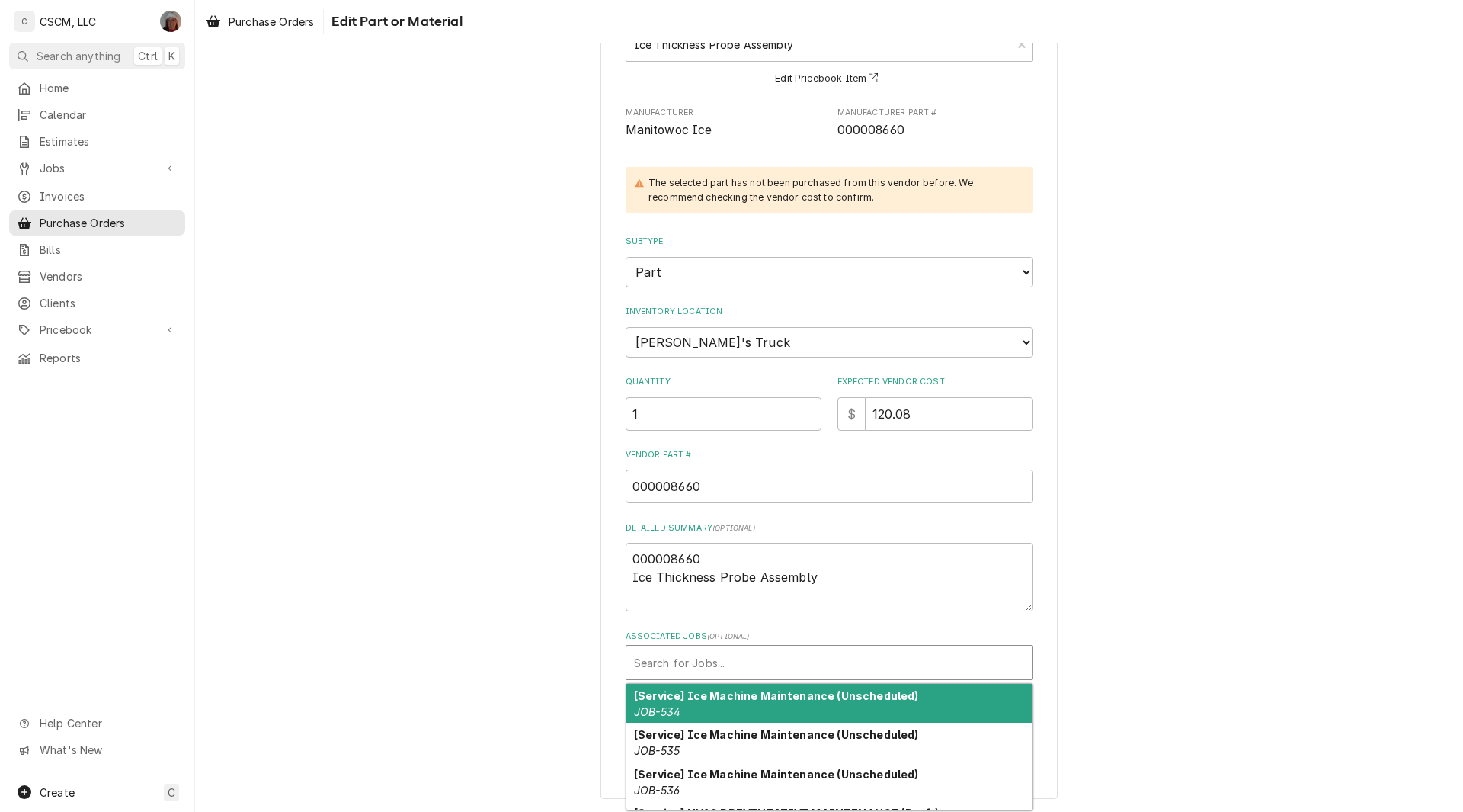
click at [672, 660] on div "Associated Jobs" at bounding box center [829, 662] width 391 height 28
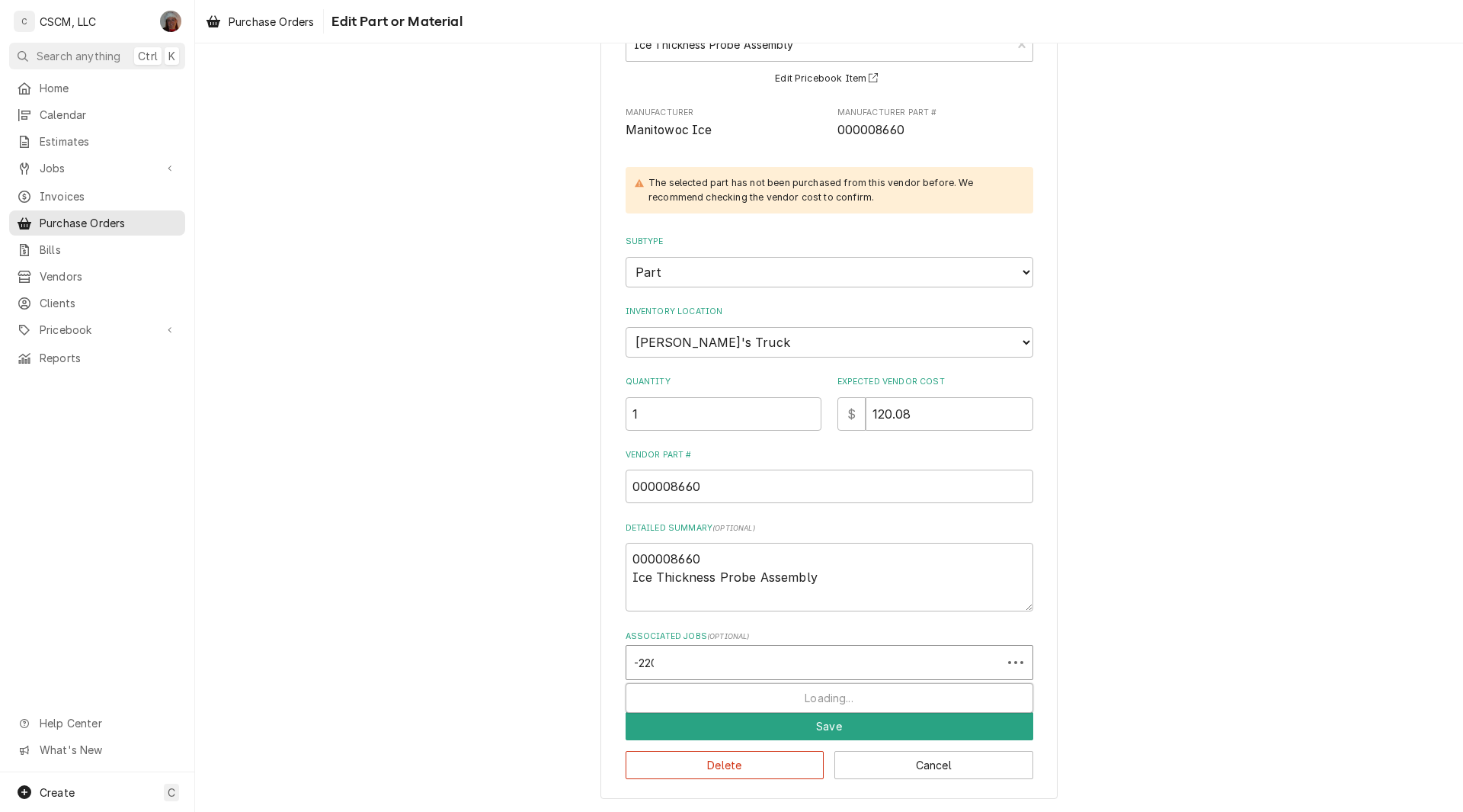
type input "-2208"
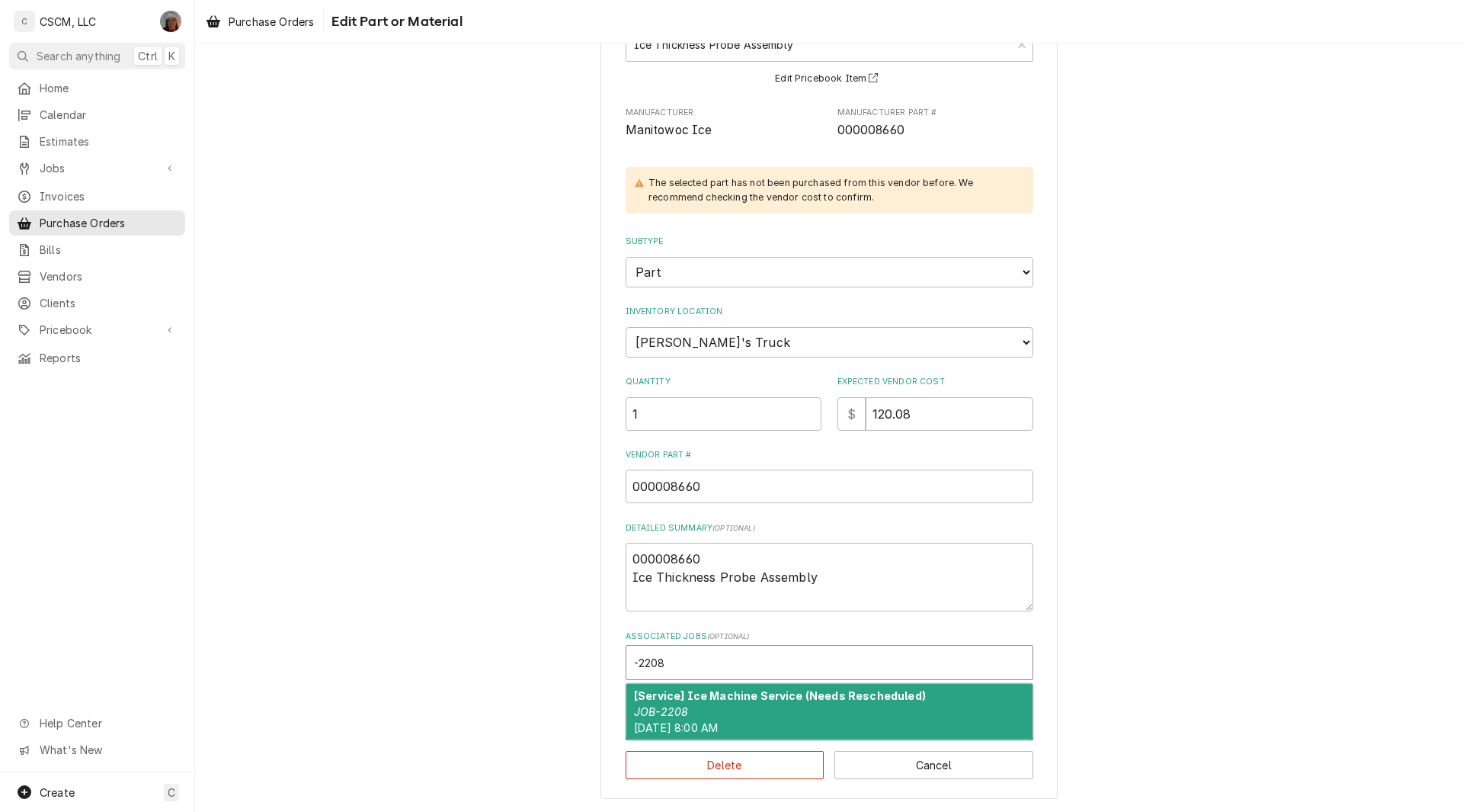
type textarea "x"
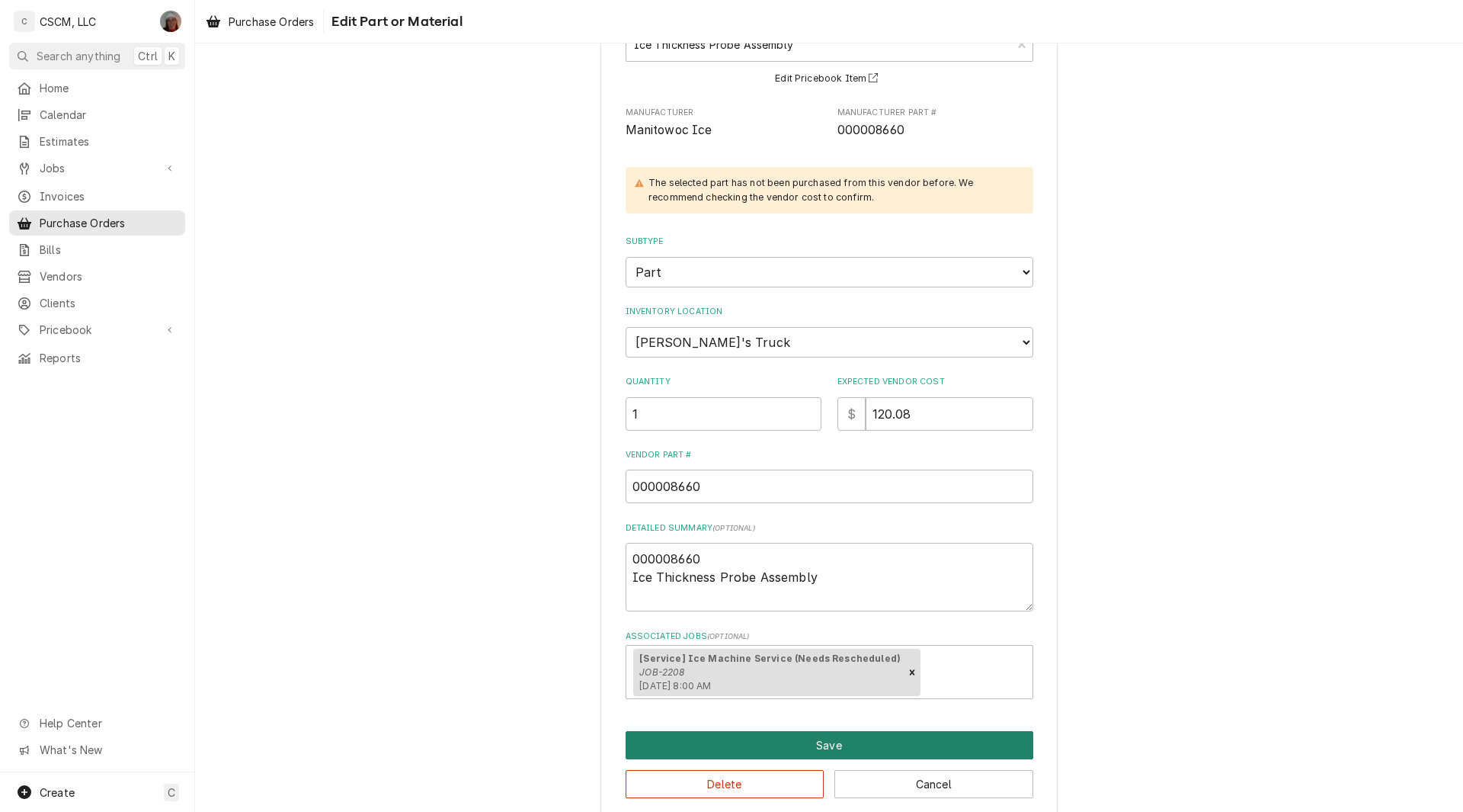
click at [826, 750] on button "Save" at bounding box center [829, 745] width 408 height 28
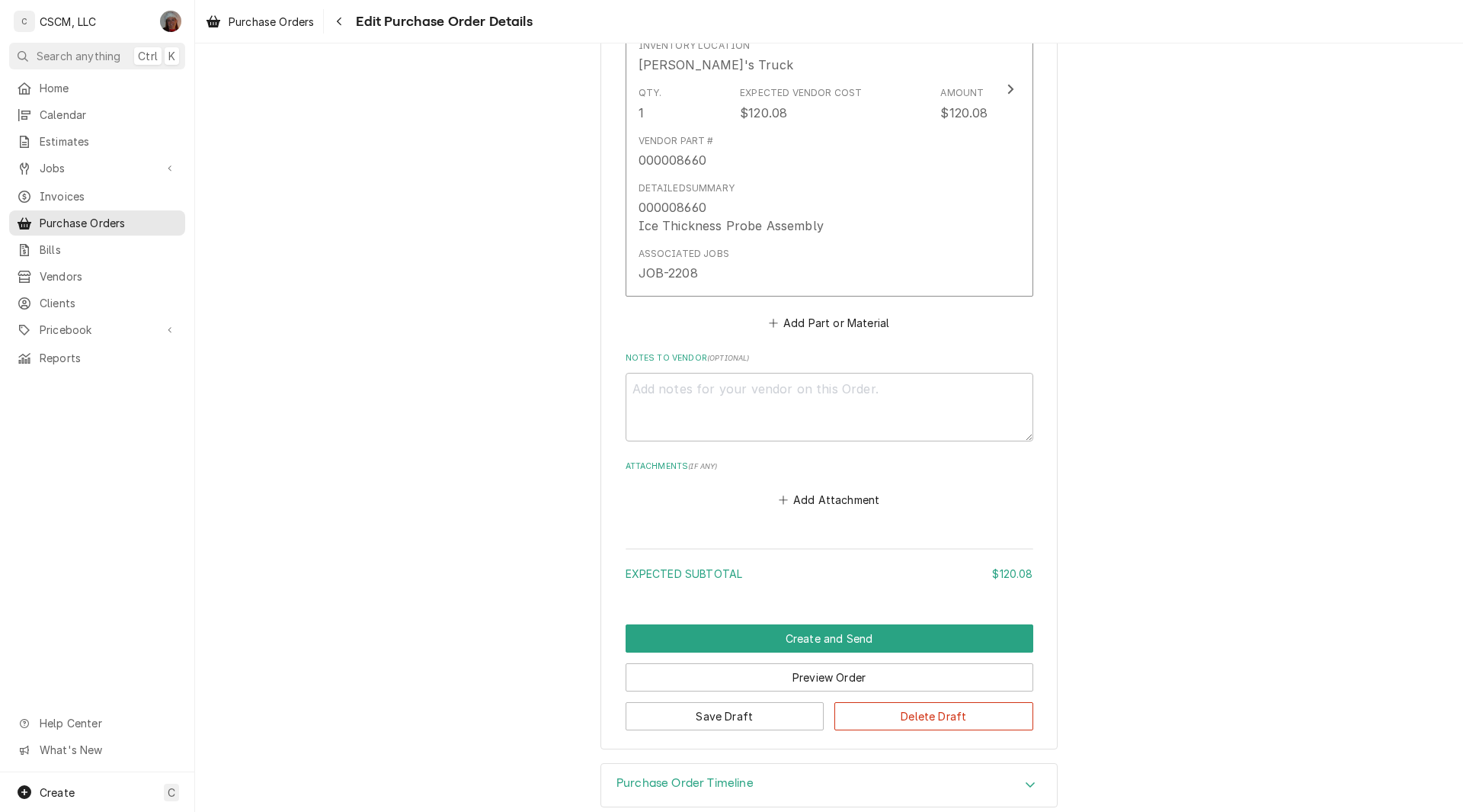
scroll to position [889, 0]
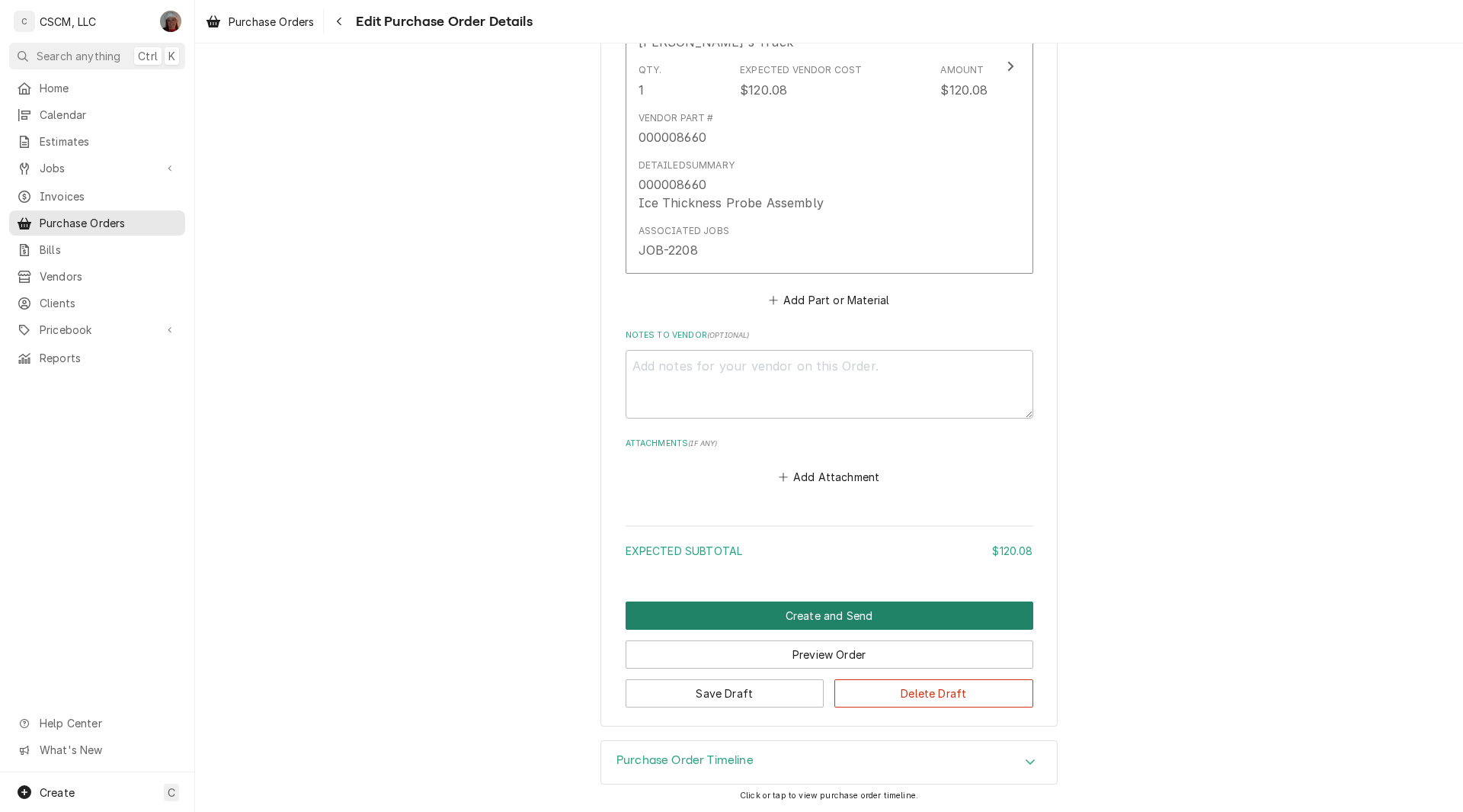
click at [829, 612] on button "Create and Send" at bounding box center [829, 615] width 408 height 28
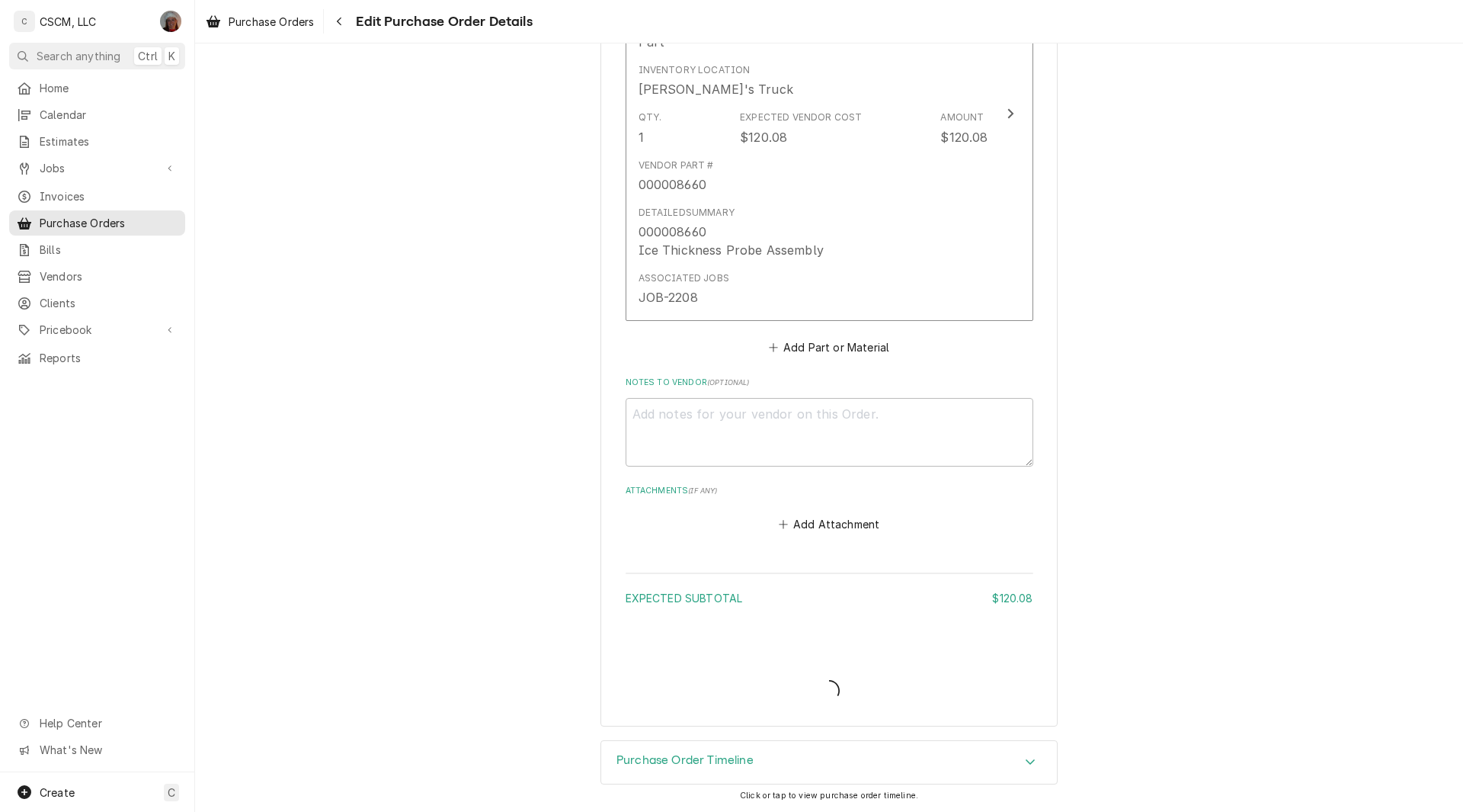
type textarea "x"
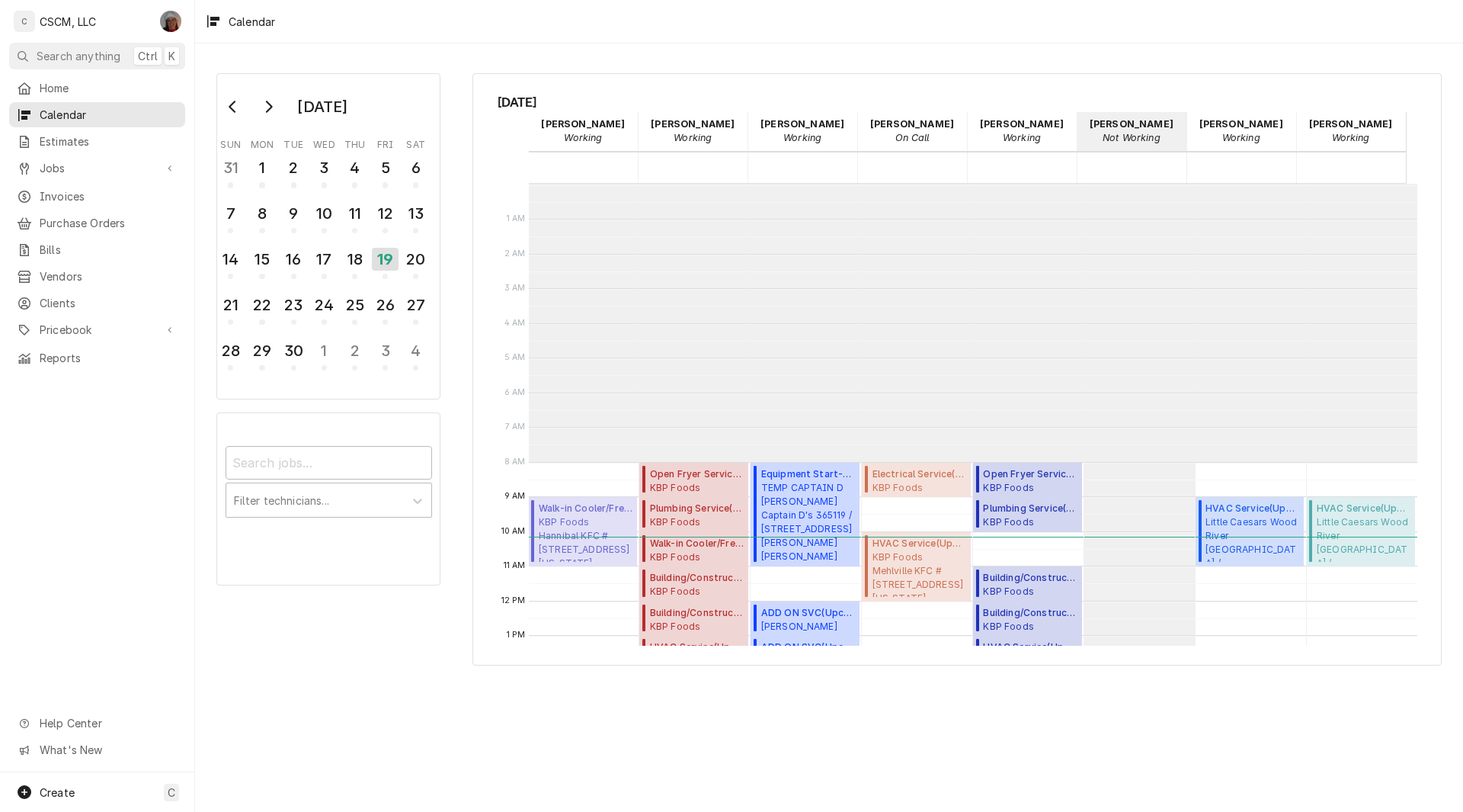
scroll to position [278, 0]
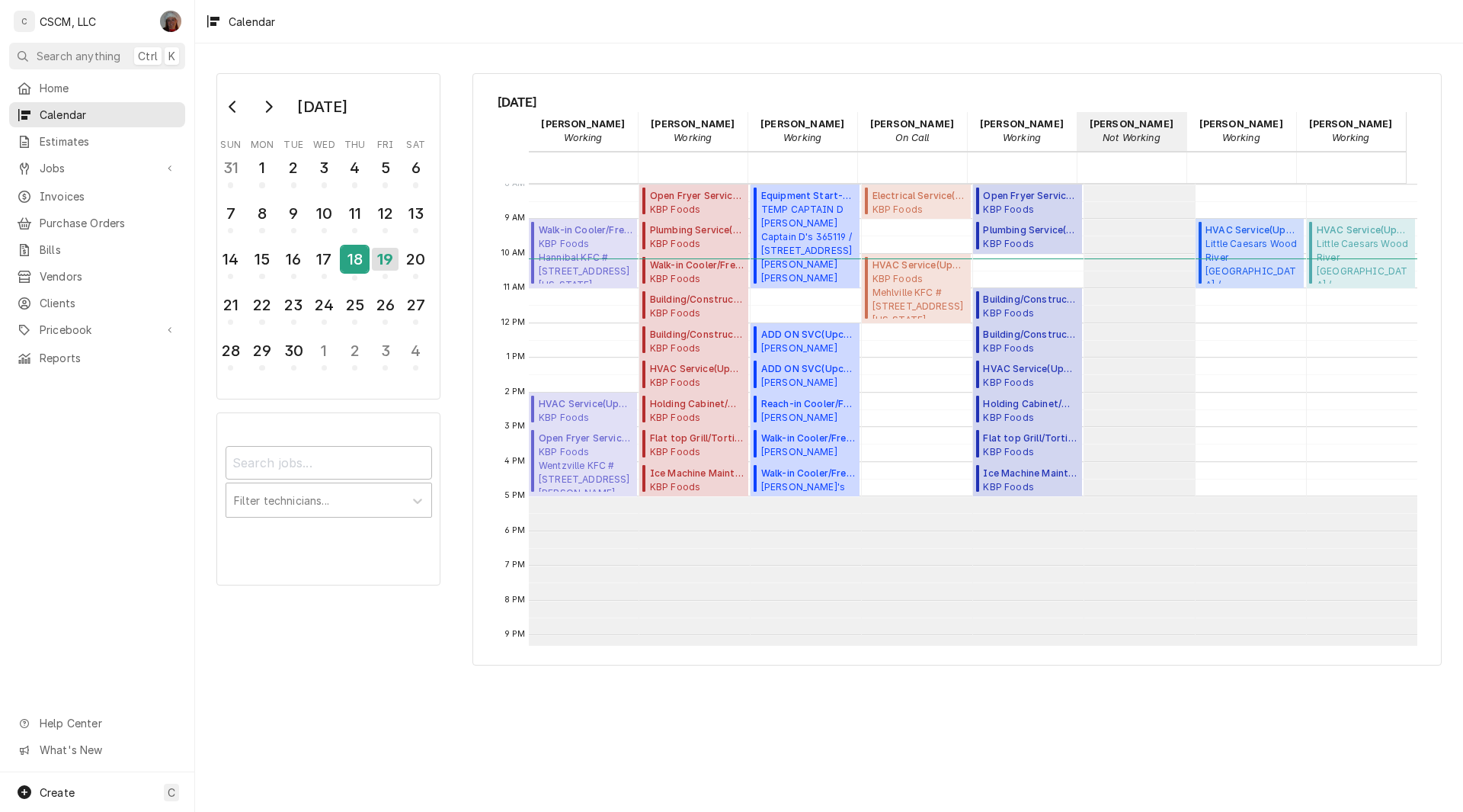
click at [358, 257] on div "18" at bounding box center [355, 259] width 27 height 26
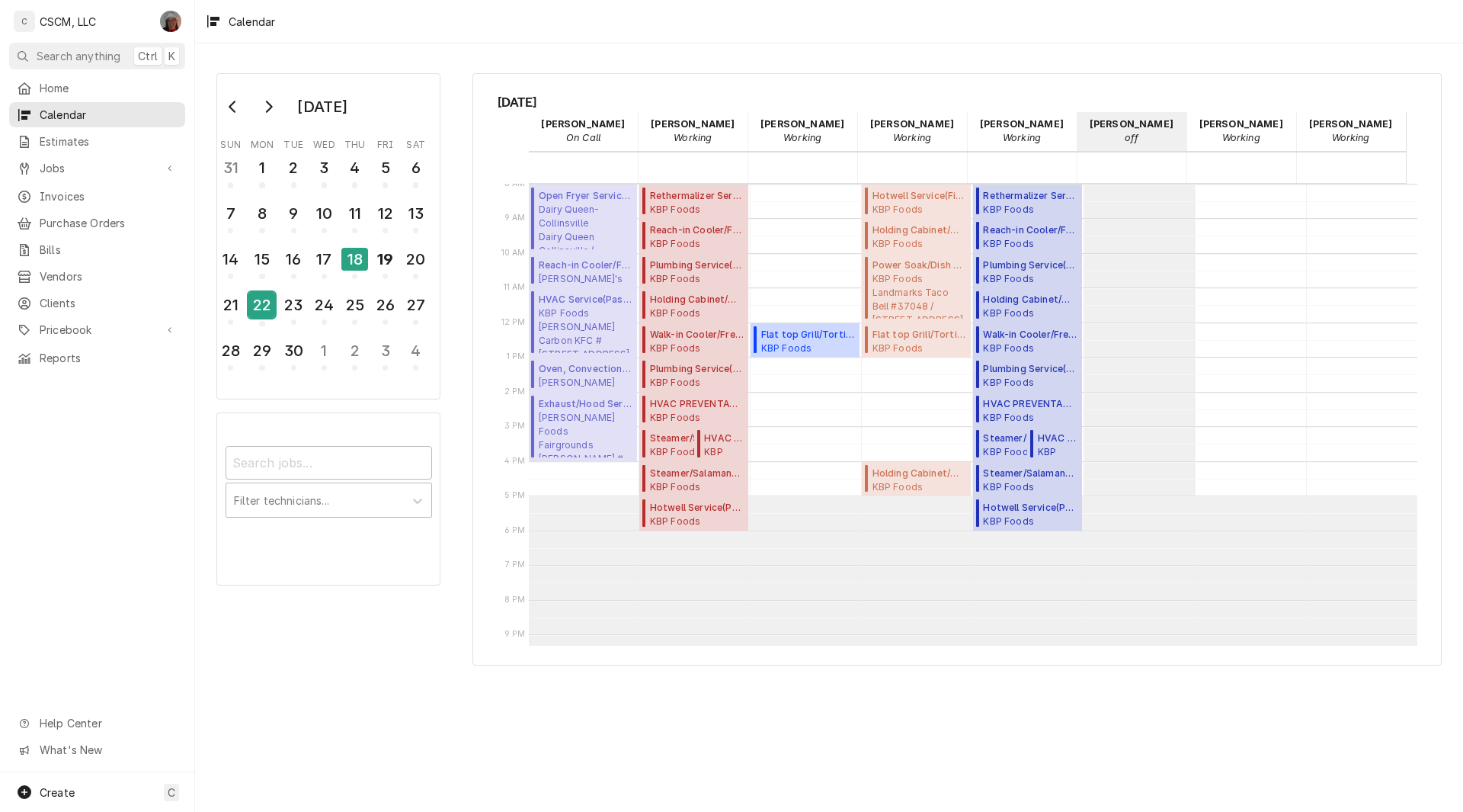
click at [260, 300] on div "22" at bounding box center [262, 305] width 27 height 26
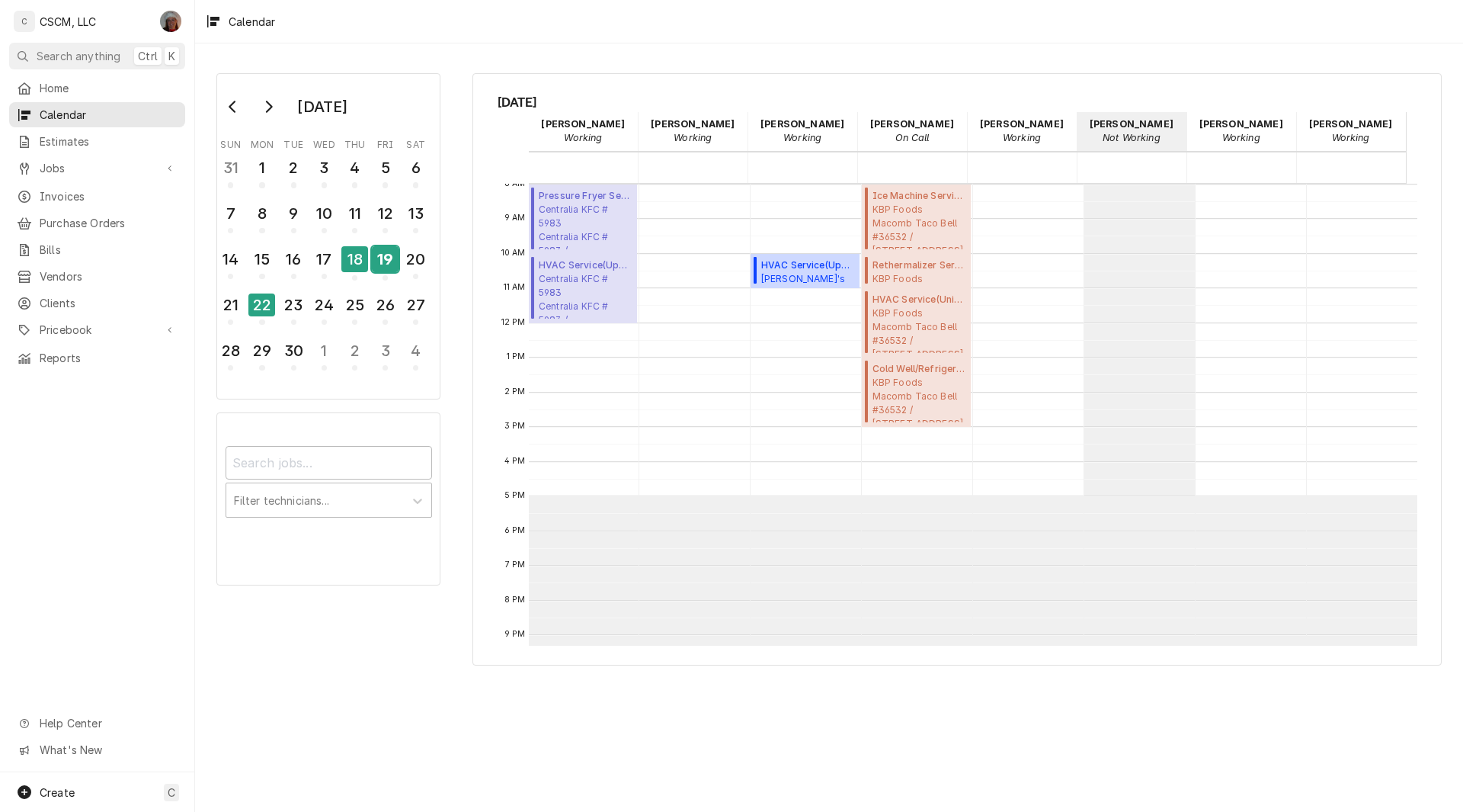
click at [376, 257] on div "19" at bounding box center [385, 259] width 27 height 26
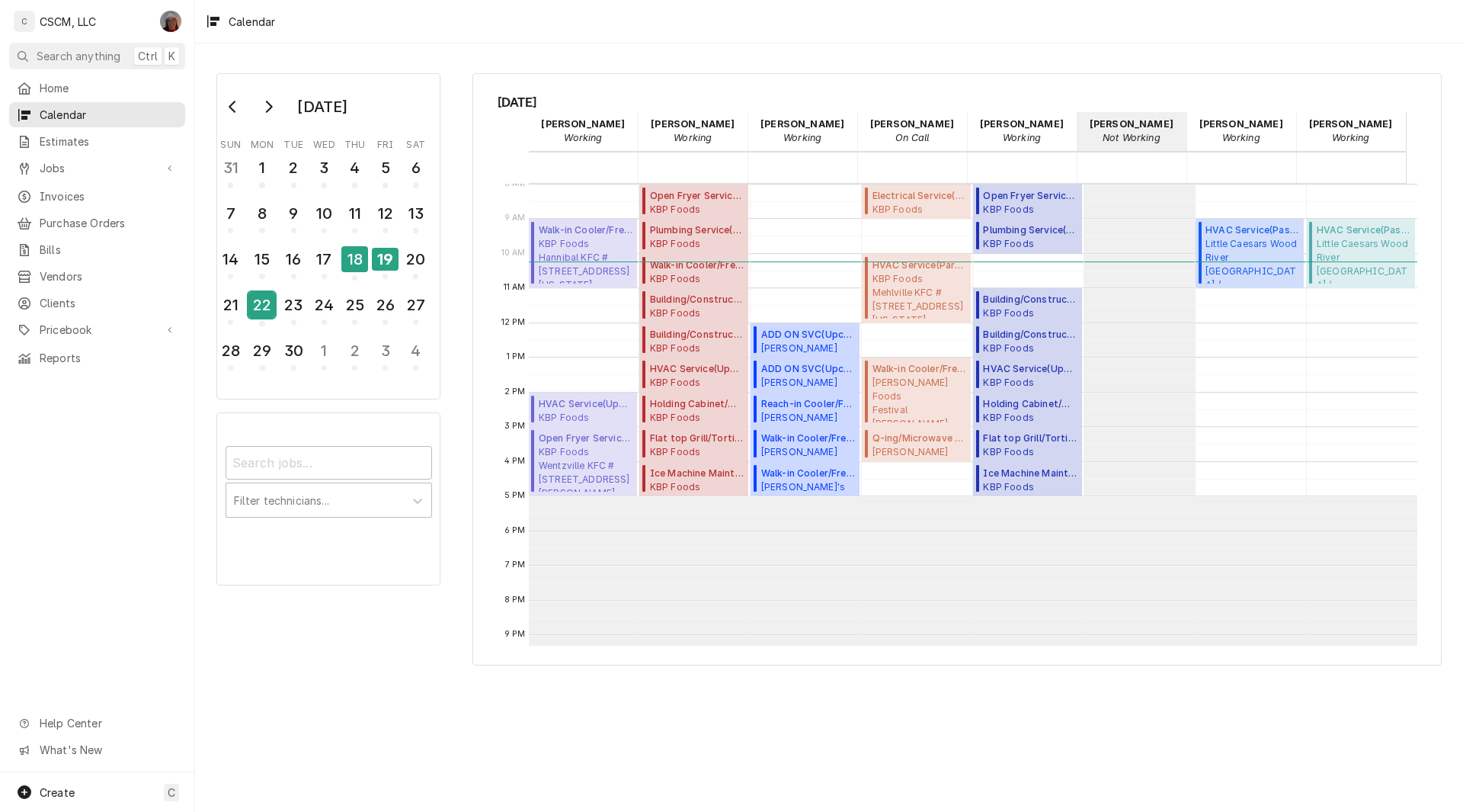
click at [265, 308] on div "22" at bounding box center [262, 305] width 27 height 26
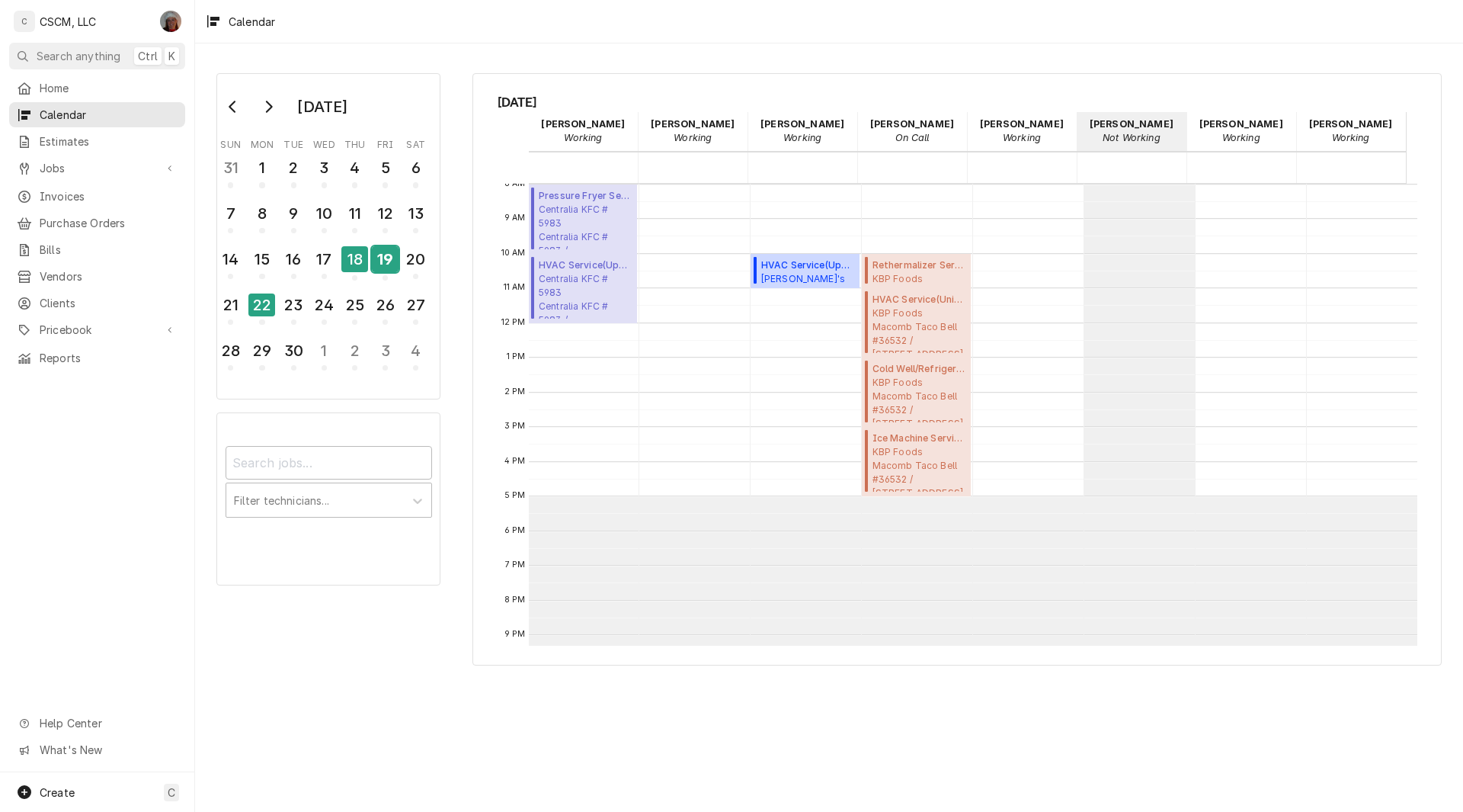
click at [376, 269] on div "19" at bounding box center [385, 259] width 27 height 26
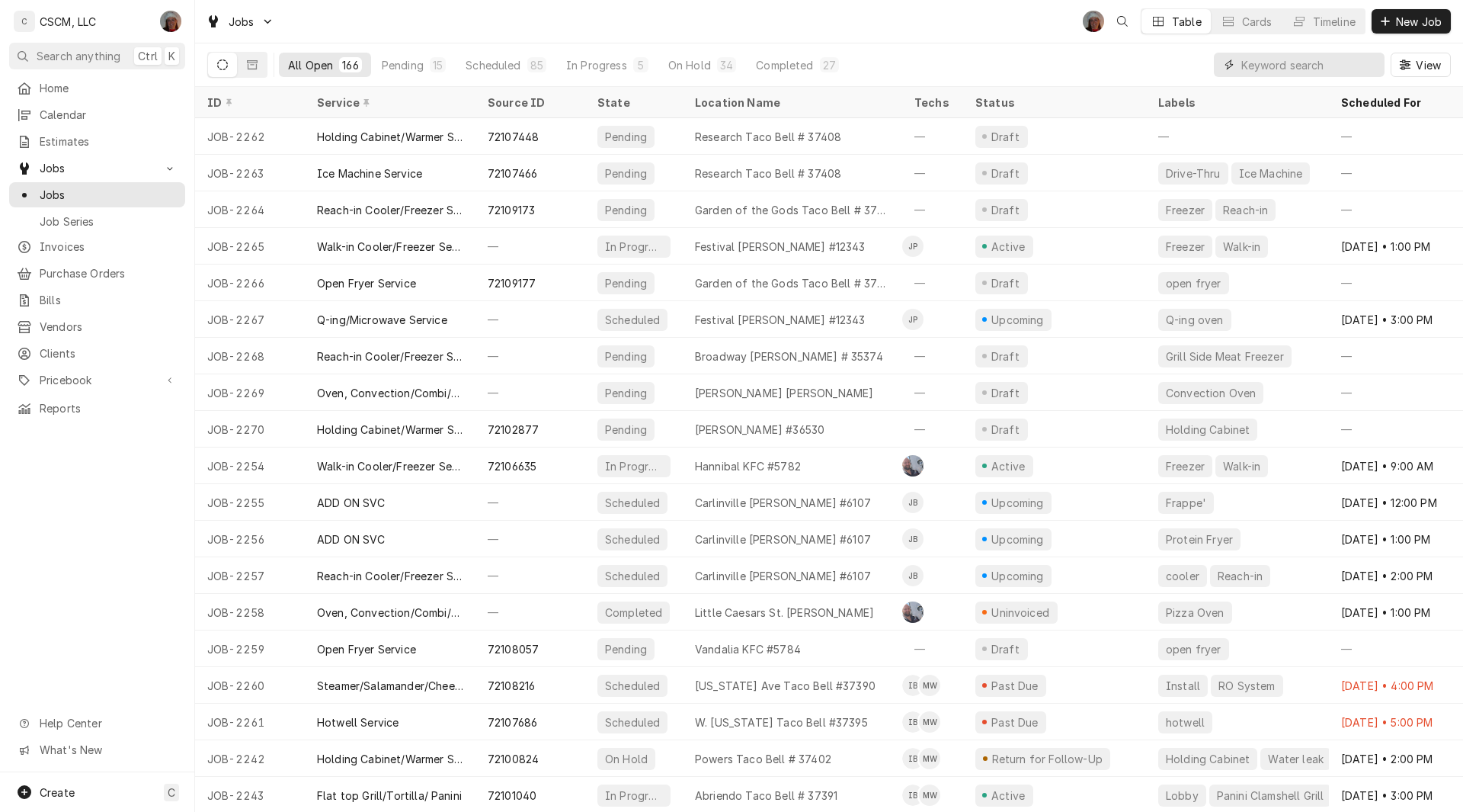
click at [1270, 66] on input "Dynamic Content Wrapper" at bounding box center [1310, 65] width 136 height 24
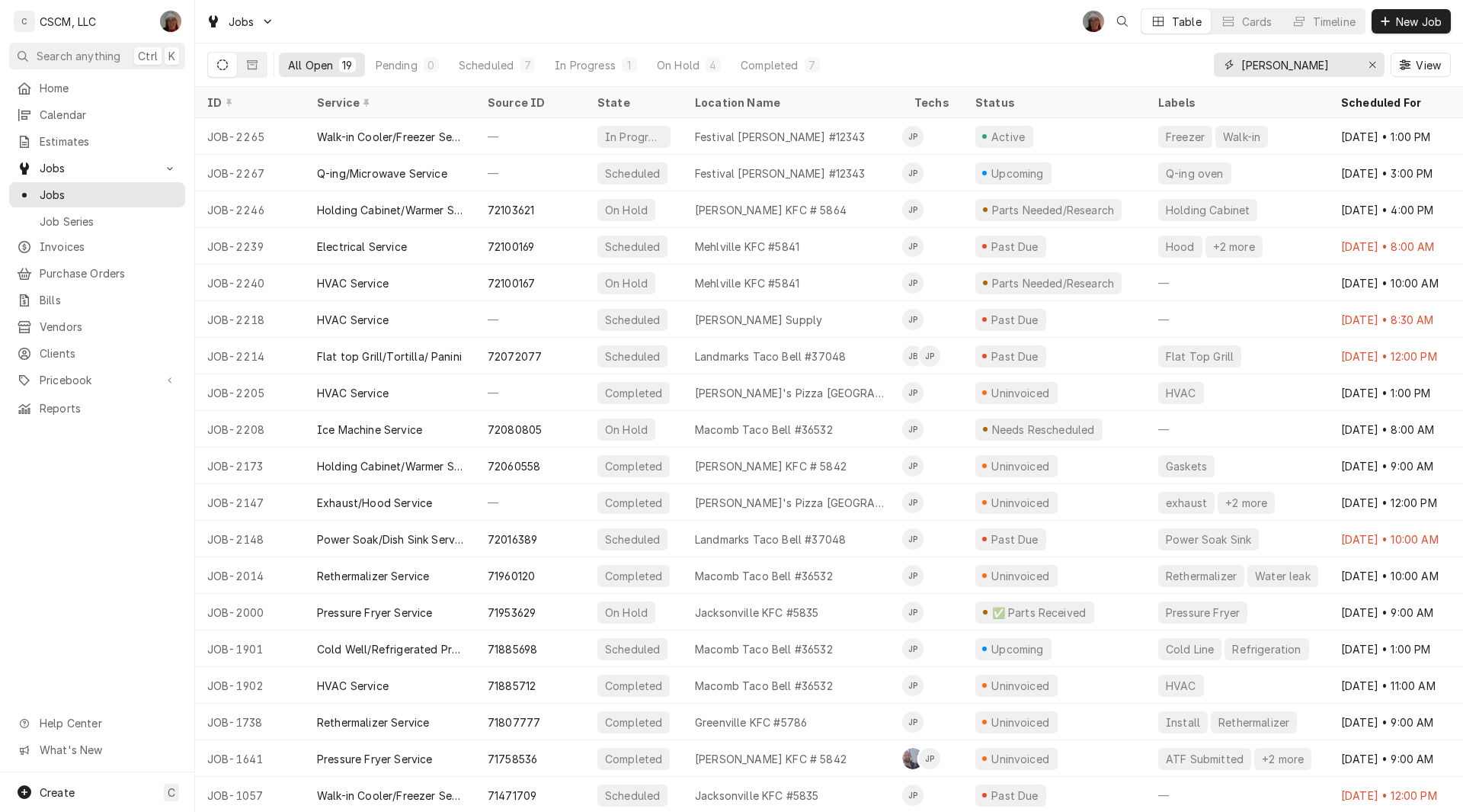
type input "[PERSON_NAME]"
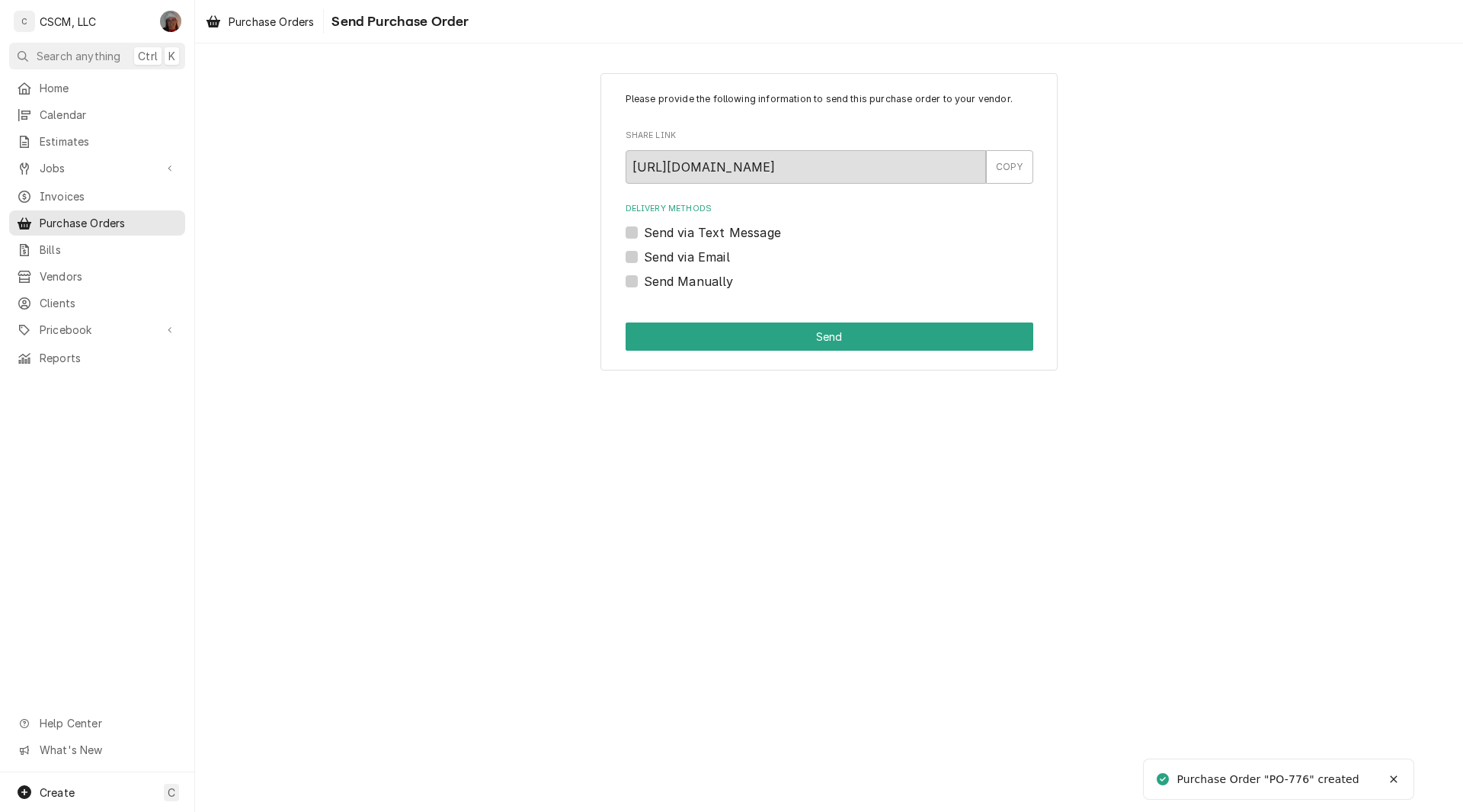
click at [644, 280] on label "Send Manually" at bounding box center [689, 280] width 90 height 18
click at [644, 280] on input "Send Manually" at bounding box center [848, 288] width 408 height 33
checkbox input "true"
click at [713, 341] on button "Send" at bounding box center [829, 336] width 408 height 28
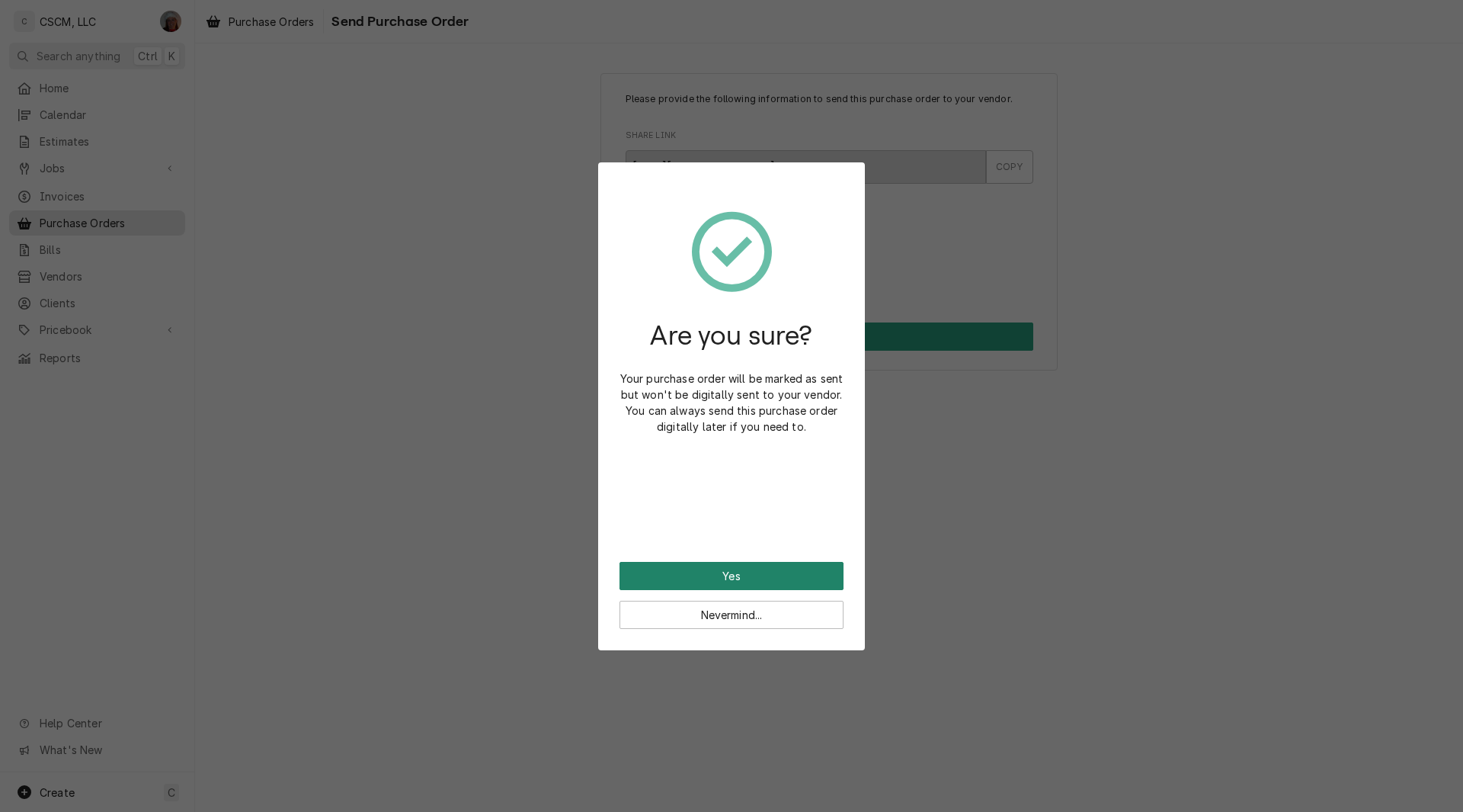
click at [644, 573] on button "Yes" at bounding box center [732, 576] width 224 height 28
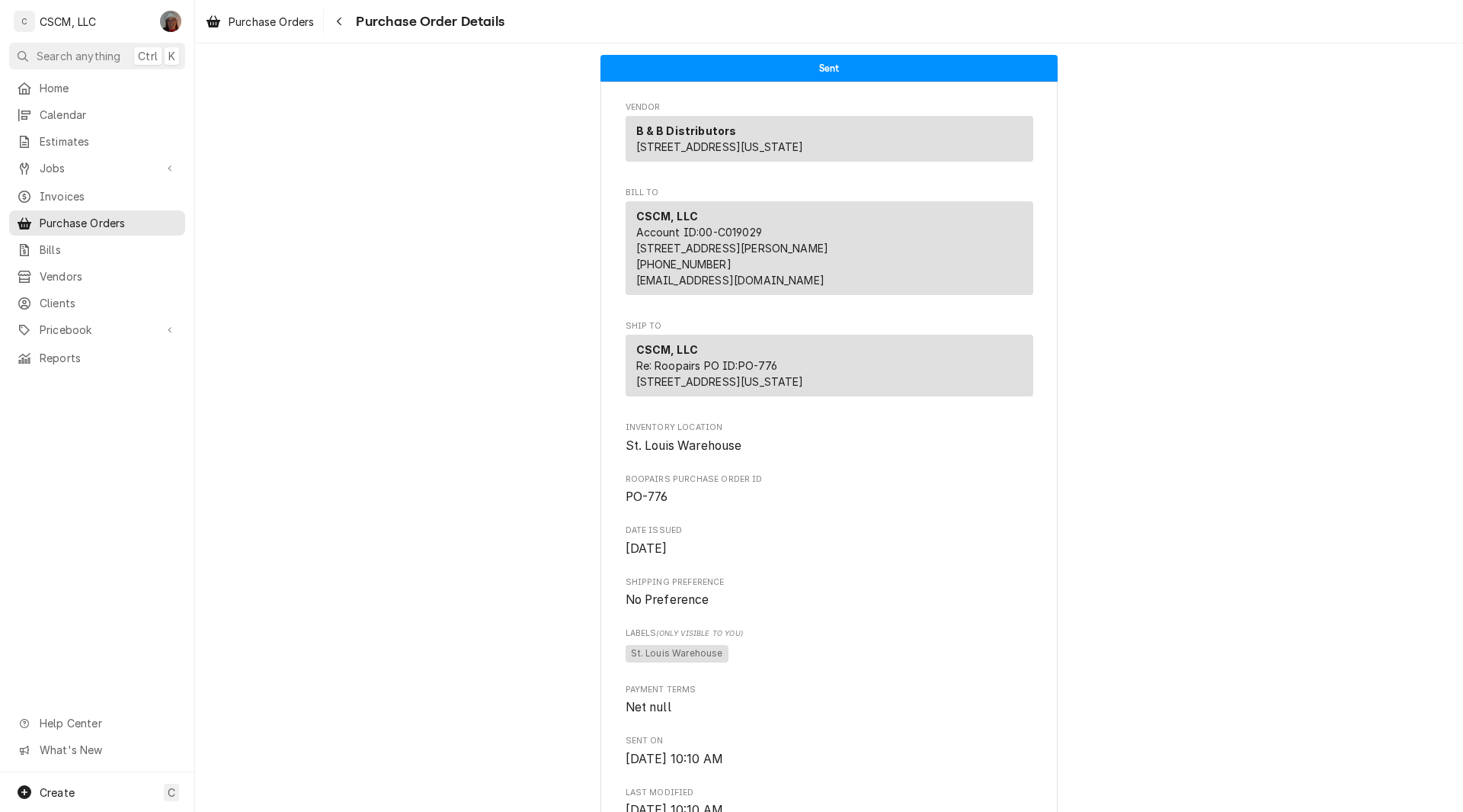
drag, startPoint x: 1451, startPoint y: 442, endPoint x: 1463, endPoint y: 464, distance: 25.1
click at [1463, 464] on div "Sent Vendor B & B Distributors [STREET_ADDRESS][US_STATE] Bill To CSCM, LLC Acc…" at bounding box center [829, 427] width 1268 height 769
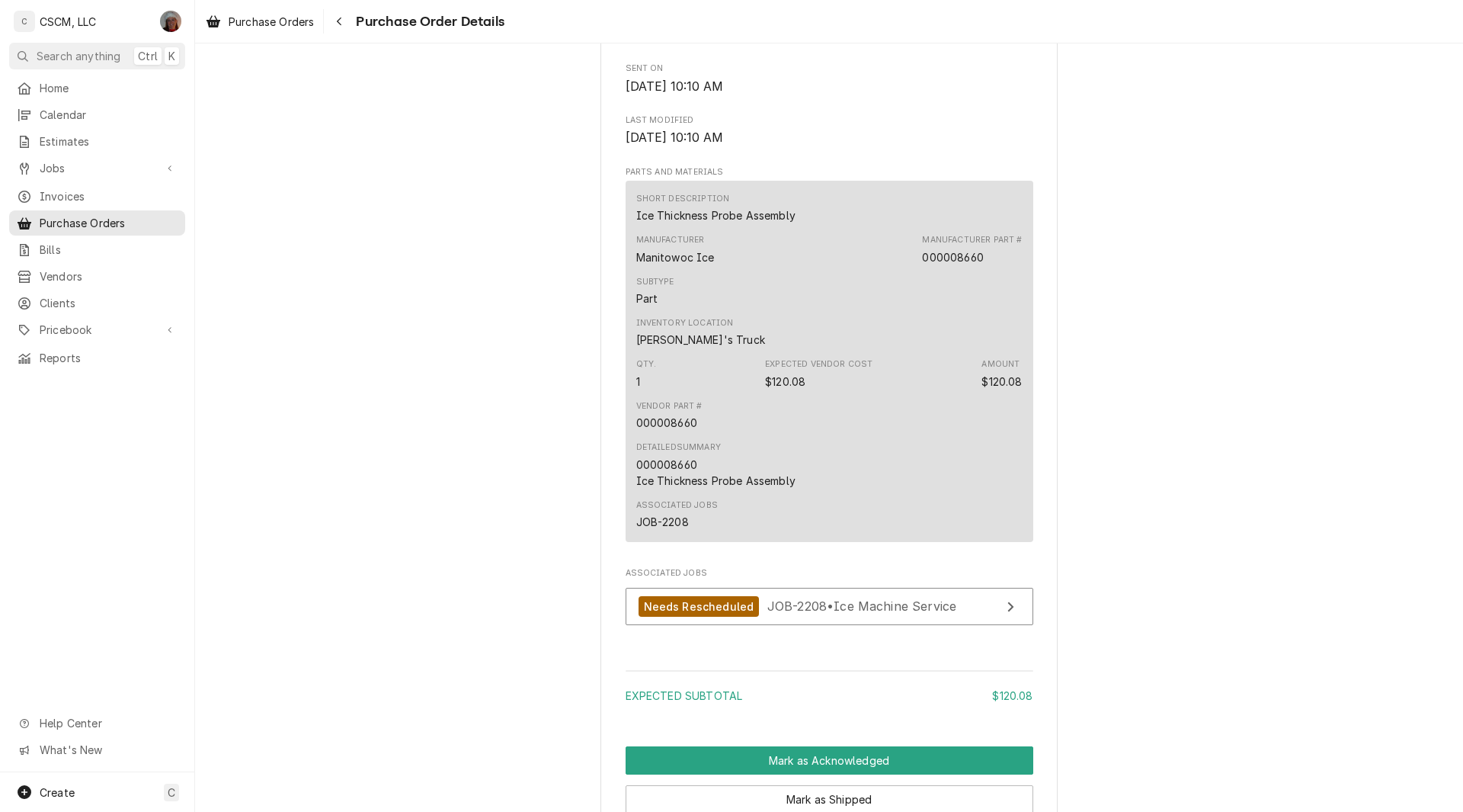
scroll to position [1021, 0]
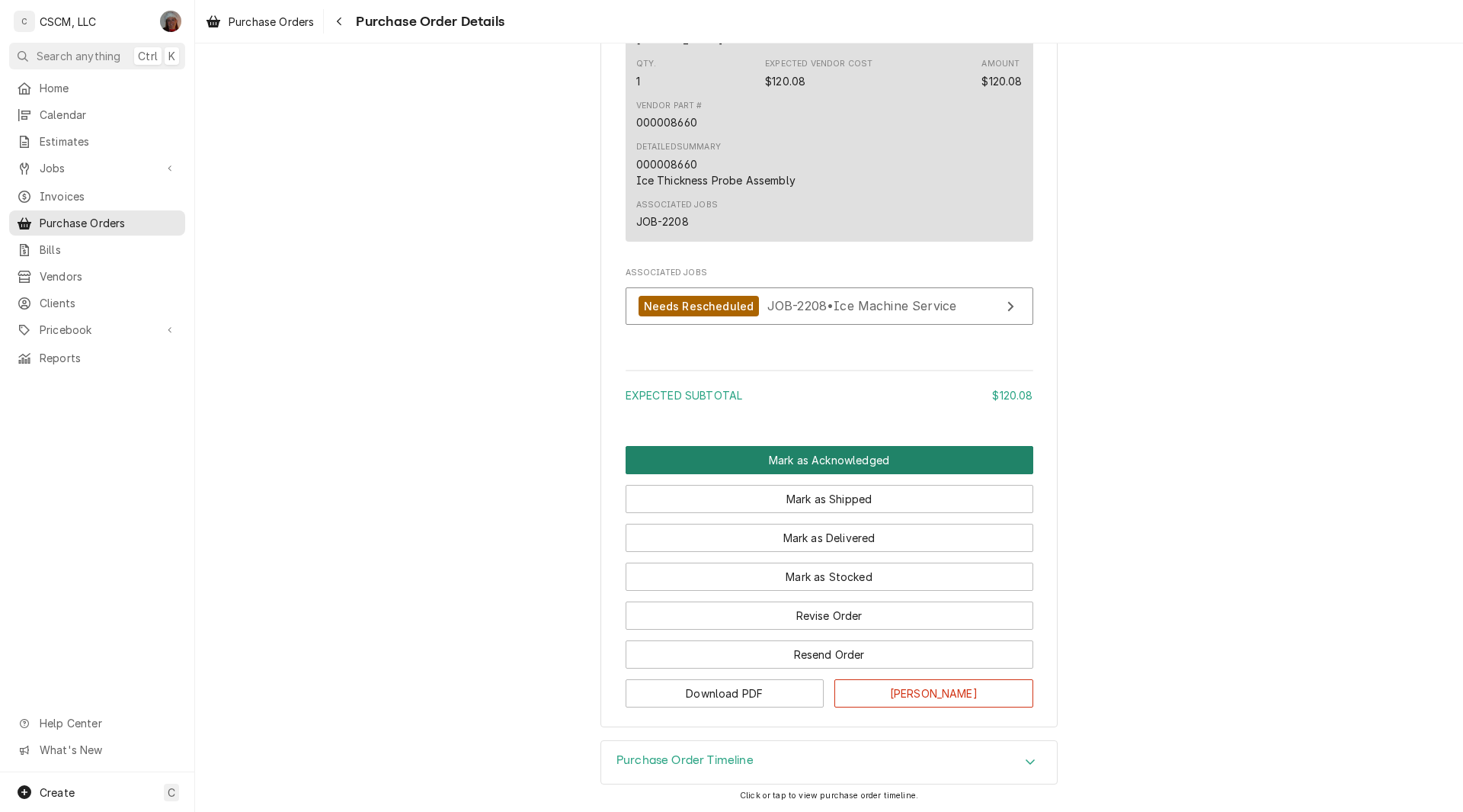
click at [807, 450] on button "Mark as Acknowledged" at bounding box center [829, 460] width 408 height 28
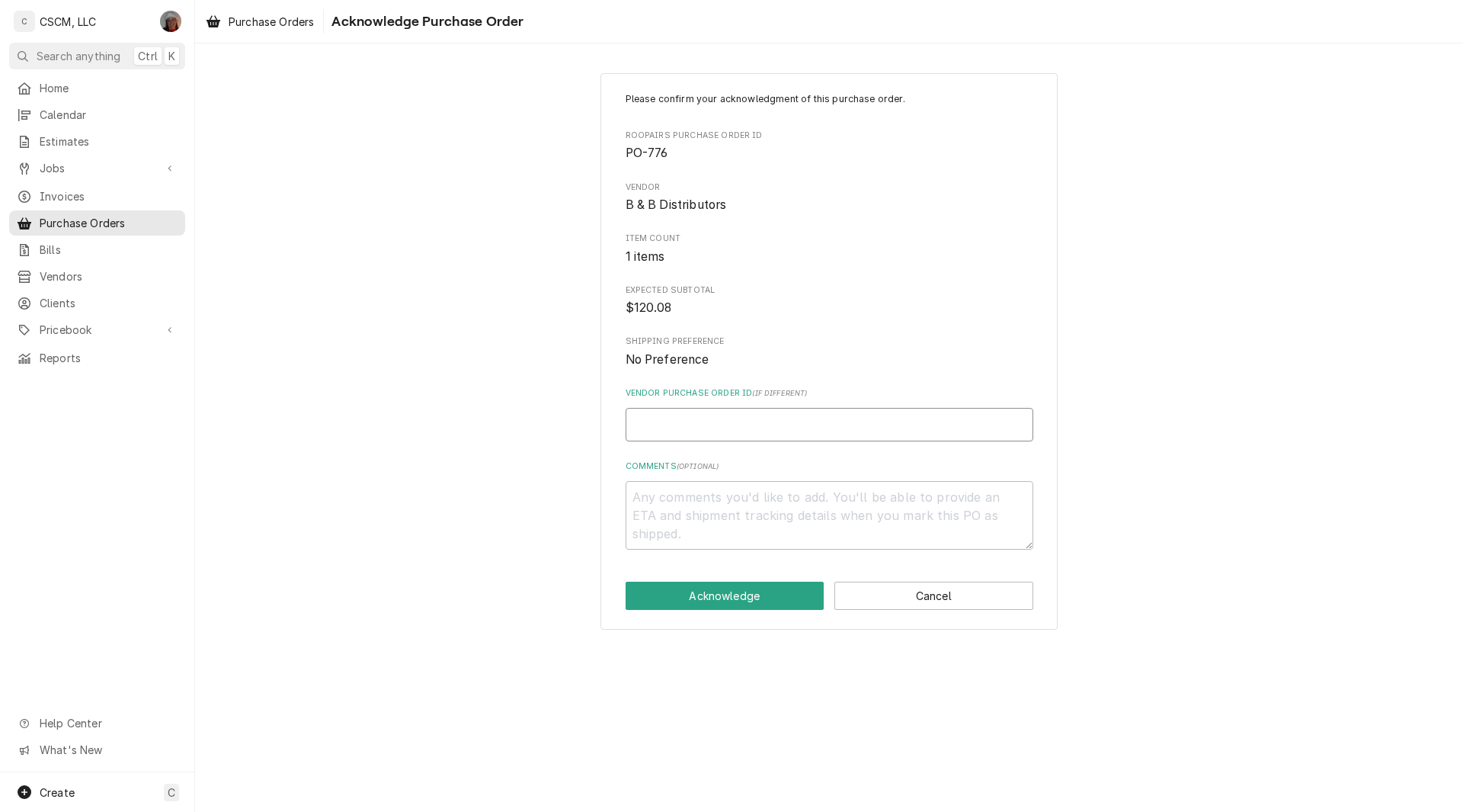
click at [677, 427] on input "Vendor Purchase Order ID ( if different )" at bounding box center [829, 424] width 408 height 33
paste input "0220163-IN"
type textarea "x"
type input "0220163-IN"
click at [711, 589] on button "Acknowledge" at bounding box center [725, 596] width 199 height 28
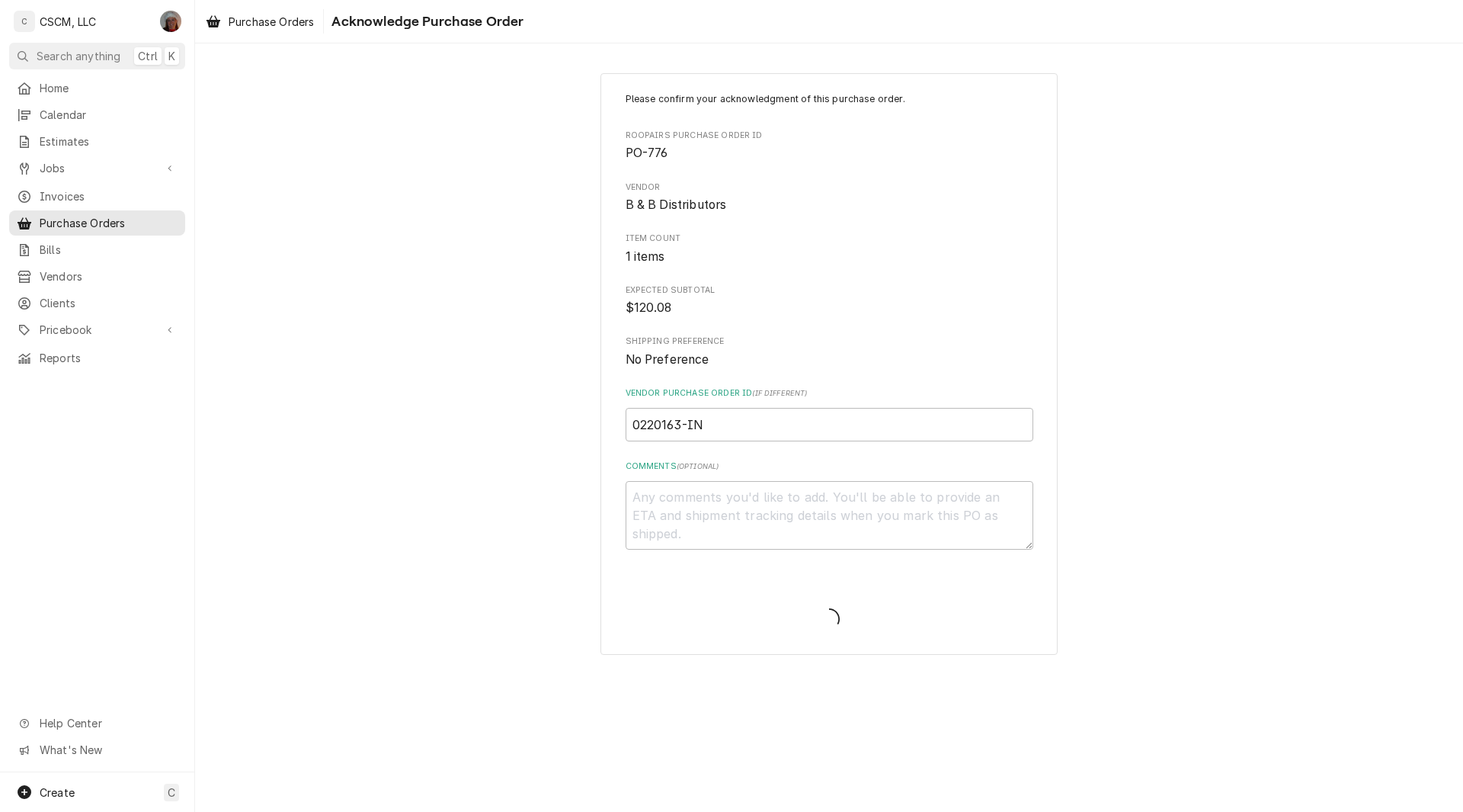
type textarea "x"
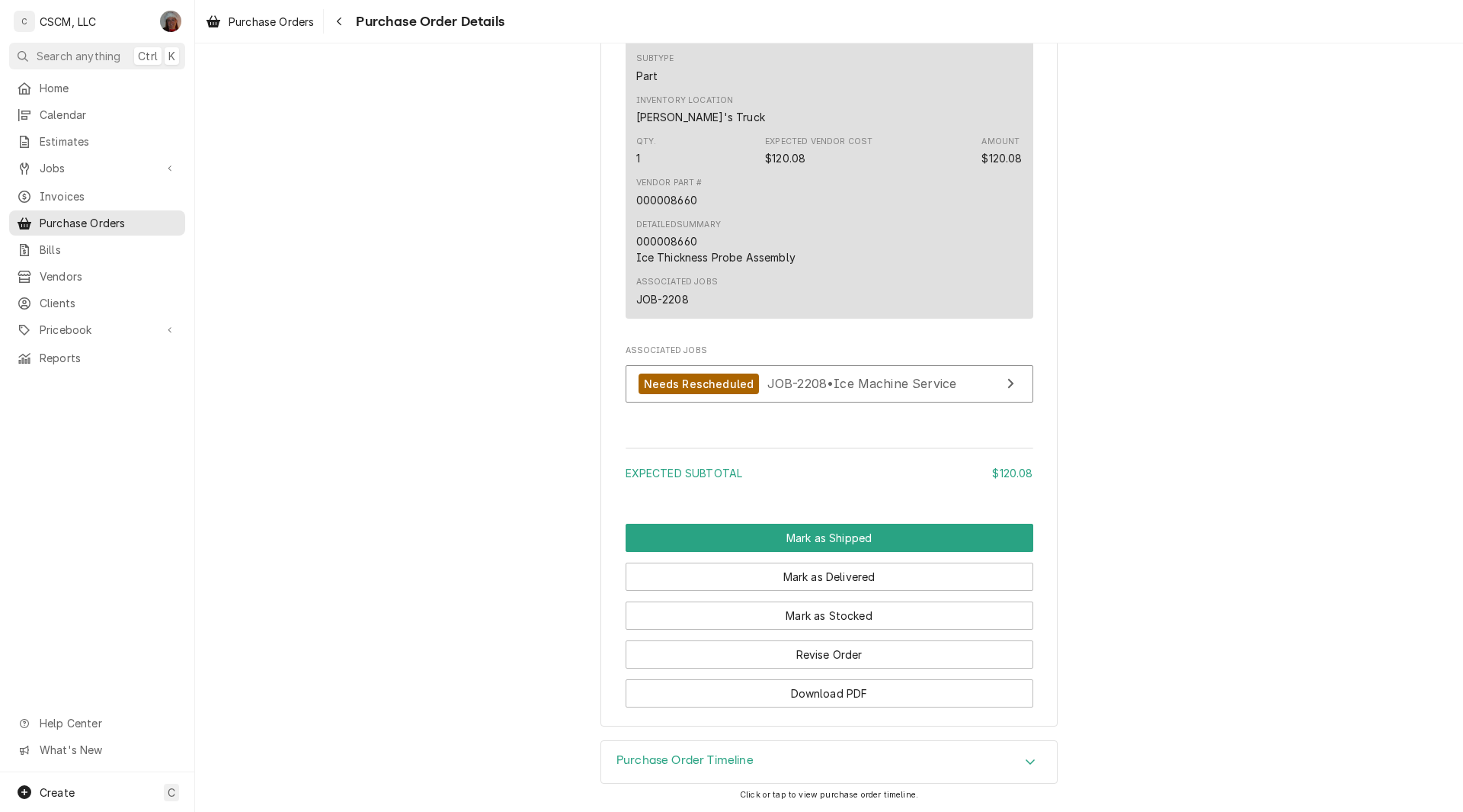
scroll to position [994, 0]
click at [828, 620] on button "Mark as Stocked" at bounding box center [829, 615] width 408 height 28
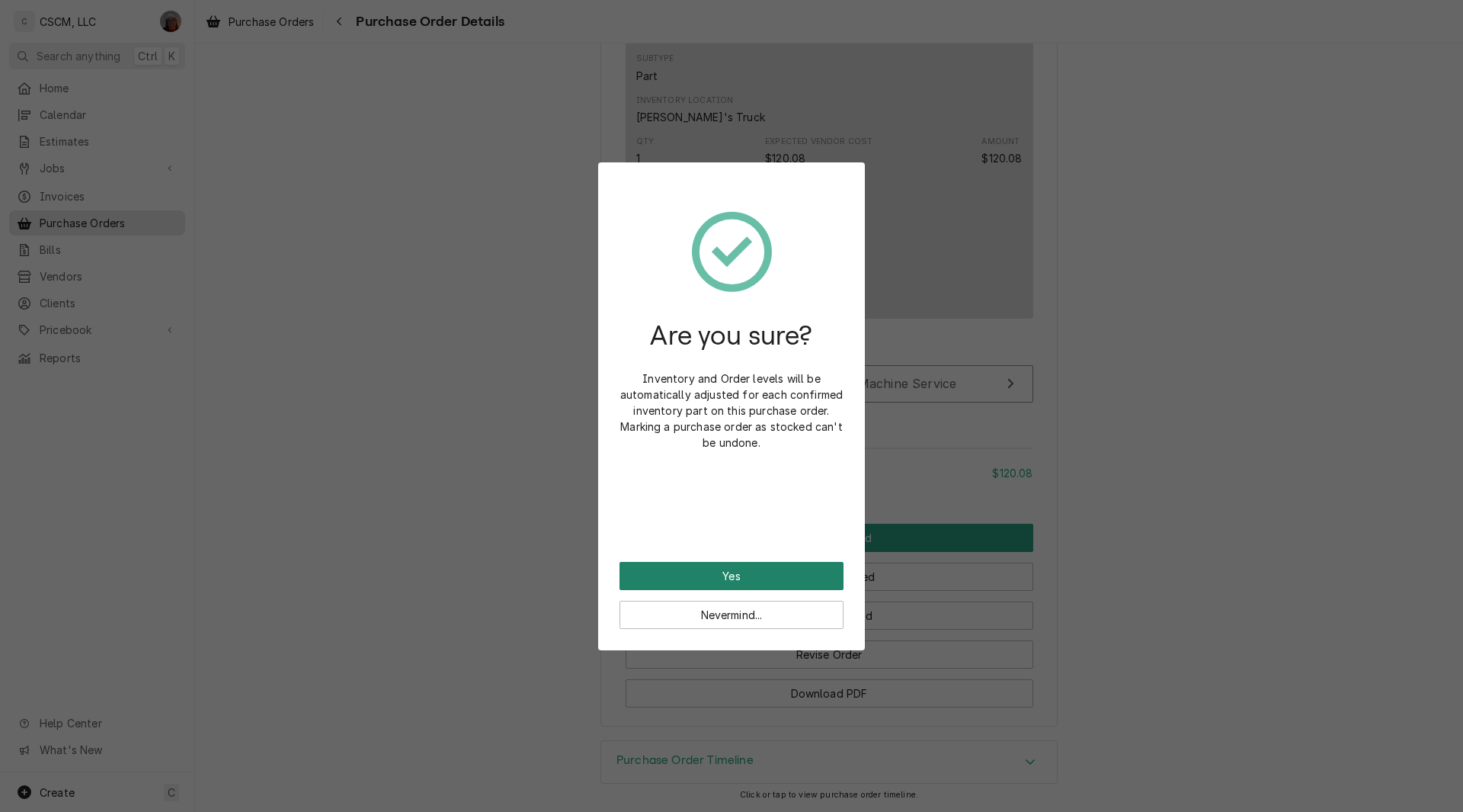
click at [737, 575] on button "Yes" at bounding box center [732, 576] width 224 height 28
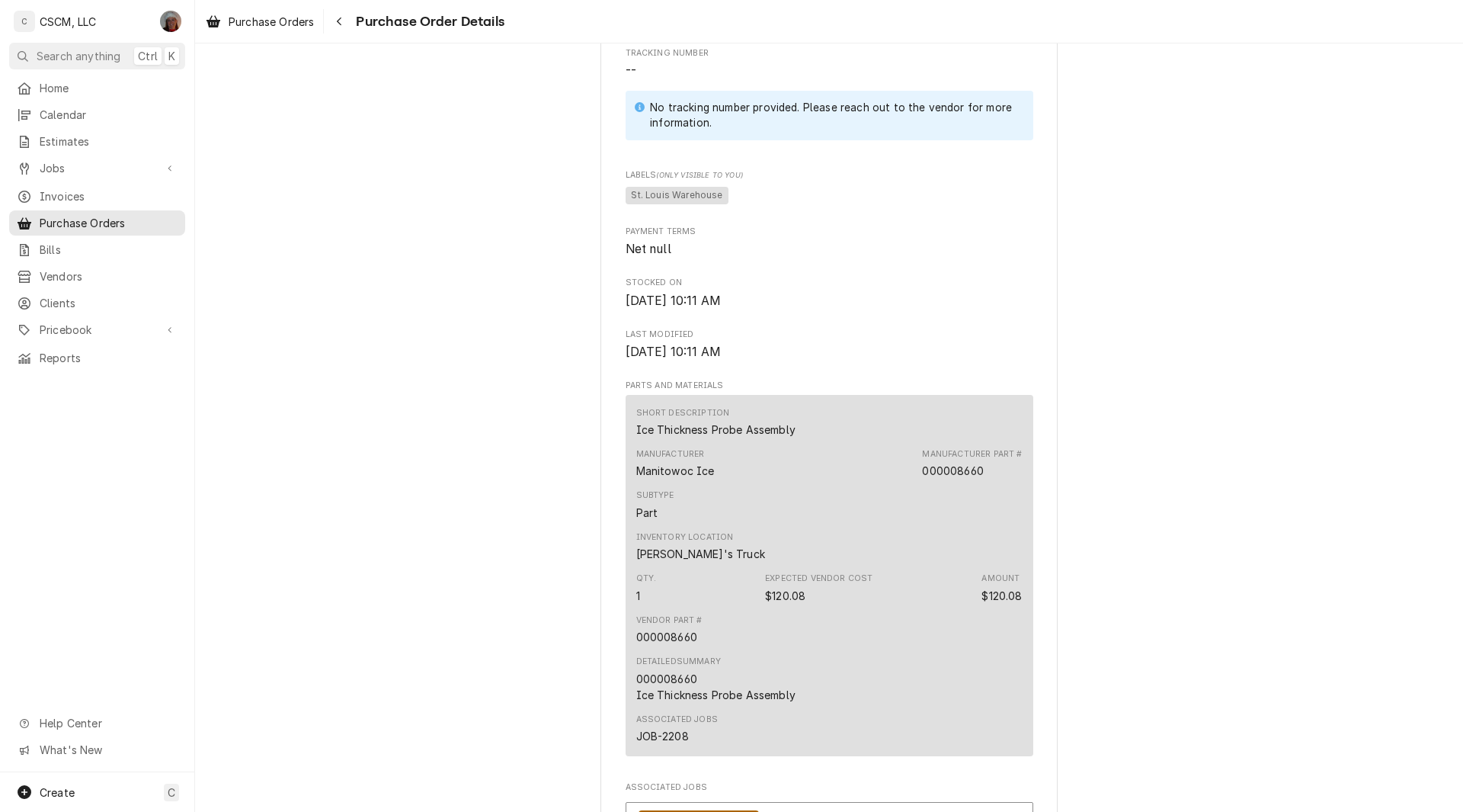
scroll to position [1148, 0]
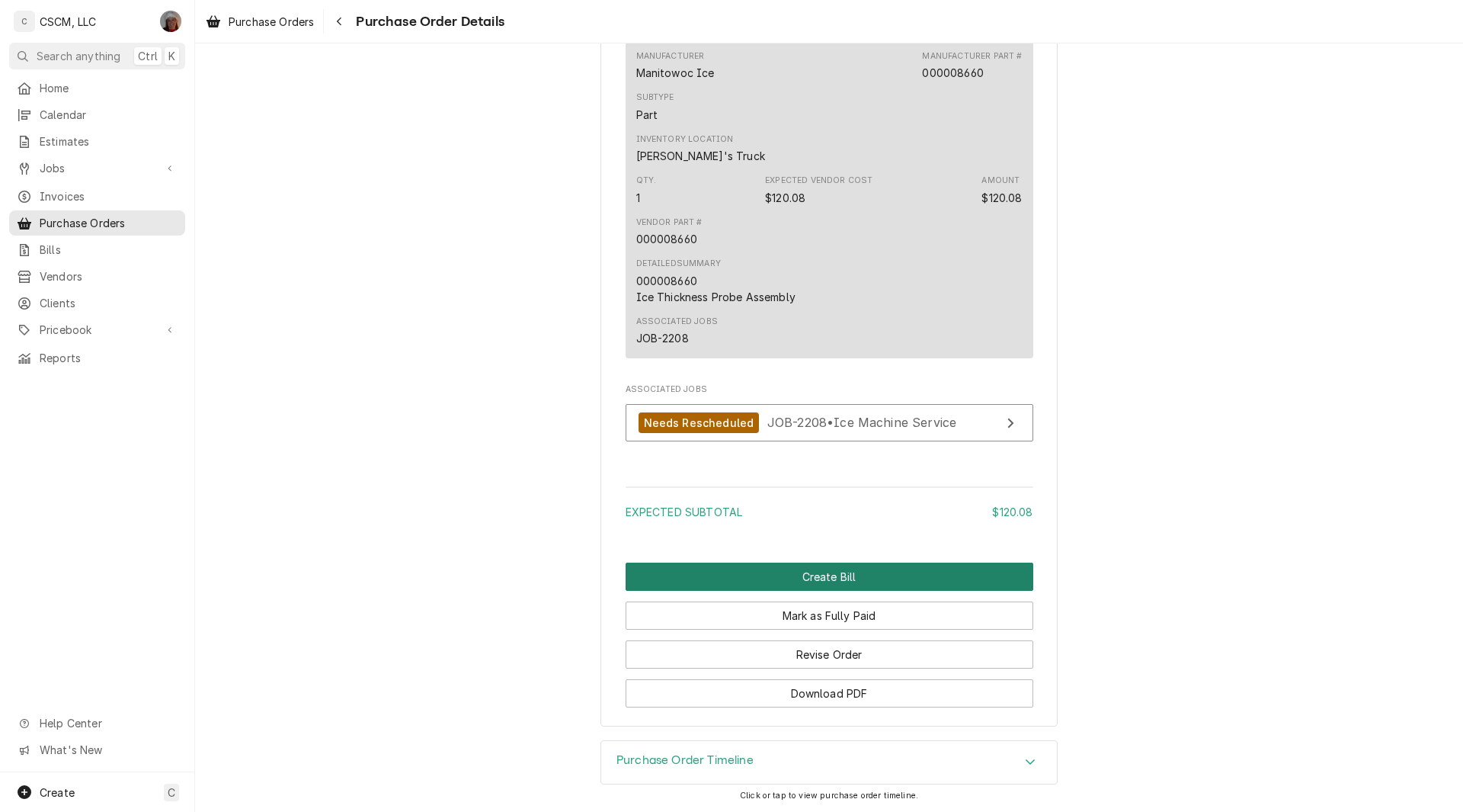
click at [945, 578] on button "Create Bill" at bounding box center [829, 577] width 408 height 28
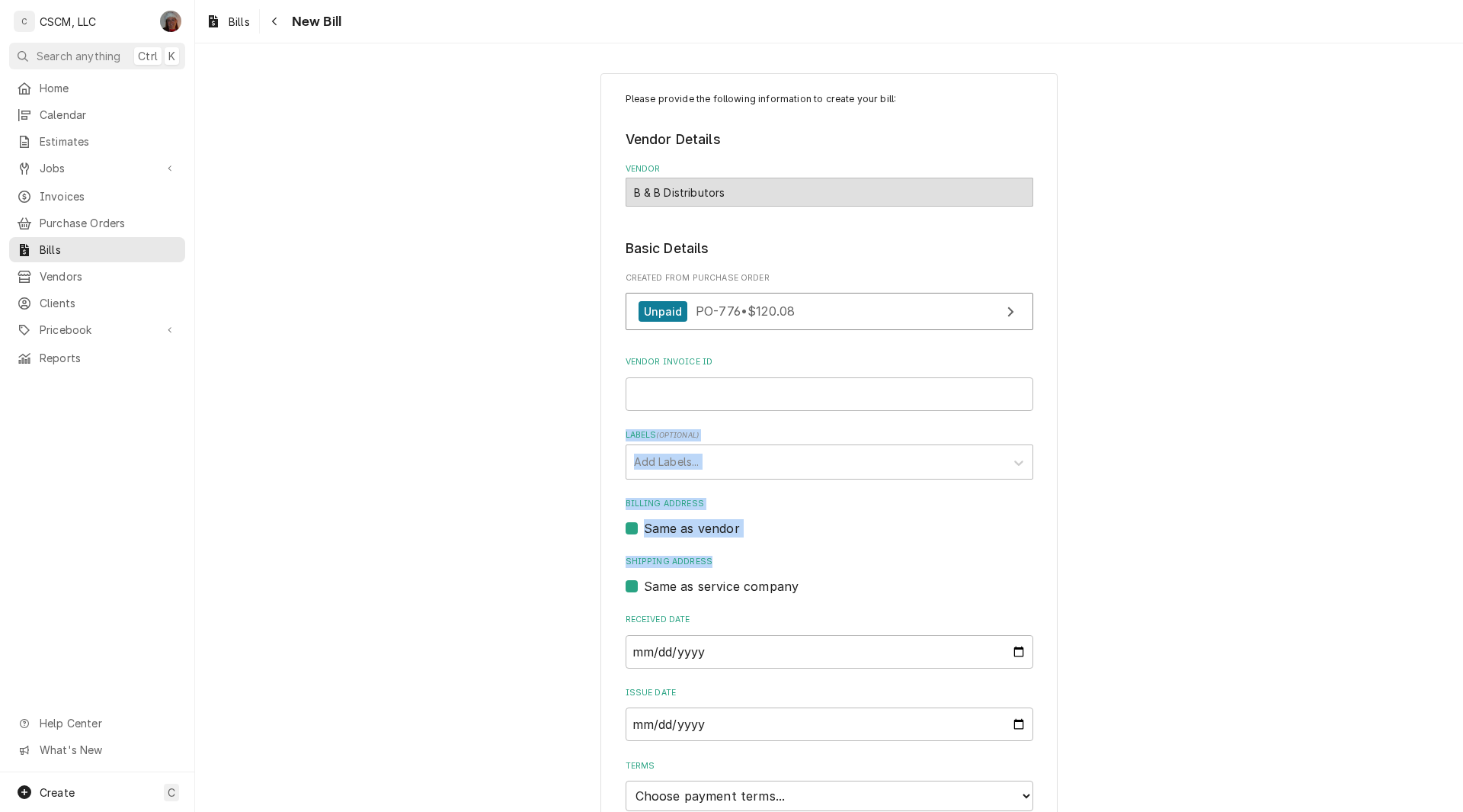
click at [685, 397] on div "Please provide the following information to create your bill: Vendor Details Ve…" at bounding box center [829, 427] width 1268 height 769
click at [685, 397] on input "Vendor Invoice ID" at bounding box center [829, 394] width 408 height 33
paste input "0220163-IN"
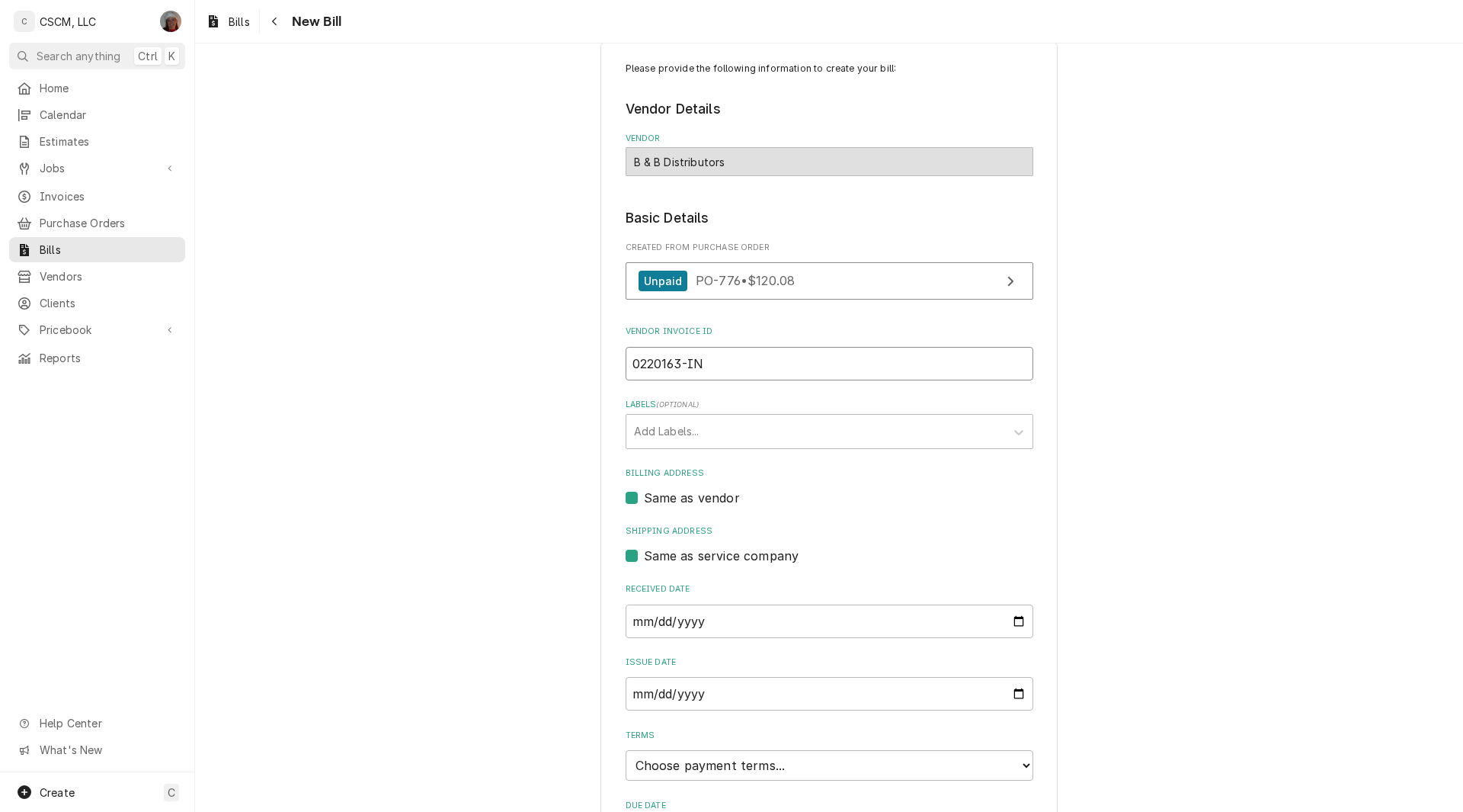
scroll to position [137, 0]
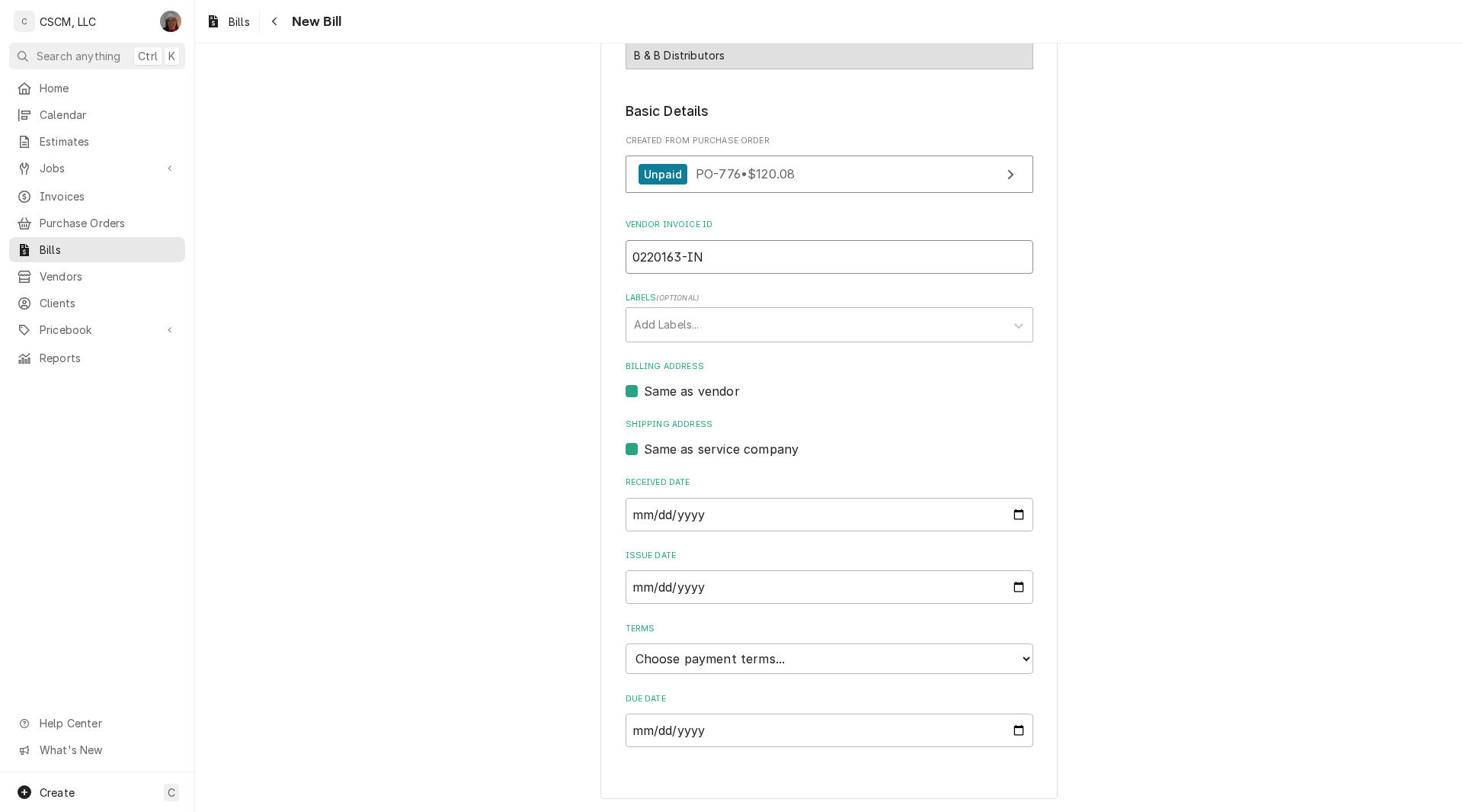
type input "0220163-IN"
click at [1005, 656] on select "Choose payment terms... Same Day Net 7 Net 14 Net 21 Net 30 Net 45 Net 60 Net 90" at bounding box center [829, 658] width 408 height 31
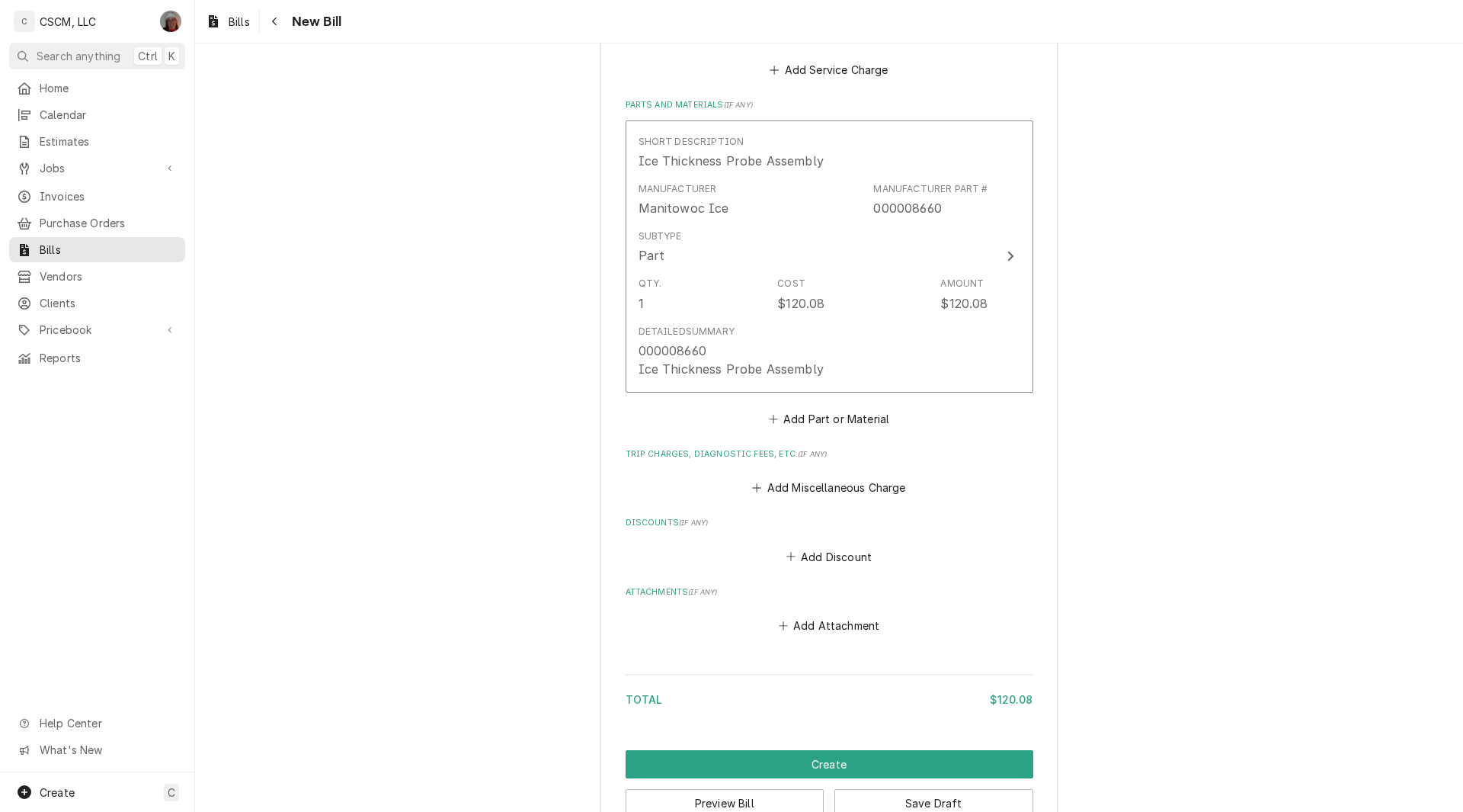
scroll to position [957, 0]
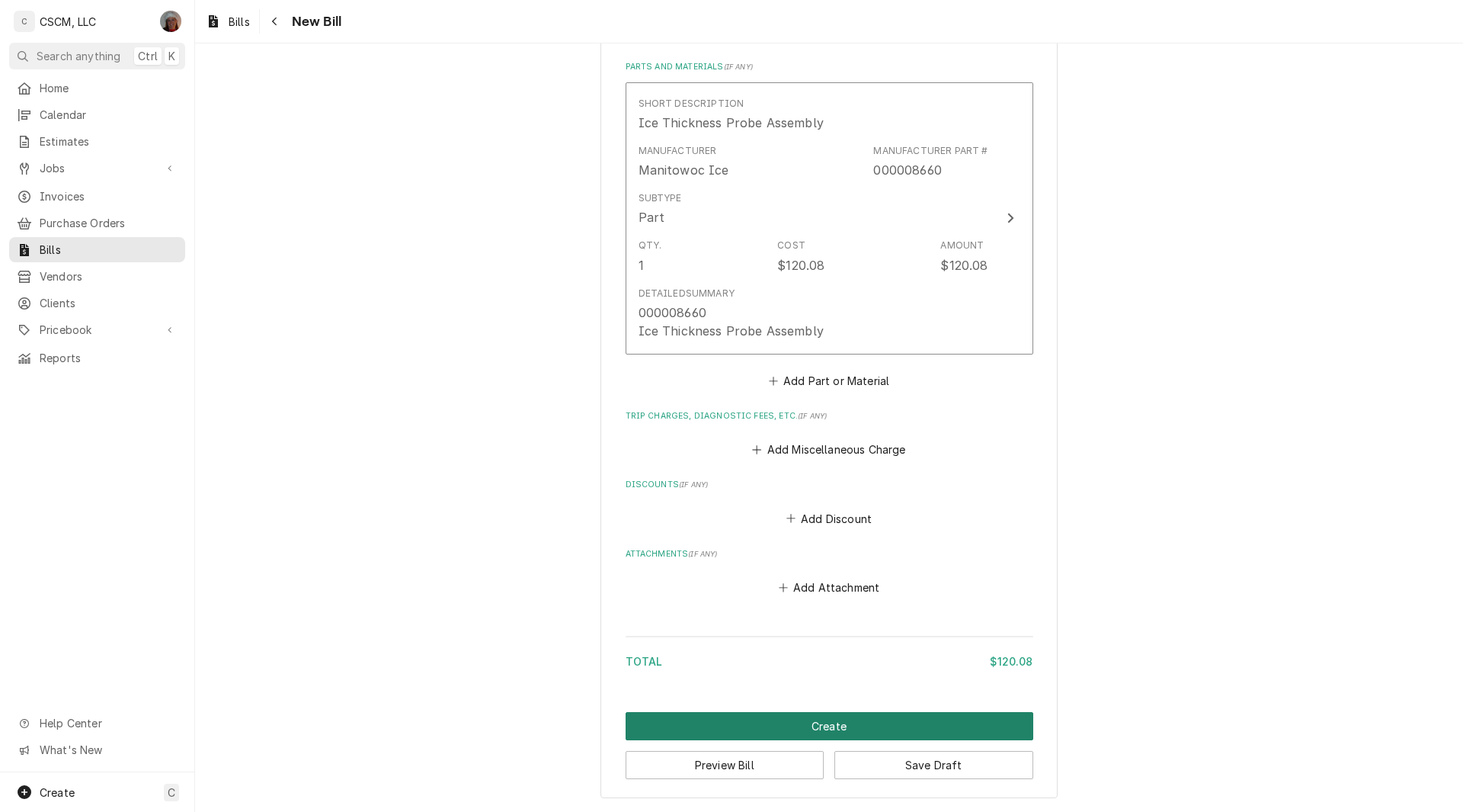
click at [834, 719] on button "Create" at bounding box center [829, 726] width 408 height 28
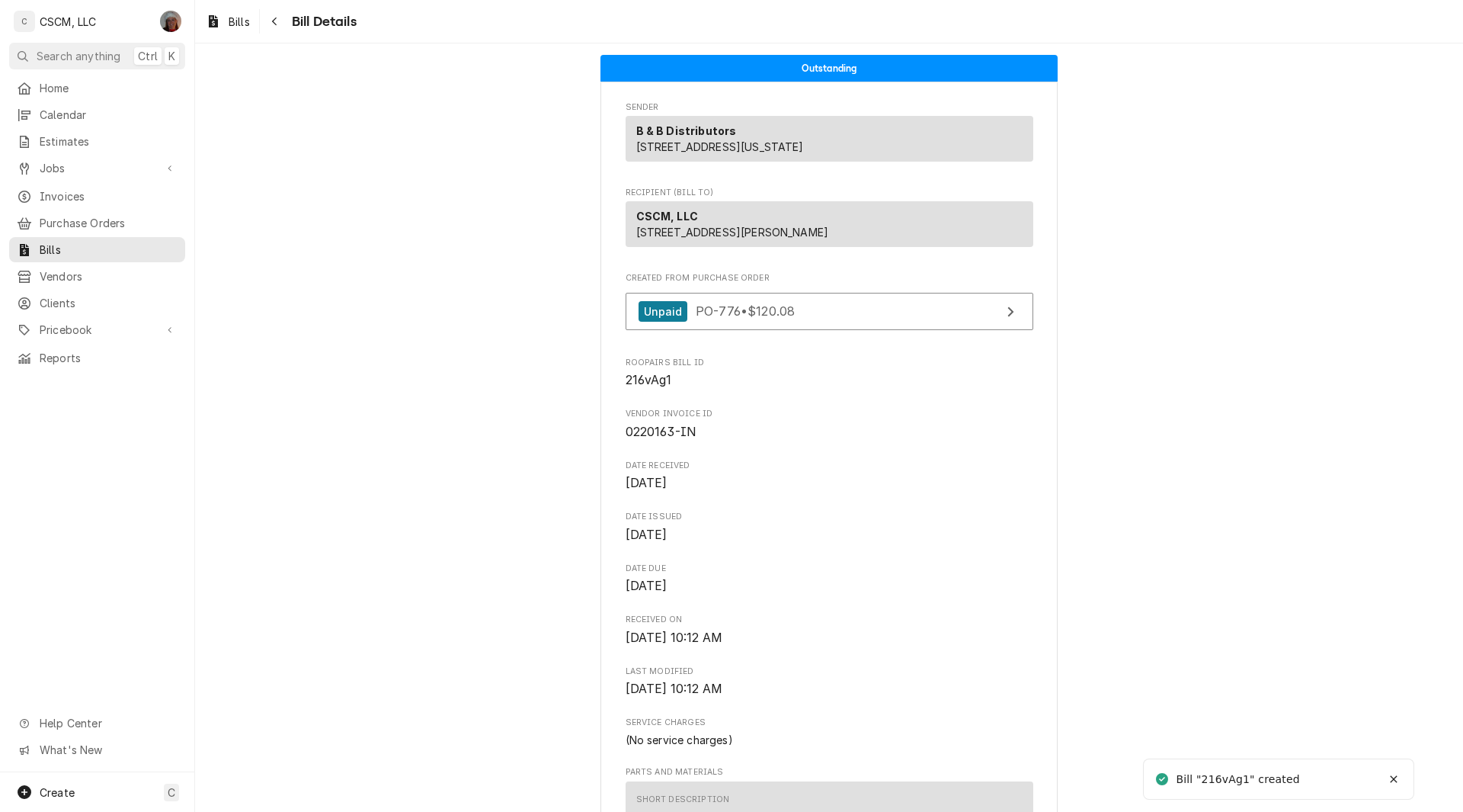
scroll to position [672, 0]
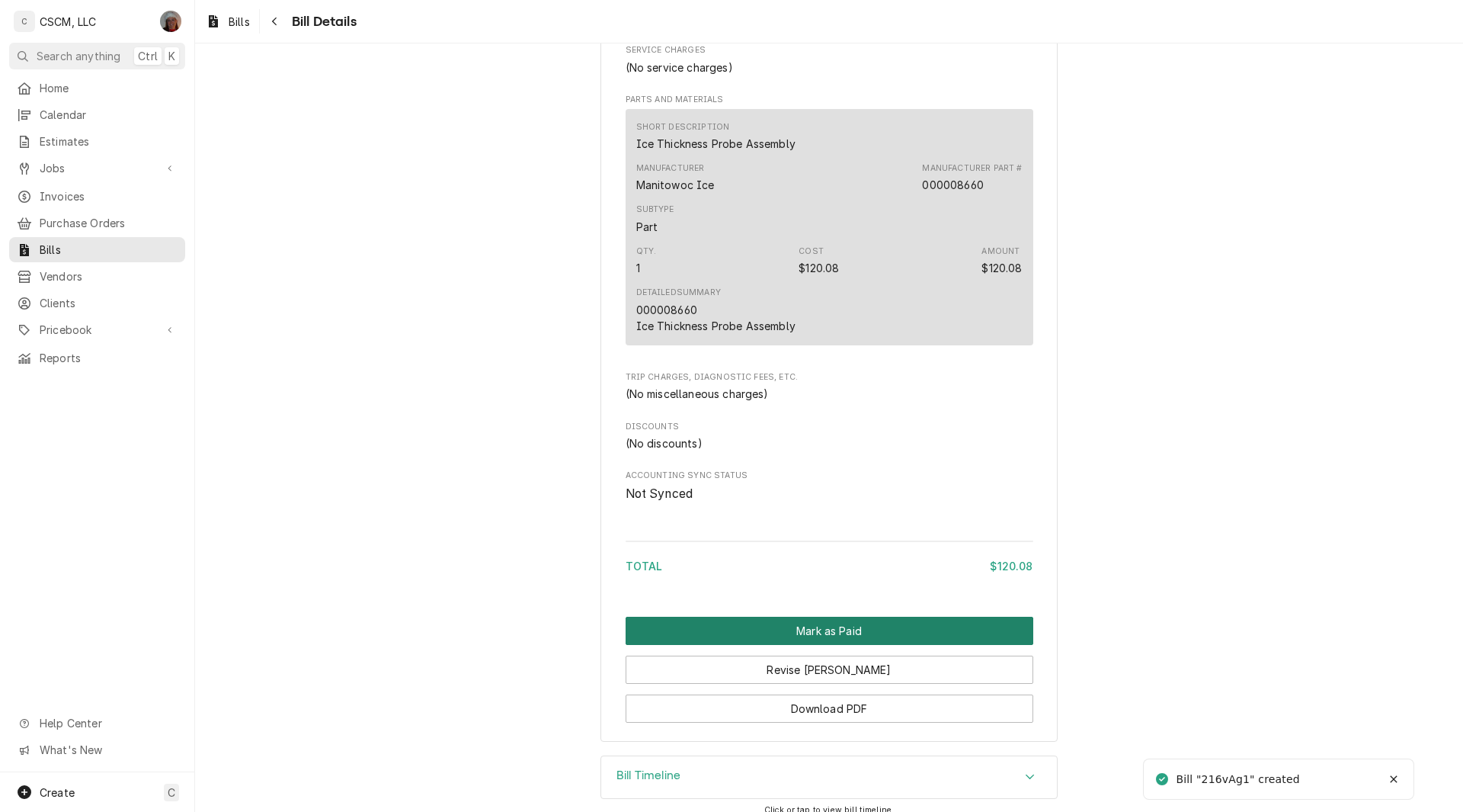
click at [852, 645] on button "Mark as Paid" at bounding box center [829, 631] width 408 height 28
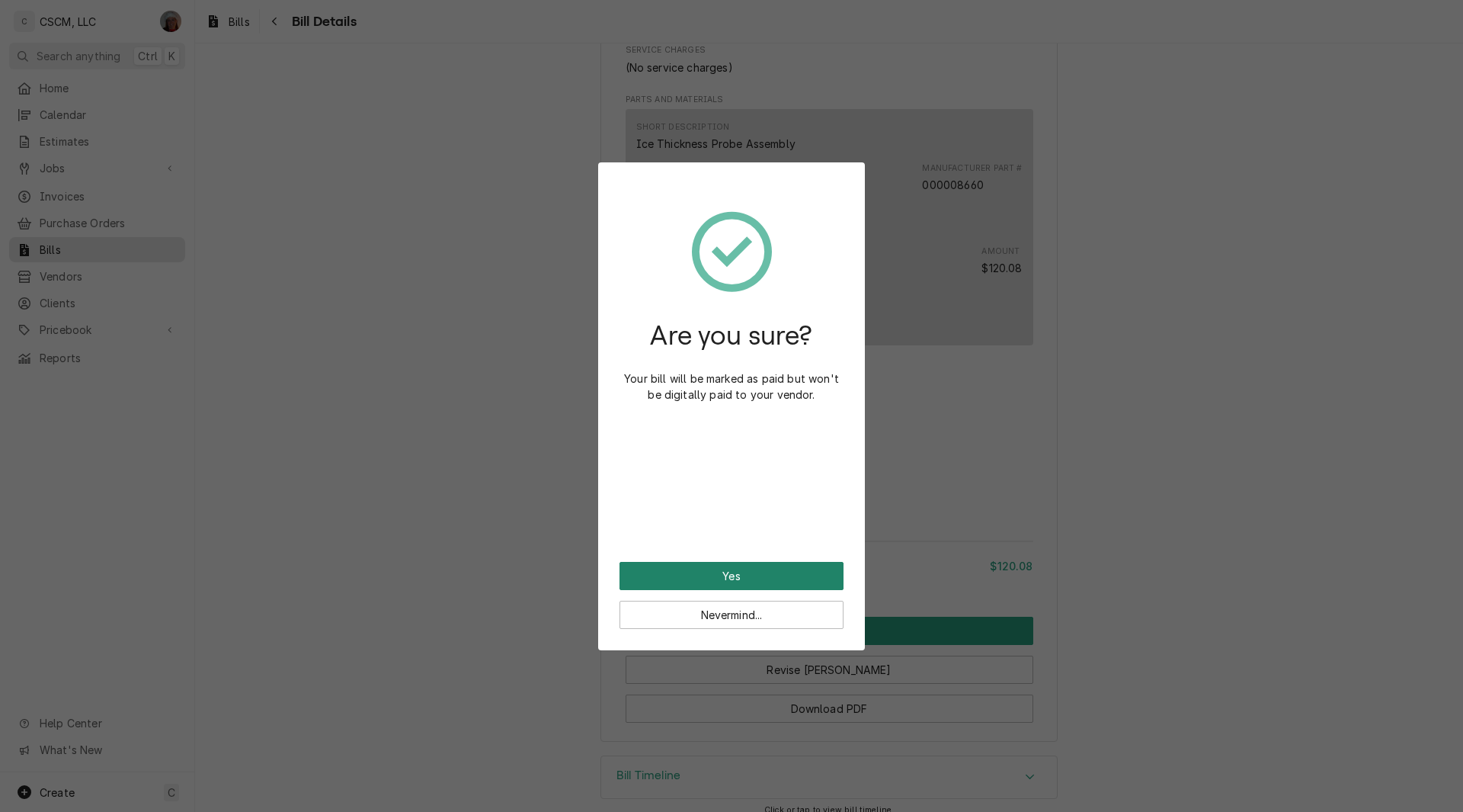
click at [725, 577] on button "Yes" at bounding box center [732, 576] width 224 height 28
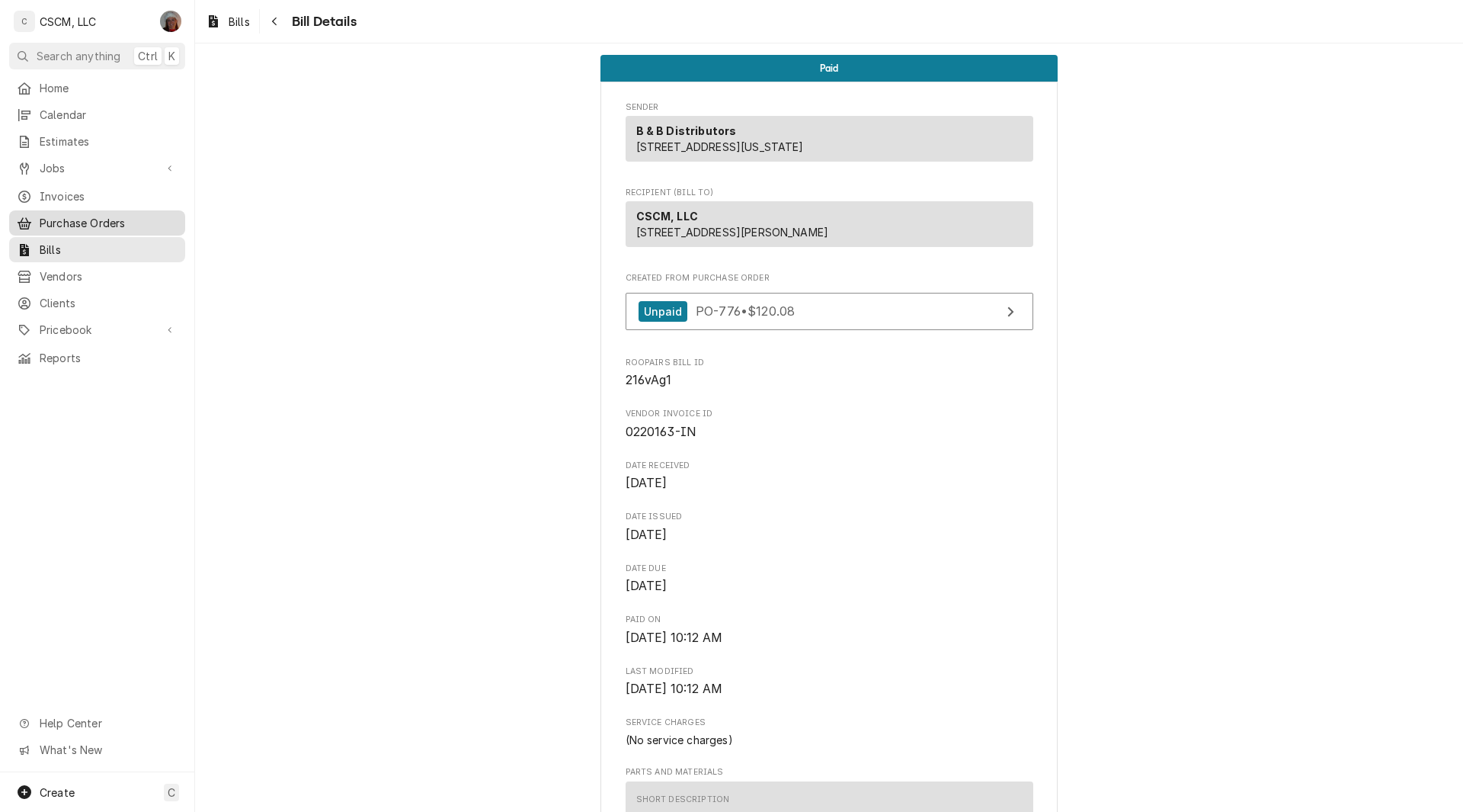
click at [86, 216] on span "Purchase Orders" at bounding box center [108, 223] width 138 height 16
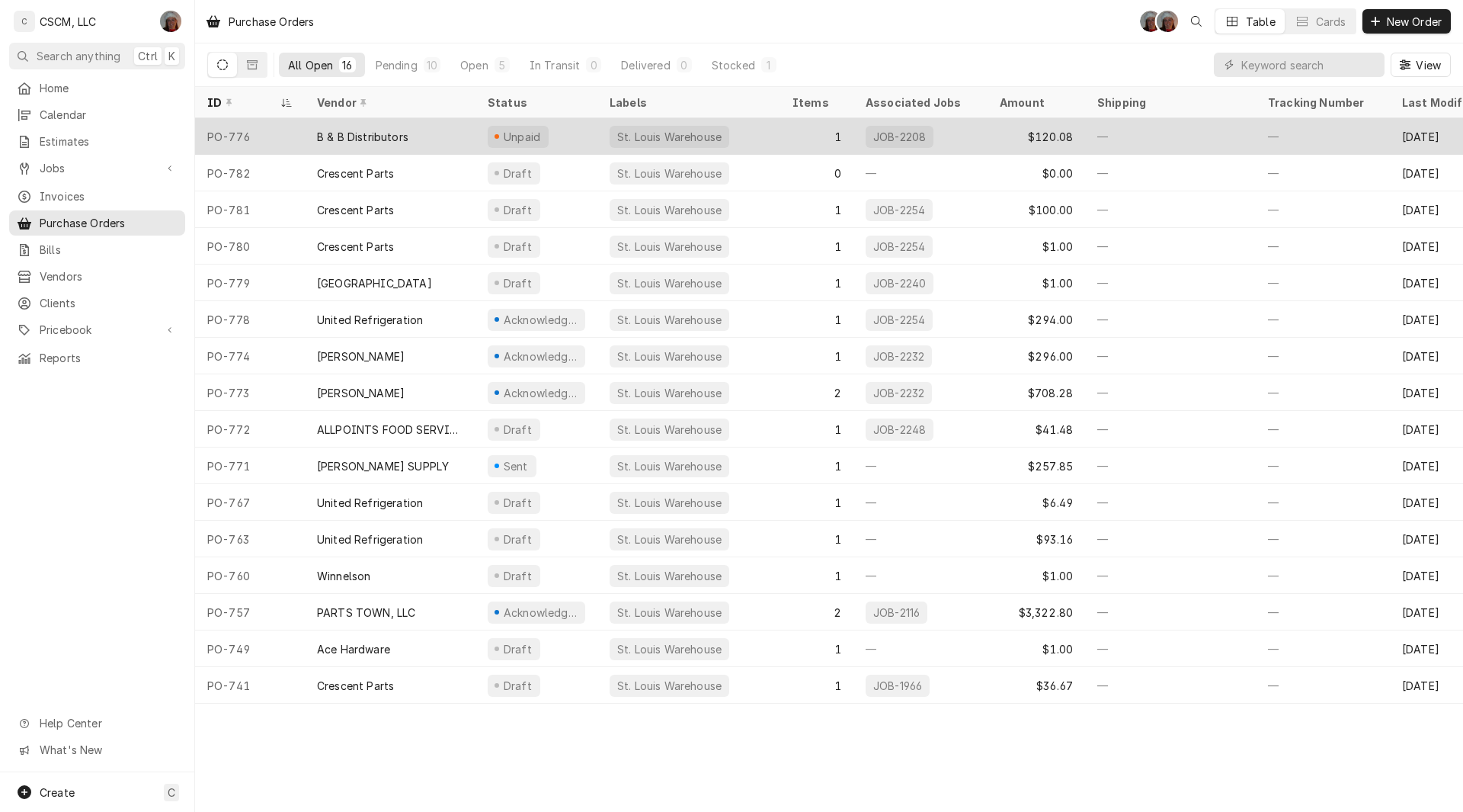
click at [443, 141] on div "B & B Distributors" at bounding box center [390, 137] width 171 height 36
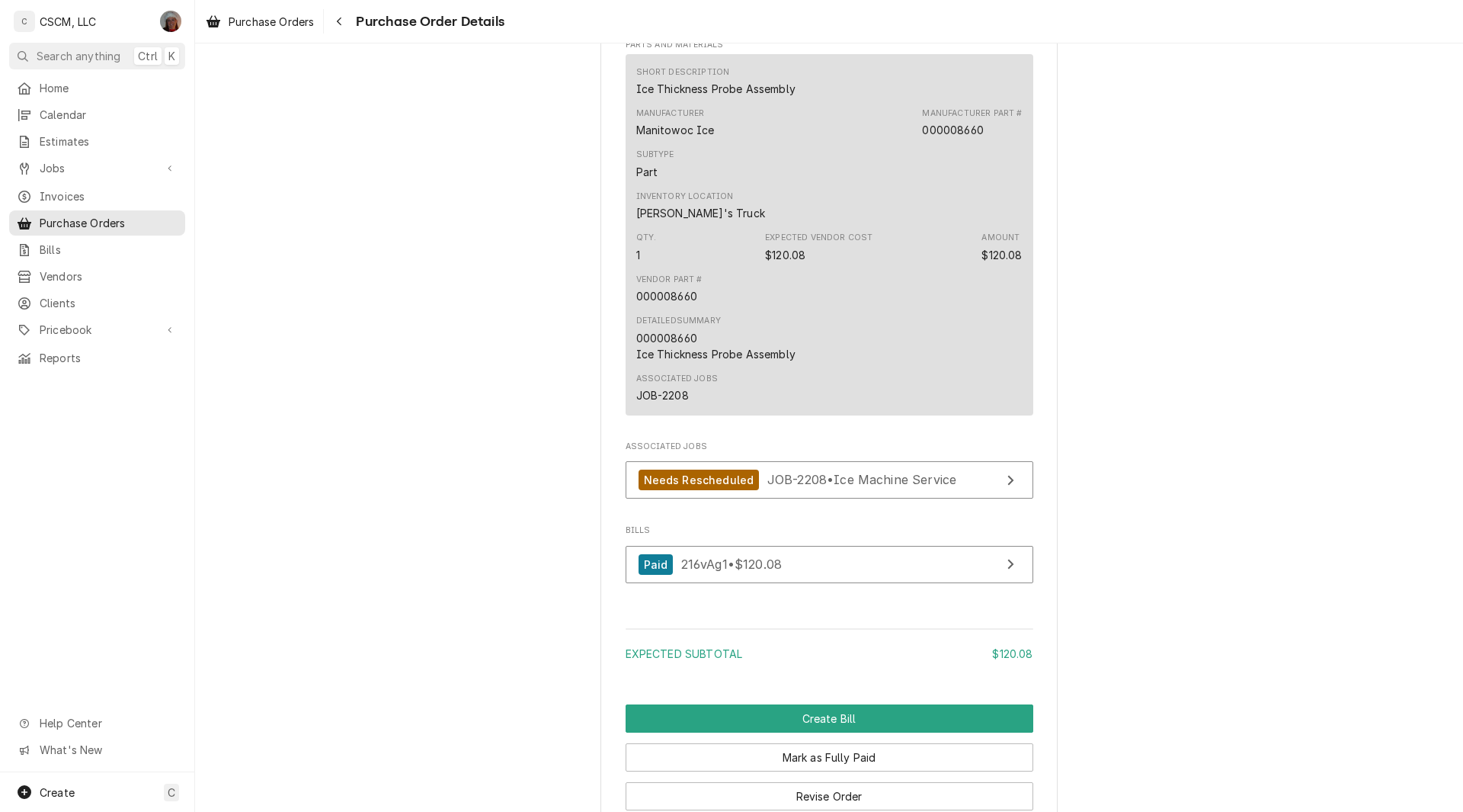
scroll to position [1160, 0]
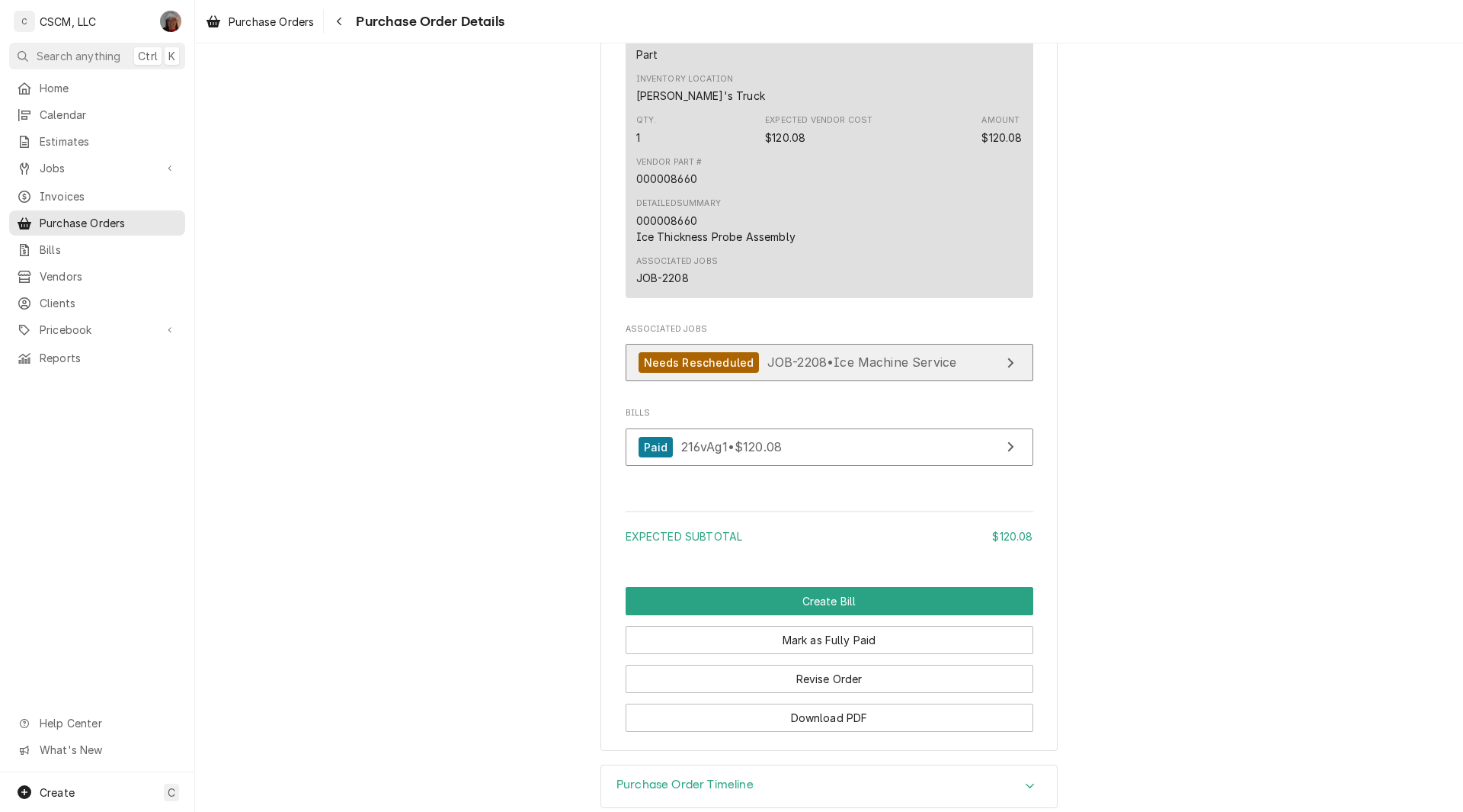
click at [777, 370] on span "JOB-2208 • Ice Machine Service" at bounding box center [863, 362] width 190 height 15
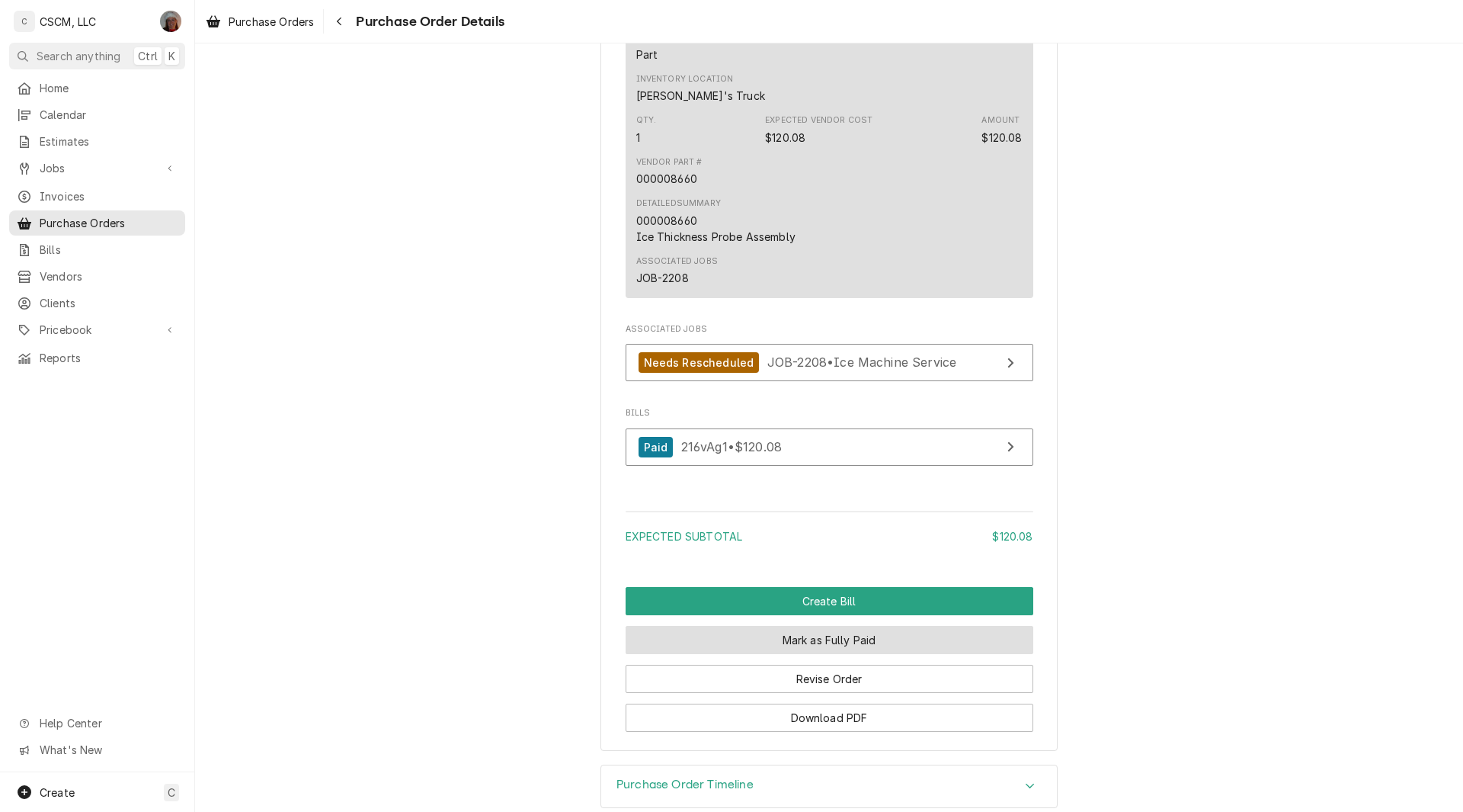
click at [826, 654] on button "Mark as Fully Paid" at bounding box center [829, 640] width 408 height 28
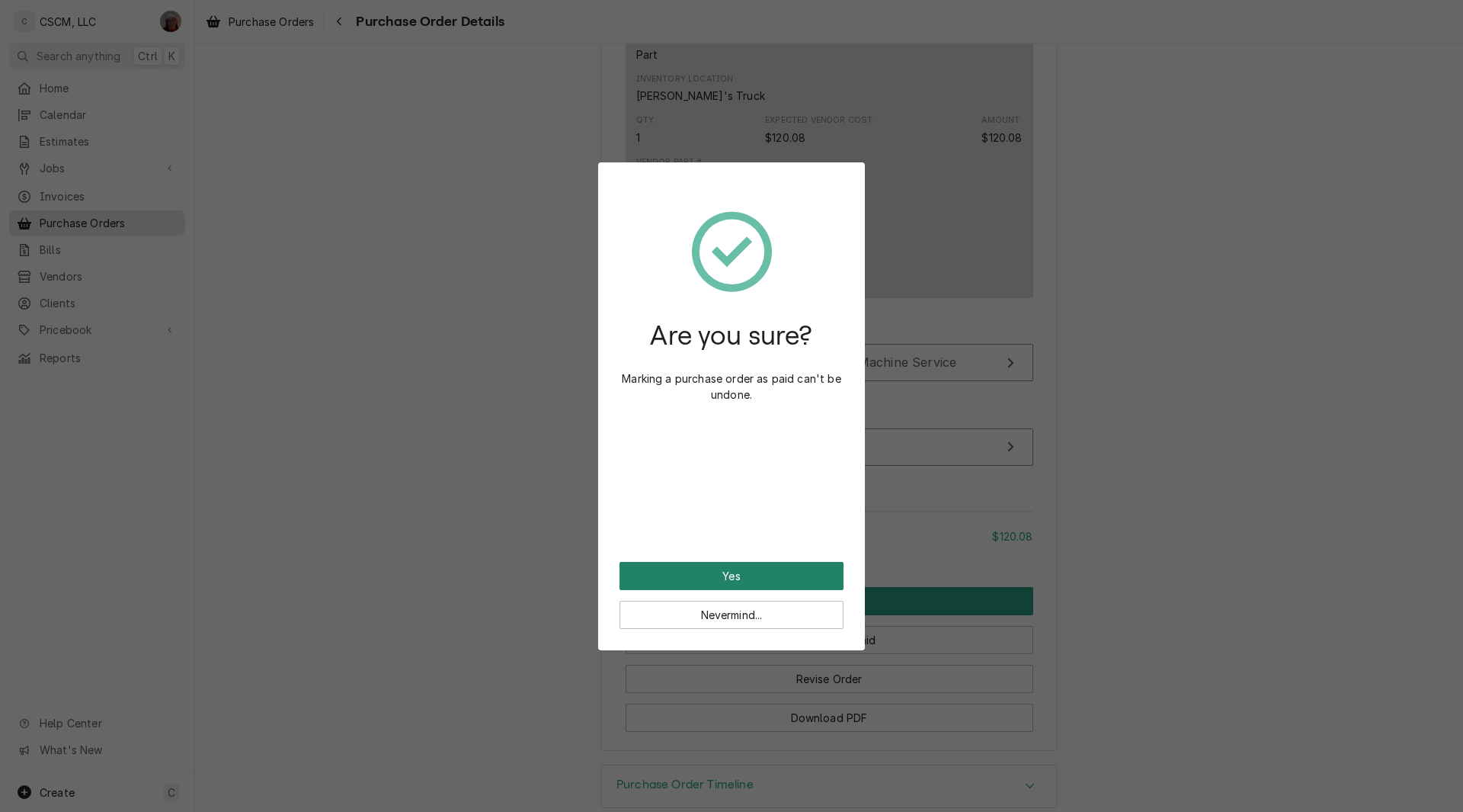
click at [739, 572] on button "Yes" at bounding box center [732, 576] width 224 height 28
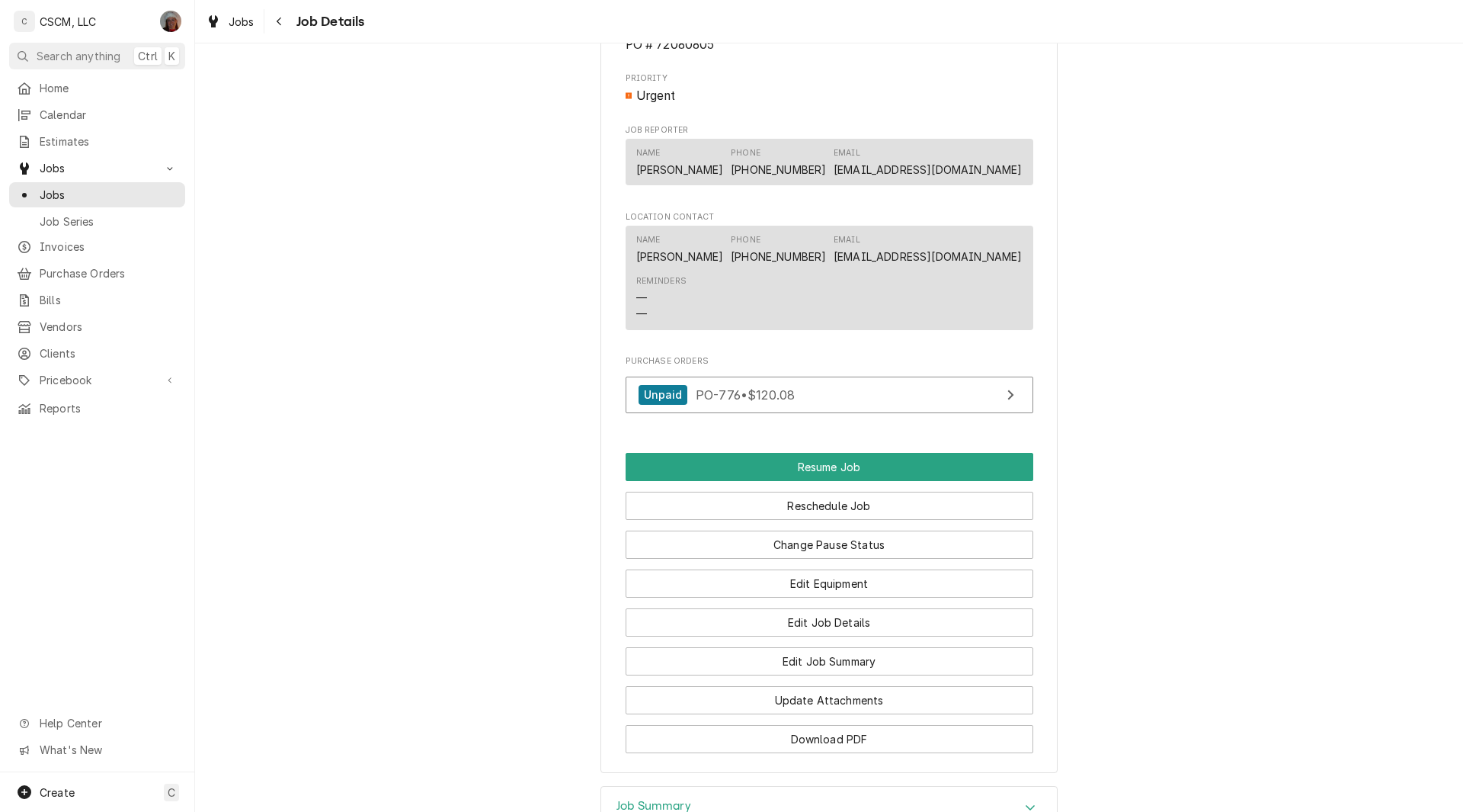
scroll to position [1104, 0]
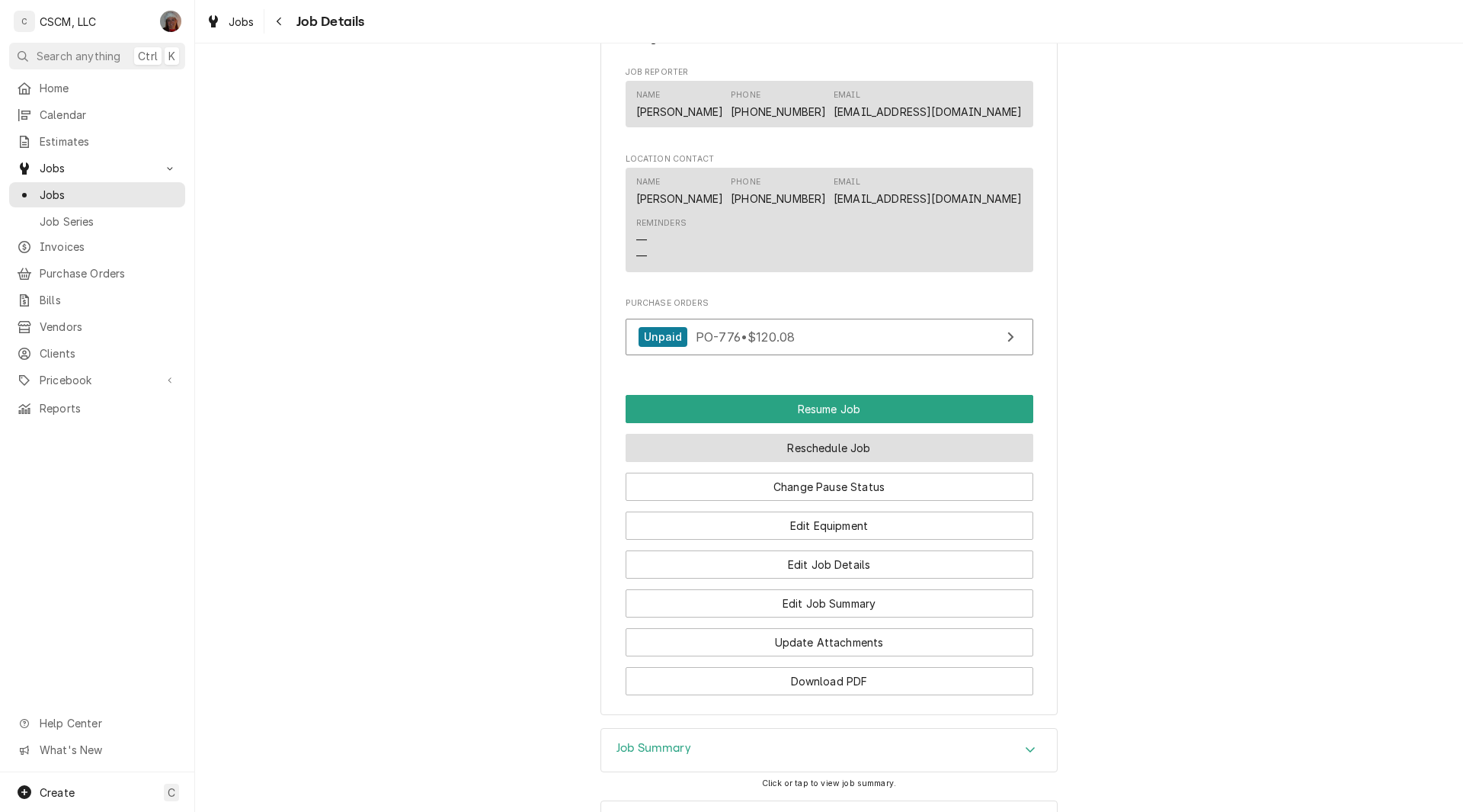
click at [839, 459] on button "Reschedule Job" at bounding box center [829, 448] width 408 height 28
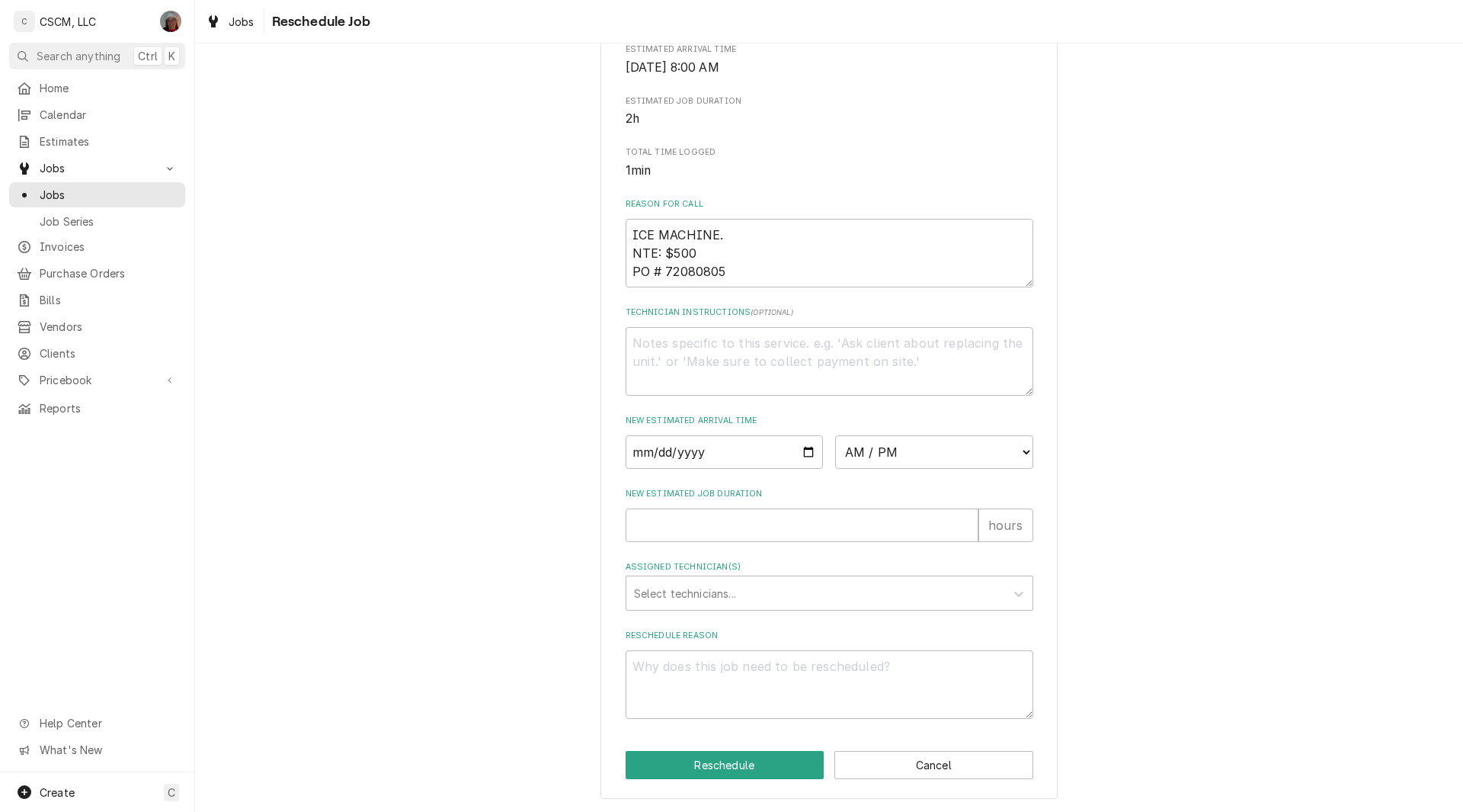
scroll to position [379, 0]
click at [798, 449] on input "Date" at bounding box center [724, 452] width 198 height 33
type input "[DATE]"
type textarea "x"
click at [1018, 455] on select "AM / PM 6:00 AM 6:15 AM 6:30 AM 6:45 AM 7:00 AM 7:15 AM 7:30 AM 7:45 AM 8:00 AM…" at bounding box center [934, 452] width 198 height 33
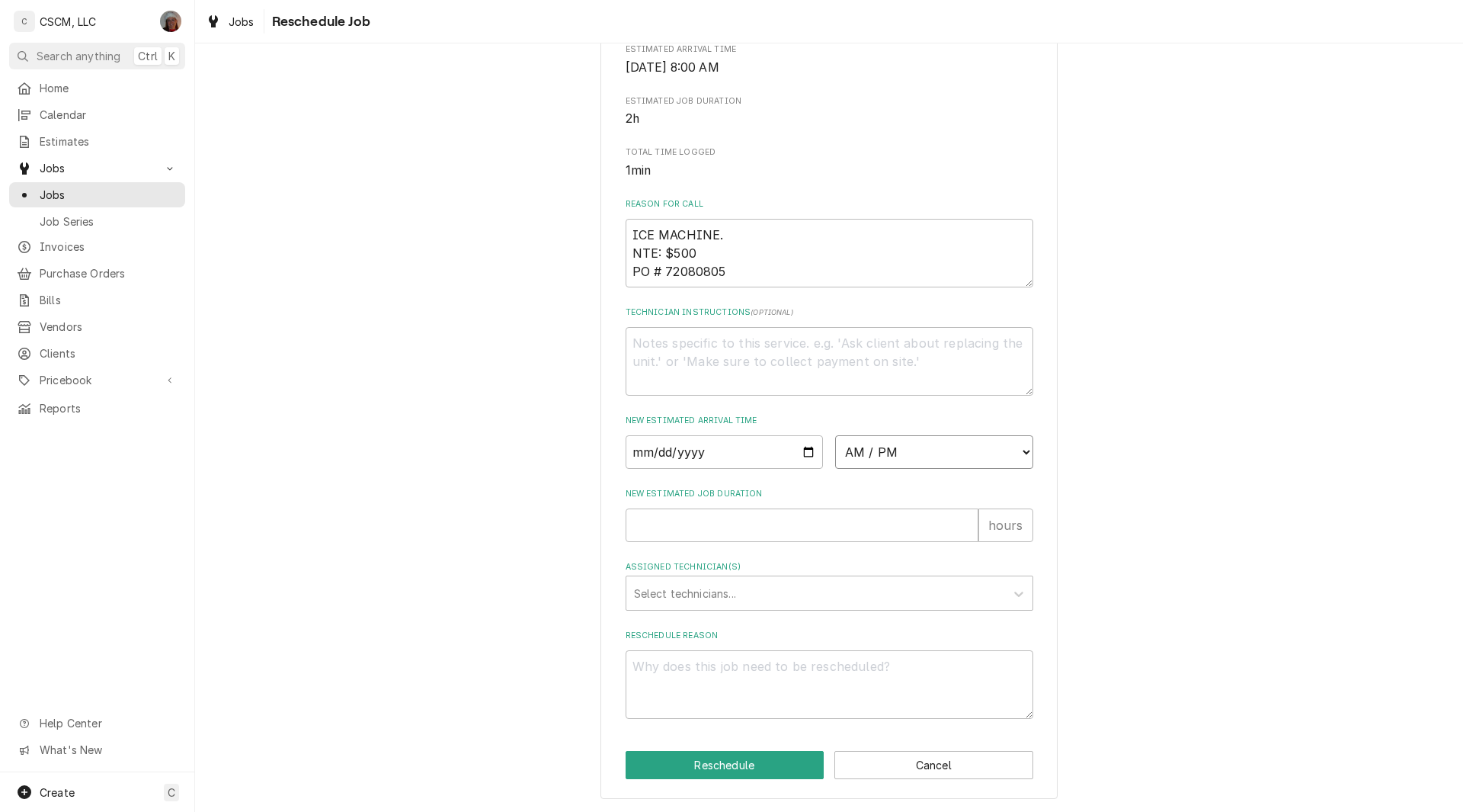
select select "15:00:00"
click at [835, 435] on select "AM / PM 6:00 AM 6:15 AM 6:30 AM 6:45 AM 7:00 AM 7:15 AM 7:30 AM 7:45 AM 8:00 AM…" at bounding box center [934, 452] width 198 height 33
type textarea "x"
type input "1"
click at [964, 524] on input "1" at bounding box center [802, 525] width 353 height 33
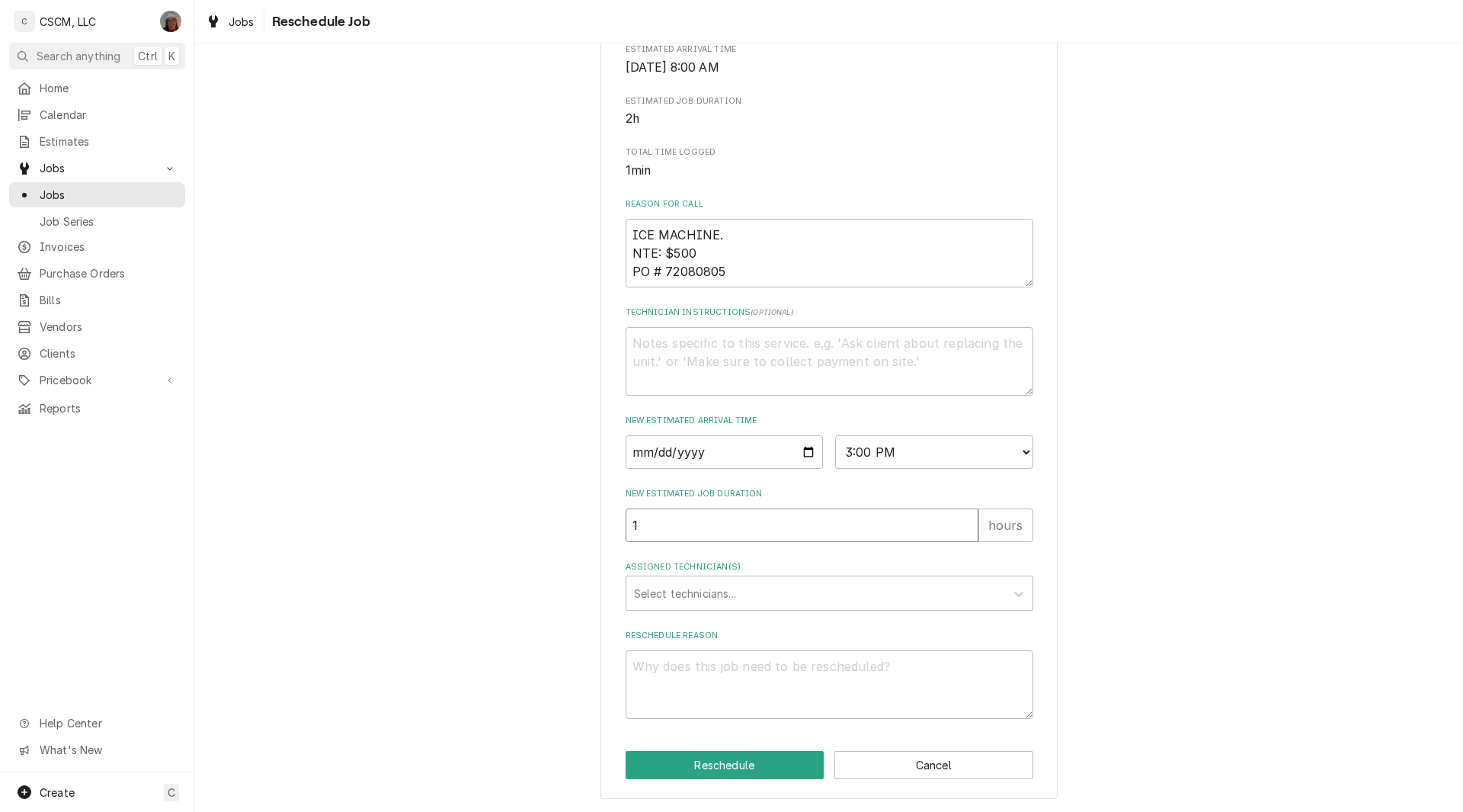
type textarea "x"
type input "2"
click at [964, 524] on input "2" at bounding box center [802, 525] width 353 height 33
click at [728, 594] on div "Assigned Technician(s)" at bounding box center [816, 592] width 363 height 28
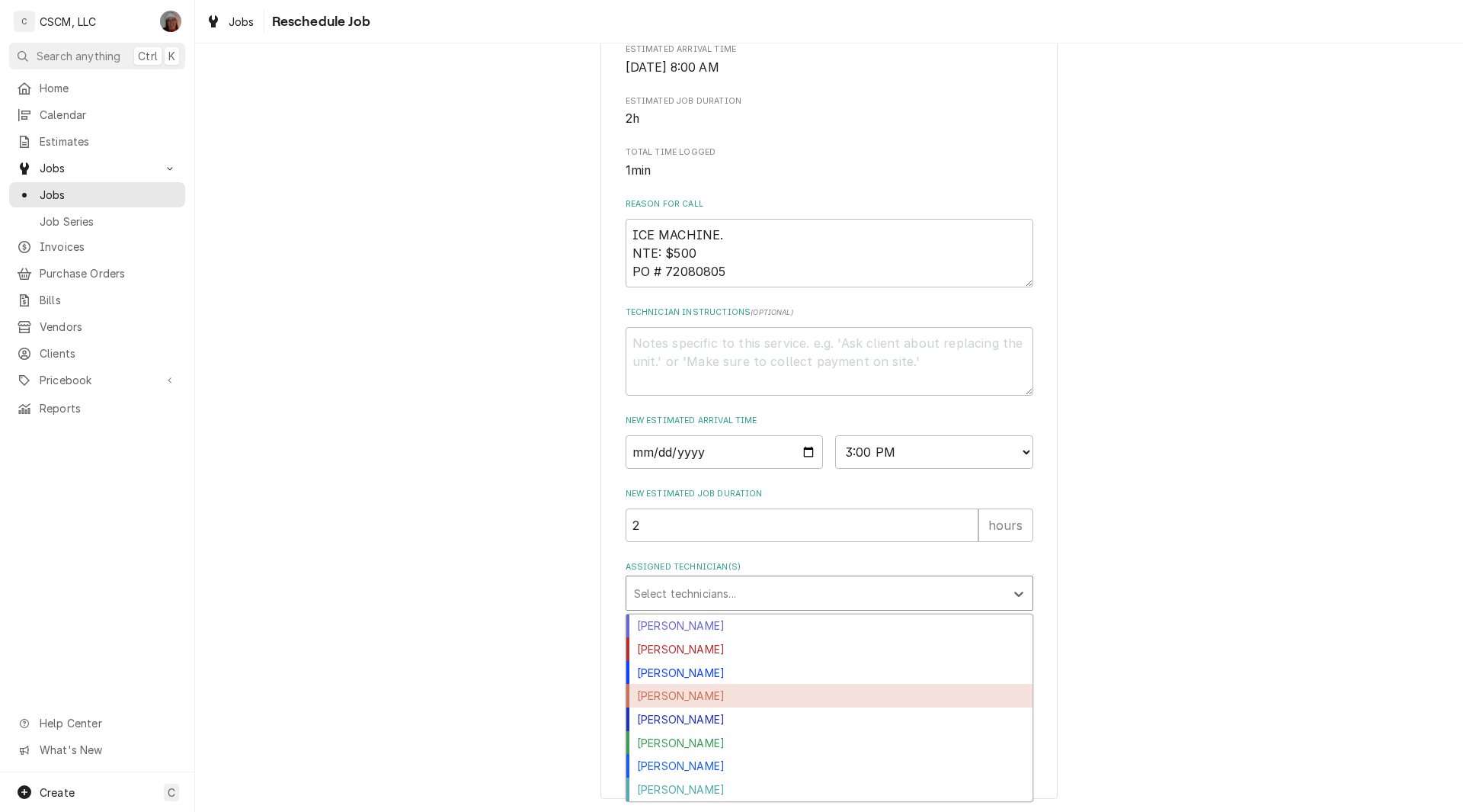
click at [699, 695] on div "Jonnie Pakovich" at bounding box center [829, 695] width 406 height 24
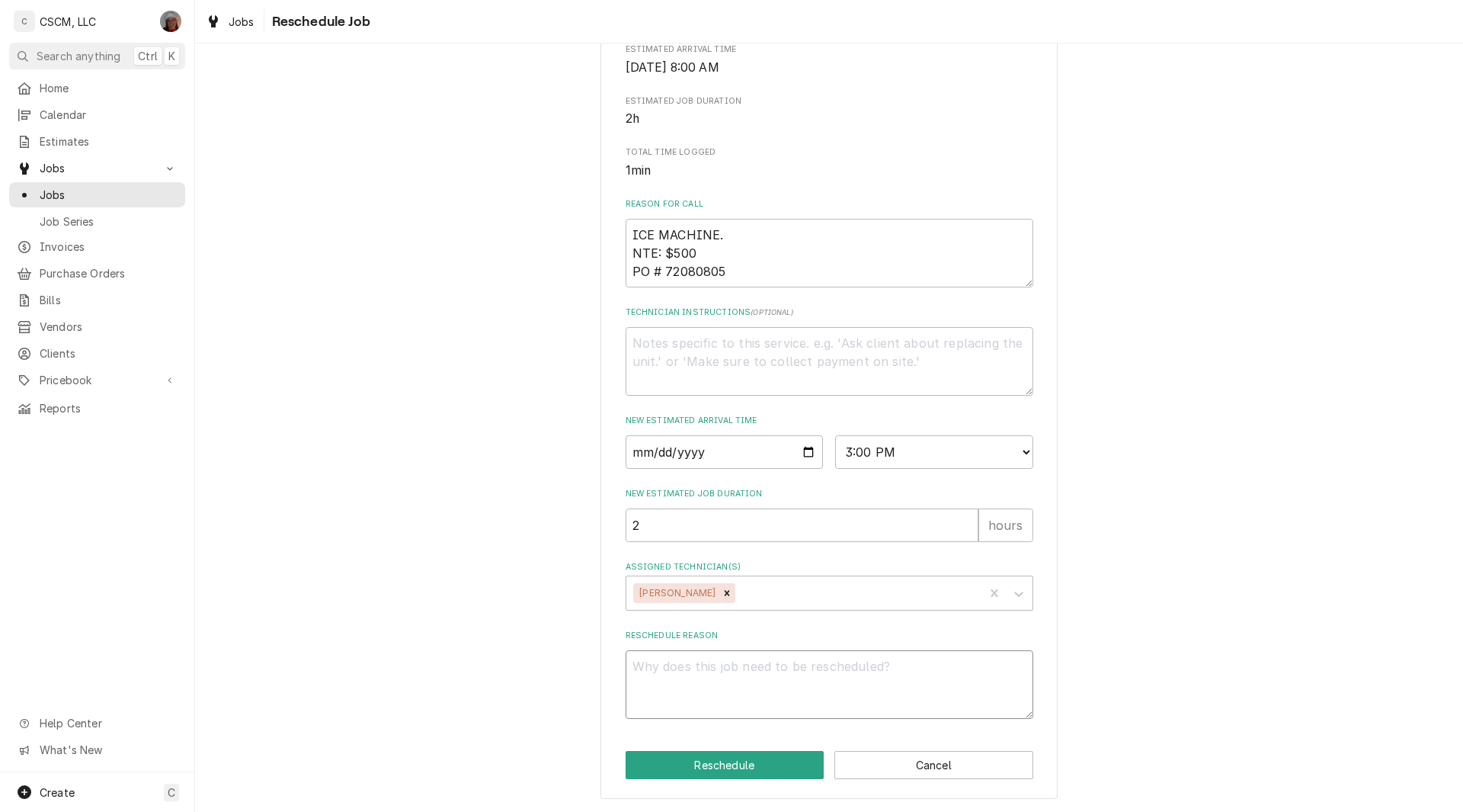
click at [676, 682] on textarea "Reschedule Reason" at bounding box center [829, 684] width 408 height 69
type textarea "x"
type textarea "p"
type textarea "x"
type textarea "pi"
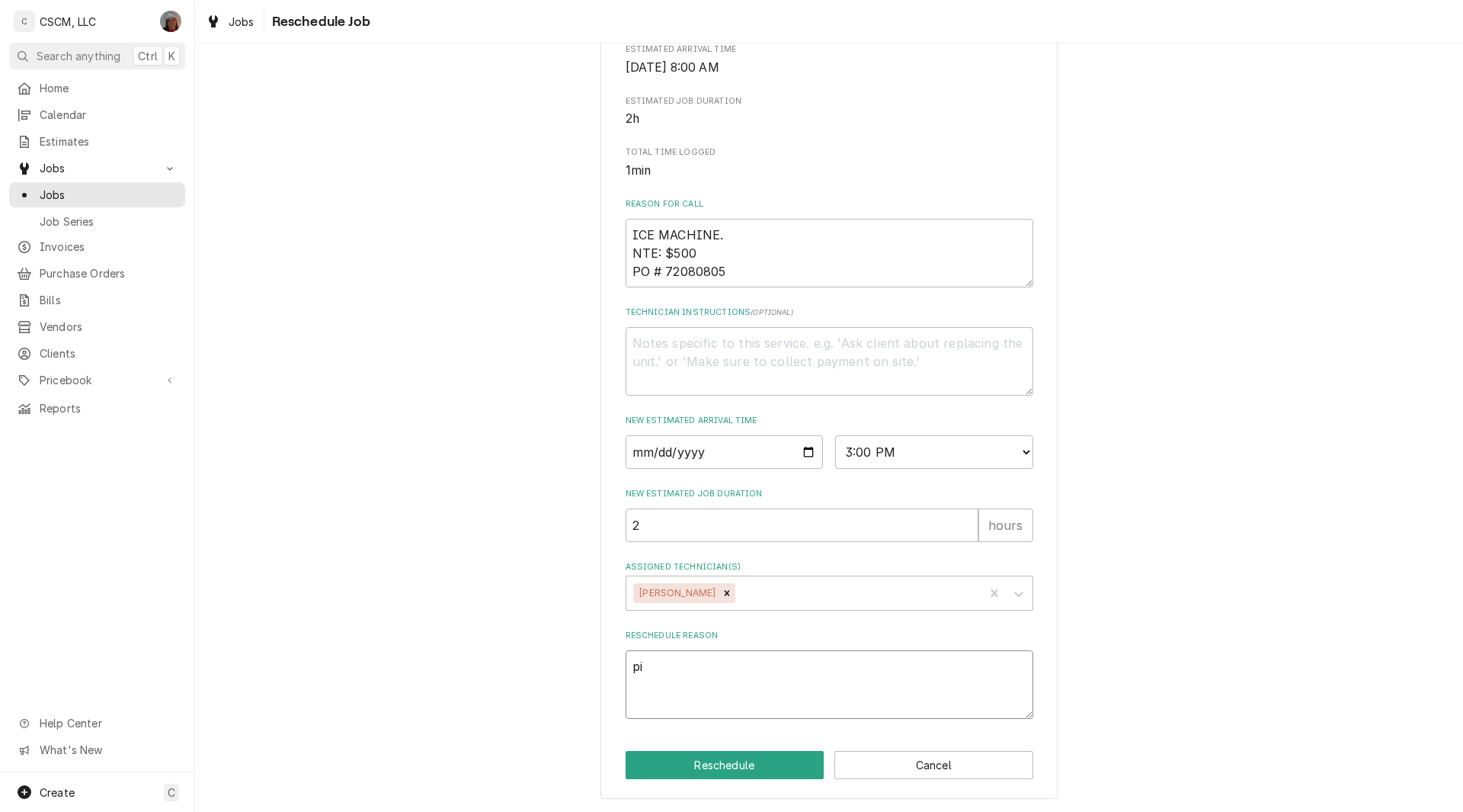
type textarea "x"
type textarea "pic"
type textarea "x"
type textarea "pick"
type textarea "x"
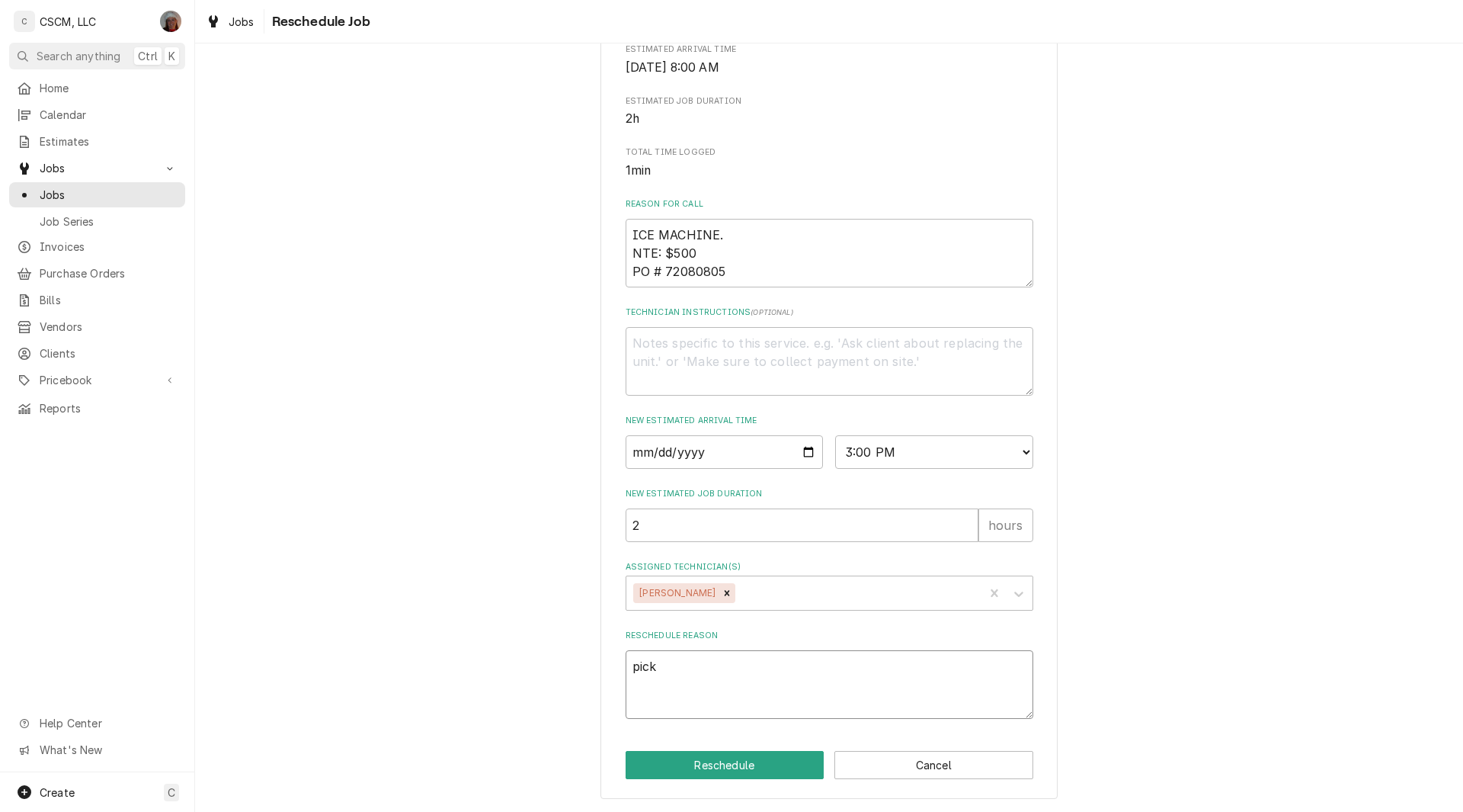
type textarea "picke"
type textarea "x"
type textarea "picked"
type textarea "x"
type textarea "picked"
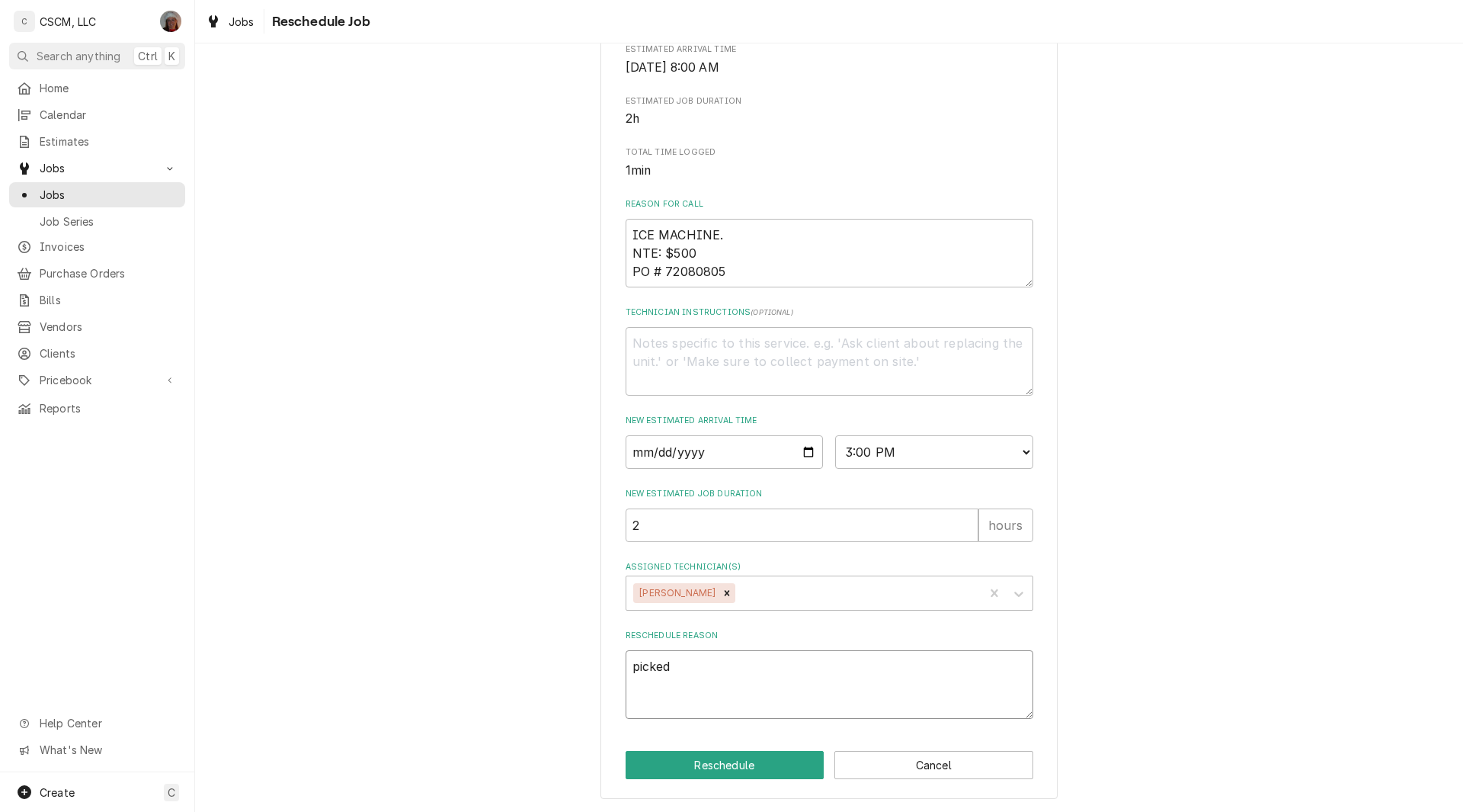
type textarea "x"
type textarea "picked up"
type textarea "x"
type textarea "picked up"
type textarea "x"
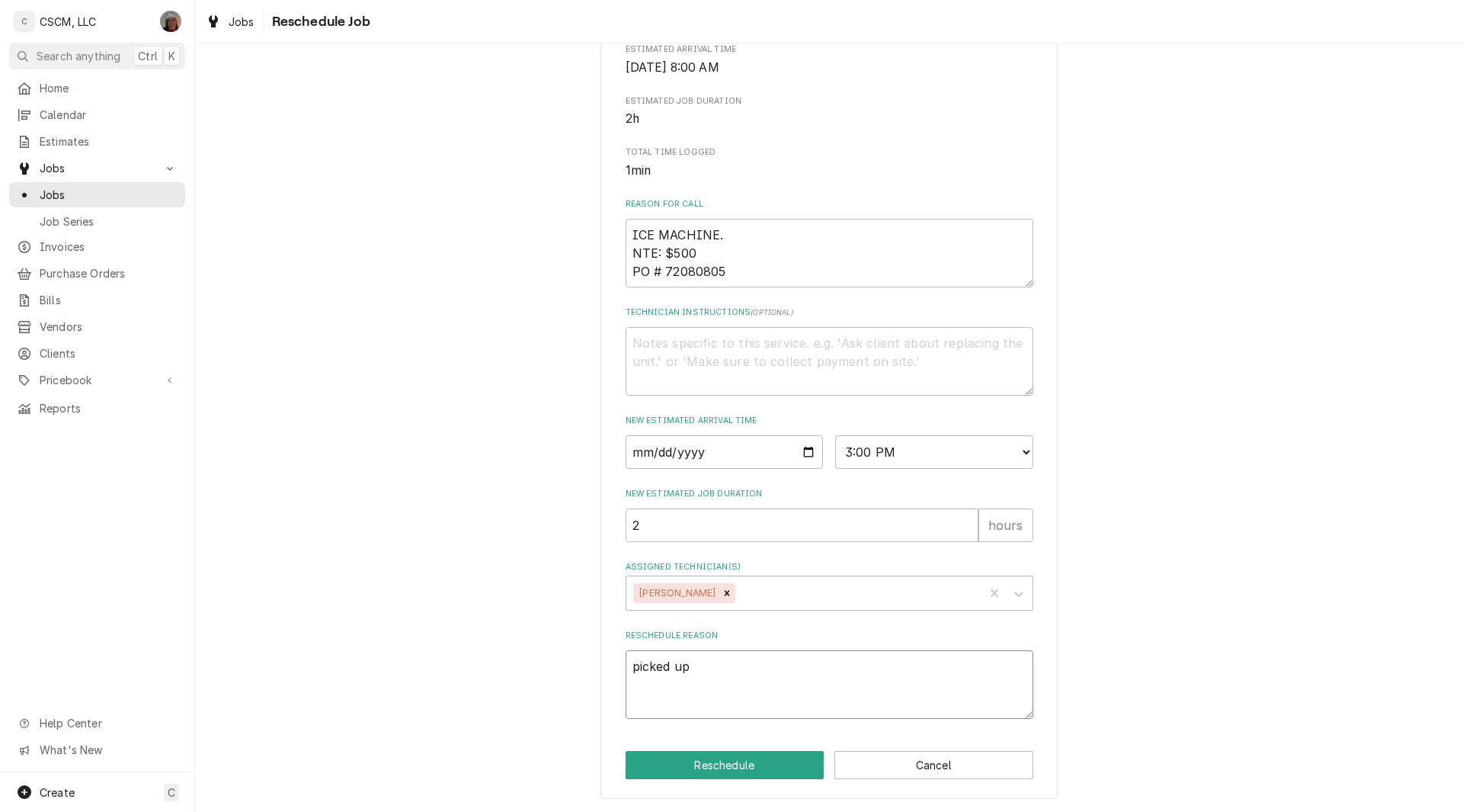
type textarea "picked up p"
type textarea "x"
type textarea "picked up pa"
type textarea "x"
type textarea "picked up par"
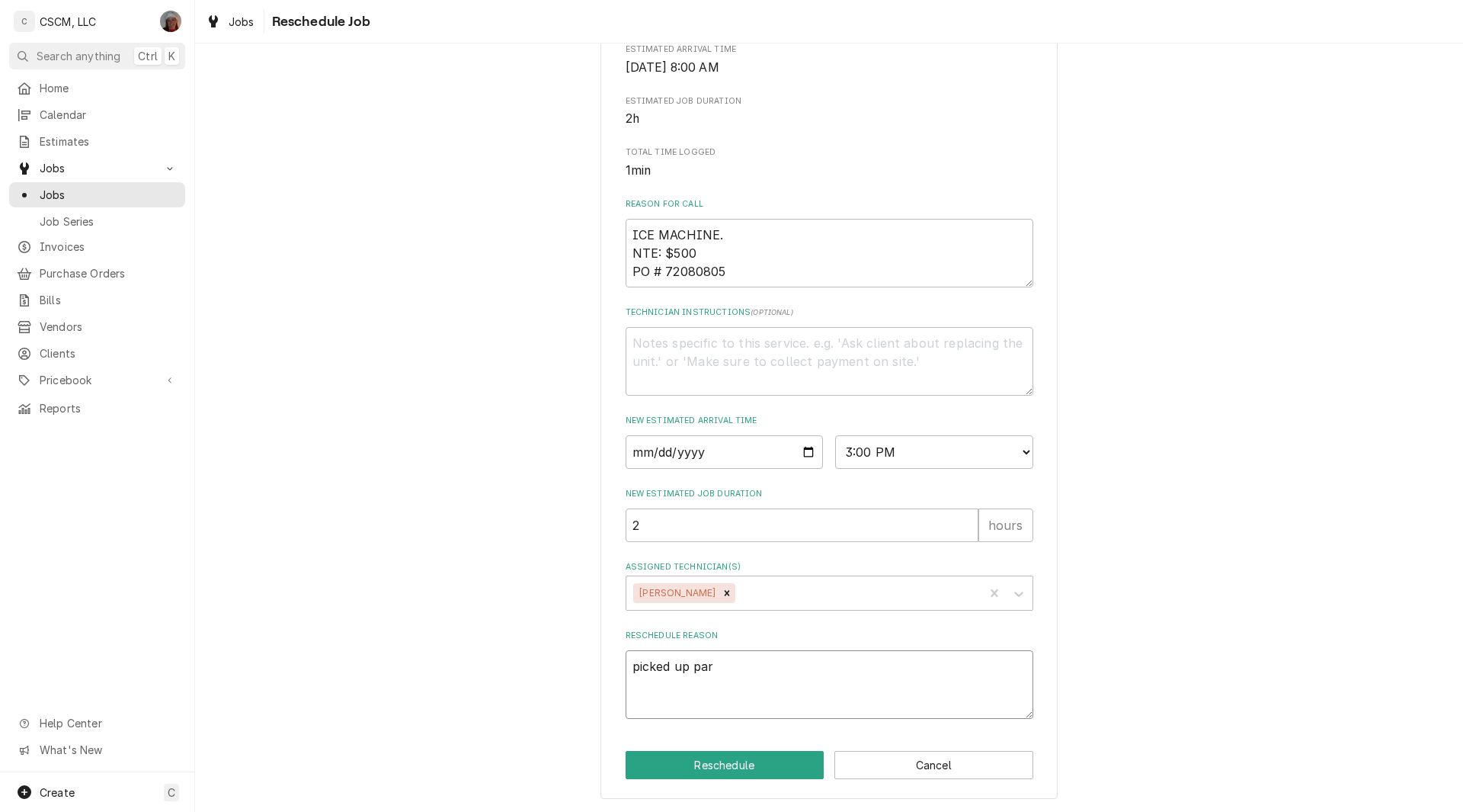
type textarea "x"
type textarea "picked up part"
type textarea "x"
type textarea "picked up part"
type textarea "x"
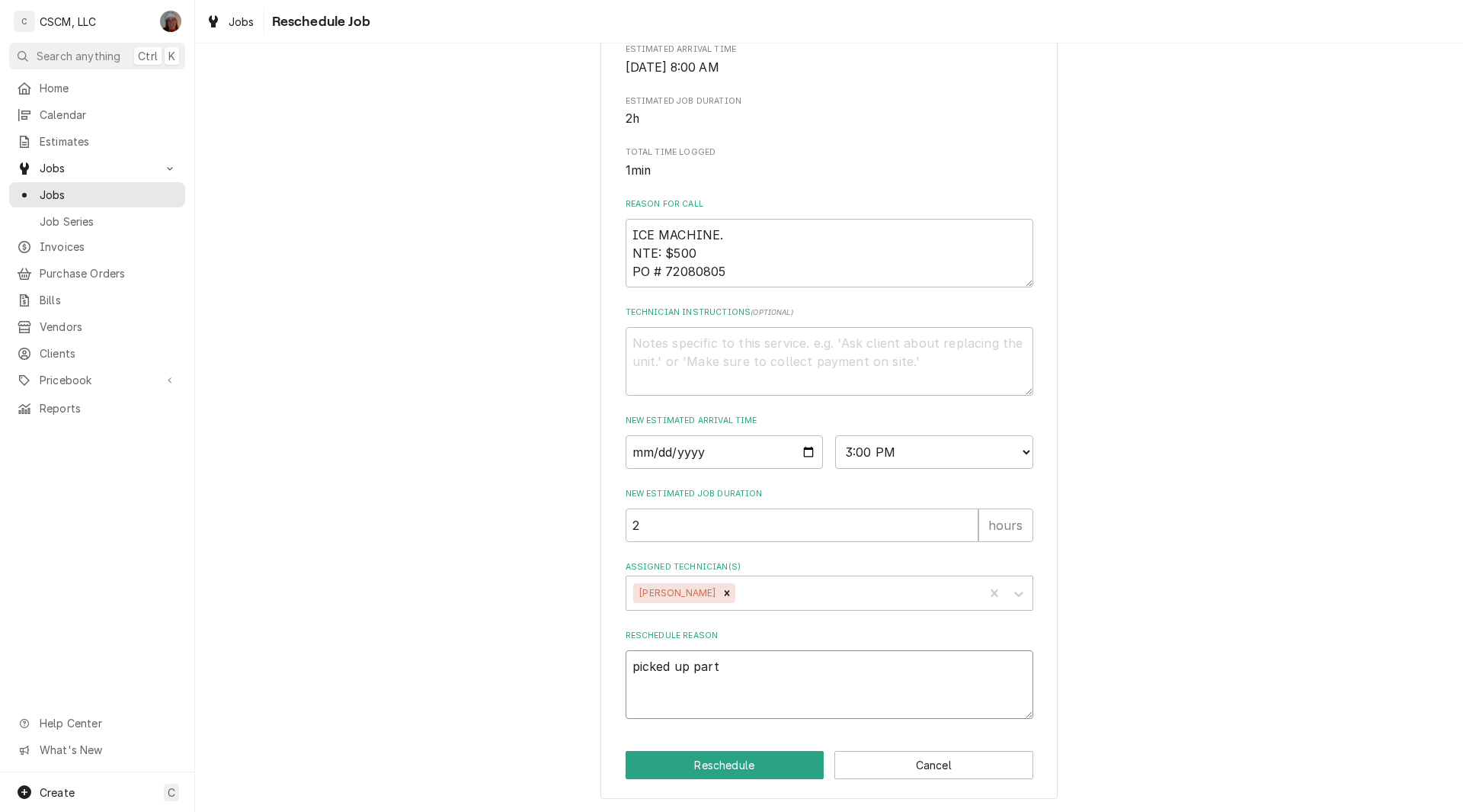
type textarea "picked up part i"
type textarea "x"
type textarea "picked up part in"
type textarea "x"
type textarea "picked up part in"
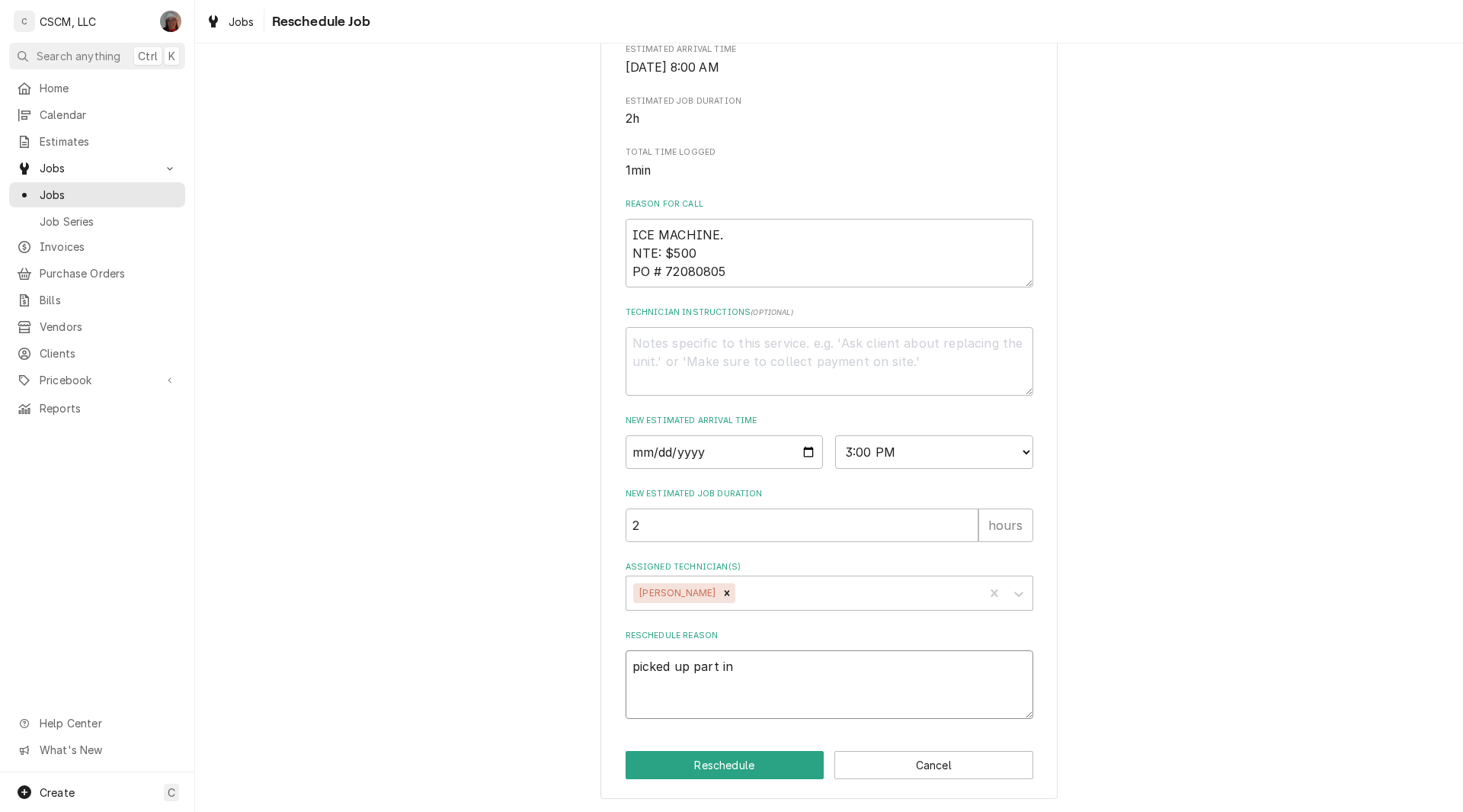
type textarea "x"
type textarea "picked up part in s"
type textarea "x"
type textarea "picked up part in"
type textarea "x"
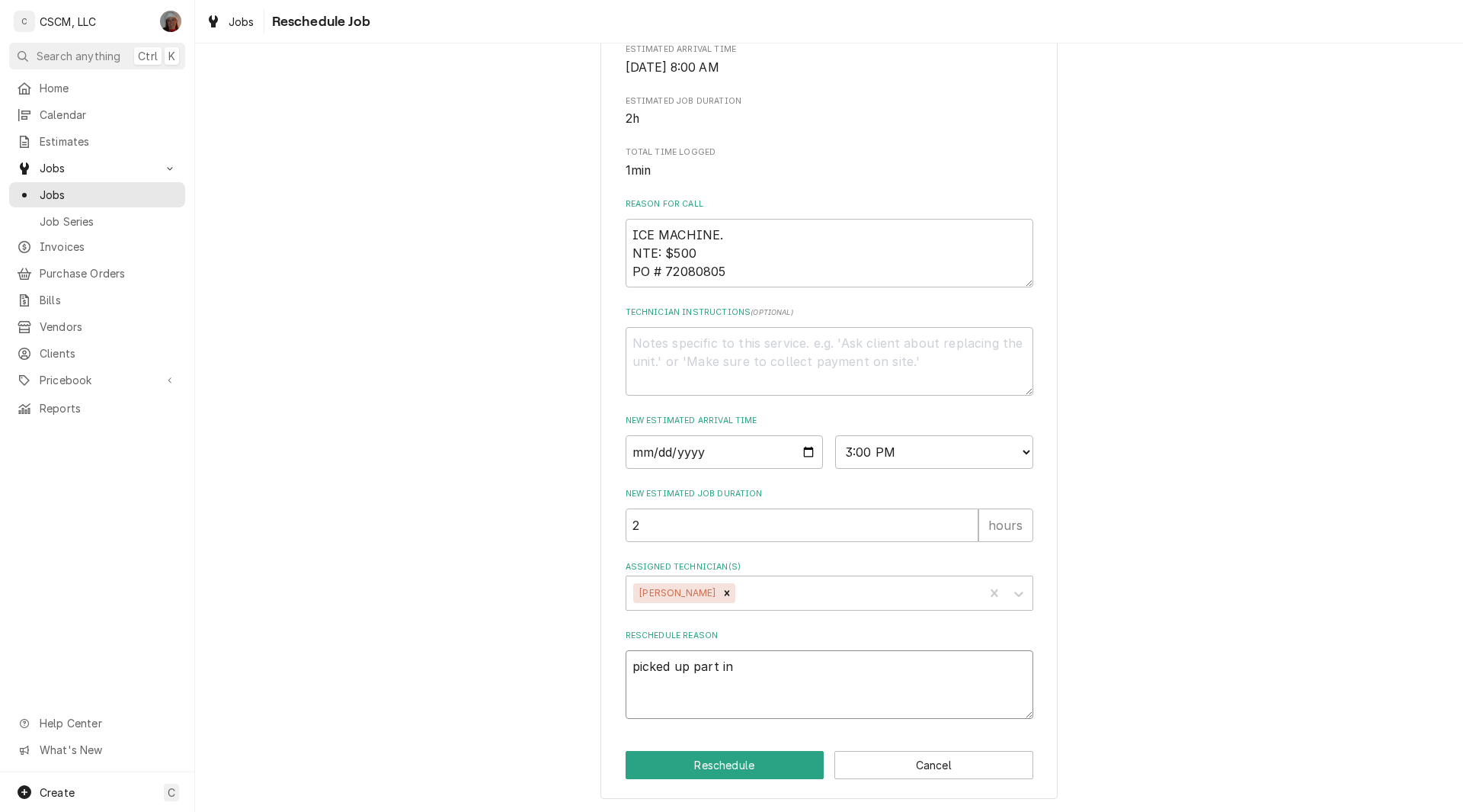
type textarea "picked up part in S"
type textarea "x"
type textarea "picked up part in ST"
type textarea "x"
type textarea "picked up part in STL"
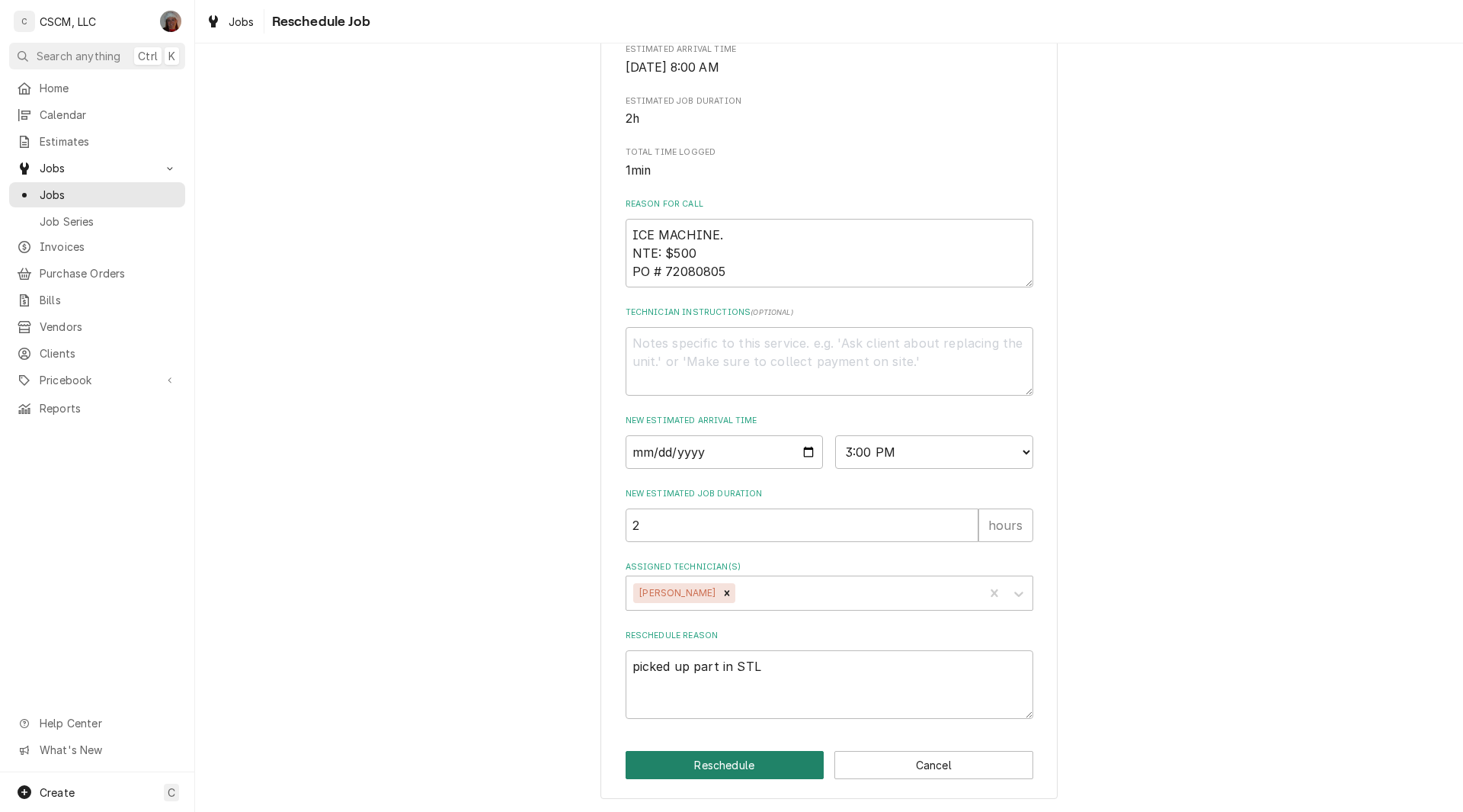
click at [714, 764] on button "Reschedule" at bounding box center [725, 765] width 199 height 28
type textarea "x"
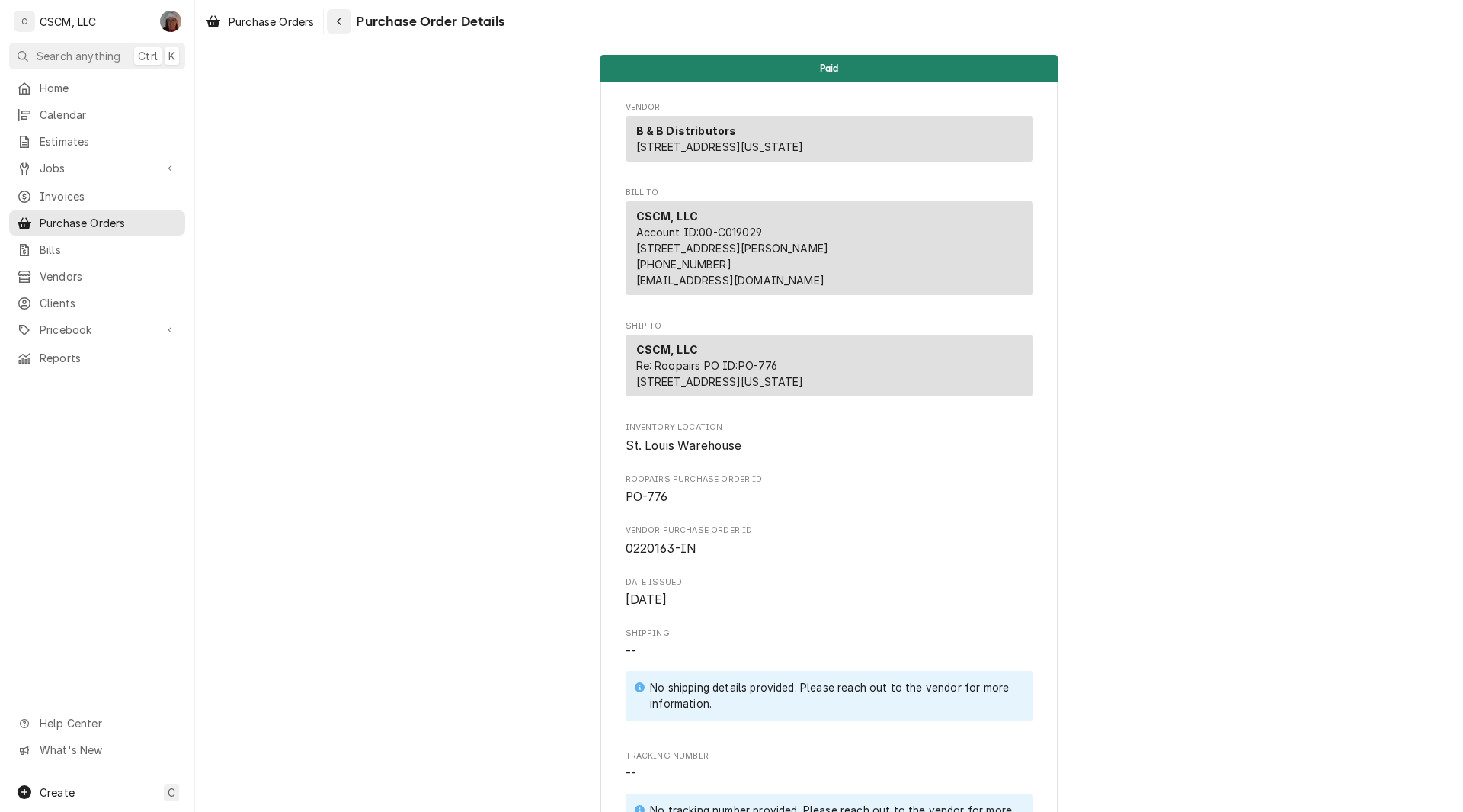
click at [333, 27] on div "Navigate back" at bounding box center [339, 21] width 15 height 15
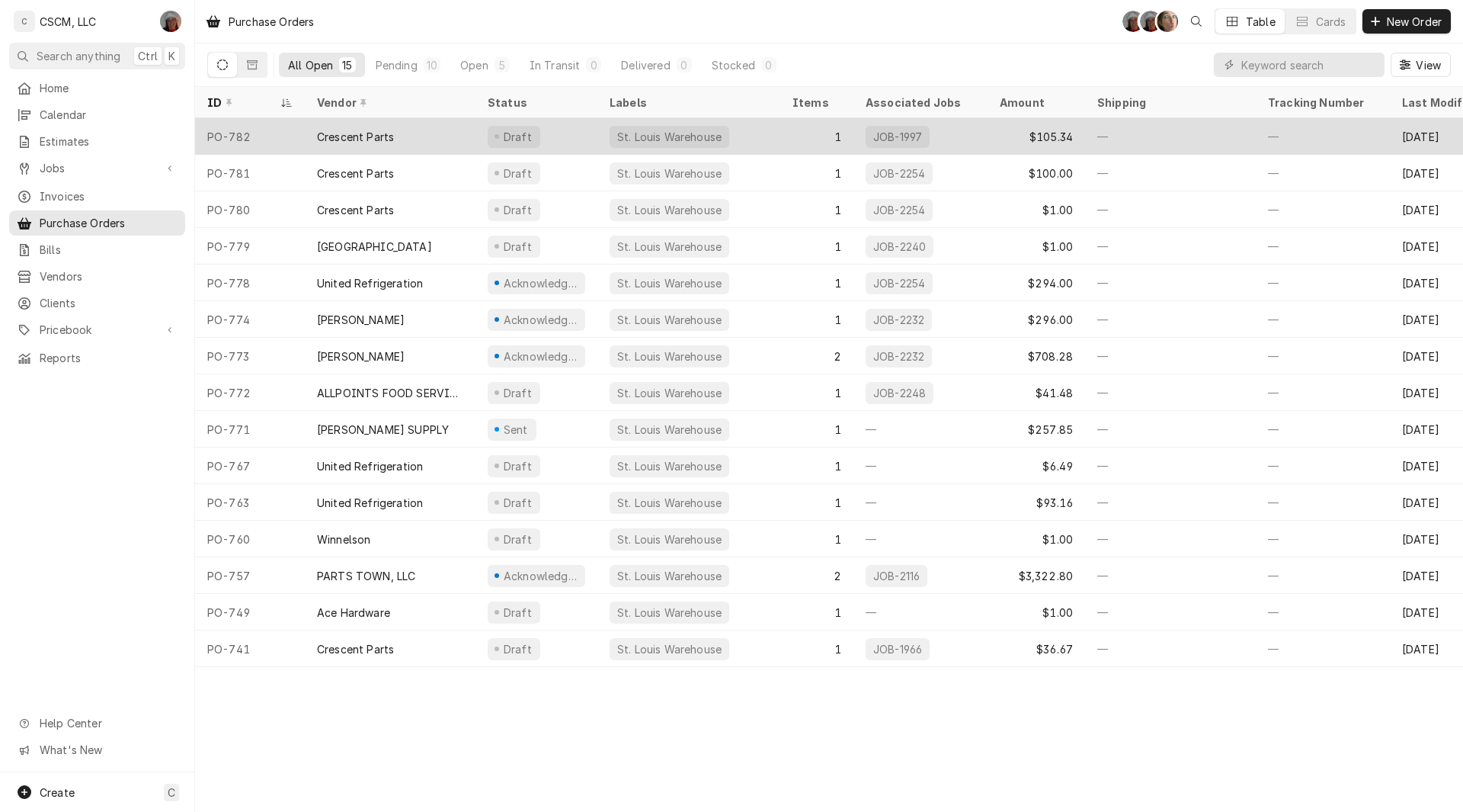
click at [293, 148] on div "PO-782" at bounding box center [250, 137] width 110 height 36
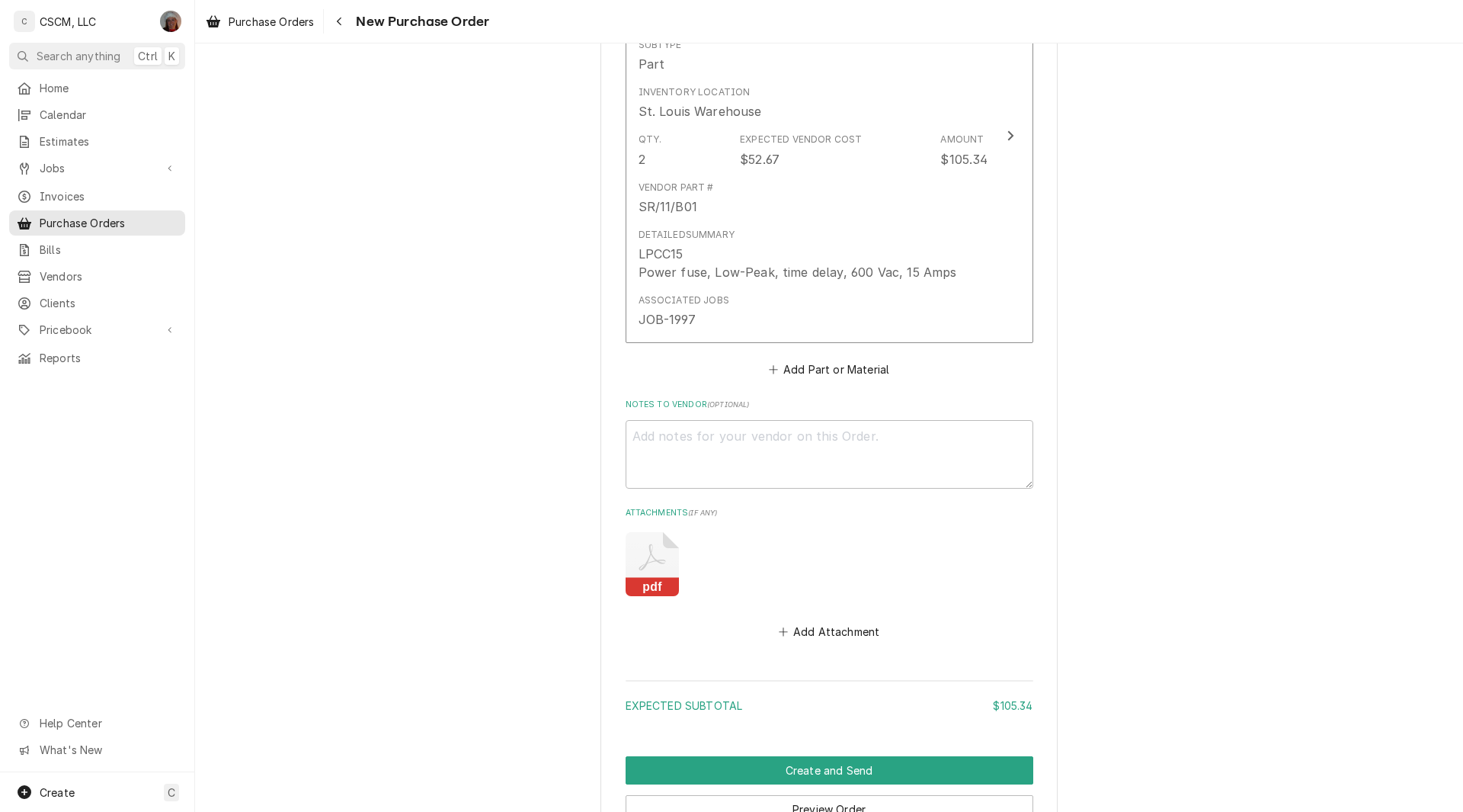
scroll to position [695, 0]
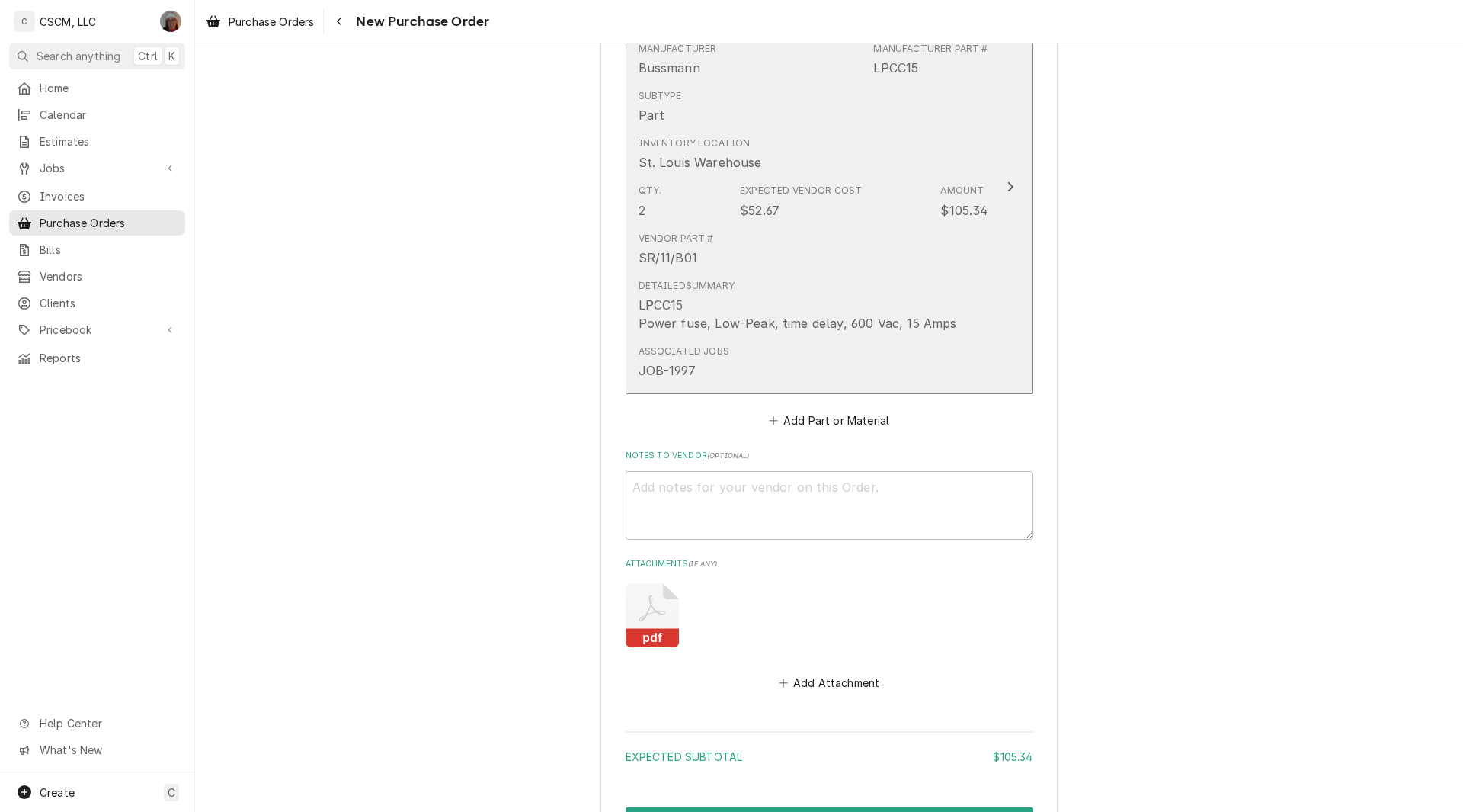
click at [1021, 189] on button "Short Description Power fuse, Low-Peak, time delay, 600 Vac, 15 Amps Manufactur…" at bounding box center [829, 187] width 408 height 415
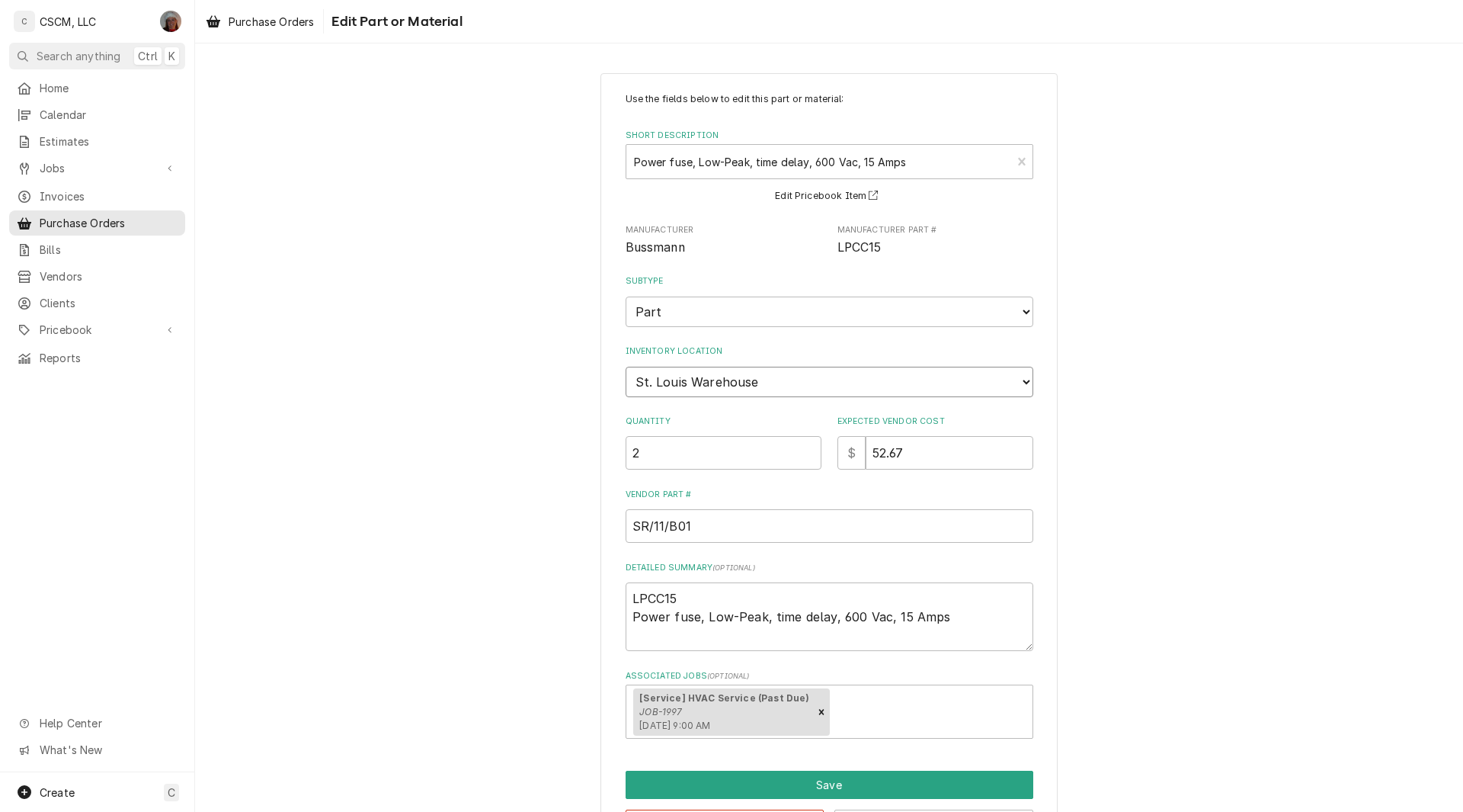
click at [1020, 382] on select "Choose a location... Chris's Truck Colorado Main Warehouse Izaia's Truck Jimmy'…" at bounding box center [829, 382] width 408 height 31
click at [869, 776] on button "Save" at bounding box center [829, 784] width 408 height 28
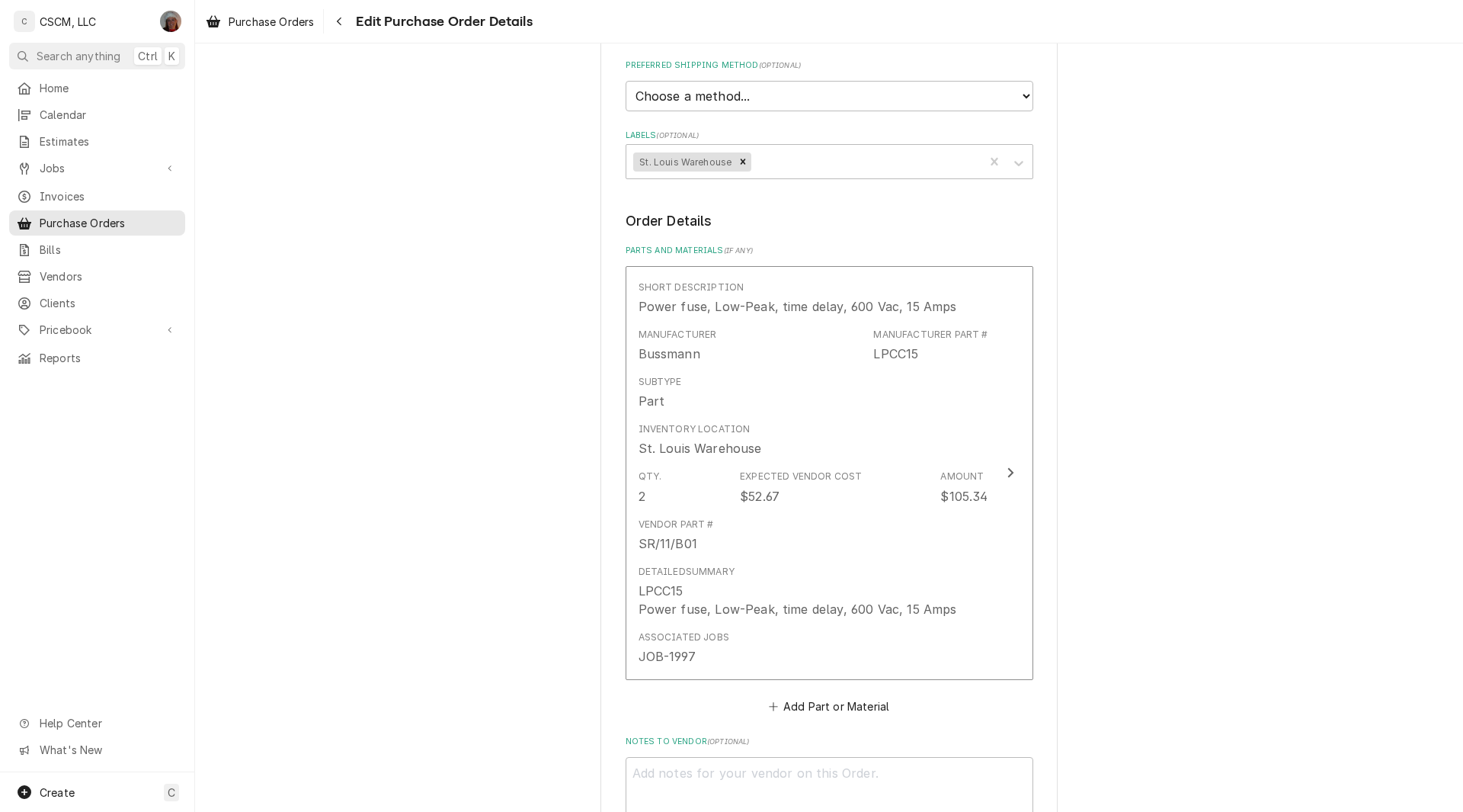
scroll to position [382, 0]
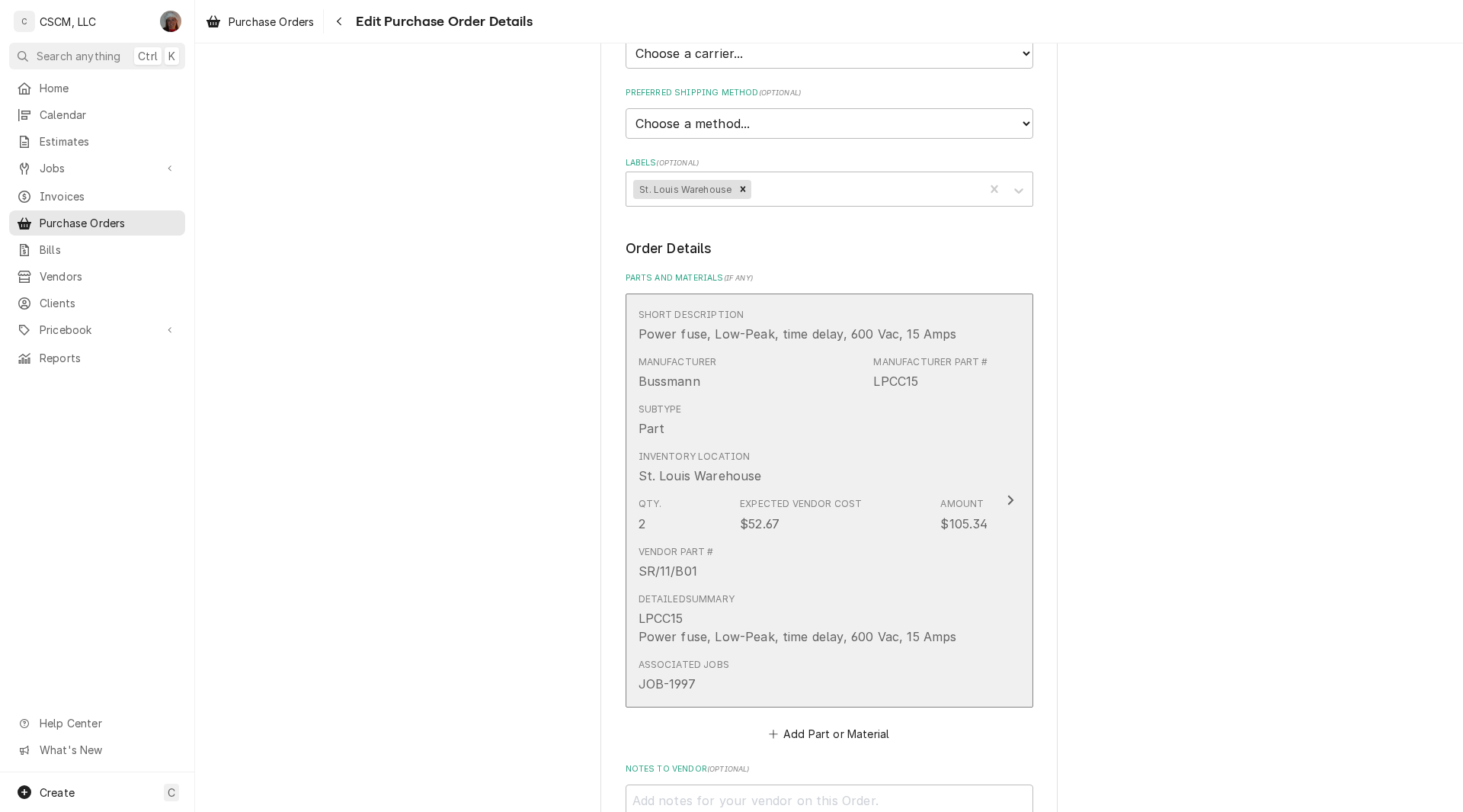
click at [922, 467] on div "Inventory Location St. Louis Warehouse" at bounding box center [814, 468] width 350 height 47
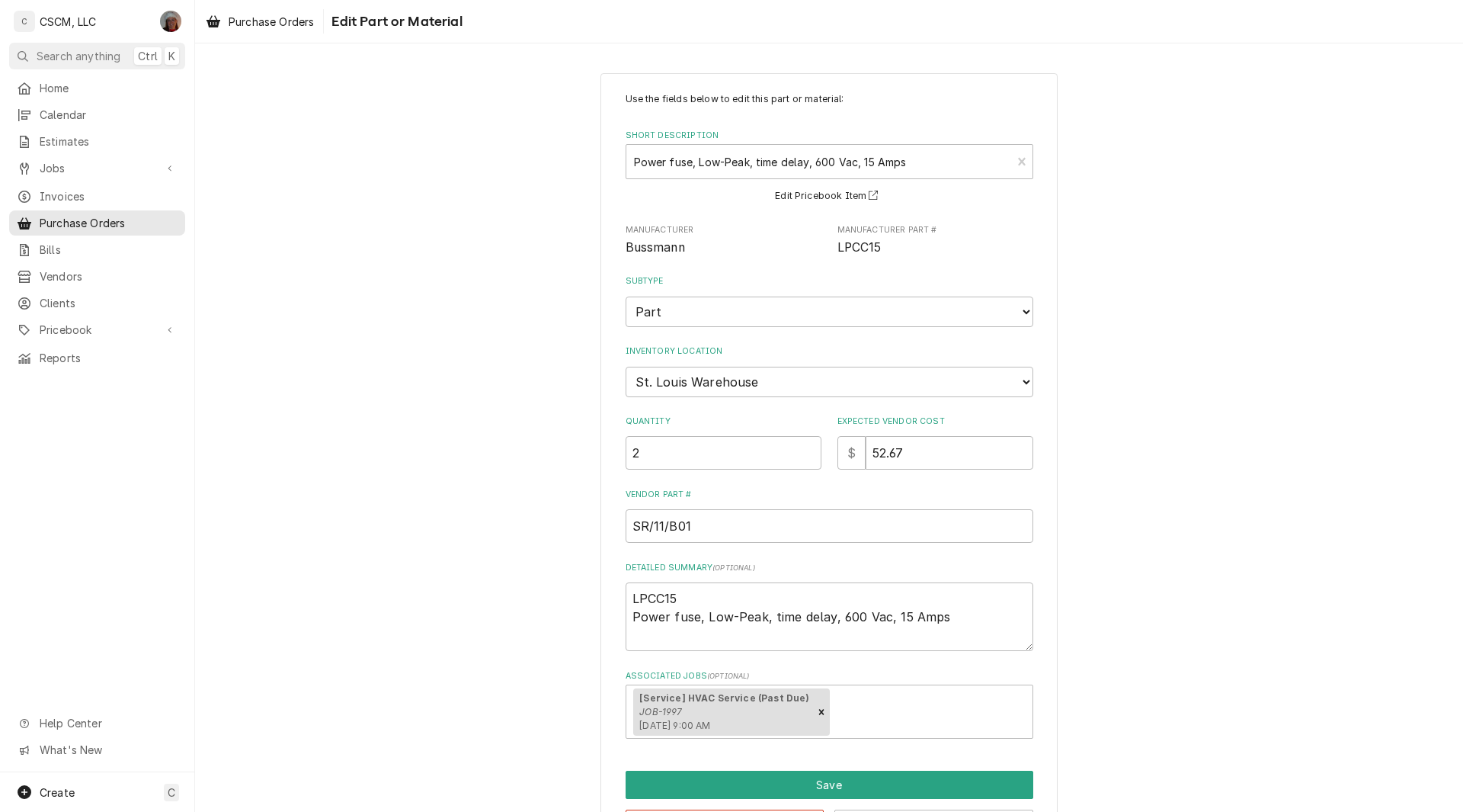
scroll to position [58, 0]
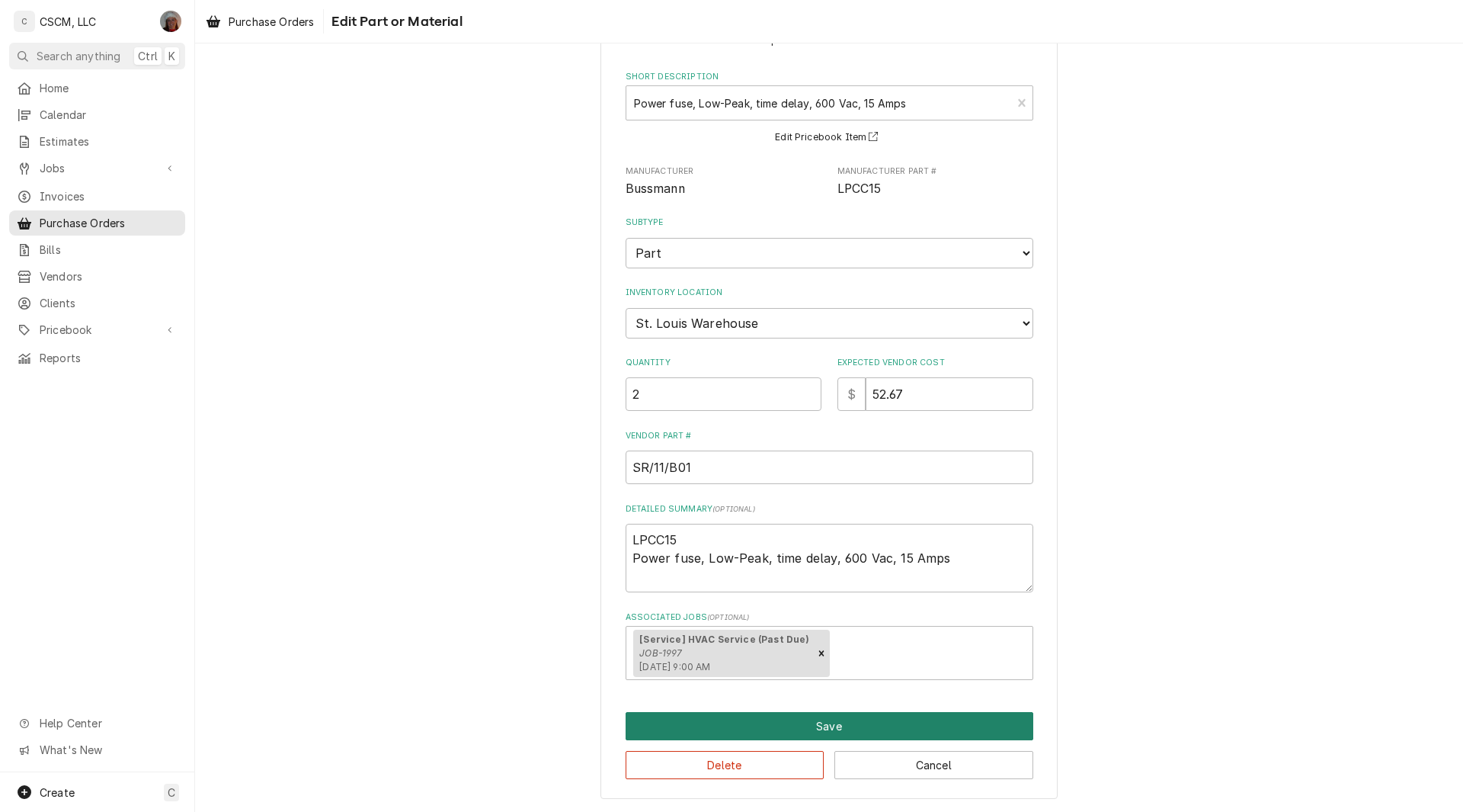
click at [902, 726] on button "Save" at bounding box center [829, 726] width 408 height 28
type textarea "x"
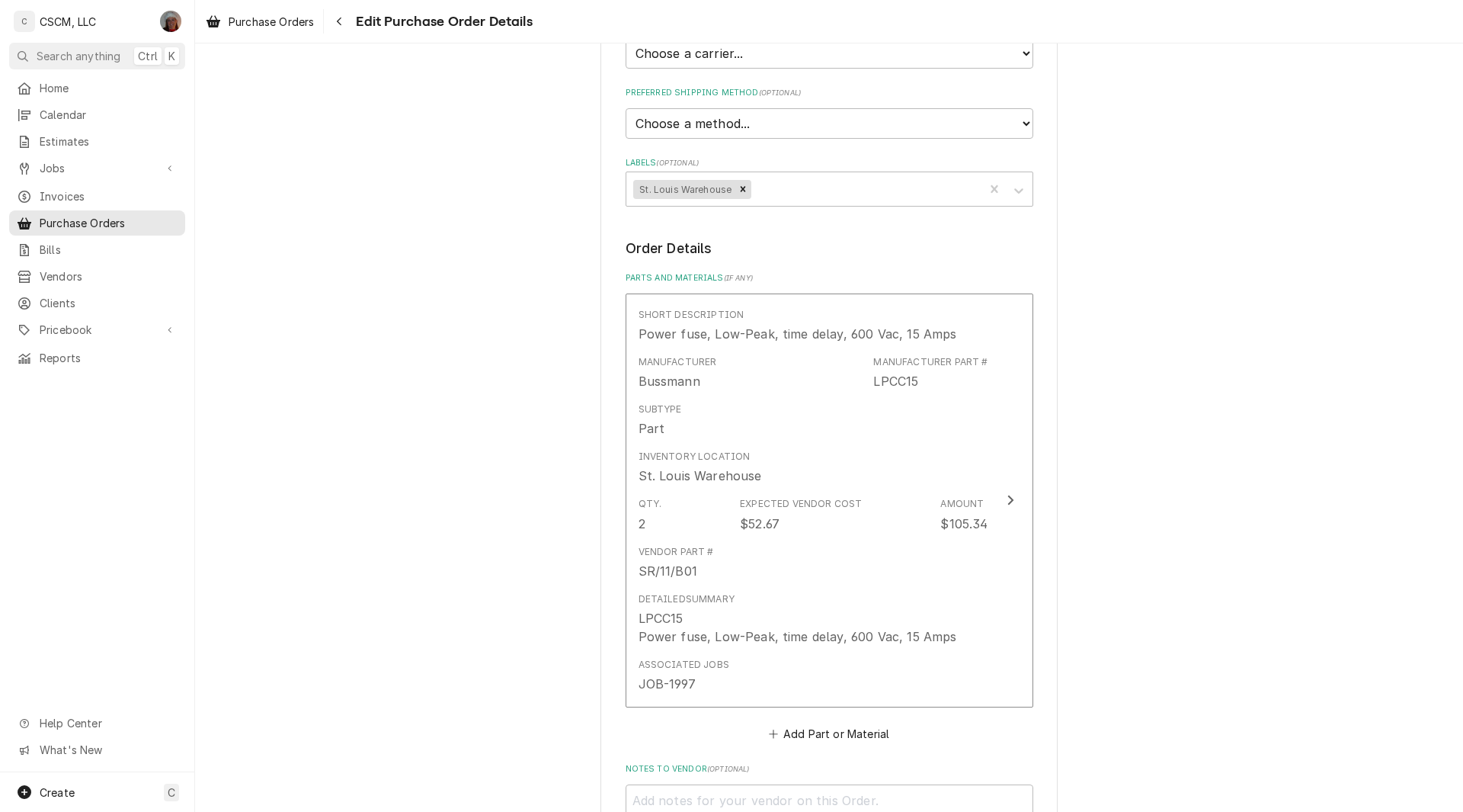
scroll to position [900, 0]
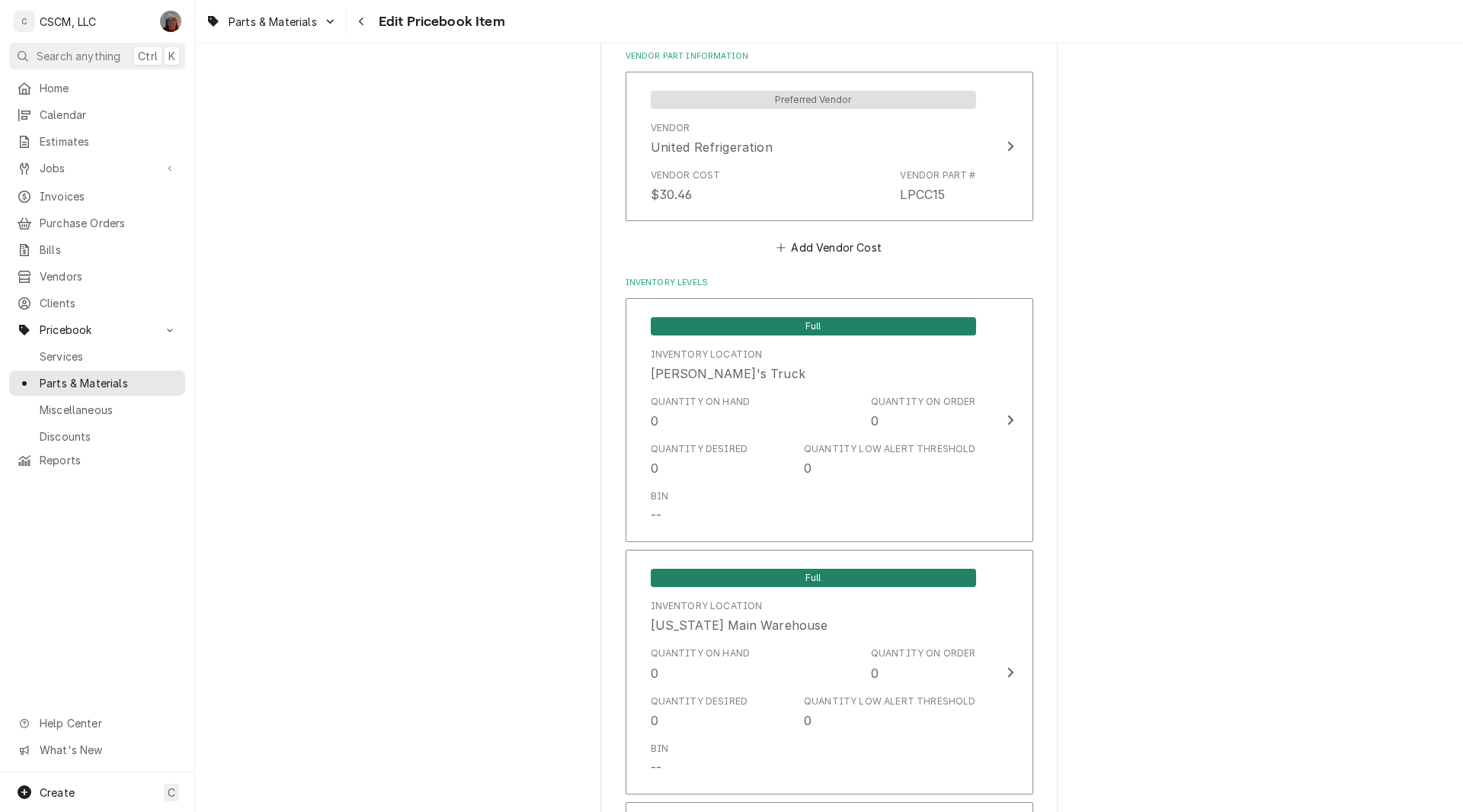
scroll to position [1144, 0]
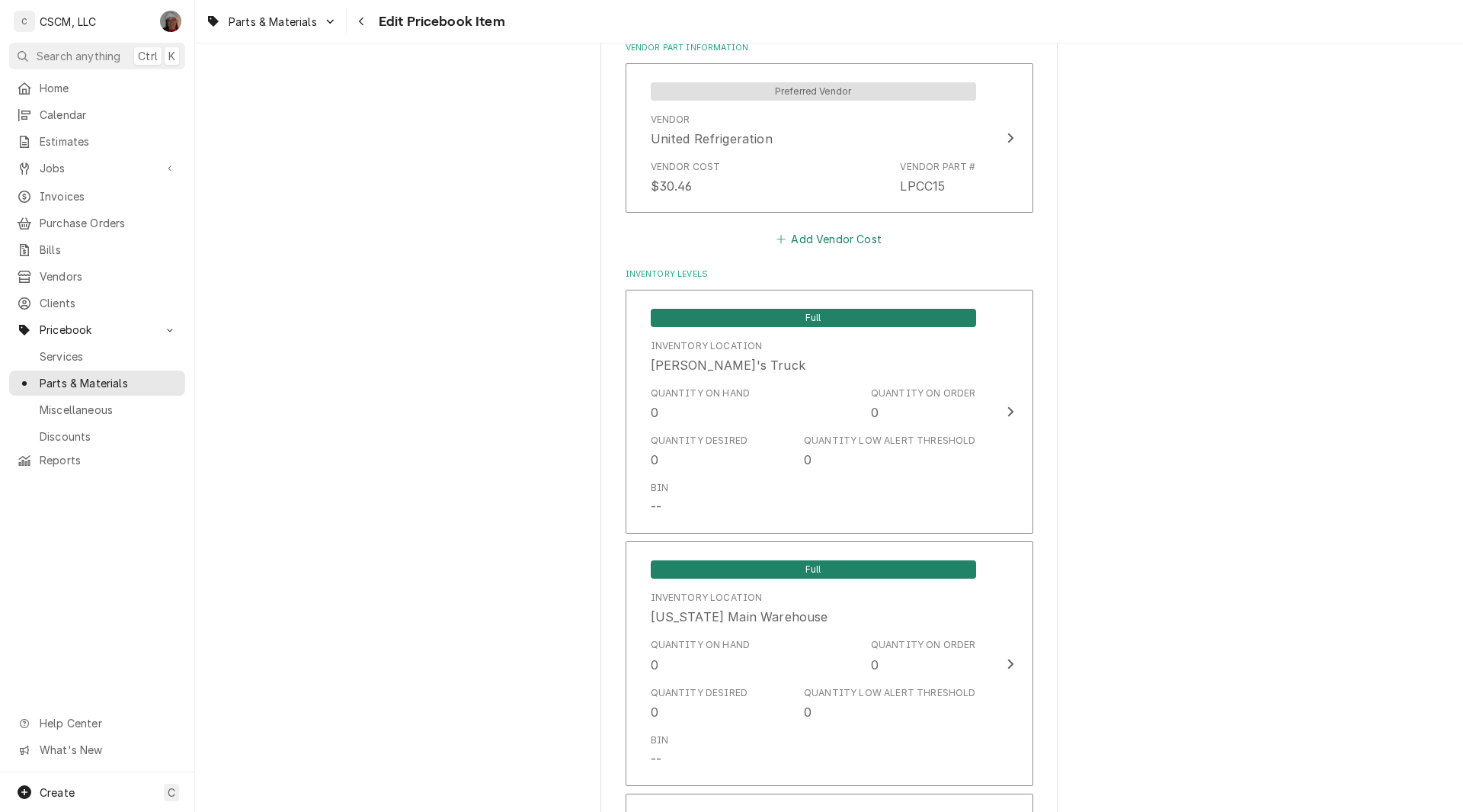
click at [803, 243] on button "Add Vendor Cost" at bounding box center [829, 239] width 111 height 21
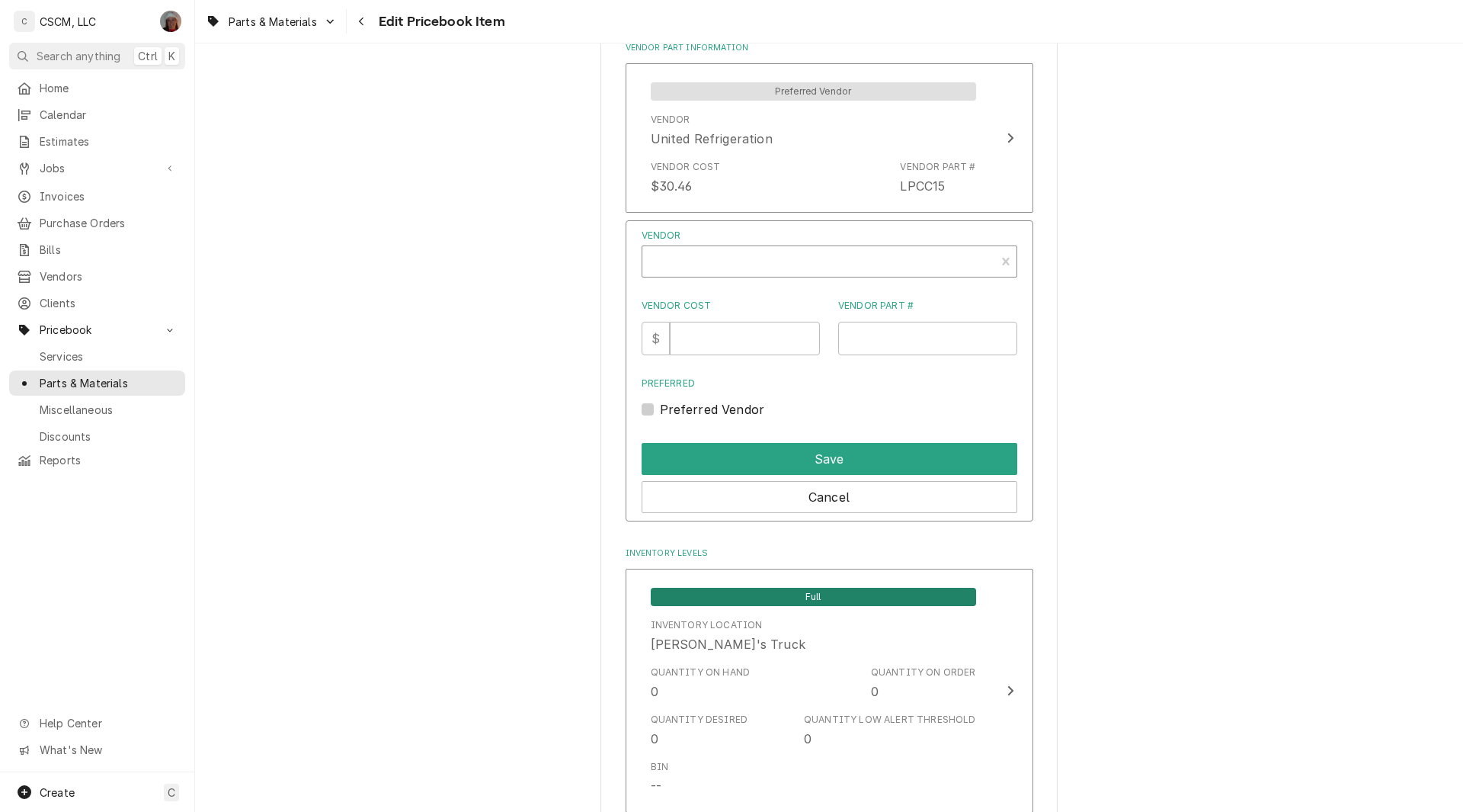
type textarea "x"
click at [742, 253] on div "Vendor" at bounding box center [818, 263] width 337 height 36
type input "cres"
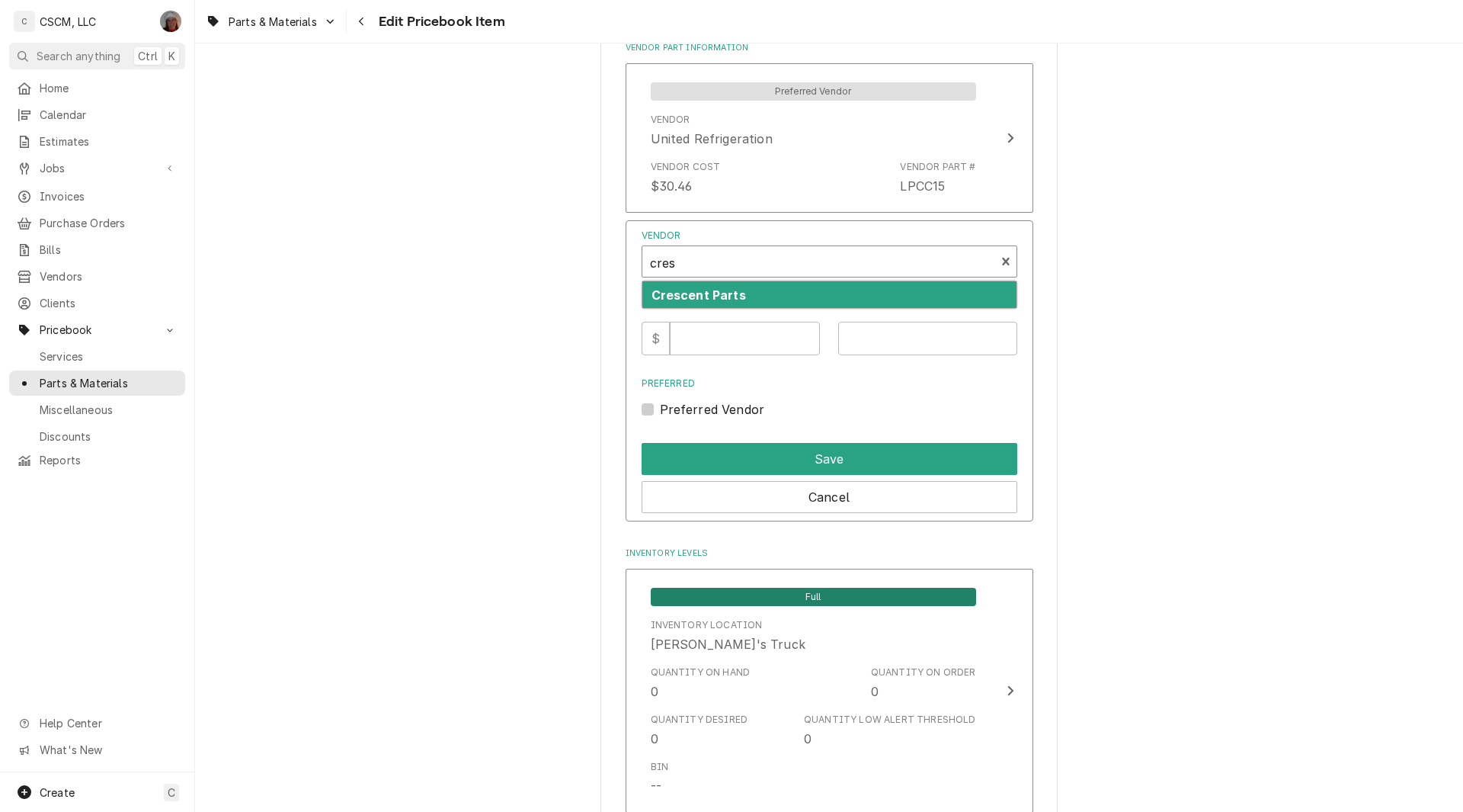
click at [705, 294] on strong "Crescent Parts" at bounding box center [699, 295] width 95 height 15
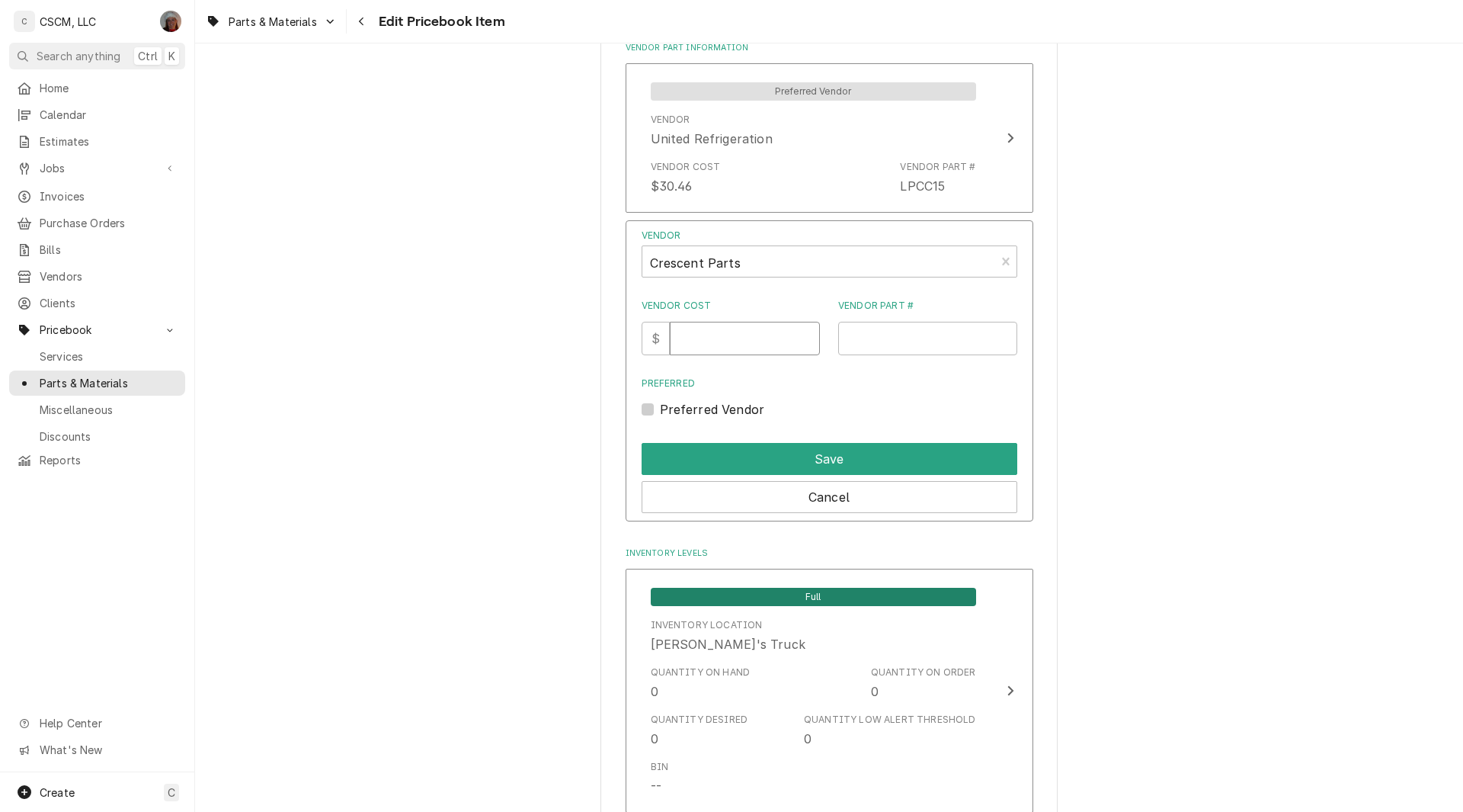
click at [694, 342] on input "Vendor Cost" at bounding box center [745, 338] width 150 height 33
click at [863, 340] on input "Vendor Part #" at bounding box center [927, 338] width 179 height 33
paste input "LPCC15"
type input "LPCC15"
click at [712, 344] on input "Vendor Cost" at bounding box center [745, 338] width 150 height 33
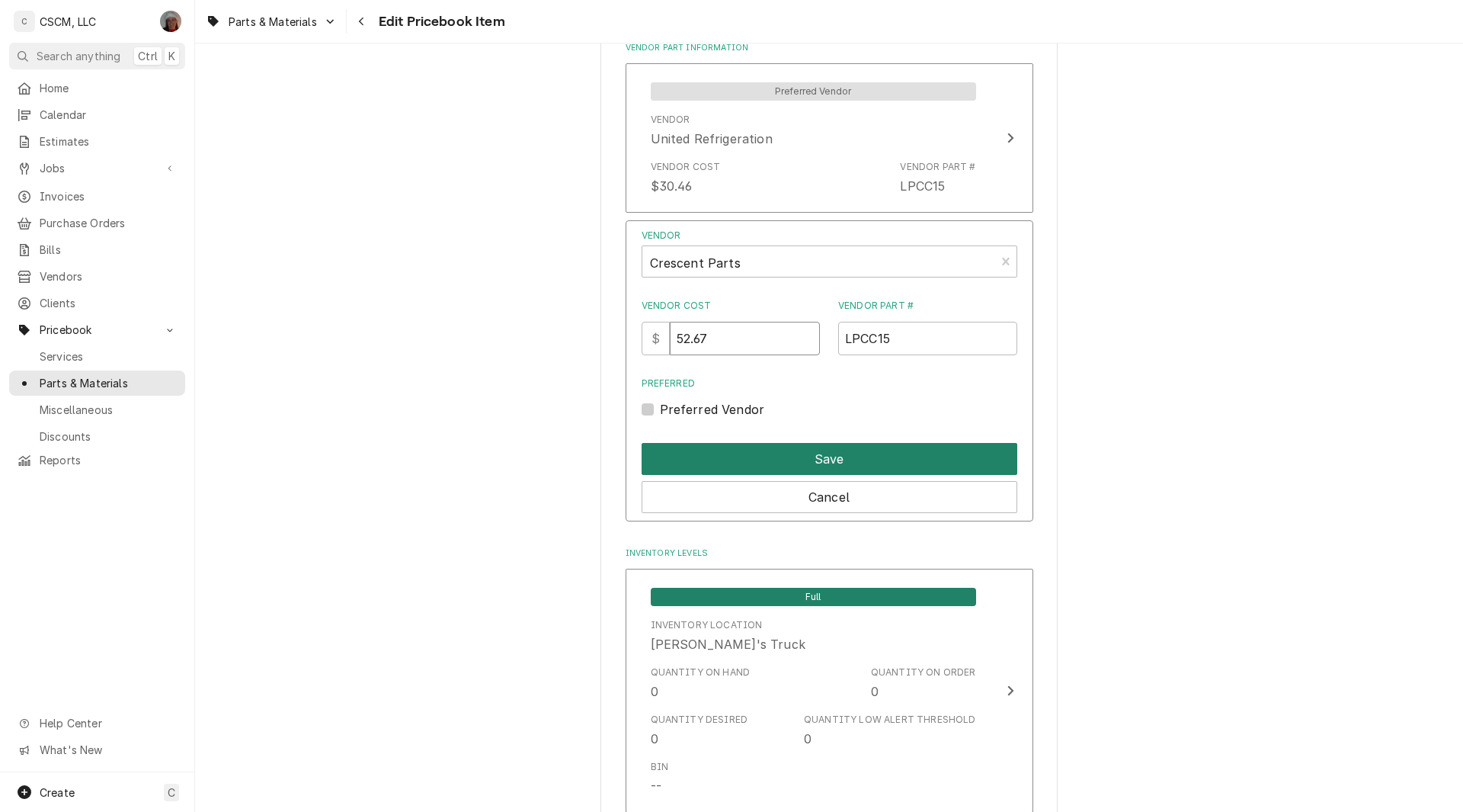
type input "52.67"
click at [830, 455] on button "Save" at bounding box center [829, 459] width 376 height 32
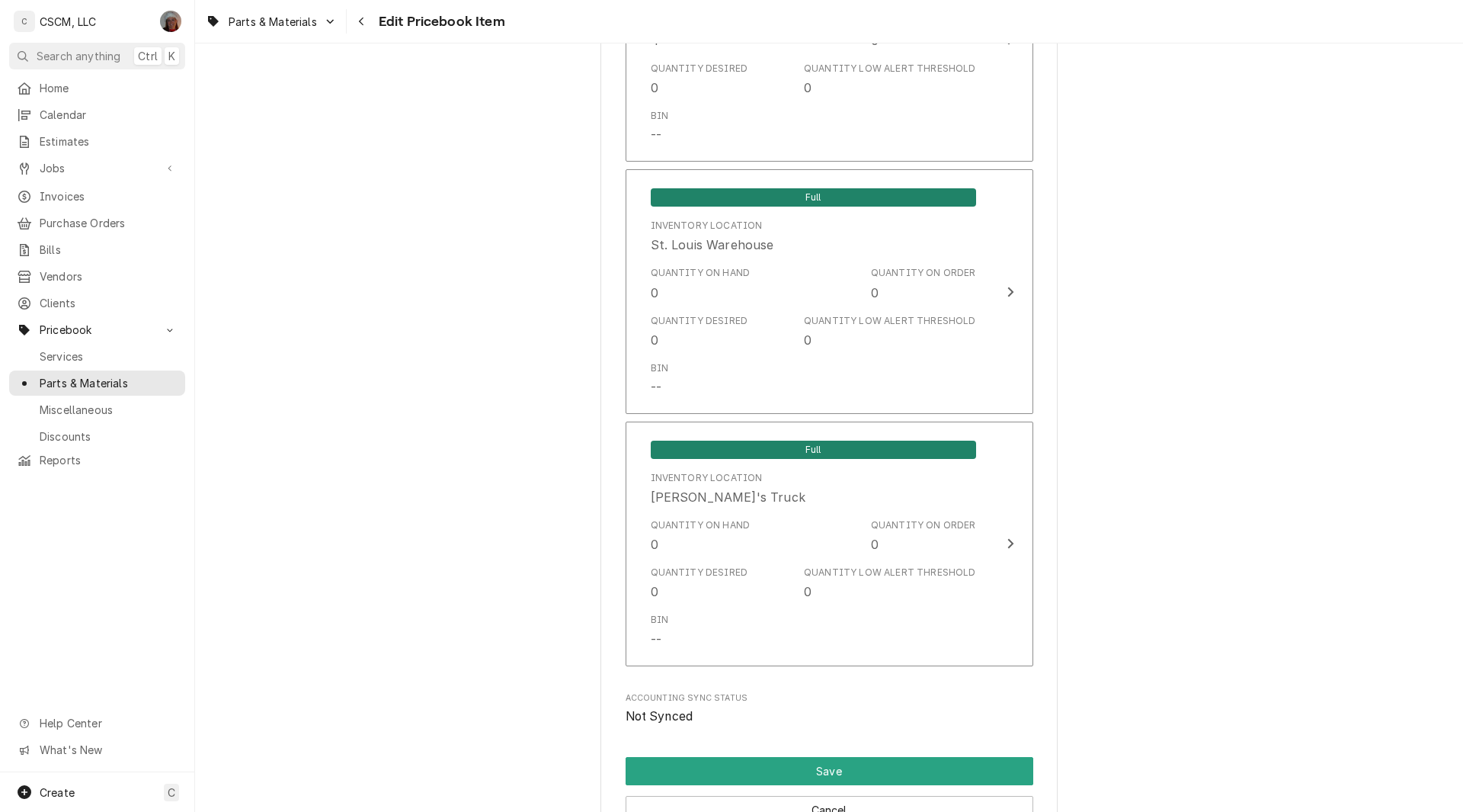
scroll to position [3343, 0]
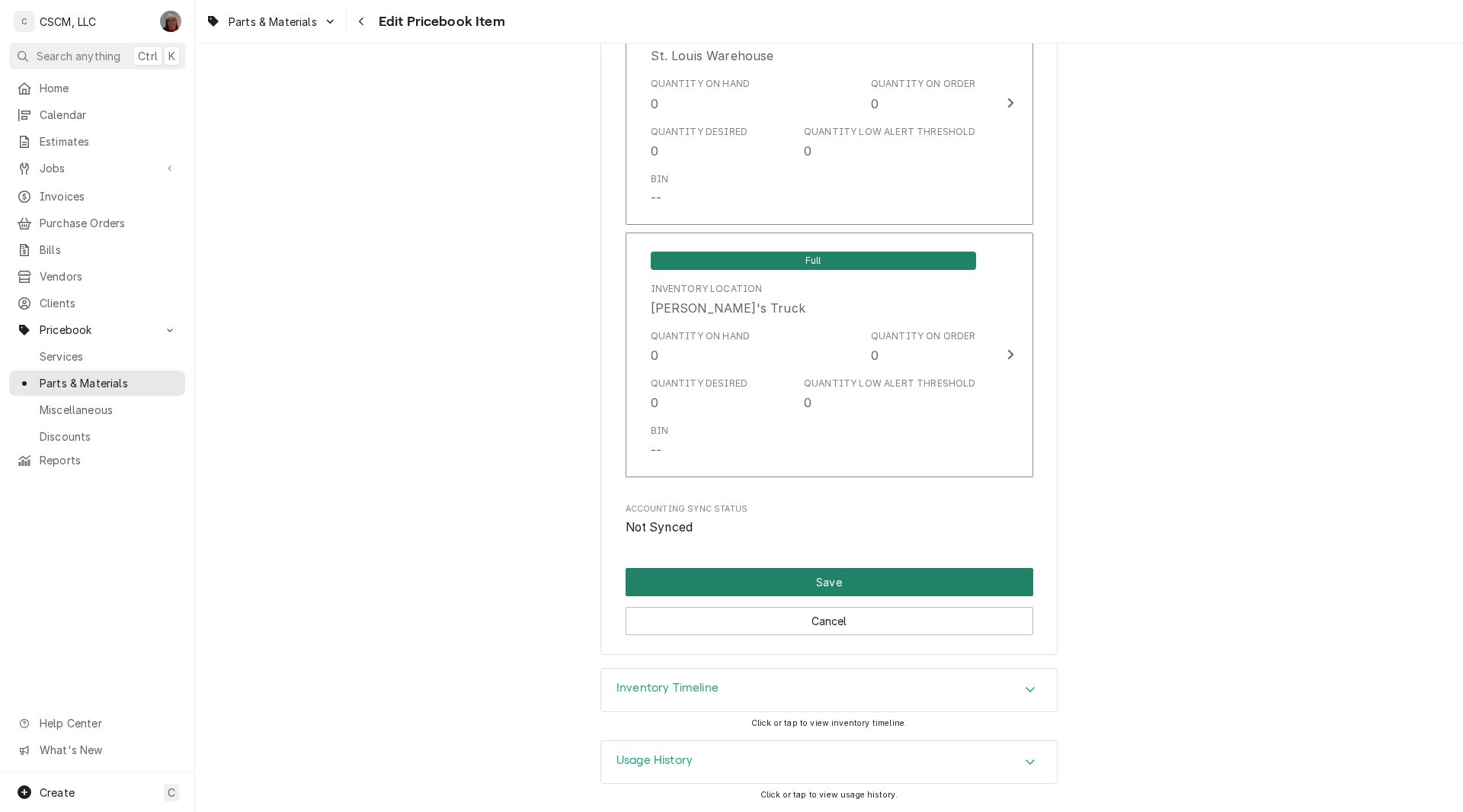
click at [820, 573] on button "Save" at bounding box center [829, 582] width 408 height 28
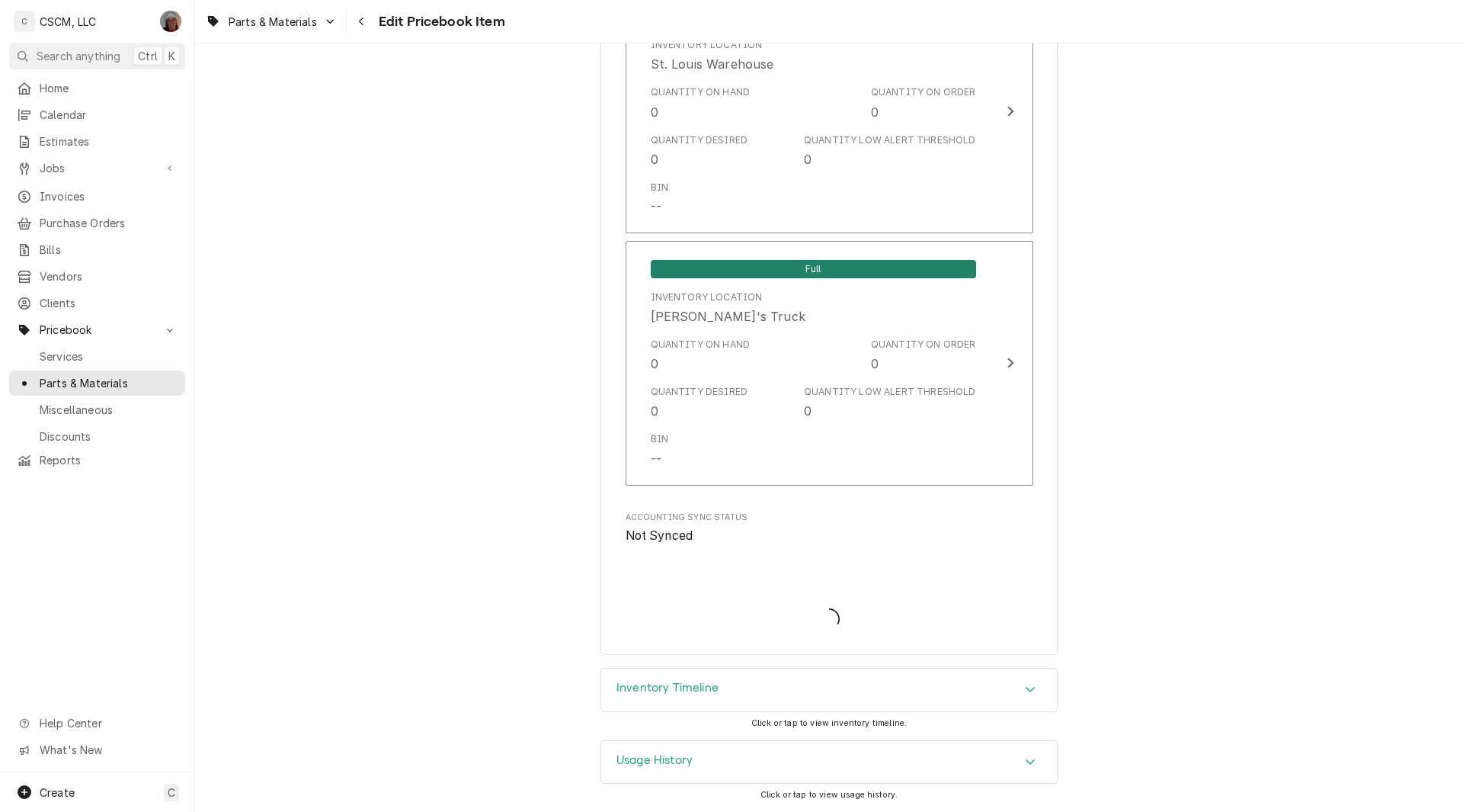
type textarea "x"
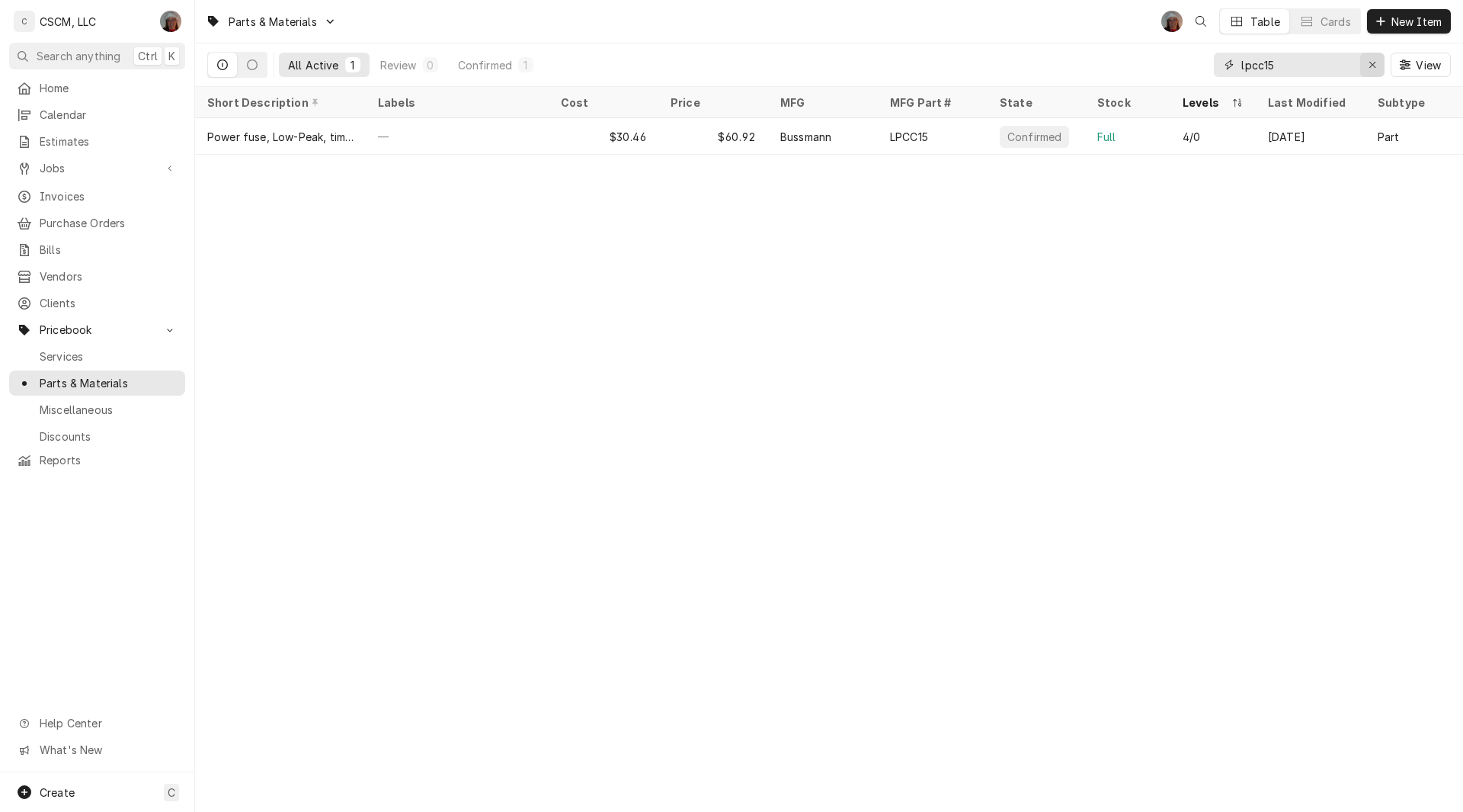
click at [1370, 67] on icon "Erase input" at bounding box center [1373, 65] width 6 height 6
